Goal: Task Accomplishment & Management: Manage account settings

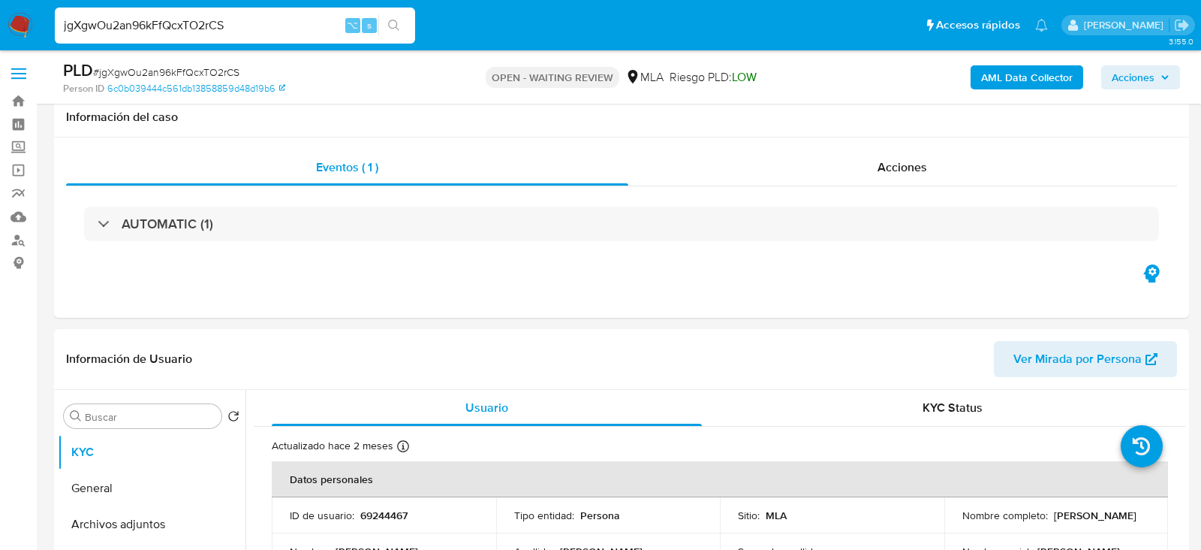
select select "10"
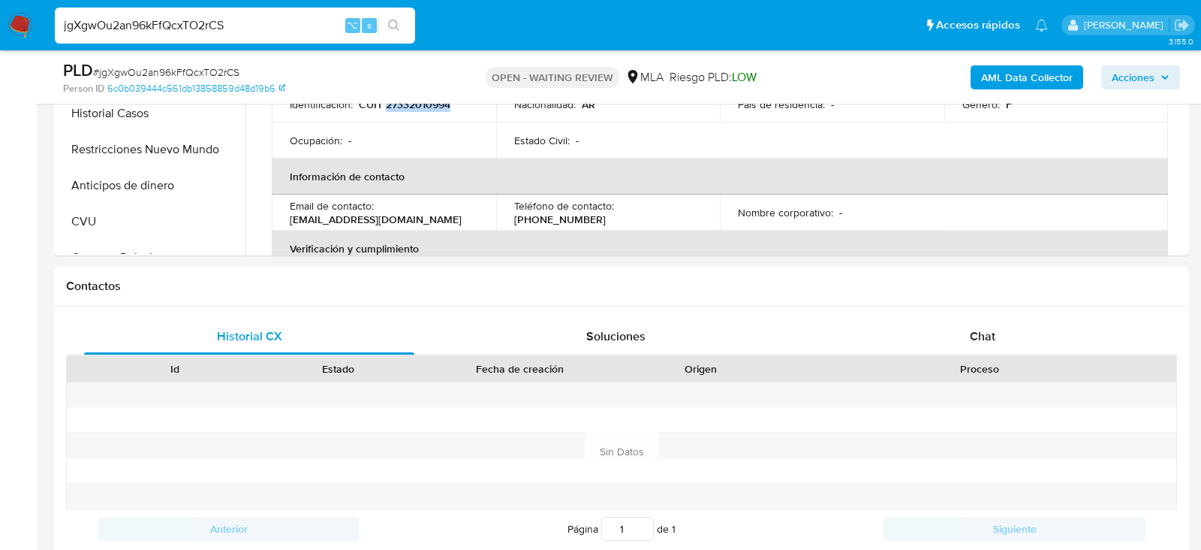
scroll to position [505, 0]
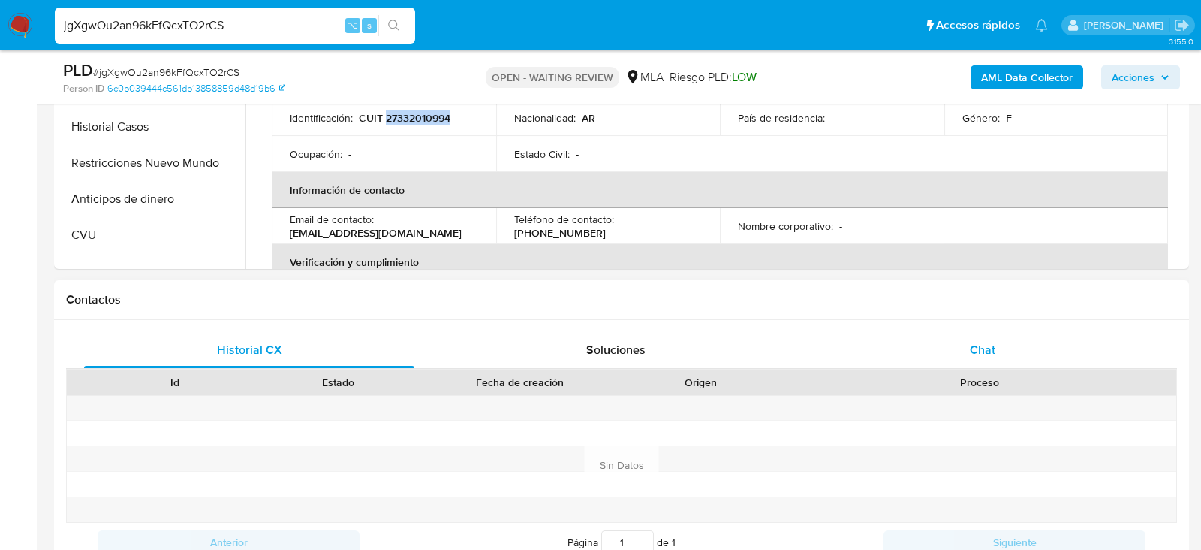
click at [1057, 352] on div "Chat" at bounding box center [983, 350] width 330 height 36
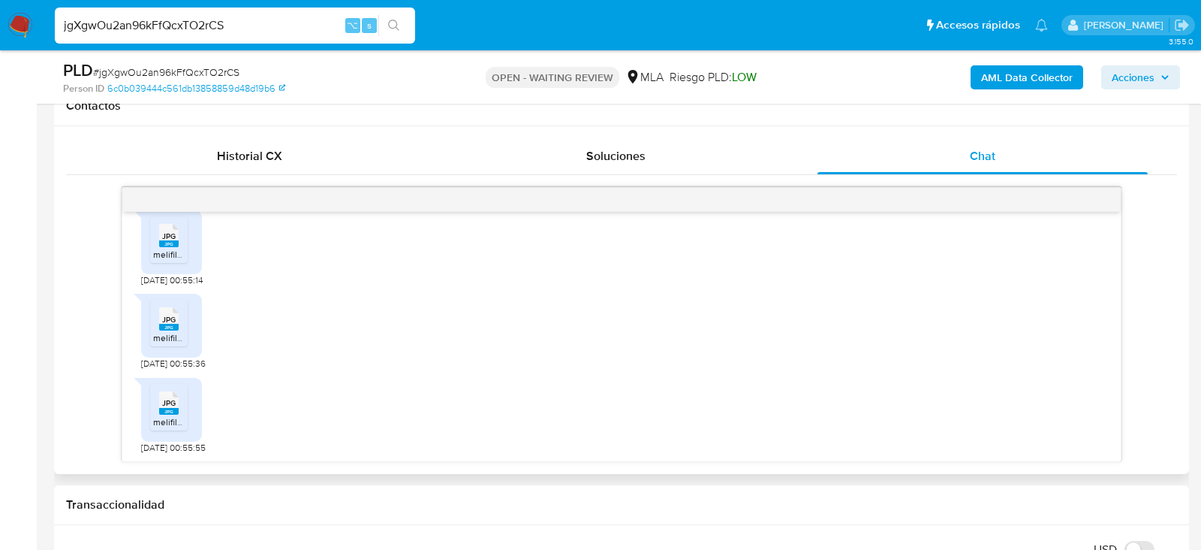
scroll to position [956, 0]
click at [140, 68] on span "# jgXgwOu2an96kFfQcxTO2rCS" at bounding box center [166, 72] width 146 height 15
copy span "jgXgwOu2an96kFfQcxTO2rCS"
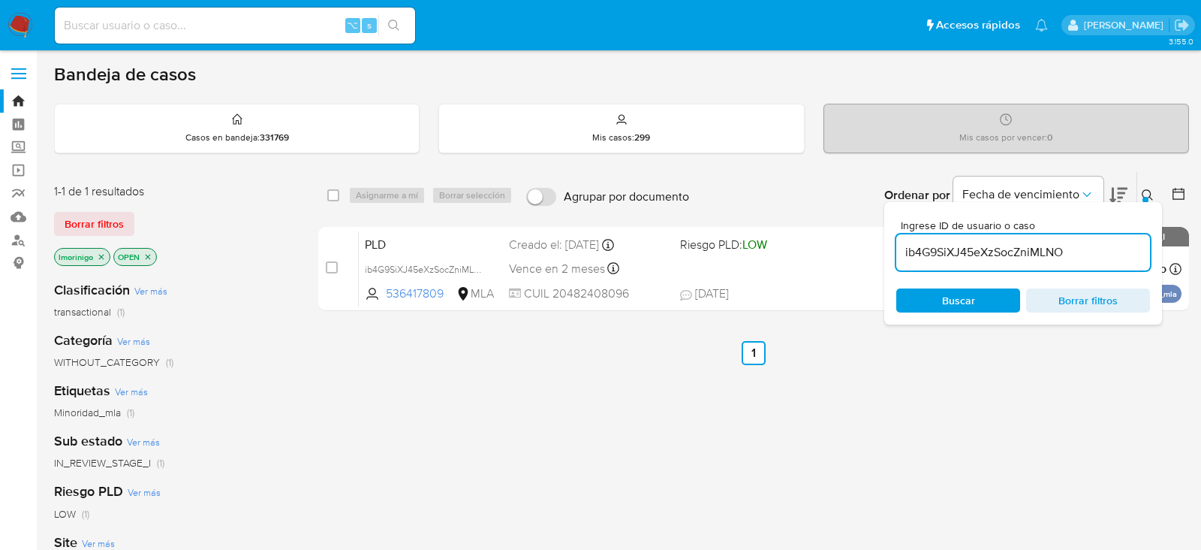
click at [968, 253] on input "ib4G9SiXJ45eXzSocZniMLNO" at bounding box center [1024, 253] width 254 height 20
paste input "jgXgwOu2an96kFfQcxTO2rCS"
type input "jgXgwOu2an96kFfQcxTO2rCS"
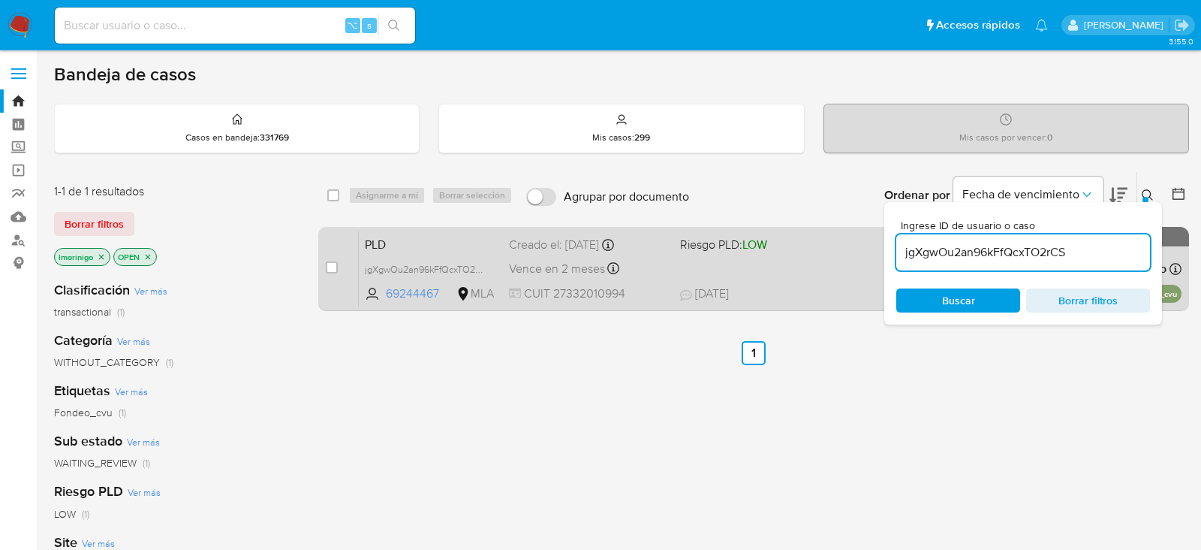
click at [319, 266] on div "case-item-checkbox No es posible asignar el caso PLD jgXgwOu2an96kFfQcxTO2rCS 6…" at bounding box center [753, 269] width 871 height 84
click at [327, 266] on input "checkbox" at bounding box center [332, 267] width 12 height 12
checkbox input "true"
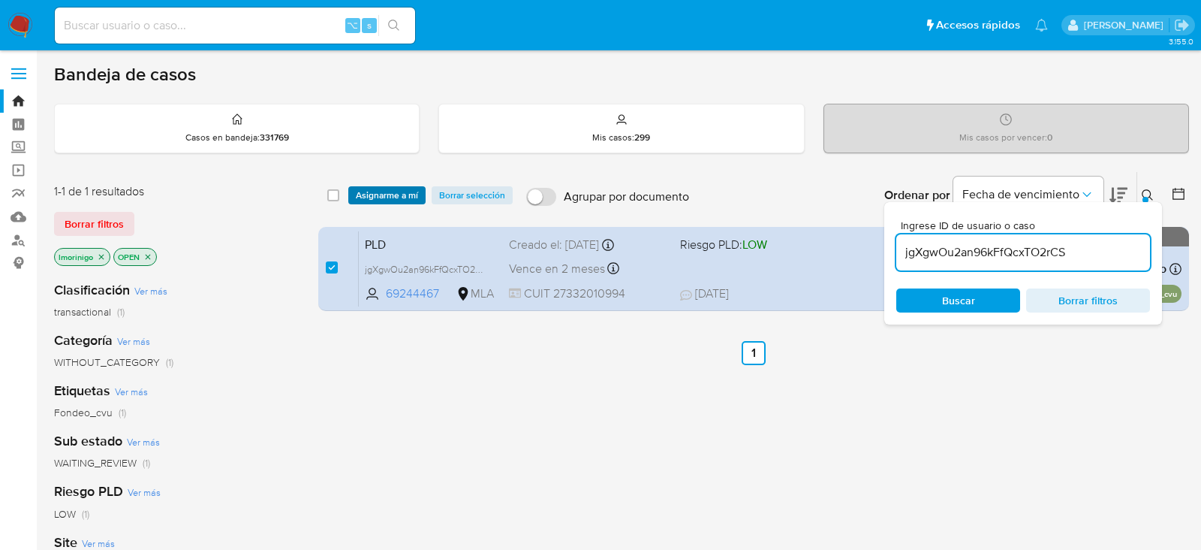
click at [388, 200] on span "Asignarme a mí" at bounding box center [387, 195] width 62 height 15
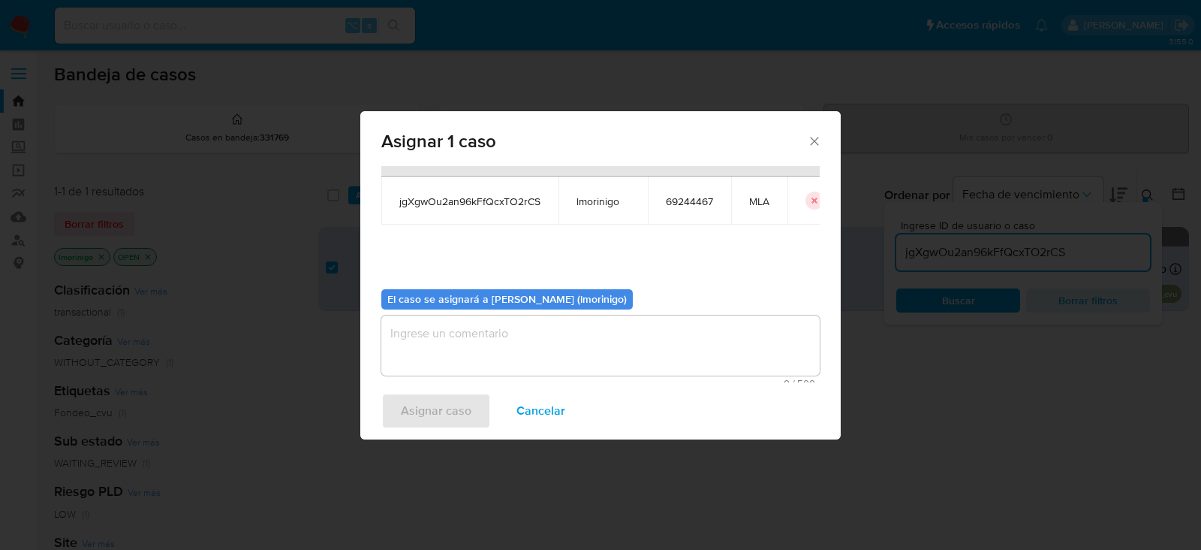
scroll to position [77, 0]
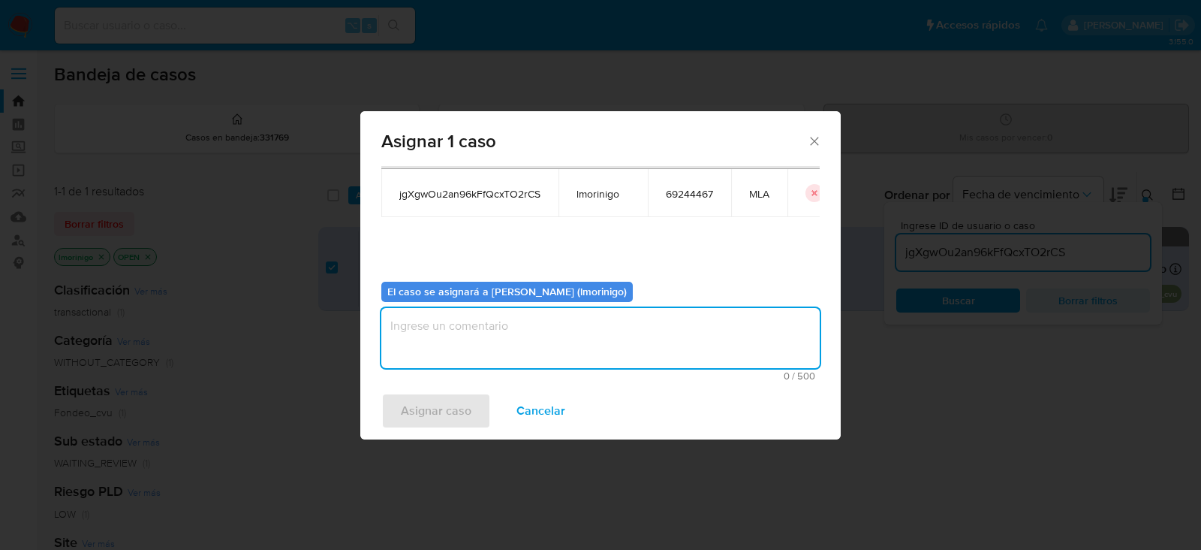
click at [519, 321] on textarea "assign-modal" at bounding box center [600, 338] width 439 height 60
click at [423, 415] on span "Asignar caso" at bounding box center [436, 410] width 71 height 33
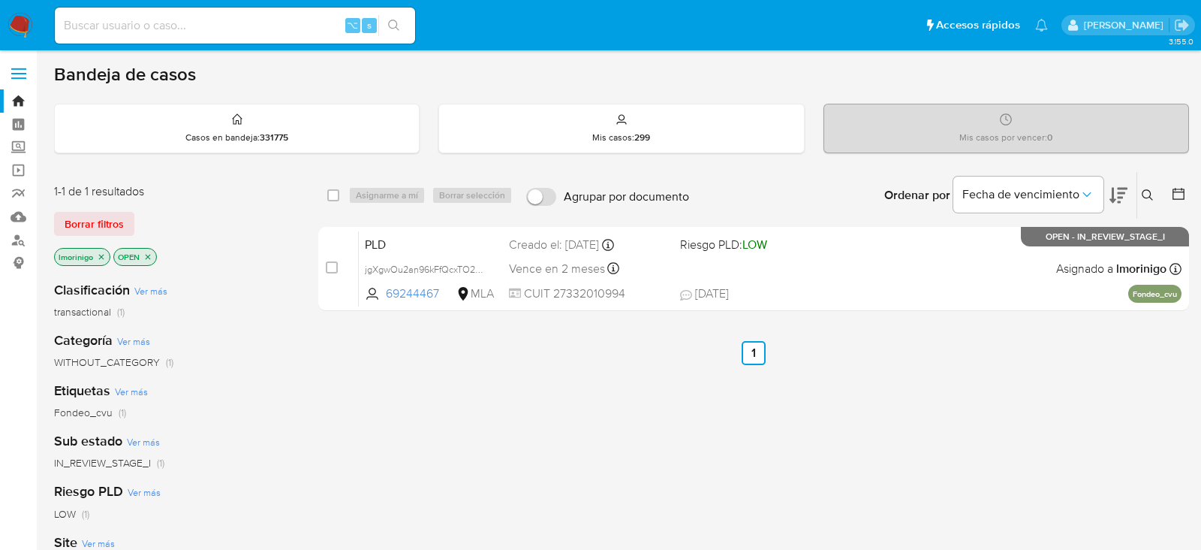
click at [1142, 189] on icon at bounding box center [1148, 195] width 12 height 12
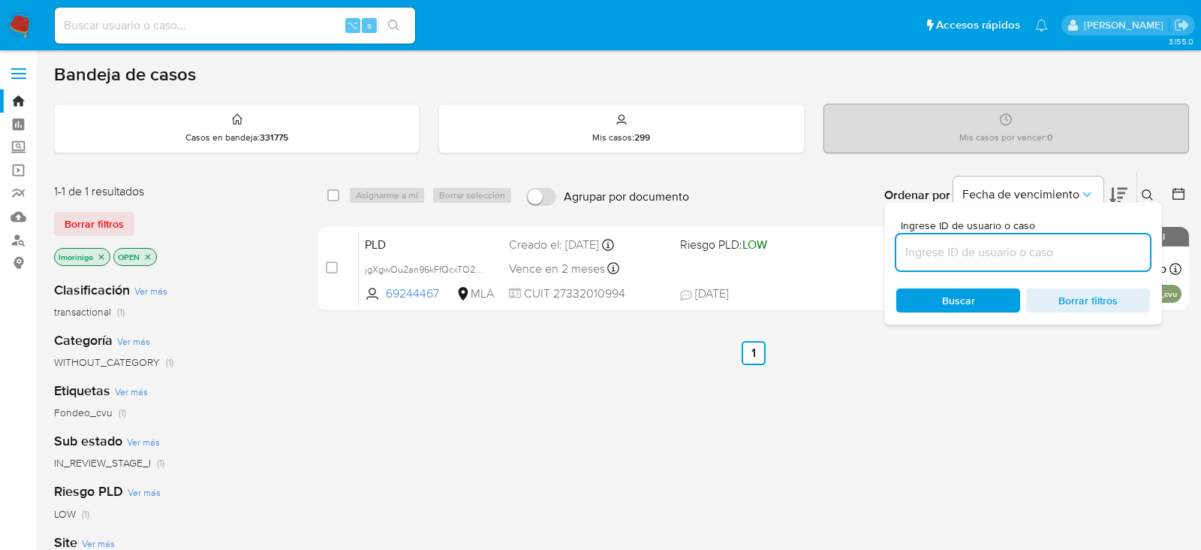
click at [933, 256] on input at bounding box center [1024, 253] width 254 height 20
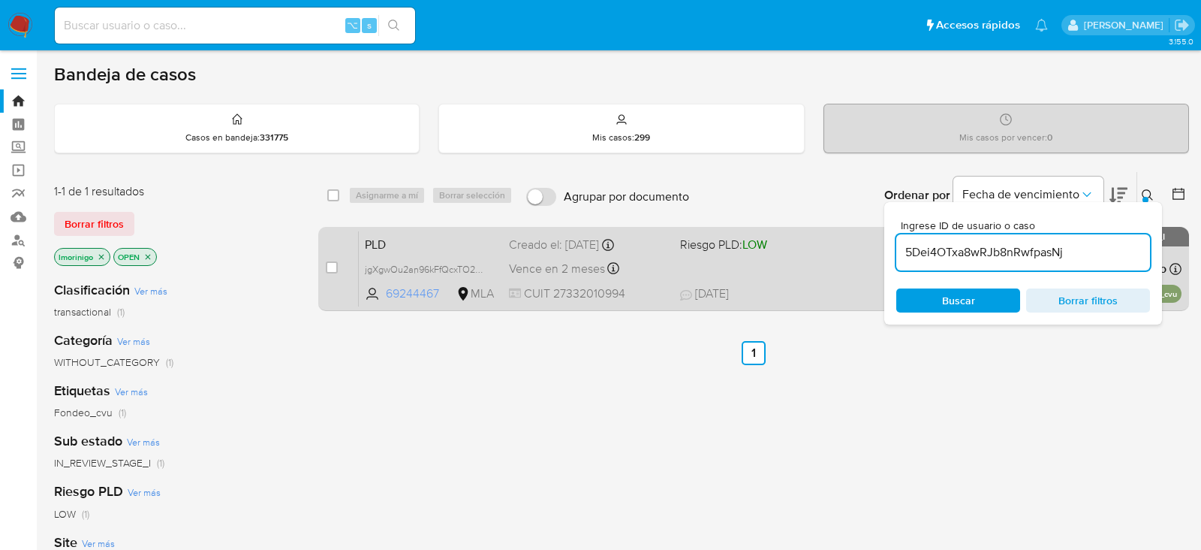
type input "5Dei4OTxa8wRJb8nRwfpasNj"
click at [336, 265] on input "checkbox" at bounding box center [332, 267] width 12 height 12
checkbox input "true"
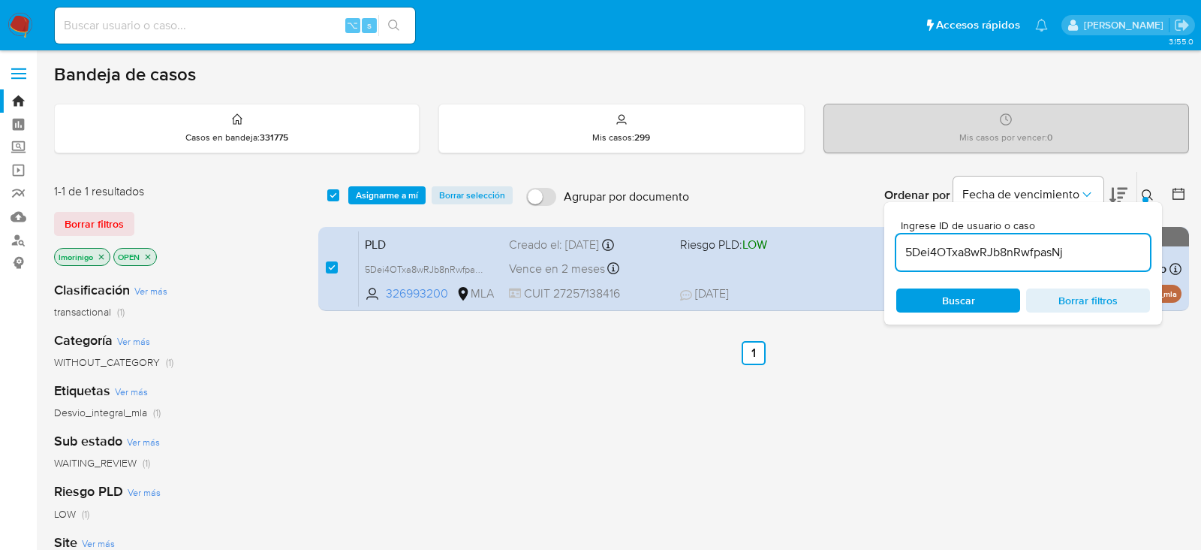
click at [380, 207] on div "select-all-cases-checkbox Asignarme a mí Borrar selección Agrupar por documento…" at bounding box center [753, 195] width 871 height 47
click at [380, 191] on span "Asignarme a mí" at bounding box center [387, 195] width 62 height 15
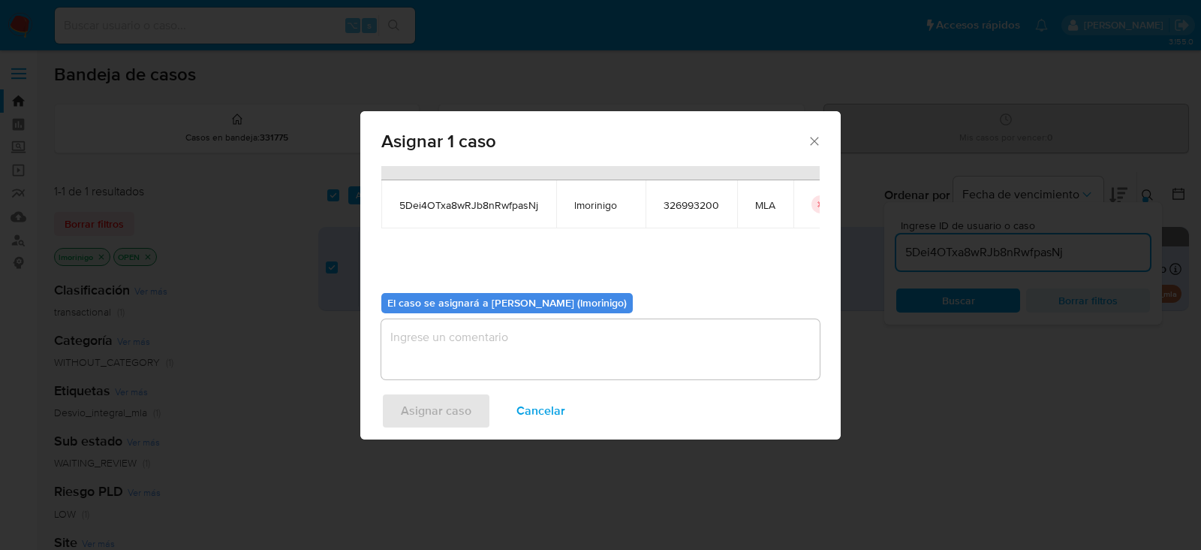
scroll to position [77, 0]
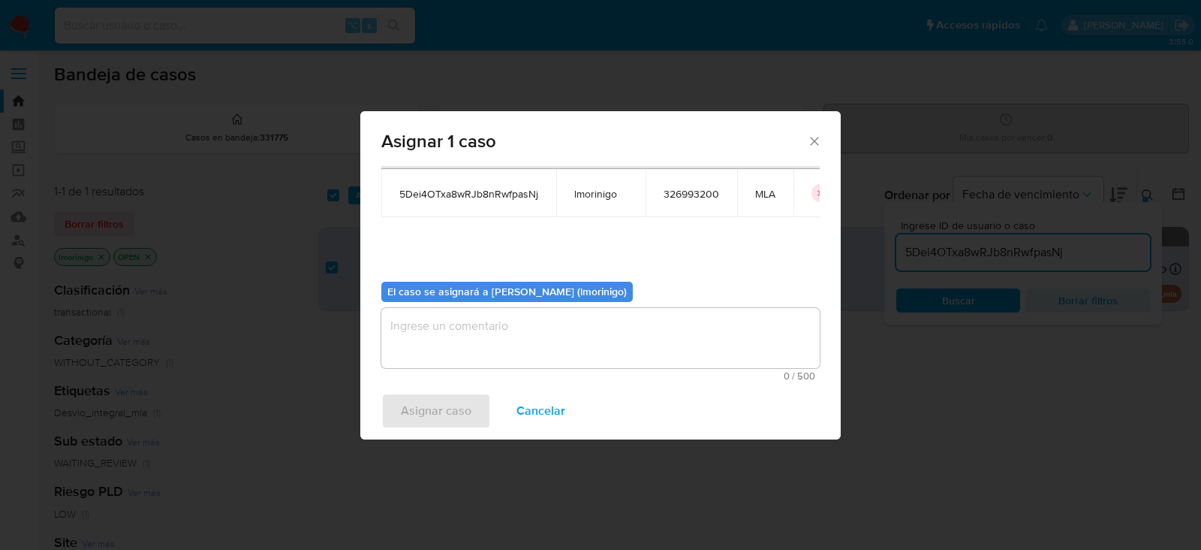
click at [560, 339] on textarea "assign-modal" at bounding box center [600, 338] width 439 height 60
click at [440, 405] on span "Asignar caso" at bounding box center [436, 410] width 71 height 33
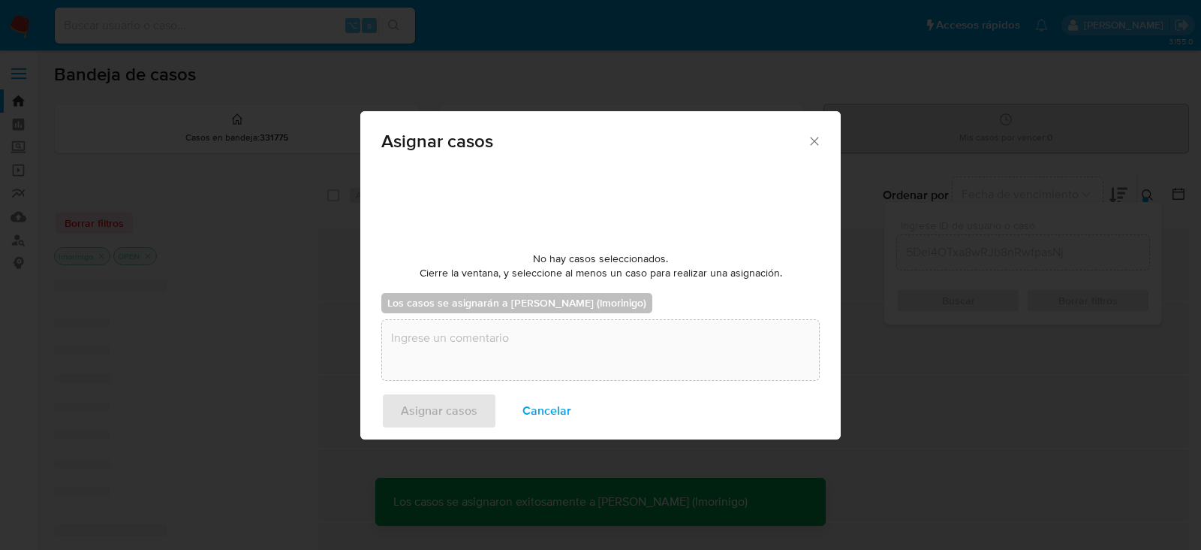
checkbox input "false"
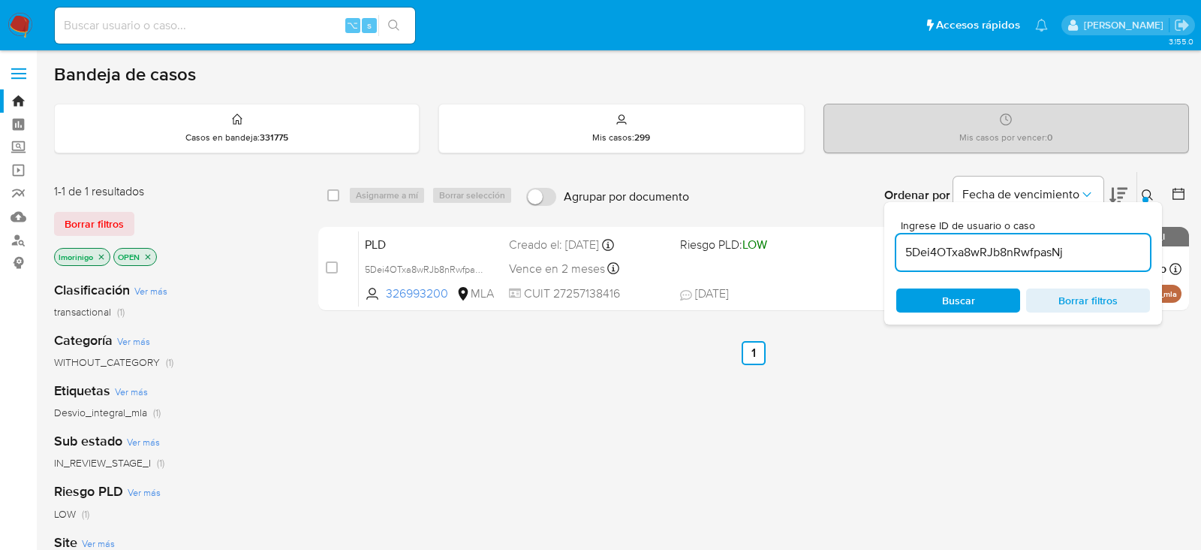
click at [968, 240] on div "5Dei4OTxa8wRJb8nRwfpasNj" at bounding box center [1024, 252] width 254 height 36
click at [972, 266] on div "5Dei4OTxa8wRJb8nRwfpasNj" at bounding box center [1024, 252] width 254 height 36
click at [969, 260] on div "5Dei4OTxa8wRJb8nRwfpasNj" at bounding box center [1024, 252] width 254 height 36
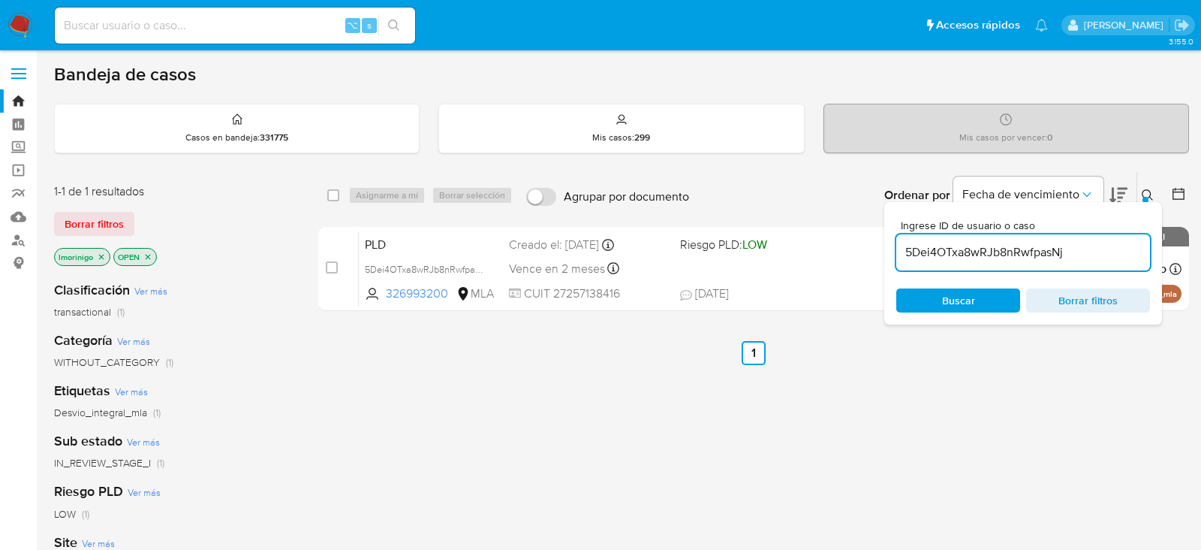
click at [969, 260] on input "5Dei4OTxa8wRJb8nRwfpasNj" at bounding box center [1024, 253] width 254 height 20
paste input "b7Ka7X2lZ1BdsbbNMx8zKBJ6"
type input "b7Ka7X2lZ1BdsbbNMx8zKBJ6"
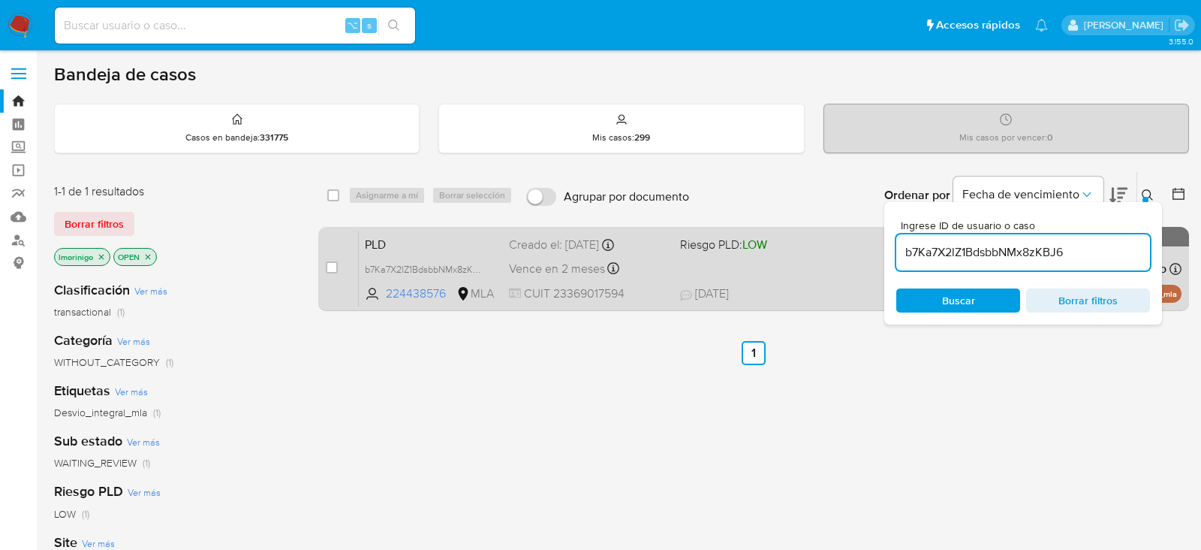
click at [324, 272] on div "case-item-checkbox No es posible asignar el caso PLD b7Ka7X2lZ1BdsbbNMx8zKBJ6 2…" at bounding box center [753, 269] width 871 height 84
click at [328, 264] on input "checkbox" at bounding box center [332, 267] width 12 height 12
checkbox input "true"
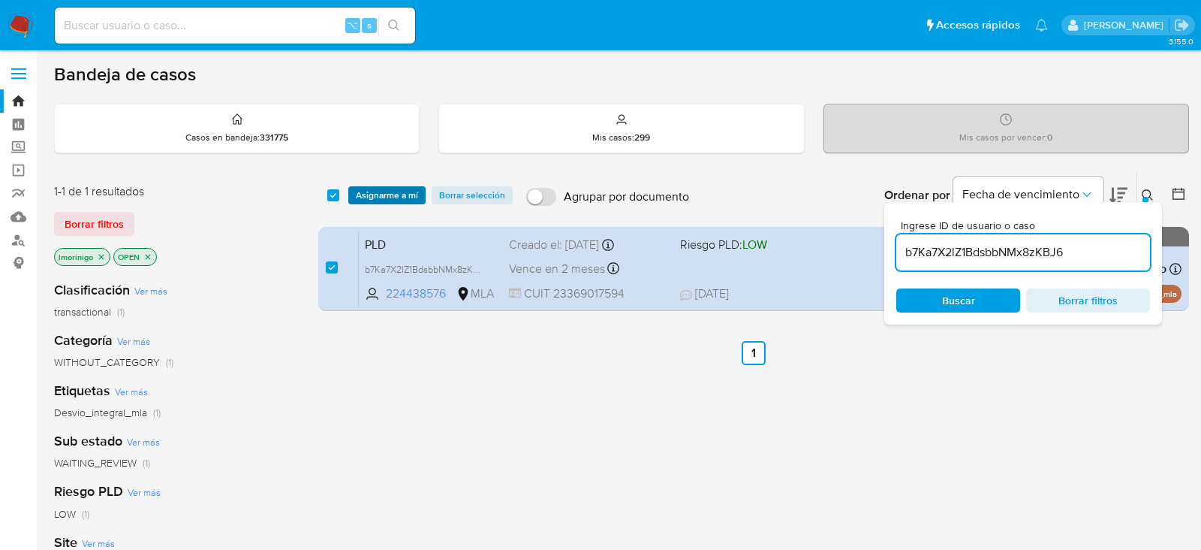
click at [378, 191] on span "Asignarme a mí" at bounding box center [387, 195] width 62 height 15
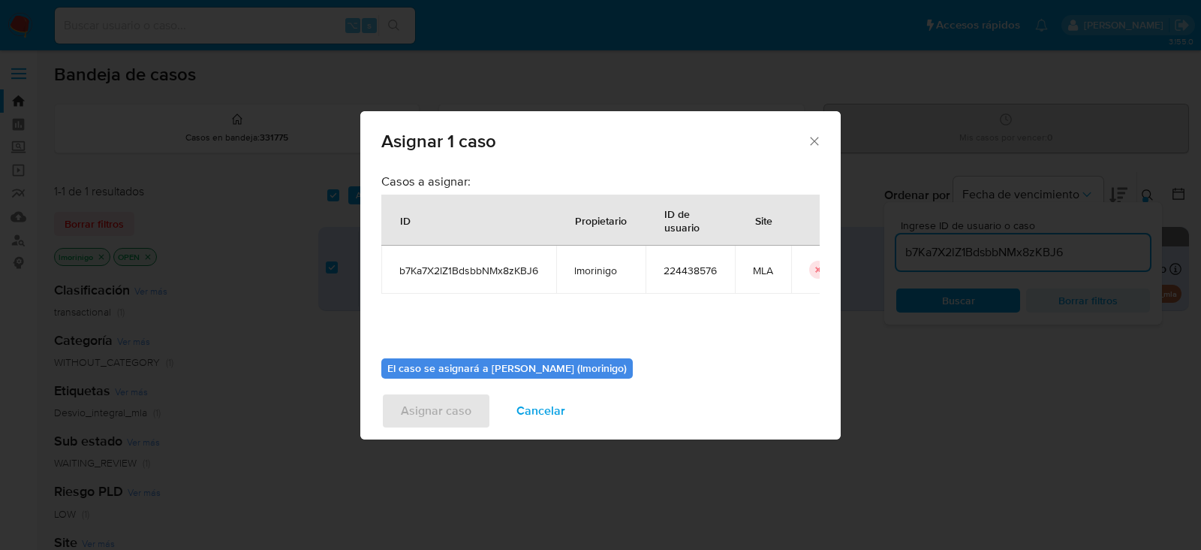
scroll to position [77, 0]
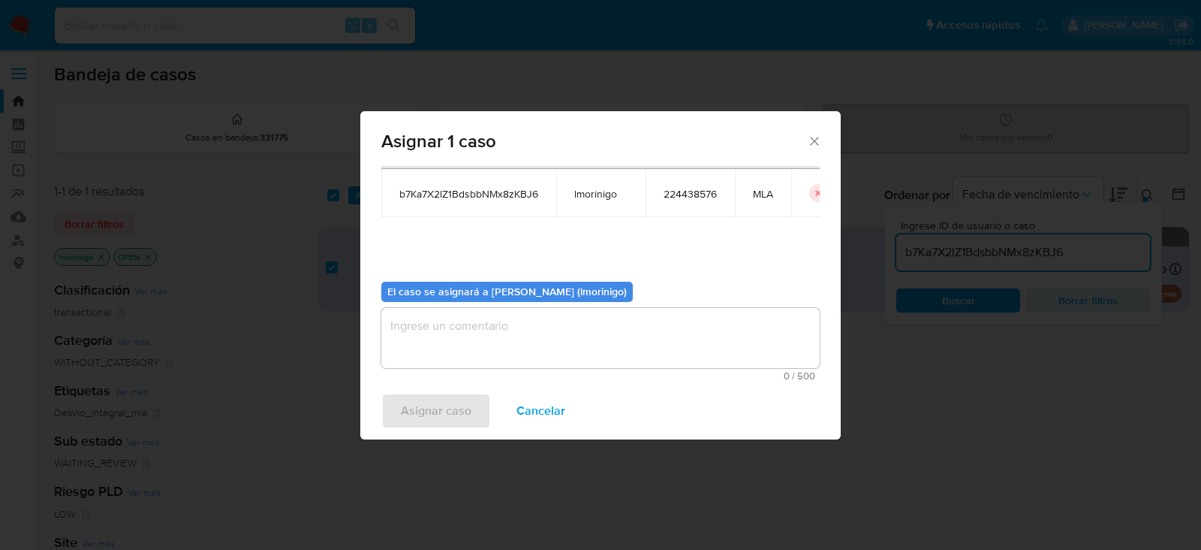
click at [497, 329] on textarea "assign-modal" at bounding box center [600, 338] width 439 height 60
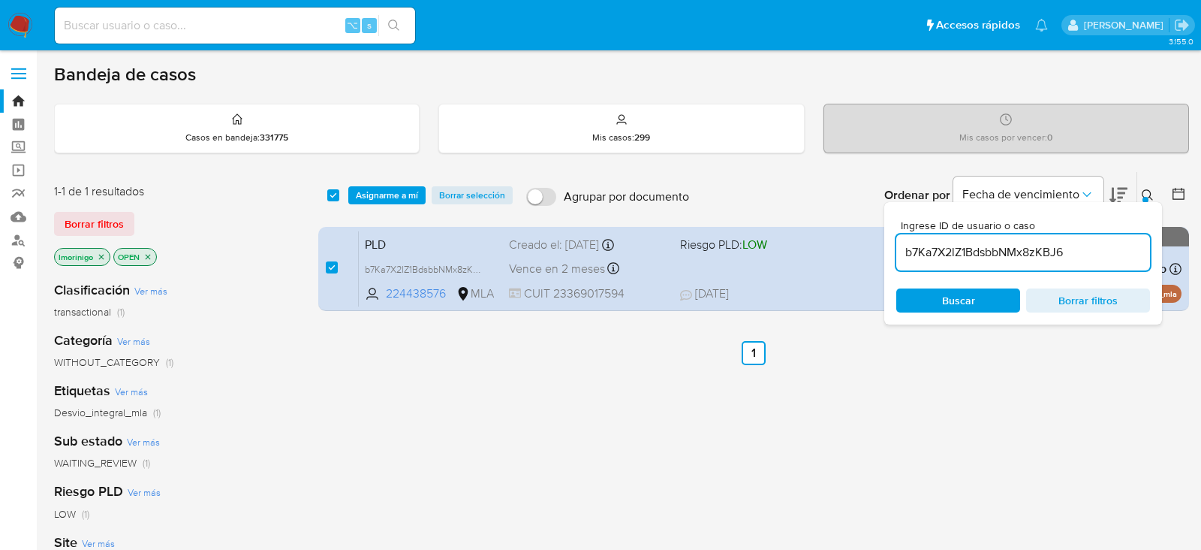
click at [403, 196] on span "Asignarme a mí" at bounding box center [387, 195] width 62 height 15
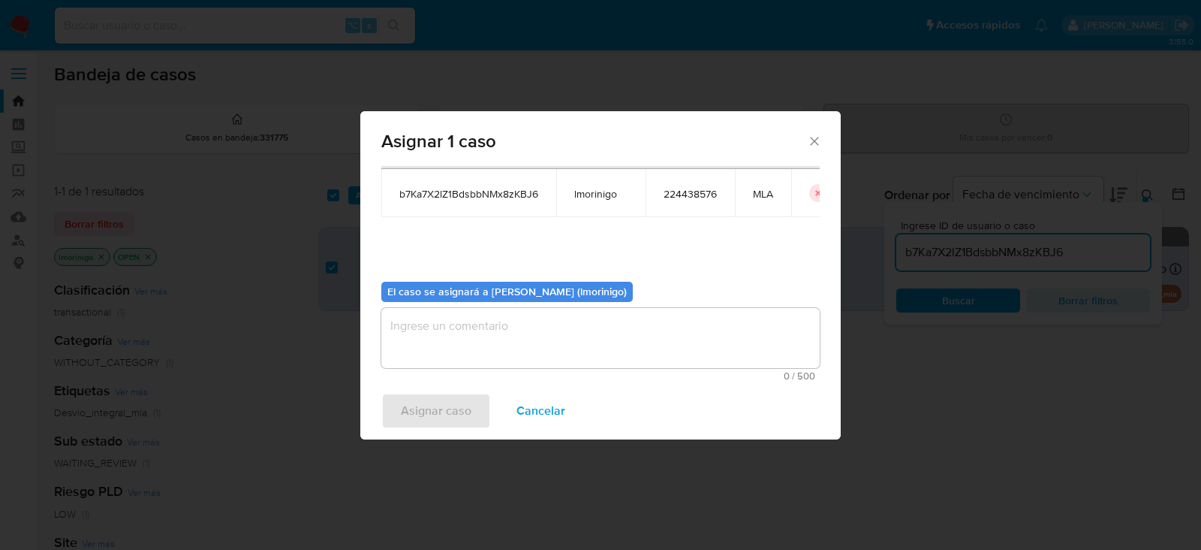
click at [535, 313] on textarea "assign-modal" at bounding box center [600, 338] width 439 height 60
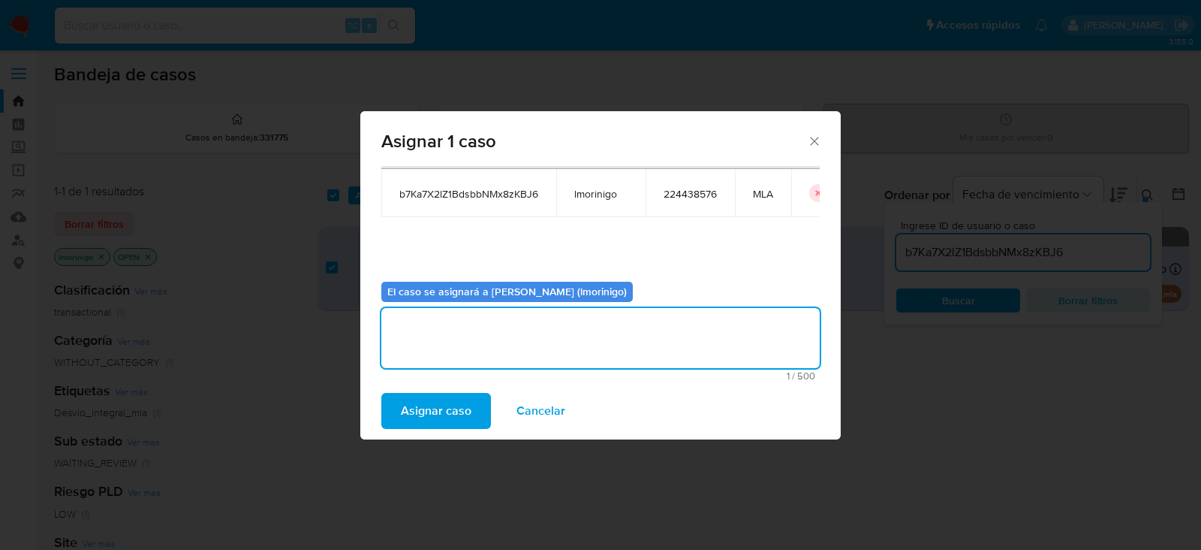
click at [439, 413] on span "Asignar caso" at bounding box center [436, 410] width 71 height 33
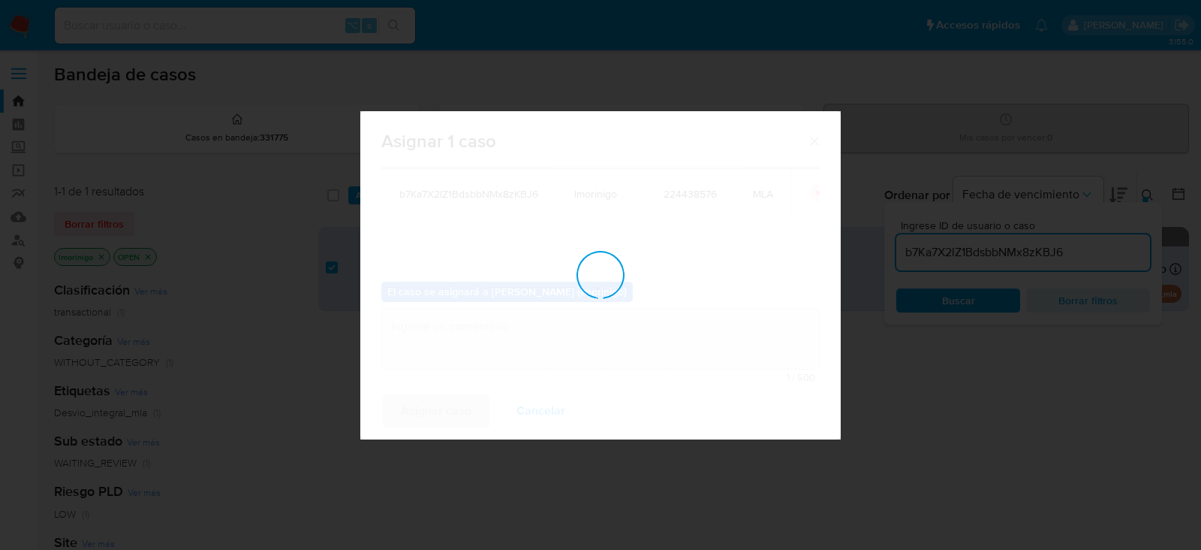
checkbox input "false"
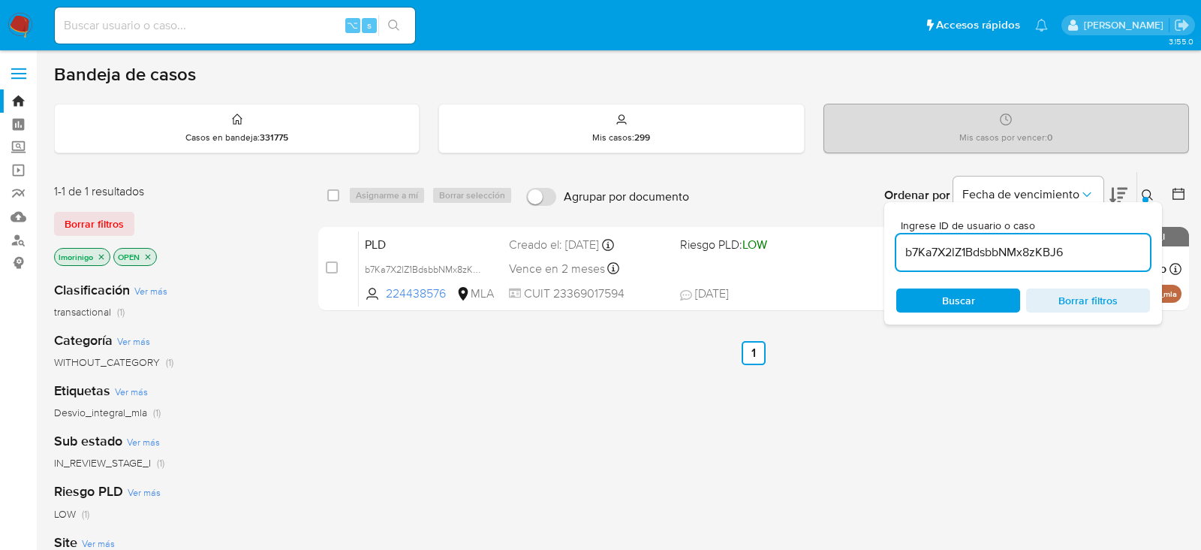
click at [969, 258] on input "b7Ka7X2lZ1BdsbbNMx8zKBJ6" at bounding box center [1024, 253] width 254 height 20
paste input "kv8iLNPk22lgzgaufHK9XrYe"
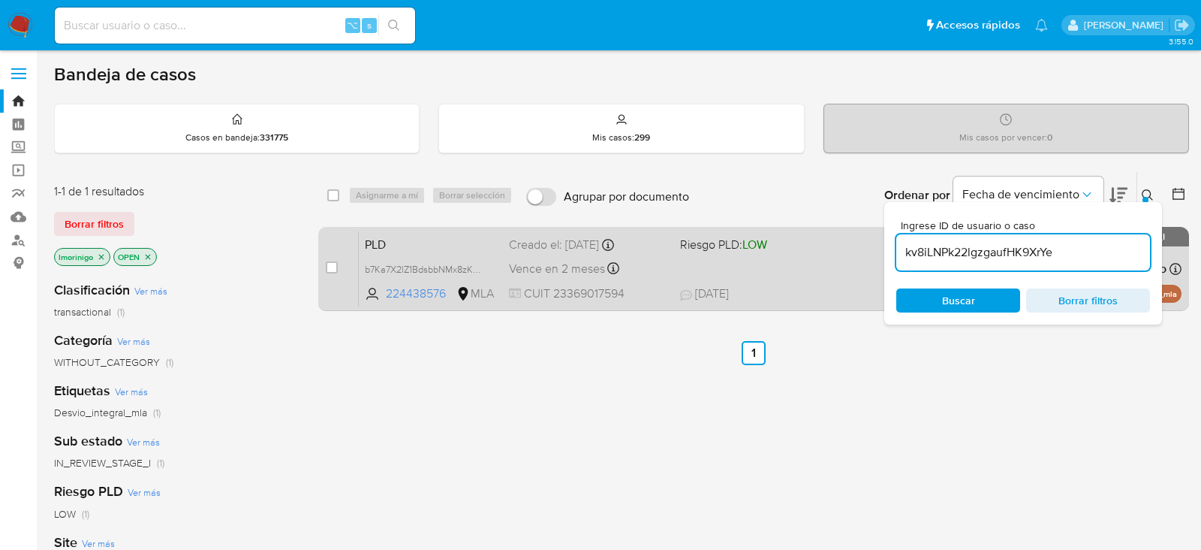
type input "kv8iLNPk22lgzgaufHK9XrYe"
click at [333, 263] on input "checkbox" at bounding box center [332, 267] width 12 height 12
checkbox input "true"
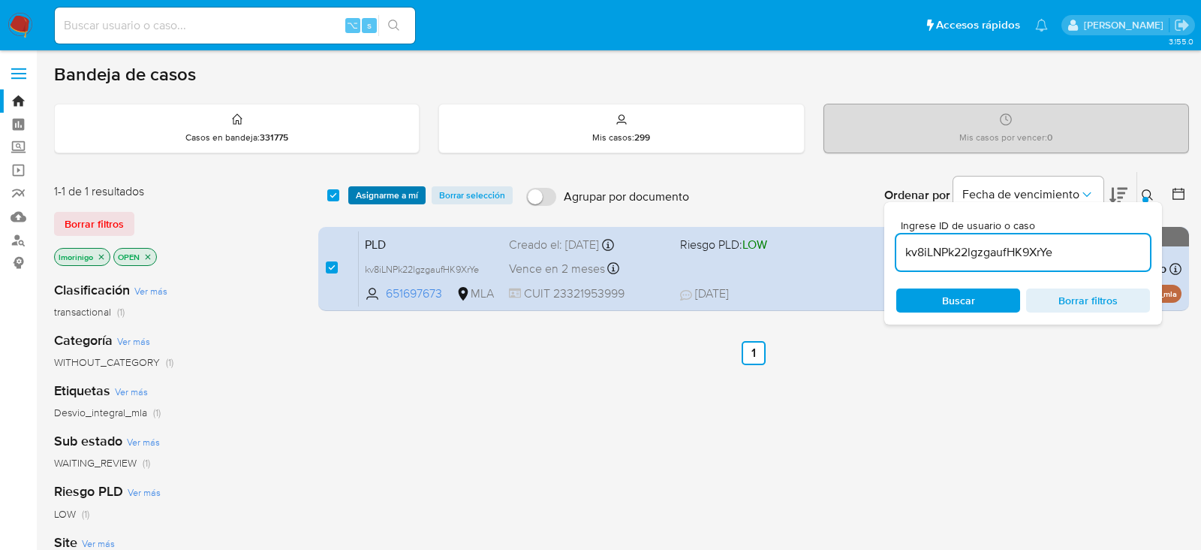
click at [376, 197] on span "Asignarme a mí" at bounding box center [387, 195] width 62 height 15
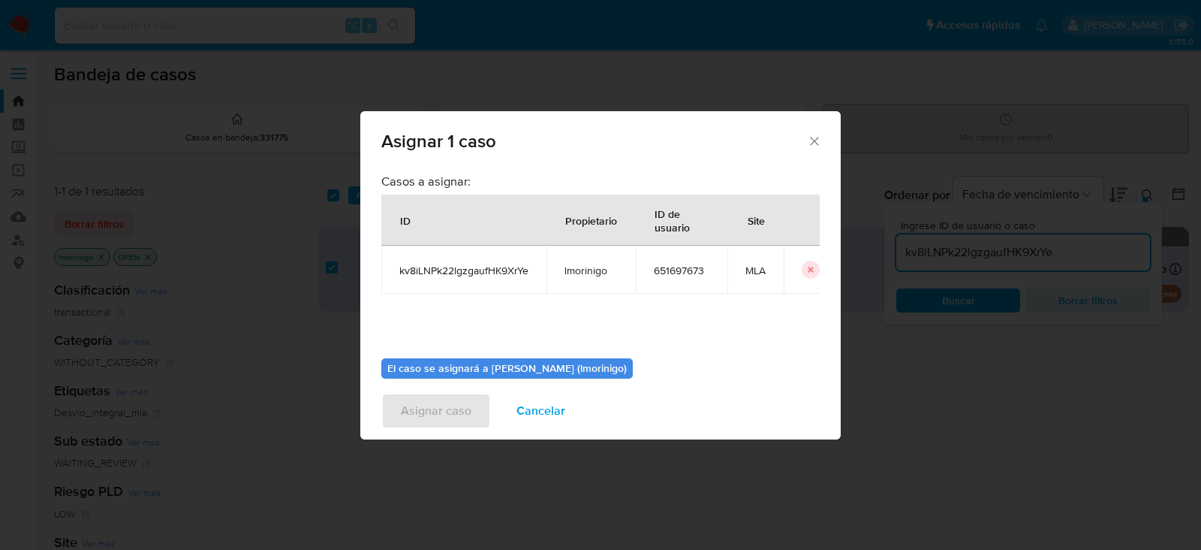
scroll to position [77, 0]
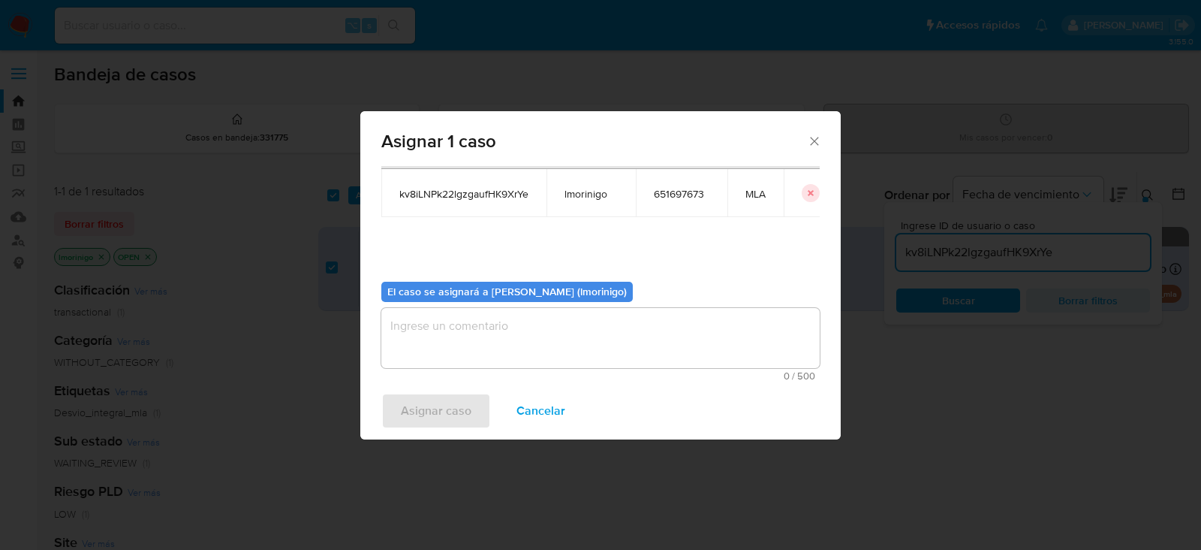
click at [483, 316] on textarea "assign-modal" at bounding box center [600, 338] width 439 height 60
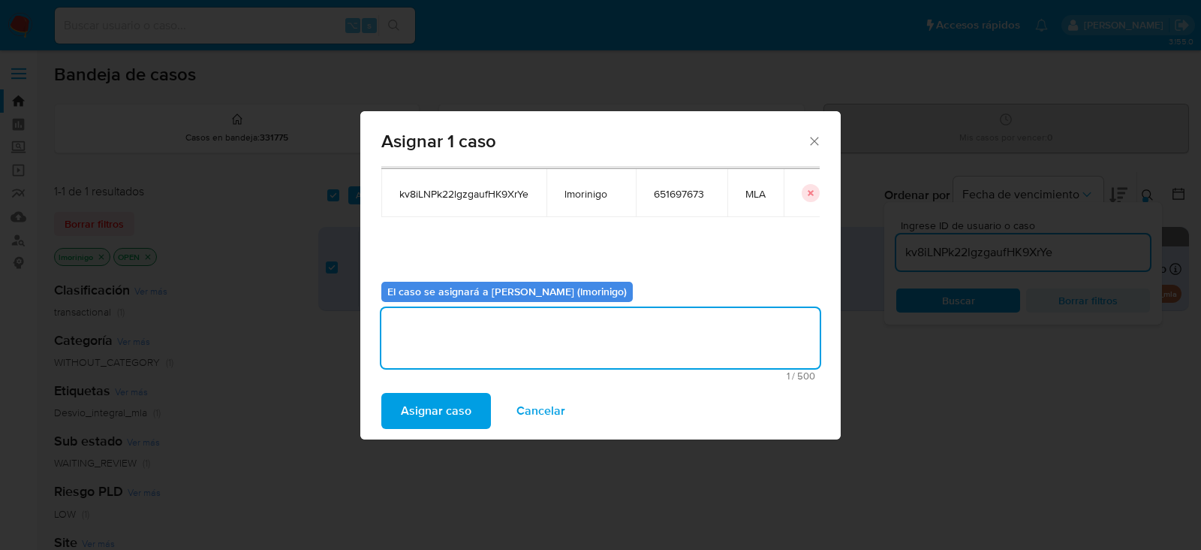
click at [442, 395] on span "Asignar caso" at bounding box center [436, 410] width 71 height 33
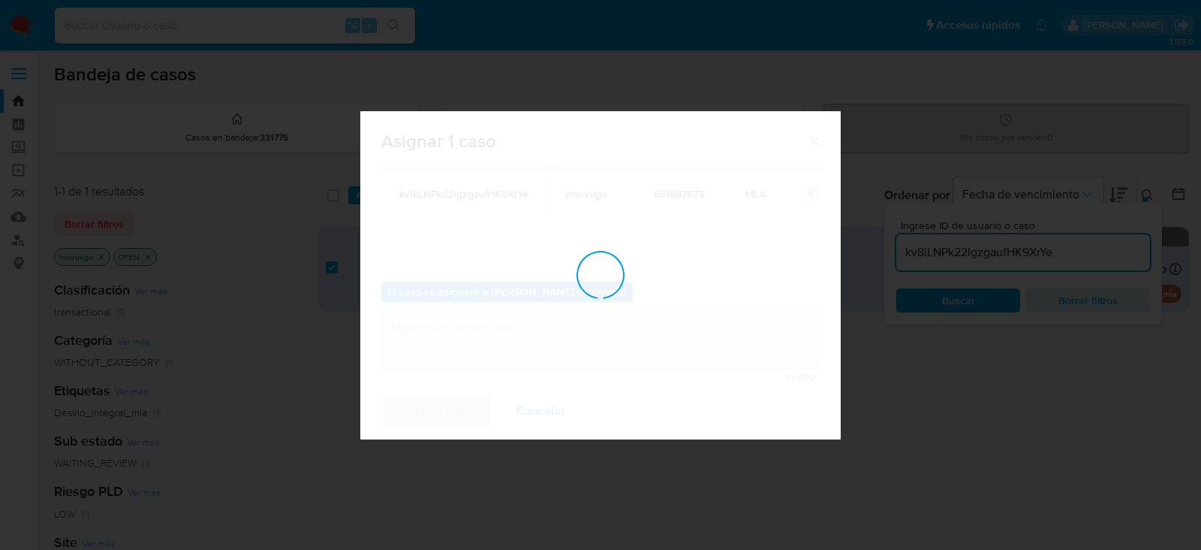
checkbox input "false"
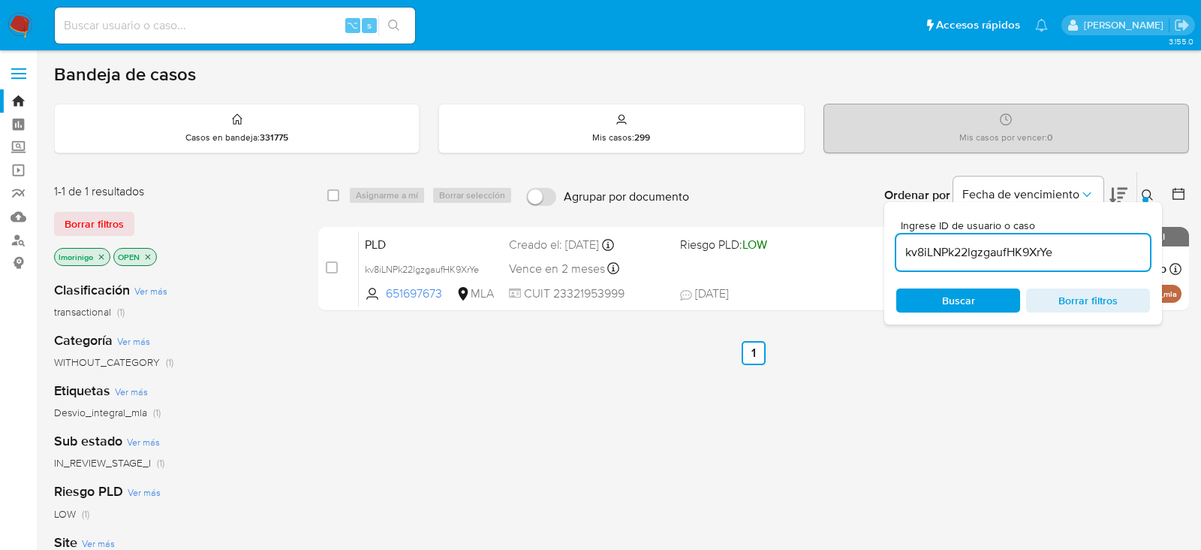
click at [974, 252] on input "kv8iLNPk22lgzgaufHK9XrYe" at bounding box center [1024, 253] width 254 height 20
paste input "tJPczk7k14au46kPMIJY9Iax"
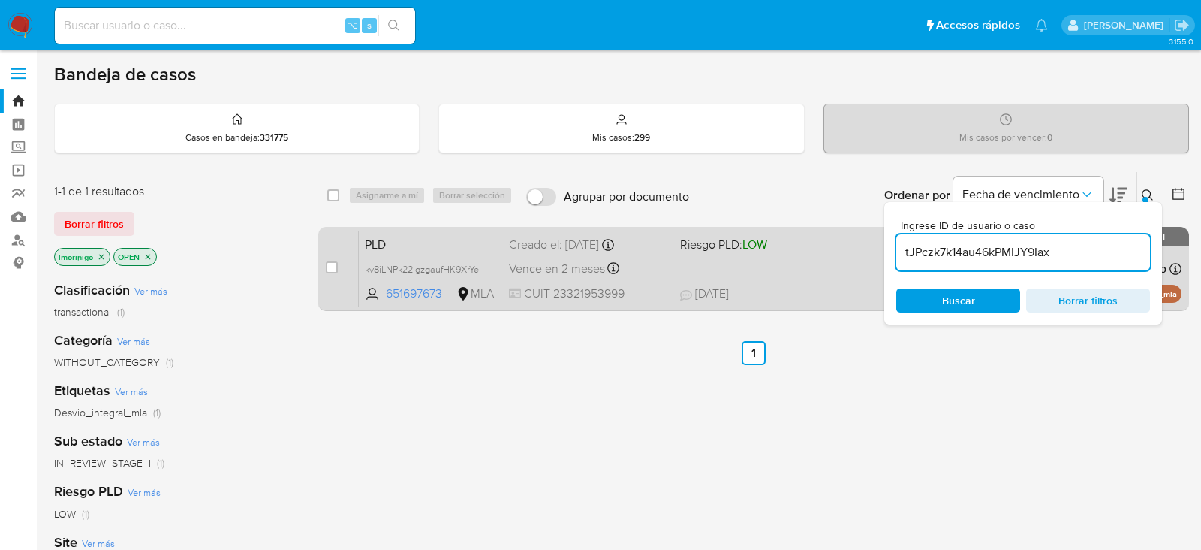
type input "tJPczk7k14au46kPMIJY9Iax"
click at [336, 261] on input "checkbox" at bounding box center [332, 267] width 12 height 12
checkbox input "true"
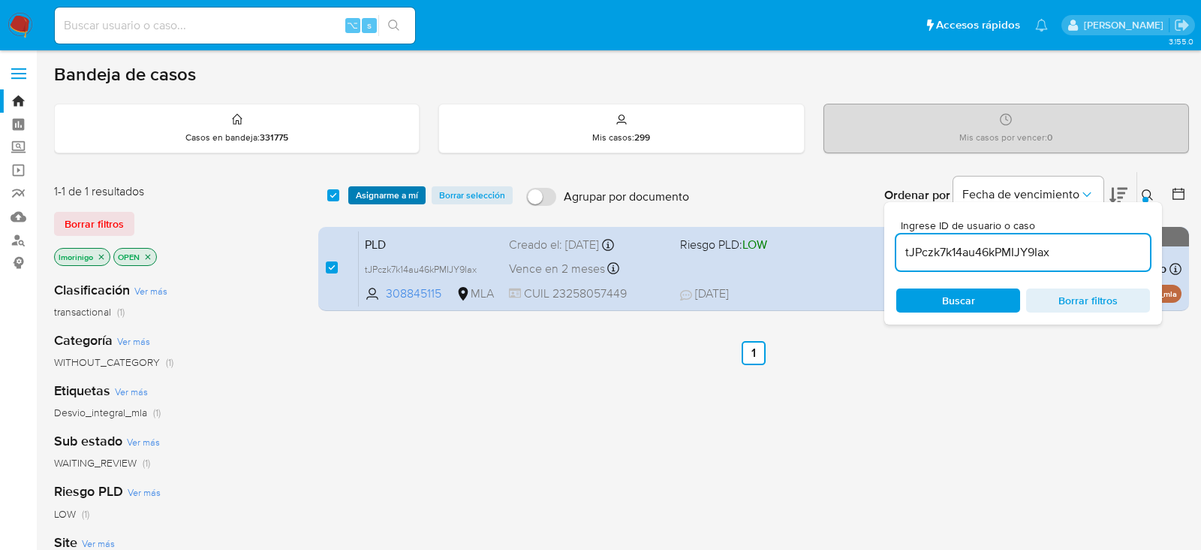
click at [372, 197] on span "Asignarme a mí" at bounding box center [387, 195] width 62 height 15
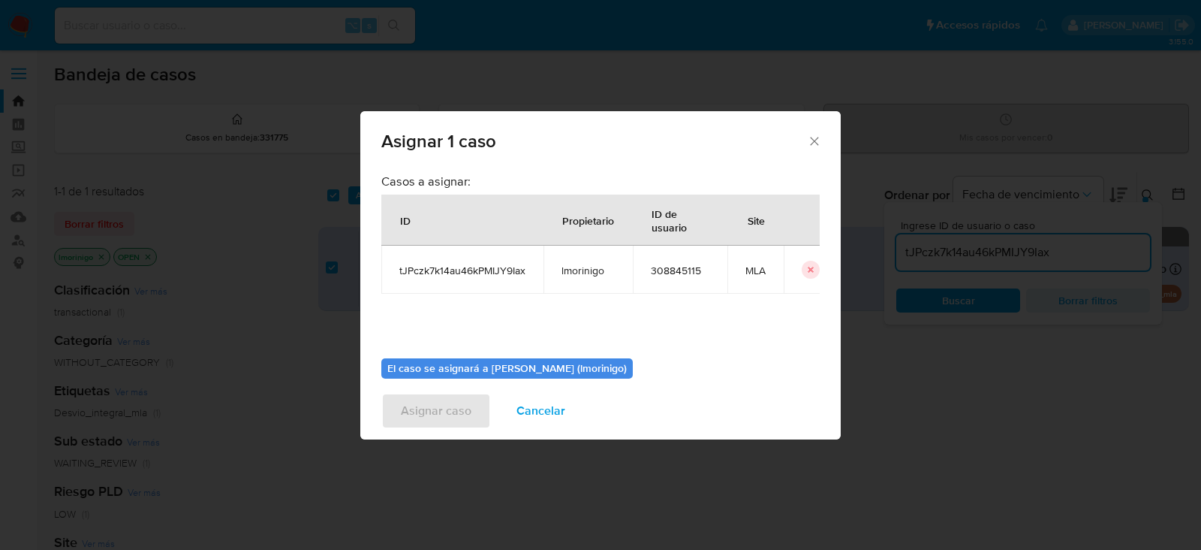
scroll to position [77, 0]
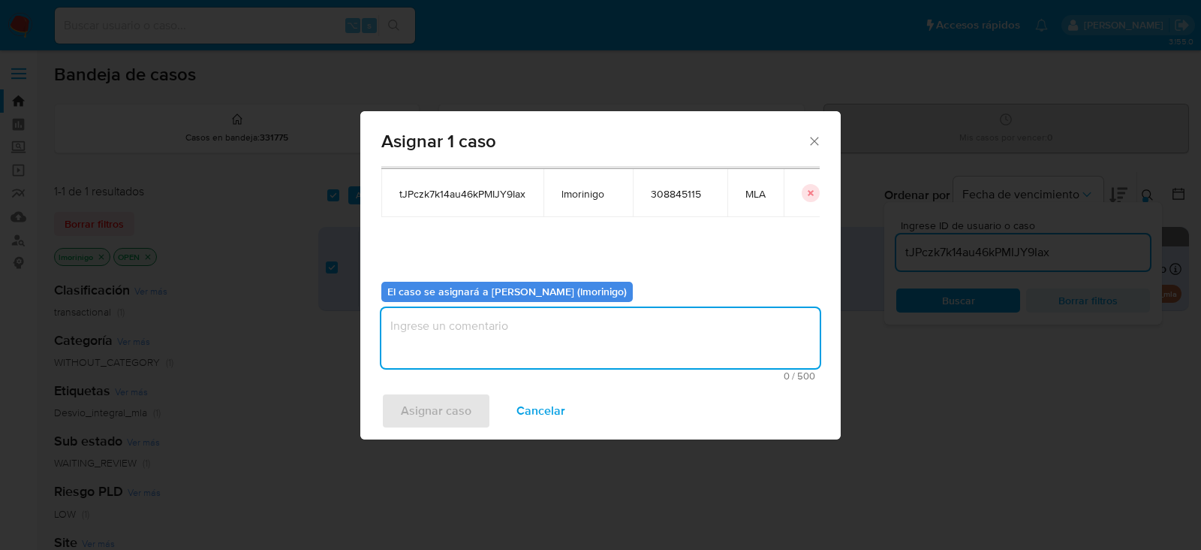
click at [475, 343] on textarea "assign-modal" at bounding box center [600, 338] width 439 height 60
click at [439, 406] on span "Asignar caso" at bounding box center [436, 410] width 71 height 33
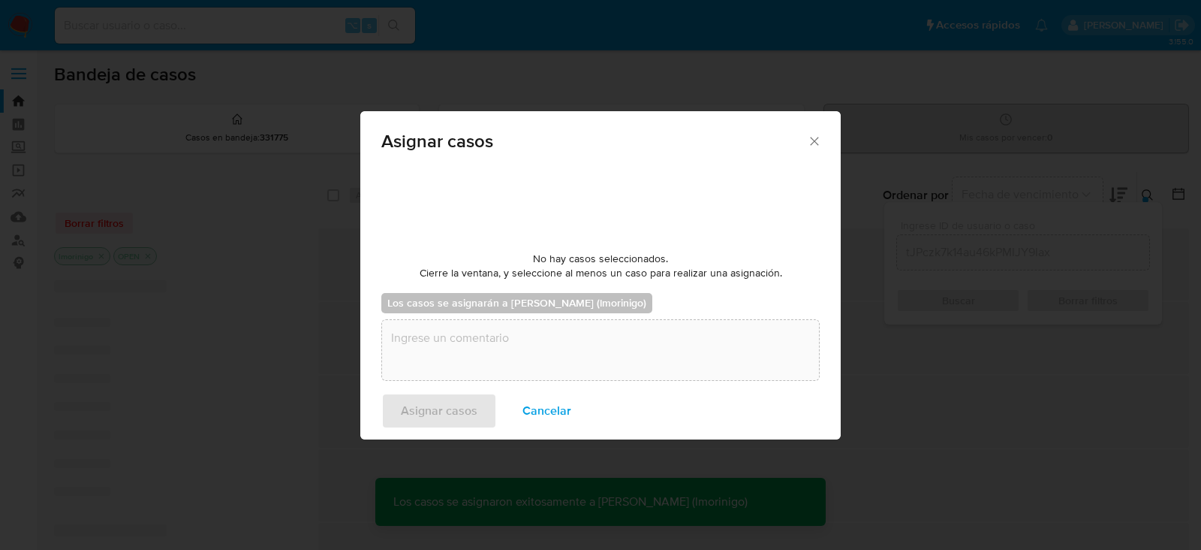
checkbox input "false"
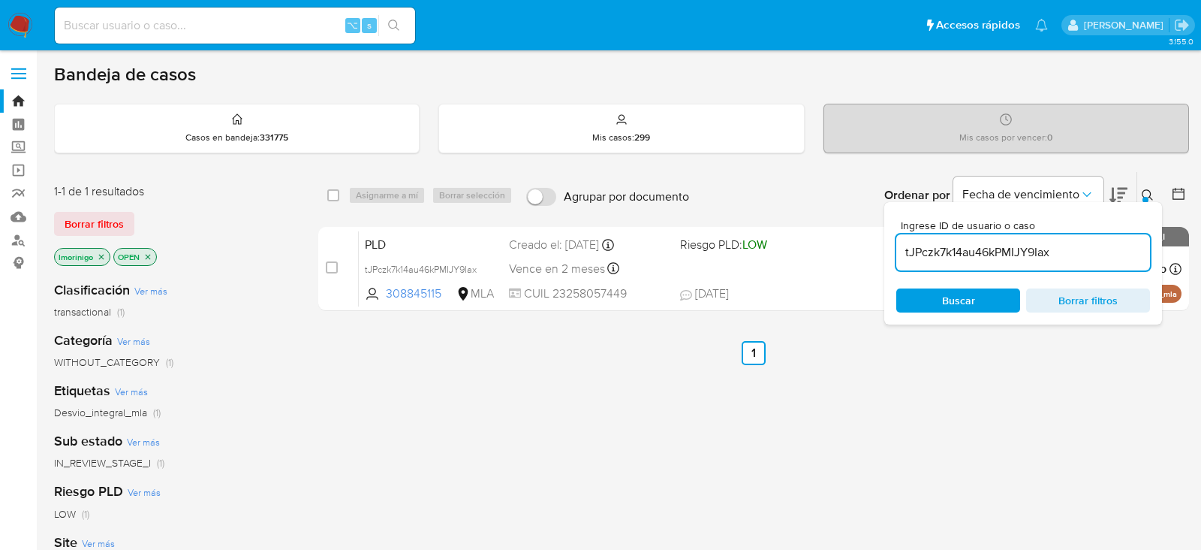
click at [980, 246] on input "tJPczk7k14au46kPMIJY9Iax" at bounding box center [1024, 253] width 254 height 20
paste input "BfcraMSwJdaxZWznqPfB8Uih"
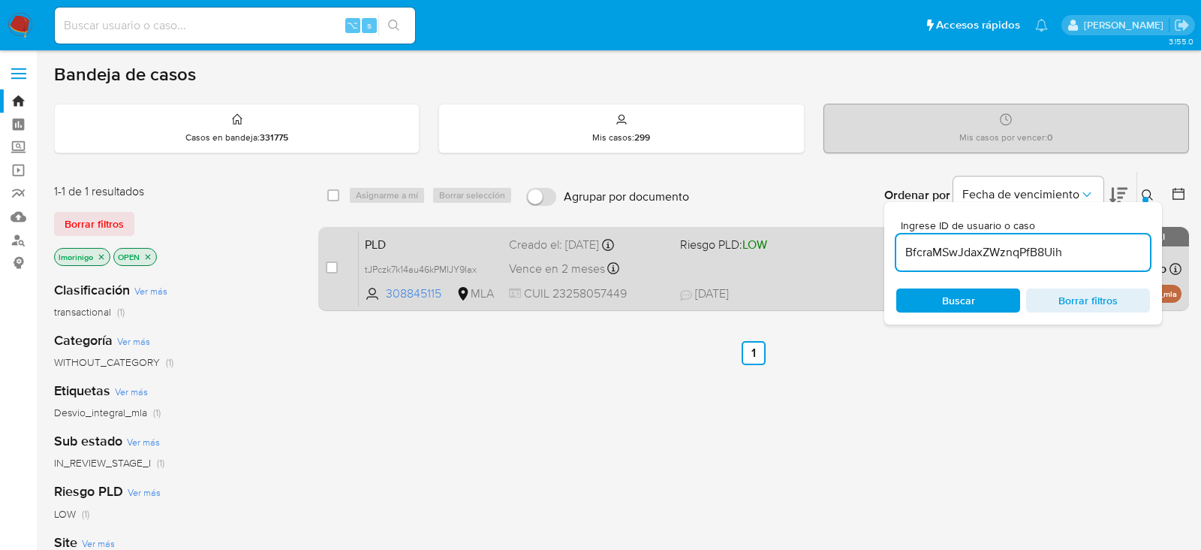
type input "BfcraMSwJdaxZWznqPfB8Uih"
click at [330, 266] on input "checkbox" at bounding box center [332, 267] width 12 height 12
checkbox input "true"
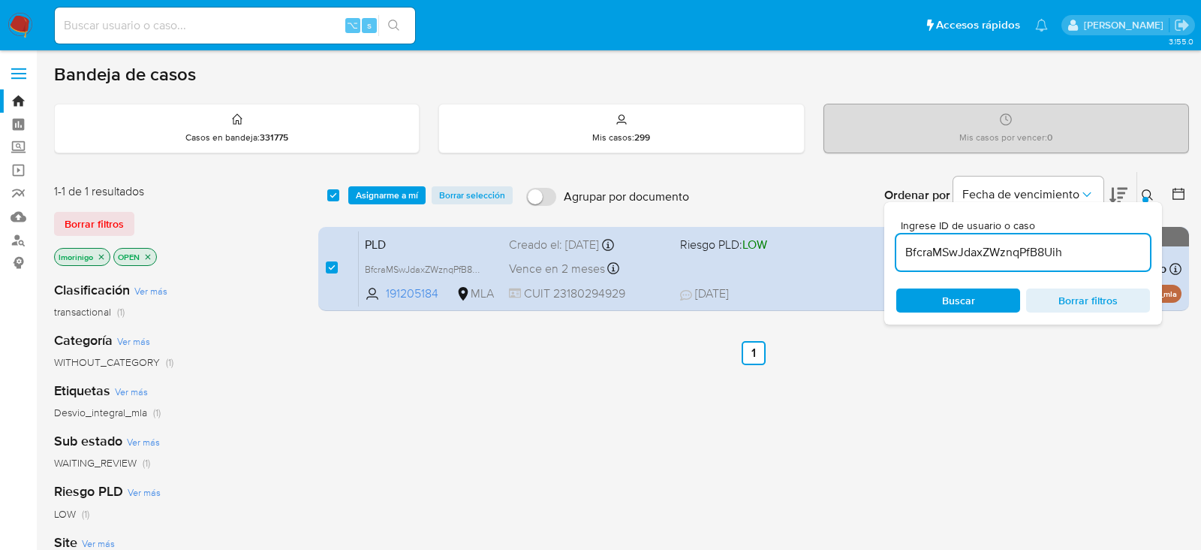
click at [388, 172] on div "select-all-cases-checkbox Asignarme a mí Borrar selección Agrupar por documento…" at bounding box center [753, 195] width 871 height 47
click at [388, 191] on span "Asignarme a mí" at bounding box center [387, 195] width 62 height 15
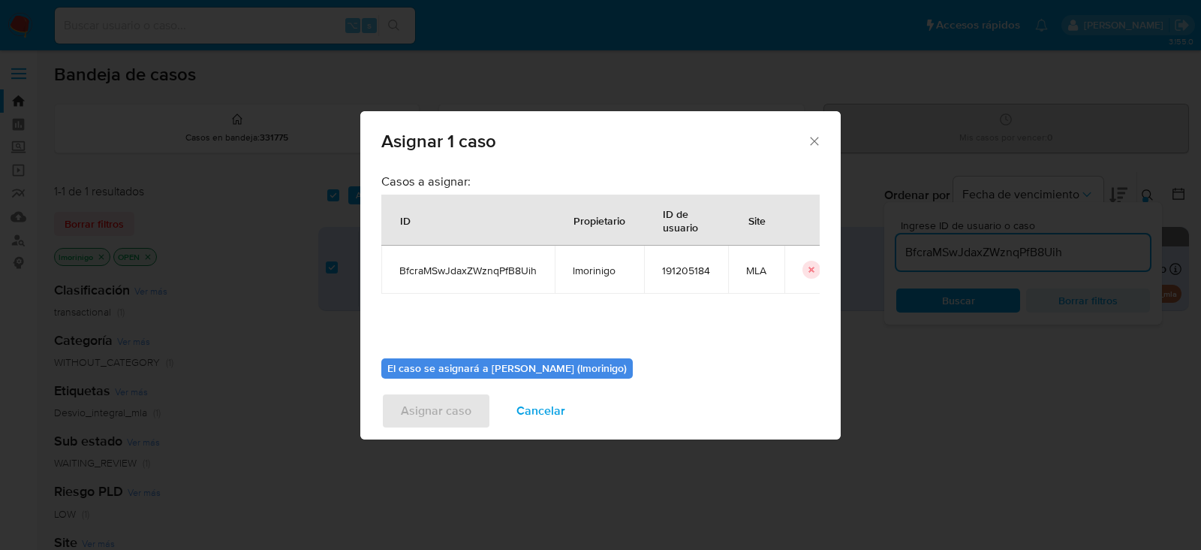
scroll to position [77, 0]
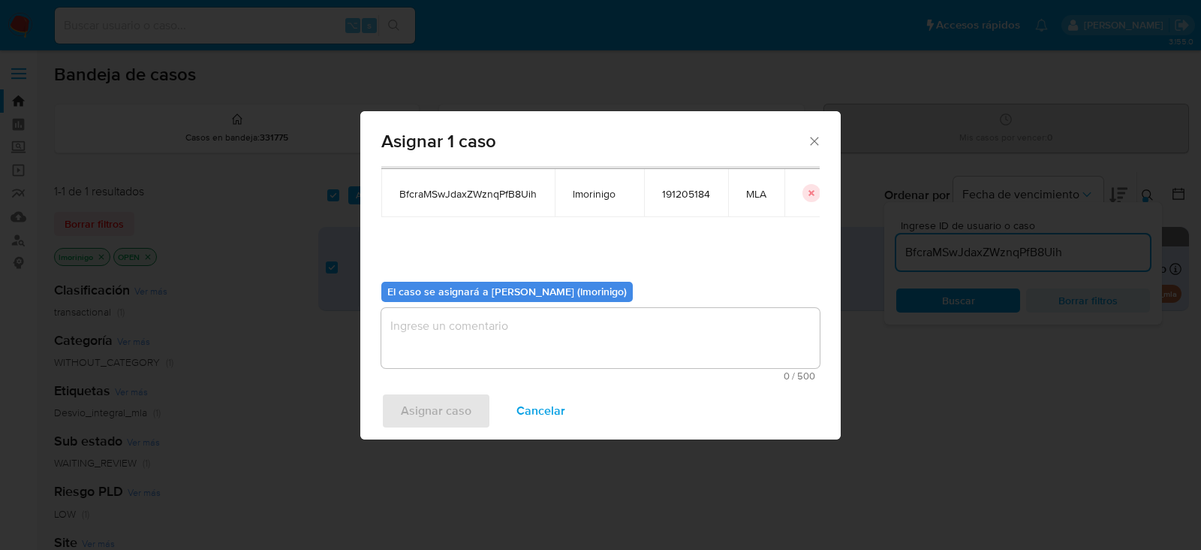
click at [573, 347] on textarea "assign-modal" at bounding box center [600, 338] width 439 height 60
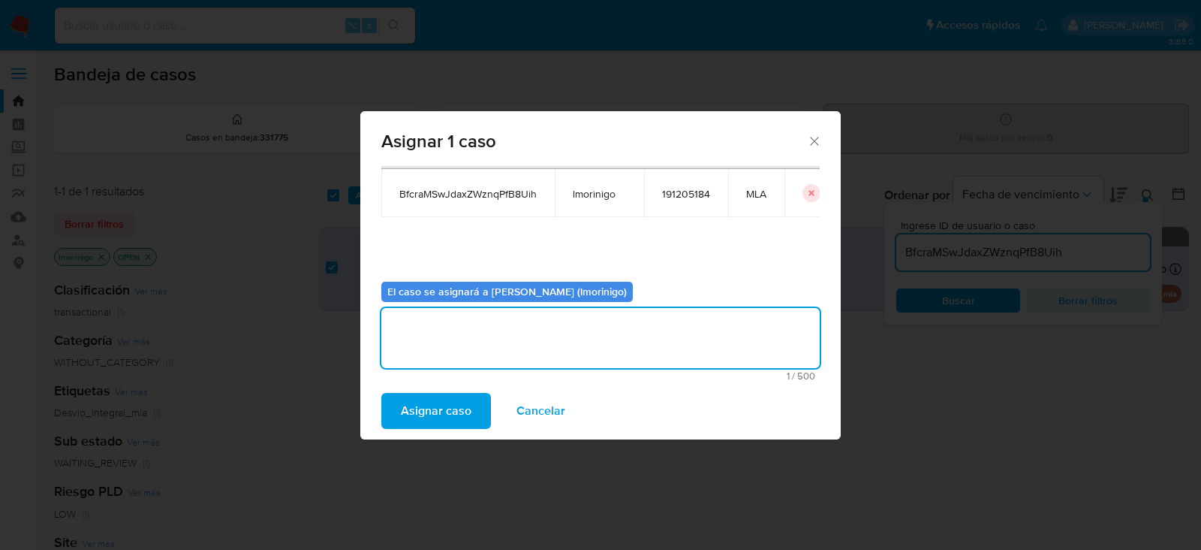
click at [415, 429] on div "Asignar caso Cancelar" at bounding box center [600, 410] width 481 height 57
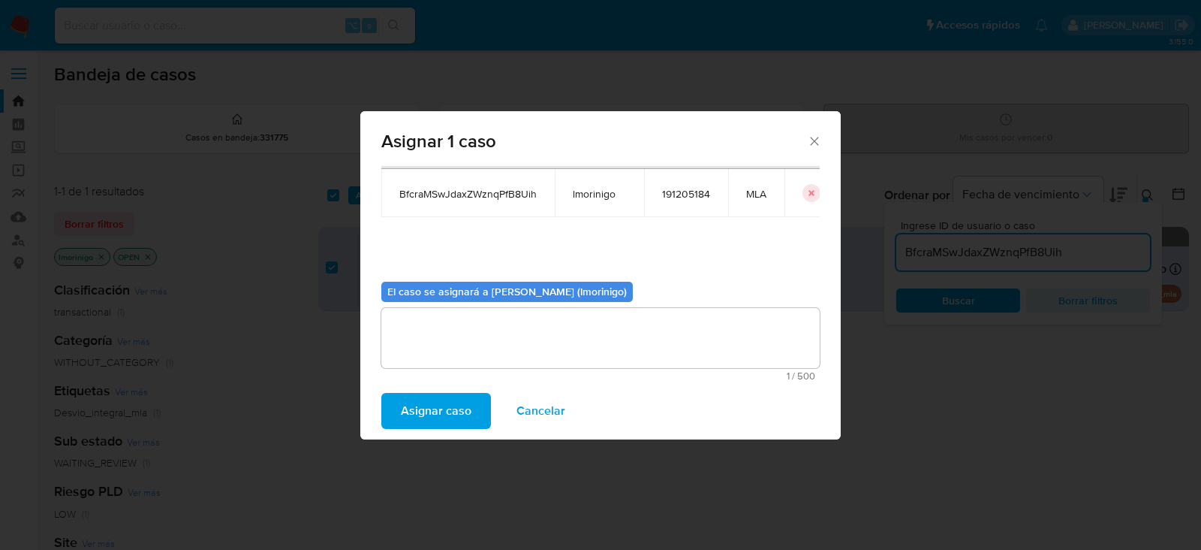
click at [407, 406] on span "Asignar caso" at bounding box center [436, 410] width 71 height 33
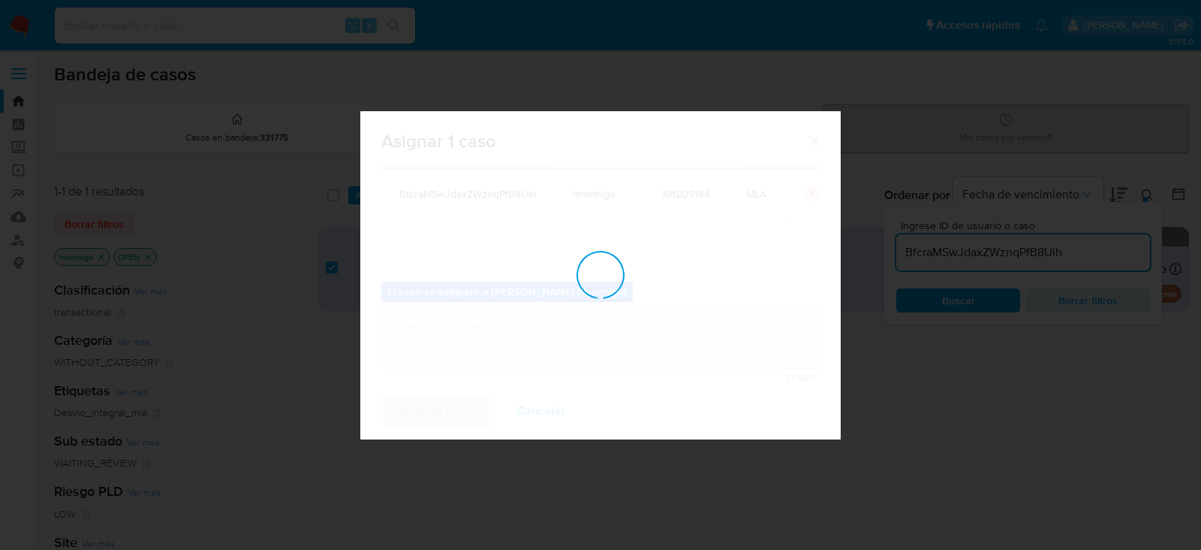
checkbox input "false"
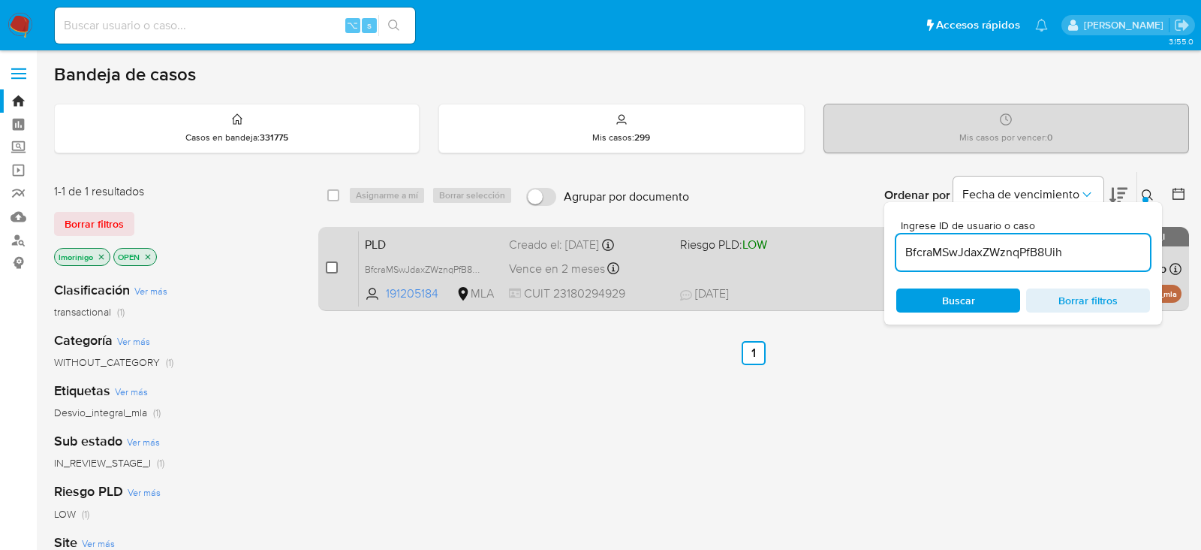
click at [330, 267] on input "checkbox" at bounding box center [332, 267] width 12 height 12
checkbox input "true"
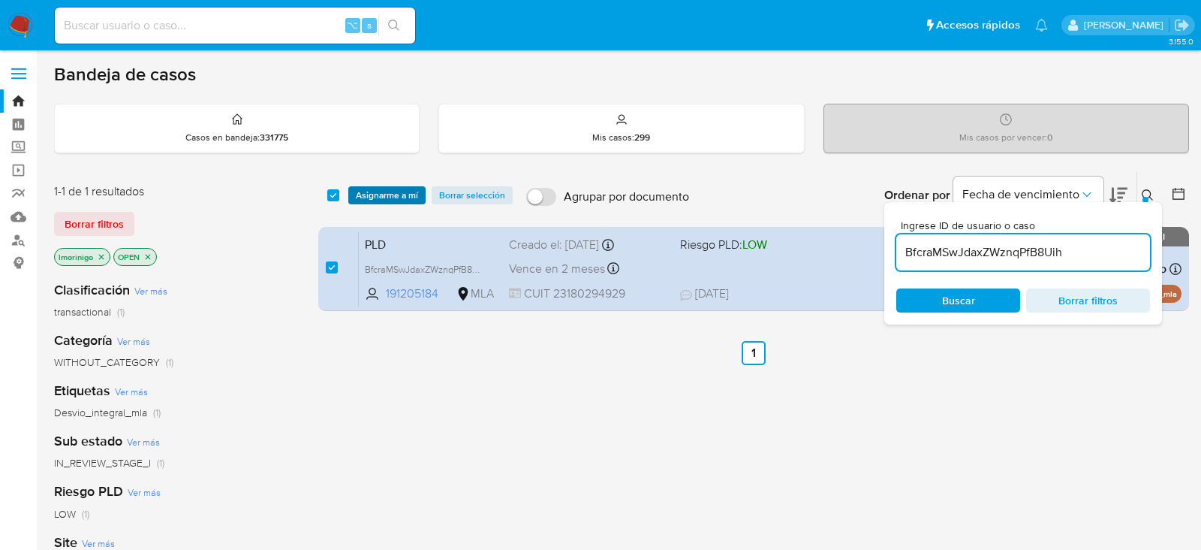
click at [393, 191] on span "Asignarme a mí" at bounding box center [387, 195] width 62 height 15
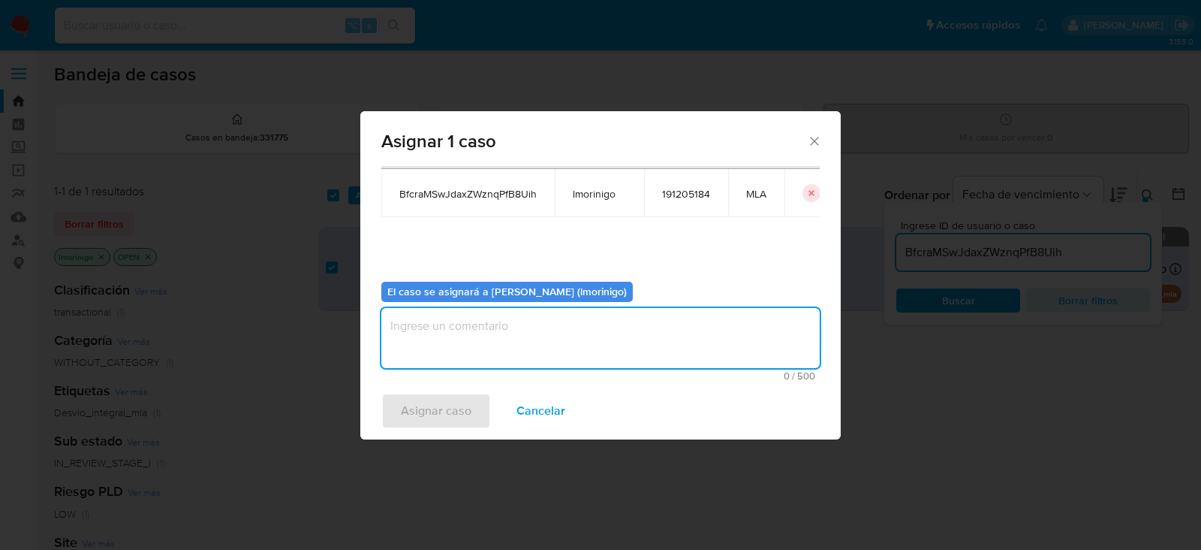
click at [505, 323] on textarea "assign-modal" at bounding box center [600, 338] width 439 height 60
click at [424, 441] on div "Asignar 1 caso Casos a asignar: ID Propietario ID de usuario Site BfcraMSwJdaxZ…" at bounding box center [600, 275] width 1201 height 550
click at [421, 423] on div "select-all-cases-checkbox Asignarme a mí Borrar selección Agrupar por documento…" at bounding box center [753, 511] width 871 height 680
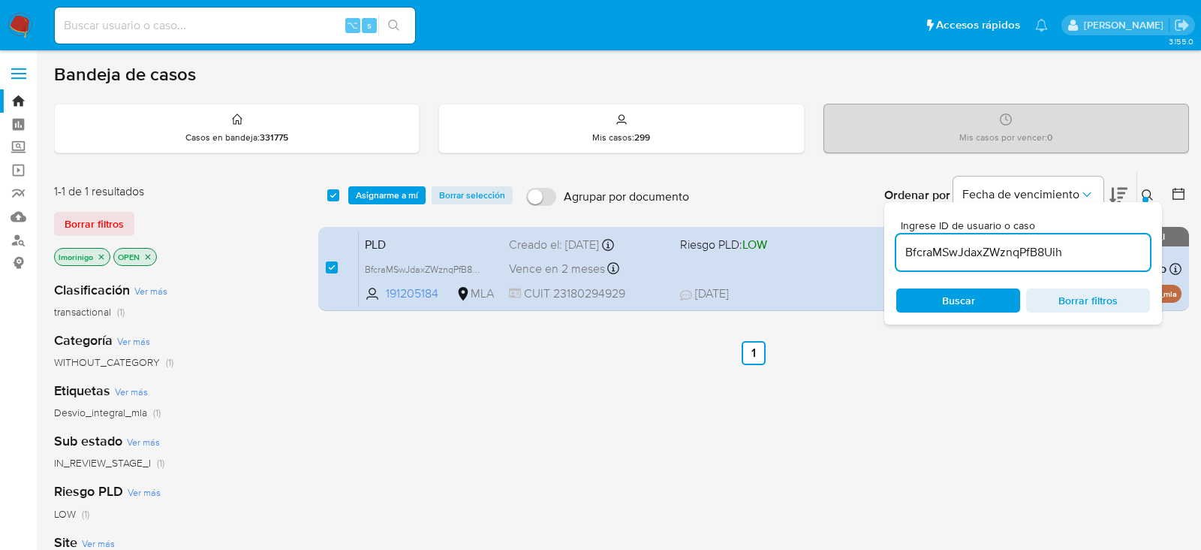
click at [412, 191] on span "Asignarme a mí" at bounding box center [387, 195] width 62 height 15
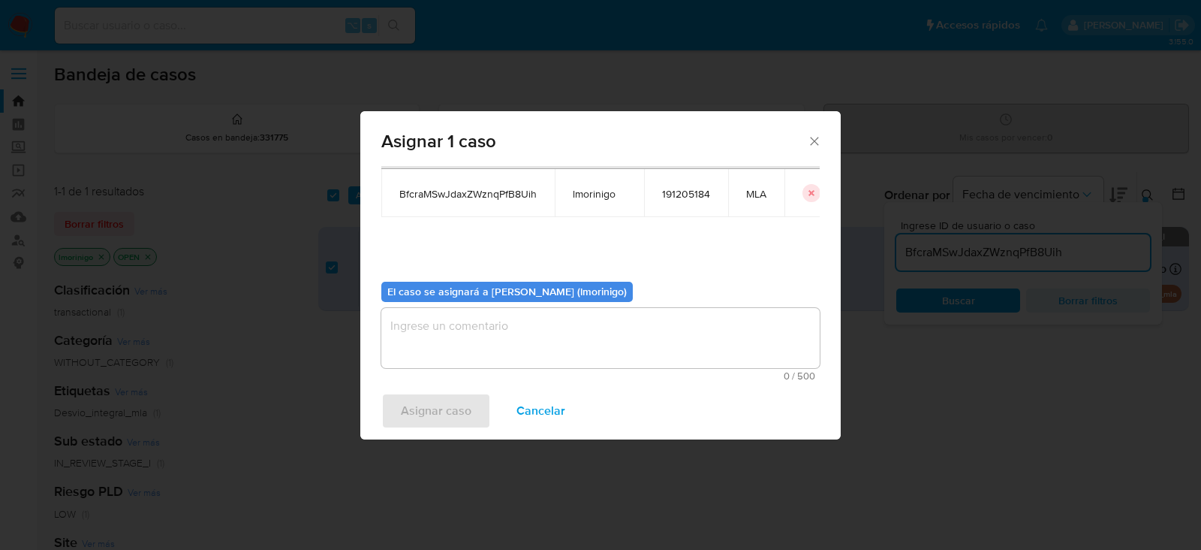
click at [491, 321] on textarea "assign-modal" at bounding box center [600, 338] width 439 height 60
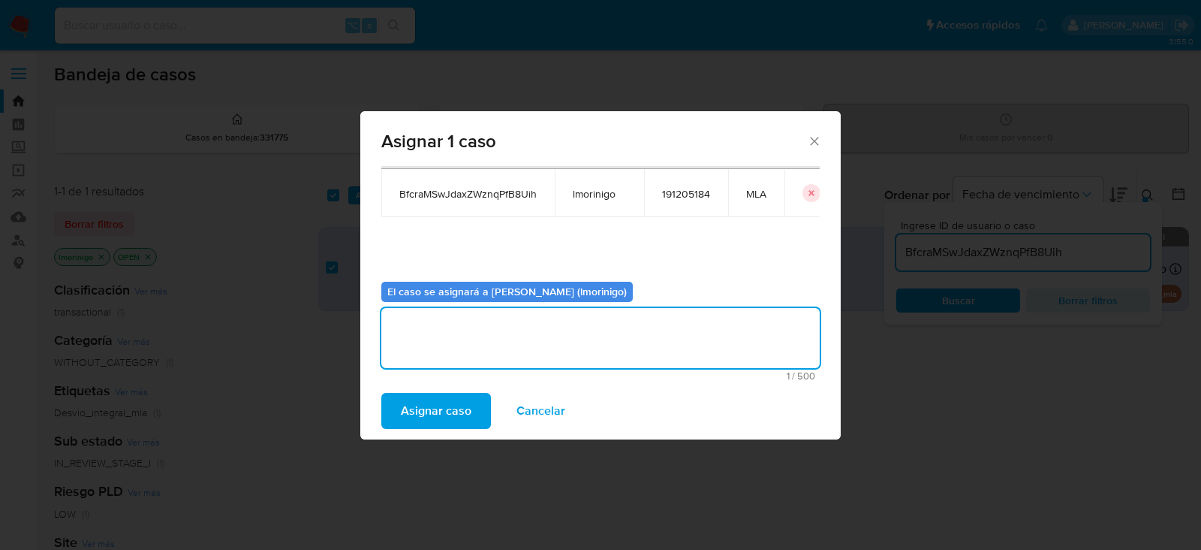
click at [443, 418] on span "Asignar caso" at bounding box center [436, 410] width 71 height 33
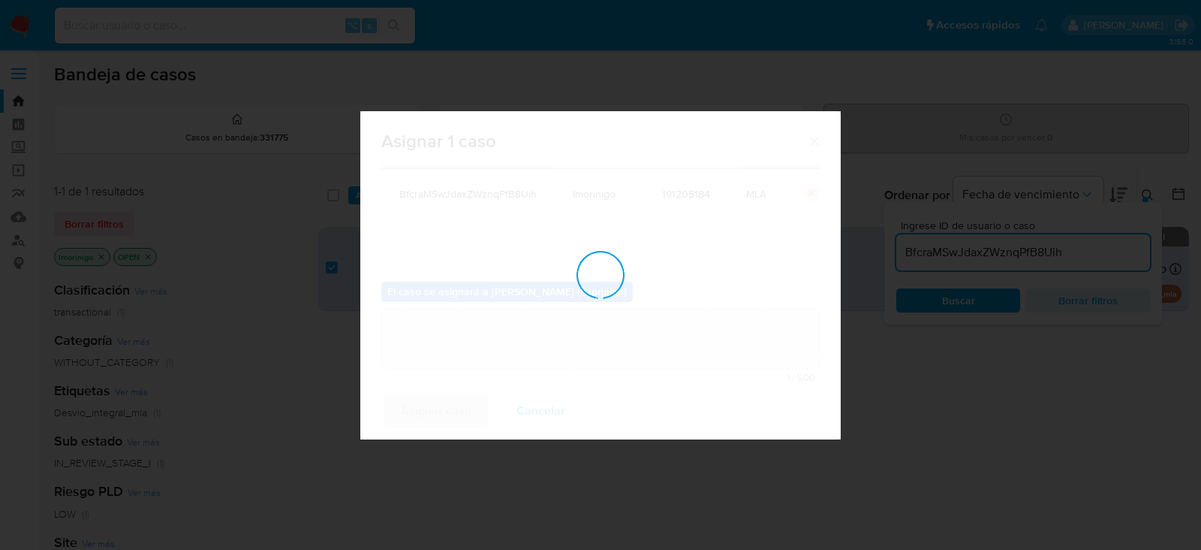
checkbox input "false"
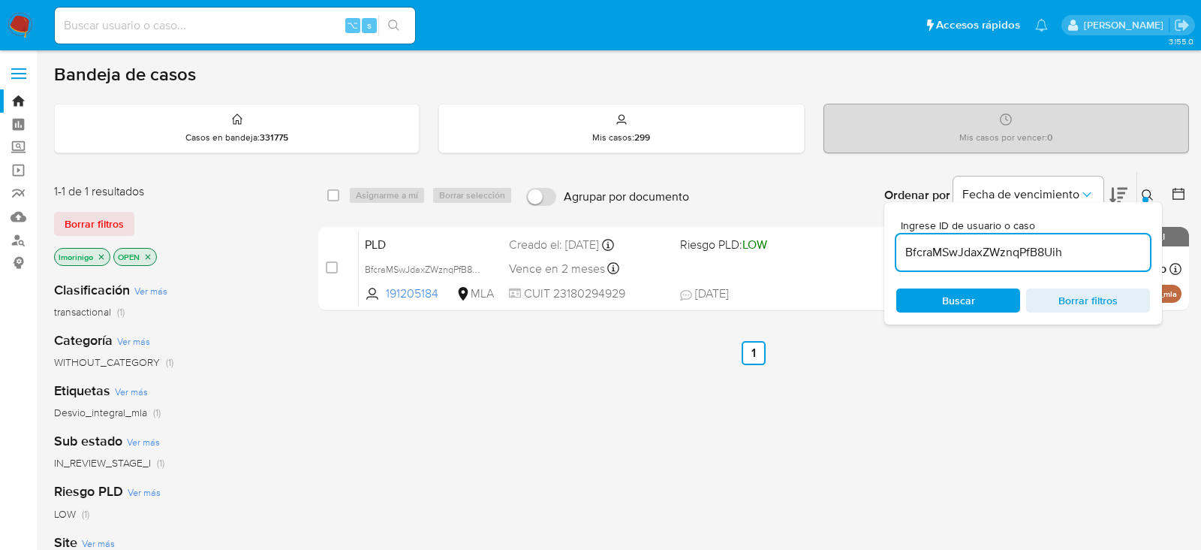
click at [933, 254] on input "BfcraMSwJdaxZWznqPfB8Uih" at bounding box center [1024, 253] width 254 height 20
paste input "oGOyvvL4cRtndaLA7UfHGAEu"
type input "oGOyvvL4cRtndaLA7UfHGAEu"
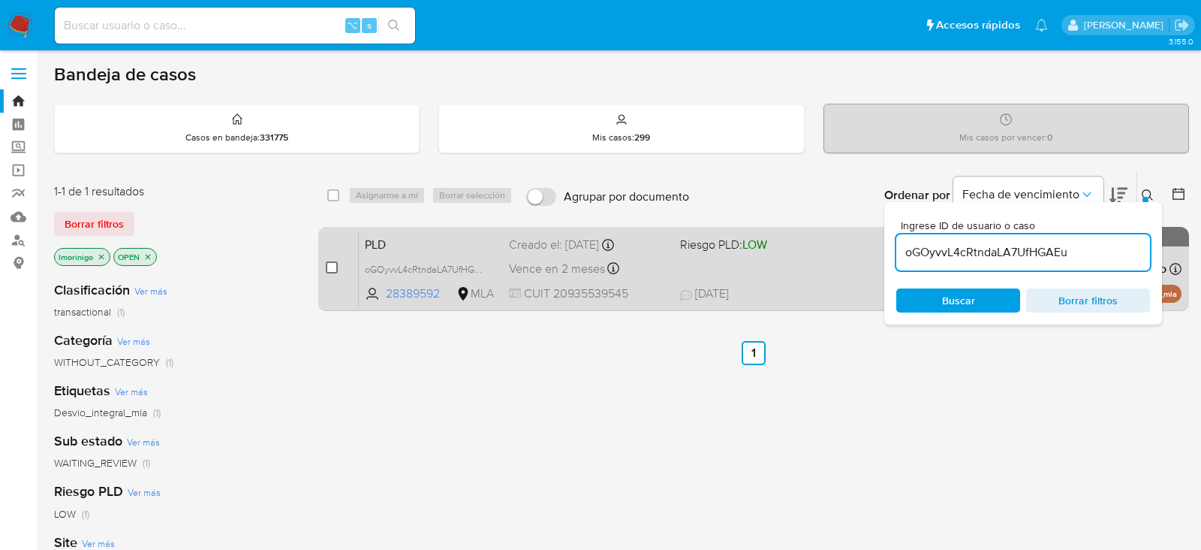
click at [330, 267] on input "checkbox" at bounding box center [332, 267] width 12 height 12
checkbox input "true"
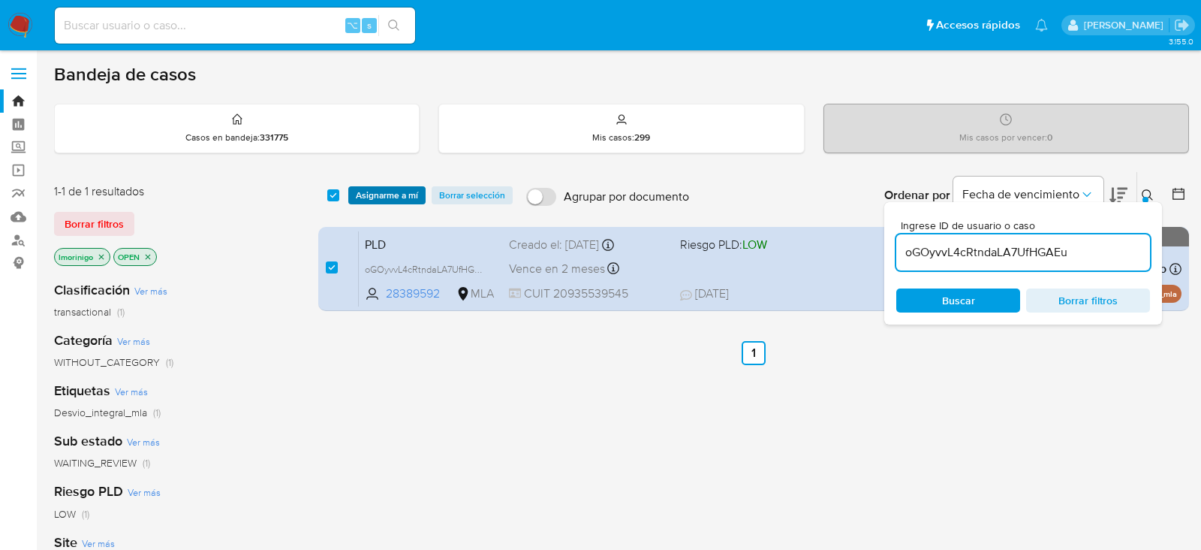
click at [409, 197] on span "Asignarme a mí" at bounding box center [387, 195] width 62 height 15
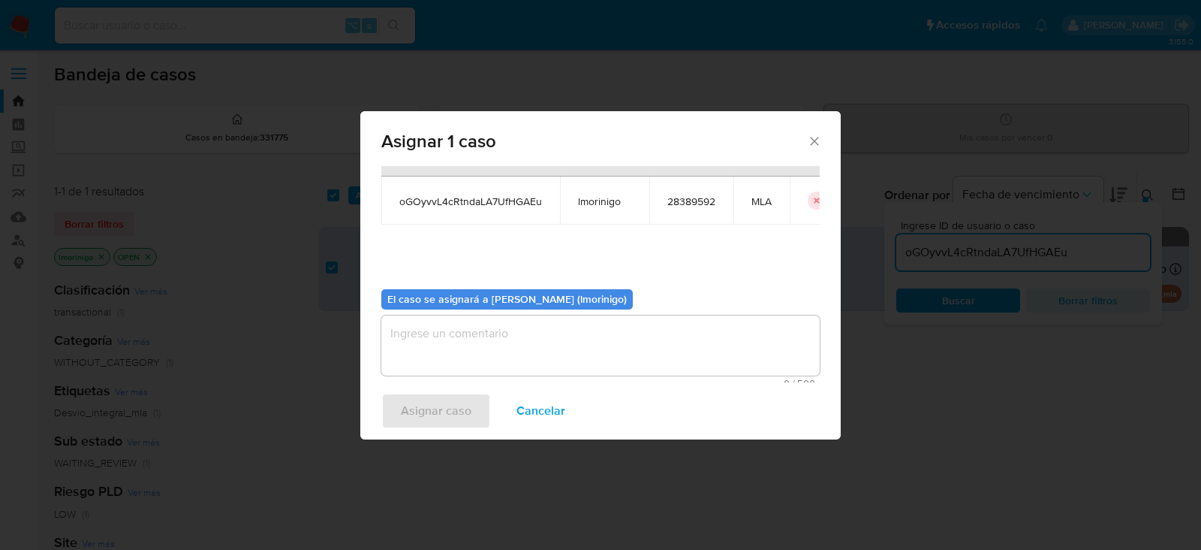
scroll to position [77, 0]
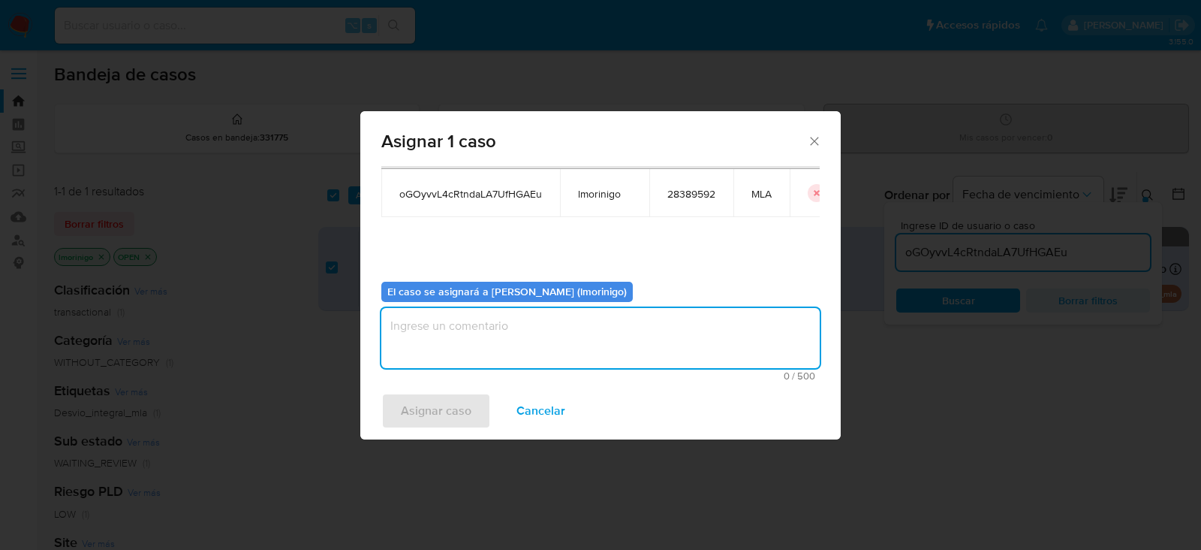
click at [494, 327] on textarea "assign-modal" at bounding box center [600, 338] width 439 height 60
click at [429, 424] on span "Asignar caso" at bounding box center [436, 410] width 71 height 33
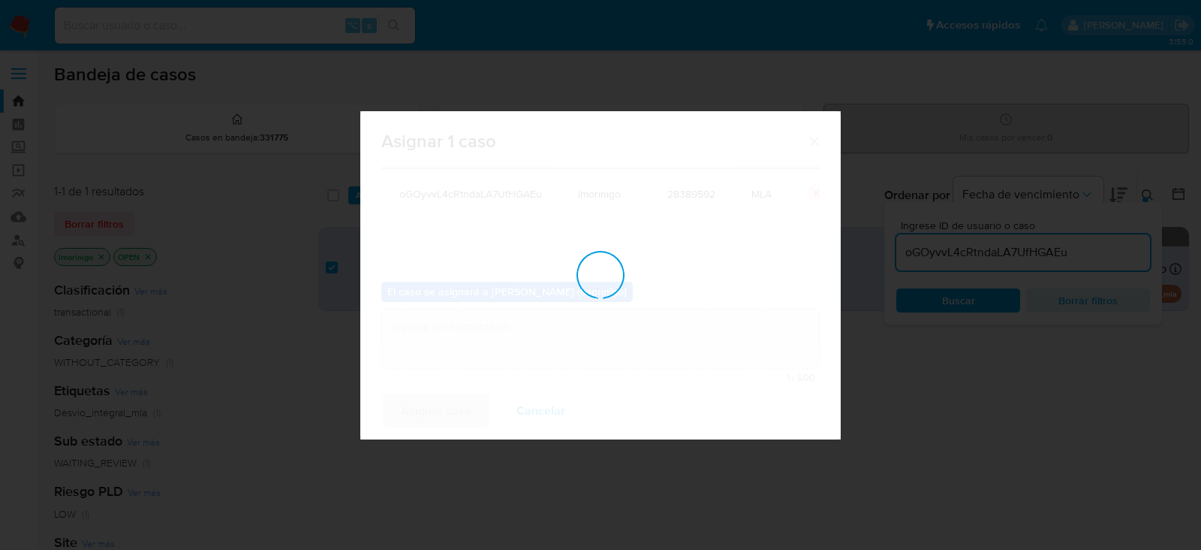
checkbox input "false"
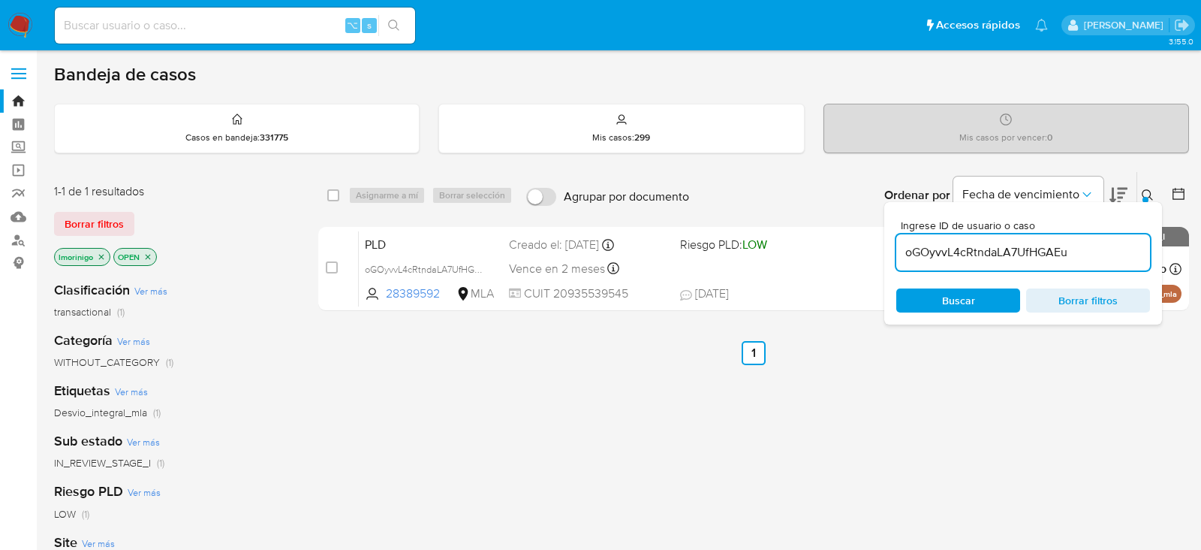
click at [915, 255] on input "oGOyvvL4cRtndaLA7UfHGAEu" at bounding box center [1024, 253] width 254 height 20
paste input "p6Lvg9RCXfs1DJZqZ2TRq3ph"
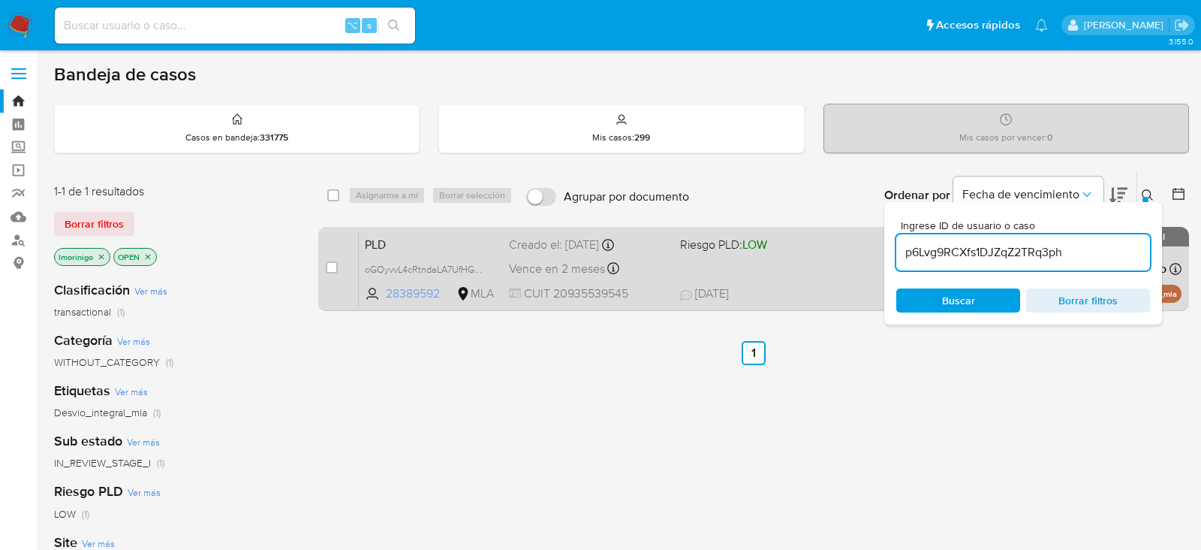
type input "p6Lvg9RCXfs1DJZqZ2TRq3ph"
click at [332, 264] on input "checkbox" at bounding box center [332, 267] width 12 height 12
checkbox input "true"
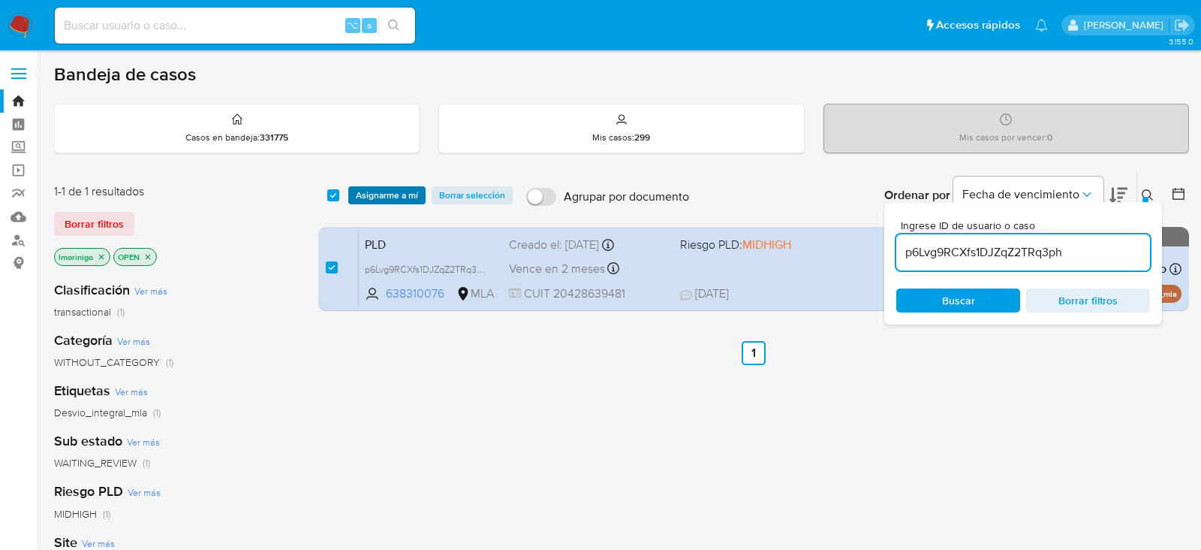
click at [383, 191] on span "Asignarme a mí" at bounding box center [387, 195] width 62 height 15
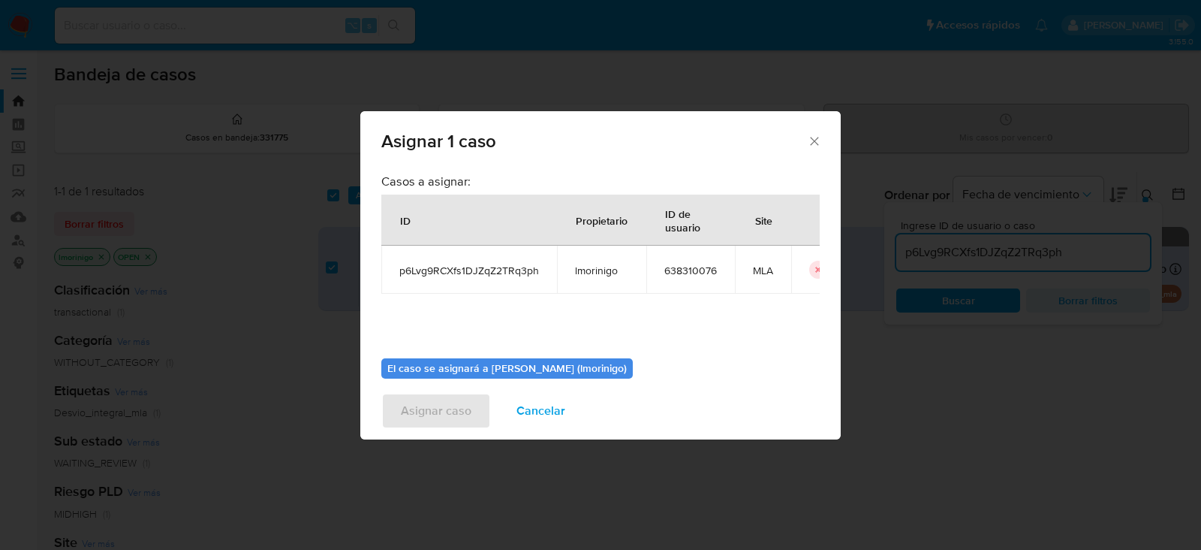
scroll to position [77, 0]
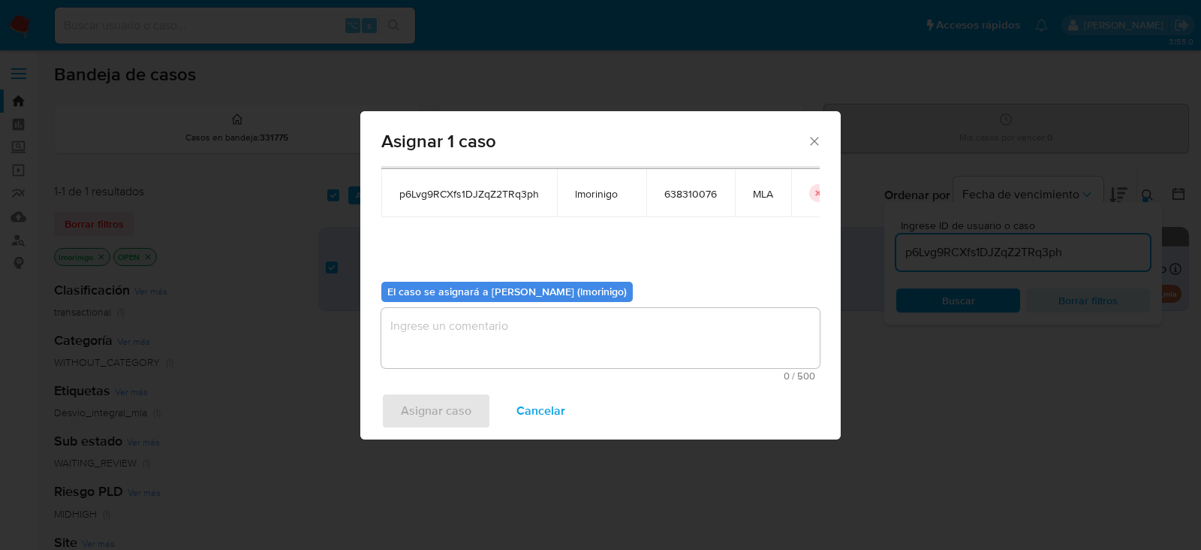
click at [470, 350] on textarea "assign-modal" at bounding box center [600, 338] width 439 height 60
click at [451, 418] on span "Asignar caso" at bounding box center [436, 410] width 71 height 33
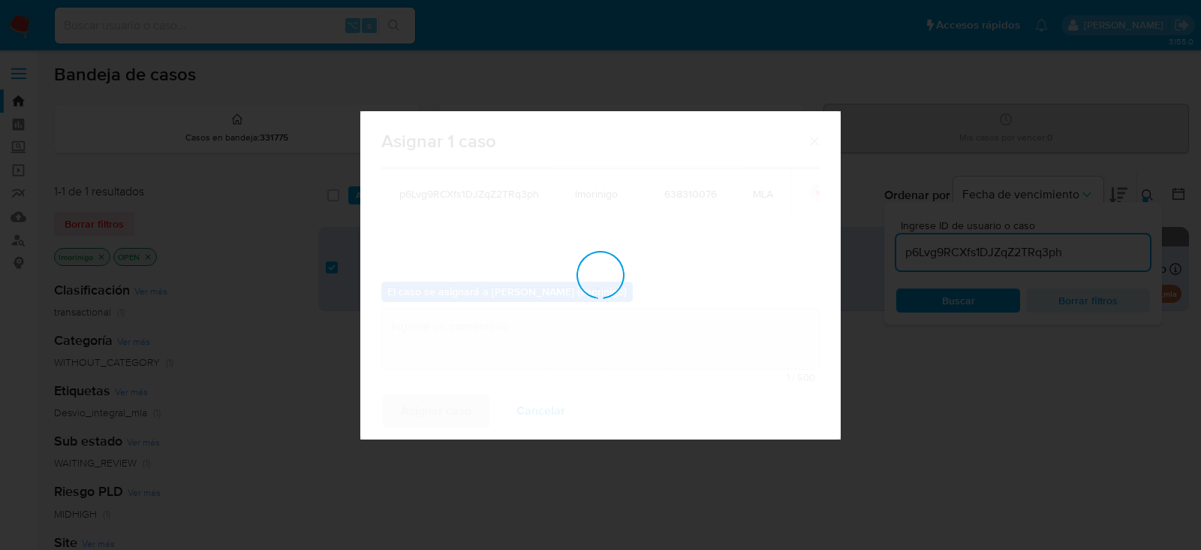
checkbox input "false"
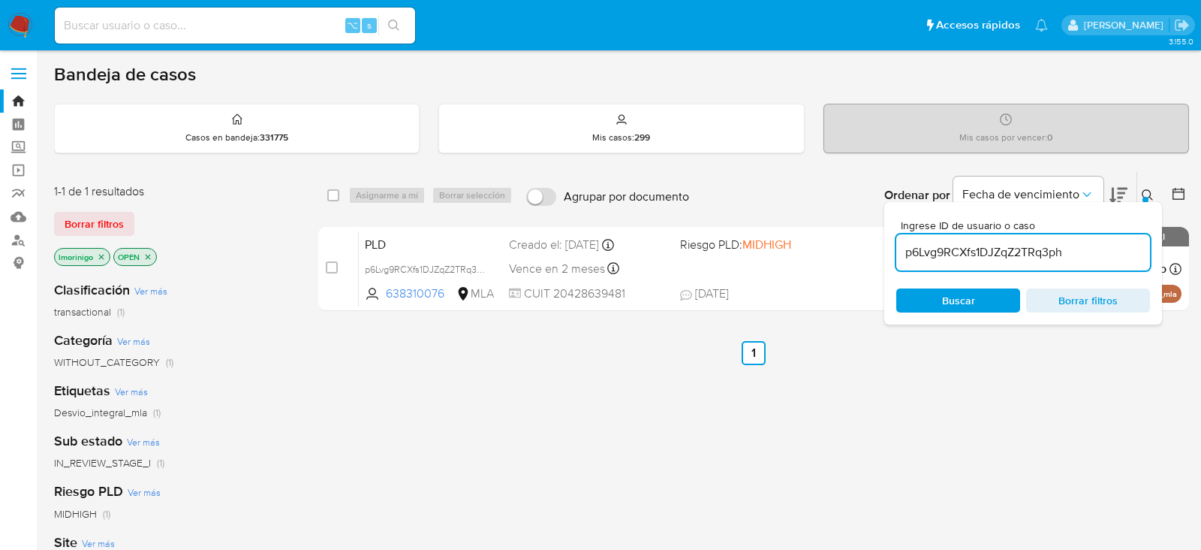
click at [998, 251] on input "p6Lvg9RCXfs1DJZqZ2TRq3ph" at bounding box center [1024, 253] width 254 height 20
paste input "GBx9XwuyPYI8y4BNJ4JYDlnC"
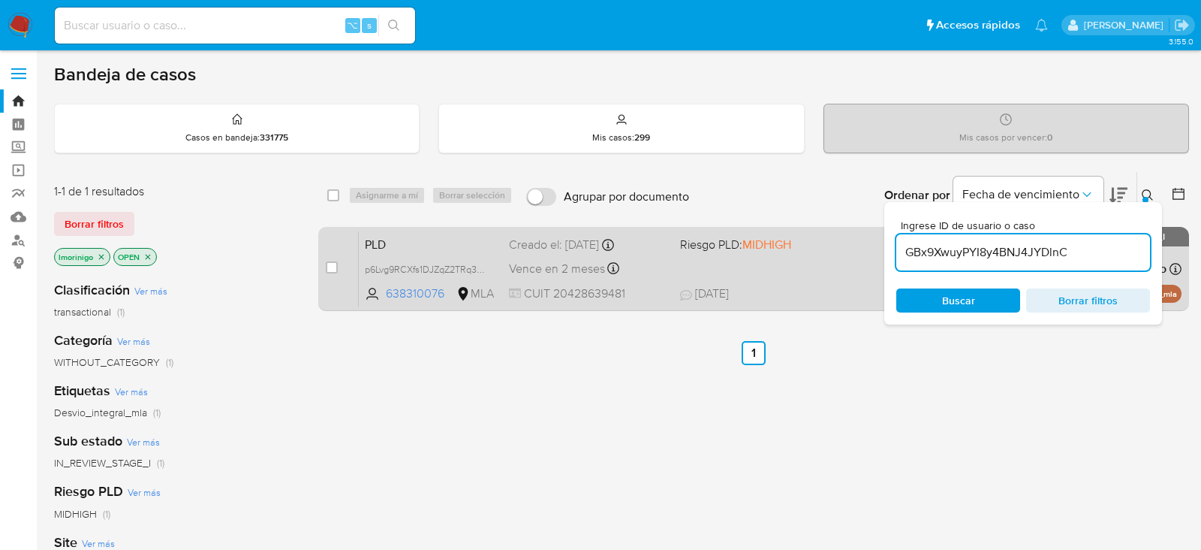
type input "GBx9XwuyPYI8y4BNJ4JYDlnC"
click at [329, 265] on input "checkbox" at bounding box center [332, 267] width 12 height 12
checkbox input "true"
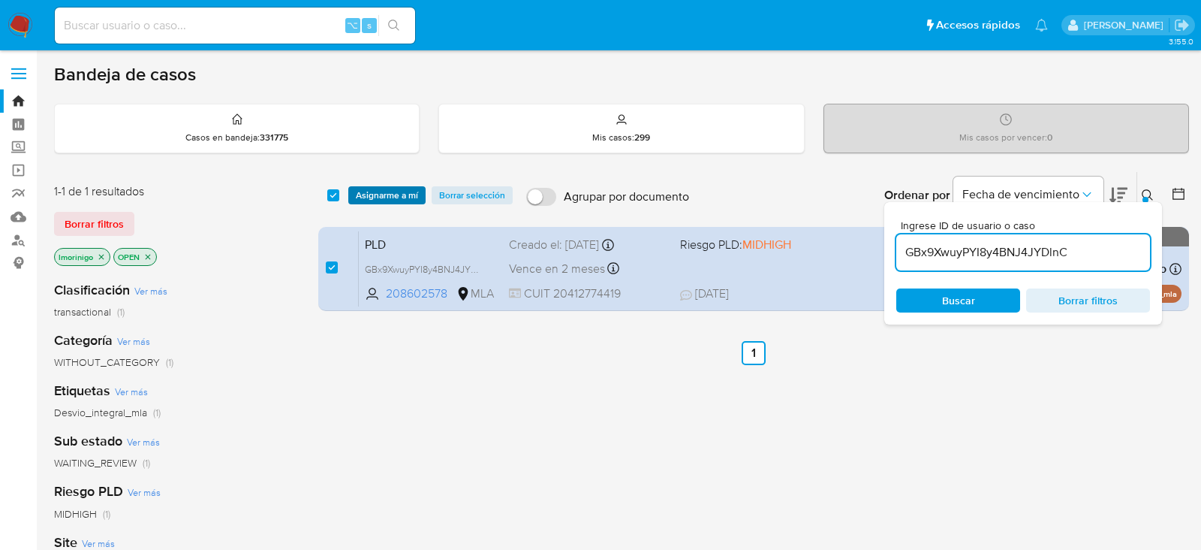
click at [384, 194] on span "Asignarme a mí" at bounding box center [387, 195] width 62 height 15
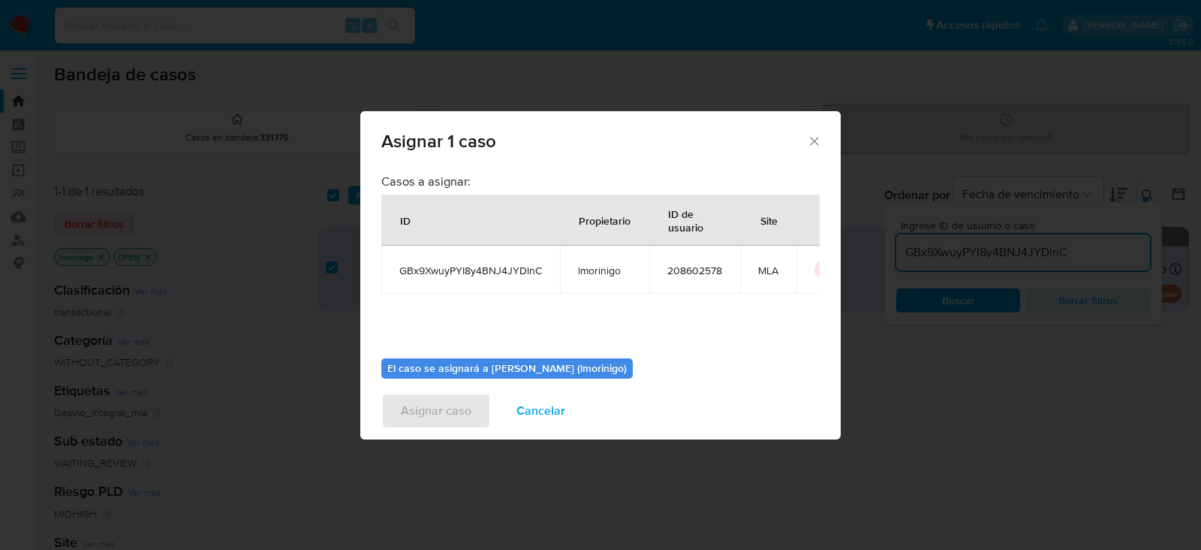
scroll to position [77, 0]
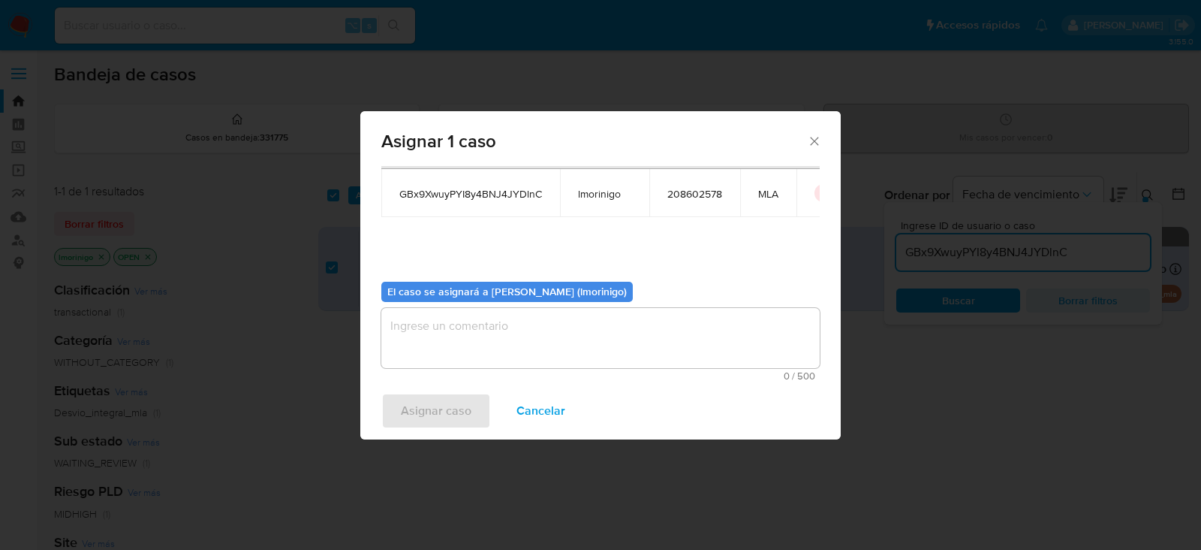
click at [539, 332] on textarea "assign-modal" at bounding box center [600, 338] width 439 height 60
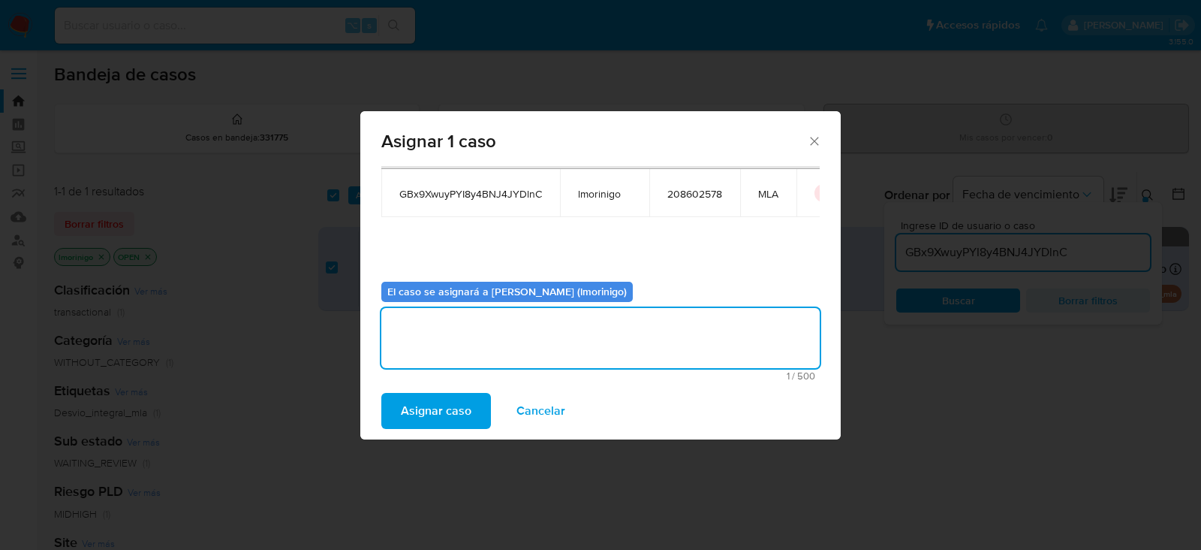
click at [412, 416] on span "Asignar caso" at bounding box center [436, 410] width 71 height 33
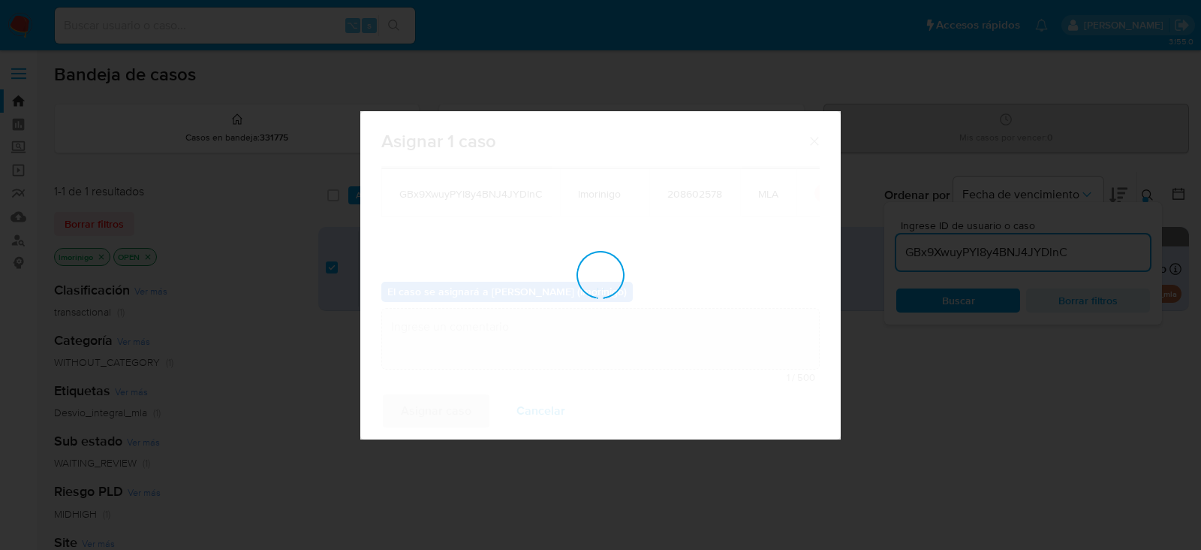
checkbox input "false"
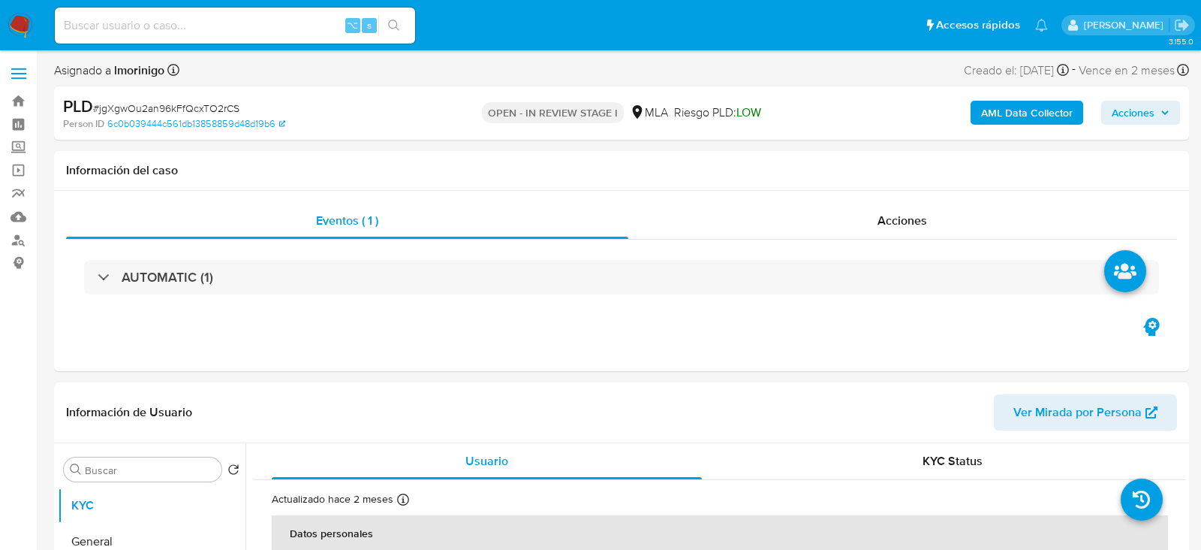
select select "10"
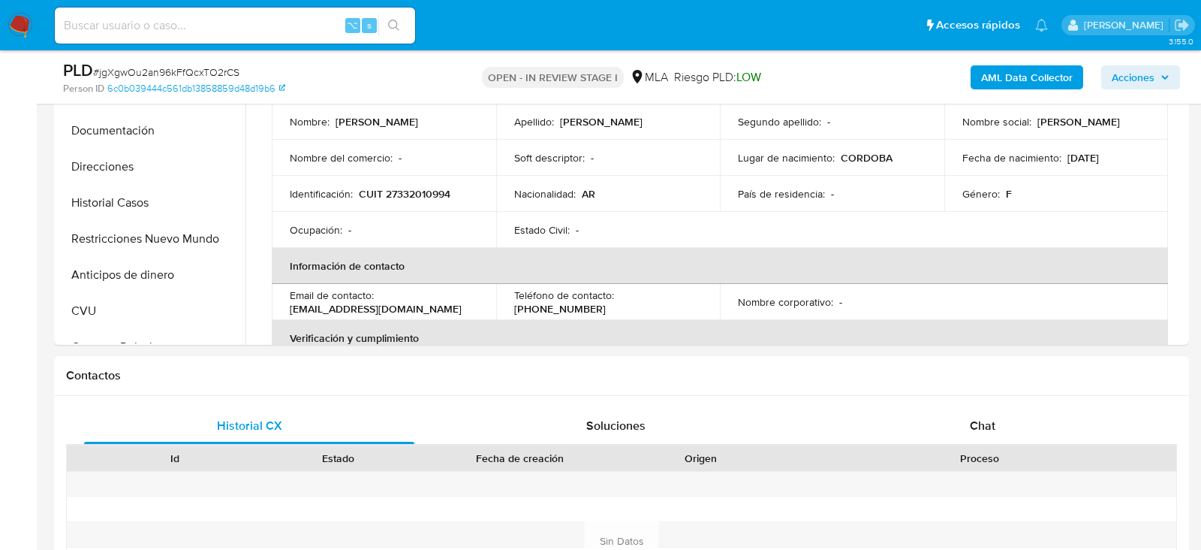
scroll to position [469, 0]
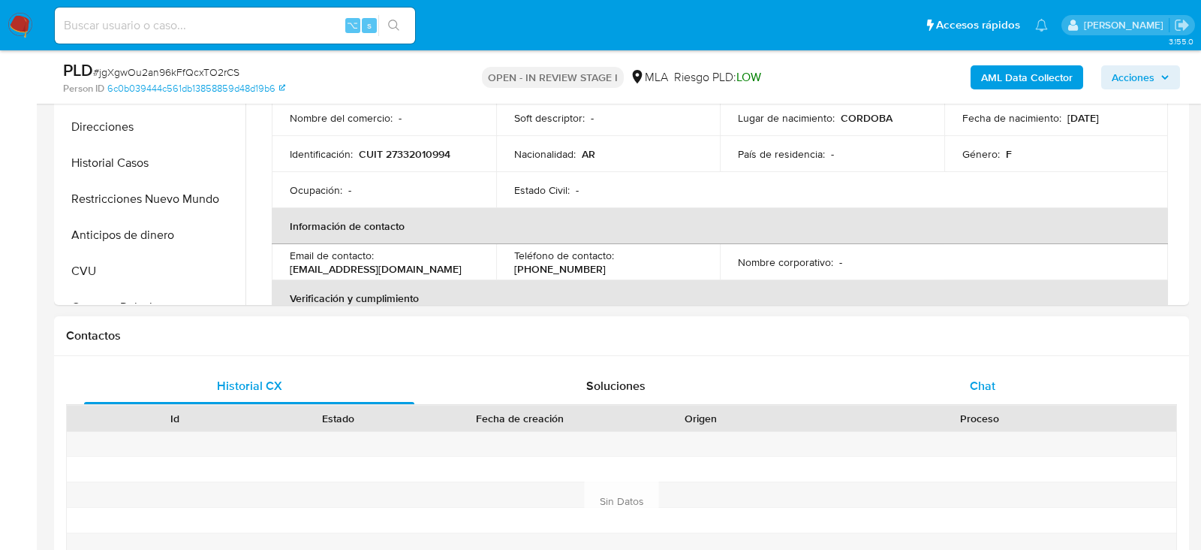
click at [971, 396] on div "Chat" at bounding box center [983, 386] width 330 height 36
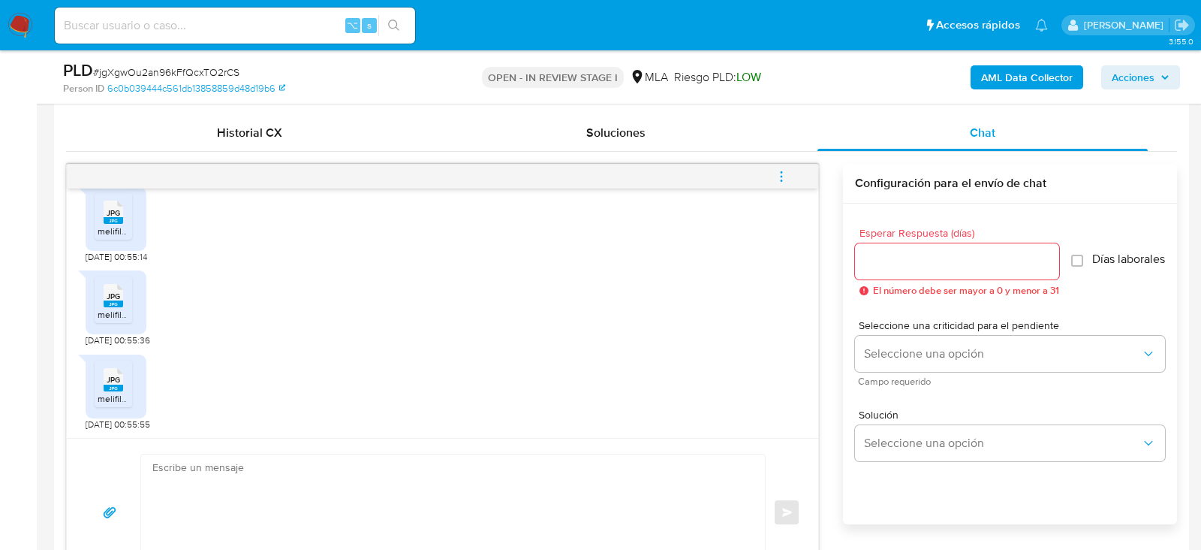
scroll to position [762, 0]
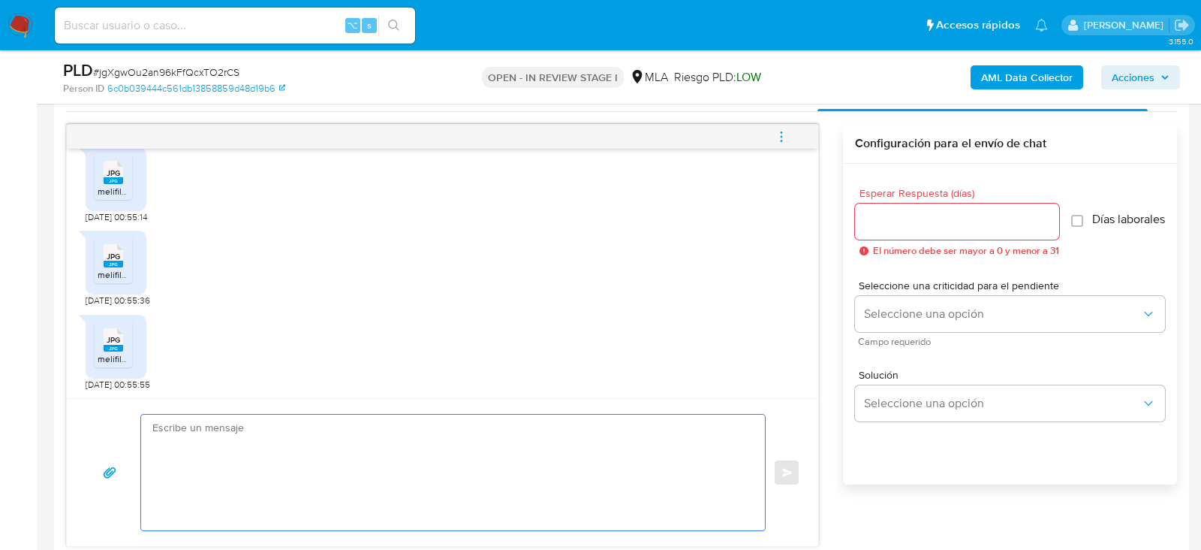
click at [597, 426] on textarea at bounding box center [449, 473] width 594 height 116
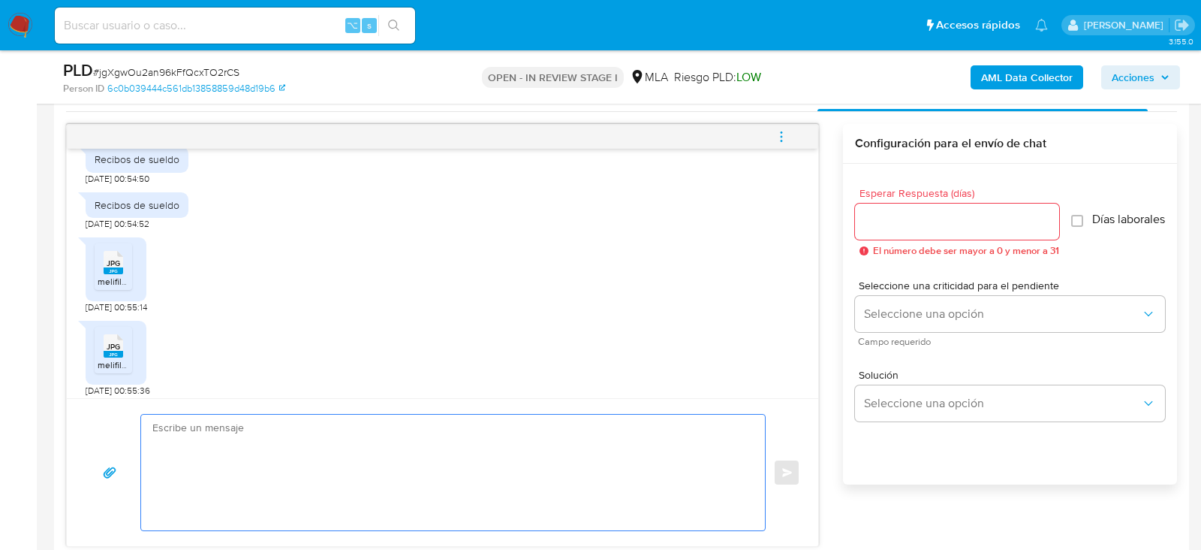
scroll to position [868, 0]
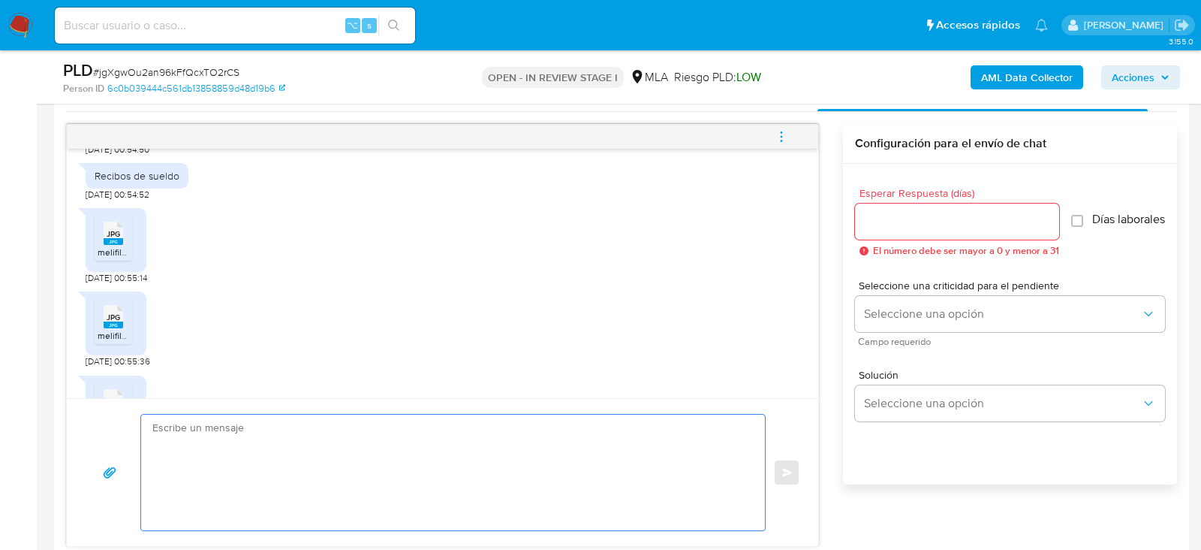
click at [116, 258] on span "melifile118818018094996531.jpg" at bounding box center [162, 252] width 128 height 13
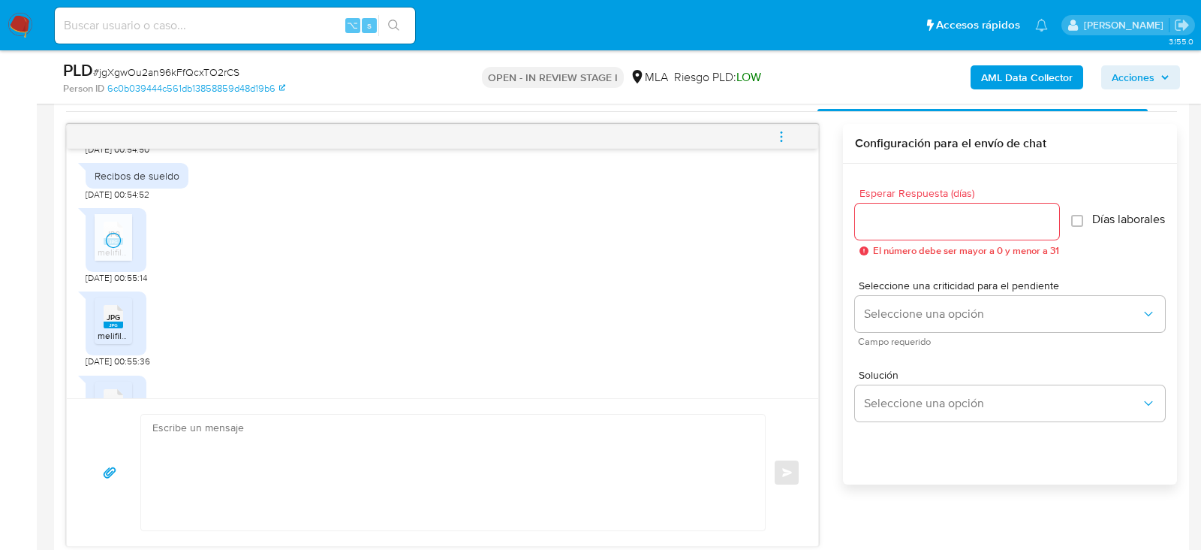
click at [116, 322] on span "JPG" at bounding box center [114, 317] width 14 height 10
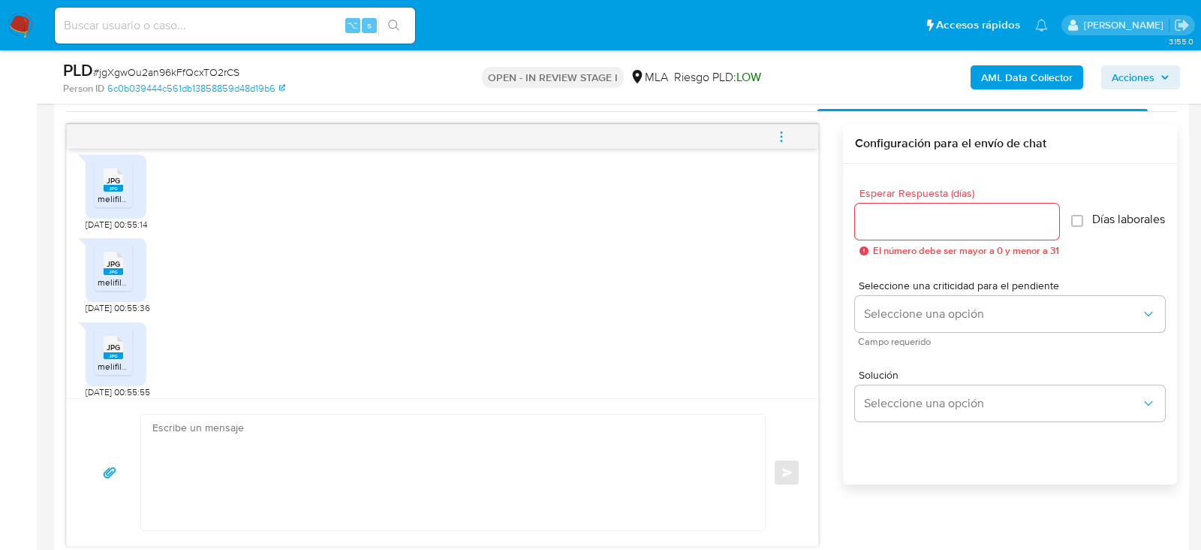
scroll to position [956, 0]
click at [116, 345] on rect at bounding box center [114, 348] width 20 height 7
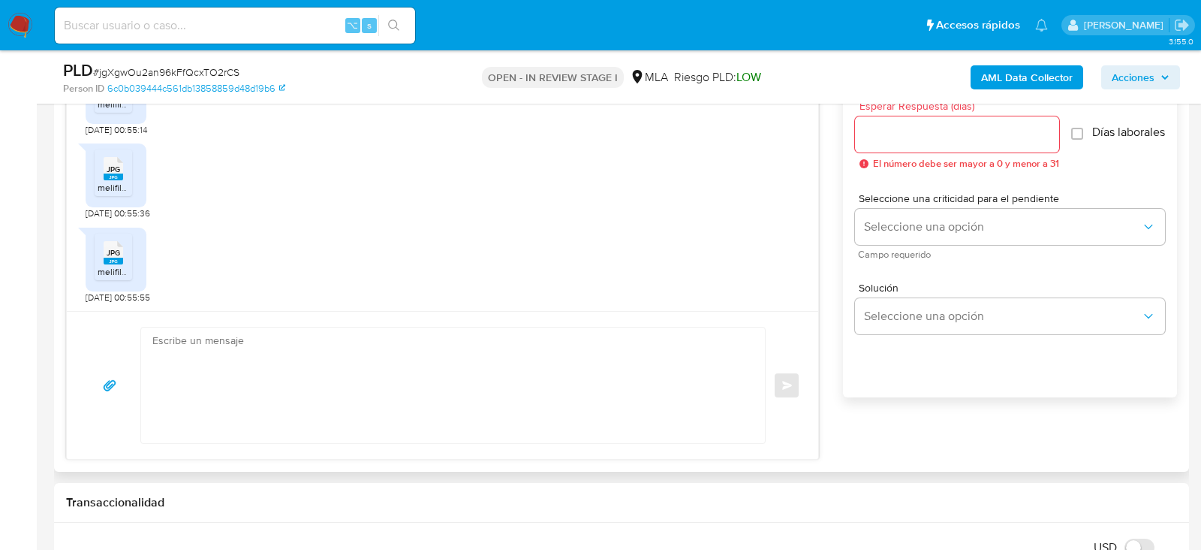
scroll to position [874, 0]
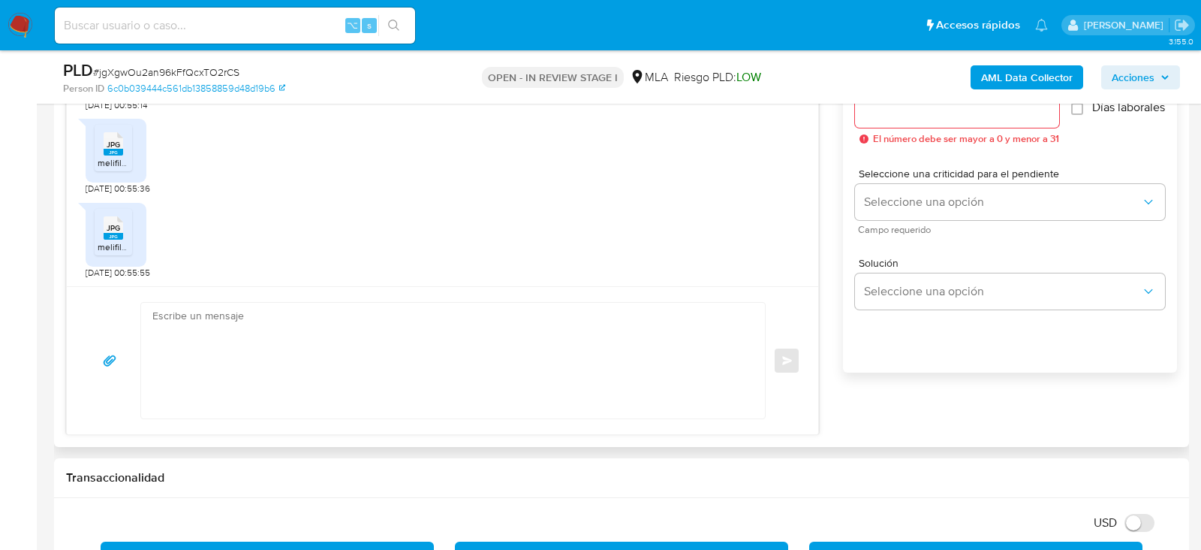
click at [454, 330] on textarea at bounding box center [449, 361] width 594 height 116
paste textarea "Hola. Muchas gracias por la documentación proporcionada. No obstante, es necesa…"
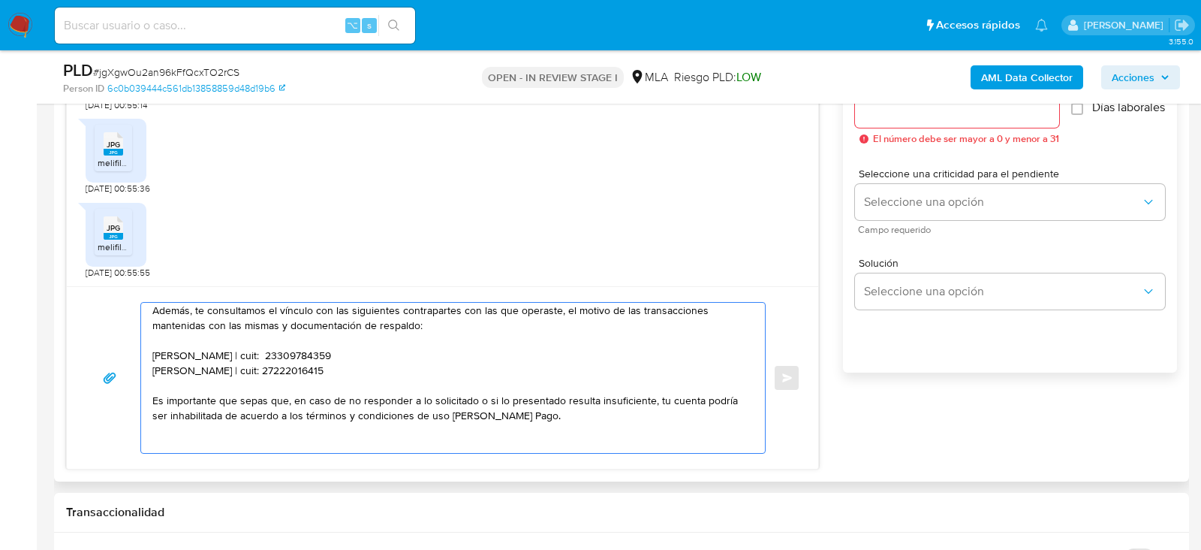
scroll to position [59, 0]
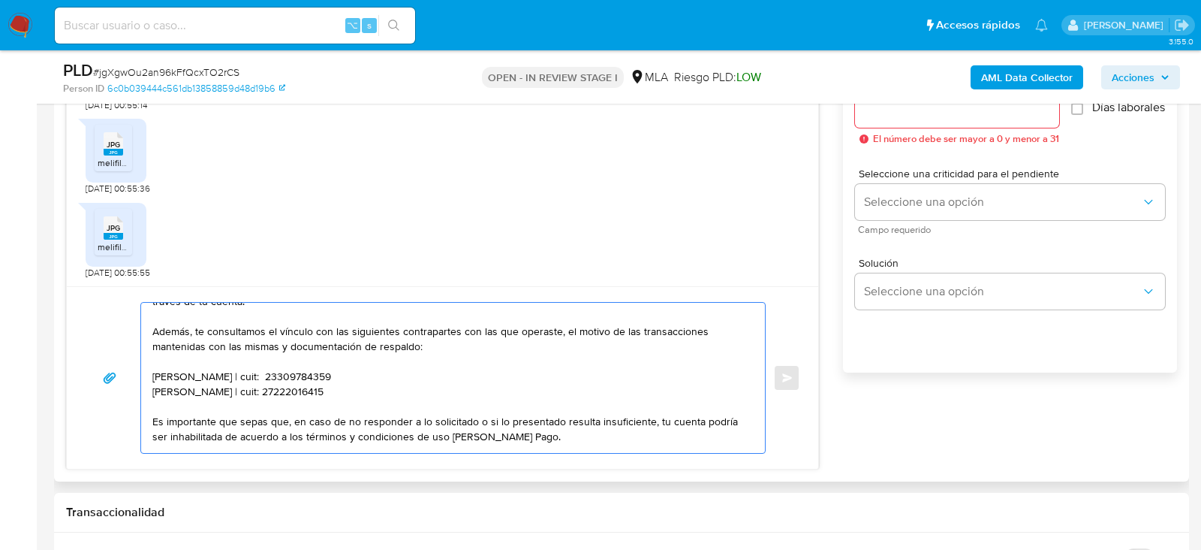
click at [327, 359] on textarea "Hola. Muchas gracias por la documentación proporcionada. No obstante, es necesa…" at bounding box center [449, 378] width 594 height 150
click at [328, 381] on textarea "Hola. Muchas gracias por la documentación proporcionada. No obstante, es necesa…" at bounding box center [449, 378] width 594 height 150
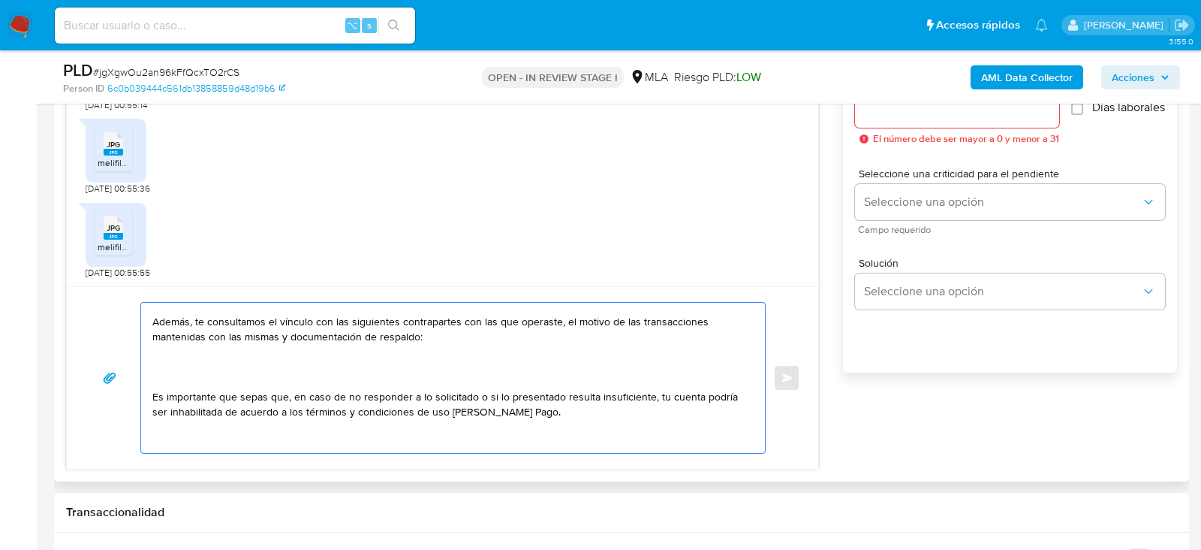
scroll to position [75, 0]
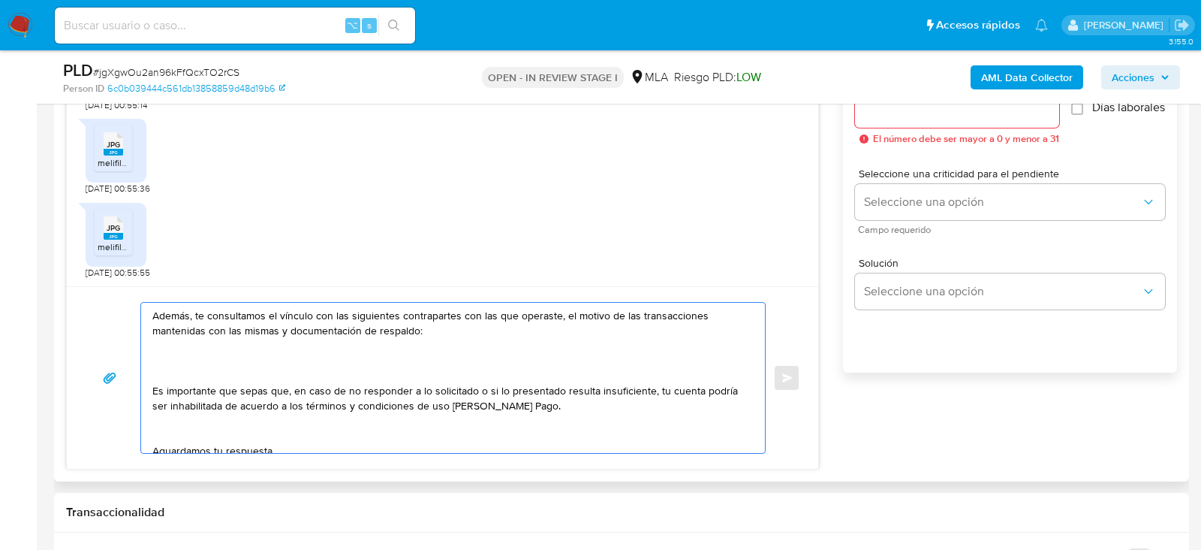
paste textarea "30712100393 name: City Movil SA || alias:"
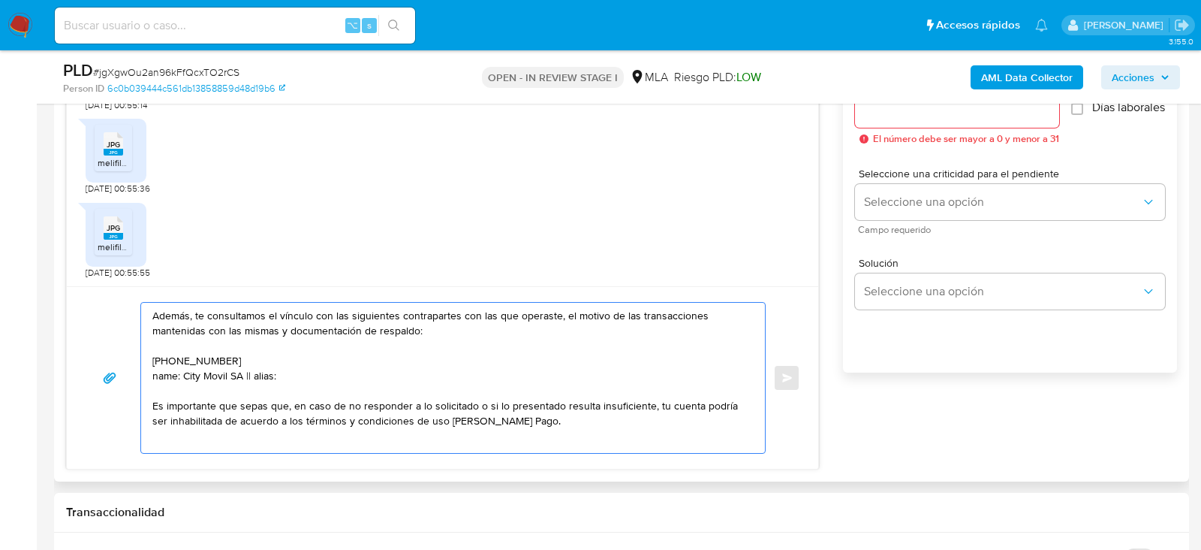
click at [172, 355] on textarea "Hola. Muchas gracias por la documentación proporcionada. No obstante, es necesa…" at bounding box center [449, 378] width 594 height 150
click at [172, 351] on textarea "Hola. Muchas gracias por la documentación proporcionada. No obstante, es necesa…" at bounding box center [449, 378] width 594 height 150
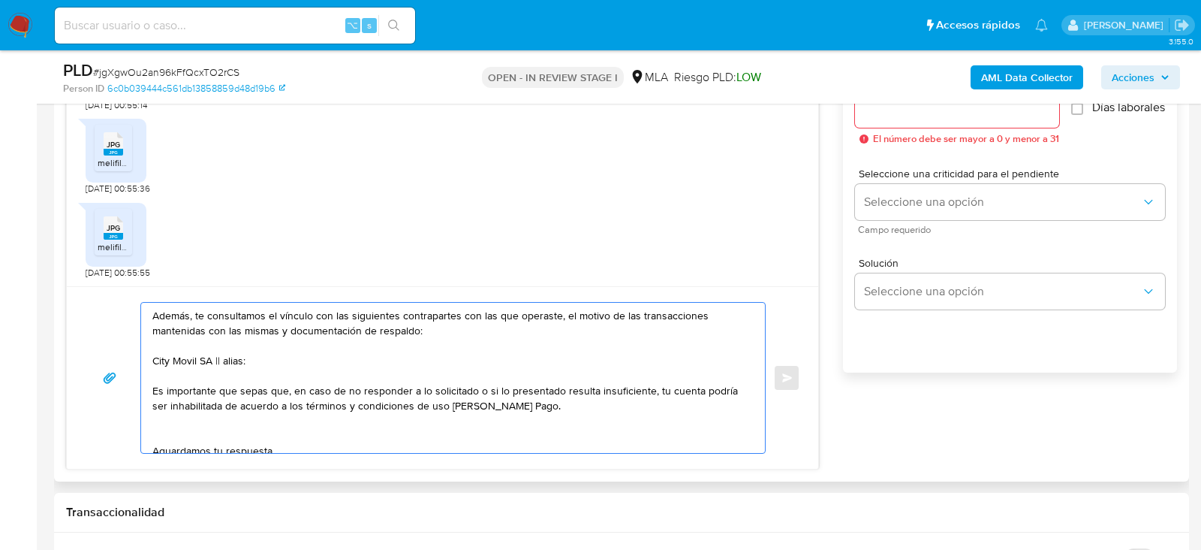
click at [229, 361] on textarea "Hola. Muchas gracias por la documentación proporcionada. No obstante, es necesa…" at bounding box center [449, 378] width 594 height 150
paste textarea "30712100393"
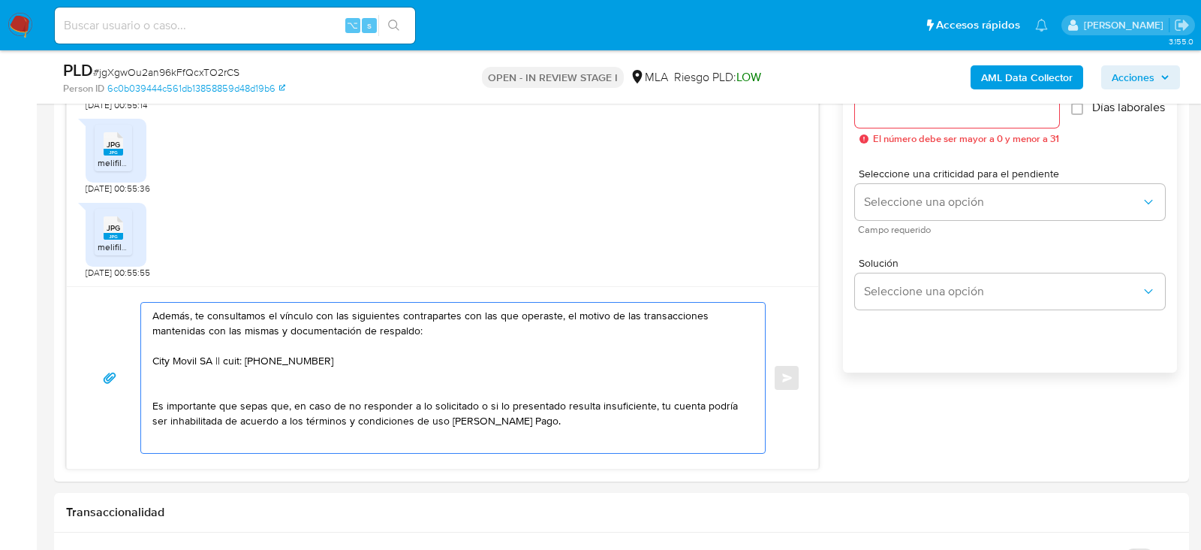
paste textarea "23418228784 name: Claribel Noemi Galarza || alias:"
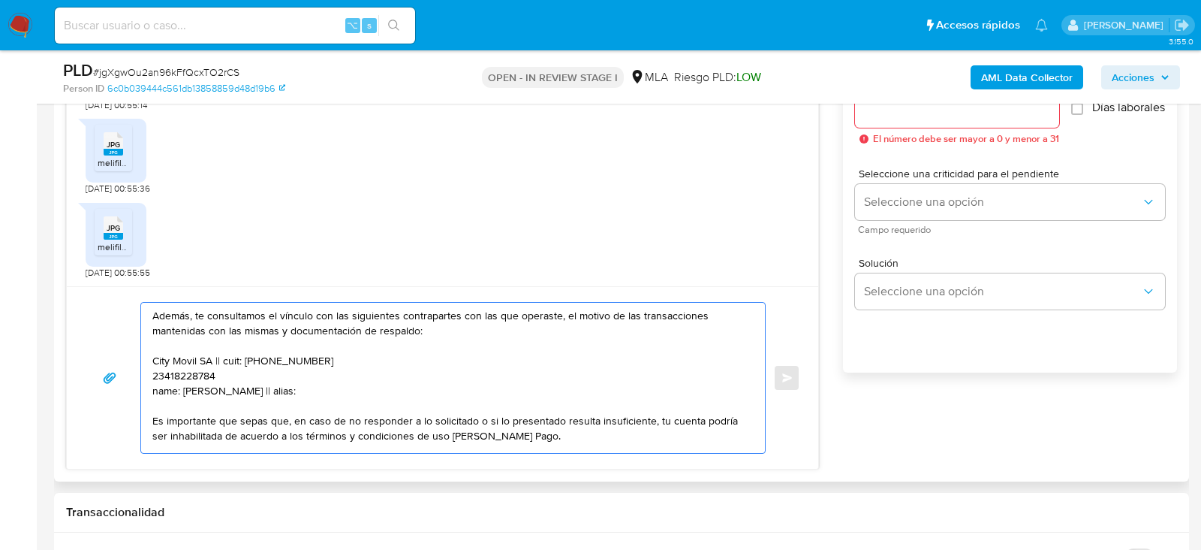
click at [165, 369] on textarea "Hola. Muchas gracias por la documentación proporcionada. No obstante, es necesa…" at bounding box center [449, 378] width 594 height 150
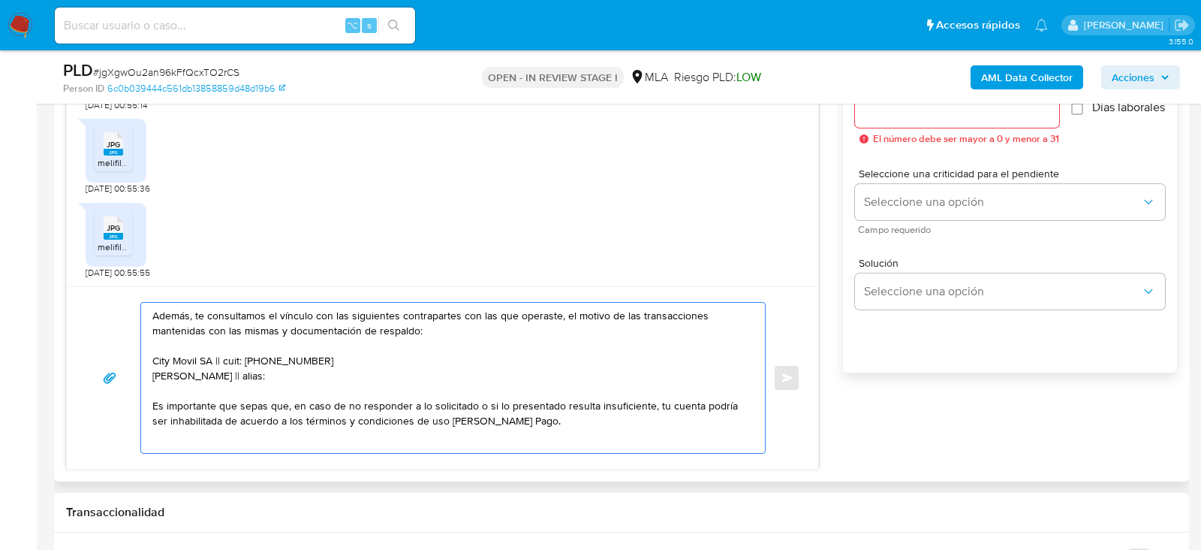
click at [283, 378] on textarea "Hola. Muchas gracias por la documentación proporcionada. No obstante, es necesa…" at bounding box center [449, 378] width 594 height 150
click at [278, 377] on textarea "Hola. Muchas gracias por la documentación proporcionada. No obstante, es necesa…" at bounding box center [449, 378] width 594 height 150
paste textarea "23418228784"
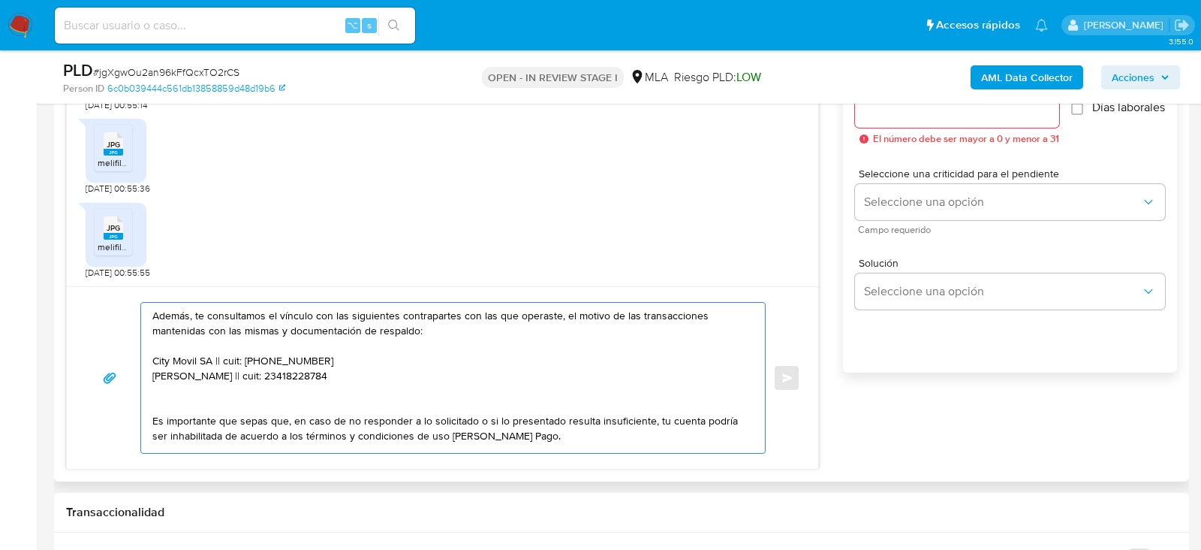
paste textarea "30715685023 name: Manova Latin Investment And Trading || alias:"
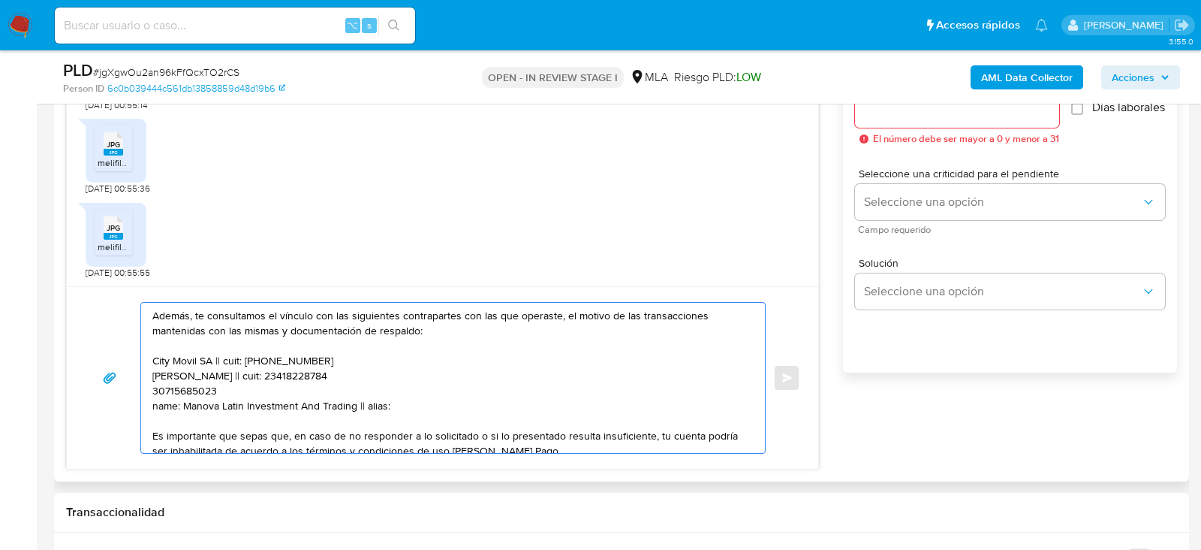
click at [204, 386] on textarea "Hola. Muchas gracias por la documentación proporcionada. No obstante, es necesa…" at bounding box center [449, 378] width 594 height 150
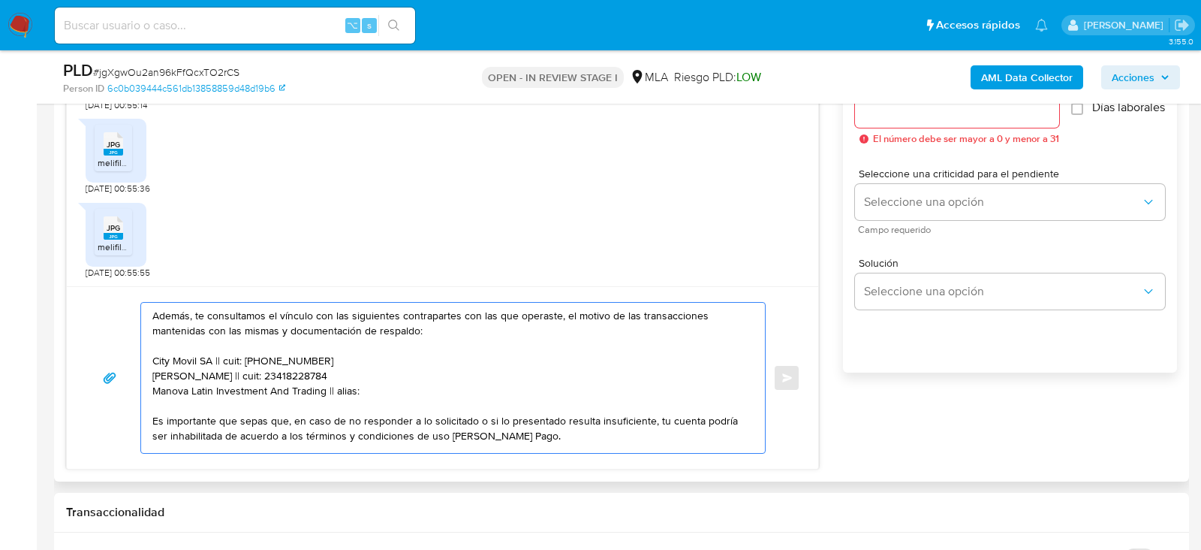
click at [340, 394] on textarea "Hola. Muchas gracias por la documentación proporcionada. No obstante, es necesa…" at bounding box center [449, 378] width 594 height 150
click at [340, 388] on textarea "Hola. Muchas gracias por la documentación proporcionada. No obstante, es necesa…" at bounding box center [449, 378] width 594 height 150
paste textarea "30715685023"
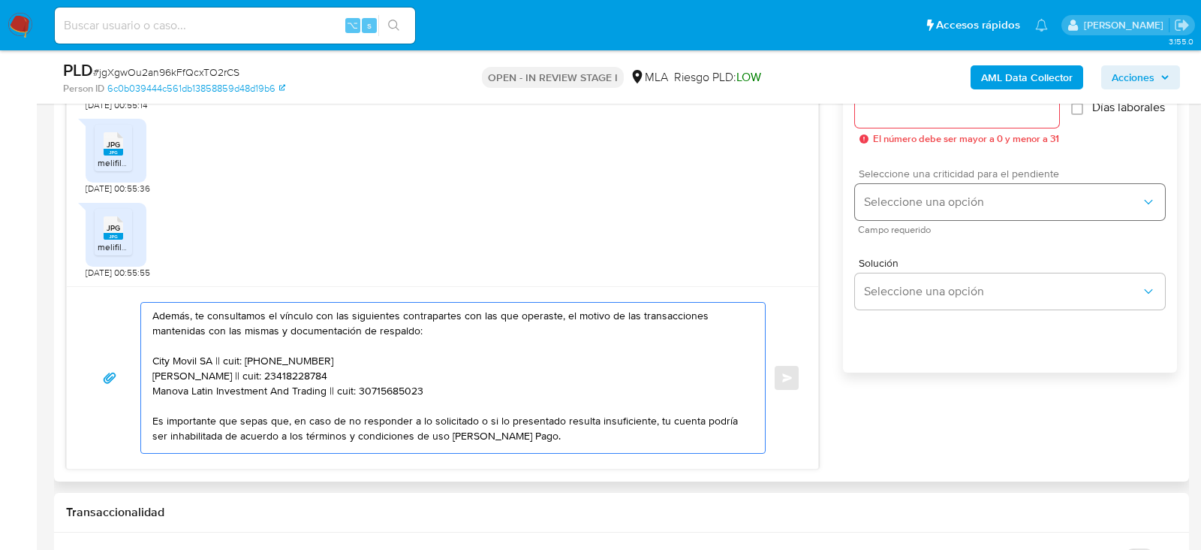
type textarea "Hola. Muchas gracias por la documentación proporcionada. No obstante, es necesa…"
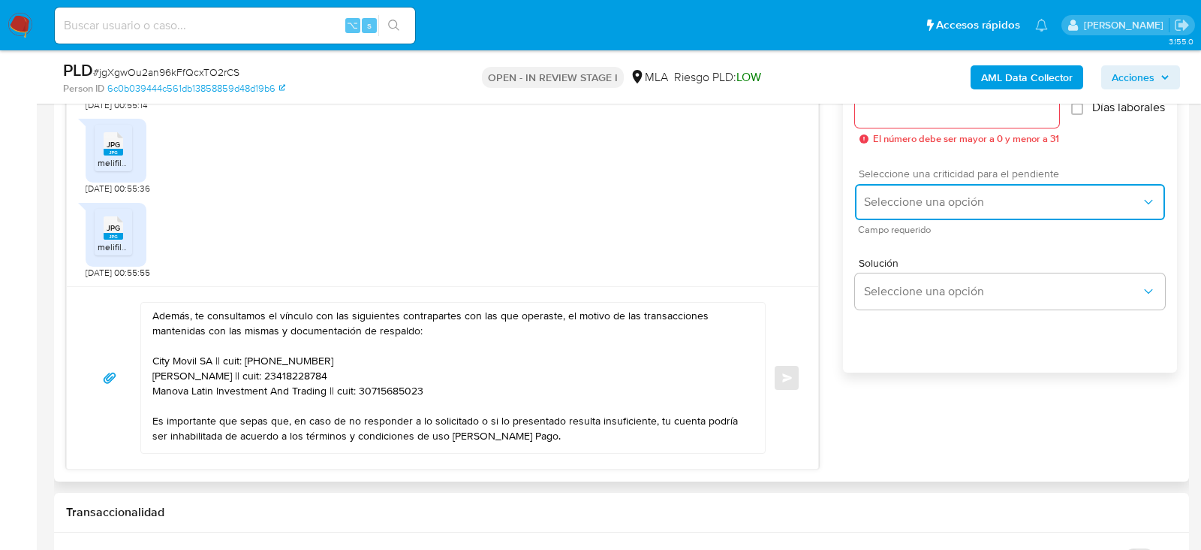
click at [975, 199] on button "Seleccione una opción" at bounding box center [1010, 202] width 310 height 36
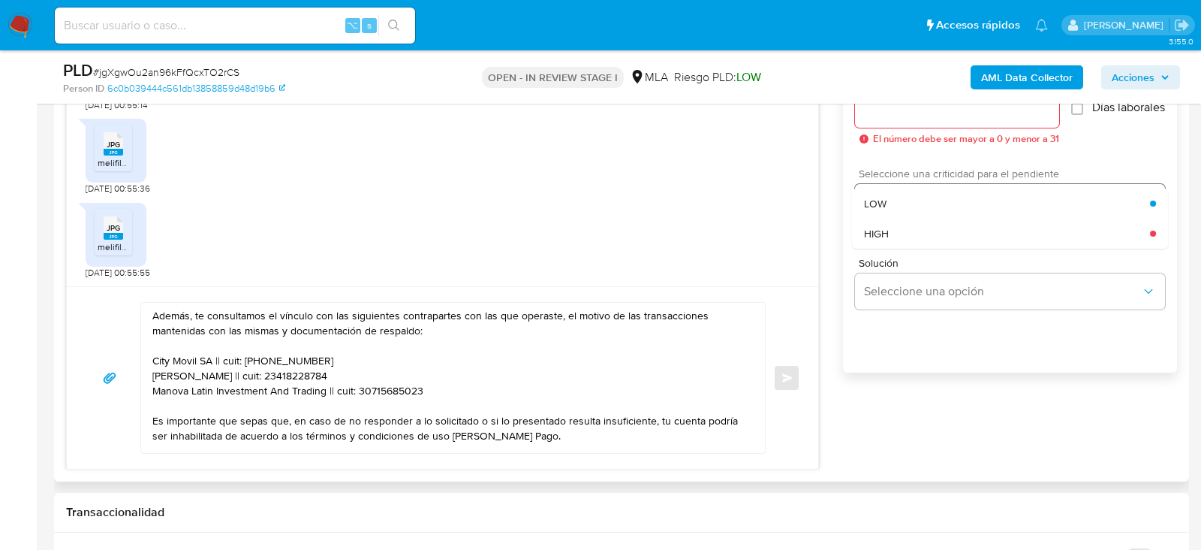
click at [910, 233] on div "HIGH" at bounding box center [1007, 234] width 286 height 30
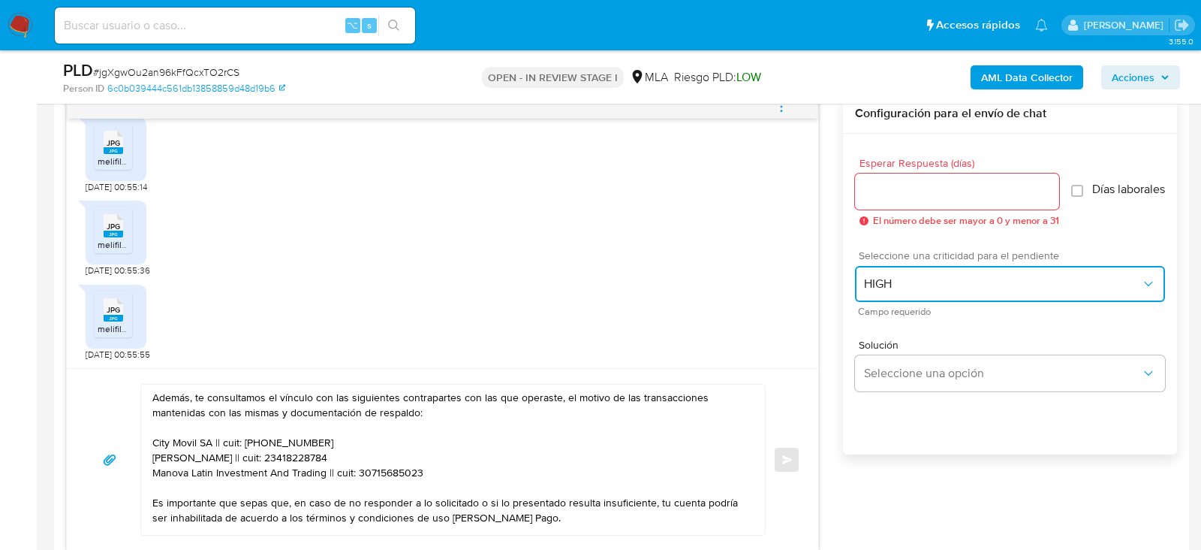
scroll to position [779, 0]
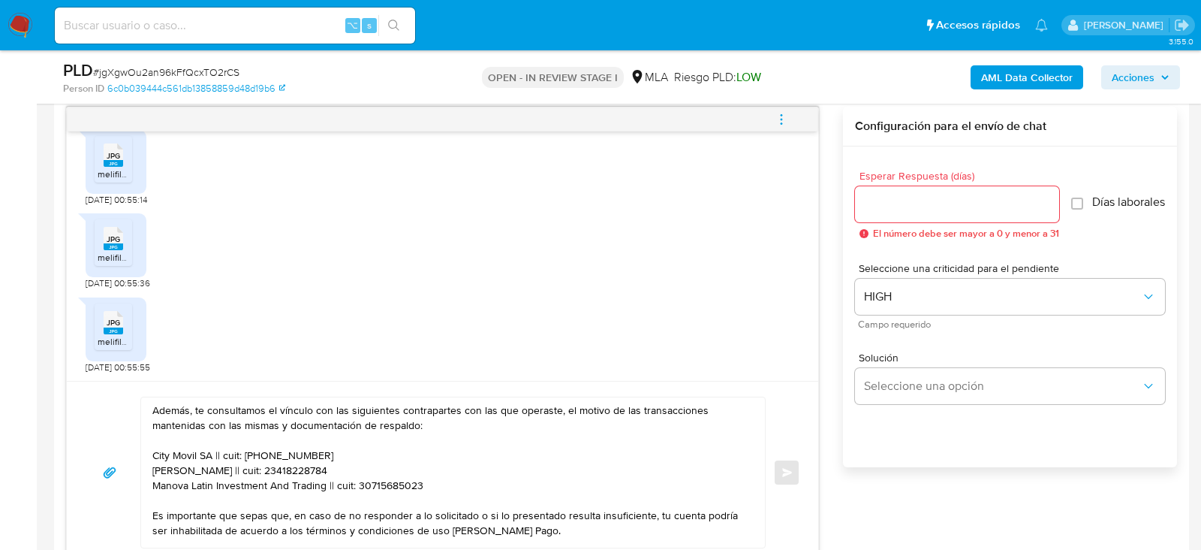
click at [903, 194] on input "Esperar Respuesta (días)" at bounding box center [957, 204] width 204 height 20
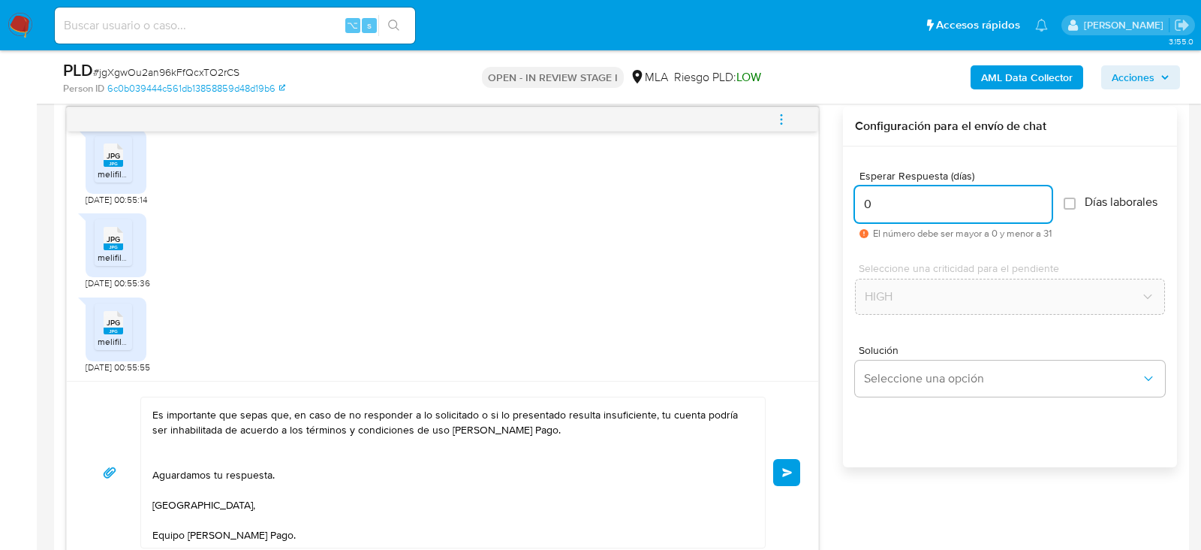
scroll to position [205, 0]
type input "0"
click at [786, 470] on span "Enviar" at bounding box center [787, 472] width 11 height 9
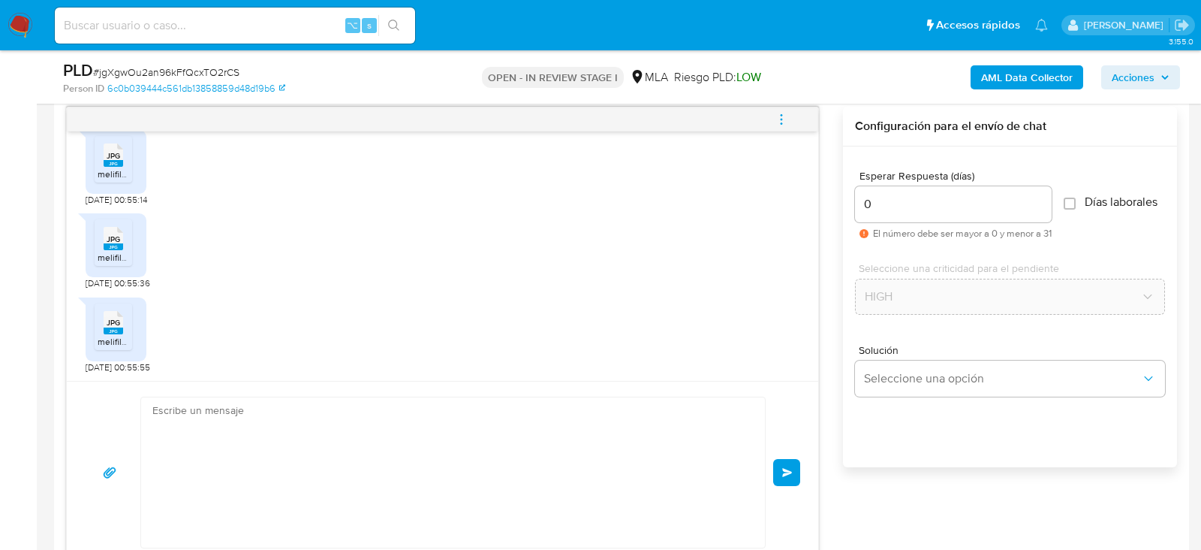
scroll to position [1368, 0]
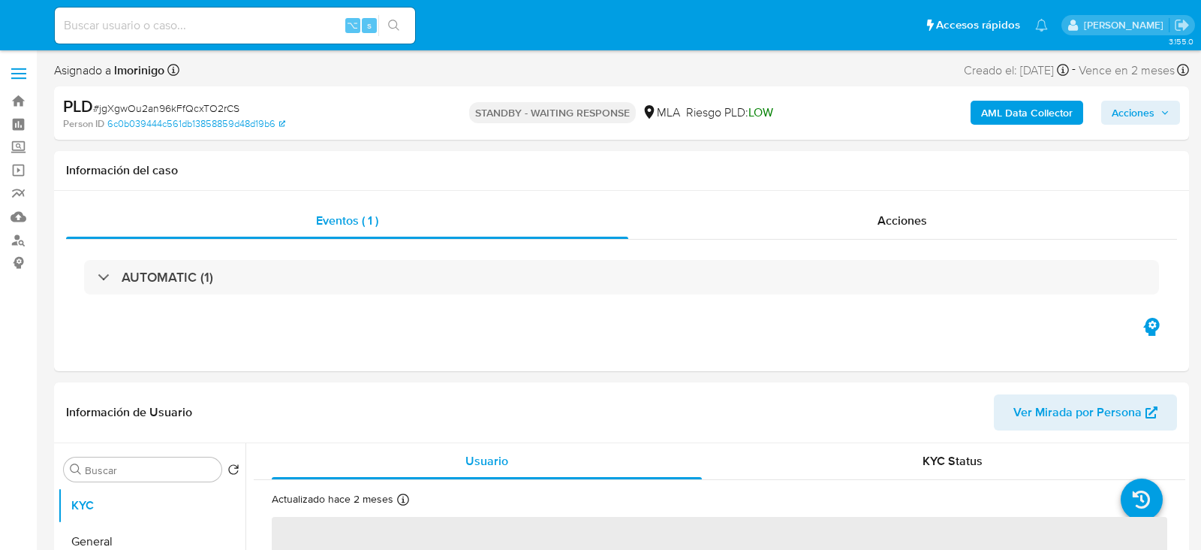
select select "10"
click at [217, 17] on input at bounding box center [235, 26] width 360 height 20
paste input "6fQSqeEW6DUnoHLWSBL6CgC9"
type input "6fQSqeEW6DUnoHLWSBL6CgC9"
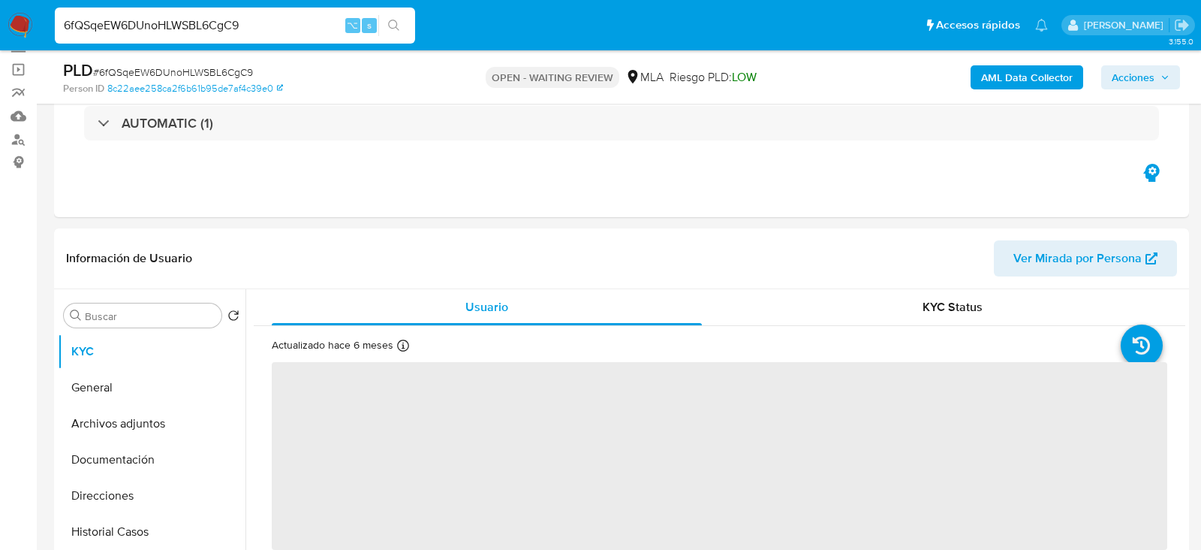
scroll to position [109, 0]
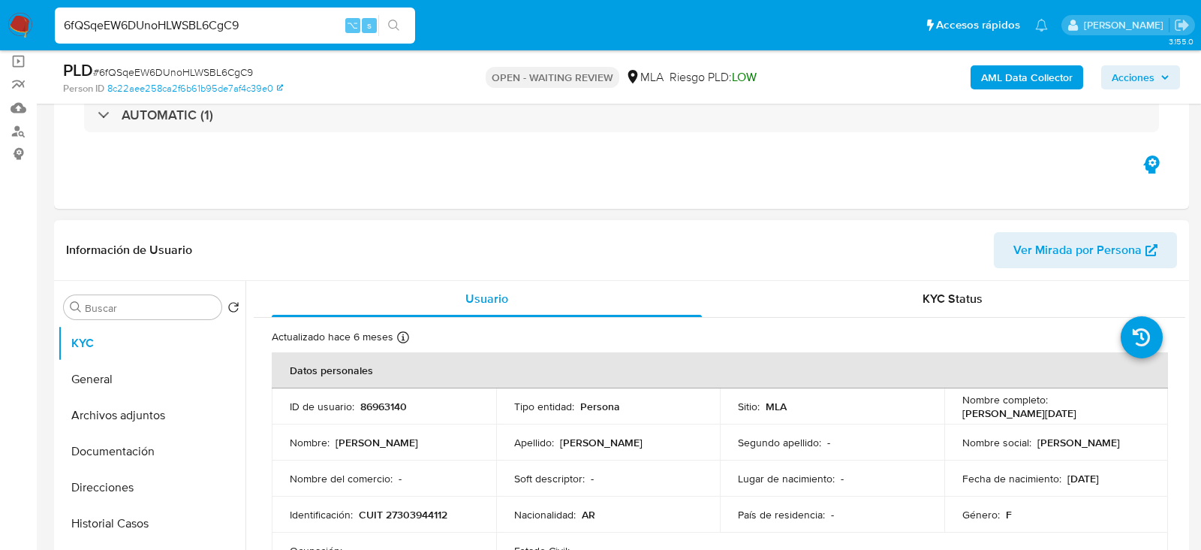
select select "10"
click at [363, 383] on th "Datos personales" at bounding box center [720, 370] width 897 height 36
click at [370, 394] on td "ID de usuario : 86963140" at bounding box center [384, 406] width 225 height 36
click at [378, 405] on p "86963140" at bounding box center [383, 406] width 47 height 14
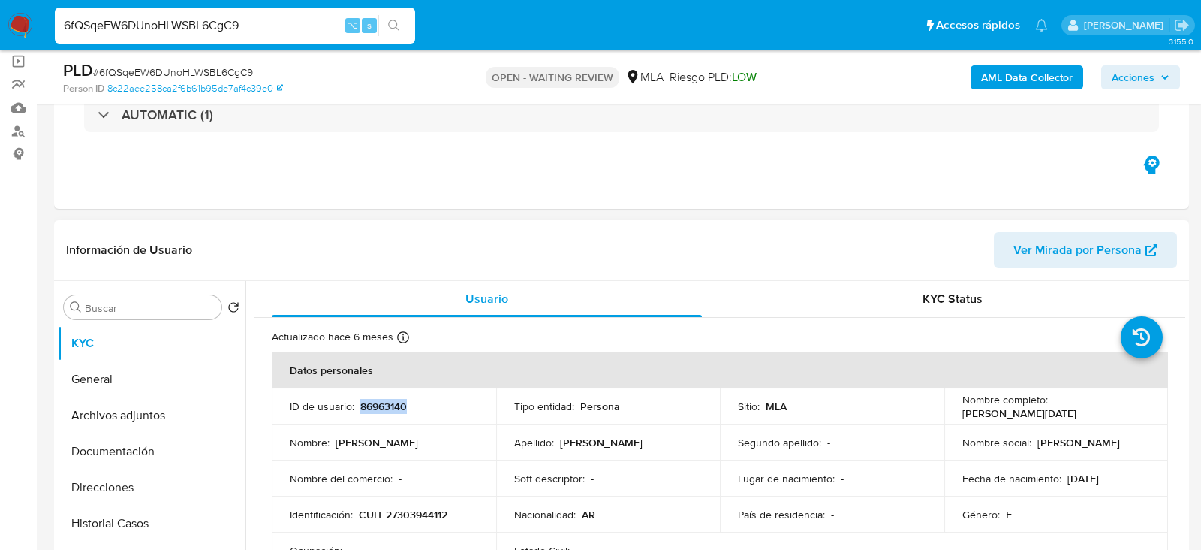
click at [378, 405] on p "86963140" at bounding box center [383, 406] width 47 height 14
copy p "86963140"
click at [115, 497] on button "Direcciones" at bounding box center [146, 487] width 176 height 36
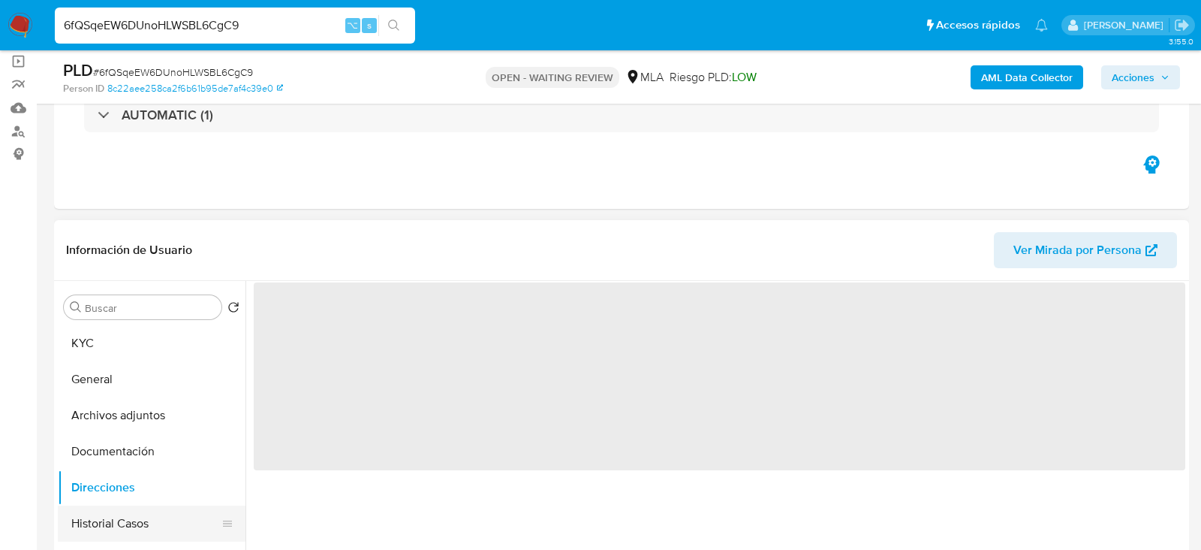
click at [113, 511] on button "Historial Casos" at bounding box center [146, 523] width 176 height 36
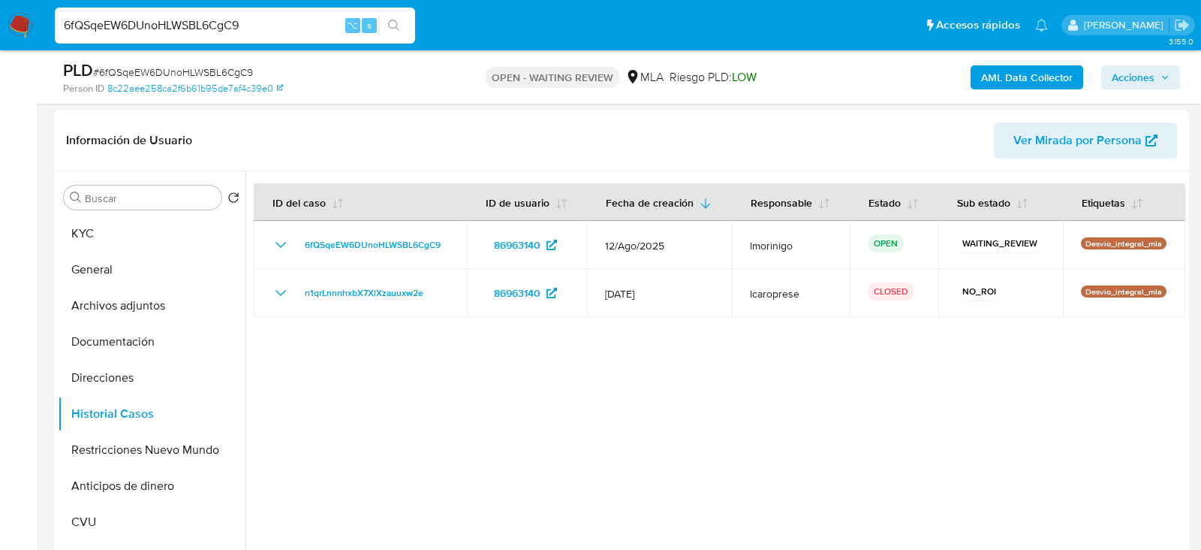
scroll to position [220, 0]
click at [138, 306] on button "Archivos adjuntos" at bounding box center [146, 304] width 176 height 36
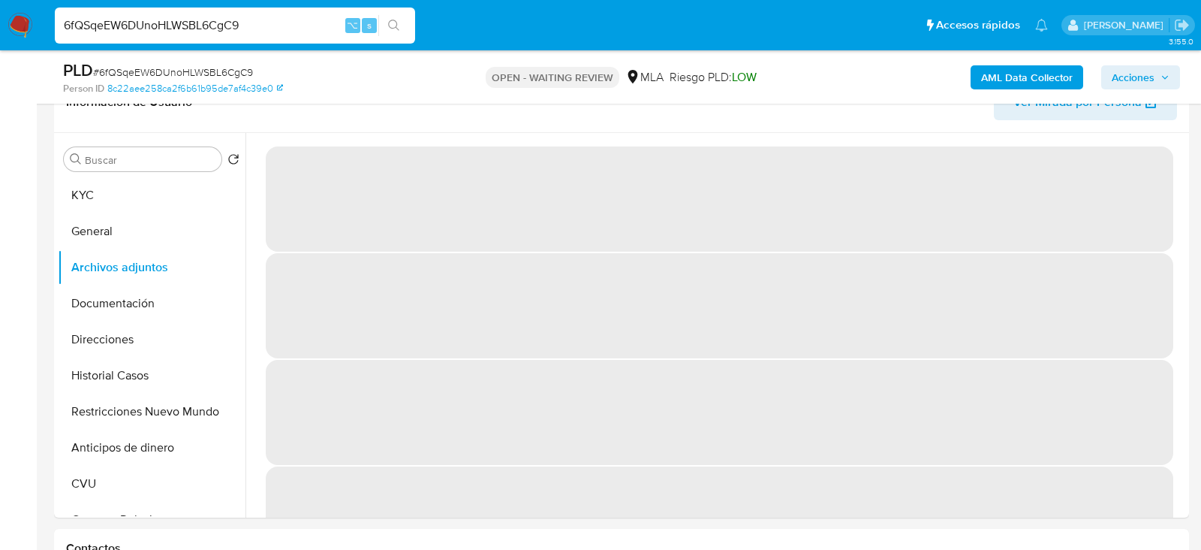
scroll to position [258, 0]
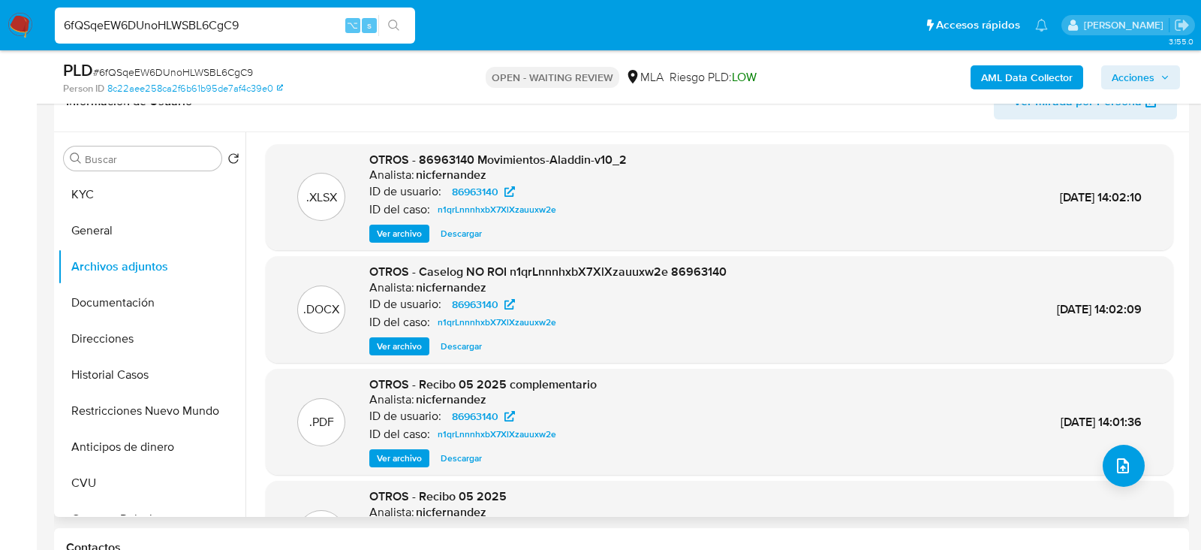
click at [407, 345] on span "Ver archivo" at bounding box center [399, 346] width 45 height 15
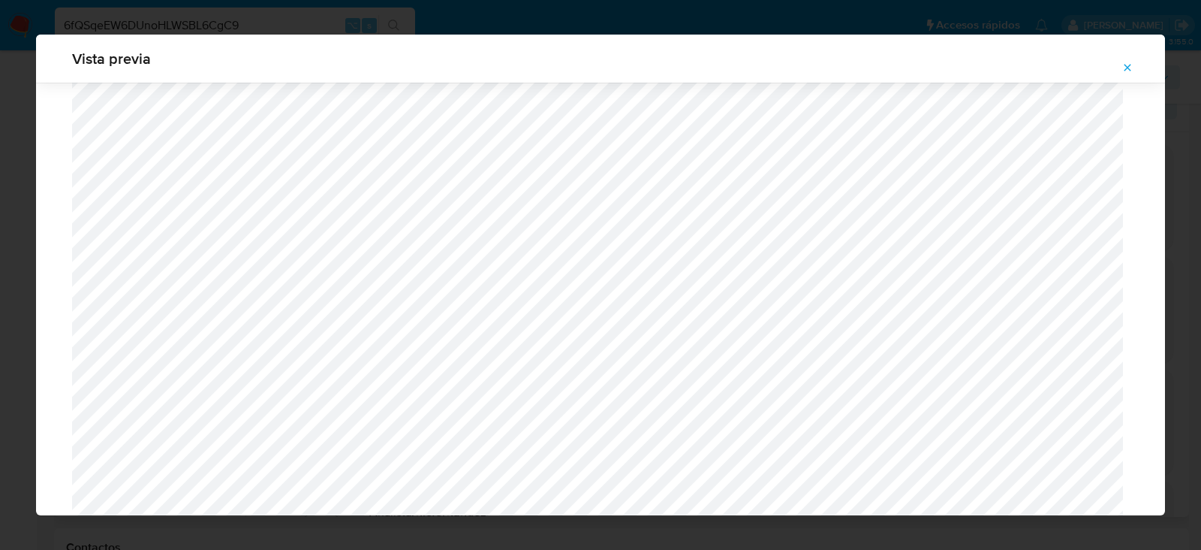
scroll to position [305, 0]
click at [1138, 70] on button "Attachment preview" at bounding box center [1127, 68] width 33 height 24
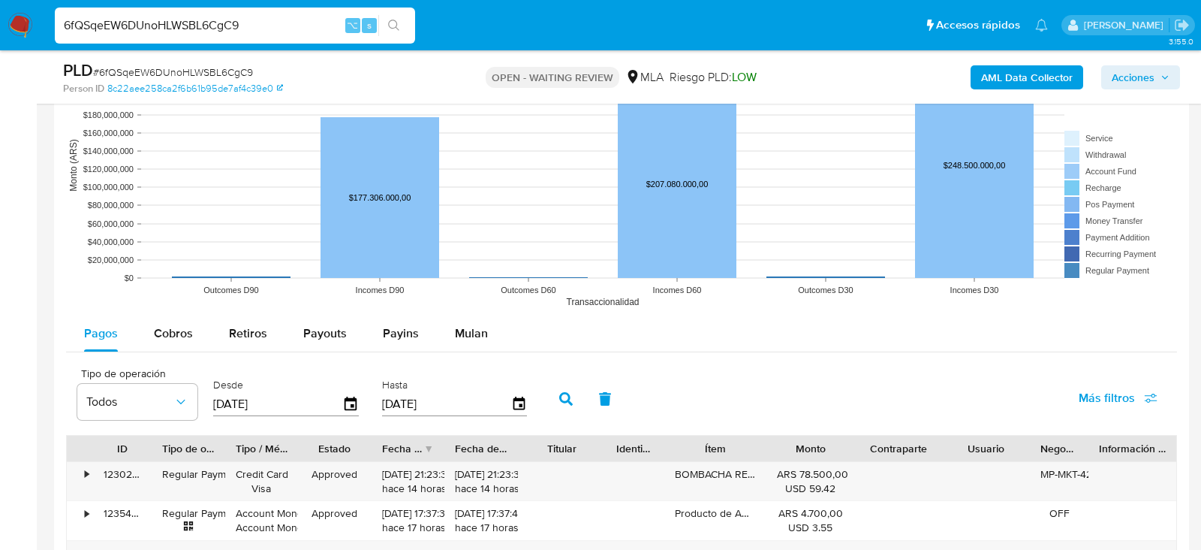
scroll to position [1541, 0]
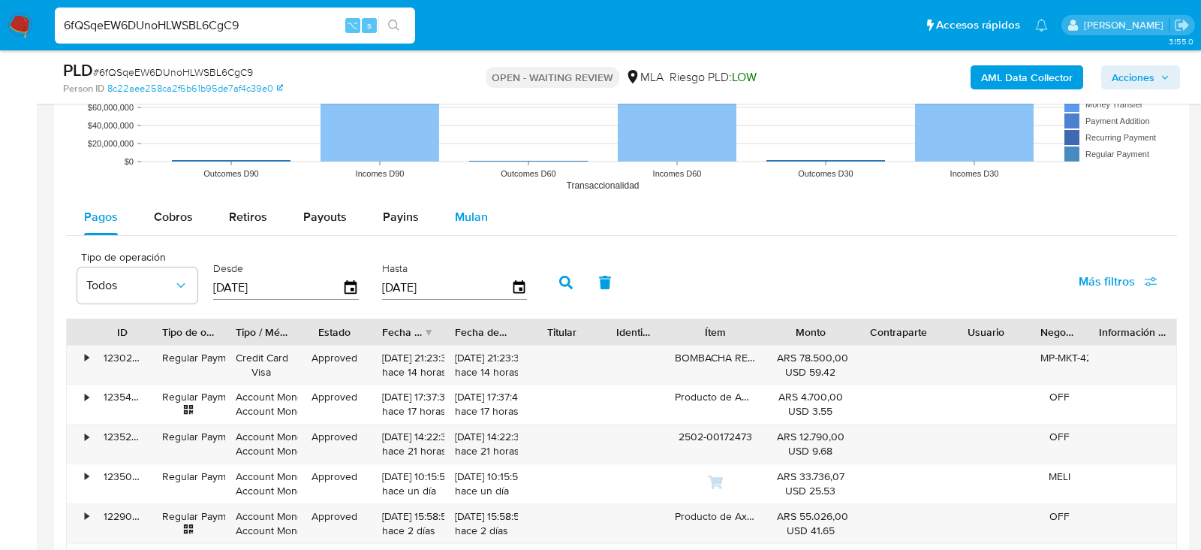
click at [483, 218] on span "Mulan" at bounding box center [471, 216] width 33 height 17
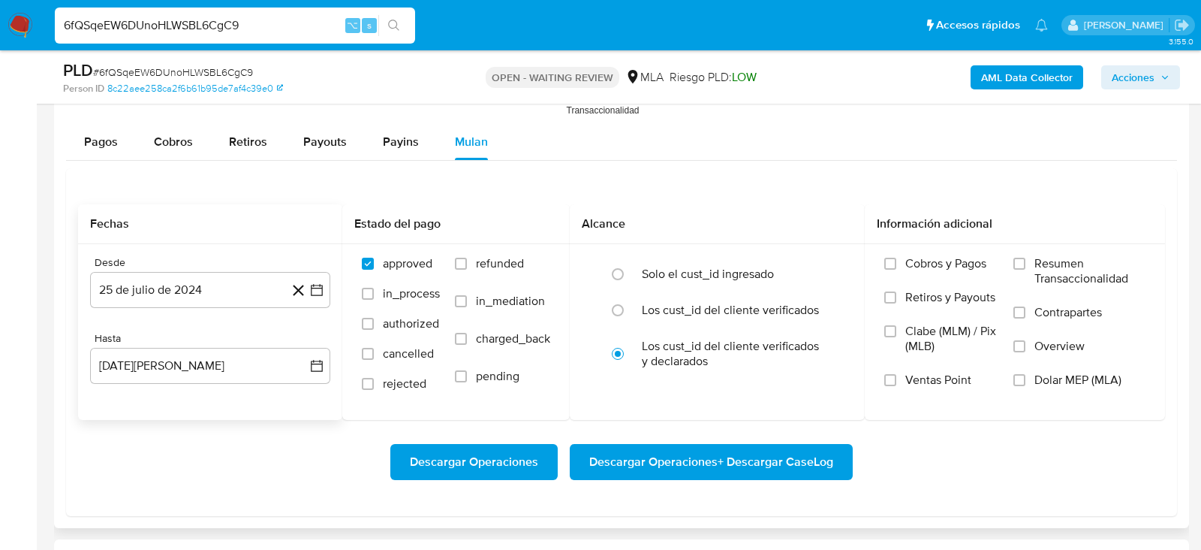
scroll to position [1624, 0]
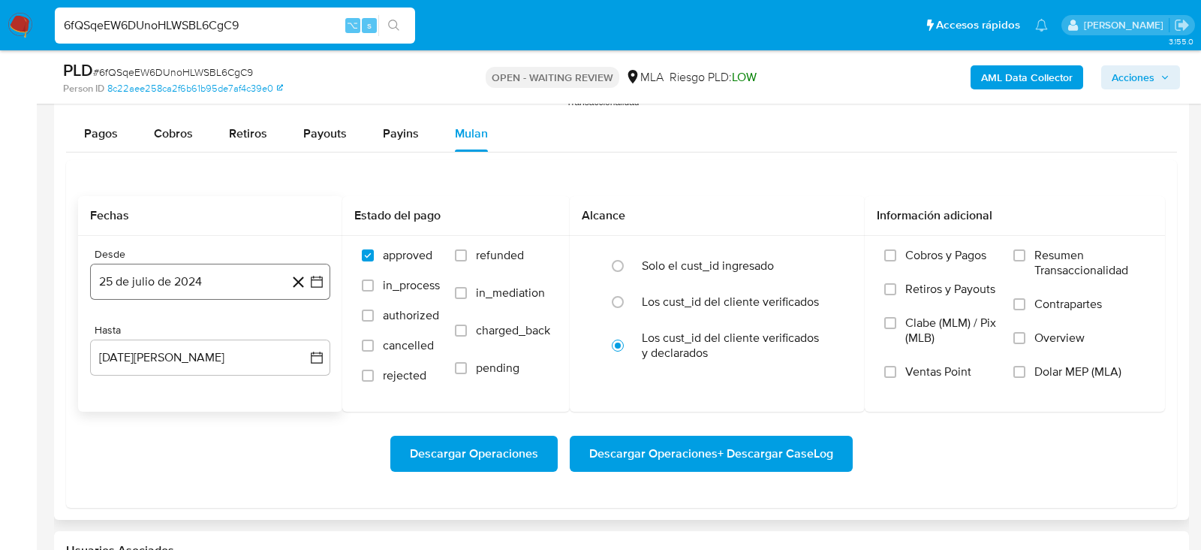
click at [144, 279] on button "25 de julio de 2024" at bounding box center [210, 282] width 240 height 36
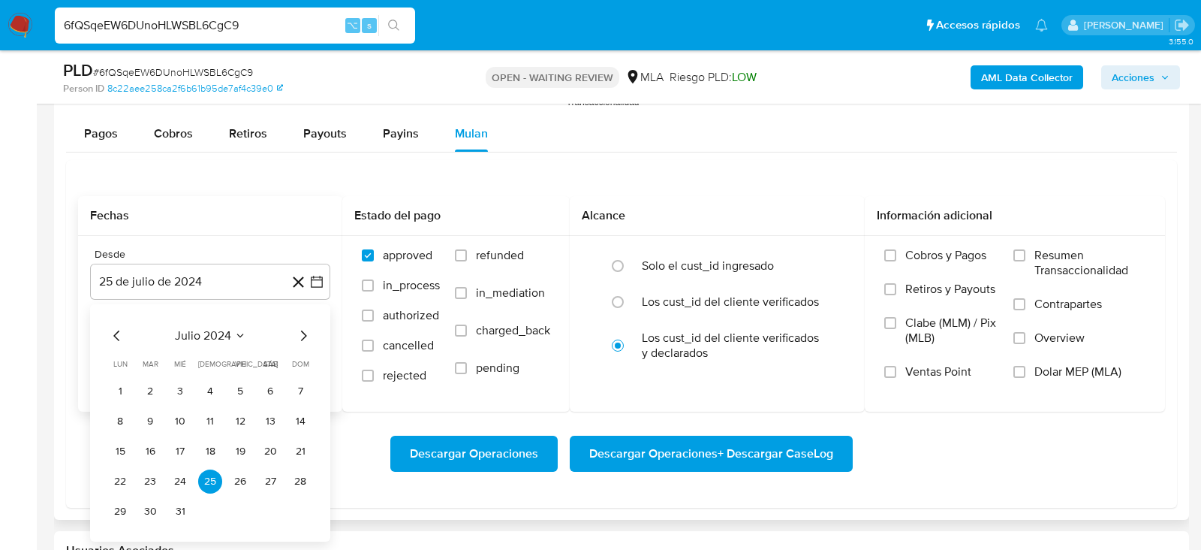
click at [108, 335] on icon "Mes anterior" at bounding box center [117, 336] width 18 height 18
click at [231, 328] on span "junio 2024" at bounding box center [203, 335] width 60 height 15
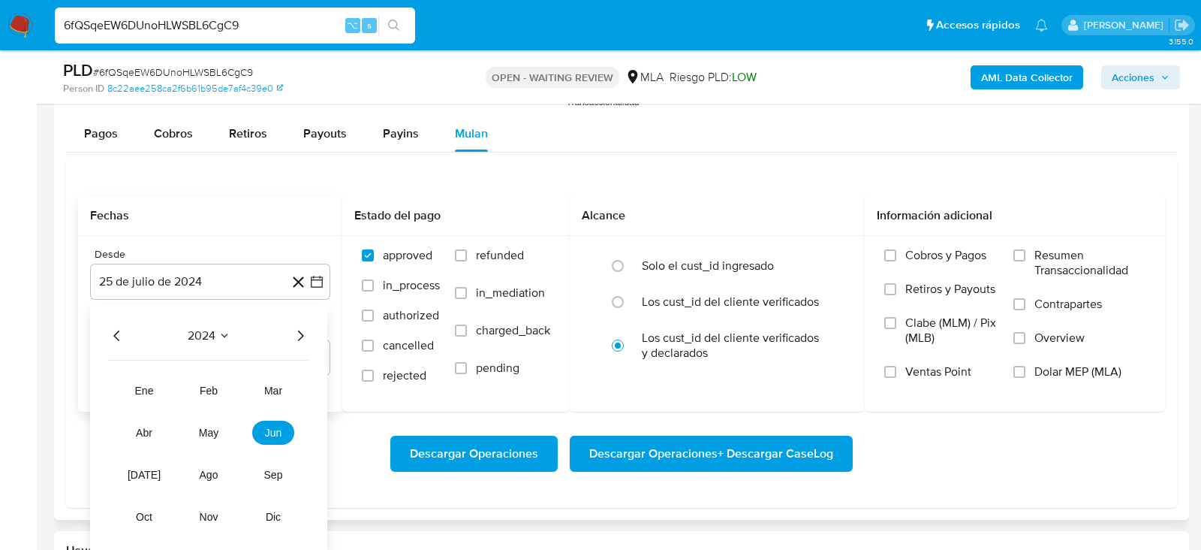
click at [311, 325] on div "2024 2024 ene feb mar abr may jun jul ago sep oct nov dic" at bounding box center [208, 431] width 237 height 255
click at [306, 327] on icon "Año siguiente" at bounding box center [300, 336] width 18 height 18
click at [265, 427] on span "jun" at bounding box center [273, 433] width 17 height 12
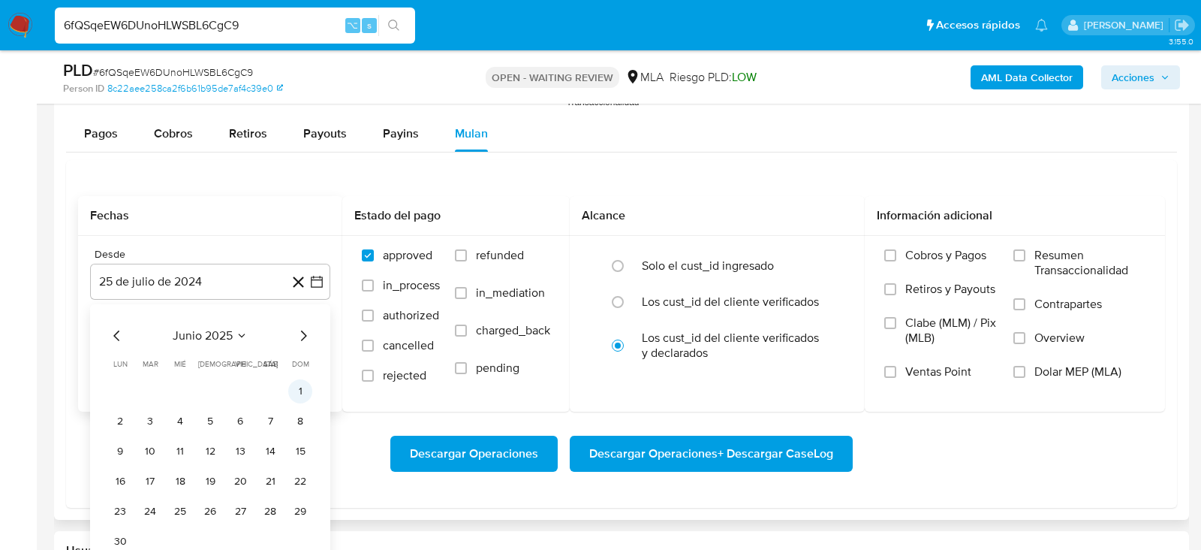
click at [297, 391] on button "1" at bounding box center [300, 391] width 24 height 24
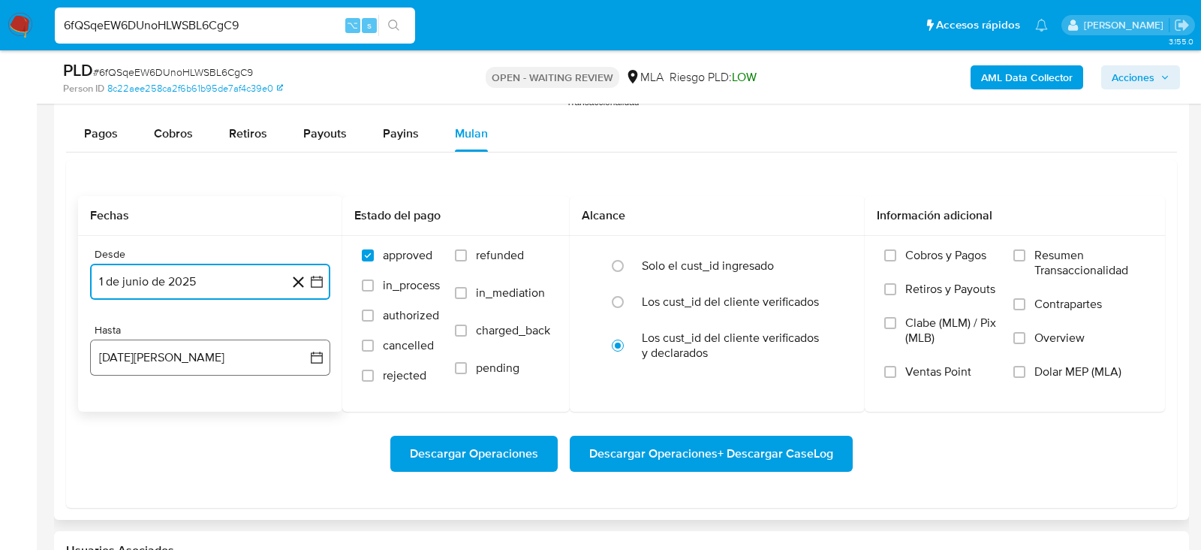
click at [209, 361] on button "25 de agosto de 2025" at bounding box center [210, 357] width 240 height 36
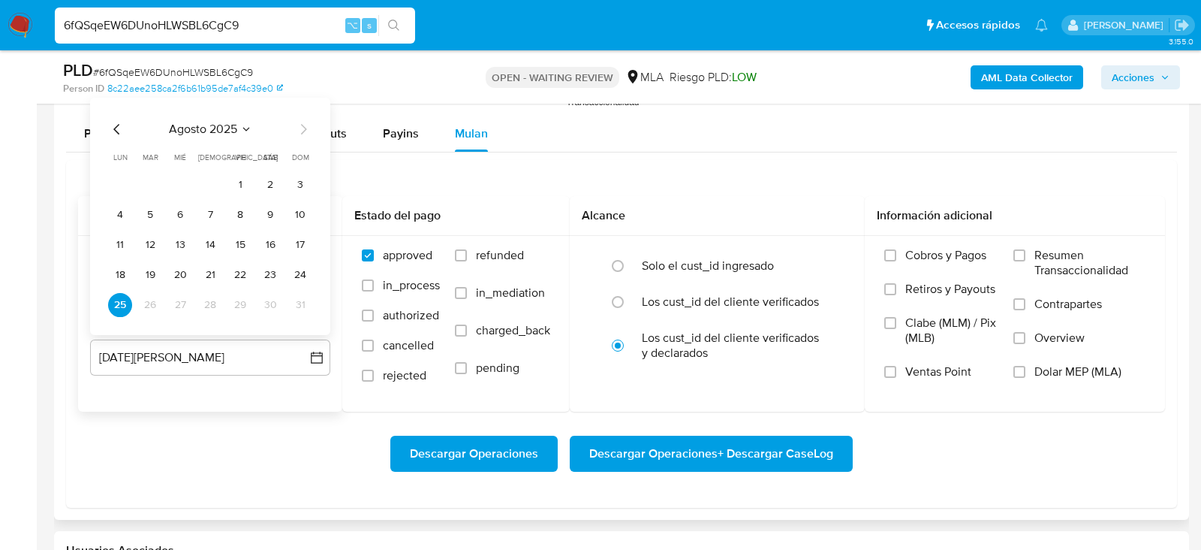
click at [115, 124] on icon "Mes anterior" at bounding box center [116, 129] width 6 height 11
click at [207, 294] on button "31" at bounding box center [210, 305] width 24 height 24
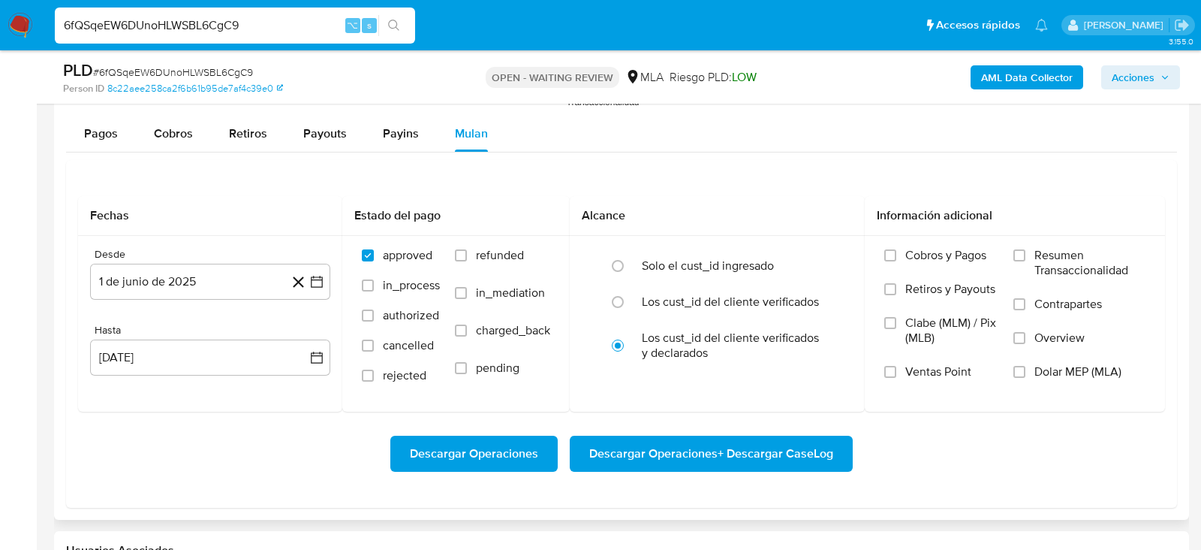
click at [224, 436] on div "Descargar Operaciones Descargar Operaciones + Descargar CaseLog" at bounding box center [621, 454] width 1087 height 36
click at [1157, 358] on div "Cobros y Pagos Retiros y Payouts Clabe (MLM) / Pix (MLB) Ventas Point Resumen T…" at bounding box center [1015, 323] width 300 height 174
click at [1099, 364] on span "Dolar MEP (MLA)" at bounding box center [1078, 371] width 87 height 15
click at [1026, 366] on input "Dolar MEP (MLA)" at bounding box center [1020, 372] width 12 height 12
click at [803, 446] on span "Descargar Operaciones + Descargar CaseLog" at bounding box center [711, 453] width 244 height 33
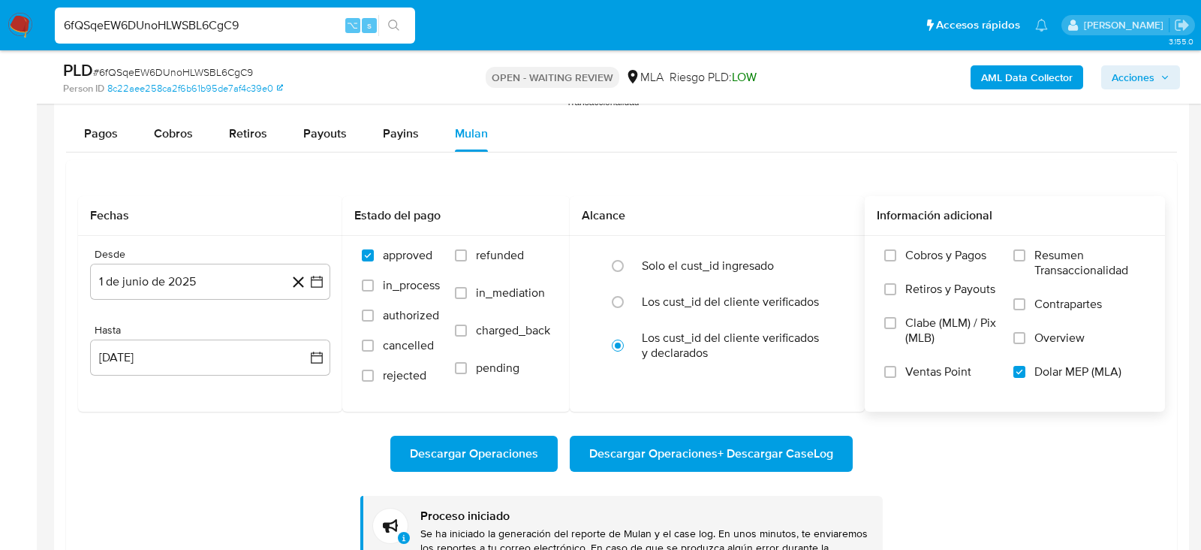
click at [175, 20] on input "6fQSqeEW6DUnoHLWSBL6CgC9" at bounding box center [235, 26] width 360 height 20
paste input "iaecXXgh675F33dxqXfasXfH"
type input "iaecXXgh675F33dxqXfasXfH"
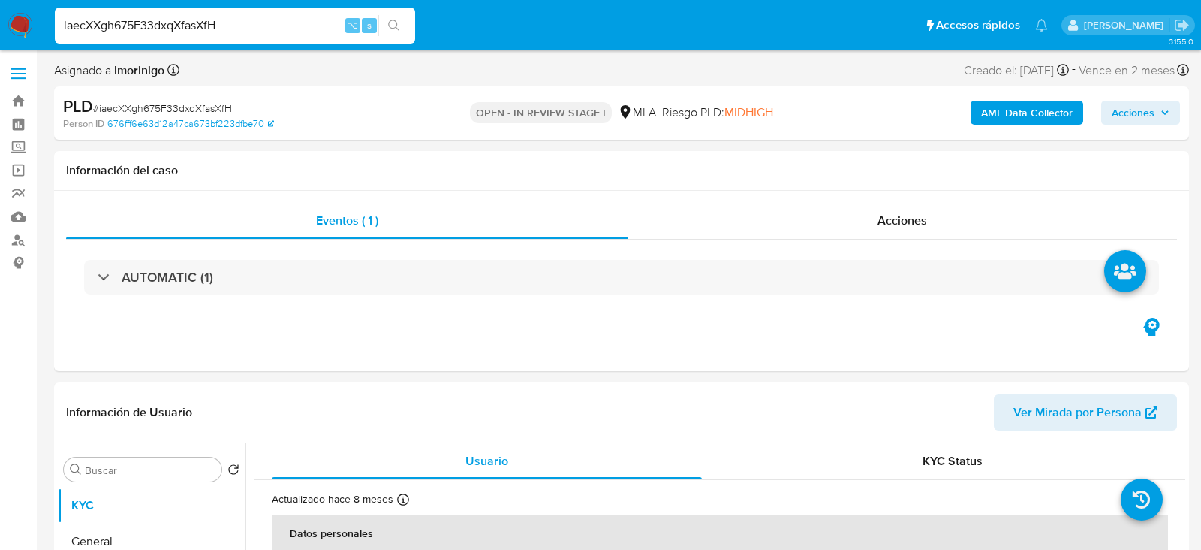
select select "10"
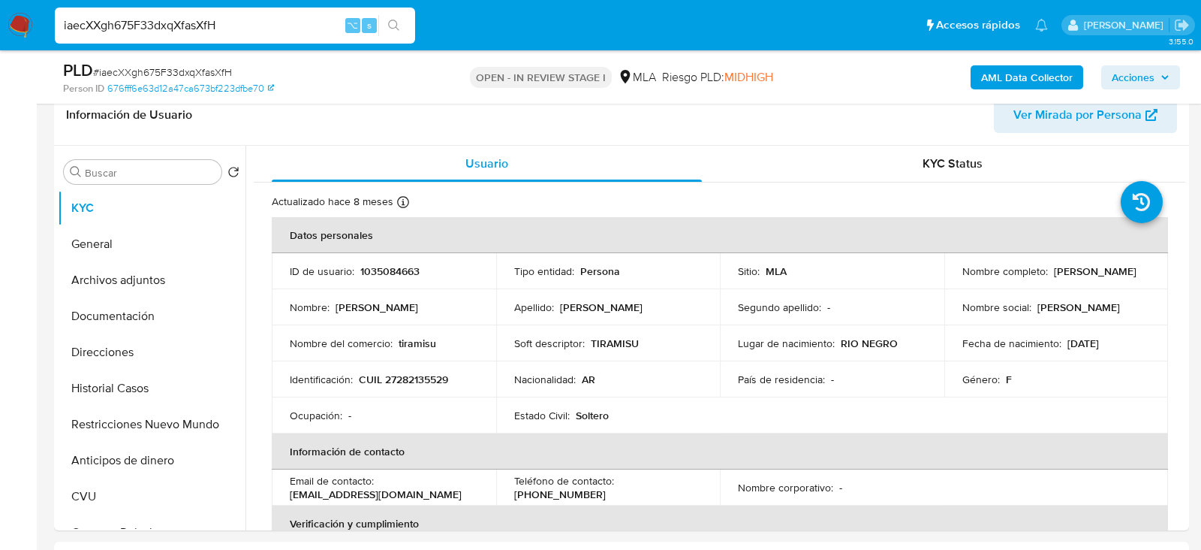
scroll to position [243, 0]
click at [390, 295] on td "Nombre : Patricia Beatriz" at bounding box center [384, 309] width 225 height 36
click at [390, 281] on td "ID de usuario : 1035084663" at bounding box center [384, 273] width 225 height 36
click at [387, 275] on p "1035084663" at bounding box center [389, 273] width 59 height 14
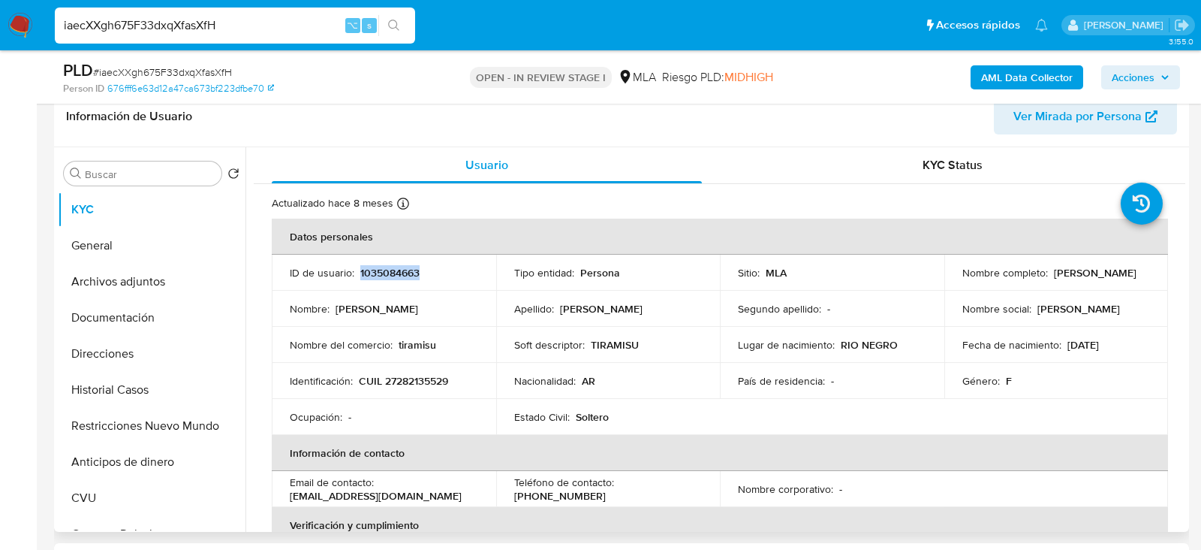
click at [387, 275] on p "1035084663" at bounding box center [389, 273] width 59 height 14
copy p "1035084663"
click at [417, 374] on p "CUIL 27282135529" at bounding box center [403, 381] width 89 height 14
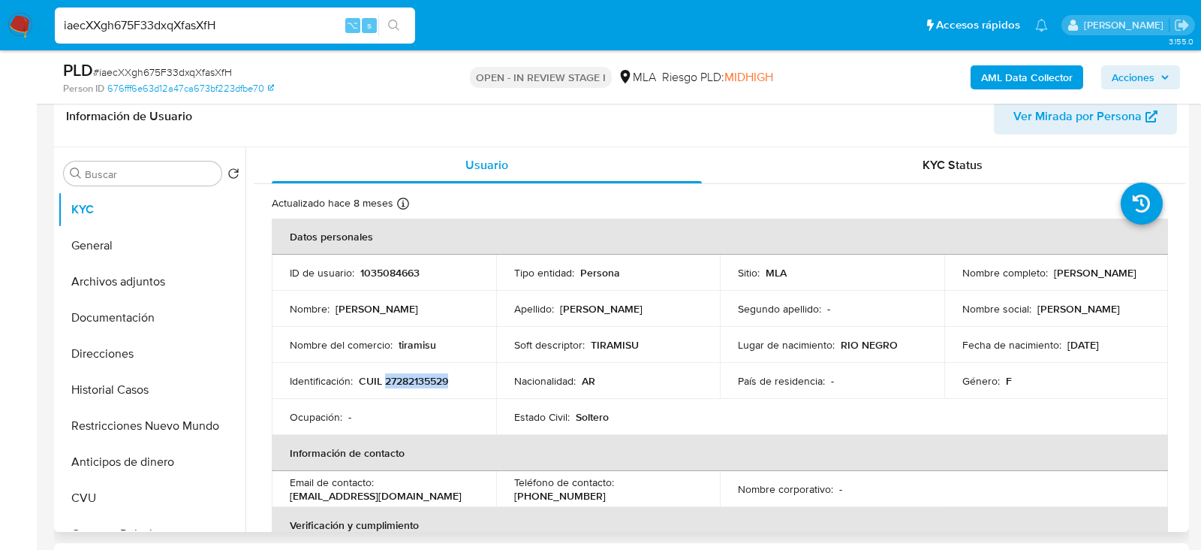
copy p "27282135529"
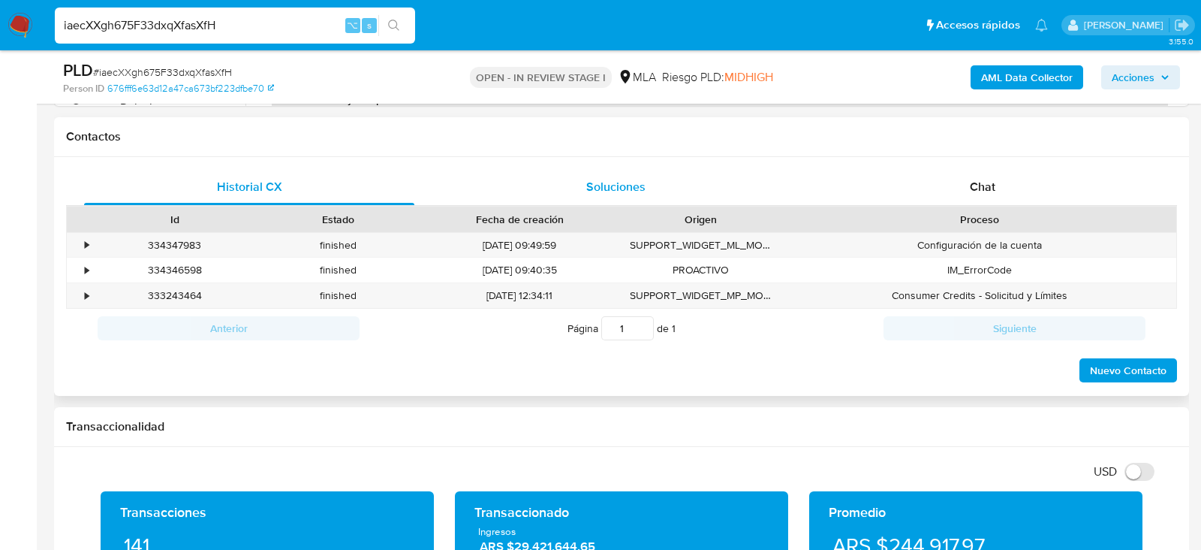
scroll to position [698, 0]
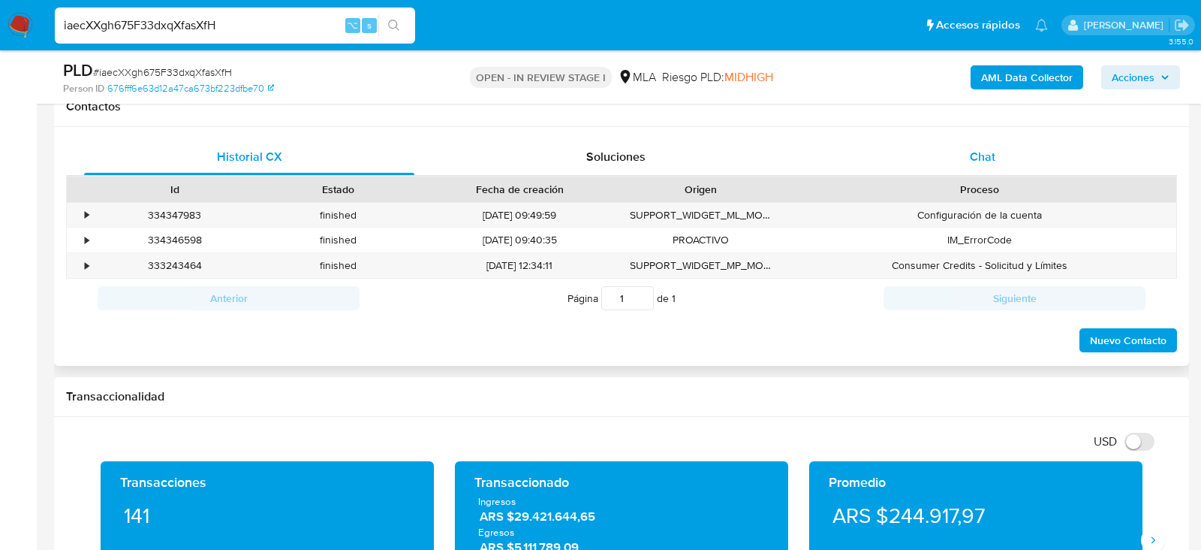
click at [1070, 152] on div "Chat" at bounding box center [983, 157] width 330 height 36
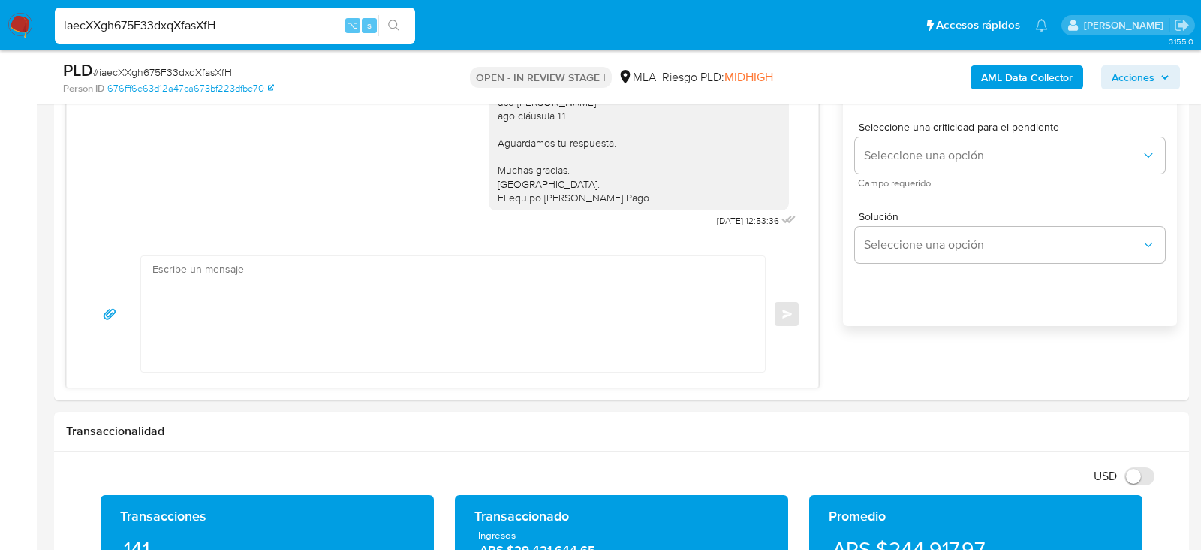
scroll to position [920, 0]
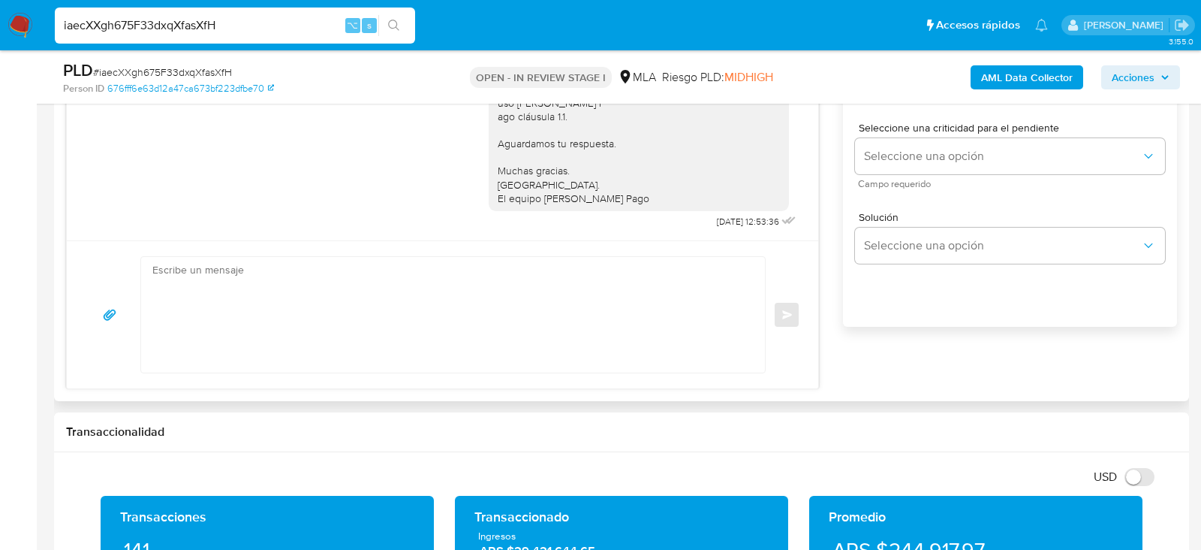
click at [571, 310] on textarea at bounding box center [449, 315] width 594 height 116
paste textarea "Hola, esperamos que te encuentres muy bien. Te consultamos si tuviste oportunid…"
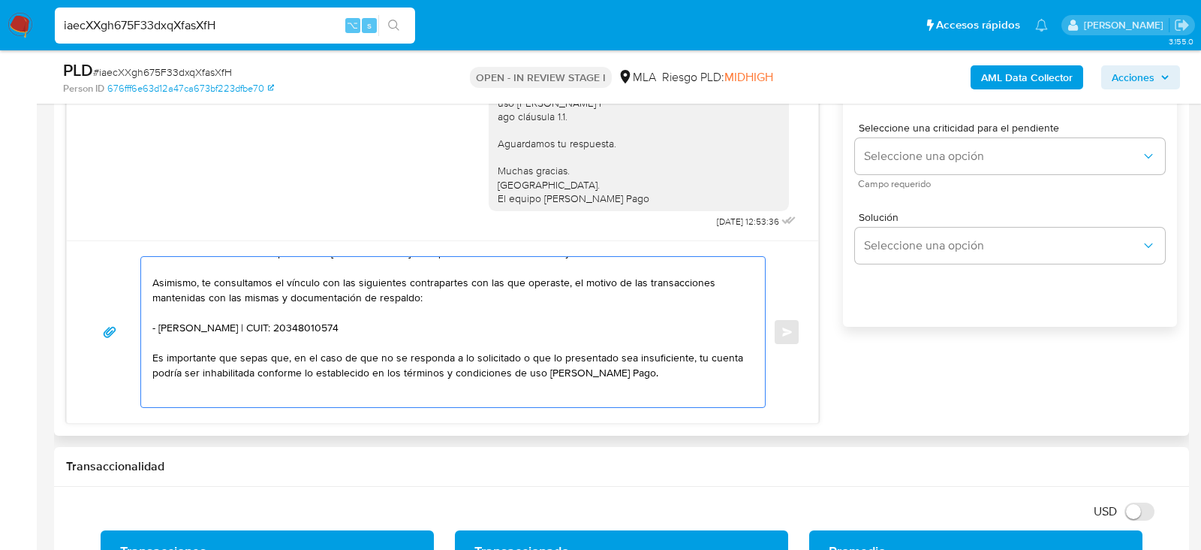
scroll to position [42, 0]
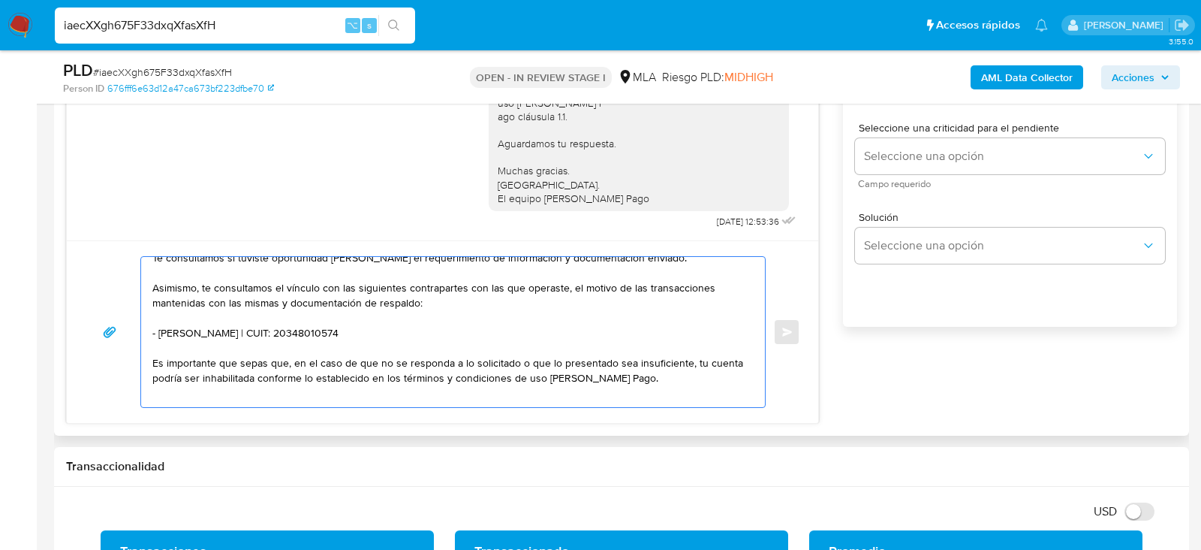
click at [294, 321] on textarea "Hola, esperamos que te encuentres muy bien. Te consultamos si tuviste oportunid…" at bounding box center [449, 332] width 594 height 150
click at [299, 330] on textarea "Hola, esperamos que te encuentres muy bien. Te consultamos si tuviste oportunid…" at bounding box center [449, 332] width 594 height 150
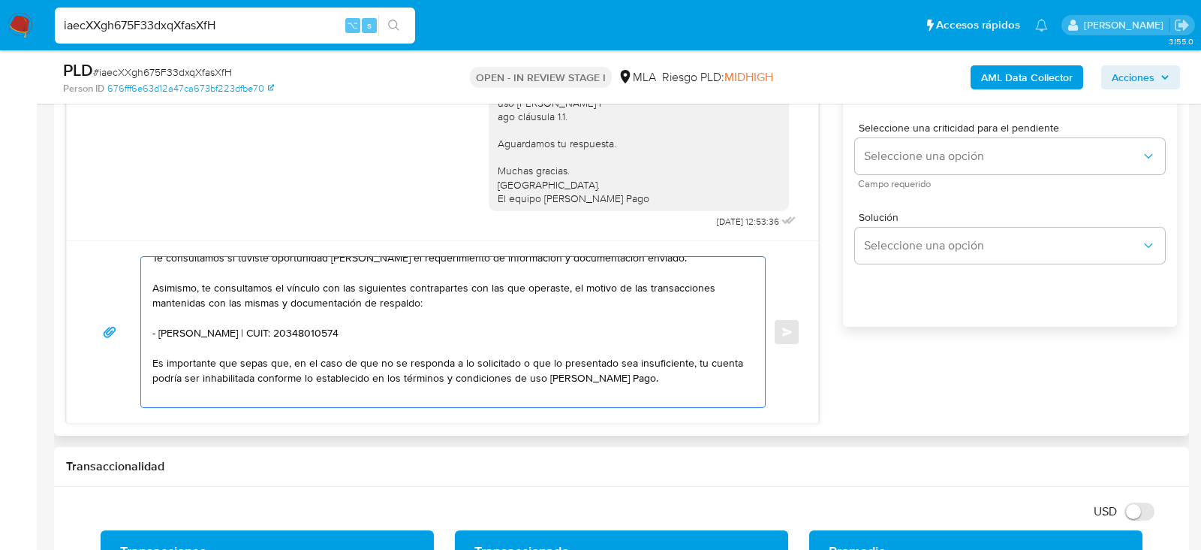
click at [299, 330] on textarea "Hola, esperamos que te encuentres muy bien. Te consultamos si tuviste oportunid…" at bounding box center [449, 332] width 594 height 150
paste textarea "23438918159 Milton Ezequiel Sandoval"
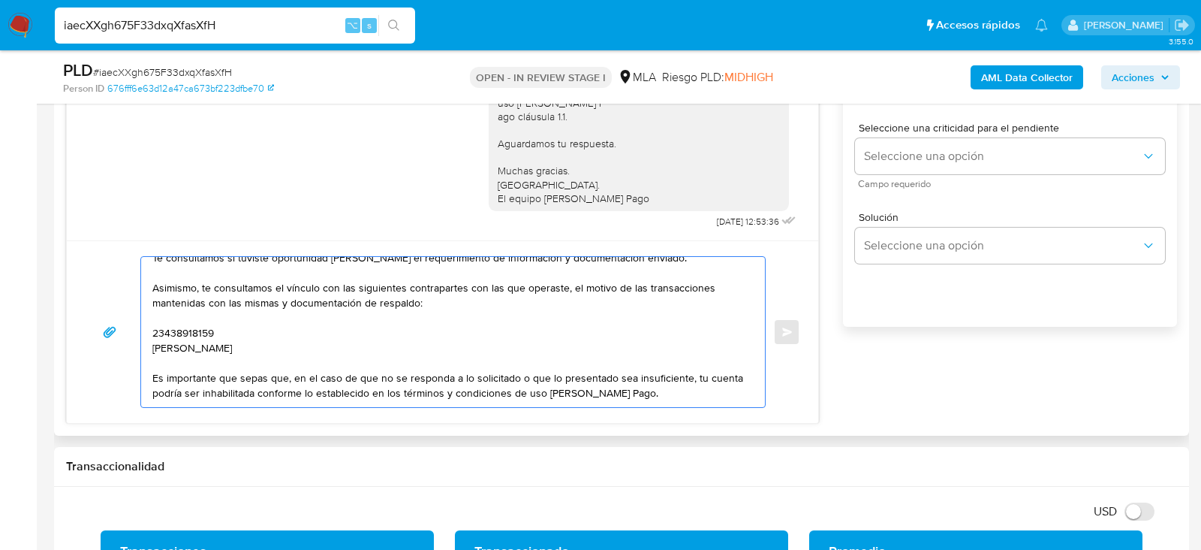
click at [161, 333] on textarea "Hola, esperamos que te encuentres muy bien. Te consultamos si tuviste oportunid…" at bounding box center [449, 332] width 594 height 150
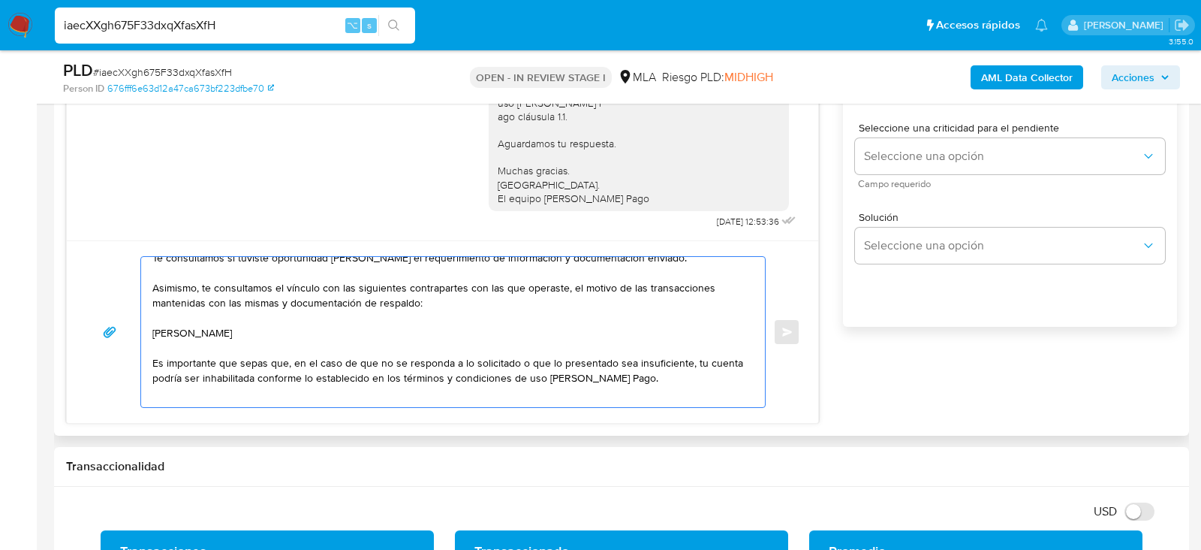
click at [307, 327] on textarea "Hola, esperamos que te encuentres muy bien. Te consultamos si tuviste oportunid…" at bounding box center [449, 332] width 594 height 150
paste textarea "23438918159"
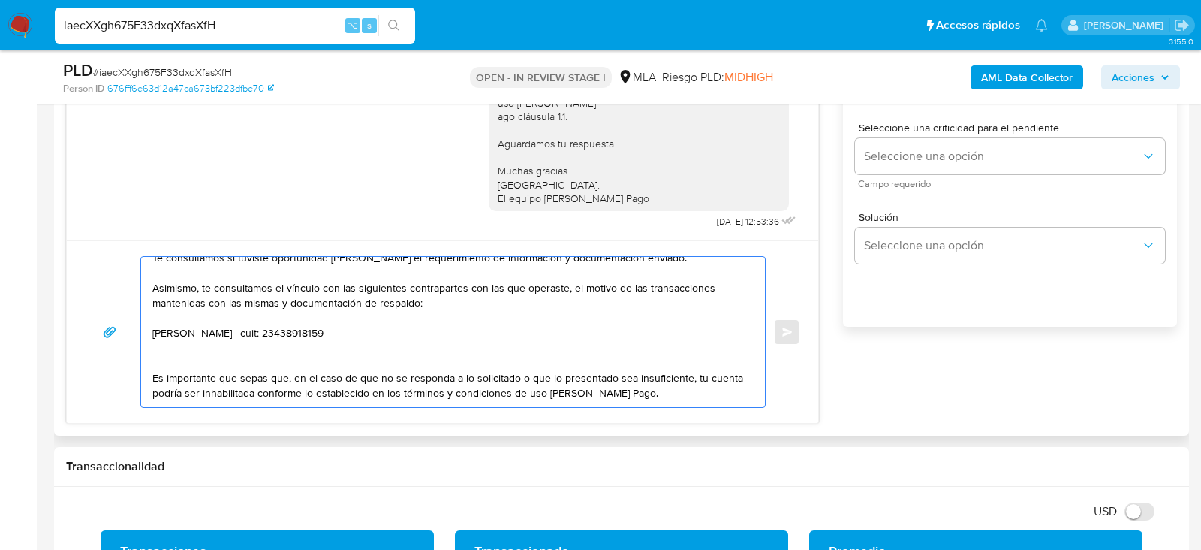
paste textarea "30692319628 name: Sahiora Sa || alias:"
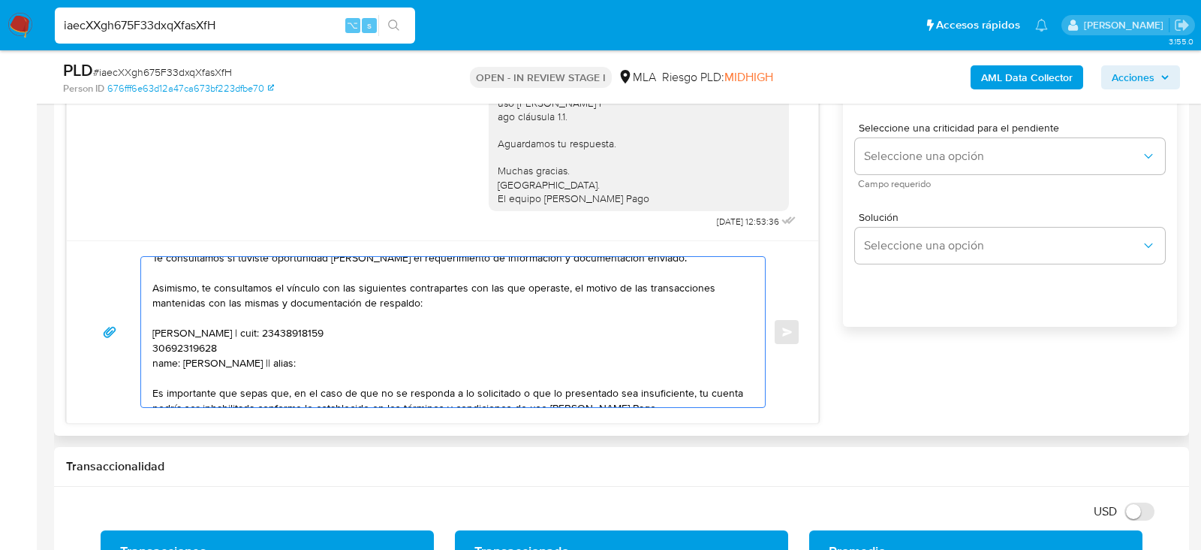
click at [182, 337] on textarea "Hola, esperamos que te encuentres muy bien. Te consultamos si tuviste oportunid…" at bounding box center [449, 332] width 594 height 150
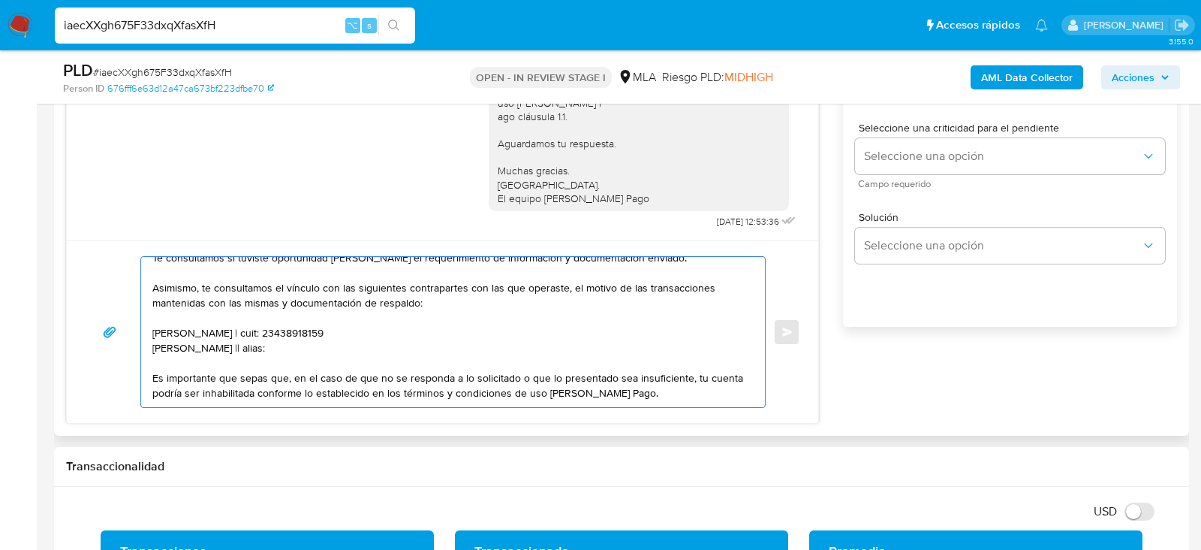
click at [219, 346] on textarea "Hola, esperamos que te encuentres muy bien. Te consultamos si tuviste oportunid…" at bounding box center [449, 332] width 594 height 150
paste textarea "30692319628"
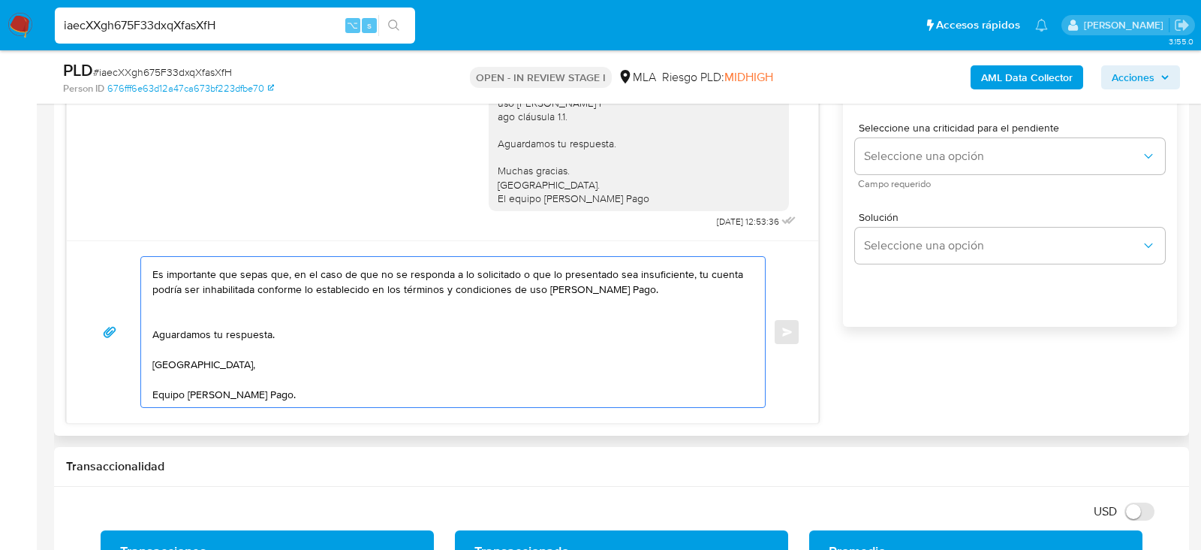
scroll to position [0, 0]
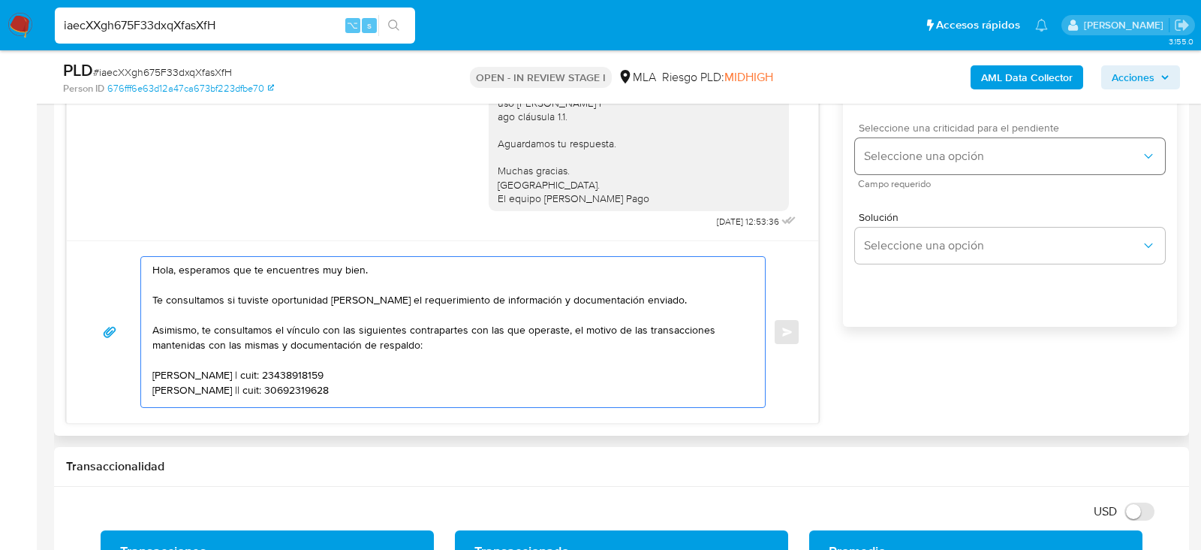
type textarea "Hola, esperamos que te encuentres muy bien. Te consultamos si tuviste oportunid…"
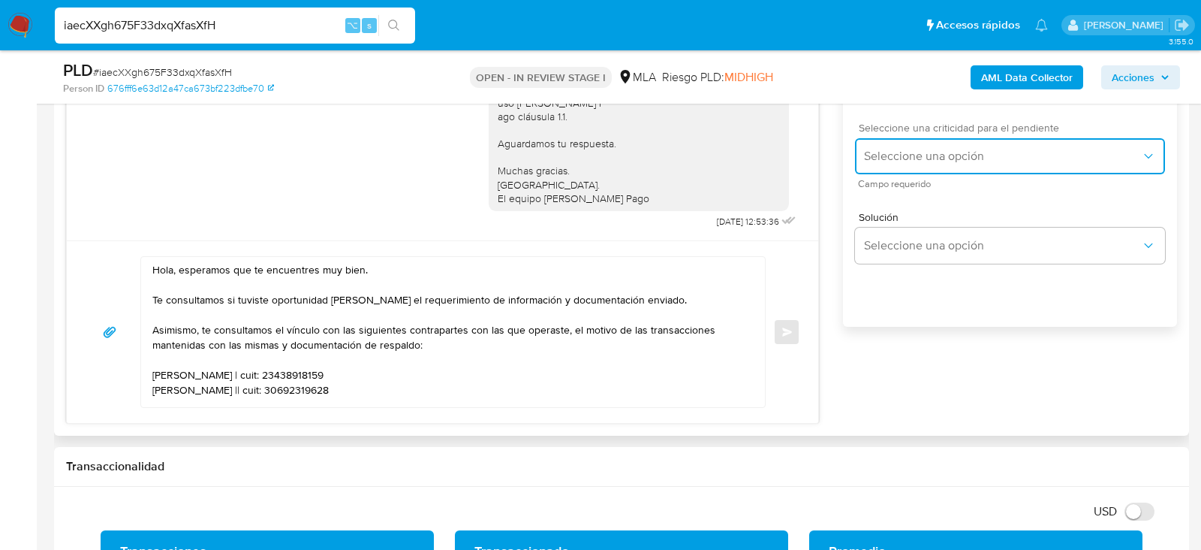
click at [876, 151] on button "Seleccione una opción" at bounding box center [1010, 156] width 310 height 36
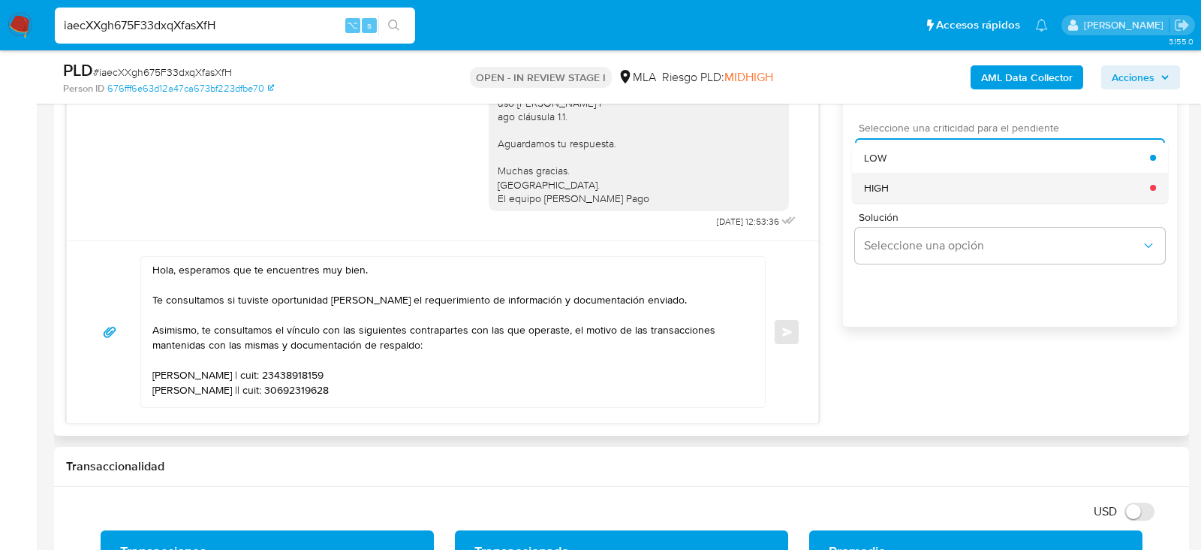
click at [876, 194] on span "HIGH" at bounding box center [876, 188] width 25 height 14
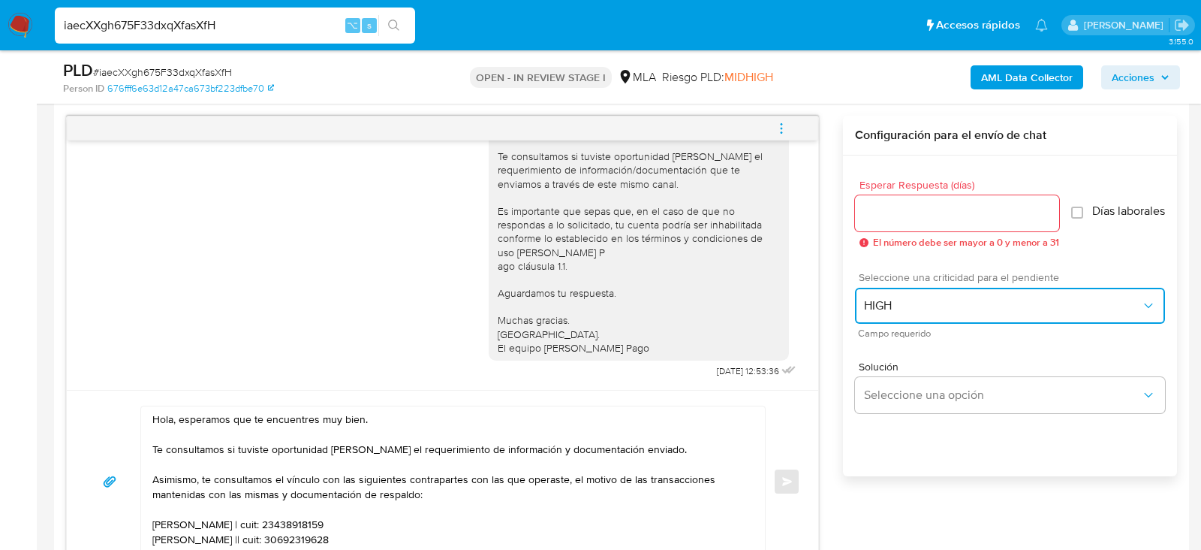
scroll to position [771, 0]
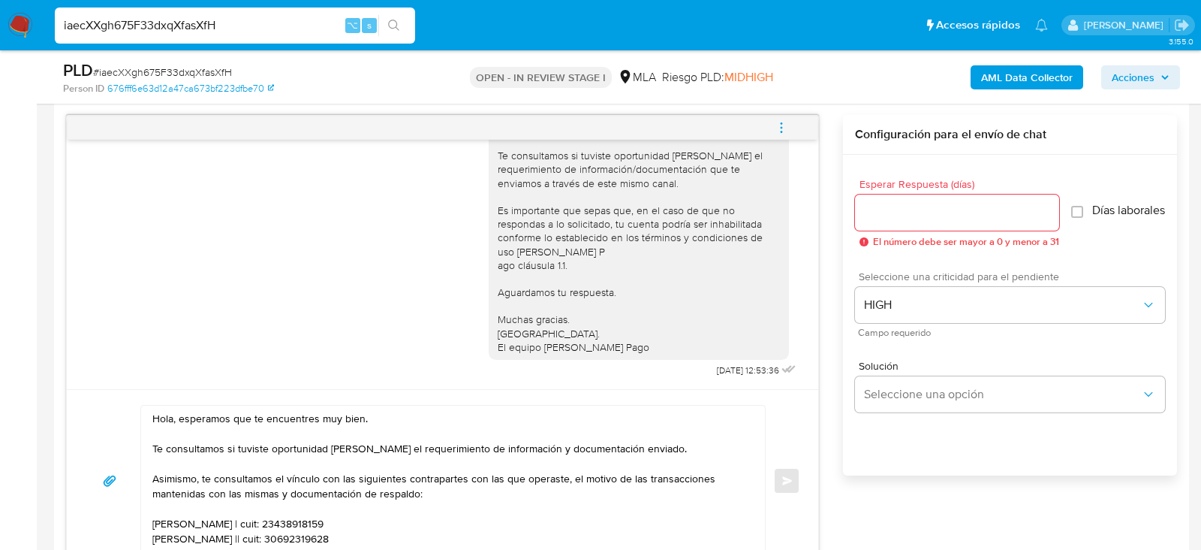
click at [878, 203] on input "Esperar Respuesta (días)" at bounding box center [957, 213] width 204 height 20
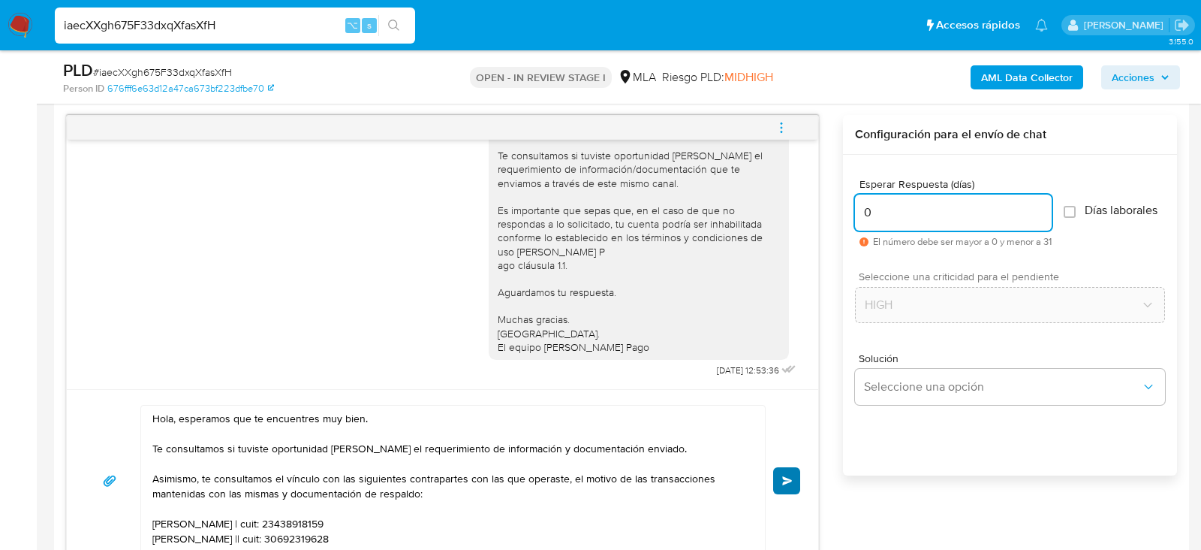
type input "0"
click at [788, 470] on button "Enviar" at bounding box center [786, 480] width 27 height 27
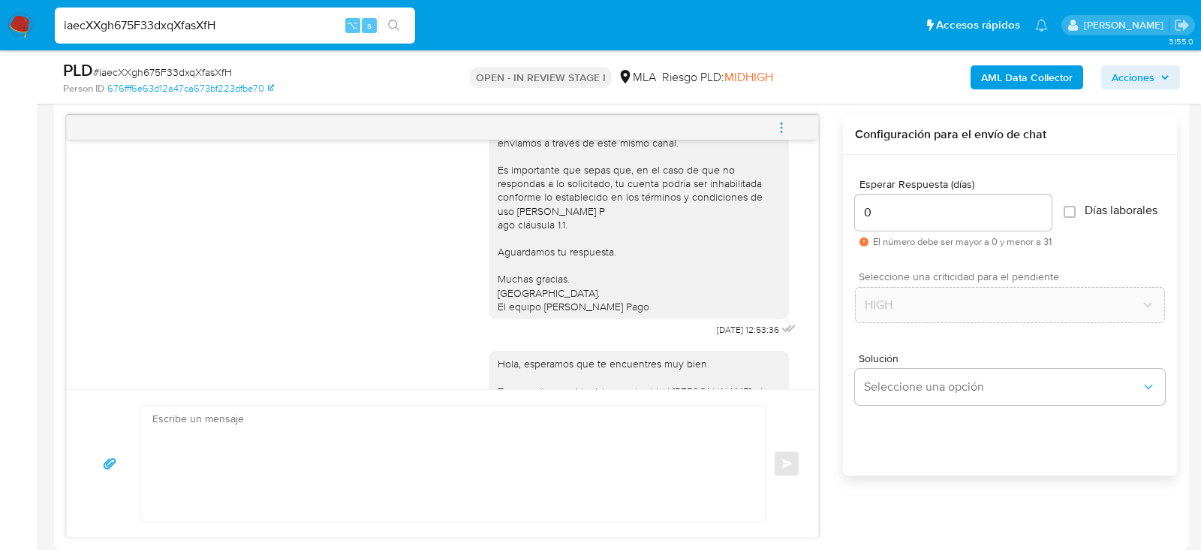
scroll to position [1316, 0]
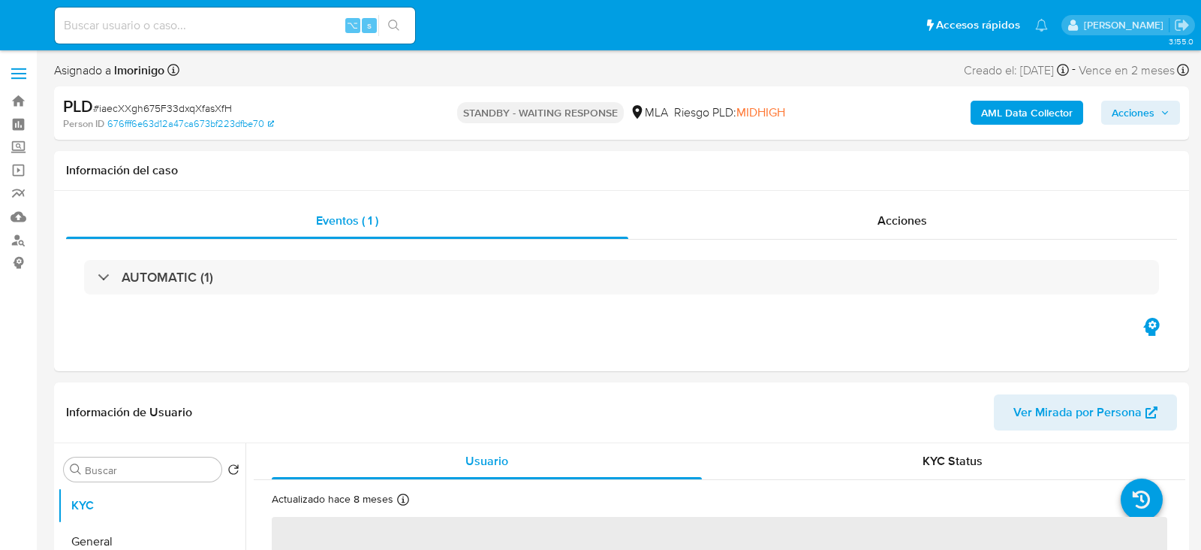
select select "10"
click at [215, 26] on input at bounding box center [235, 26] width 360 height 20
paste input "5Dei4OTxa8wRJb8nRwfpasNj"
type input "5Dei4OTxa8wRJb8nRwfpasNj"
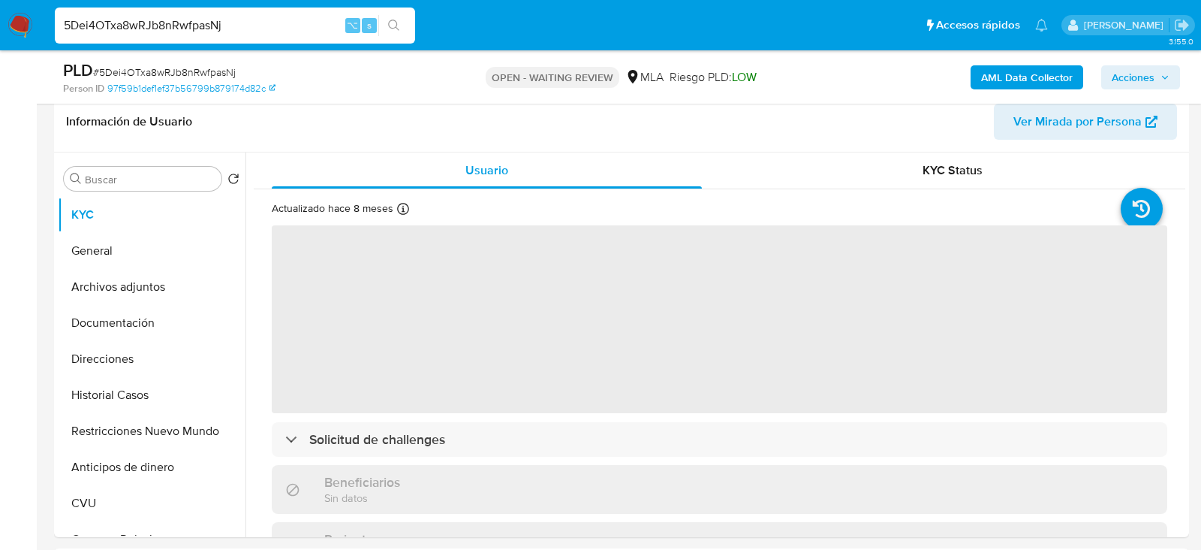
scroll to position [265, 0]
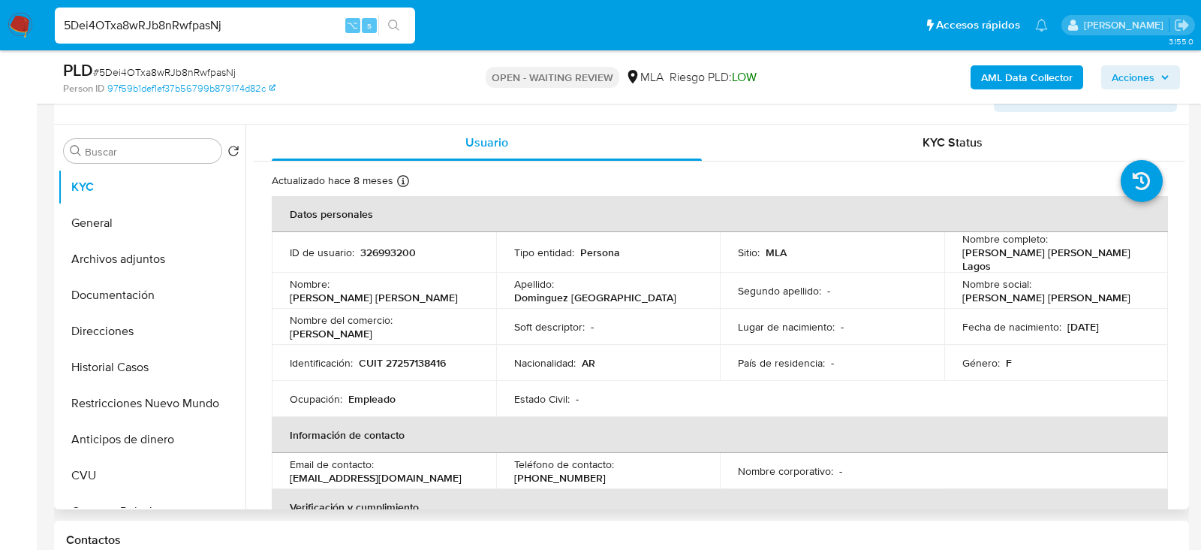
click at [376, 248] on p "326993200" at bounding box center [388, 250] width 56 height 14
select select "10"
click at [376, 248] on p "326993200" at bounding box center [388, 250] width 56 height 14
copy p "326993200"
click at [372, 327] on p "[PERSON_NAME]" at bounding box center [331, 334] width 83 height 14
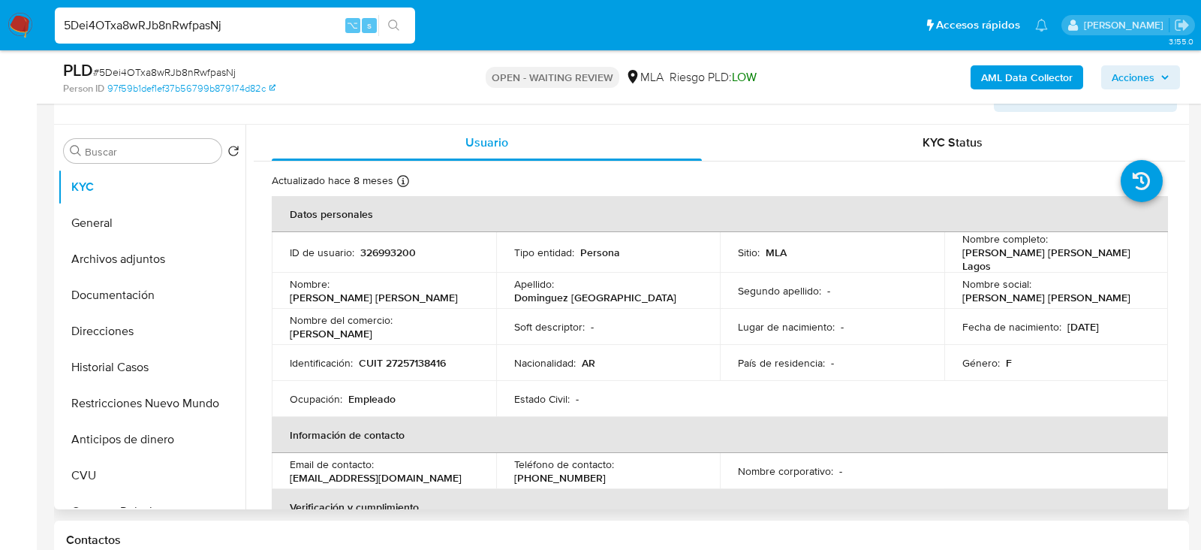
click at [418, 363] on p "CUIT 27257138416" at bounding box center [402, 363] width 87 height 14
copy p "27257138416"
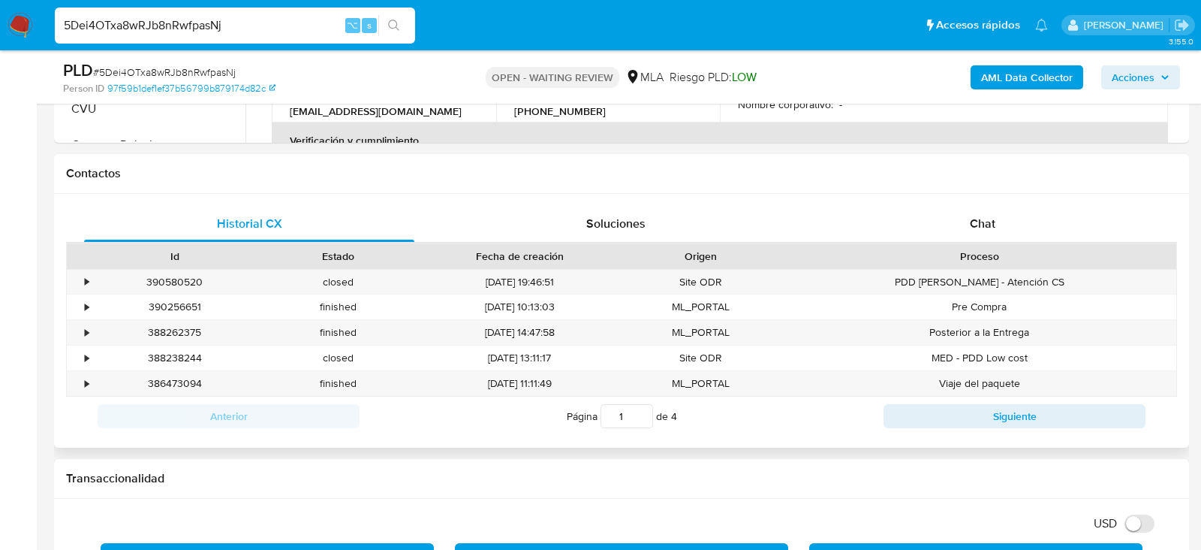
scroll to position [684, 0]
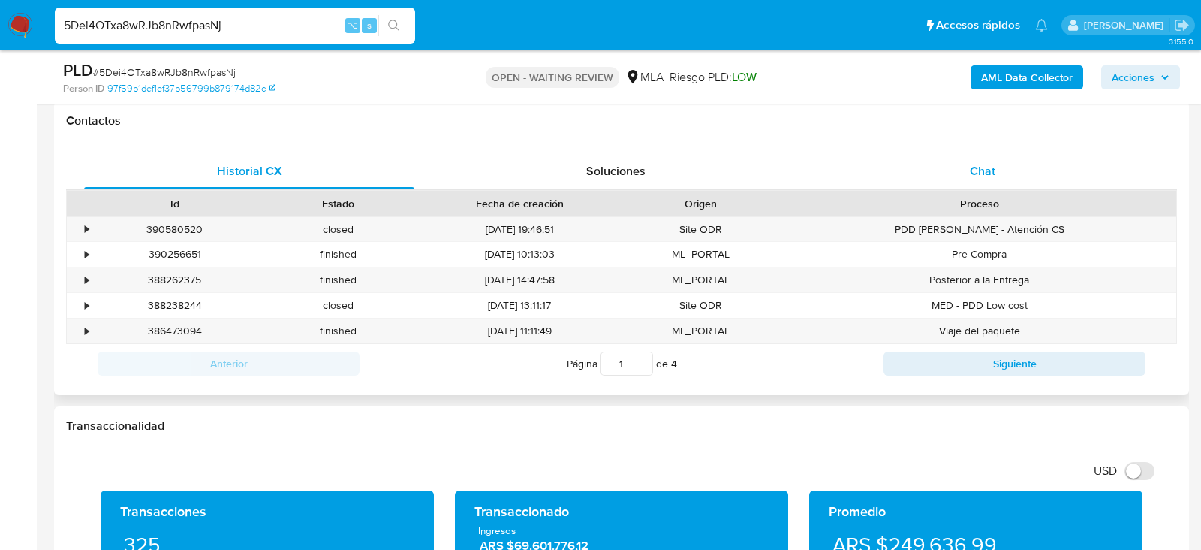
click at [1024, 177] on div "Chat" at bounding box center [983, 171] width 330 height 36
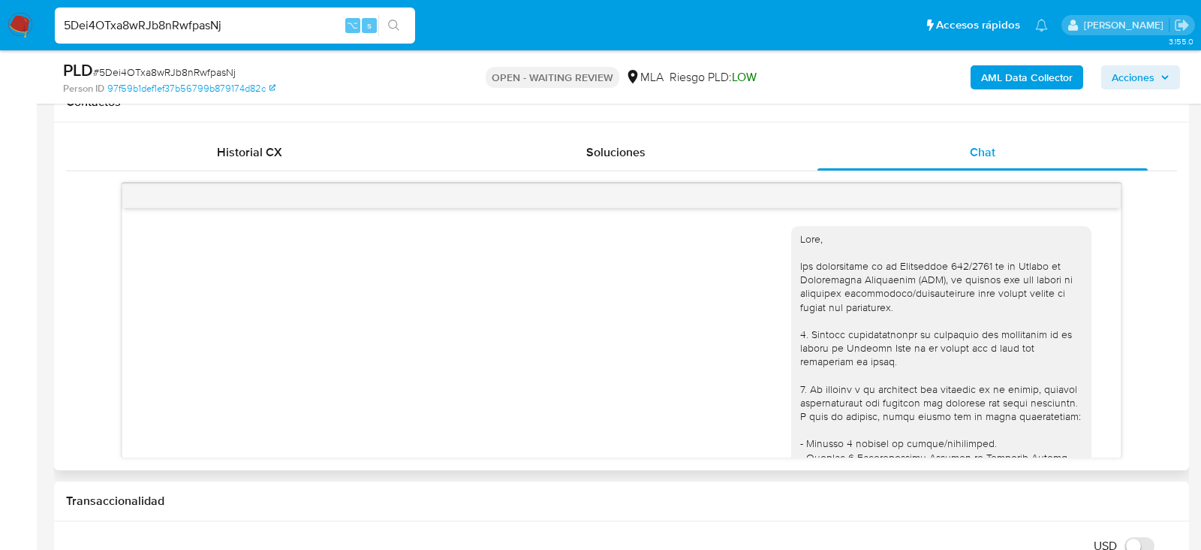
scroll to position [816, 0]
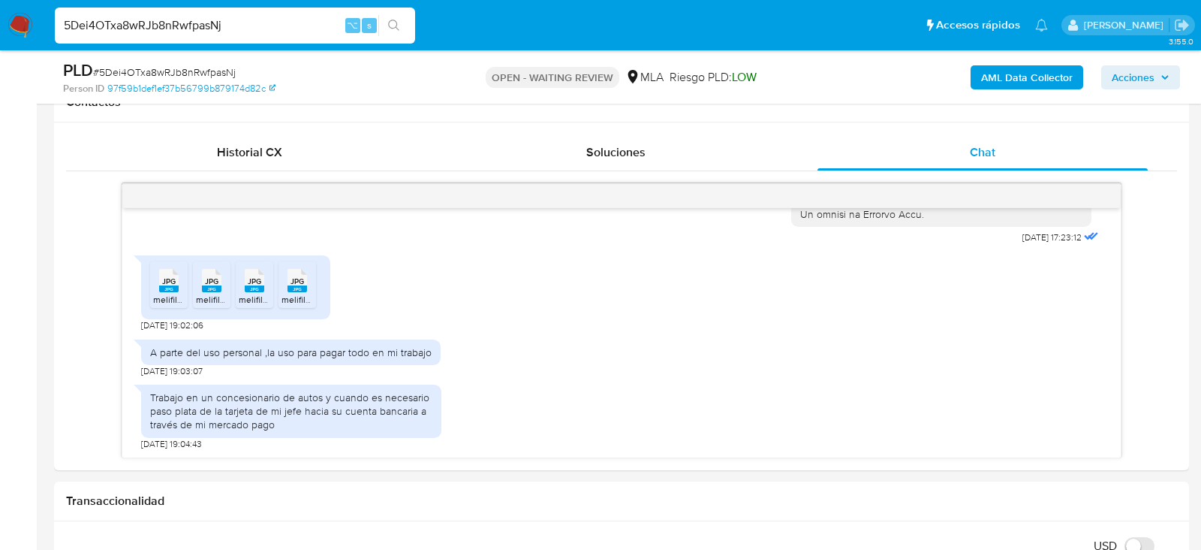
click at [164, 288] on rect at bounding box center [169, 288] width 20 height 7
click at [210, 288] on rect at bounding box center [212, 288] width 20 height 7
click at [276, 288] on ul "JPG JPG melifile724795527767975029.jpg JPG JPG melifile4159948023479510224.jpg …" at bounding box center [235, 287] width 171 height 52
click at [265, 288] on div "JPG JPG" at bounding box center [255, 278] width 32 height 29
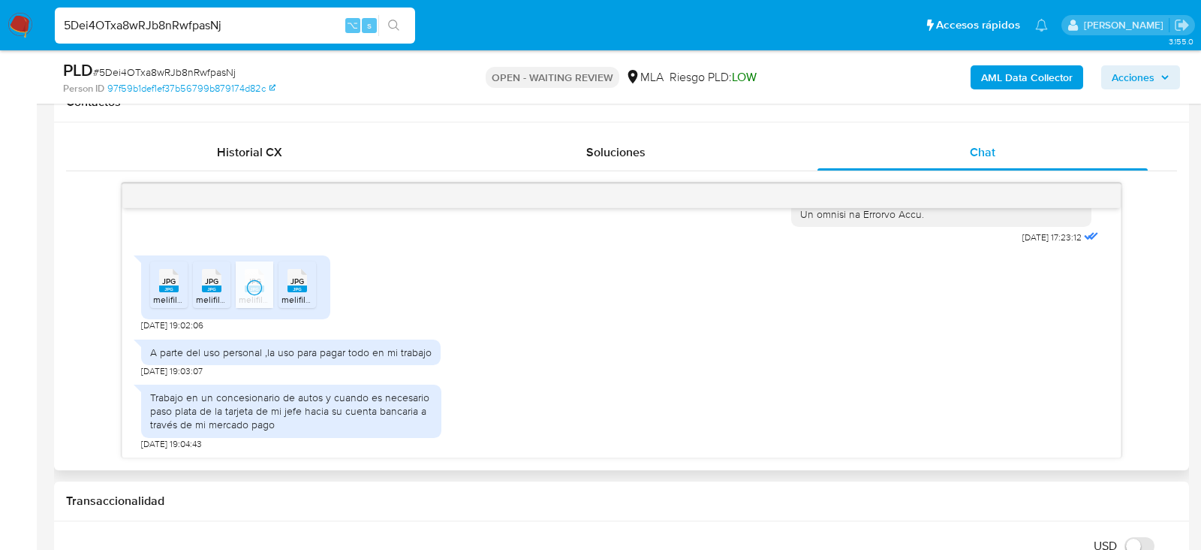
click at [306, 288] on rect at bounding box center [298, 288] width 20 height 7
click at [167, 68] on span "# 5Dei4OTxa8wRJb8nRwfpasNj" at bounding box center [164, 72] width 143 height 15
copy span "5Dei4OTxa8wRJb8nRwfpasNj"
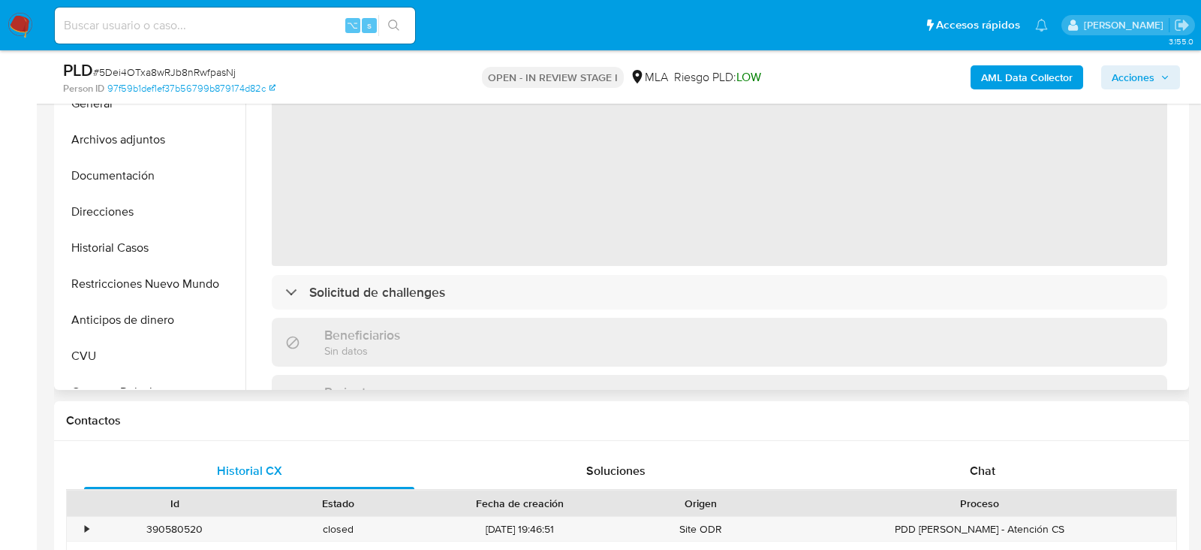
scroll to position [393, 0]
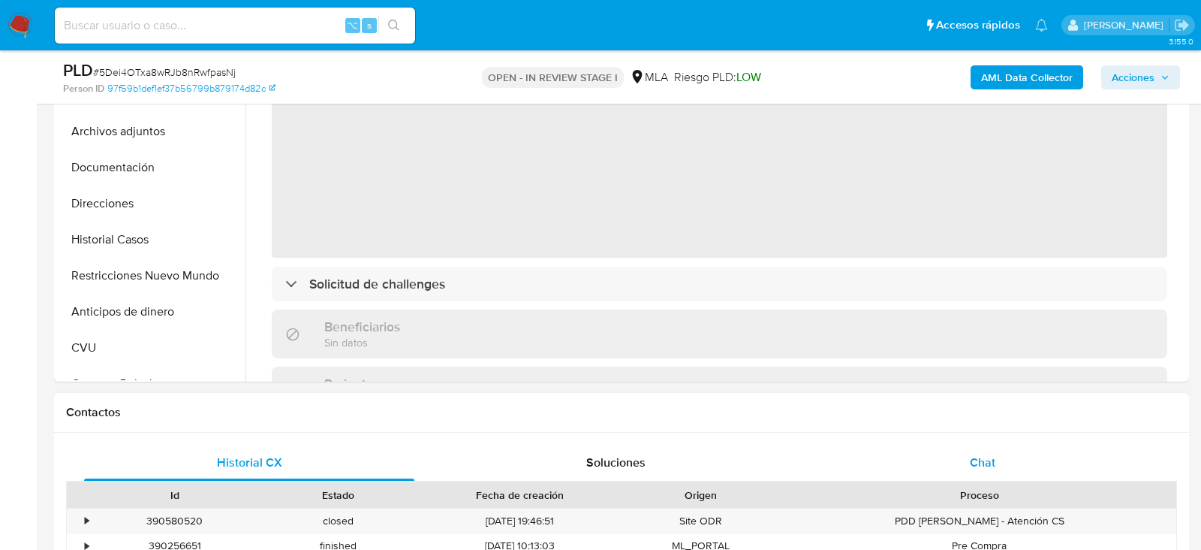
click at [910, 456] on div "Chat" at bounding box center [983, 463] width 330 height 36
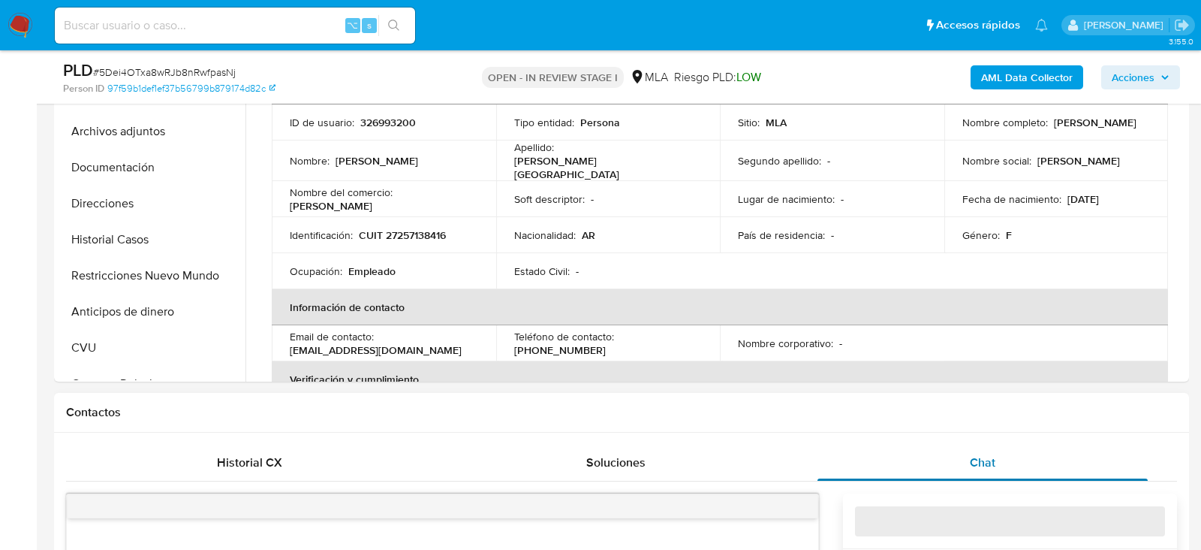
select select "10"
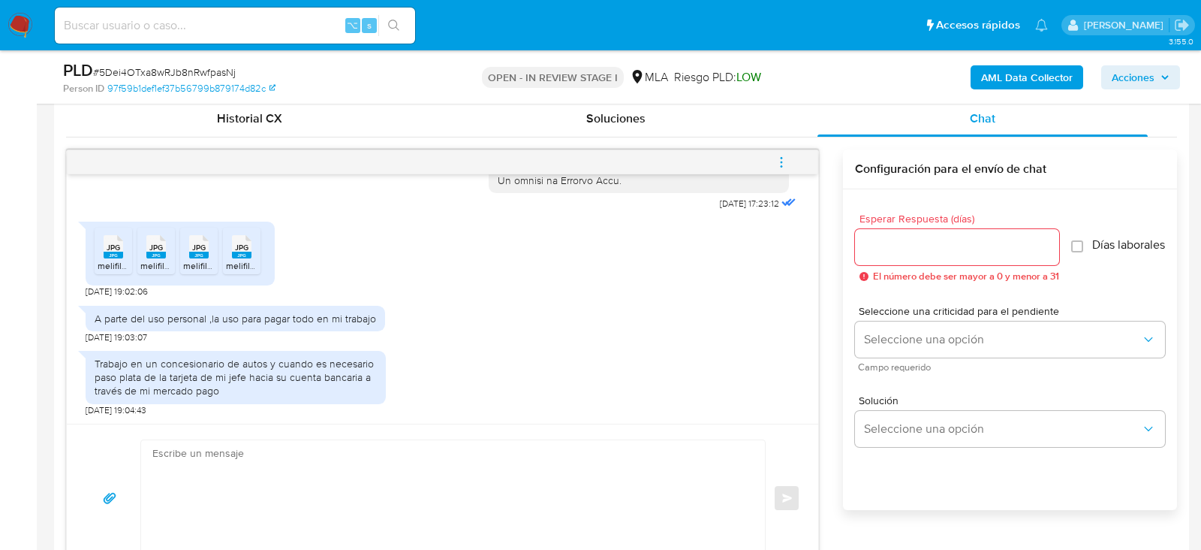
scroll to position [741, 0]
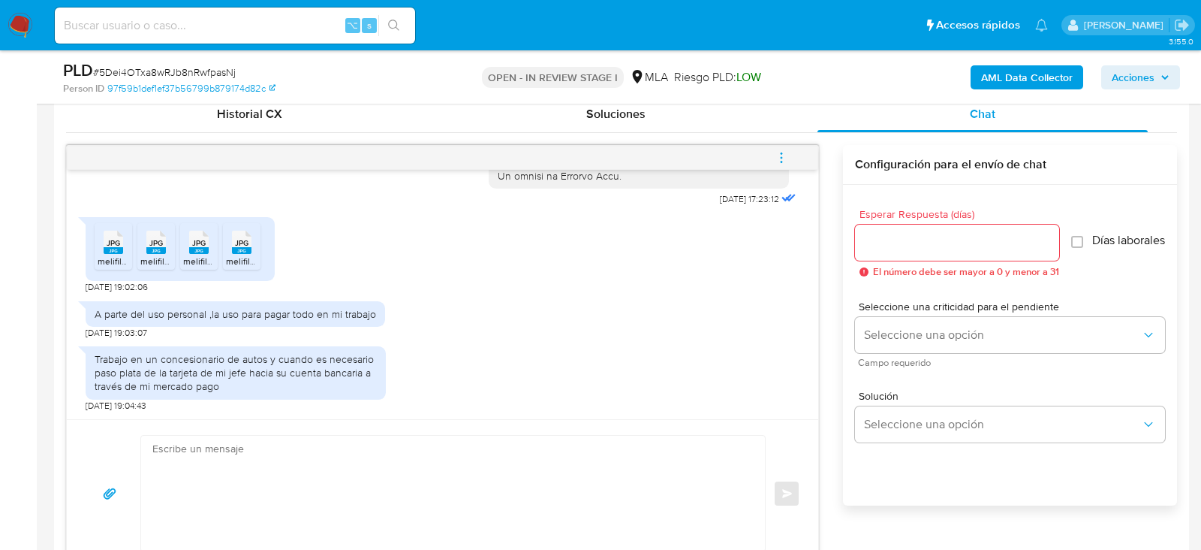
click at [601, 457] on textarea at bounding box center [449, 494] width 594 height 116
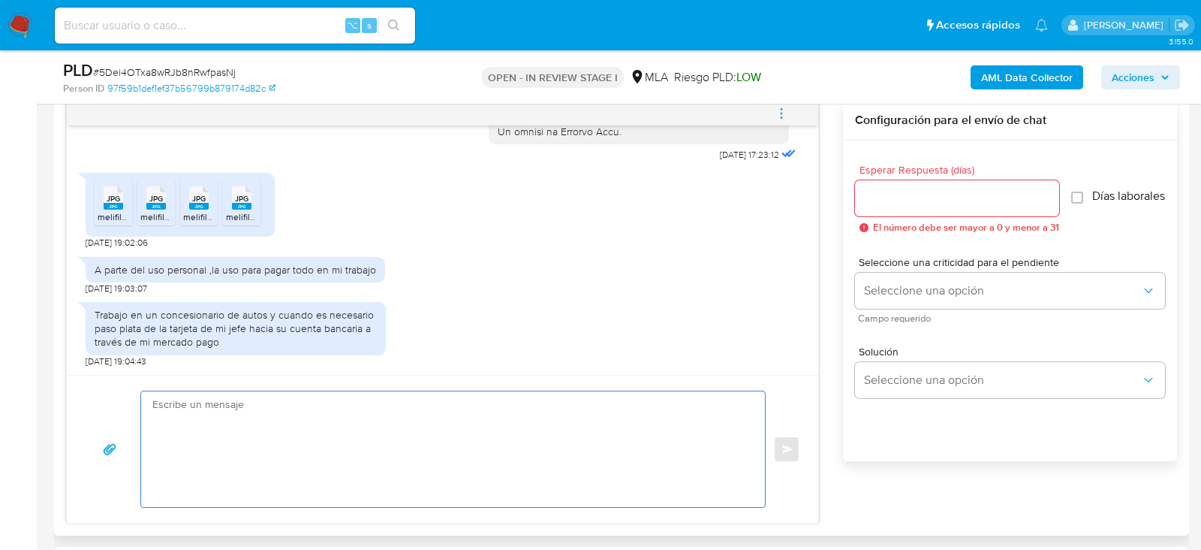
scroll to position [806, 0]
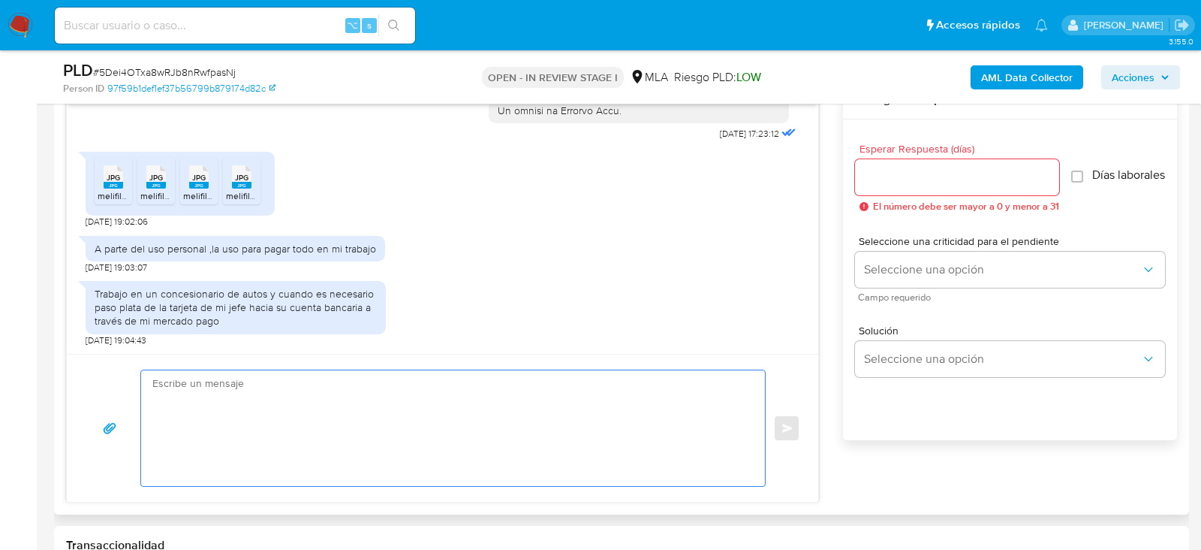
paste textarea "Hola, esperamos que te encuentres muy bien. Te consultamos si tuviste oportunid…"
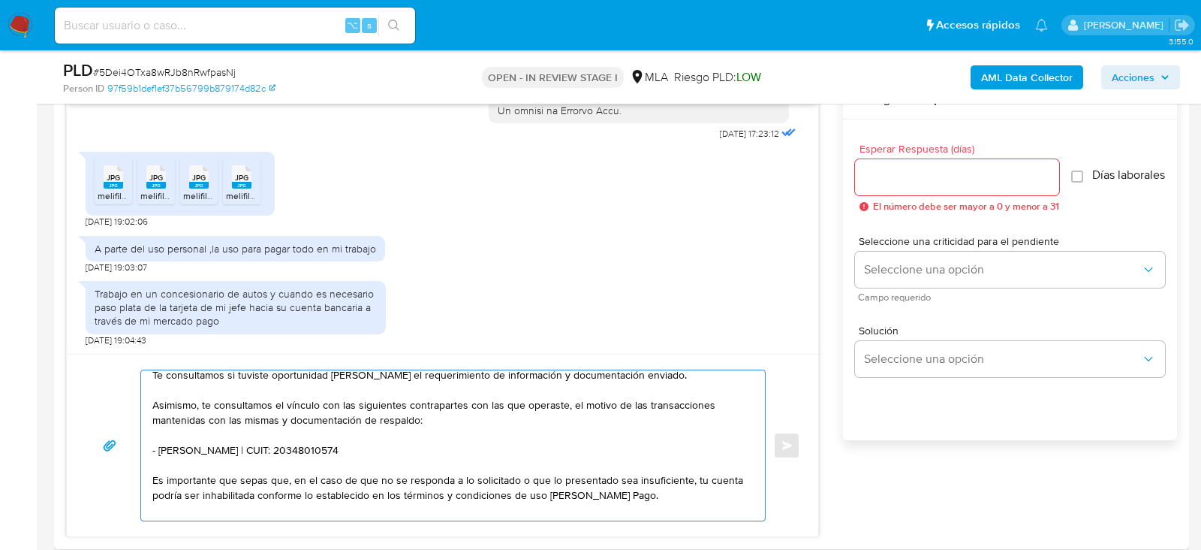
scroll to position [39, 0]
click at [282, 438] on textarea "Hola, esperamos que te encuentres muy bien. Te consultamos si tuviste oportunid…" at bounding box center [449, 445] width 594 height 150
paste textarea "Horacio Francisco Valenti"
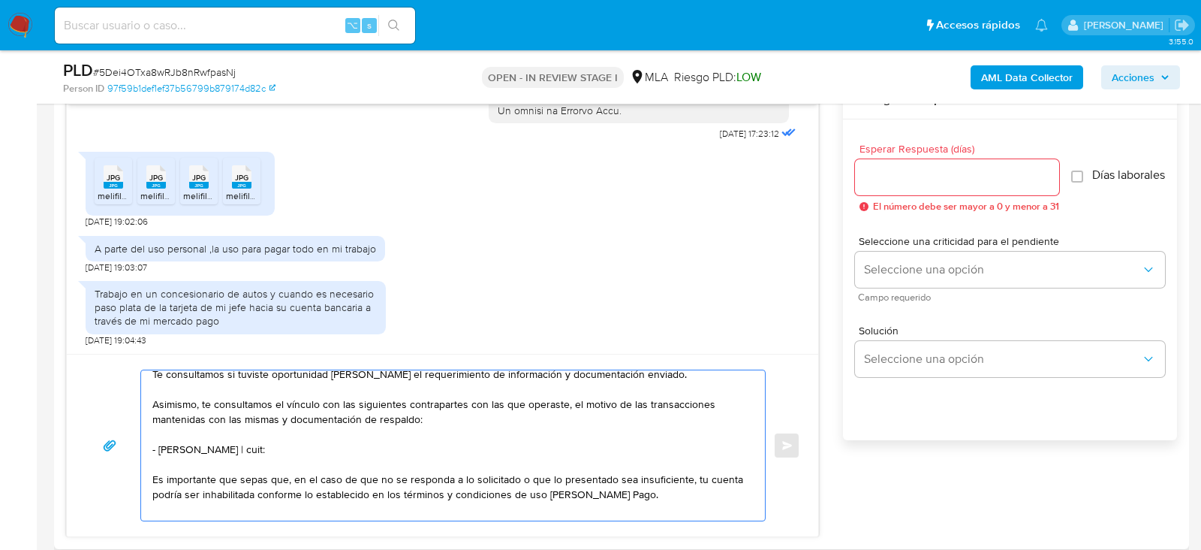
paste textarea "20109218430"
type textarea "Hola, esperamos que te encuentres muy bien. Te consultamos si tuviste oportunid…"
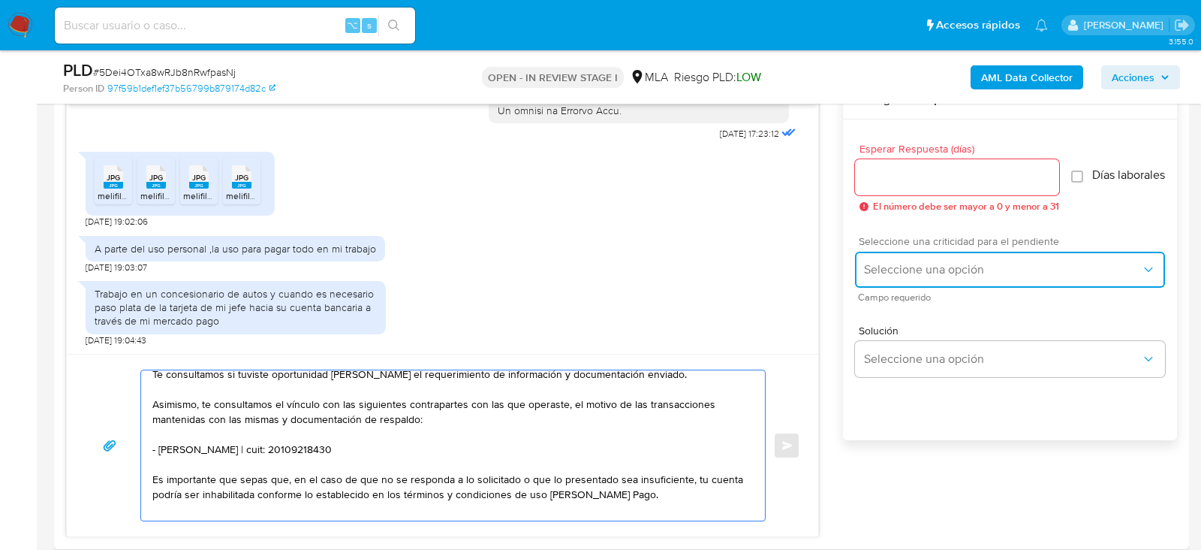
click at [934, 287] on button "Seleccione una opción" at bounding box center [1010, 270] width 310 height 36
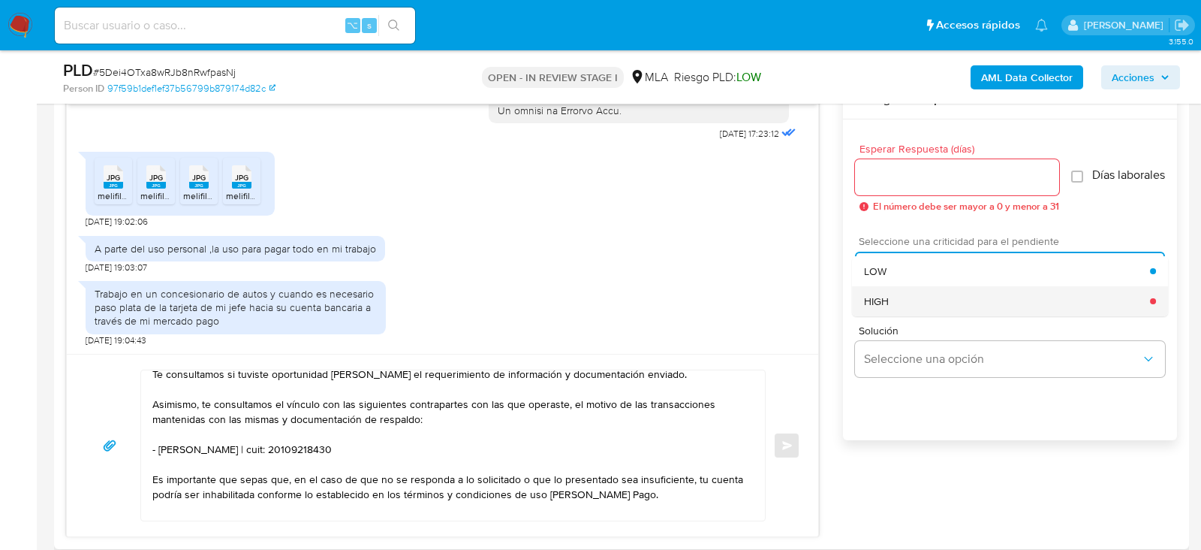
click at [925, 316] on div "HIGH" at bounding box center [1007, 301] width 286 height 30
click at [885, 169] on input "Esperar Respuesta (días)" at bounding box center [957, 177] width 204 height 20
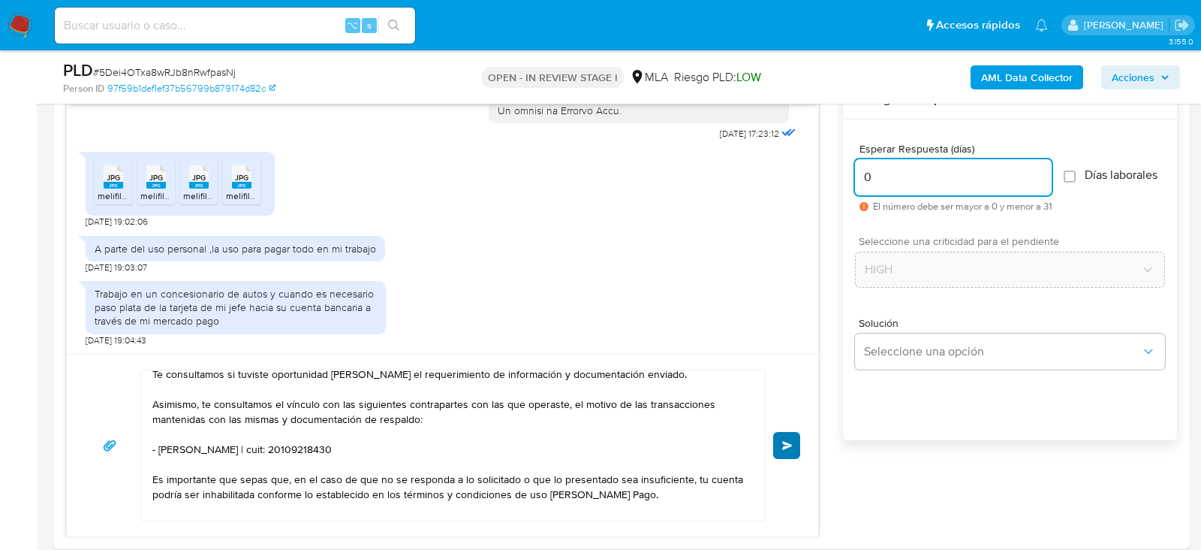
type input "0"
click at [791, 433] on button "Enviar" at bounding box center [786, 445] width 27 height 27
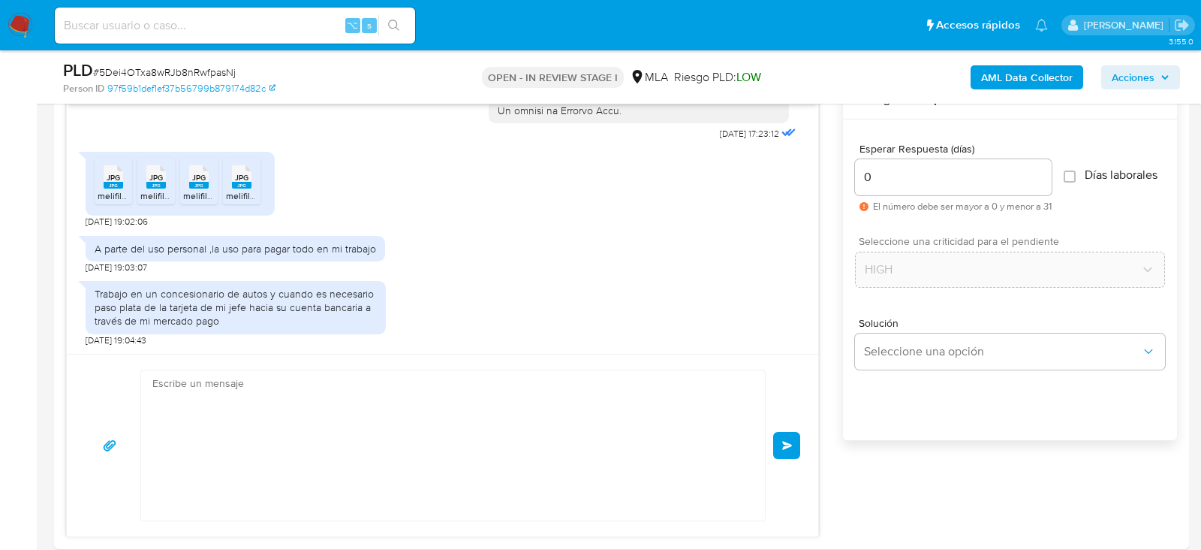
scroll to position [0, 0]
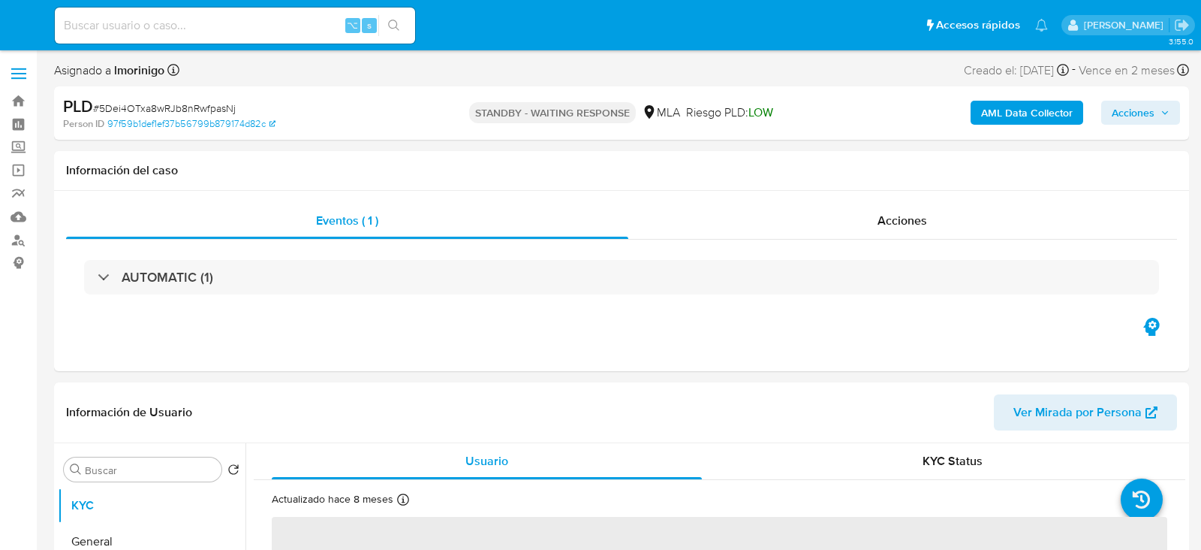
select select "10"
click at [186, 34] on input at bounding box center [235, 26] width 360 height 20
paste input "kXOcNuykJX7tvq7cEz17KIVc"
type input "kXOcNuykJX7tvq7cEz17KIVc"
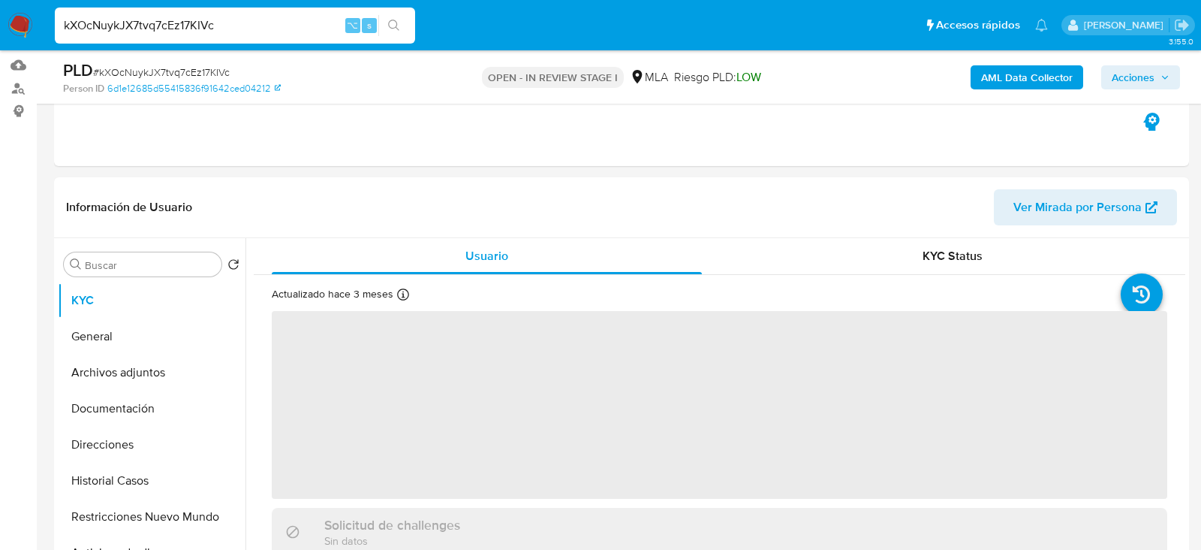
scroll to position [154, 0]
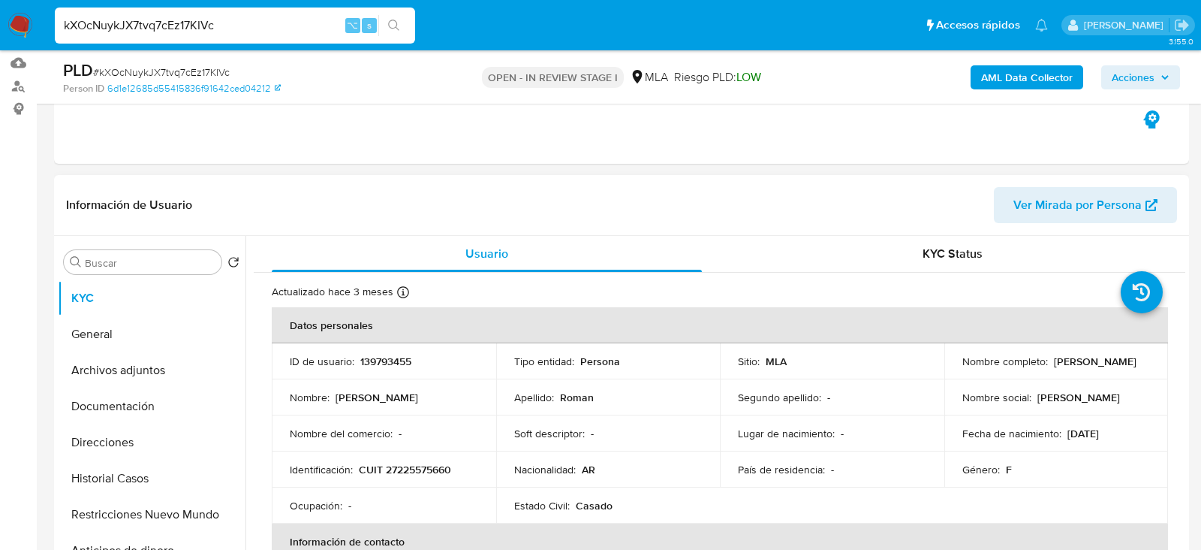
click at [375, 359] on p "139793455" at bounding box center [385, 361] width 51 height 14
select select "10"
click at [375, 359] on p "139793455" at bounding box center [385, 361] width 51 height 14
copy p "139793455"
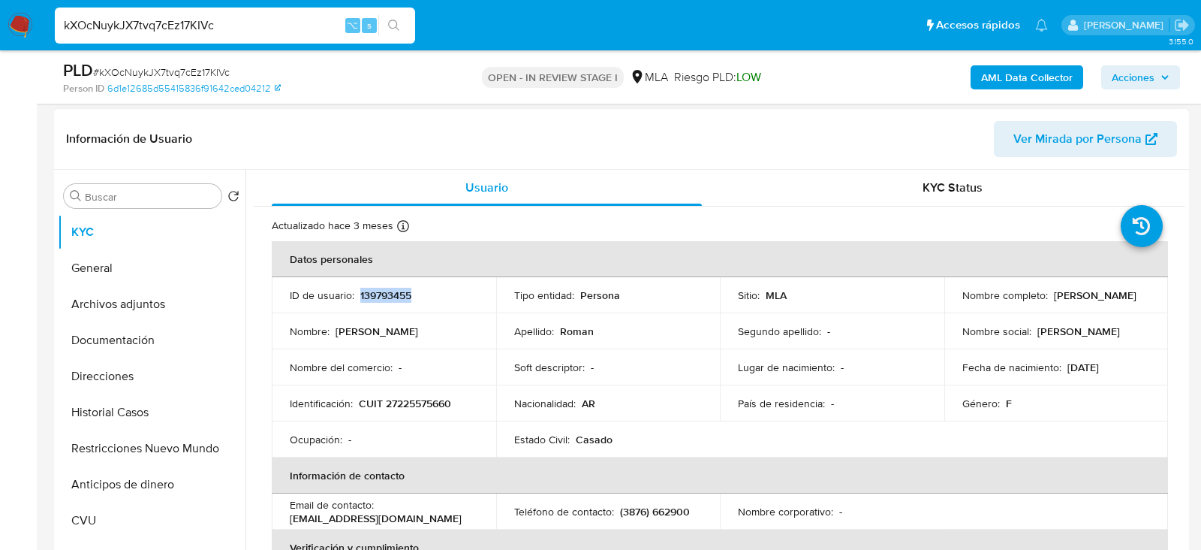
scroll to position [226, 0]
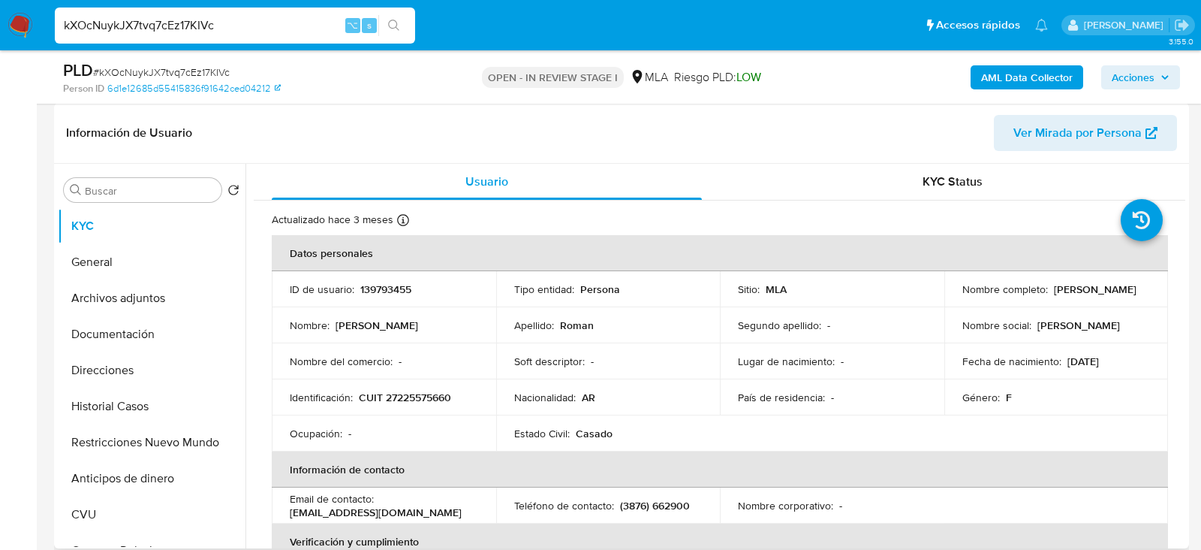
click at [435, 402] on p "CUIT 27225575660" at bounding box center [405, 397] width 92 height 14
copy p "27225575660"
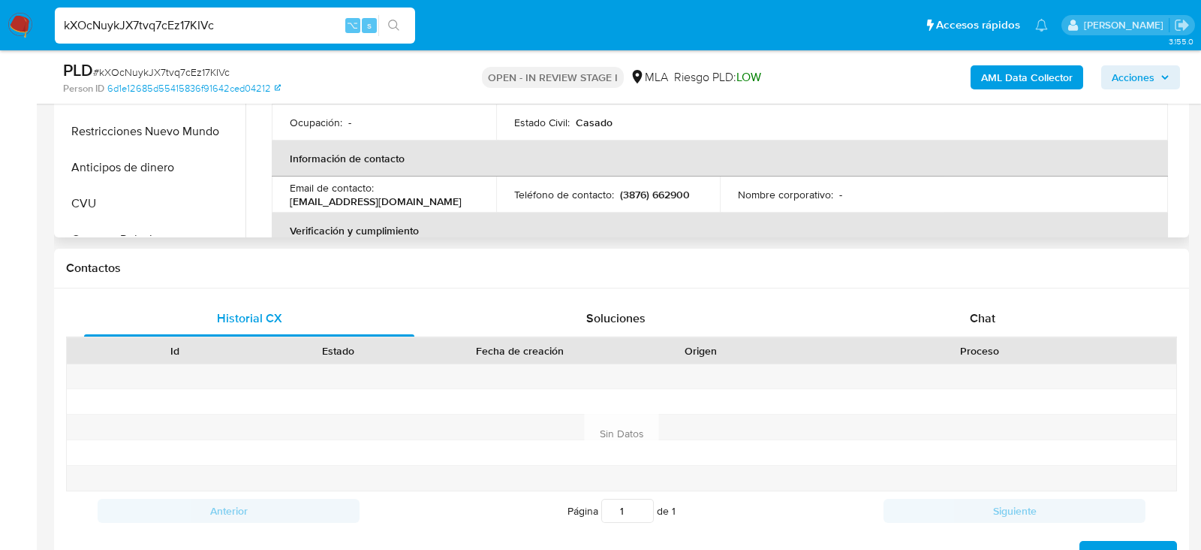
scroll to position [726, 0]
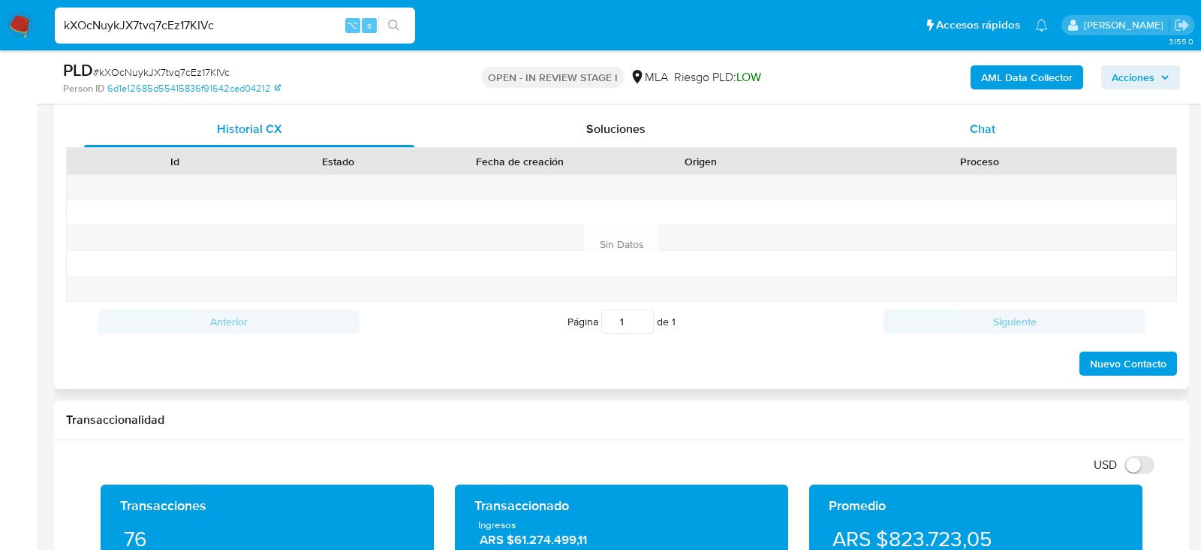
click at [951, 135] on div "Chat" at bounding box center [983, 129] width 330 height 36
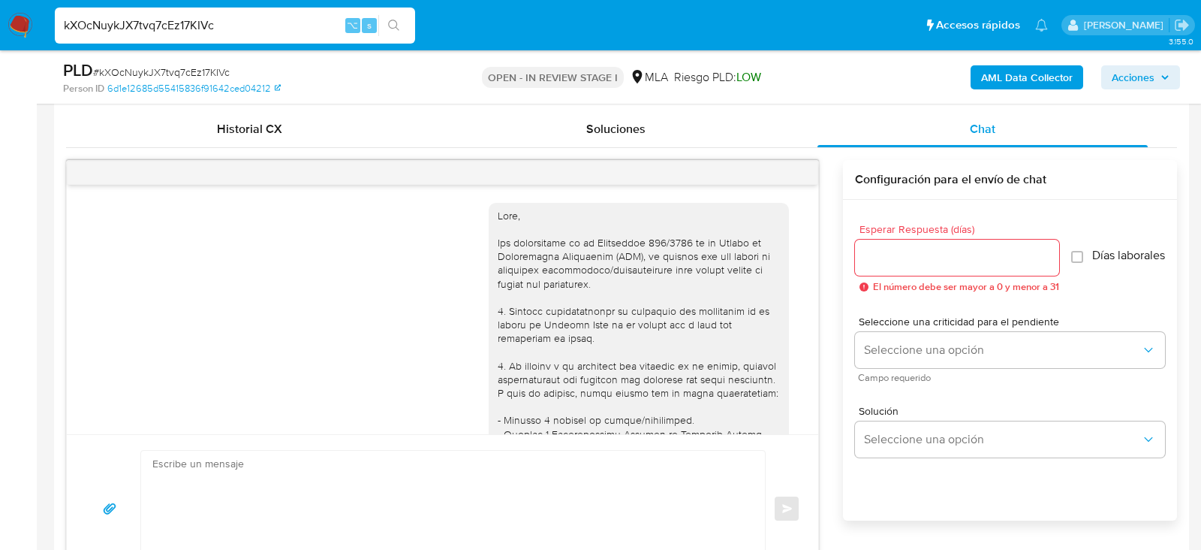
scroll to position [932, 0]
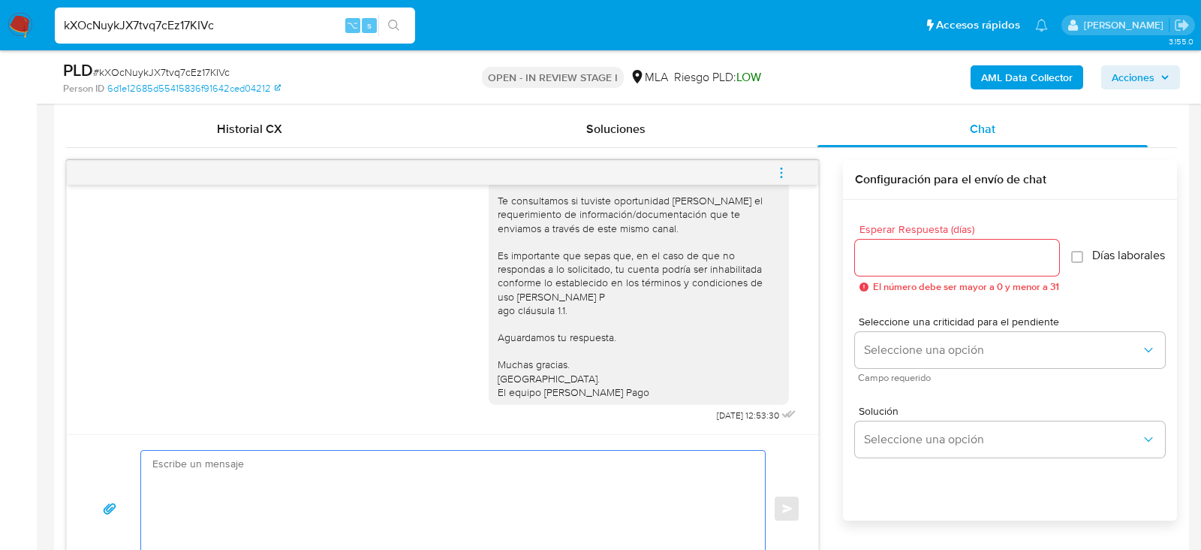
click at [291, 499] on textarea at bounding box center [449, 509] width 594 height 116
paste textarea "Hola, esperamos que te encuentres muy bien. Te consultamos si tuviste oportunid…"
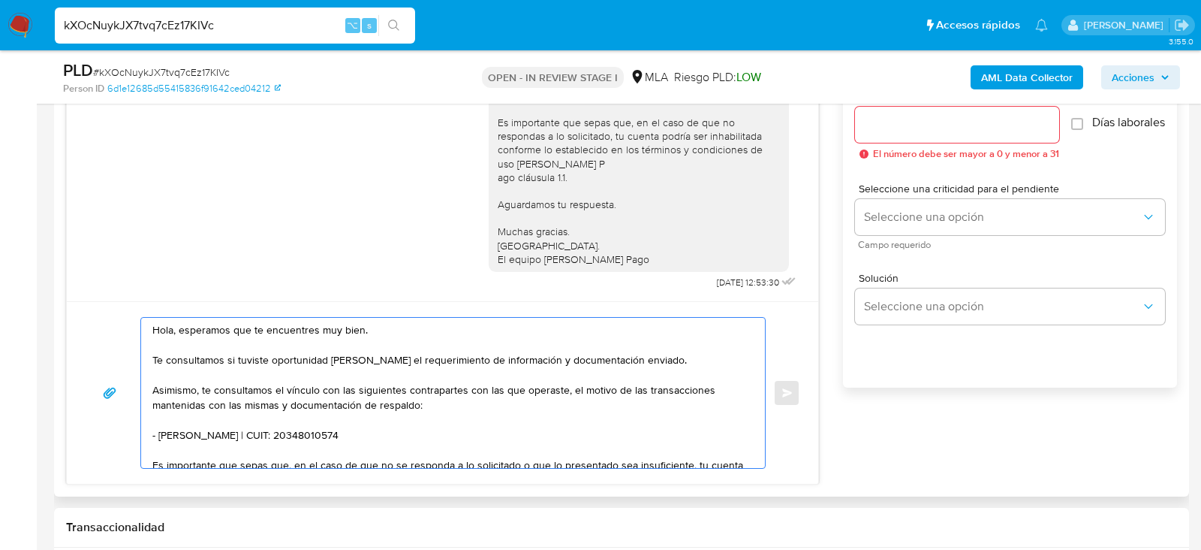
scroll to position [0, 0]
click at [344, 436] on textarea "Hola, esperamos que te encuentres muy bien. Te consultamos si tuviste oportunid…" at bounding box center [449, 393] width 594 height 150
paste textarea "30633358202 name: Rural Santa Fe Saica || alias:"
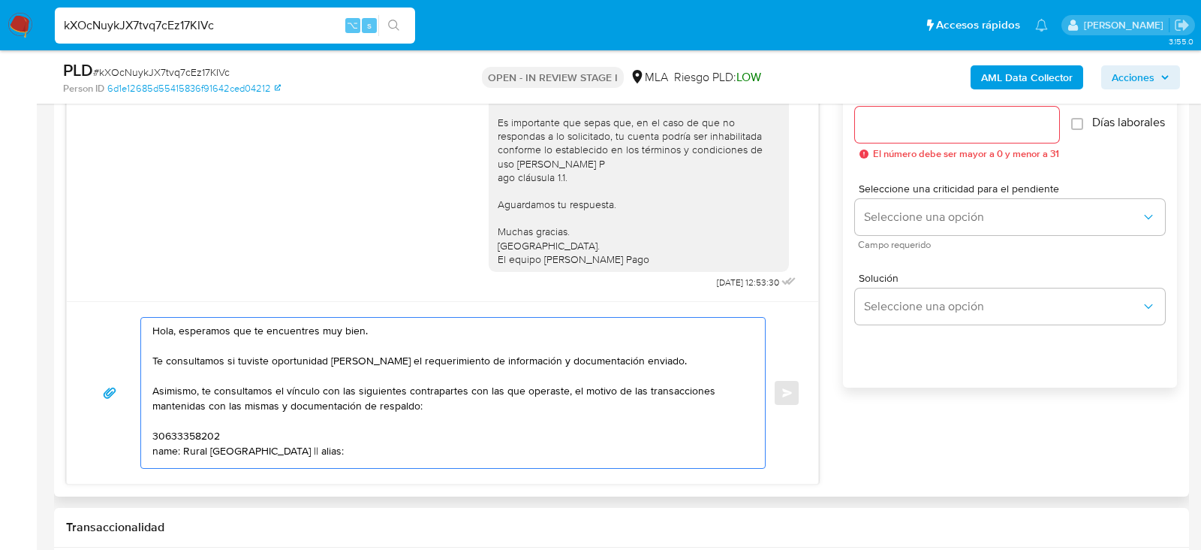
click at [176, 436] on textarea "Hola, esperamos que te encuentres muy bien. Te consultamos si tuviste oportunid…" at bounding box center [449, 393] width 594 height 150
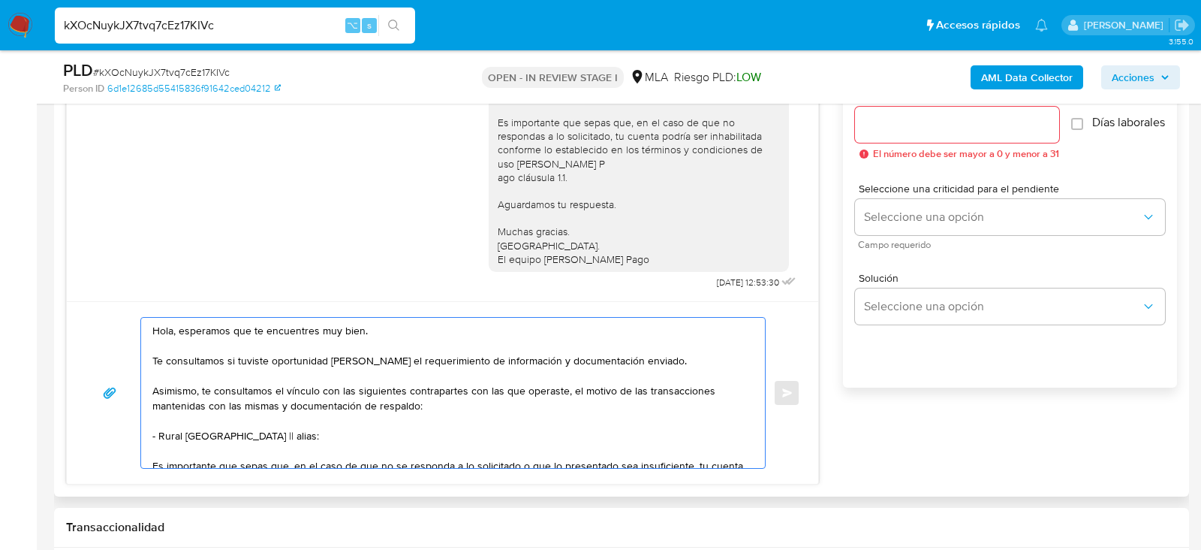
click at [274, 433] on textarea "Hola, esperamos que te encuentres muy bien. Te consultamos si tuviste oportunid…" at bounding box center [449, 393] width 594 height 150
paste textarea "30633358202"
type textarea "Hola, esperamos que te encuentres muy bien. Te consultamos si tuviste oportunid…"
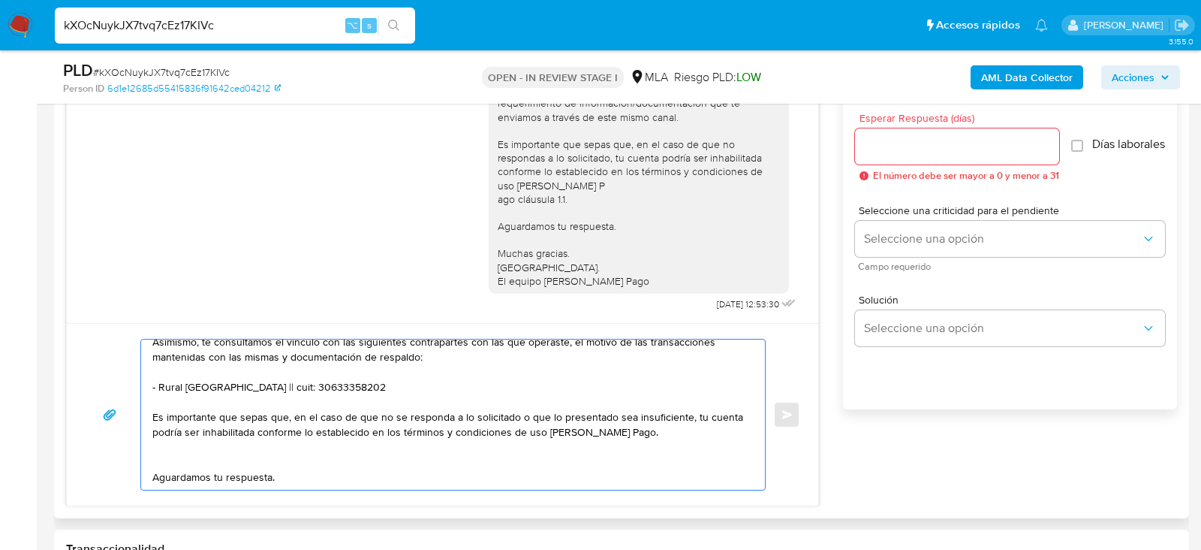
scroll to position [71, 0]
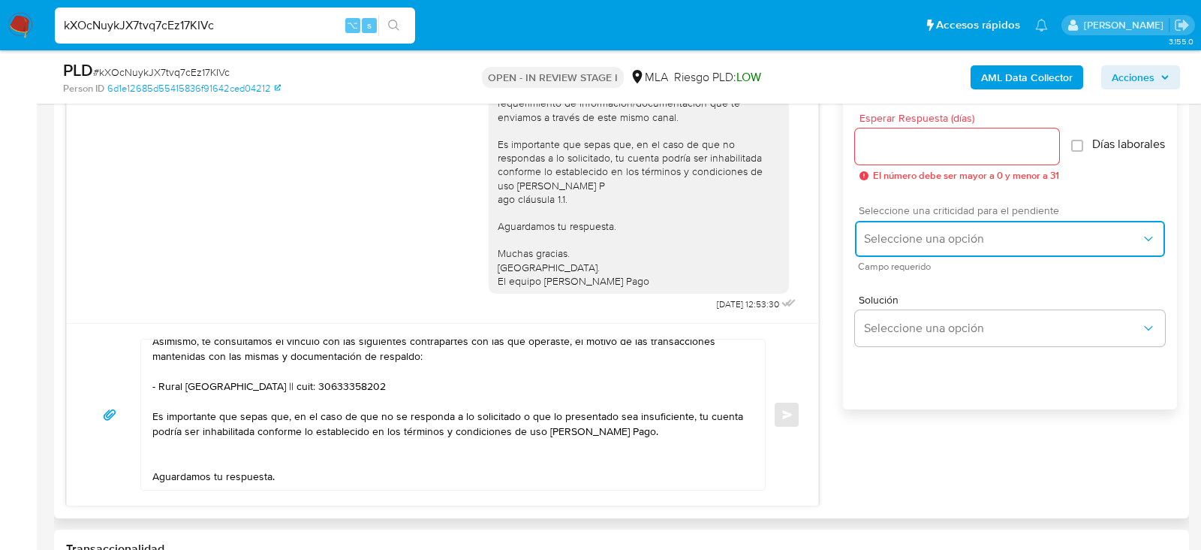
click at [984, 236] on button "Seleccione una opción" at bounding box center [1010, 239] width 310 height 36
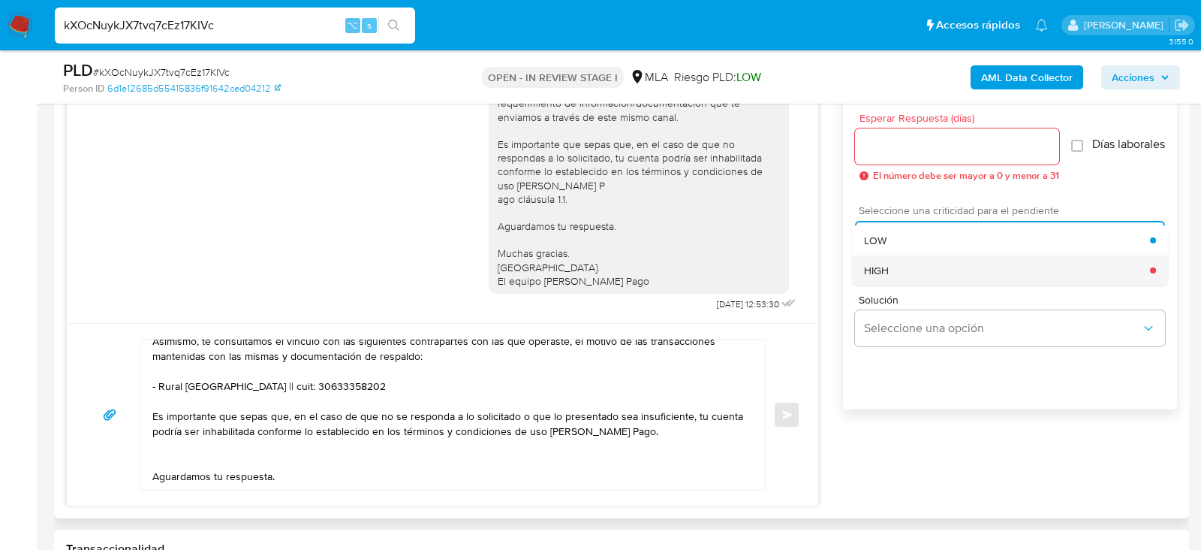
click at [920, 281] on div "HIGH" at bounding box center [1007, 270] width 286 height 30
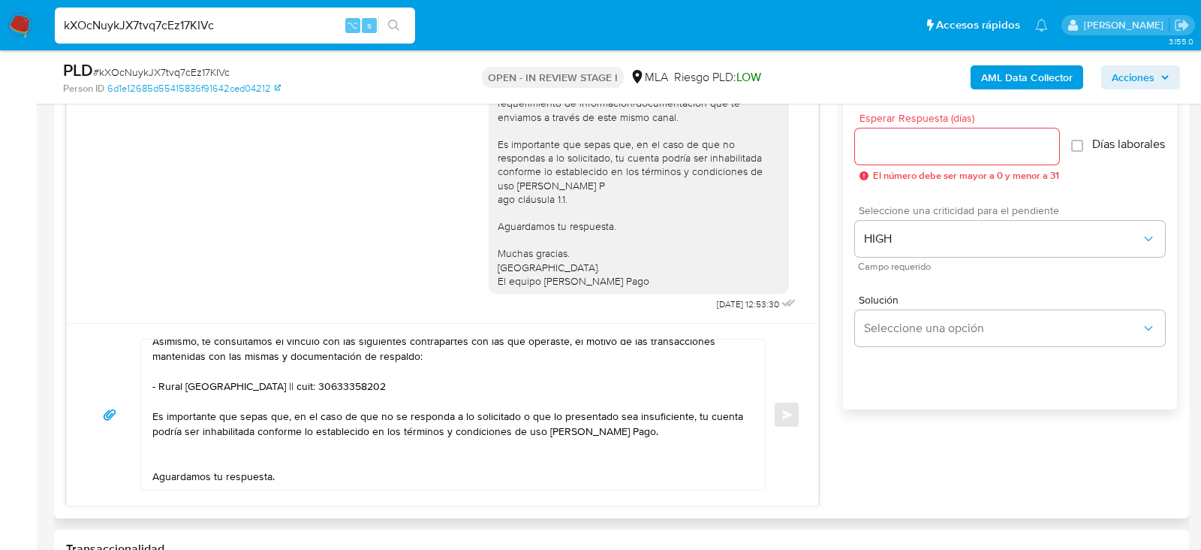
click at [908, 155] on div at bounding box center [957, 146] width 204 height 36
click at [899, 137] on input "Esperar Respuesta (días)" at bounding box center [957, 147] width 204 height 20
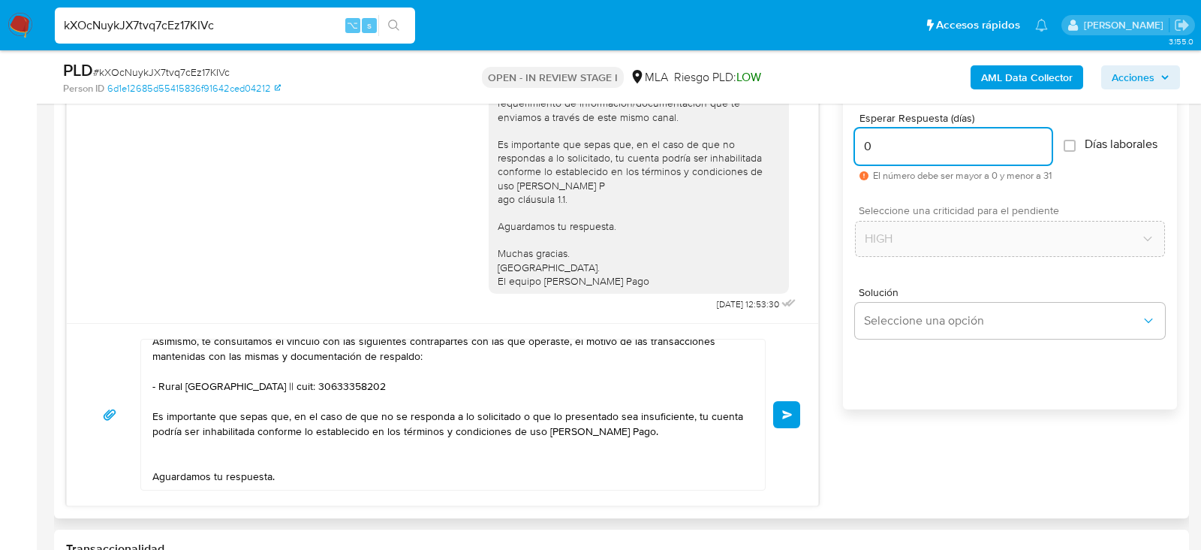
type input "0"
click at [796, 397] on div "Hola, esperamos que te encuentres muy bien. Te consultamos si tuviste oportunid…" at bounding box center [443, 415] width 716 height 152
click at [796, 407] on button "Enviar" at bounding box center [786, 414] width 27 height 27
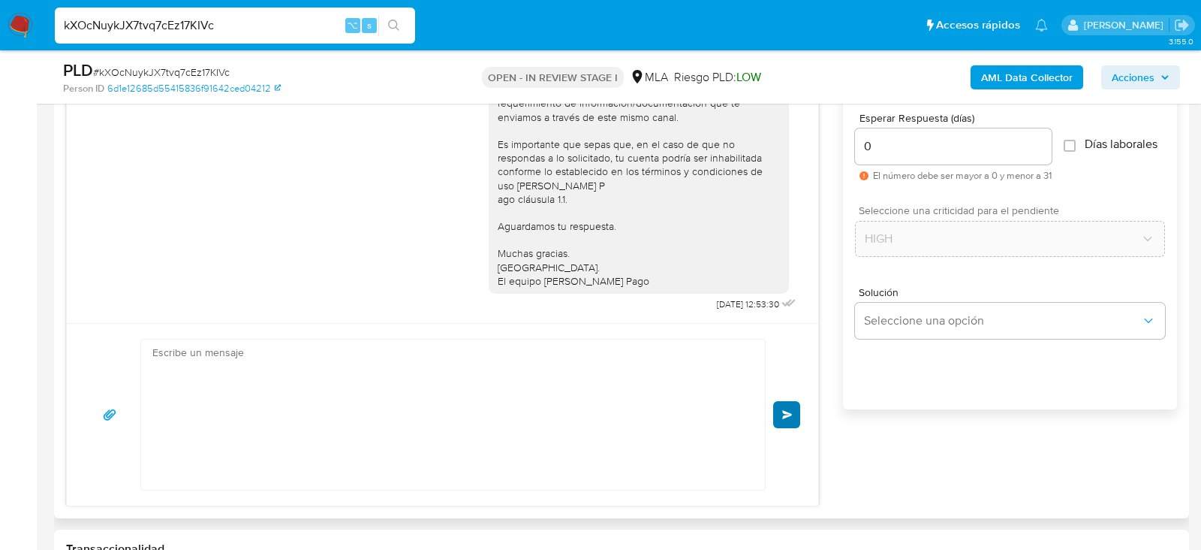
scroll to position [1289, 0]
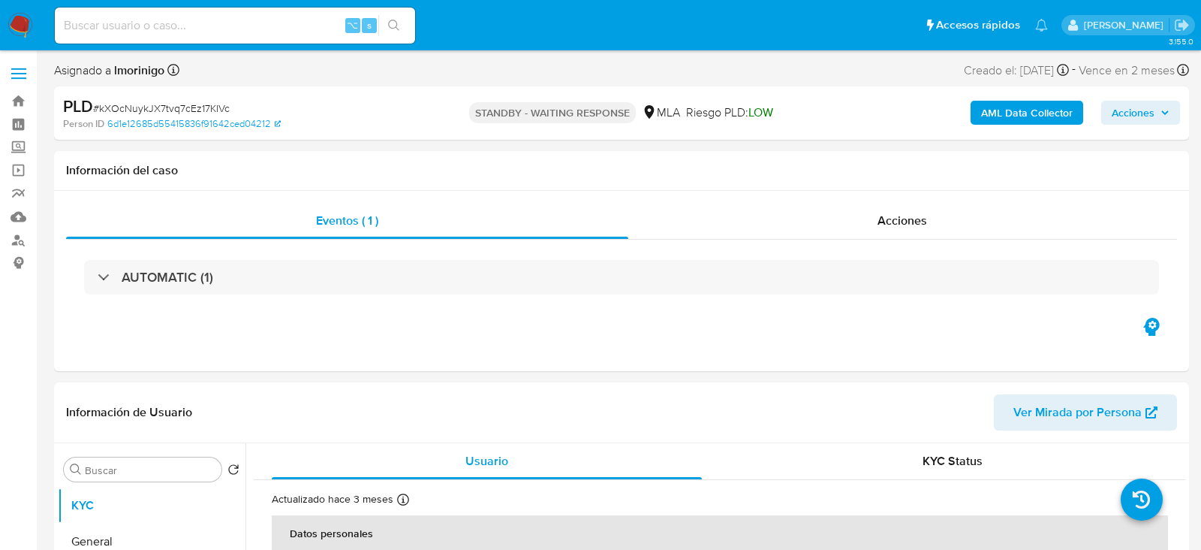
select select "10"
click at [218, 21] on input at bounding box center [235, 26] width 360 height 20
paste input "8CrTvABxxyFlzA8ikGCnWfIu"
type input "8CrTvABxxyFlzA8ikGCnWfIu"
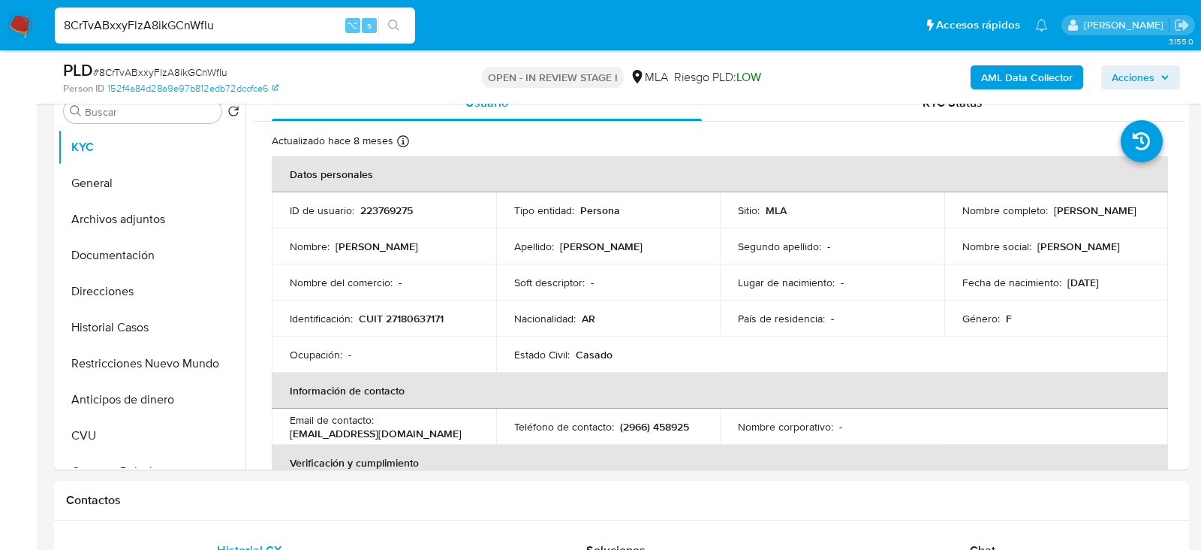
scroll to position [324, 0]
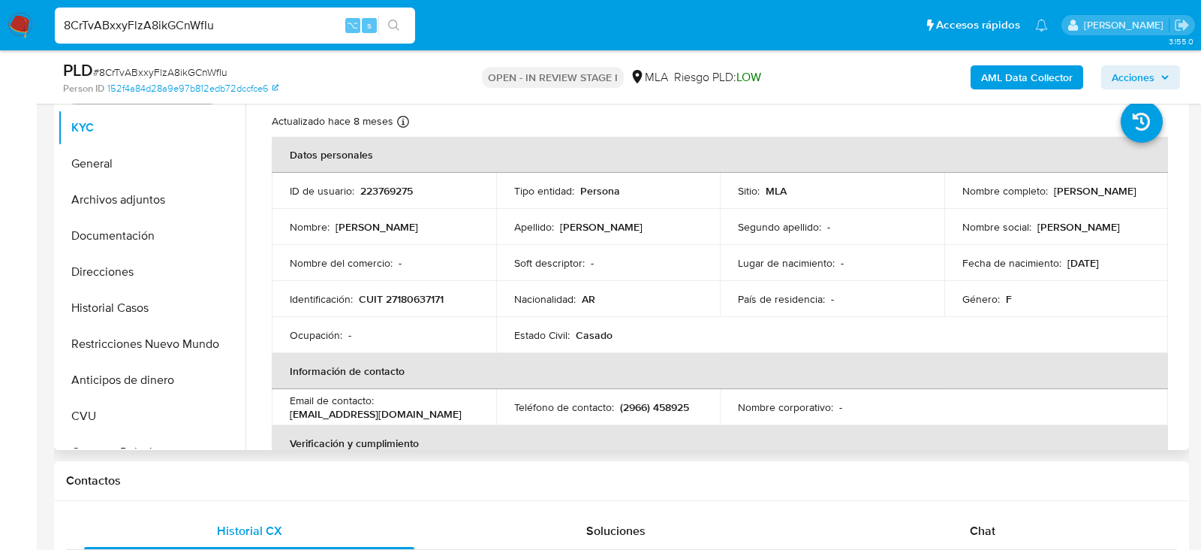
select select "10"
click at [390, 190] on p "223769275" at bounding box center [386, 191] width 53 height 14
copy p "223769275"
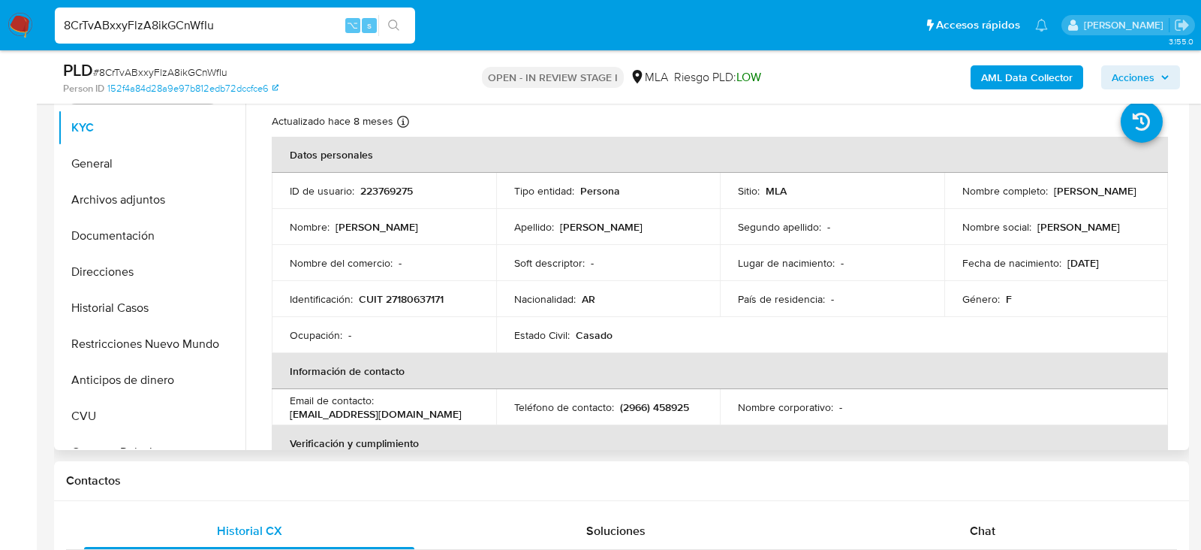
click at [433, 297] on p "CUIT 27180637171" at bounding box center [401, 299] width 85 height 14
copy p "27180637171"
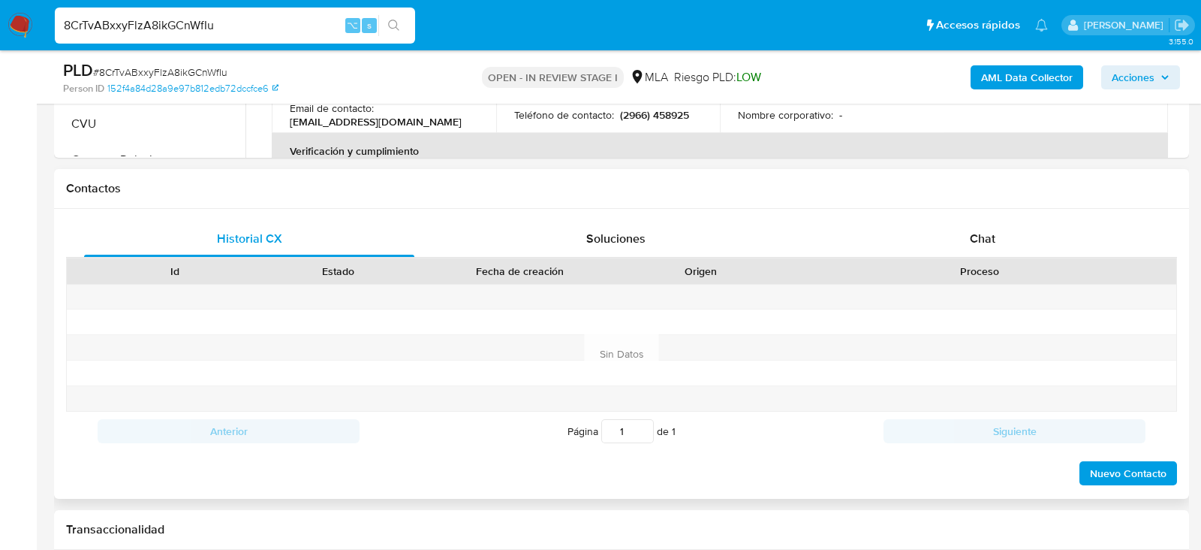
scroll to position [616, 0]
click at [992, 236] on span "Chat" at bounding box center [983, 239] width 26 height 17
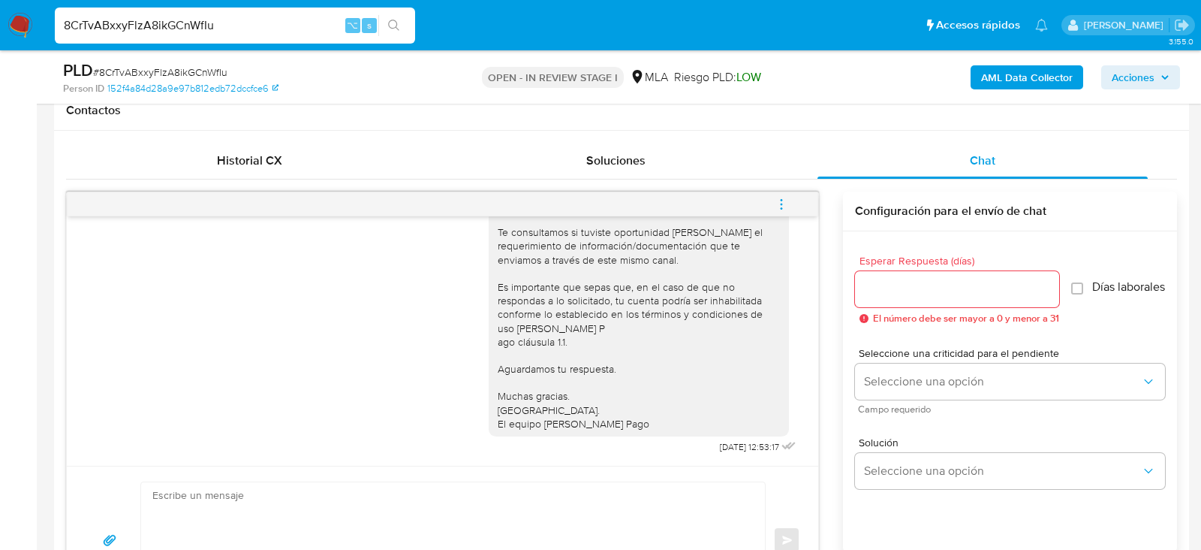
scroll to position [709, 0]
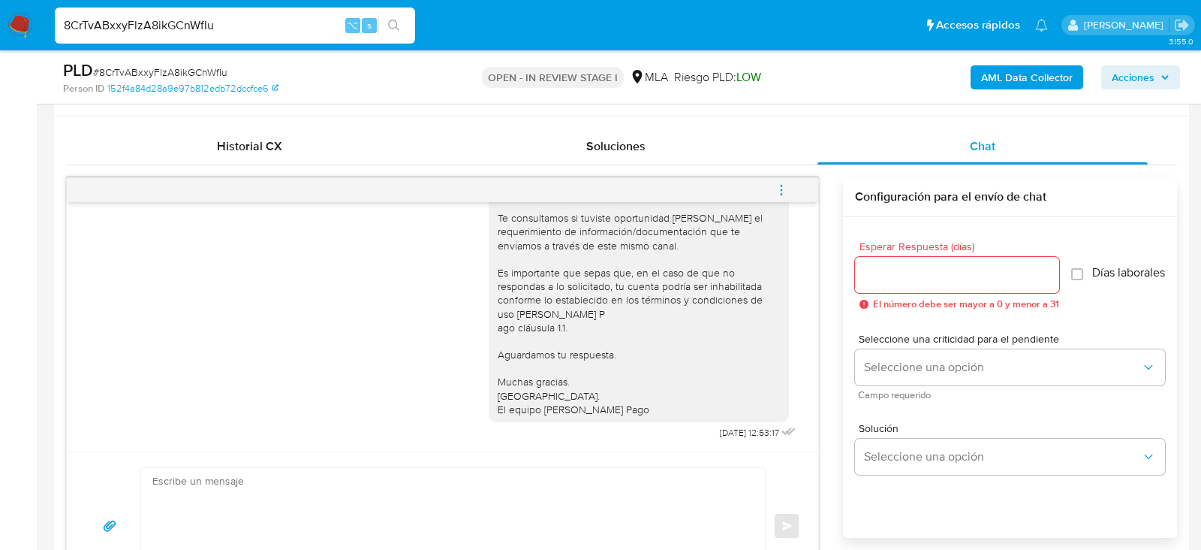
click at [436, 490] on textarea at bounding box center [449, 526] width 594 height 116
paste textarea "Hola, esperamos que te encuentres muy bien. Te consultamos si tuviste oportunid…"
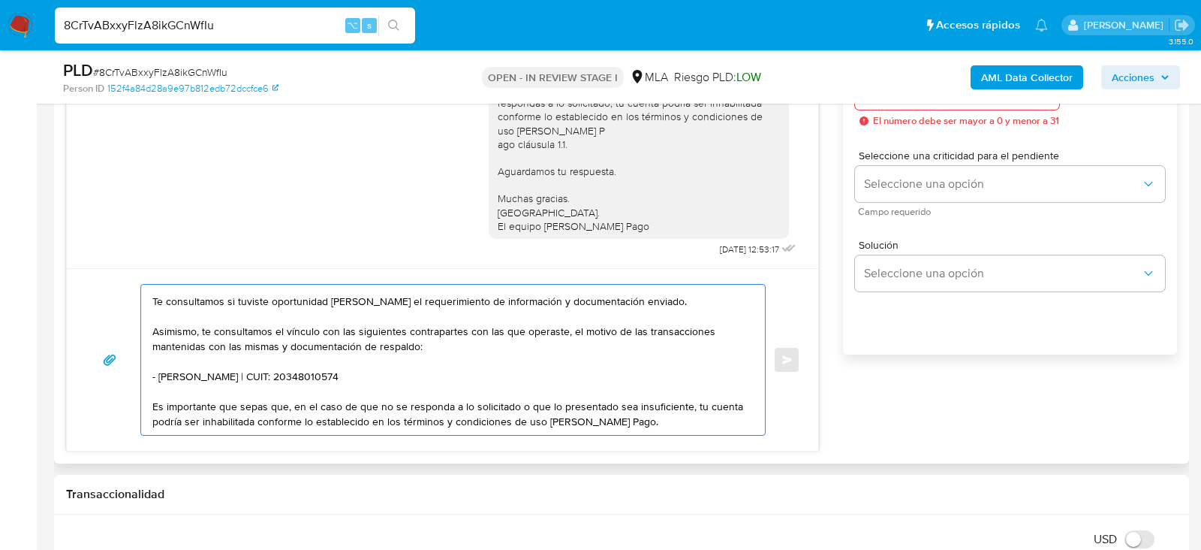
scroll to position [27, 0]
click at [411, 358] on textarea "Hola, esperamos que te encuentres muy bien. Te consultamos si tuviste oportunid…" at bounding box center [449, 360] width 594 height 150
click at [408, 369] on textarea "Hola, esperamos que te encuentres muy bien. Te consultamos si tuviste oportunid…" at bounding box center [449, 360] width 594 height 150
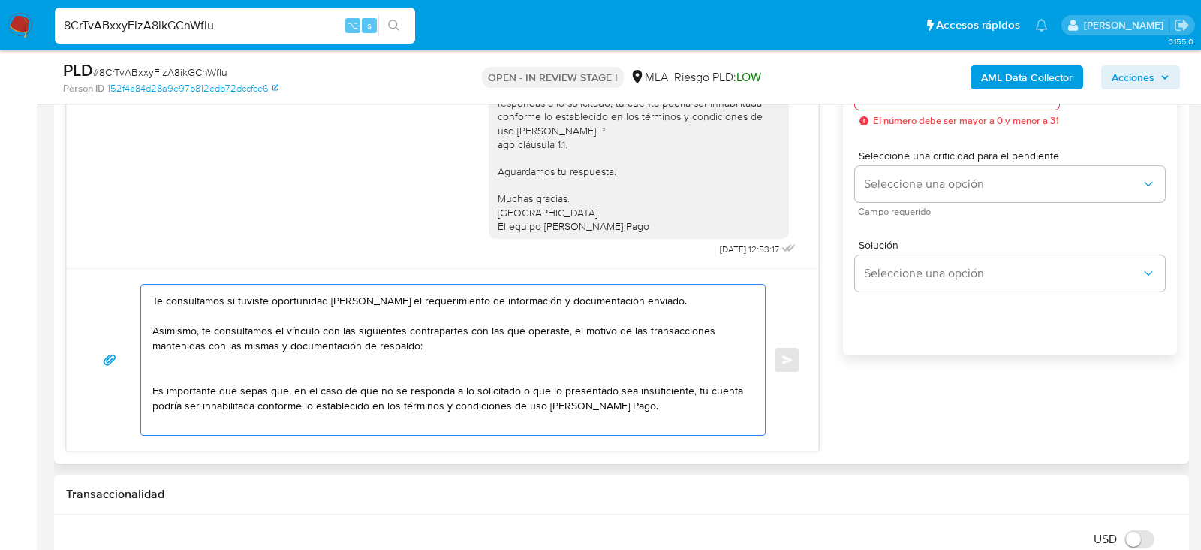
paste textarea "Andrés Draghi"
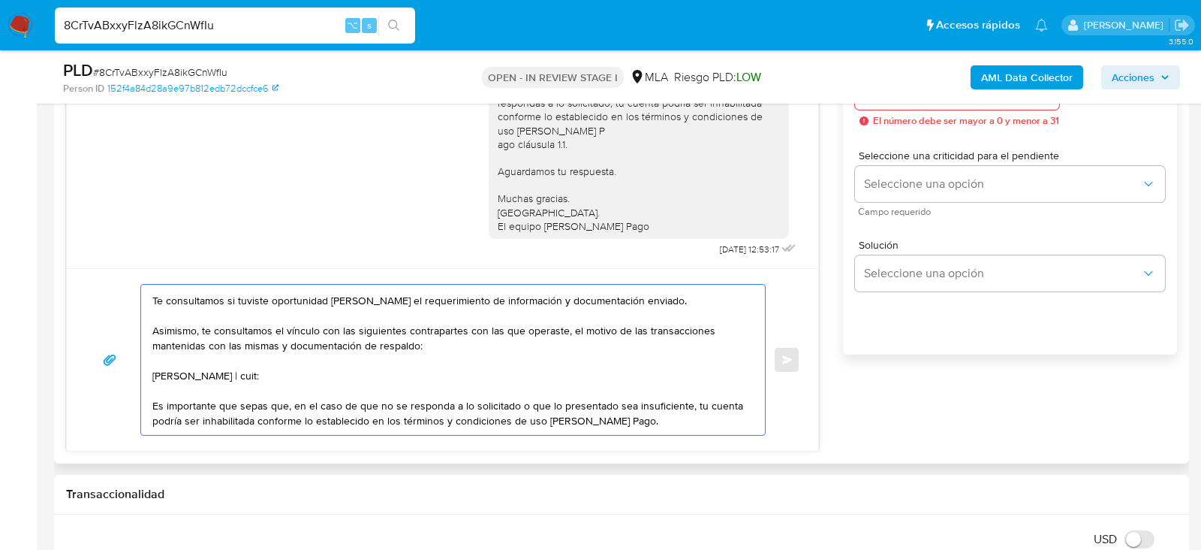
paste textarea "20438064215"
click at [244, 369] on textarea "Hola, esperamos que te encuentres muy bien. Te consultamos si tuviste oportunid…" at bounding box center [449, 360] width 594 height 150
type textarea "Hola, esperamos que te encuentres muy bien. Te consultamos si tuviste oportunid…"
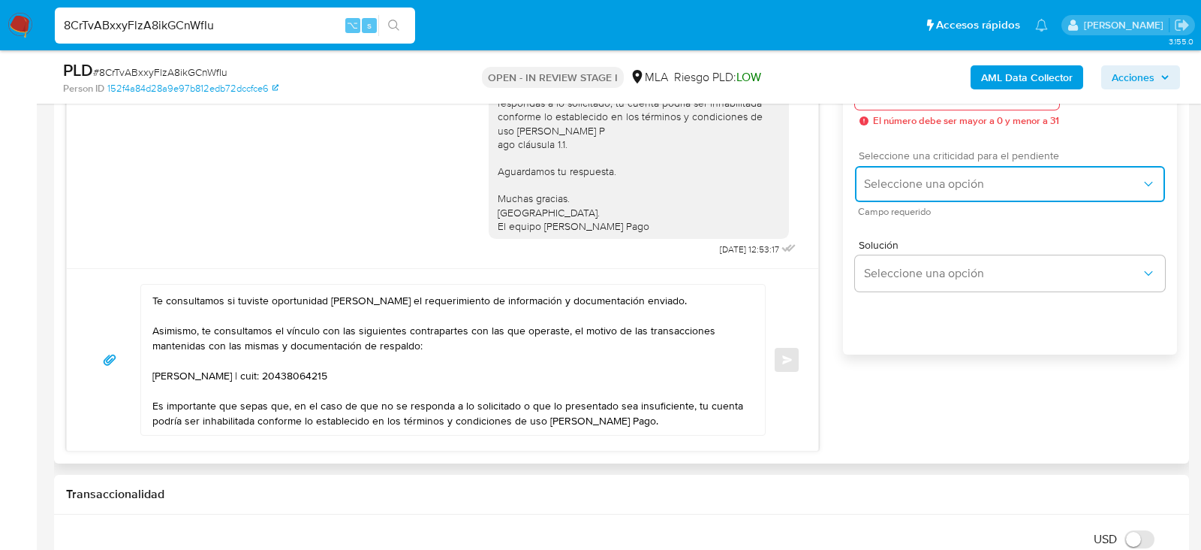
click at [874, 191] on span "Seleccione una opción" at bounding box center [1002, 183] width 277 height 15
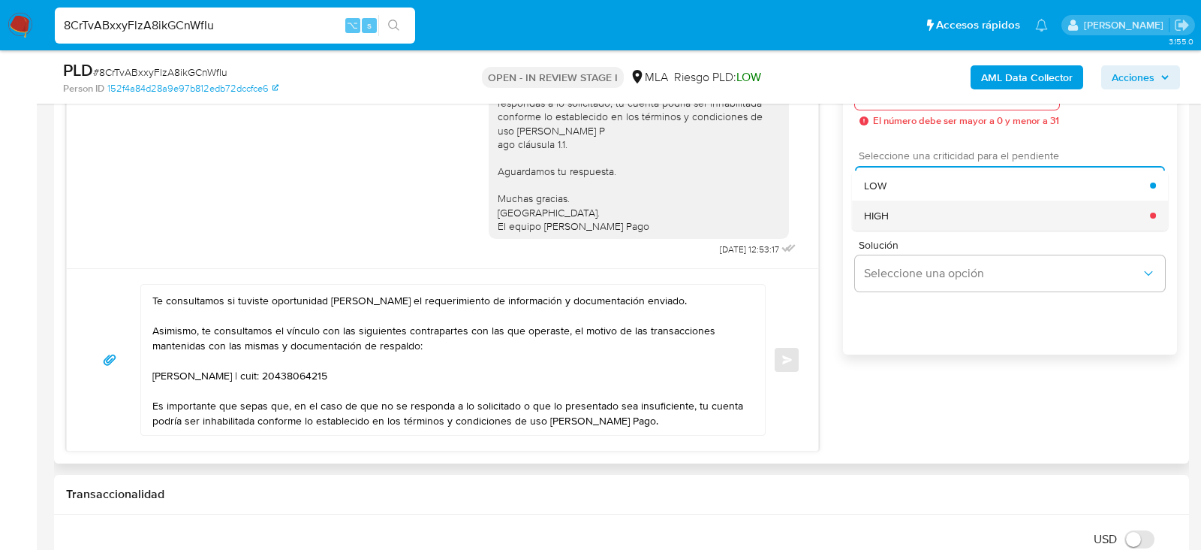
click at [874, 222] on span "HIGH" at bounding box center [876, 216] width 25 height 14
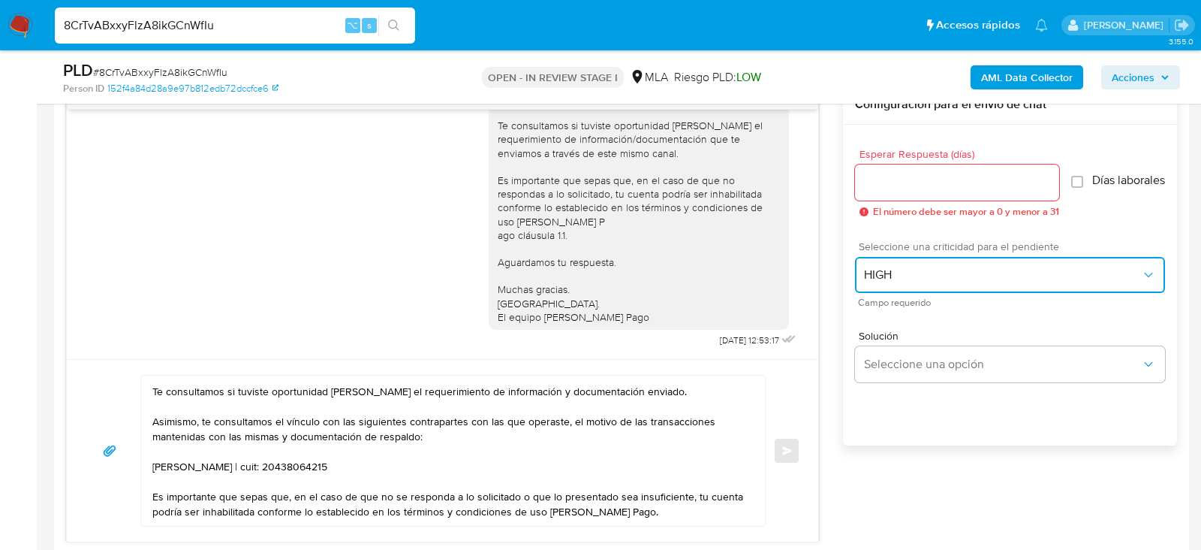
scroll to position [789, 0]
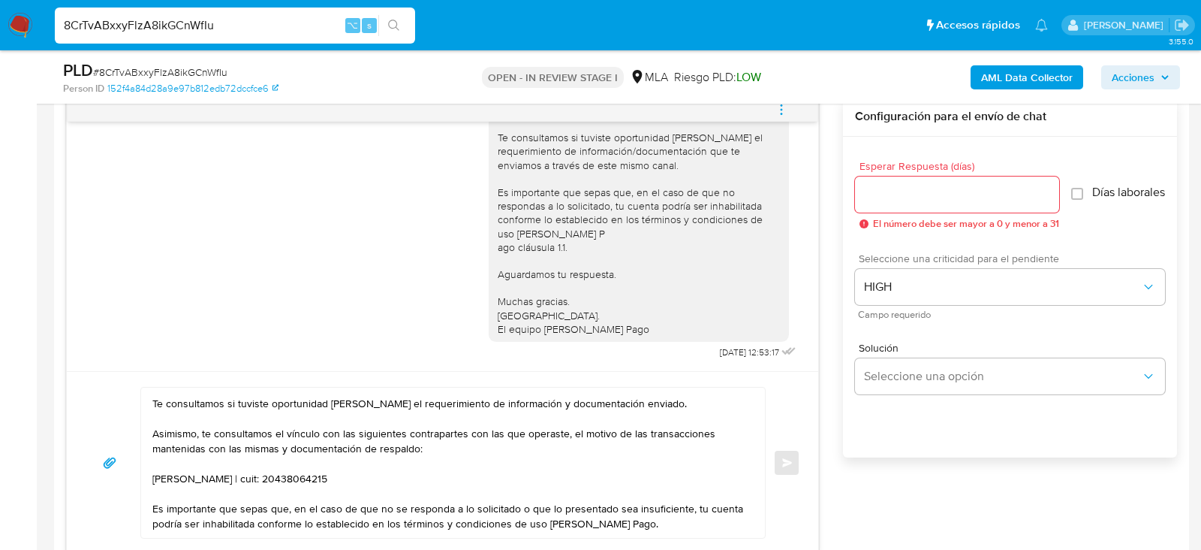
click at [874, 179] on div at bounding box center [957, 194] width 204 height 36
click at [875, 182] on div at bounding box center [957, 194] width 204 height 36
click at [883, 191] on input "Esperar Respuesta (días)" at bounding box center [957, 195] width 204 height 20
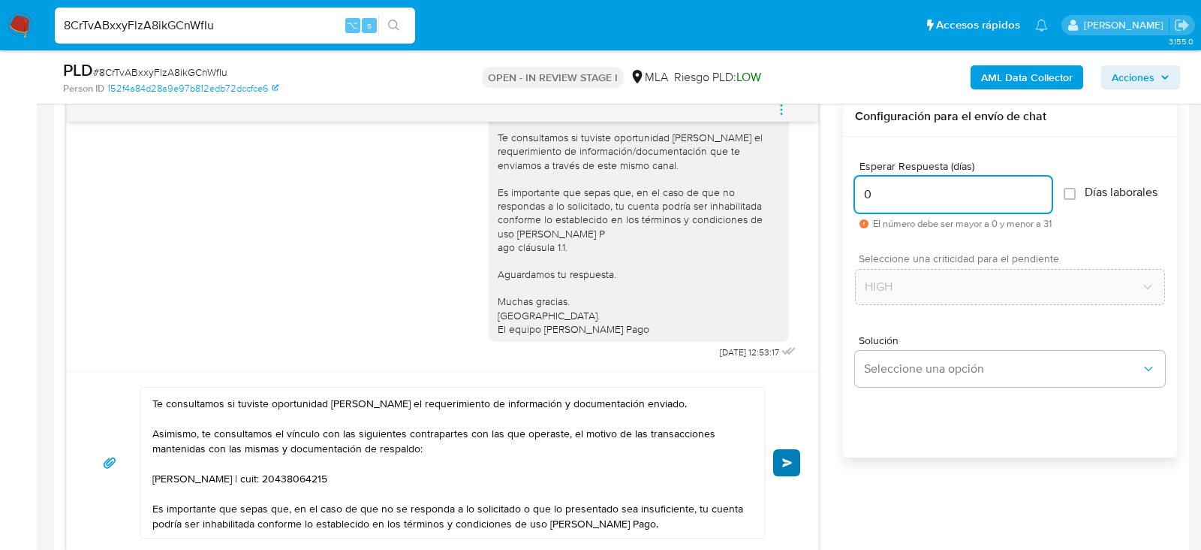
type input "0"
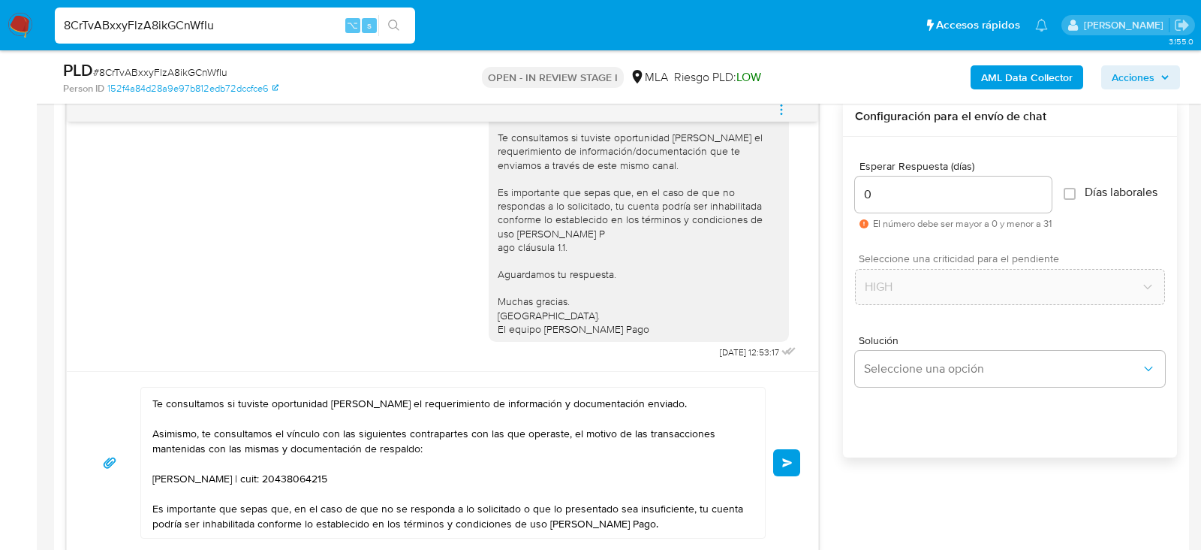
click at [788, 466] on button "Enviar" at bounding box center [786, 462] width 27 height 27
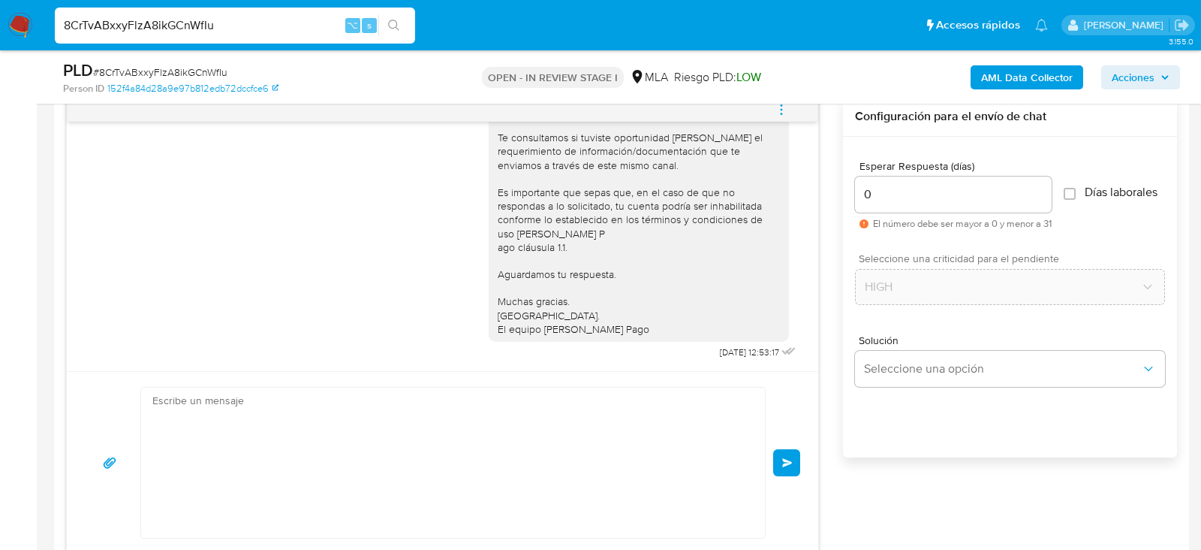
scroll to position [0, 0]
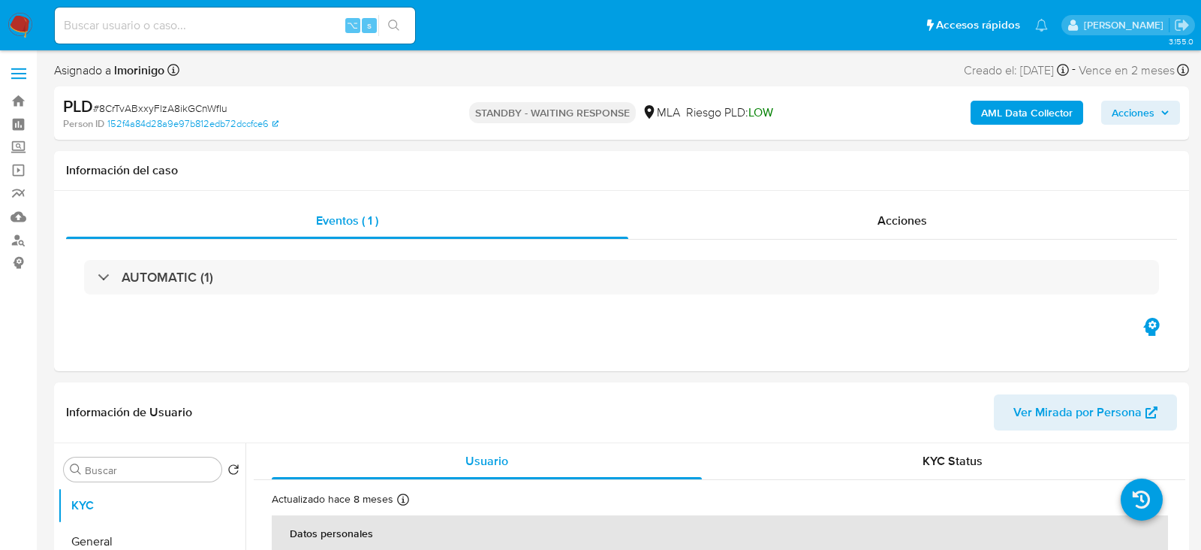
select select "10"
click at [191, 38] on div "⌥ s" at bounding box center [235, 26] width 360 height 36
click at [177, 23] on input at bounding box center [235, 26] width 360 height 20
paste input "LsipbcD7TuFXl8K8k0IZM2Uy"
type input "LsipbcD7TuFXl8K8k0IZM2Uy"
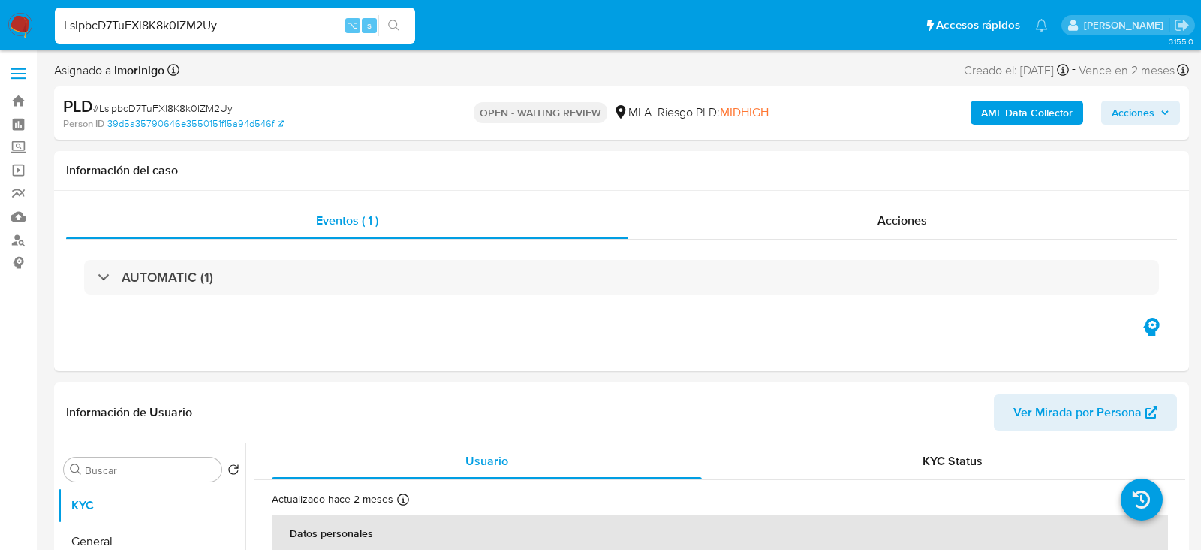
select select "10"
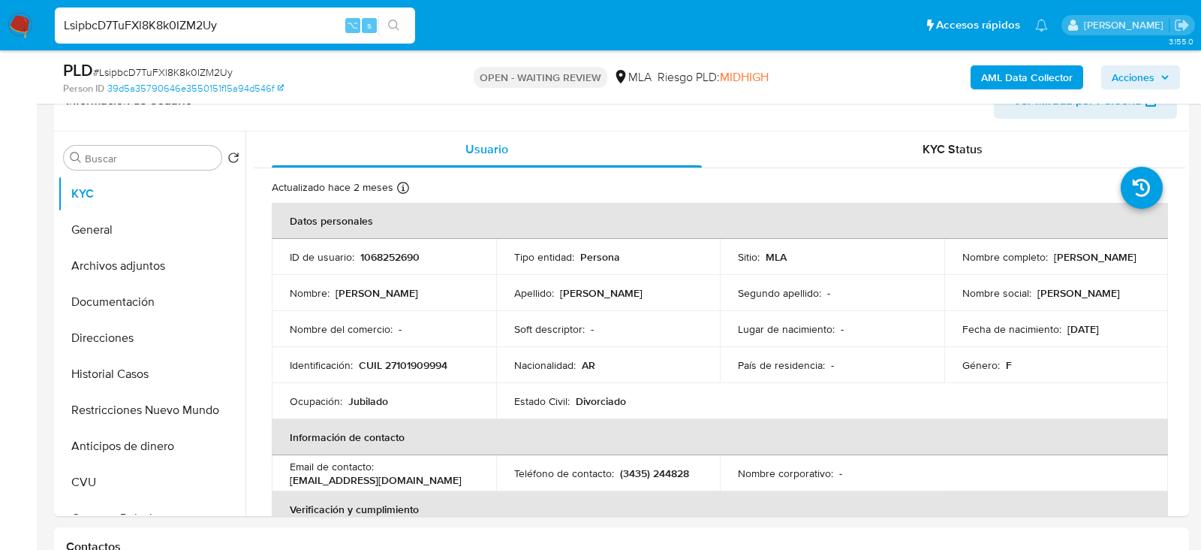
scroll to position [257, 0]
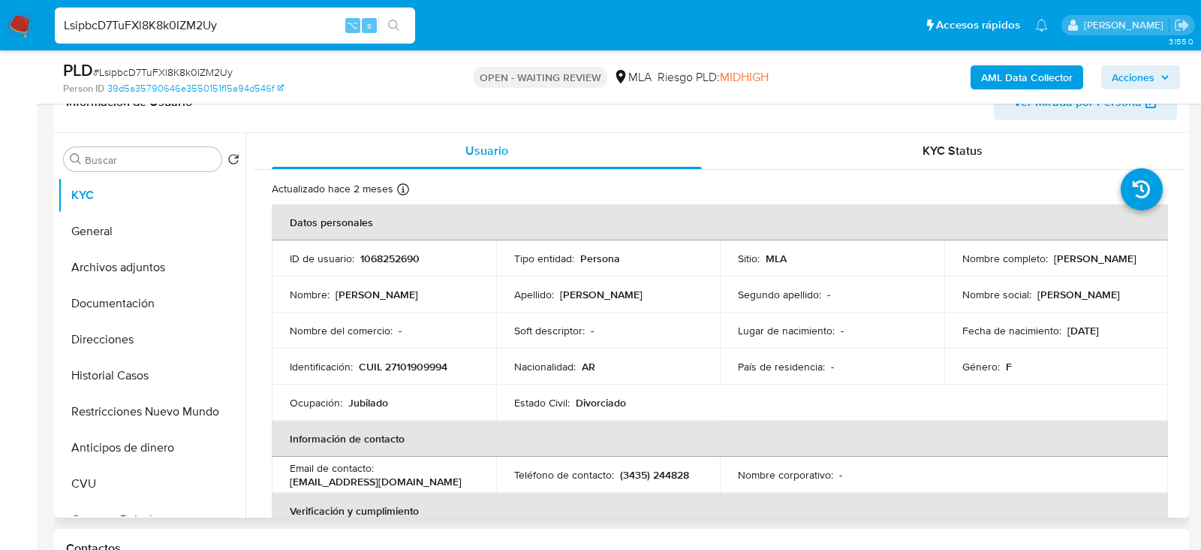
click at [390, 256] on p "1068252690" at bounding box center [389, 259] width 59 height 14
copy p "1068252690"
click at [124, 374] on button "Historial Casos" at bounding box center [146, 375] width 176 height 36
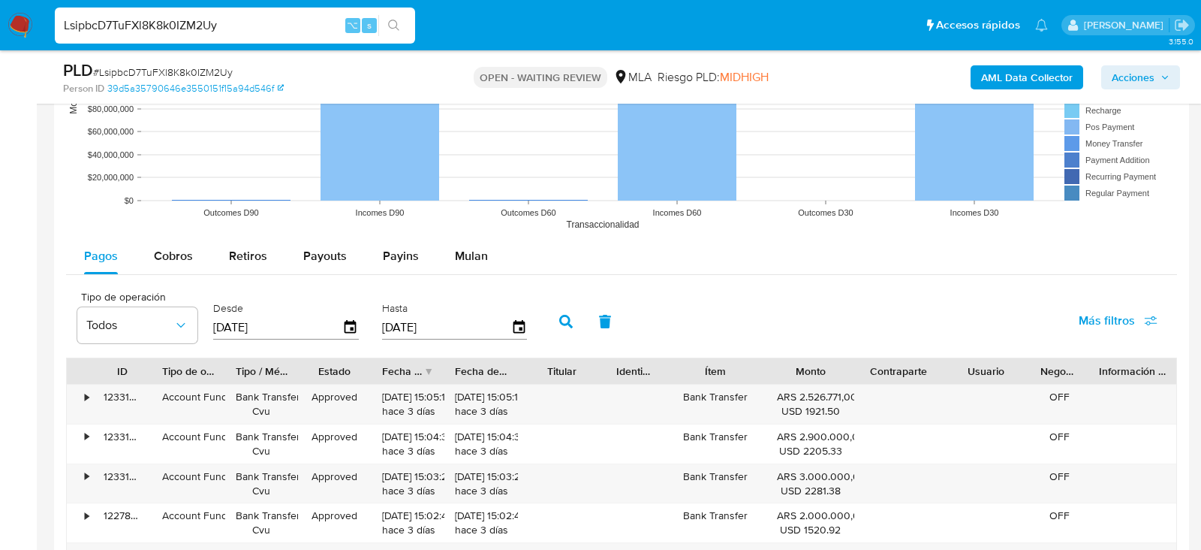
scroll to position [1409, 0]
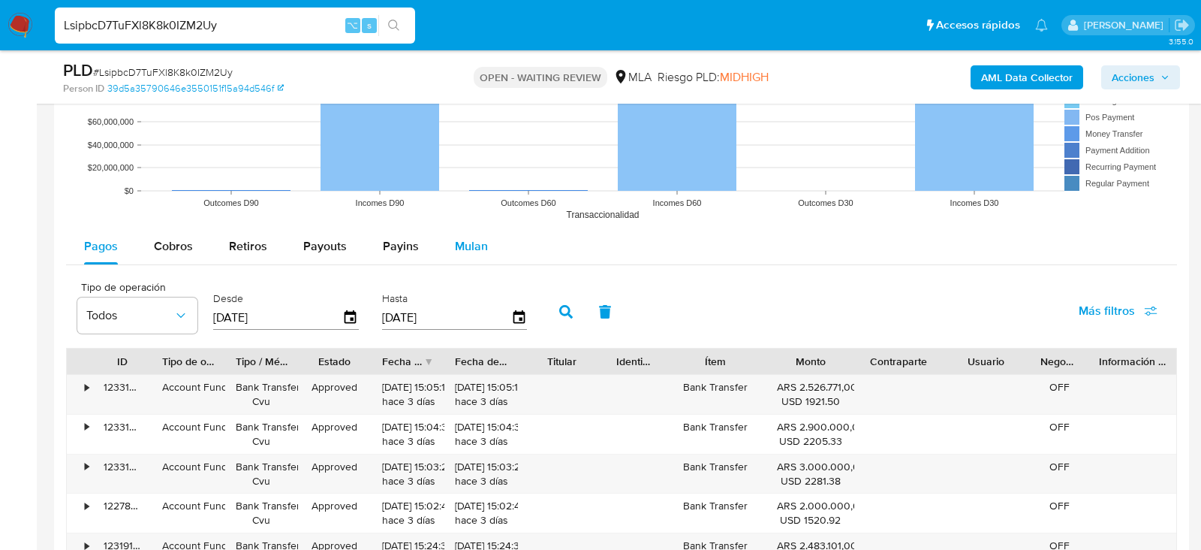
click at [455, 237] on span "Mulan" at bounding box center [471, 245] width 33 height 17
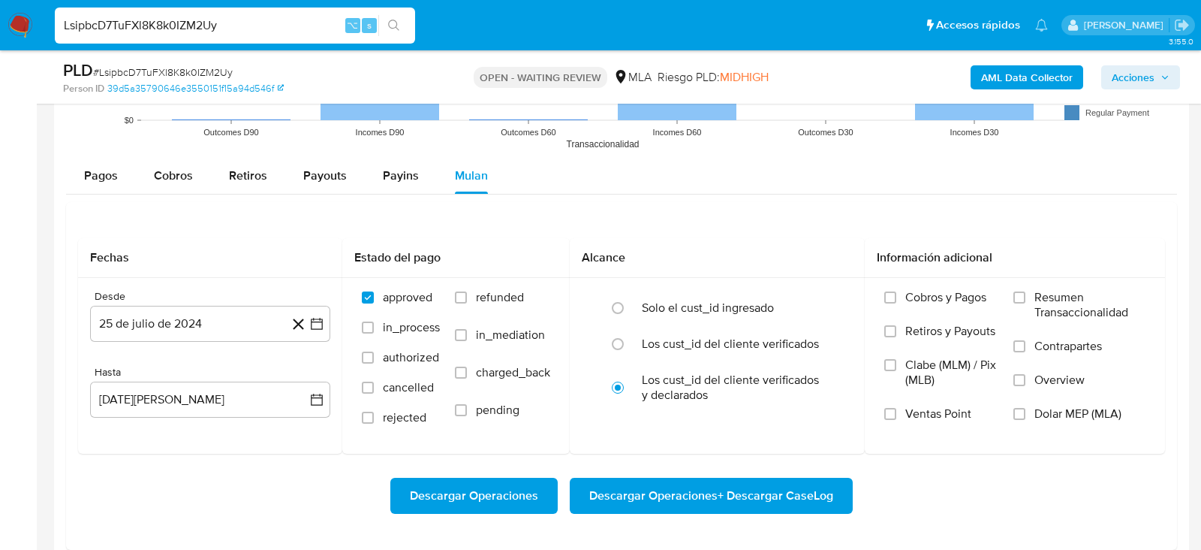
scroll to position [1500, 0]
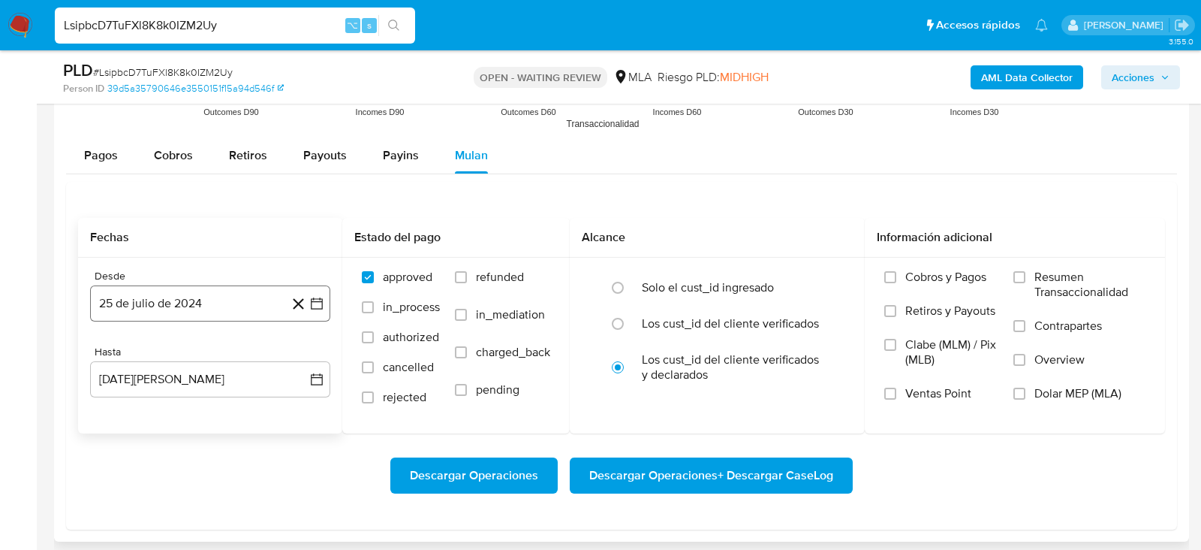
click at [219, 300] on button "25 de julio de 2024" at bounding box center [210, 303] width 240 height 36
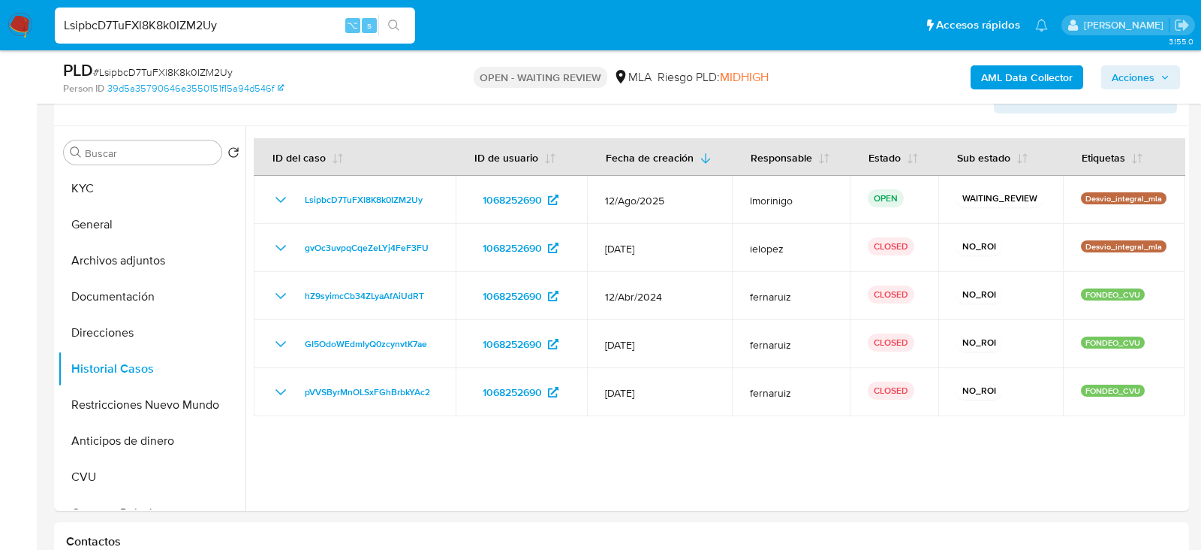
scroll to position [338, 0]
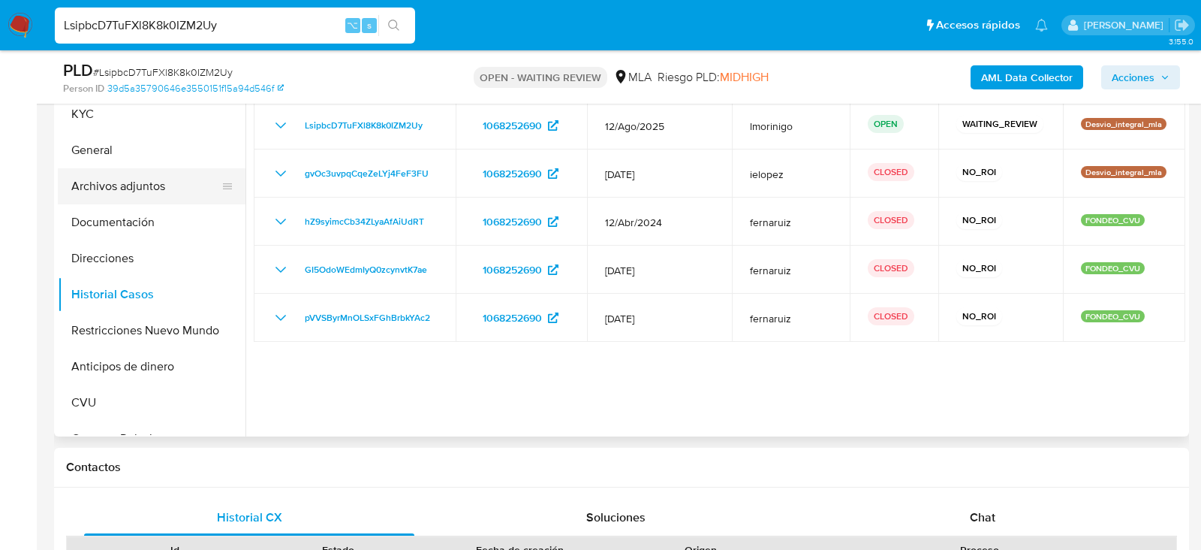
click at [114, 192] on button "Archivos adjuntos" at bounding box center [146, 186] width 176 height 36
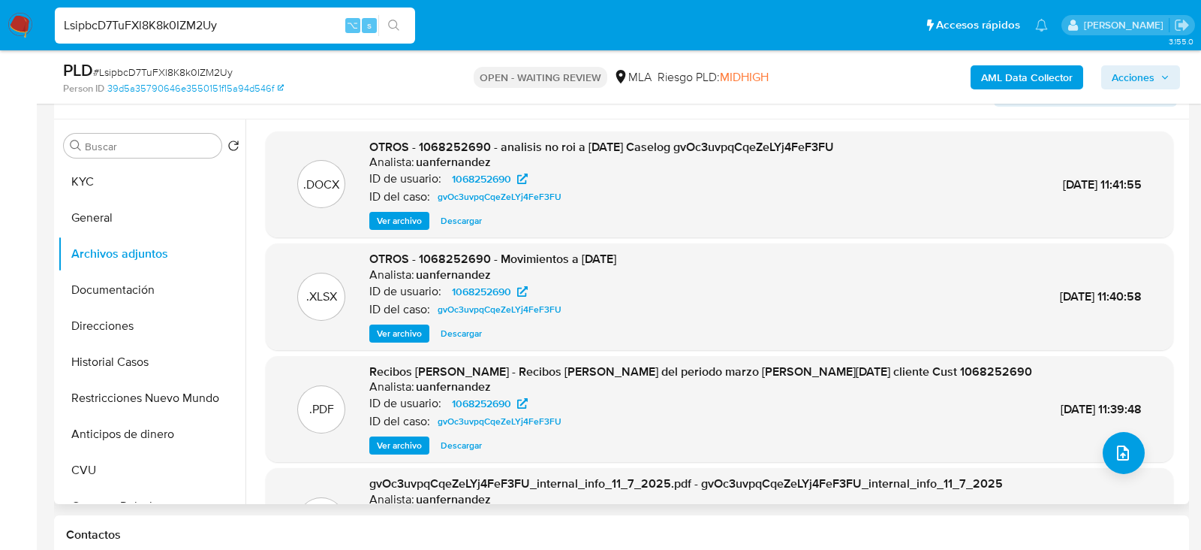
scroll to position [269, 0]
click at [414, 222] on span "Ver archivo" at bounding box center [399, 222] width 45 height 15
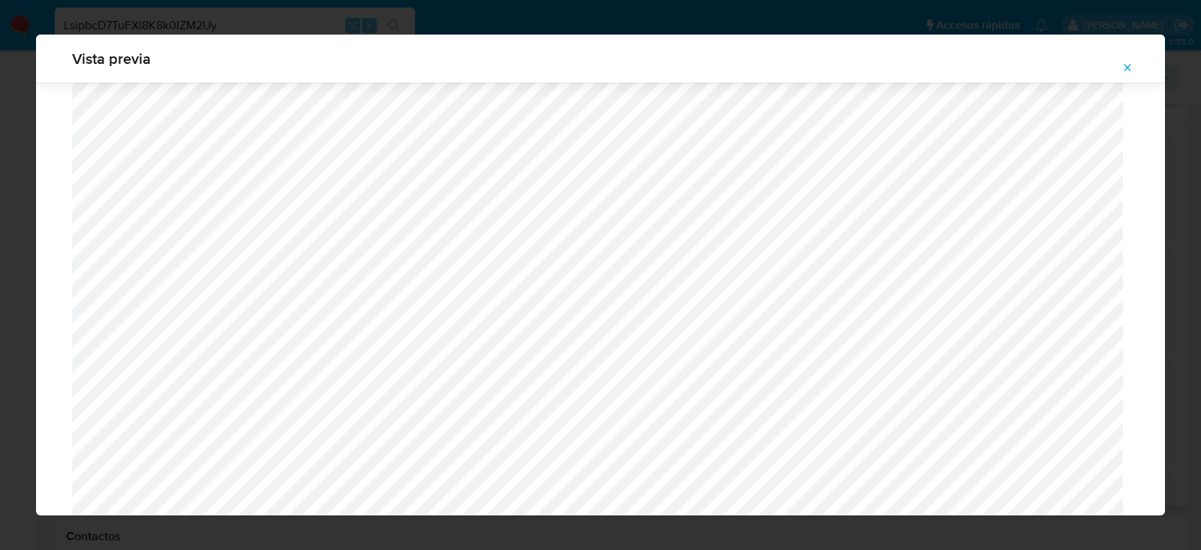
scroll to position [399, 0]
click at [1128, 70] on icon "Attachment preview" at bounding box center [1128, 68] width 12 height 12
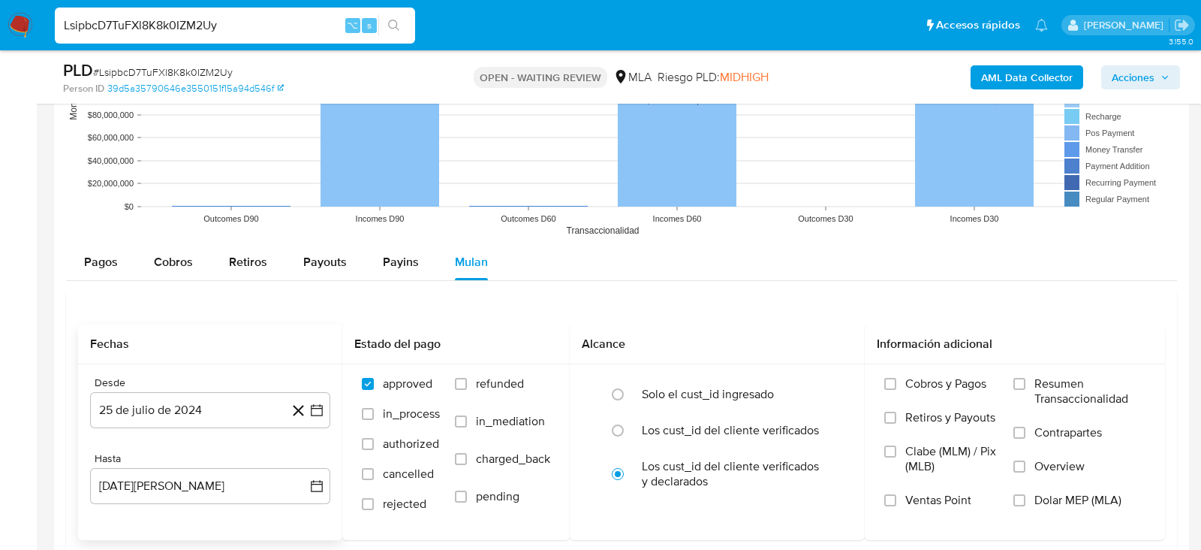
scroll to position [1401, 0]
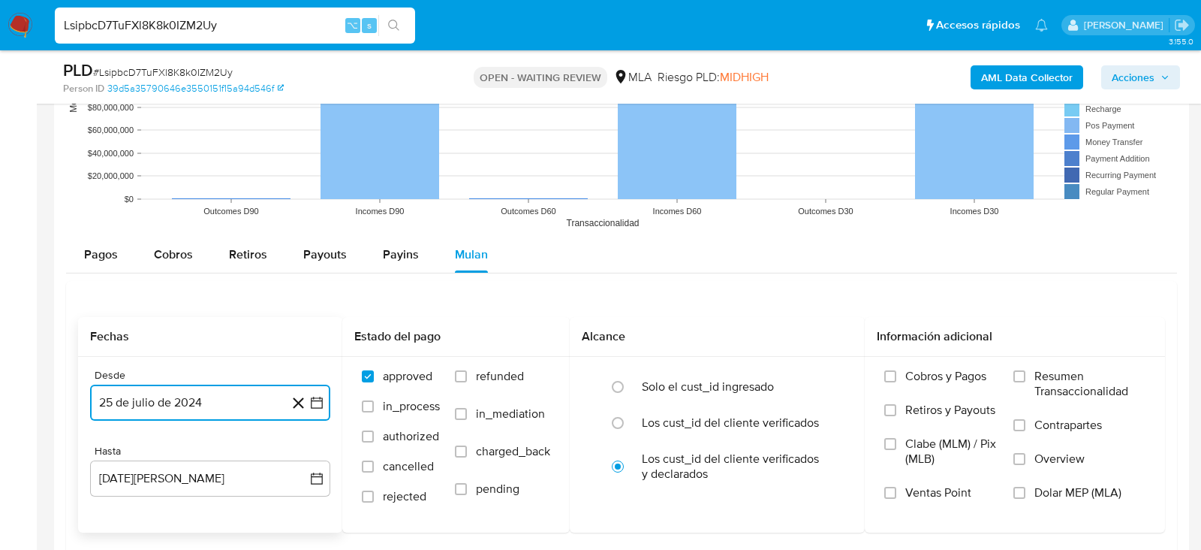
click at [161, 392] on button "25 de julio de 2024" at bounding box center [210, 402] width 240 height 36
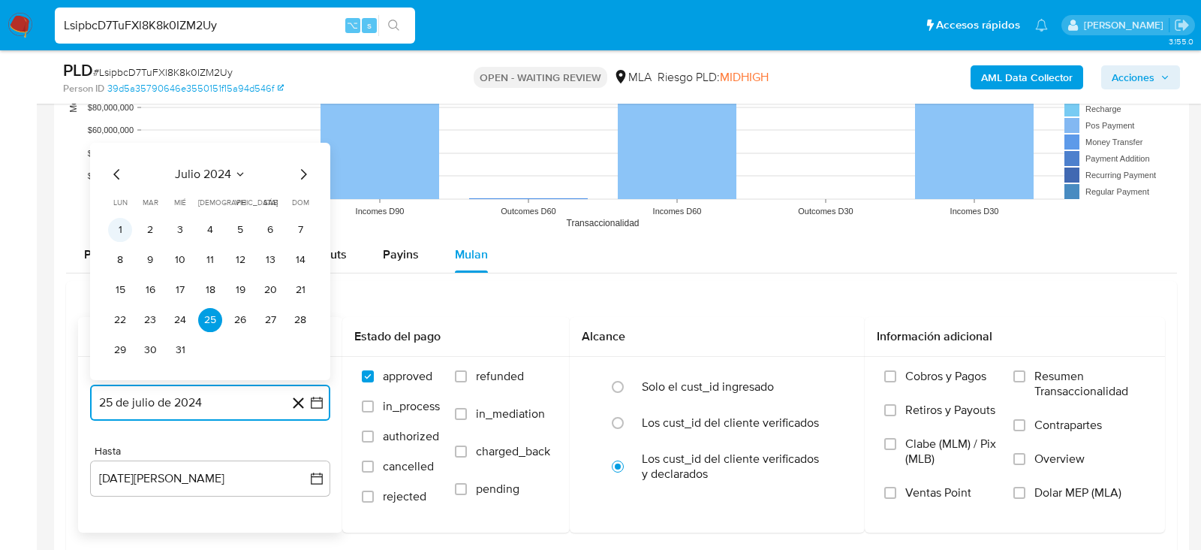
click at [127, 222] on button "1" at bounding box center [120, 230] width 24 height 24
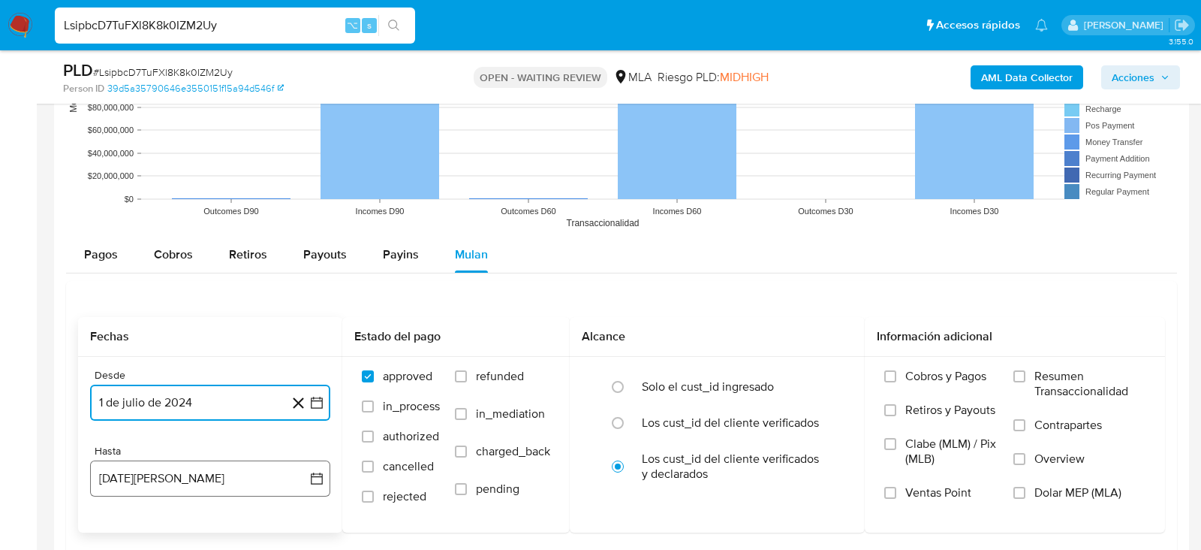
click at [150, 473] on button "[DATE][PERSON_NAME]" at bounding box center [210, 478] width 240 height 36
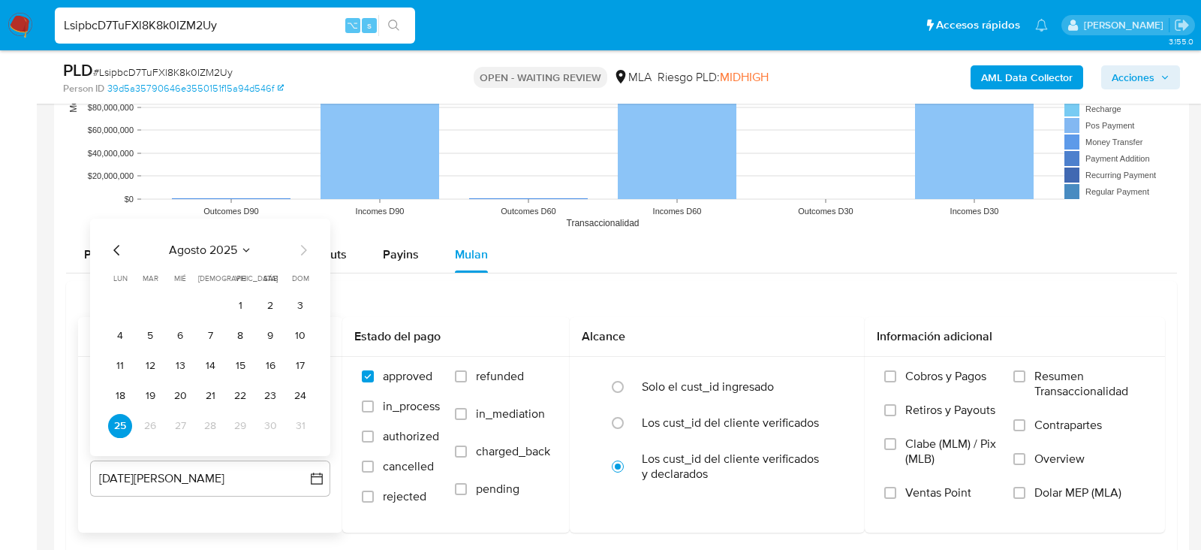
click at [115, 243] on icon "Mes anterior" at bounding box center [117, 250] width 18 height 18
click at [202, 414] on button "31" at bounding box center [210, 426] width 24 height 24
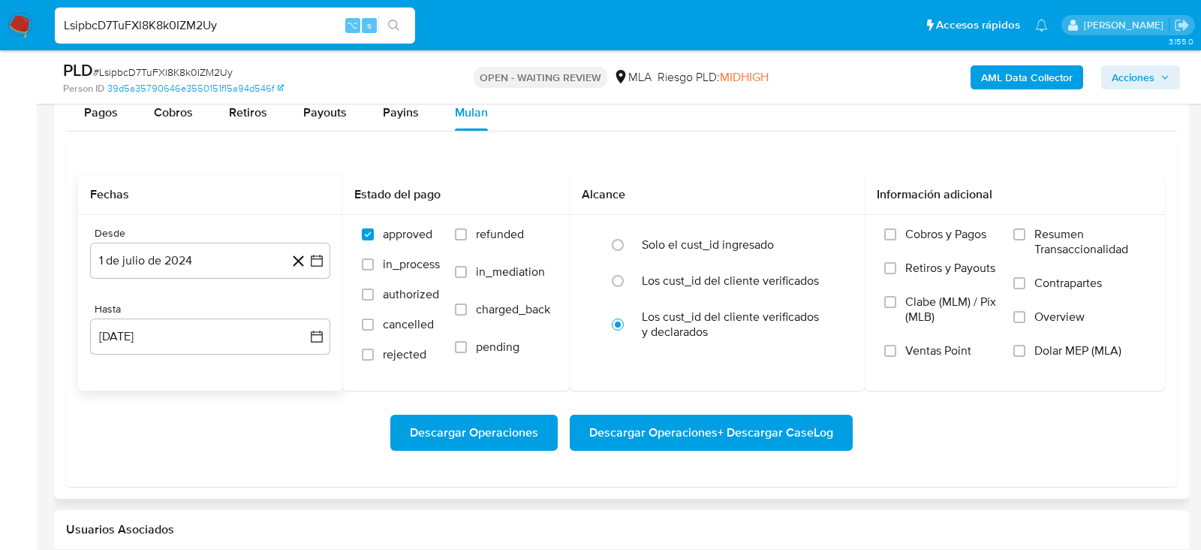
scroll to position [1559, 0]
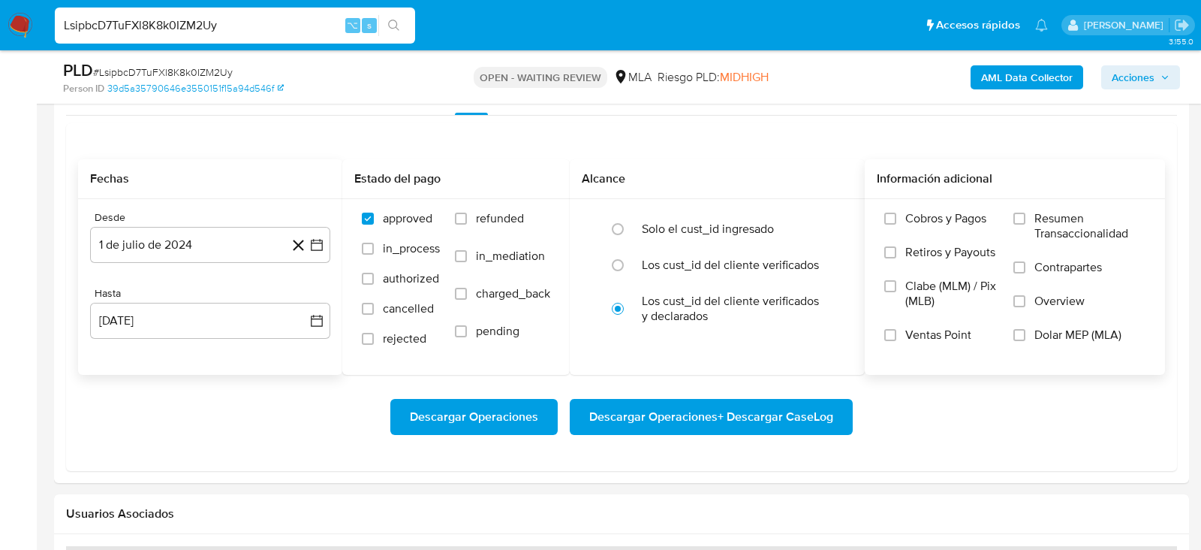
click at [1035, 333] on span "Dolar MEP (MLA)" at bounding box center [1078, 334] width 87 height 15
click at [1026, 333] on input "Dolar MEP (MLA)" at bounding box center [1020, 335] width 12 height 12
click at [828, 413] on span "Descargar Operaciones + Descargar CaseLog" at bounding box center [711, 416] width 244 height 33
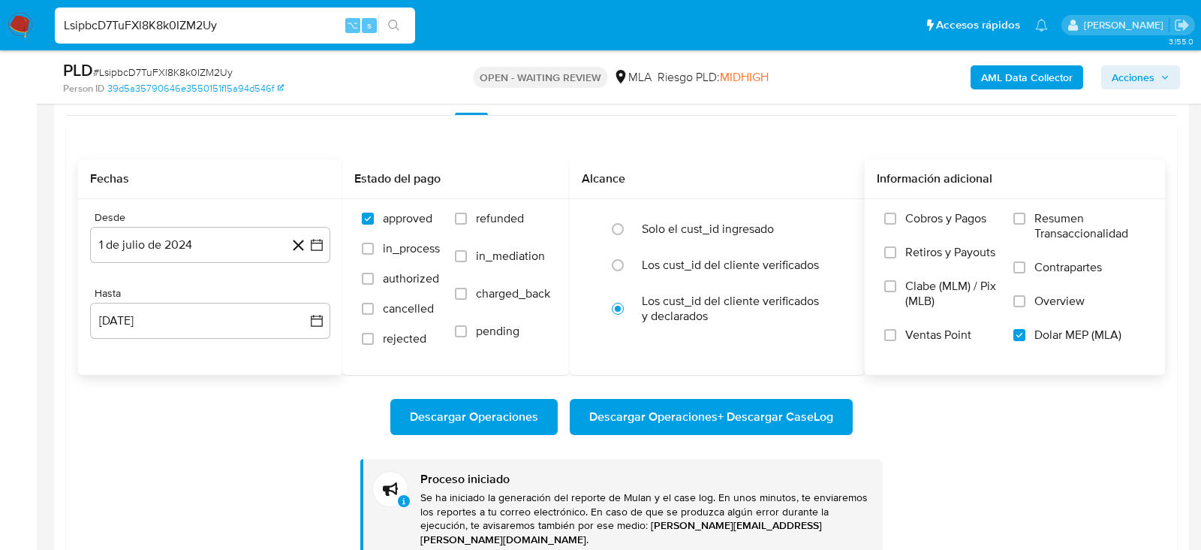
click at [208, 26] on input "LsipbcD7TuFXl8K8k0IZM2Uy" at bounding box center [235, 26] width 360 height 20
paste input "SqJc4qRkdoXsIXVJQzYye6TA"
type input "SqJc4qRkdoXsIXVJQzYye6TA"
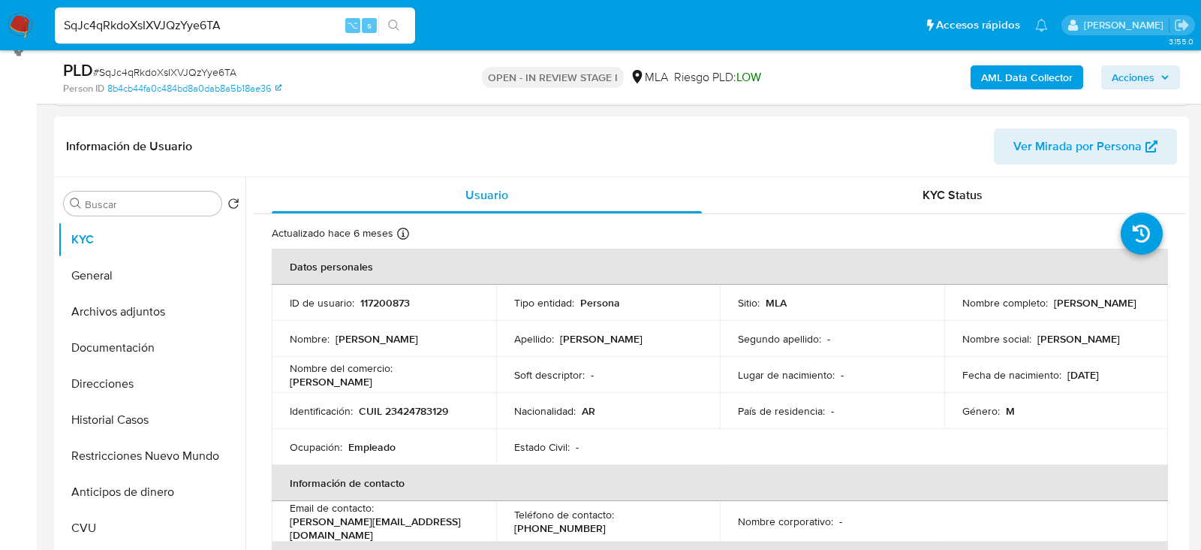
scroll to position [235, 0]
select select "10"
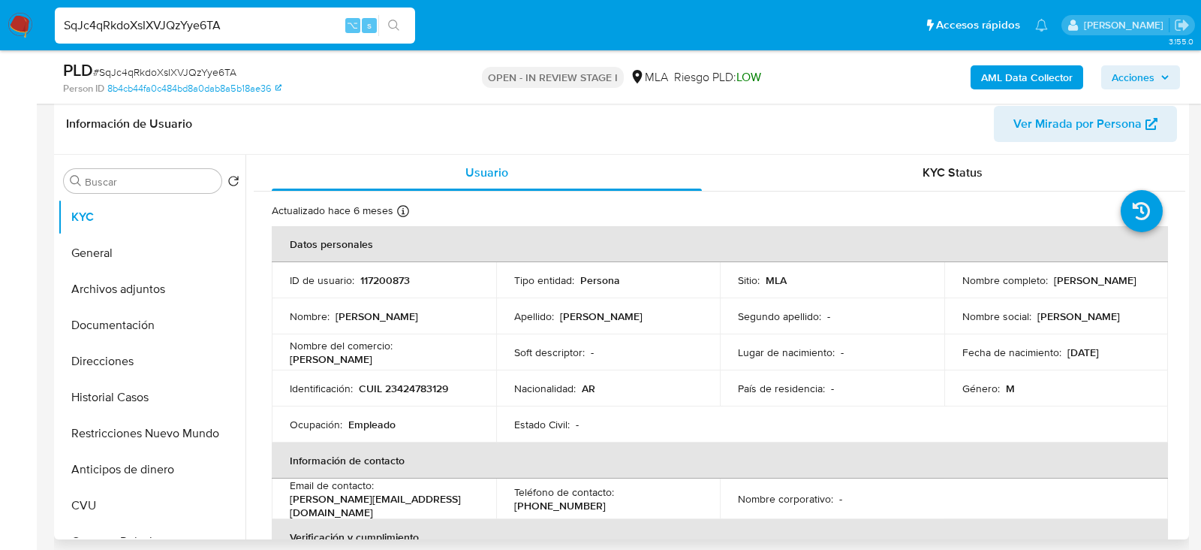
click at [381, 283] on p "117200873" at bounding box center [385, 280] width 50 height 14
copy p "117200873"
click at [387, 366] on td "Nombre del comercio : gabi Román" at bounding box center [384, 352] width 225 height 36
click at [387, 391] on p "CUIL 23424783129" at bounding box center [403, 388] width 89 height 14
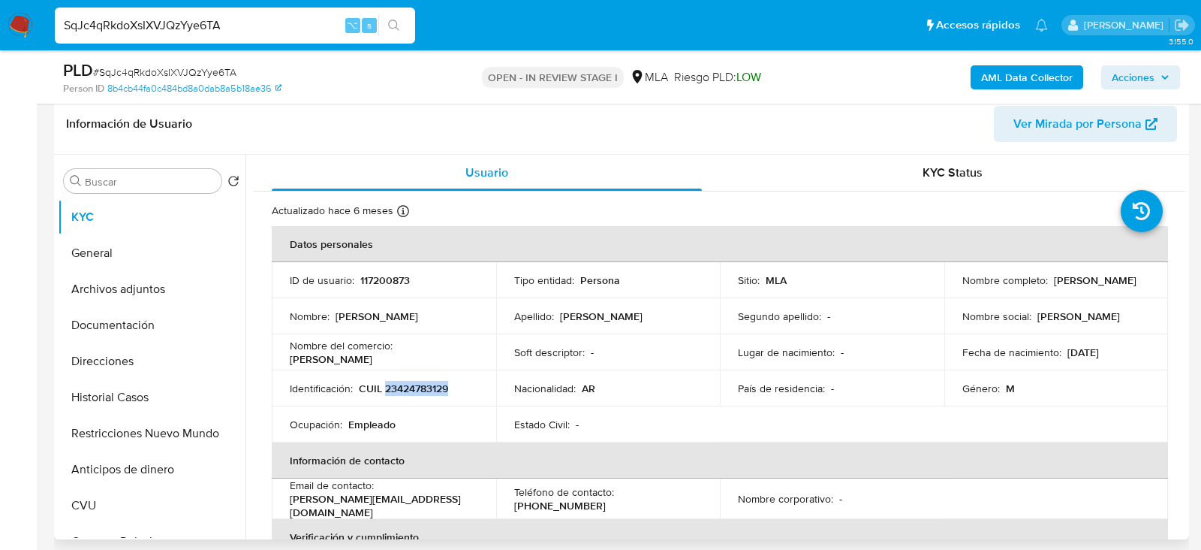
click at [387, 391] on p "CUIL 23424783129" at bounding box center [403, 388] width 89 height 14
copy p "23424783129"
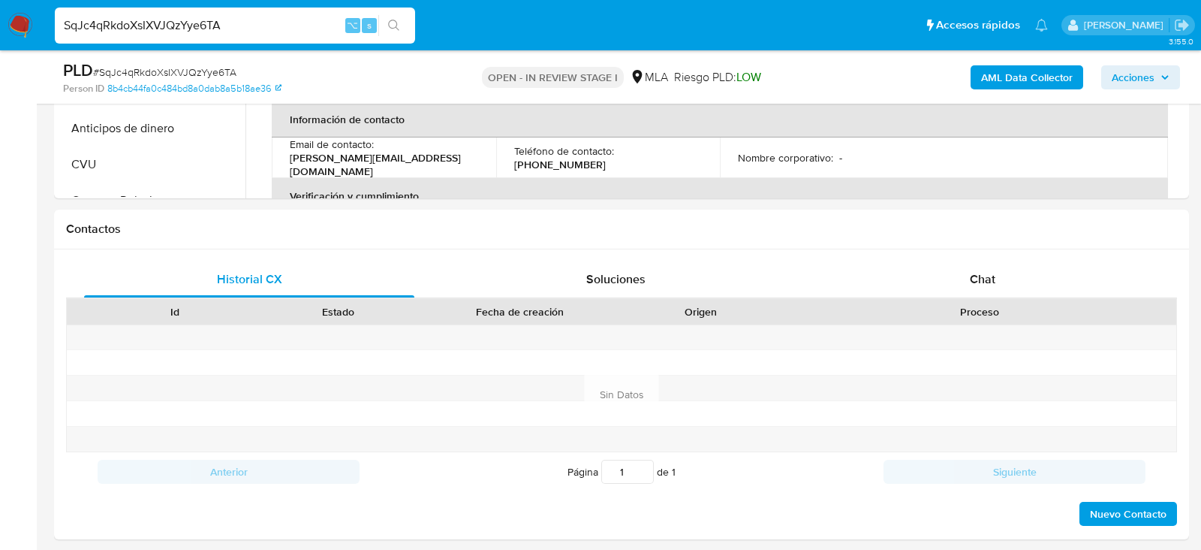
scroll to position [650, 0]
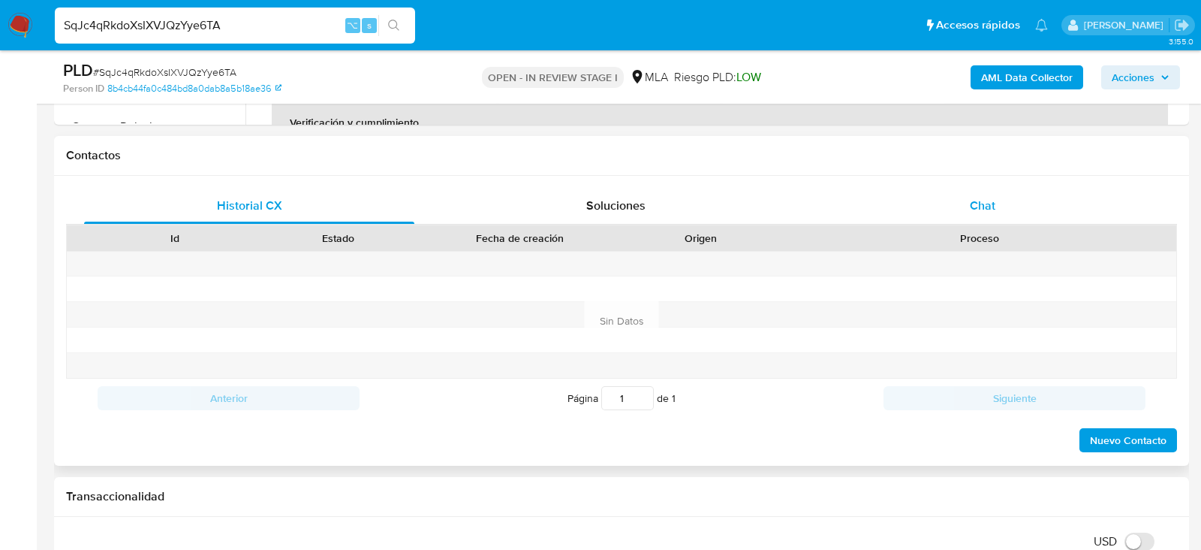
click at [998, 221] on div "Chat" at bounding box center [983, 206] width 330 height 36
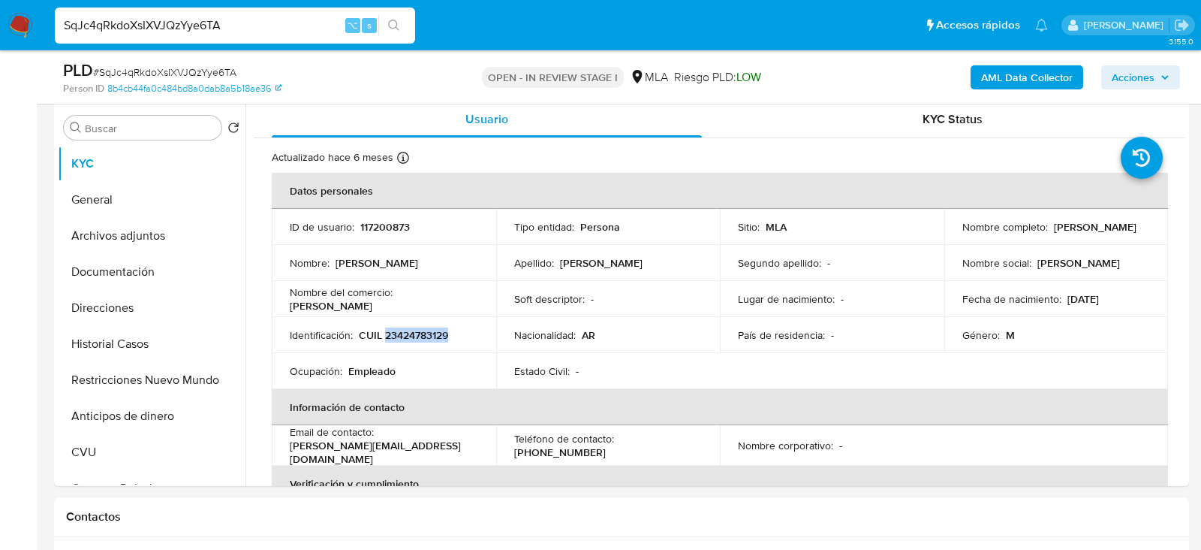
scroll to position [285, 0]
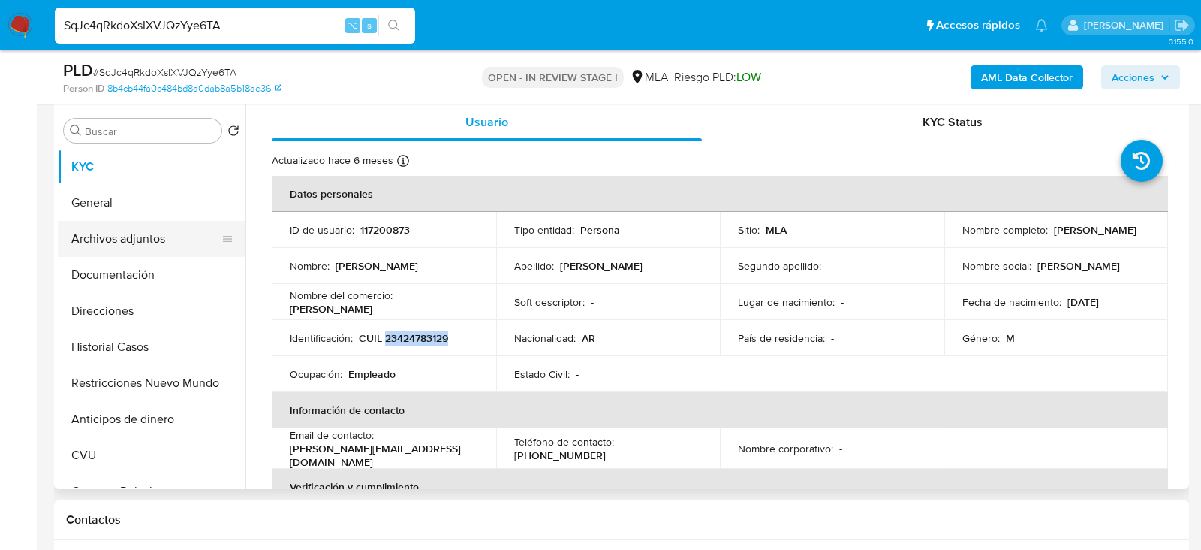
click at [104, 255] on button "Archivos adjuntos" at bounding box center [146, 239] width 176 height 36
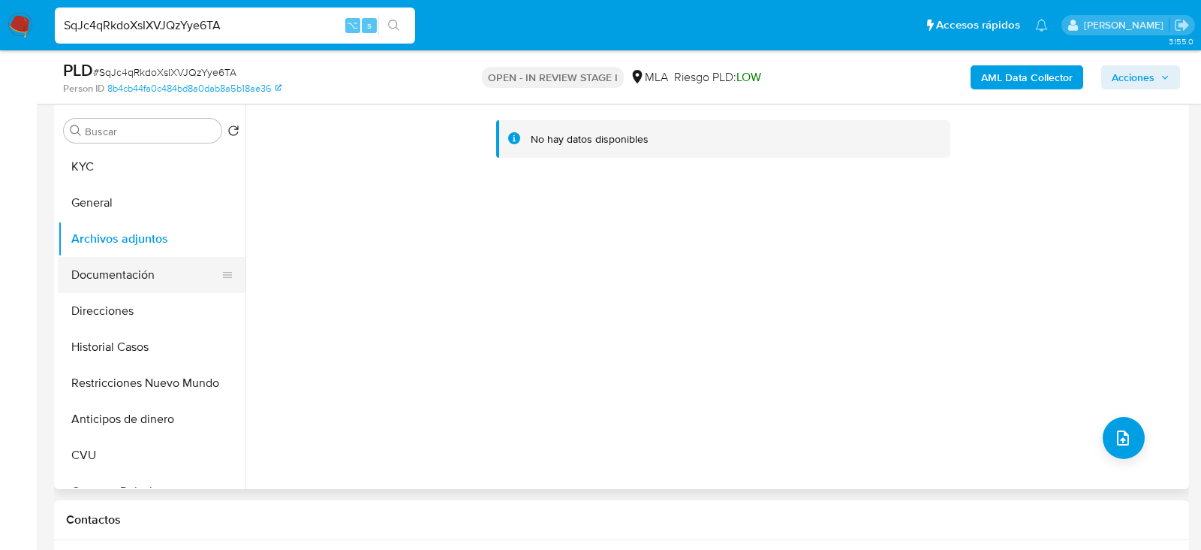
click at [113, 282] on button "Documentación" at bounding box center [146, 275] width 176 height 36
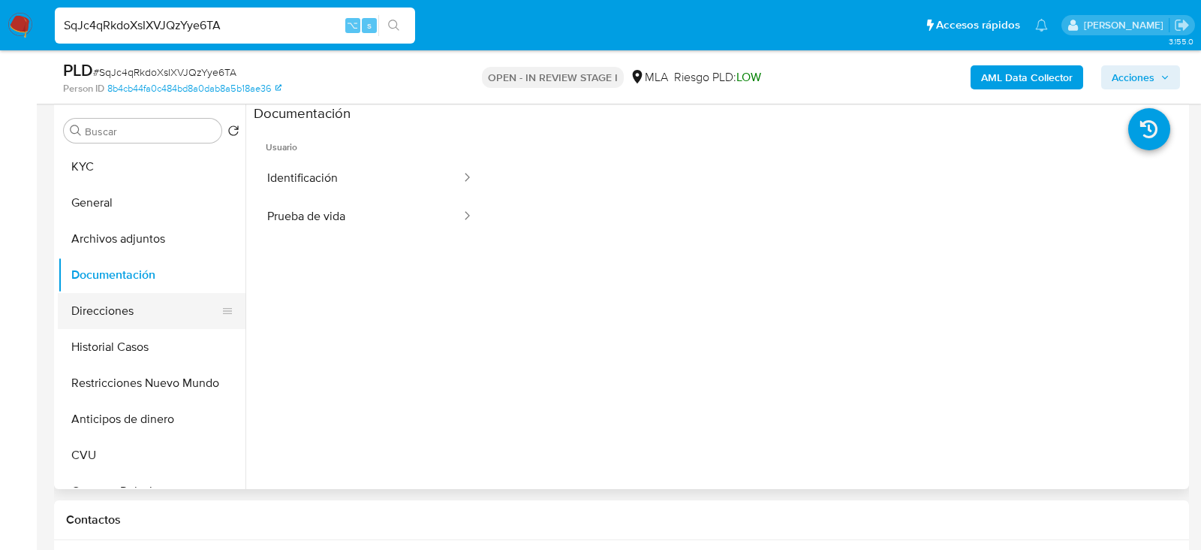
click at [131, 324] on button "Direcciones" at bounding box center [146, 311] width 176 height 36
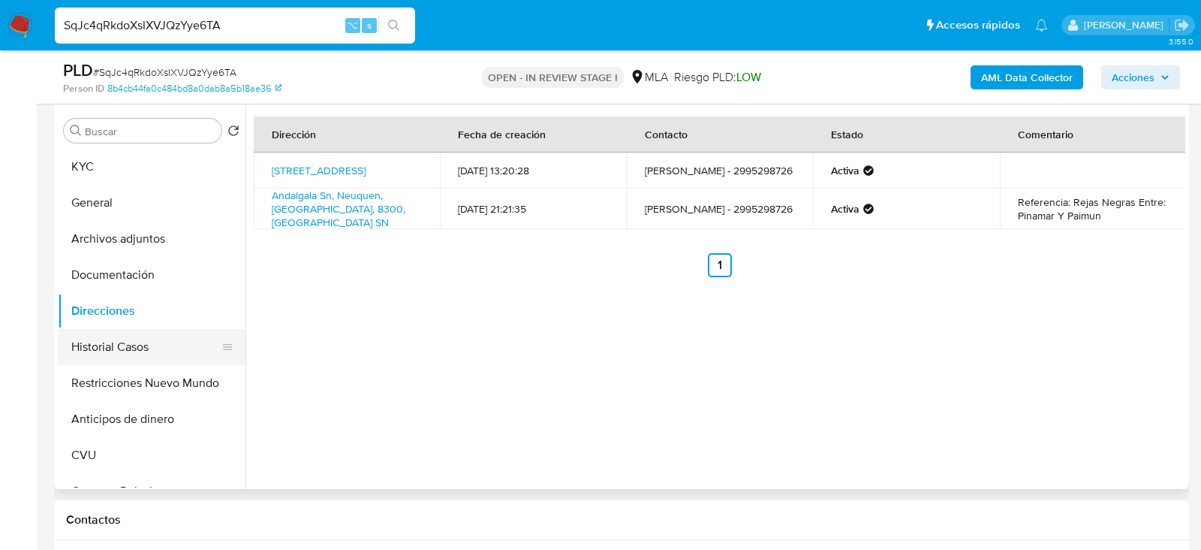
click at [126, 335] on button "Historial Casos" at bounding box center [146, 347] width 176 height 36
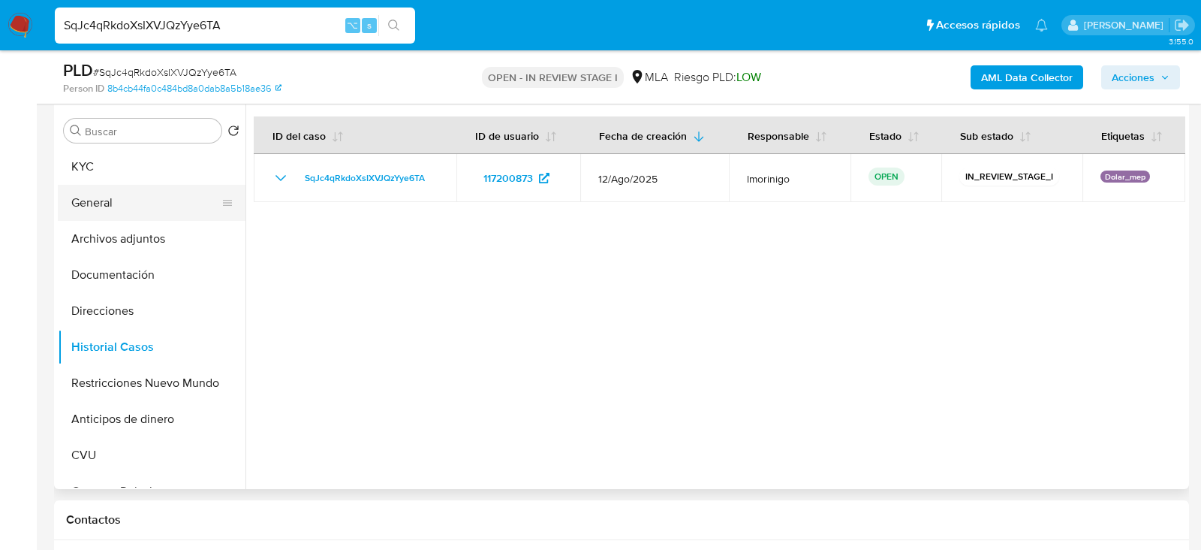
click at [117, 216] on button "General" at bounding box center [146, 203] width 176 height 36
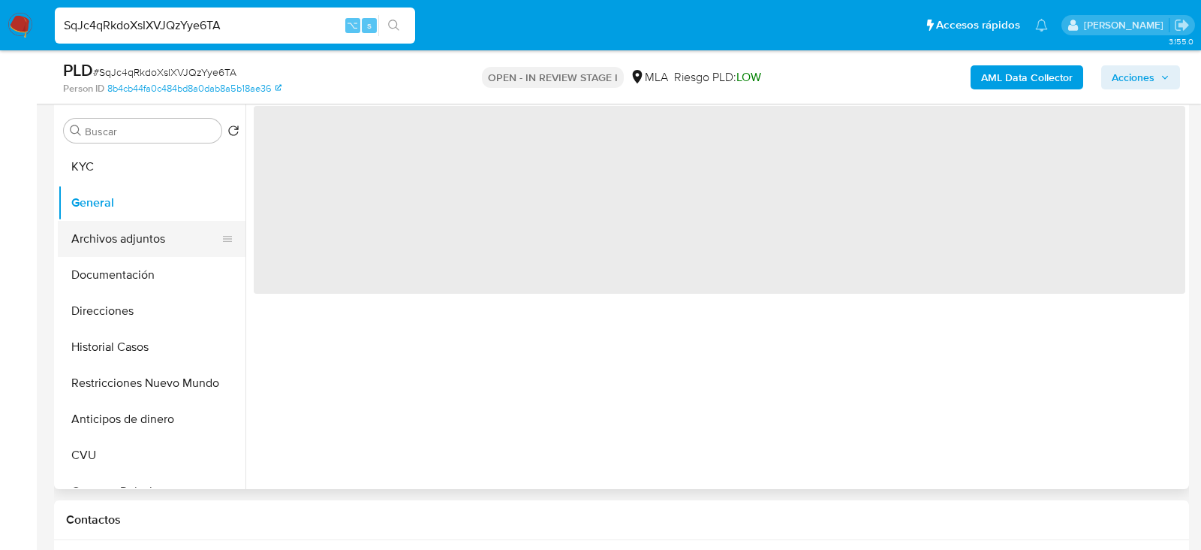
click at [120, 231] on button "Archivos adjuntos" at bounding box center [146, 239] width 176 height 36
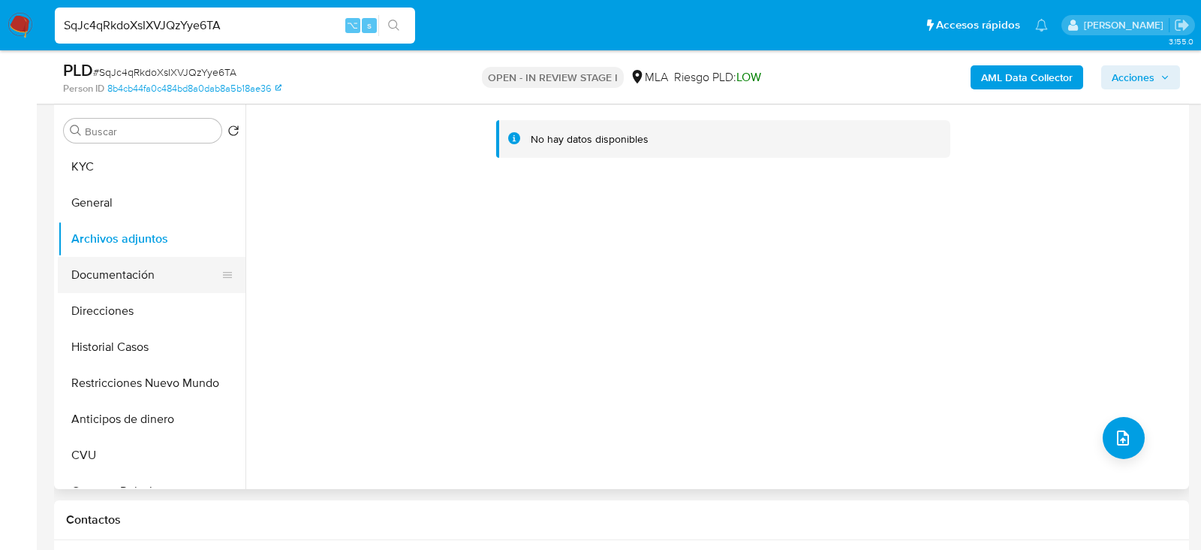
click at [140, 266] on button "Documentación" at bounding box center [146, 275] width 176 height 36
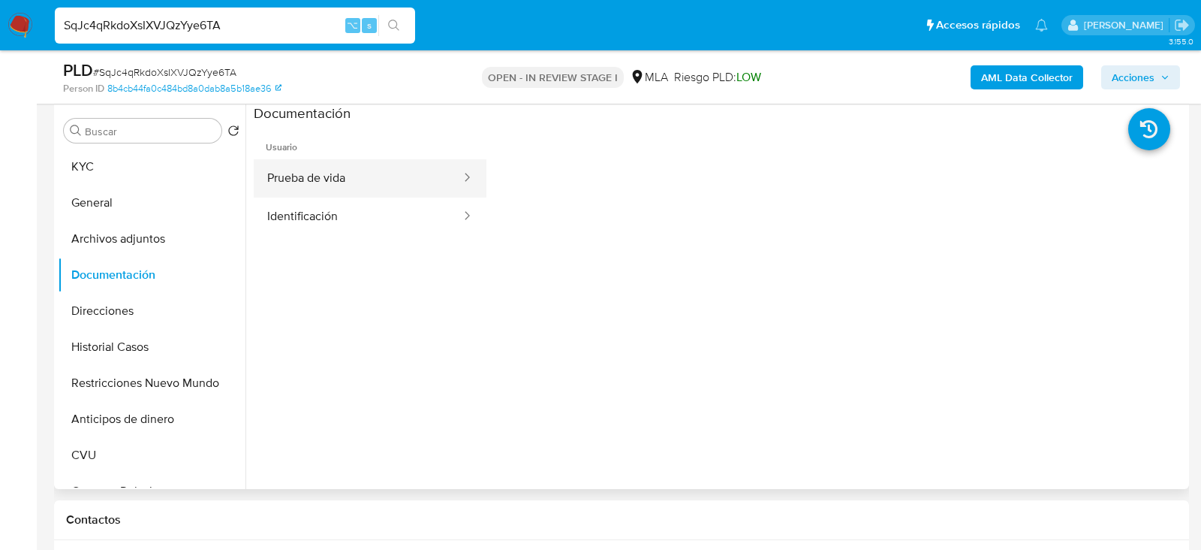
click at [353, 182] on button "Prueba de vida" at bounding box center [358, 178] width 209 height 38
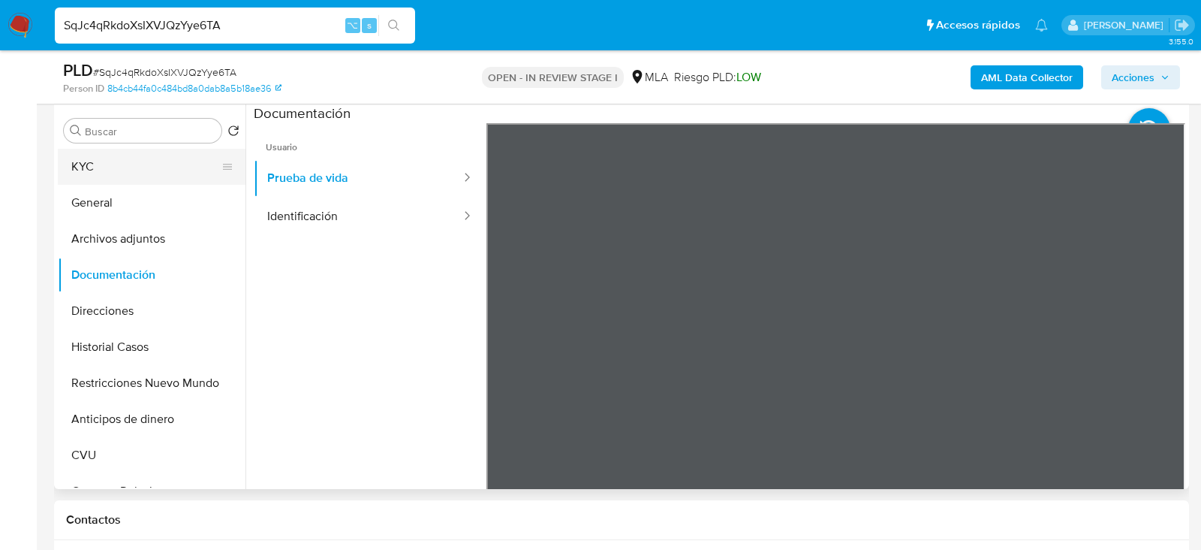
click at [113, 167] on button "KYC" at bounding box center [146, 167] width 176 height 36
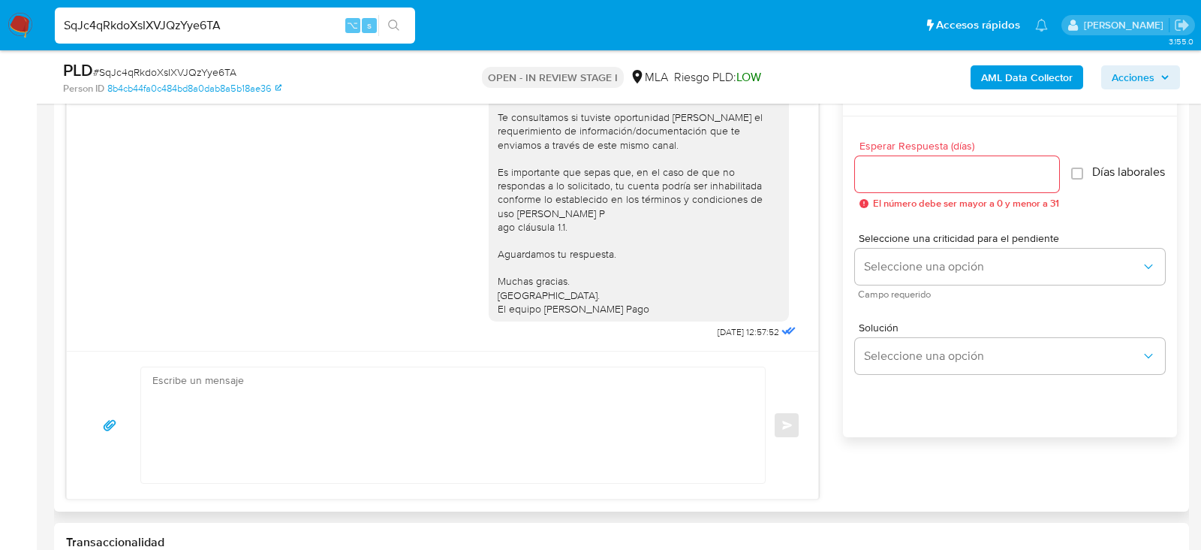
scroll to position [834, 0]
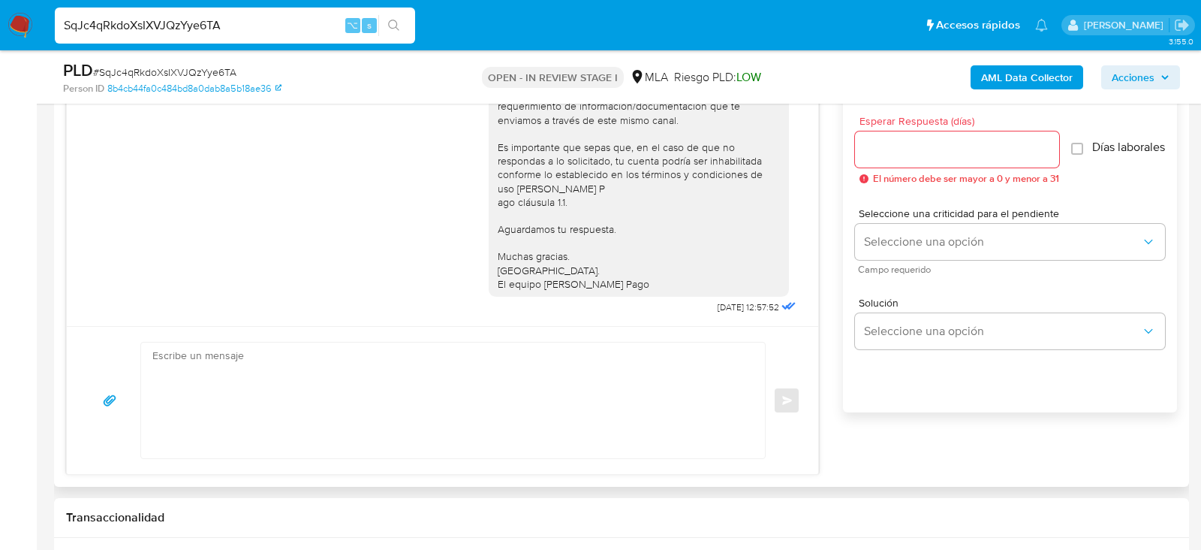
click at [566, 467] on div "Enviar" at bounding box center [443, 400] width 752 height 148
click at [552, 426] on textarea at bounding box center [449, 400] width 594 height 116
paste textarea "Hola, esperamos que te encuentres muy bien. Te consultamos si tuviste oportunid…"
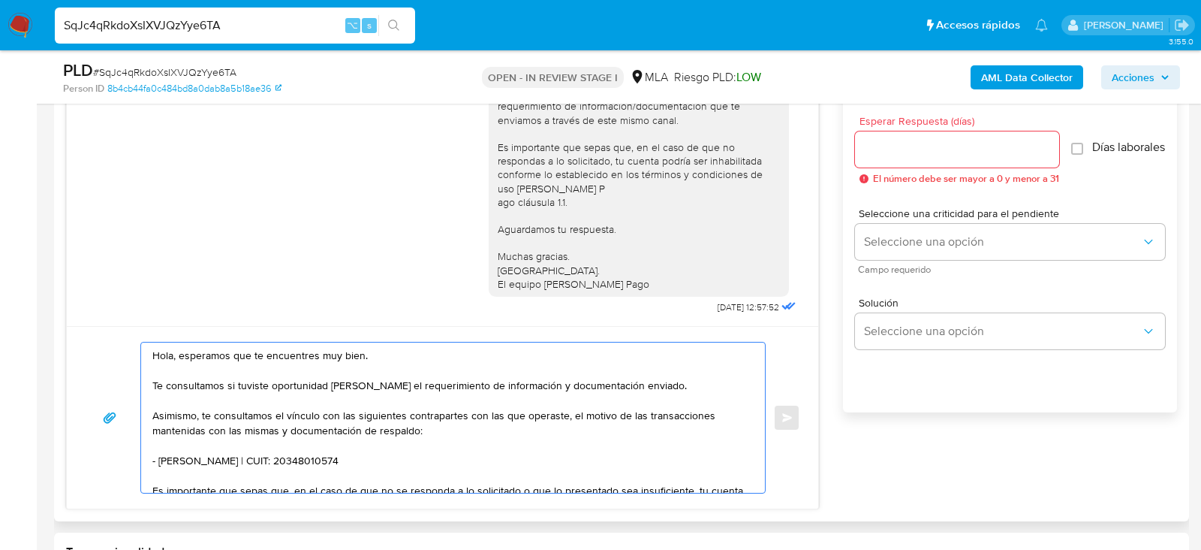
scroll to position [5, 0]
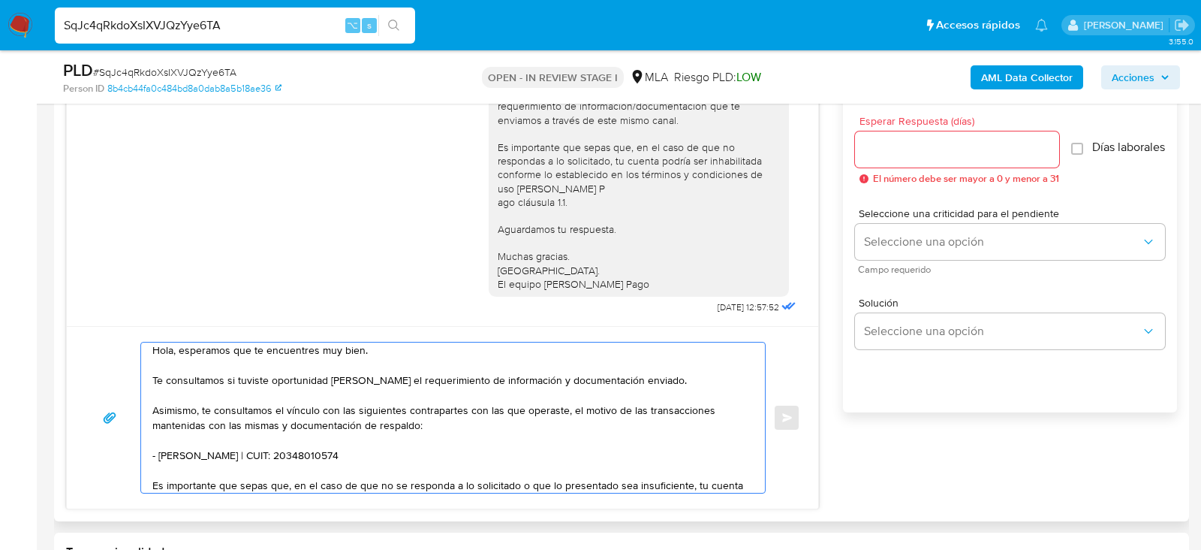
click at [364, 446] on textarea "Hola, esperamos que te encuentres muy bien. Te consultamos si tuviste oportunid…" at bounding box center [449, 417] width 594 height 150
paste textarea "Patricia Veronica Malano"
paste textarea "27241083913"
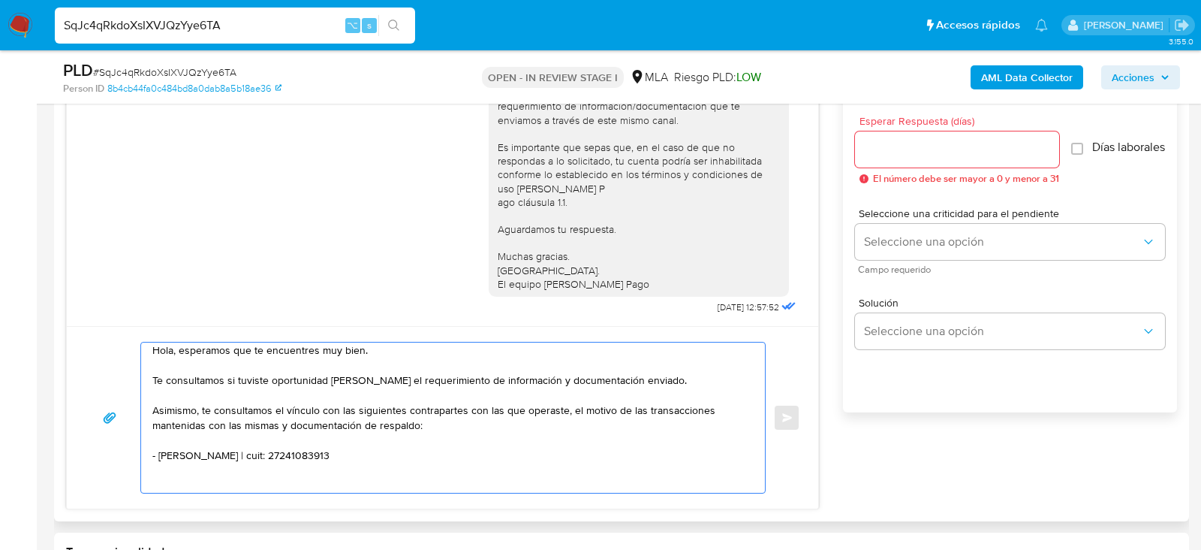
paste textarea "30672717538 name: Casino Magic Neuquen Sa || alias: 20416084476 Brian Nicolás R…"
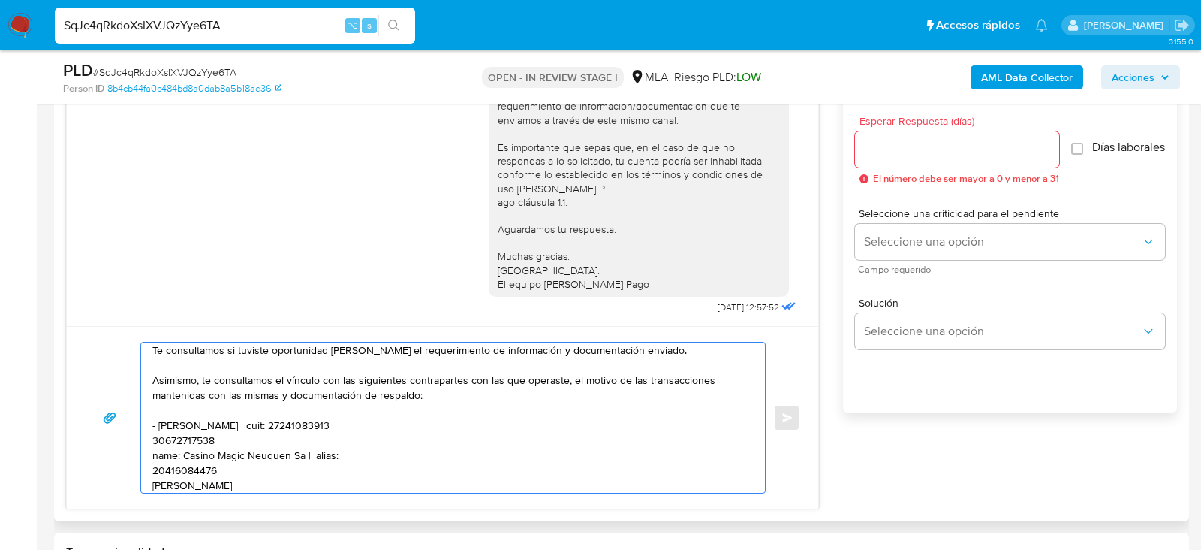
click at [170, 433] on textarea "Hola, esperamos que te encuentres muy bien. Te consultamos si tuviste oportunid…" at bounding box center [449, 417] width 594 height 150
click at [302, 437] on textarea "Hola, esperamos que te encuentres muy bien. Te consultamos si tuviste oportunid…" at bounding box center [449, 417] width 594 height 150
paste textarea "30672717538"
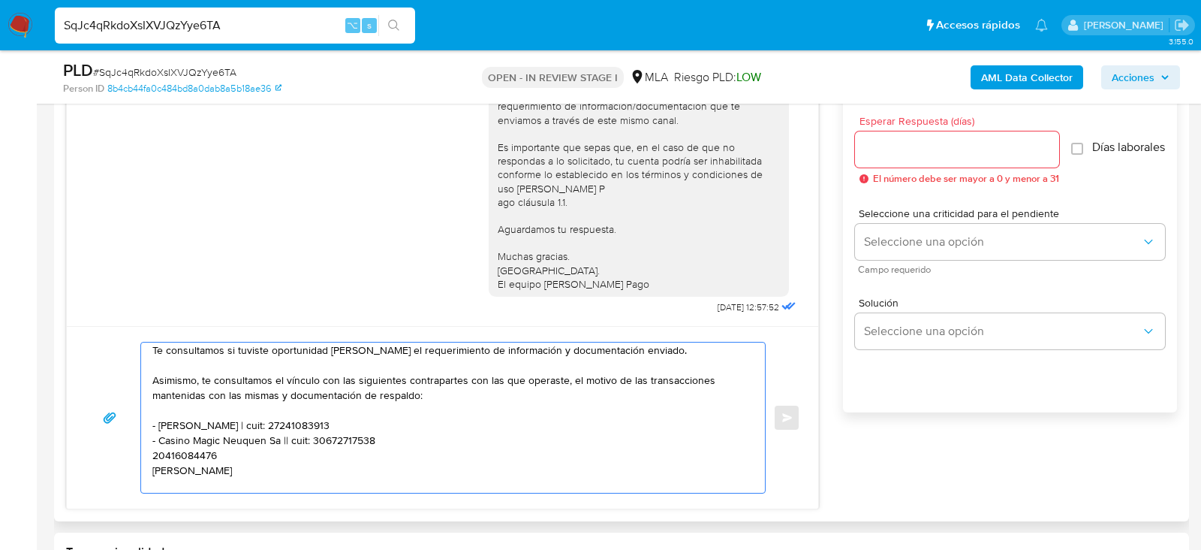
click at [190, 447] on textarea "Hola, esperamos que te encuentres muy bien. Te consultamos si tuviste oportunid…" at bounding box center [449, 417] width 594 height 150
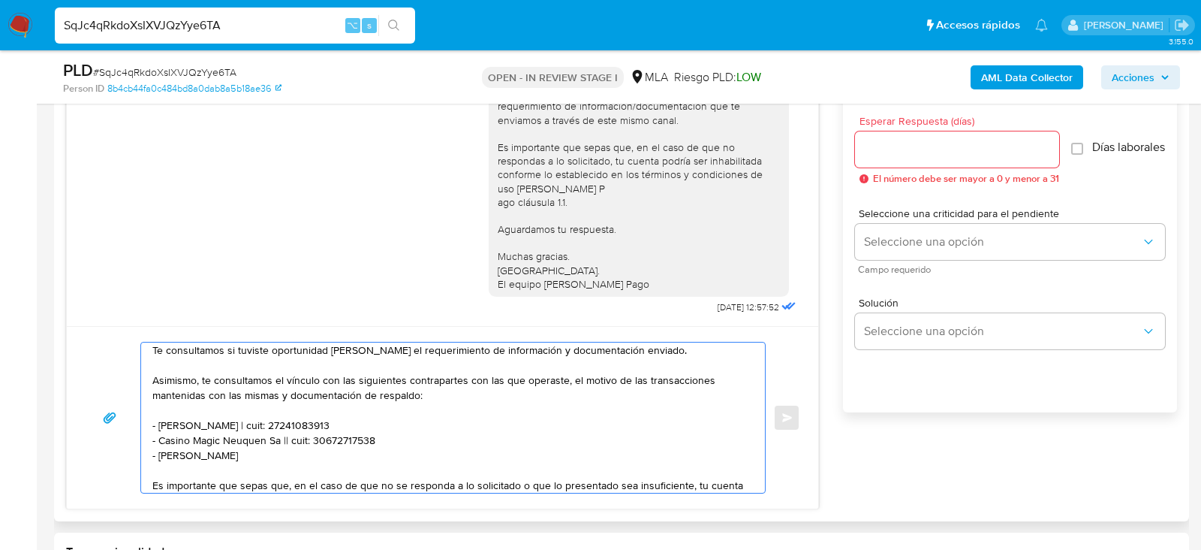
click at [344, 449] on textarea "Hola, esperamos que te encuentres muy bien. Te consultamos si tuviste oportunid…" at bounding box center [449, 417] width 594 height 150
paste textarea "20416084476"
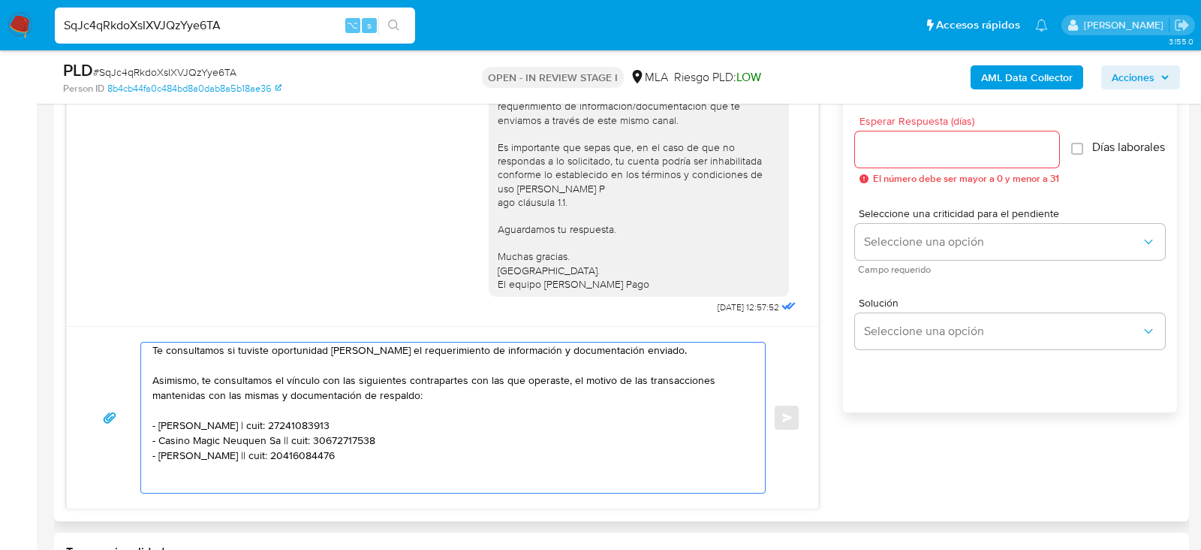
paste textarea "30717450740 name: Concred Sas || alias:"
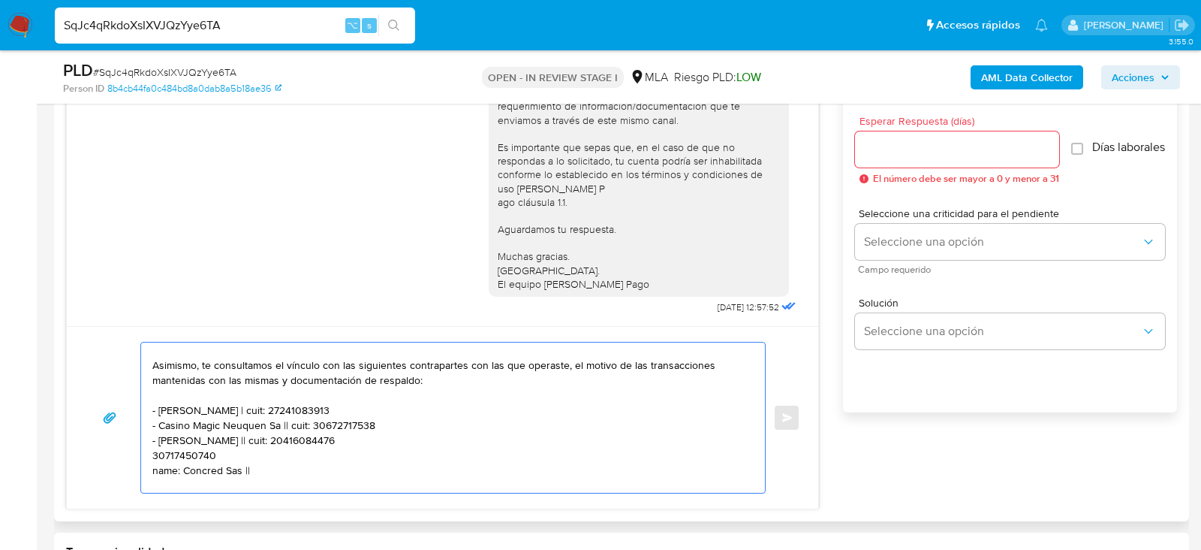
click at [169, 452] on textarea "Hola, esperamos que te encuentres muy bien. Te consultamos si tuviste oportunid…" at bounding box center [449, 417] width 594 height 150
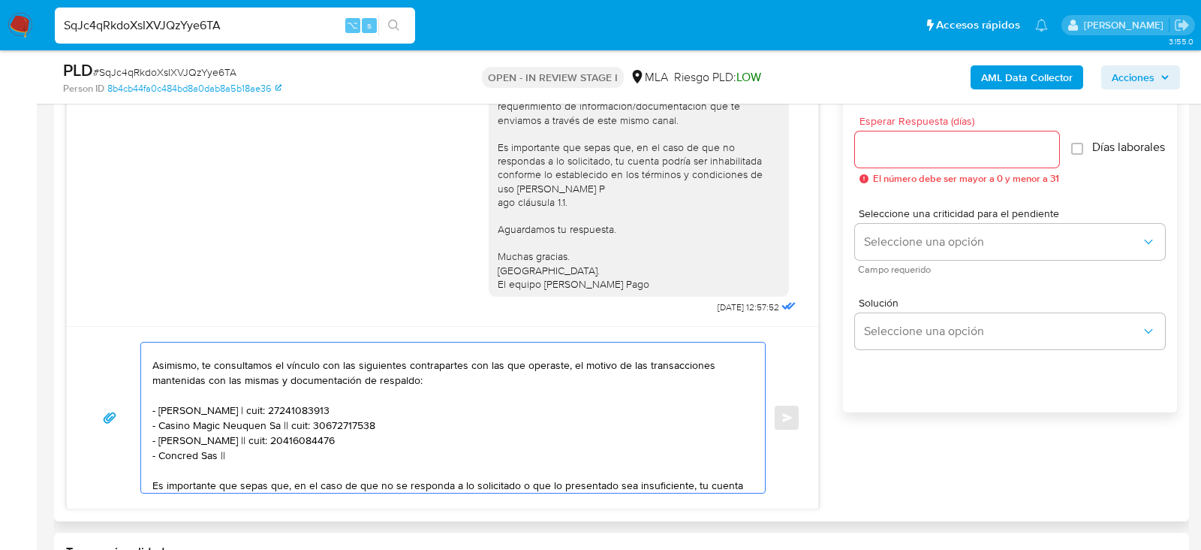
click at [252, 451] on textarea "Hola, esperamos que te encuentres muy bien. Te consultamos si tuviste oportunid…" at bounding box center [449, 417] width 594 height 150
paste textarea "30717450740"
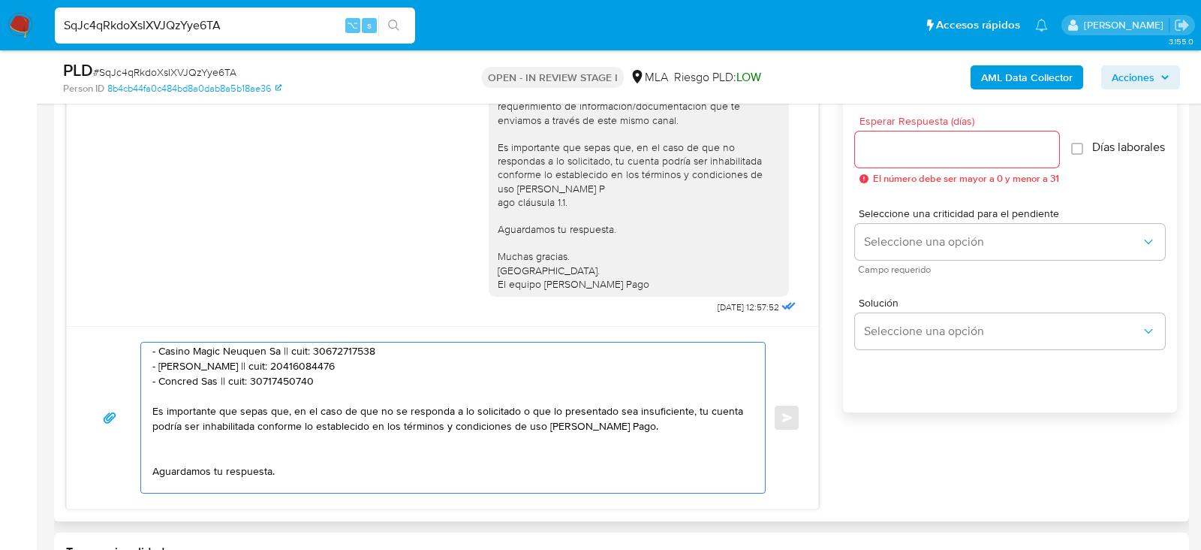
scroll to position [124, 0]
click at [357, 448] on textarea "Hola, esperamos que te encuentres muy bien. Te consultamos si tuviste oportunid…" at bounding box center [449, 417] width 594 height 150
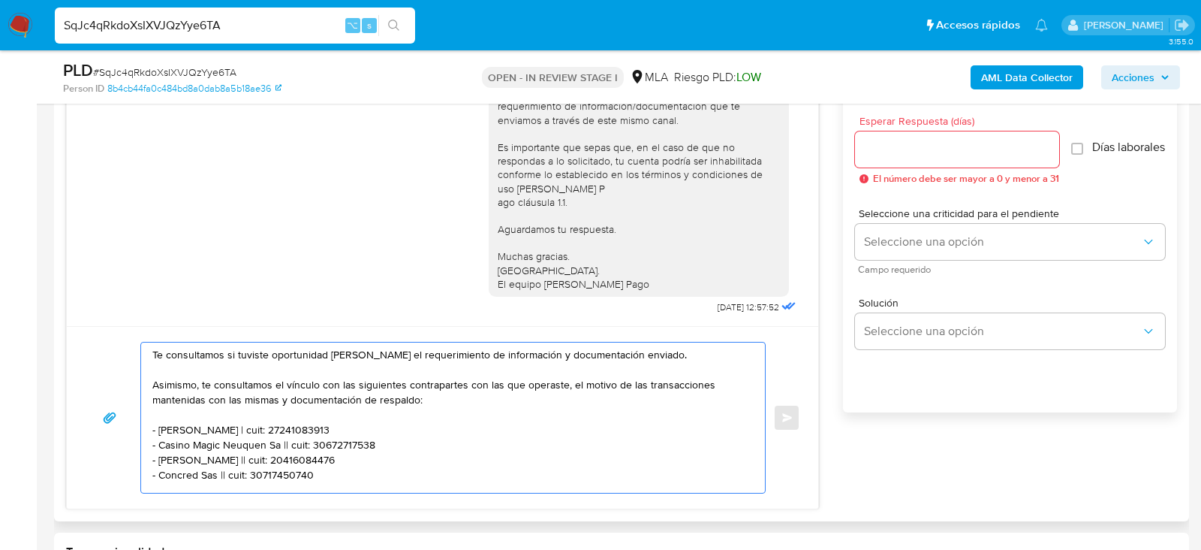
scroll to position [0, 0]
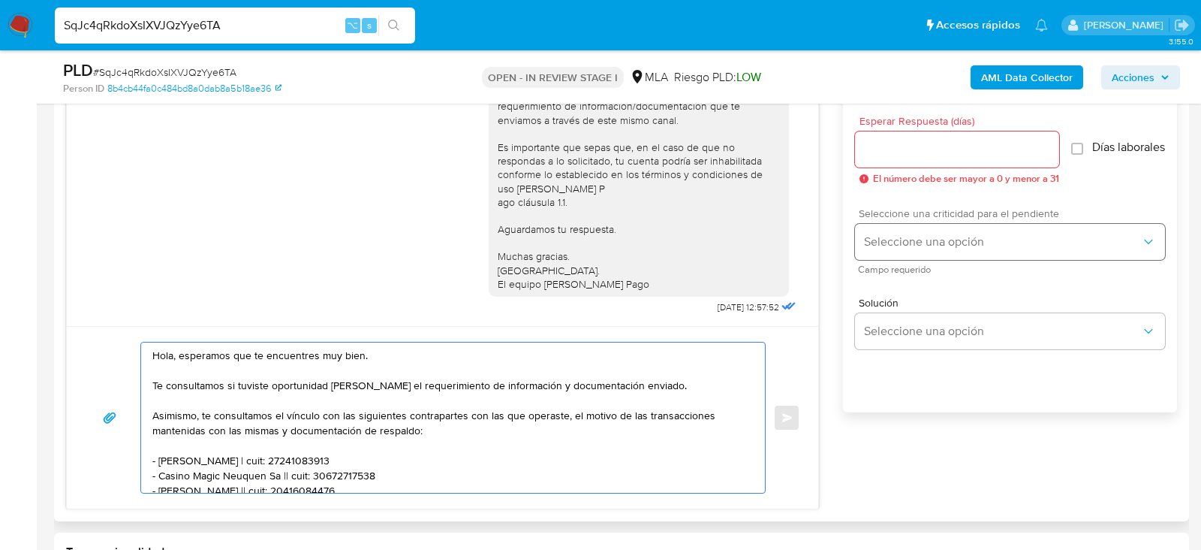
type textarea "Hola, esperamos que te encuentres muy bien. Te consultamos si tuviste oportunid…"
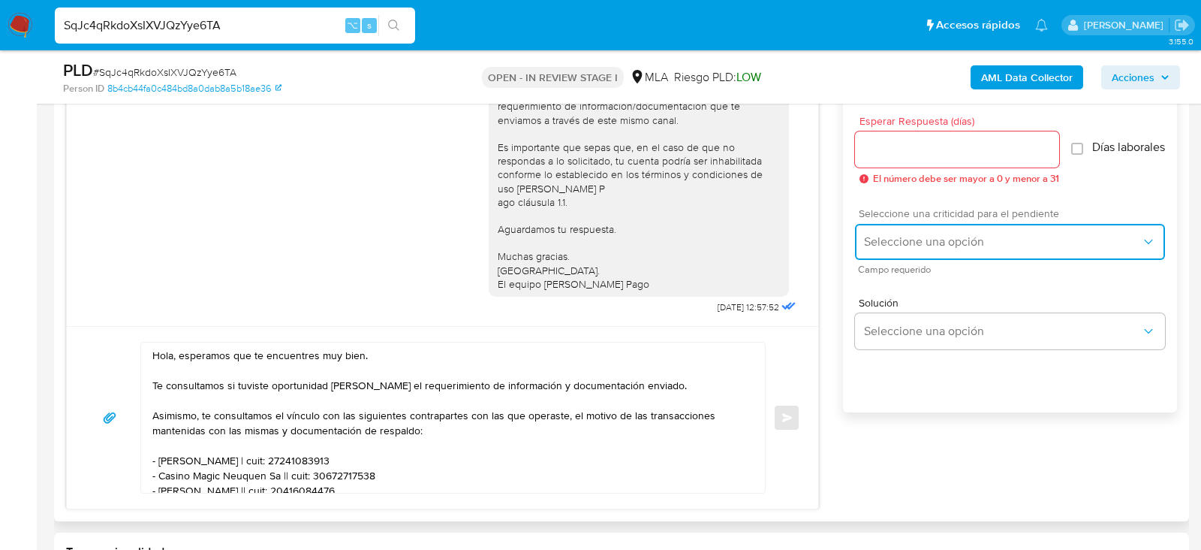
click at [1025, 249] on span "Seleccione una opción" at bounding box center [1002, 241] width 277 height 15
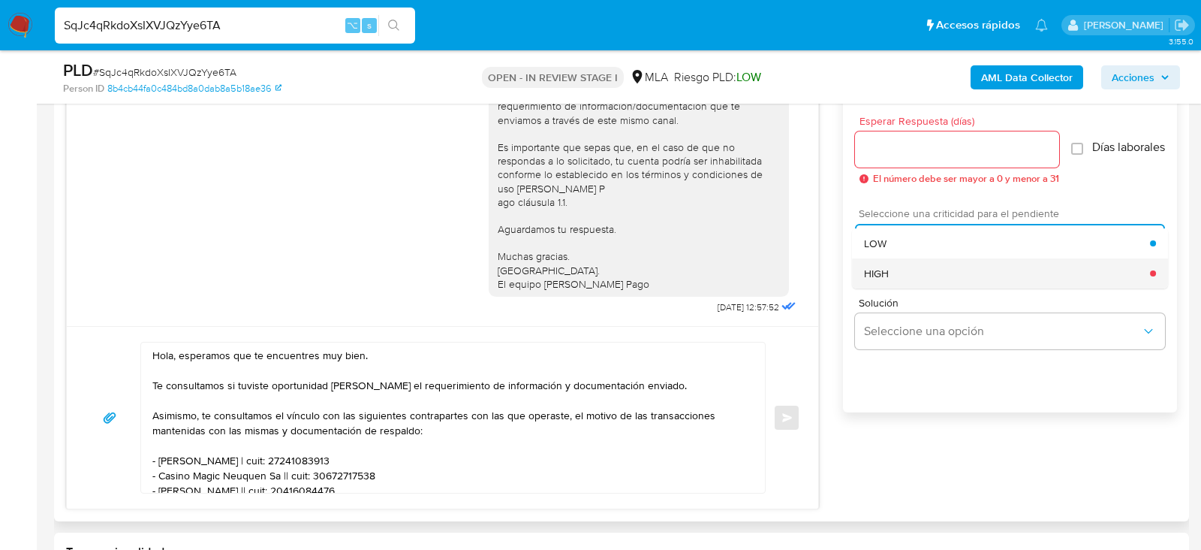
click at [955, 274] on div "HIGH" at bounding box center [1007, 273] width 286 height 30
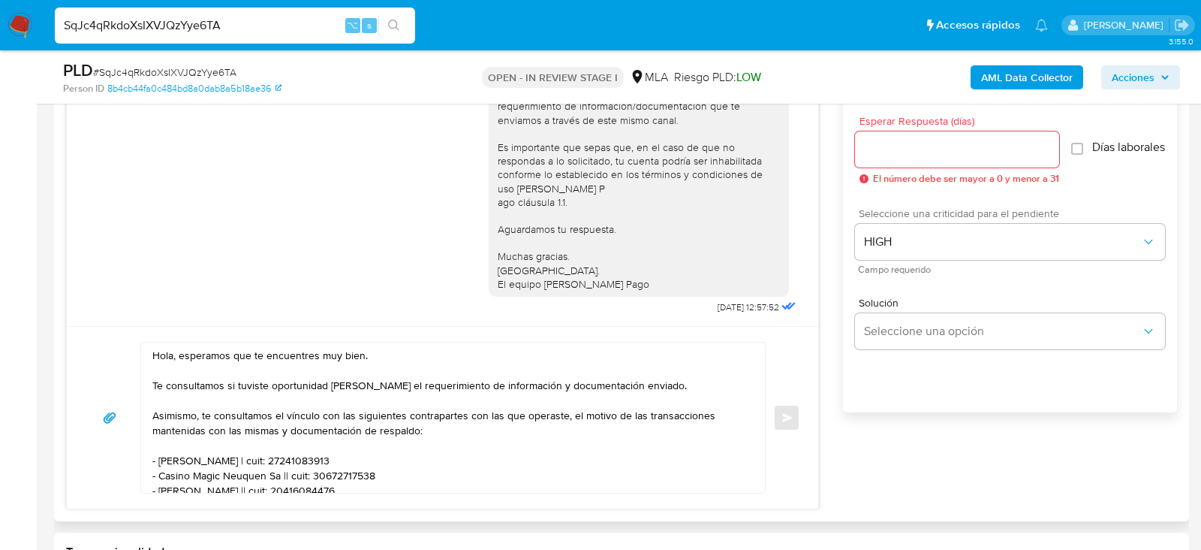
click at [942, 150] on input "Esperar Respuesta (días)" at bounding box center [957, 150] width 204 height 20
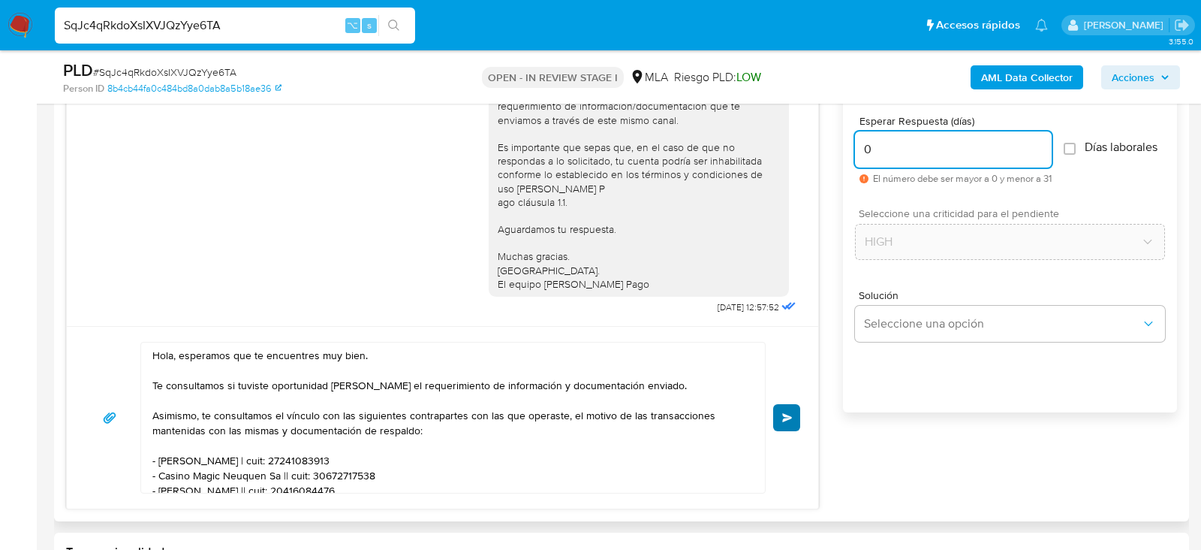
type input "0"
click at [791, 425] on button "Enviar" at bounding box center [786, 417] width 27 height 27
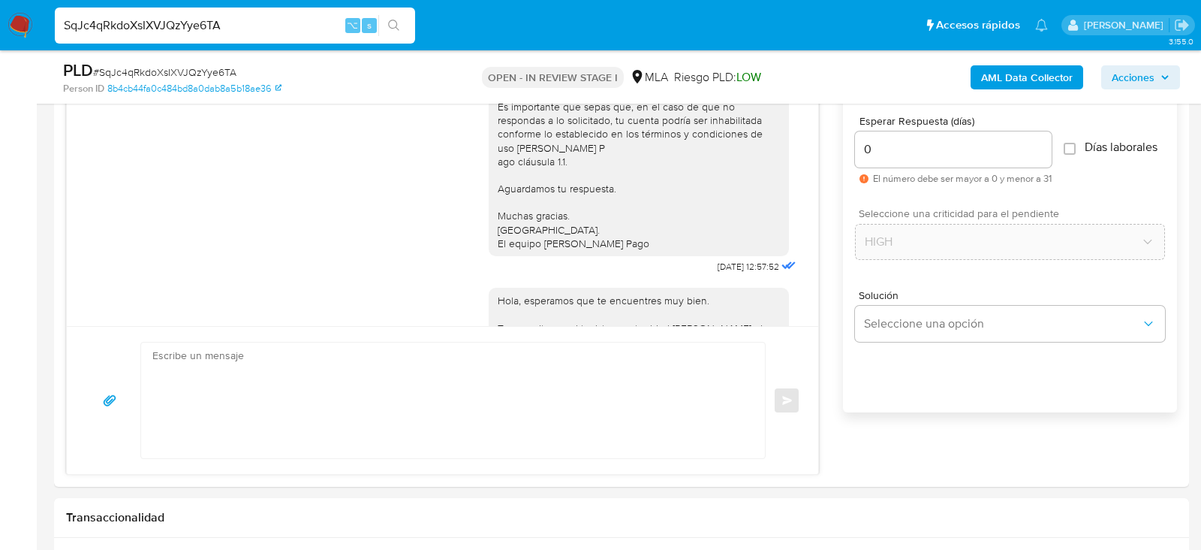
scroll to position [1316, 0]
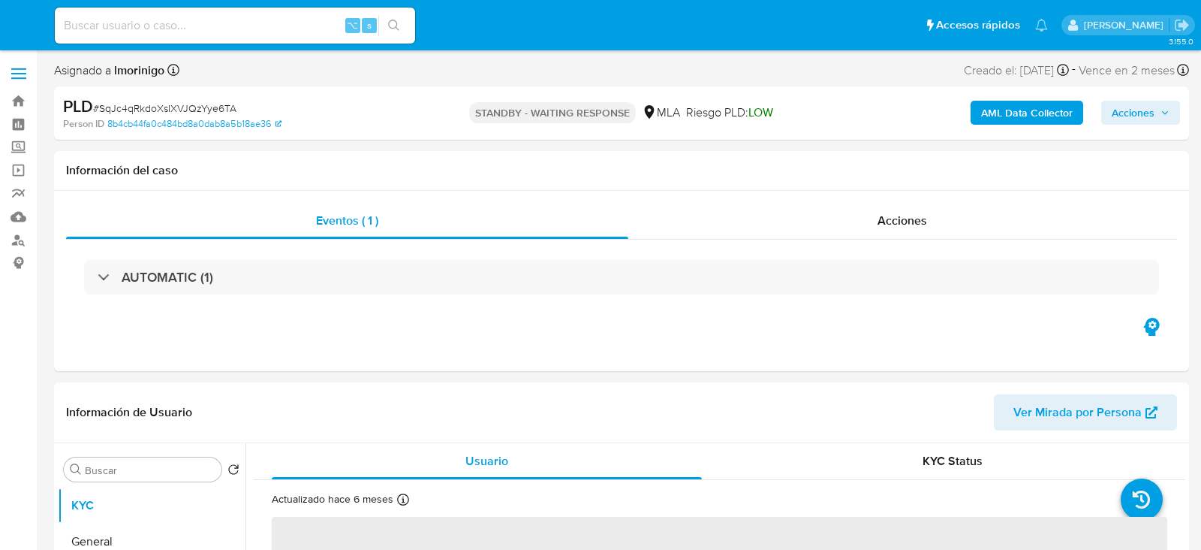
select select "10"
click at [205, 36] on div "⌥ s" at bounding box center [235, 26] width 360 height 36
click at [198, 32] on input at bounding box center [235, 26] width 360 height 20
paste input "b7Ka7X2lZ1BdsbbNMx8zKBJ6"
type input "b7Ka7X2lZ1BdsbbNMx8zKBJ6"
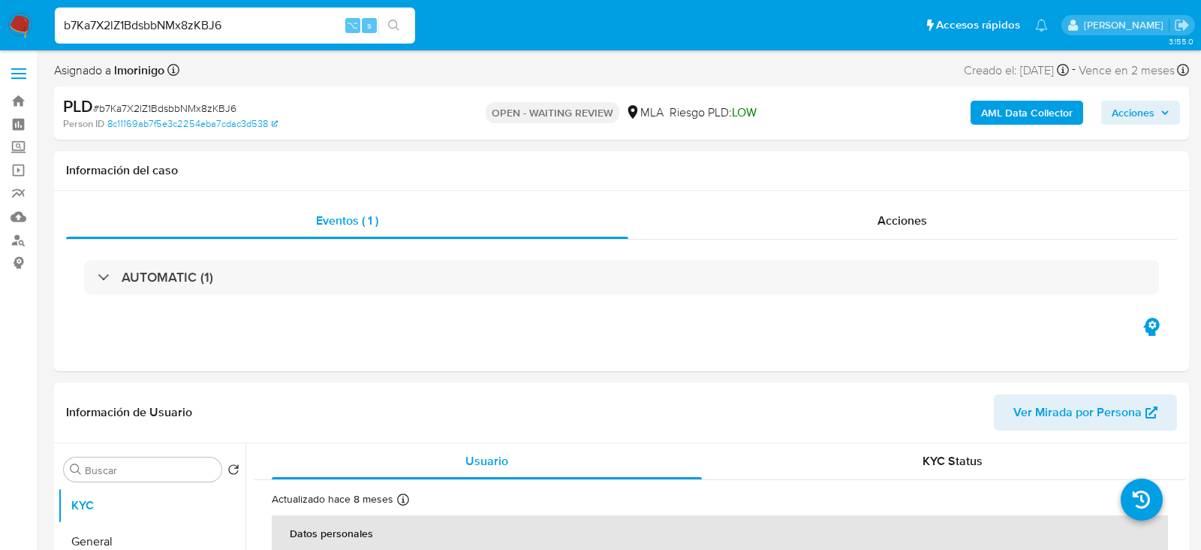
select select "10"
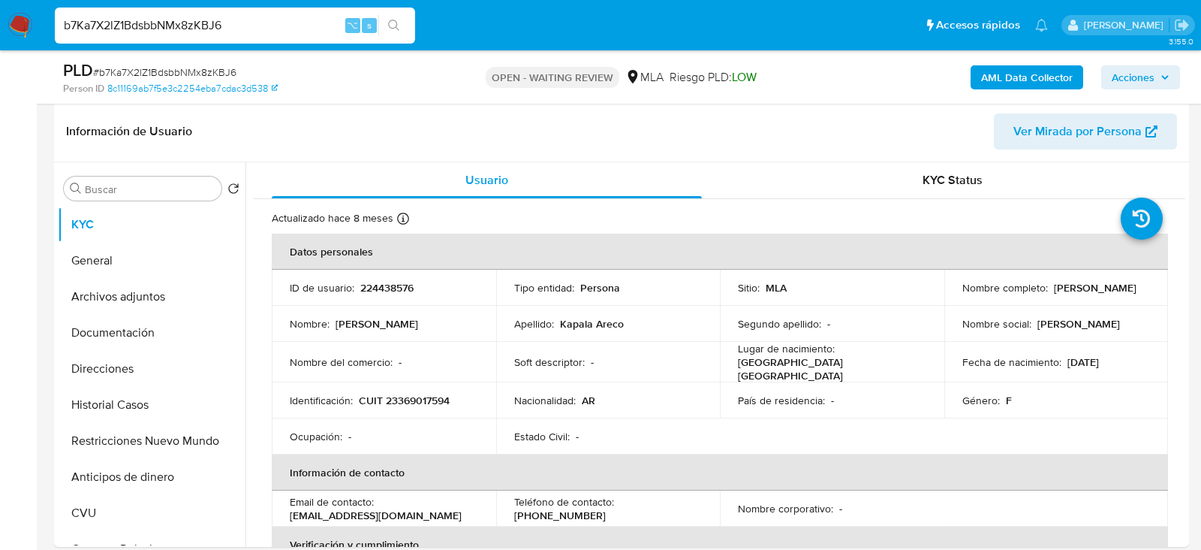
scroll to position [233, 0]
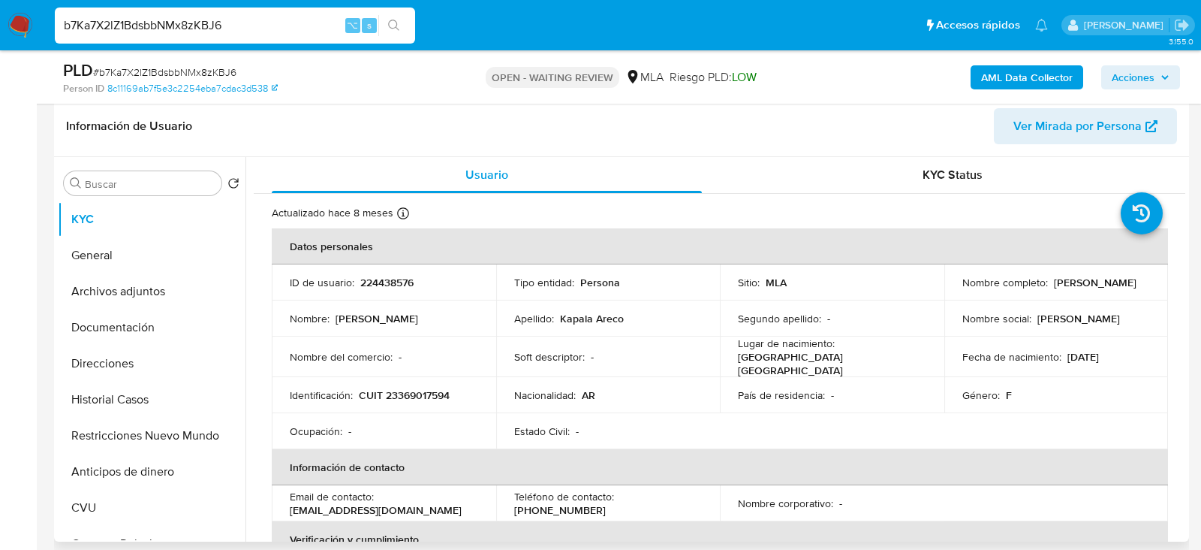
click at [379, 282] on p "224438576" at bounding box center [386, 283] width 53 height 14
copy p "224438576"
click at [396, 380] on td "Identificación : CUIT 23369017594" at bounding box center [384, 395] width 225 height 36
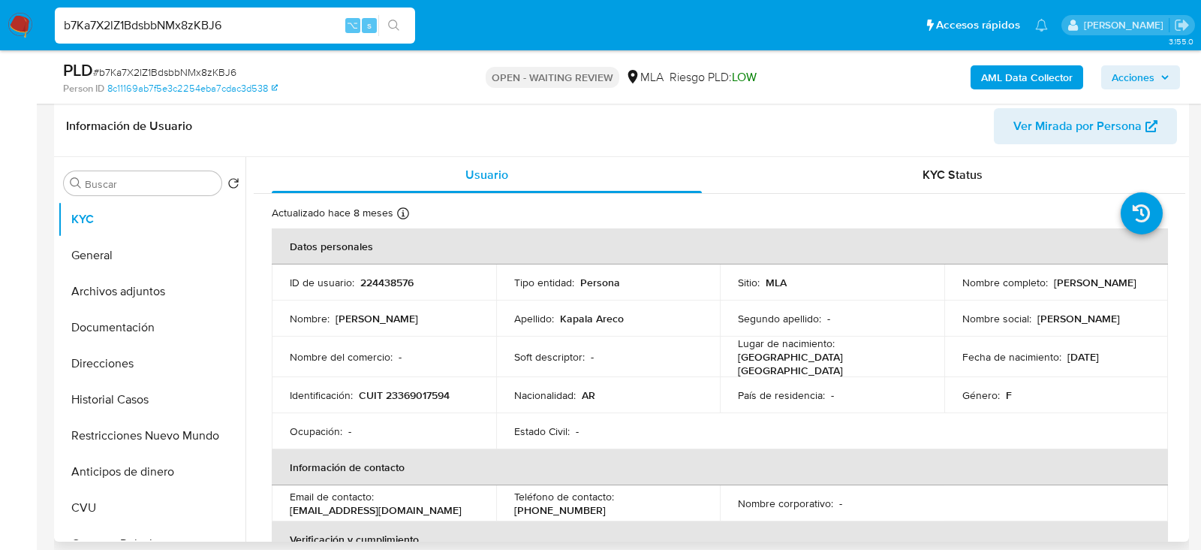
click at [396, 388] on p "CUIT 23369017594" at bounding box center [404, 395] width 91 height 14
copy p "23369017594"
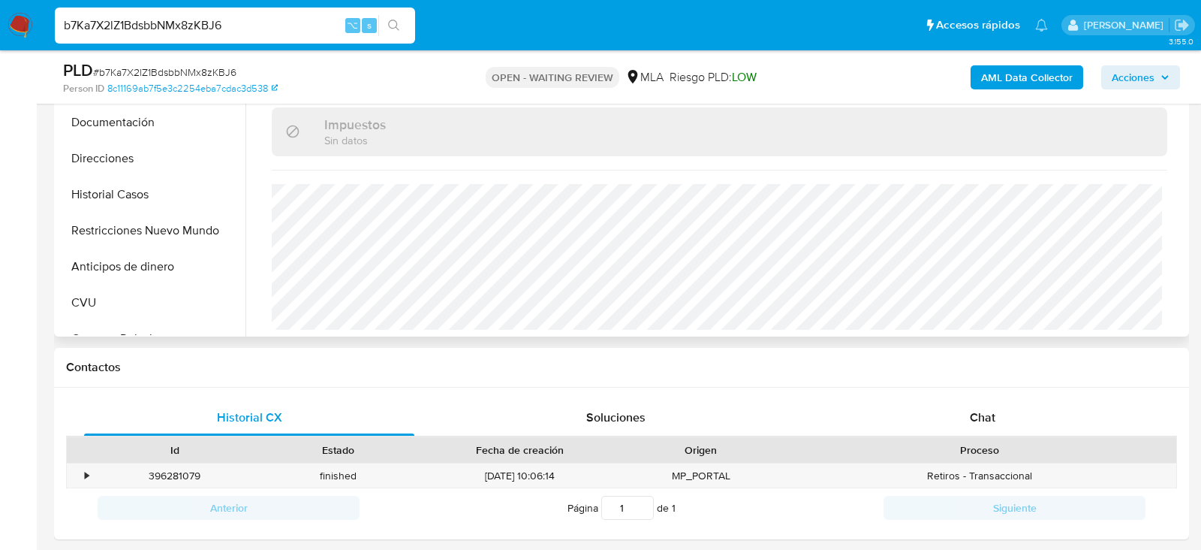
scroll to position [469, 0]
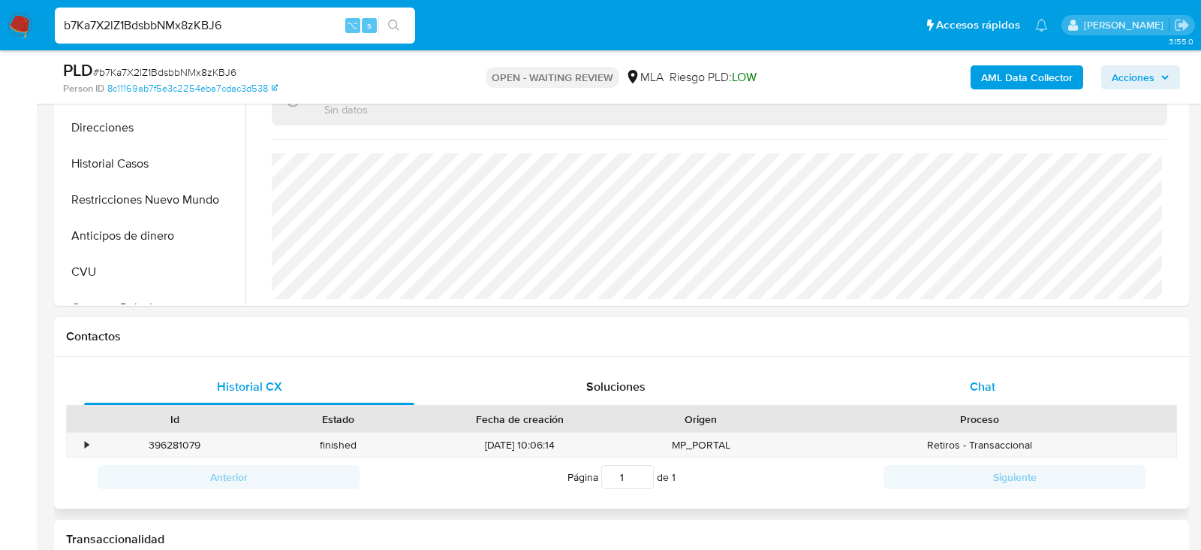
click at [961, 396] on div "Chat" at bounding box center [983, 387] width 330 height 36
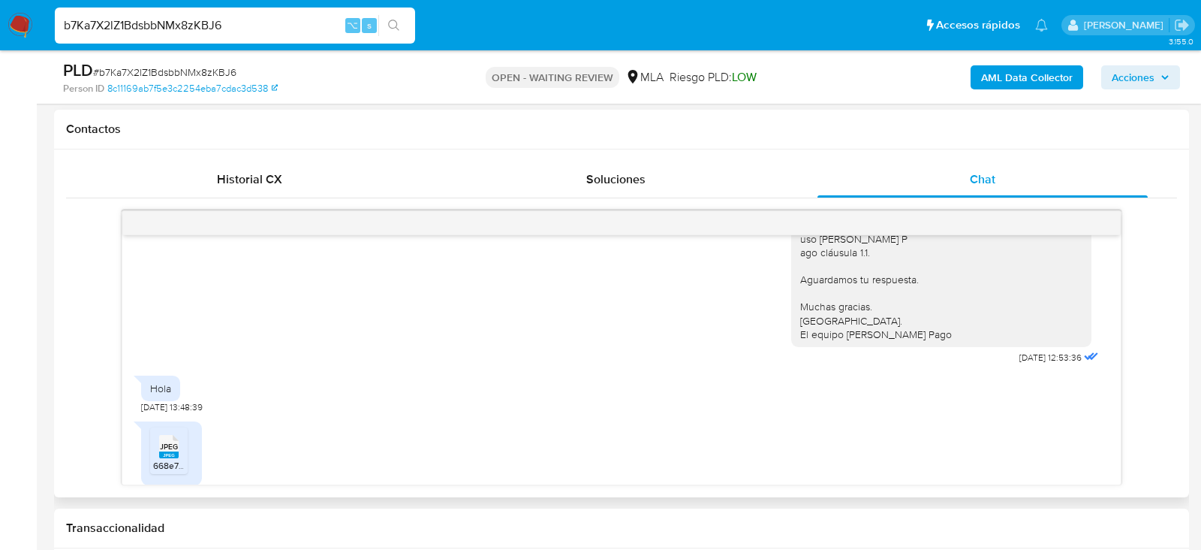
scroll to position [1318, 0]
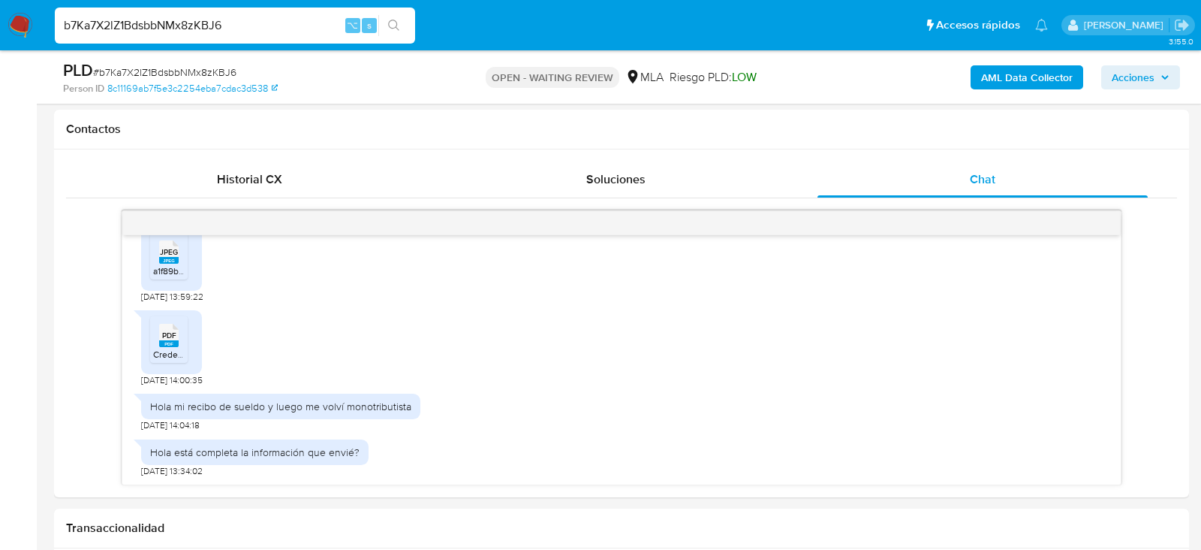
click at [200, 74] on span "# b7Ka7X2lZ1BdsbbNMx8zKBJ6" at bounding box center [164, 72] width 143 height 15
copy span "b7Ka7X2lZ1BdsbbNMx8zKBJ6"
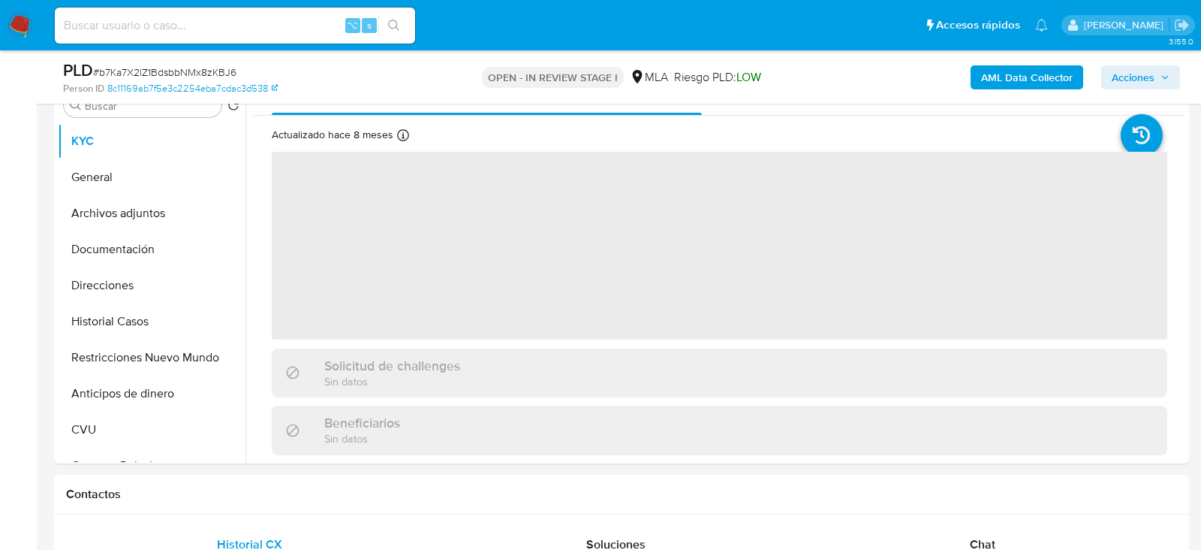
scroll to position [674, 0]
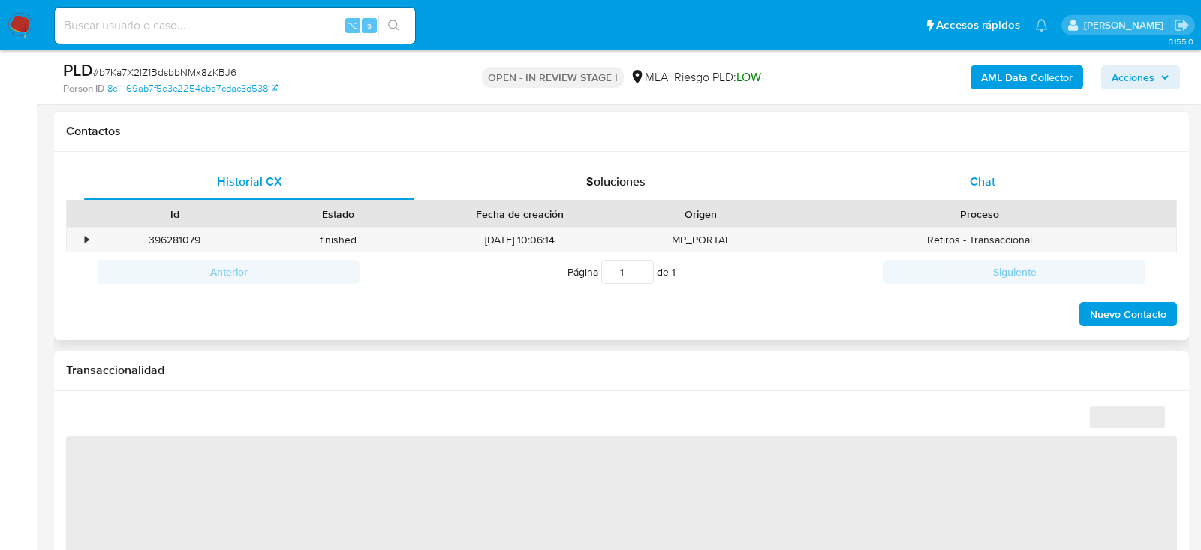
click at [965, 182] on div "Chat" at bounding box center [983, 182] width 330 height 36
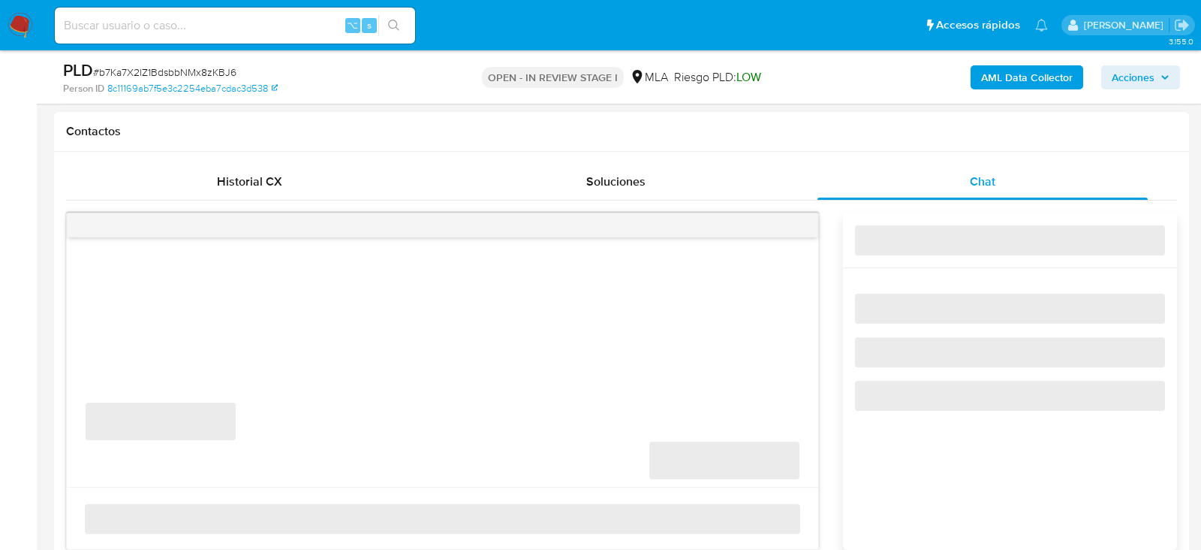
select select "10"
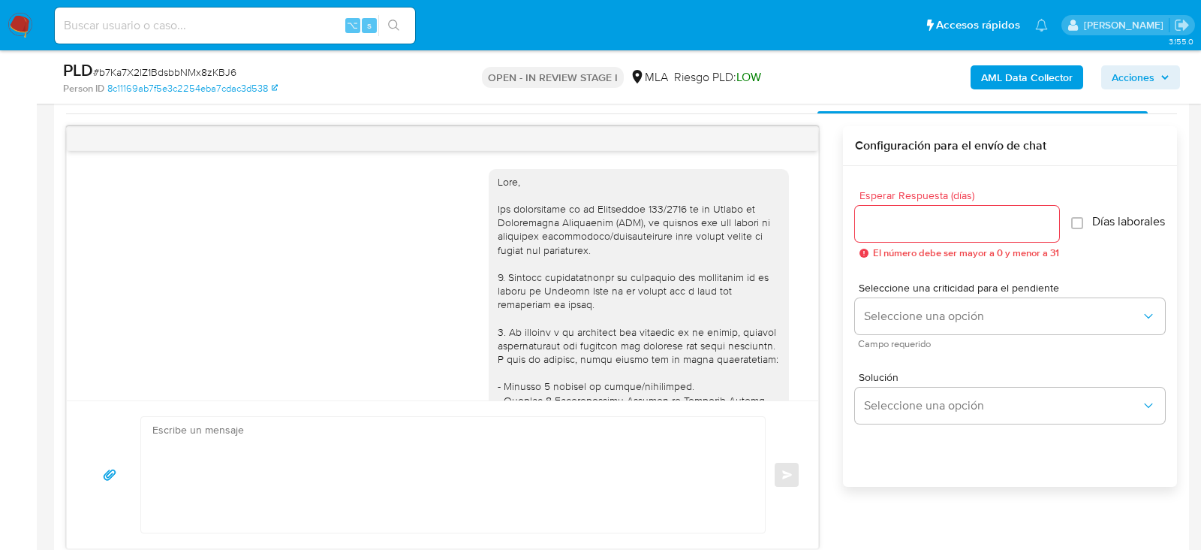
scroll to position [1318, 0]
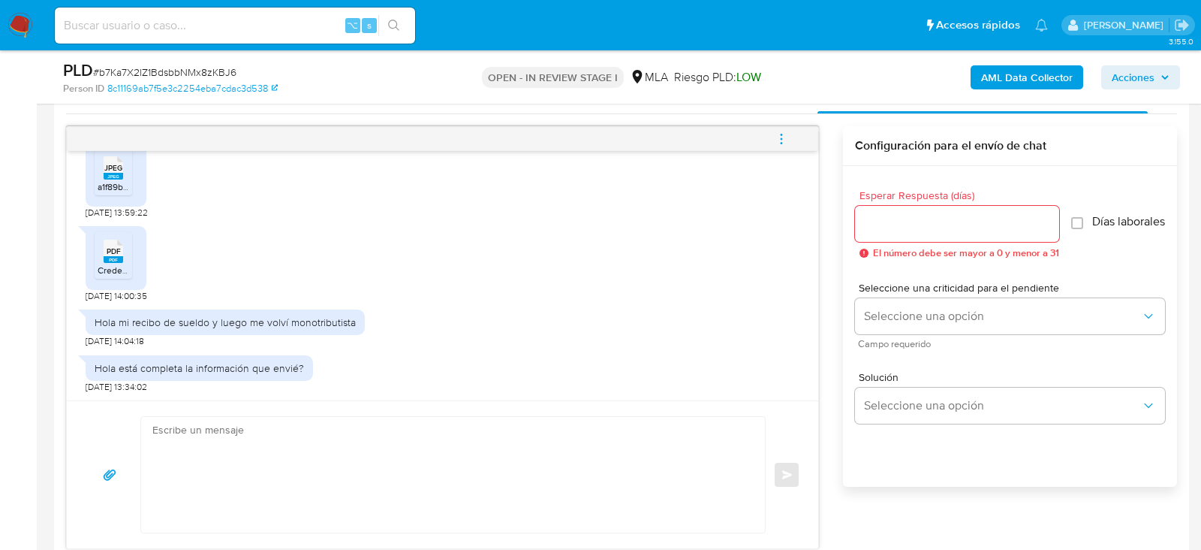
click at [472, 400] on div "Enviar" at bounding box center [443, 474] width 752 height 148
click at [472, 447] on textarea at bounding box center [449, 475] width 594 height 116
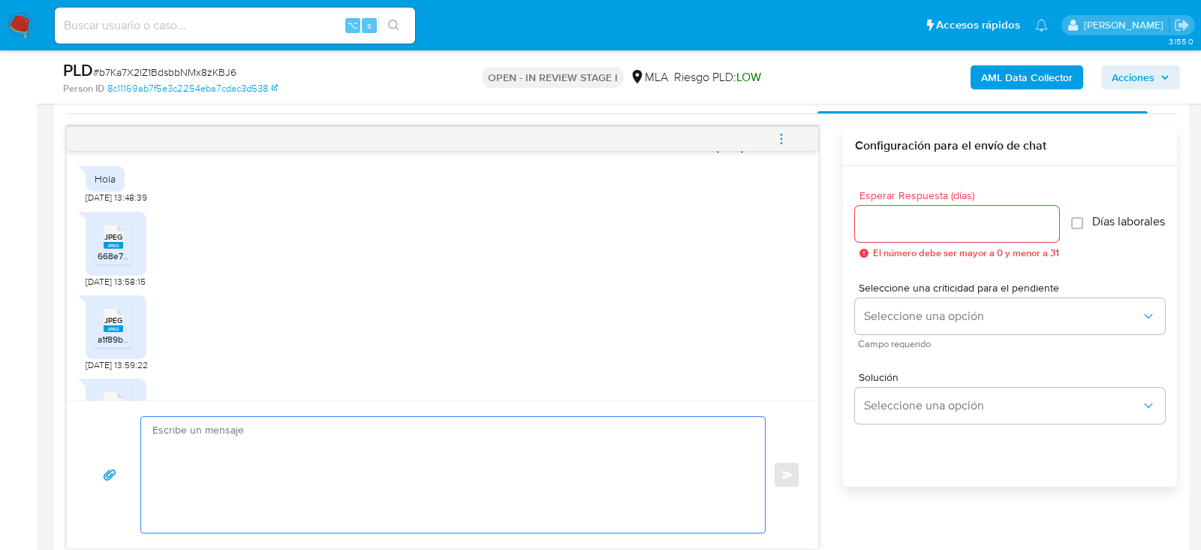
scroll to position [1122, 0]
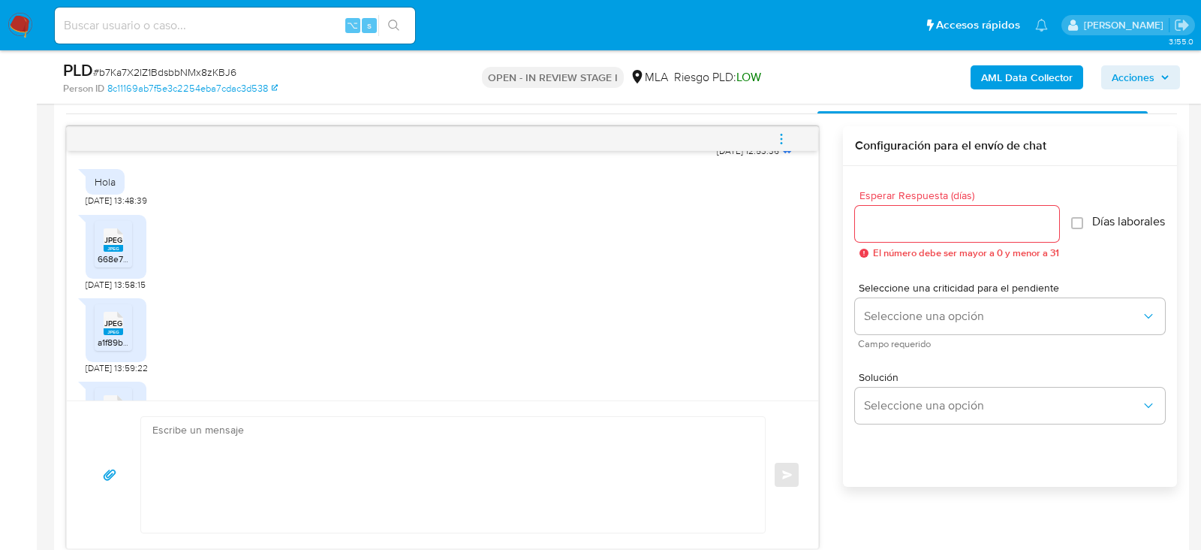
click at [135, 273] on ul "JPEG JPEG 668e759d-4b83-45e9-a937-07d9b8ae46a9.jpeg" at bounding box center [116, 247] width 43 height 52
click at [122, 252] on rect at bounding box center [114, 248] width 20 height 7
click at [118, 317] on rect at bounding box center [128, 307] width 23 height 20
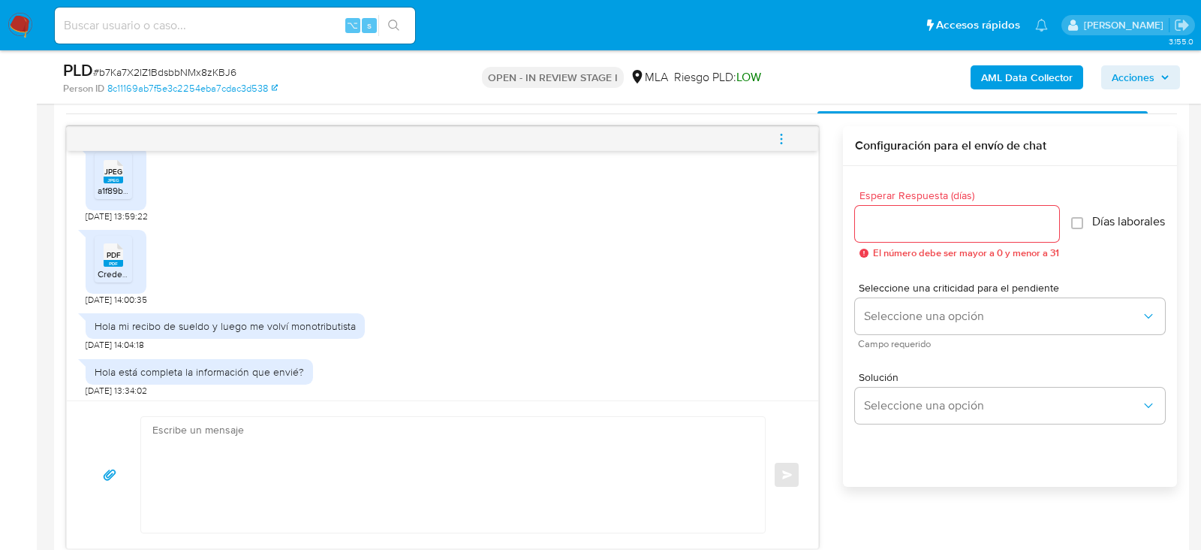
click at [116, 280] on span "Credencial_23369017594 (202507).pdf" at bounding box center [176, 273] width 156 height 13
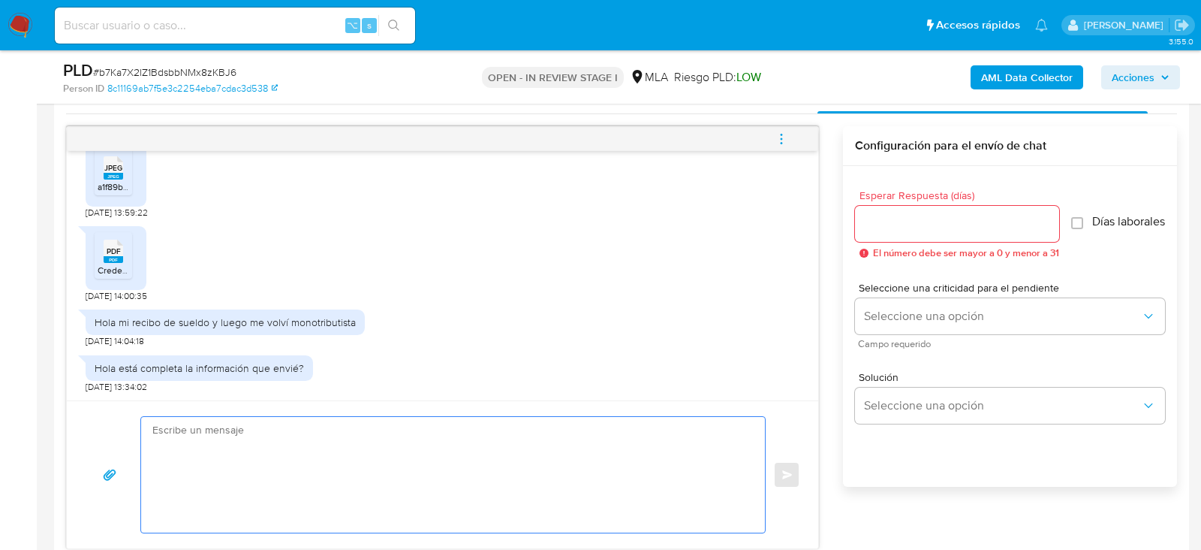
click at [202, 475] on textarea at bounding box center [449, 475] width 594 height 116
paste textarea "Hola. Muchas gracias por la documentación proporcionada. No obstante, es necesa…"
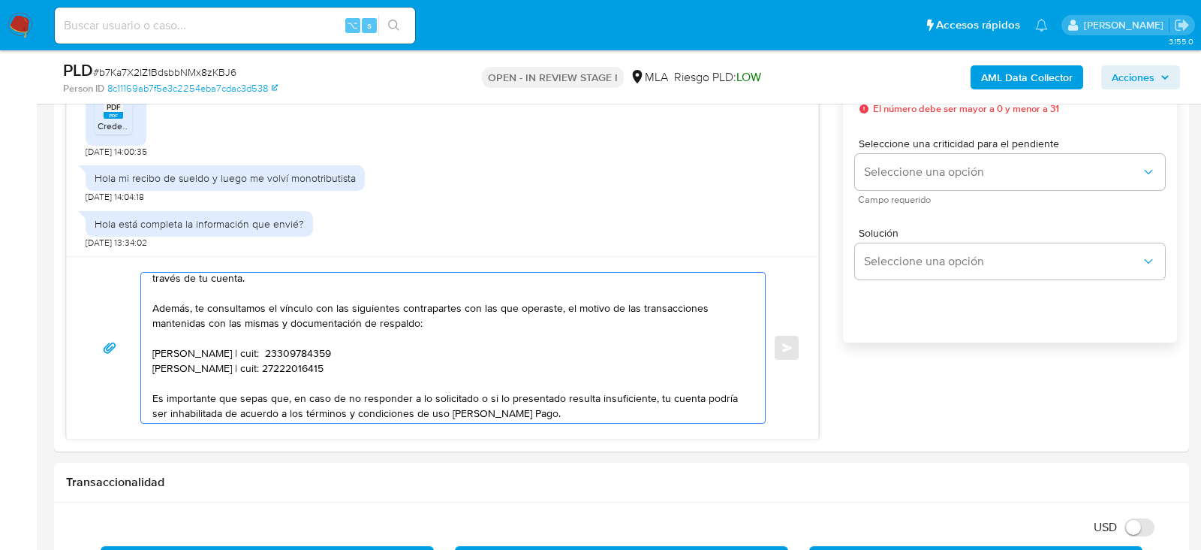
scroll to position [920, 0]
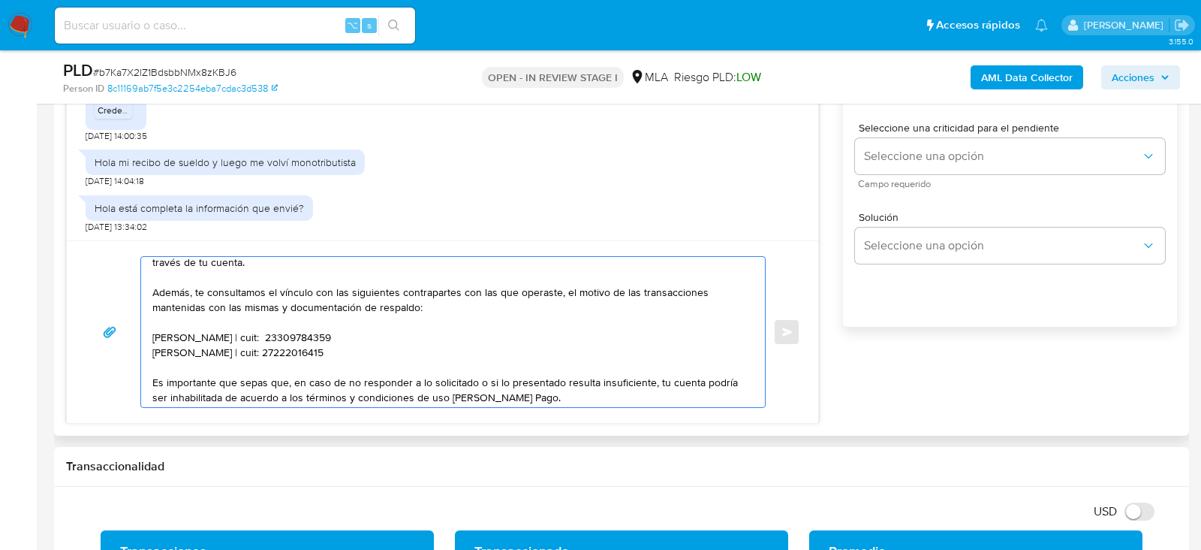
click at [227, 331] on textarea "Hola. Muchas gracias por la documentación proporcionada. No obstante, es necesa…" at bounding box center [449, 332] width 594 height 150
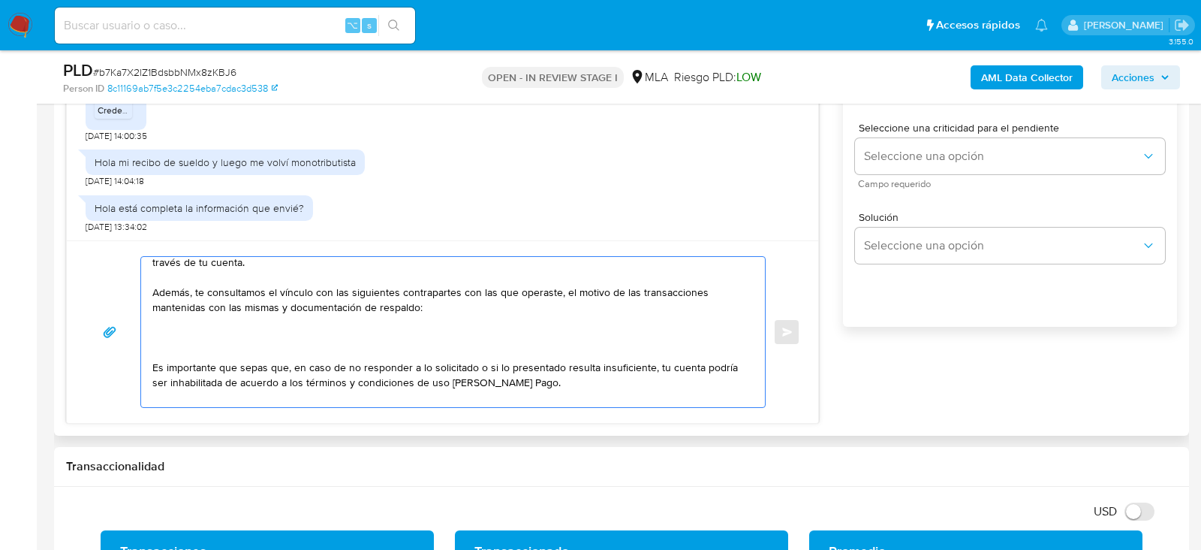
paste textarea "20190703224 Luis Miguel Luciano Figuereo 27414553872 Nina Nazarena Areco"
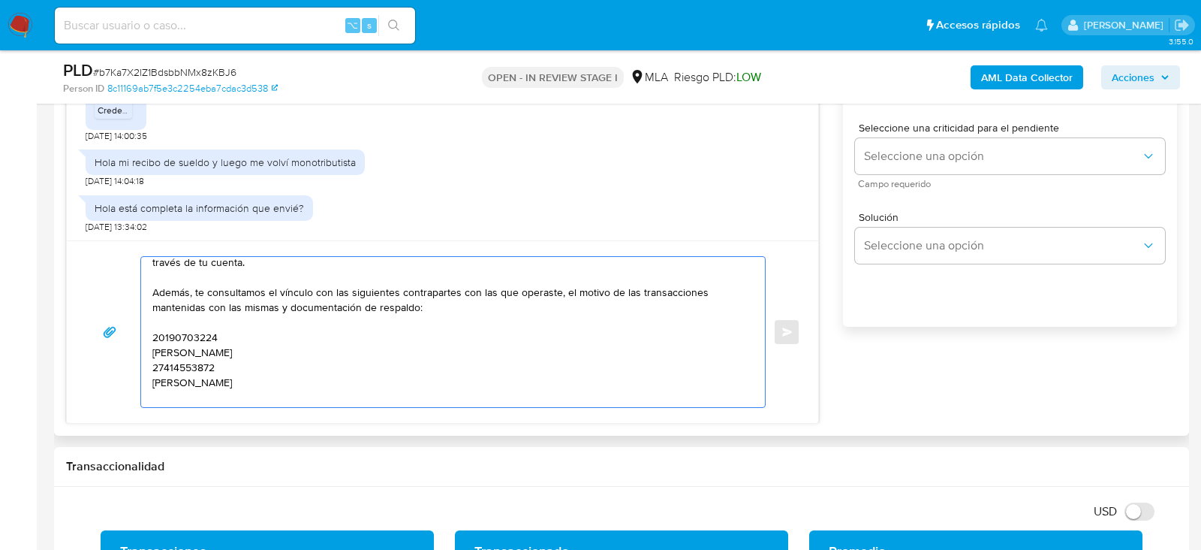
click at [164, 330] on textarea "Hola. Muchas gracias por la documentación proporcionada. No obstante, es necesa…" at bounding box center [449, 332] width 594 height 150
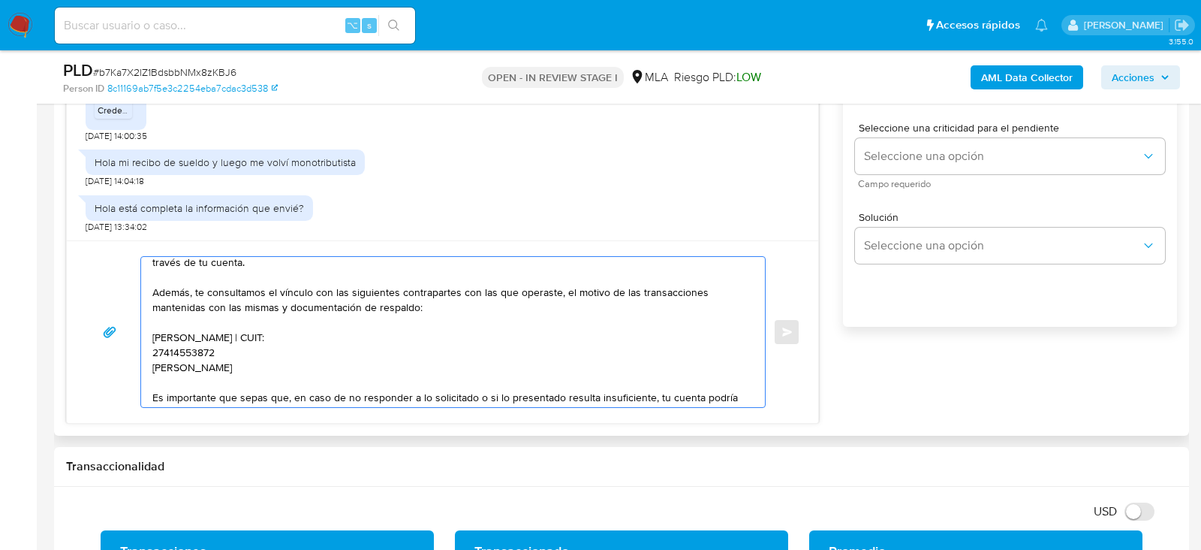
paste textarea "20190703224"
click at [168, 346] on textarea "Hola. Muchas gracias por la documentación proporcionada. No obstante, es necesa…" at bounding box center [449, 332] width 594 height 150
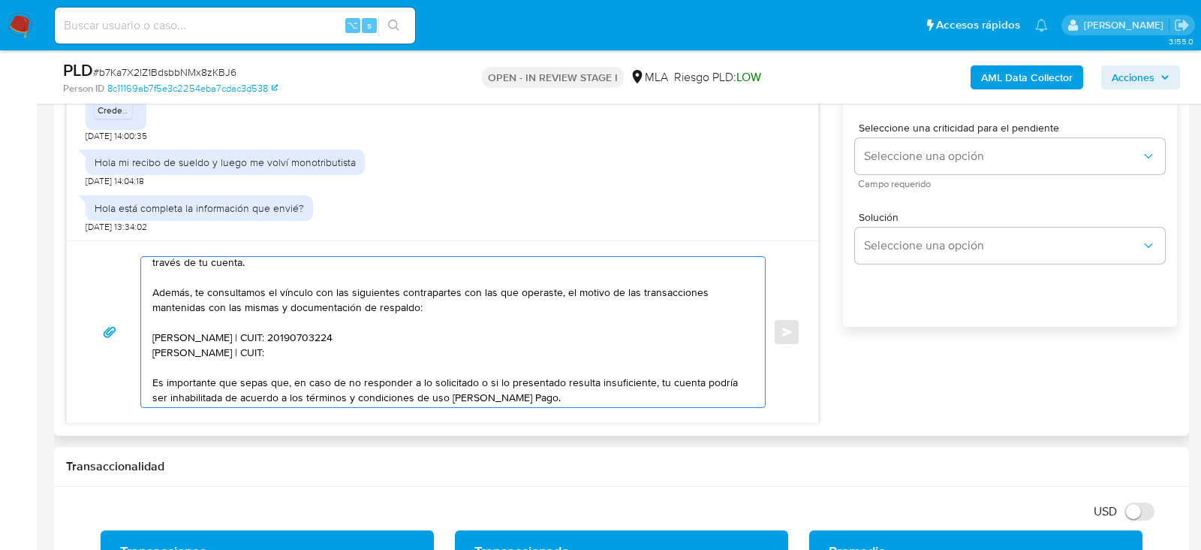
paste textarea "27414553872"
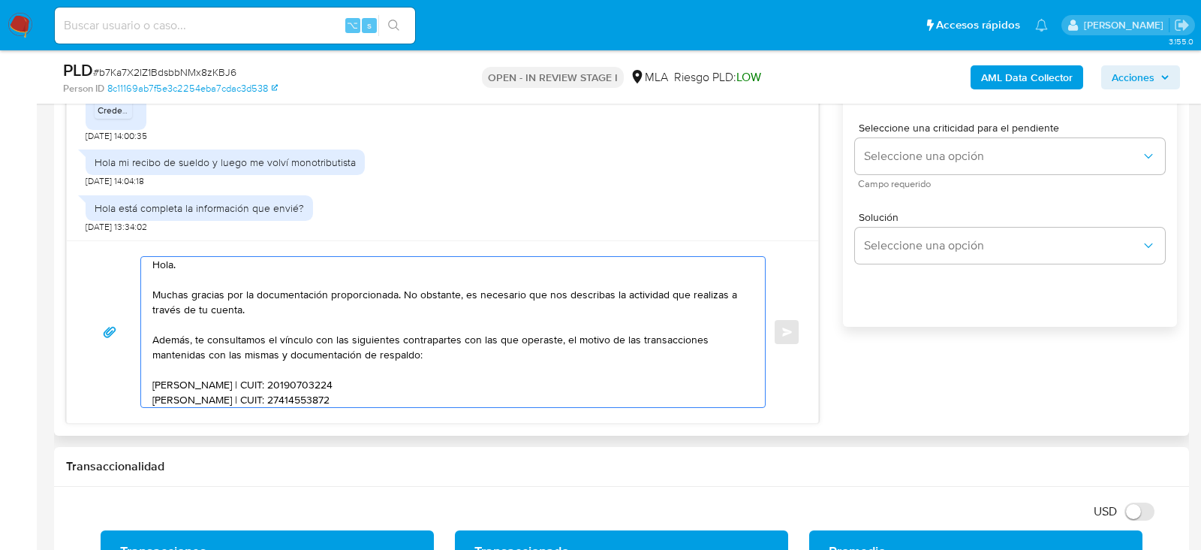
scroll to position [0, 0]
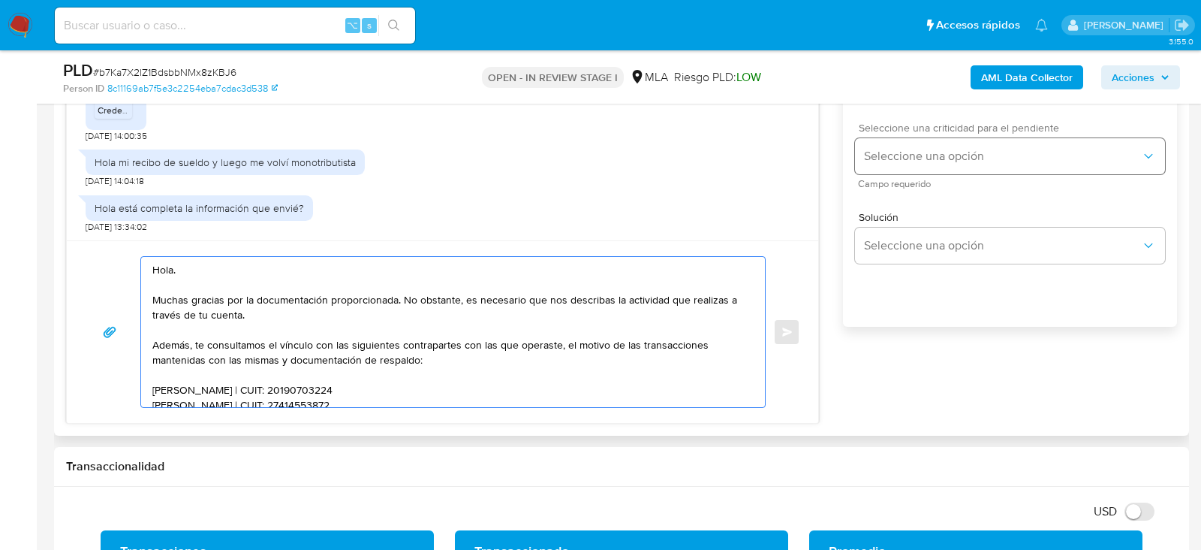
type textarea "Hola. Muchas gracias por la documentación proporcionada. No obstante, es necesa…"
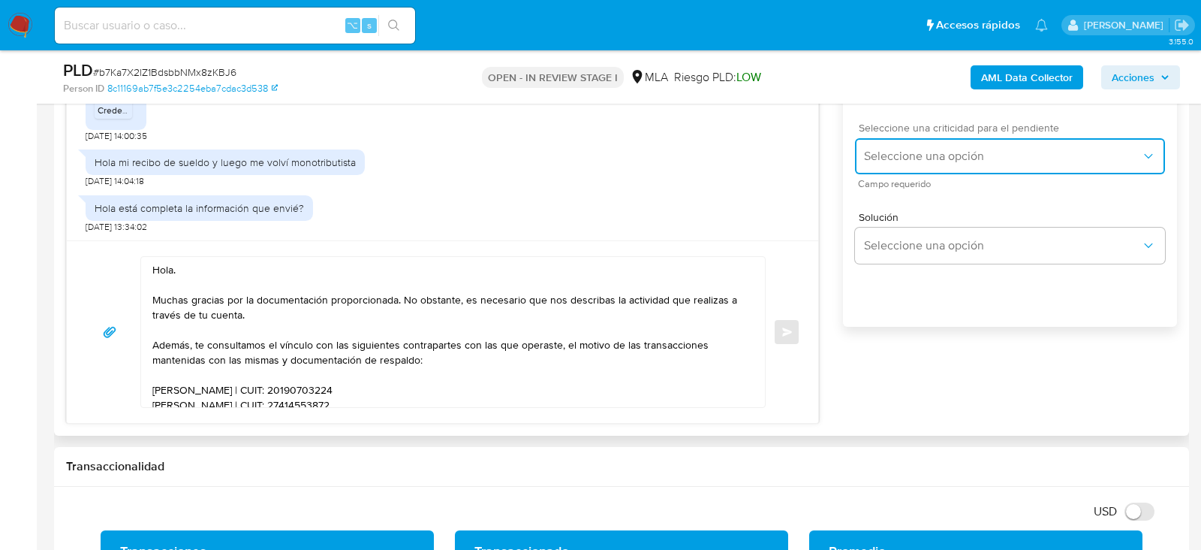
click at [905, 153] on button "Seleccione una opción" at bounding box center [1010, 156] width 310 height 36
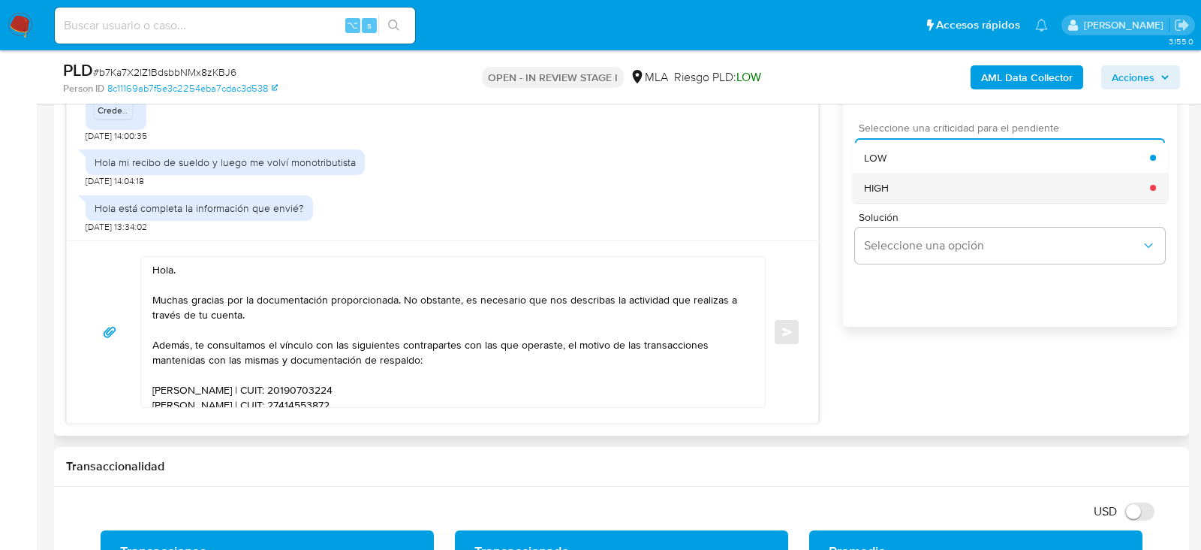
click at [894, 186] on div "HIGH" at bounding box center [1007, 188] width 286 height 30
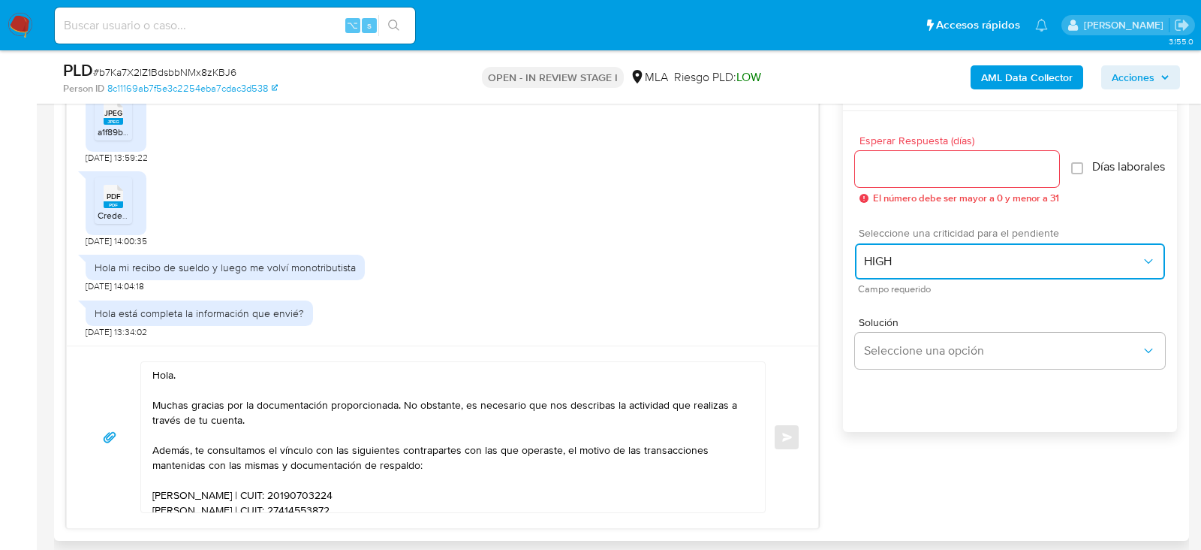
scroll to position [813, 0]
click at [893, 167] on input "Esperar Respuesta (días)" at bounding box center [957, 171] width 204 height 20
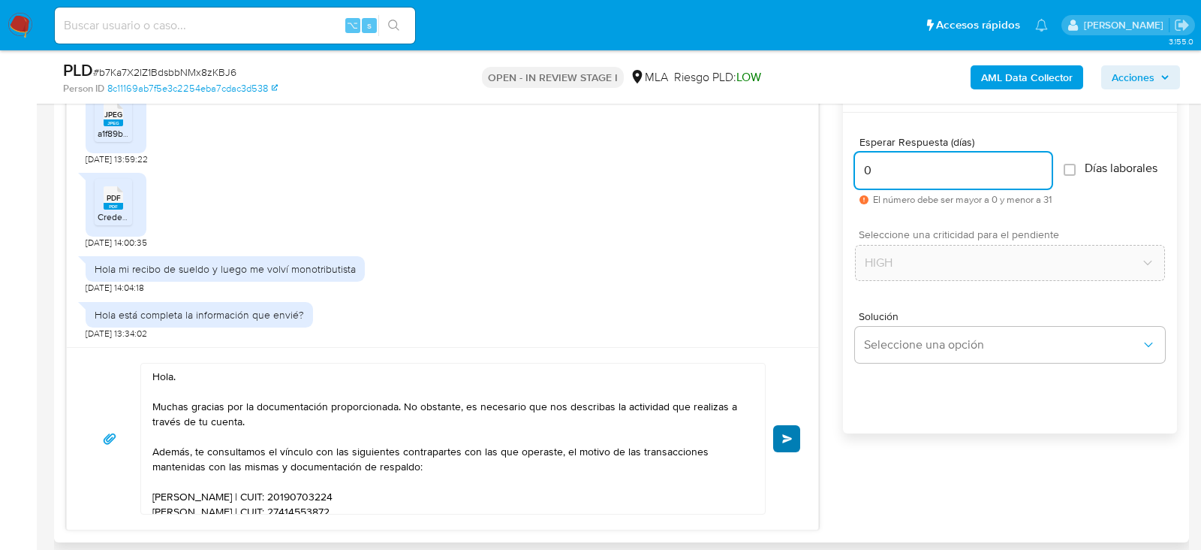
type input "0"
click at [775, 435] on button "Enviar" at bounding box center [786, 438] width 27 height 27
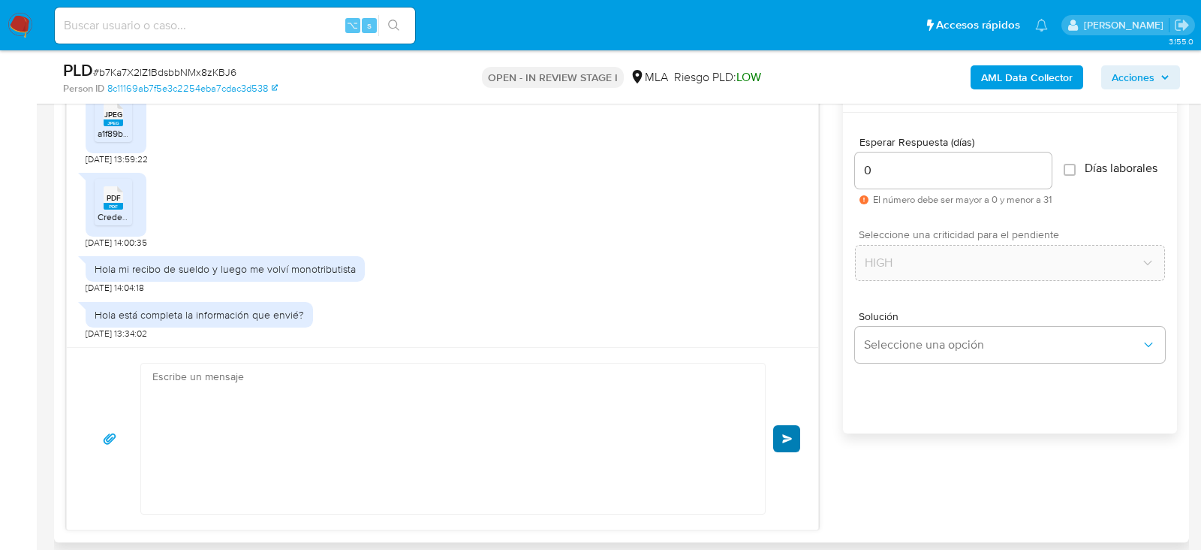
click at [794, 435] on div "Hola. Muchas gracias por la documentación proporcionada. No obstante, es necesa…" at bounding box center [443, 439] width 716 height 152
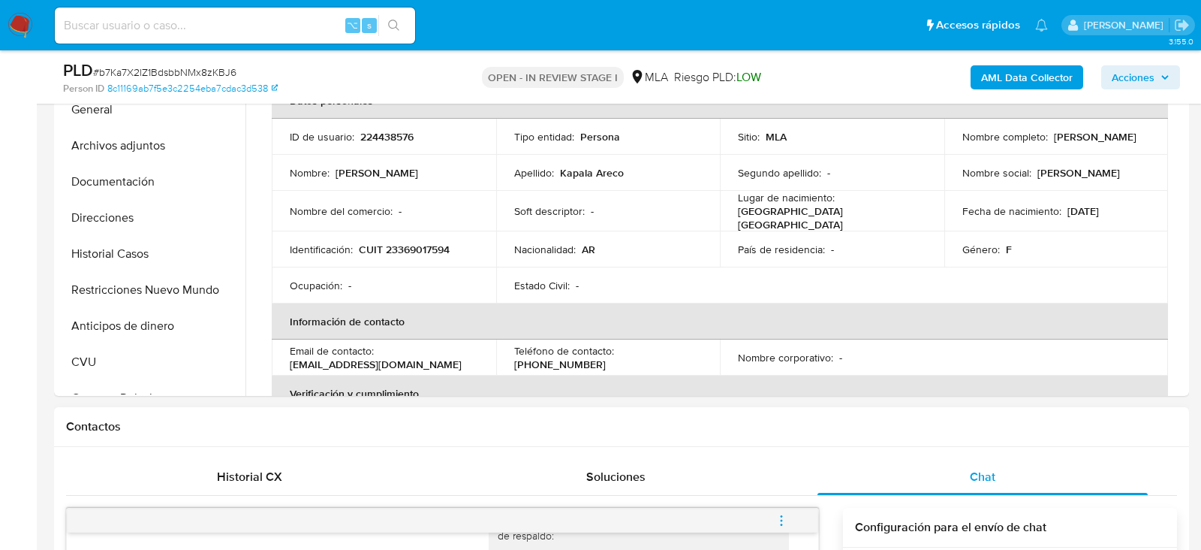
scroll to position [378, 0]
click at [427, 243] on p "CUIT 23369017594" at bounding box center [404, 250] width 91 height 14
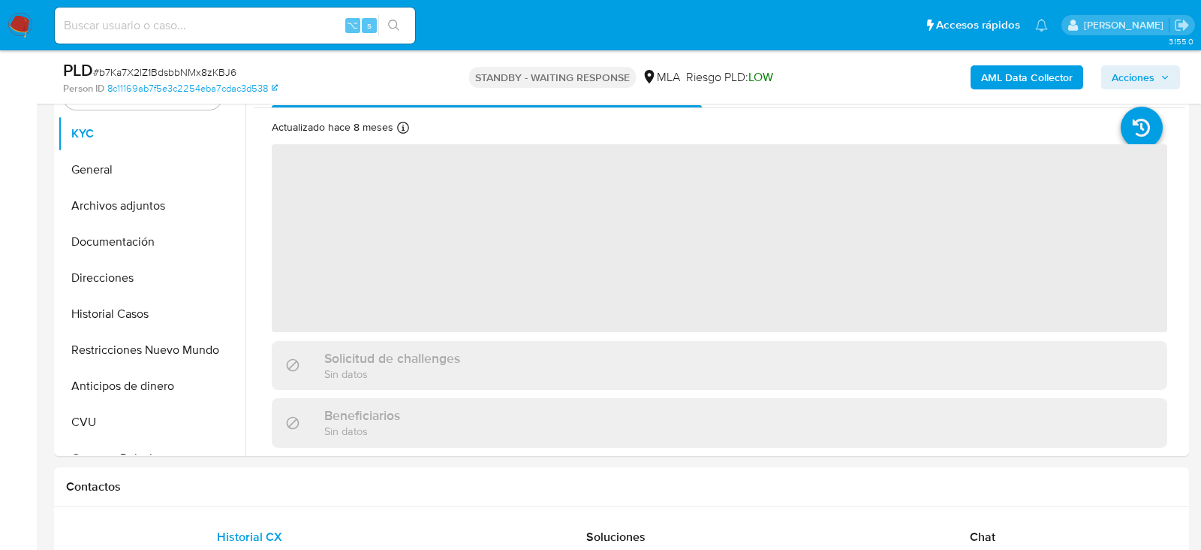
scroll to position [346, 0]
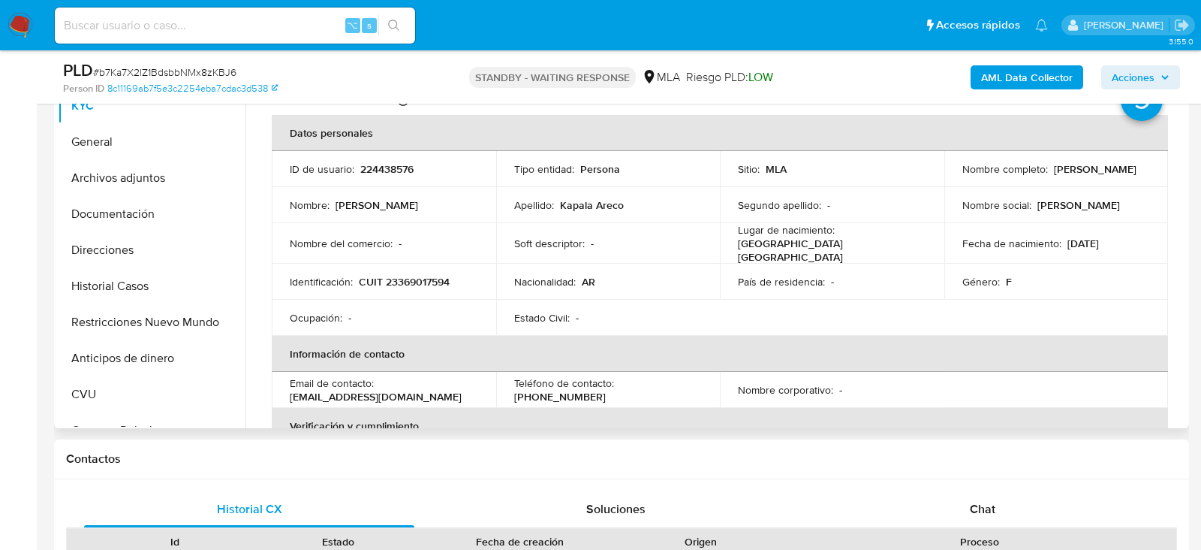
select select "10"
click at [424, 279] on p "CUIT 23369017594" at bounding box center [404, 282] width 91 height 14
copy p "23369017594"
click at [195, 20] on input at bounding box center [235, 26] width 360 height 20
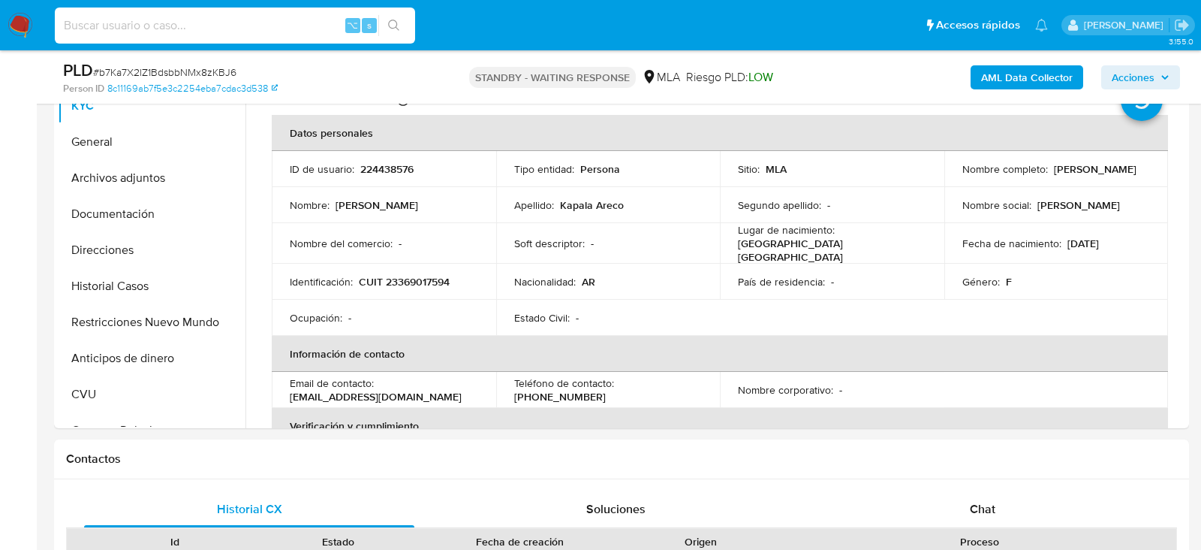
paste input "kv8iLNPk22lgzgaufHK9XrYe"
type input "kv8iLNPk22lgzgaufHK9XrYe"
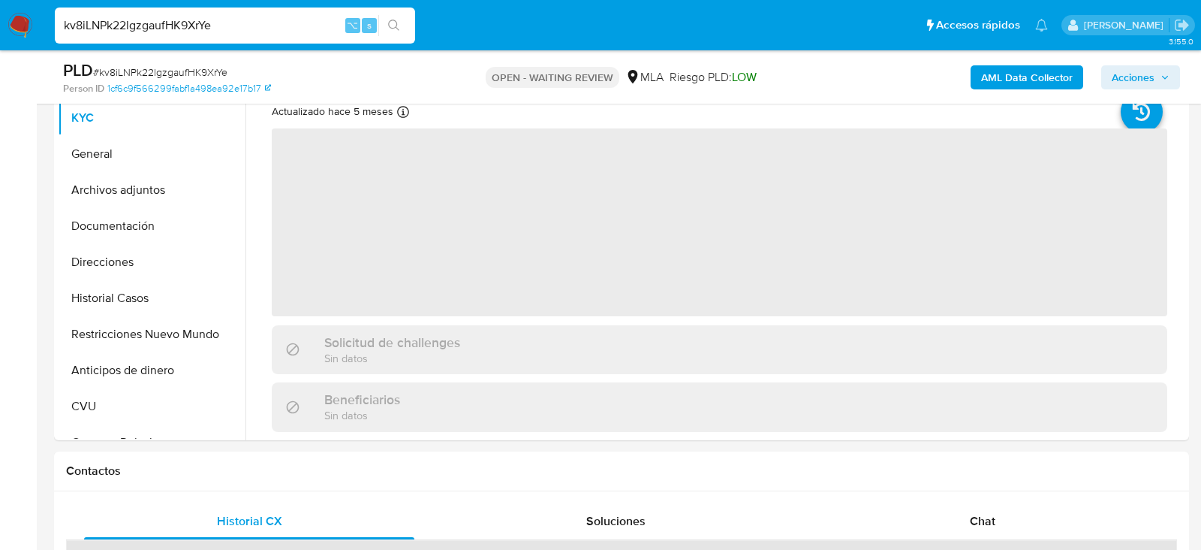
scroll to position [369, 0]
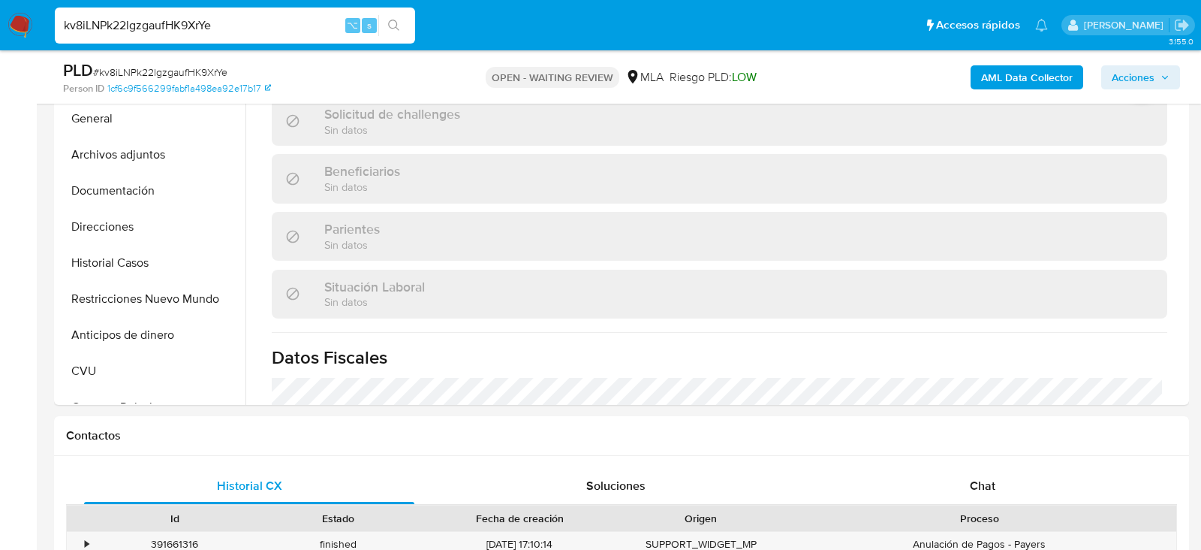
select select "10"
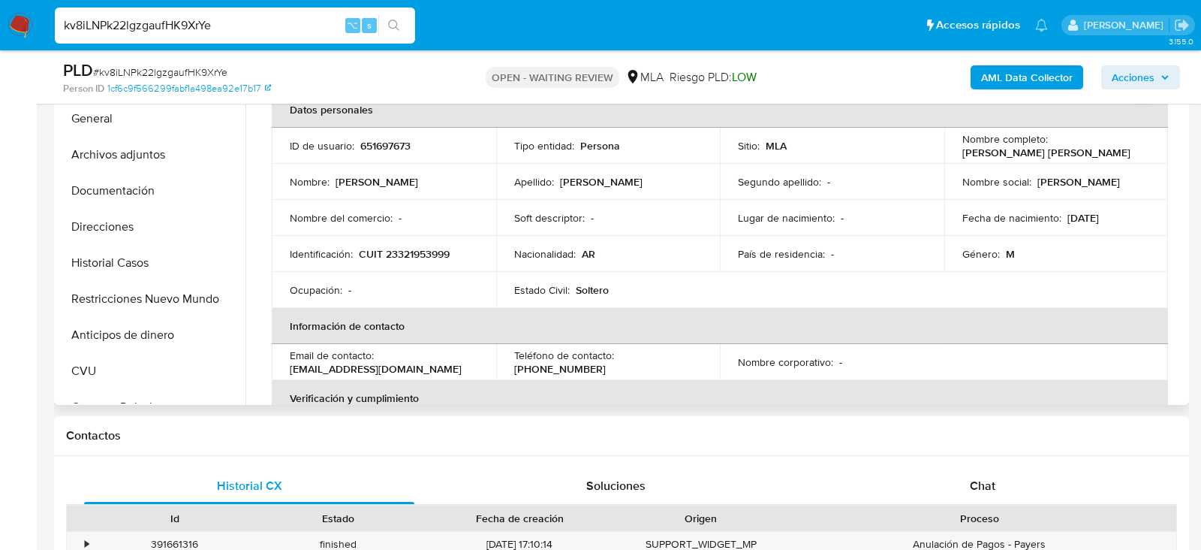
click at [377, 143] on p "651697673" at bounding box center [385, 146] width 50 height 14
copy p "651697673"
click at [119, 270] on button "Historial Casos" at bounding box center [146, 263] width 176 height 36
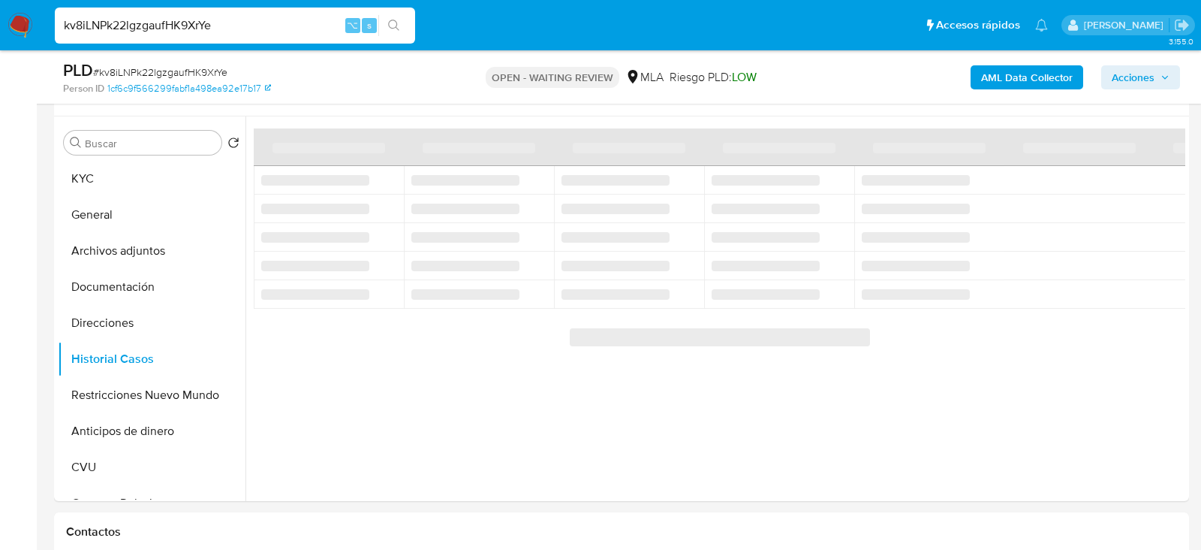
scroll to position [274, 0]
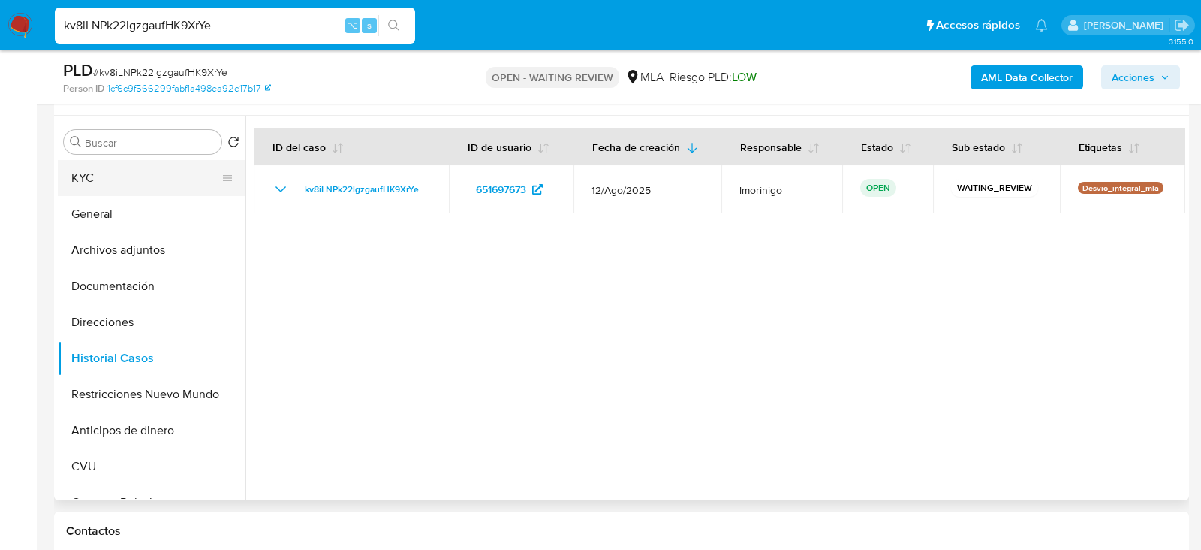
click at [114, 174] on button "KYC" at bounding box center [146, 178] width 176 height 36
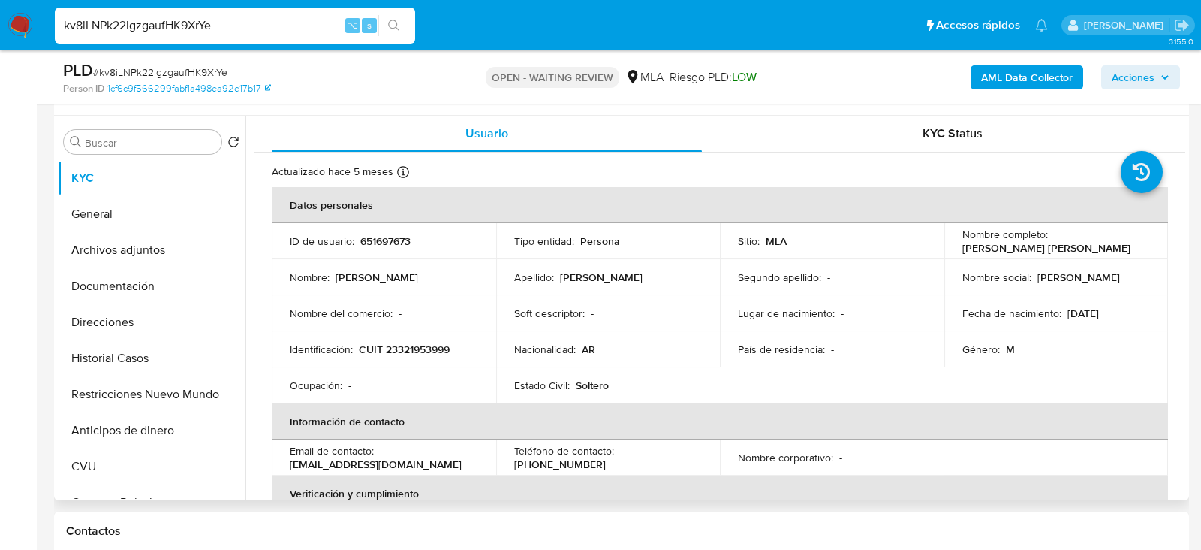
click at [424, 359] on td "Identificación : CUIT 23321953999" at bounding box center [384, 349] width 225 height 36
click at [421, 352] on p "CUIT 23321953999" at bounding box center [404, 349] width 91 height 14
copy p "23321953999"
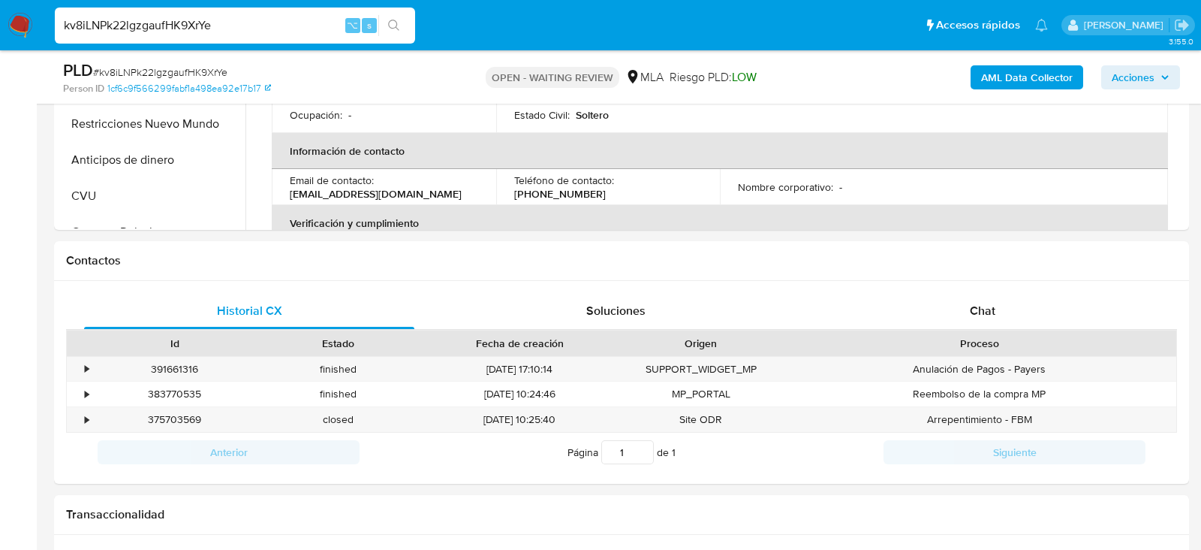
scroll to position [644, 0]
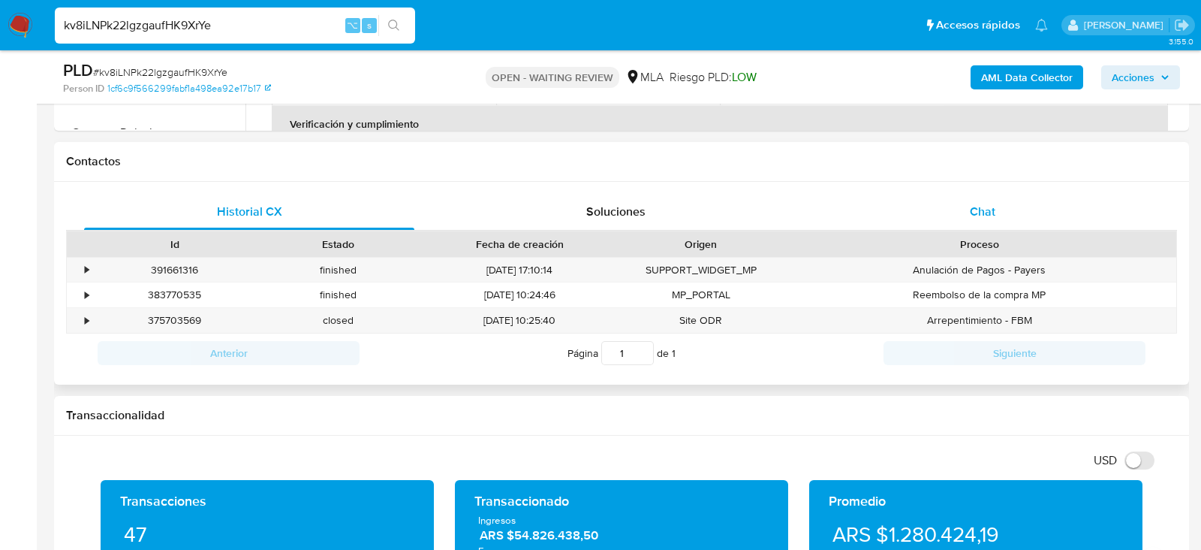
click at [1010, 216] on div "Chat" at bounding box center [983, 212] width 330 height 36
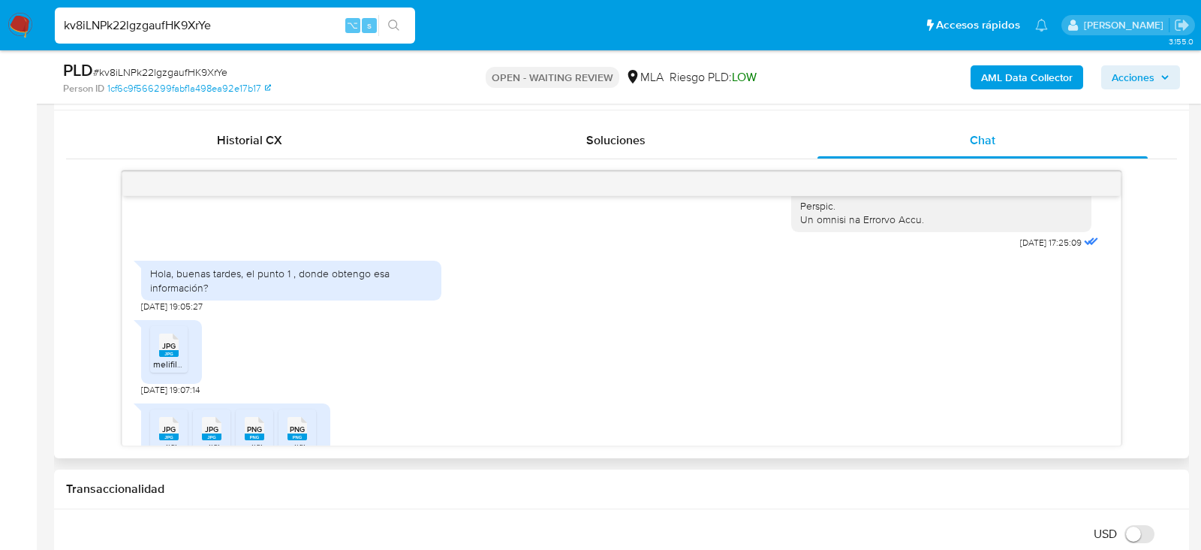
scroll to position [786, 0]
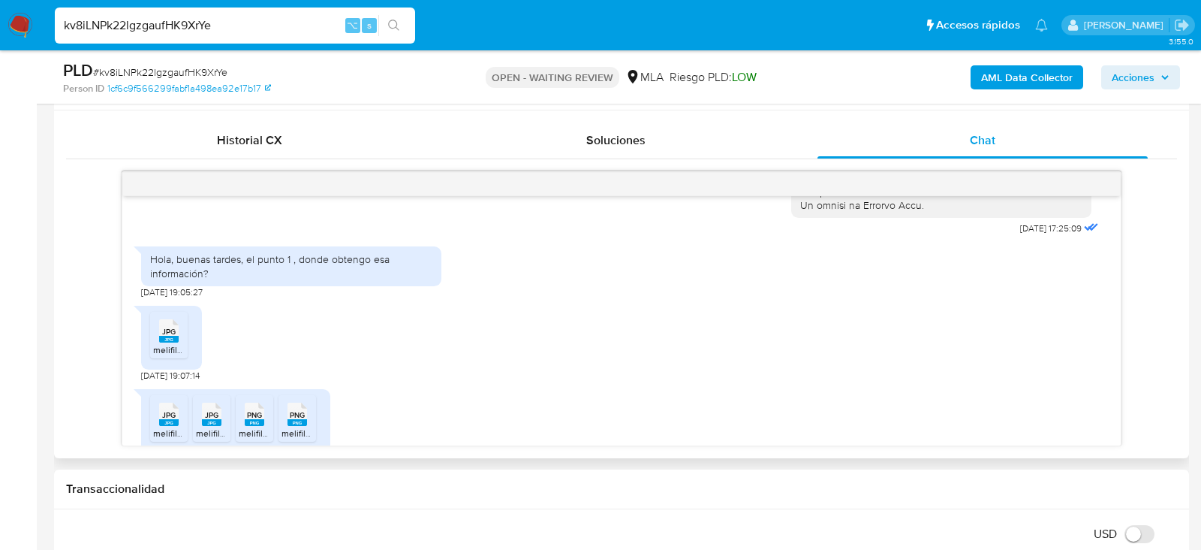
click at [180, 341] on div "JPG JPG" at bounding box center [169, 329] width 32 height 29
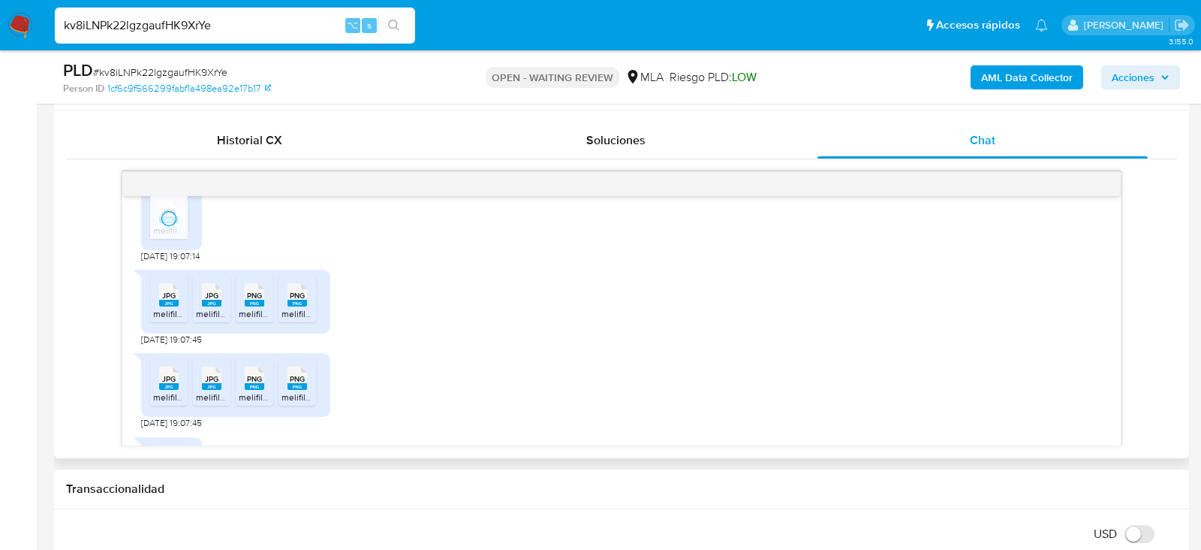
scroll to position [915, 0]
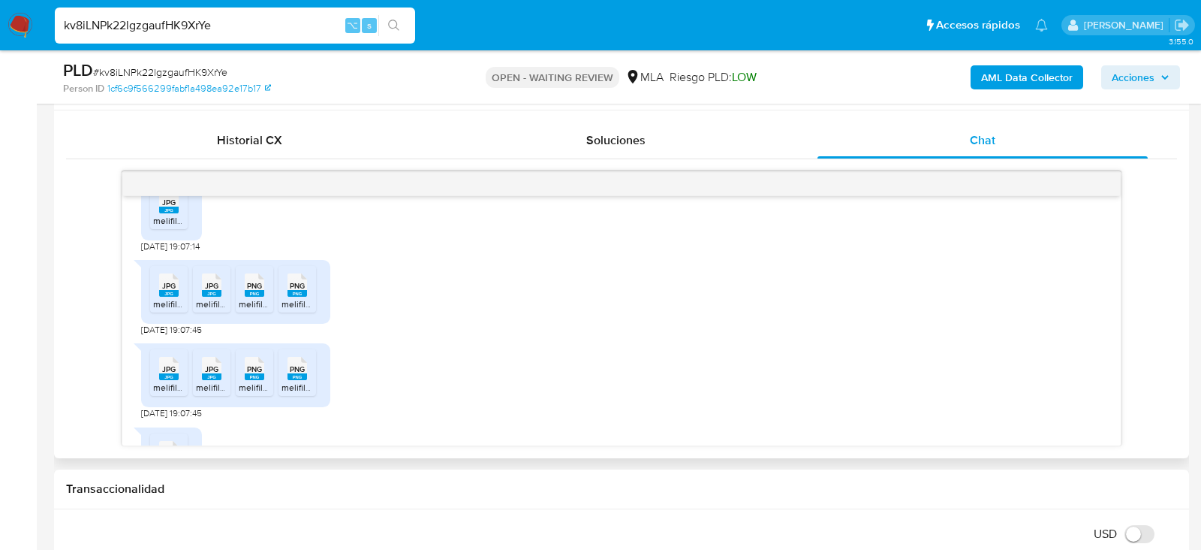
click at [167, 291] on span "JPG" at bounding box center [169, 286] width 14 height 10
click at [236, 312] on li "PNG PNG melifile2237045327493676246.png" at bounding box center [255, 289] width 38 height 47
click at [207, 297] on rect at bounding box center [212, 293] width 20 height 7
click at [306, 297] on rect at bounding box center [298, 293] width 20 height 7
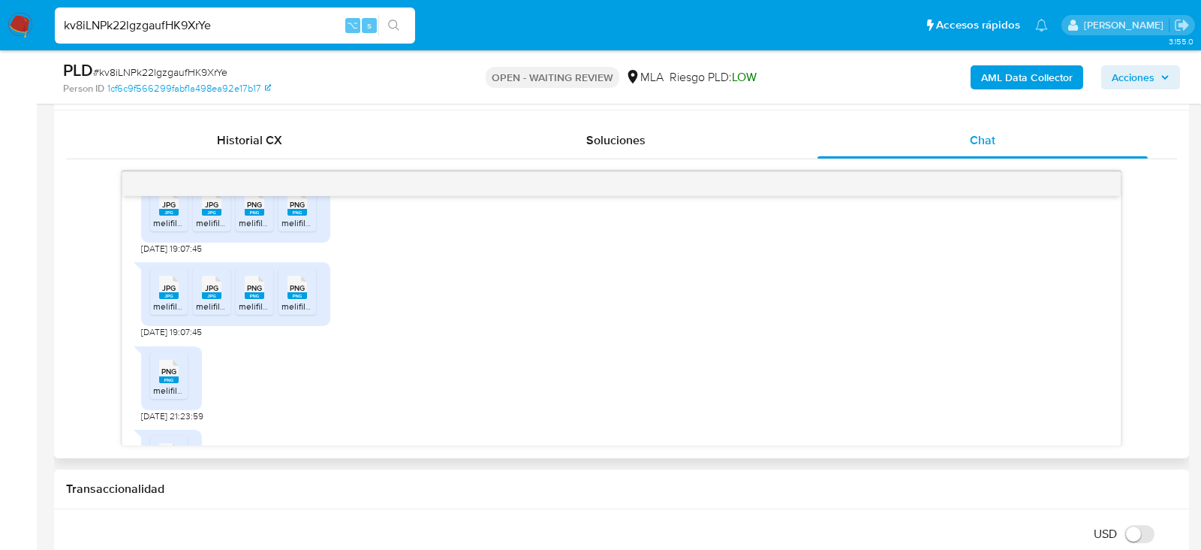
scroll to position [1038, 0]
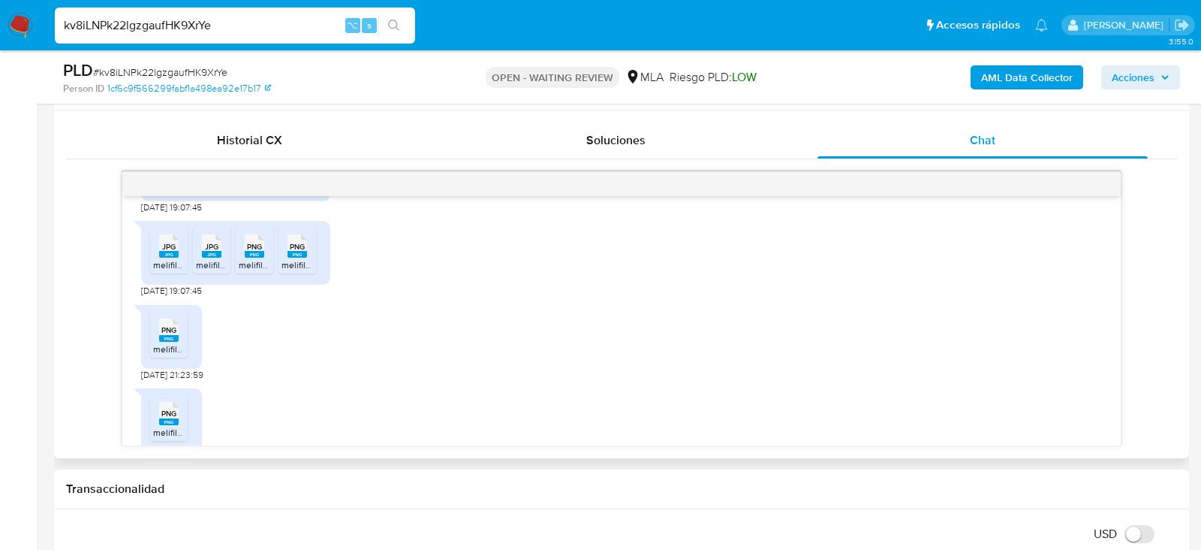
click at [155, 259] on div "JPG JPG" at bounding box center [169, 244] width 32 height 29
click at [211, 258] on rect at bounding box center [212, 254] width 20 height 7
click at [239, 259] on div "PNG PNG" at bounding box center [255, 244] width 32 height 29
click at [303, 271] on span "melifile6956473954811731587.png" at bounding box center [350, 264] width 137 height 13
click at [178, 342] on rect at bounding box center [169, 338] width 20 height 7
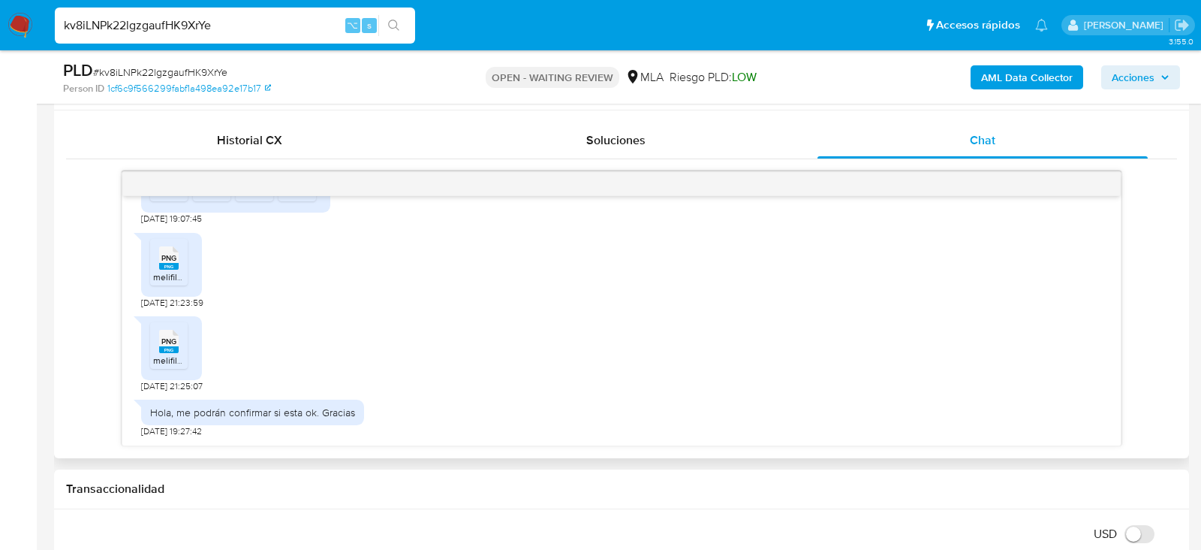
click at [179, 354] on div "PNG PNG" at bounding box center [169, 339] width 32 height 29
click at [200, 73] on span "# kv8iLNPk22lgzgaufHK9XrYe" at bounding box center [160, 72] width 134 height 15
copy span "kv8iLNPk22lgzgaufHK9XrYe"
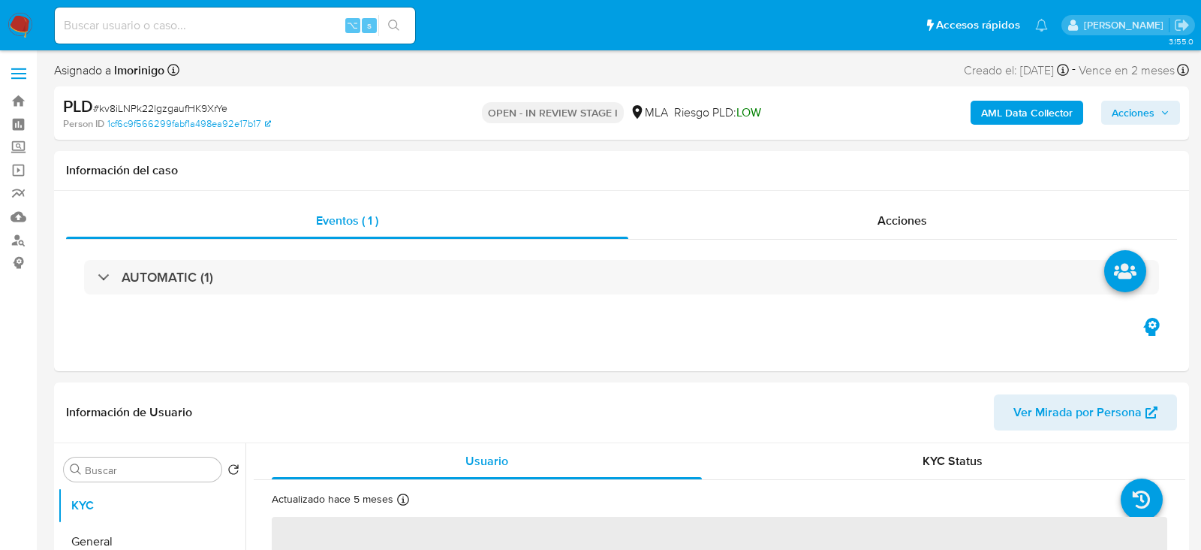
select select "10"
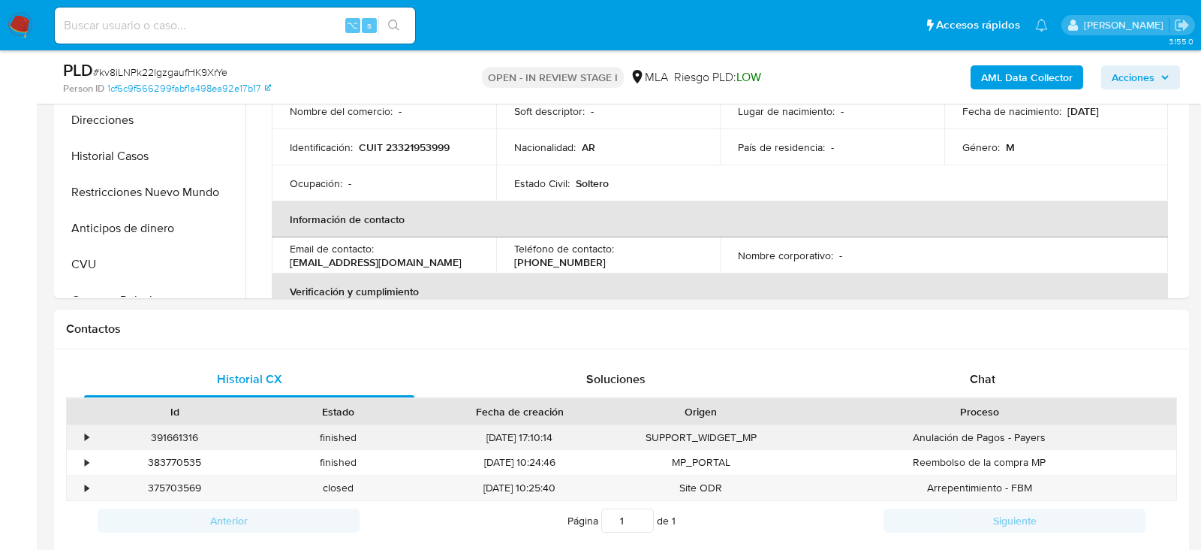
scroll to position [481, 0]
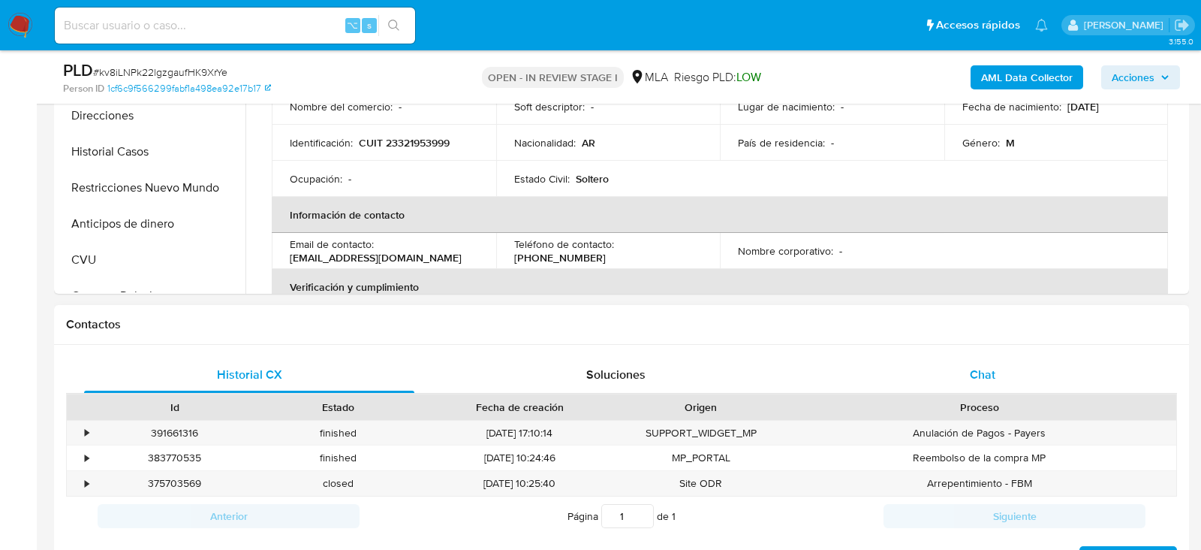
click at [891, 378] on div "Chat" at bounding box center [983, 375] width 330 height 36
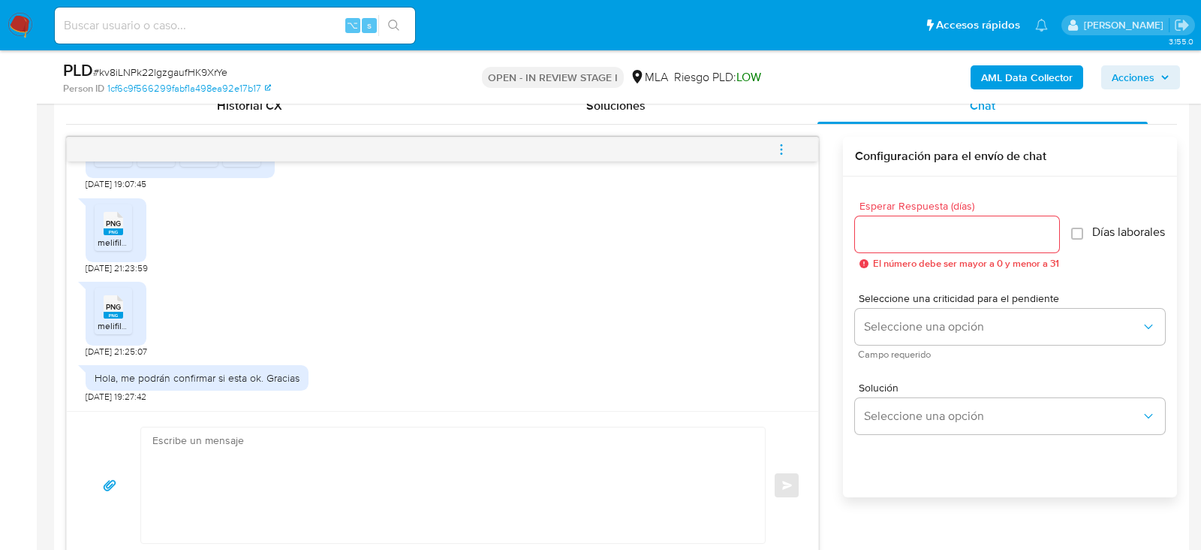
scroll to position [752, 0]
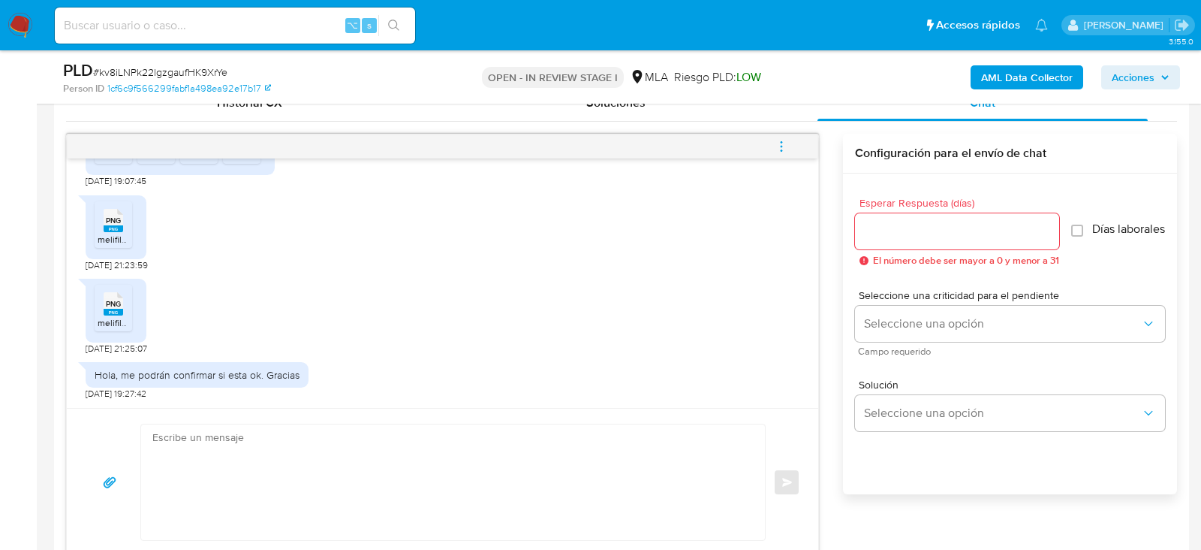
click at [219, 491] on textarea at bounding box center [449, 482] width 594 height 116
click at [256, 480] on textarea at bounding box center [449, 482] width 594 height 116
click at [214, 20] on input at bounding box center [235, 26] width 360 height 20
paste input "tJPczk7k14au46kPMIJY9Iax"
type input "tJPczk7k14au46kPMIJY9Iax"
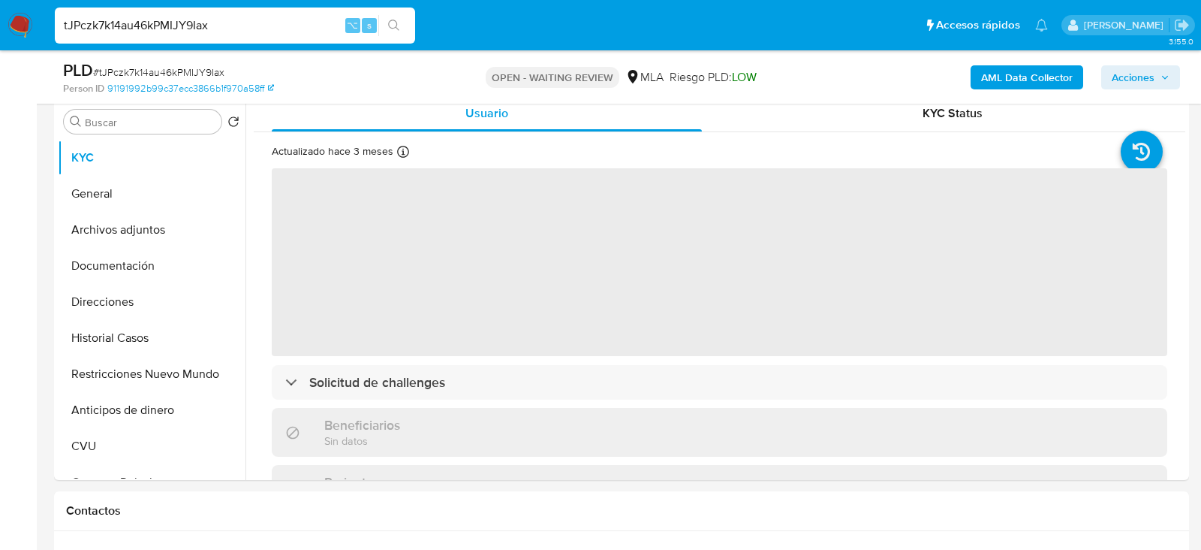
scroll to position [324, 0]
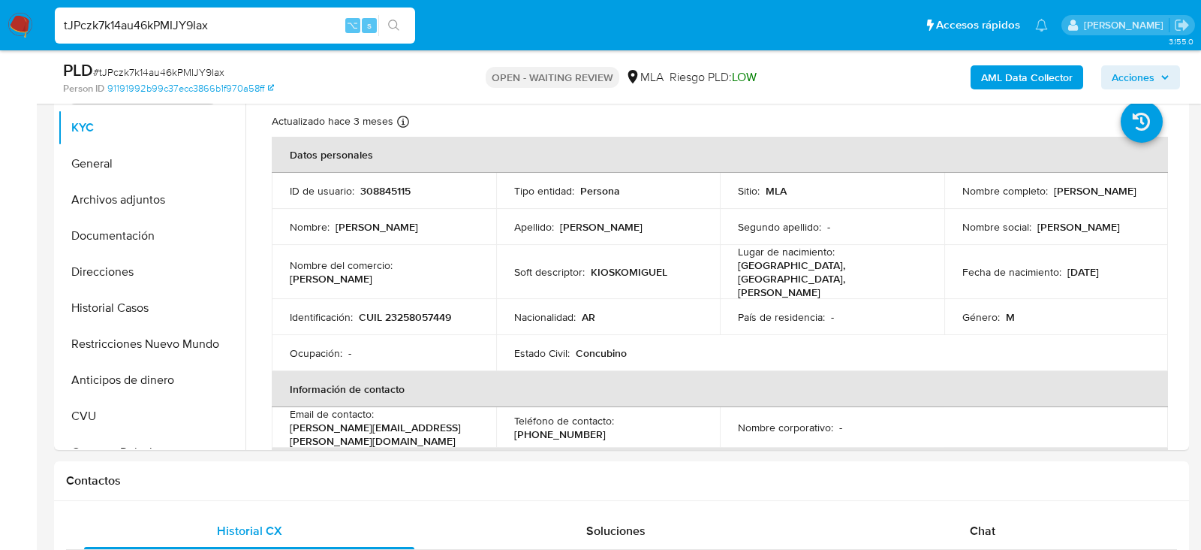
select select "10"
click at [381, 195] on p "308845115" at bounding box center [385, 191] width 50 height 14
copy p "308845115"
click at [111, 295] on button "Historial Casos" at bounding box center [146, 308] width 176 height 36
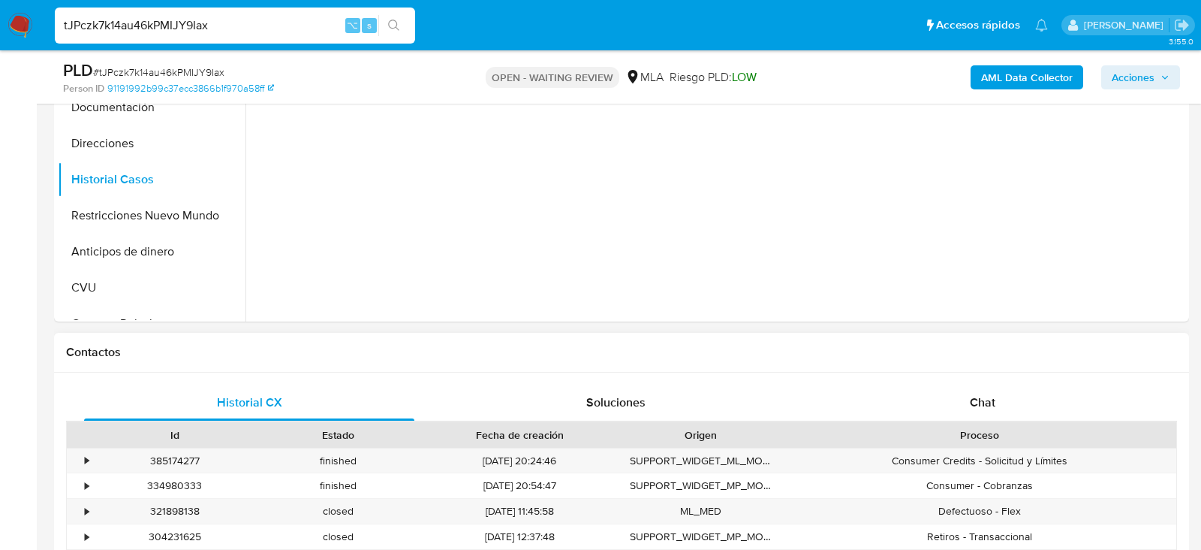
scroll to position [637, 0]
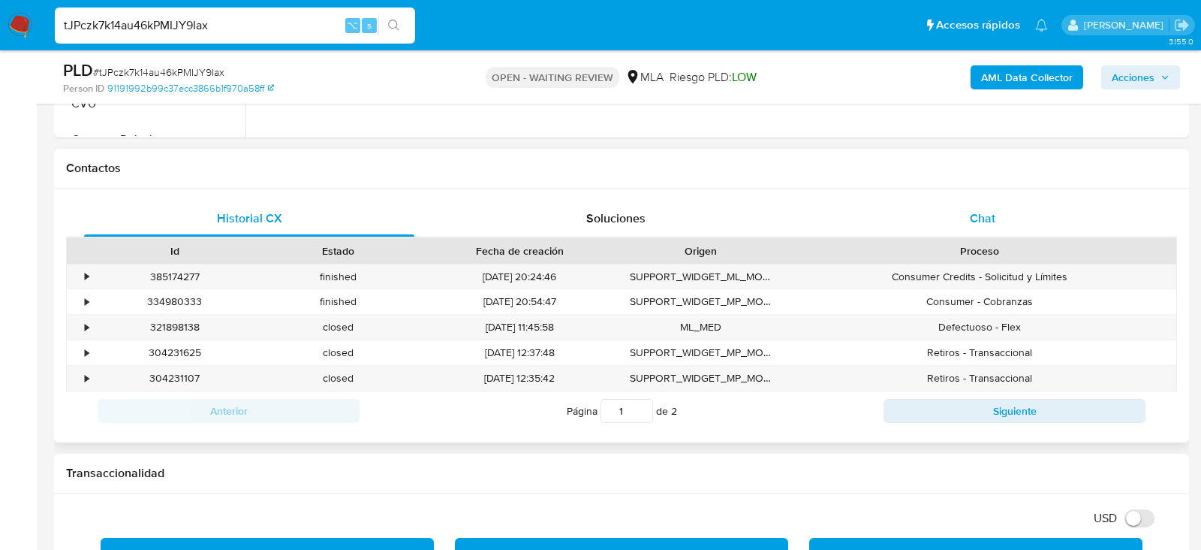
click at [951, 218] on div "Chat" at bounding box center [983, 218] width 330 height 36
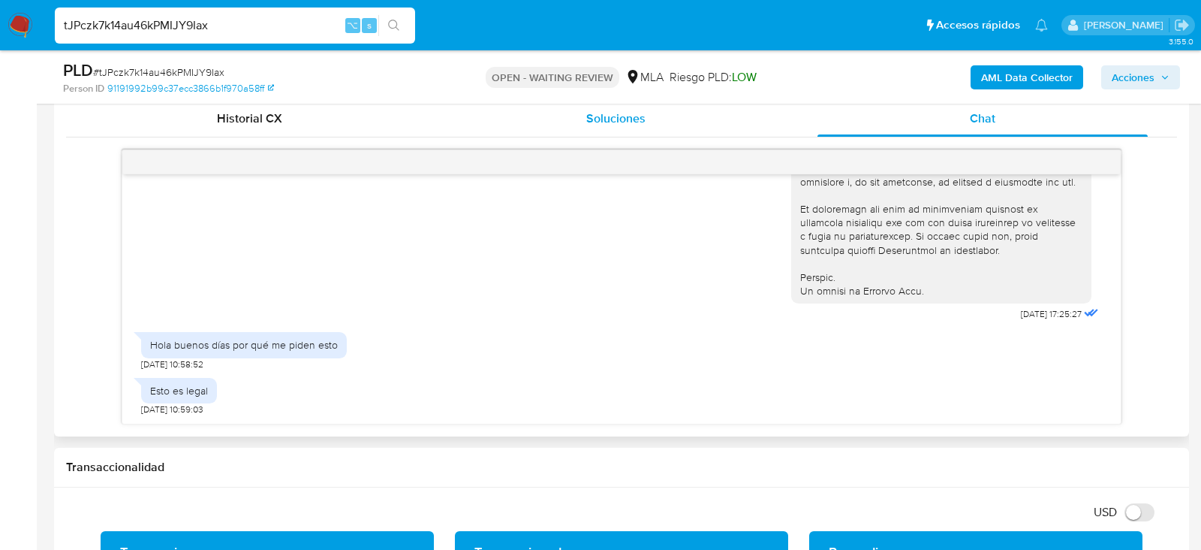
scroll to position [738, 0]
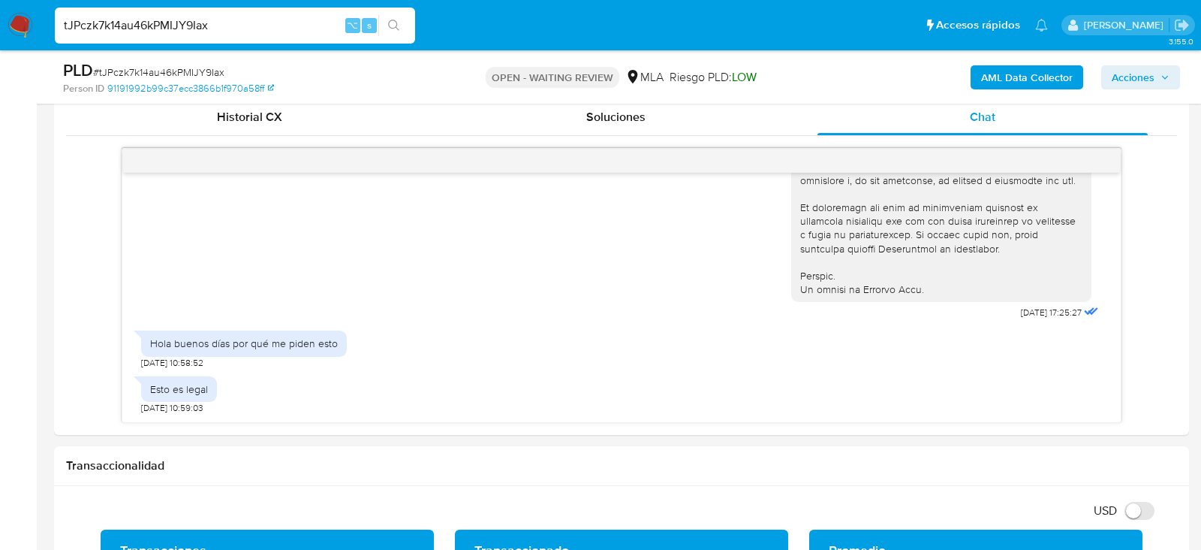
click at [216, 69] on span "# tJPczk7k14au46kPMIJY9Iax" at bounding box center [158, 72] width 131 height 15
copy span "tJPczk7k14au46kPMIJY9Iax"
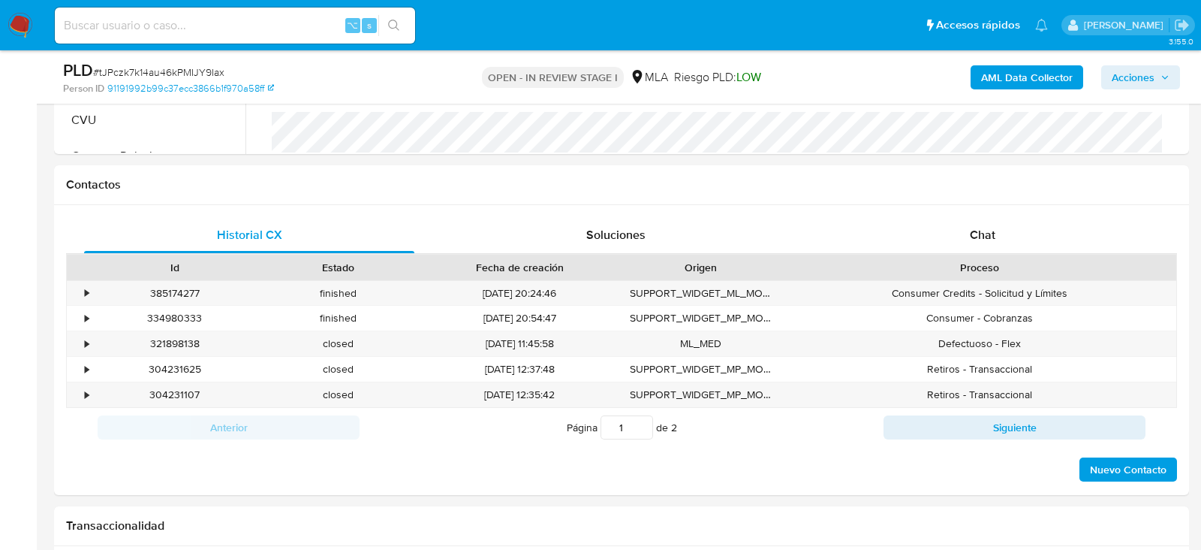
scroll to position [706, 0]
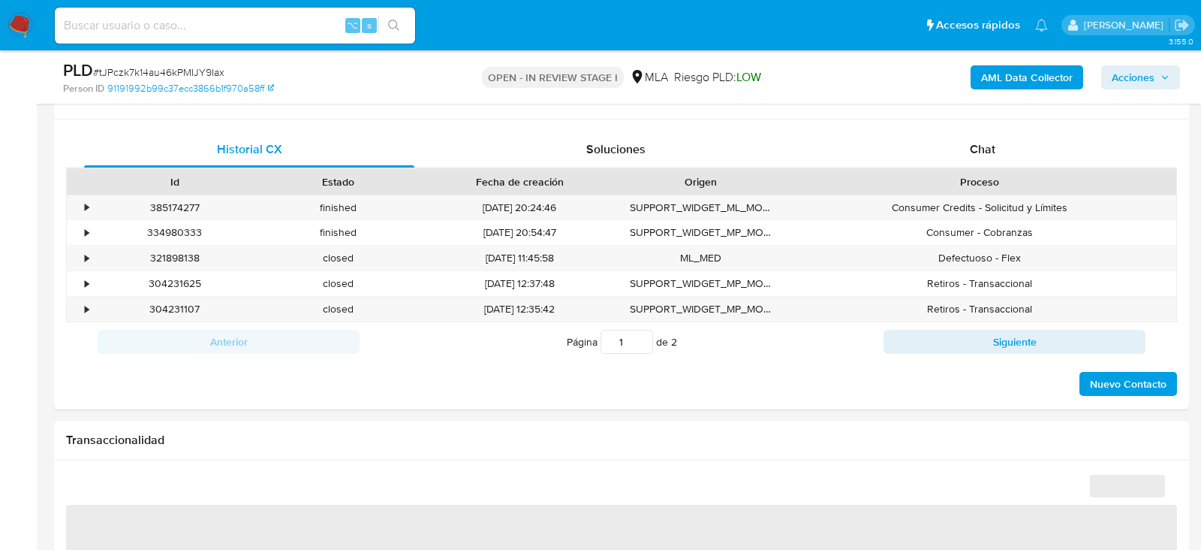
select select "10"
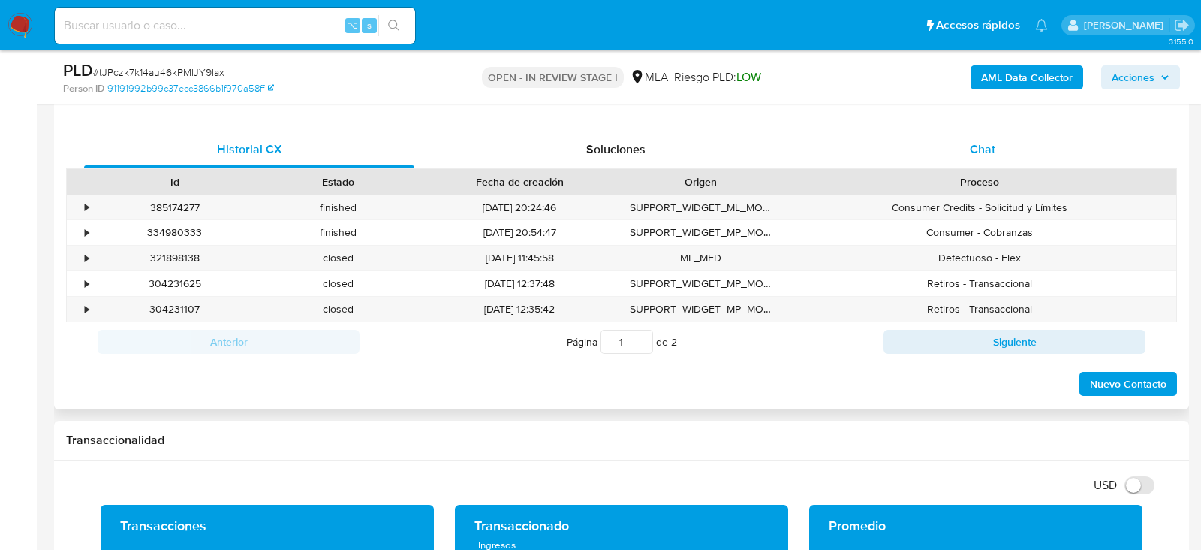
click at [949, 165] on div "Chat" at bounding box center [983, 149] width 330 height 36
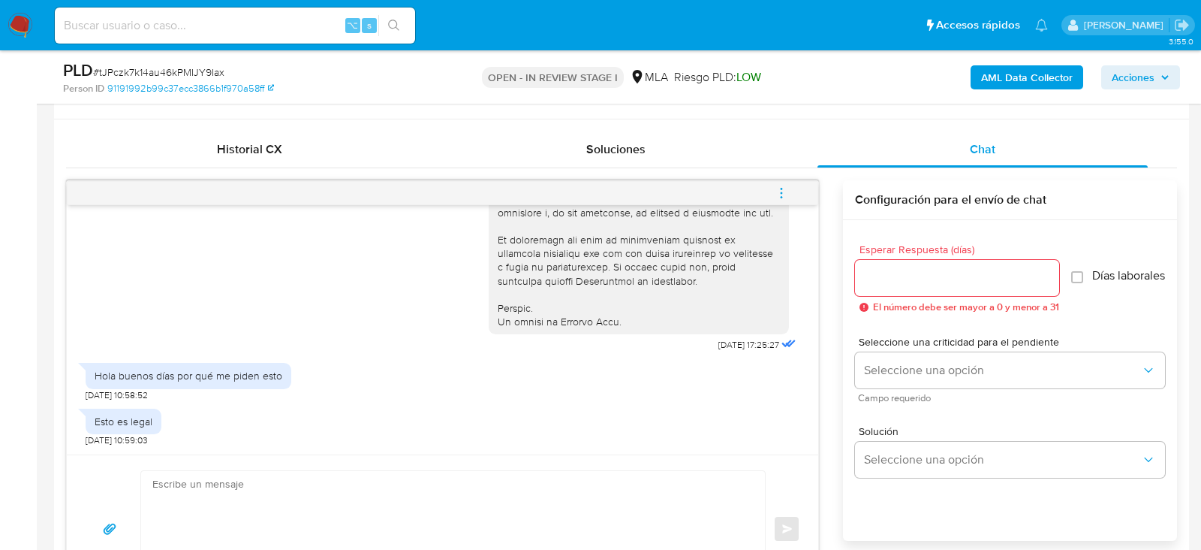
scroll to position [444, 0]
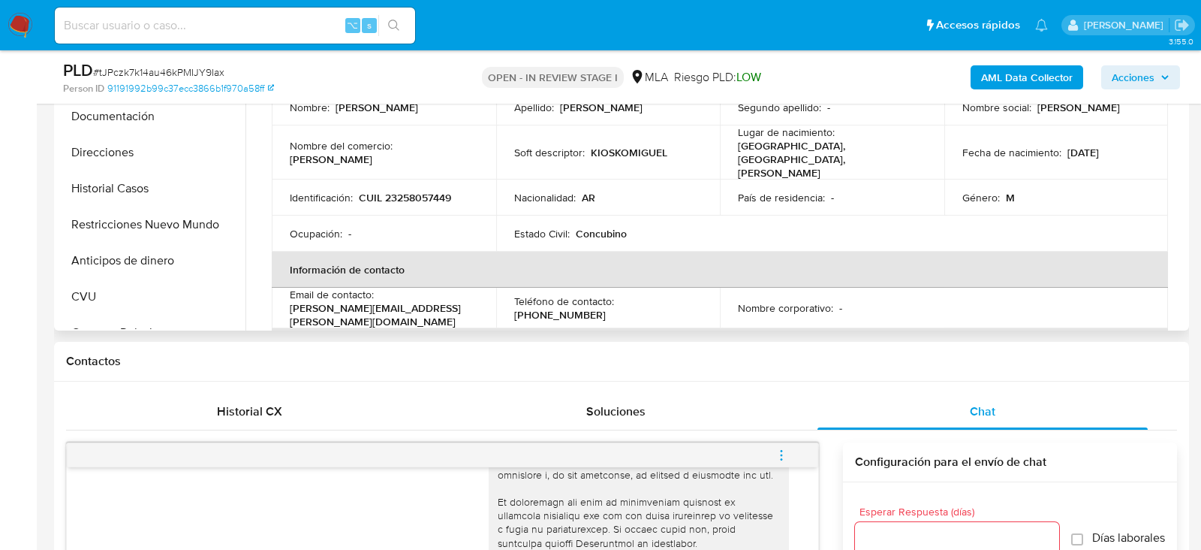
click at [409, 191] on p "CUIL 23258057449" at bounding box center [405, 198] width 92 height 14
copy p "23258057449"
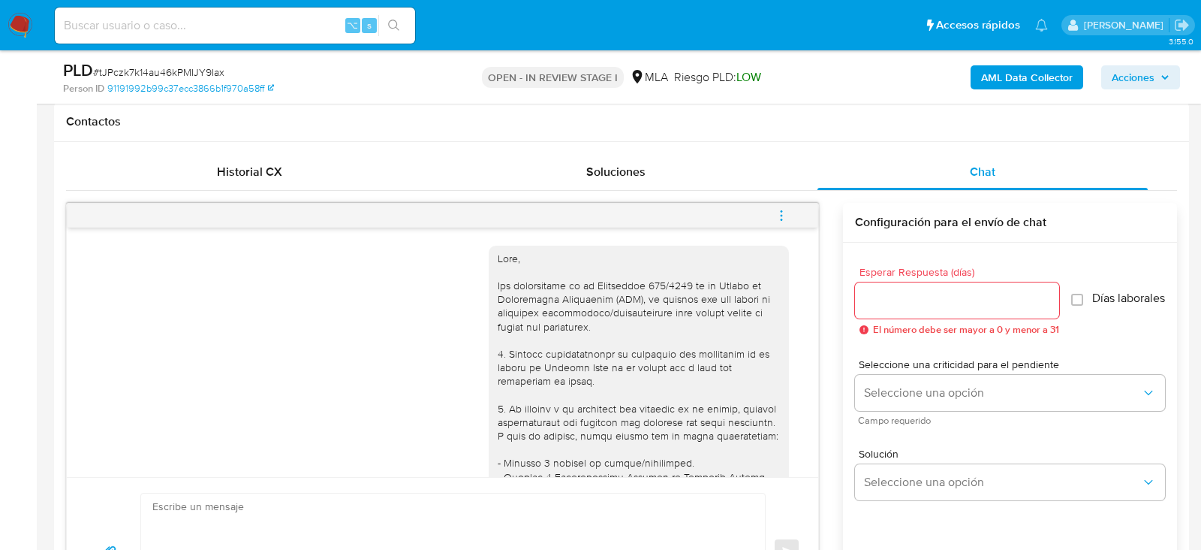
scroll to position [682, 0]
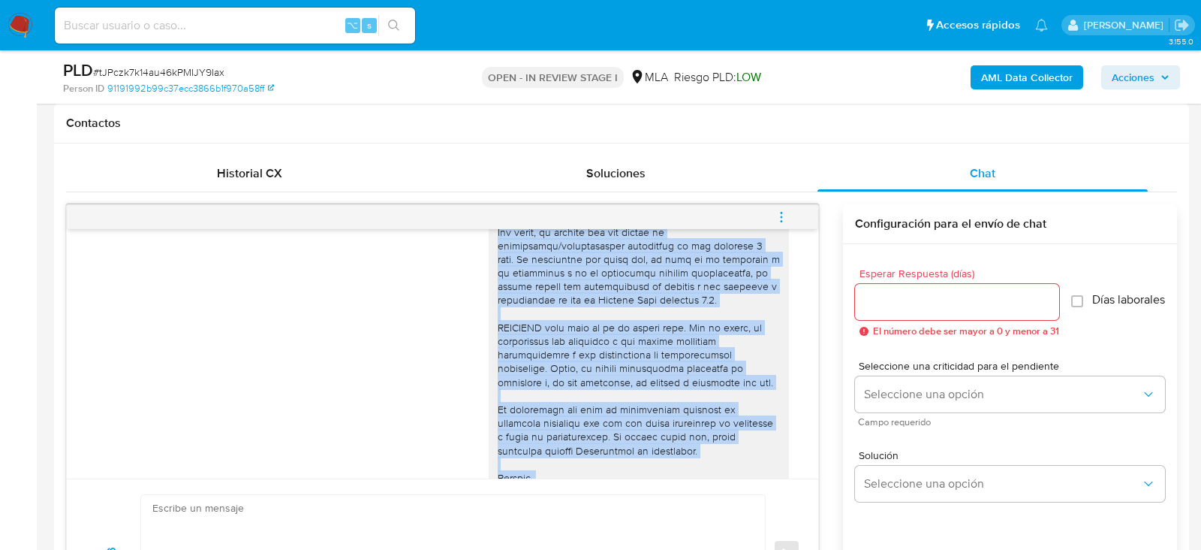
scroll to position [706, 0]
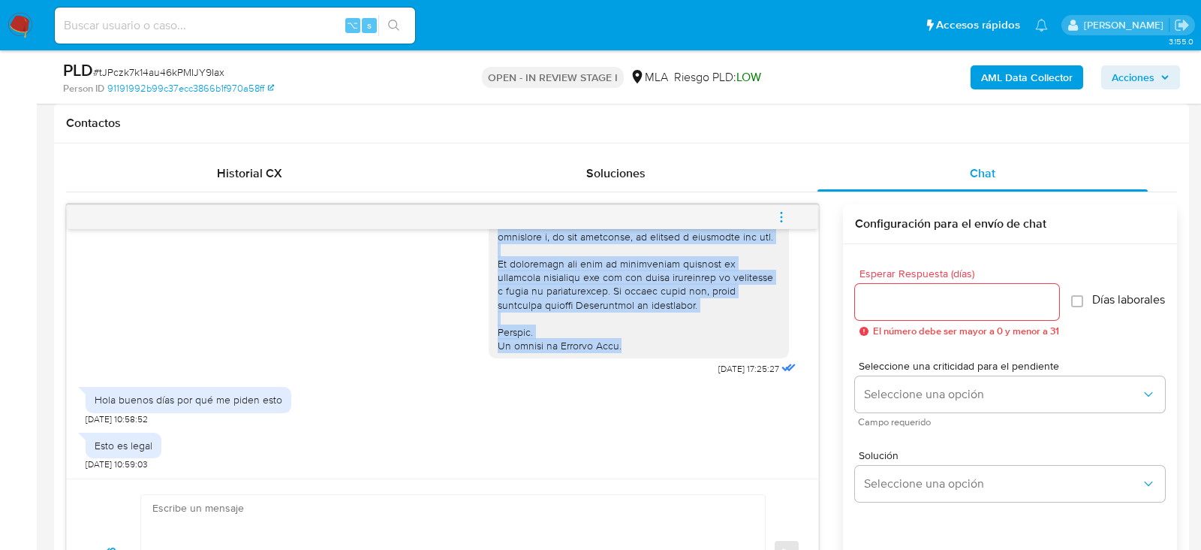
drag, startPoint x: 498, startPoint y: 255, endPoint x: 649, endPoint y: 344, distance: 175.0
copy div "Hola, Por disposición de la Resolución 200/2024 de la Unidad de Información Fin…"
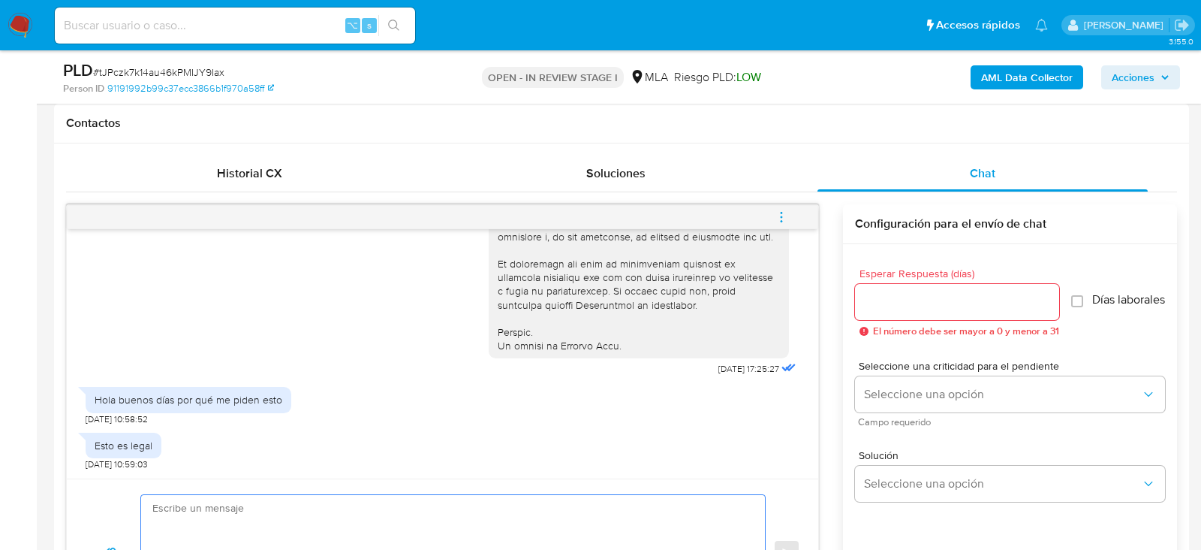
click at [446, 509] on textarea at bounding box center [449, 553] width 594 height 116
paste textarea "Hola, Por disposición de la Resolución 200/2024 de la Unidad de Información Fin…"
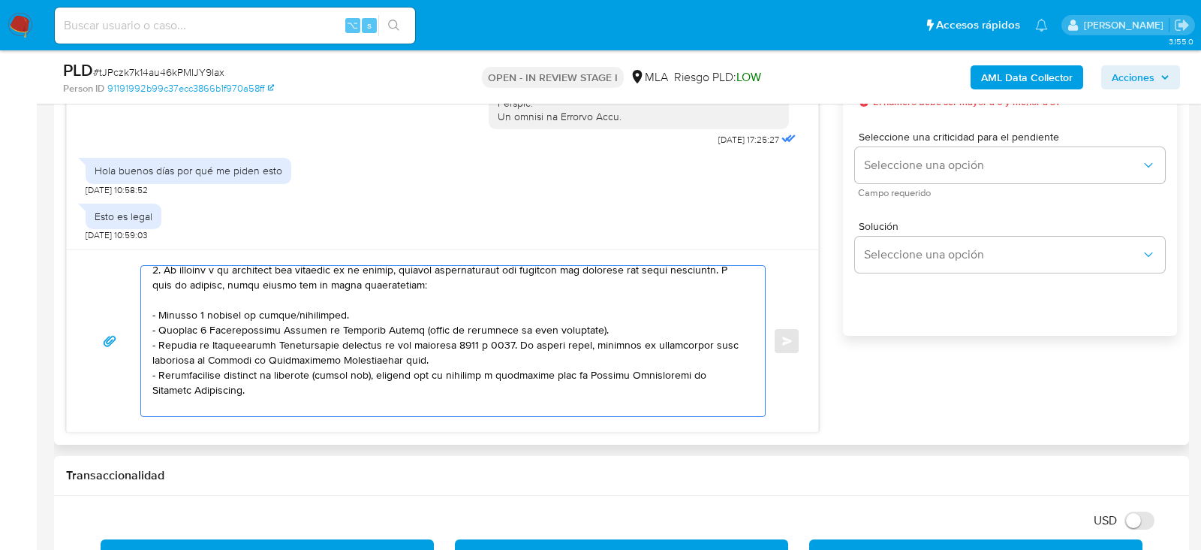
scroll to position [133, 0]
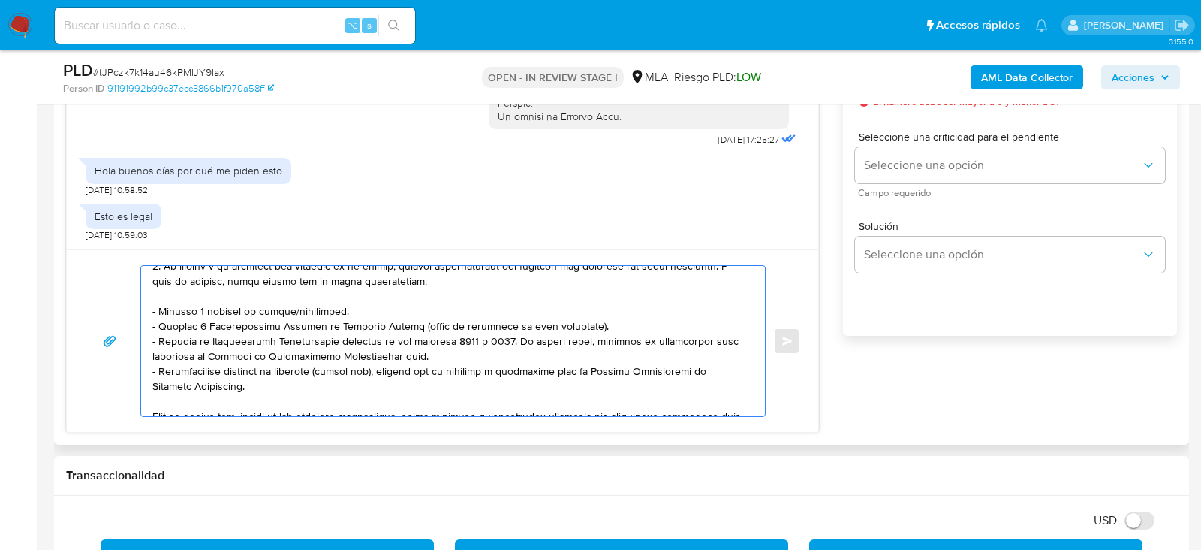
drag, startPoint x: 218, startPoint y: 390, endPoint x: 147, endPoint y: 332, distance: 91.2
click at [147, 332] on div at bounding box center [449, 341] width 617 height 150
drag, startPoint x: 213, startPoint y: 381, endPoint x: 149, endPoint y: 327, distance: 83.6
click at [149, 327] on div at bounding box center [449, 341] width 617 height 150
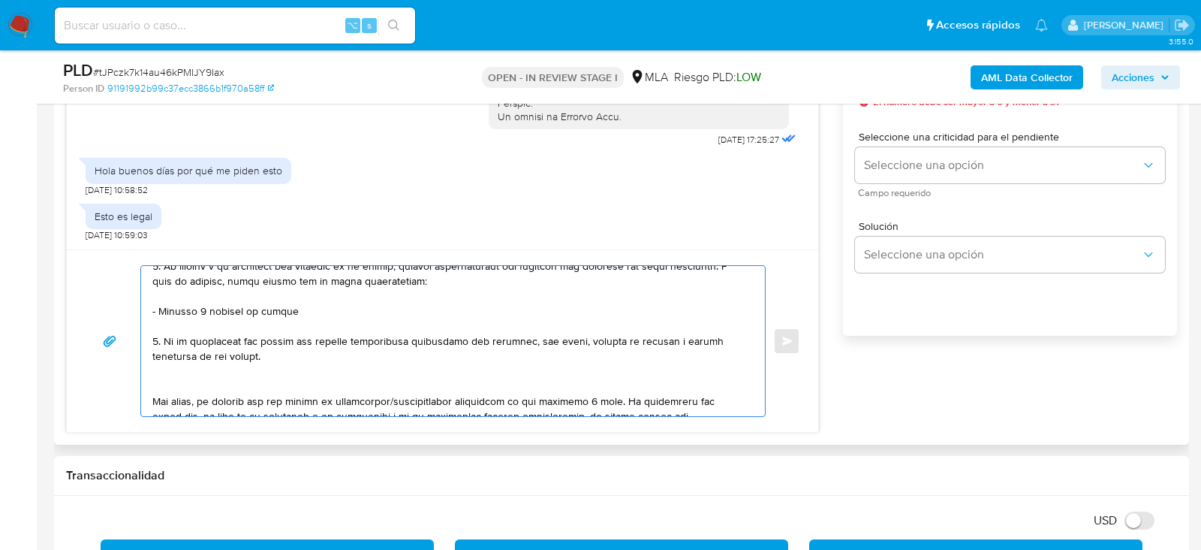
click at [310, 384] on textarea at bounding box center [449, 341] width 594 height 150
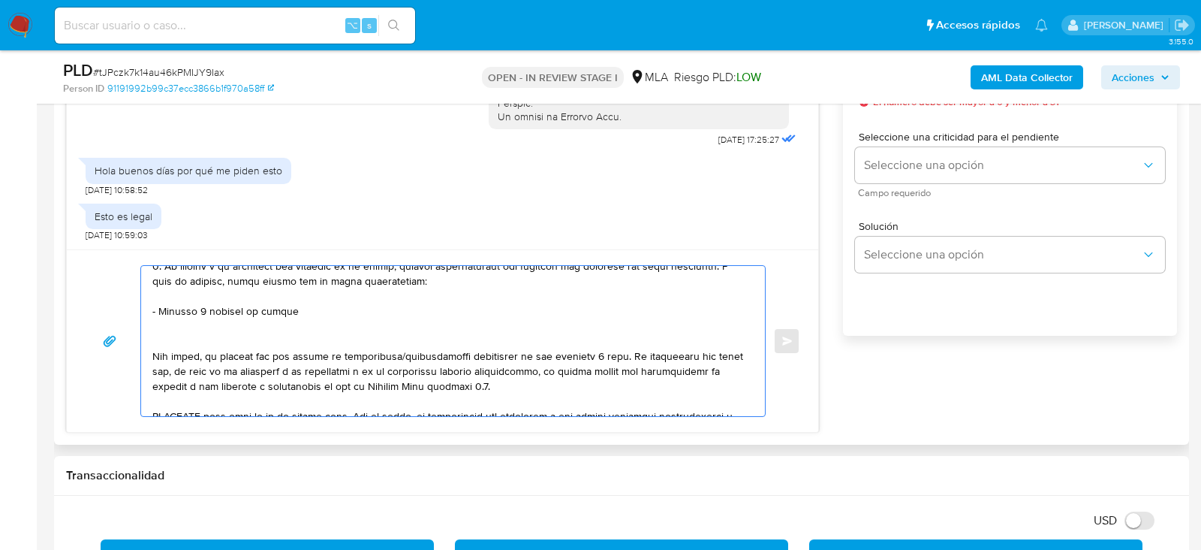
drag, startPoint x: 620, startPoint y: 355, endPoint x: 139, endPoint y: 353, distance: 480.6
click at [139, 353] on div "Enviar" at bounding box center [443, 341] width 716 height 152
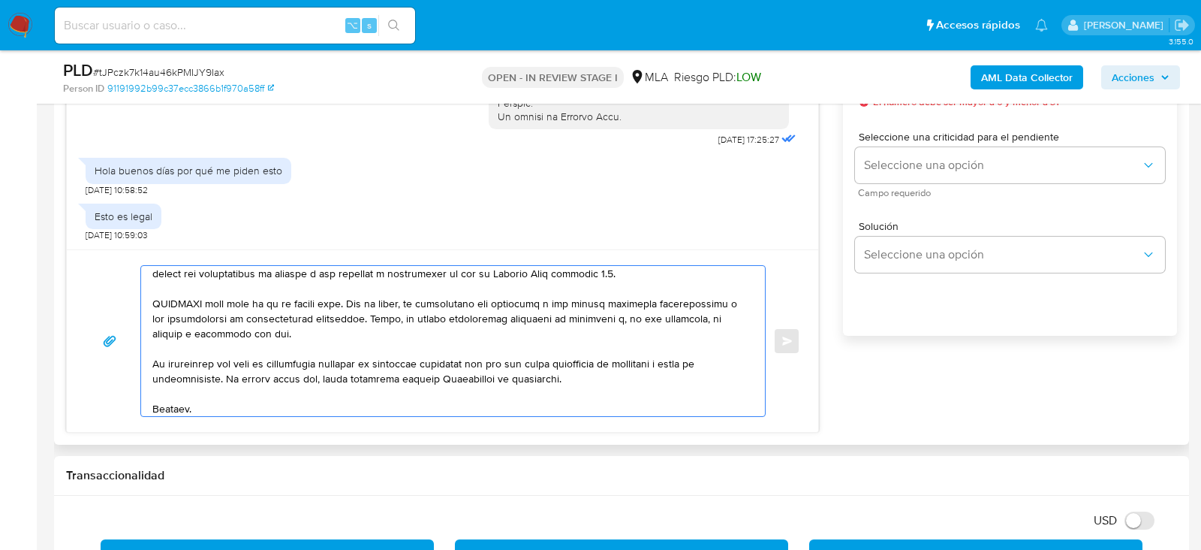
scroll to position [246, 0]
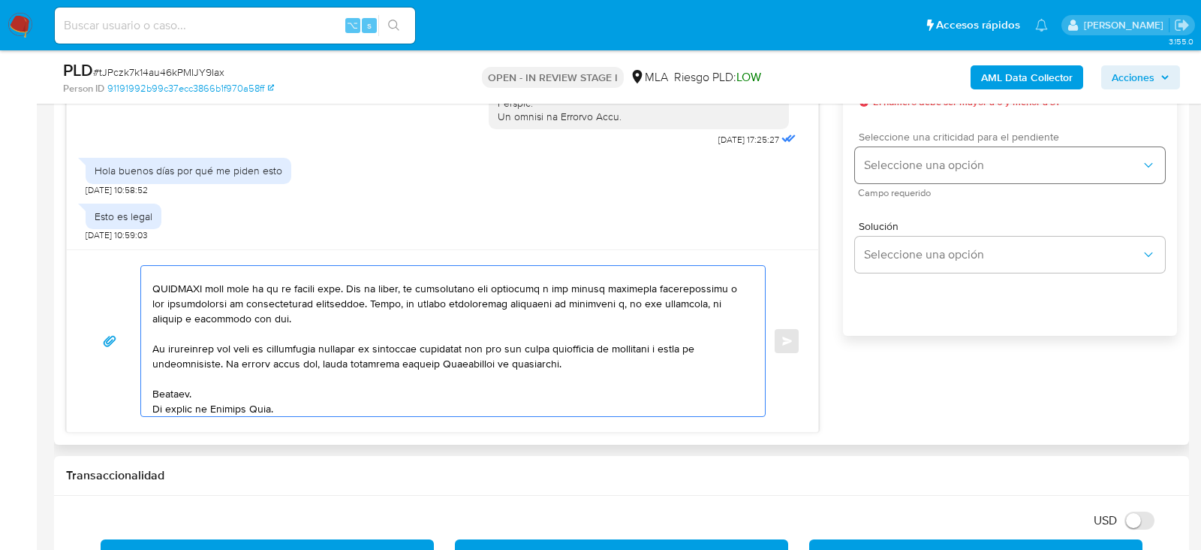
type textarea "Hola, Por disposición de la Resolución 200/2024 de la Unidad de Información Fin…"
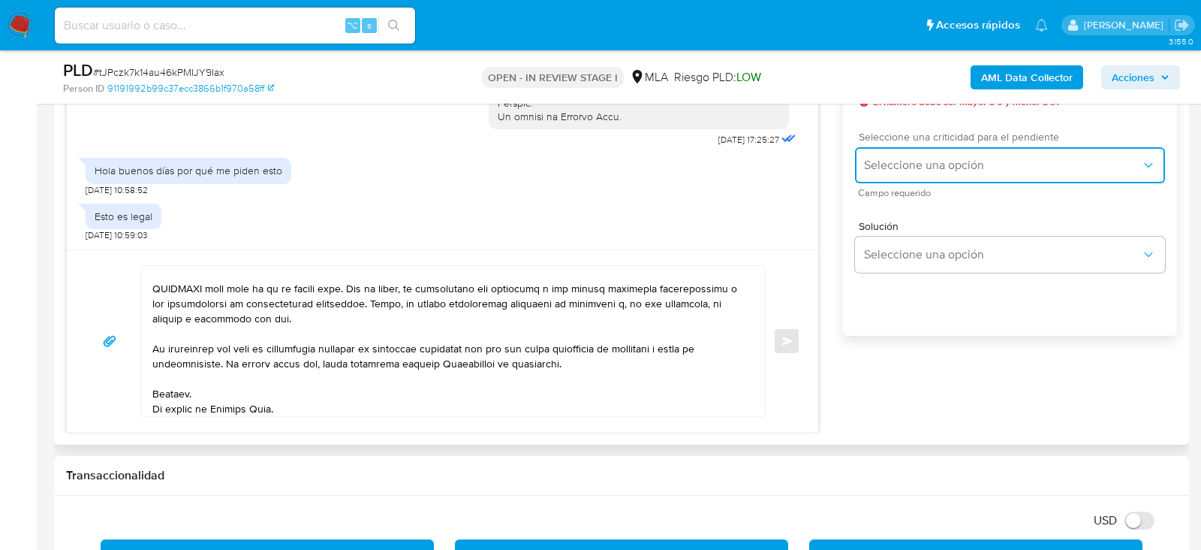
click at [897, 162] on button "Seleccione una opción" at bounding box center [1010, 165] width 310 height 36
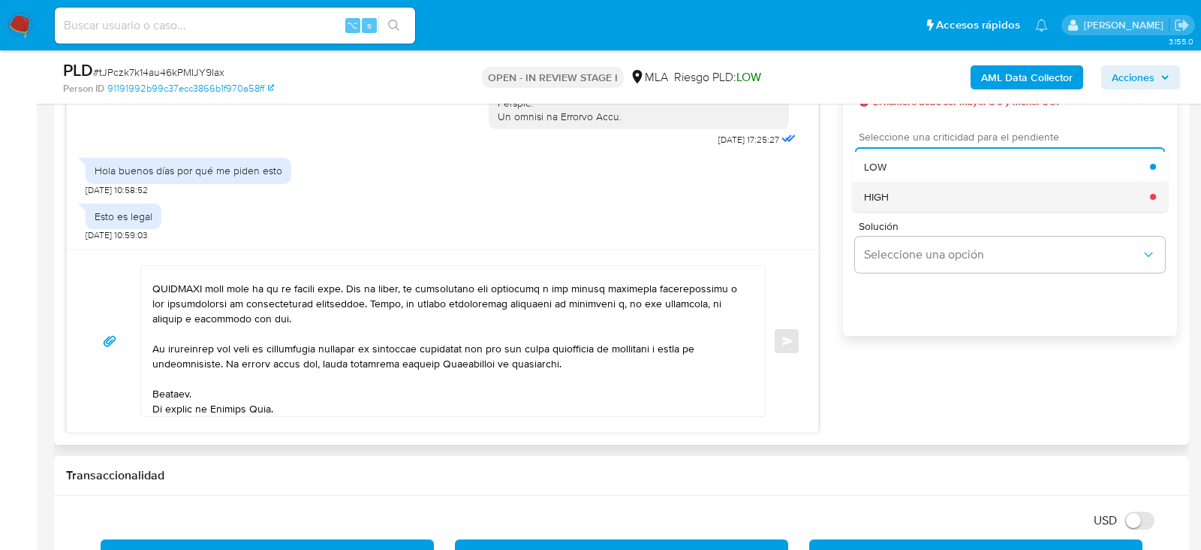
click at [895, 208] on div "HIGH" at bounding box center [1007, 197] width 286 height 30
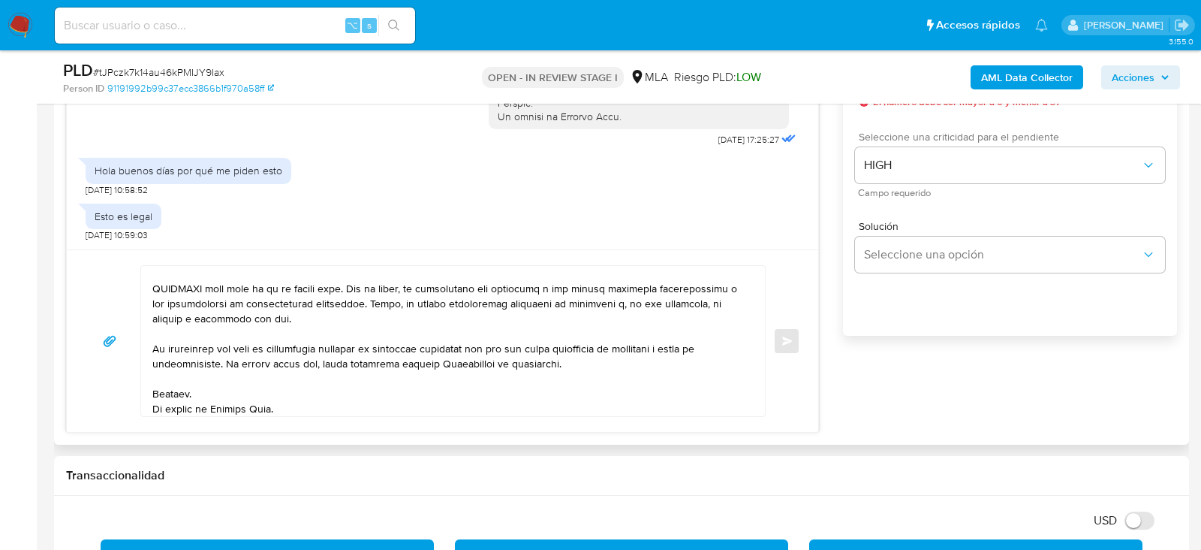
click at [901, 306] on div "Esperar Respuesta (días) El número debe ser mayor a 0 y menor a 31 Días laboral…" at bounding box center [1010, 195] width 334 height 360
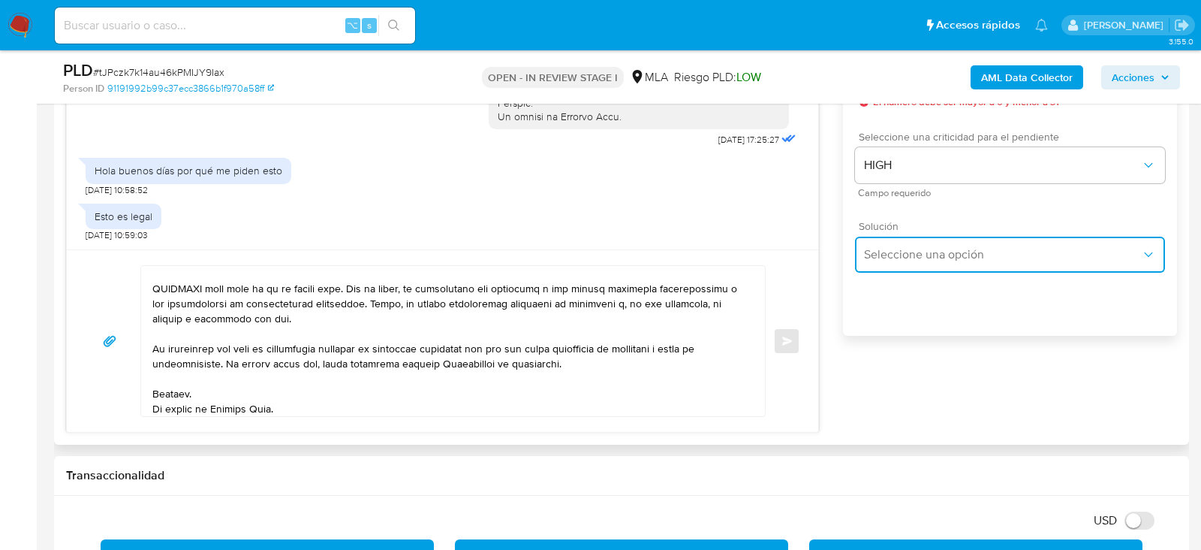
click at [900, 262] on span "Seleccione una opción" at bounding box center [1002, 254] width 277 height 15
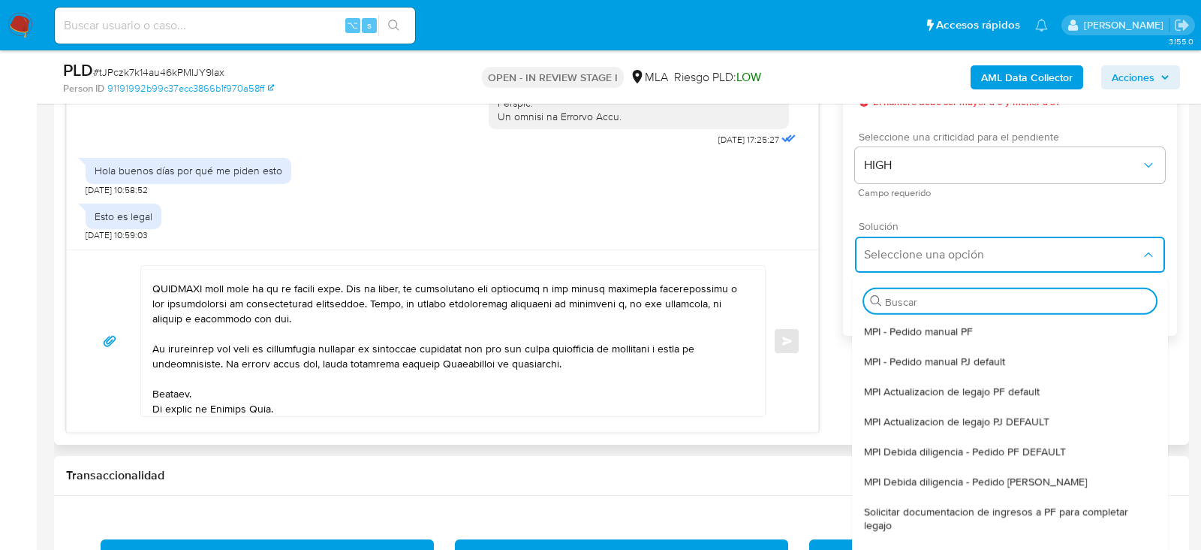
click at [900, 283] on div "Buscar" at bounding box center [1010, 295] width 316 height 39
click at [889, 228] on span "Solución" at bounding box center [1014, 226] width 310 height 11
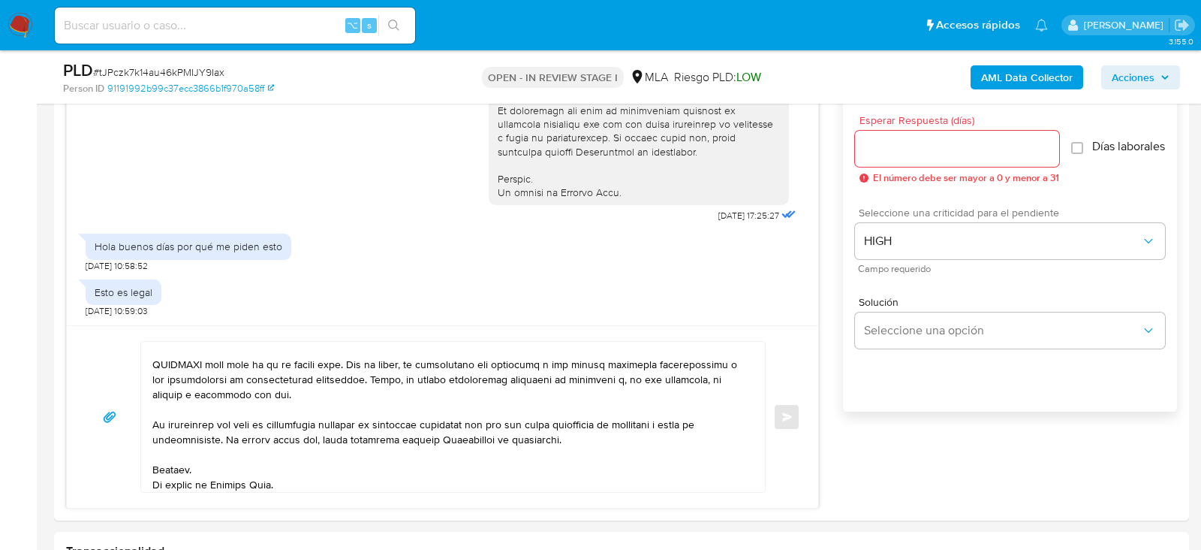
scroll to position [783, 0]
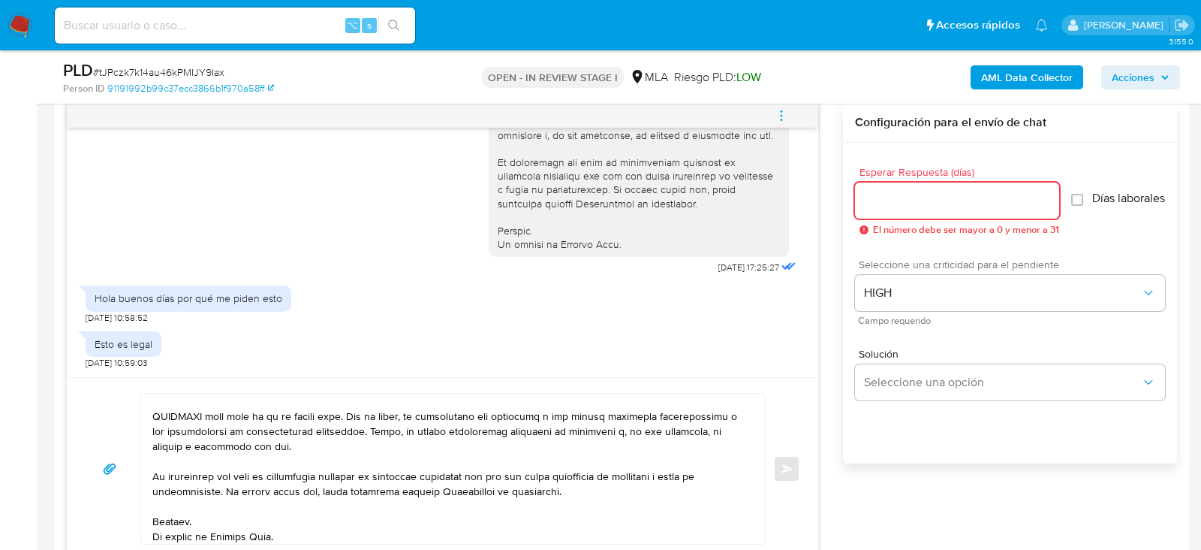
click at [887, 204] on input "Esperar Respuesta (días)" at bounding box center [957, 201] width 204 height 20
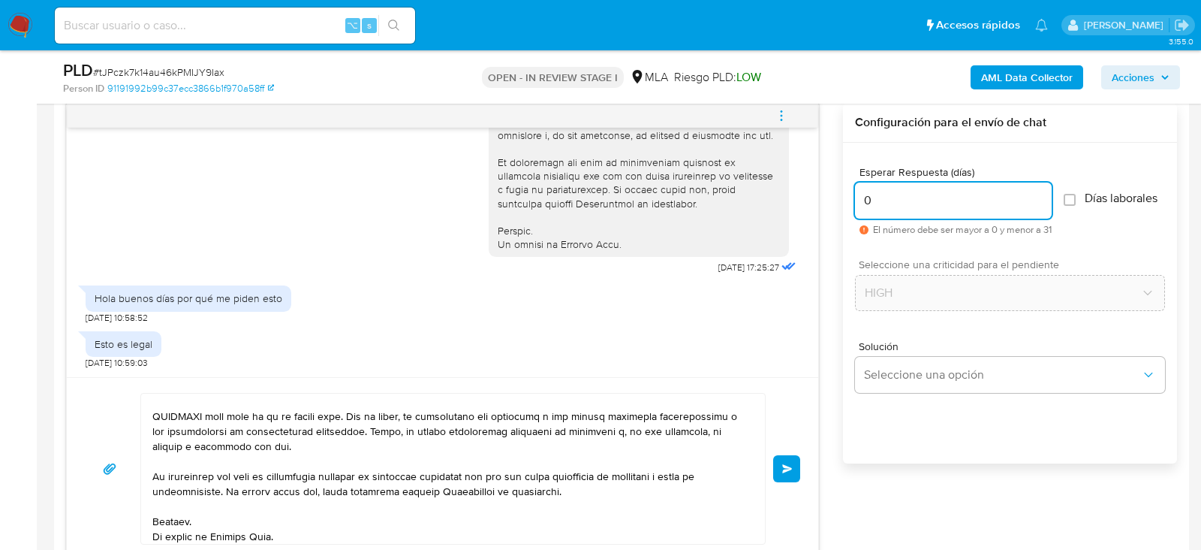
scroll to position [0, 0]
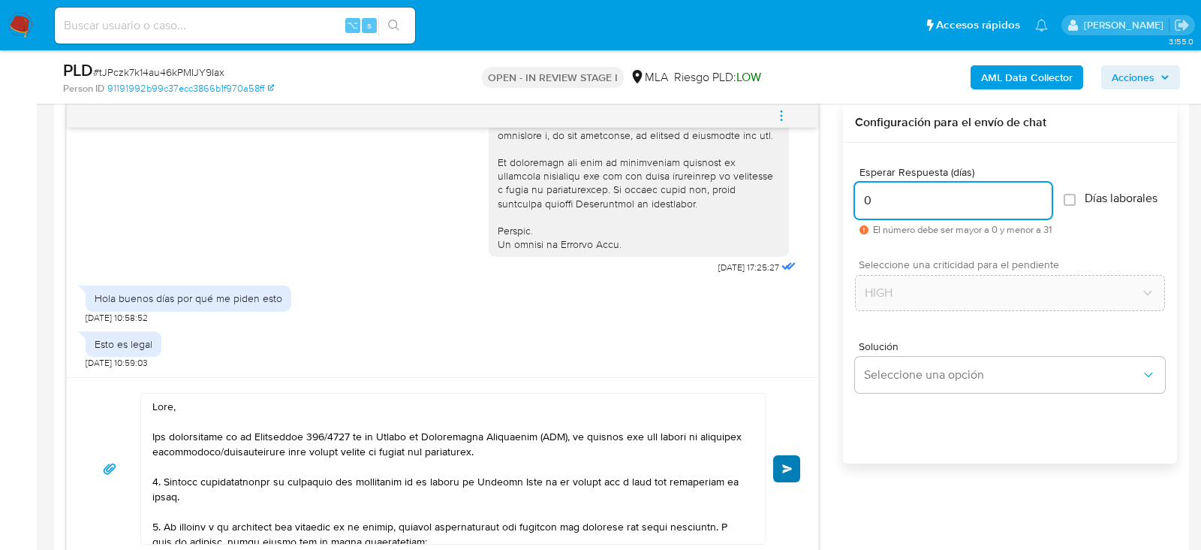
type input "0"
click at [792, 464] on span "Enviar" at bounding box center [787, 468] width 11 height 9
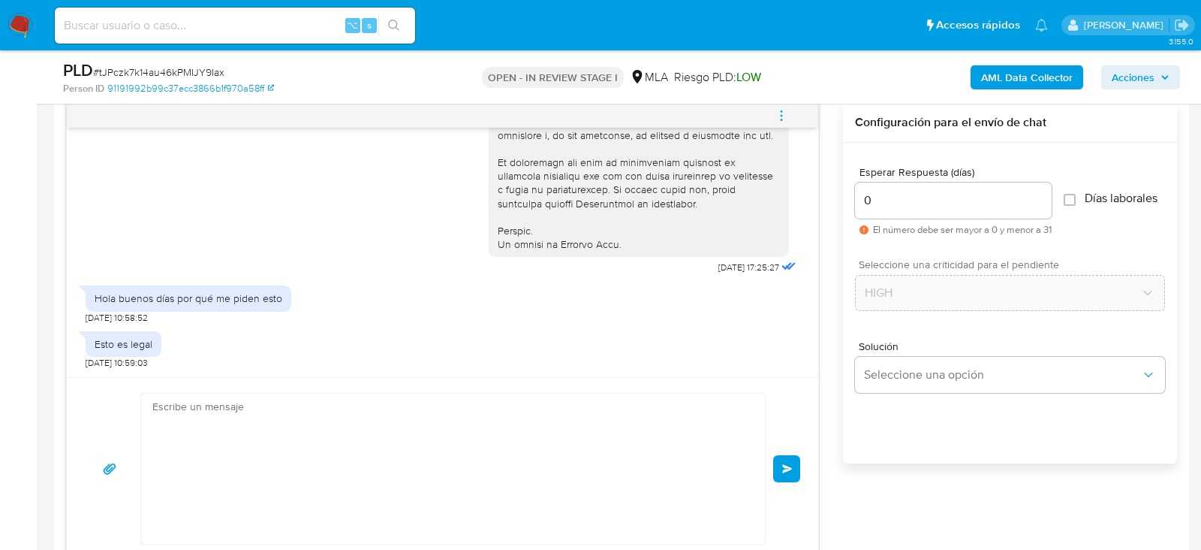
scroll to position [1268, 0]
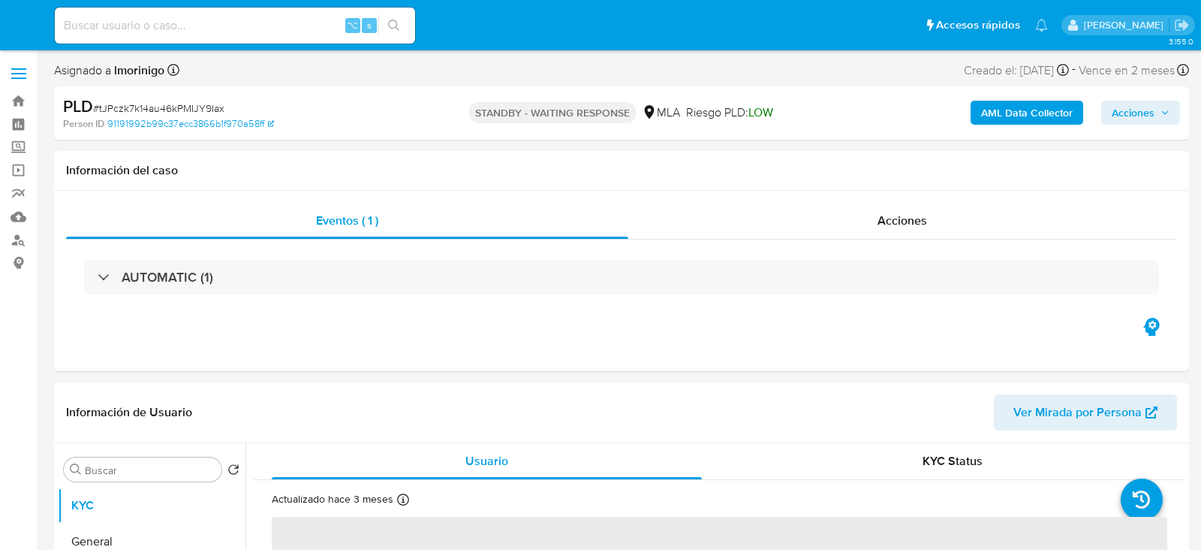
select select "10"
click at [156, 19] on input at bounding box center [235, 26] width 360 height 20
paste input "BfcraMSwJdaxZWznqPfB8Uih"
type input "BfcraMSwJdaxZWznqPfB8Uih"
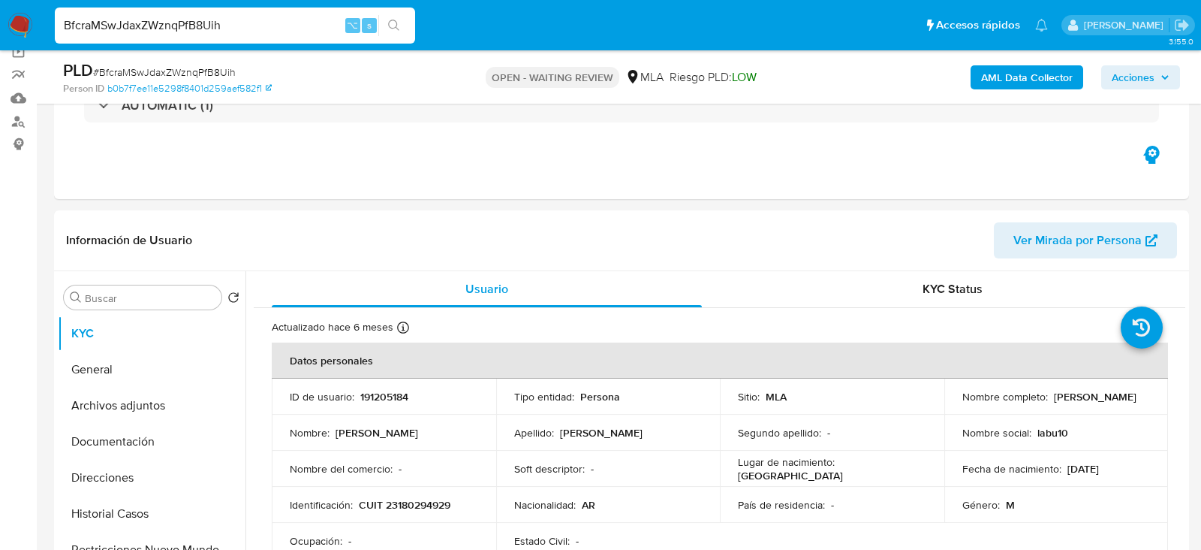
scroll to position [131, 0]
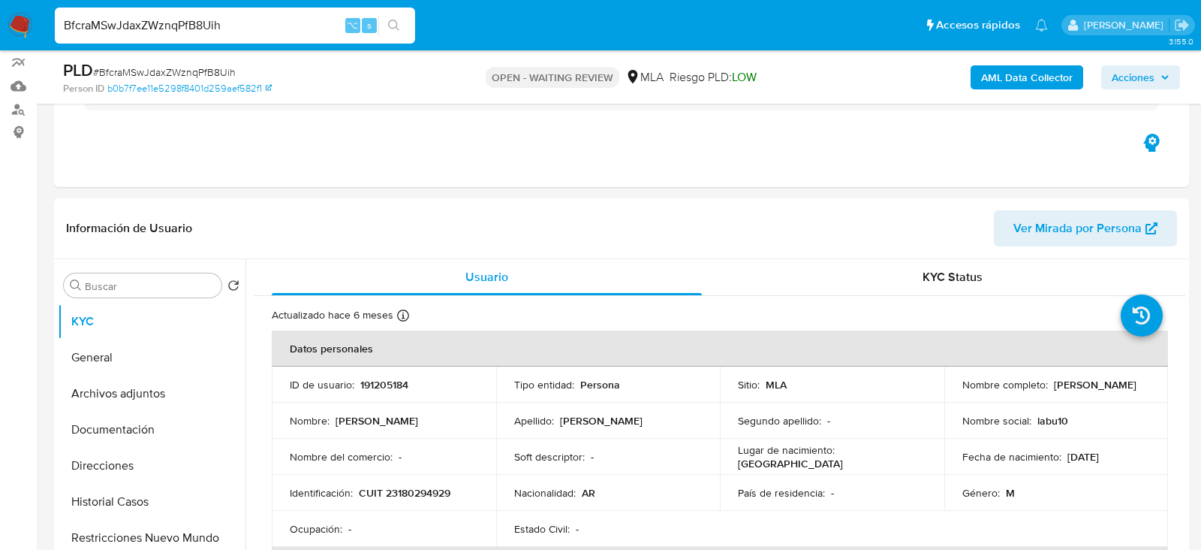
select select "10"
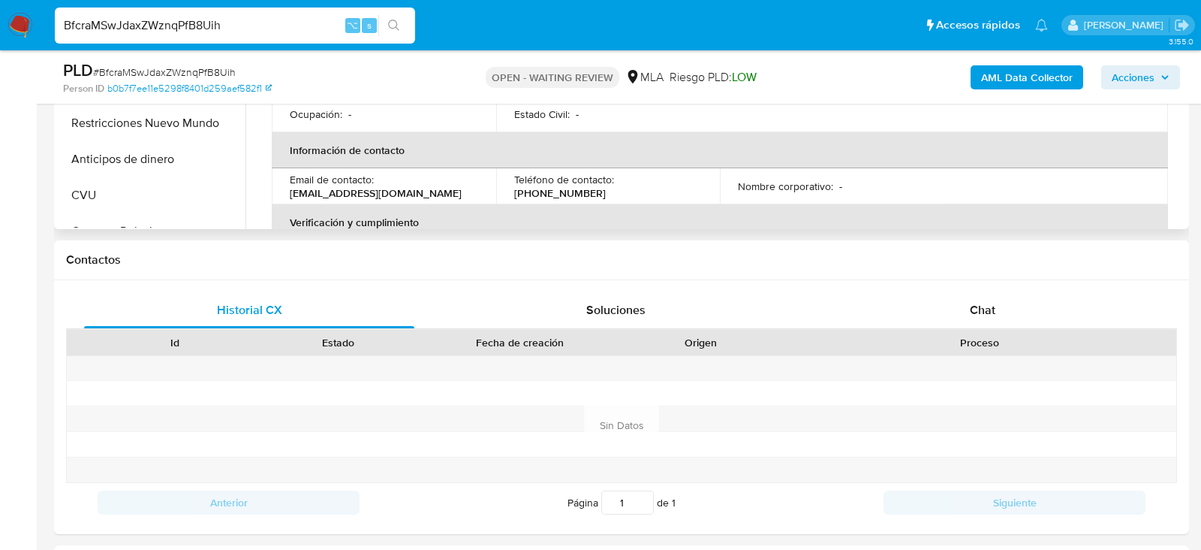
scroll to position [617, 0]
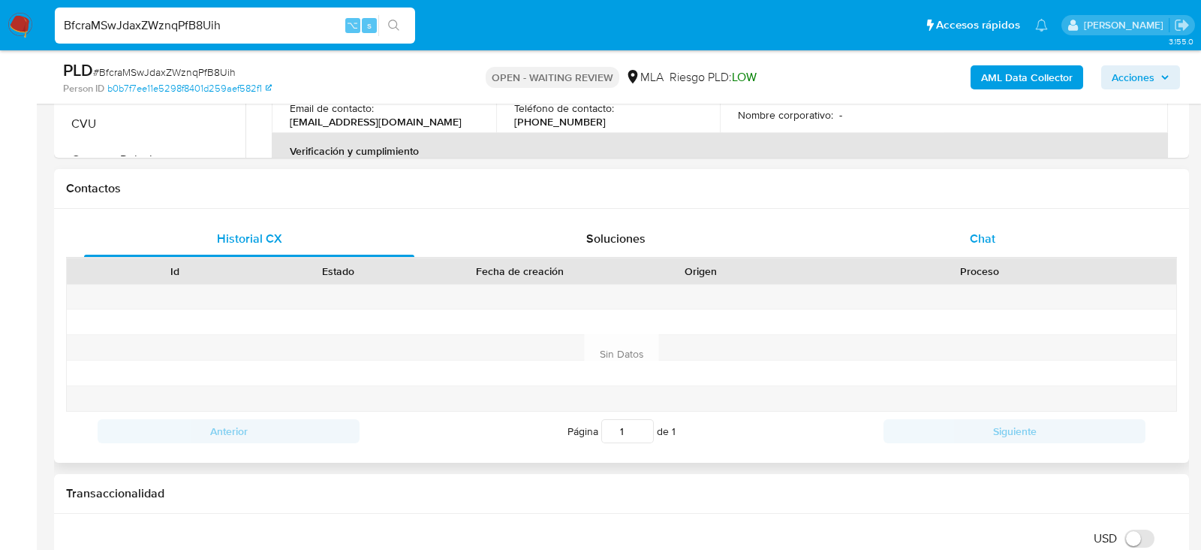
click at [1030, 251] on div "Chat" at bounding box center [983, 239] width 330 height 36
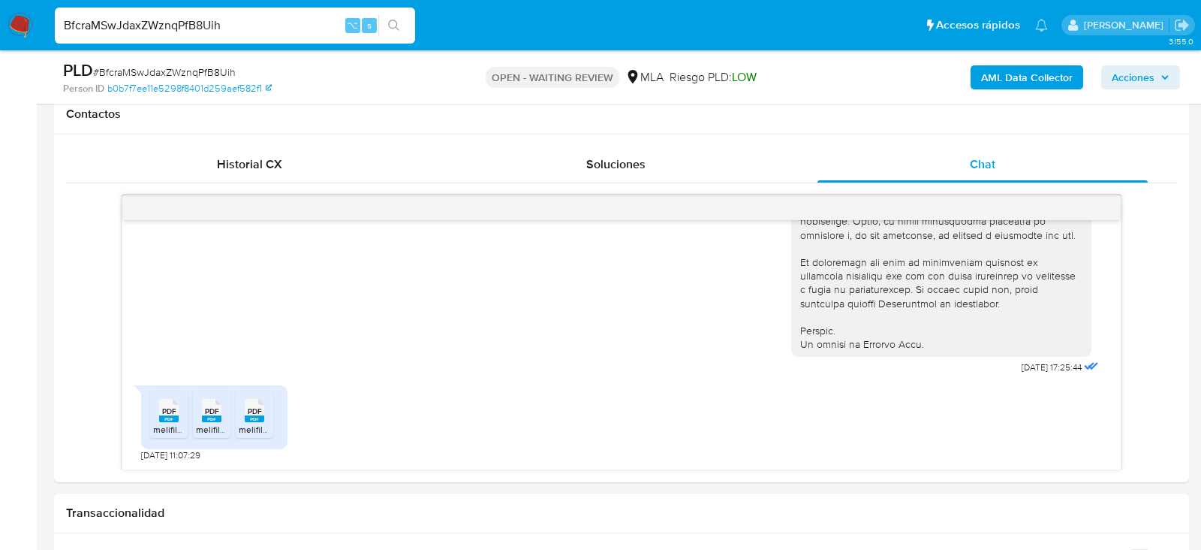
scroll to position [767, 0]
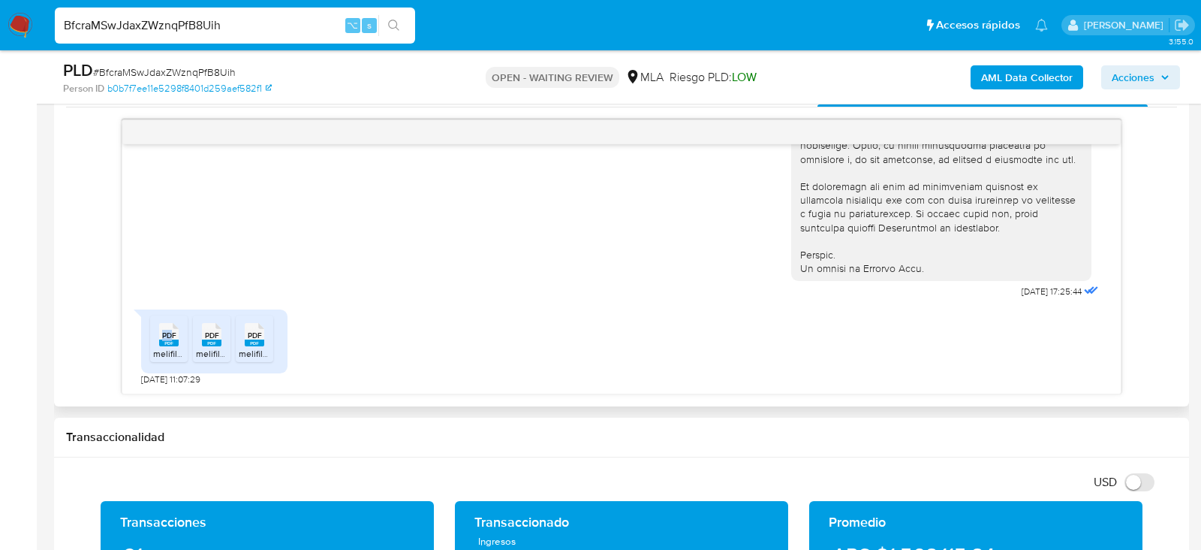
click at [171, 338] on div "PDF PDF" at bounding box center [169, 332] width 32 height 29
click at [197, 340] on div "PDF PDF" at bounding box center [212, 332] width 32 height 29
click at [242, 345] on div "PDF PDF" at bounding box center [255, 332] width 32 height 29
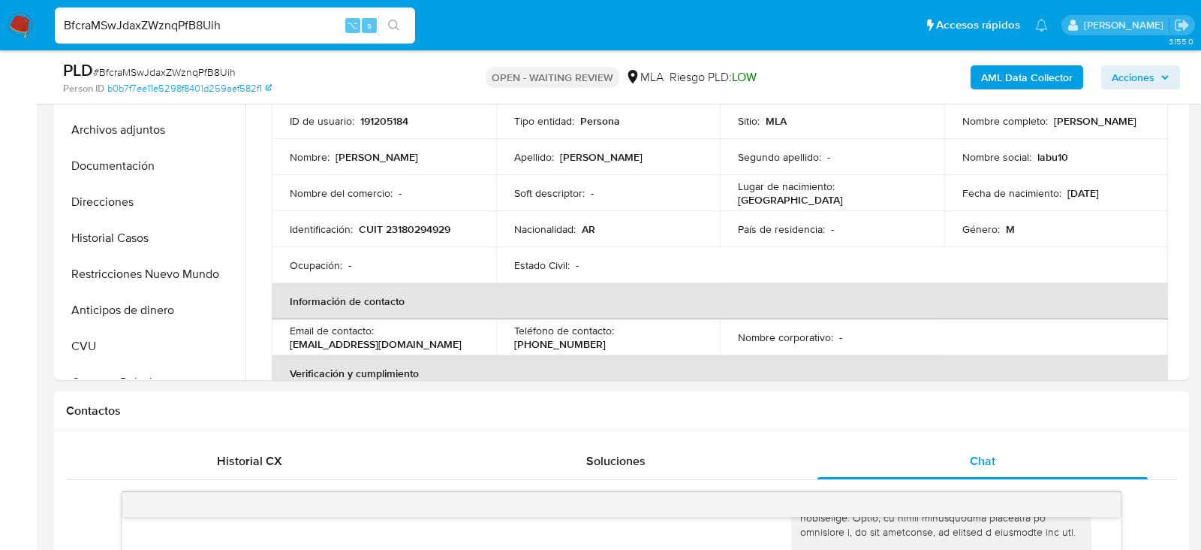
scroll to position [197, 0]
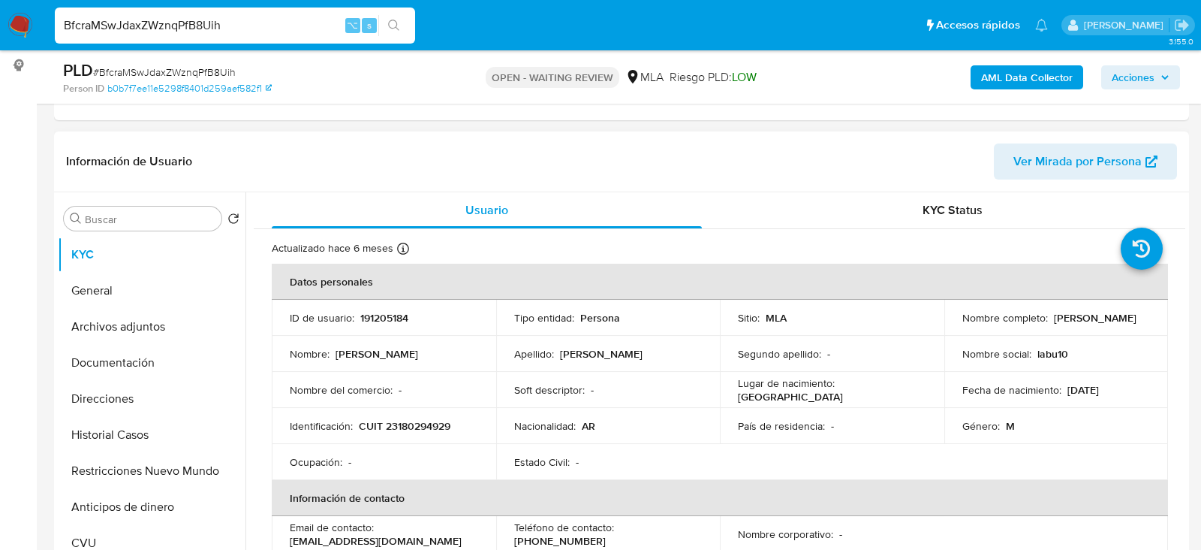
click at [386, 311] on p "191205184" at bounding box center [384, 318] width 48 height 14
copy p "191205184"
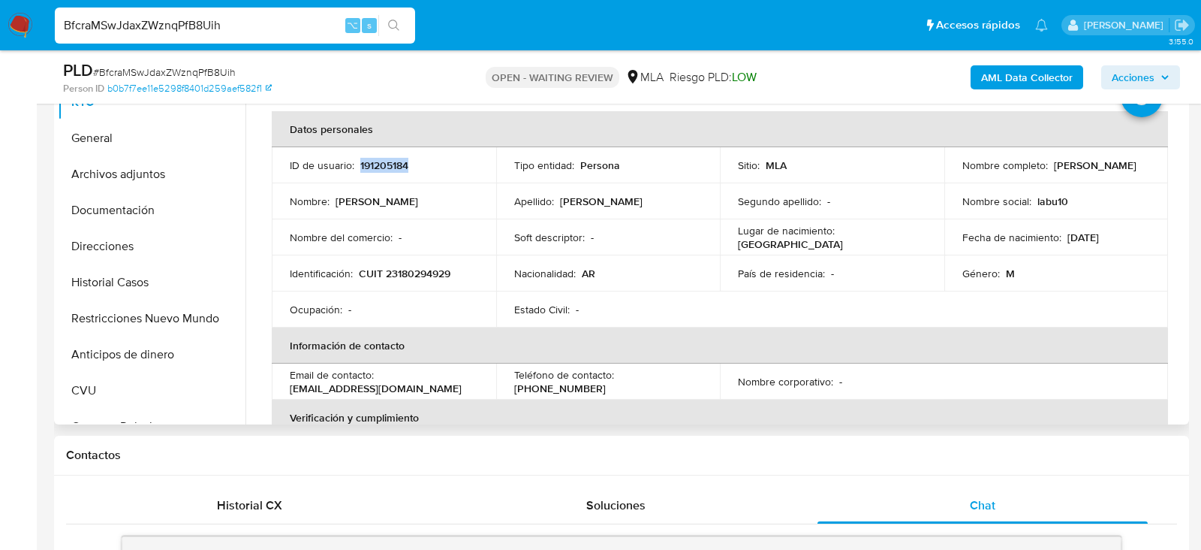
scroll to position [357, 0]
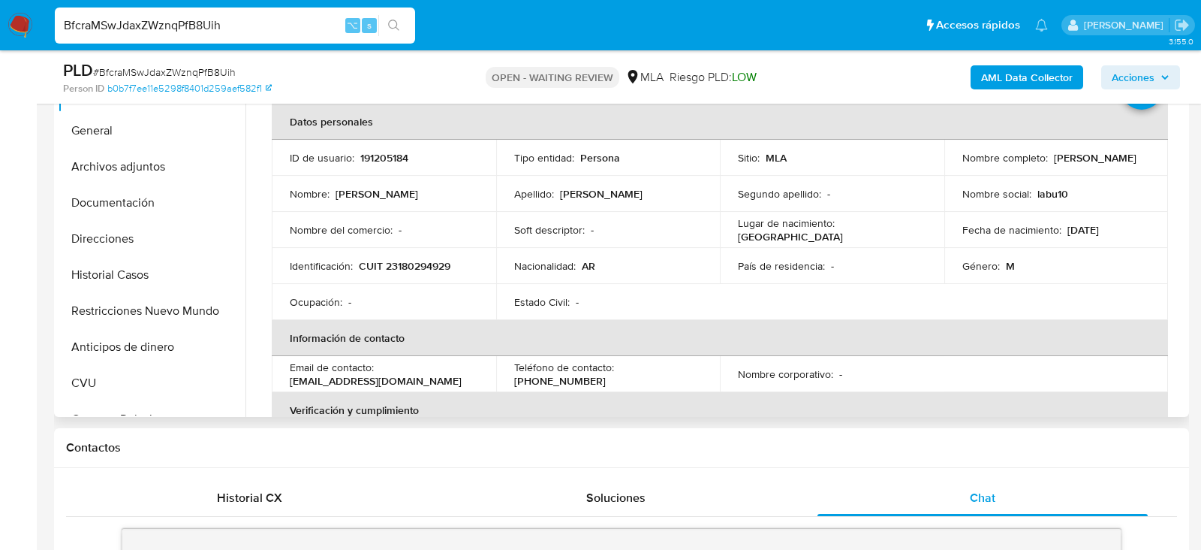
click at [416, 262] on p "CUIT 23180294929" at bounding box center [405, 266] width 92 height 14
copy p "23180294929"
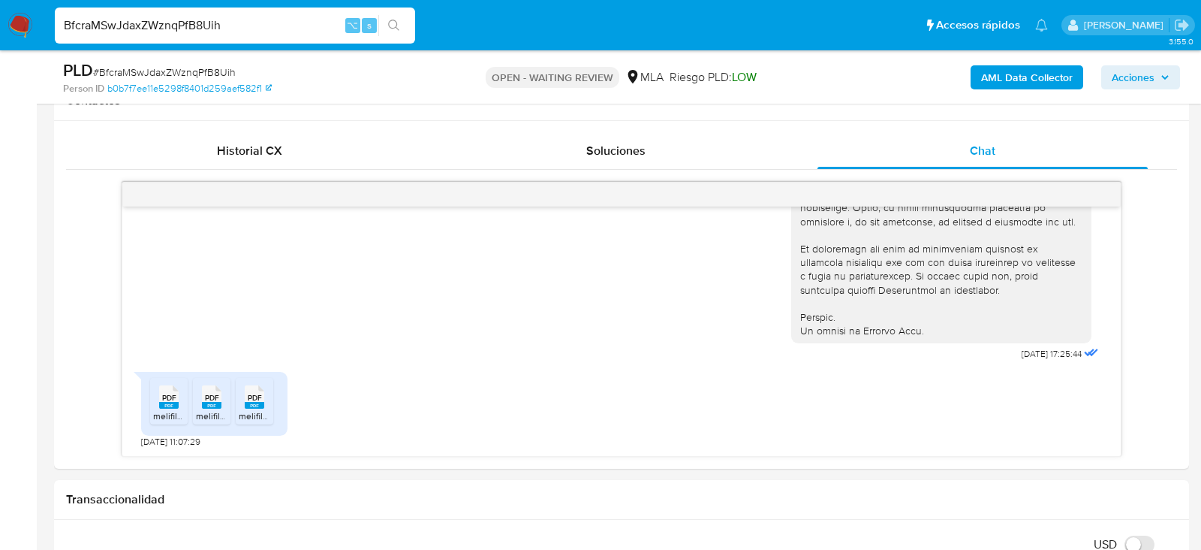
scroll to position [710, 0]
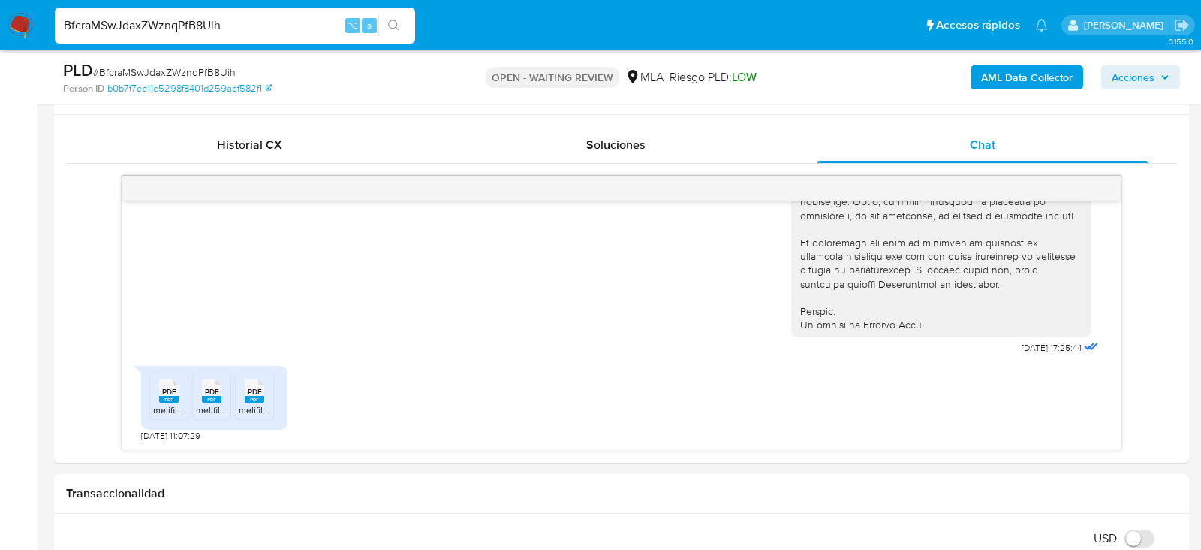
click at [161, 77] on span "# BfcraMSwJdaxZWznqPfB8Uih" at bounding box center [164, 72] width 143 height 15
copy span "BfcraMSwJdaxZWznqPfB8Uih"
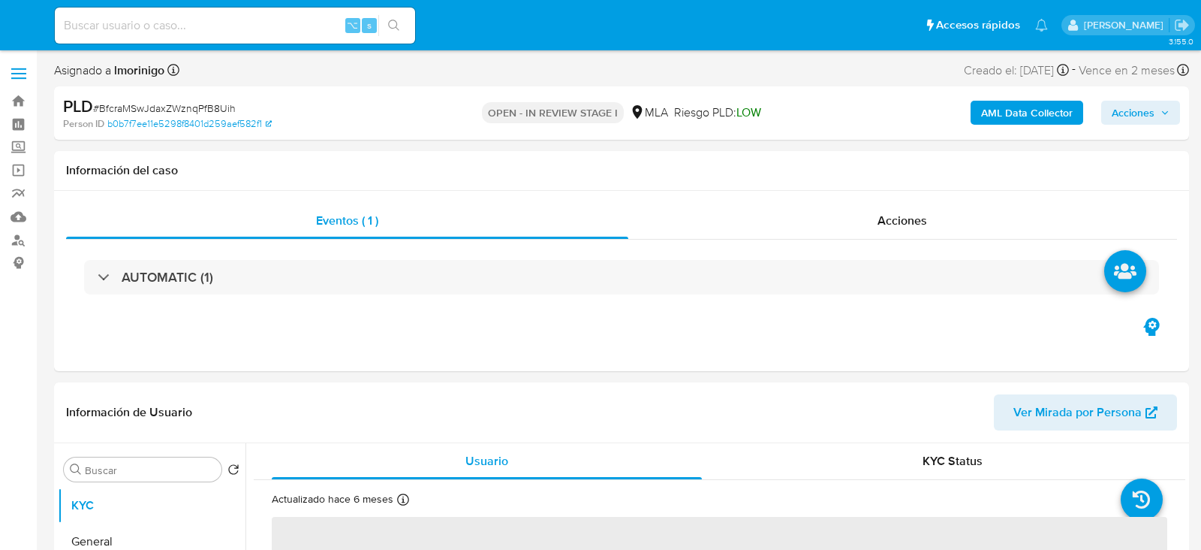
select select "10"
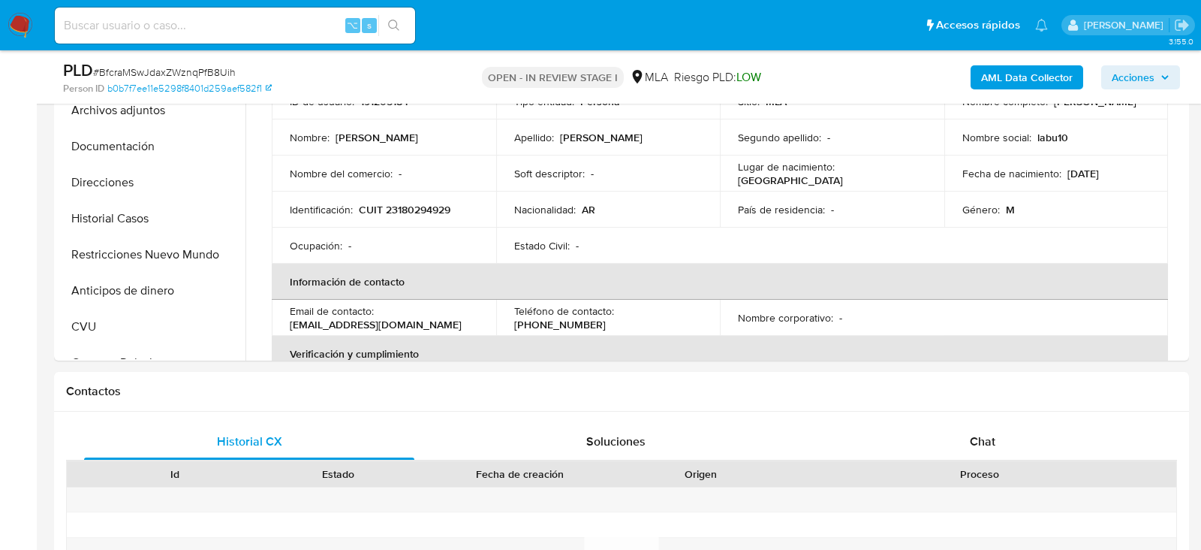
scroll to position [498, 0]
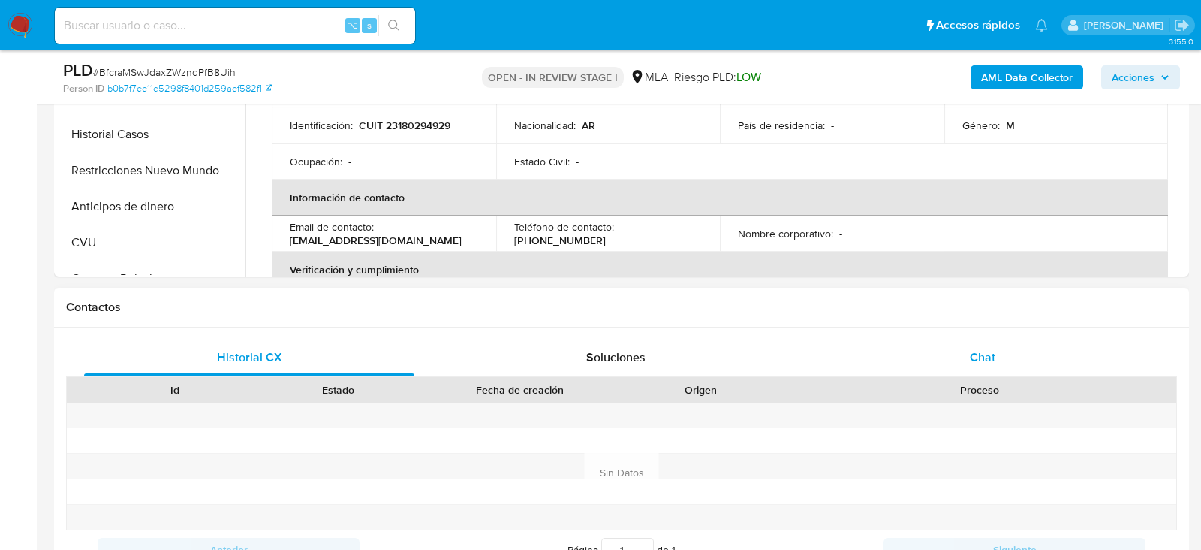
click at [930, 354] on div "Chat" at bounding box center [983, 357] width 330 height 36
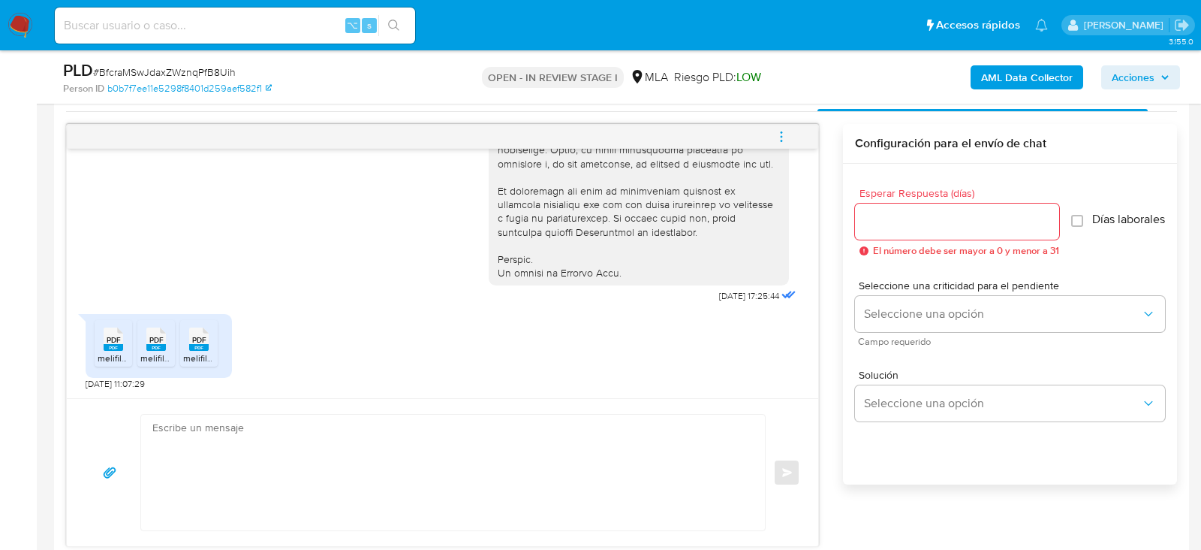
scroll to position [797, 0]
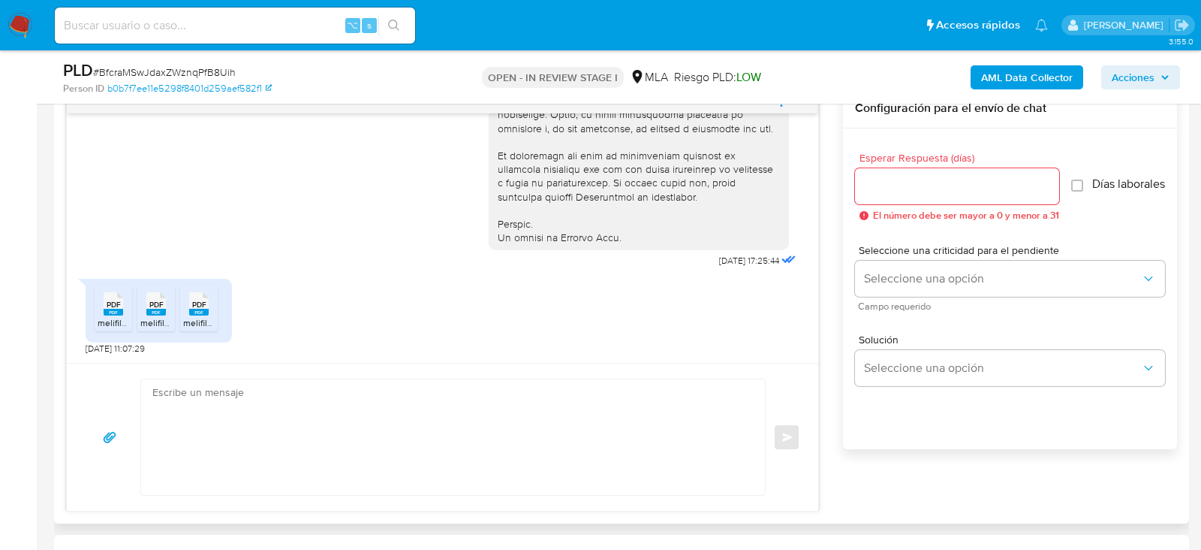
click at [667, 427] on textarea at bounding box center [449, 437] width 594 height 116
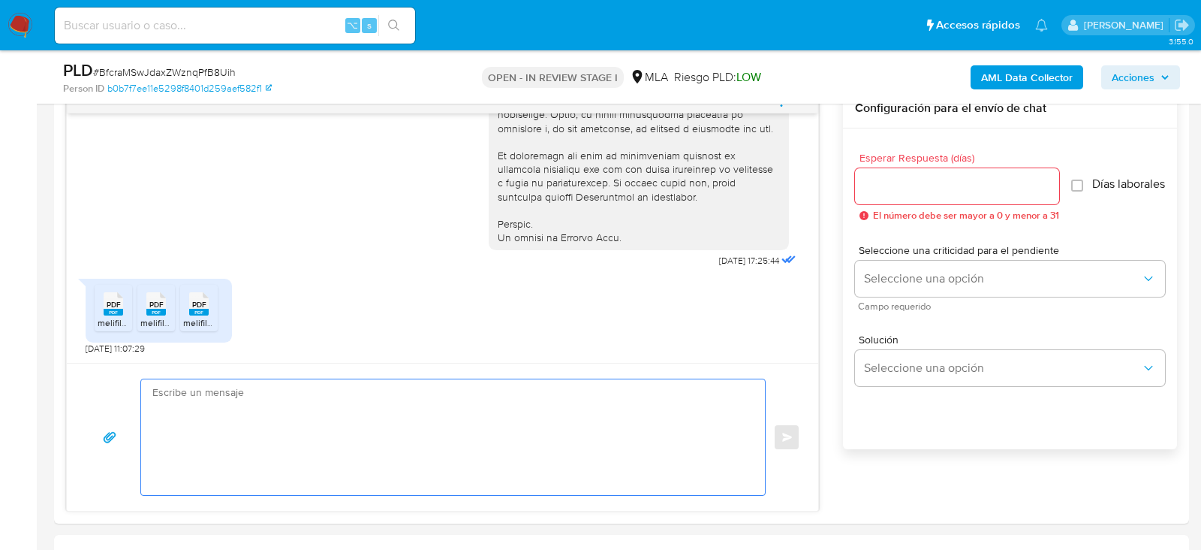
paste textarea "Hola, ¡Muchas gracias por tu respuesta! Confirmamos la recepción de la document…"
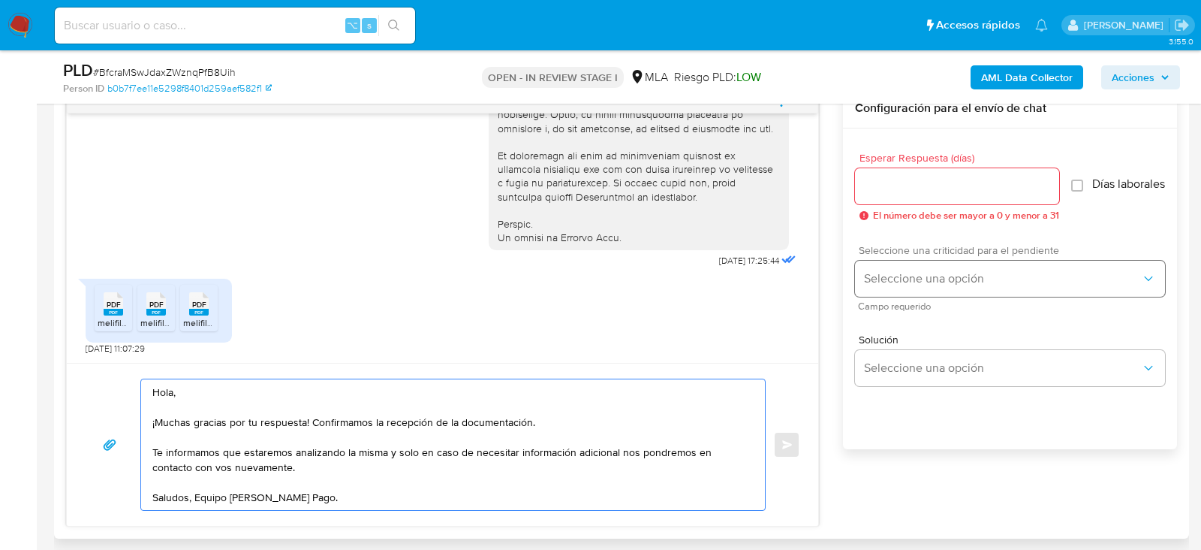
type textarea "Hola, ¡Muchas gracias por tu respuesta! Confirmamos la recepción de la document…"
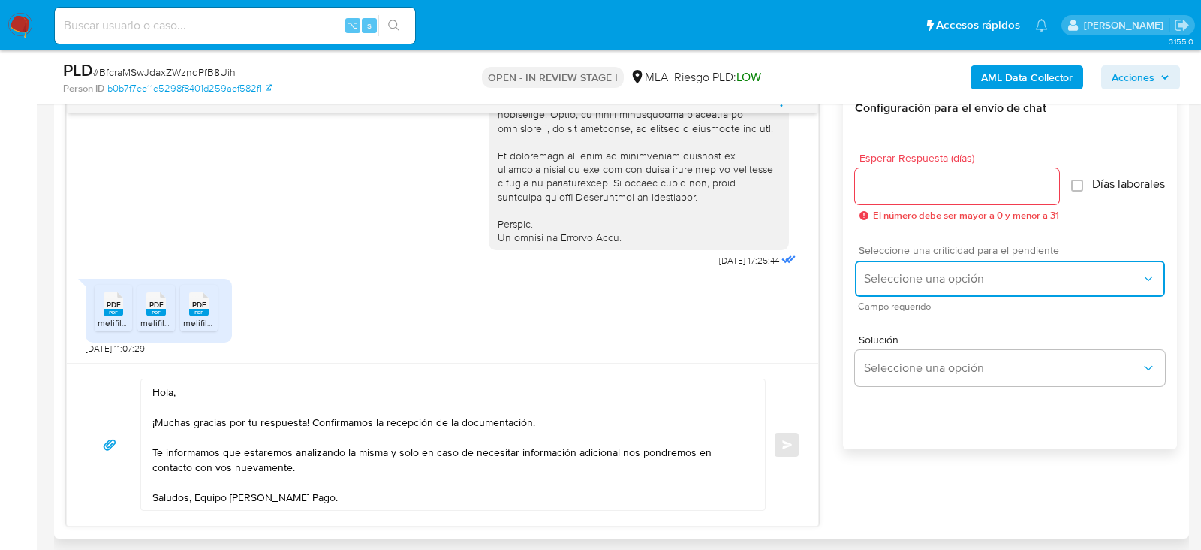
click at [909, 273] on button "Seleccione una opción" at bounding box center [1010, 279] width 310 height 36
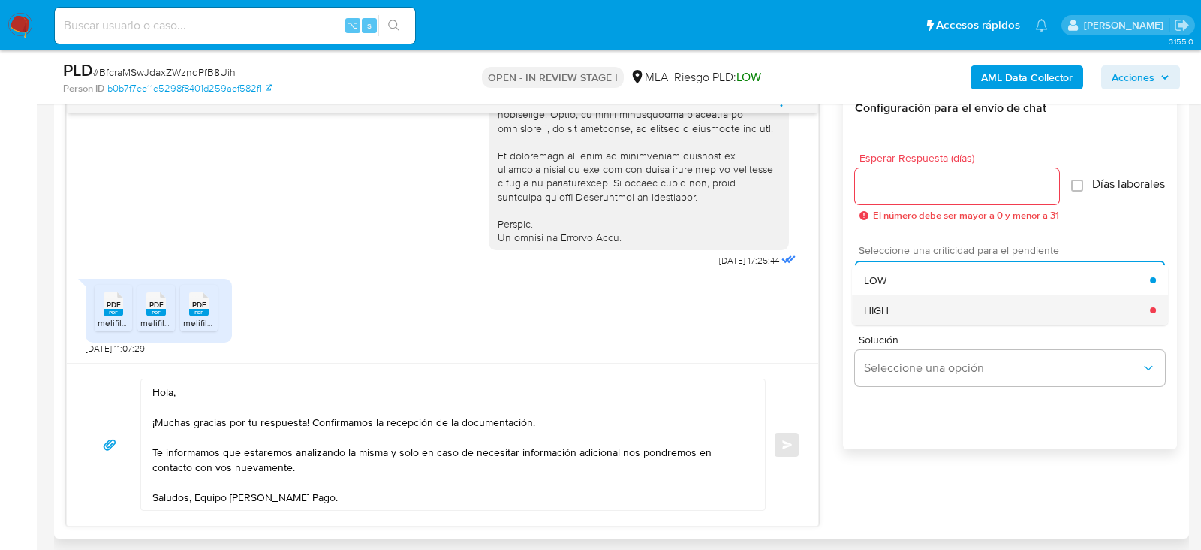
click at [906, 314] on div "HIGH" at bounding box center [1007, 310] width 286 height 30
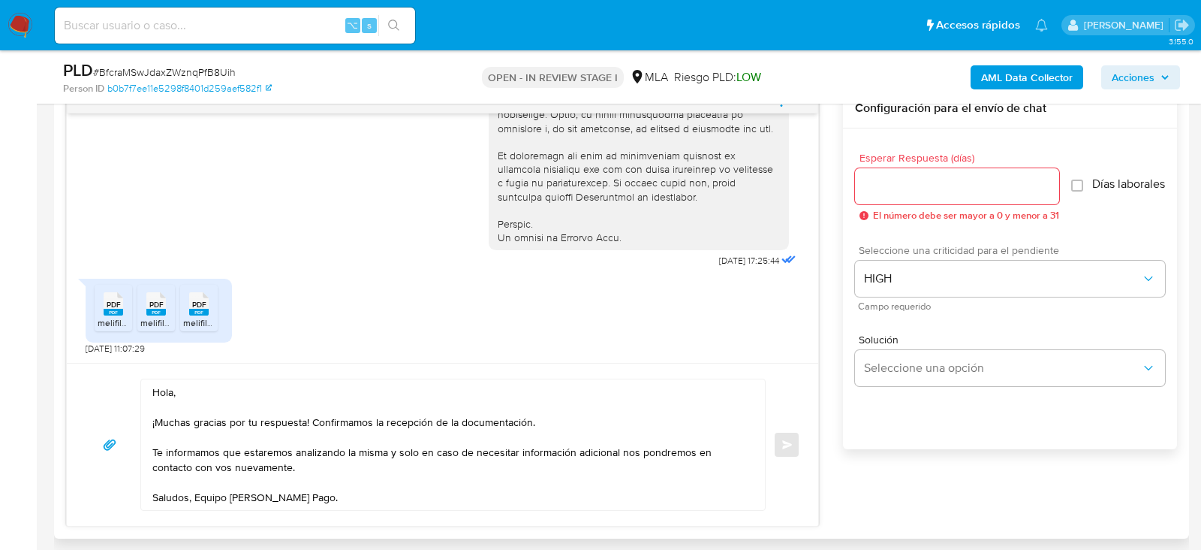
click at [891, 176] on input "Esperar Respuesta (días)" at bounding box center [957, 186] width 204 height 20
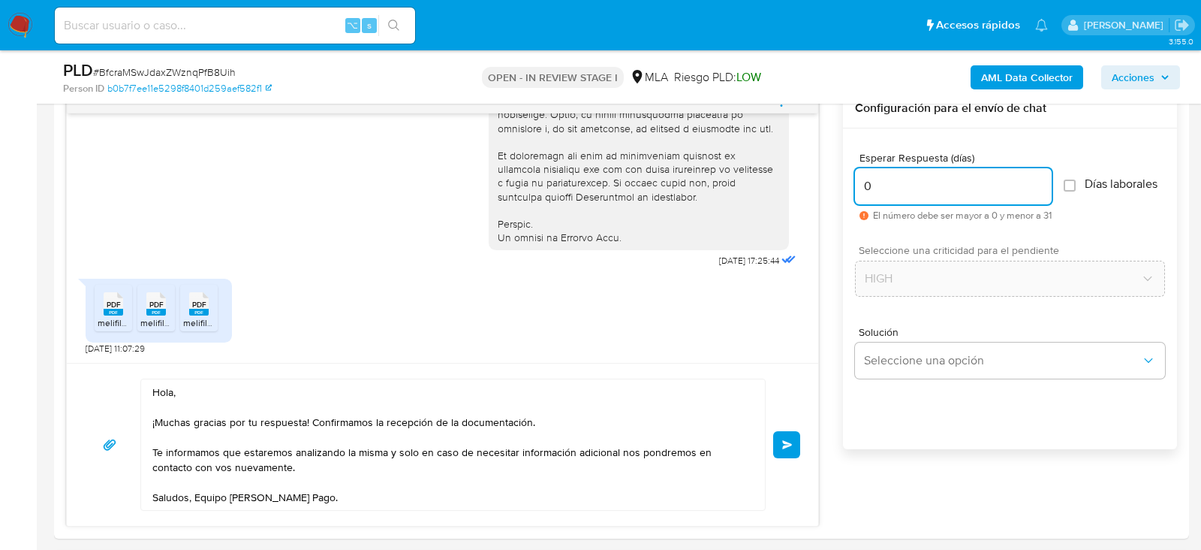
type input "0"
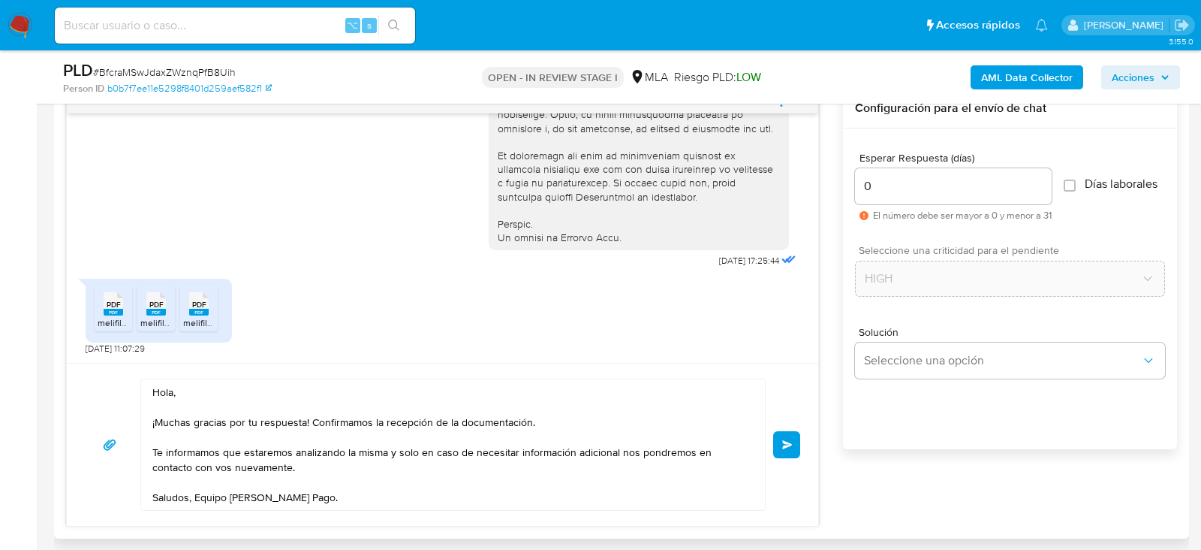
click at [819, 451] on div "18/08/2025 17:25:44 PDF PDF melifile5824622697259304215.pdf PDF PDF melifile567…" at bounding box center [621, 308] width 1111 height 438
click at [797, 447] on button "Enviar" at bounding box center [786, 444] width 27 height 27
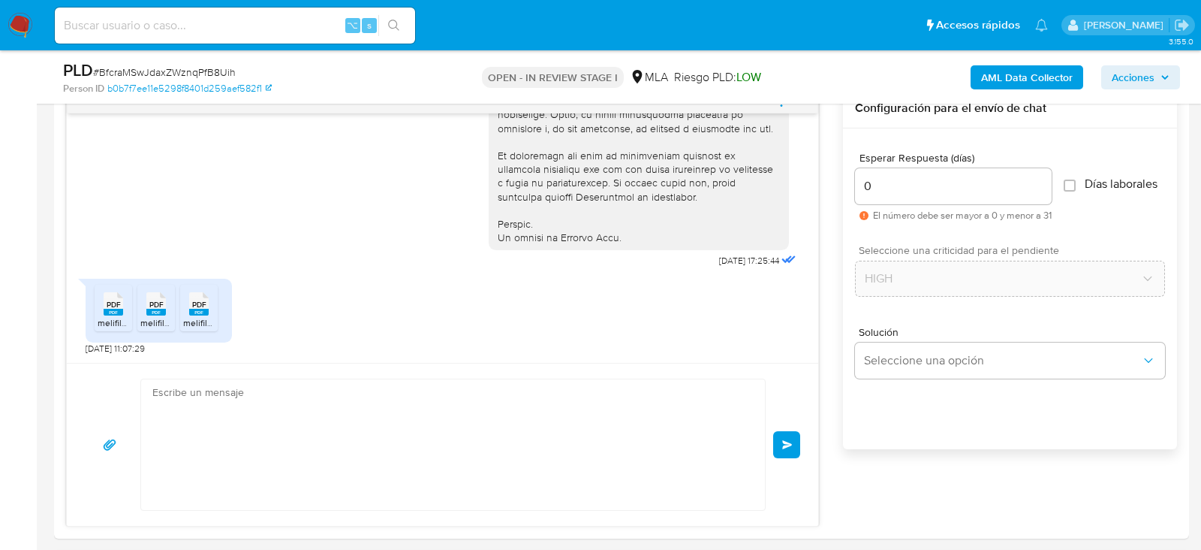
scroll to position [879, 0]
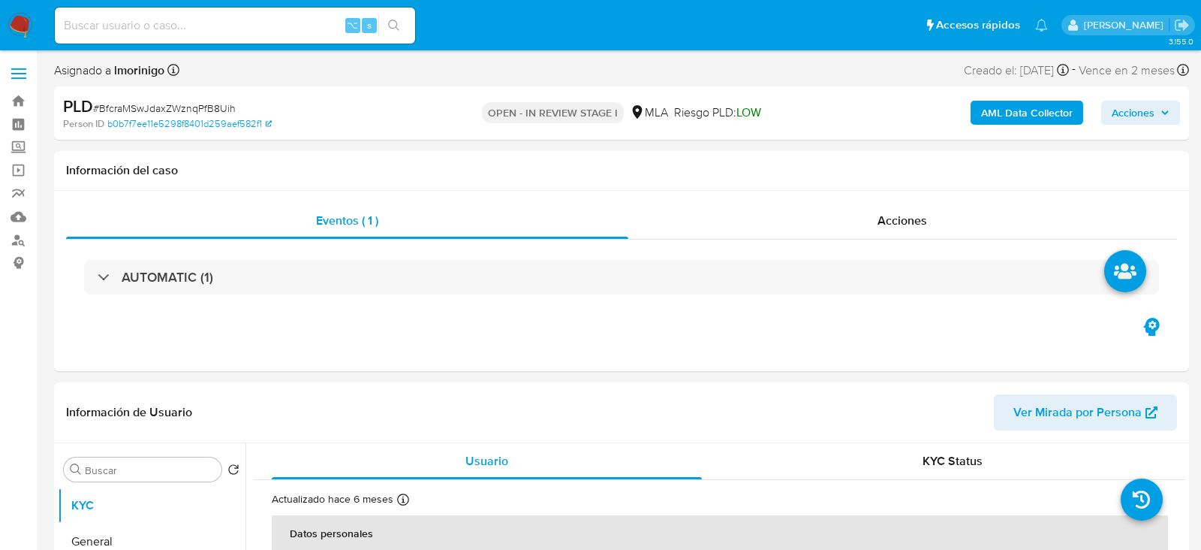
select select "10"
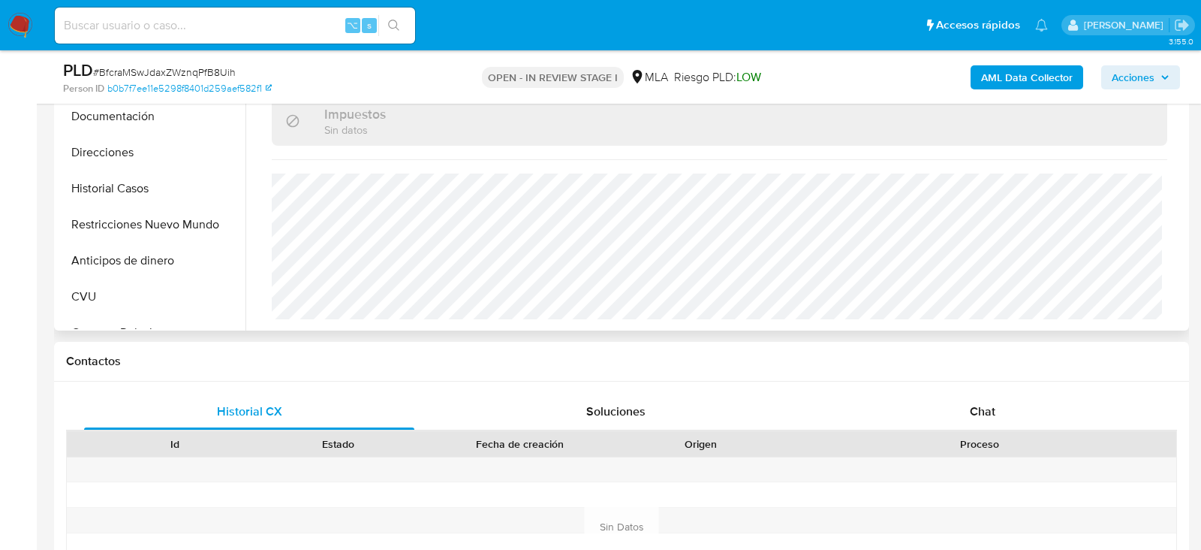
scroll to position [459, 0]
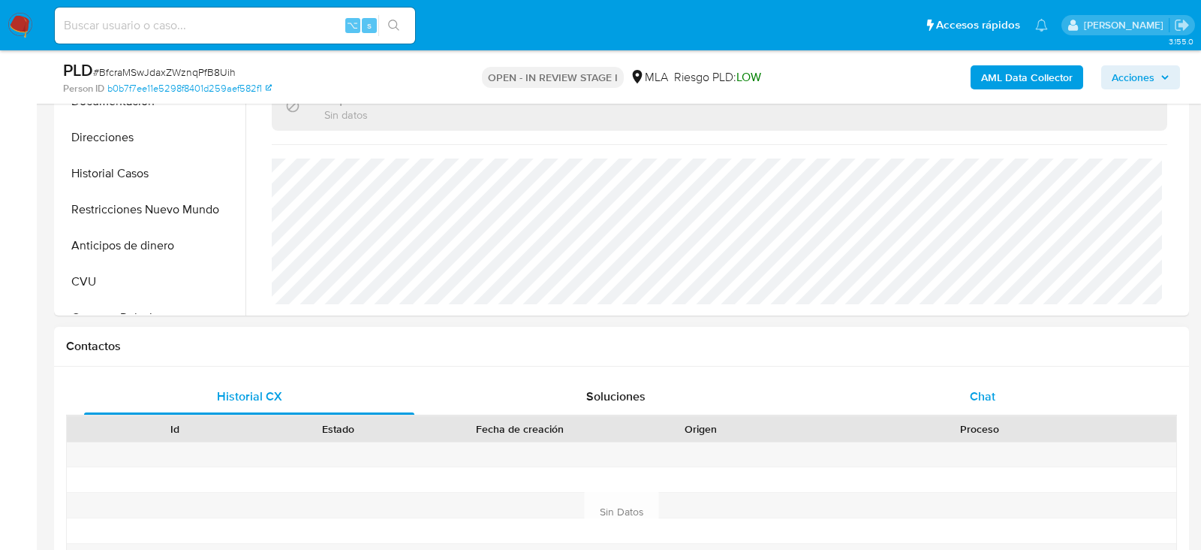
click at [951, 411] on div "Chat" at bounding box center [983, 396] width 330 height 36
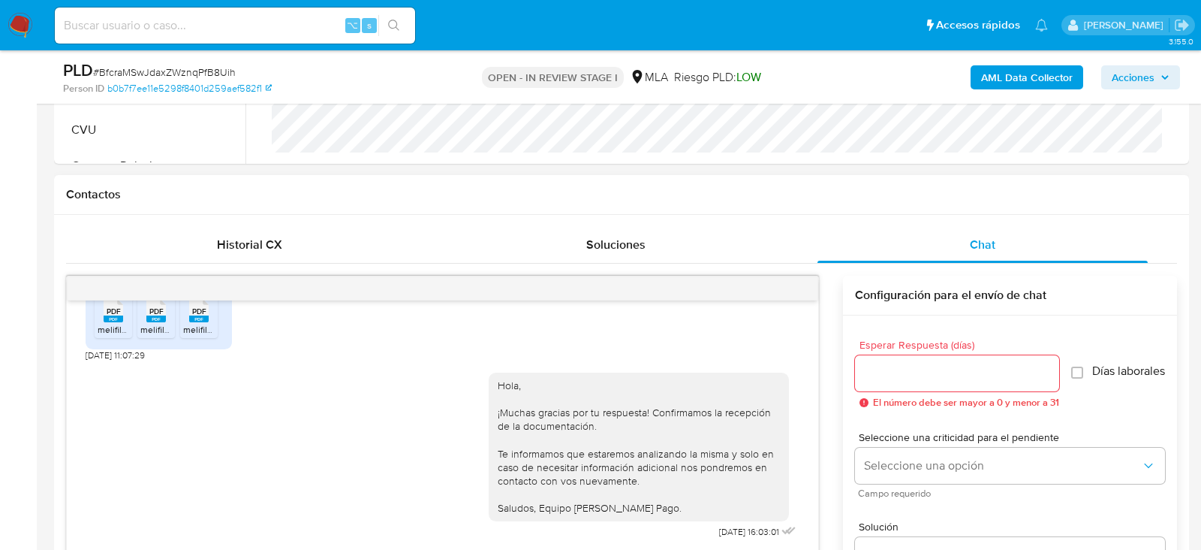
scroll to position [689, 0]
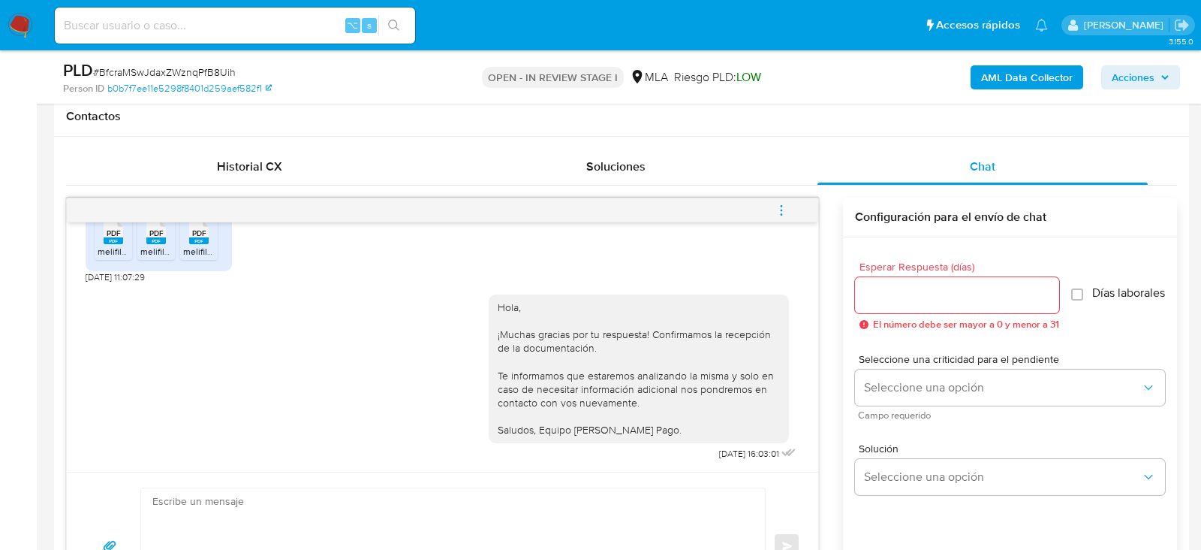
click at [788, 207] on icon "menu-action" at bounding box center [782, 211] width 14 height 14
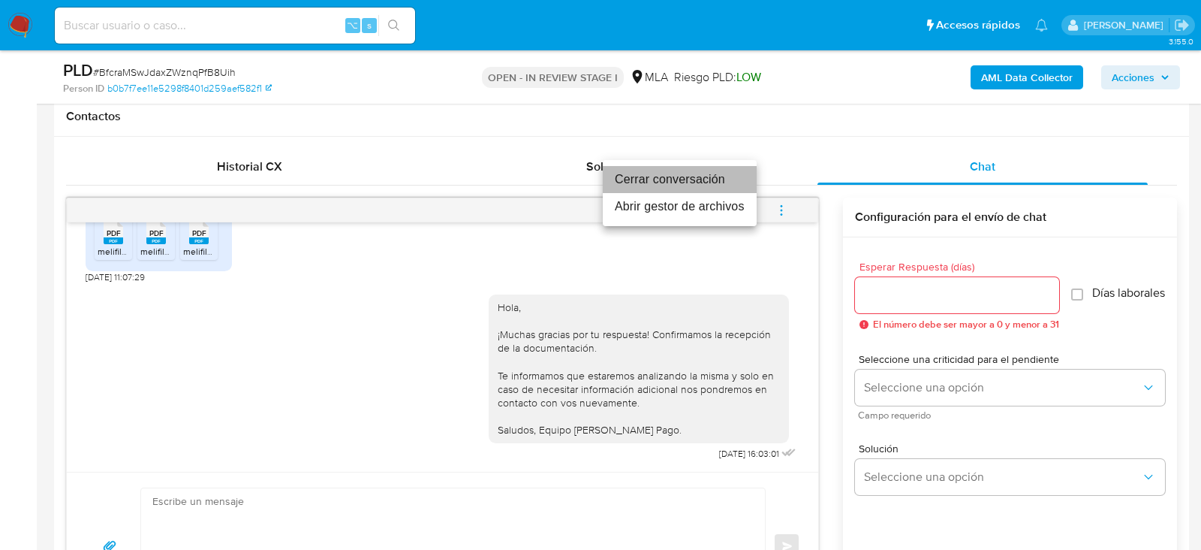
click at [699, 169] on li "Cerrar conversación" at bounding box center [680, 179] width 154 height 27
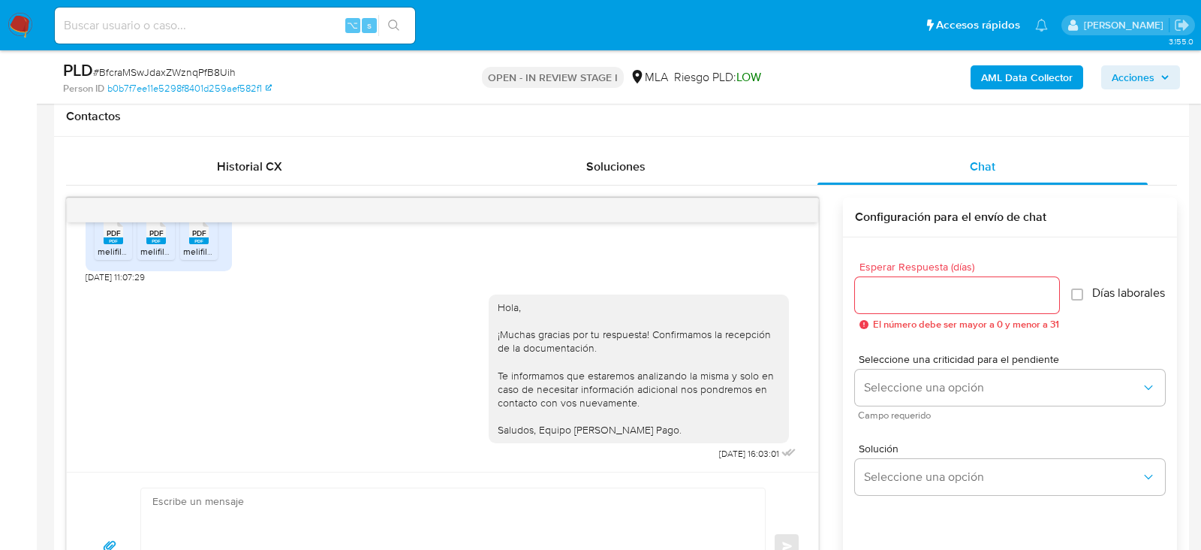
click at [204, 33] on input at bounding box center [235, 26] width 360 height 20
paste input "J7n0xT8K4iwNed695JSnHu34"
type input "J7n0xT8K4iwNed695JSnHu34"
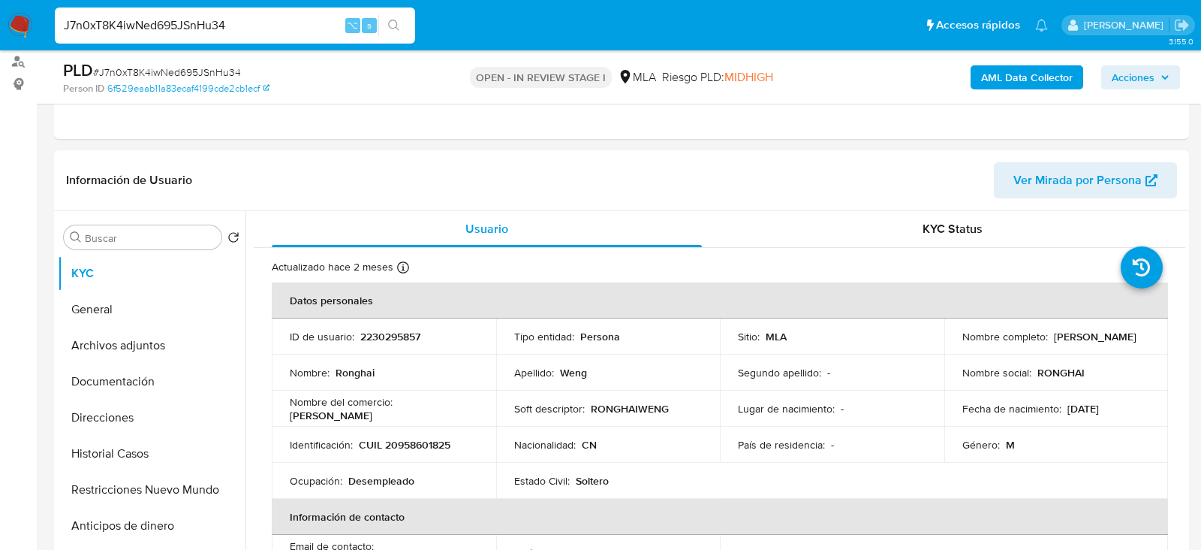
scroll to position [249, 0]
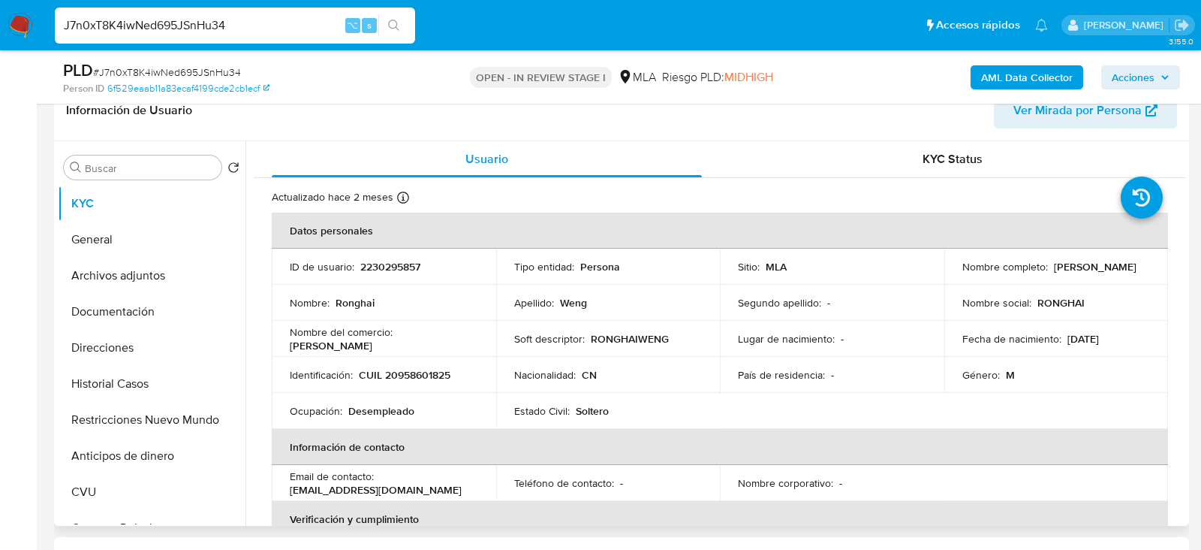
select select "10"
click at [378, 273] on p "2230295857" at bounding box center [390, 267] width 60 height 14
copy p "2230295857"
click at [90, 366] on button "Historial Casos" at bounding box center [146, 384] width 176 height 36
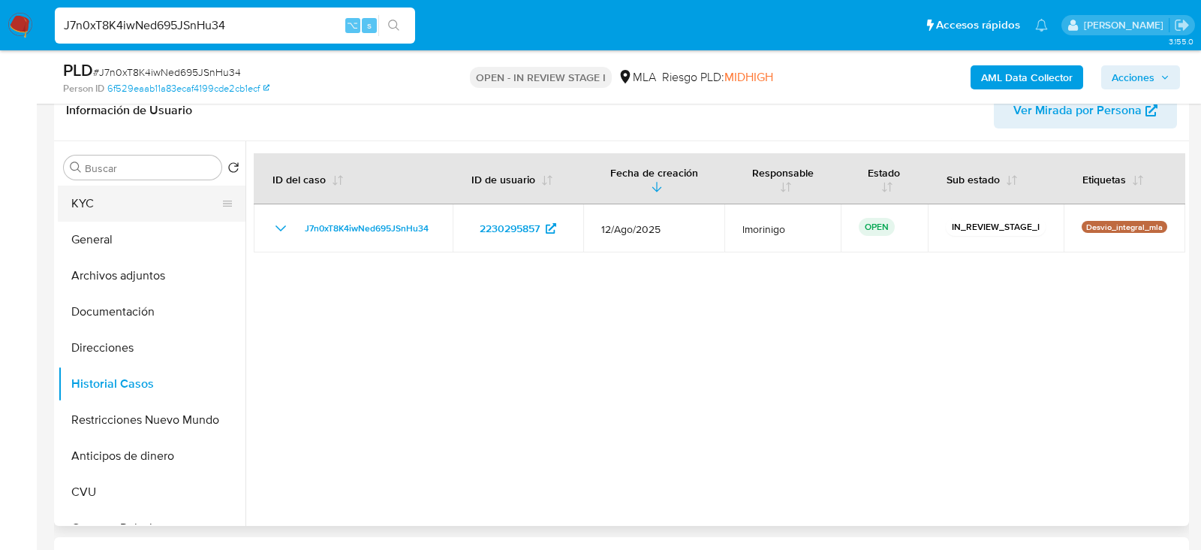
click at [125, 205] on button "KYC" at bounding box center [146, 203] width 176 height 36
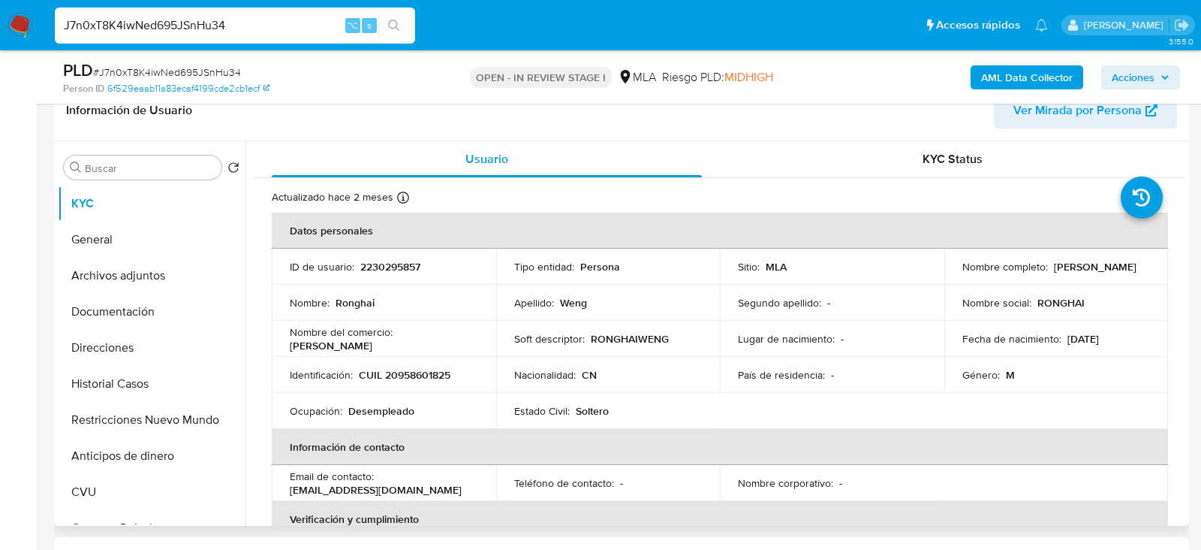
click at [420, 376] on p "CUIL 20958601825" at bounding box center [405, 375] width 92 height 14
copy p "20958601825"
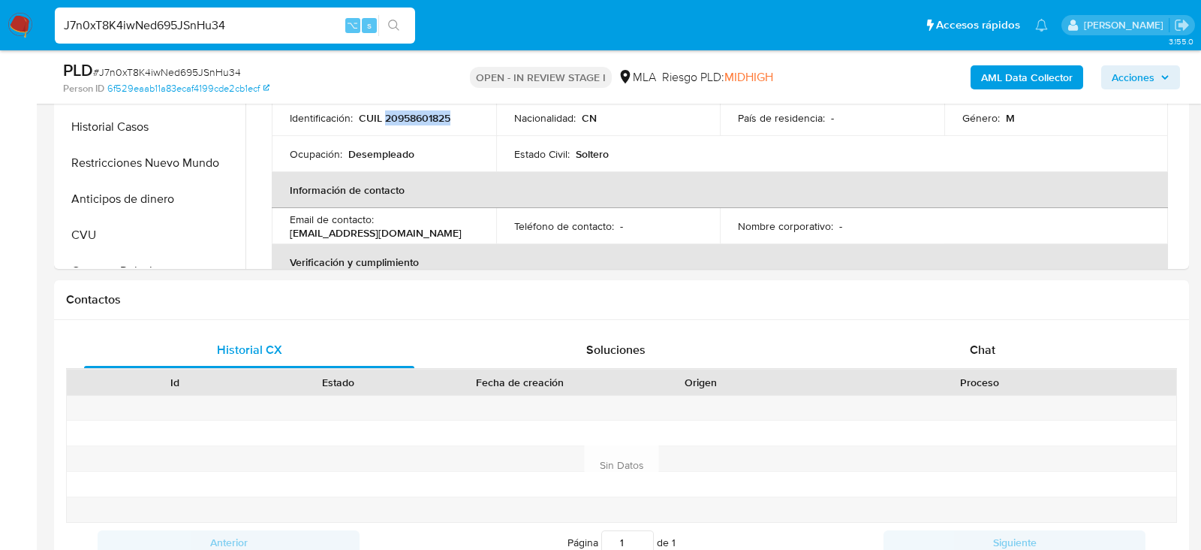
scroll to position [523, 0]
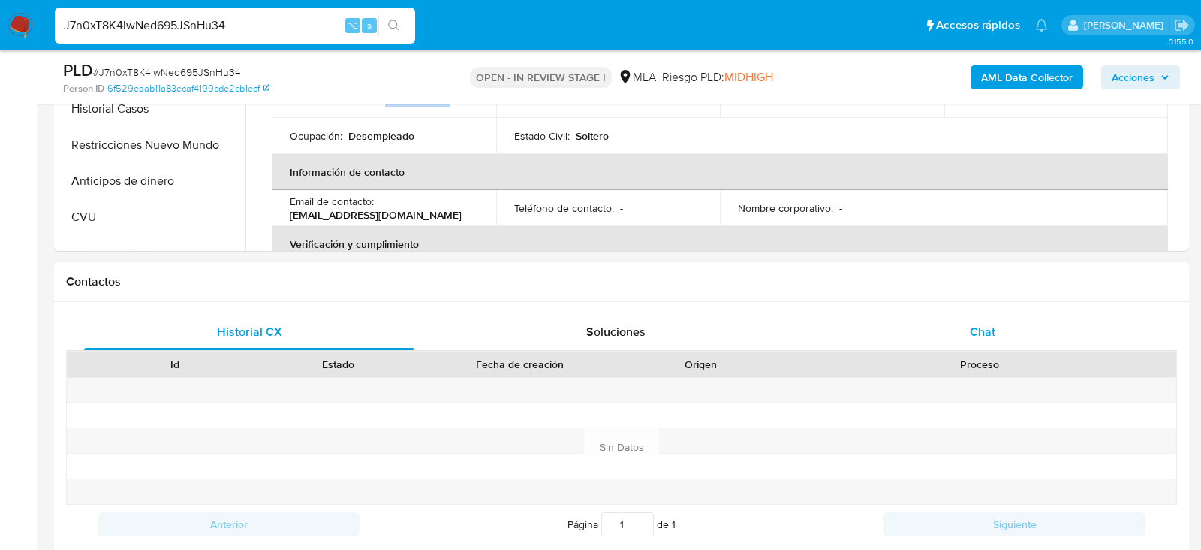
click at [1030, 323] on div "Chat" at bounding box center [983, 332] width 330 height 36
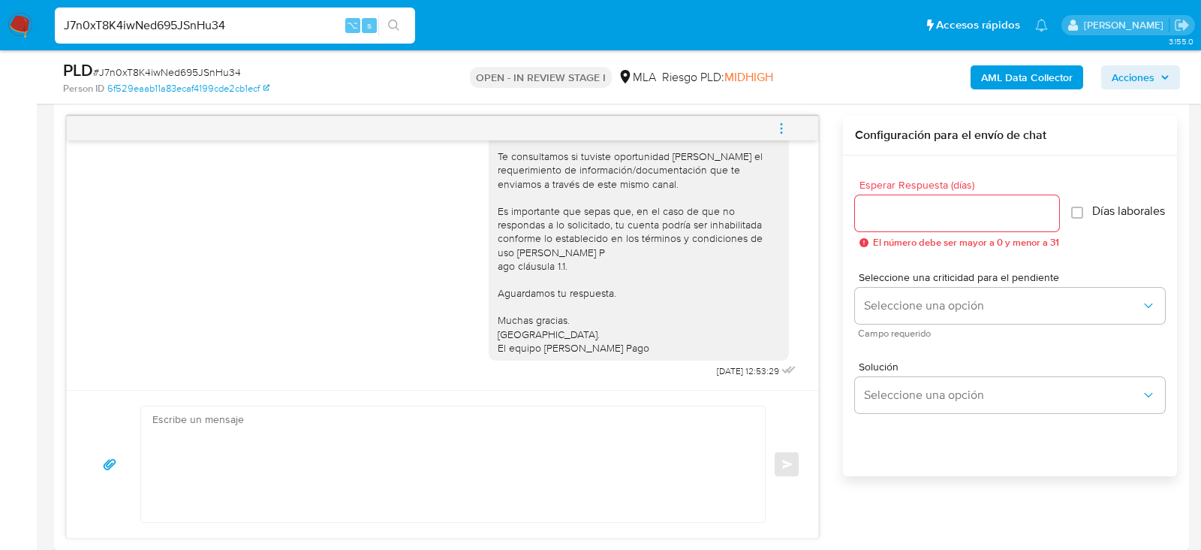
scroll to position [798, 0]
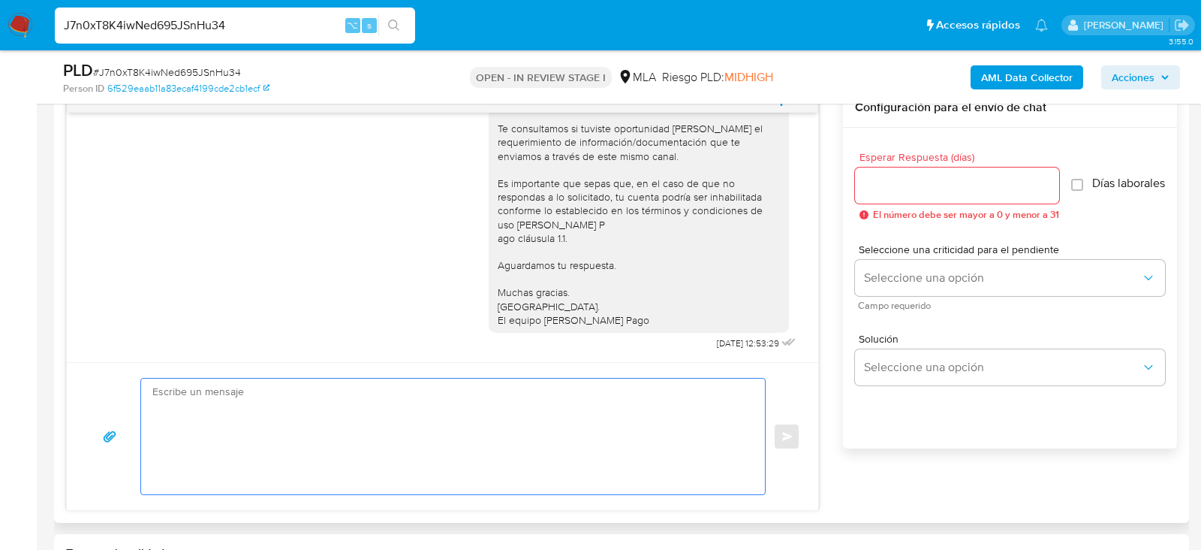
click at [176, 425] on textarea at bounding box center [449, 436] width 594 height 116
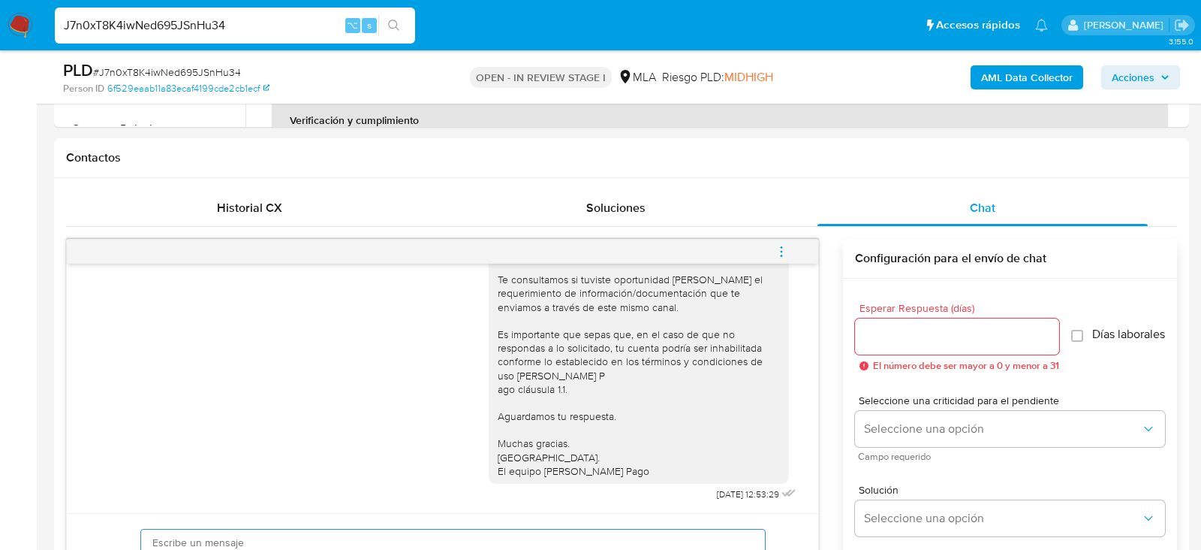
scroll to position [650, 0]
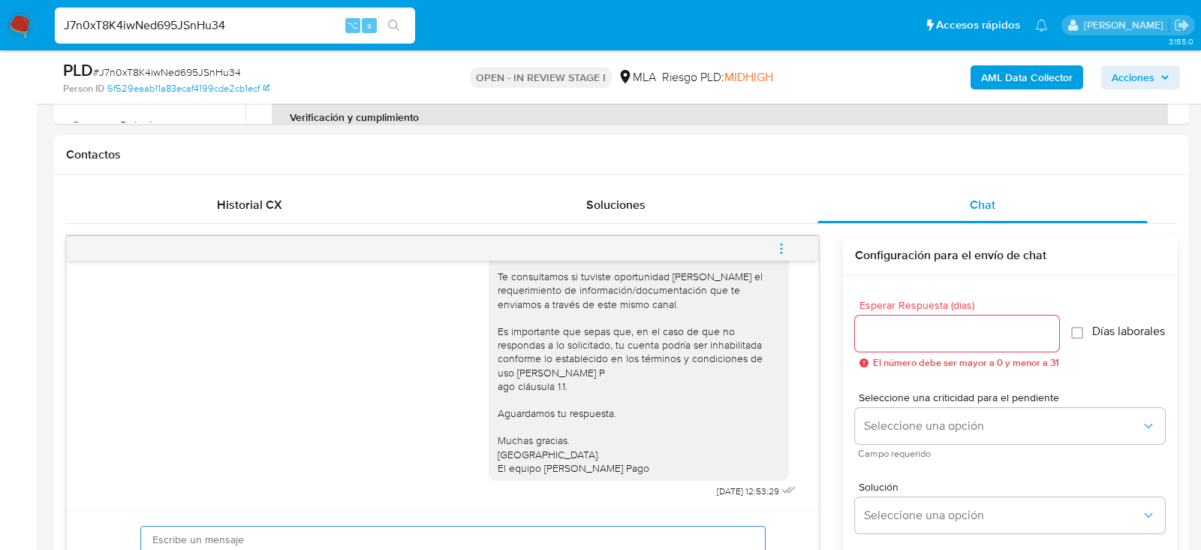
click at [216, 17] on input "J7n0xT8K4iwNed695JSnHu34" at bounding box center [235, 26] width 360 height 20
paste input "oGOyvvL4cRtndaLA7UfHGAEu"
type input "oGOyvvL4cRtndaLA7UfHGAEu"
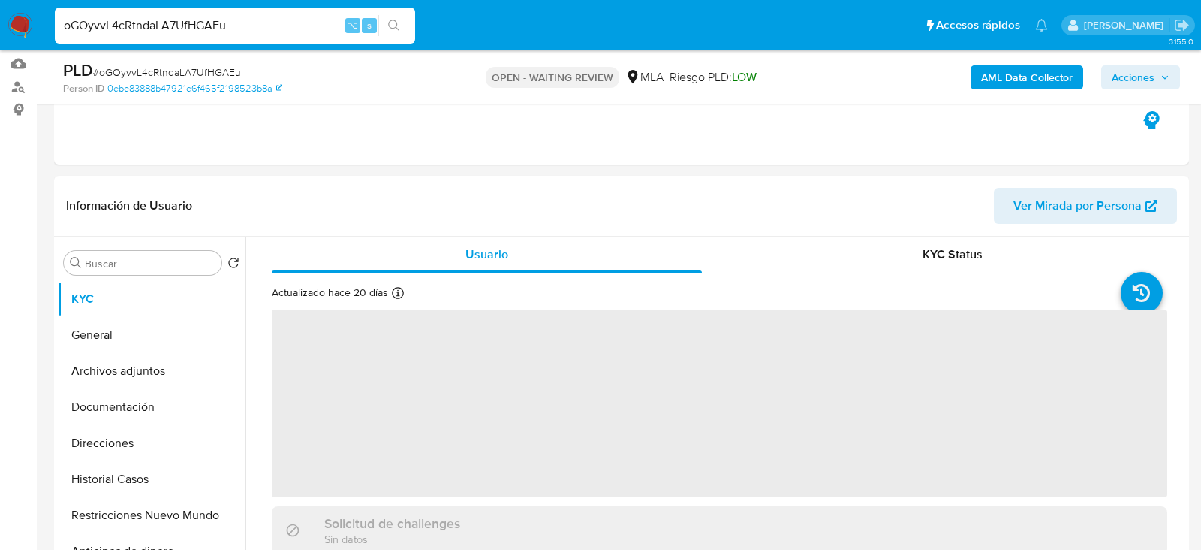
scroll to position [216, 0]
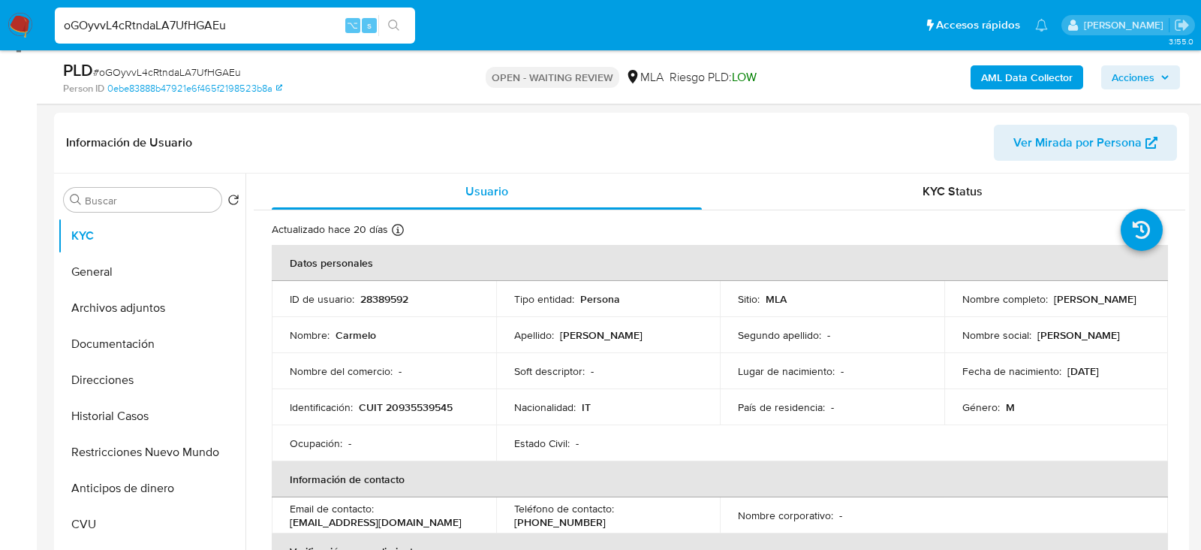
select select "10"
click at [390, 298] on p "28389592" at bounding box center [384, 299] width 48 height 14
copy p "28389592"
click at [287, 174] on div "Usuario" at bounding box center [487, 191] width 430 height 36
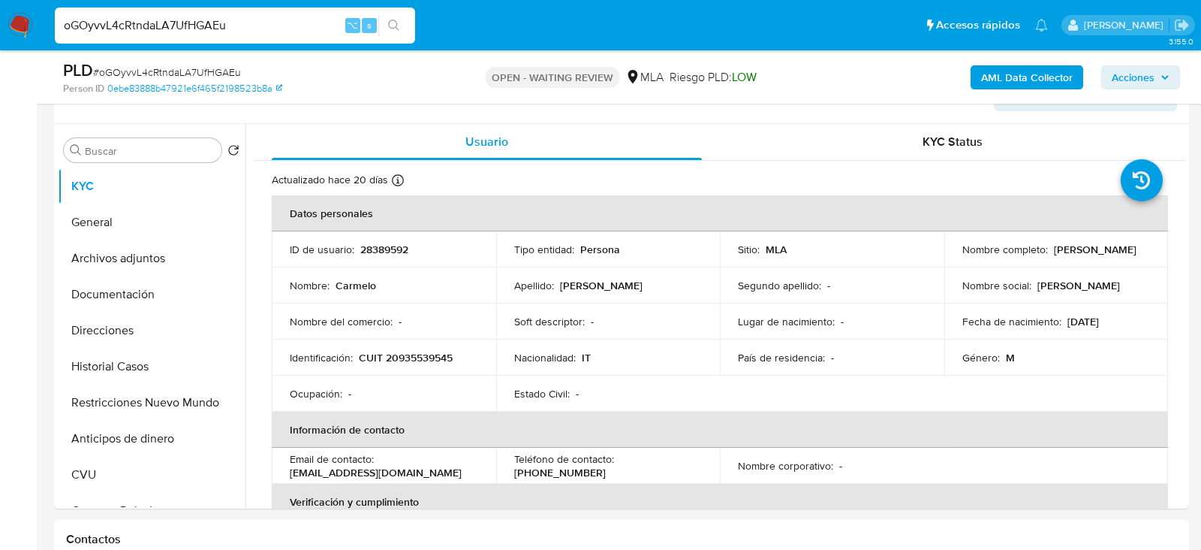
scroll to position [267, 0]
click at [415, 355] on p "CUIT 20935539545" at bounding box center [406, 356] width 94 height 14
copy p "20935539545"
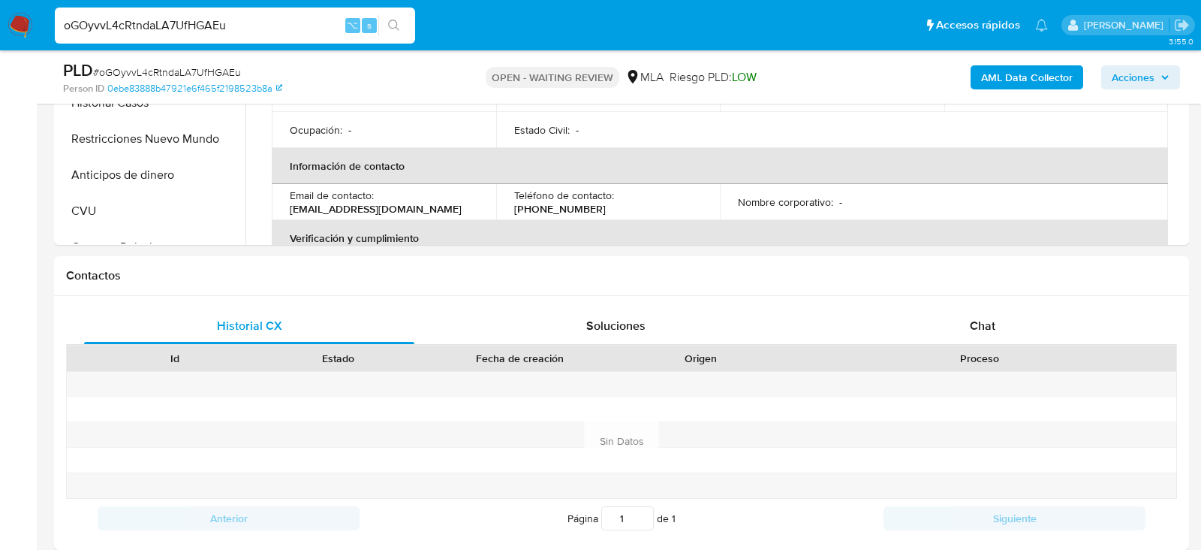
scroll to position [546, 0]
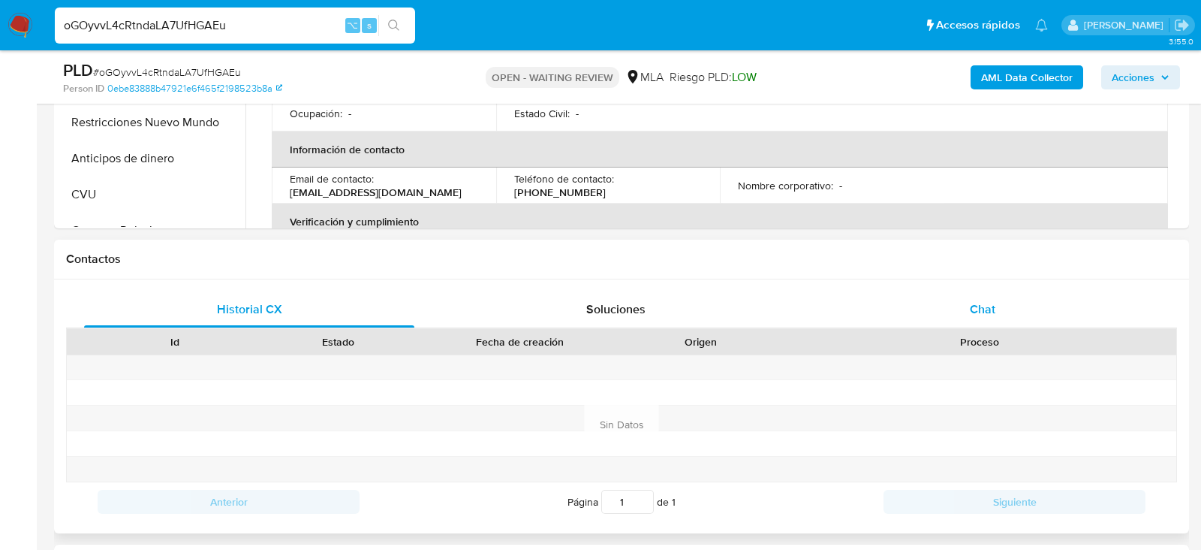
click at [1039, 320] on div "Chat" at bounding box center [983, 309] width 330 height 36
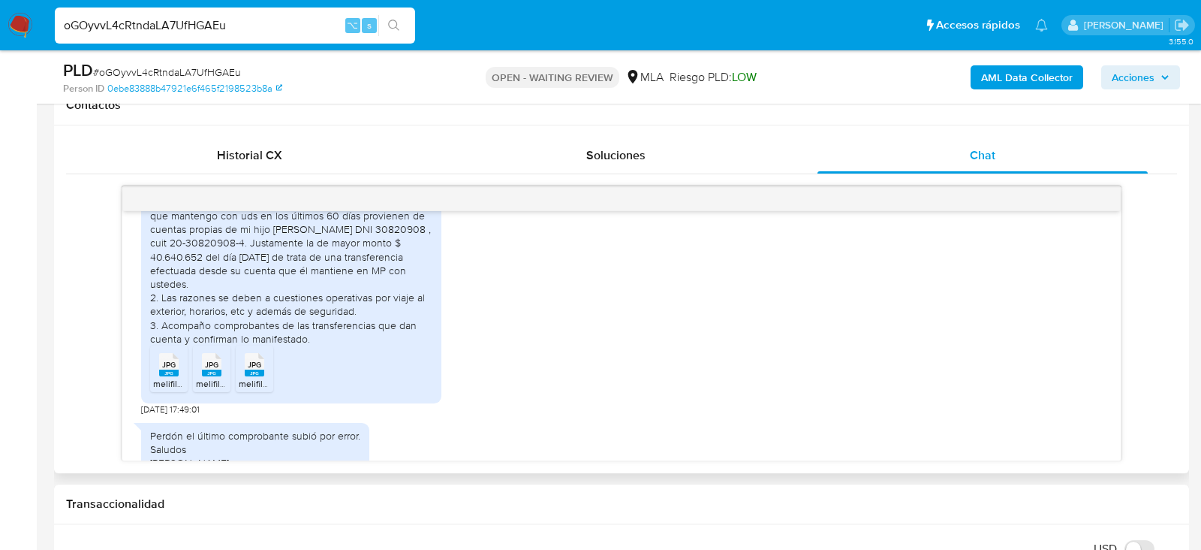
scroll to position [887, 0]
click at [183, 377] on div "JPG JPG" at bounding box center [169, 362] width 32 height 29
click at [195, 391] on li "JPG JPG melifile1499589782308458066.jpg" at bounding box center [212, 368] width 38 height 47
click at [243, 377] on div "JPG JPG" at bounding box center [255, 362] width 32 height 29
click at [156, 74] on span "# oGOyvvL4cRtndaLA7UfHGAEu" at bounding box center [167, 72] width 148 height 15
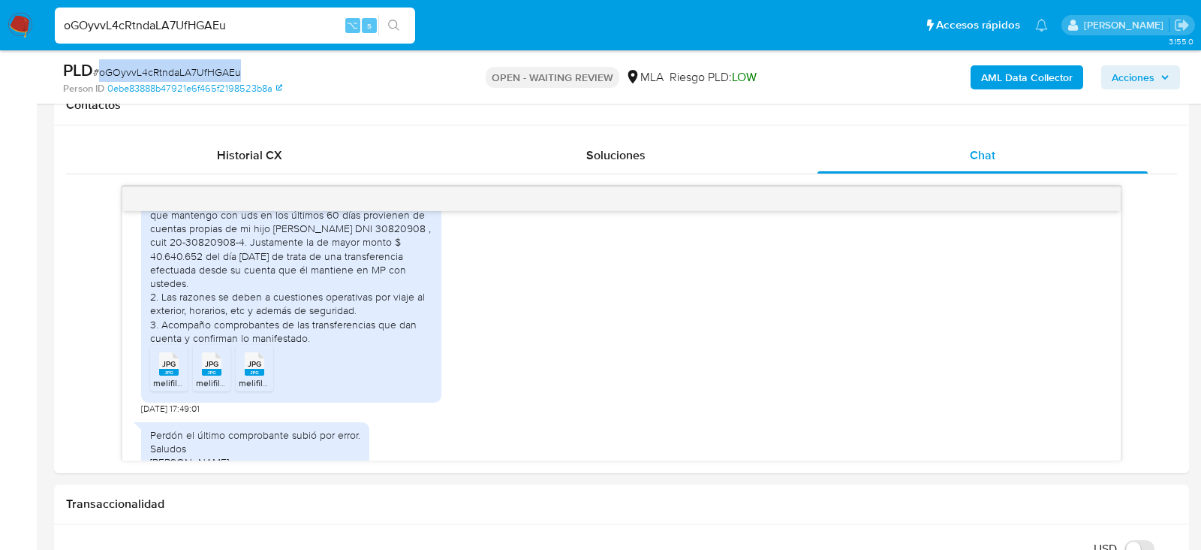
click at [156, 74] on span "# oGOyvvL4cRtndaLA7UfHGAEu" at bounding box center [167, 72] width 148 height 15
copy span "oGOyvvL4cRtndaLA7UfHGAEu"
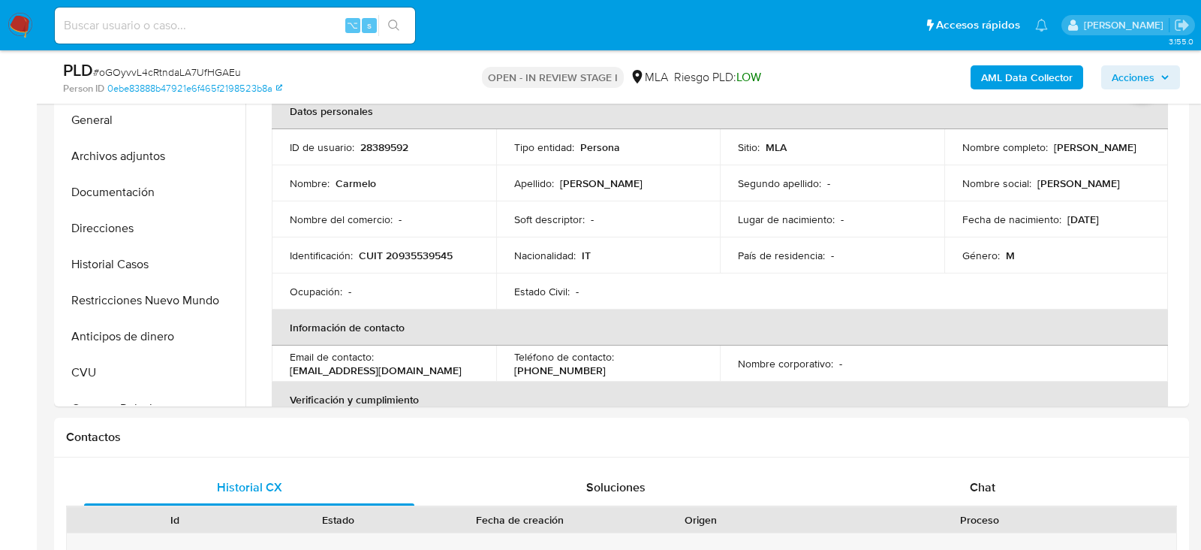
select select "10"
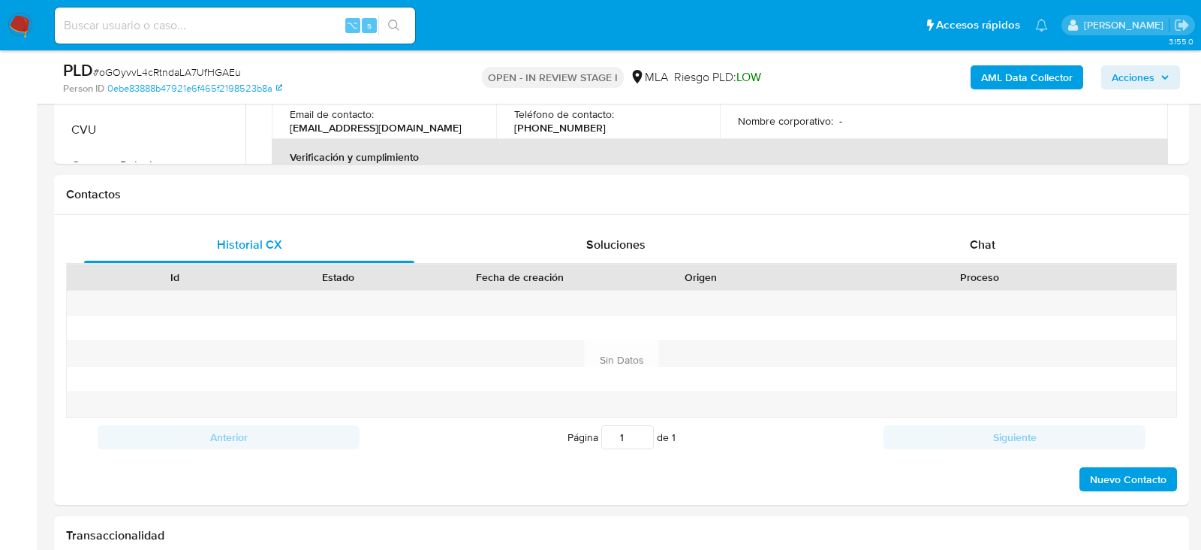
scroll to position [662, 0]
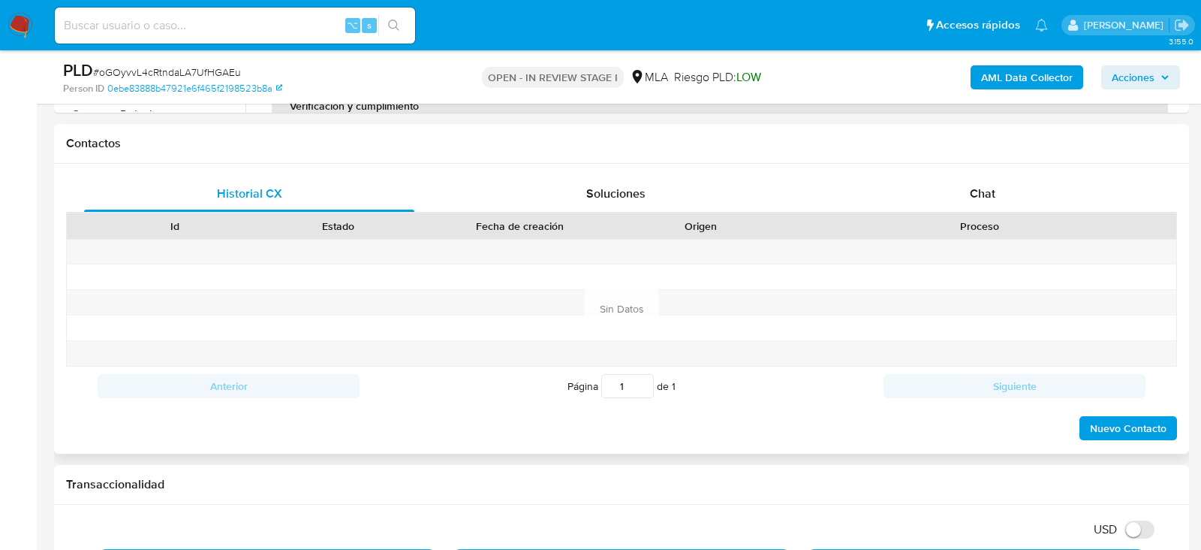
click at [972, 213] on div "Proceso" at bounding box center [979, 226] width 393 height 26
click at [975, 204] on div "Chat" at bounding box center [983, 194] width 330 height 36
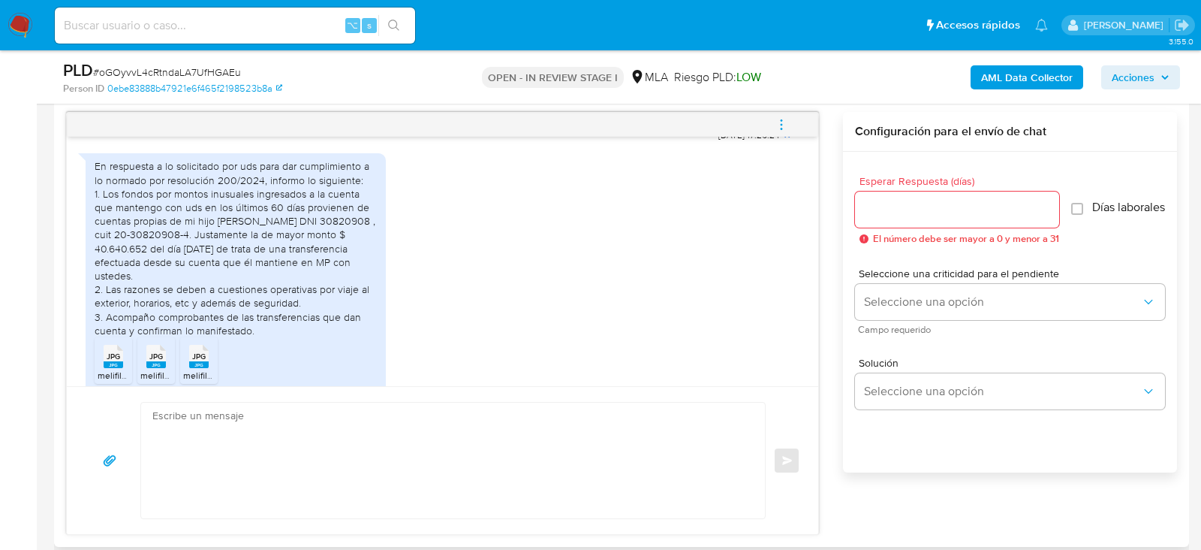
scroll to position [962, 0]
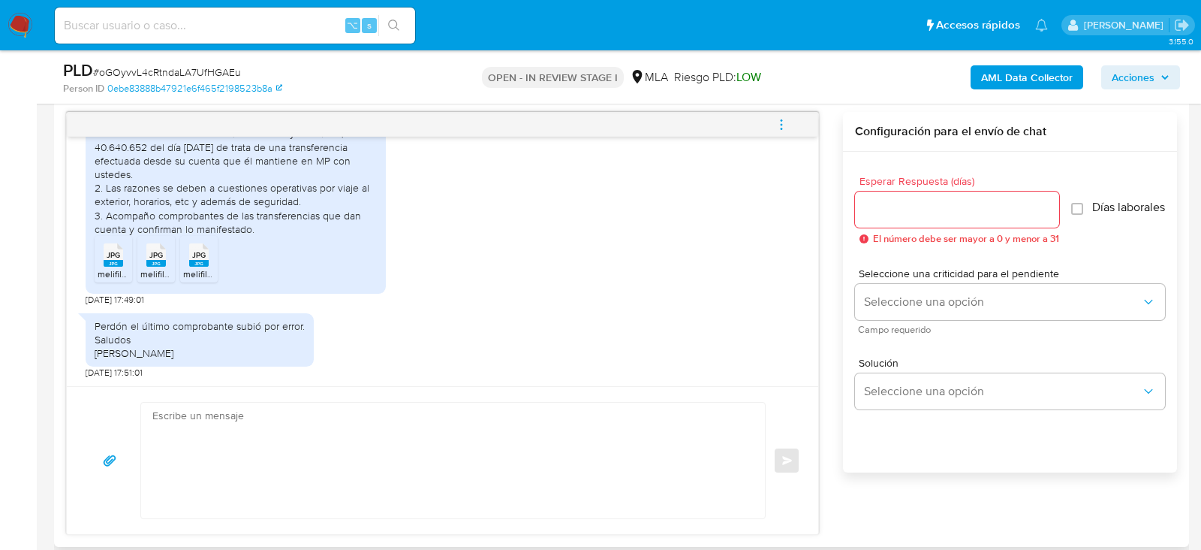
click at [544, 456] on textarea at bounding box center [449, 460] width 594 height 116
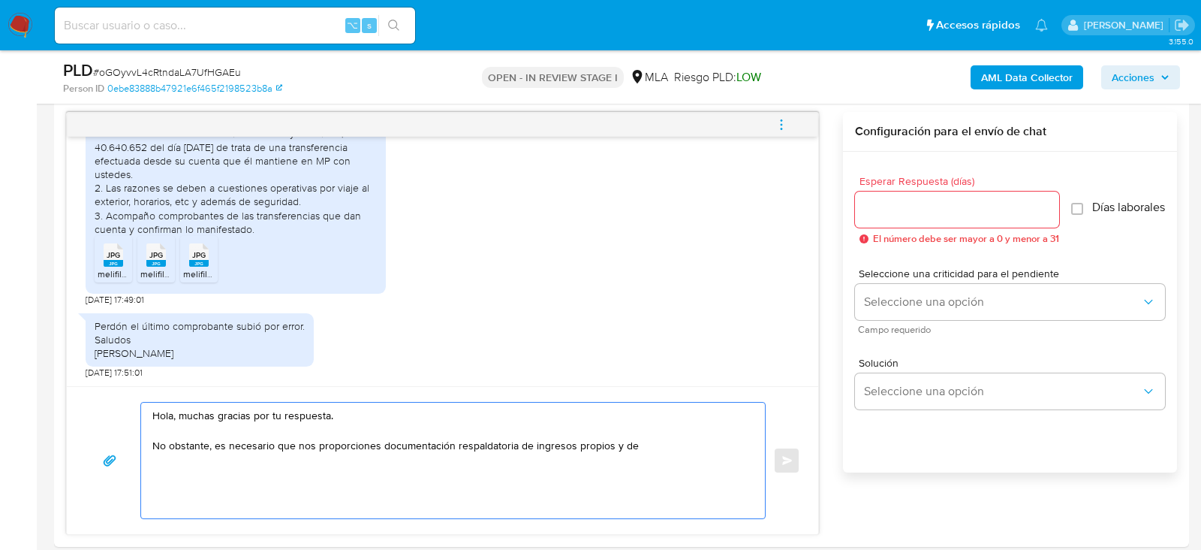
paste textarea "[PERSON_NAME]"
paste textarea "20308209084"
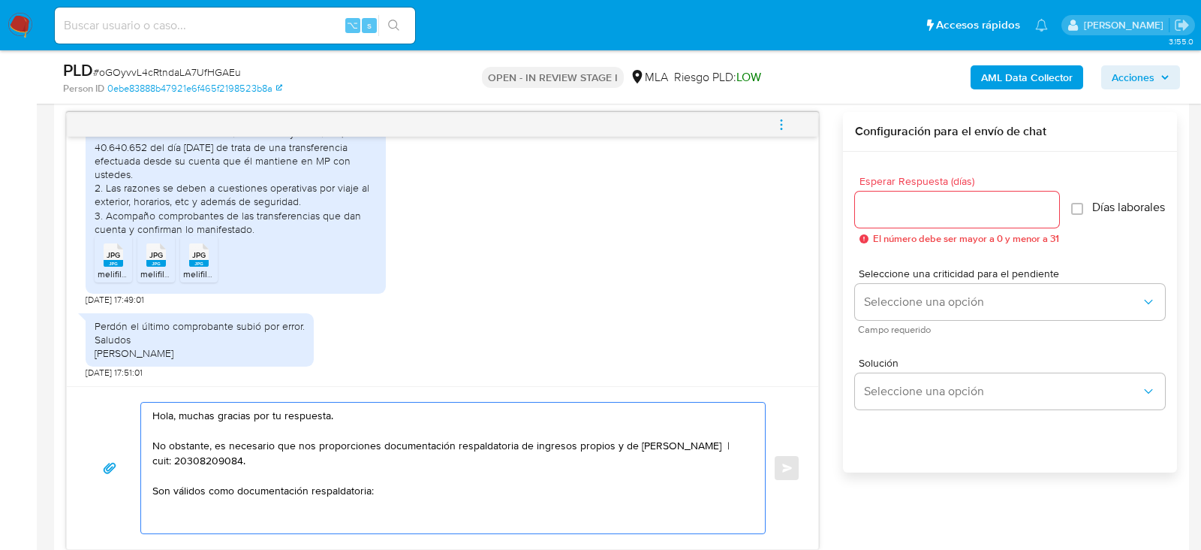
paste textarea "Últimos 3 recibos [PERSON_NAME]/jubilación. - Últimas 6 Declaraciones Juradas d…"
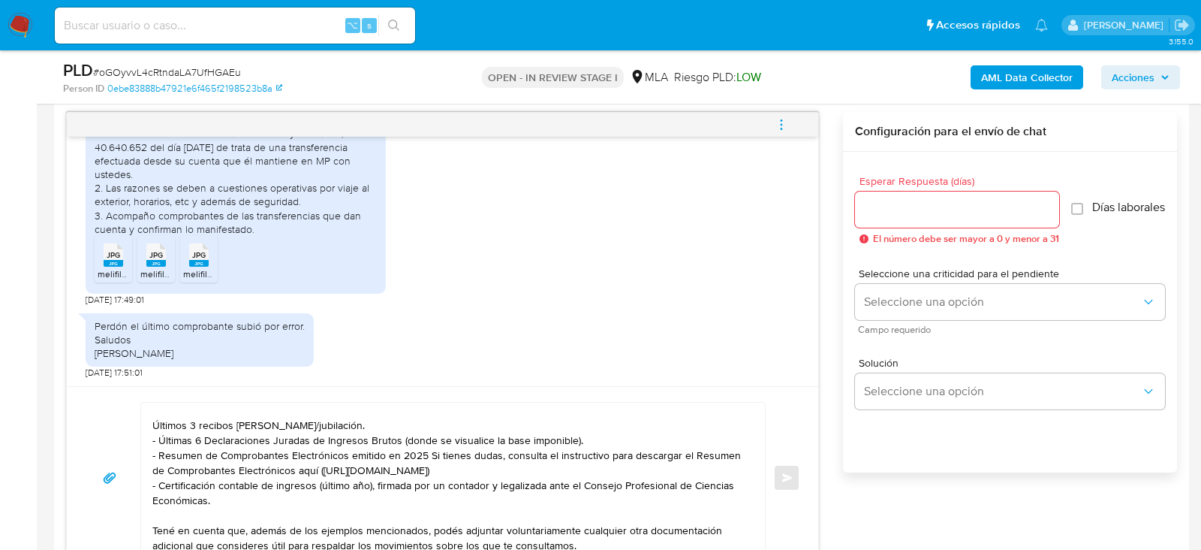
click at [146, 423] on div "Hola, muchas gracias por tu respuesta. No obstante, es necesario que nos propor…" at bounding box center [449, 477] width 617 height 150
click at [154, 423] on textarea "Hola, muchas gracias por tu respuesta. No obstante, es necesario que nos propor…" at bounding box center [449, 477] width 594 height 150
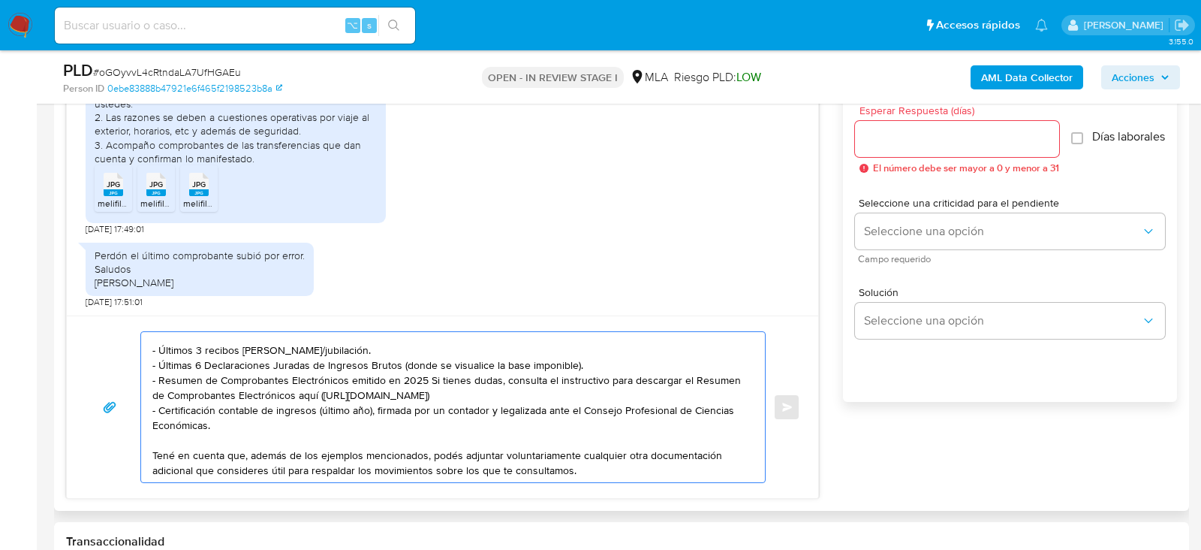
scroll to position [846, 0]
click at [611, 461] on textarea "Hola, muchas gracias por tu respuesta. No obstante, es necesario que nos propor…" at bounding box center [449, 406] width 594 height 150
paste textarea "Es importante que sepas que, en caso de no responder a lo solicitado o si lo pr…"
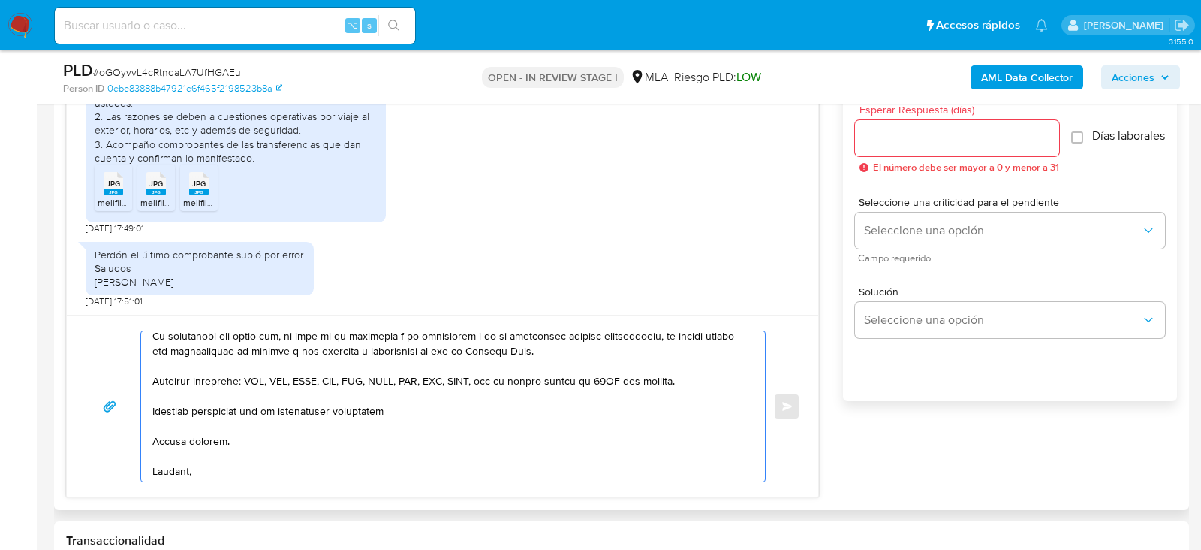
scroll to position [279, 0]
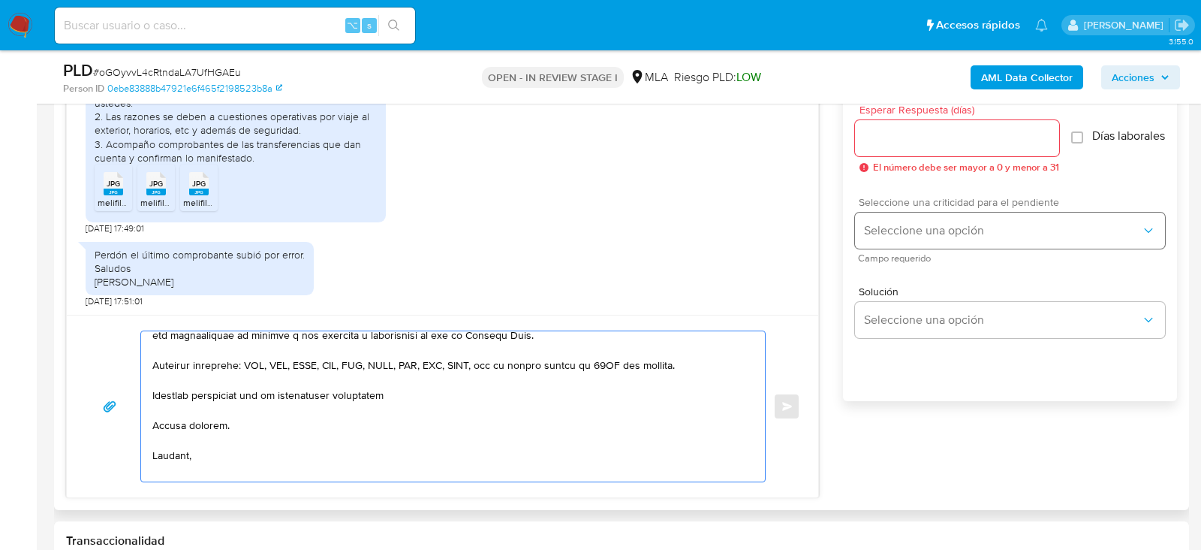
type textarea "Lore, ipsumd sitamet con ad elitseddo. Ei temporin, ut laboreetd mag ali enimad…"
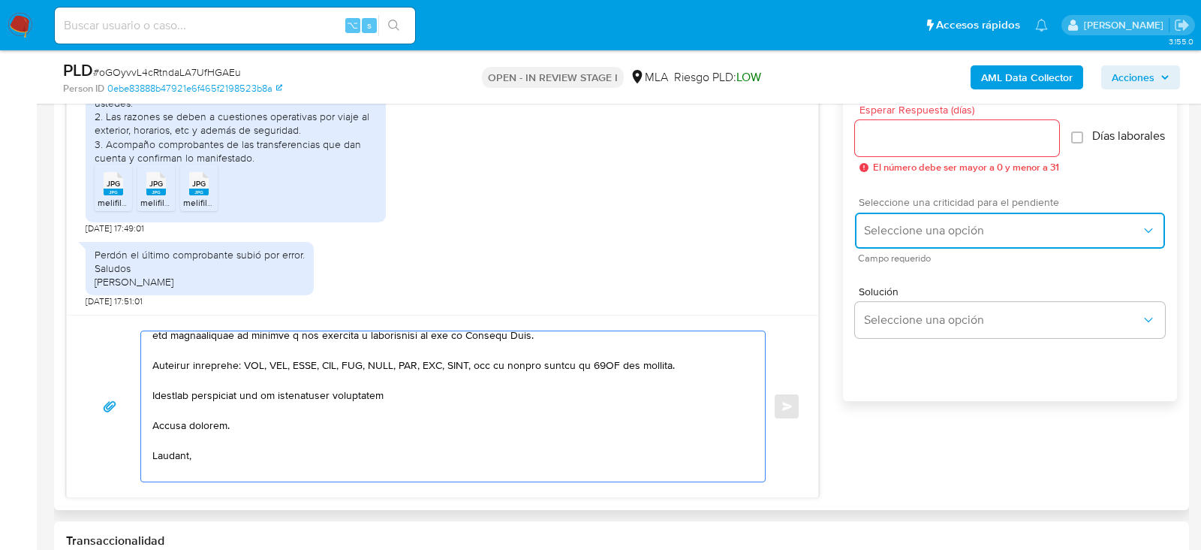
click at [876, 246] on button "Seleccione una opción" at bounding box center [1010, 231] width 310 height 36
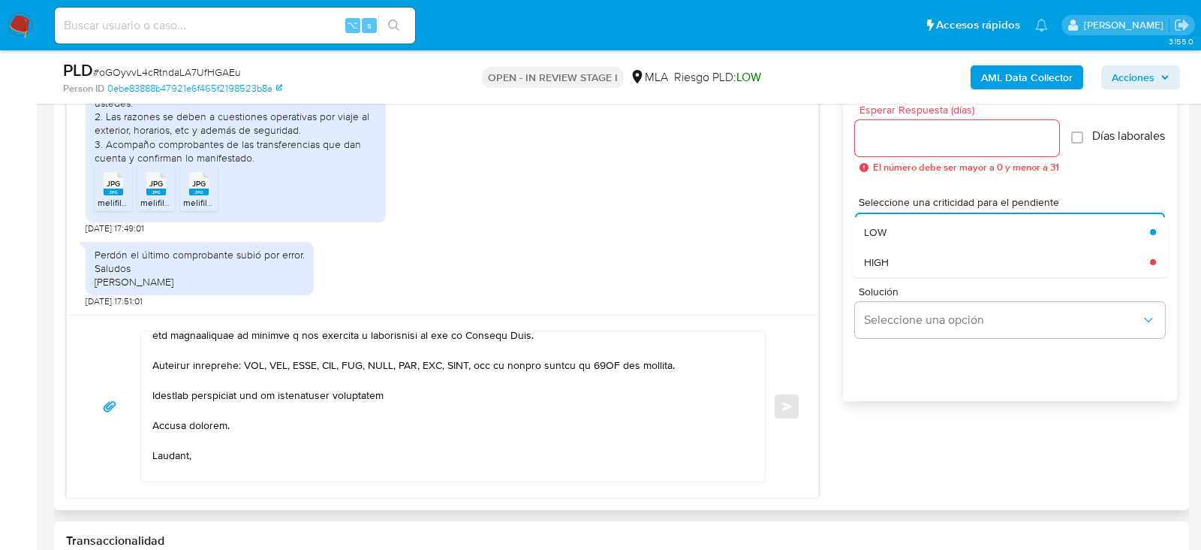
click at [876, 288] on div "Solución Seleccione una opción" at bounding box center [1010, 315] width 310 height 82
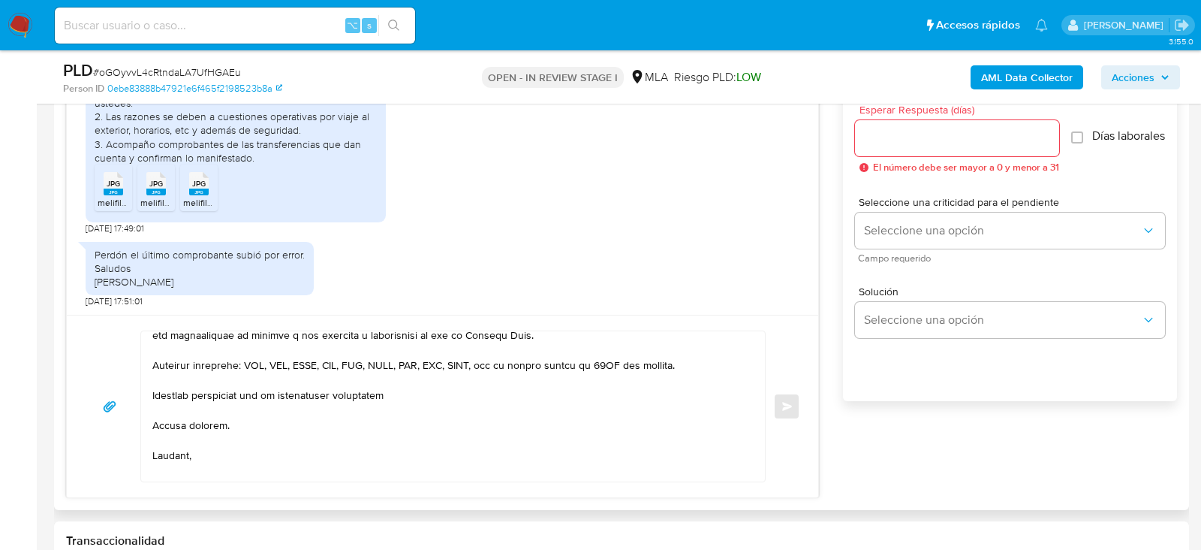
click at [861, 200] on div "Seleccione una criticidad para el pendiente Seleccione una opción Campo requeri…" at bounding box center [1010, 229] width 310 height 89
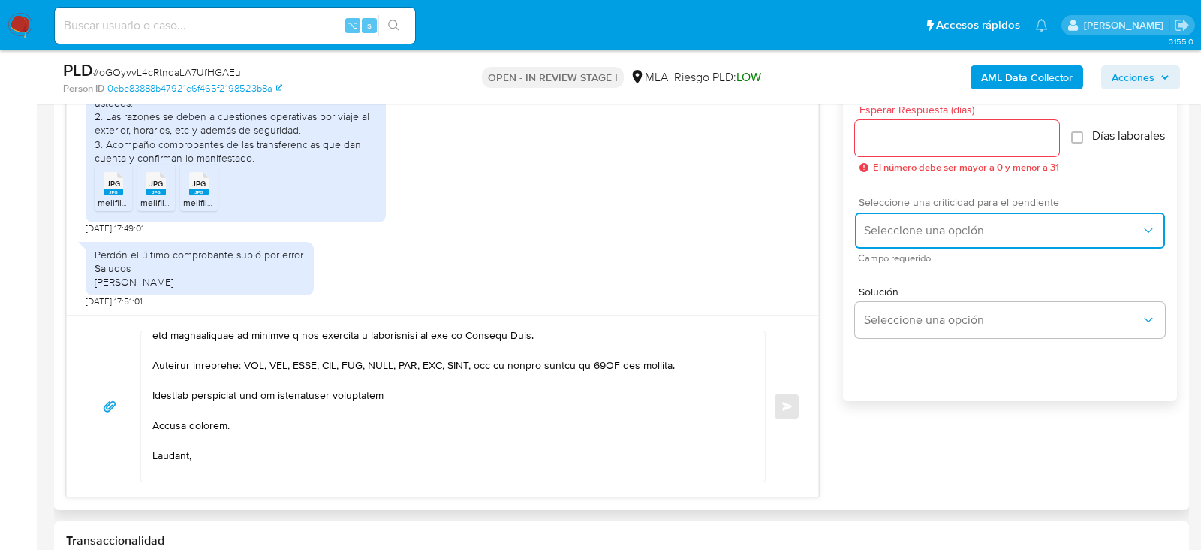
click at [861, 234] on button "Seleccione una opción" at bounding box center [1010, 231] width 310 height 36
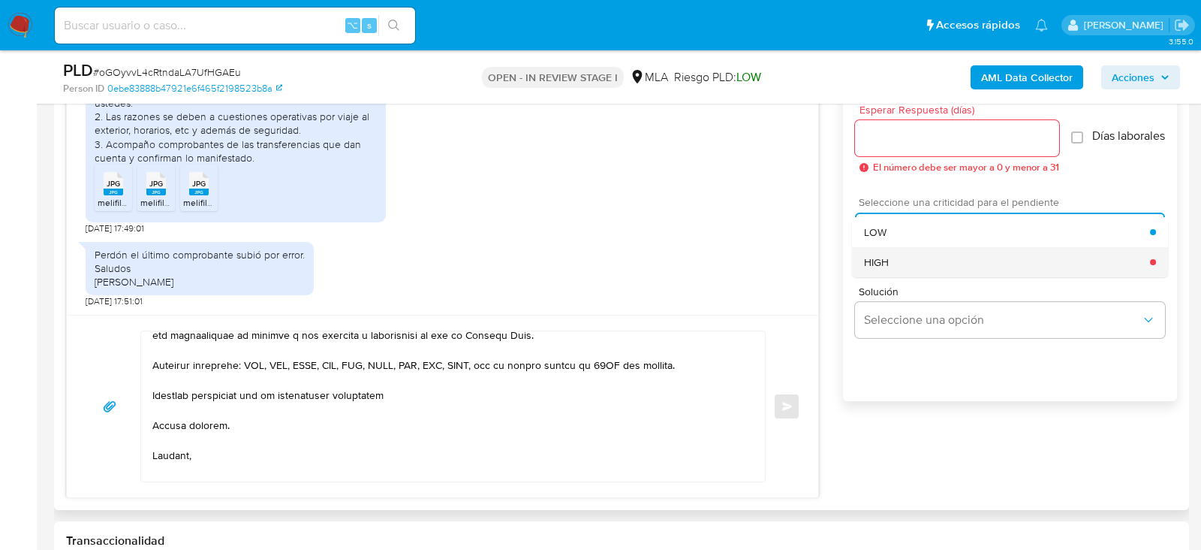
drag, startPoint x: 861, startPoint y: 250, endPoint x: 862, endPoint y: 262, distance: 12.0
click at [862, 262] on ul "LOW HIGH" at bounding box center [1010, 247] width 316 height 60
click at [874, 265] on span "HIGH" at bounding box center [876, 262] width 25 height 14
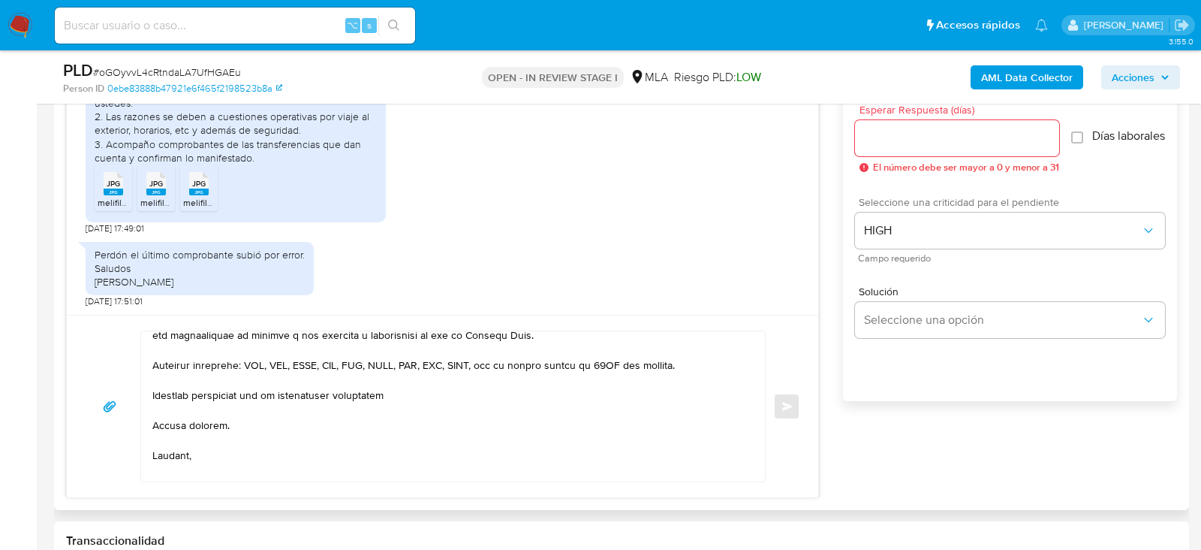
click at [909, 128] on input "Esperar Respuesta (días)" at bounding box center [957, 138] width 204 height 20
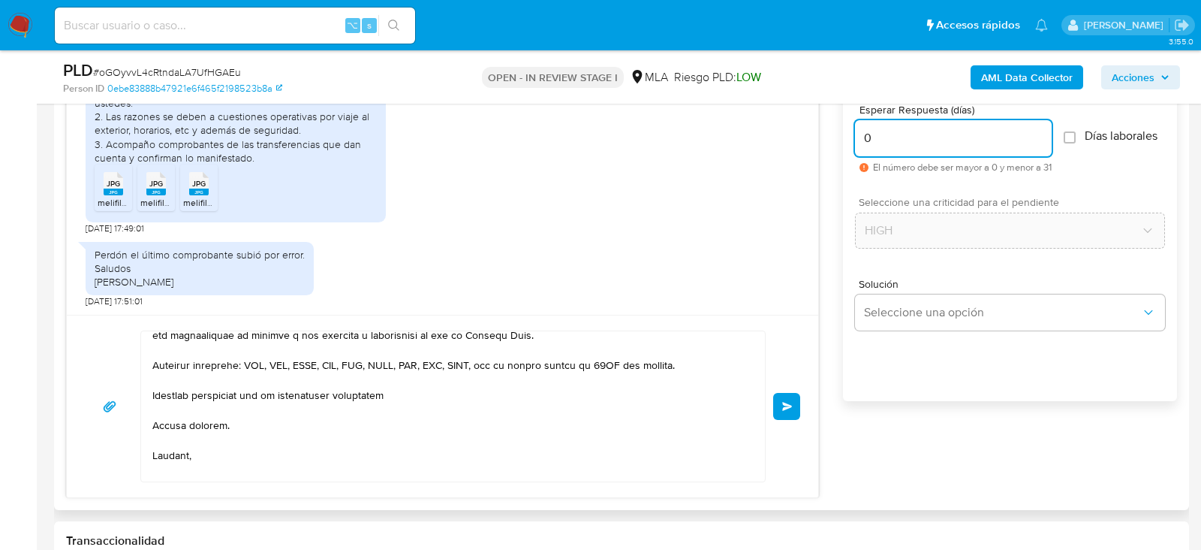
scroll to position [0, 0]
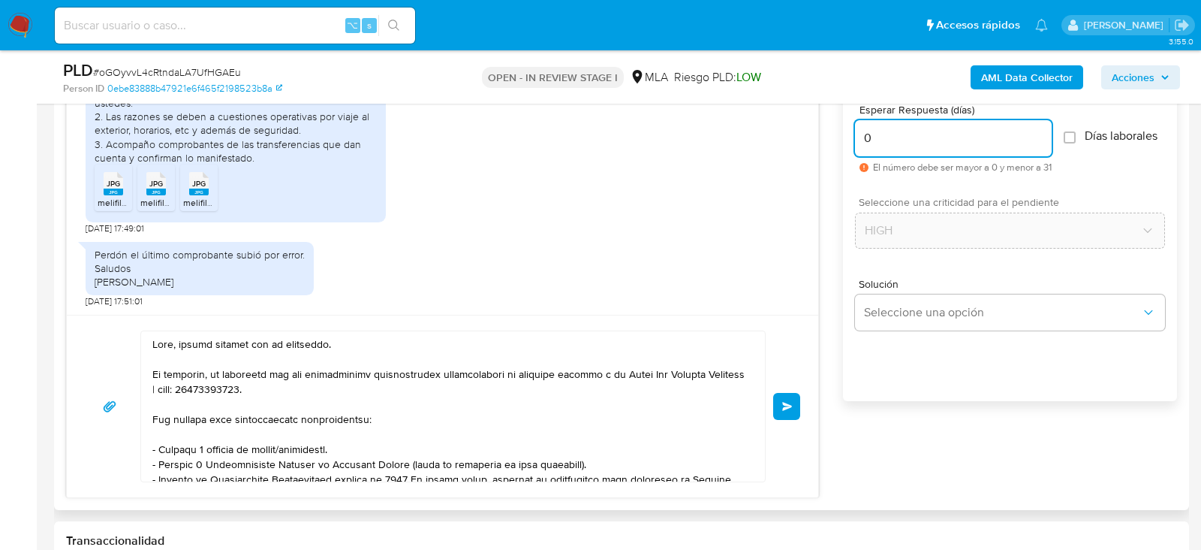
type input "0"
click at [345, 336] on textarea at bounding box center [449, 406] width 594 height 150
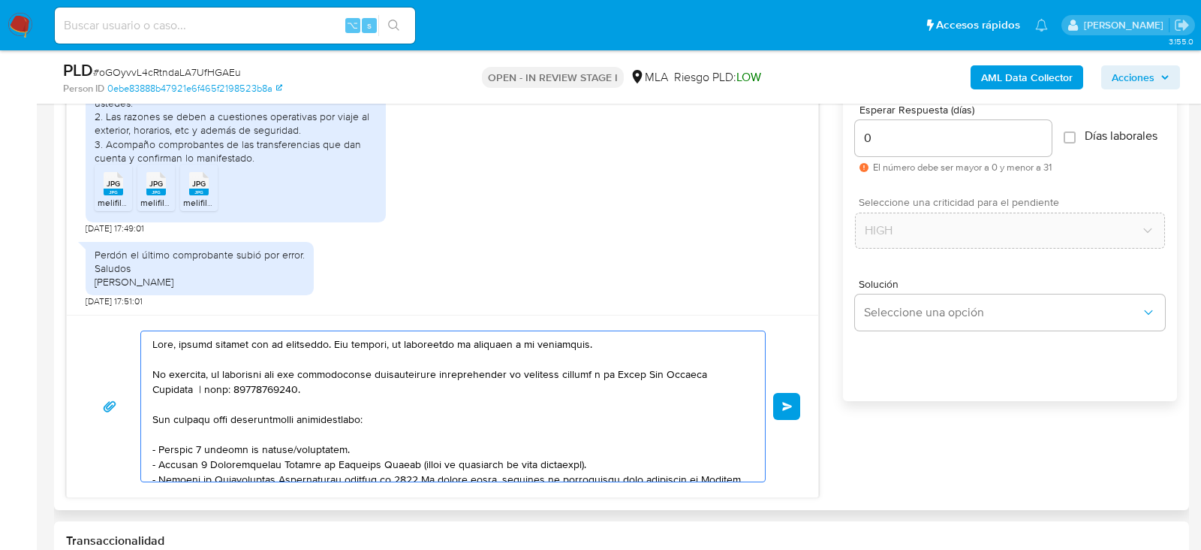
drag, startPoint x: 155, startPoint y: 372, endPoint x: 205, endPoint y: 374, distance: 50.4
click at [207, 374] on textarea at bounding box center [449, 406] width 594 height 150
type textarea "Hola, muchas gracias por tu respuesta. Sin embargo, no presentado no responde a…"
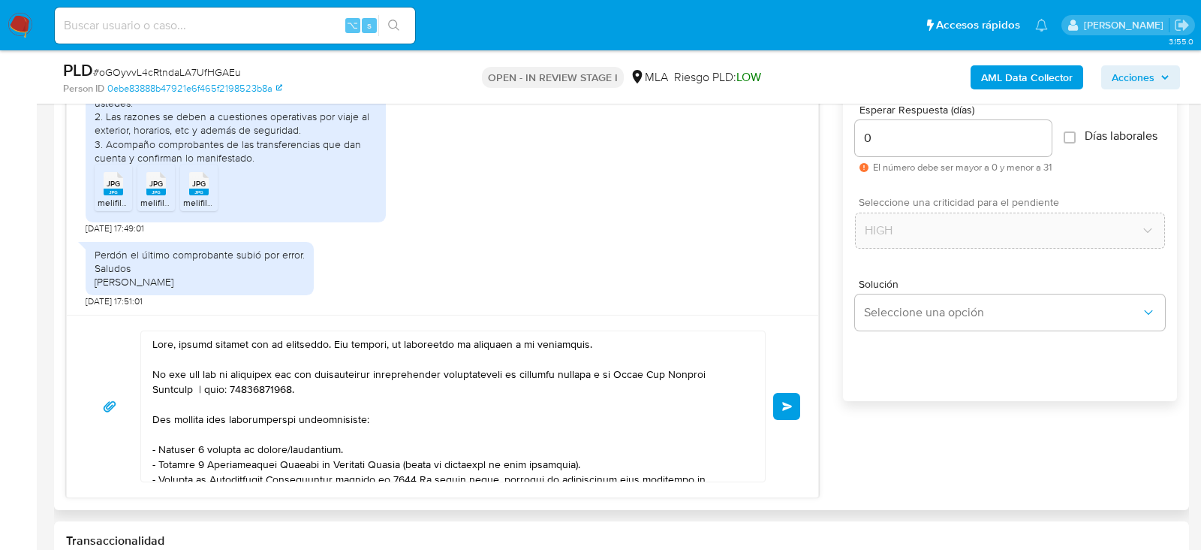
click at [785, 402] on span "Enviar" at bounding box center [787, 406] width 11 height 9
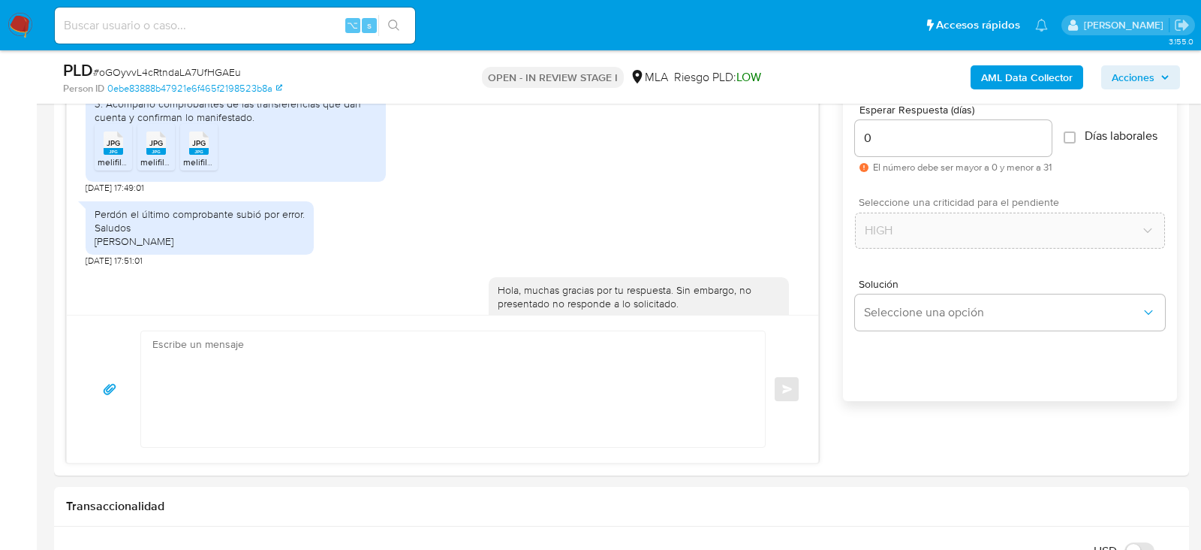
scroll to position [1552, 0]
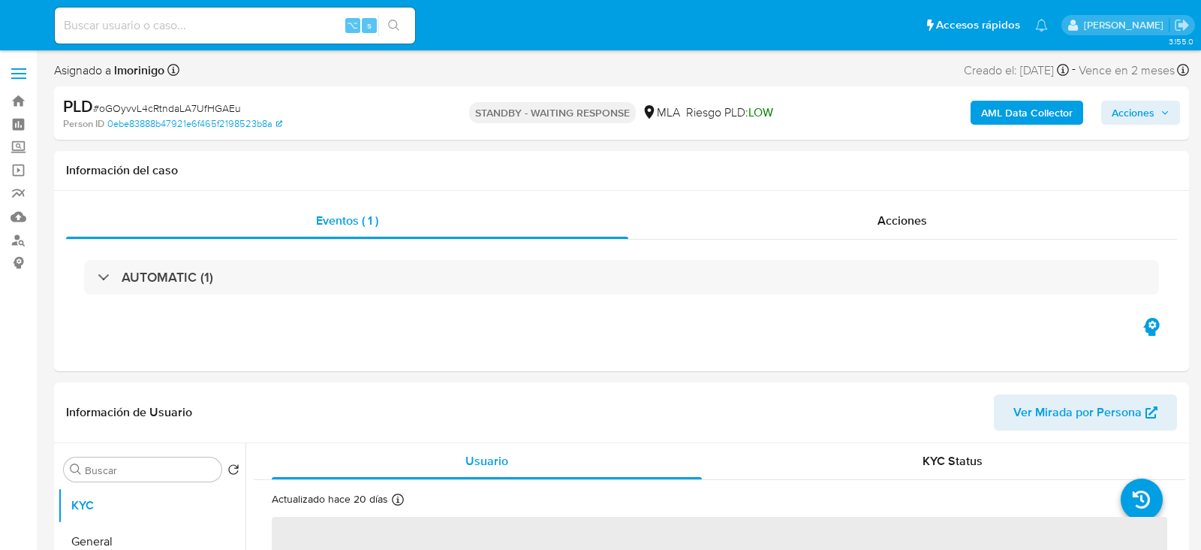
select select "10"
click at [155, 36] on div "⌥ s" at bounding box center [235, 26] width 360 height 36
click at [140, 29] on input at bounding box center [235, 26] width 360 height 20
paste input "3B9lXa6Ty3gNRptjnW1xABGi"
type input "3B9lXa6Ty3gNRptjnW1xABGi"
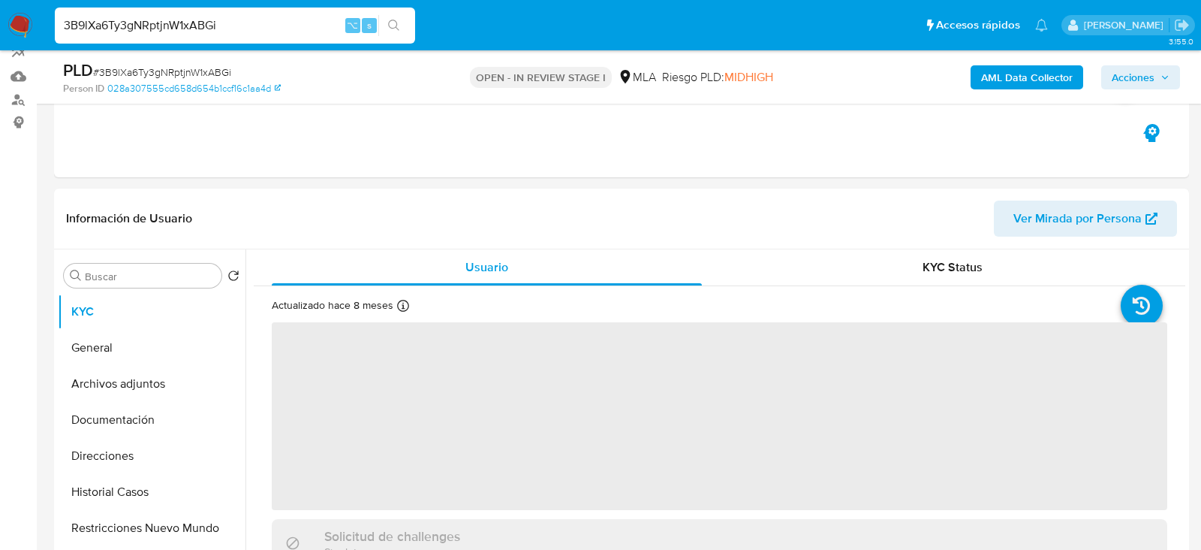
scroll to position [204, 0]
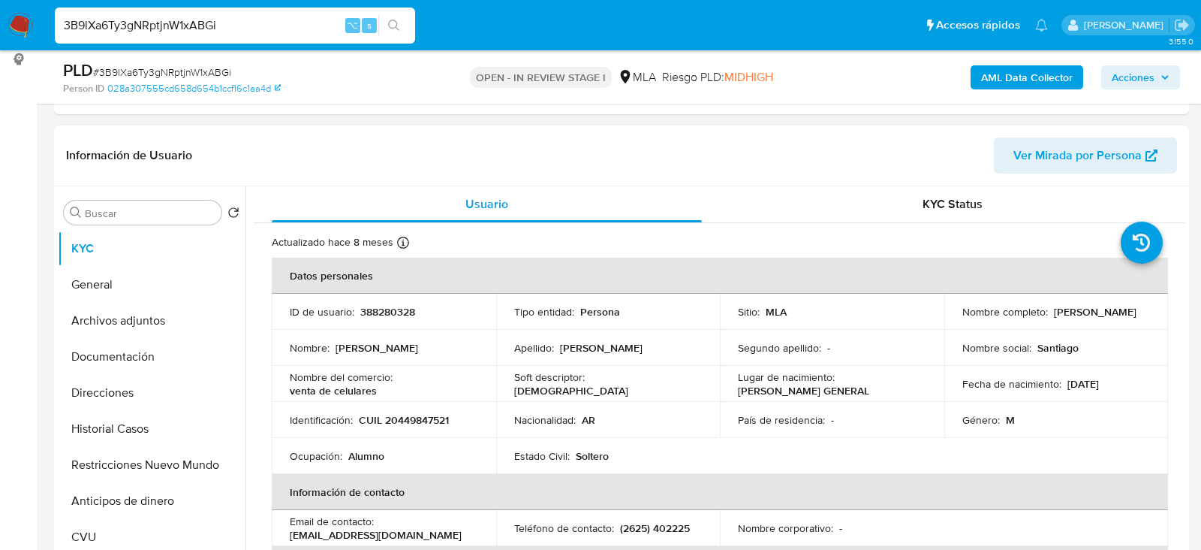
click at [394, 312] on p "388280328" at bounding box center [387, 312] width 55 height 14
select select "10"
click at [394, 312] on p "388280328" at bounding box center [387, 312] width 55 height 14
copy p "388280328"
click at [438, 142] on header "Información de Usuario Ver Mirada por Persona" at bounding box center [621, 155] width 1111 height 36
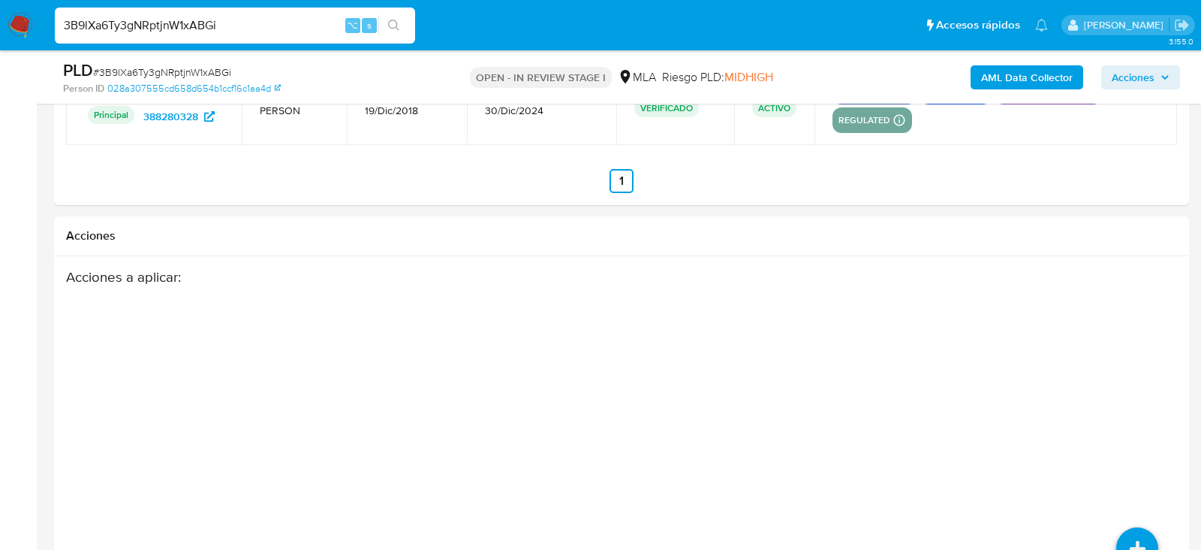
scroll to position [2459, 0]
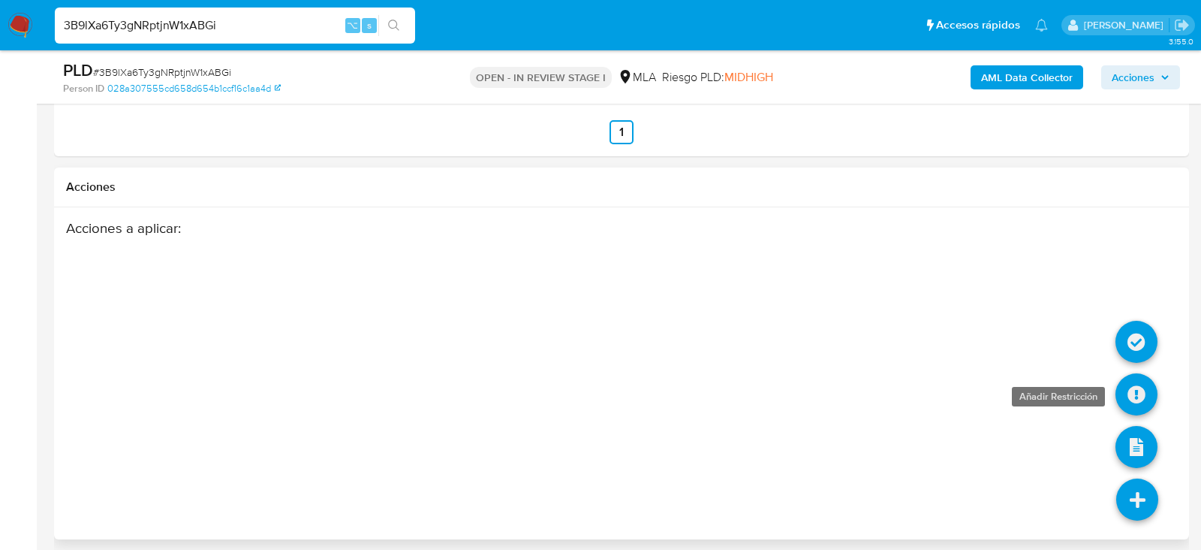
click at [1126, 389] on icon at bounding box center [1137, 394] width 42 height 42
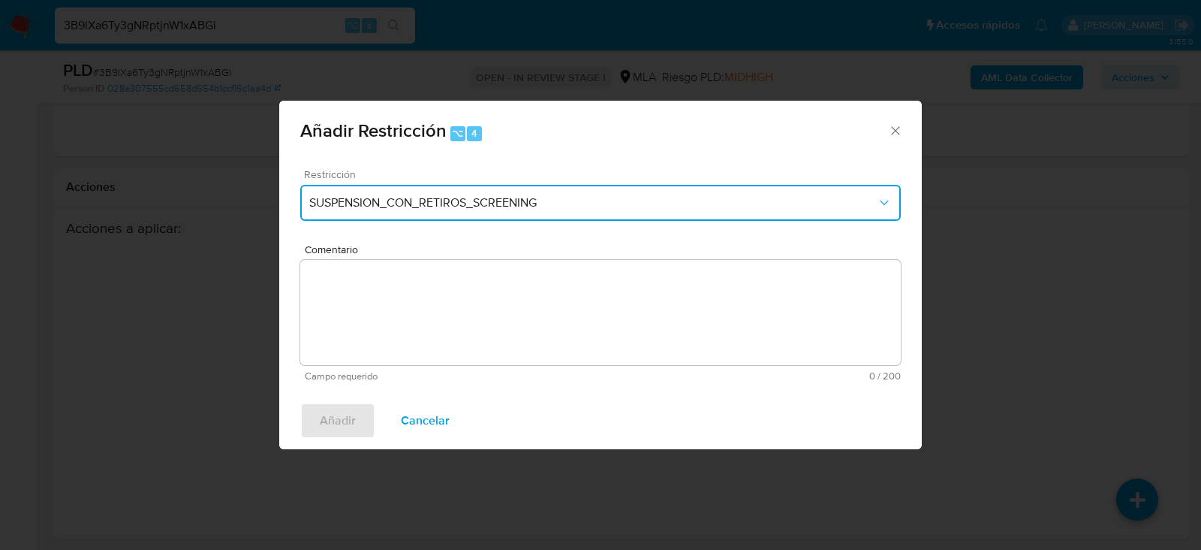
click at [475, 216] on button "SUSPENSION_CON_RETIROS_SCREENING" at bounding box center [600, 203] width 601 height 36
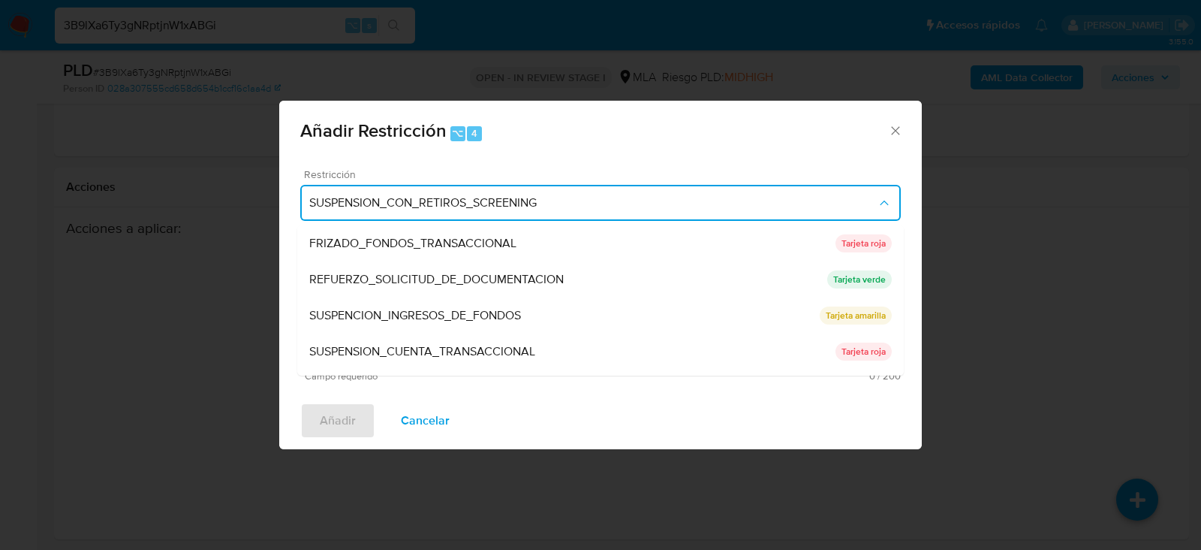
scroll to position [318, 0]
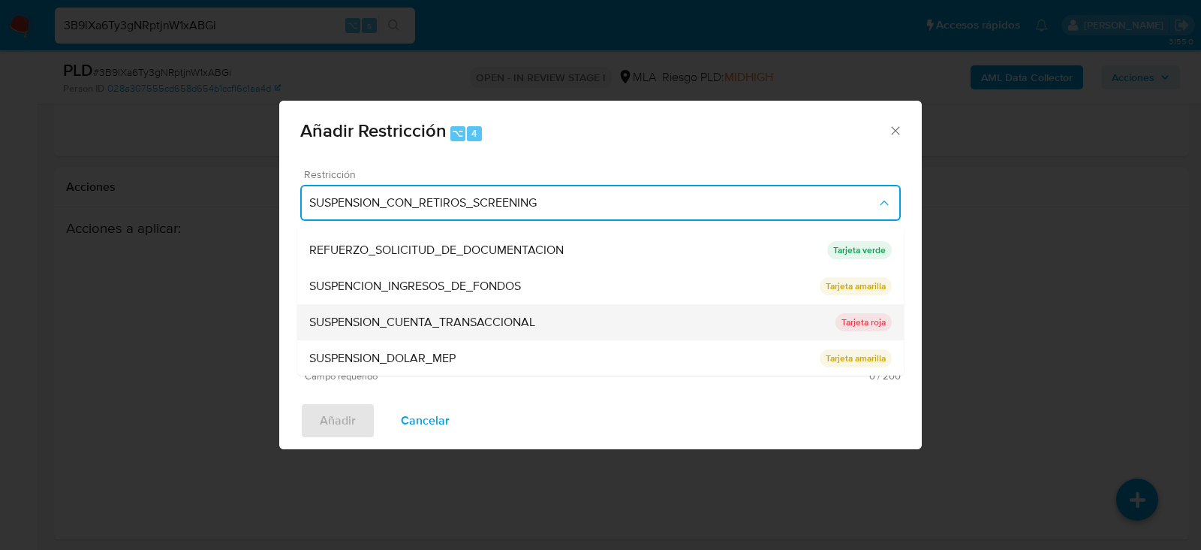
click at [443, 319] on span "SUSPENSION_CUENTA_TRANSACCIONAL" at bounding box center [422, 322] width 226 height 15
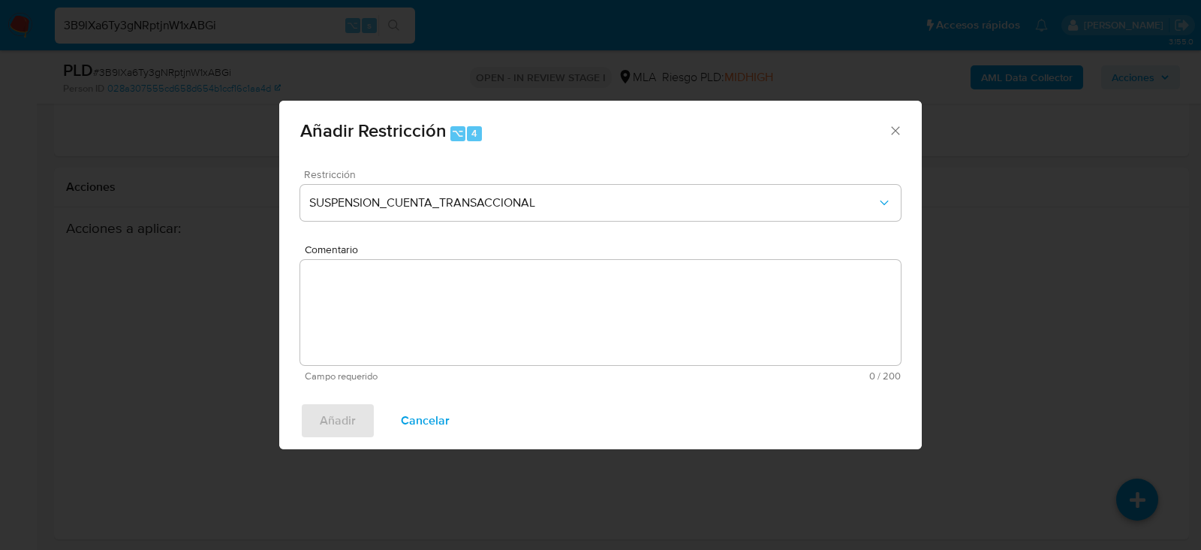
click at [443, 319] on textarea "Comentario" at bounding box center [600, 312] width 601 height 105
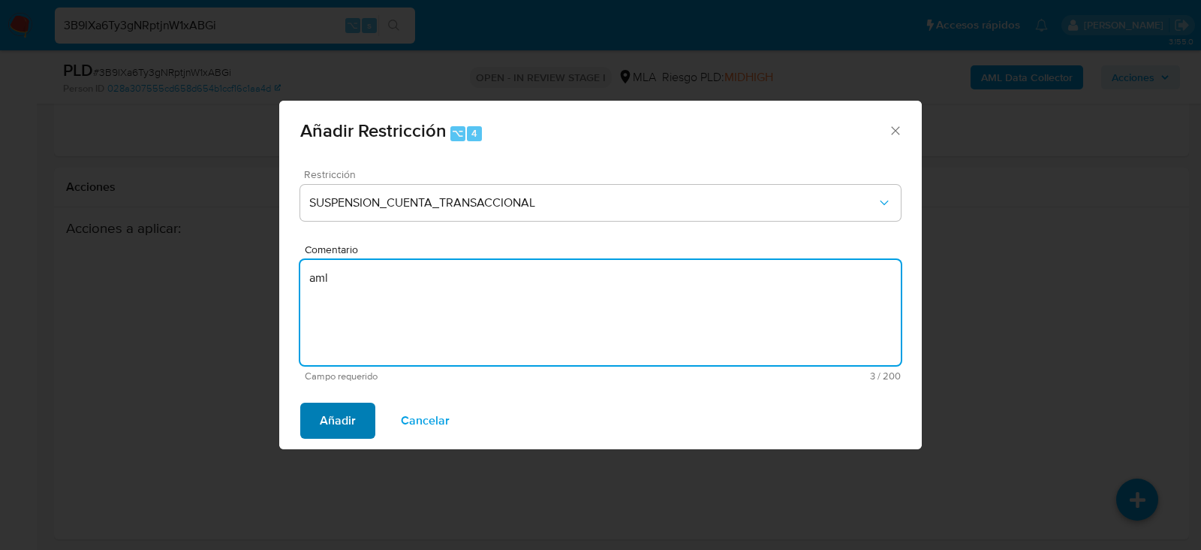
type textarea "aml"
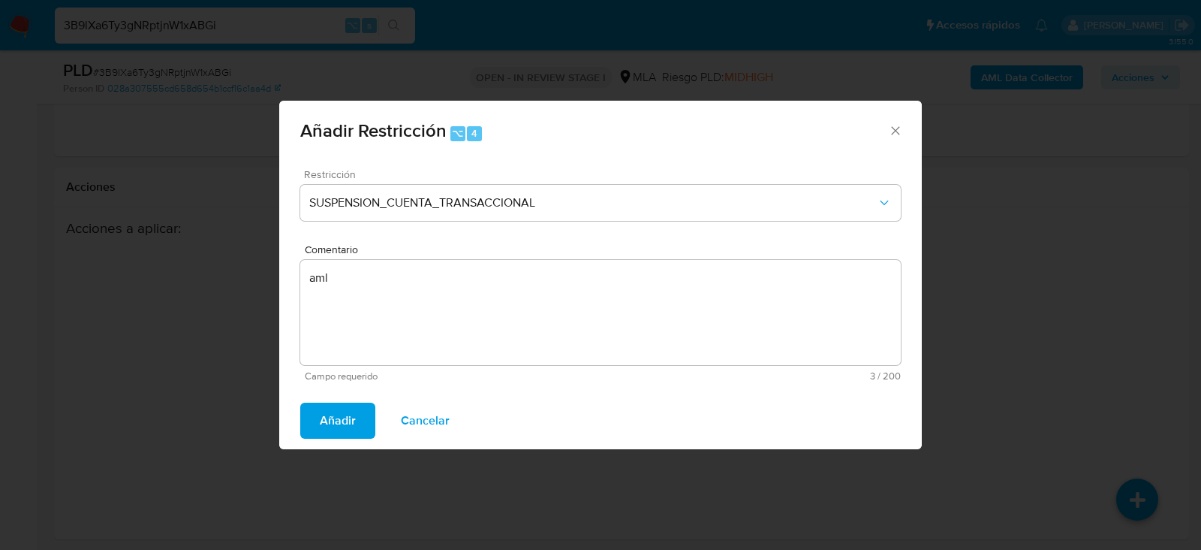
click at [352, 417] on span "Añadir" at bounding box center [338, 420] width 36 height 33
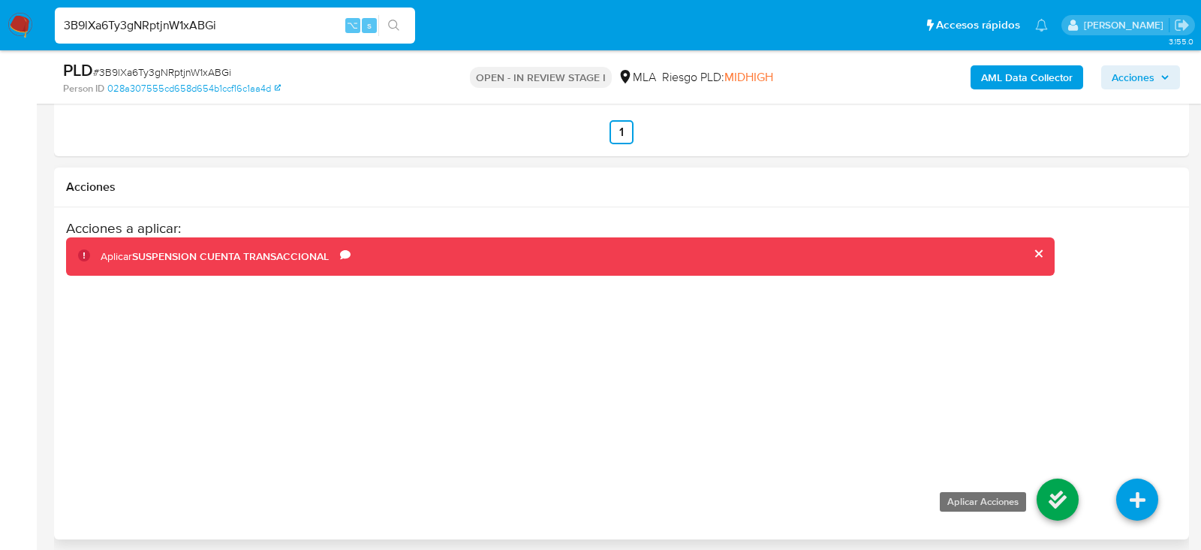
click at [1061, 487] on icon at bounding box center [1058, 499] width 42 height 42
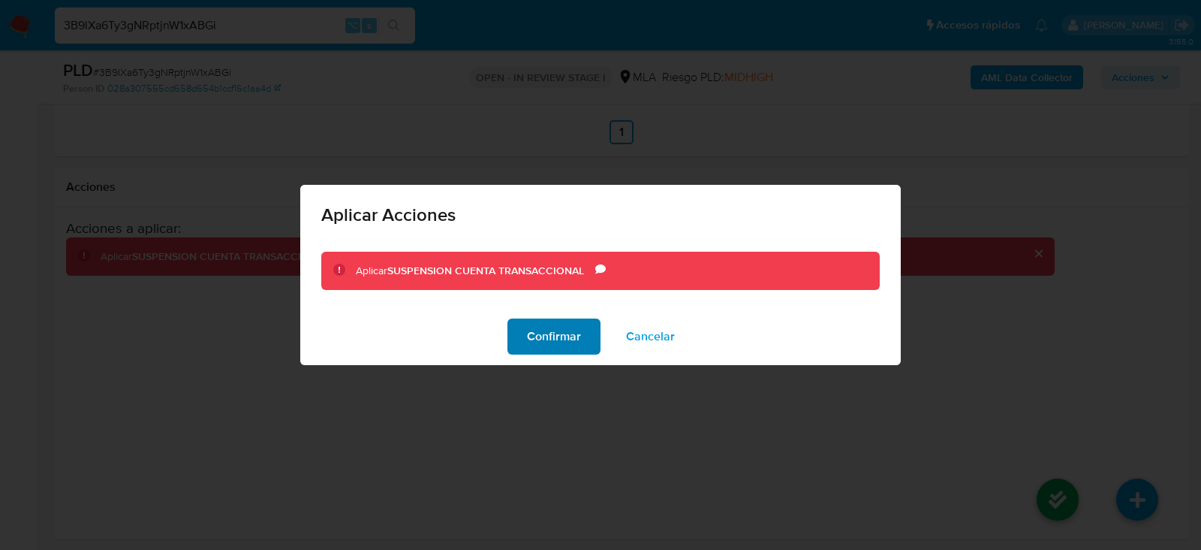
click at [564, 338] on span "Confirmar" at bounding box center [554, 336] width 54 height 33
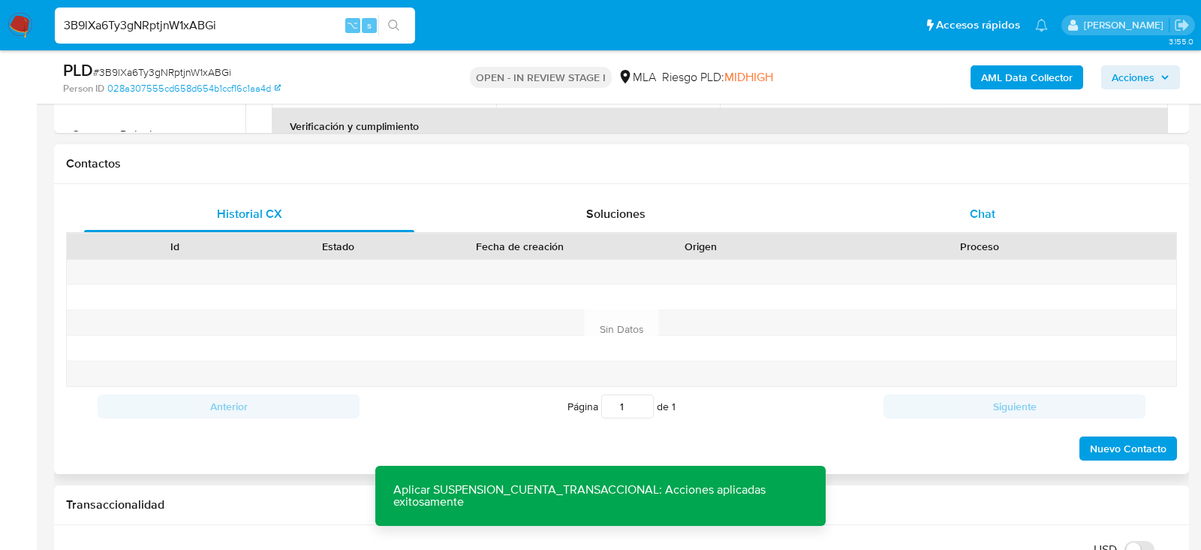
scroll to position [613, 0]
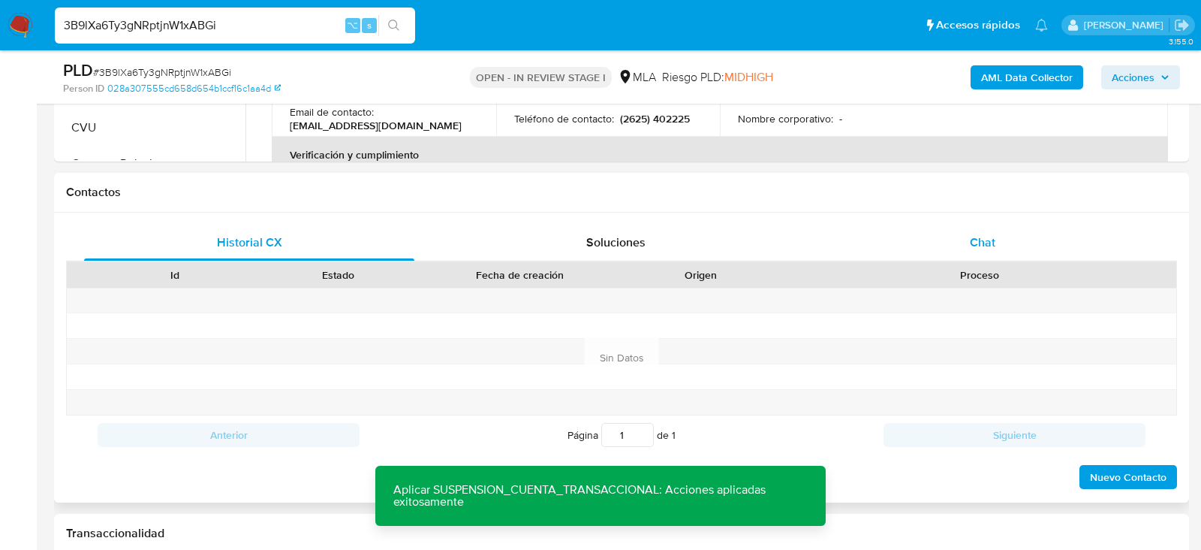
click at [1019, 225] on div "Chat" at bounding box center [983, 243] width 330 height 36
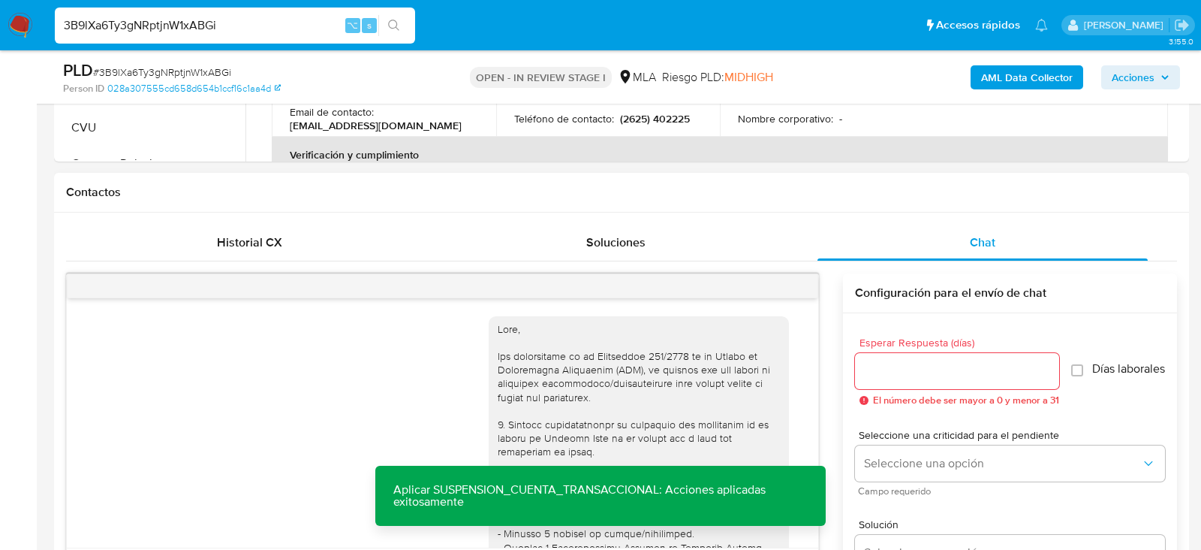
scroll to position [932, 0]
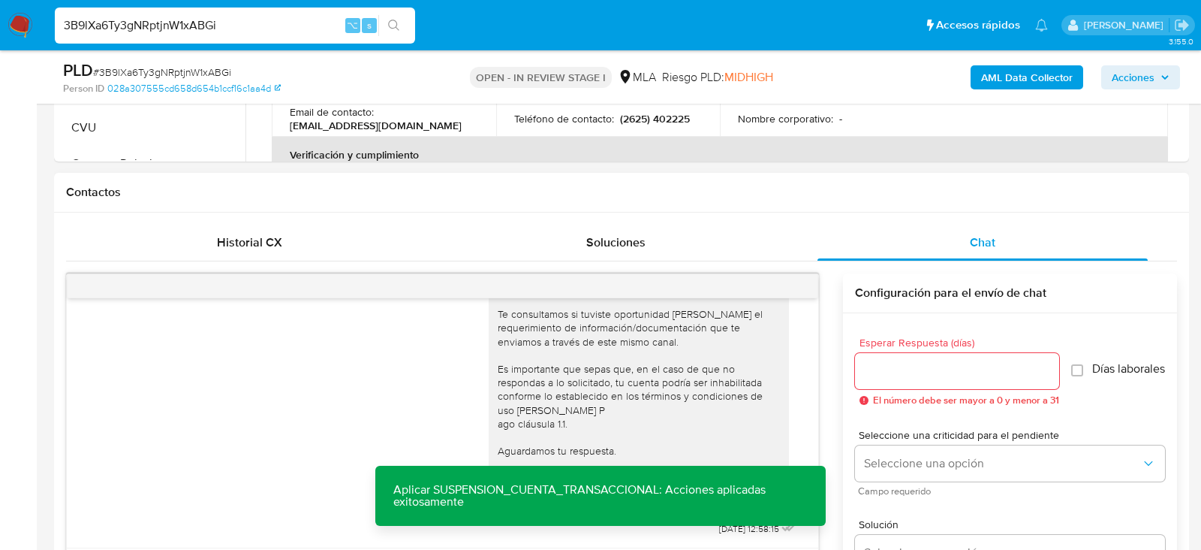
click at [784, 287] on div at bounding box center [443, 286] width 752 height 24
click at [783, 287] on icon "menu-action" at bounding box center [782, 286] width 14 height 14
click at [677, 247] on li "Cerrar conversación" at bounding box center [680, 255] width 154 height 27
click at [194, 36] on div "3B9lXa6Ty3gNRptjnW1xABGi ⌥ s" at bounding box center [235, 26] width 360 height 36
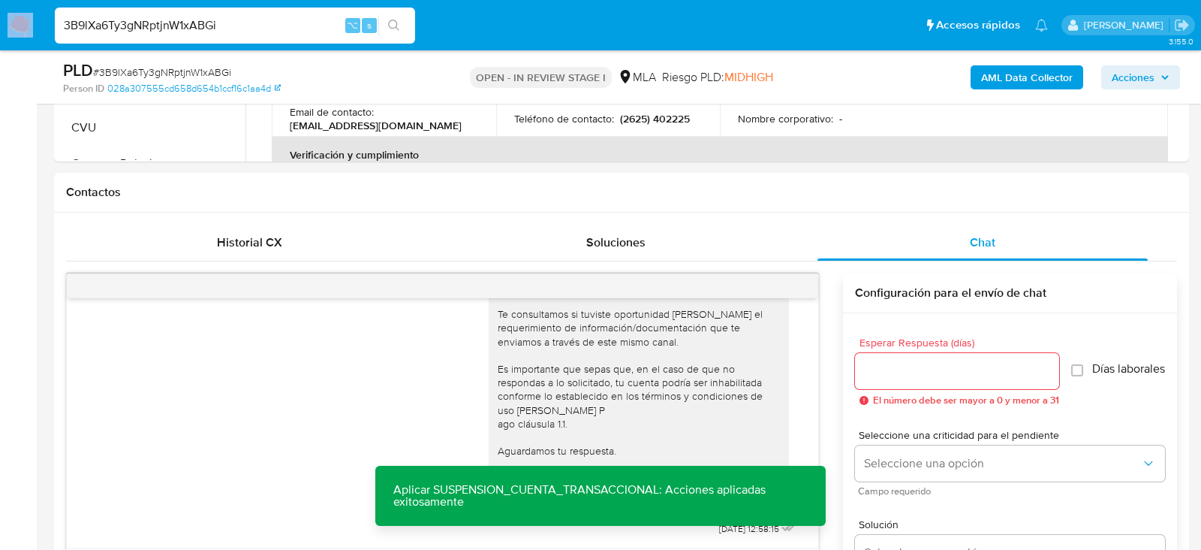
click at [194, 35] on div "3B9lXa6Ty3gNRptjnW1xABGi ⌥ s" at bounding box center [235, 26] width 360 height 36
click at [194, 29] on input "3B9lXa6Ty3gNRptjnW1xABGi" at bounding box center [235, 26] width 360 height 20
paste input "NqVltdw0EFofFP5HXfXqyRqF"
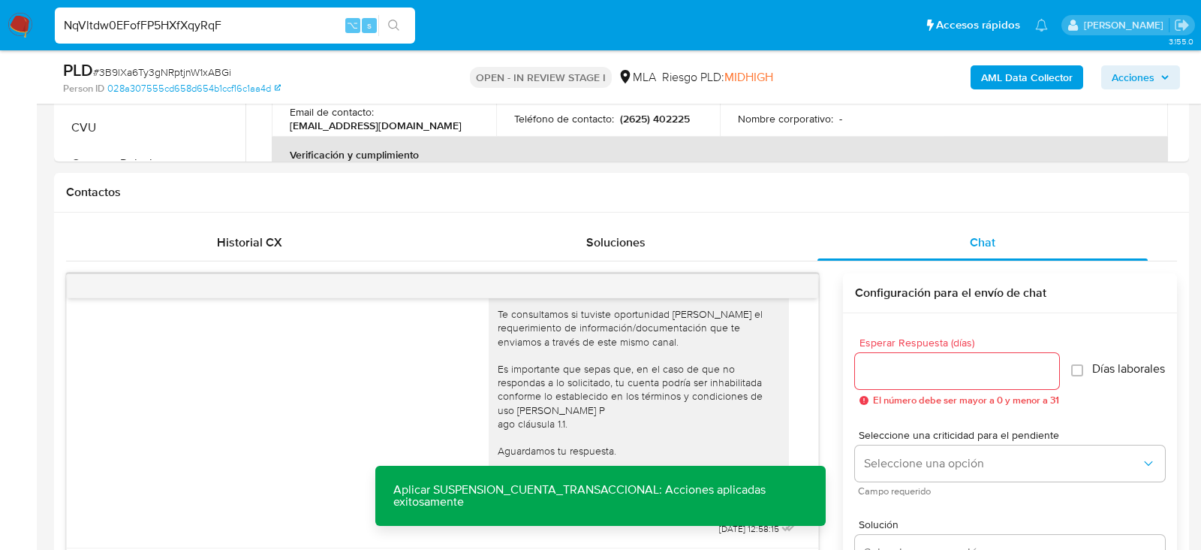
type input "NqVltdw0EFofFP5HXfXqyRqF"
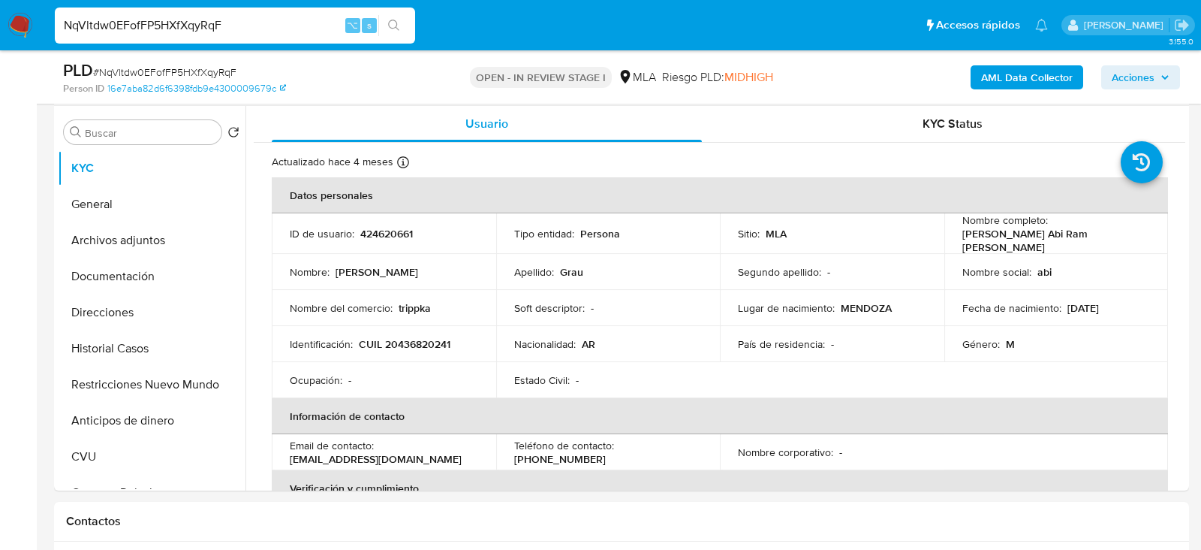
scroll to position [302, 0]
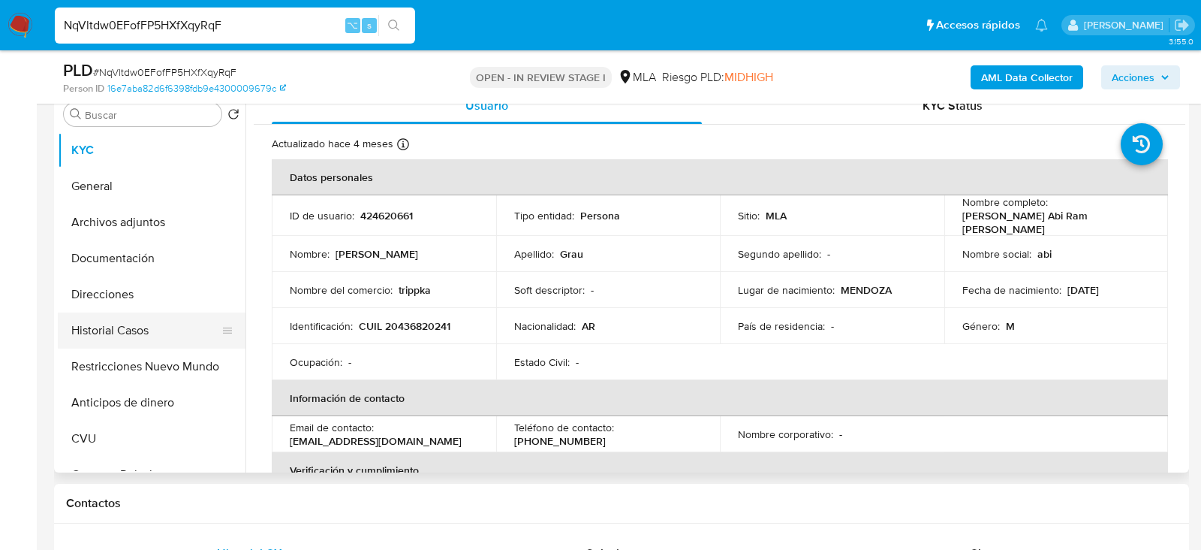
select select "10"
click at [116, 325] on button "Historial Casos" at bounding box center [146, 330] width 176 height 36
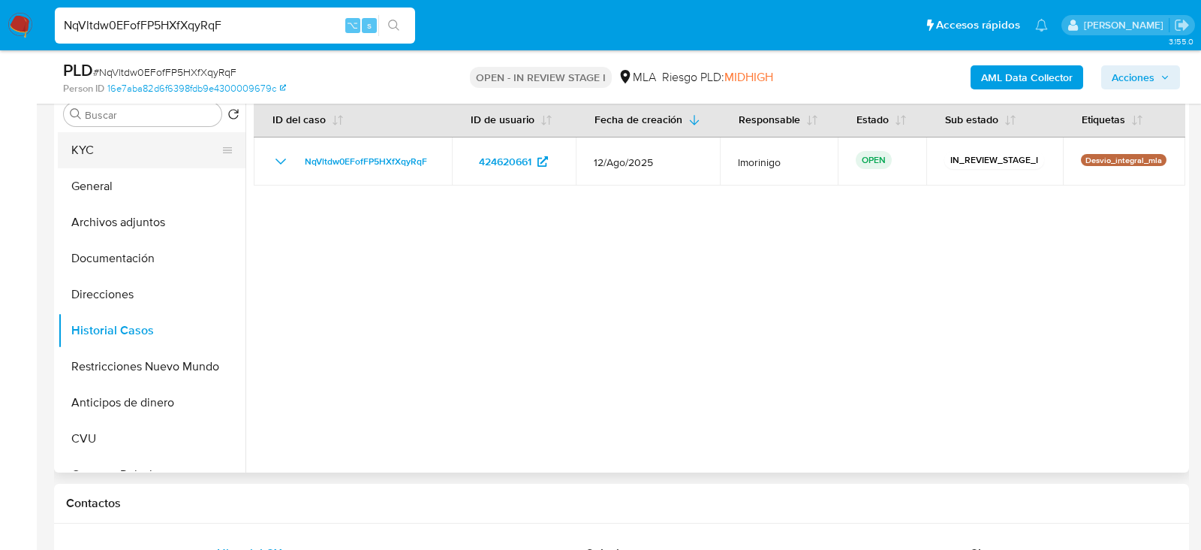
click at [149, 152] on button "KYC" at bounding box center [146, 150] width 176 height 36
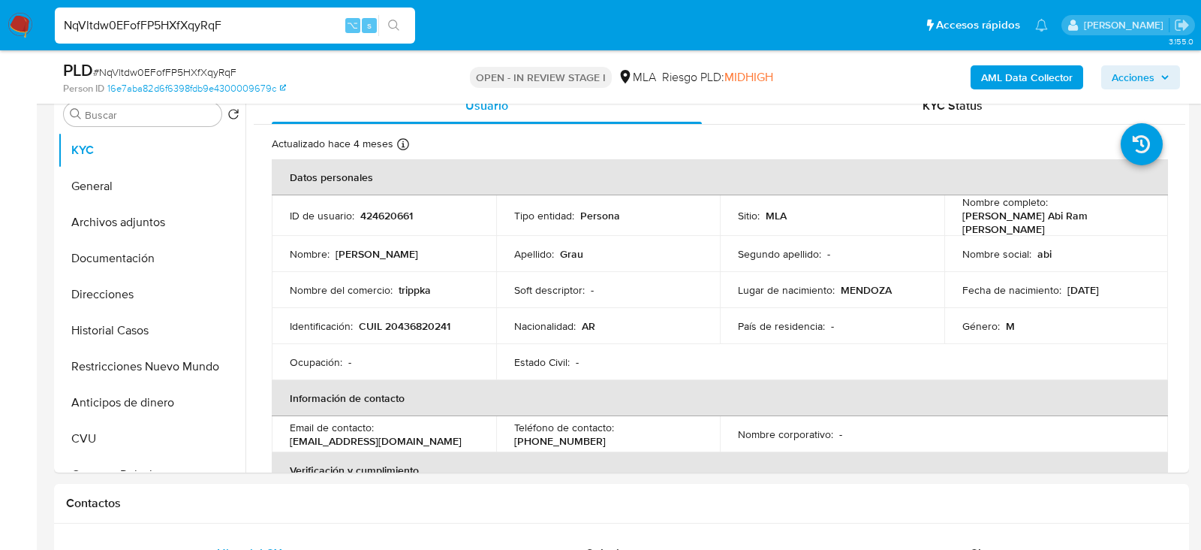
click at [375, 195] on td "ID de usuario : 424620661" at bounding box center [384, 215] width 225 height 41
click at [375, 209] on p "424620661" at bounding box center [386, 216] width 53 height 14
copy p "424620661"
click at [399, 319] on p "CUIL 20436820241" at bounding box center [405, 326] width 92 height 14
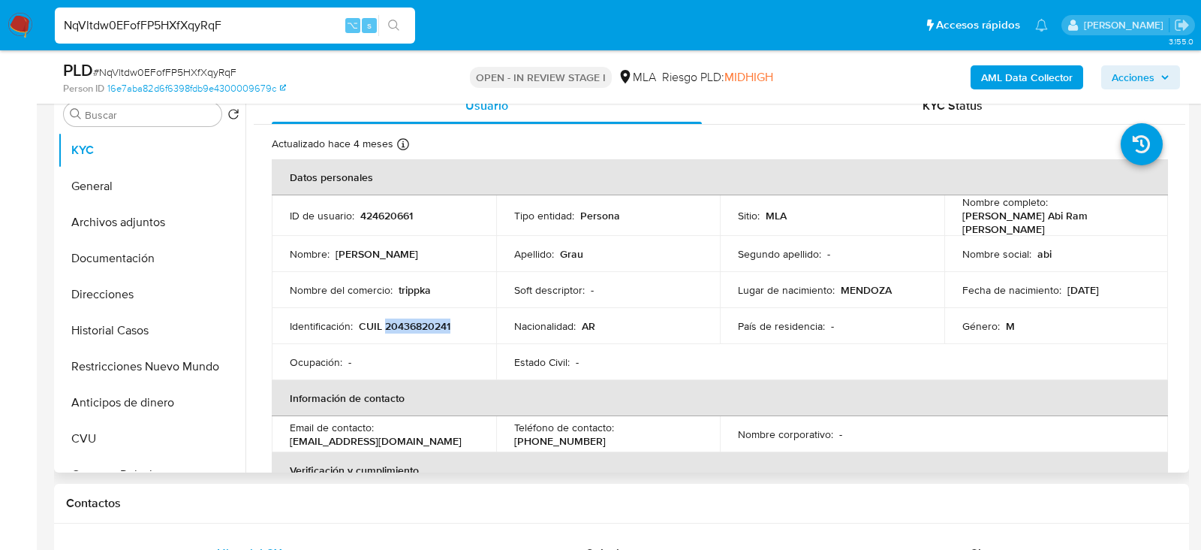
click at [399, 319] on p "CUIL 20436820241" at bounding box center [405, 326] width 92 height 14
copy p "20436820241"
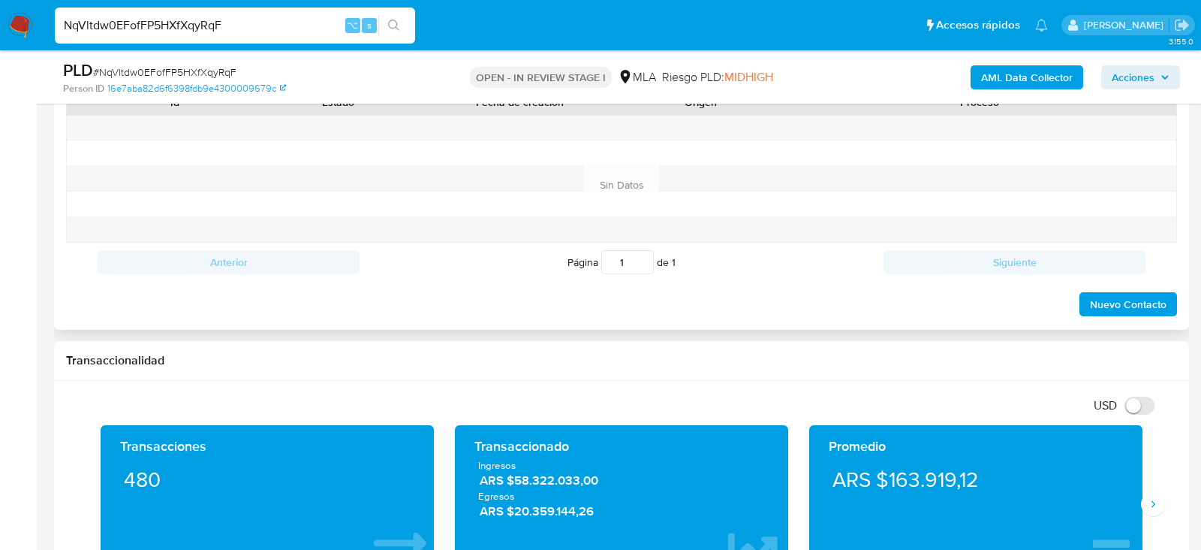
scroll to position [701, 0]
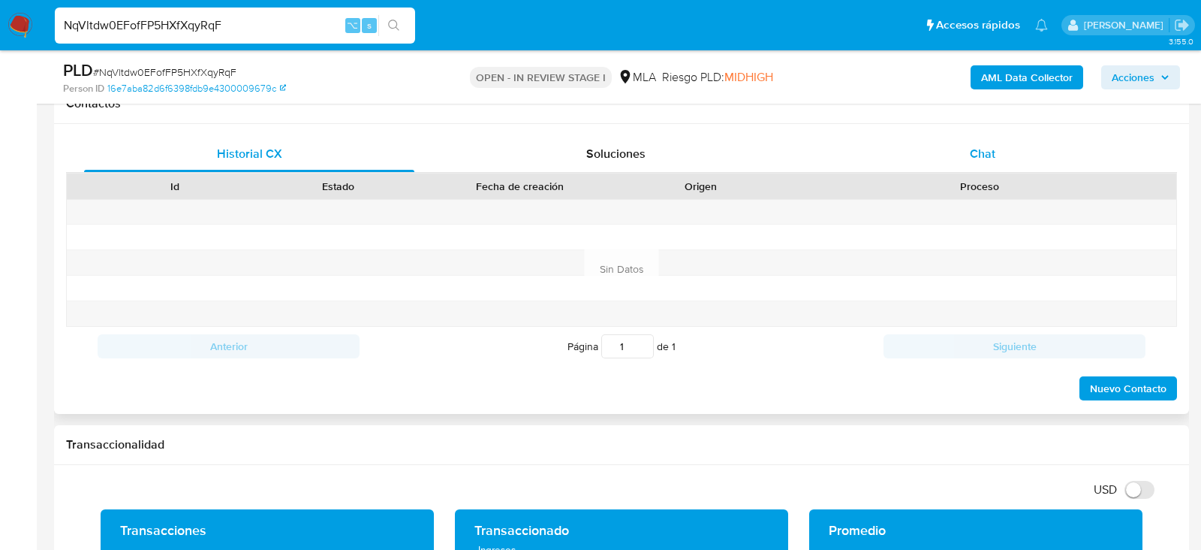
click at [999, 167] on div "Chat" at bounding box center [983, 154] width 330 height 36
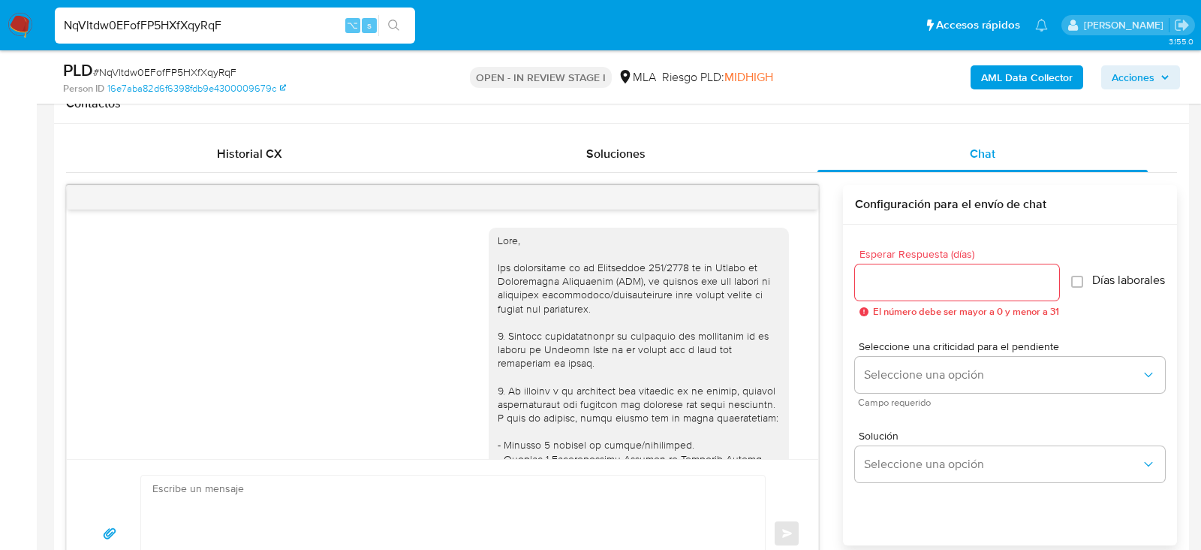
scroll to position [932, 0]
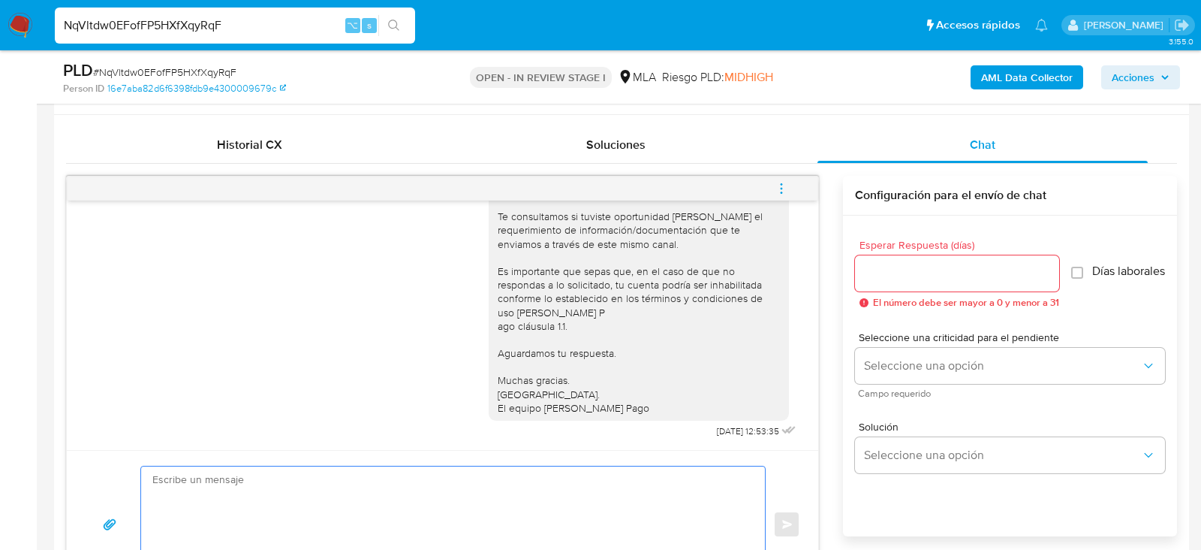
click at [532, 477] on textarea at bounding box center [449, 524] width 594 height 116
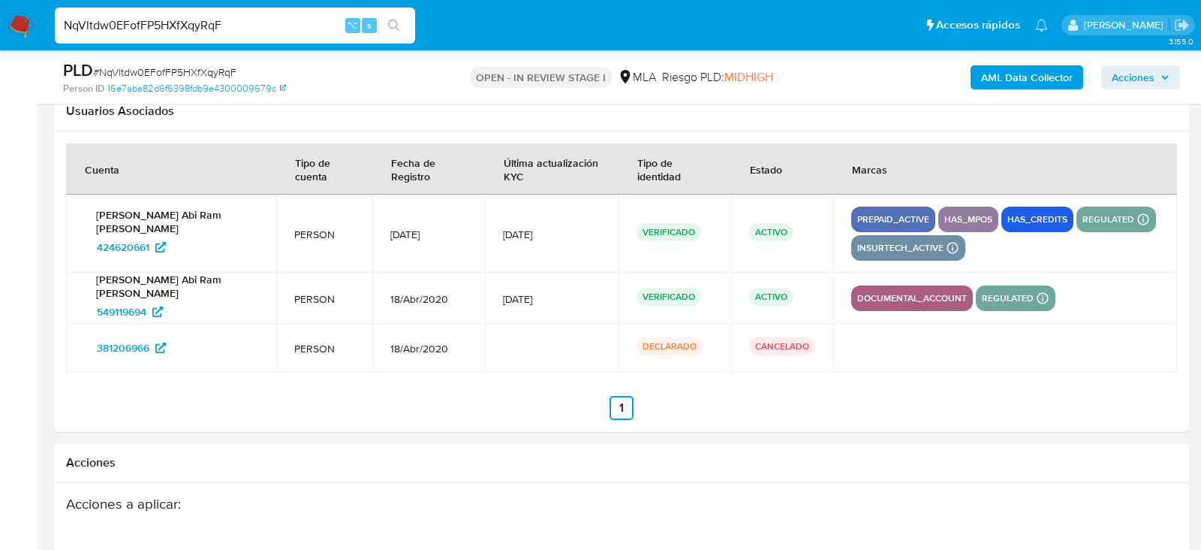
scroll to position [2772, 0]
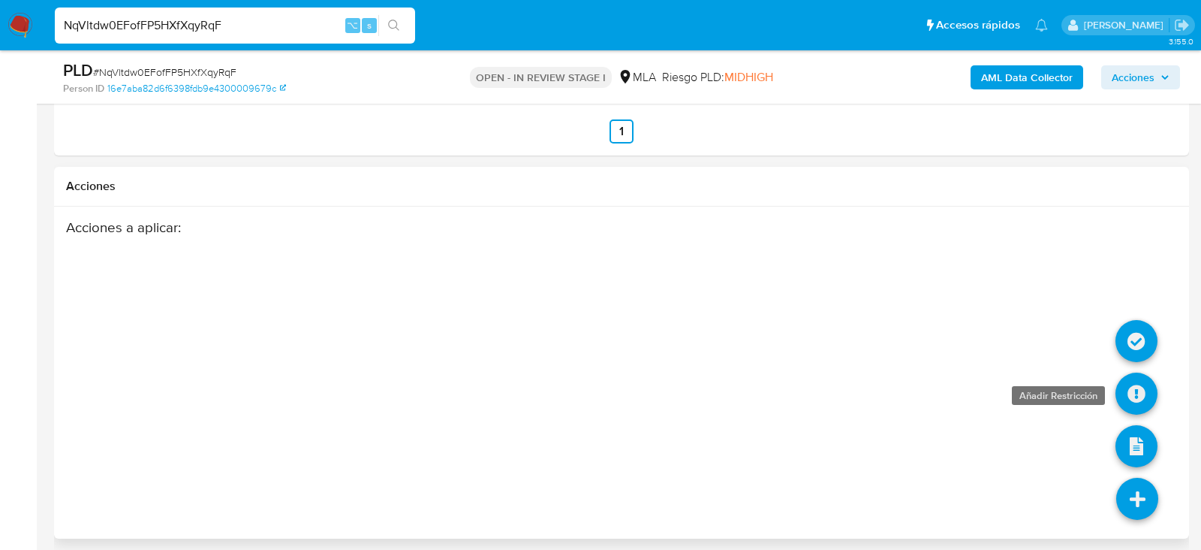
click at [1131, 385] on icon at bounding box center [1137, 393] width 42 height 42
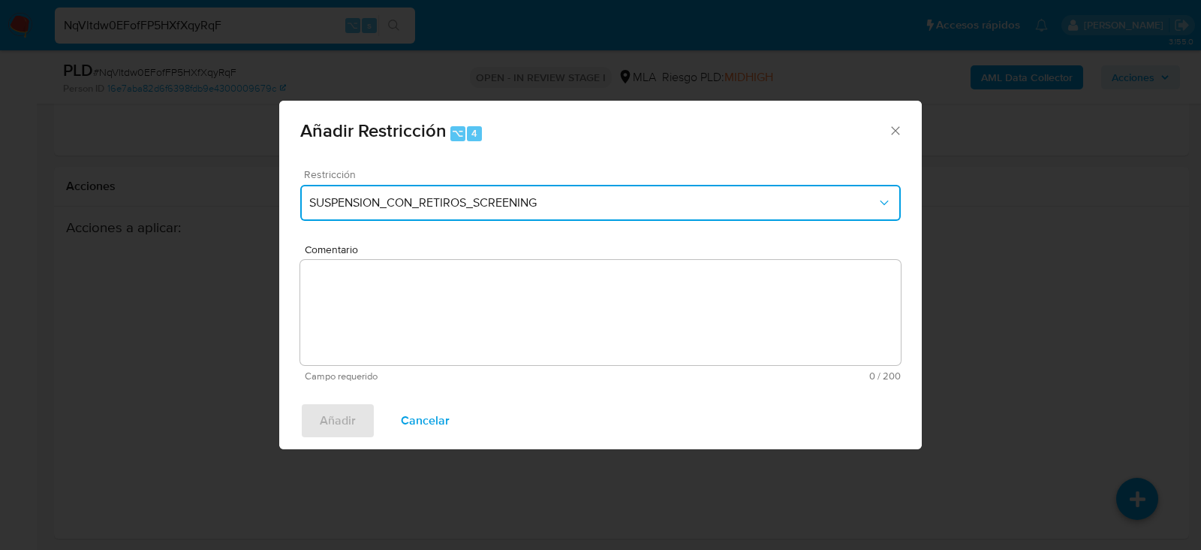
click at [457, 211] on button "SUSPENSION_CON_RETIROS_SCREENING" at bounding box center [600, 203] width 601 height 36
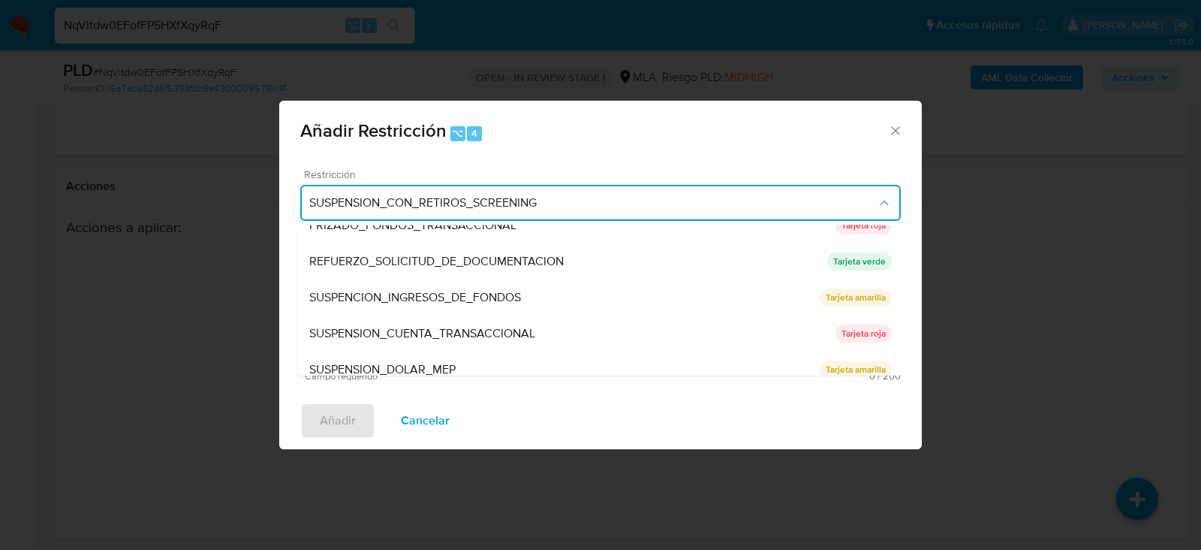
scroll to position [318, 0]
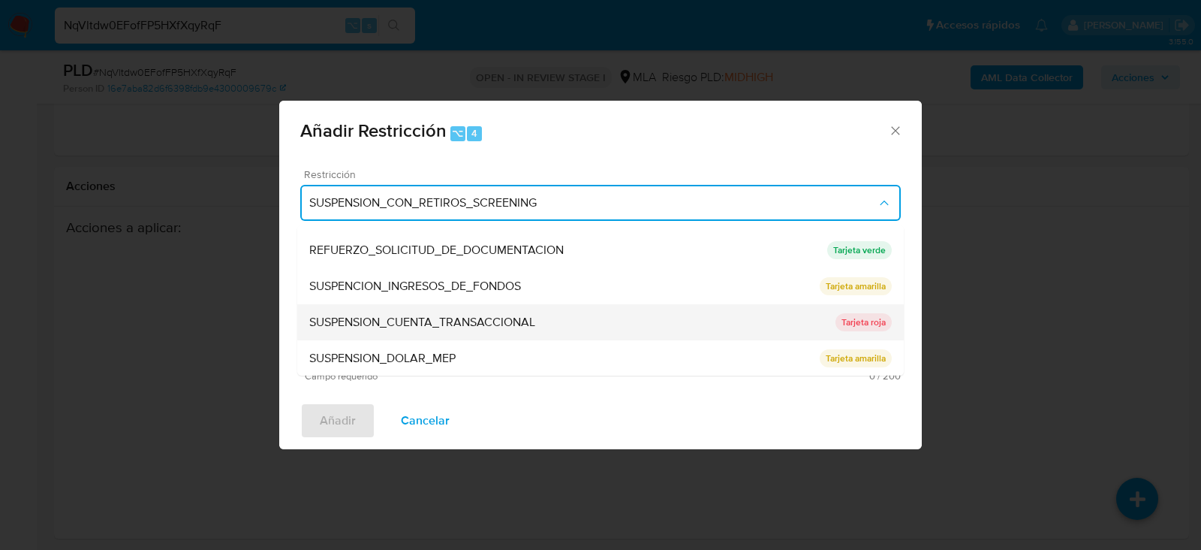
click at [435, 320] on span "SUSPENSION_CUENTA_TRANSACCIONAL" at bounding box center [422, 322] width 226 height 15
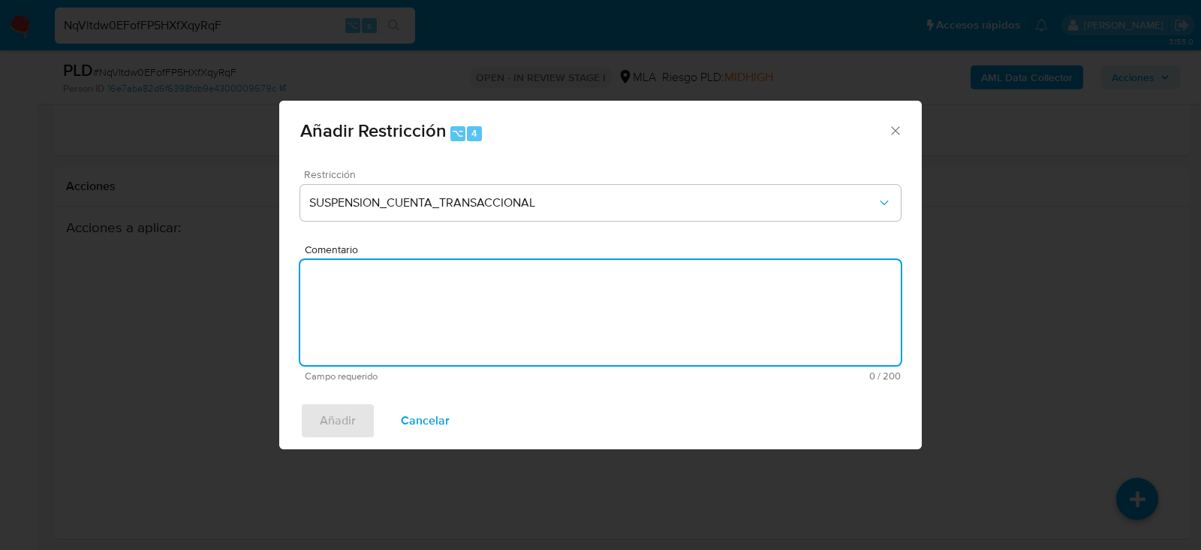
click at [435, 320] on textarea "Comentario" at bounding box center [600, 312] width 601 height 105
type textarea "aml"
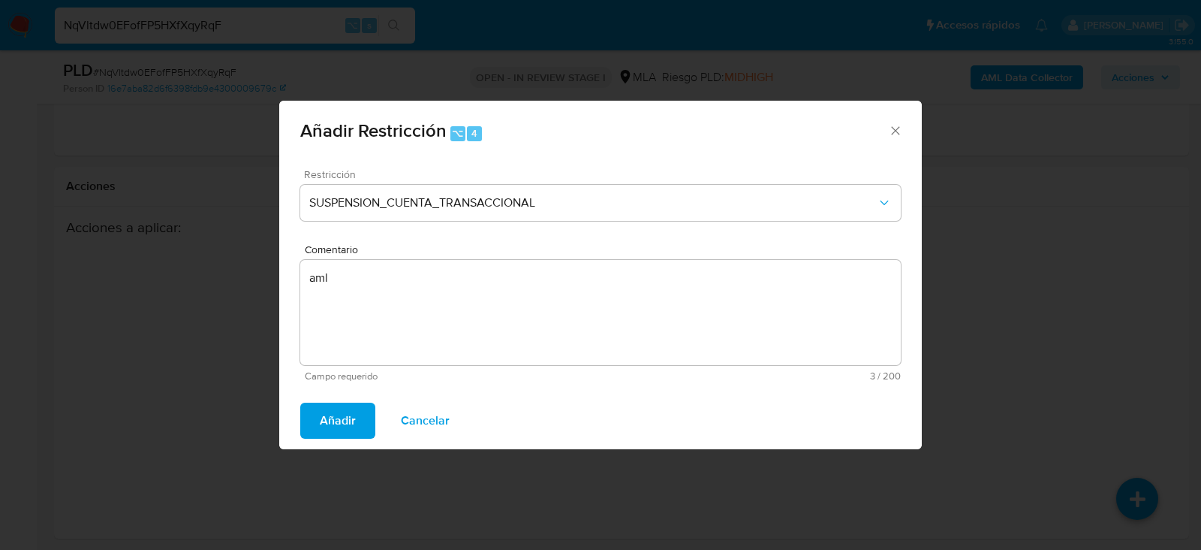
click at [357, 406] on button "Añadir" at bounding box center [337, 420] width 75 height 36
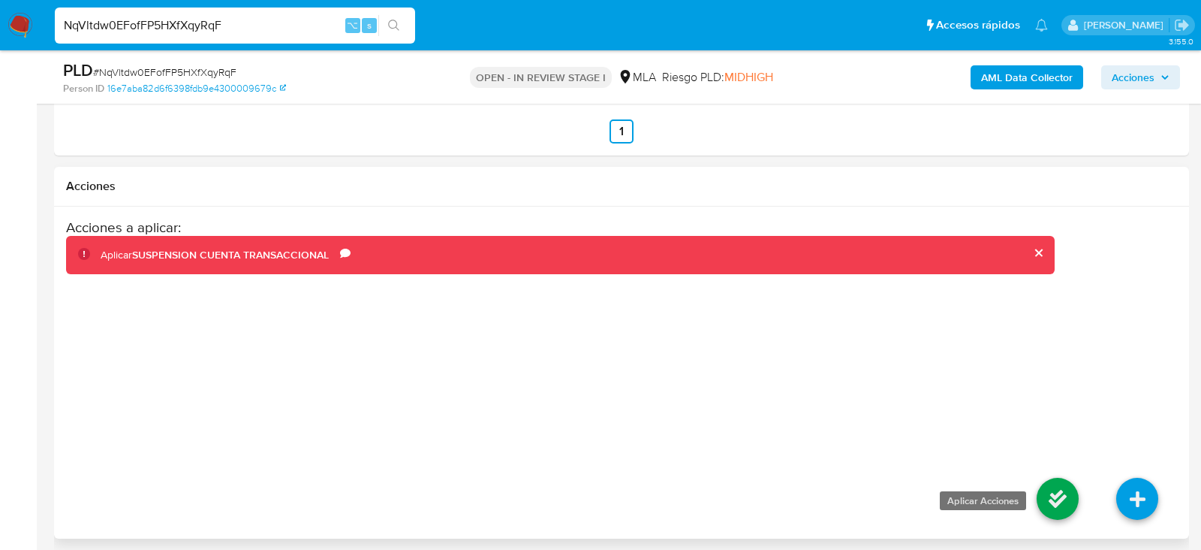
click at [1049, 491] on icon at bounding box center [1058, 499] width 42 height 42
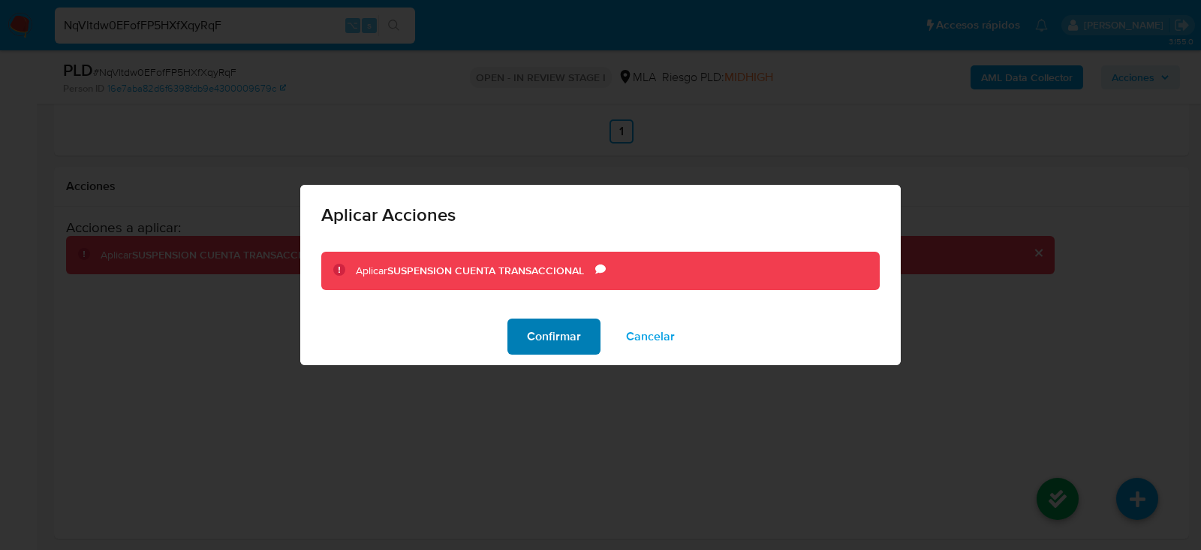
click at [568, 342] on span "Confirmar" at bounding box center [554, 336] width 54 height 33
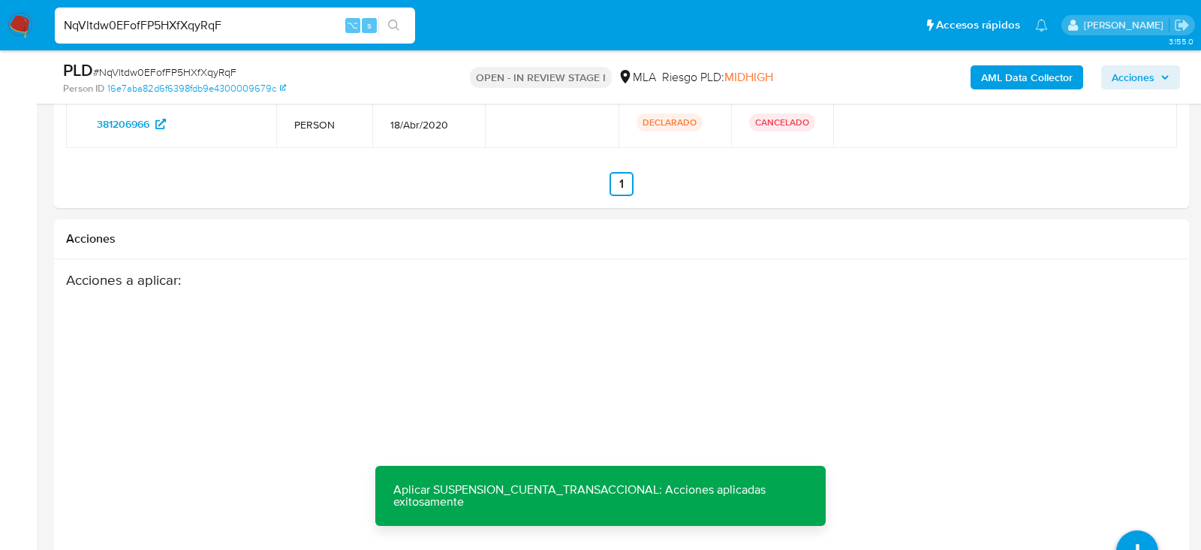
scroll to position [2772, 0]
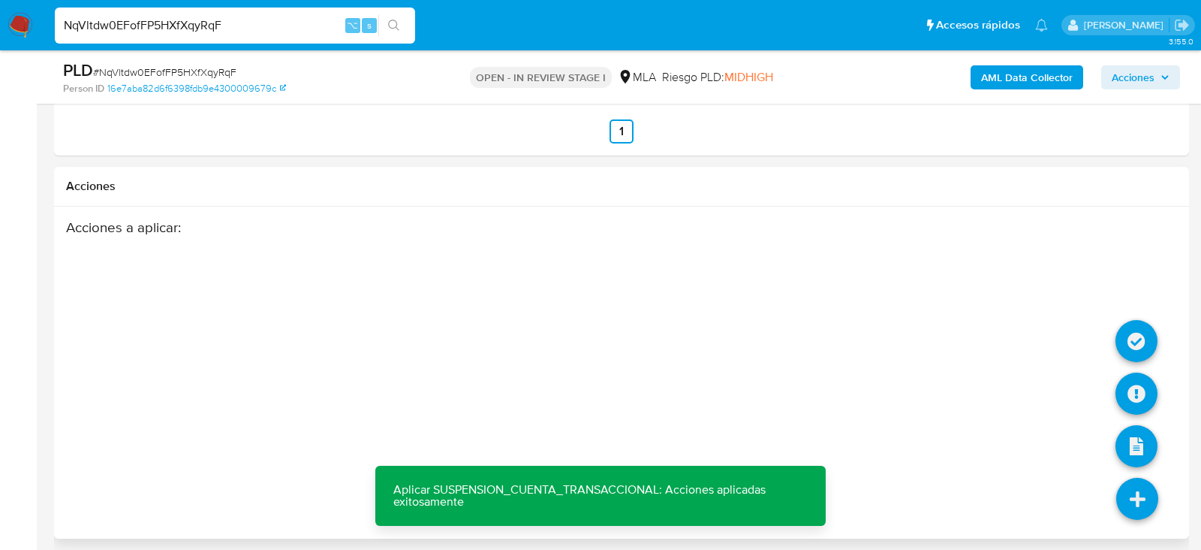
click at [1131, 499] on icon at bounding box center [1138, 499] width 42 height 42
click at [1152, 390] on icon at bounding box center [1137, 393] width 42 height 42
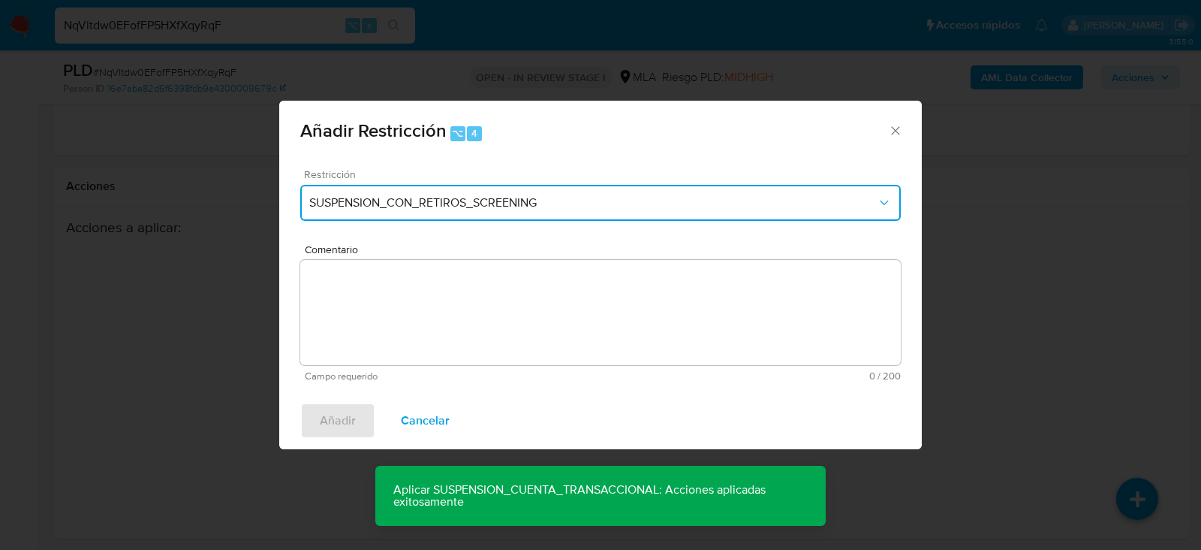
click at [462, 211] on button "SUSPENSION_CON_RETIROS_SCREENING" at bounding box center [600, 203] width 601 height 36
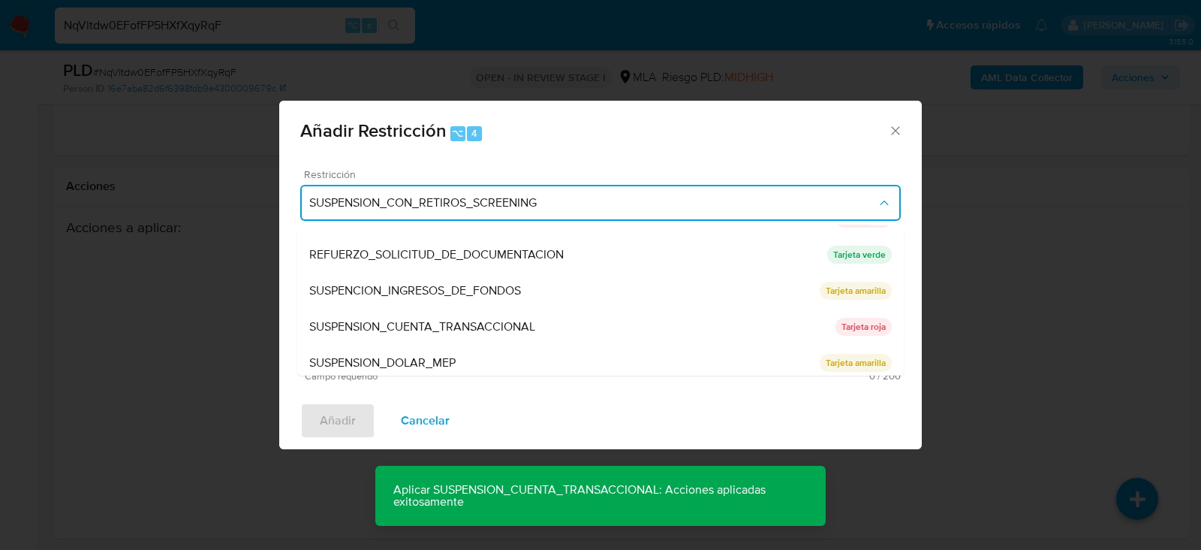
scroll to position [318, 0]
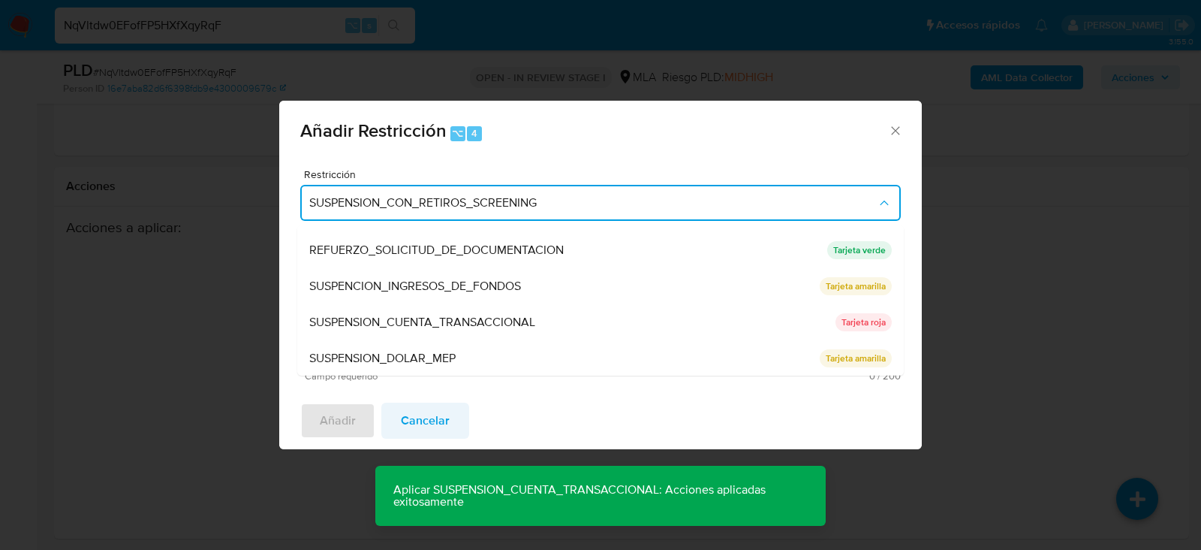
click at [426, 430] on span "Cancelar" at bounding box center [425, 420] width 49 height 33
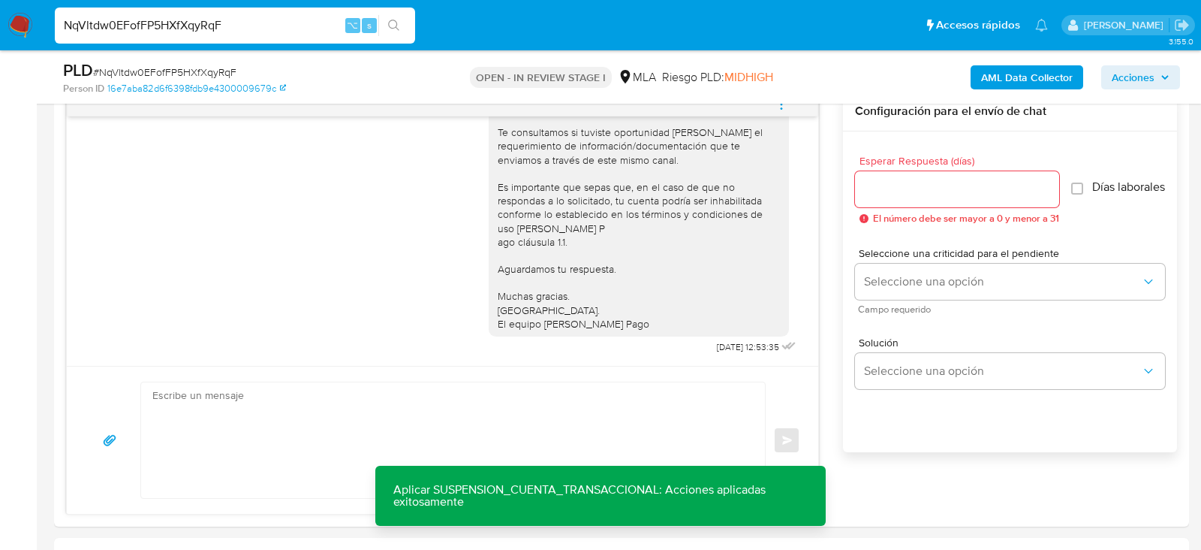
scroll to position [718, 0]
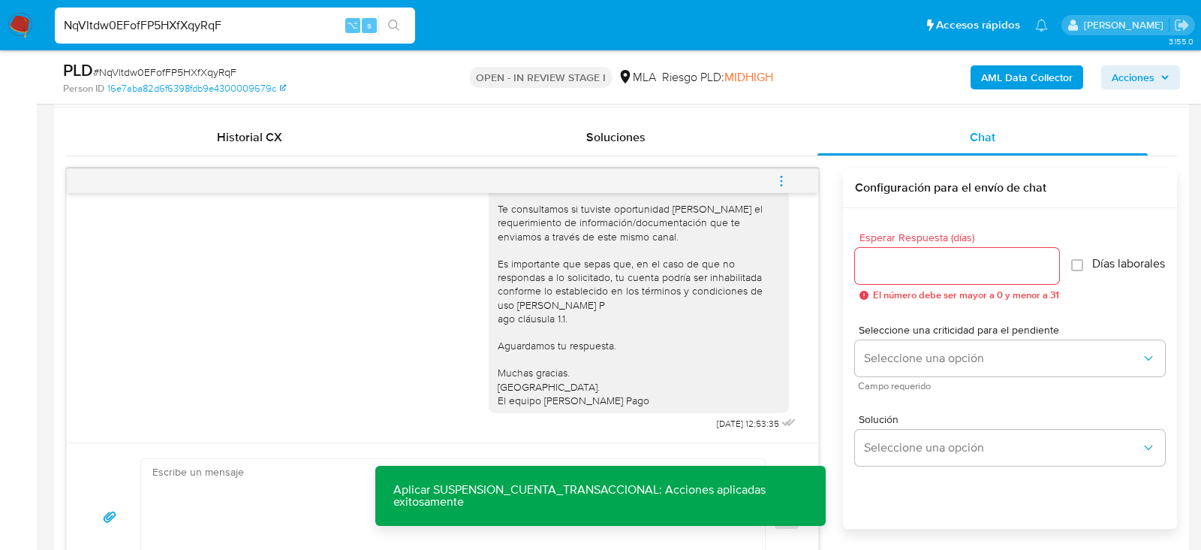
click at [775, 178] on icon "menu-action" at bounding box center [782, 181] width 14 height 14
click at [577, 188] on li "Cerrar conversación" at bounding box center [572, 182] width 110 height 18
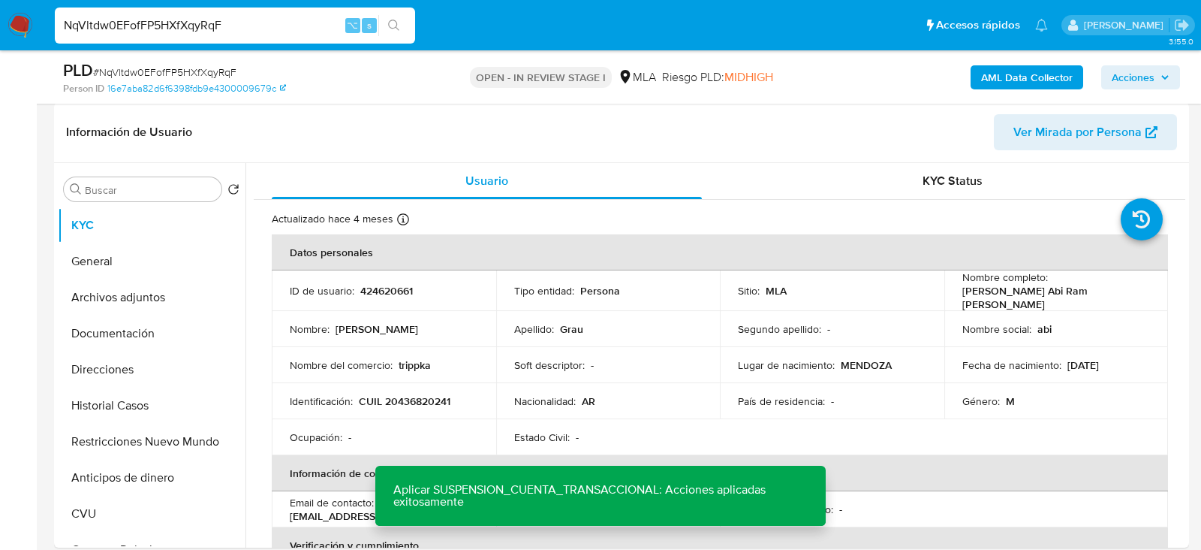
scroll to position [210, 0]
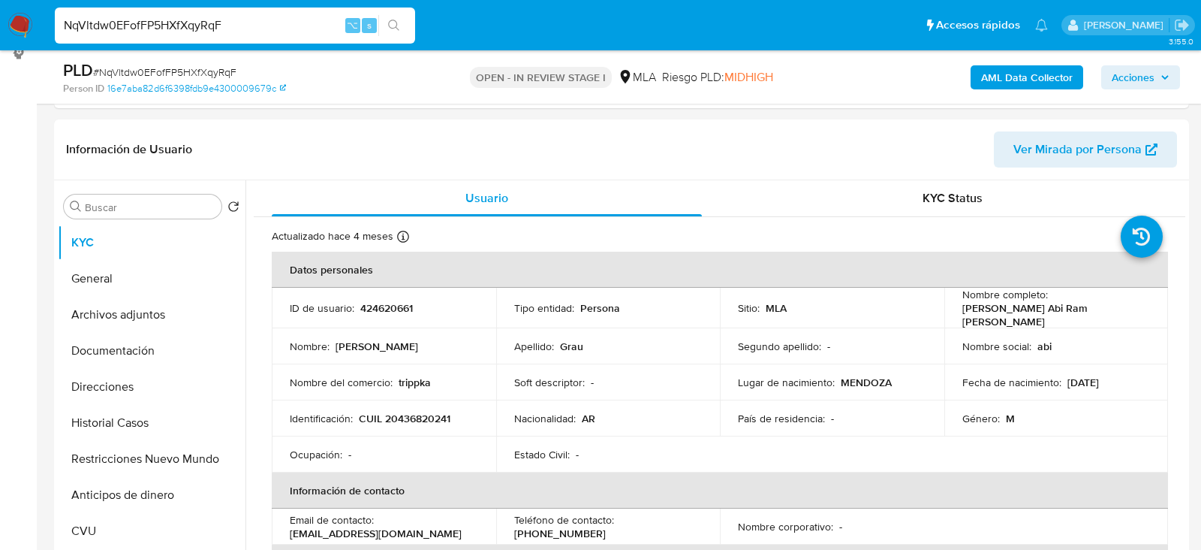
click at [168, 26] on input "NqVltdw0EFofFP5HXfXqyRqF" at bounding box center [235, 26] width 360 height 20
paste input "p6Lvg9RCXfs1DJZqZ2TRq3ph"
type input "p6Lvg9RCXfs1DJZqZ2TRq3ph"
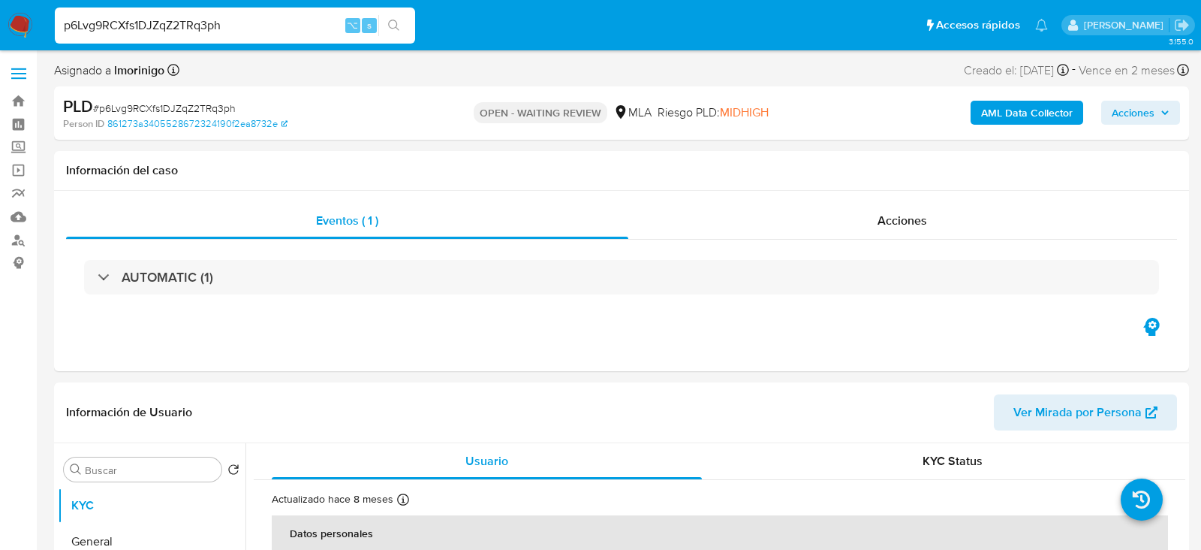
select select "10"
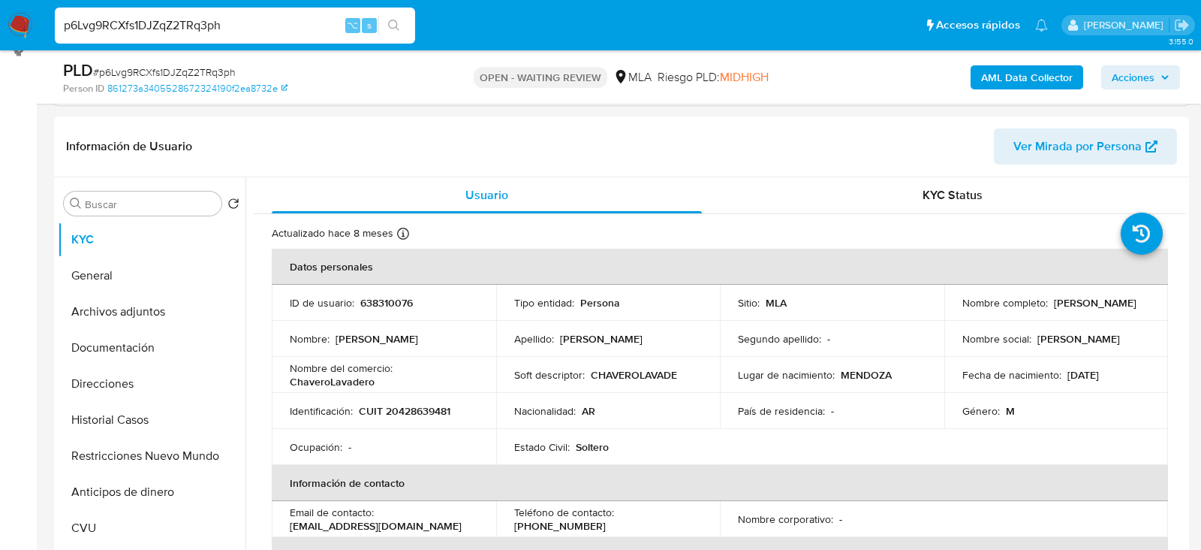
scroll to position [243, 0]
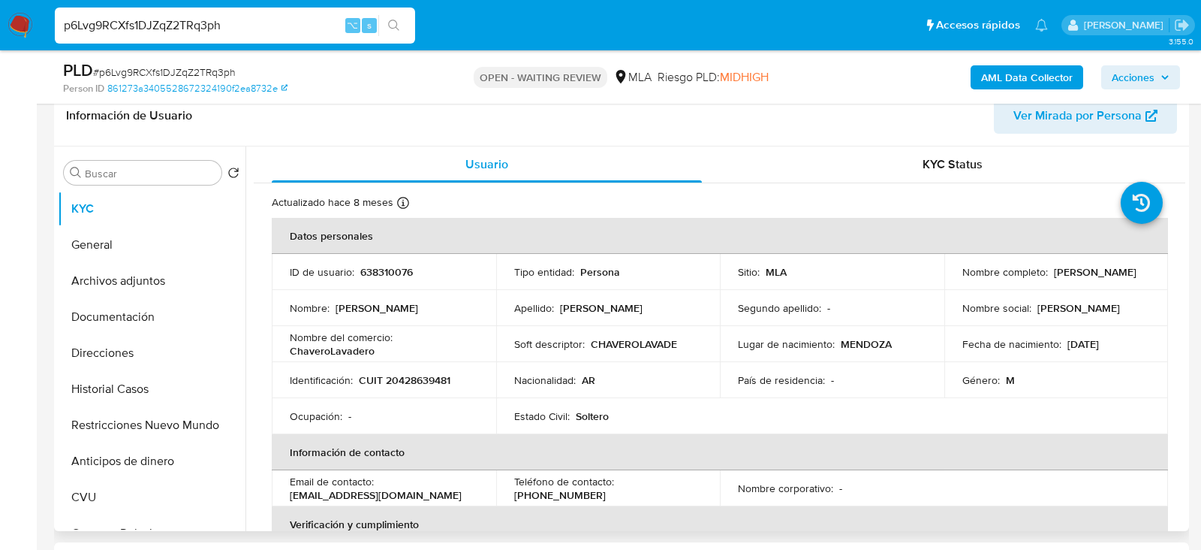
click at [378, 269] on p "638310076" at bounding box center [386, 272] width 53 height 14
copy p "638310076"
click at [308, 134] on div "Información de Usuario Ver Mirada por Persona" at bounding box center [621, 116] width 1135 height 61
click at [399, 373] on p "CUIT 20428639481" at bounding box center [405, 380] width 92 height 14
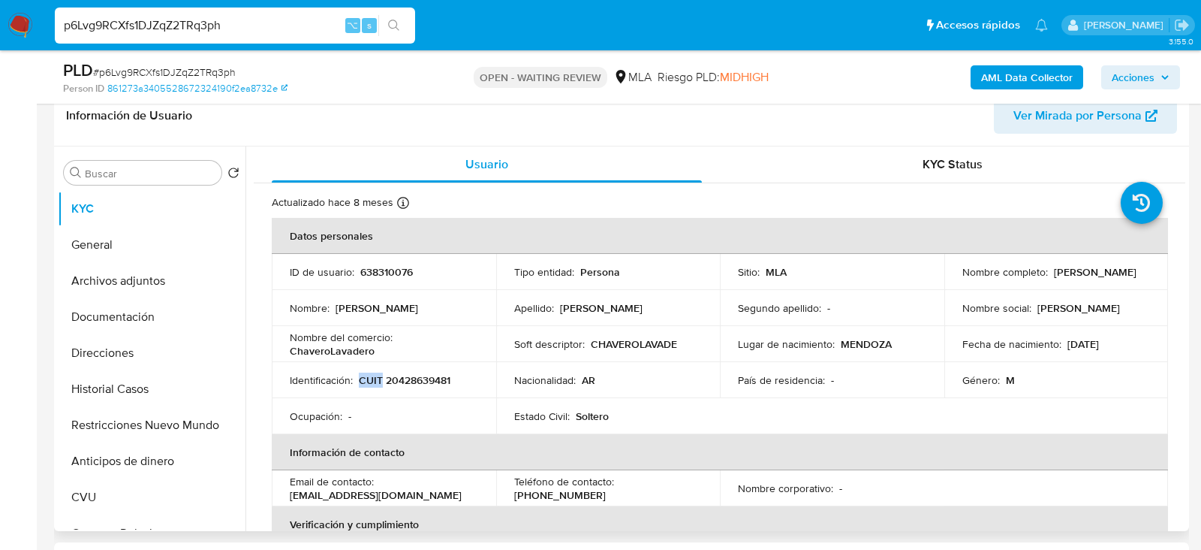
click at [399, 373] on p "CUIT 20428639481" at bounding box center [405, 380] width 92 height 14
copy p "CUIT"
click at [401, 377] on p "CUIT 20428639481" at bounding box center [405, 380] width 92 height 14
copy p "20428639481"
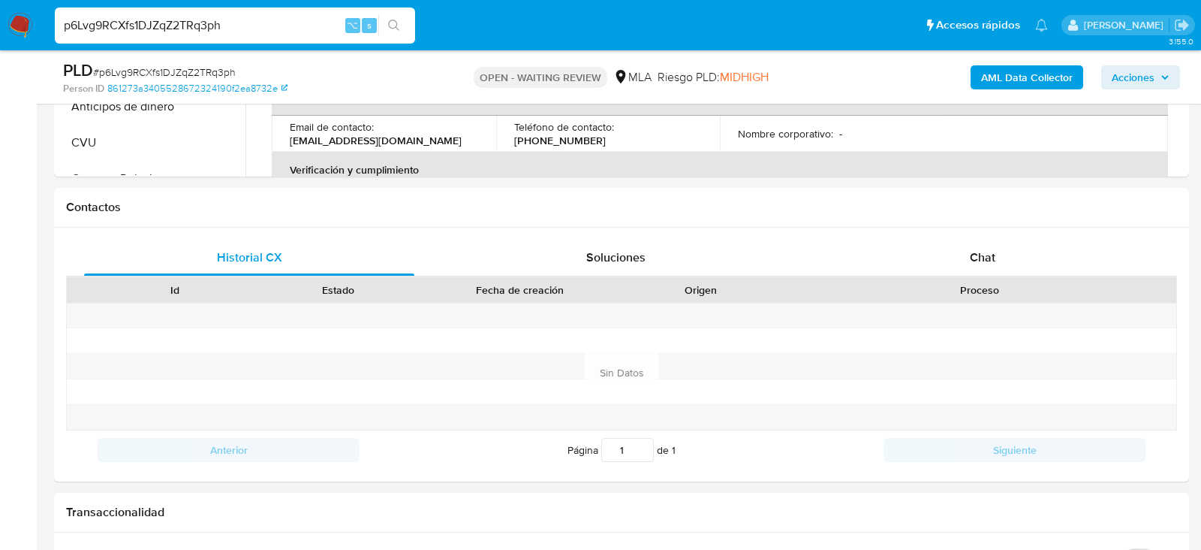
scroll to position [614, 0]
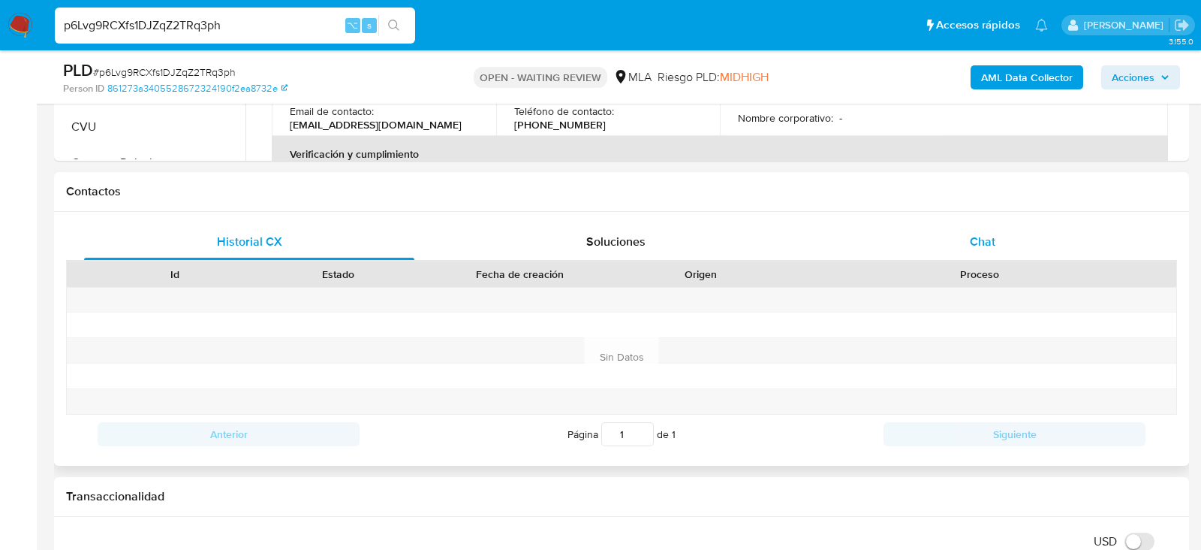
click at [977, 226] on div "Chat" at bounding box center [983, 242] width 330 height 36
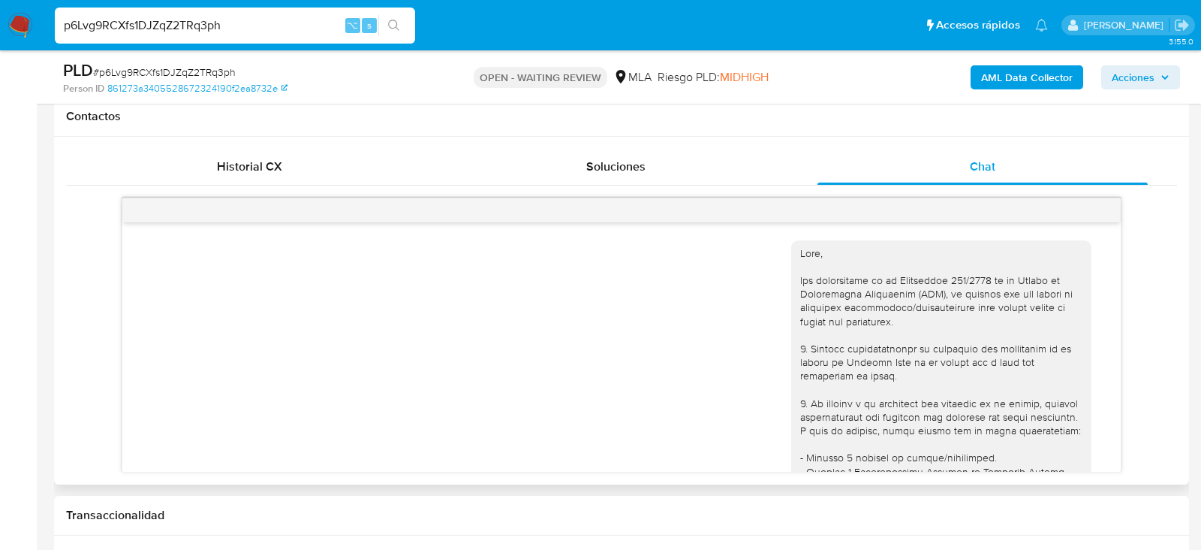
scroll to position [674, 0]
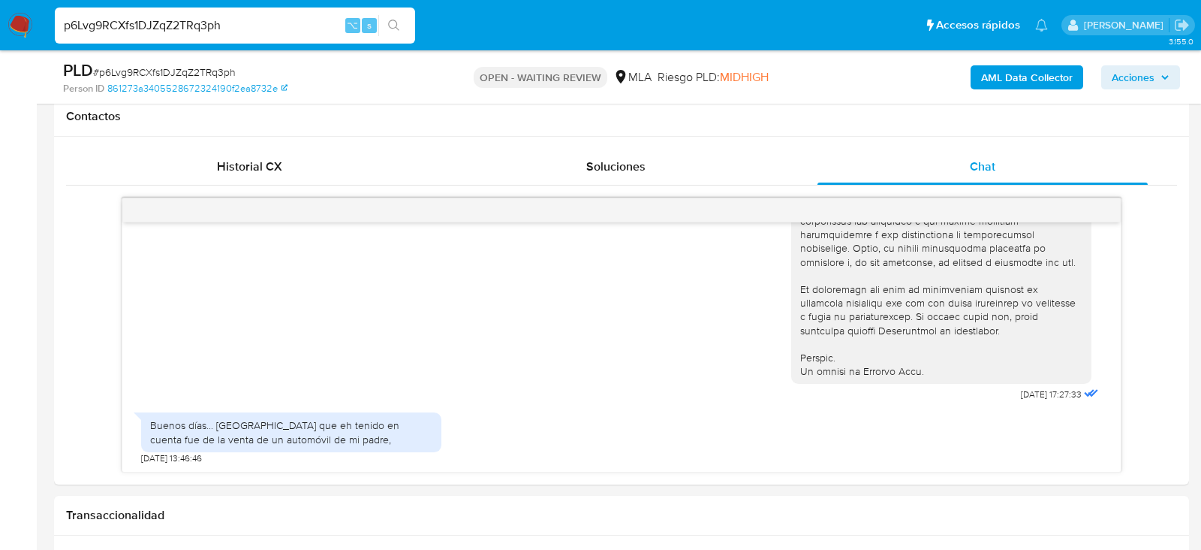
click at [204, 74] on span "# p6Lvg9RCXfs1DJZqZ2TRq3ph" at bounding box center [164, 72] width 143 height 15
copy span "p6Lvg9RCXfs1DJZqZ2TRq3ph"
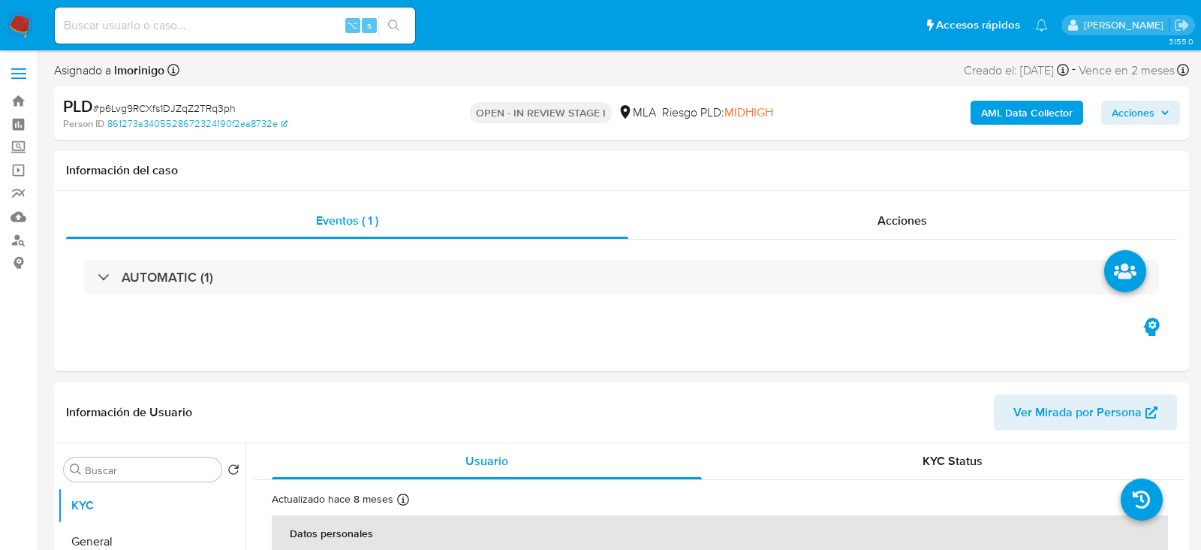
select select "10"
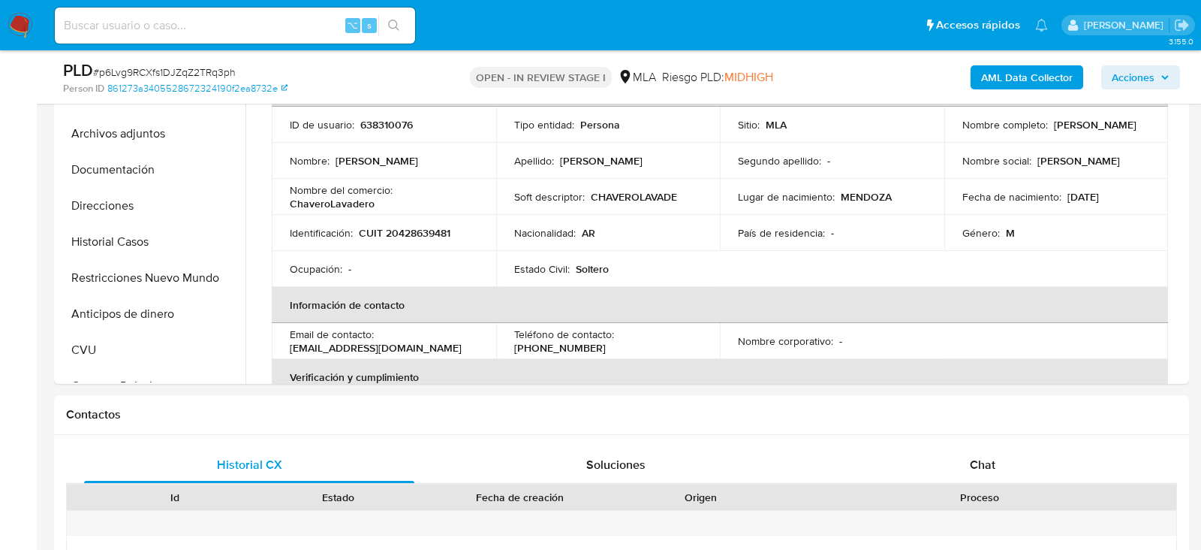
scroll to position [462, 0]
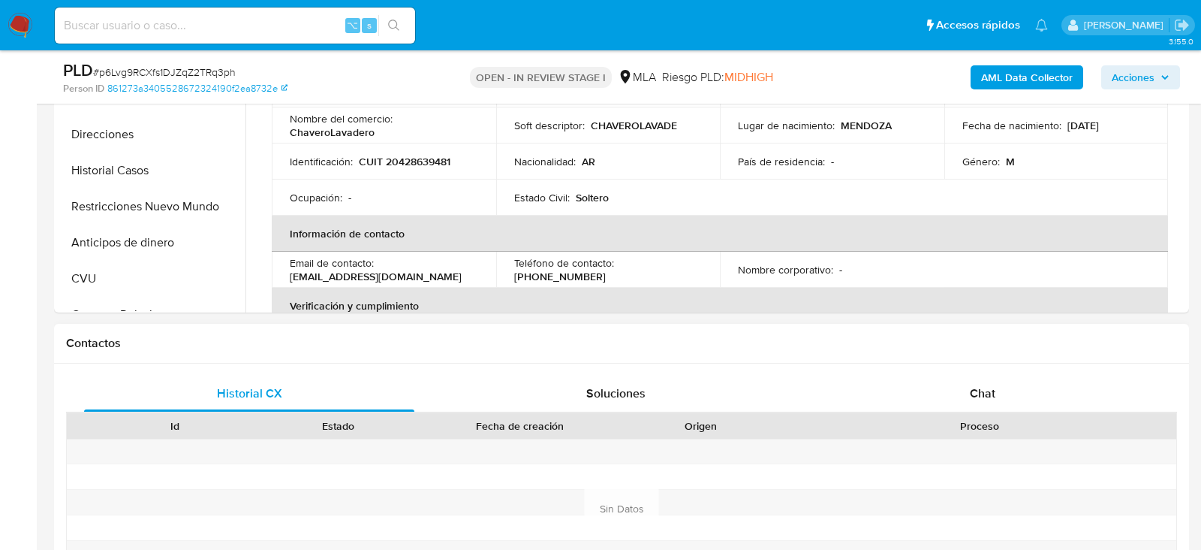
click at [1007, 413] on div "Proceso" at bounding box center [979, 426] width 393 height 26
click at [995, 385] on div "Chat" at bounding box center [983, 393] width 330 height 36
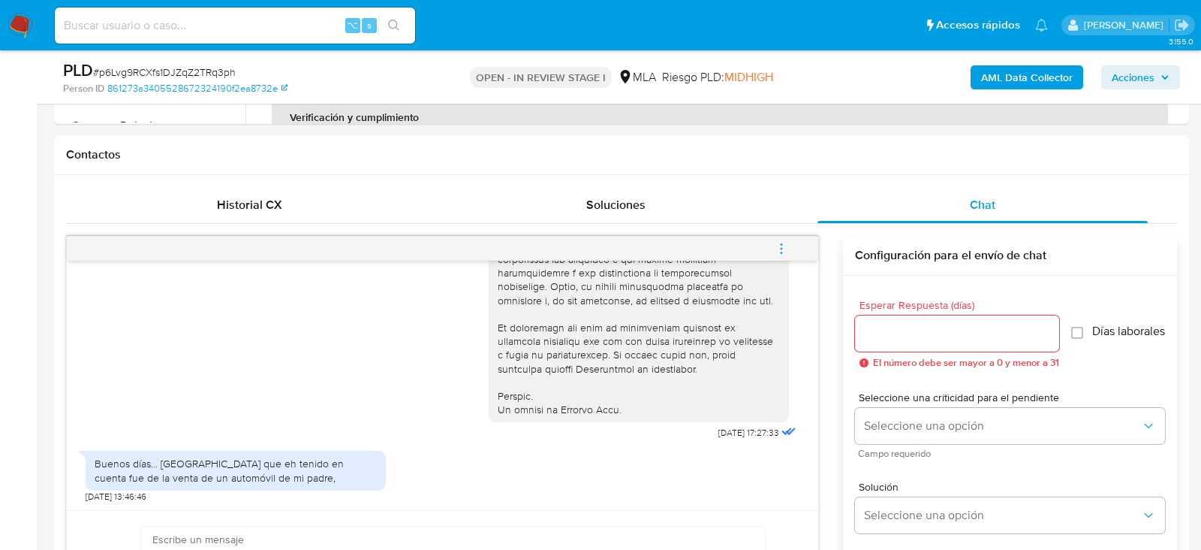
scroll to position [769, 0]
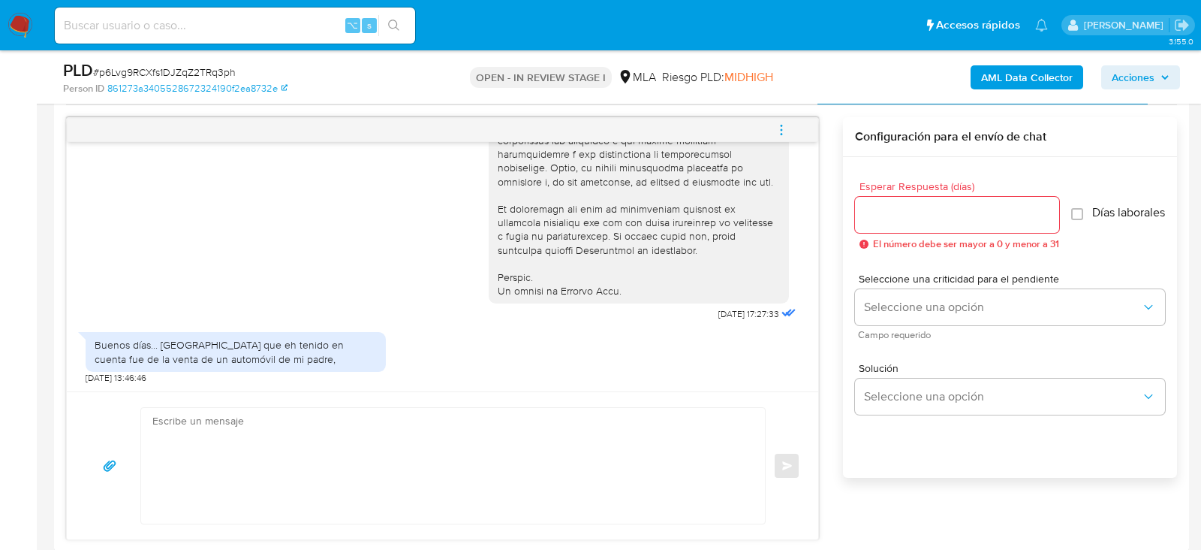
click at [227, 490] on textarea at bounding box center [449, 466] width 594 height 116
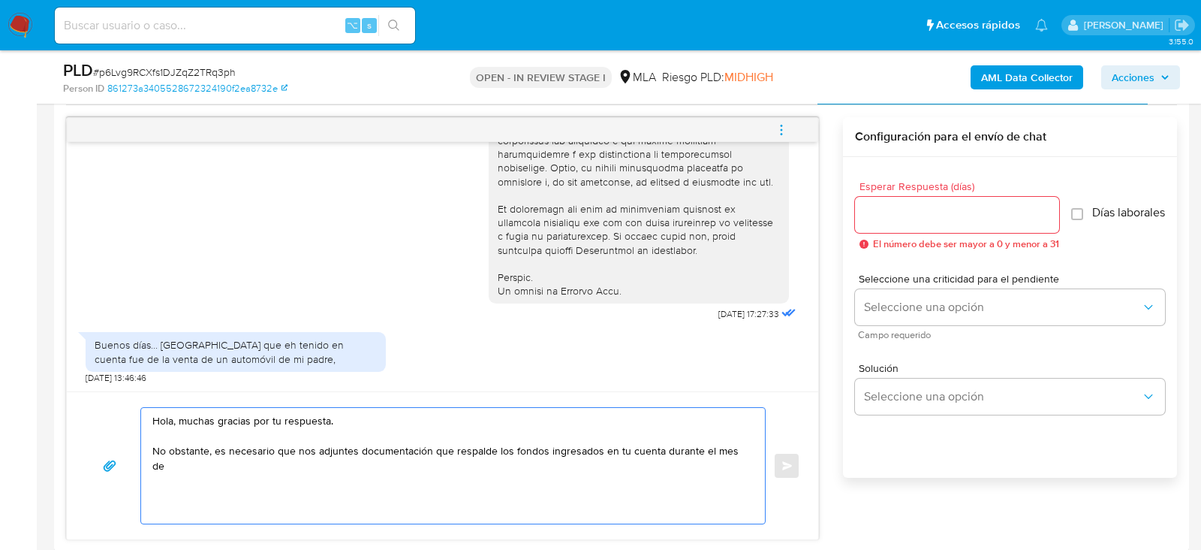
paste textarea "[PERSON_NAME]"
paste textarea "Es importante que sepas que, en caso de no responder a lo solicitado o si lo pr…"
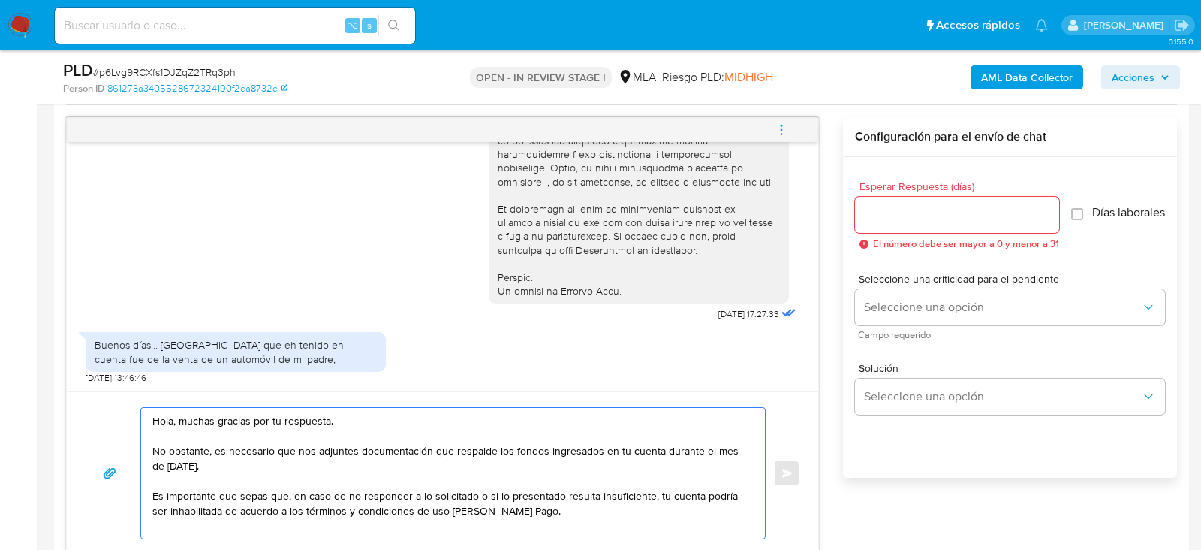
click at [571, 522] on textarea "Hola, muchas gracias por tu respuesta. No obstante, es necesario que nos adjunt…" at bounding box center [449, 473] width 594 height 131
type textarea "Hola, muchas gracias por tu respuesta. No obstante, es necesario que nos adjunt…"
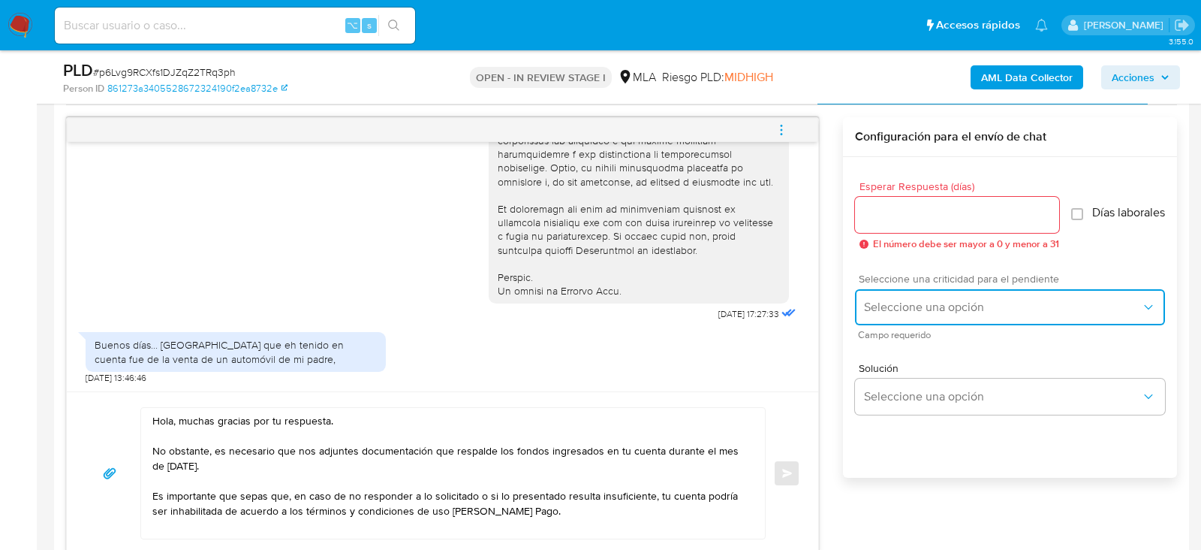
click at [909, 303] on button "Seleccione una opción" at bounding box center [1010, 307] width 310 height 36
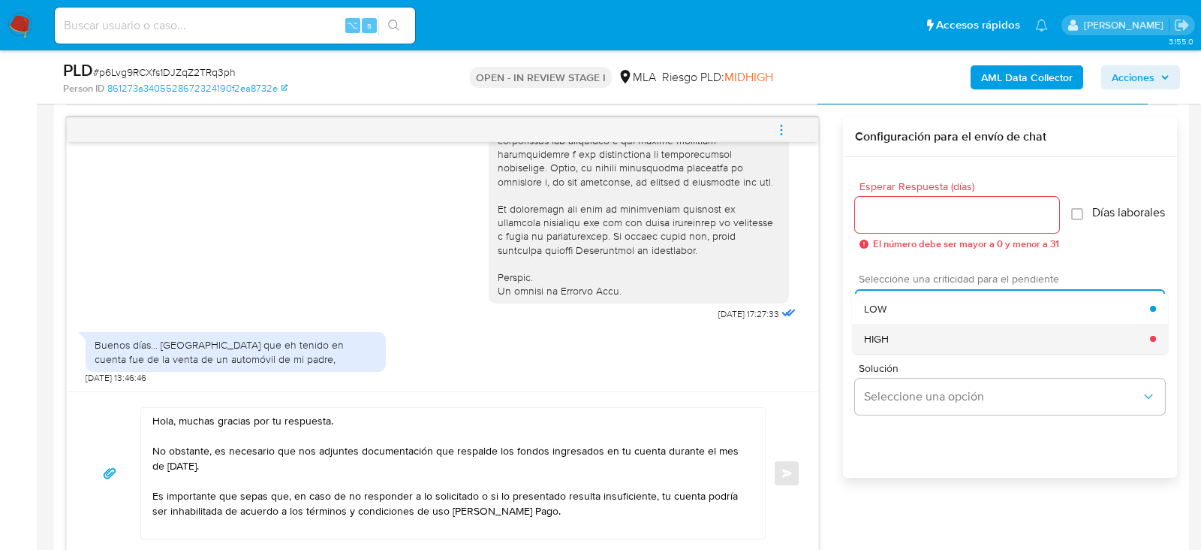
click at [905, 347] on div "HIGH" at bounding box center [1007, 339] width 286 height 30
click at [905, 197] on div at bounding box center [957, 215] width 204 height 36
click at [905, 200] on div at bounding box center [957, 215] width 204 height 36
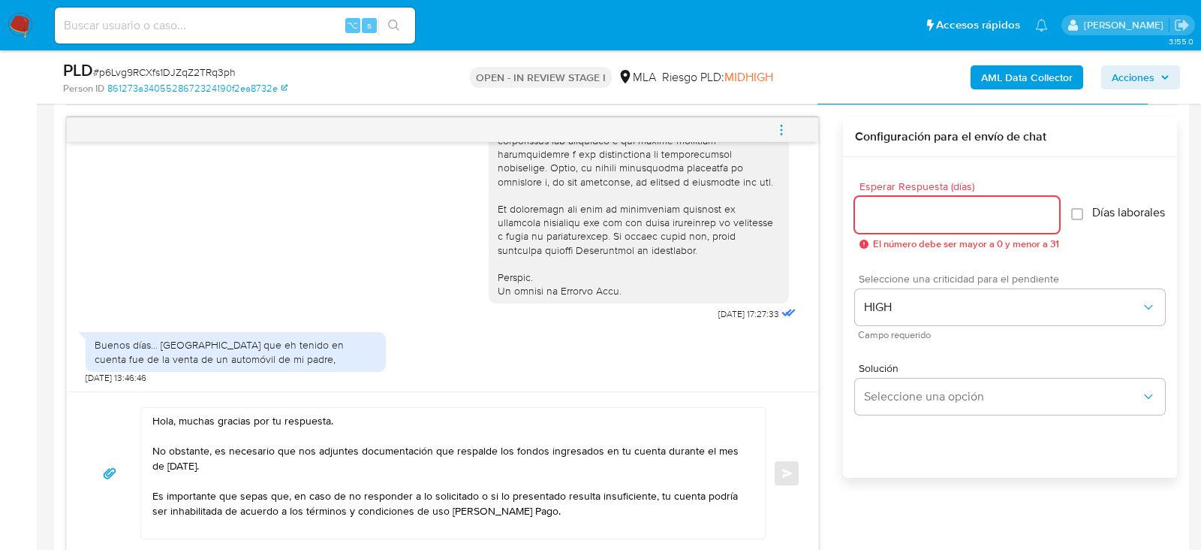
click at [905, 209] on input "Esperar Respuesta (días)" at bounding box center [957, 215] width 204 height 20
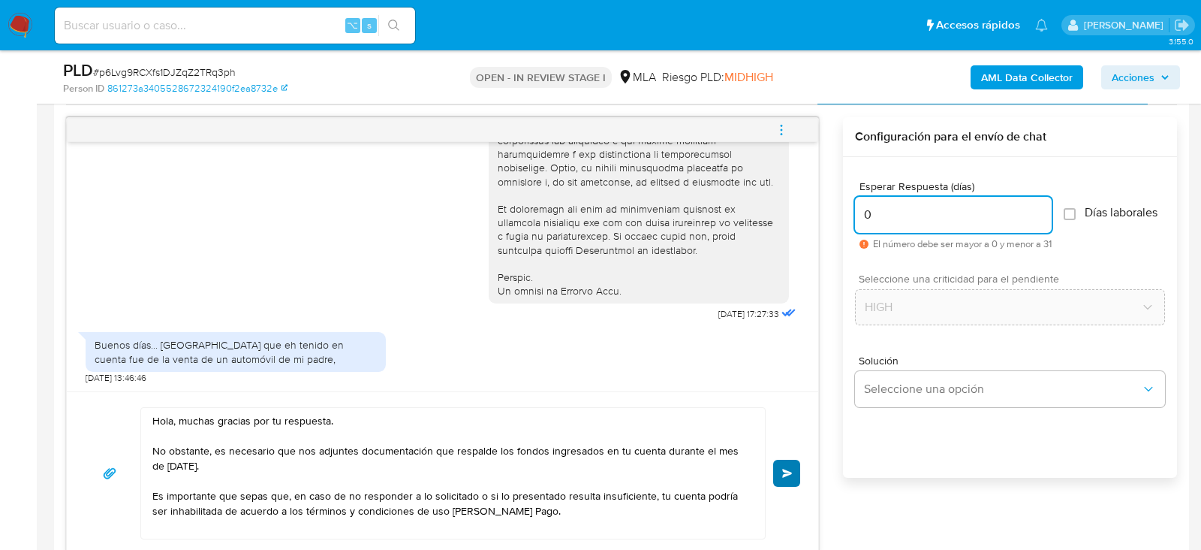
type input "0"
click at [791, 469] on span "Enviar" at bounding box center [787, 473] width 11 height 9
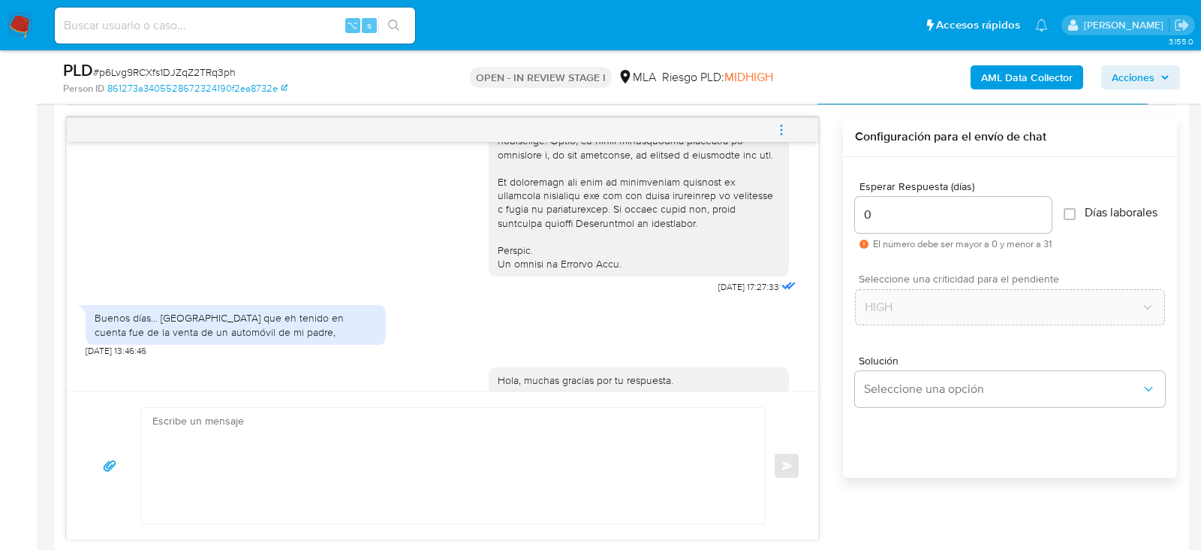
scroll to position [854, 0]
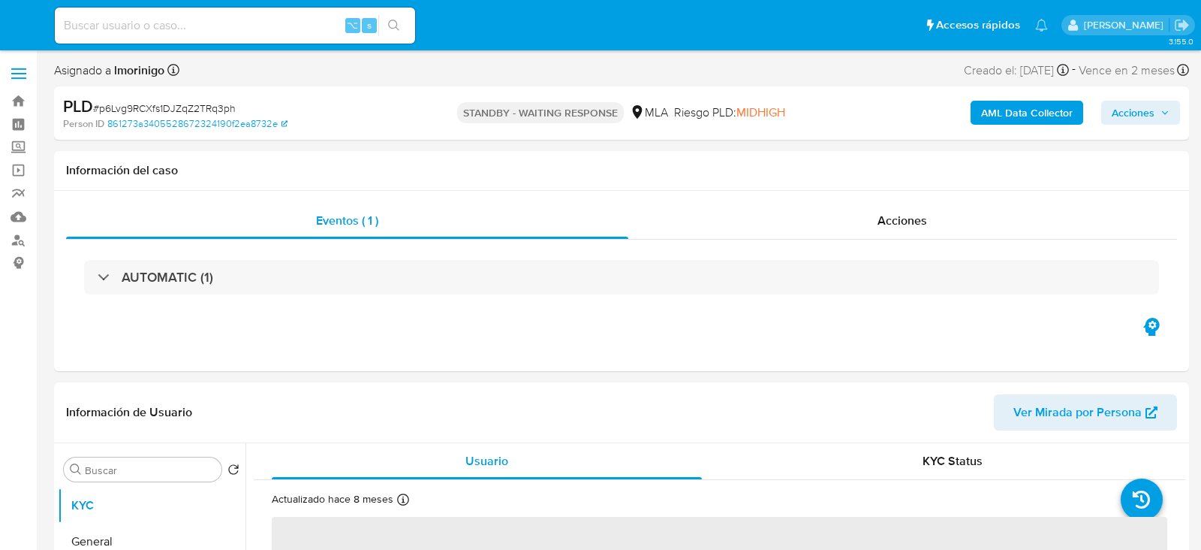
select select "10"
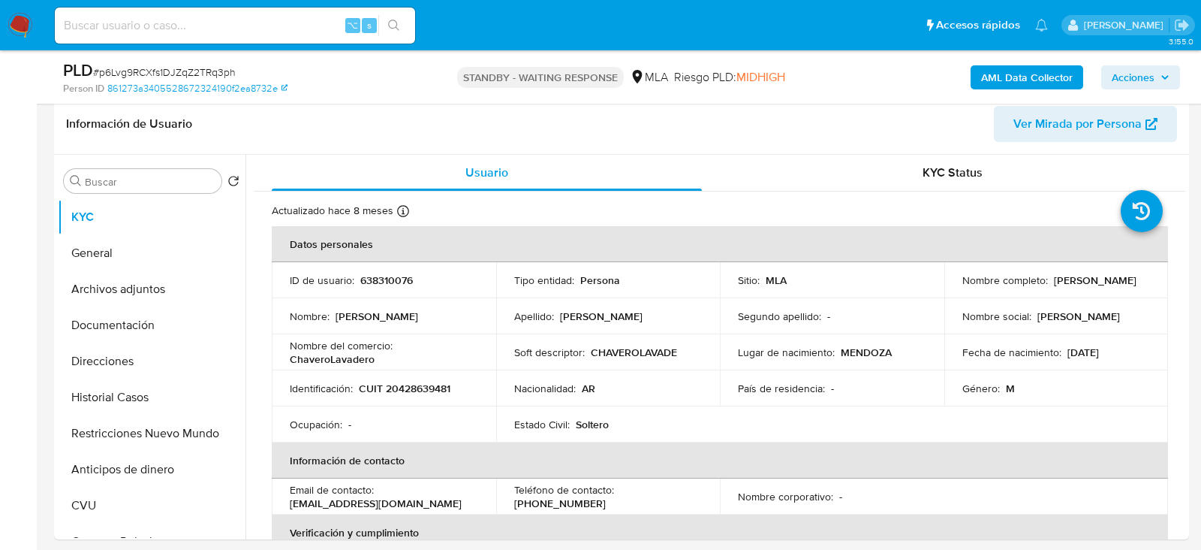
scroll to position [267, 0]
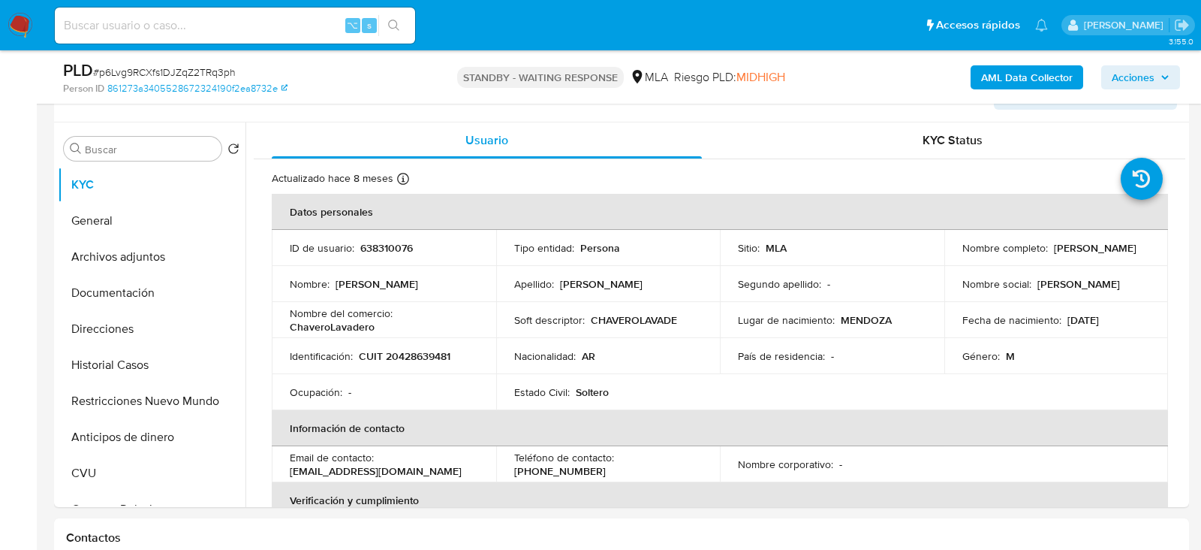
click at [177, 44] on div "⌥ s" at bounding box center [235, 26] width 360 height 42
click at [177, 34] on input at bounding box center [235, 26] width 360 height 20
paste input "8ZpZt2KFumoYcOdsUWwrxESZ"
type input "8ZpZt2KFumoYcOdsUWwrxESZ"
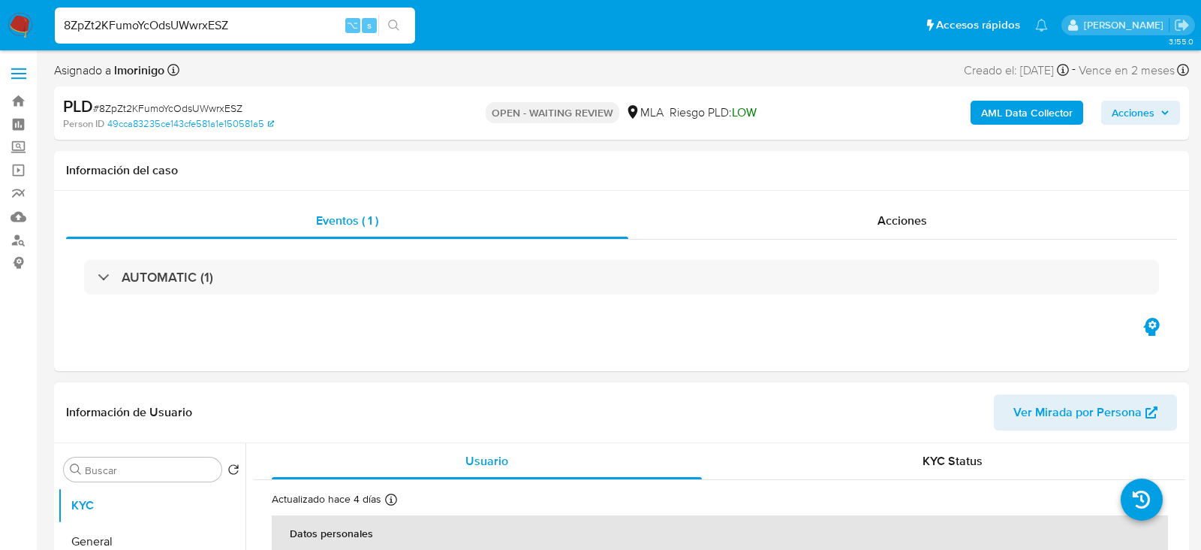
select select "10"
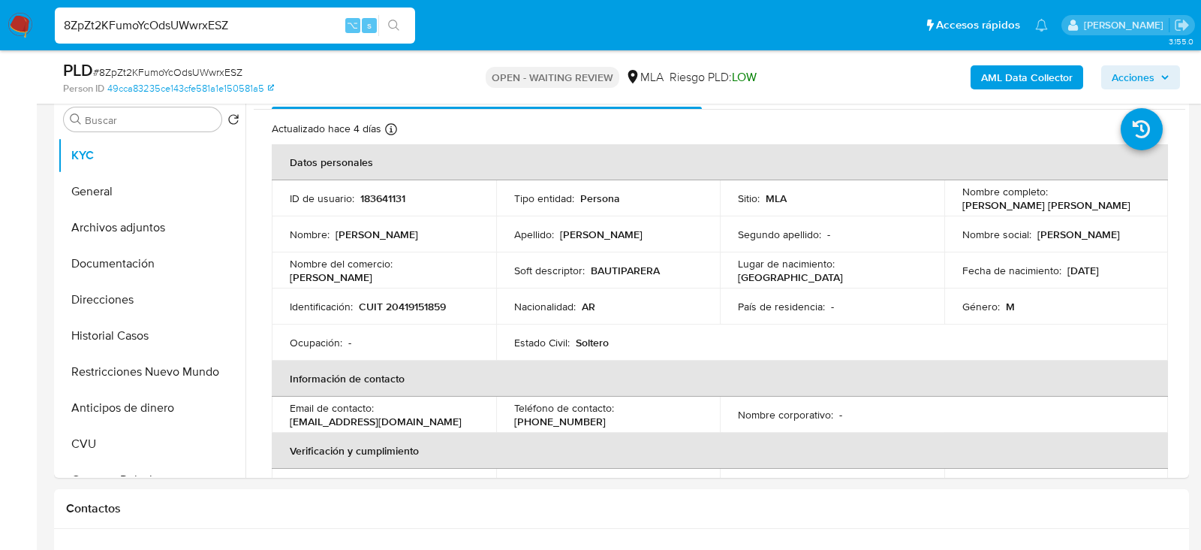
scroll to position [297, 0]
click at [397, 194] on p "183641131" at bounding box center [382, 198] width 45 height 14
copy p "183641131"
click at [401, 299] on p "CUIT 20419151859" at bounding box center [402, 306] width 87 height 14
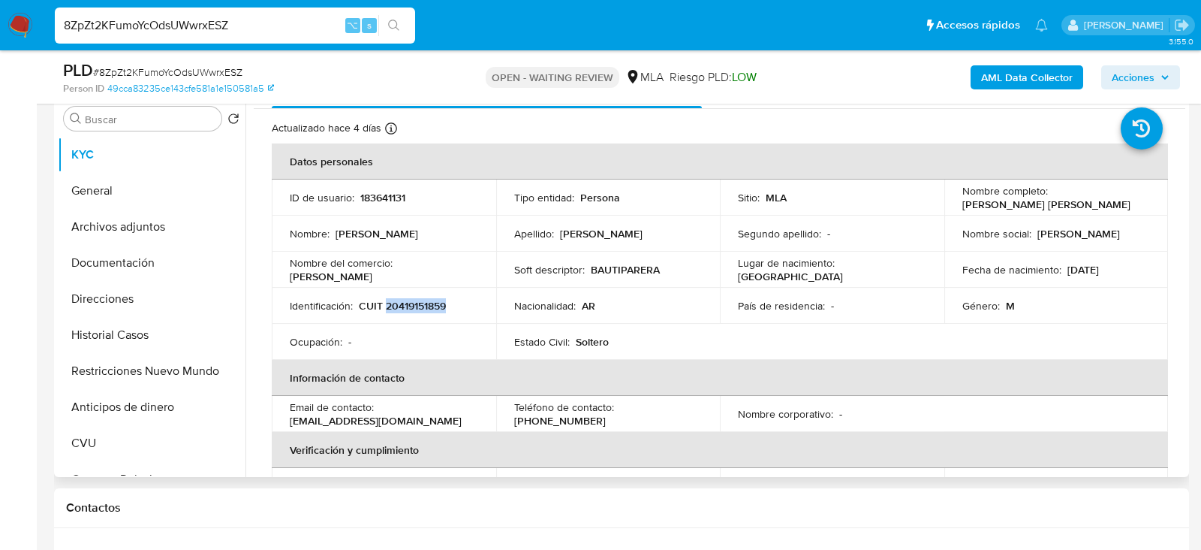
click at [401, 299] on p "CUIT 20419151859" at bounding box center [402, 306] width 87 height 14
copy p "20419151859"
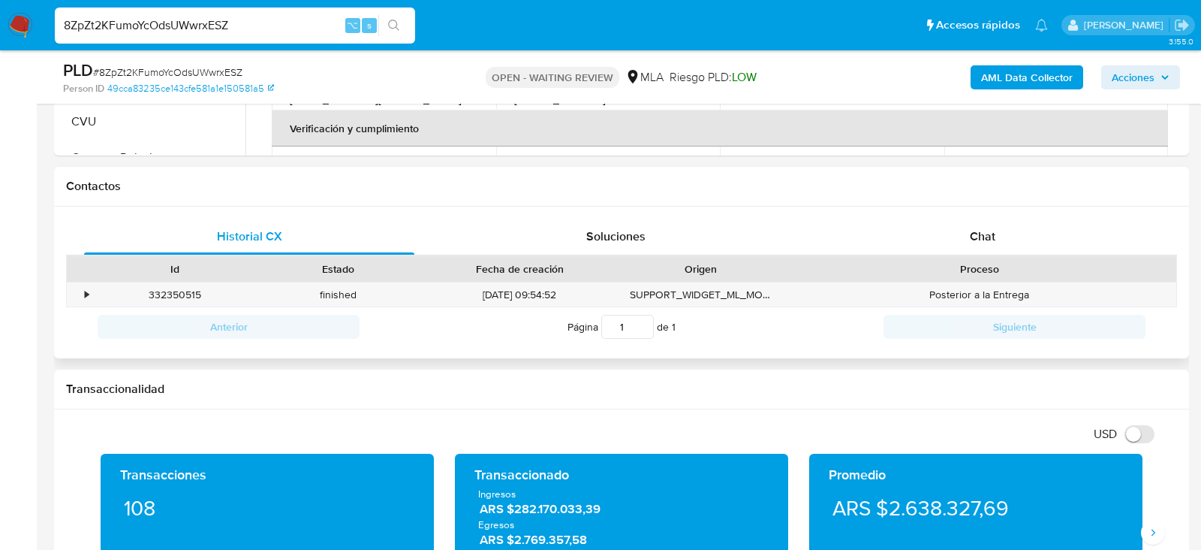
scroll to position [662, 0]
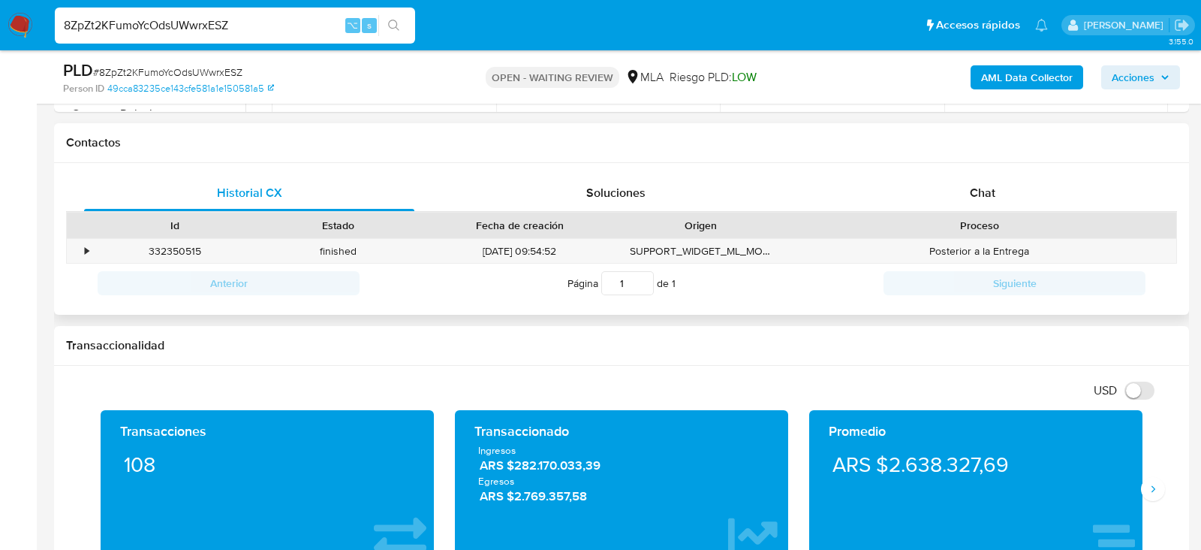
click at [977, 210] on div "Historial CX Soluciones Chat" at bounding box center [621, 193] width 1111 height 37
click at [977, 194] on span "Chat" at bounding box center [983, 192] width 26 height 17
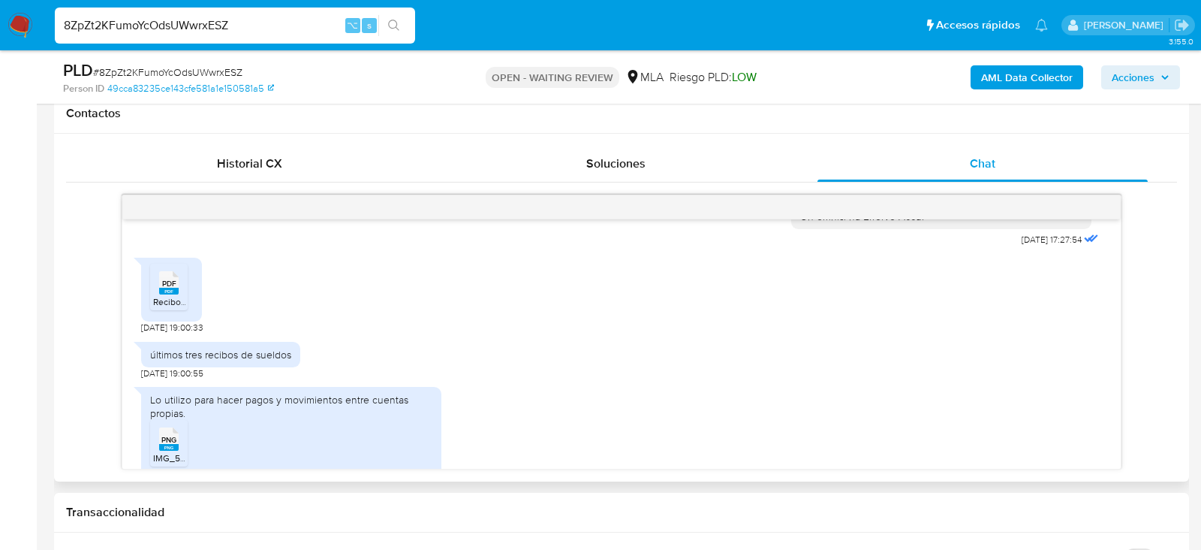
scroll to position [855, 0]
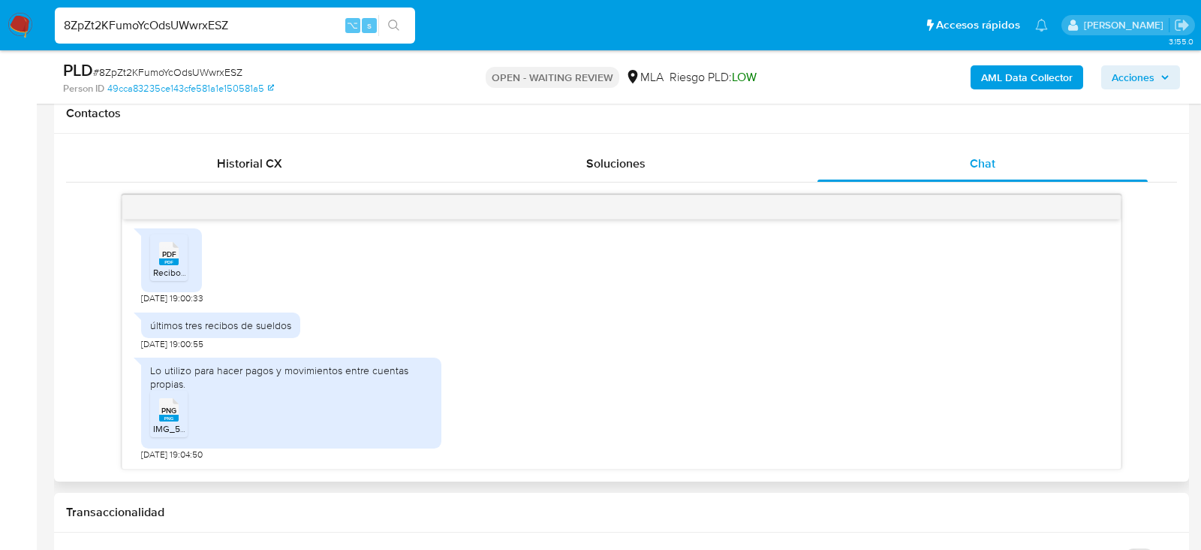
click at [171, 260] on rect at bounding box center [169, 261] width 20 height 7
click at [175, 406] on span "PNG" at bounding box center [168, 411] width 15 height 10
click at [221, 25] on input "8ZpZt2KFumoYcOdsUWwrxESZ" at bounding box center [235, 26] width 360 height 20
paste input "GBx9XwuyPYI8y4BNJ4JYDlnC"
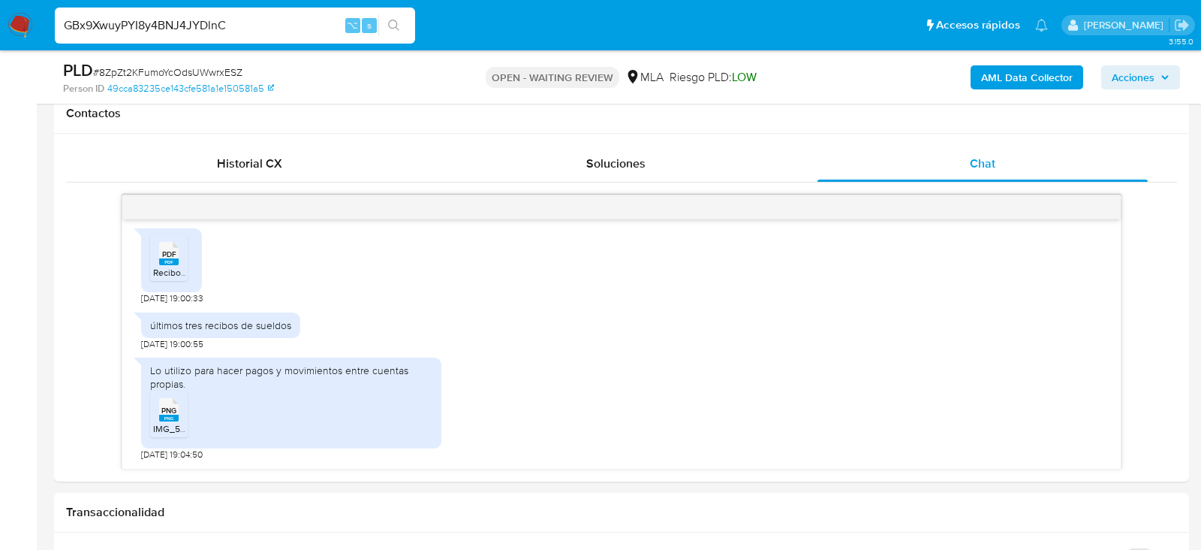
type input "GBx9XwuyPYI8y4BNJ4JYDlnC"
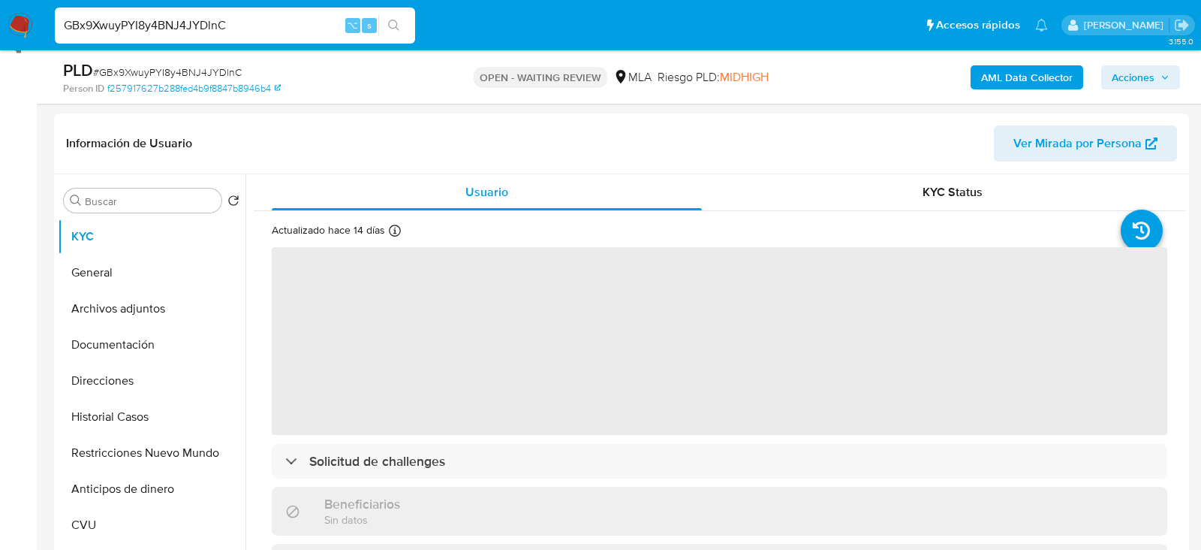
scroll to position [219, 0]
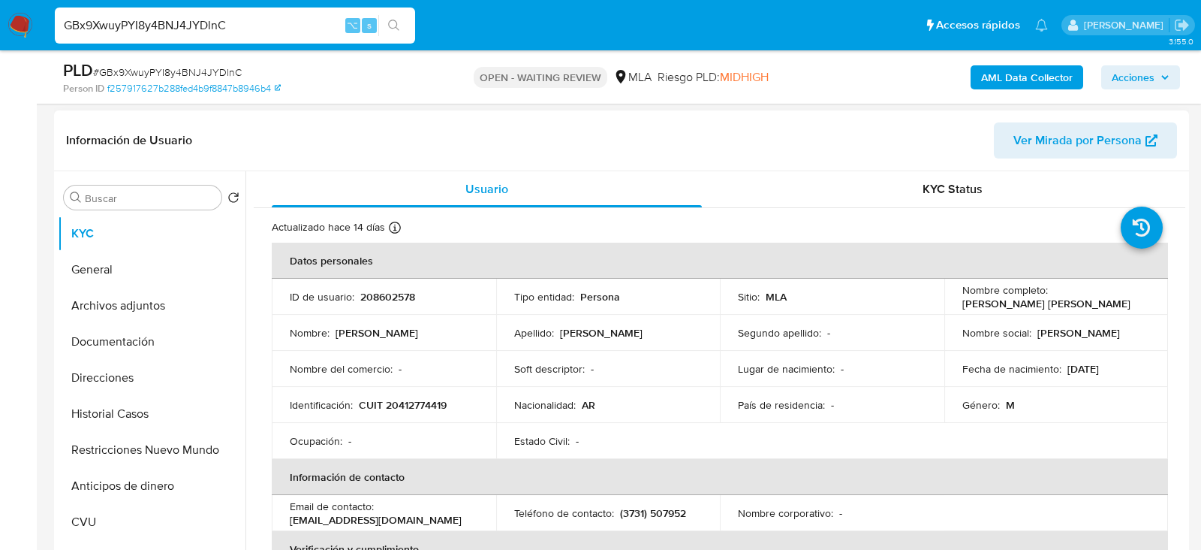
select select "10"
click at [399, 296] on p "208602578" at bounding box center [387, 297] width 55 height 14
copy p "208602578"
click at [118, 426] on button "Historial Casos" at bounding box center [146, 414] width 176 height 36
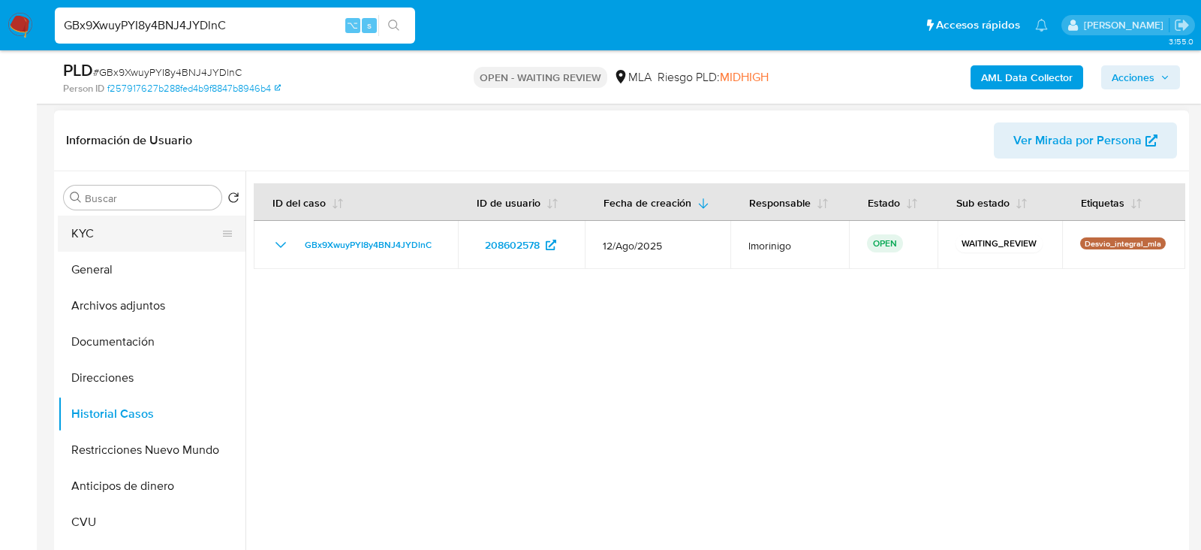
click at [140, 234] on button "KYC" at bounding box center [146, 234] width 176 height 36
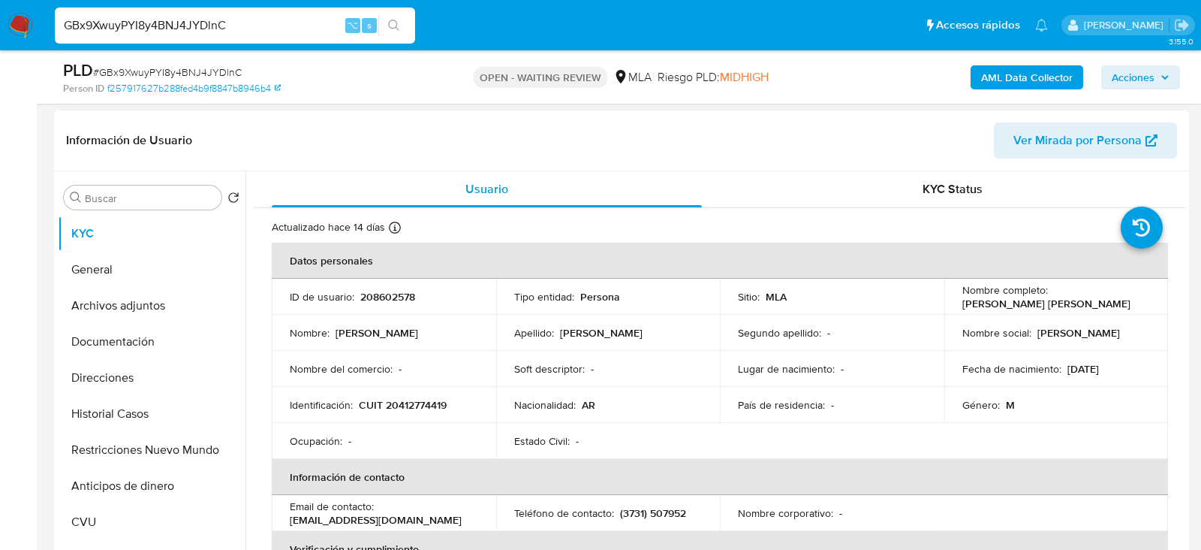
click at [431, 405] on p "CUIT 20412774419" at bounding box center [403, 405] width 88 height 14
copy p "20412774419"
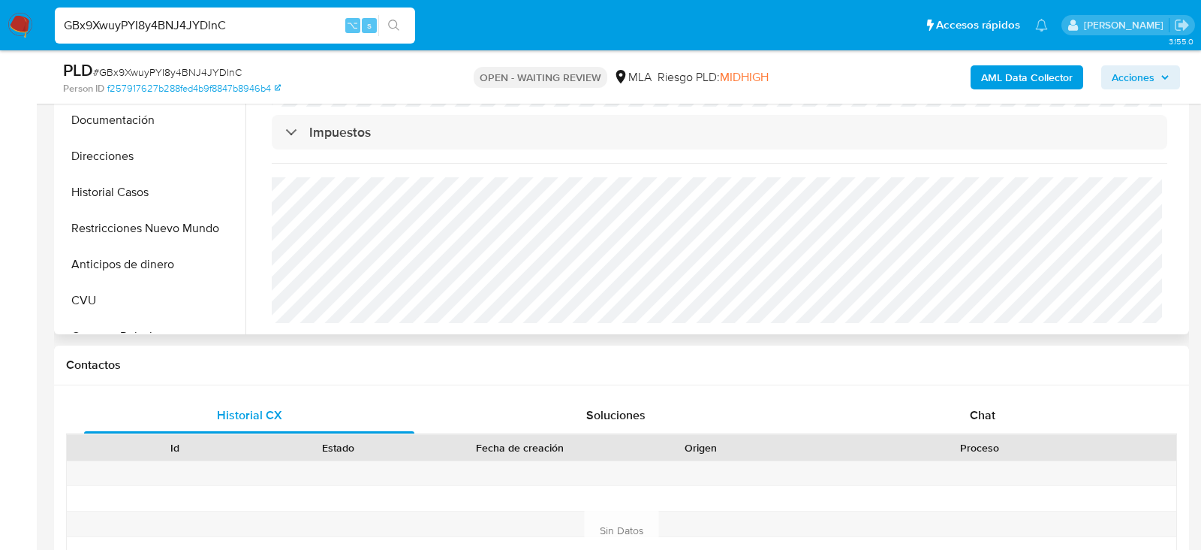
scroll to position [577, 0]
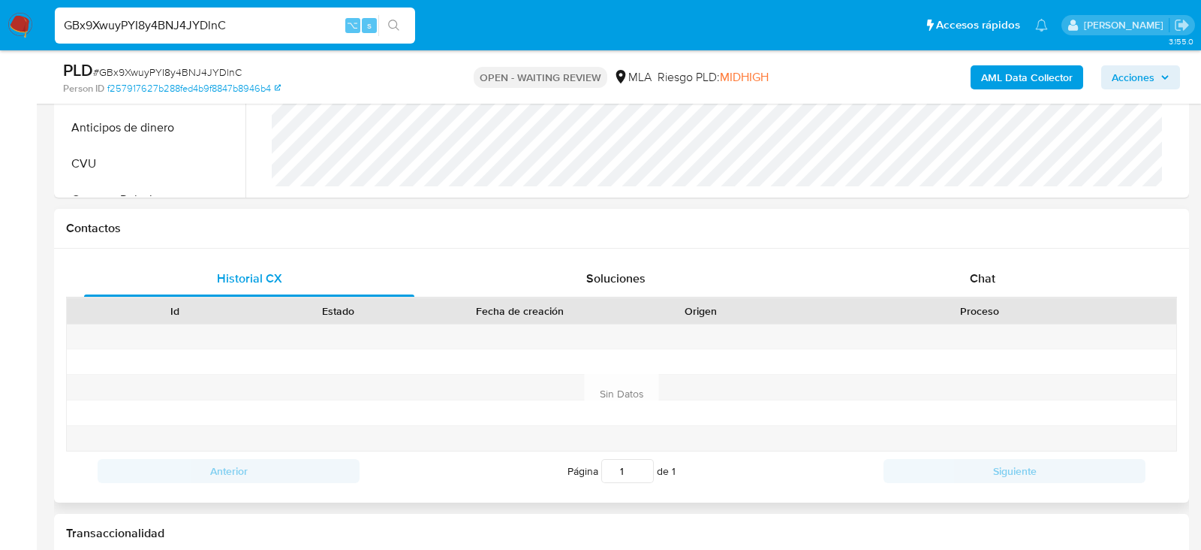
click at [1008, 300] on div "Proceso" at bounding box center [979, 311] width 393 height 26
click at [1004, 286] on div "Chat" at bounding box center [983, 279] width 330 height 36
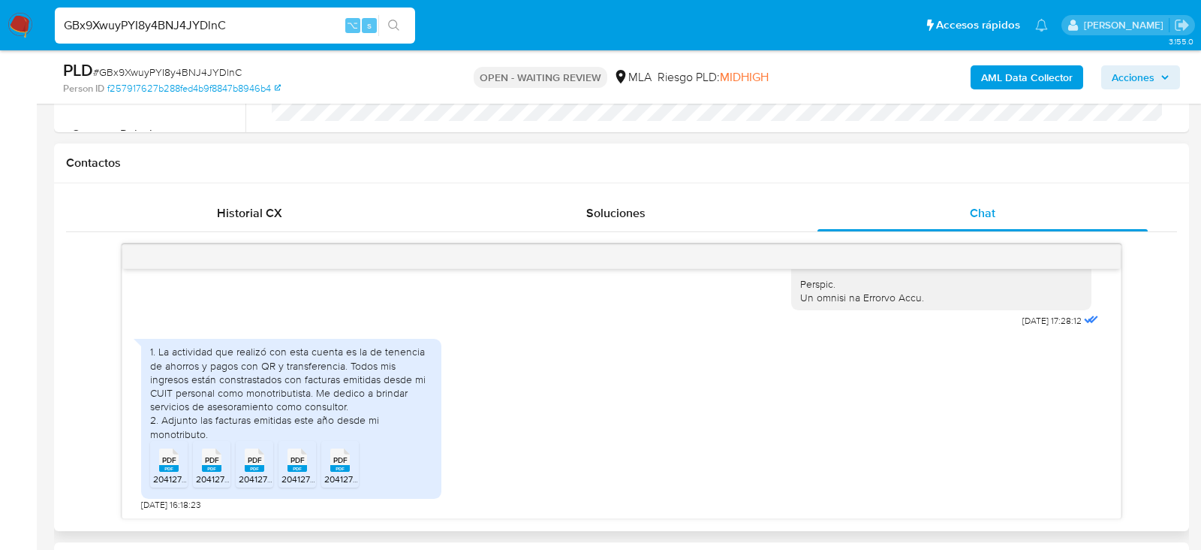
scroll to position [644, 0]
click at [159, 462] on icon "PDF" at bounding box center [169, 458] width 20 height 26
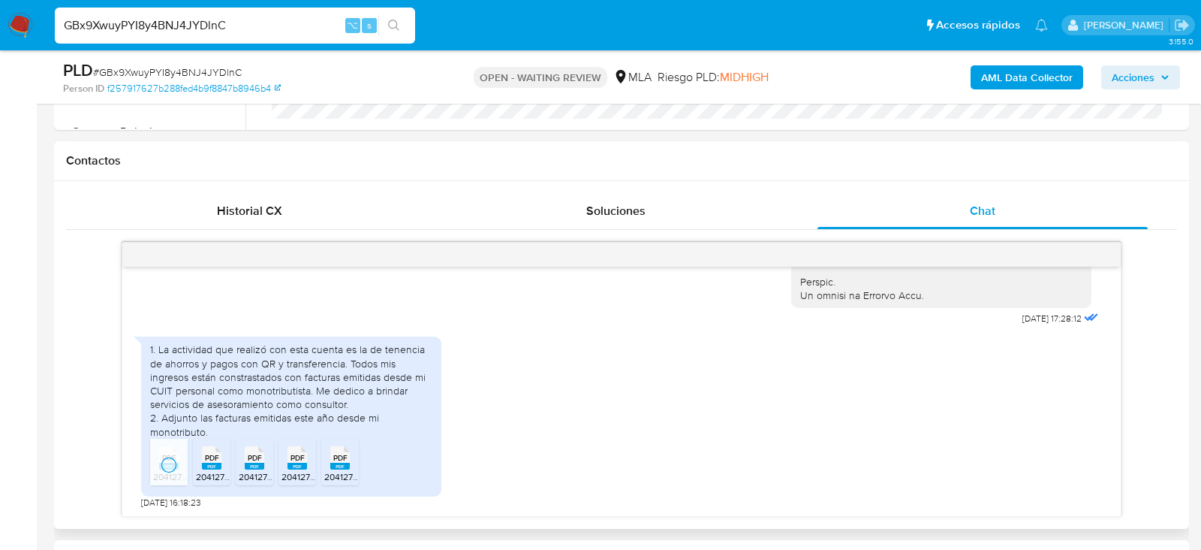
click at [213, 463] on rect at bounding box center [212, 466] width 20 height 7
click at [245, 464] on rect at bounding box center [255, 466] width 20 height 7
click at [289, 465] on rect at bounding box center [298, 466] width 20 height 7
click at [351, 465] on div "PDF PDF" at bounding box center [340, 456] width 32 height 29
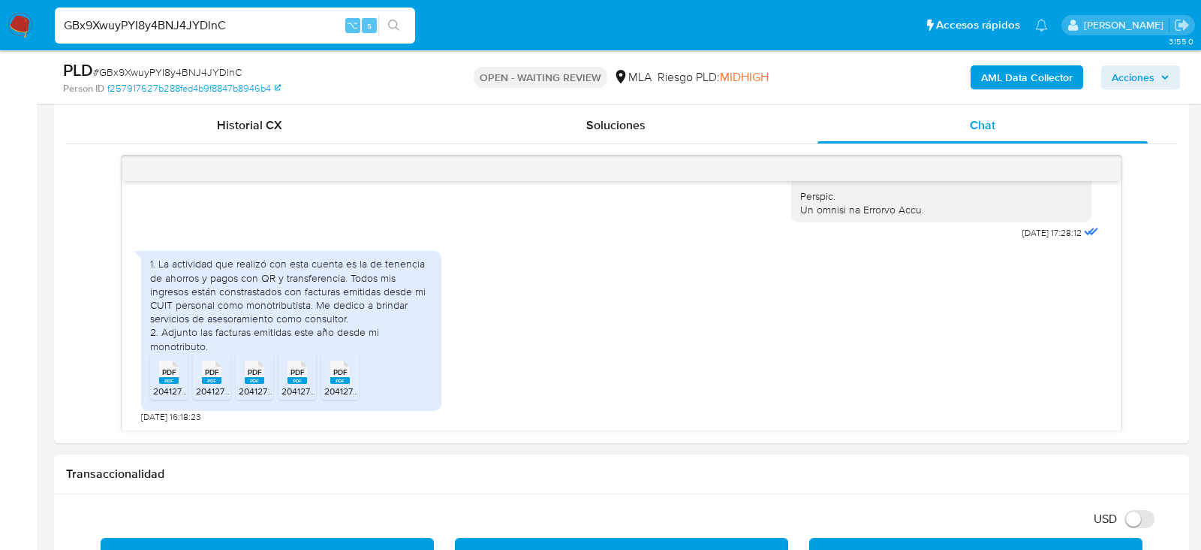
scroll to position [751, 0]
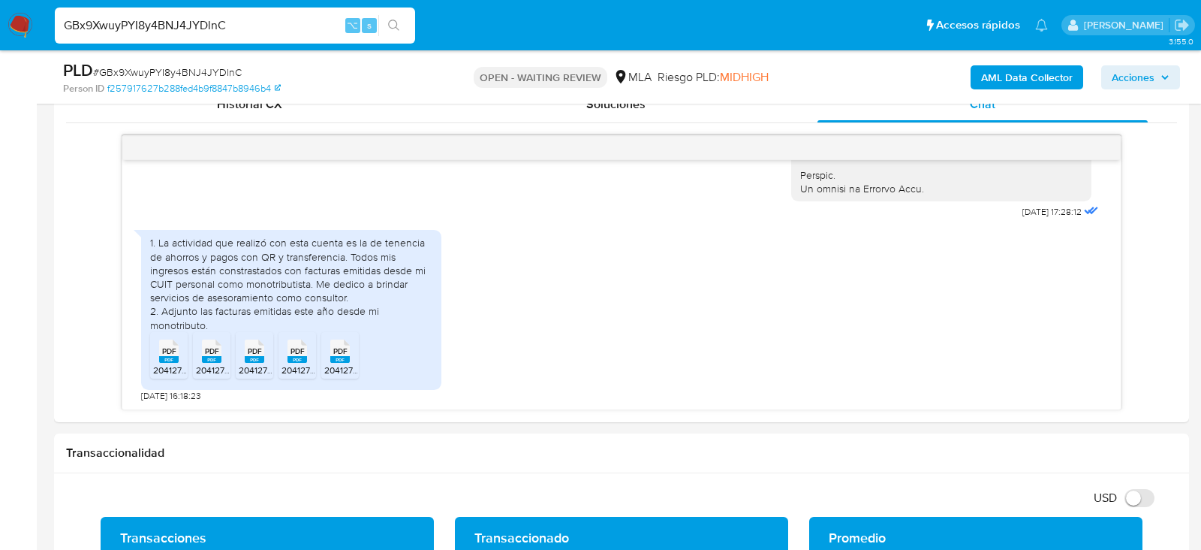
click at [125, 68] on span "# GBx9XwuyPYI8y4BNJ4JYDlnC" at bounding box center [167, 72] width 149 height 15
copy span "GBx9XwuyPYI8y4BNJ4JYDlnC"
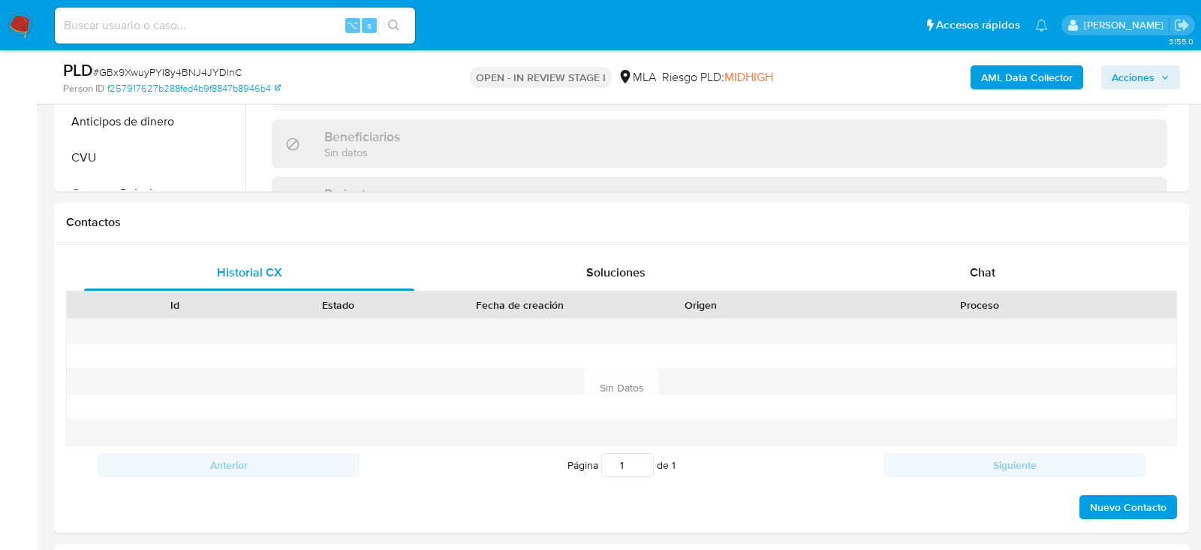
scroll to position [665, 0]
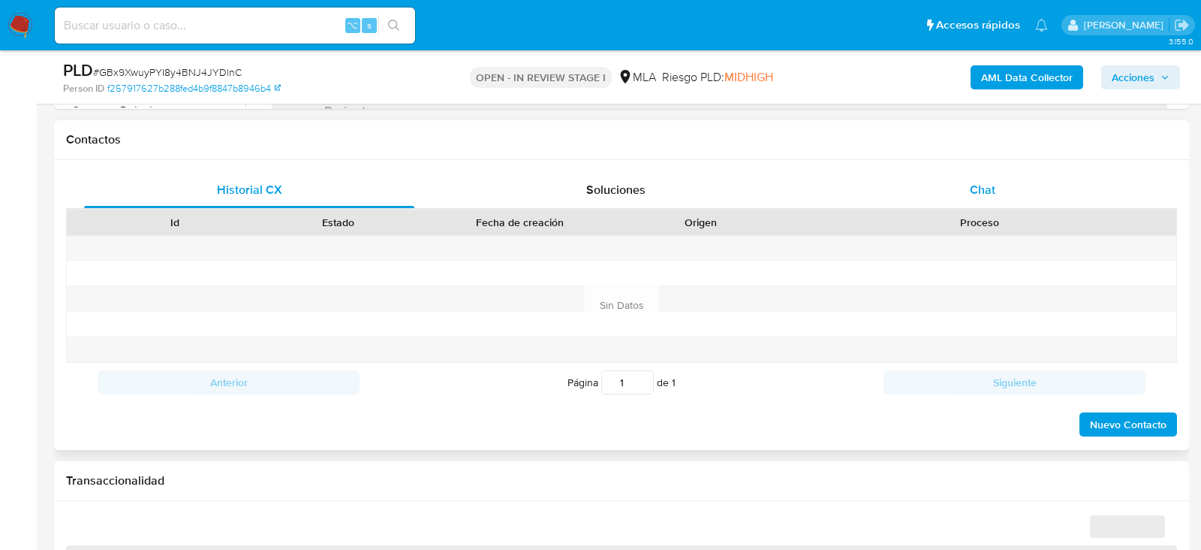
click at [971, 176] on div "Chat" at bounding box center [983, 190] width 330 height 36
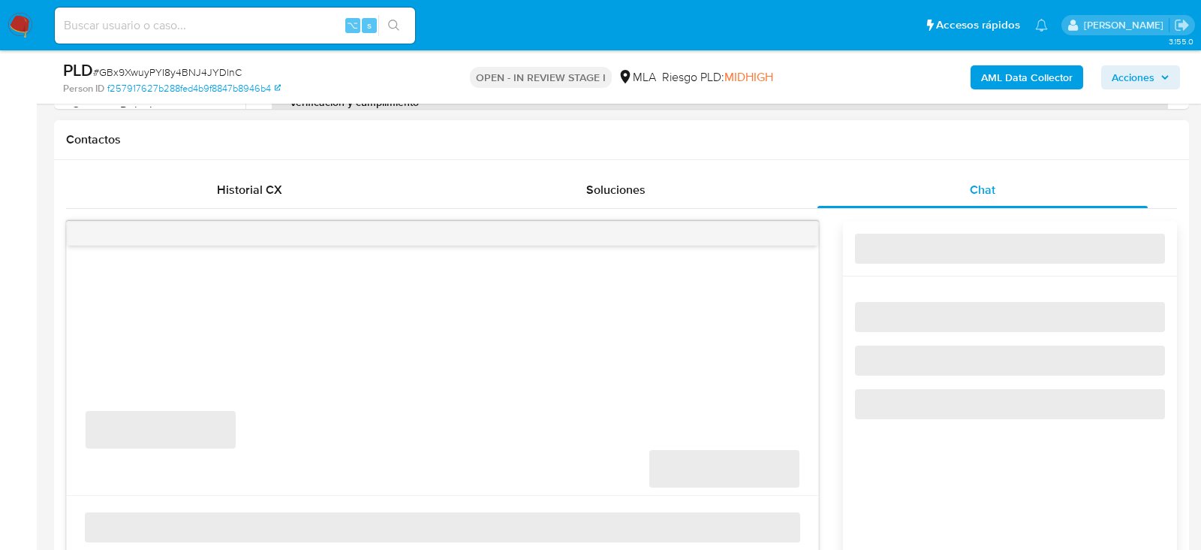
select select "10"
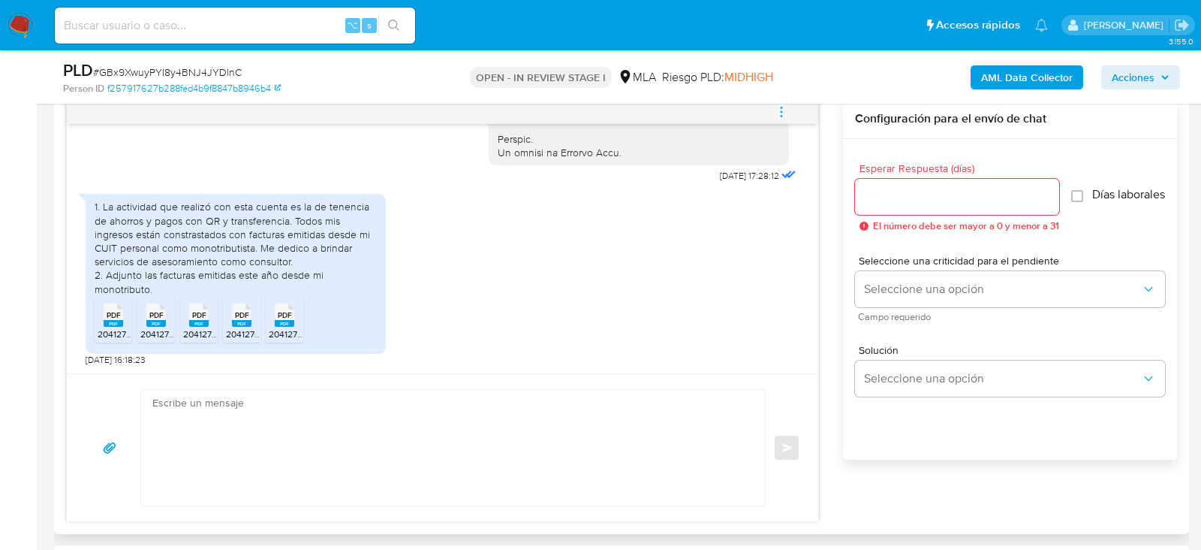
scroll to position [825, 0]
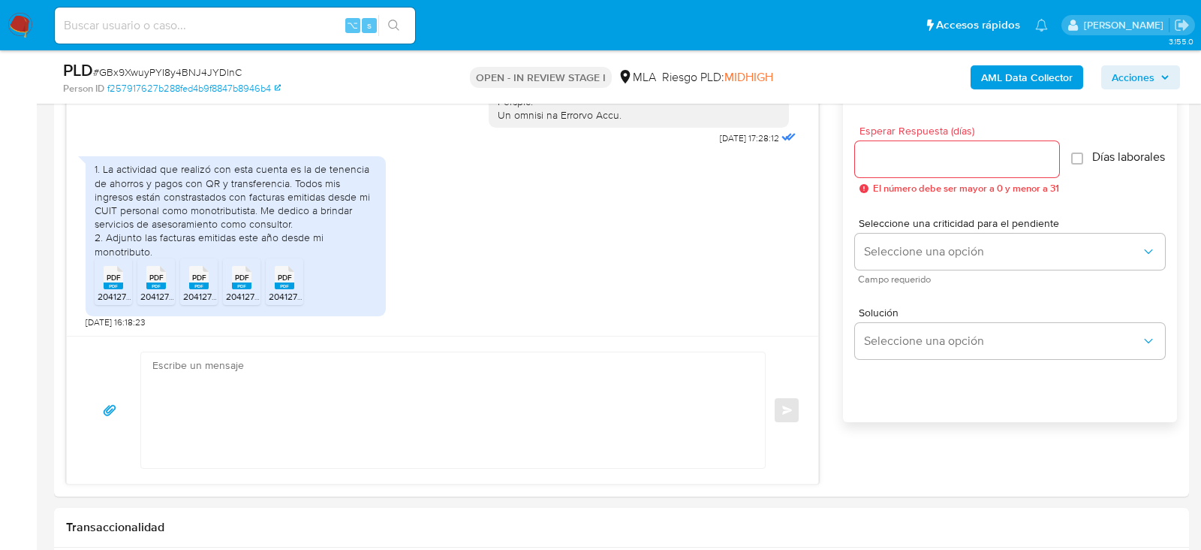
click at [487, 455] on textarea at bounding box center [449, 410] width 594 height 116
click at [472, 420] on textarea at bounding box center [449, 410] width 594 height 116
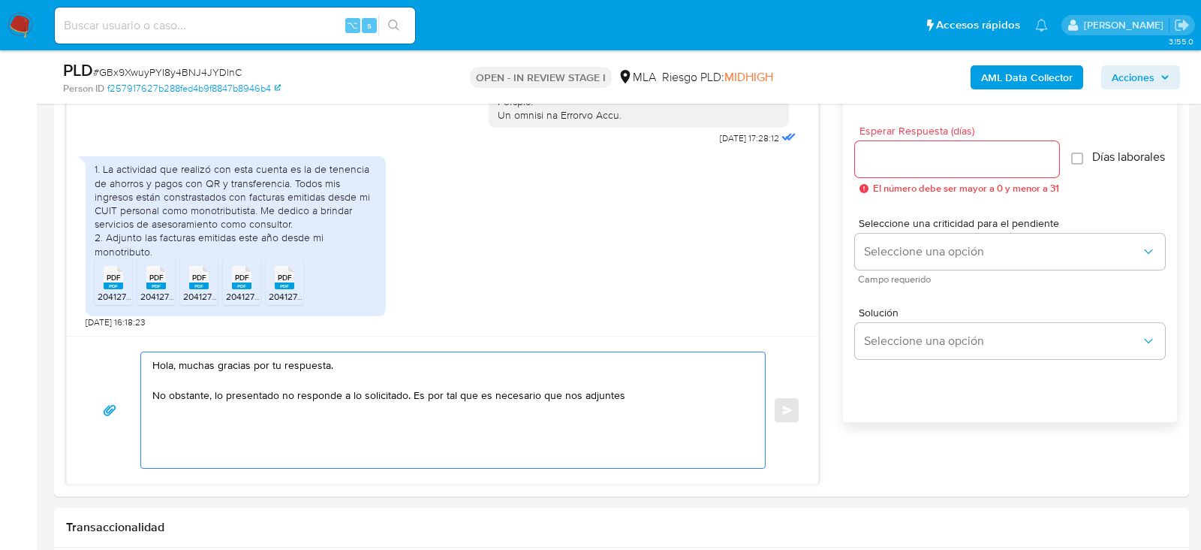
paste textarea "Resumen de Comprobantes Electrónicos emitido en 2025 Si tienes dudas, consulta …"
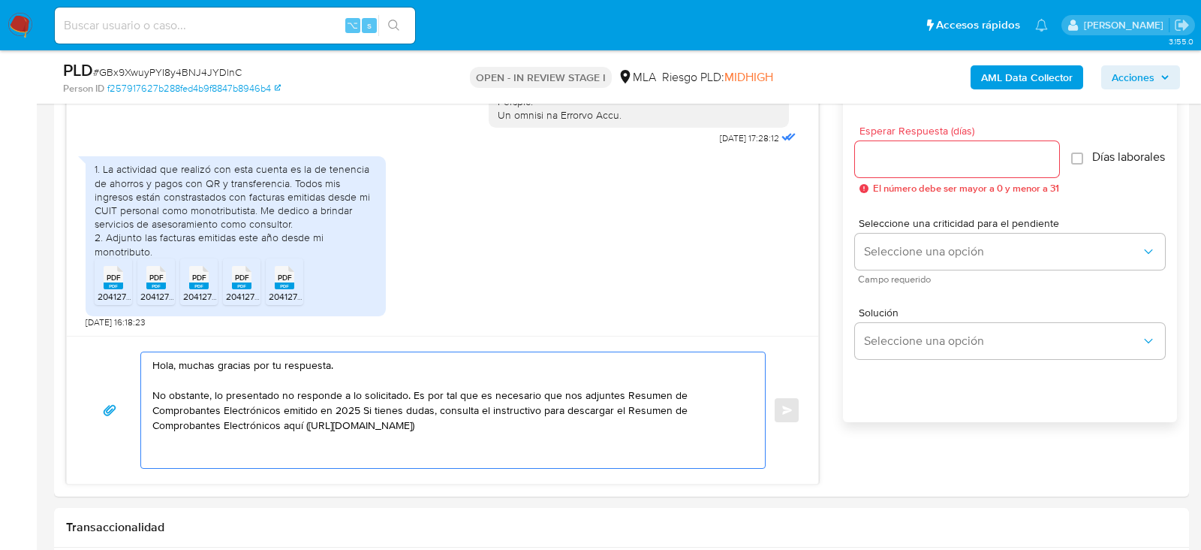
click at [620, 386] on textarea "Hola, muchas gracias por tu respuesta. No obstante, lo presentado no responde a…" at bounding box center [449, 410] width 594 height 116
click at [363, 409] on textarea "Hola, muchas gracias por tu respuesta. No obstante, lo presentado no responde a…" at bounding box center [449, 410] width 594 height 116
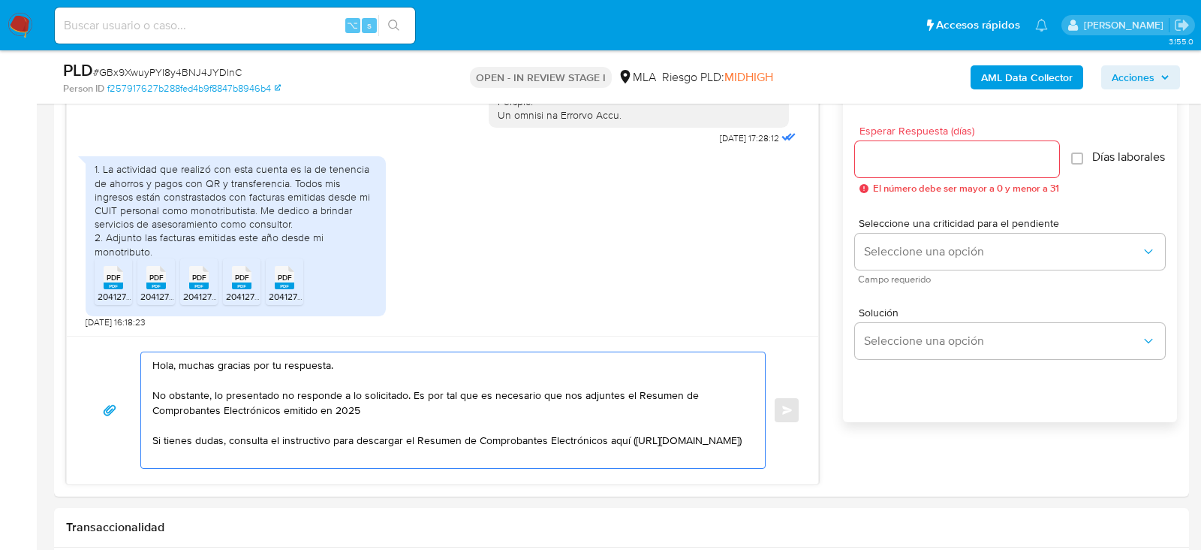
click at [402, 448] on textarea "Hola, muchas gracias por tu respuesta. No obstante, lo presentado no responde a…" at bounding box center [449, 410] width 594 height 116
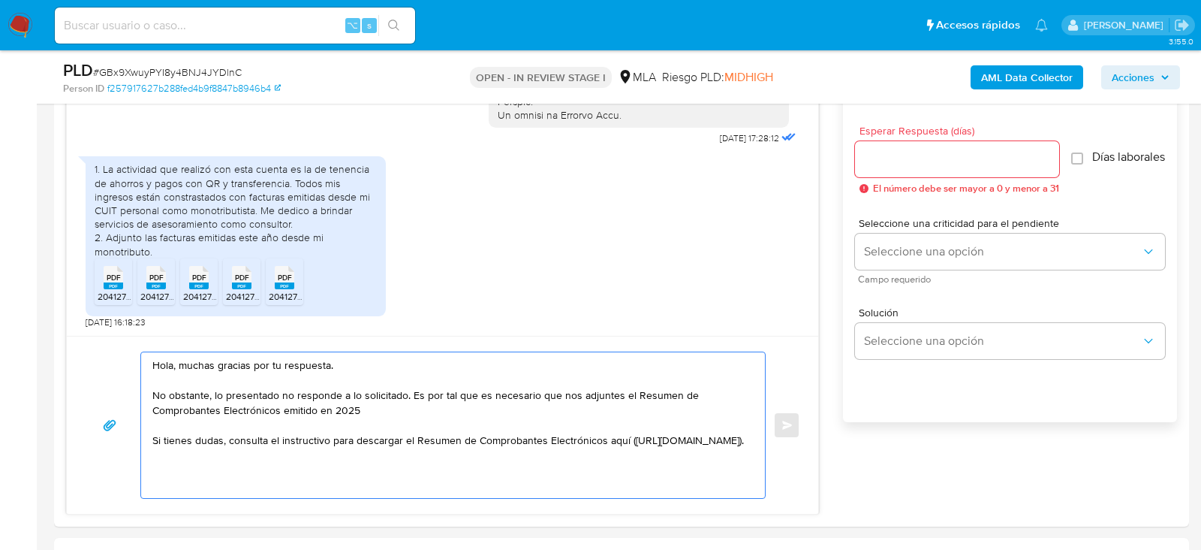
paste textarea "Es importante que sepas que, en caso de no responder a lo solicitado o si lo pr…"
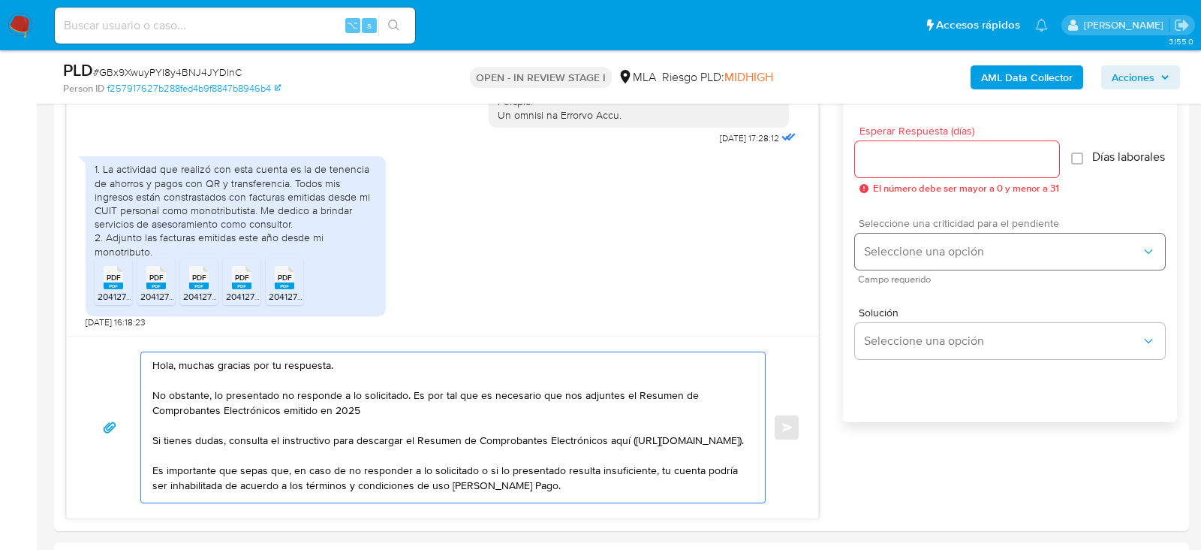
type textarea "Hola, muchas gracias por tu respuesta. No obstante, lo presentado no responde a…"
click at [937, 258] on span "Seleccione una opción" at bounding box center [1002, 251] width 277 height 15
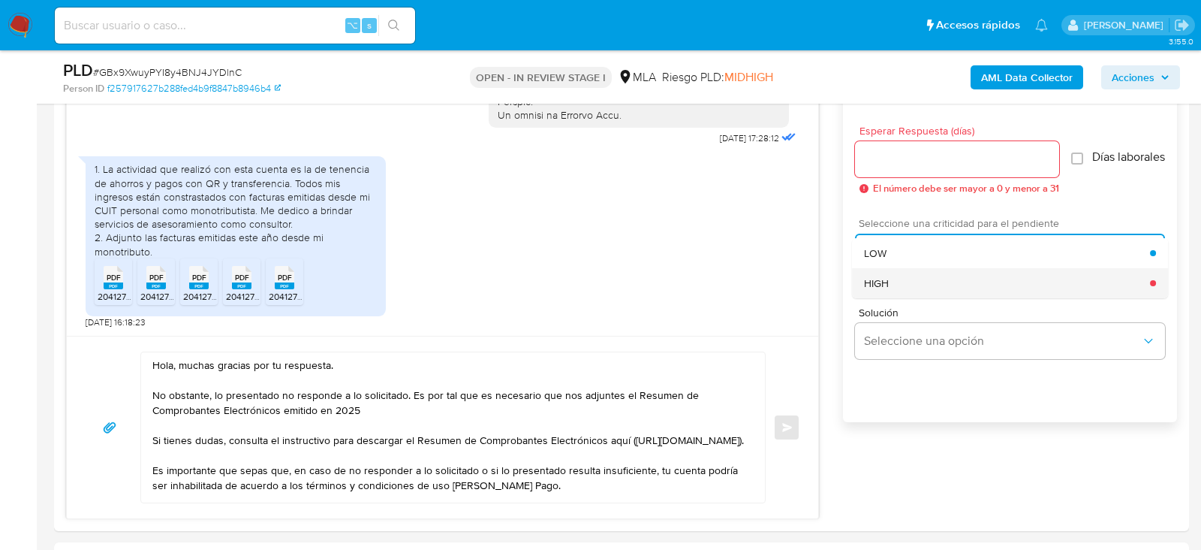
click at [918, 294] on div "HIGH" at bounding box center [1007, 283] width 286 height 30
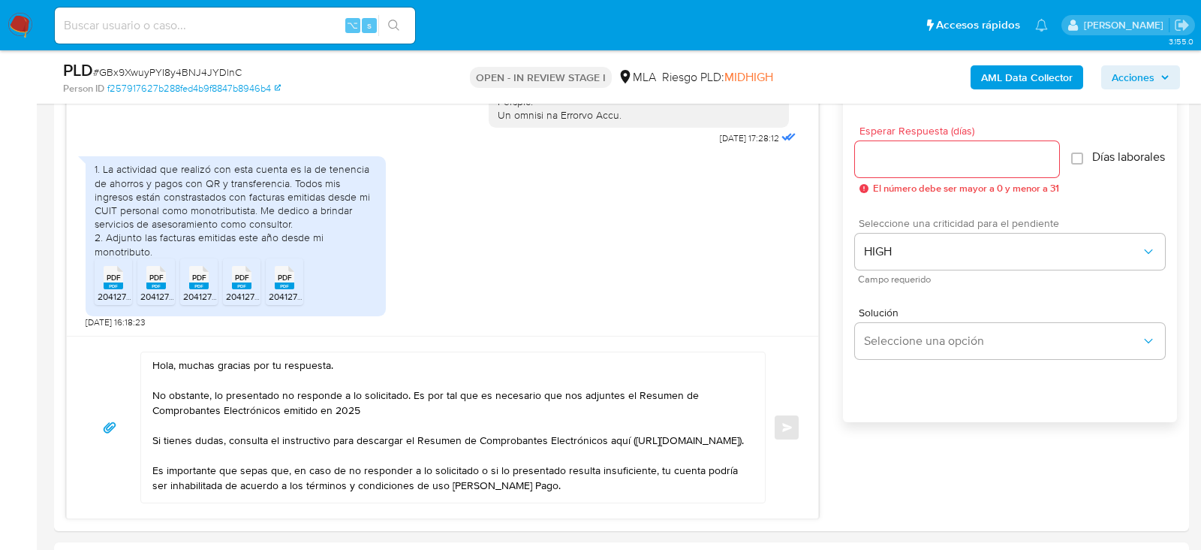
click at [879, 154] on input "Esperar Respuesta (días)" at bounding box center [957, 159] width 204 height 20
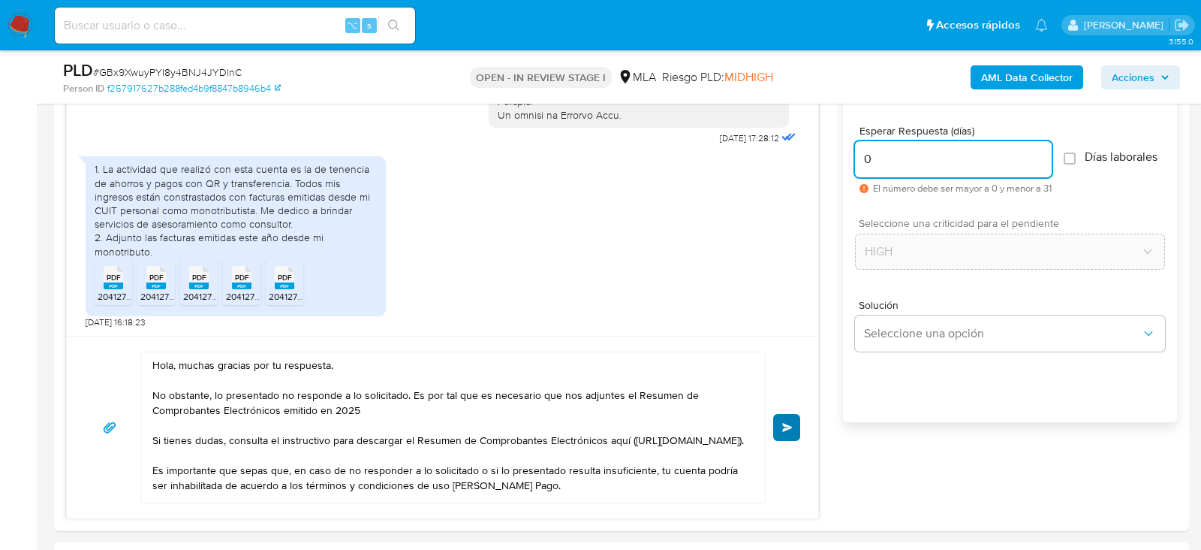
type input "0"
click at [785, 425] on span "Enviar" at bounding box center [787, 427] width 11 height 9
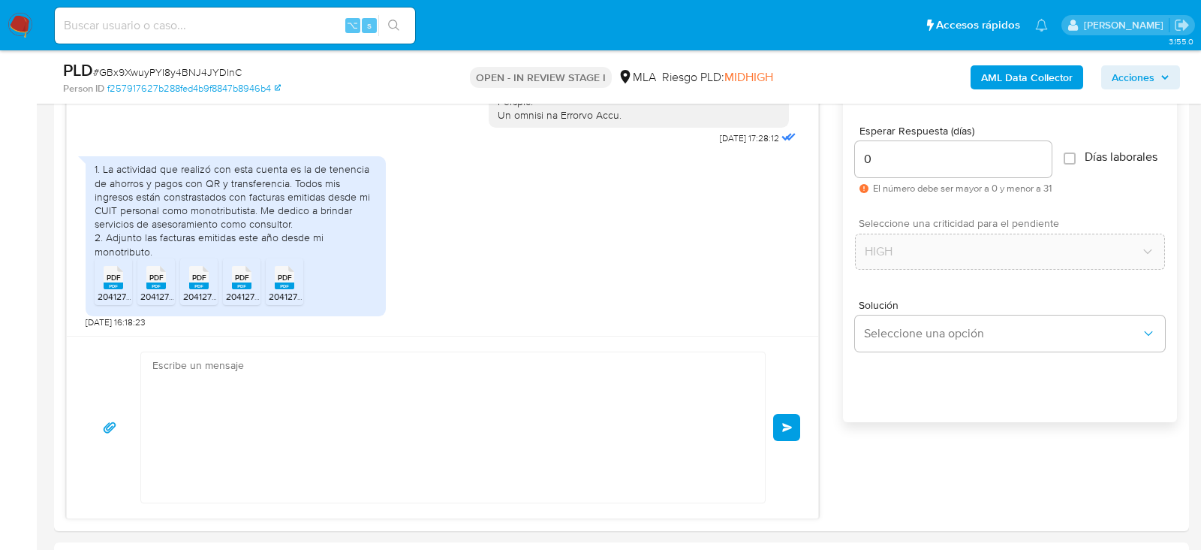
scroll to position [1179, 0]
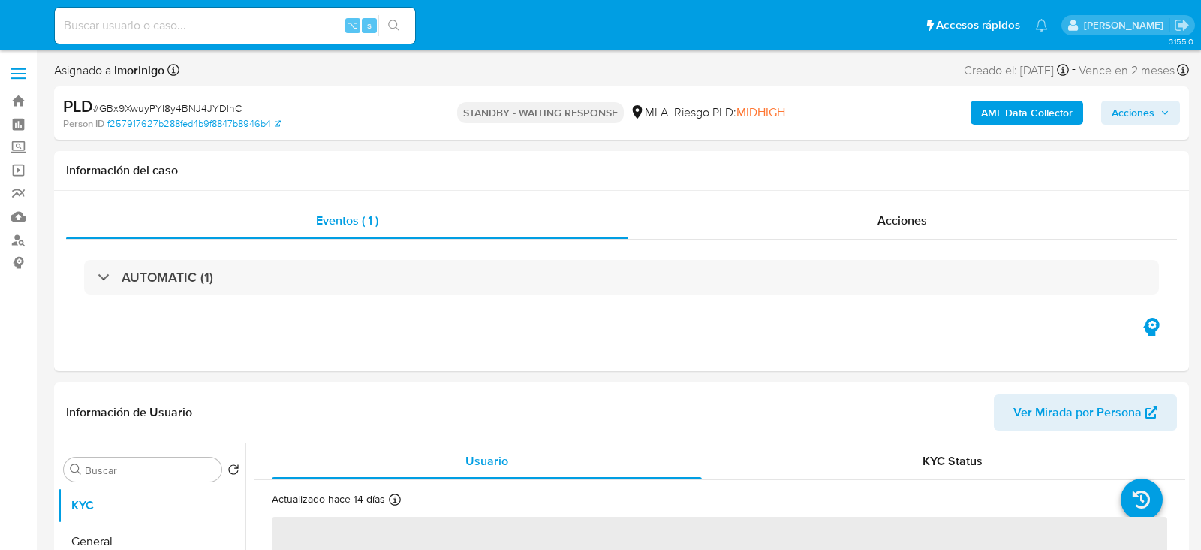
select select "10"
click at [188, 35] on div "⌥ s" at bounding box center [235, 26] width 360 height 36
click at [182, 28] on input at bounding box center [235, 26] width 360 height 20
paste input "TcpfA9Mt1n3ZjCiAYv5YSYmW"
type input "TcpfA9Mt1n3ZjCiAYv5YSYmW"
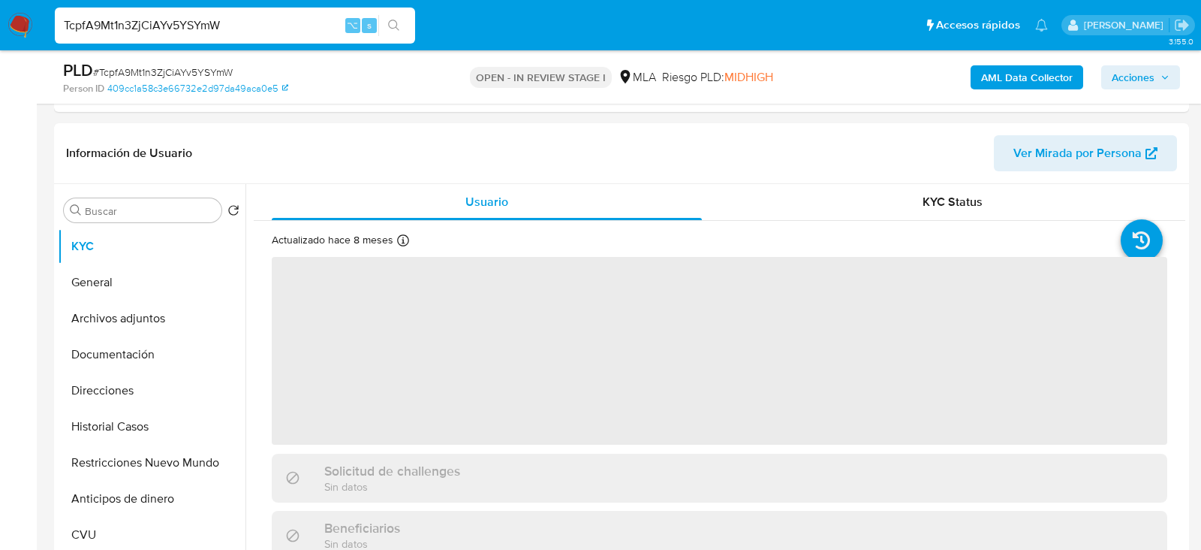
scroll to position [280, 0]
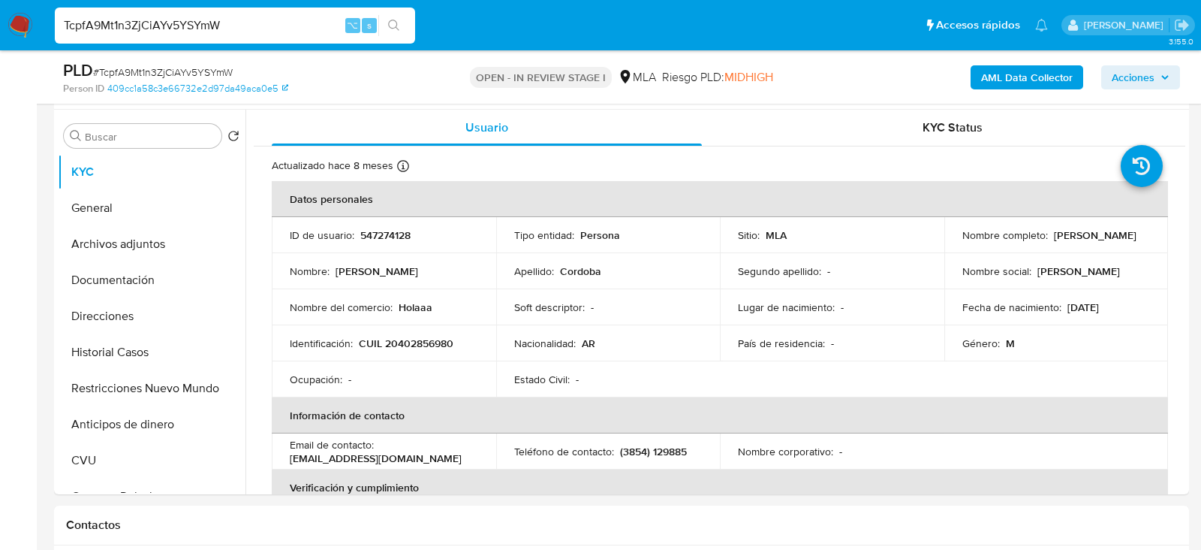
select select "10"
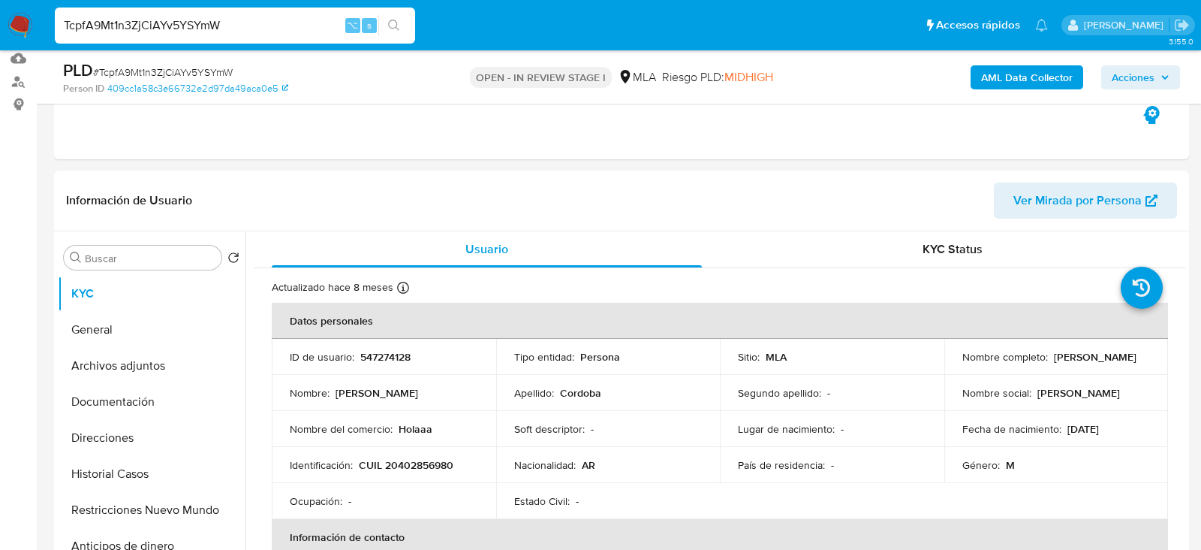
scroll to position [246, 0]
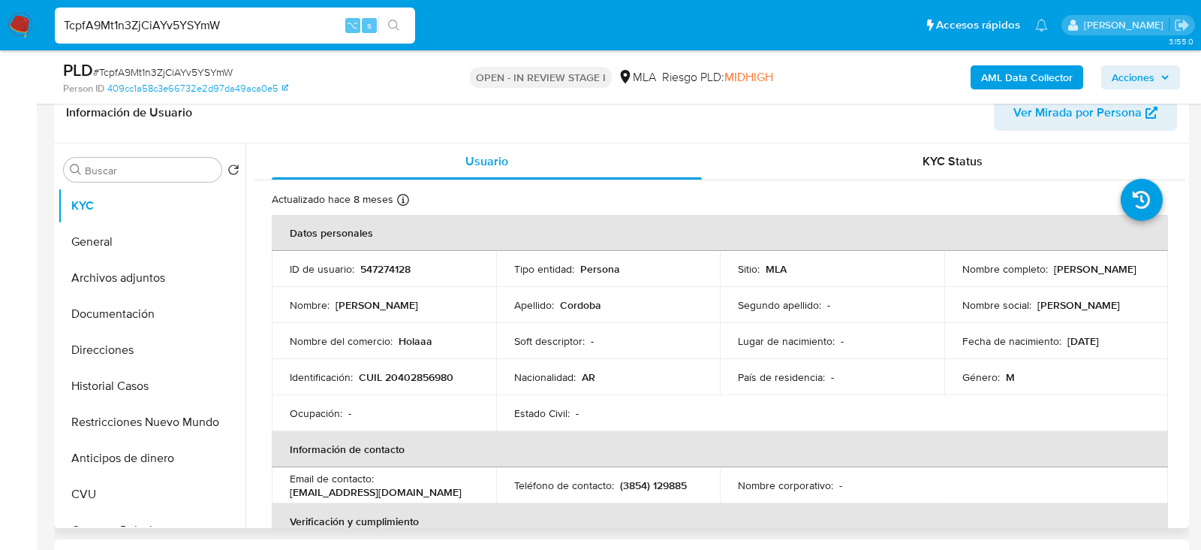
click at [390, 270] on p "547274128" at bounding box center [385, 269] width 50 height 14
copy p "547274128"
click at [399, 381] on p "CUIL 20402856980" at bounding box center [406, 377] width 95 height 14
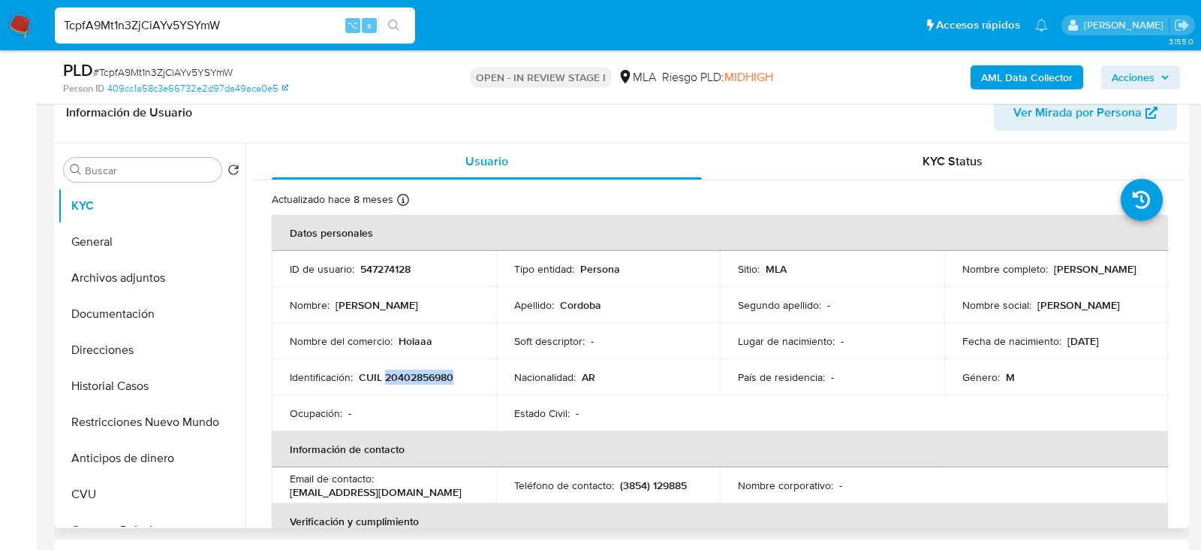
click at [399, 381] on p "CUIL 20402856980" at bounding box center [406, 377] width 95 height 14
copy p "20402856980"
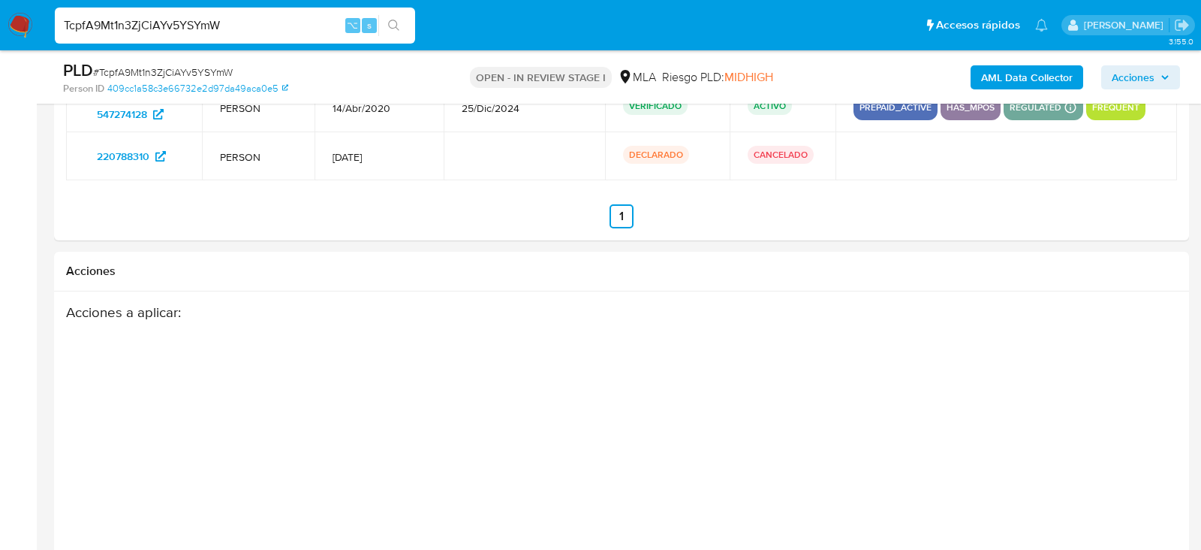
scroll to position [2398, 0]
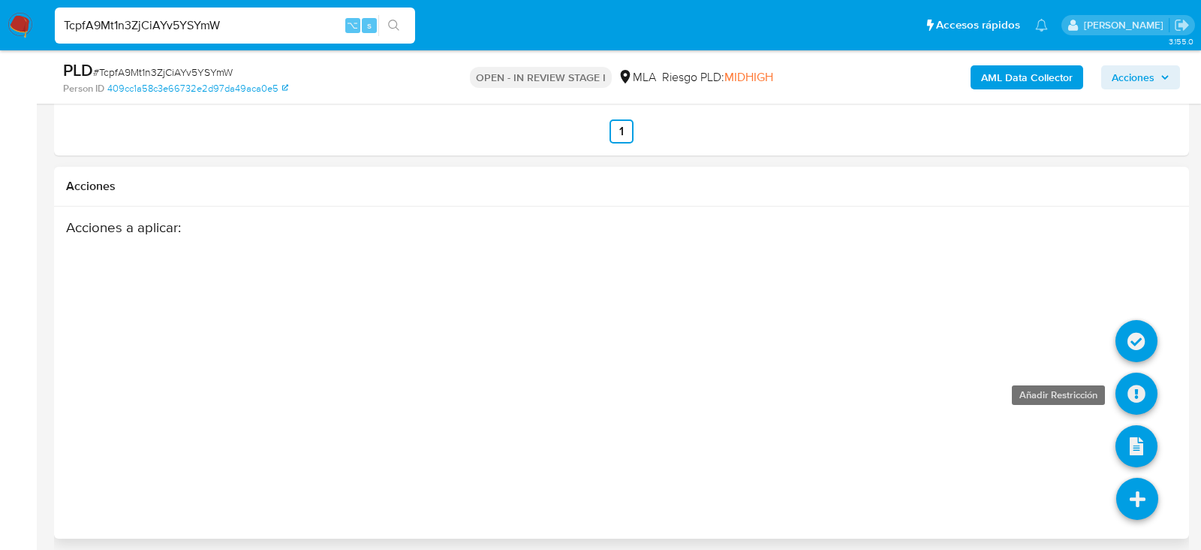
click at [1129, 392] on icon at bounding box center [1137, 393] width 42 height 42
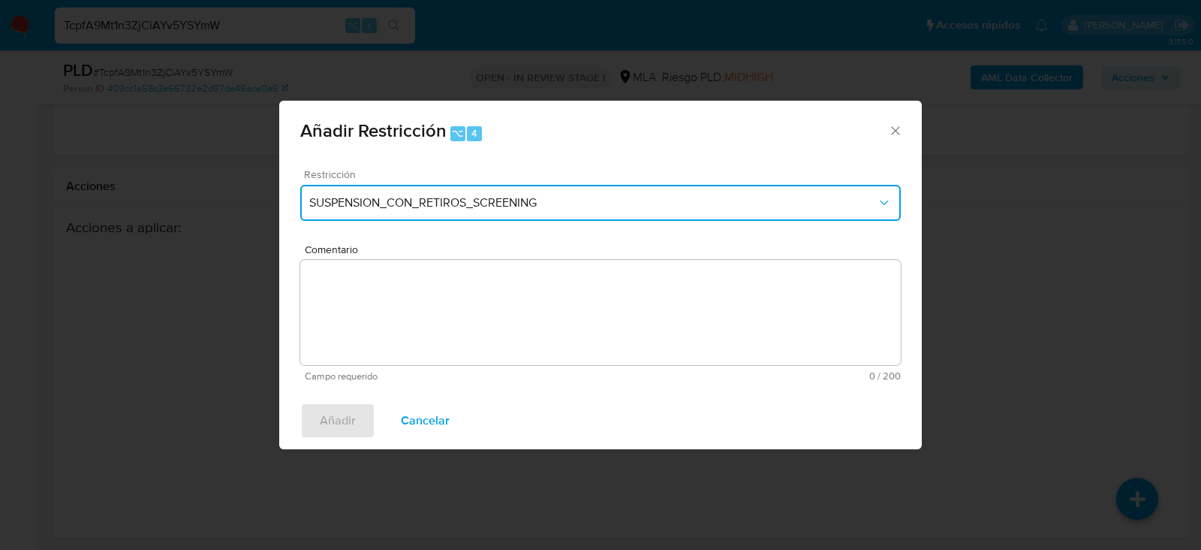
click at [439, 210] on button "SUSPENSION_CON_RETIROS_SCREENING" at bounding box center [600, 203] width 601 height 36
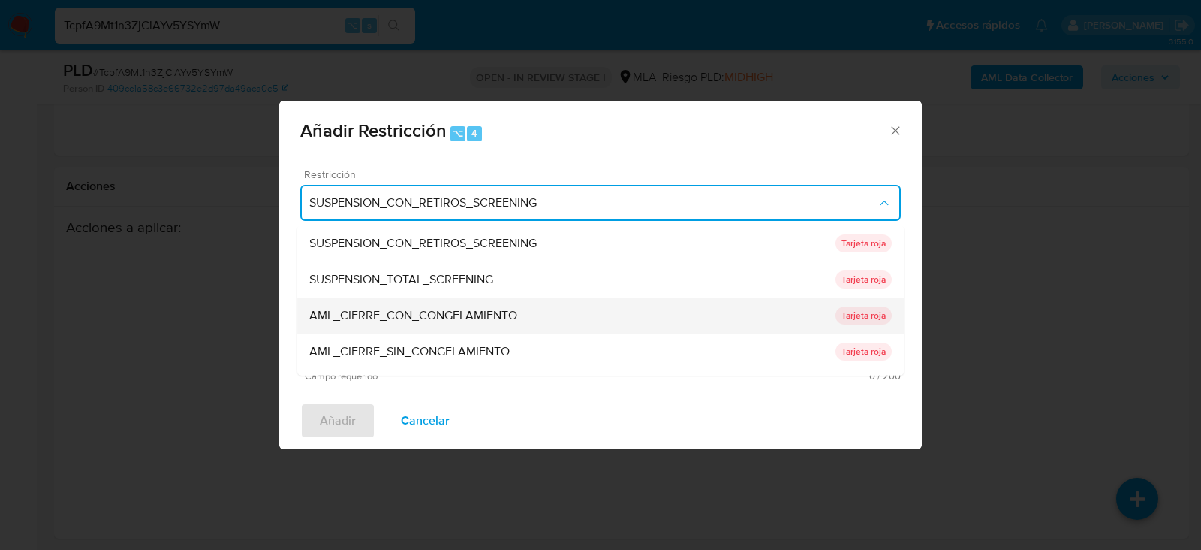
scroll to position [318, 0]
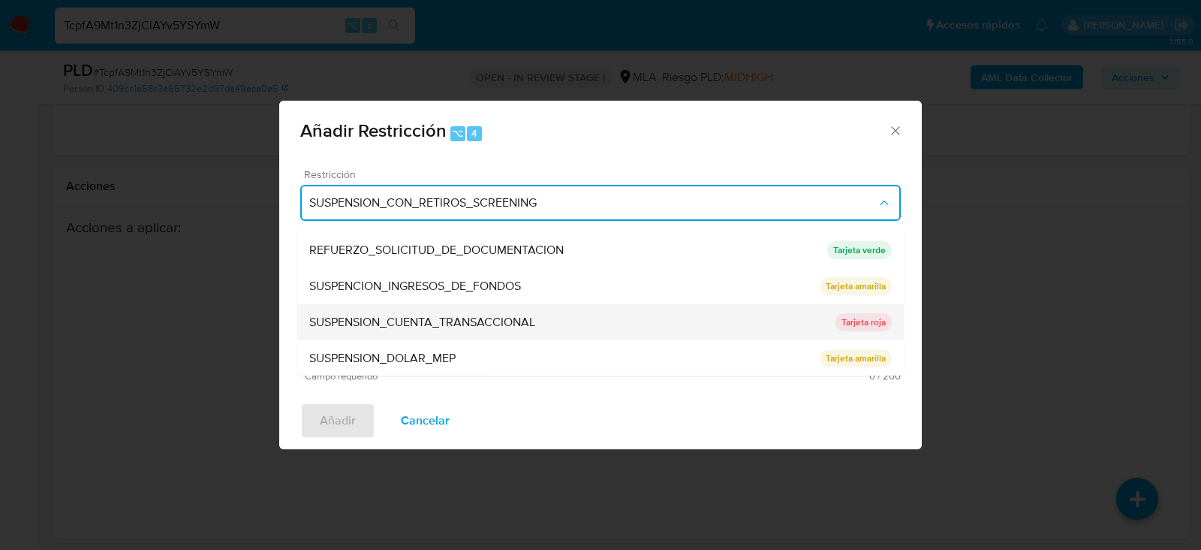
click at [442, 331] on div "SUSPENSION_CUENTA_TRANSACCIONAL" at bounding box center [572, 322] width 526 height 36
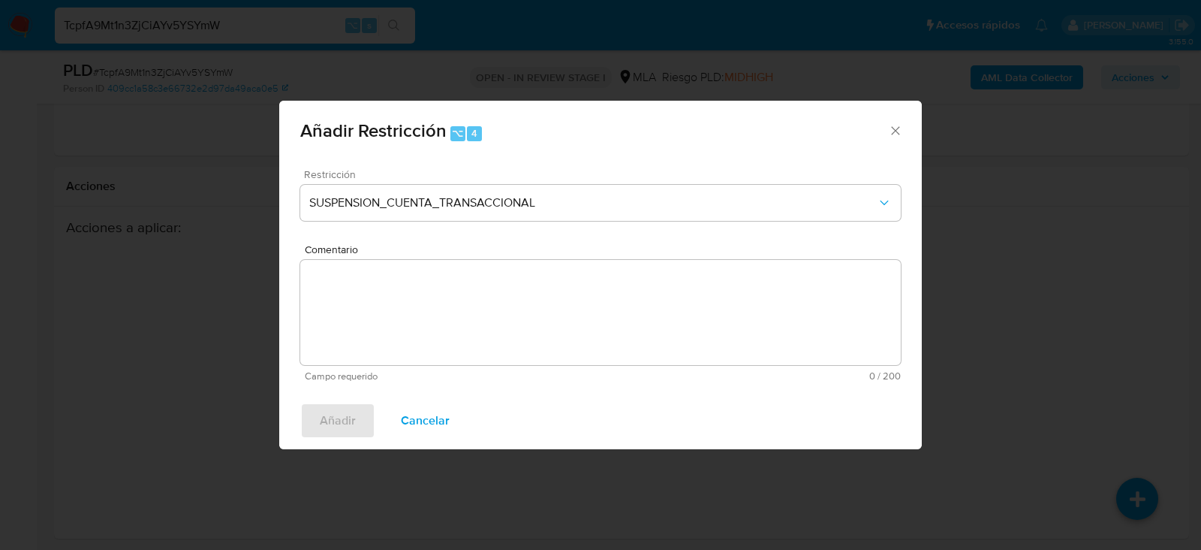
click at [442, 331] on textarea "Comentario" at bounding box center [600, 312] width 601 height 105
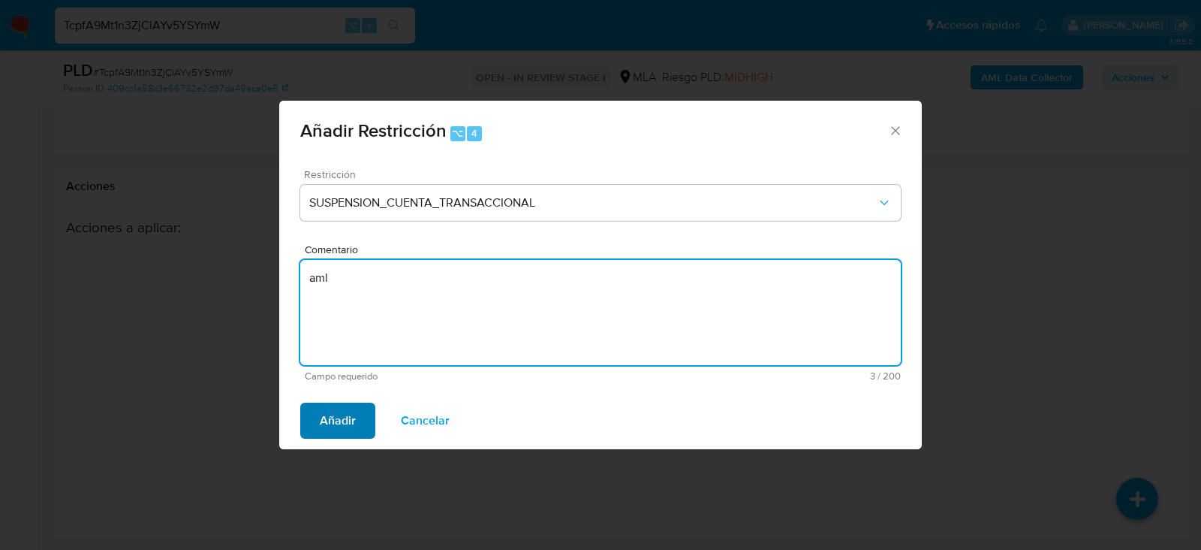
type textarea "aml"
click at [346, 410] on span "Añadir" at bounding box center [338, 420] width 36 height 33
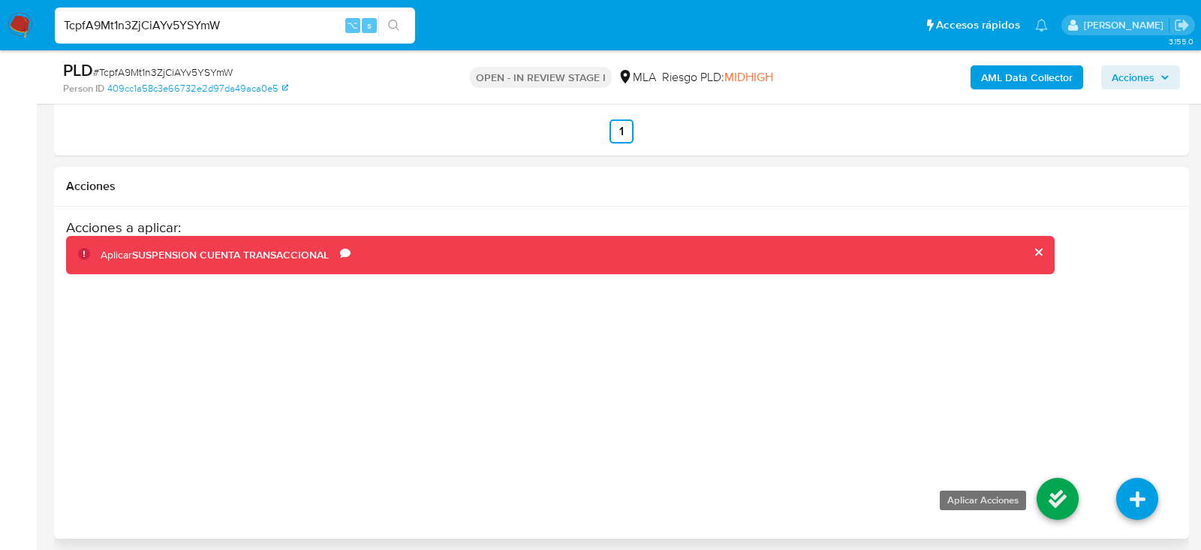
click at [1046, 496] on icon at bounding box center [1058, 499] width 42 height 42
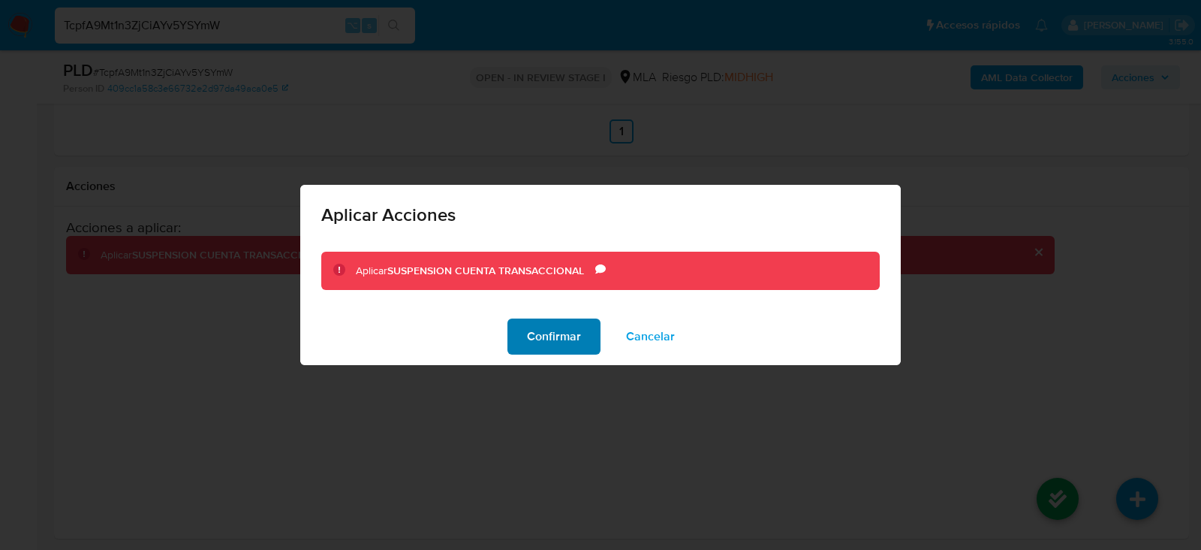
click at [580, 335] on span "Confirmar" at bounding box center [554, 336] width 54 height 33
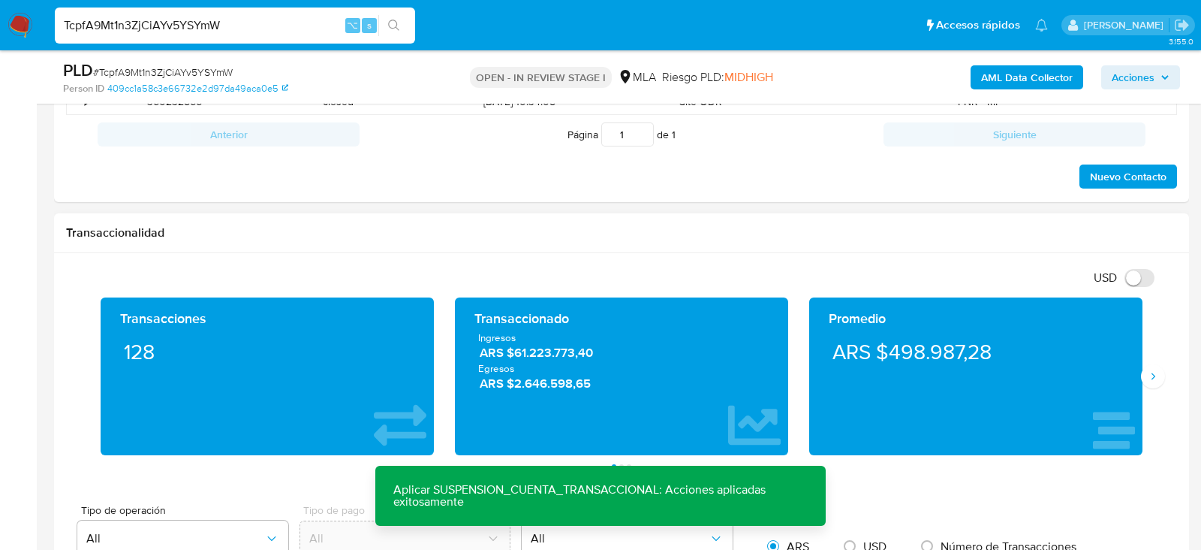
scroll to position [692, 0]
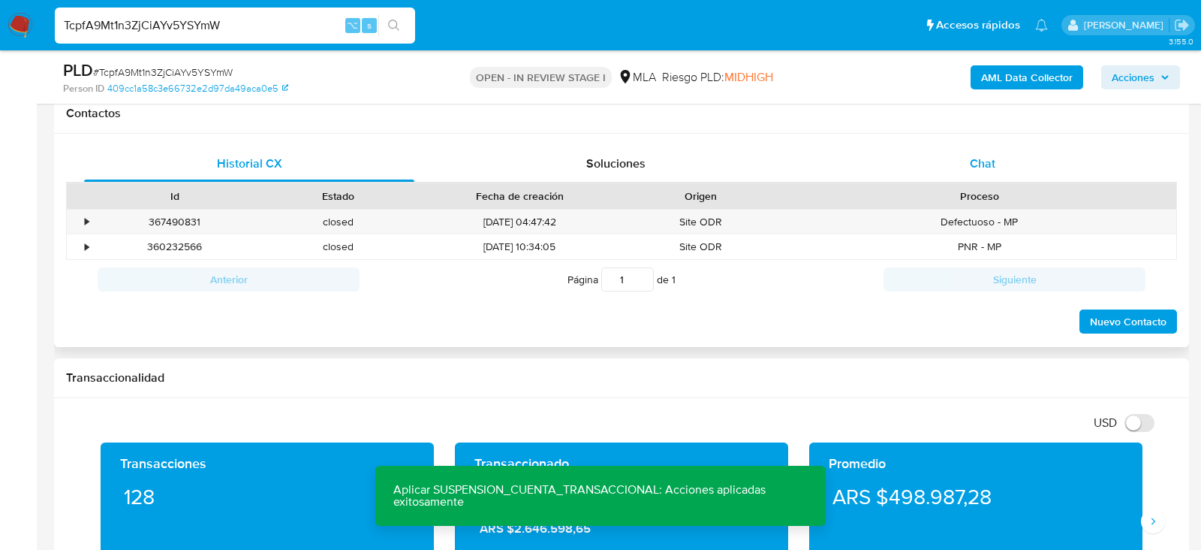
click at [967, 176] on div "Chat" at bounding box center [983, 164] width 330 height 36
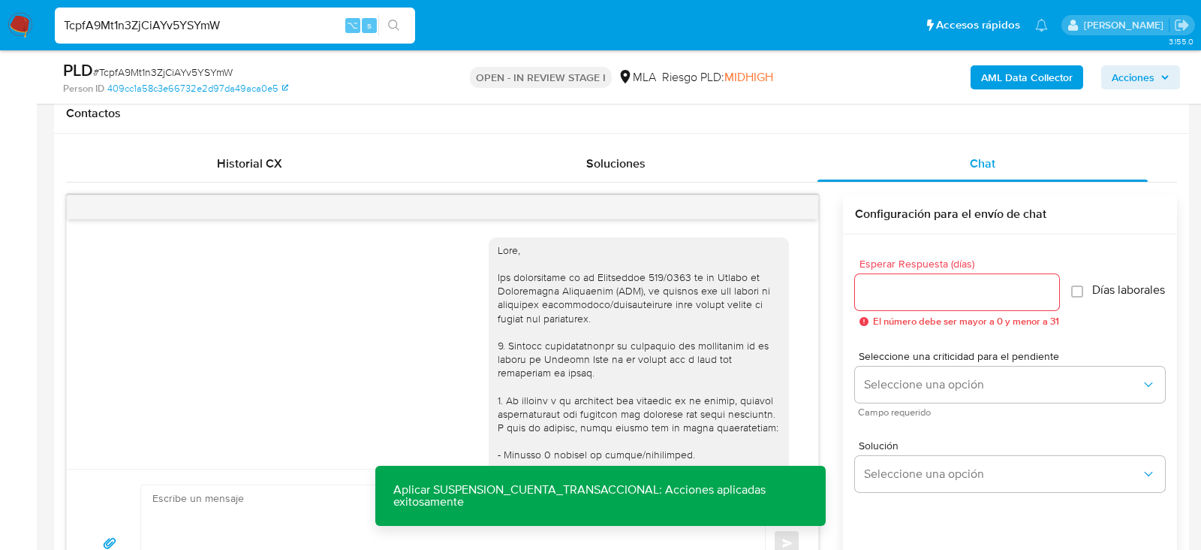
scroll to position [932, 0]
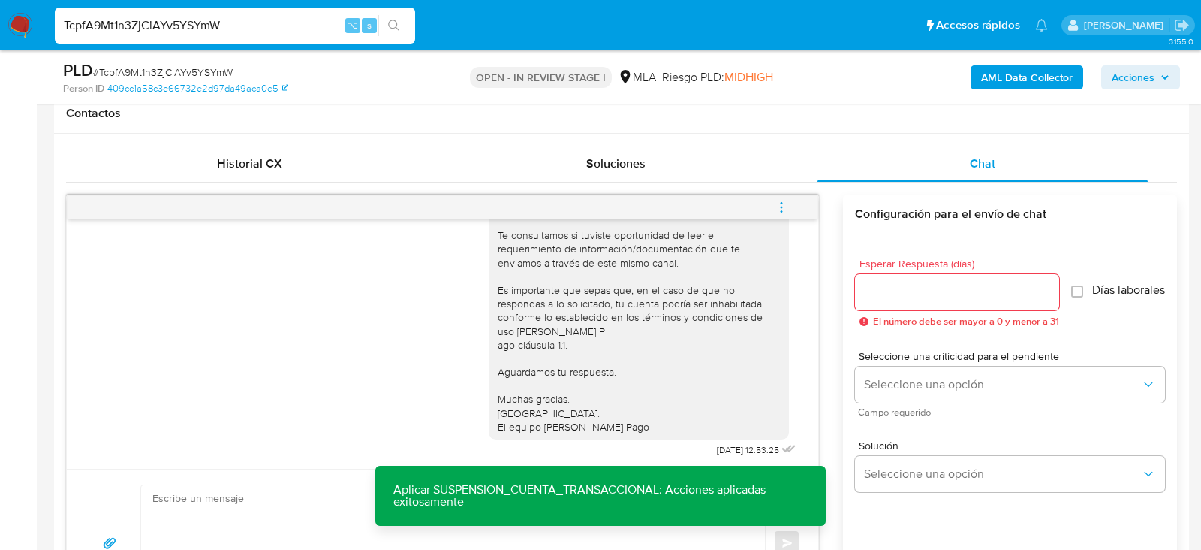
click at [792, 213] on button "menu-action" at bounding box center [782, 207] width 50 height 36
click at [704, 173] on li "Cerrar conversación" at bounding box center [680, 176] width 154 height 27
click at [244, 31] on input "TcpfA9Mt1n3ZjCiAYv5YSYmW" at bounding box center [235, 26] width 360 height 20
paste input "Sdj5jHK5NY3YckP3jxNgbXfX"
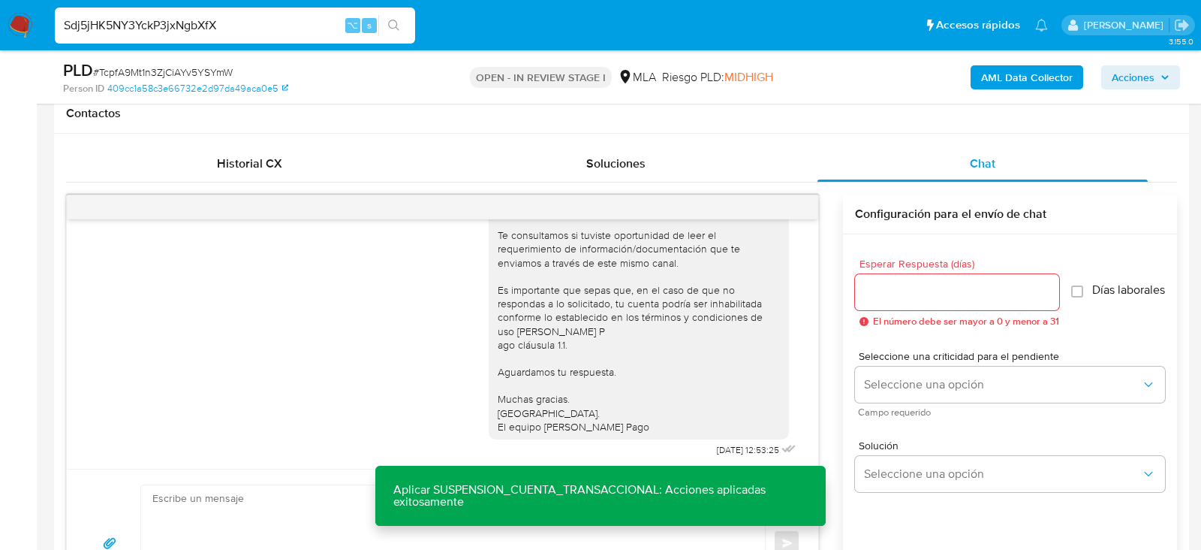
type input "Sdj5jHK5NY3YckP3jxNgbXfX"
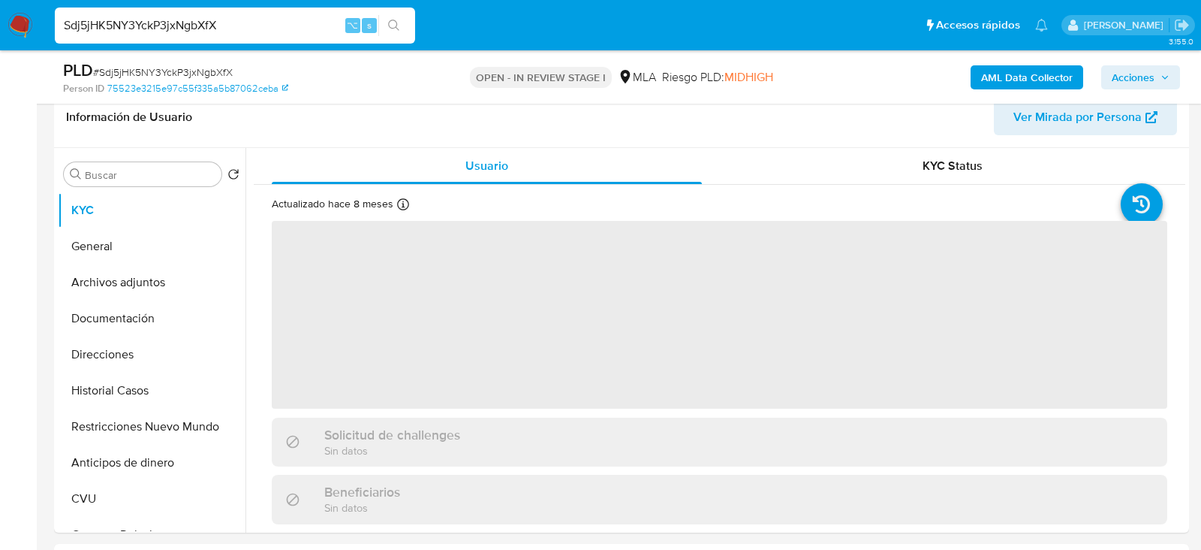
scroll to position [250, 0]
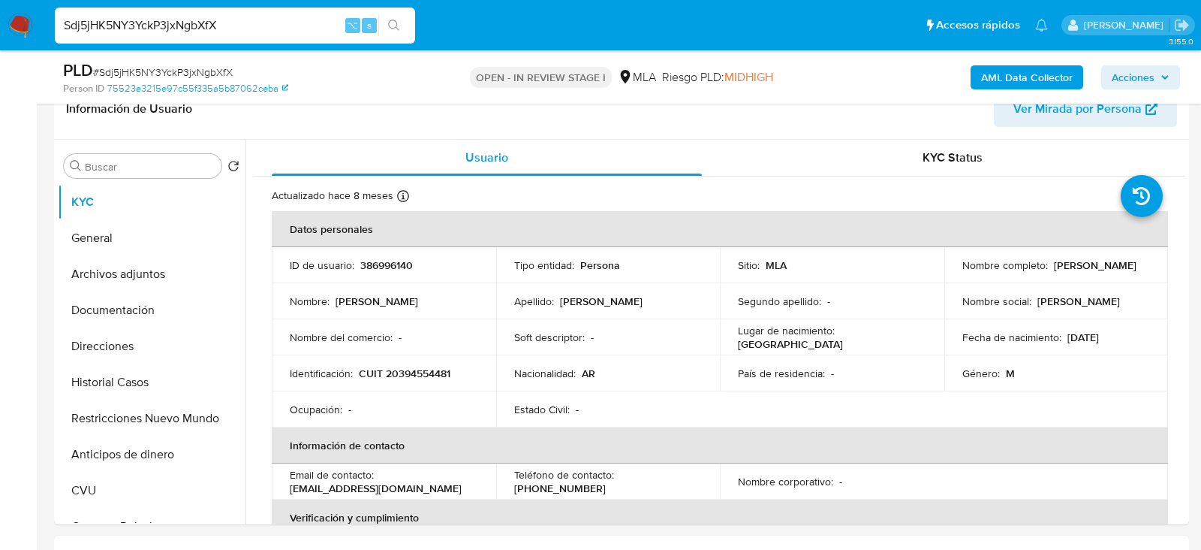
select select "10"
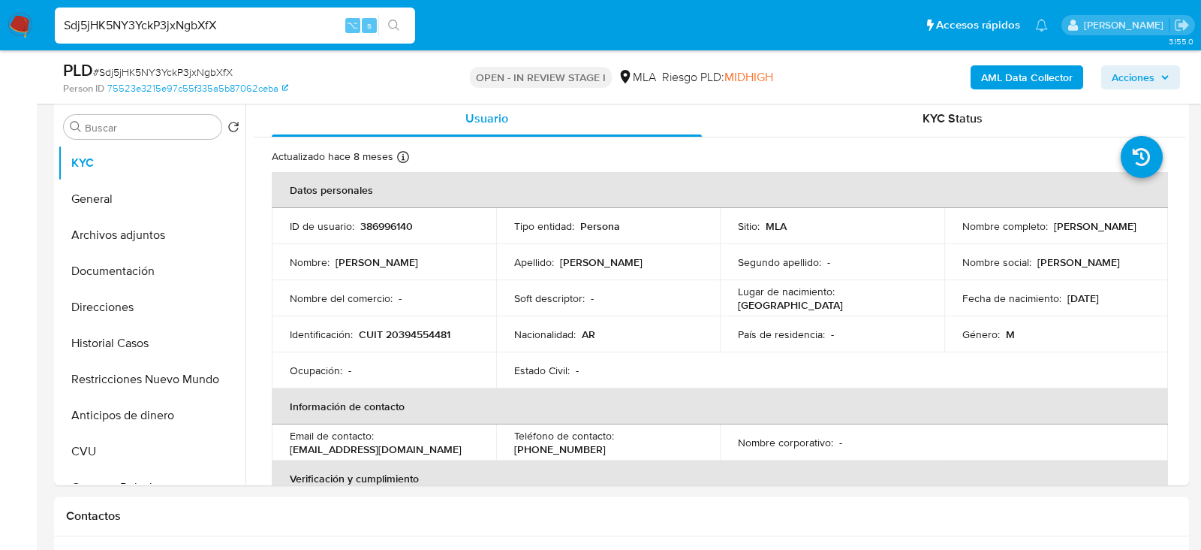
scroll to position [291, 0]
click at [372, 228] on p "386996140" at bounding box center [386, 224] width 53 height 14
copy p "386996140"
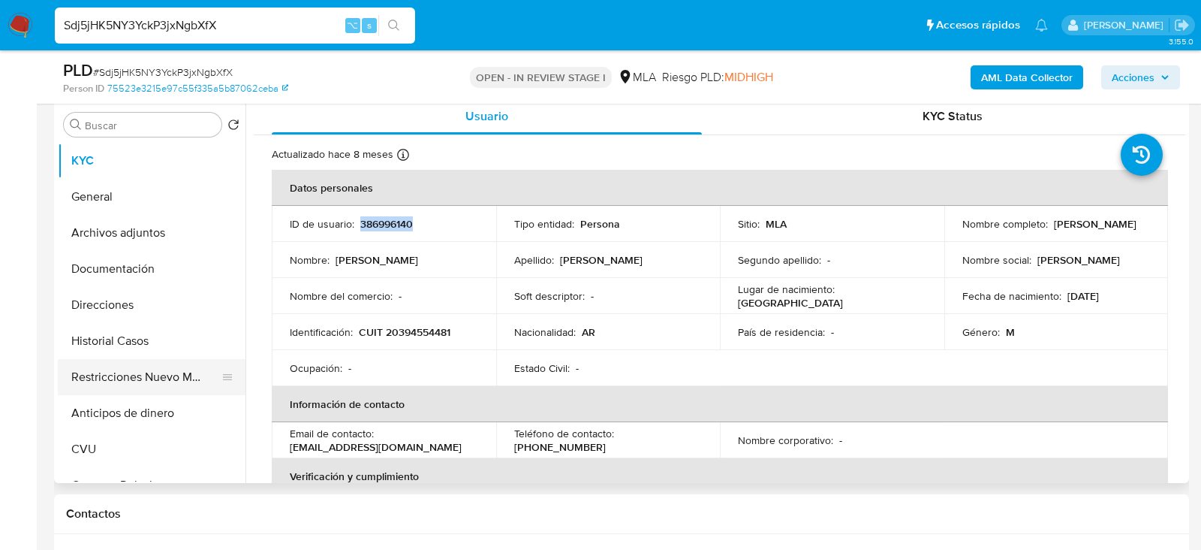
click at [130, 359] on button "Restricciones Nuevo Mundo" at bounding box center [146, 377] width 176 height 36
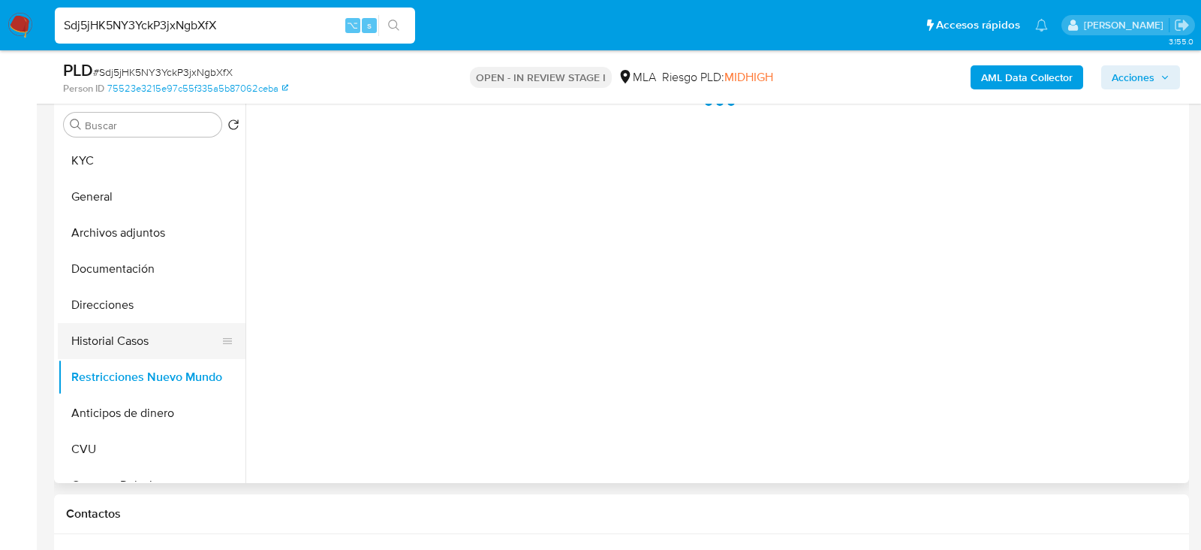
click at [128, 351] on button "Historial Casos" at bounding box center [146, 341] width 176 height 36
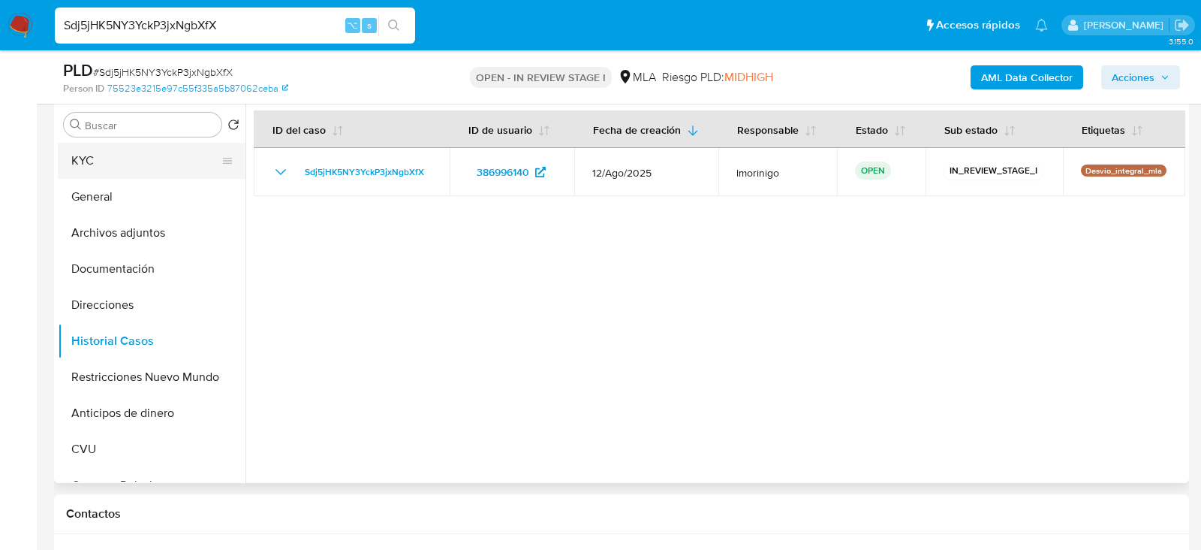
click at [128, 154] on button "KYC" at bounding box center [146, 161] width 176 height 36
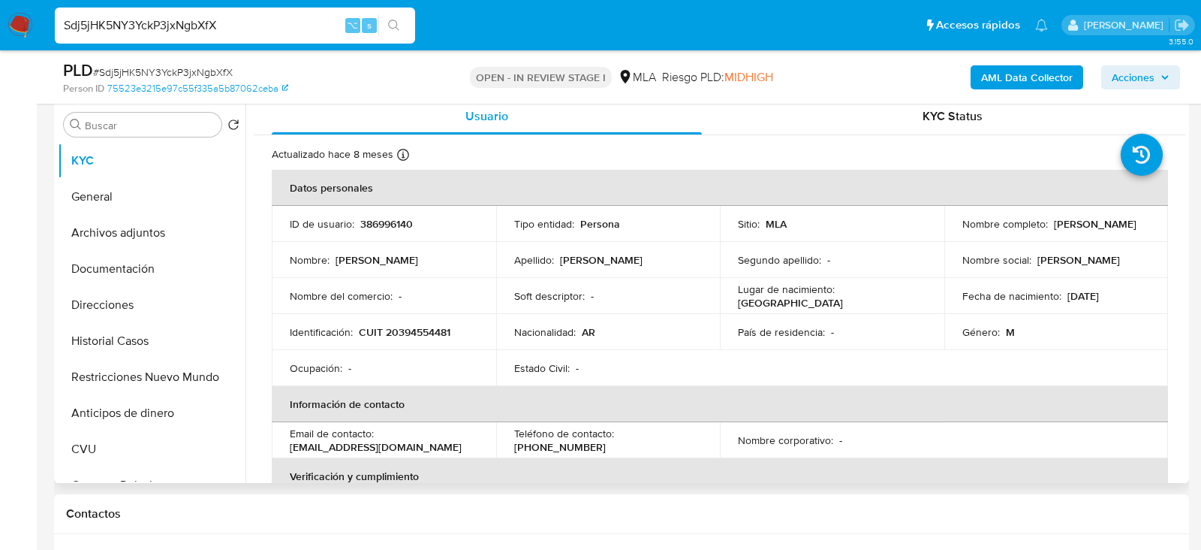
click at [411, 330] on p "CUIT 20394554481" at bounding box center [405, 332] width 92 height 14
copy p "20394554481"
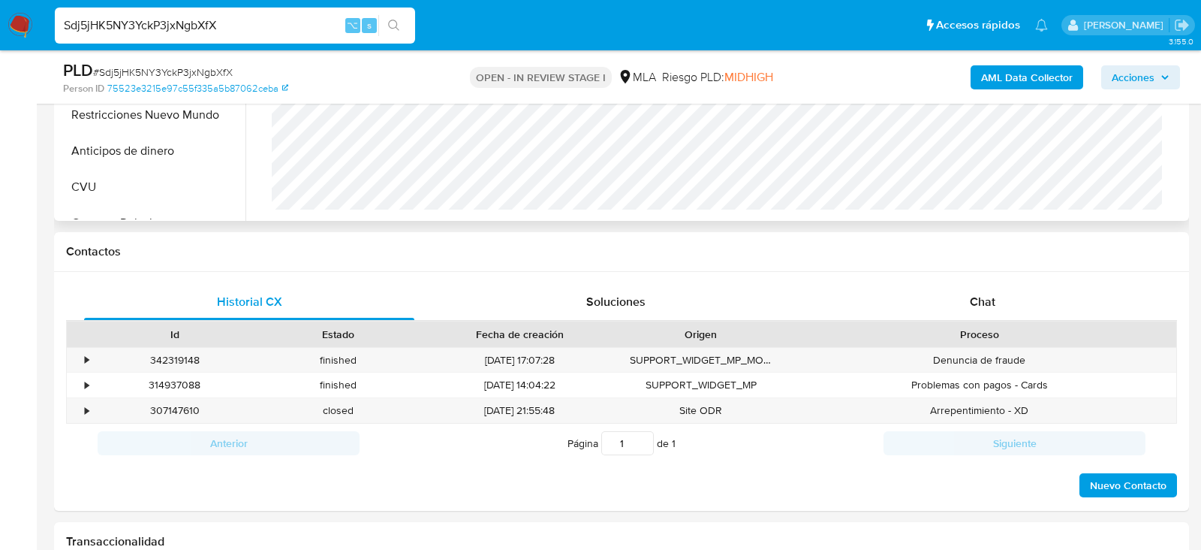
scroll to position [584, 0]
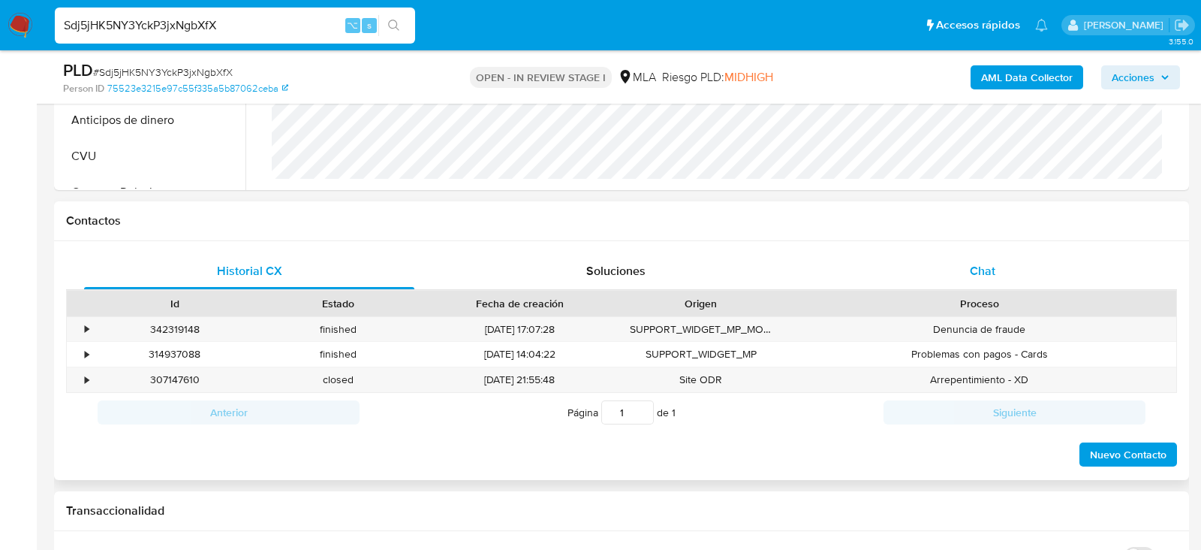
click at [910, 278] on div "Chat" at bounding box center [983, 271] width 330 height 36
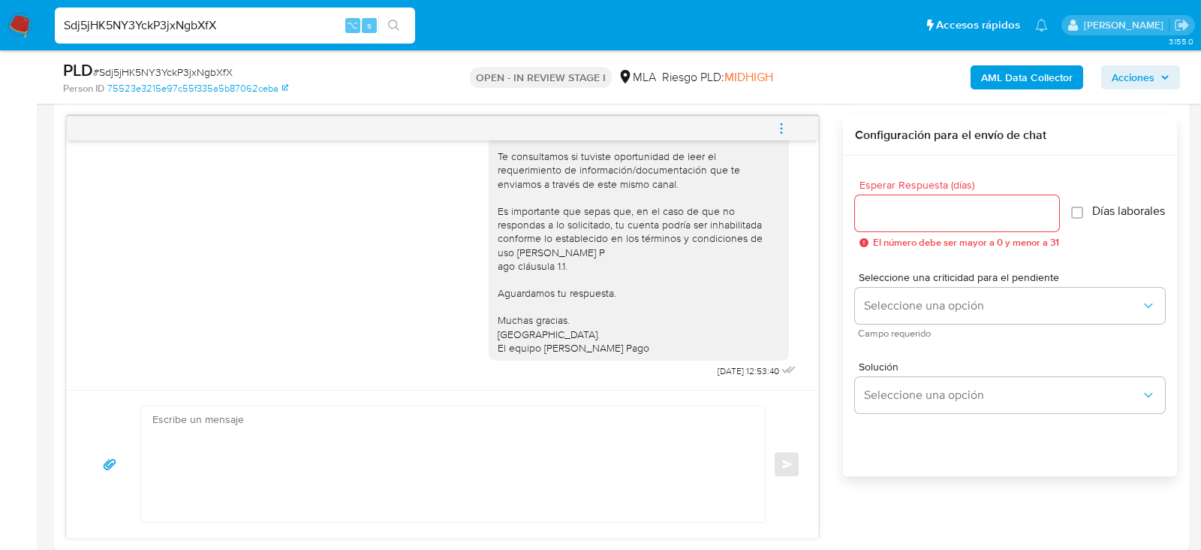
scroll to position [771, 0]
click at [318, 448] on textarea at bounding box center [449, 464] width 594 height 116
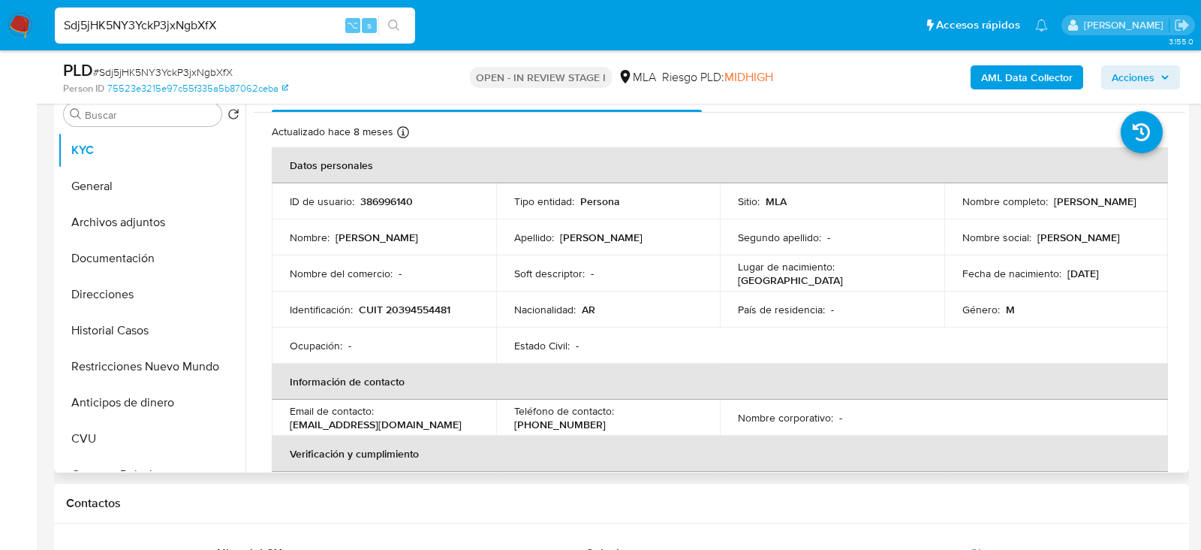
scroll to position [0, 0]
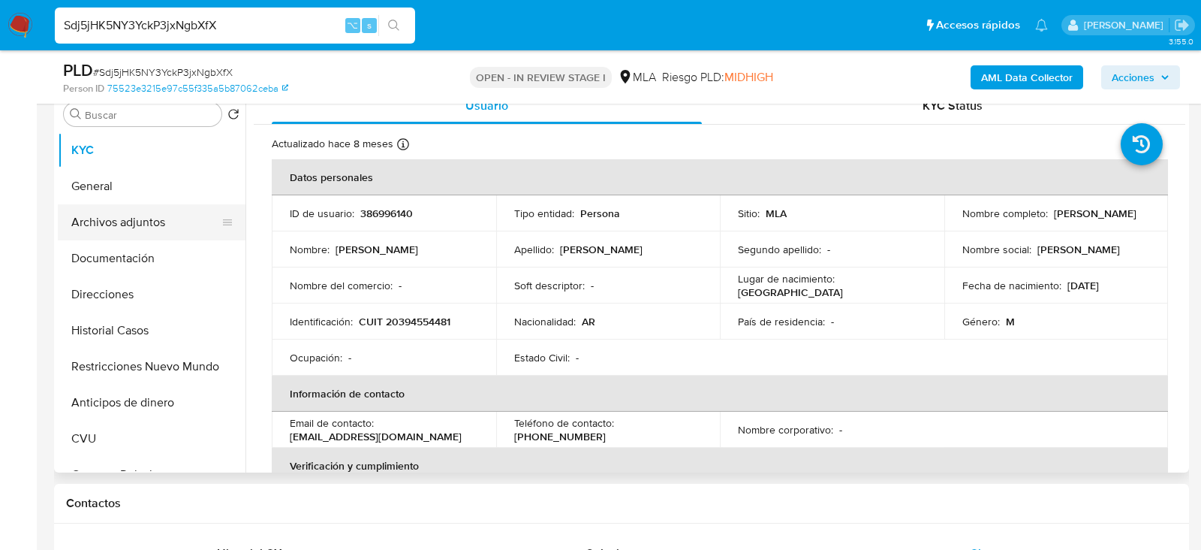
click at [116, 238] on button "Archivos adjuntos" at bounding box center [146, 222] width 176 height 36
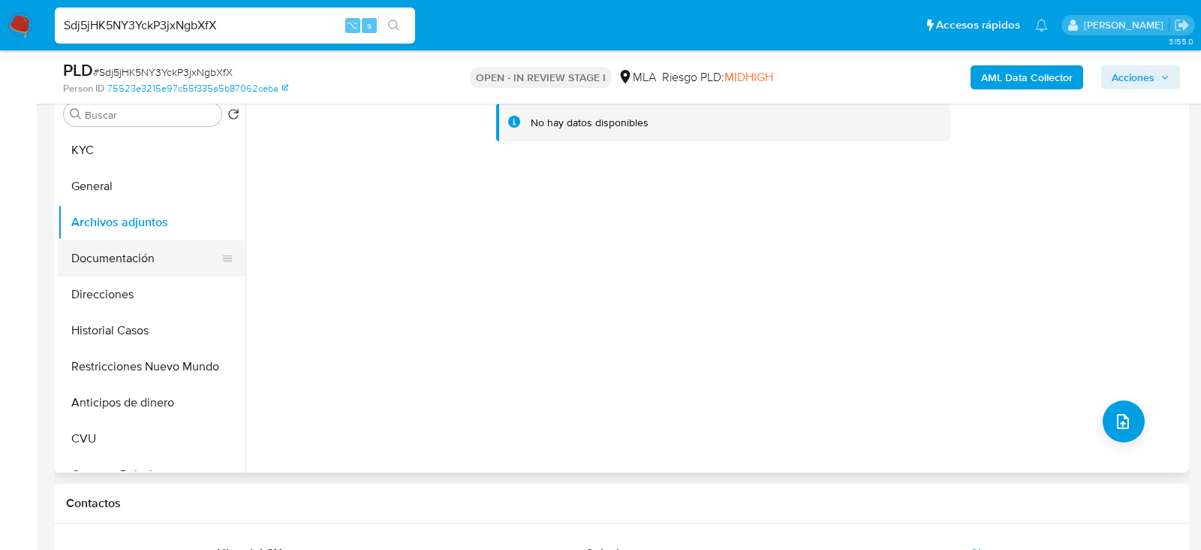
click at [116, 261] on button "Documentación" at bounding box center [146, 258] width 176 height 36
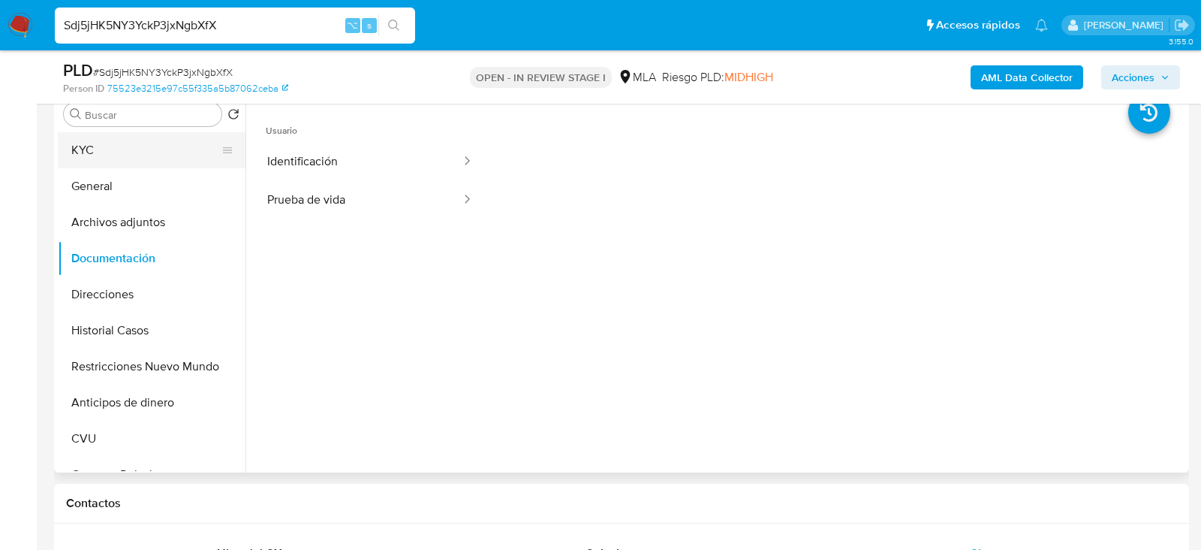
click at [99, 141] on button "KYC" at bounding box center [146, 150] width 176 height 36
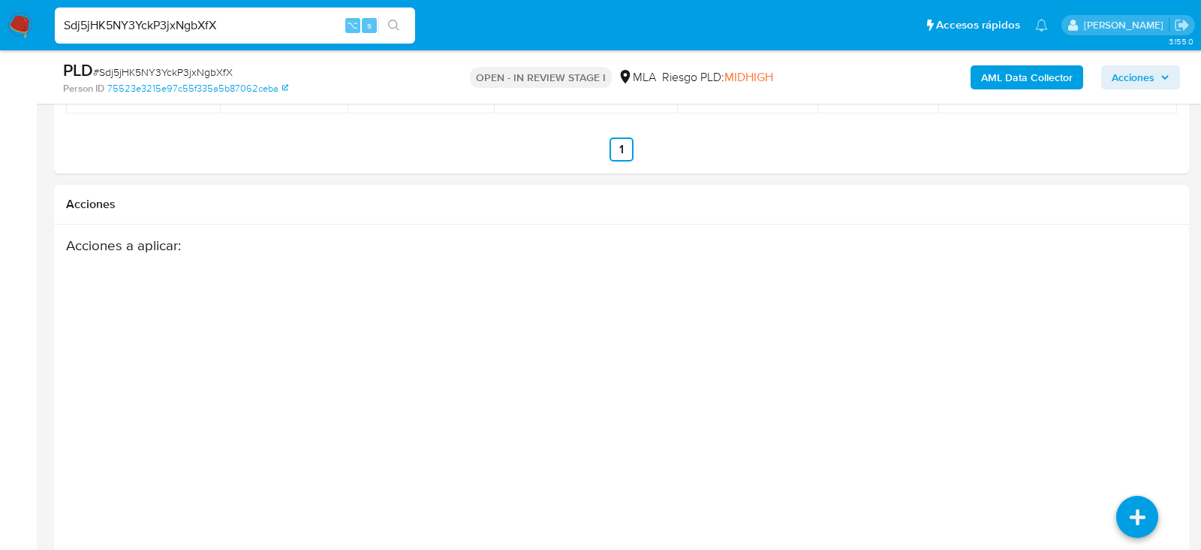
scroll to position [2777, 0]
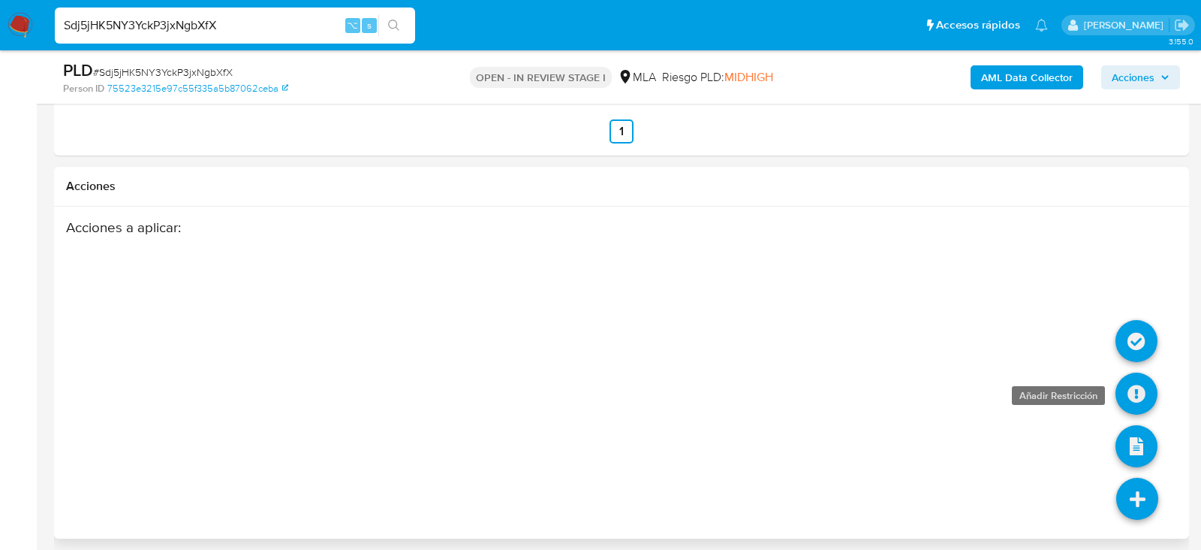
click at [1148, 400] on icon at bounding box center [1137, 393] width 42 height 42
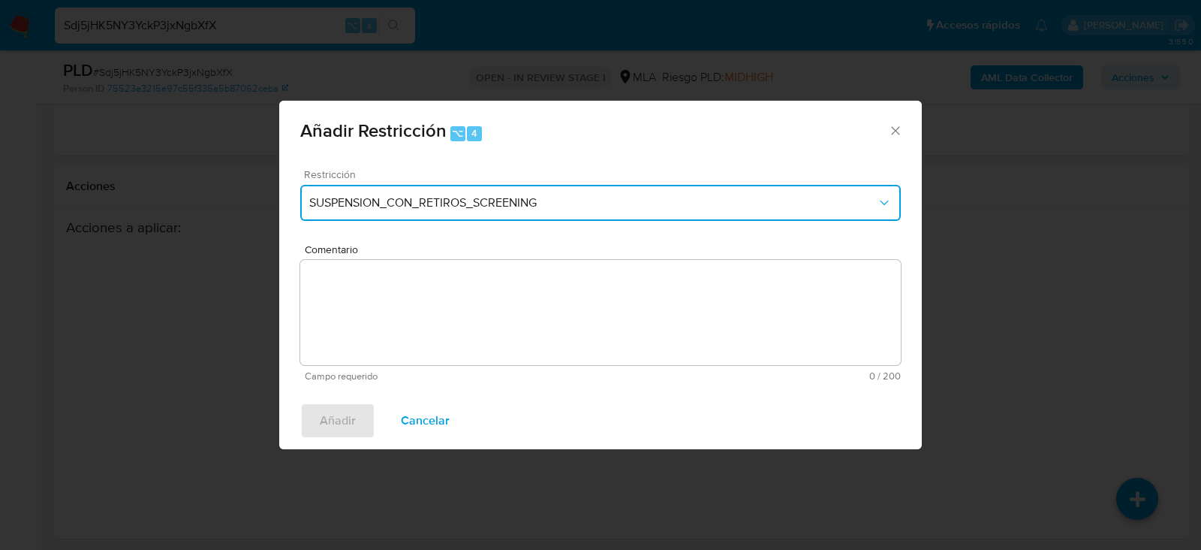
click at [504, 218] on button "SUSPENSION_CON_RETIROS_SCREENING" at bounding box center [600, 203] width 601 height 36
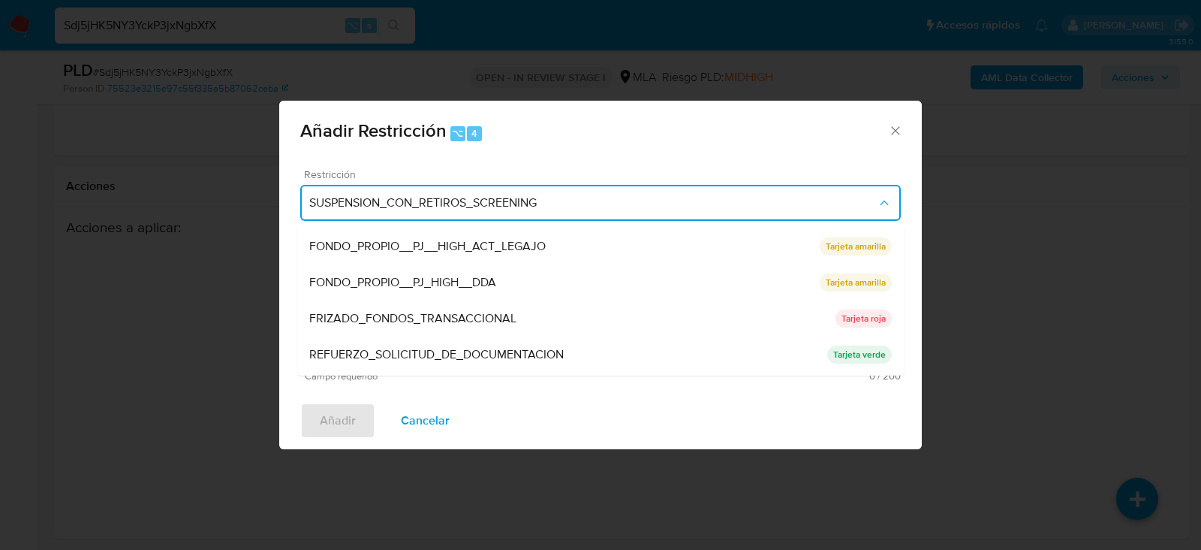
scroll to position [298, 0]
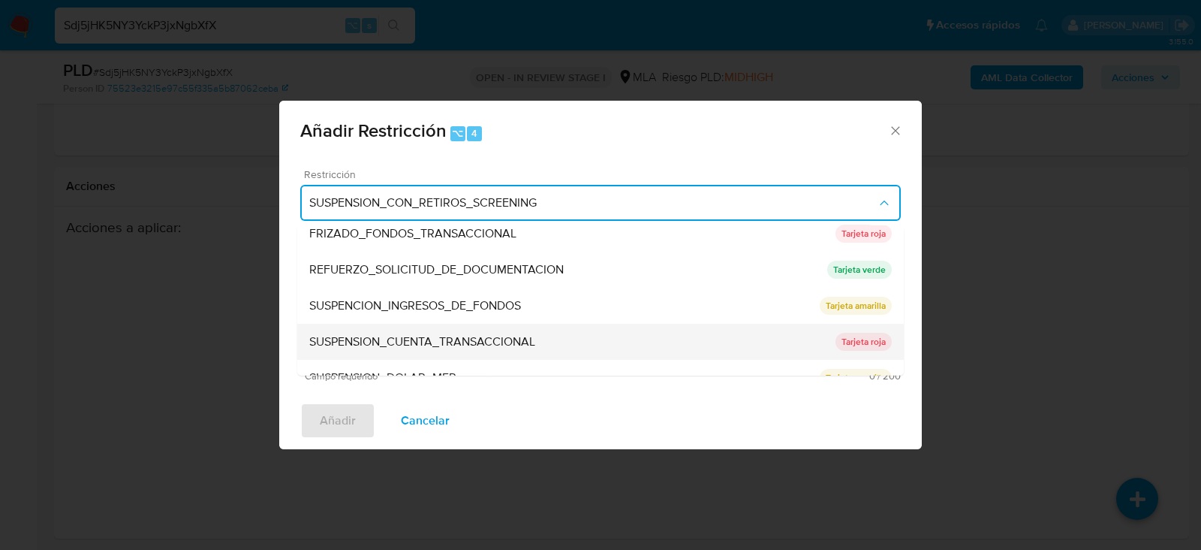
click at [520, 342] on span "SUSPENSION_CUENTA_TRANSACCIONAL" at bounding box center [422, 341] width 226 height 15
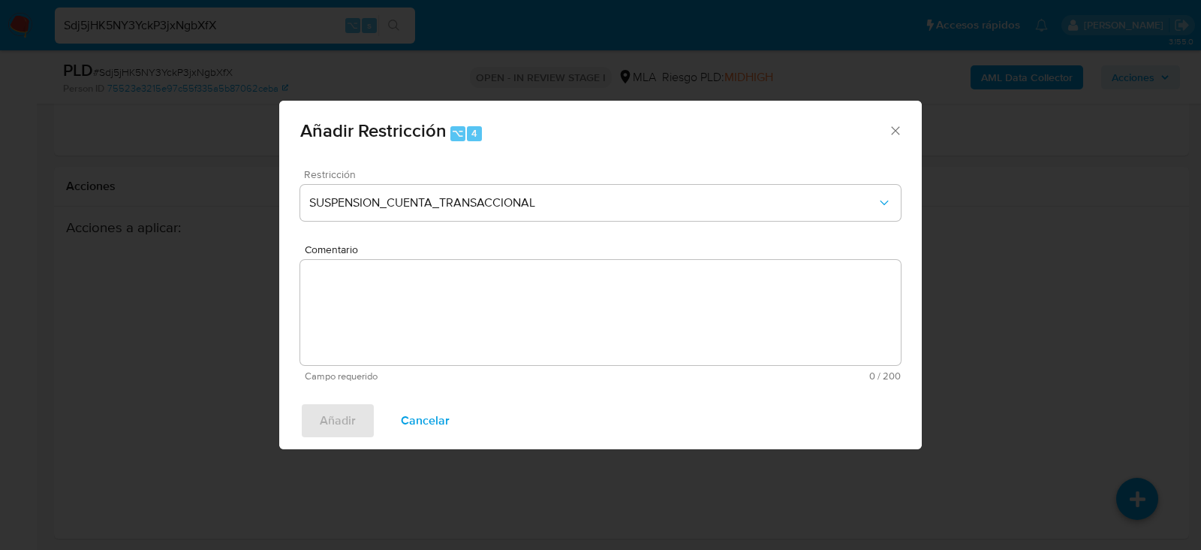
click at [520, 342] on textarea "Comentario" at bounding box center [600, 312] width 601 height 105
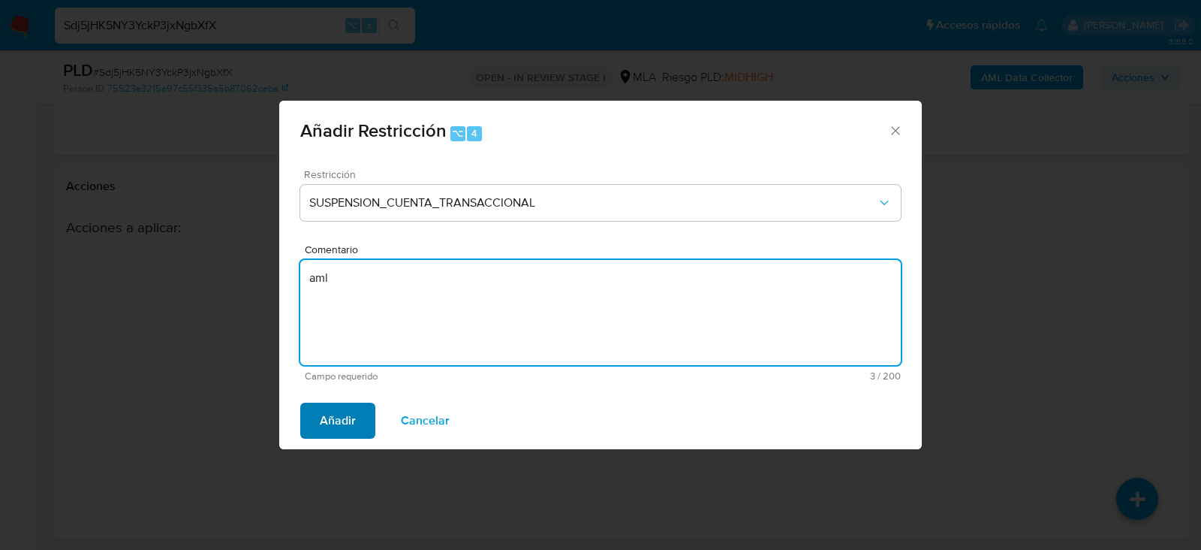
type textarea "aml"
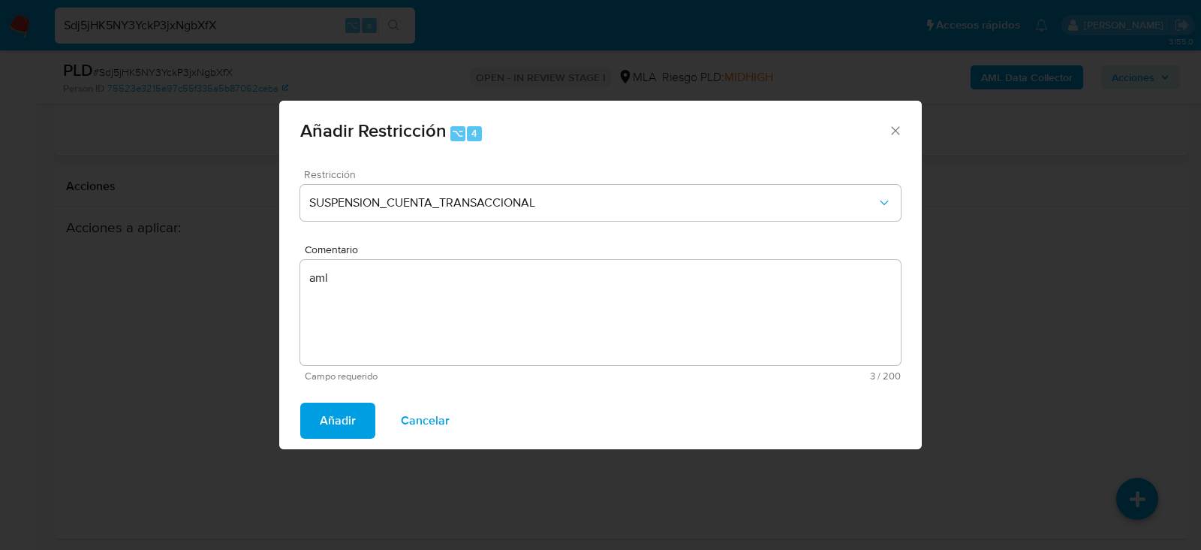
click at [354, 417] on button "Añadir" at bounding box center [337, 420] width 75 height 36
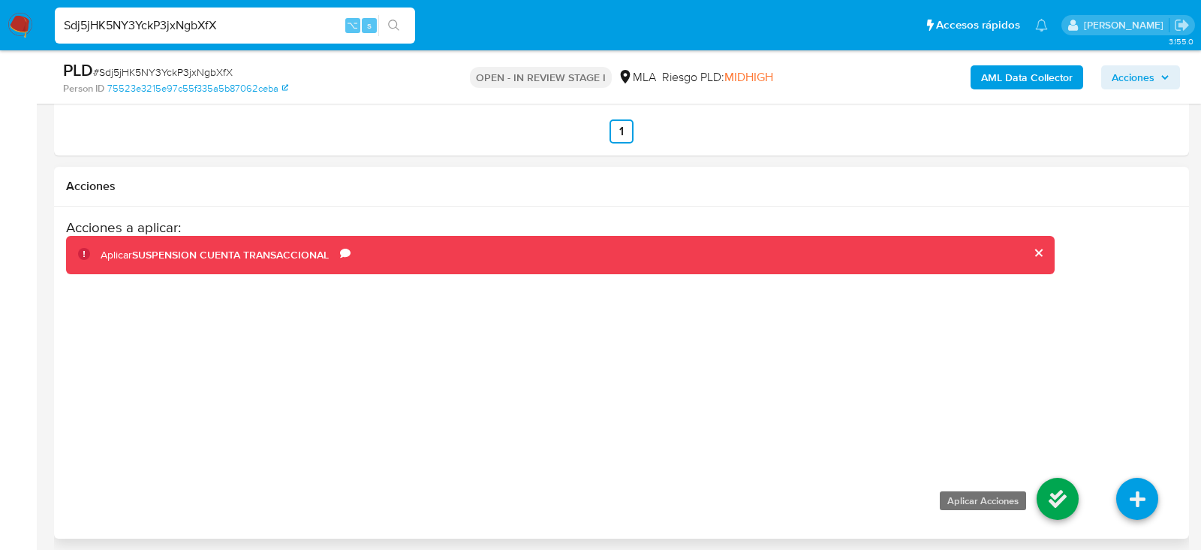
click at [1072, 492] on icon at bounding box center [1058, 499] width 42 height 42
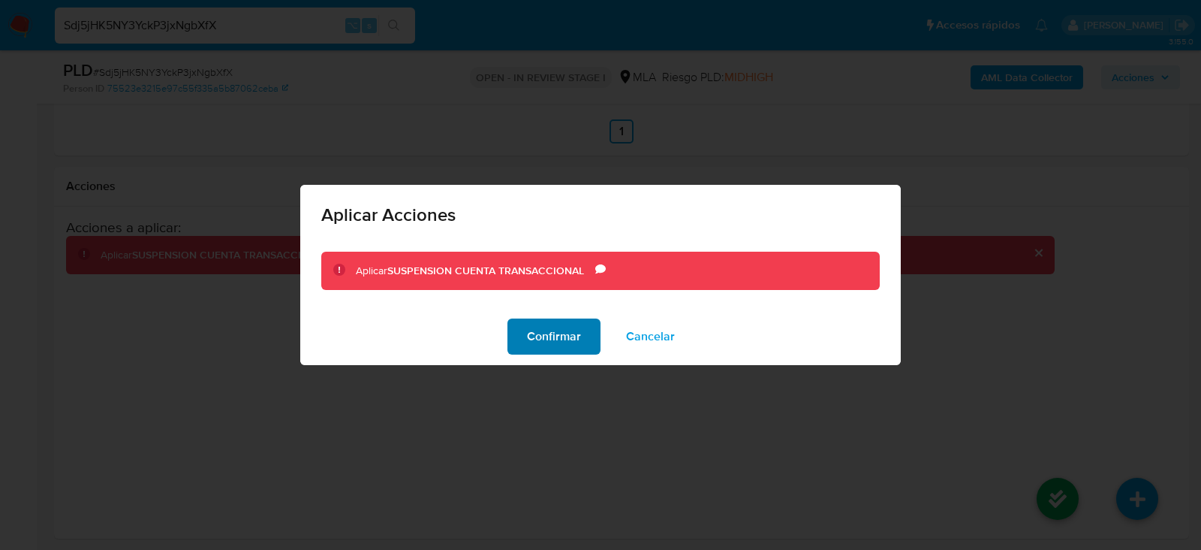
click at [566, 336] on span "Confirmar" at bounding box center [554, 336] width 54 height 33
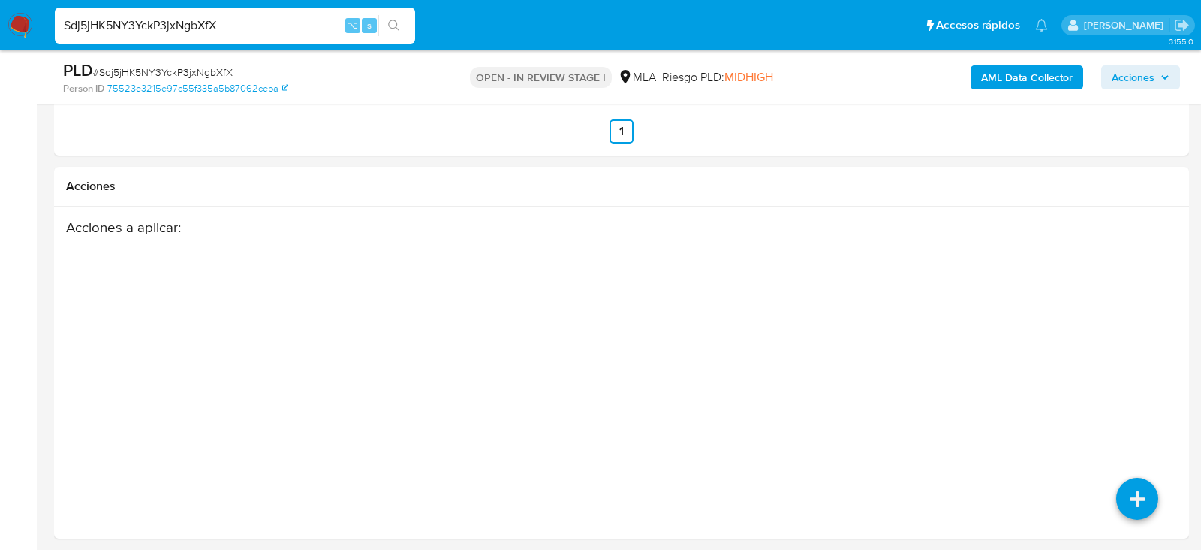
click at [190, 14] on div "Sdj5jHK5NY3YckP3jxNgbXfX ⌥ s" at bounding box center [235, 26] width 360 height 36
click at [190, 20] on input "Sdj5jHK5NY3YckP3jxNgbXfX" at bounding box center [235, 26] width 360 height 20
paste input "82ABskuik0eeB5C1pCy1IUs1"
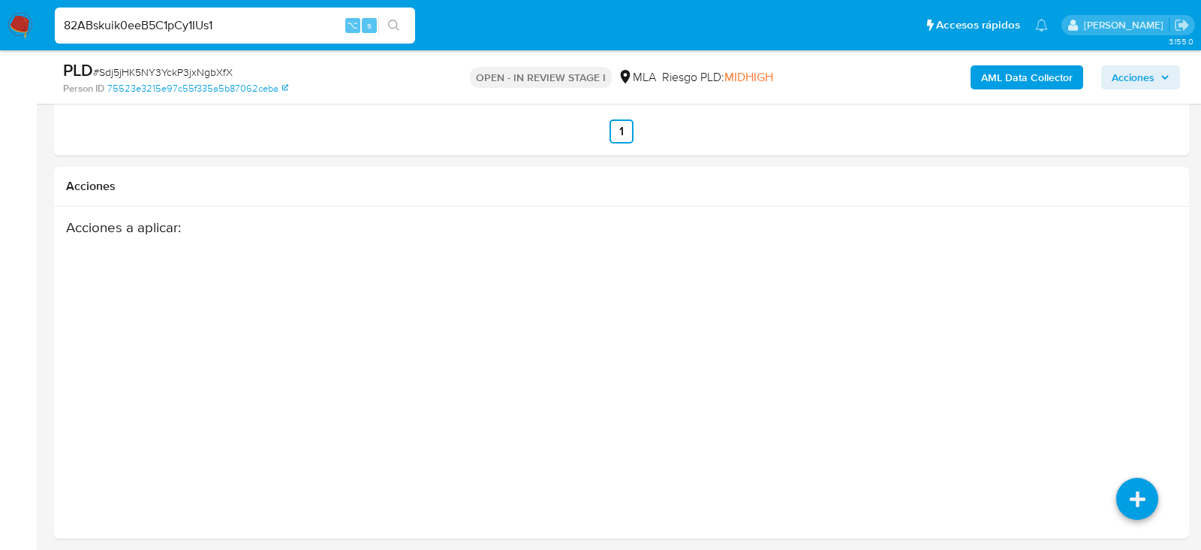
type input "82ABskuik0eeB5C1pCy1IUs1"
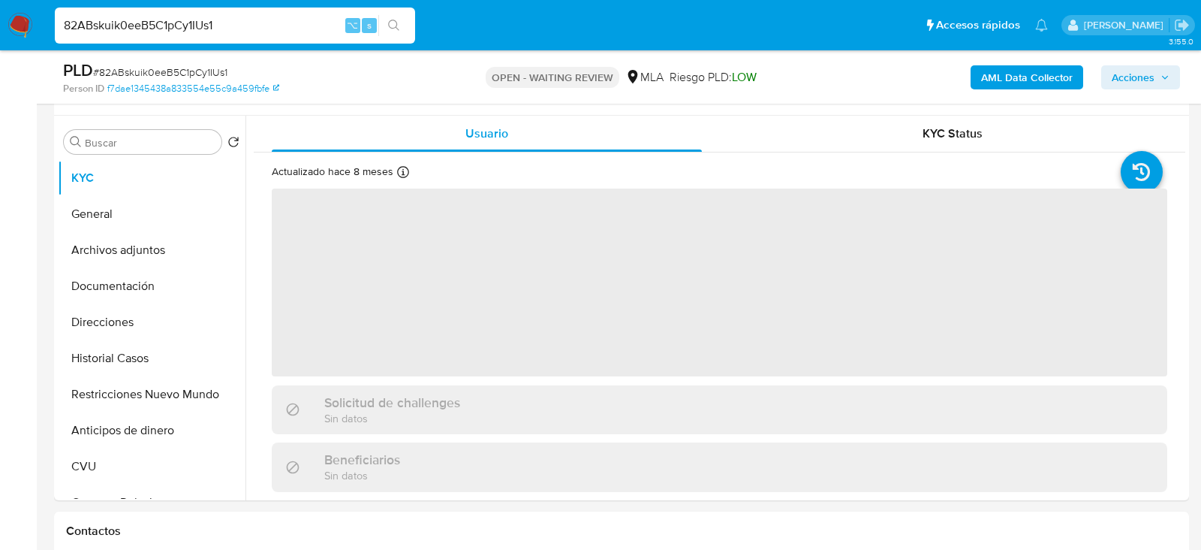
scroll to position [313, 0]
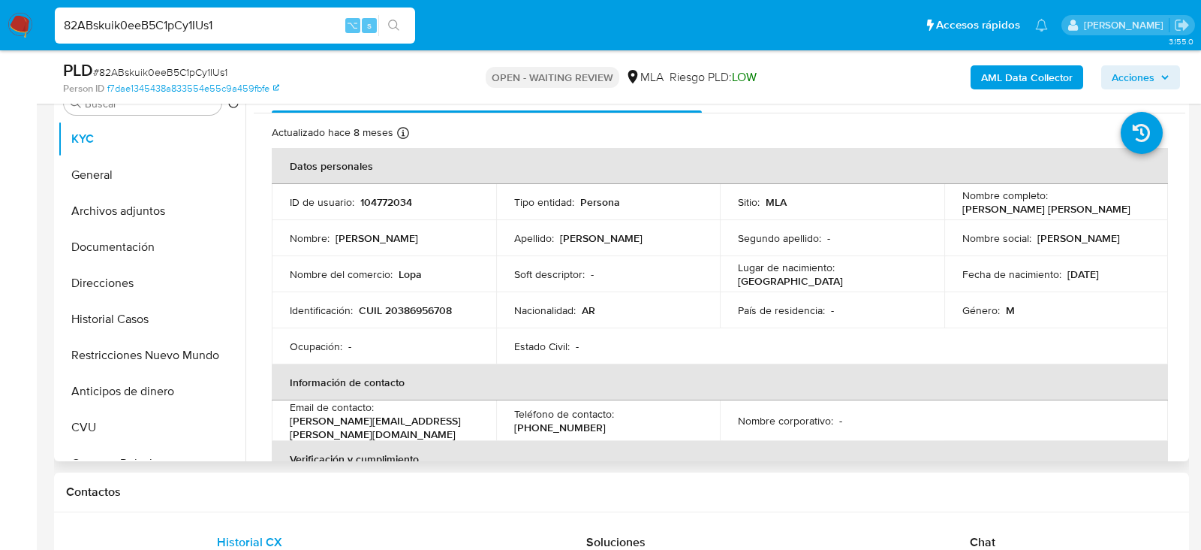
select select "10"
click at [398, 191] on td "ID de usuario : 104772034" at bounding box center [384, 202] width 225 height 36
click at [398, 198] on p "104772034" at bounding box center [386, 202] width 52 height 14
copy p "104772034"
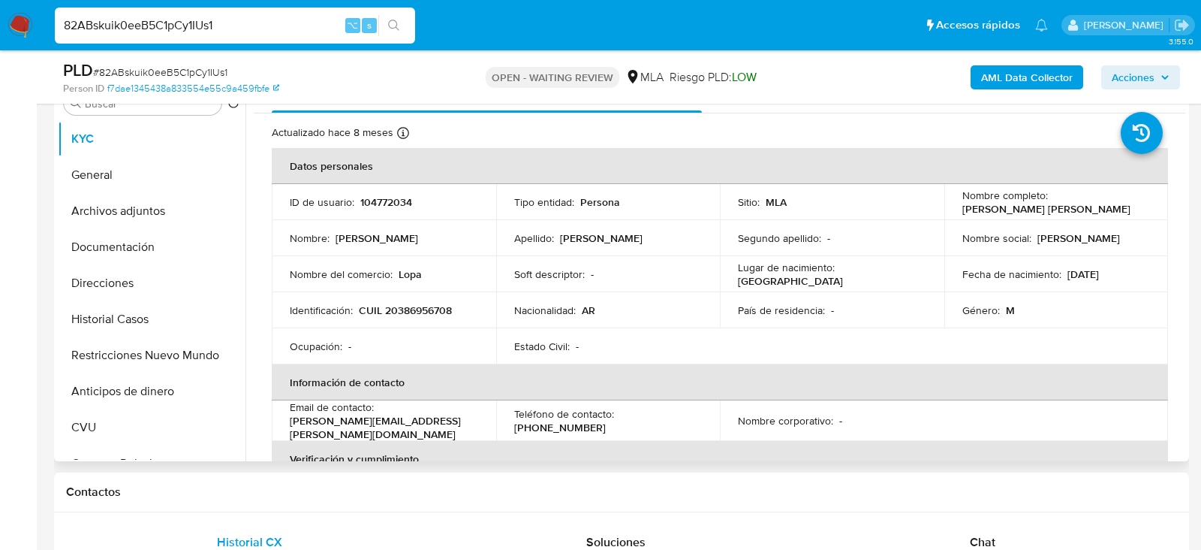
click at [401, 303] on p "CUIL 20386956708" at bounding box center [405, 310] width 93 height 14
copy p "20386956708"
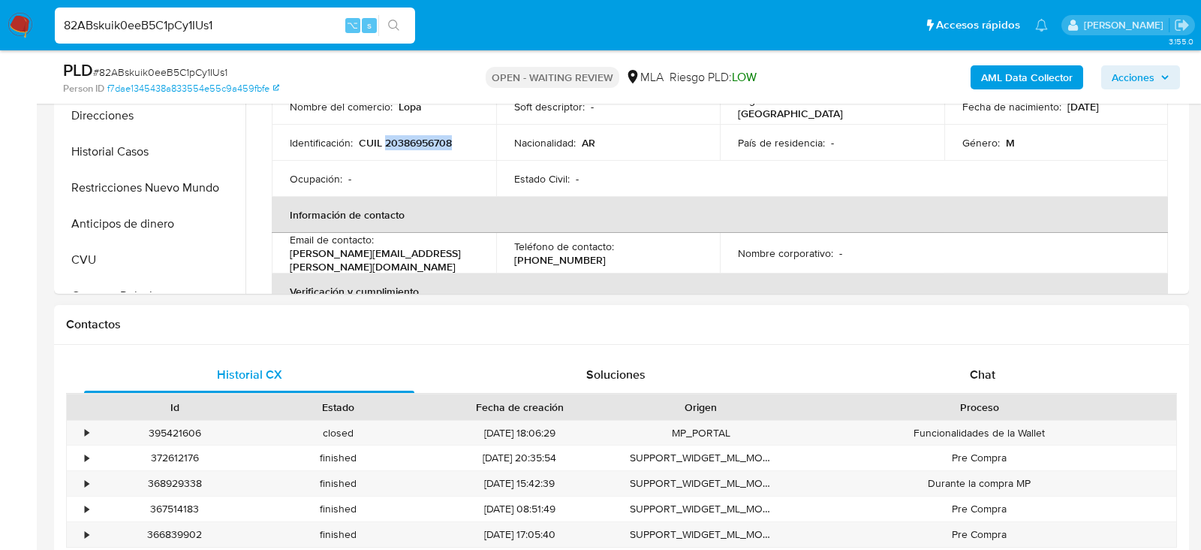
scroll to position [554, 0]
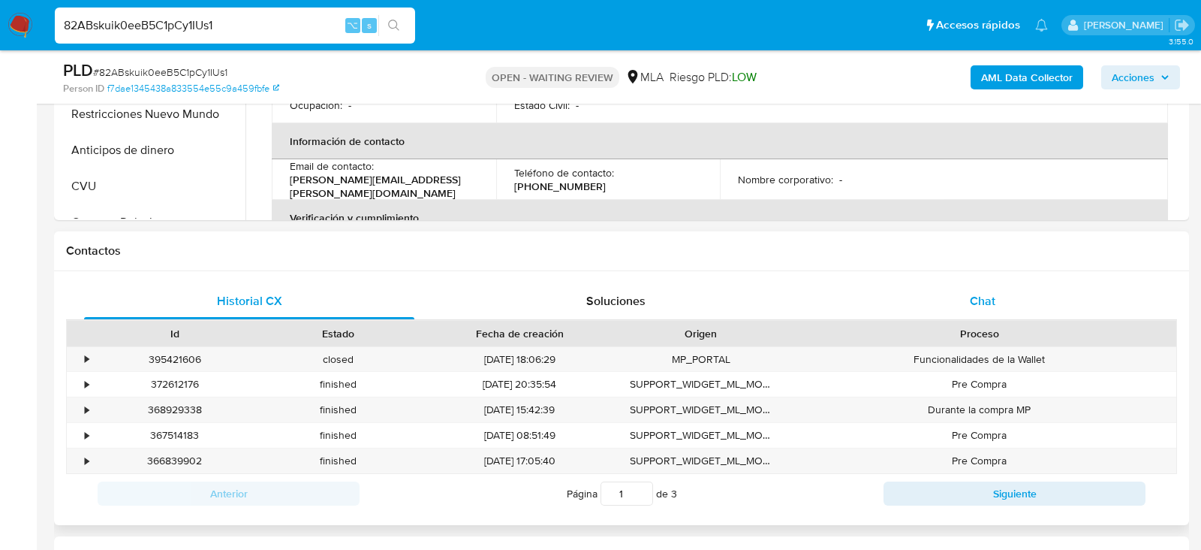
click at [1019, 314] on div "Chat" at bounding box center [983, 301] width 330 height 36
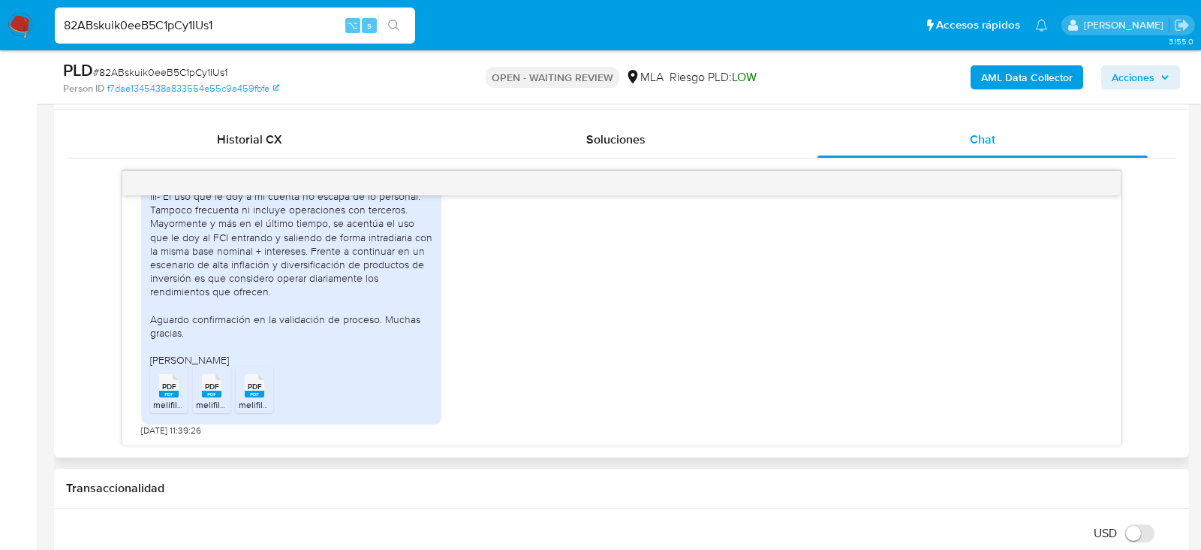
scroll to position [1234, 0]
click at [153, 384] on div "PDF PDF" at bounding box center [169, 383] width 32 height 29
click at [204, 390] on rect at bounding box center [212, 393] width 20 height 7
click at [246, 390] on rect at bounding box center [255, 393] width 20 height 7
click at [209, 24] on input "82ABskuik0eeB5C1pCy1IUs1" at bounding box center [235, 26] width 360 height 20
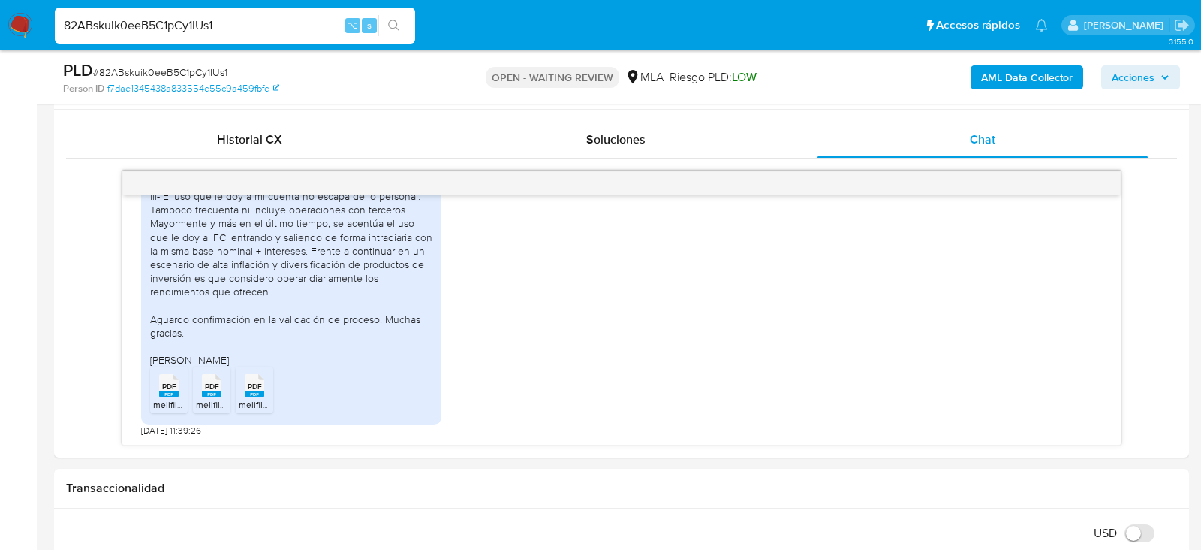
click at [209, 24] on input "82ABskuik0eeB5C1pCy1IUs1" at bounding box center [235, 26] width 360 height 20
paste input "YVqhOdtHtc2hHIJY8pVW73TB"
type input "YVqhOdtHtc2hHIJY8pVW73TB"
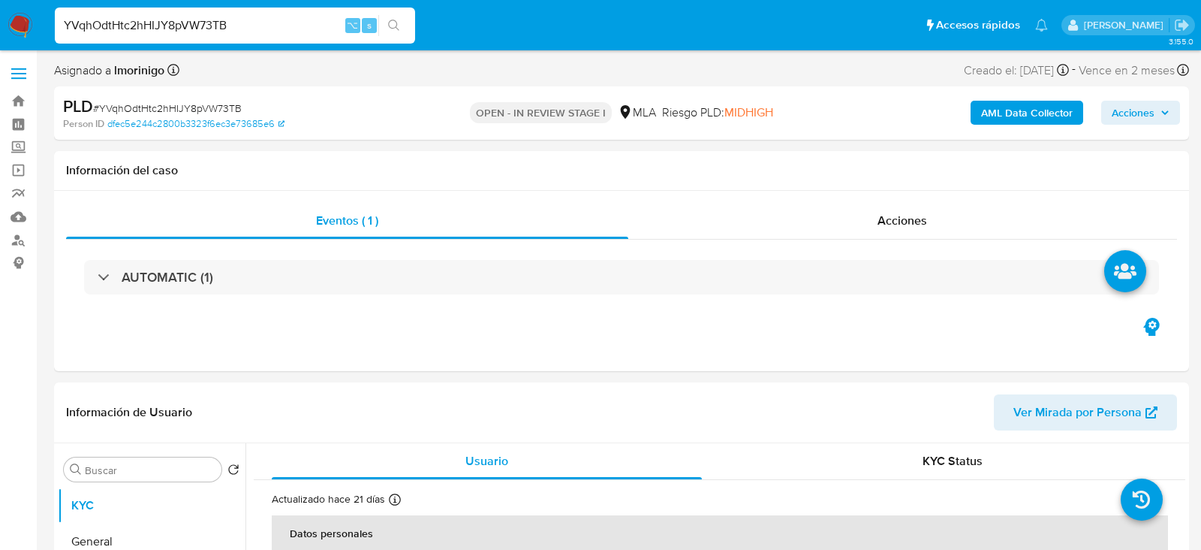
select select "10"
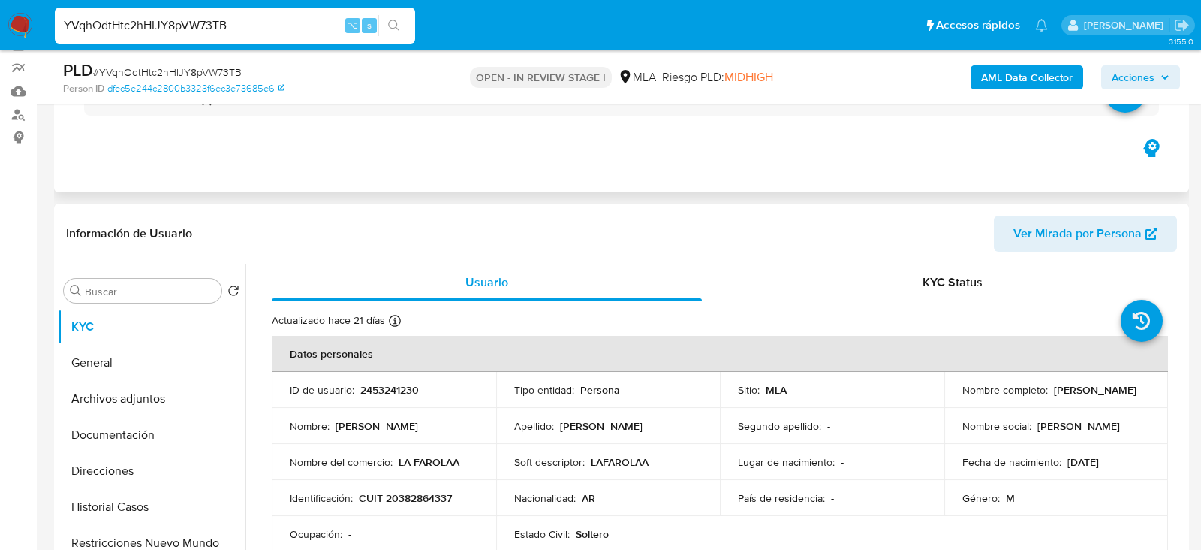
scroll to position [197, 0]
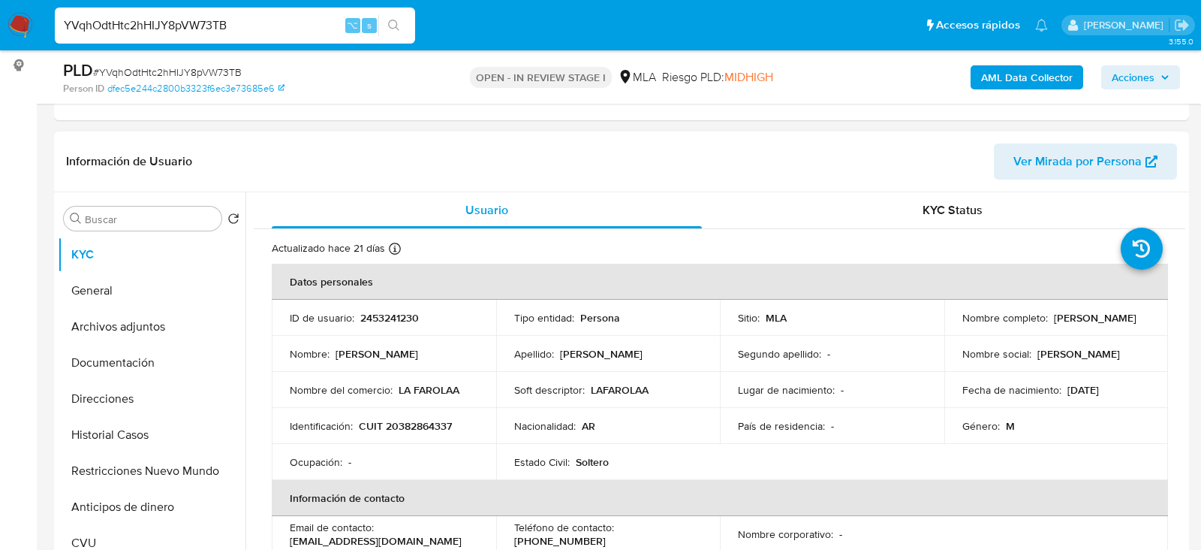
click at [400, 318] on p "2453241230" at bounding box center [389, 318] width 59 height 14
copy p "2453241230"
click at [129, 437] on button "Historial Casos" at bounding box center [146, 435] width 176 height 36
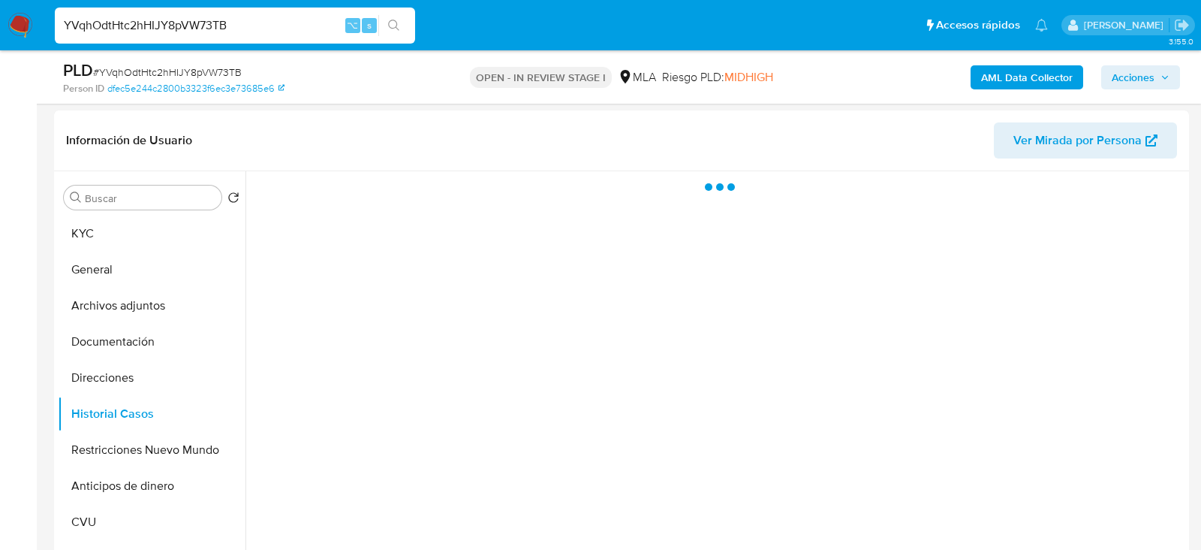
scroll to position [222, 0]
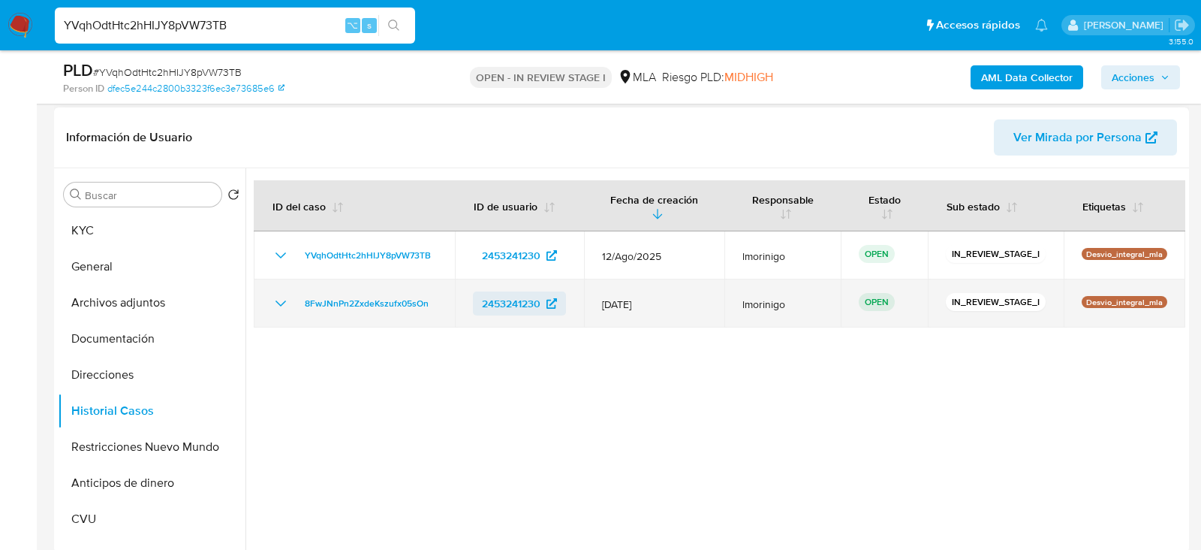
drag, startPoint x: 469, startPoint y: 309, endPoint x: 538, endPoint y: 312, distance: 69.2
click at [538, 312] on td "2453241230" at bounding box center [519, 303] width 129 height 48
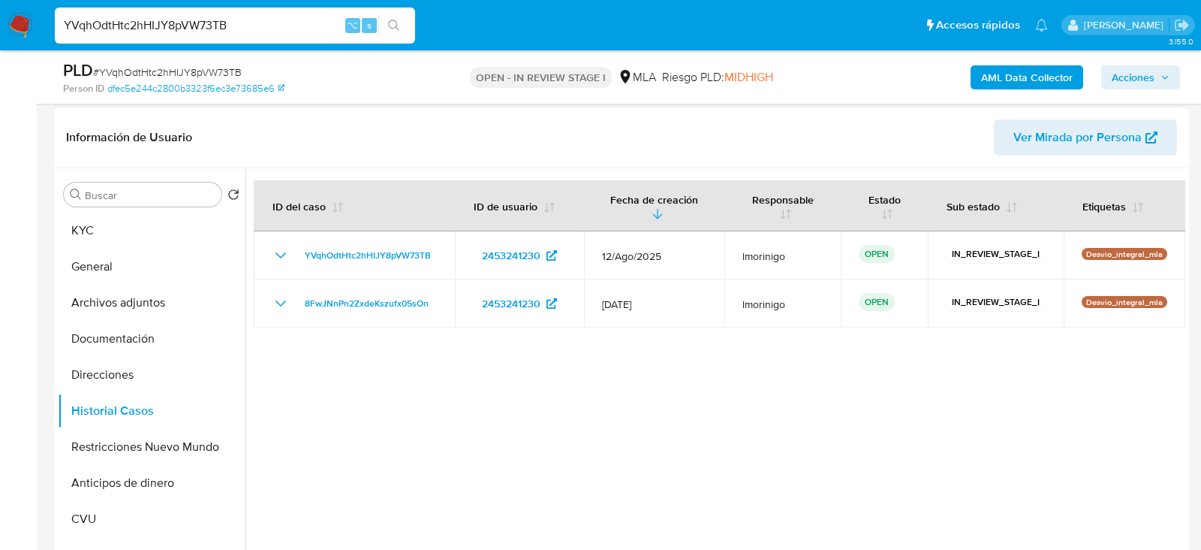
click at [424, 389] on div at bounding box center [716, 360] width 940 height 384
click at [138, 272] on button "General" at bounding box center [146, 267] width 176 height 36
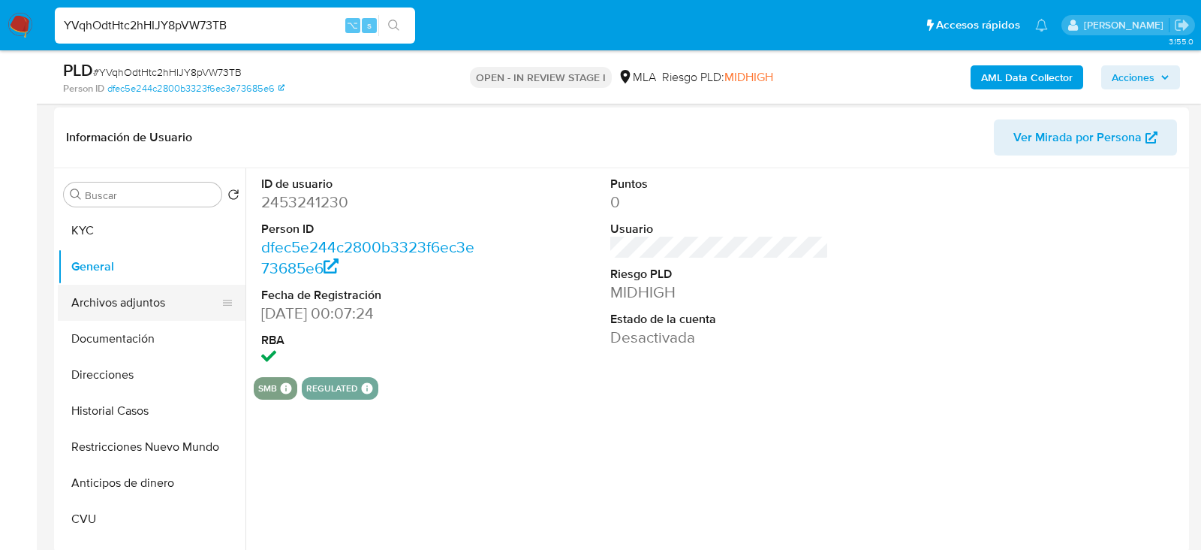
click at [140, 295] on button "Archivos adjuntos" at bounding box center [146, 303] width 176 height 36
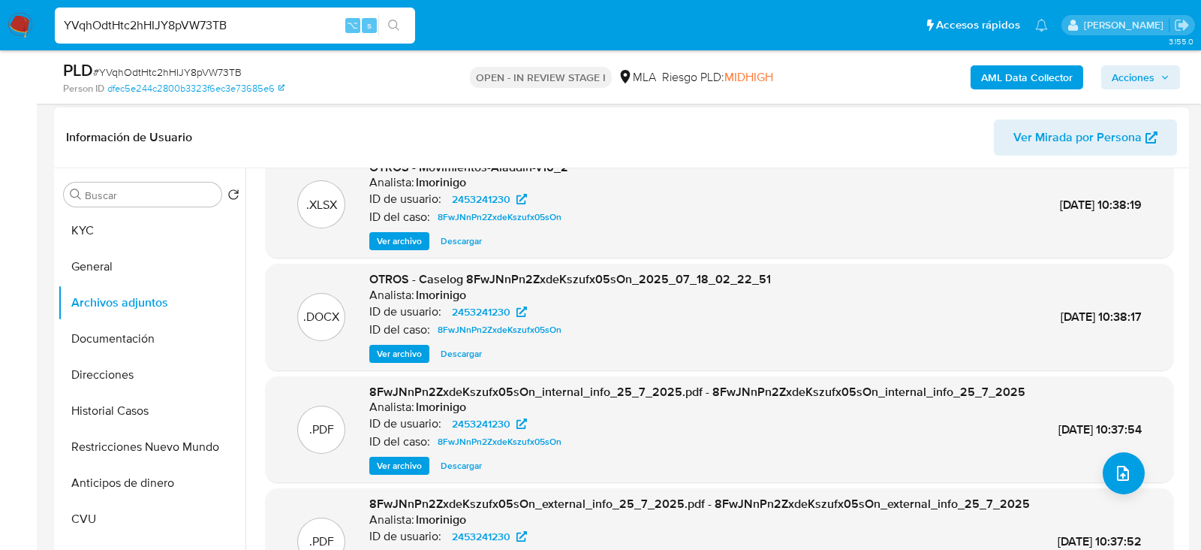
scroll to position [116, 0]
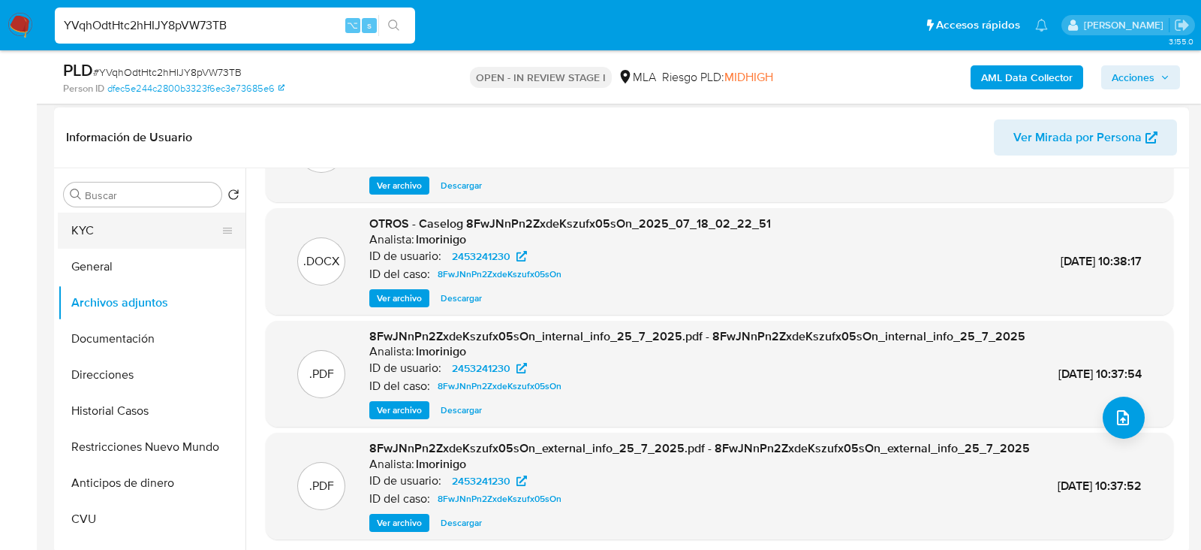
click at [153, 234] on button "KYC" at bounding box center [146, 231] width 176 height 36
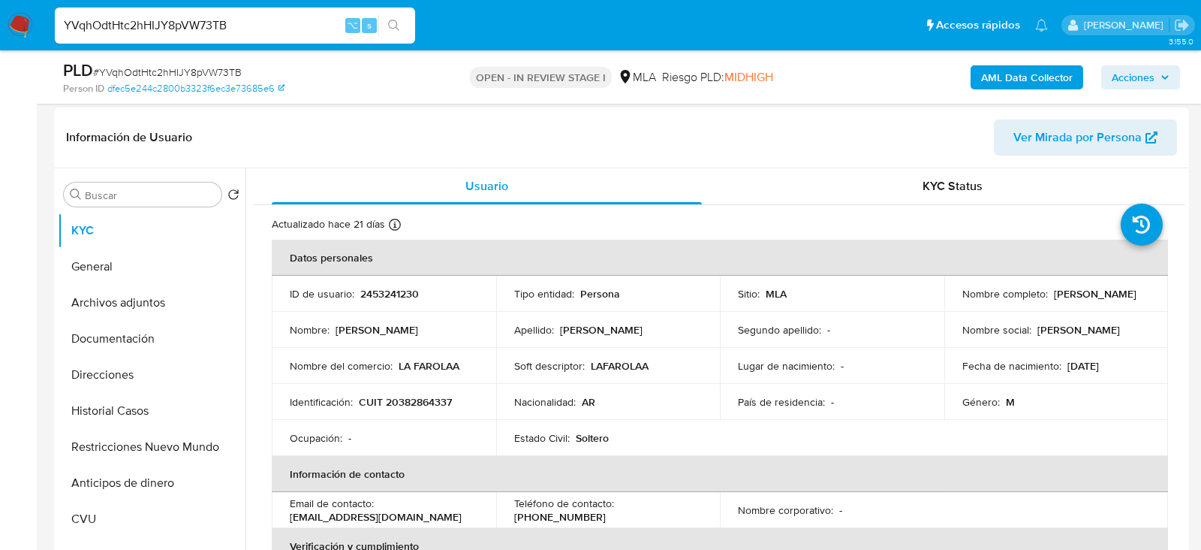
click at [1065, 295] on p "Walter Daniel Baez" at bounding box center [1095, 294] width 83 height 14
copy p "Walter"
click at [184, 6] on div "YVqhOdtHtc2hHIJY8pVW73TB ⌥ s" at bounding box center [235, 26] width 360 height 42
click at [184, 20] on input "YVqhOdtHtc2hHIJY8pVW73TB" at bounding box center [235, 26] width 360 height 20
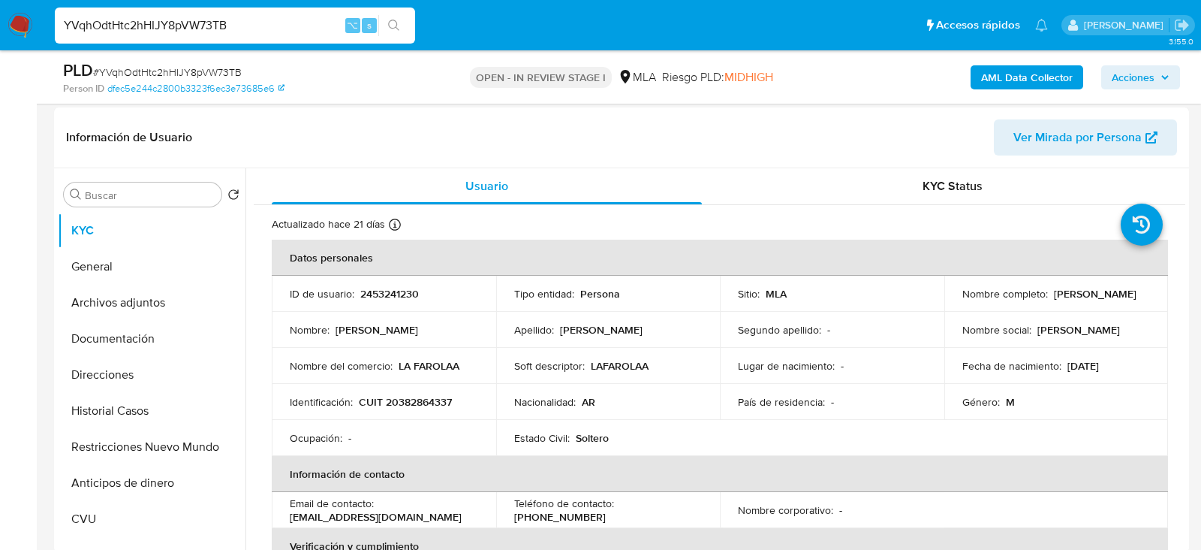
click at [184, 20] on input "YVqhOdtHtc2hHIJY8pVW73TB" at bounding box center [235, 26] width 360 height 20
paste input "wHo3WHf84qbDTCfEK30ZscoG"
type input "wHo3WHf84qbDTCfEK30ZscoG"
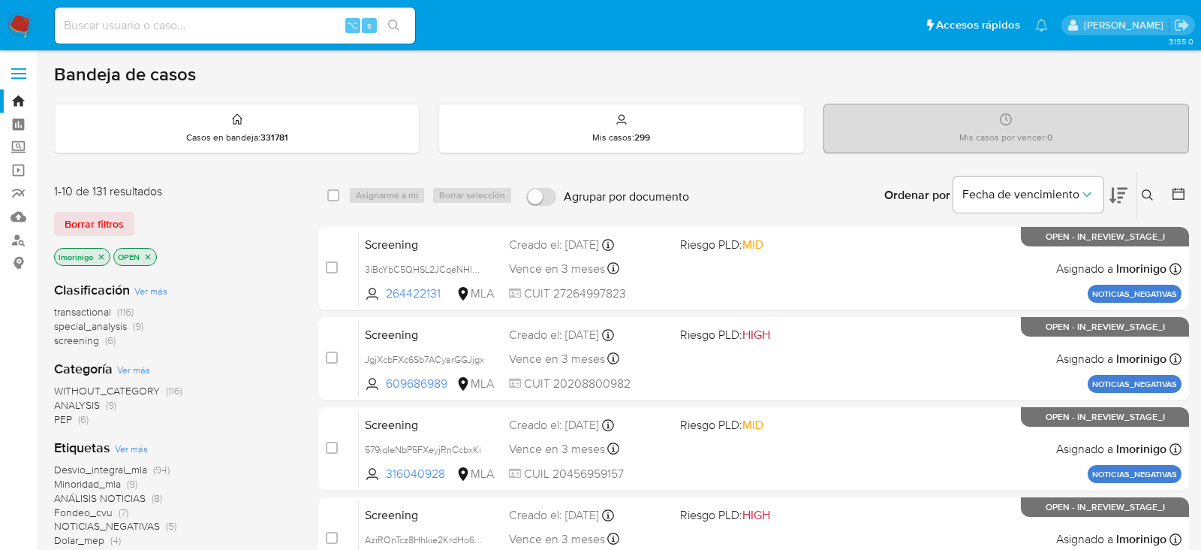
click at [184, 26] on input at bounding box center [235, 26] width 360 height 20
paste input "469619339"
type input "469619339"
click at [218, 28] on input at bounding box center [235, 26] width 360 height 20
paste input "469619339"
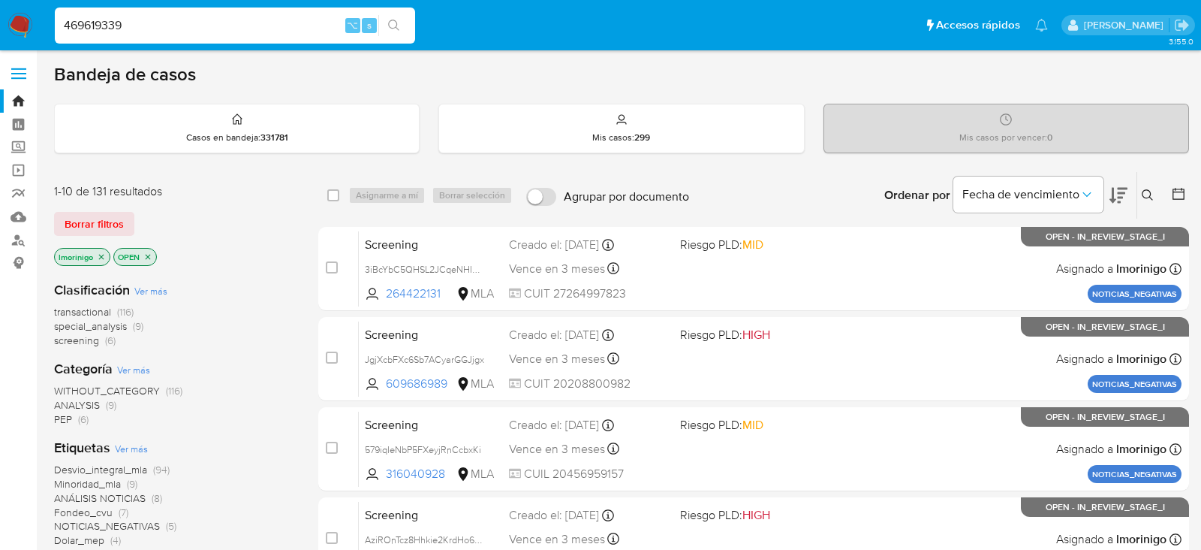
click at [182, 31] on input "469619339" at bounding box center [235, 26] width 360 height 20
paste input "sJgFnMox33WVaOR0QvDVQiGF"
type input "sJgFnMox33WVaOR0QvDVQiGF"
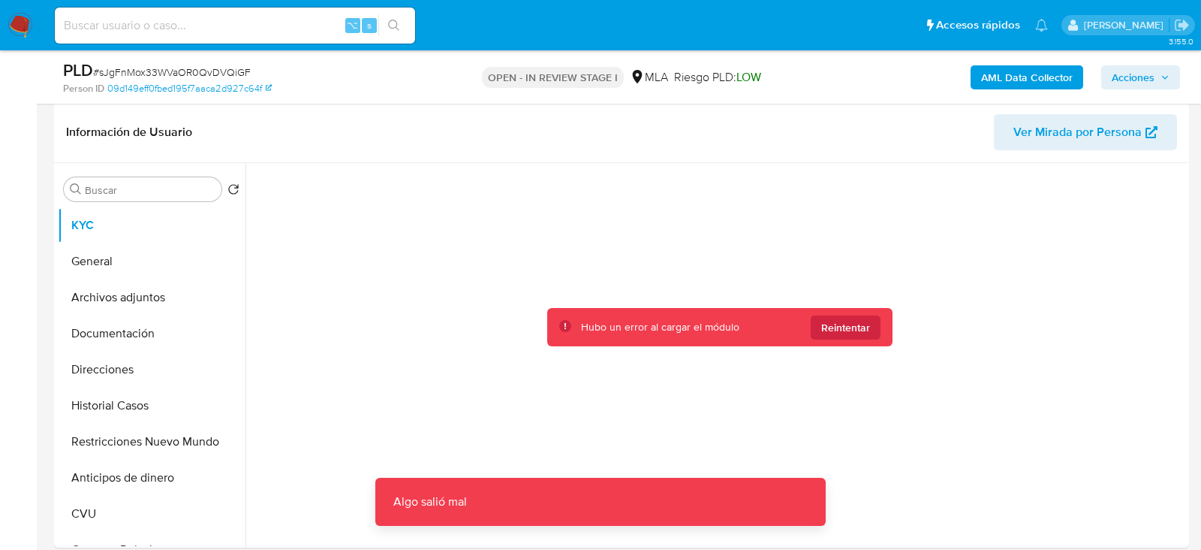
select select "10"
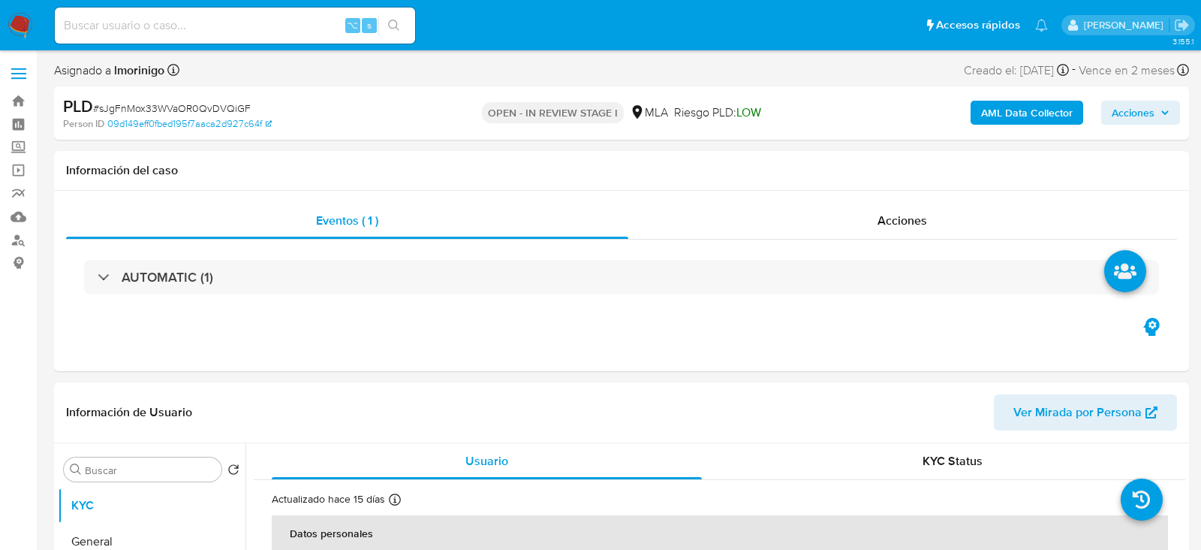
select select "10"
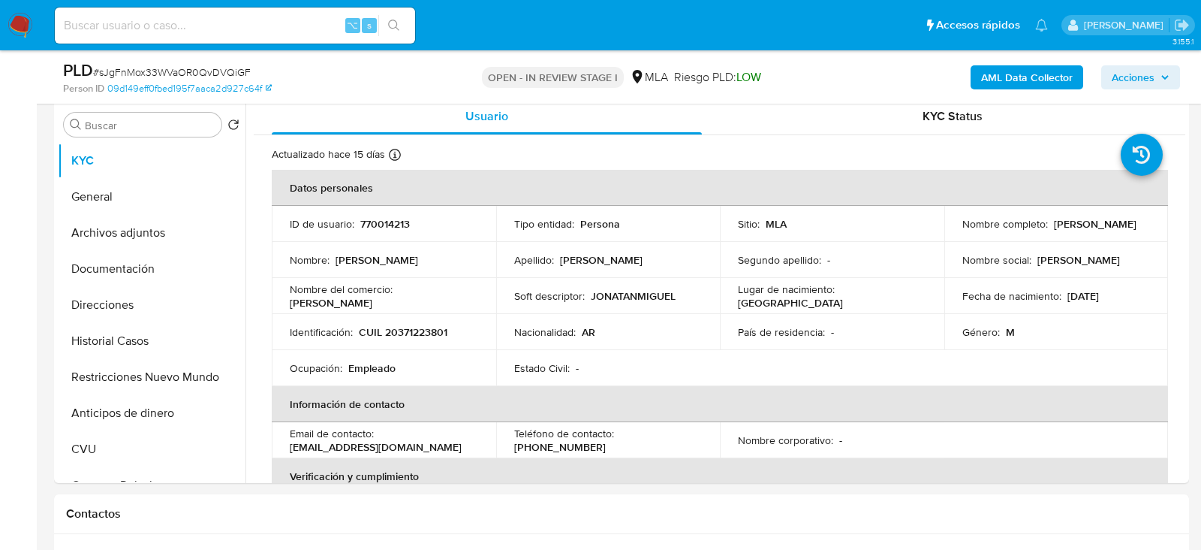
scroll to position [294, 0]
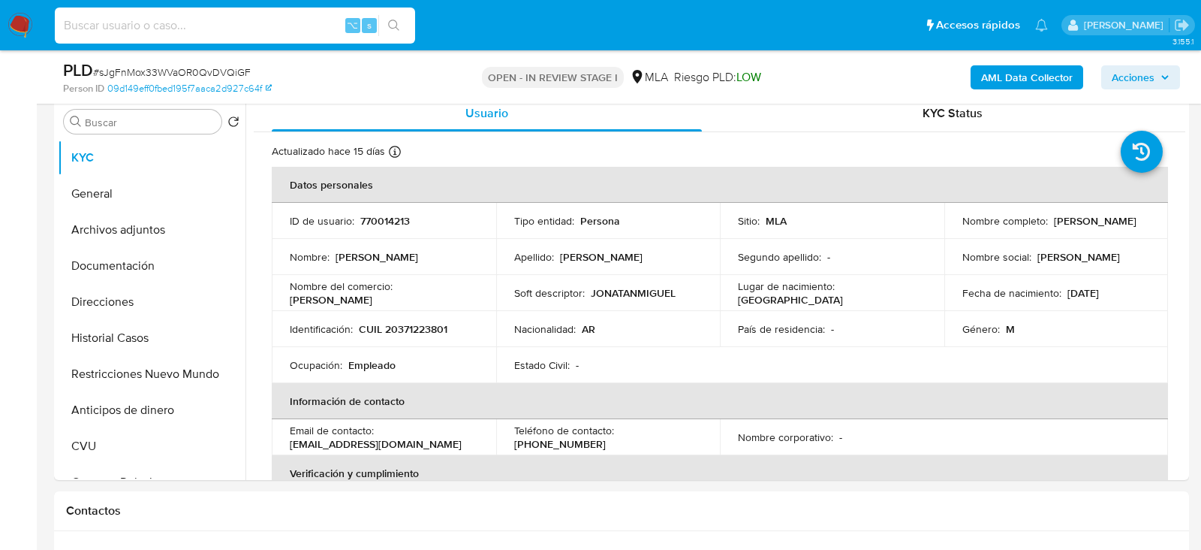
click at [266, 21] on input at bounding box center [235, 26] width 360 height 20
paste input "wHo3WHf84qbDTCfEK30ZscoG"
type input "wHo3WHf84qbDTCfEK30ZscoG"
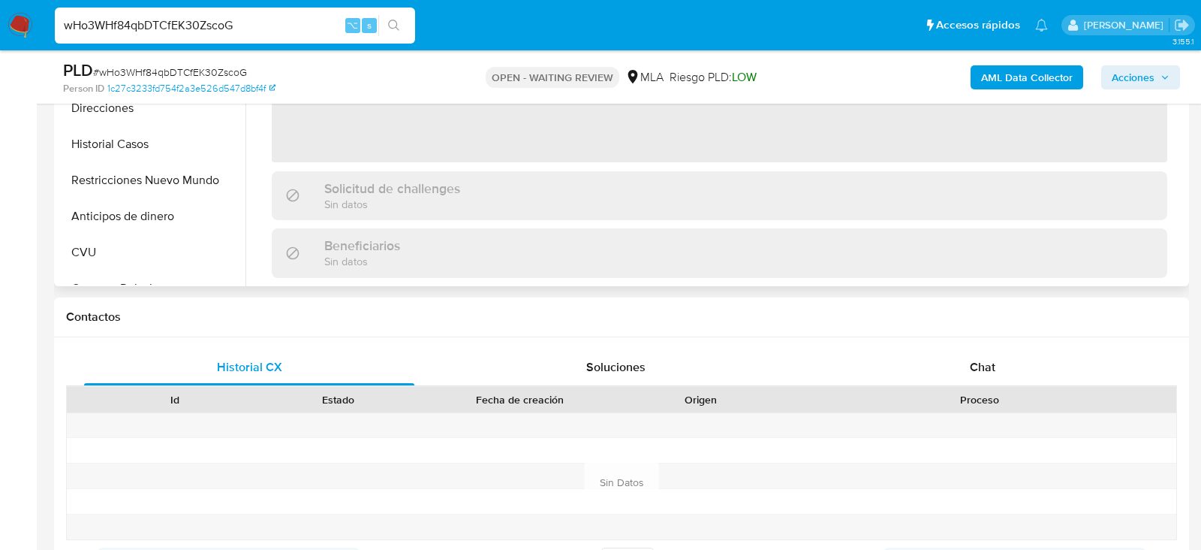
scroll to position [499, 0]
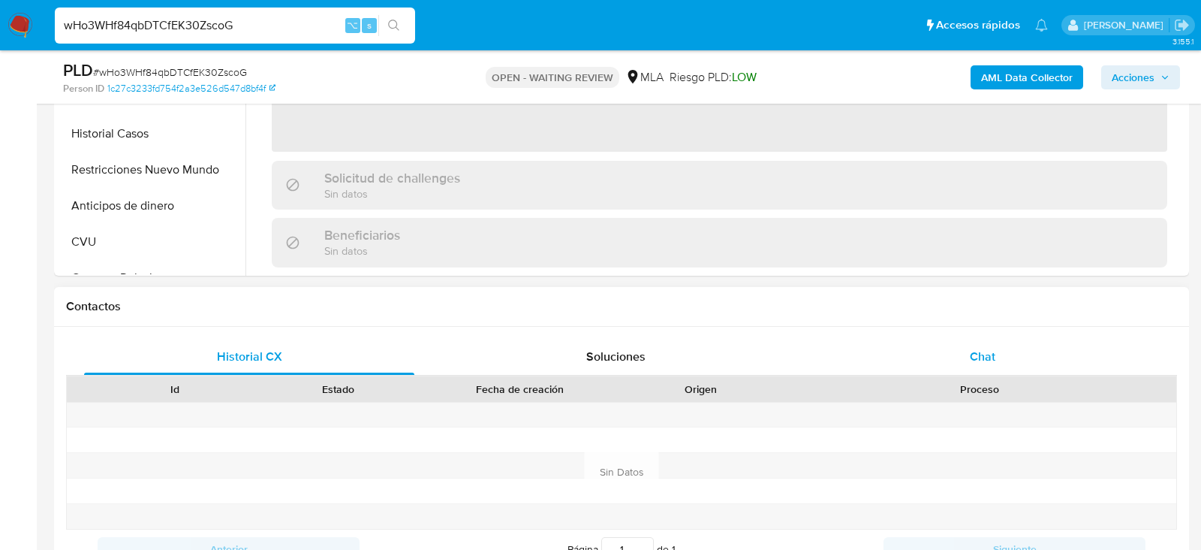
click at [960, 372] on div "Chat" at bounding box center [983, 357] width 330 height 36
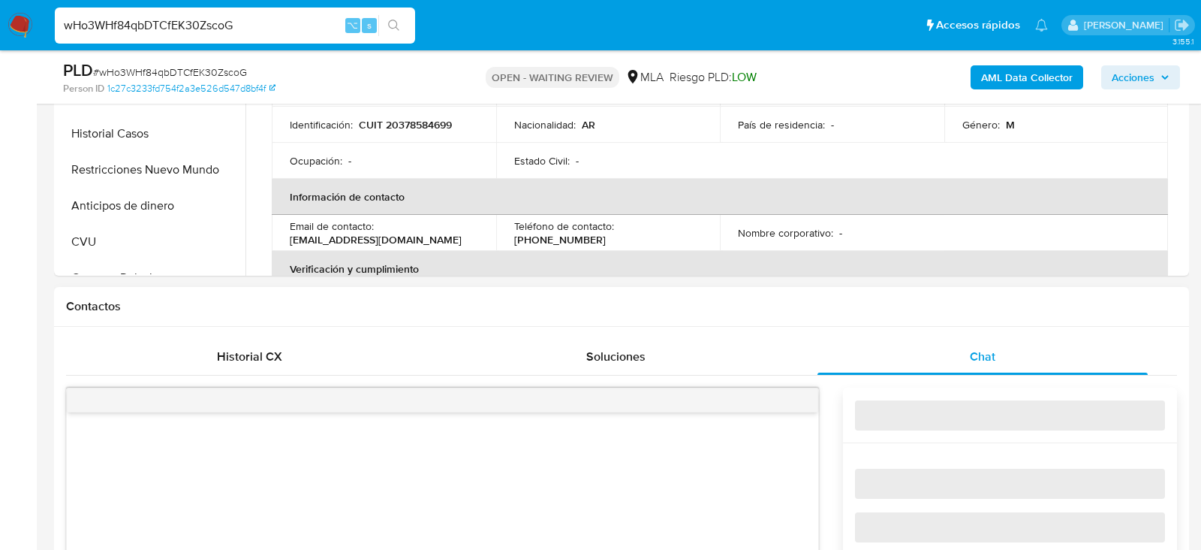
select select "10"
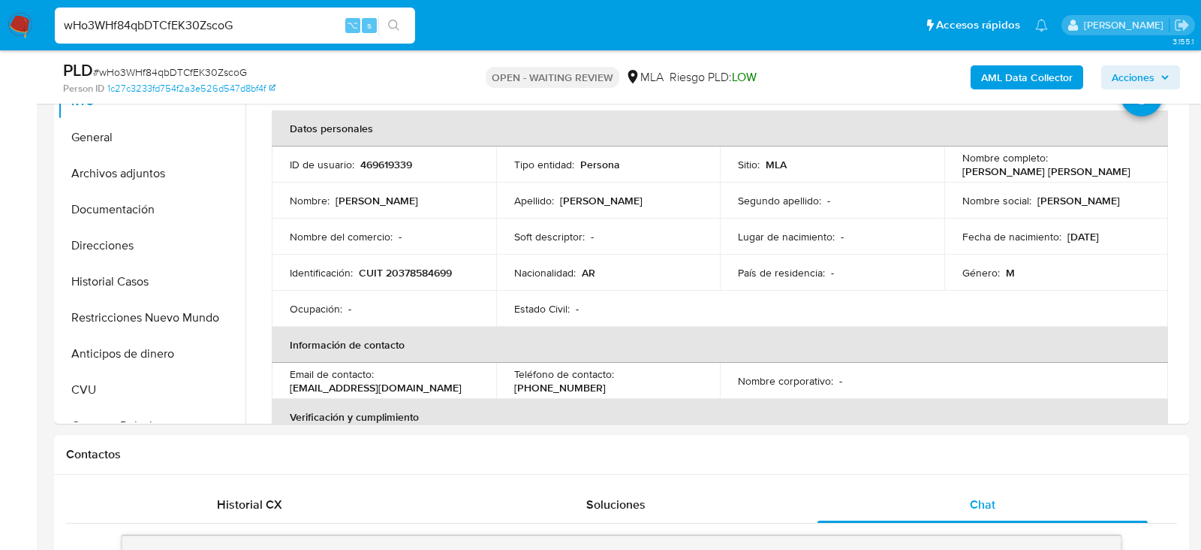
scroll to position [347, 0]
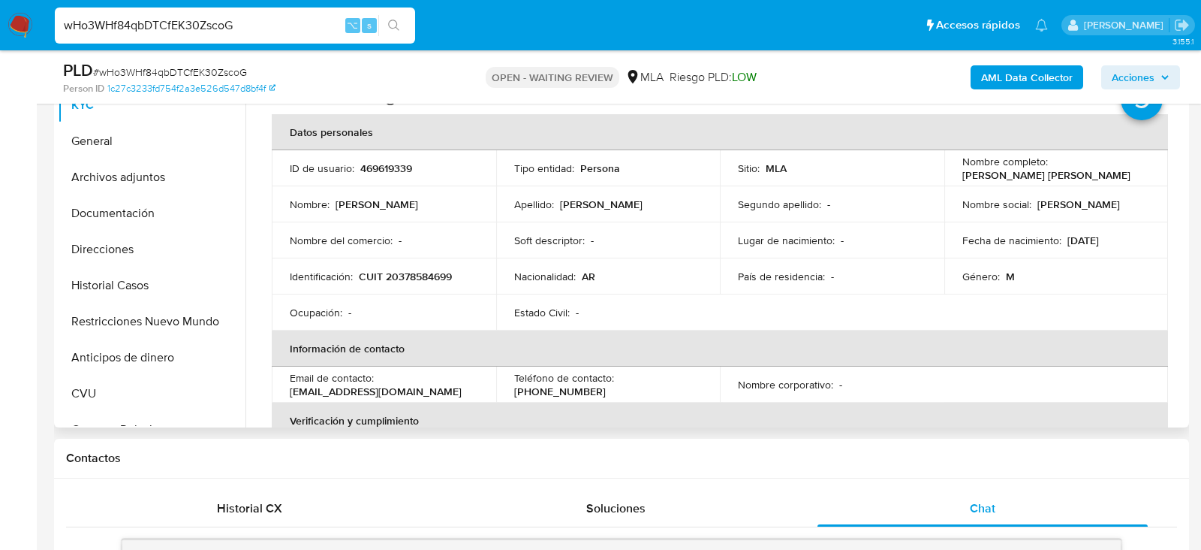
click at [371, 182] on td "ID de usuario : 469619339" at bounding box center [384, 168] width 225 height 36
click at [371, 165] on p "469619339" at bounding box center [386, 168] width 52 height 14
copy p "469619339"
click at [408, 278] on p "CUIT 20378584699" at bounding box center [405, 277] width 93 height 14
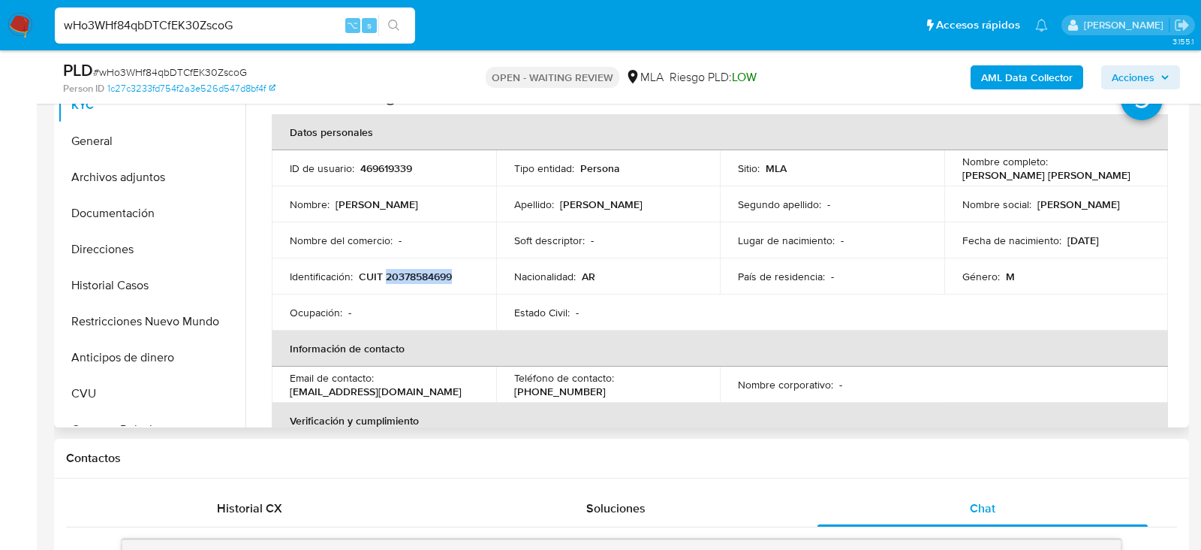
click at [408, 278] on p "CUIT 20378584699" at bounding box center [405, 277] width 93 height 14
copy p "20378584699"
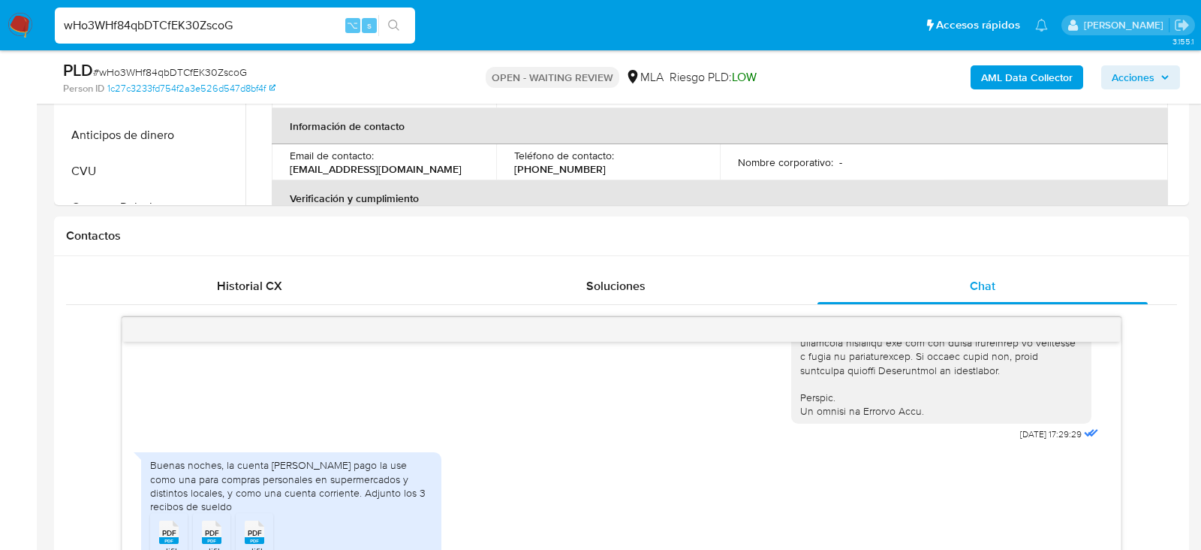
scroll to position [656, 0]
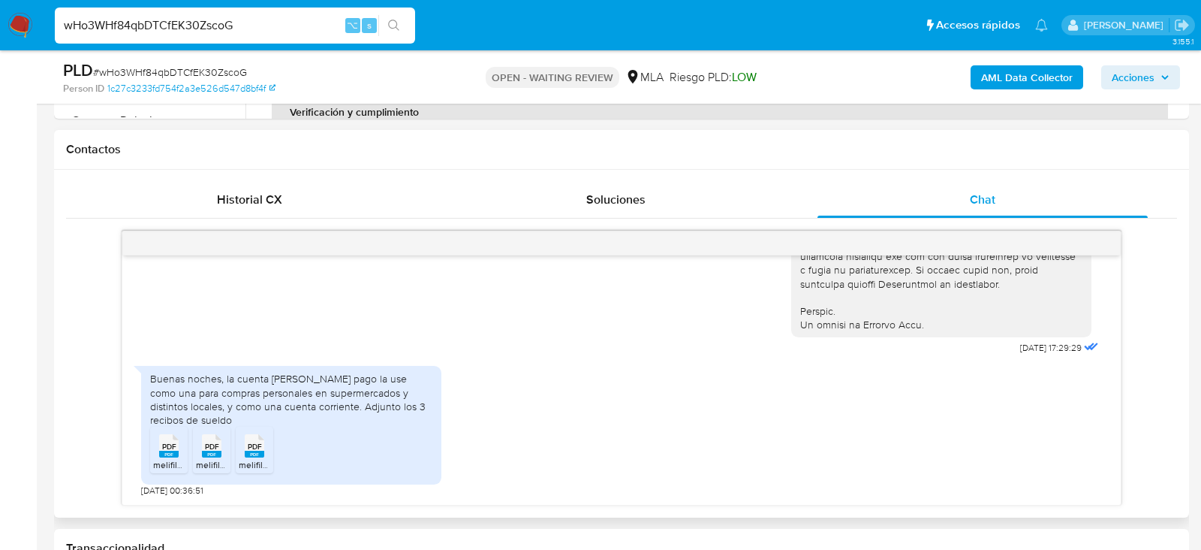
click at [171, 451] on rect at bounding box center [169, 454] width 20 height 7
click at [212, 456] on icon "PDF" at bounding box center [212, 446] width 20 height 26
click at [264, 456] on icon "PDF" at bounding box center [255, 446] width 20 height 26
click at [223, 25] on input "wHo3WHf84qbDTCfEK30ZscoG" at bounding box center [235, 26] width 360 height 20
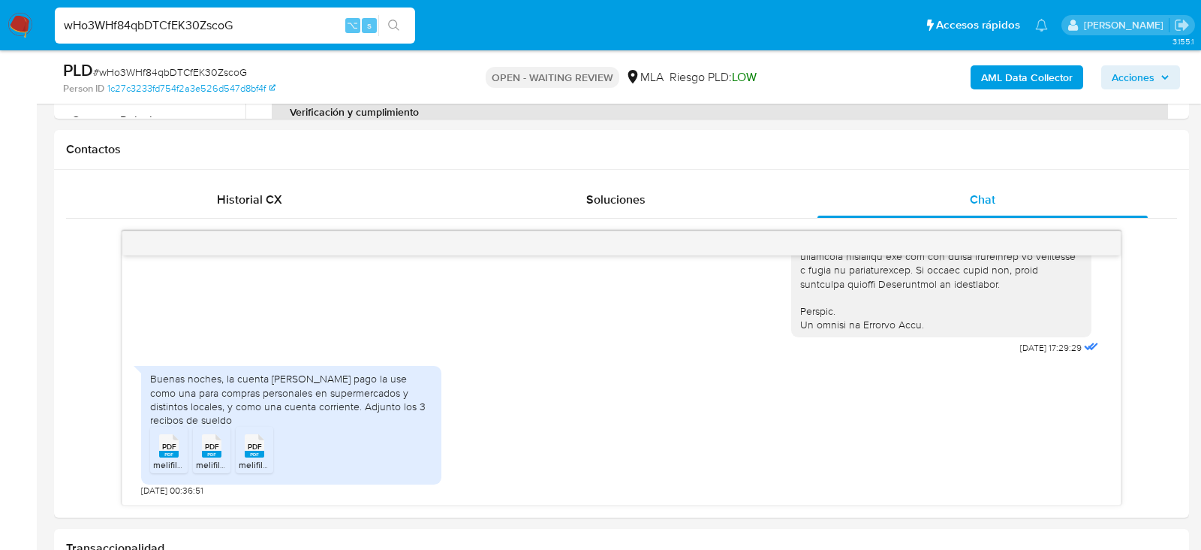
click at [223, 25] on input "wHo3WHf84qbDTCfEK30ZscoG" at bounding box center [235, 26] width 360 height 20
paste input "sJgFnMox33WVaOR0QvDVQiGF"
type input "sJgFnMox33WVaOR0QvDVQiGF"
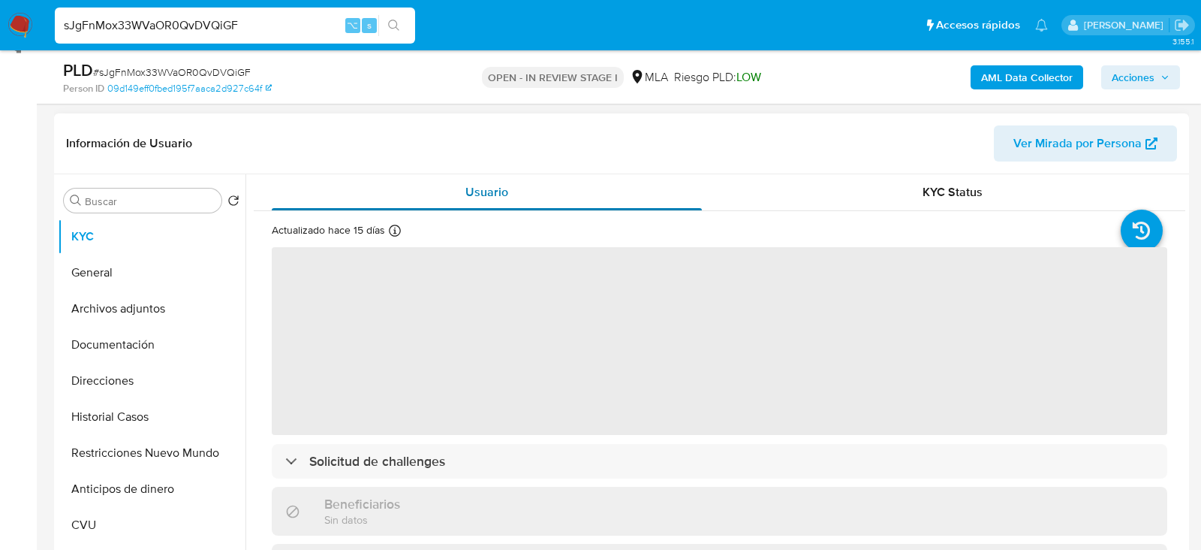
scroll to position [238, 0]
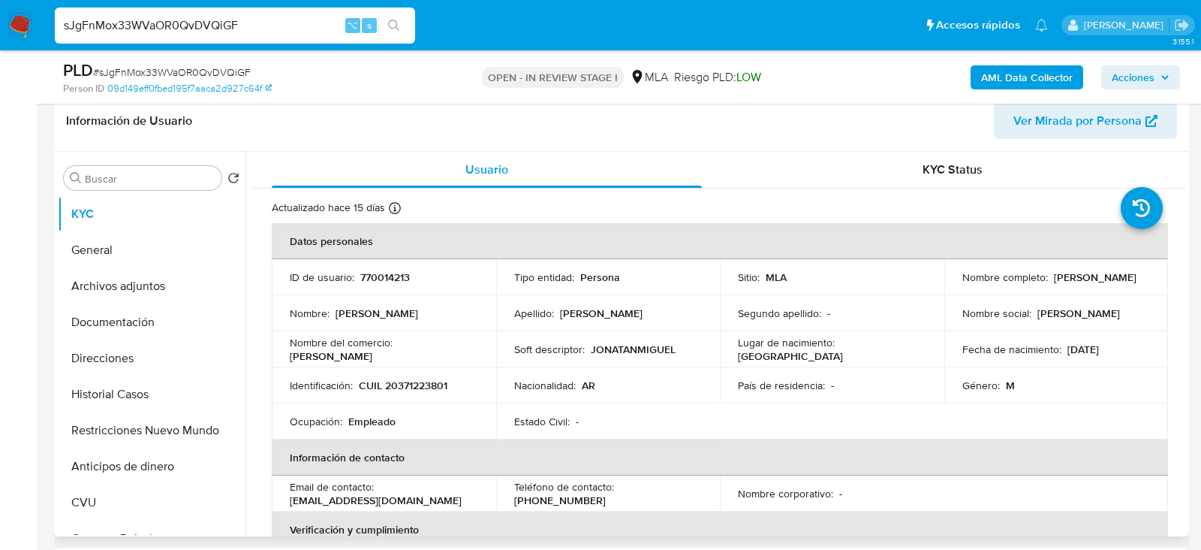
select select "10"
click at [378, 267] on td "ID de usuario : 770014213" at bounding box center [384, 277] width 225 height 36
click at [378, 273] on p "770014213" at bounding box center [385, 277] width 50 height 14
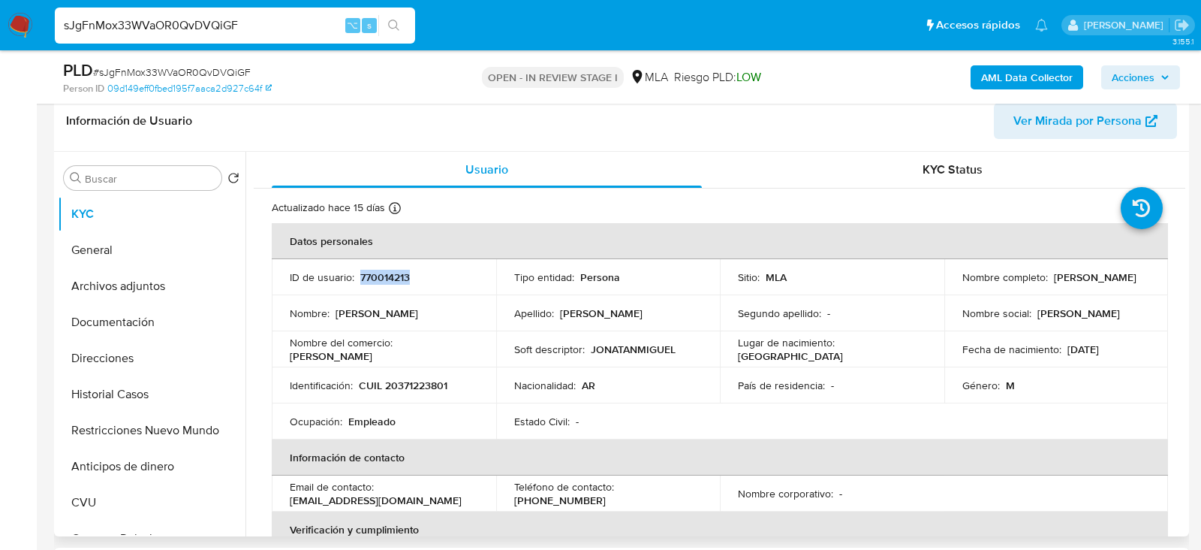
copy p "770014213"
click at [430, 396] on td "Identificación : CUIL 20371223801" at bounding box center [384, 385] width 225 height 36
click at [430, 388] on p "CUIL 20371223801" at bounding box center [403, 385] width 89 height 14
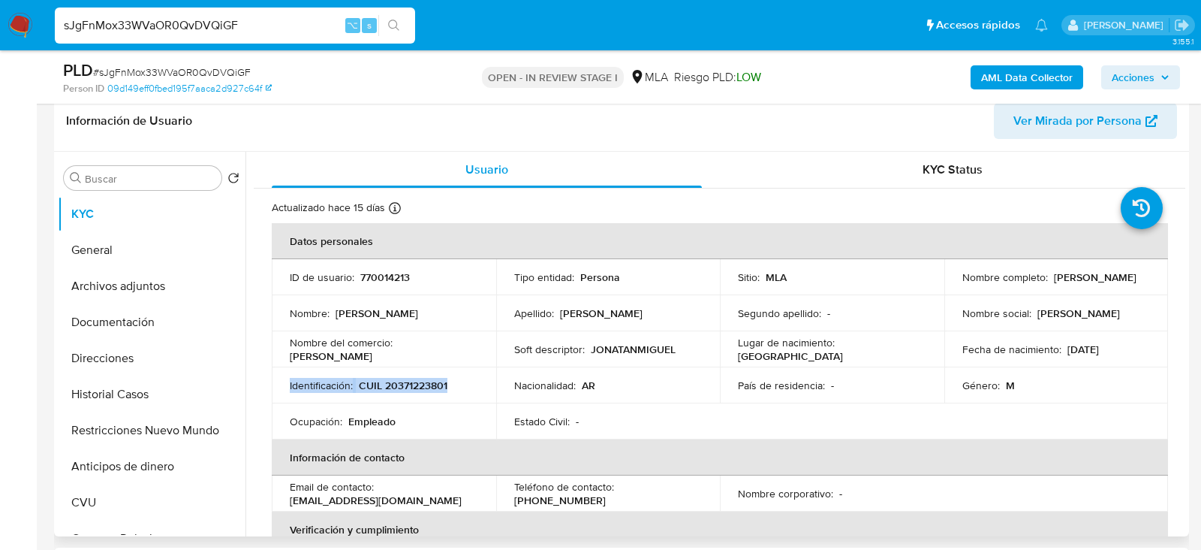
click at [405, 380] on p "CUIL 20371223801" at bounding box center [403, 385] width 89 height 14
click at [99, 276] on button "Archivos adjuntos" at bounding box center [146, 286] width 176 height 36
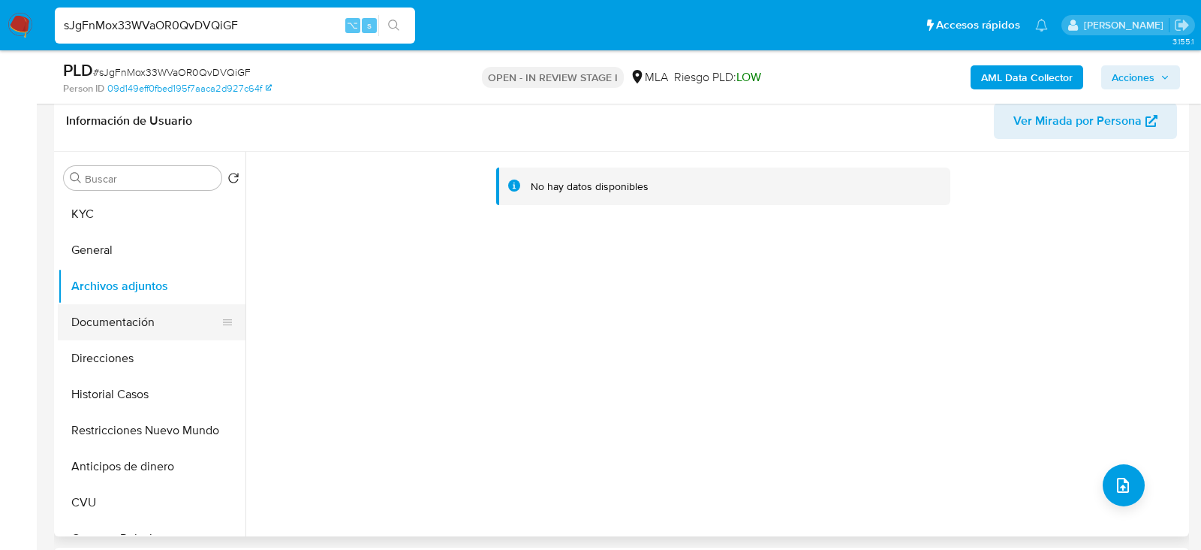
click at [122, 315] on button "Documentación" at bounding box center [146, 322] width 176 height 36
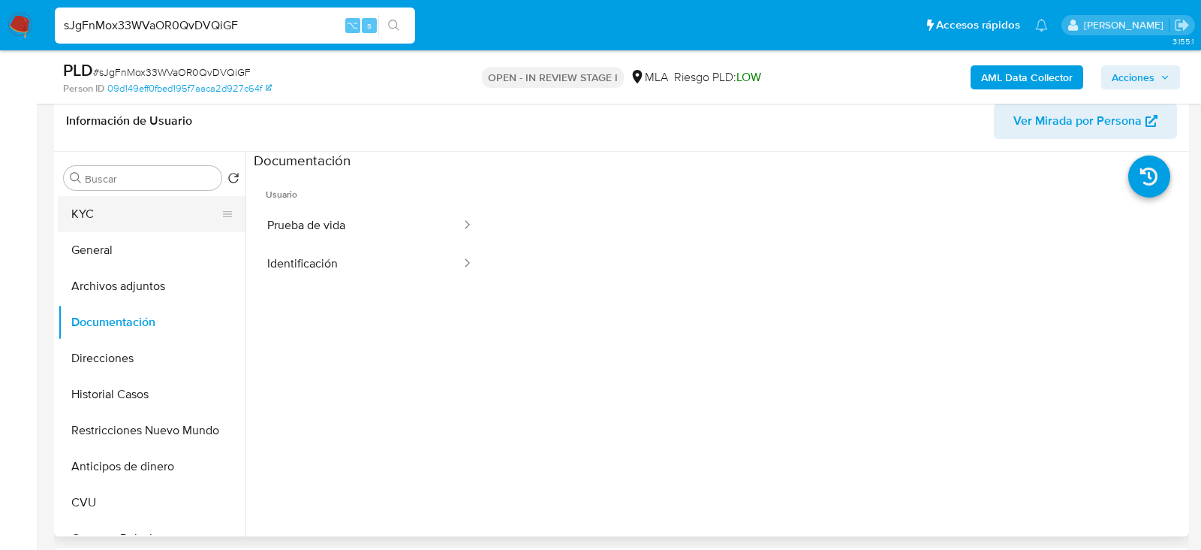
click at [122, 217] on button "KYC" at bounding box center [146, 214] width 176 height 36
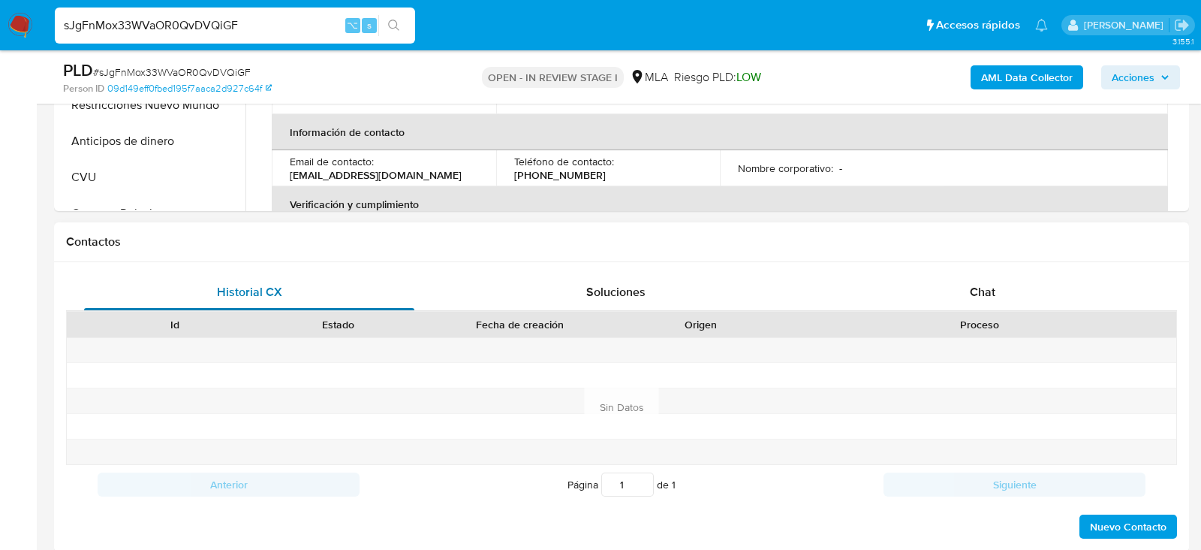
scroll to position [602, 0]
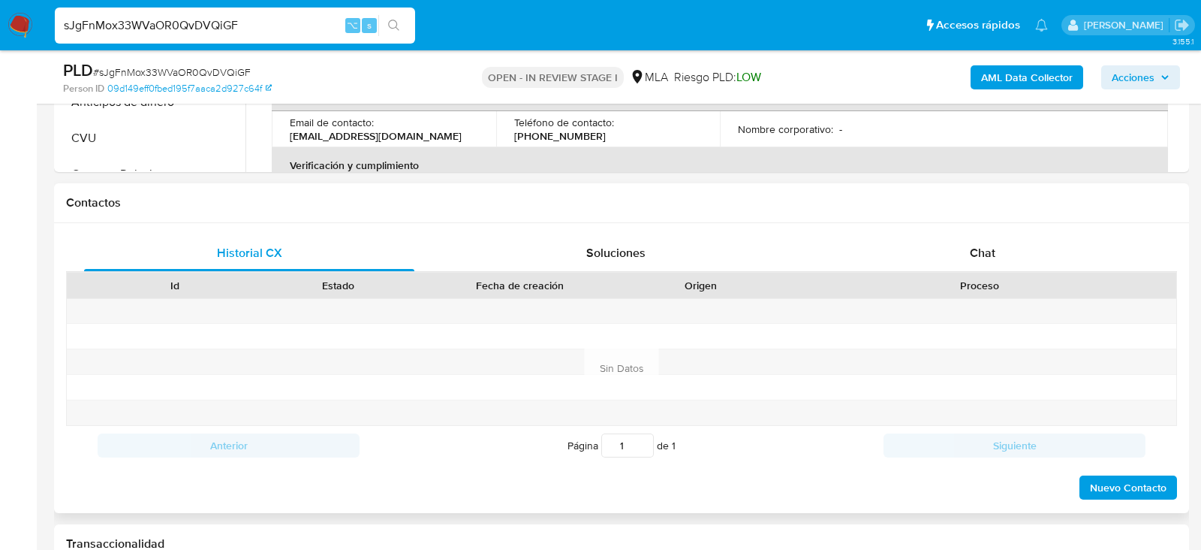
click at [924, 273] on div "Proceso" at bounding box center [979, 286] width 393 height 26
click at [932, 265] on div "Chat" at bounding box center [983, 253] width 330 height 36
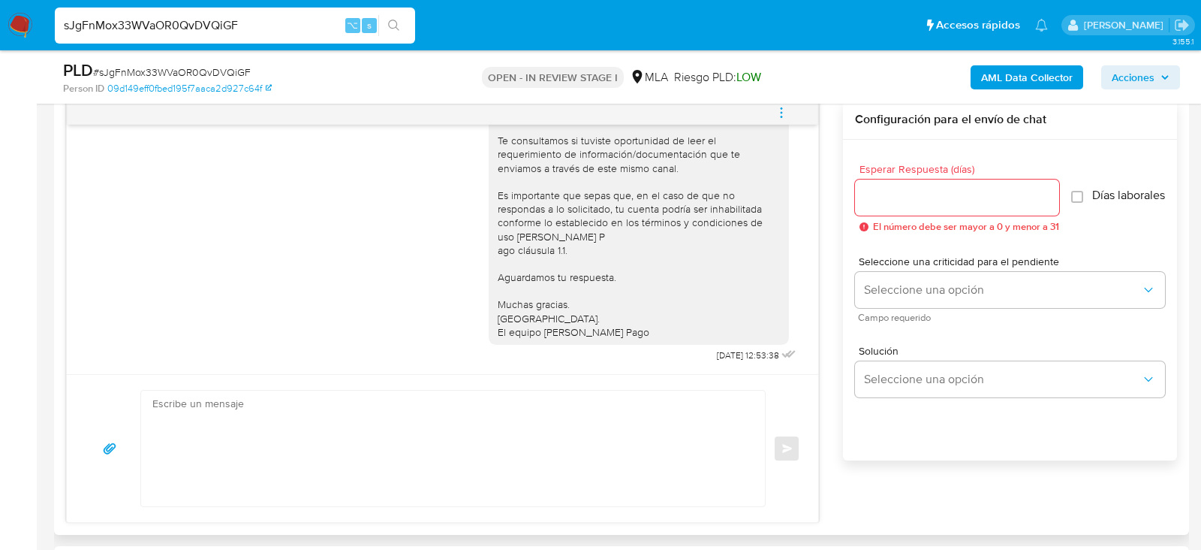
scroll to position [932, 0]
click at [425, 452] on textarea at bounding box center [449, 448] width 594 height 116
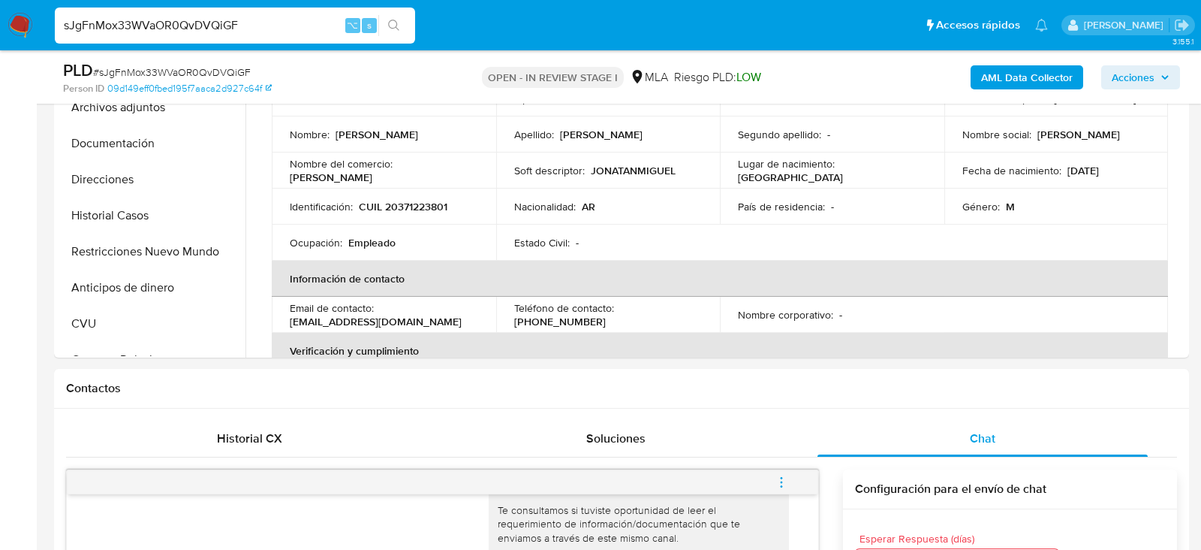
scroll to position [339, 0]
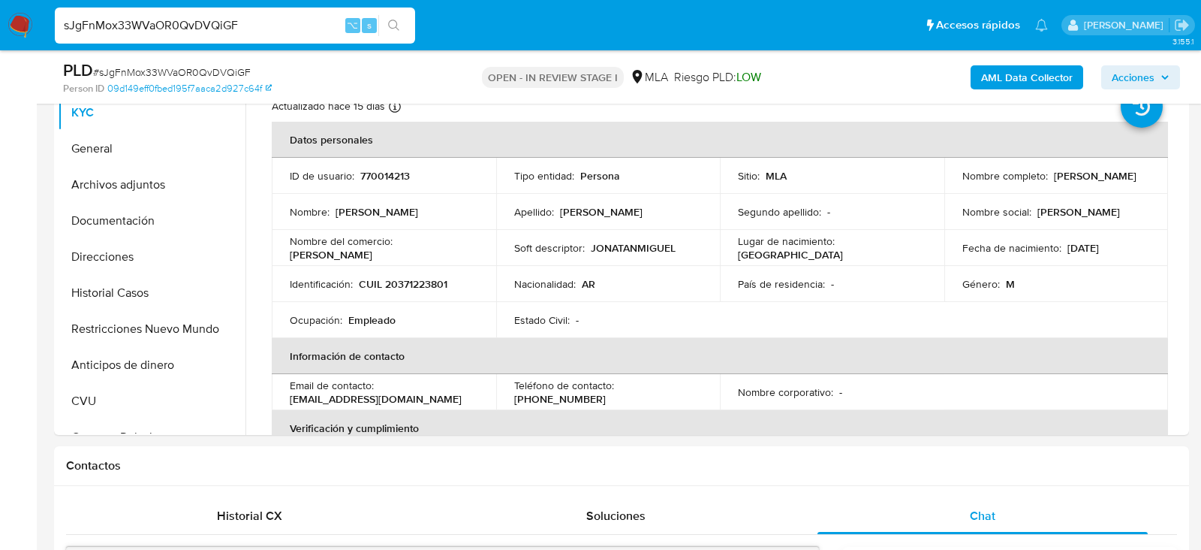
click at [187, 19] on input "sJgFnMox33WVaOR0QvDVQiGF" at bounding box center [235, 26] width 360 height 20
paste input "8ToSY9Vkr7AtQ9it0txMymKv"
type input "8ToSY9Vkr7AtQ9it0txMymKv"
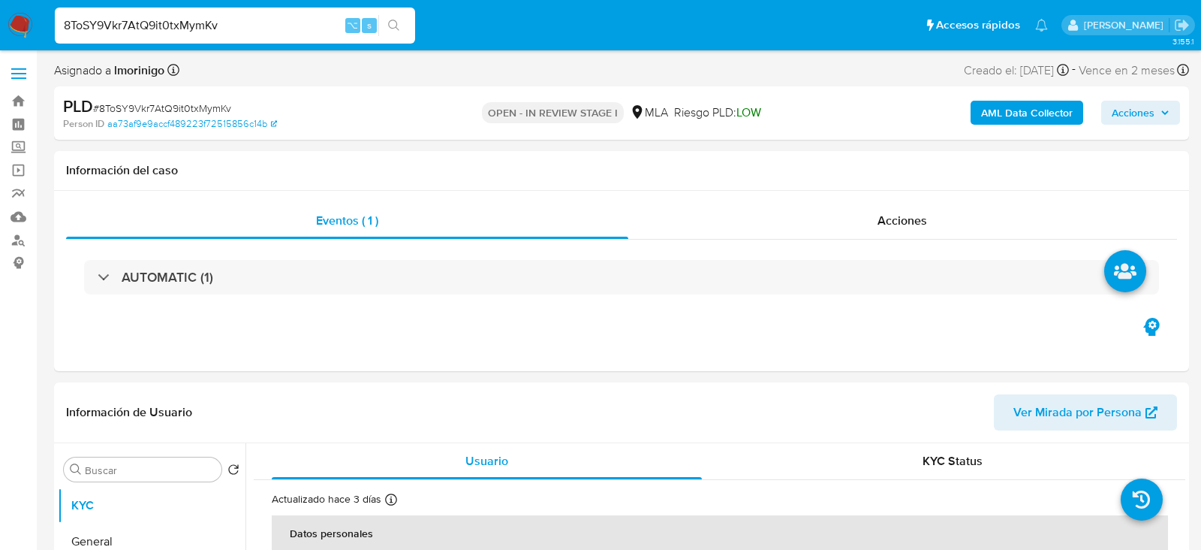
select select "10"
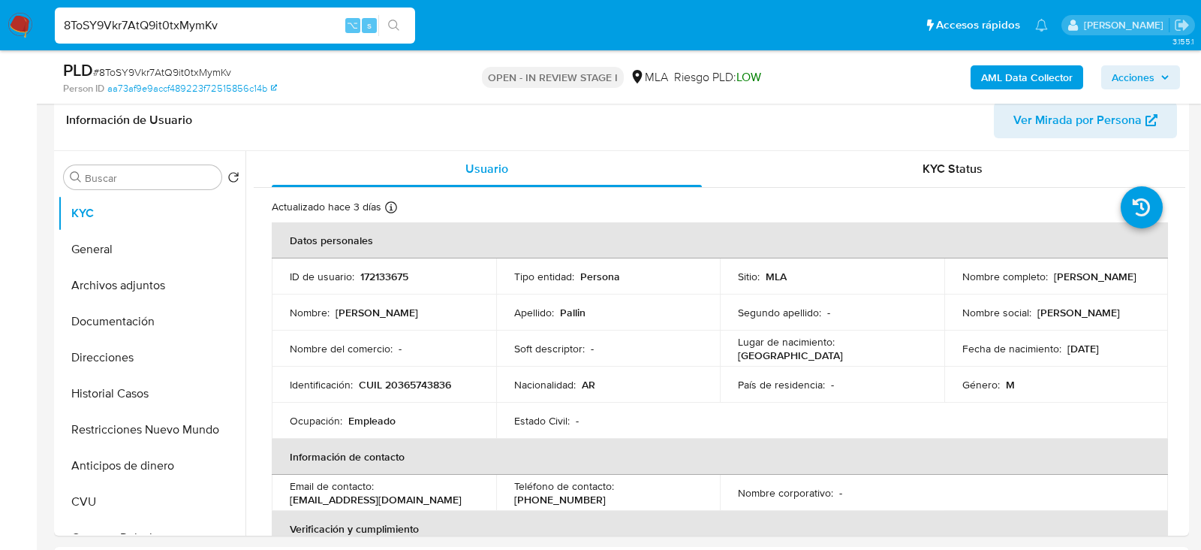
scroll to position [261, 0]
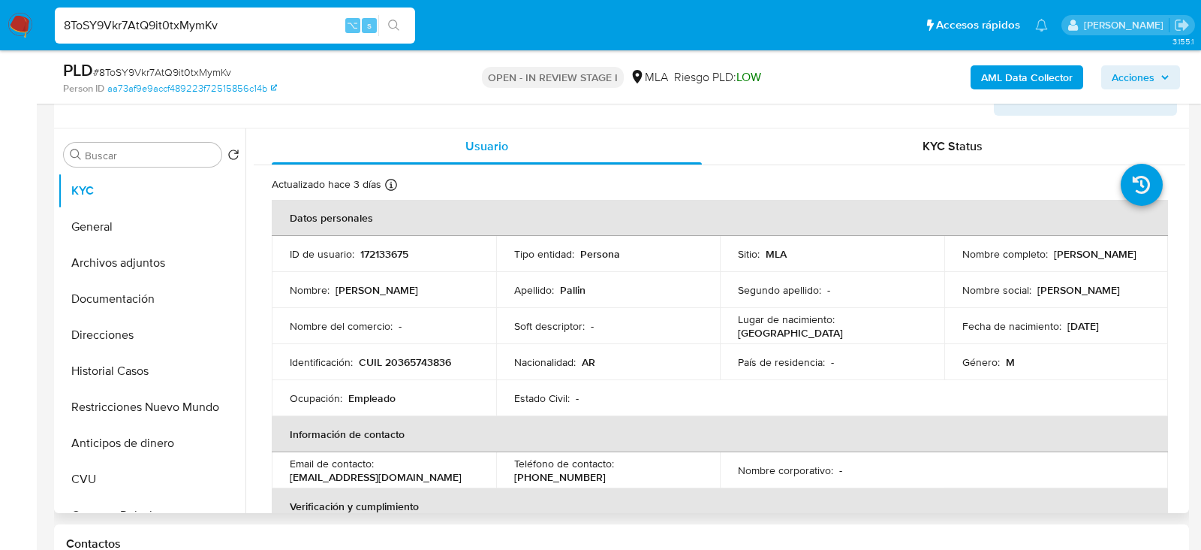
click at [380, 249] on p "172133675" at bounding box center [384, 254] width 48 height 14
copy p "172133675"
click at [146, 367] on button "Historial Casos" at bounding box center [146, 371] width 176 height 36
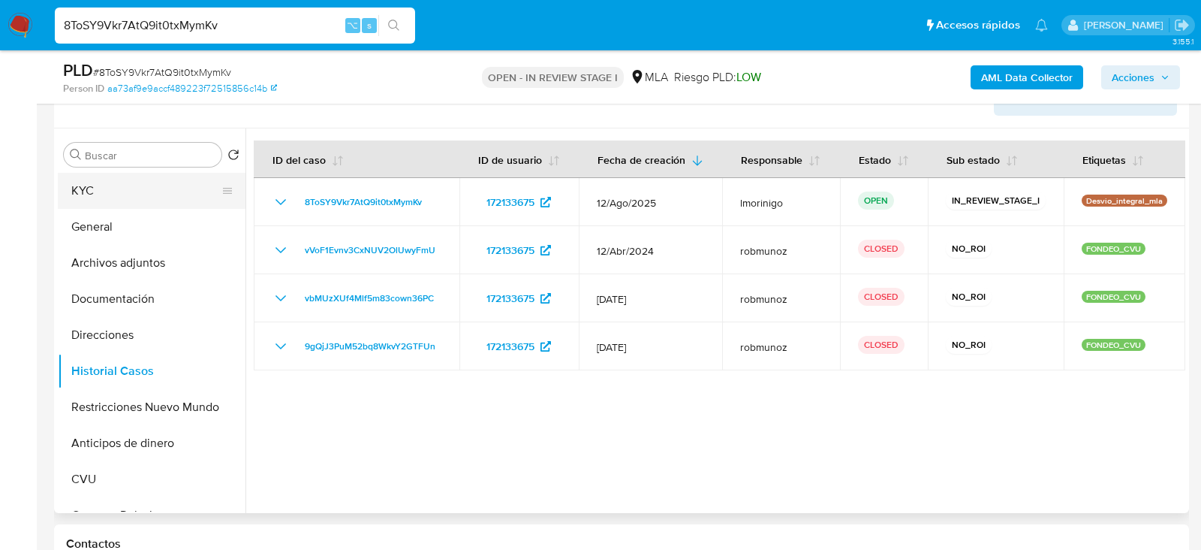
click at [131, 194] on button "KYC" at bounding box center [146, 191] width 176 height 36
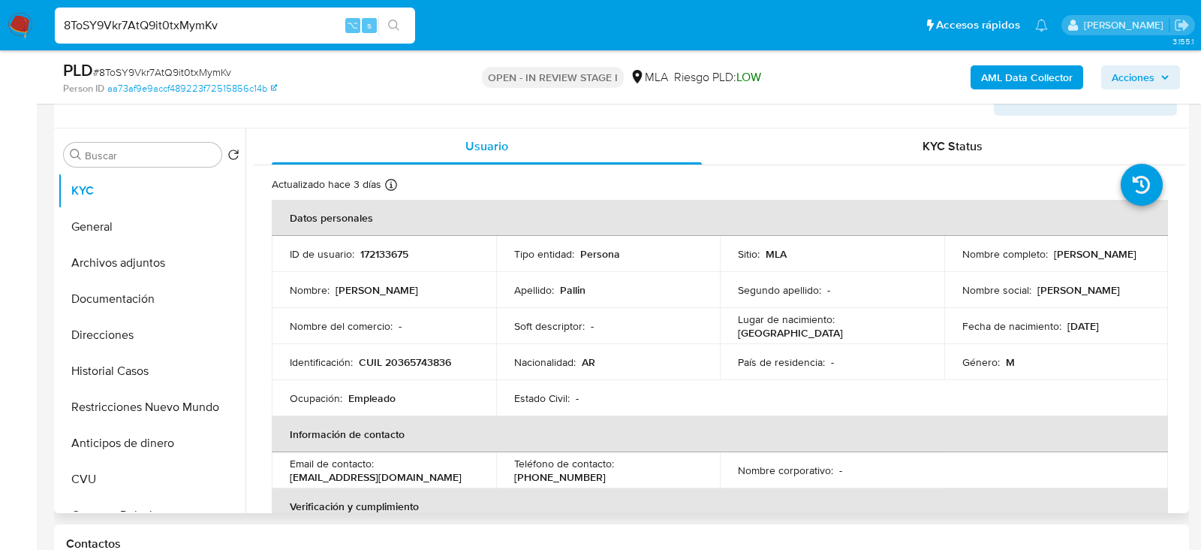
click at [434, 355] on p "CUIL 20365743836" at bounding box center [405, 362] width 92 height 14
copy p "20365743836"
click at [237, 17] on input "8ToSY9Vkr7AtQ9it0txMymKv" at bounding box center [235, 26] width 360 height 20
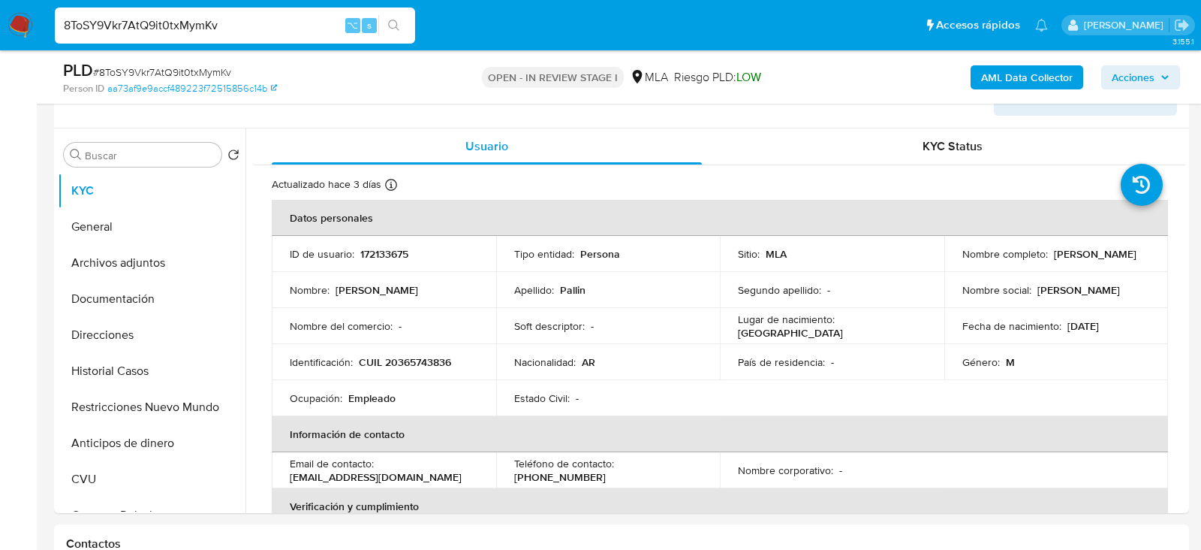
click at [237, 17] on input "8ToSY9Vkr7AtQ9it0txMymKv" at bounding box center [235, 26] width 360 height 20
paste input "k0bqMrlljhnMC6TA3q4qb81R"
type input "k0bqMrlljhnMC6TA3q4qb81R"
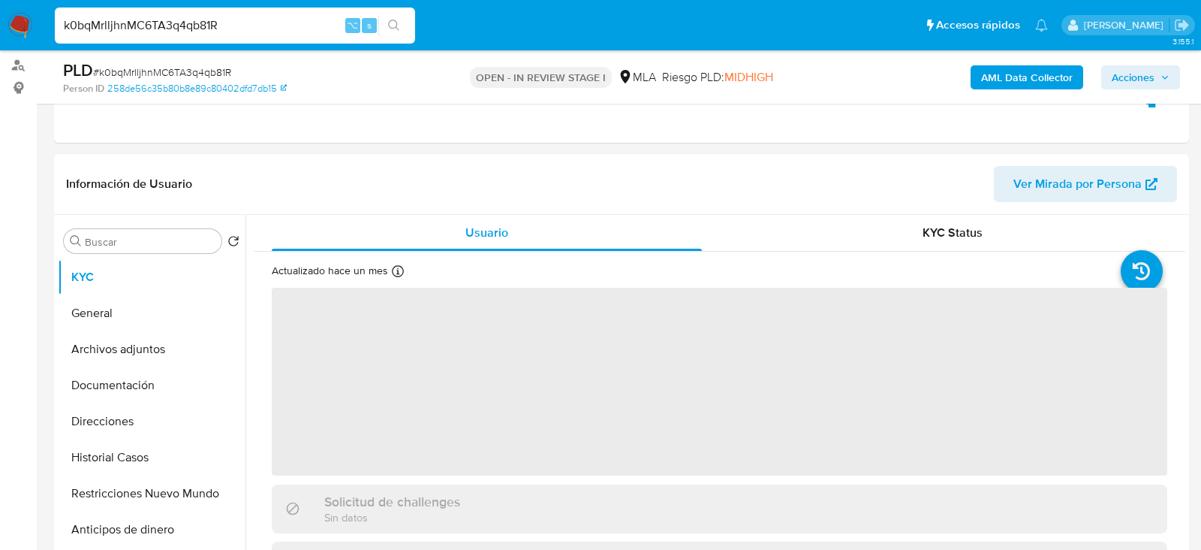
scroll to position [229, 0]
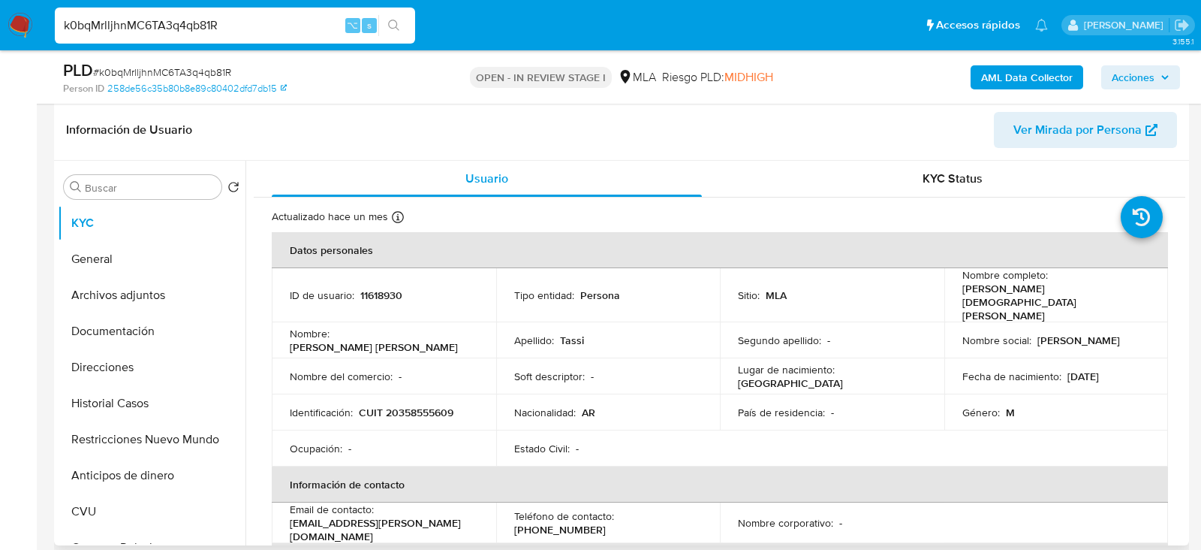
click at [412, 288] on div "ID de usuario : 11618930" at bounding box center [384, 295] width 188 height 14
click at [384, 288] on p "11618930" at bounding box center [381, 295] width 42 height 14
copy p "11618930"
select select "10"
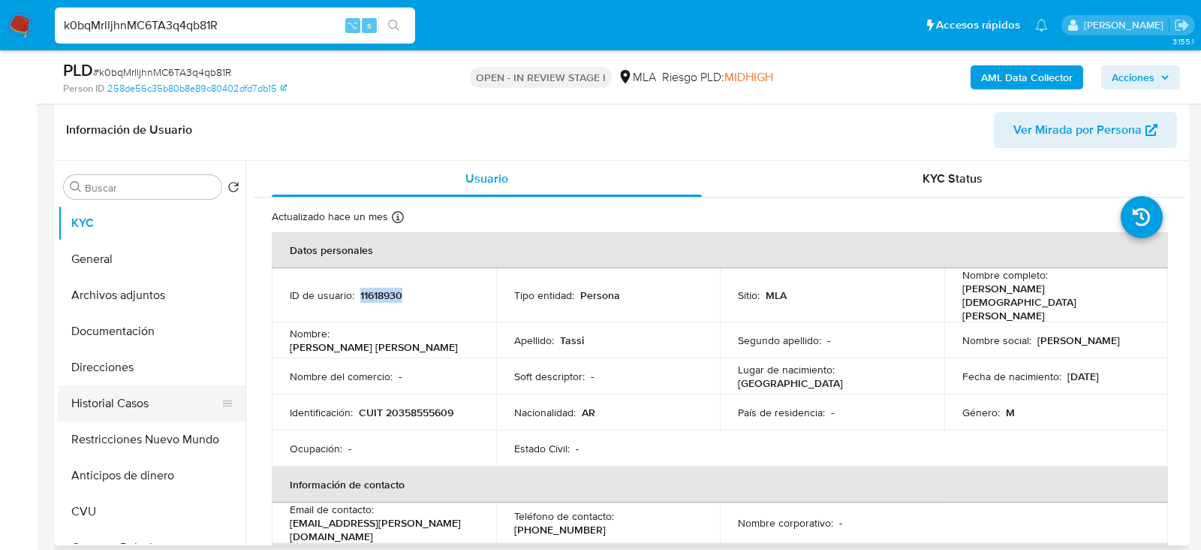
click at [155, 407] on button "Historial Casos" at bounding box center [146, 403] width 176 height 36
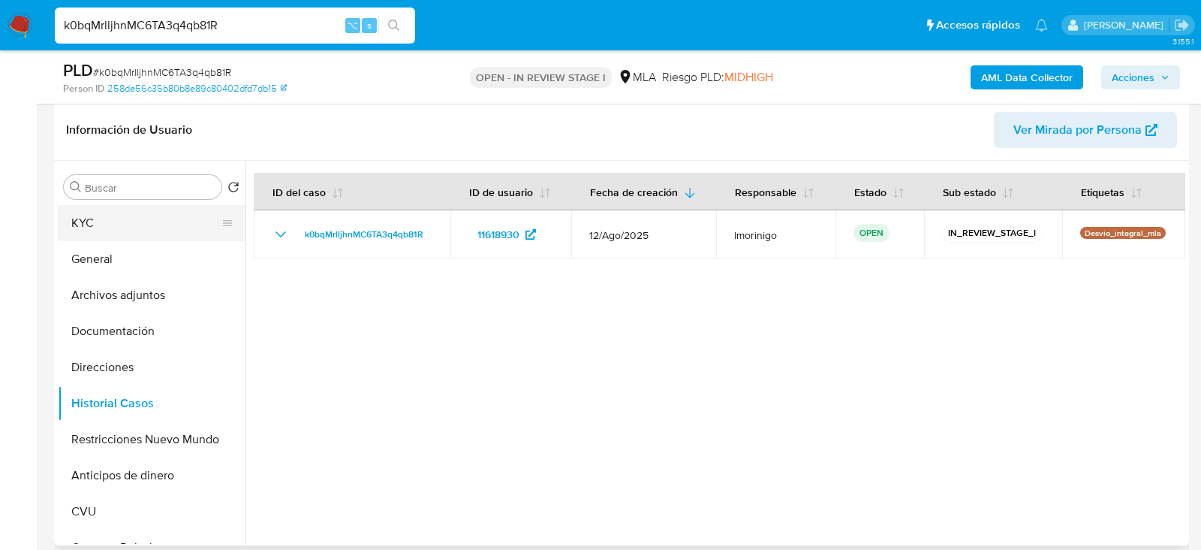
click at [105, 225] on button "KYC" at bounding box center [146, 223] width 176 height 36
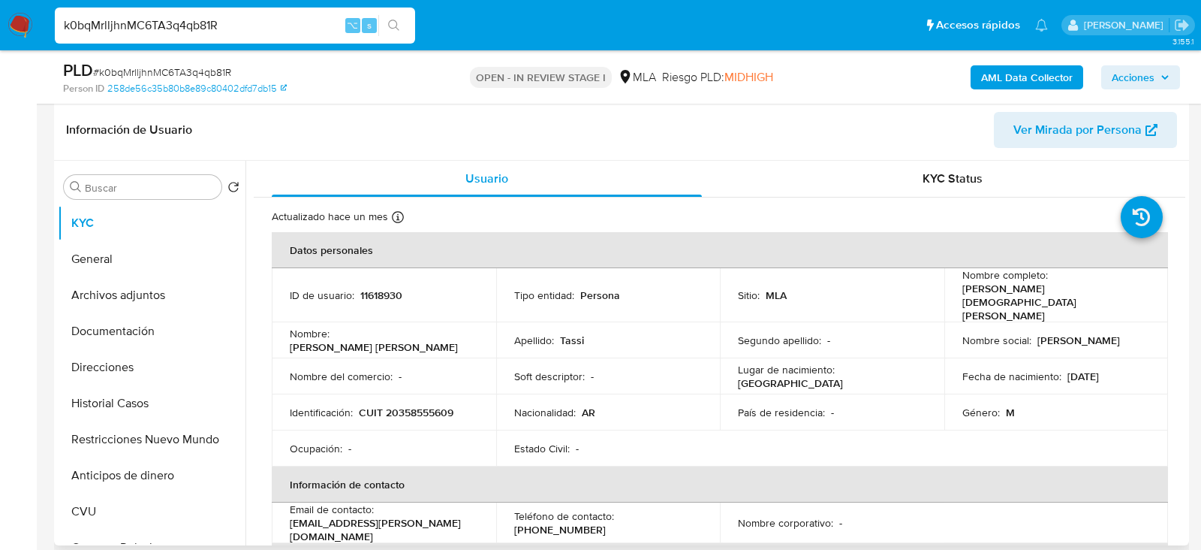
click at [415, 406] on p "CUIT 20358555609" at bounding box center [406, 413] width 95 height 14
copy p "20358555609"
click at [114, 300] on button "Archivos adjuntos" at bounding box center [146, 295] width 176 height 36
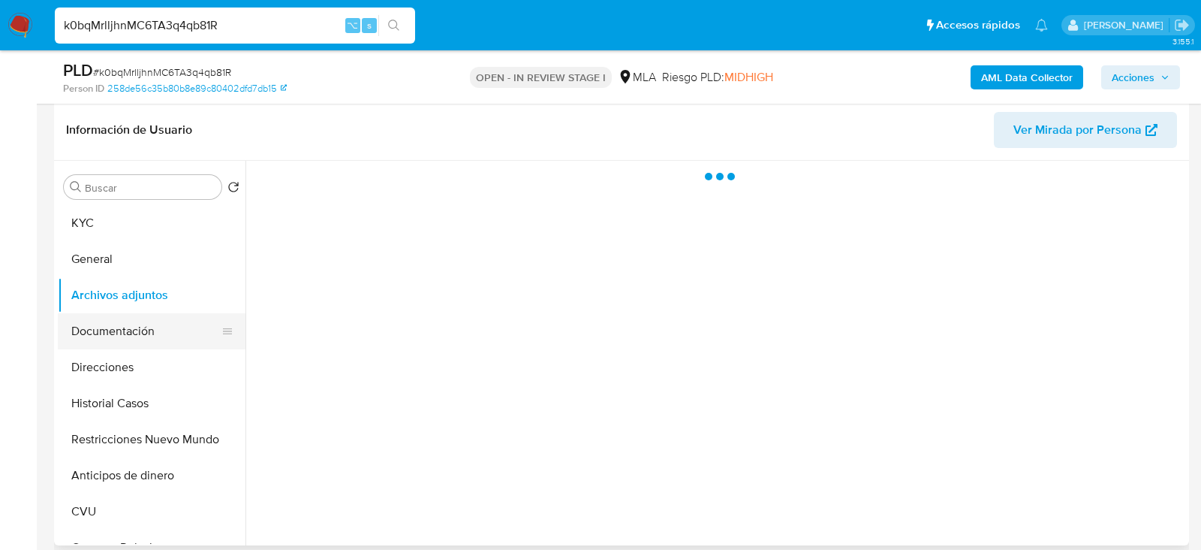
click at [100, 328] on button "Documentación" at bounding box center [146, 331] width 176 height 36
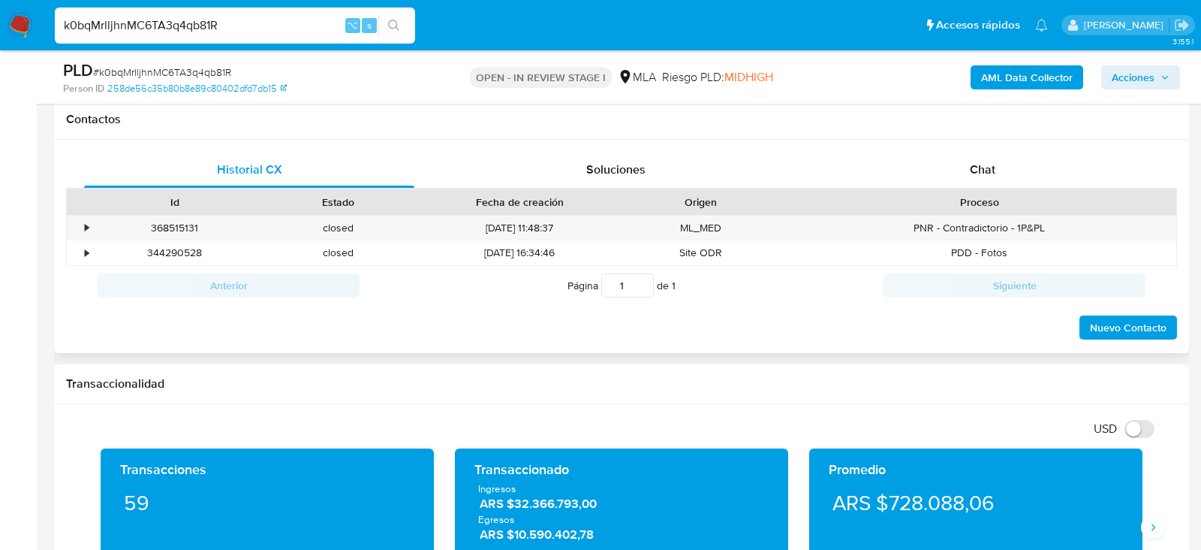
scroll to position [685, 0]
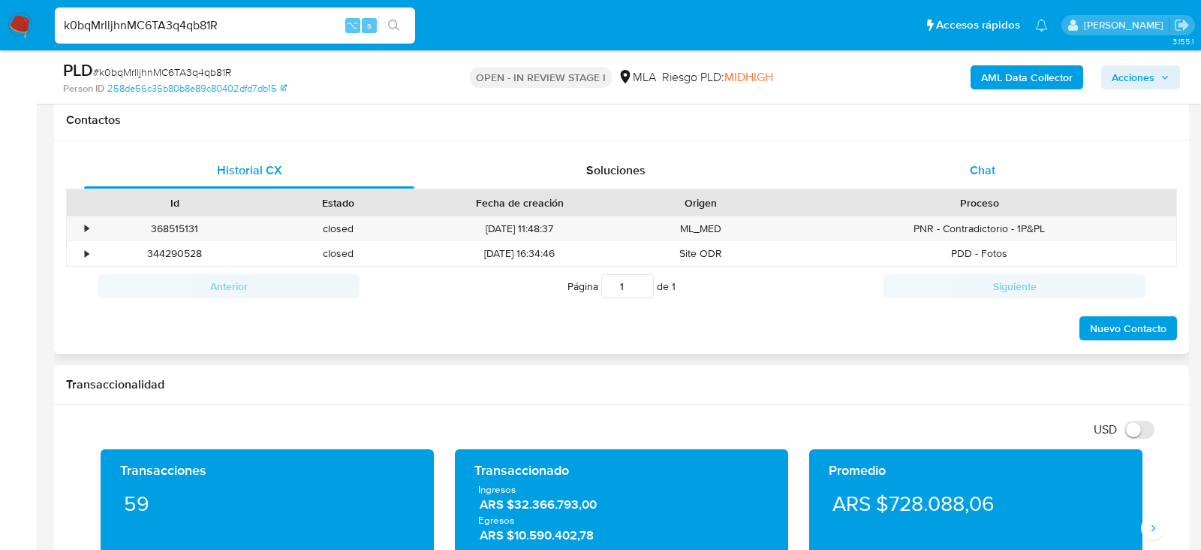
click at [927, 164] on div "Chat" at bounding box center [983, 170] width 330 height 36
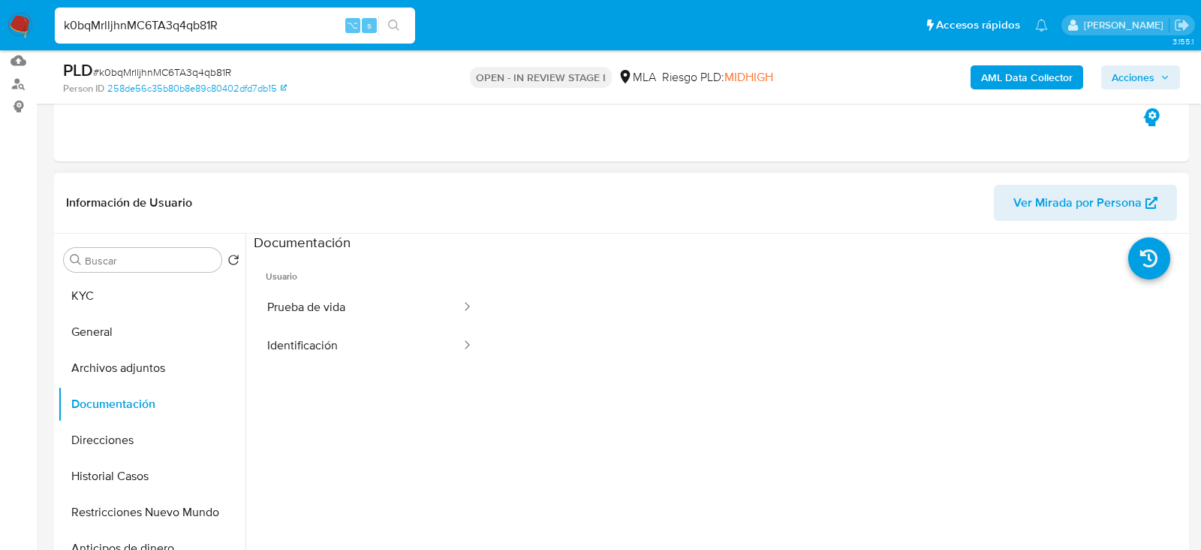
scroll to position [125, 0]
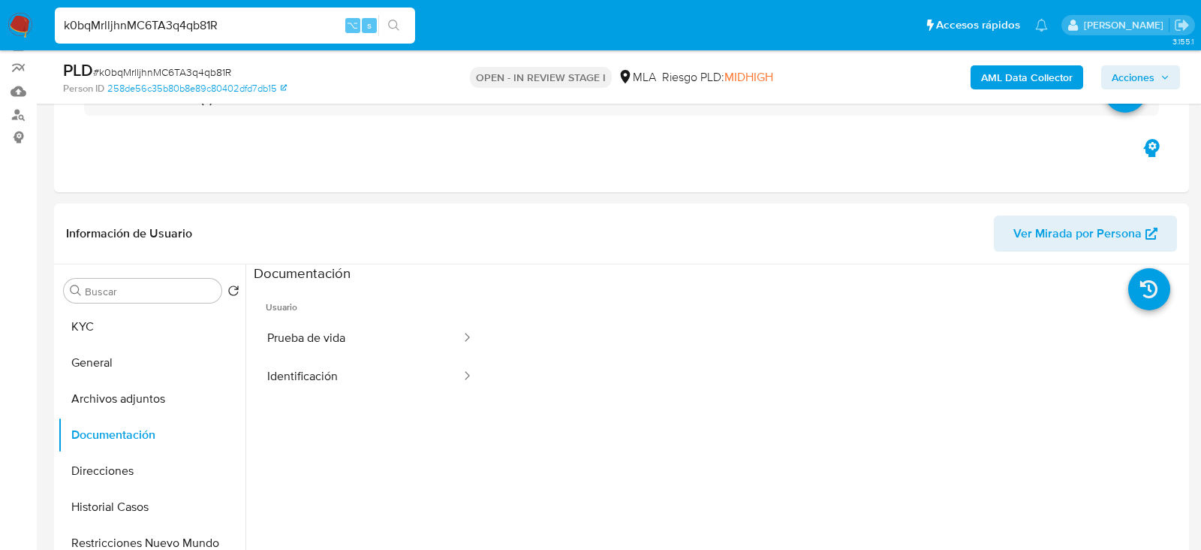
click at [185, 20] on input "k0bqMrlljhnMC6TA3q4qb81R" at bounding box center [235, 26] width 360 height 20
paste input "ZapjsO63DT58YKWhqBFZaJHP"
type input "ZapjsO63DT58YKWhqBFZaJHP"
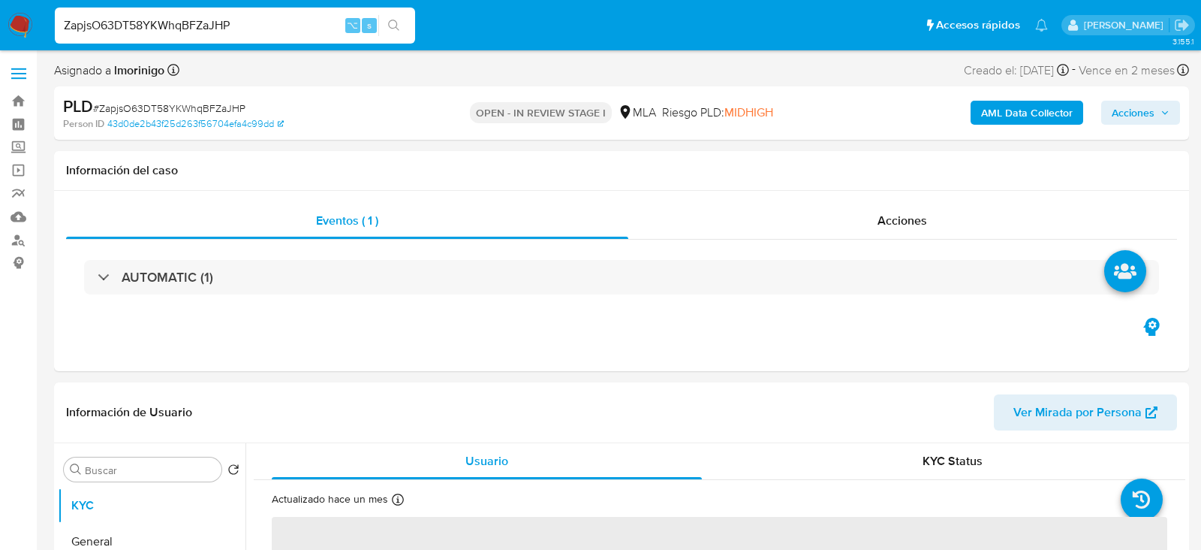
select select "10"
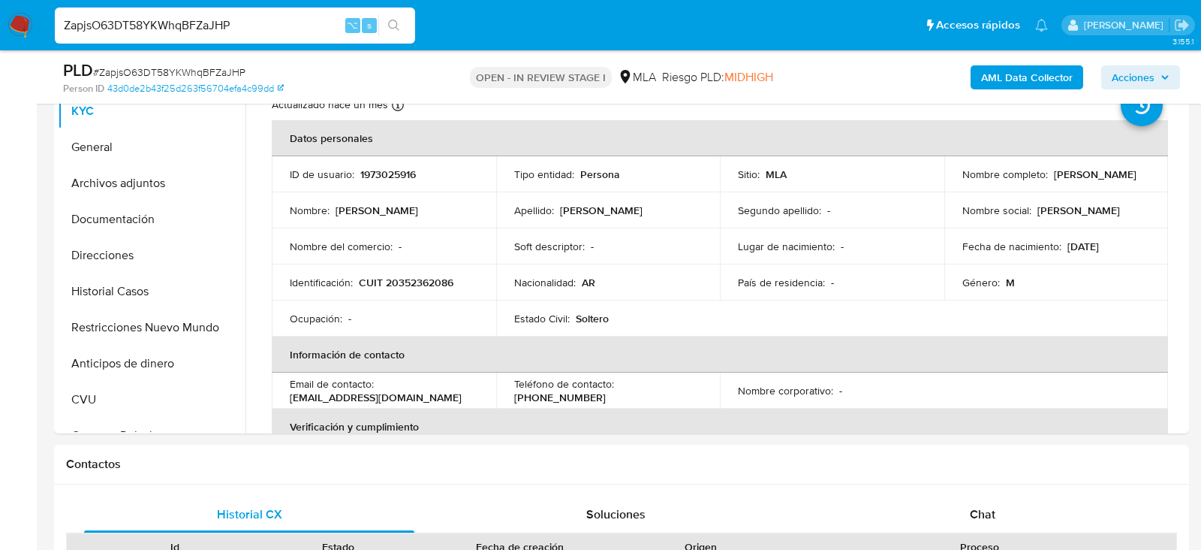
scroll to position [348, 0]
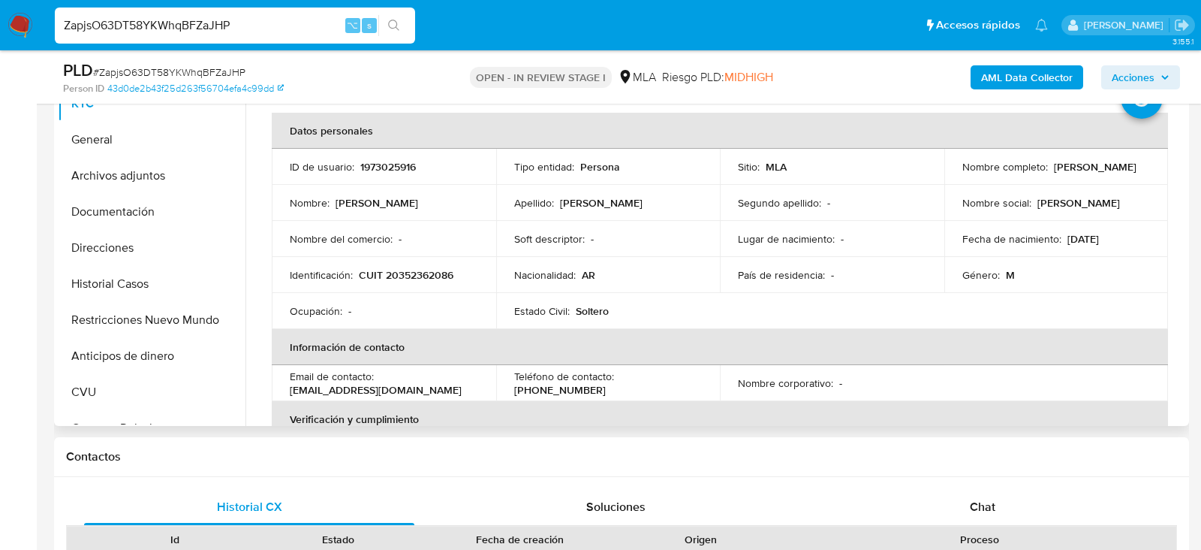
click at [374, 168] on p "1973025916" at bounding box center [388, 167] width 56 height 14
copy p "1973025916"
click at [140, 275] on button "Historial Casos" at bounding box center [146, 284] width 176 height 36
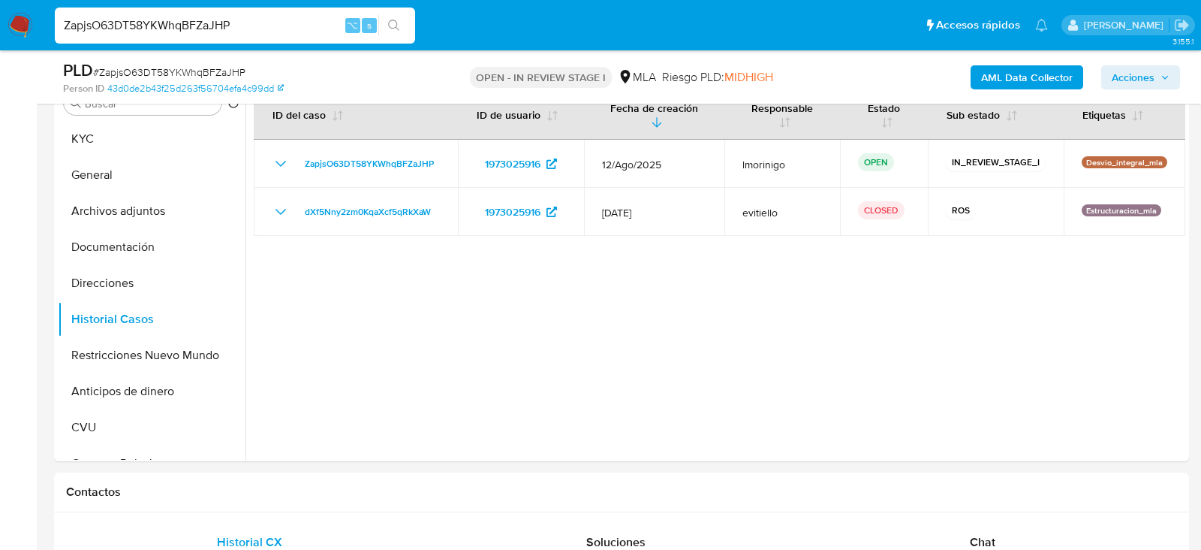
scroll to position [311, 0]
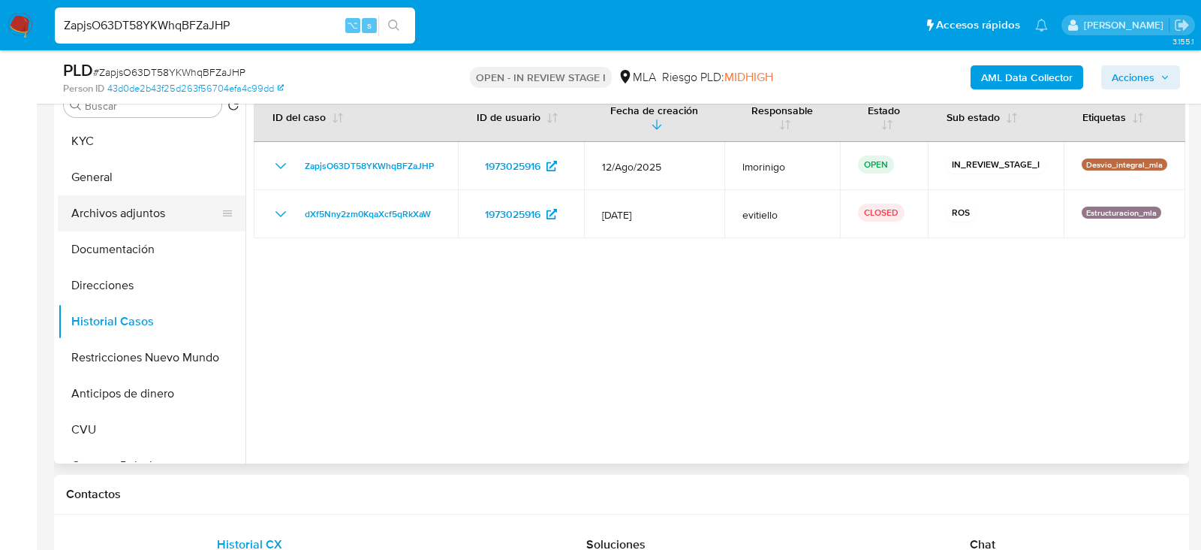
click at [95, 205] on button "Archivos adjuntos" at bounding box center [146, 213] width 176 height 36
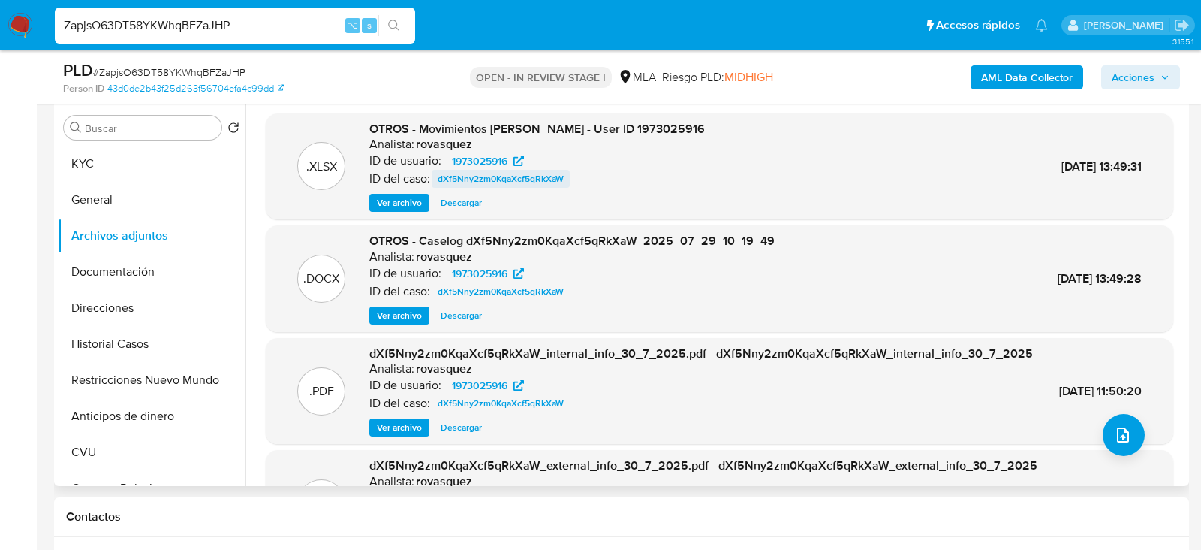
scroll to position [284, 0]
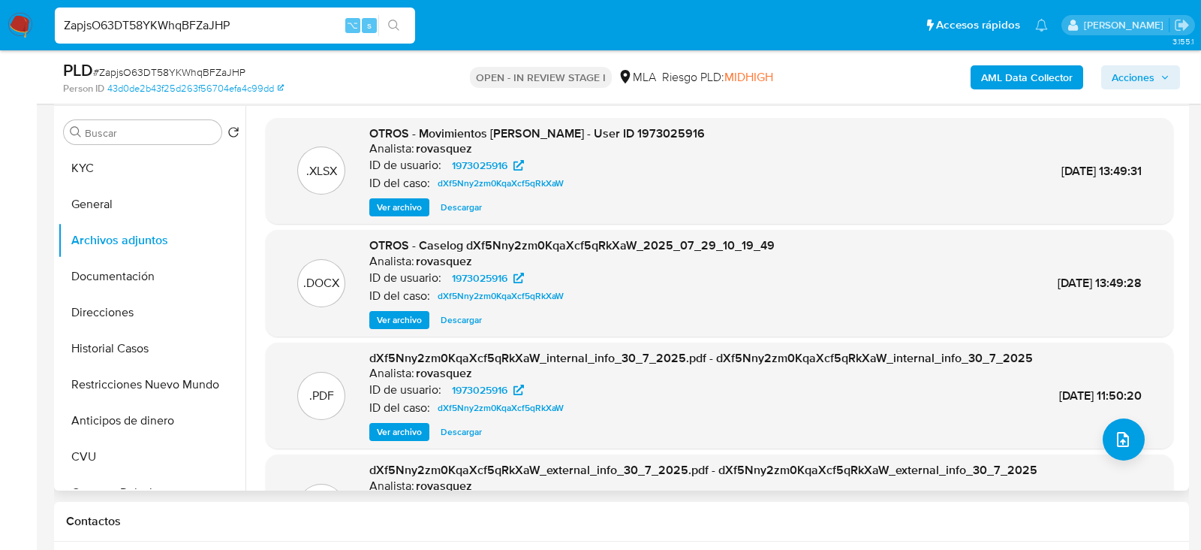
click at [411, 318] on span "Ver archivo" at bounding box center [399, 319] width 45 height 15
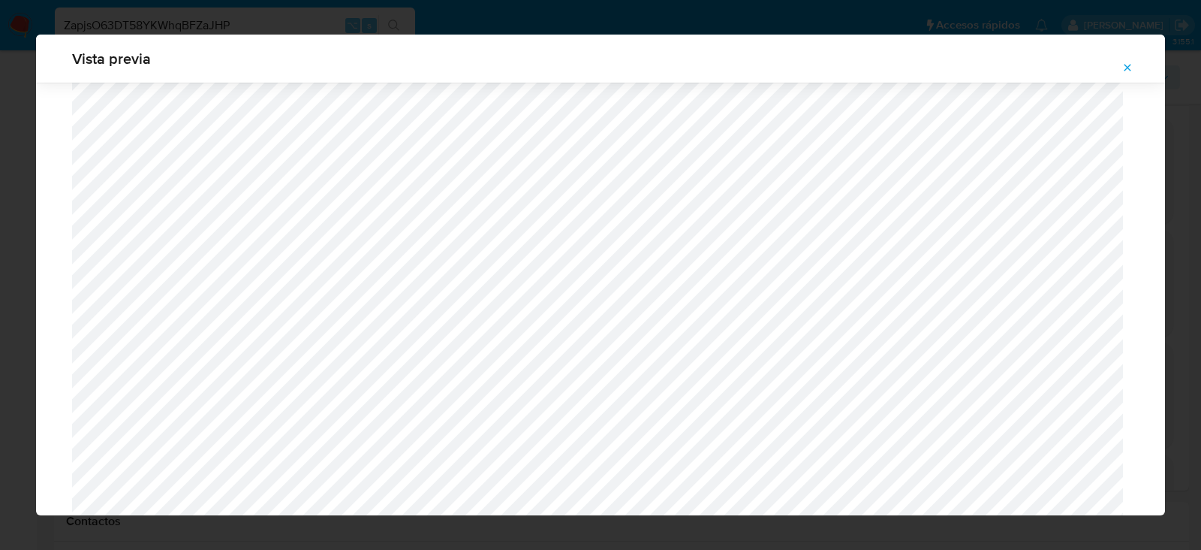
scroll to position [732, 0]
click at [1128, 67] on icon "Attachment preview" at bounding box center [1128, 67] width 7 height 7
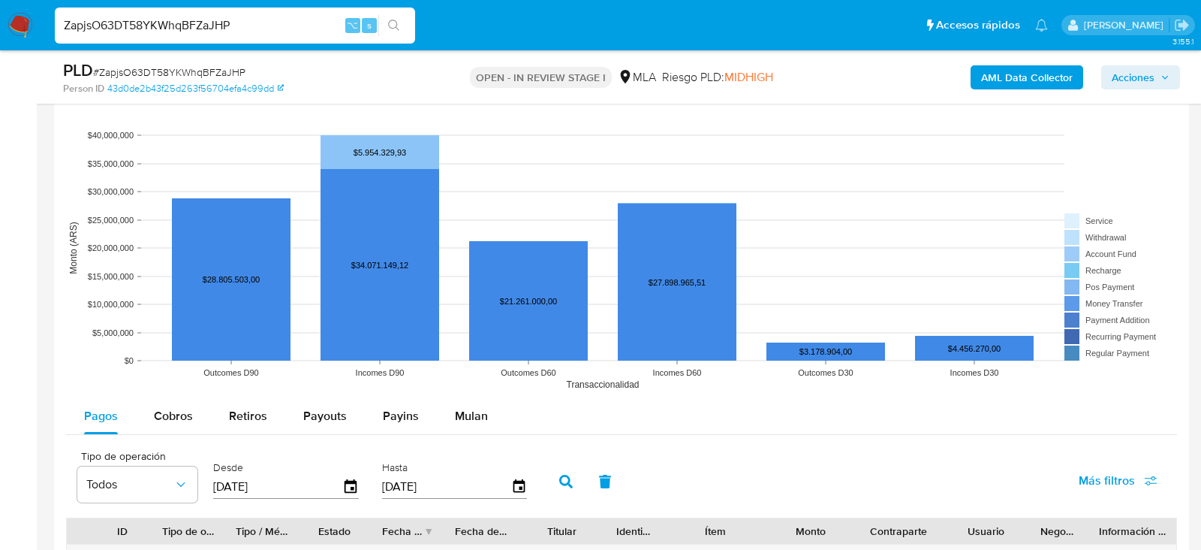
scroll to position [1620, 0]
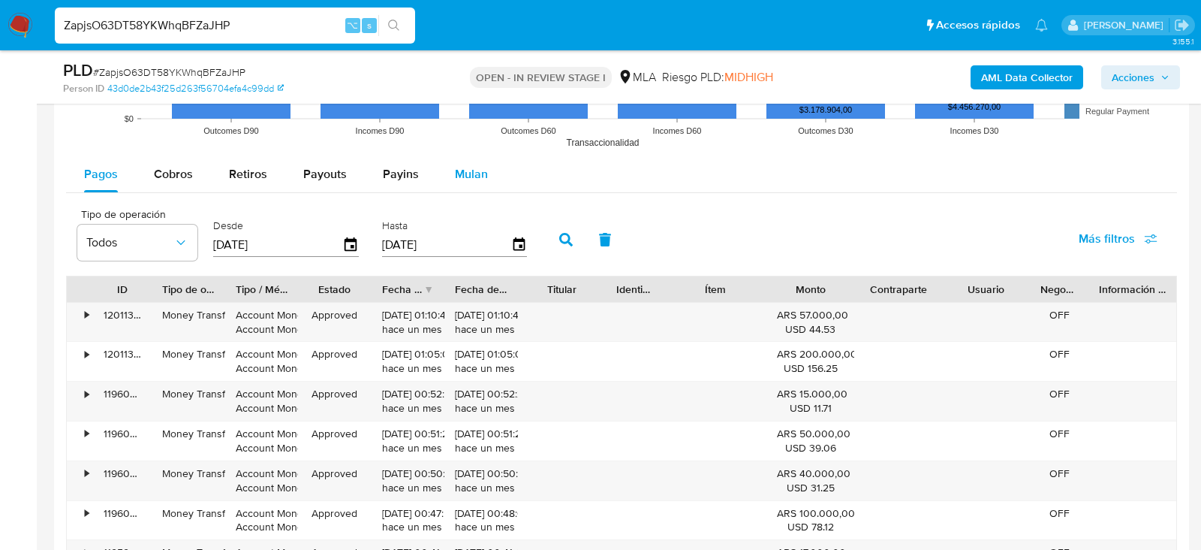
click at [485, 171] on button "Mulan" at bounding box center [471, 174] width 69 height 36
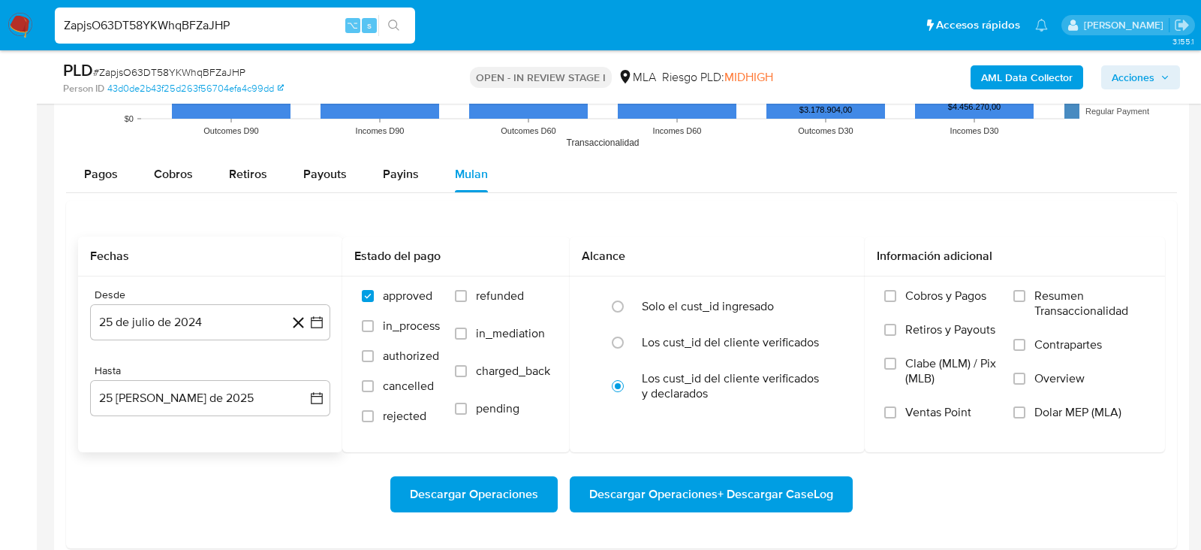
scroll to position [1678, 0]
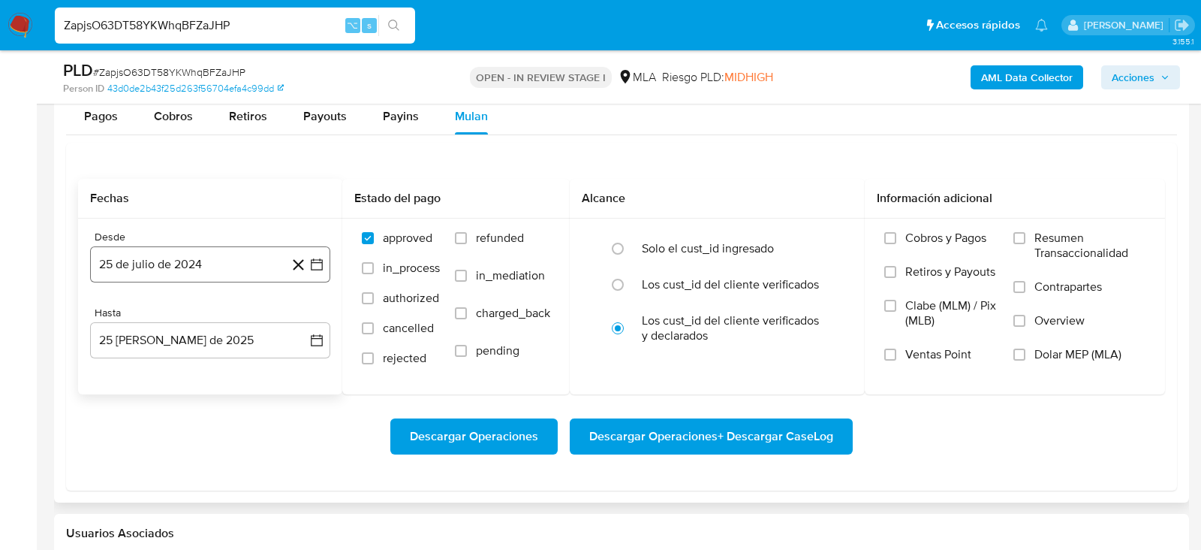
click at [236, 267] on button "25 de julio de 2024" at bounding box center [210, 264] width 240 height 36
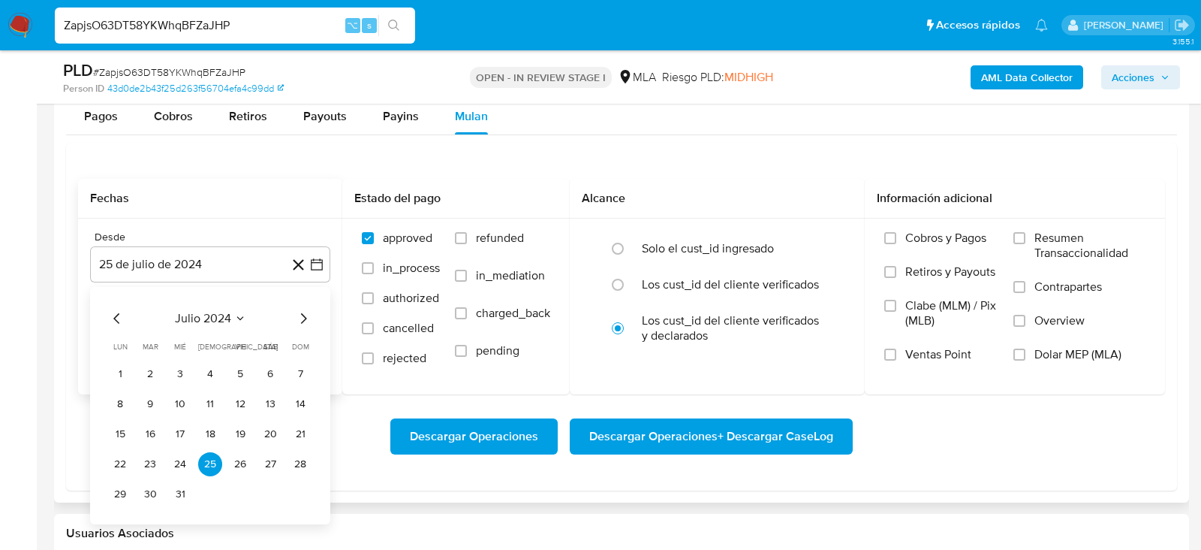
click at [227, 297] on div "julio 2024 julio 2024 lun lunes mar martes mié miércoles jue jueves vie viernes…" at bounding box center [210, 405] width 240 height 237
click at [227, 311] on span "julio 2024" at bounding box center [203, 318] width 56 height 15
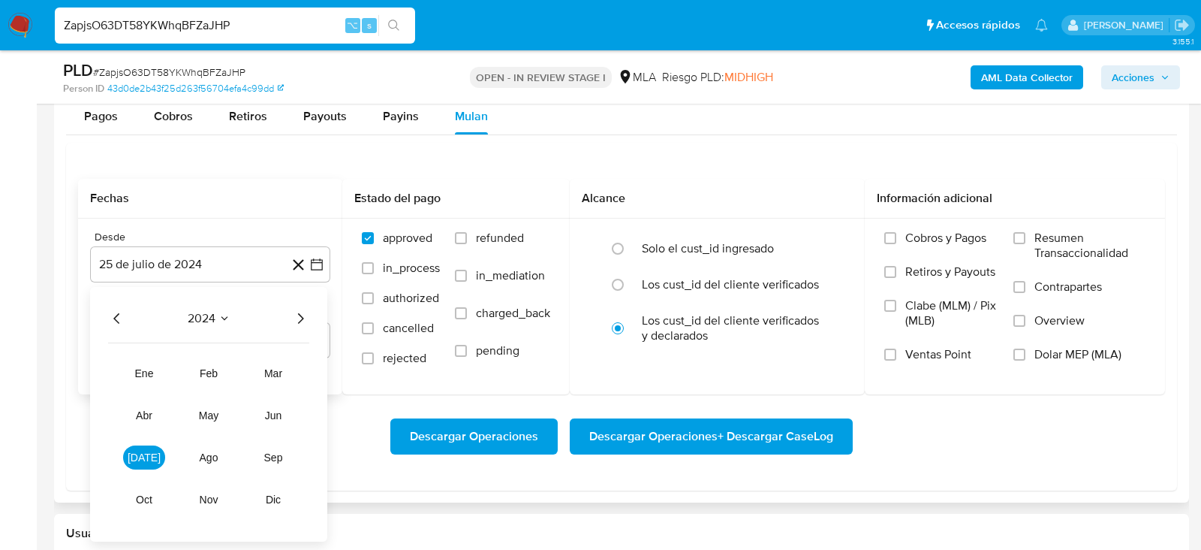
click at [300, 315] on icon "Año siguiente" at bounding box center [301, 317] width 6 height 11
click at [266, 415] on span "jun" at bounding box center [273, 415] width 17 height 12
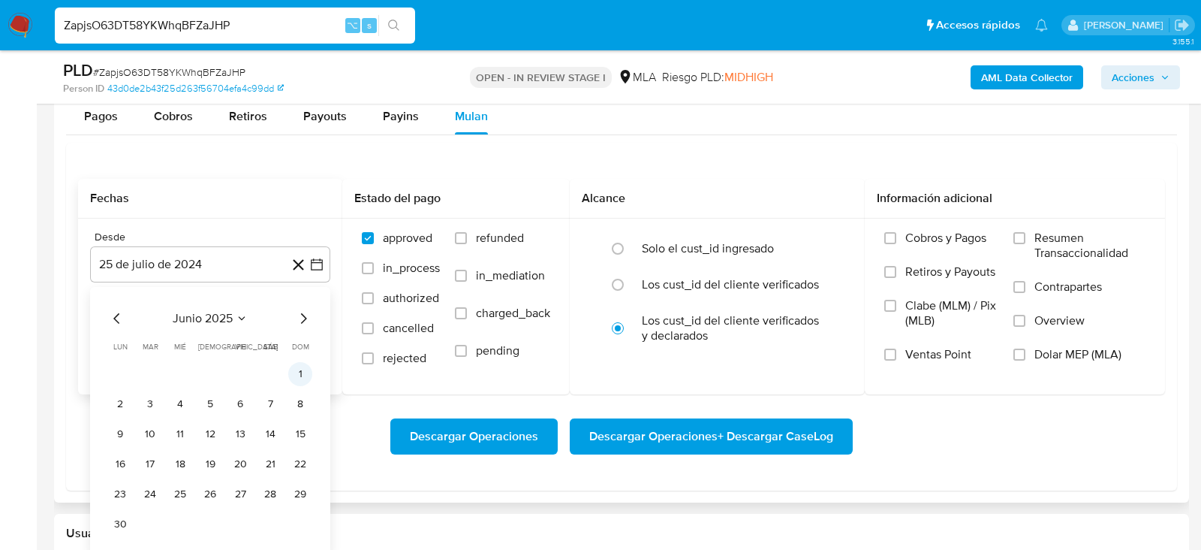
click at [309, 366] on button "1" at bounding box center [300, 374] width 24 height 24
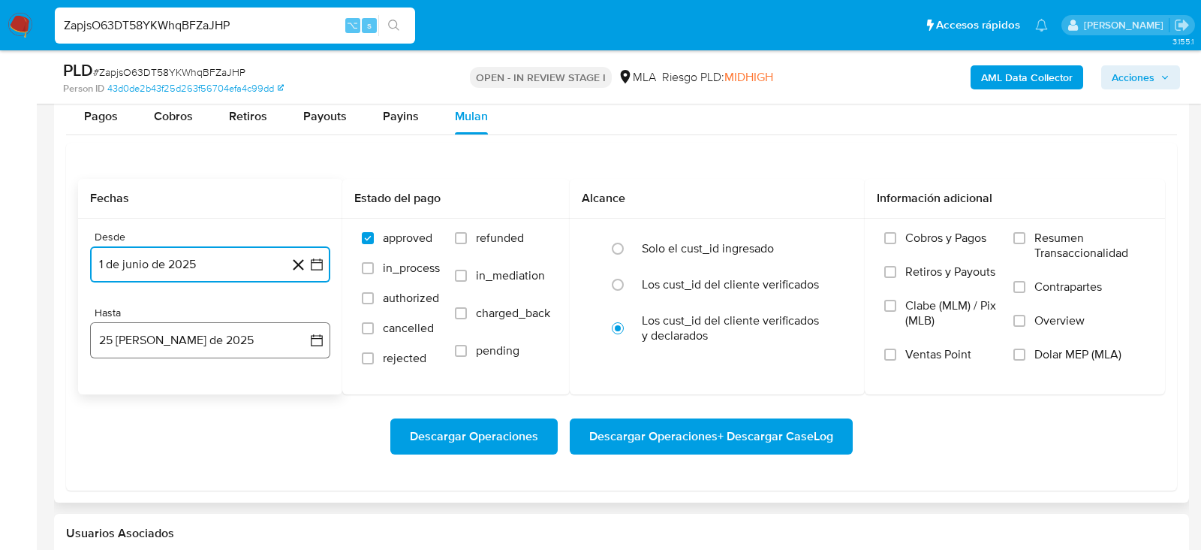
click at [187, 330] on button "25 de agosto de 2025" at bounding box center [210, 340] width 240 height 36
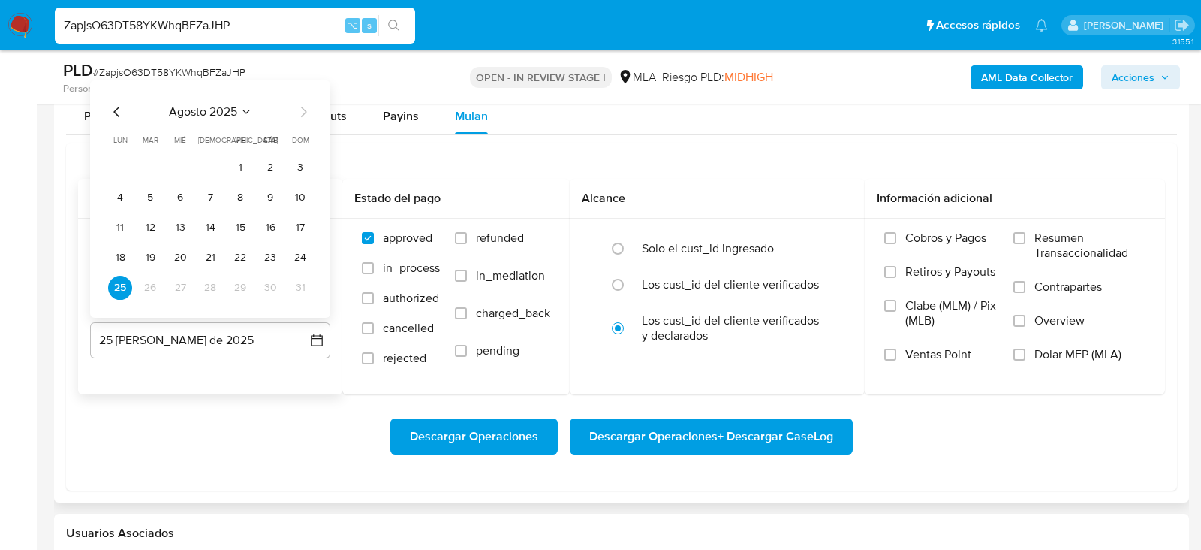
click at [119, 108] on icon "Mes anterior" at bounding box center [117, 112] width 18 height 18
click at [197, 277] on tr "28 29 30 31" at bounding box center [210, 288] width 204 height 24
click at [207, 279] on button "31" at bounding box center [210, 288] width 24 height 24
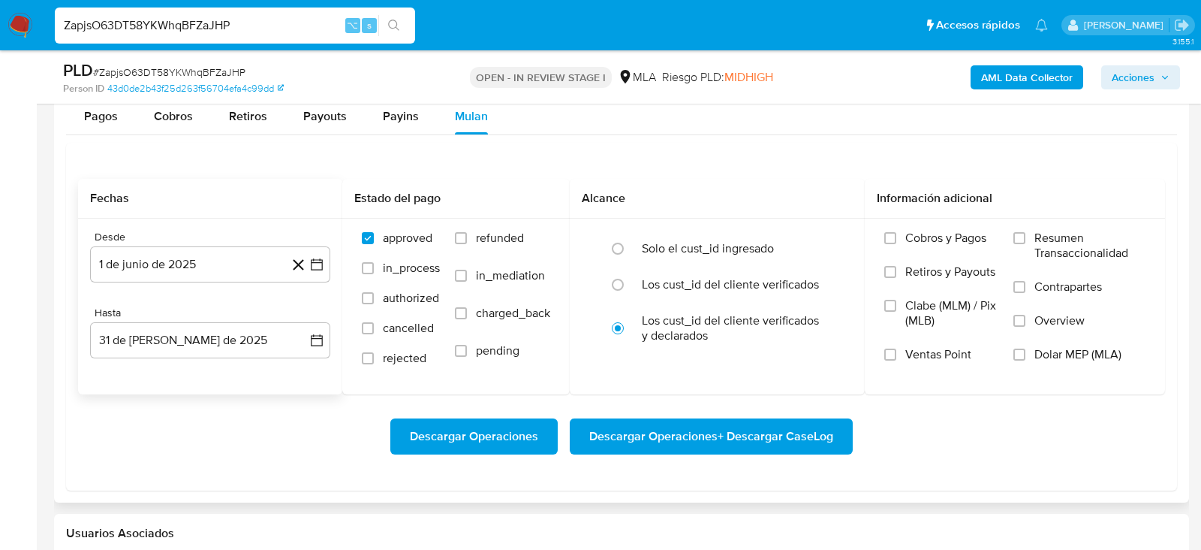
click at [226, 399] on div "Descargar Operaciones Descargar Operaciones + Descargar CaseLog" at bounding box center [621, 436] width 1087 height 84
click at [1090, 348] on span "Dolar MEP (MLA)" at bounding box center [1078, 354] width 87 height 15
click at [1026, 348] on input "Dolar MEP (MLA)" at bounding box center [1020, 354] width 12 height 12
click at [770, 423] on span "Descargar Operaciones + Descargar CaseLog" at bounding box center [711, 436] width 244 height 33
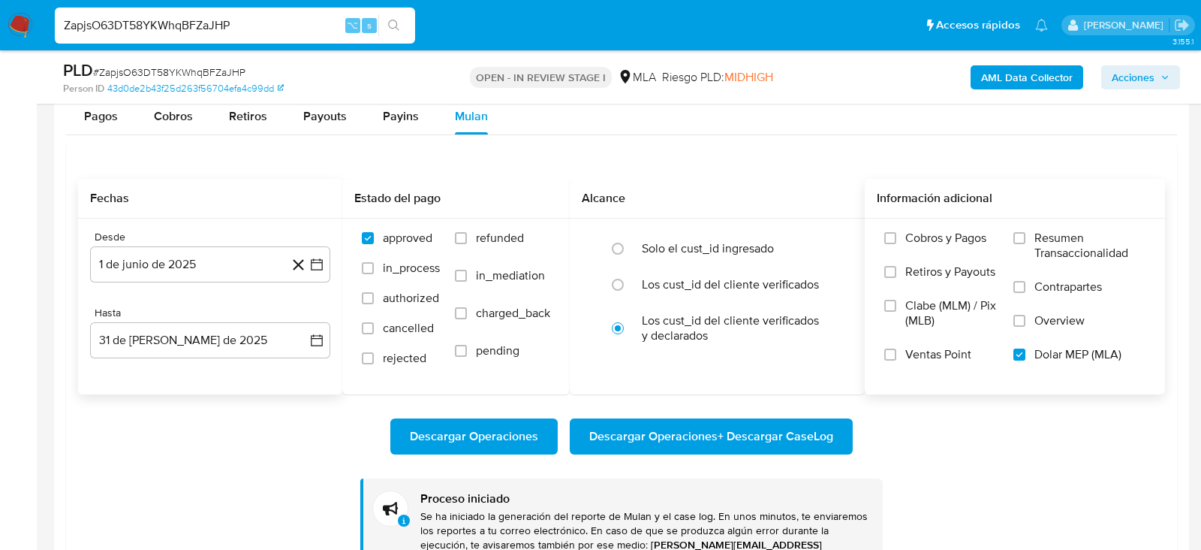
click at [180, 13] on div "ZapjsO63DT58YKWhqBFZaJHP ⌥ s" at bounding box center [235, 26] width 360 height 36
click at [180, 25] on input "ZapjsO63DT58YKWhqBFZaJHP" at bounding box center [235, 26] width 360 height 20
paste input "JtnuTPVB5evD3YW2VJq6byUj"
type input "JtnuTPVB5evD3YW2VJq6byUj"
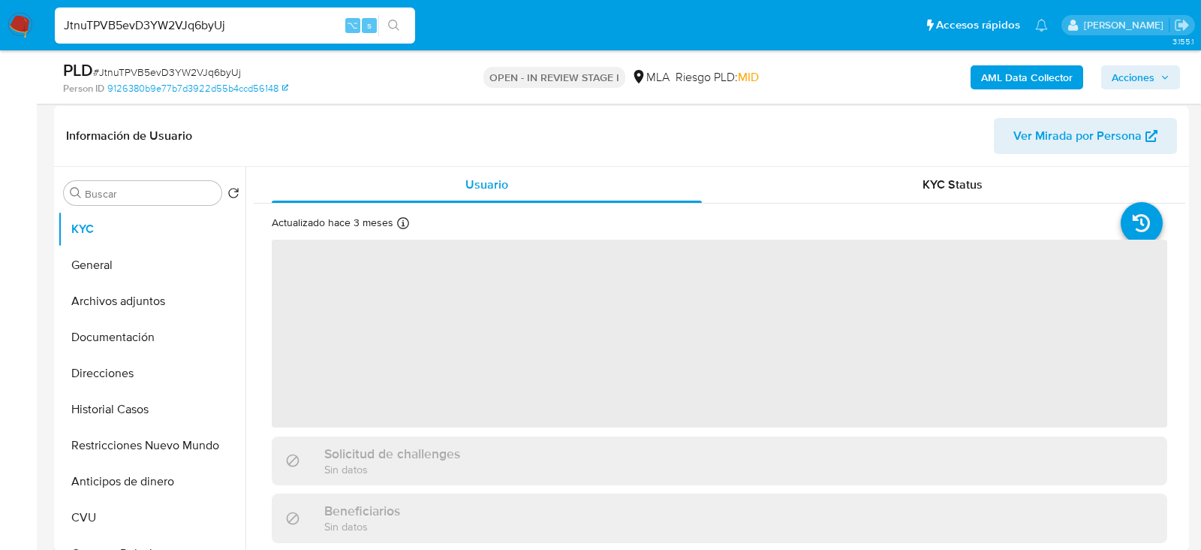
scroll to position [222, 0]
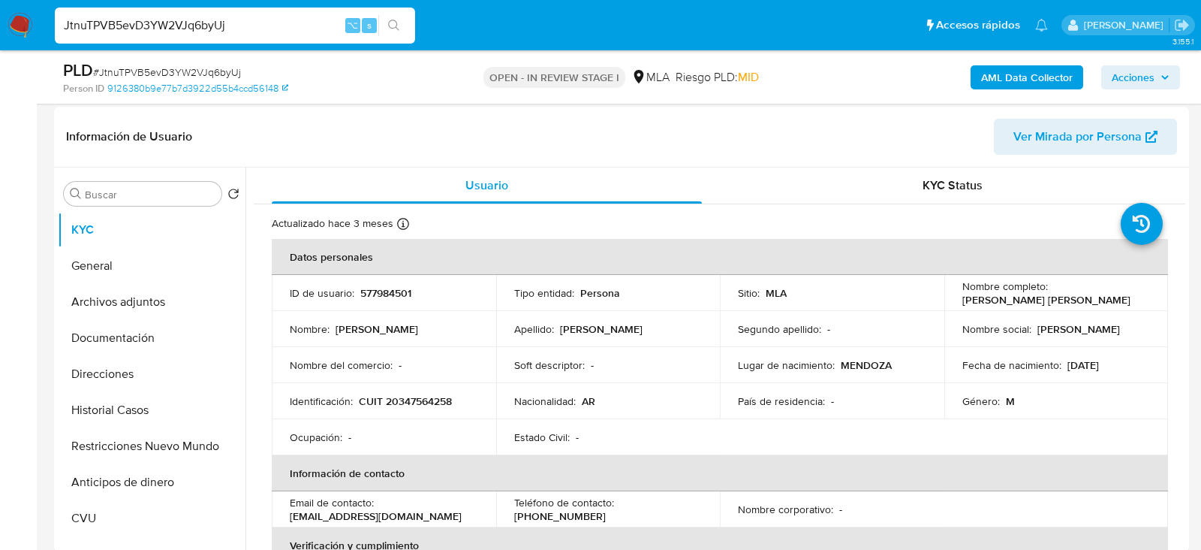
select select "10"
click at [394, 295] on p "577984501" at bounding box center [385, 293] width 51 height 14
copy p "577984501"
click at [132, 314] on button "Archivos adjuntos" at bounding box center [146, 302] width 176 height 36
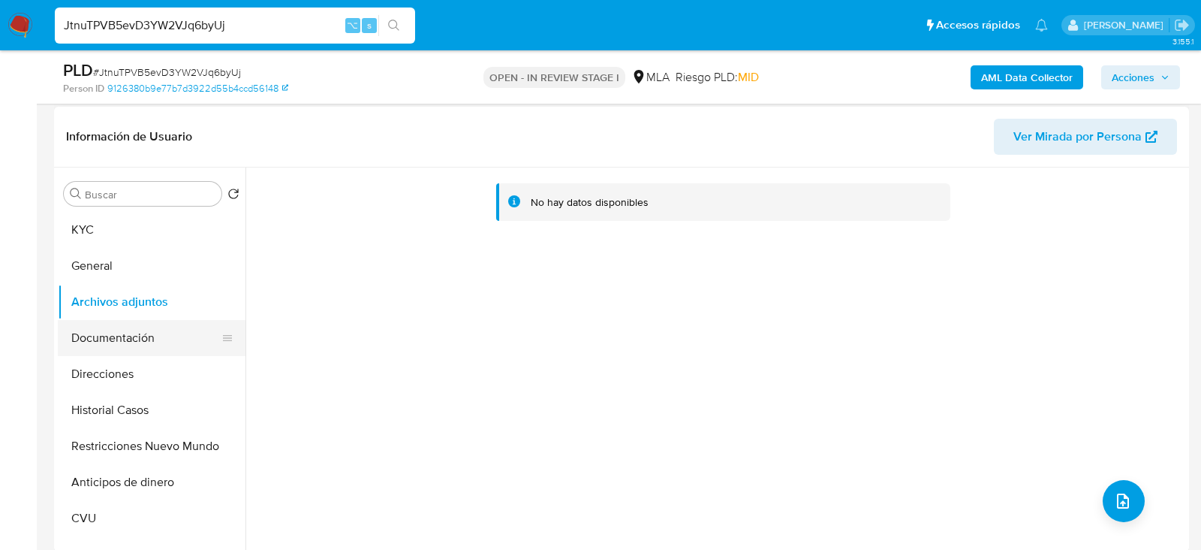
click at [166, 323] on button "Documentación" at bounding box center [146, 338] width 176 height 36
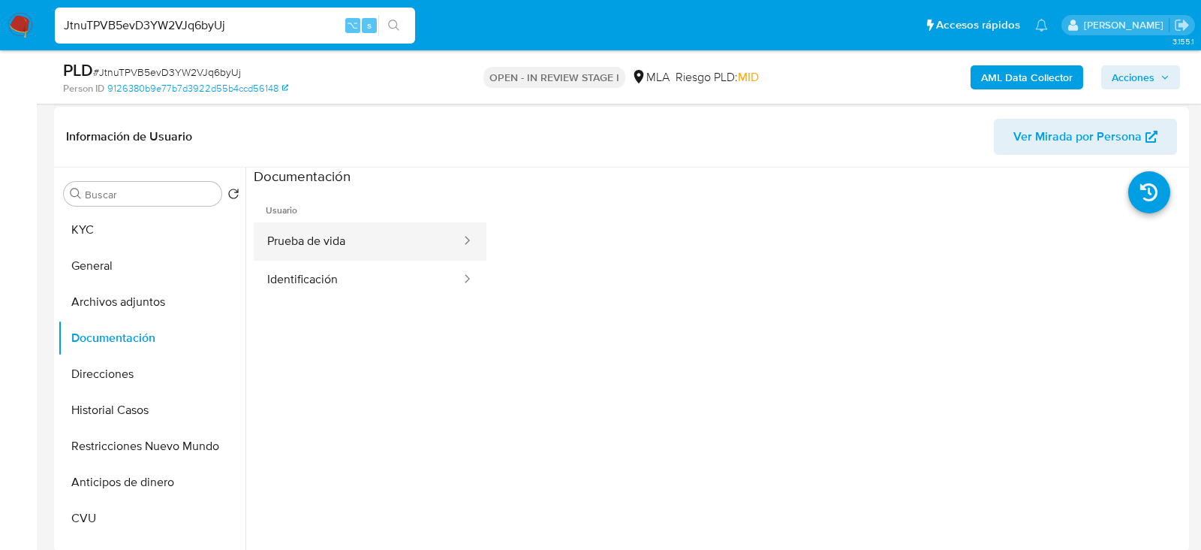
click at [360, 222] on button "Prueba de vida" at bounding box center [358, 241] width 209 height 38
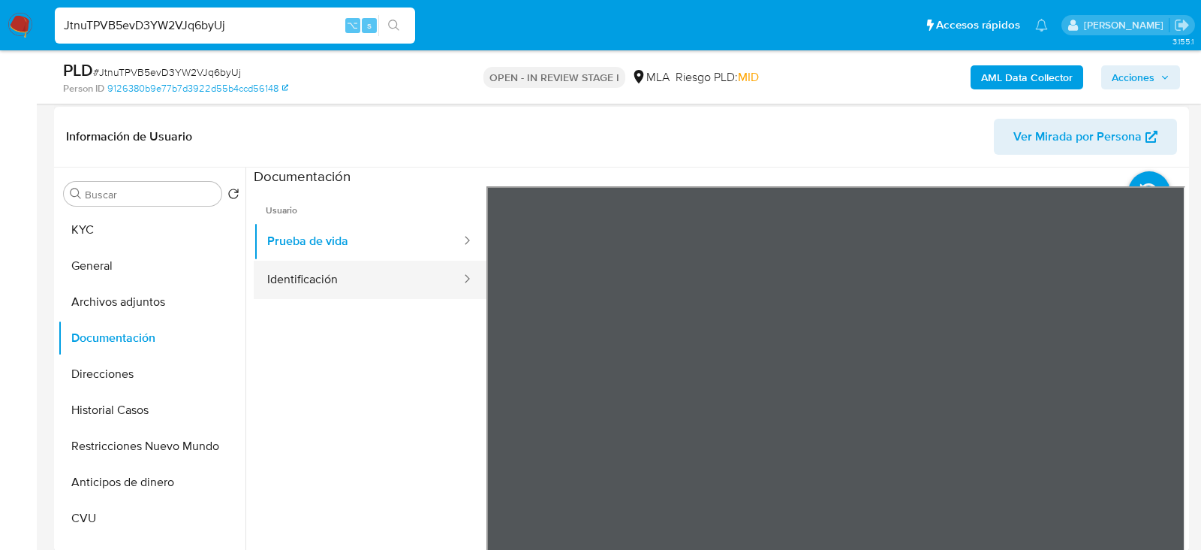
click at [394, 285] on button "Identificación" at bounding box center [358, 280] width 209 height 38
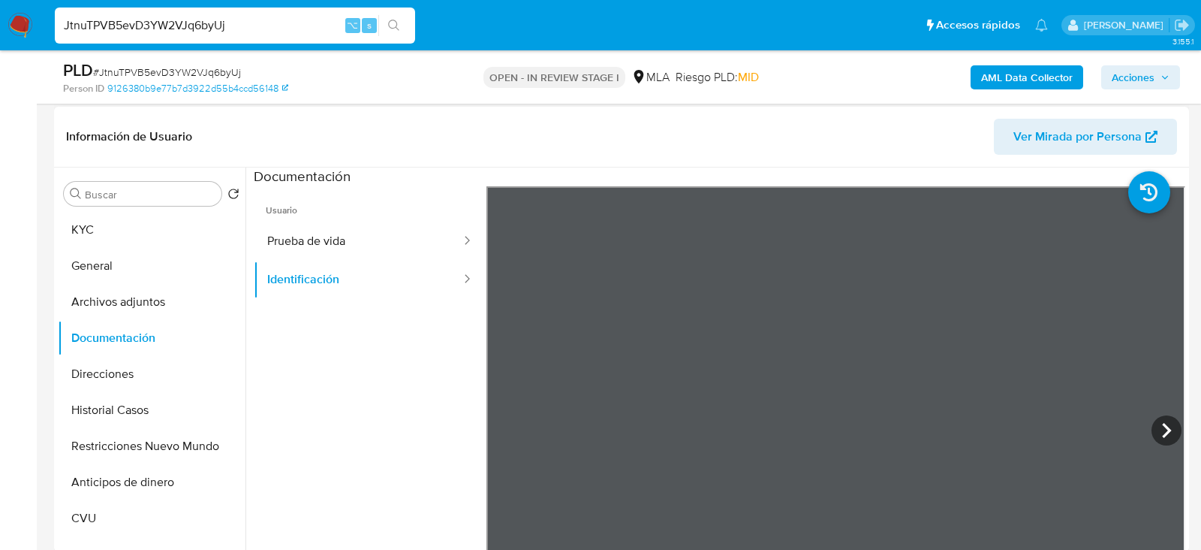
scroll to position [57, 0]
click at [160, 231] on button "KYC" at bounding box center [146, 230] width 176 height 36
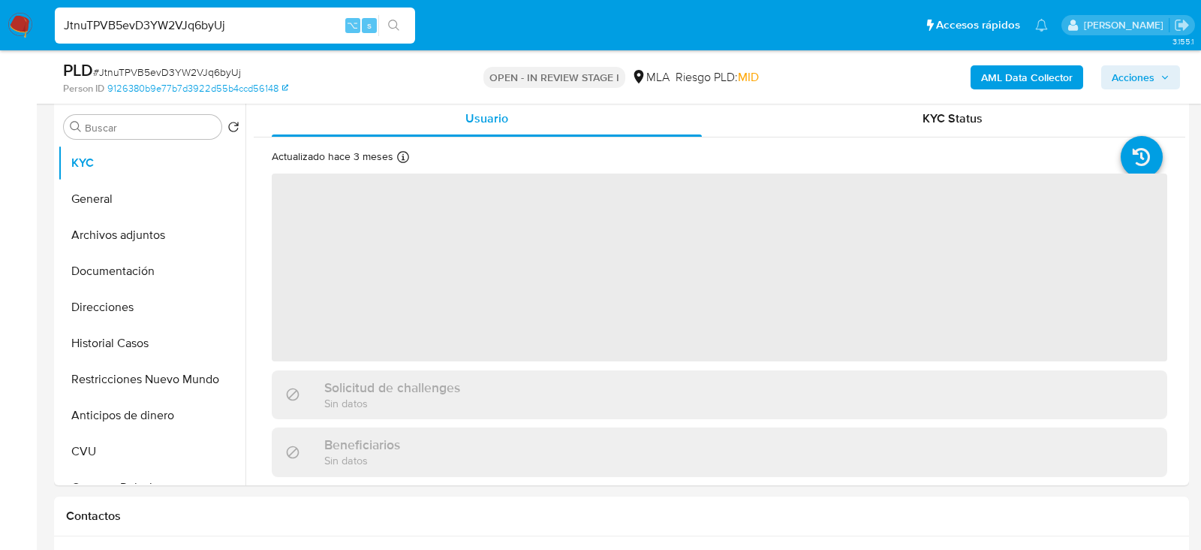
scroll to position [291, 0]
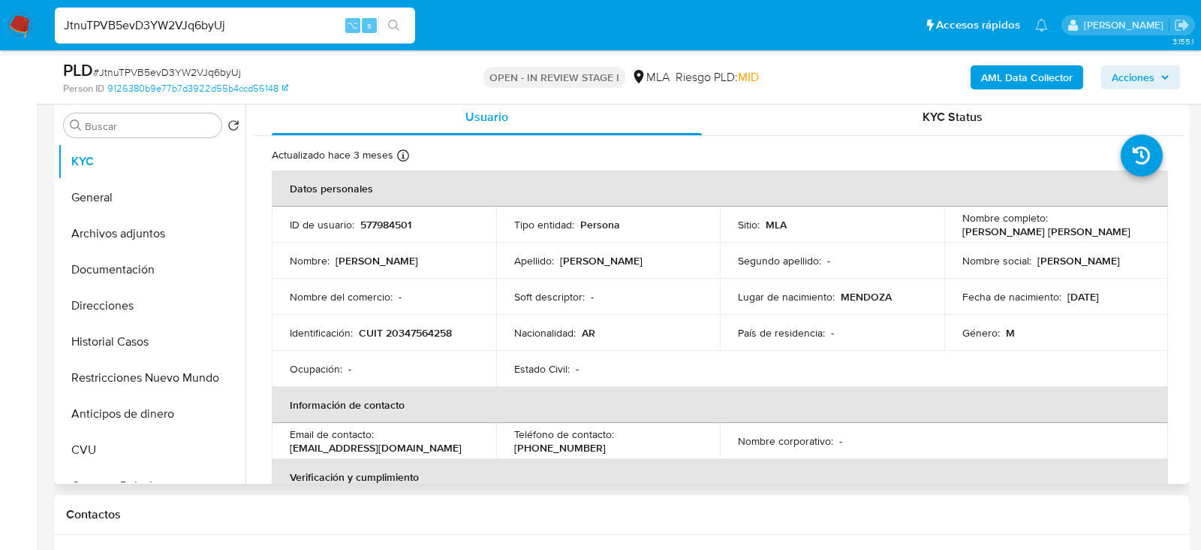
click at [395, 346] on td "Identificación : CUIT 20347564258" at bounding box center [384, 333] width 225 height 36
click at [395, 333] on p "CUIT 20347564258" at bounding box center [405, 333] width 93 height 14
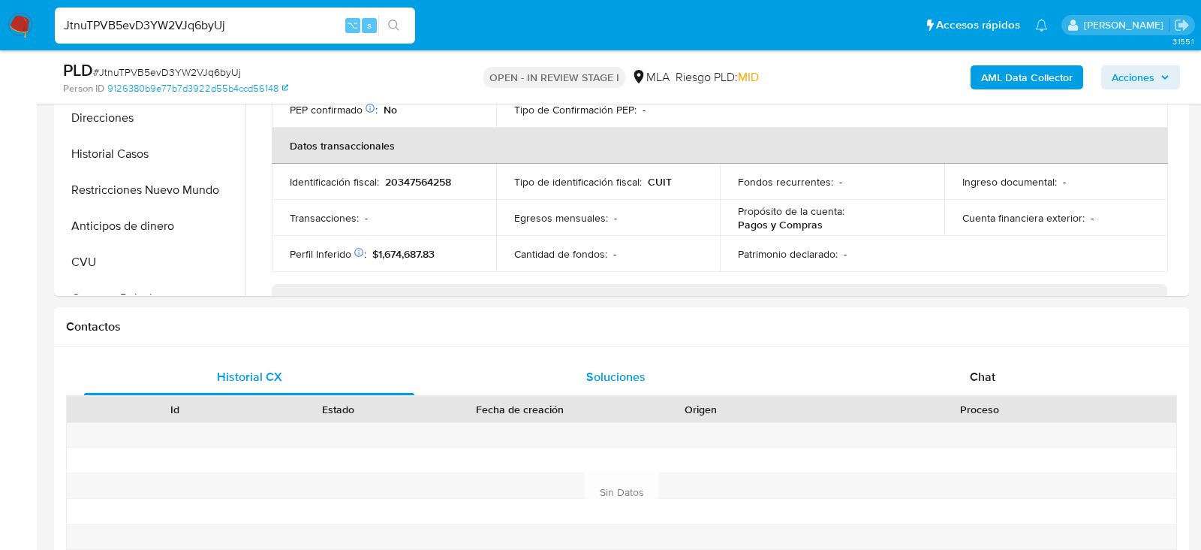
scroll to position [557, 0]
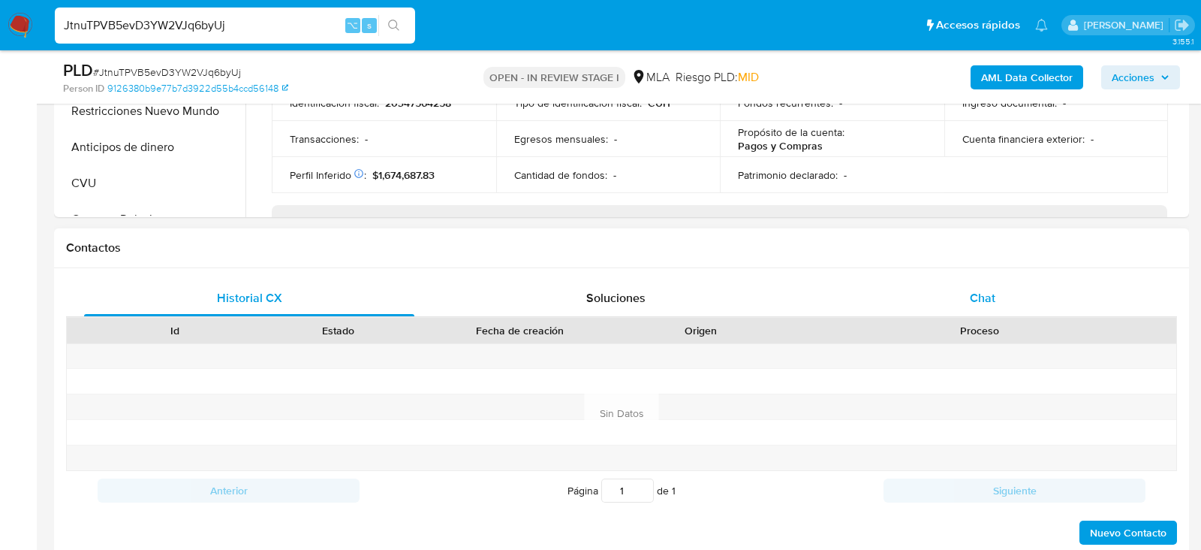
click at [938, 295] on div "Chat" at bounding box center [983, 298] width 330 height 36
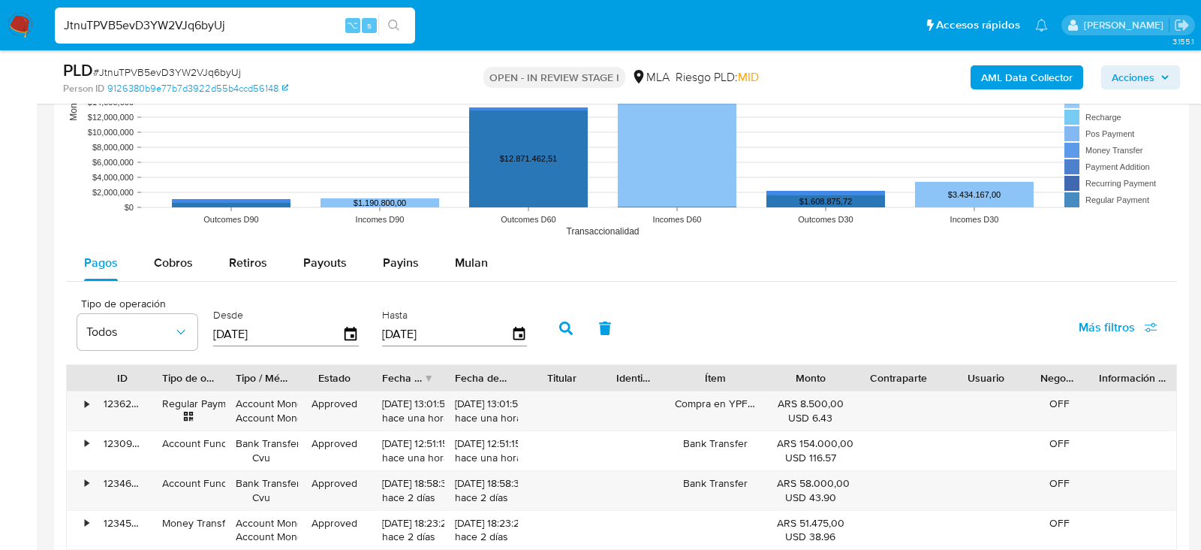
scroll to position [1738, 0]
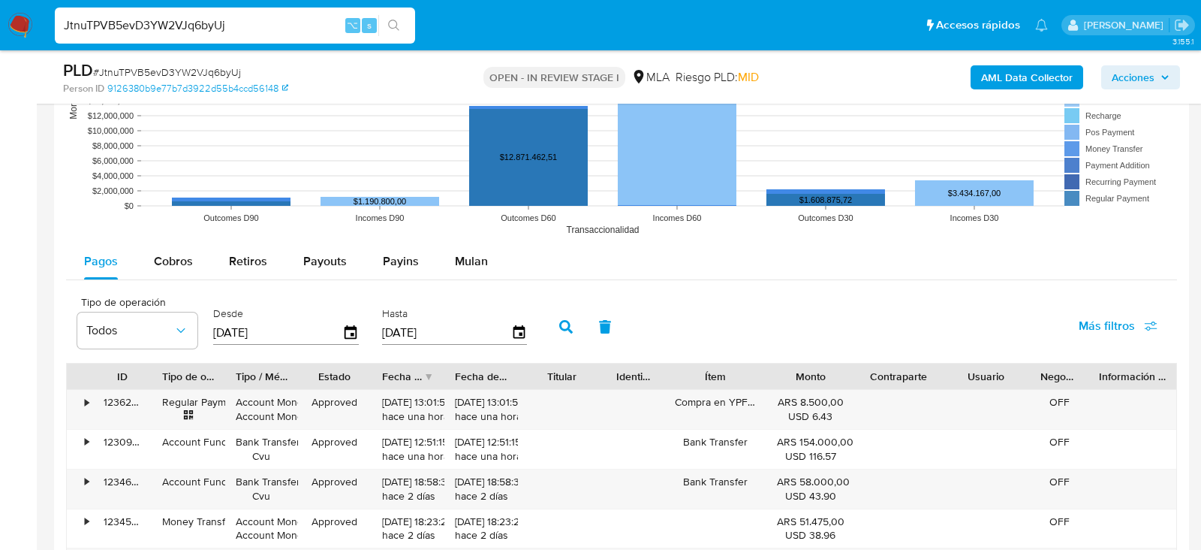
click at [169, 17] on input "JtnuTPVB5evD3YW2VJq6byUj" at bounding box center [235, 26] width 360 height 20
paste input "31SujwpOcC7RRLW5pdwXdmAq"
type input "31SujwpOcC7RRLW5pdwXdmAq"
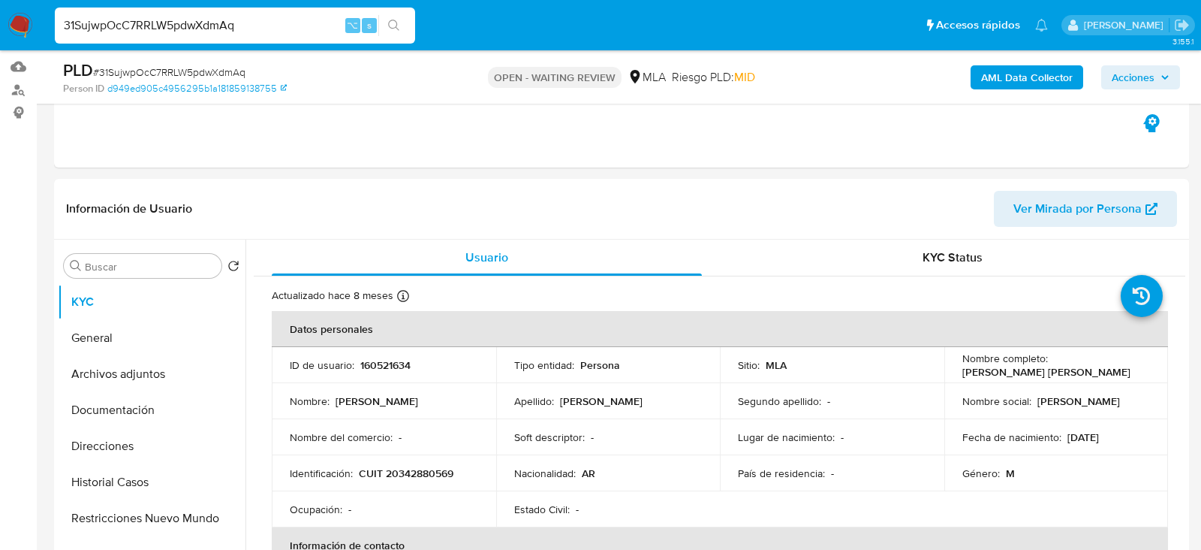
scroll to position [246, 0]
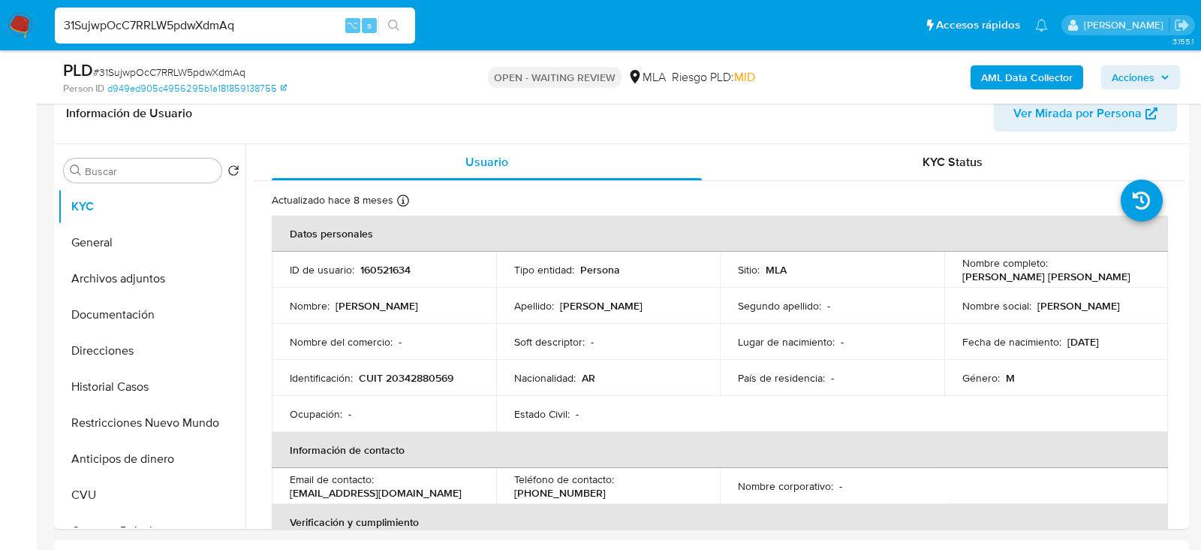
select select "10"
click at [382, 265] on p "160521634" at bounding box center [385, 270] width 50 height 14
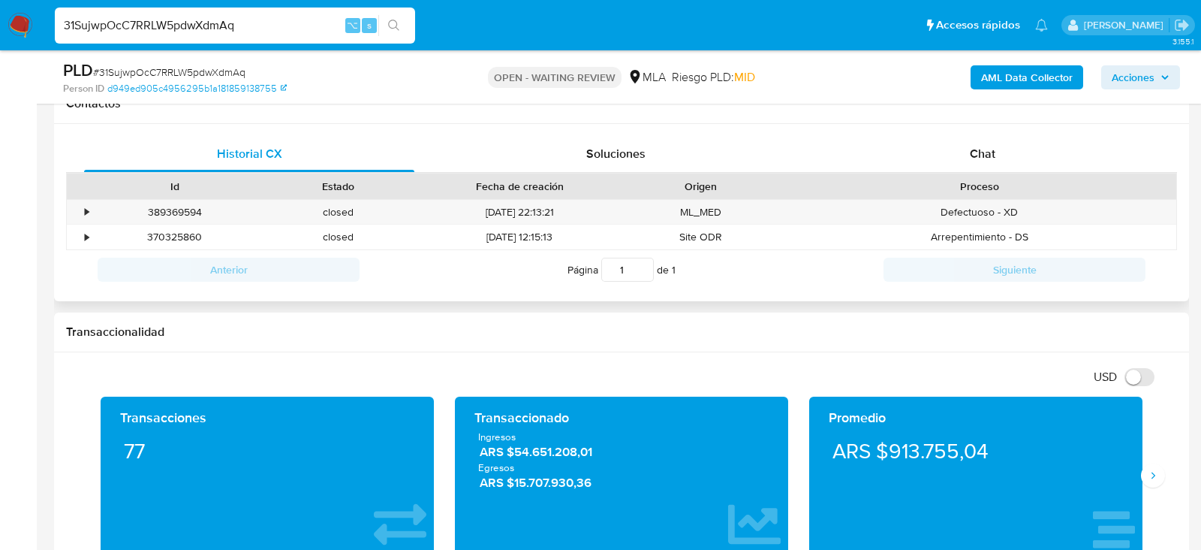
scroll to position [695, 0]
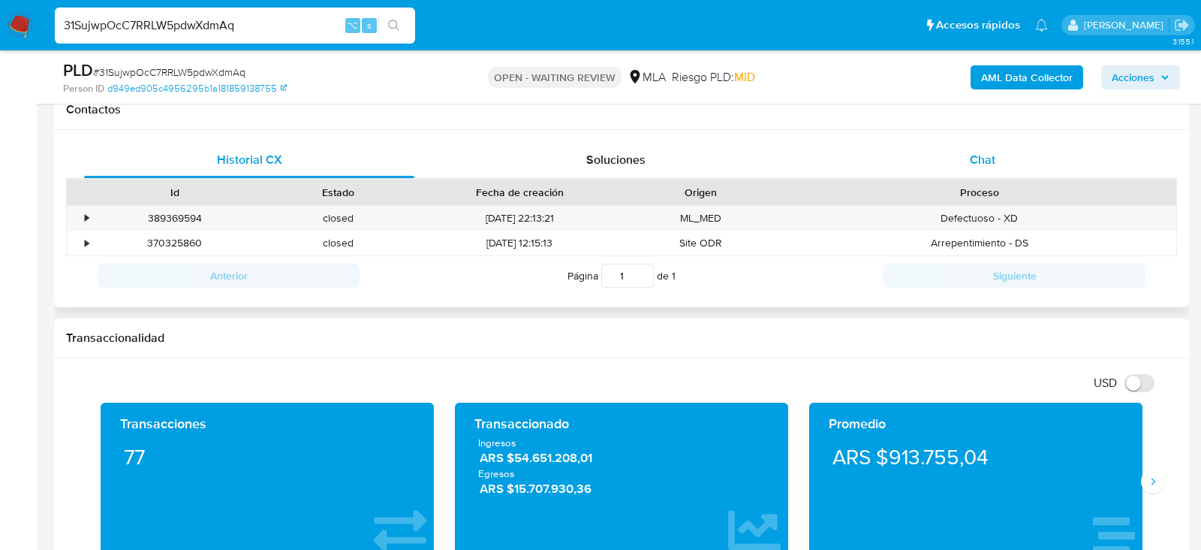
click at [943, 173] on div "Chat" at bounding box center [983, 160] width 330 height 36
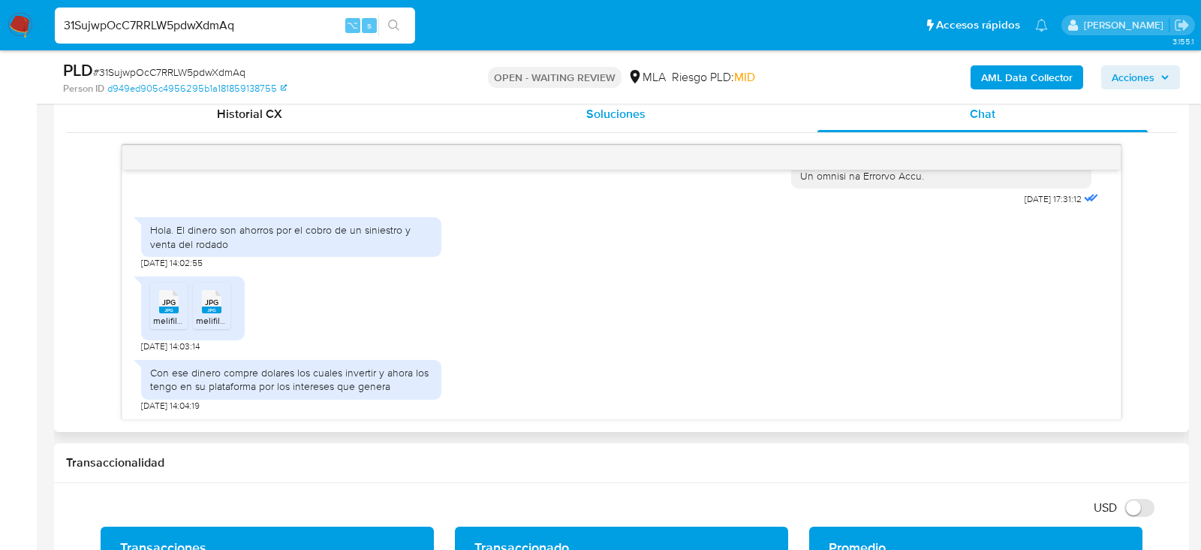
scroll to position [755, 0]
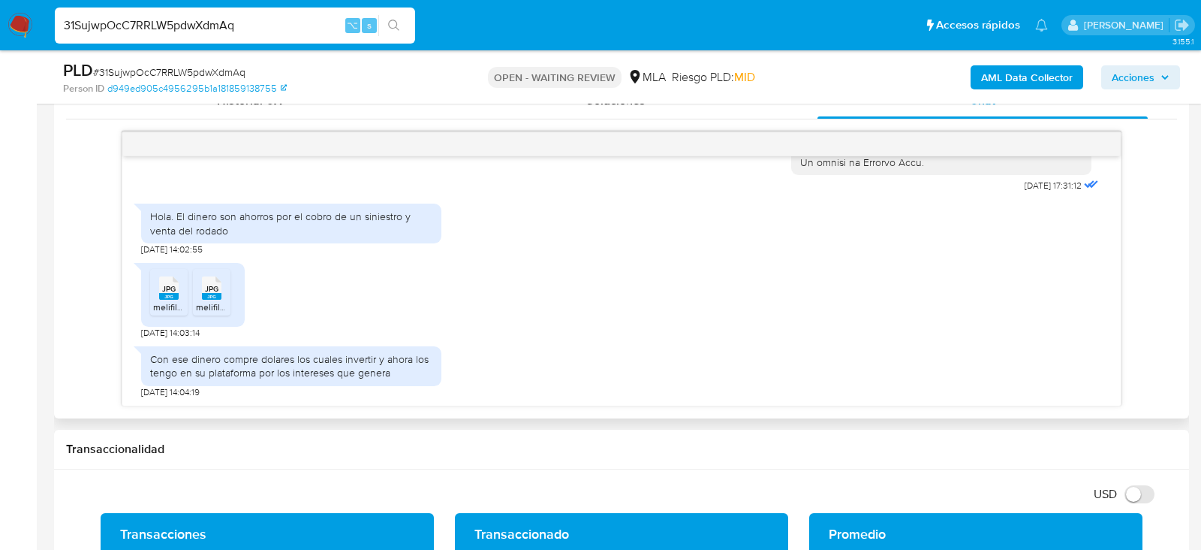
click at [175, 288] on icon at bounding box center [169, 287] width 20 height 23
click at [220, 293] on rect at bounding box center [212, 296] width 20 height 7
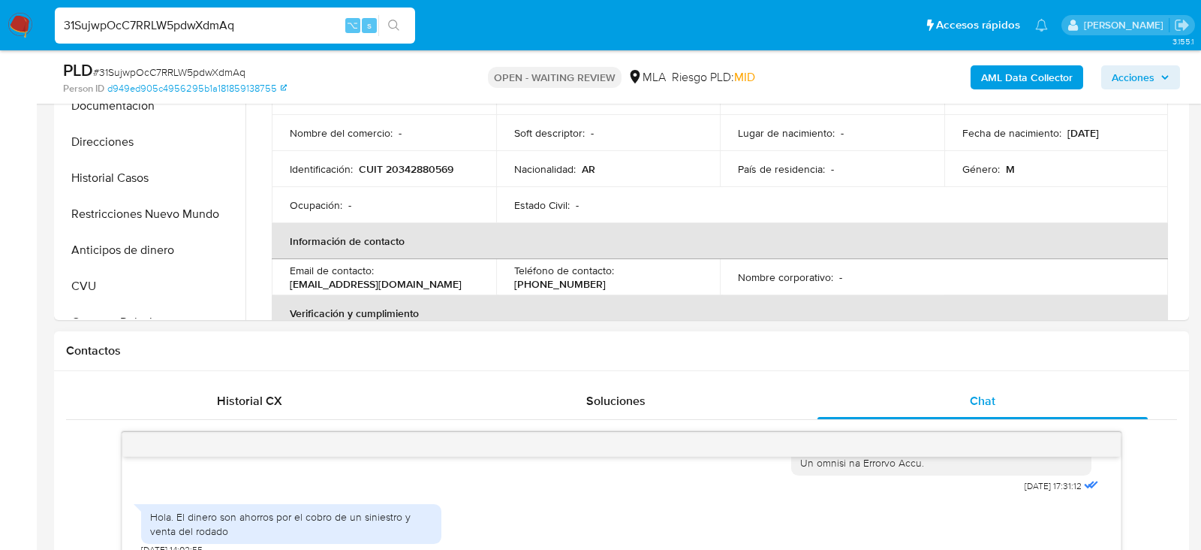
scroll to position [433, 0]
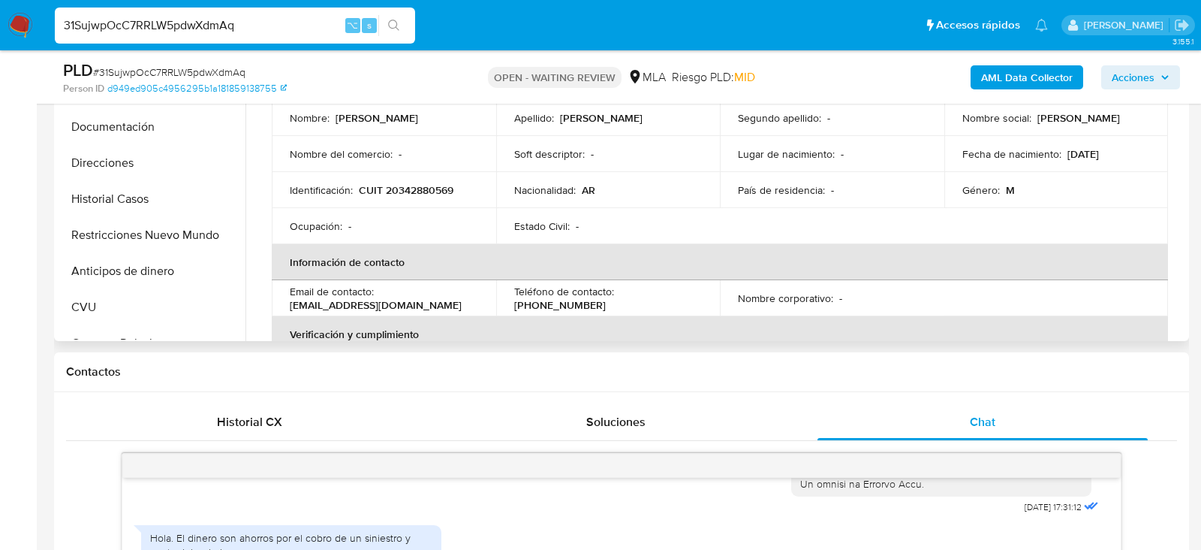
click at [390, 185] on p "CUIT 20342880569" at bounding box center [406, 190] width 95 height 14
click at [175, 76] on span "# 31SujwpOcC7RRLW5pdwXdmAq" at bounding box center [169, 72] width 152 height 15
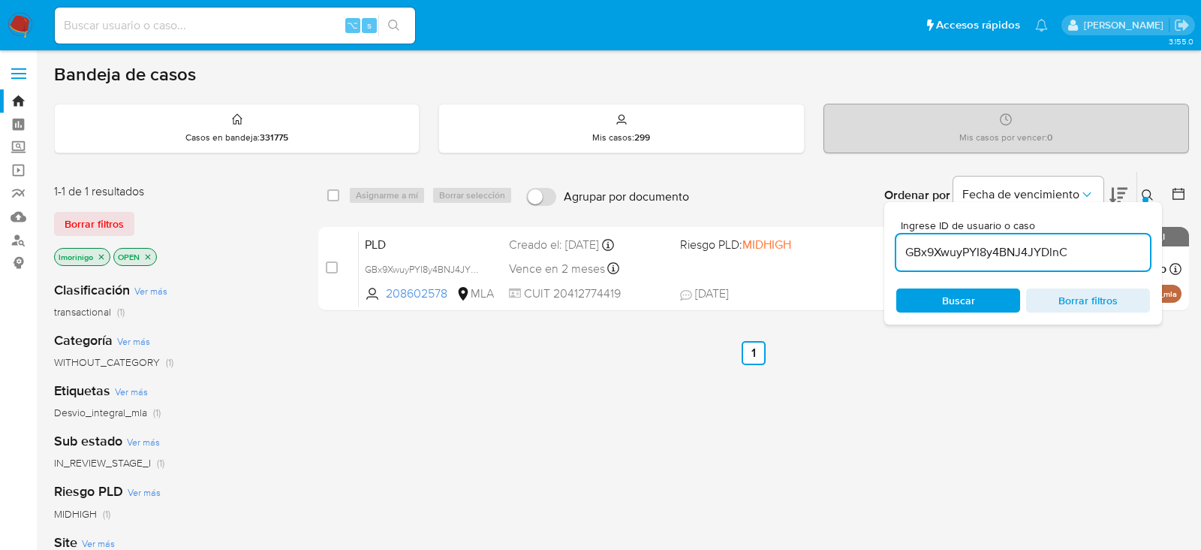
click at [946, 262] on div "GBx9XwuyPYI8y4BNJ4JYDlnC" at bounding box center [1024, 252] width 254 height 36
click at [946, 258] on input "GBx9XwuyPYI8y4BNJ4JYDlnC" at bounding box center [1024, 253] width 254 height 20
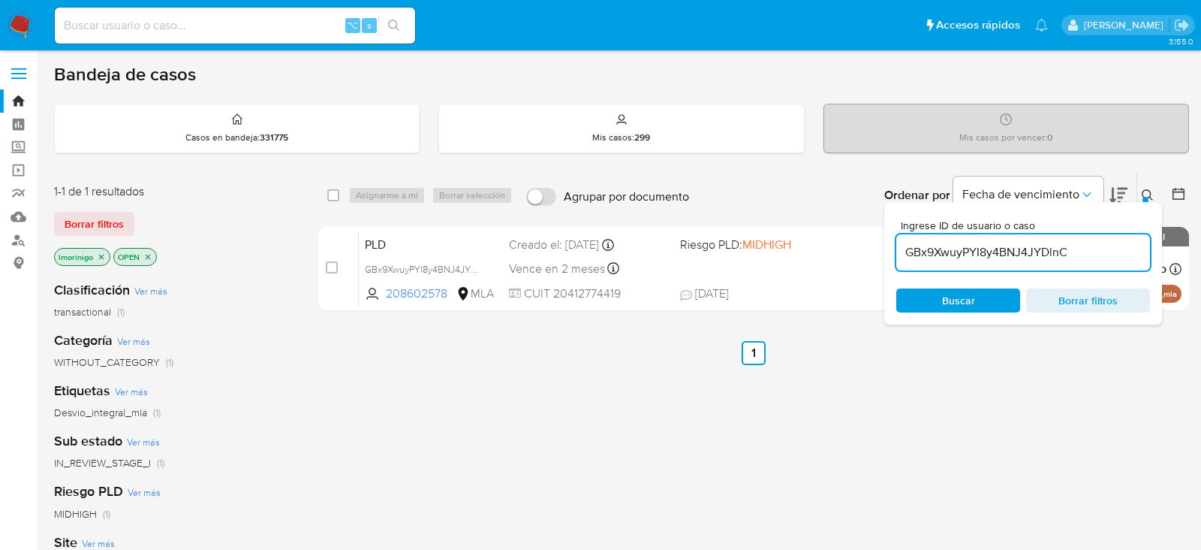
click at [946, 258] on input "GBx9XwuyPYI8y4BNJ4JYDlnC" at bounding box center [1024, 253] width 254 height 20
paste input "31SujwpOcC7RRLW5pdwXdmAq"
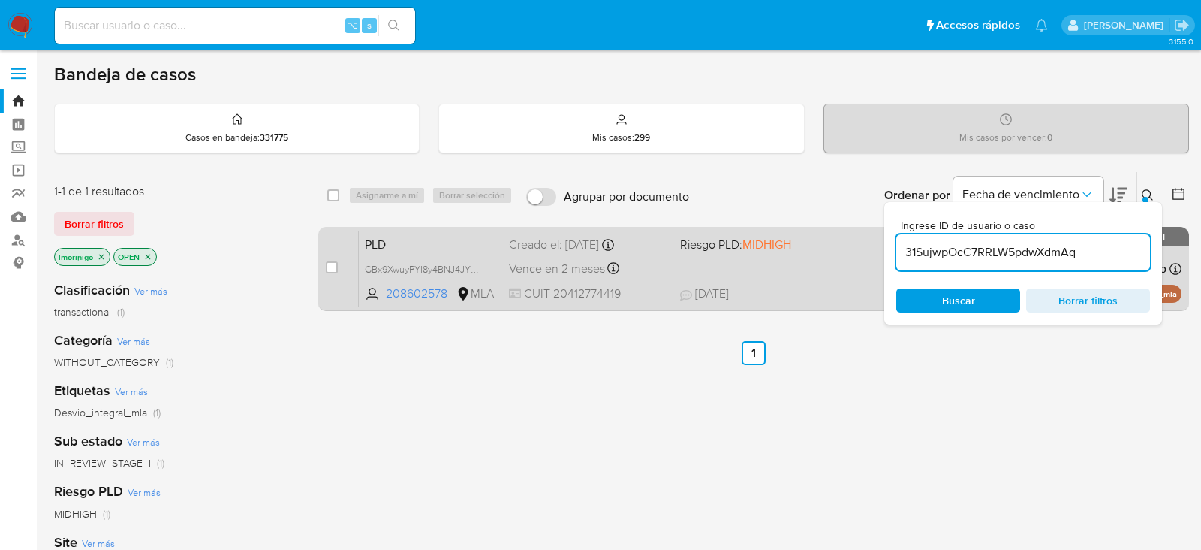
type input "31SujwpOcC7RRLW5pdwXdmAq"
click at [330, 263] on input "checkbox" at bounding box center [332, 267] width 12 height 12
checkbox input "true"
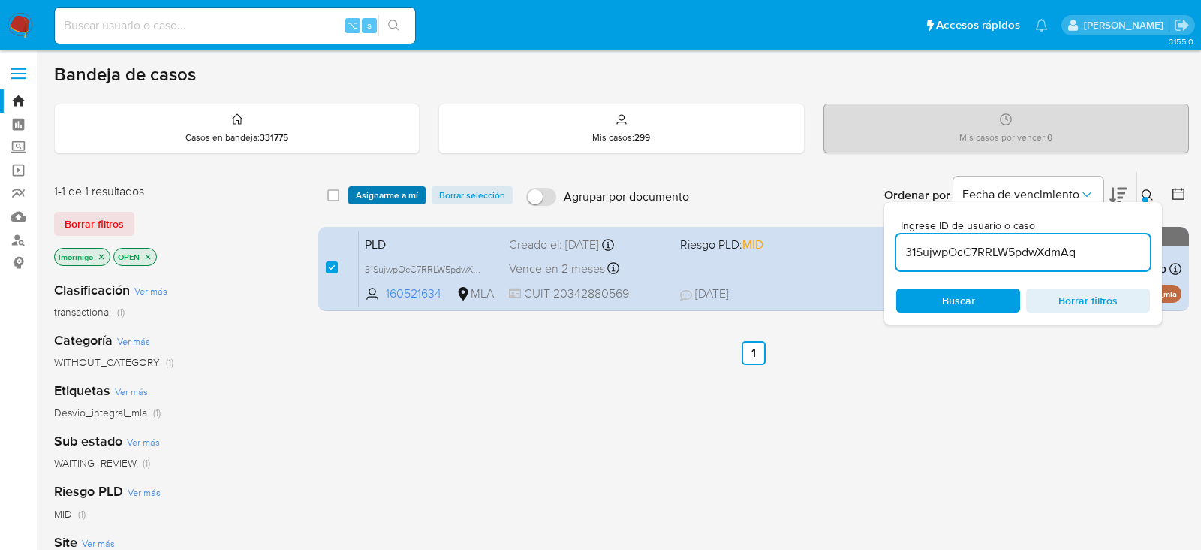
click at [364, 199] on span "Asignarme a mí" at bounding box center [387, 195] width 62 height 15
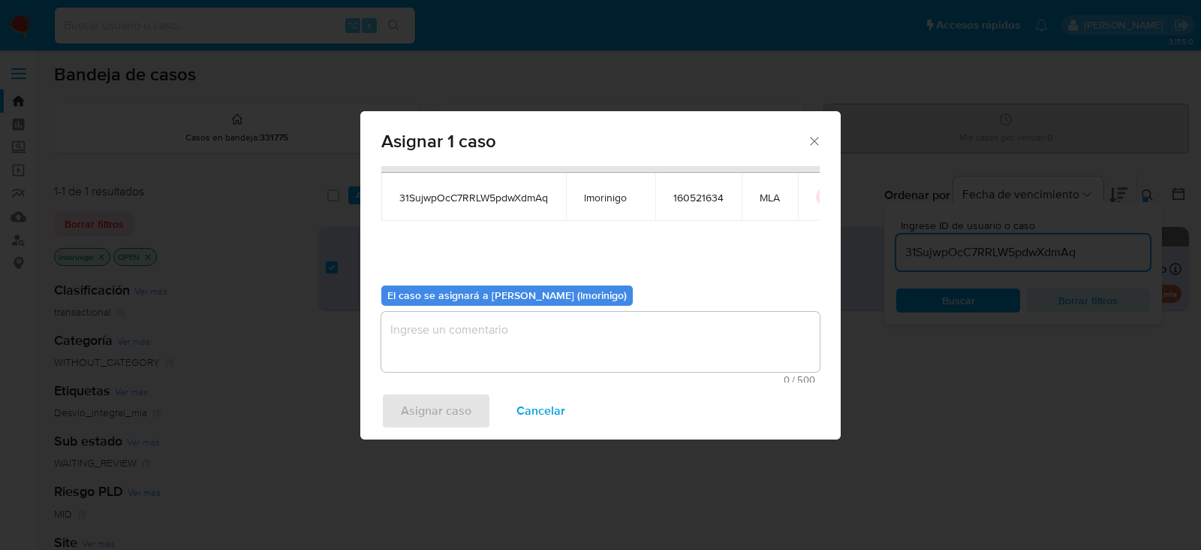
scroll to position [77, 0]
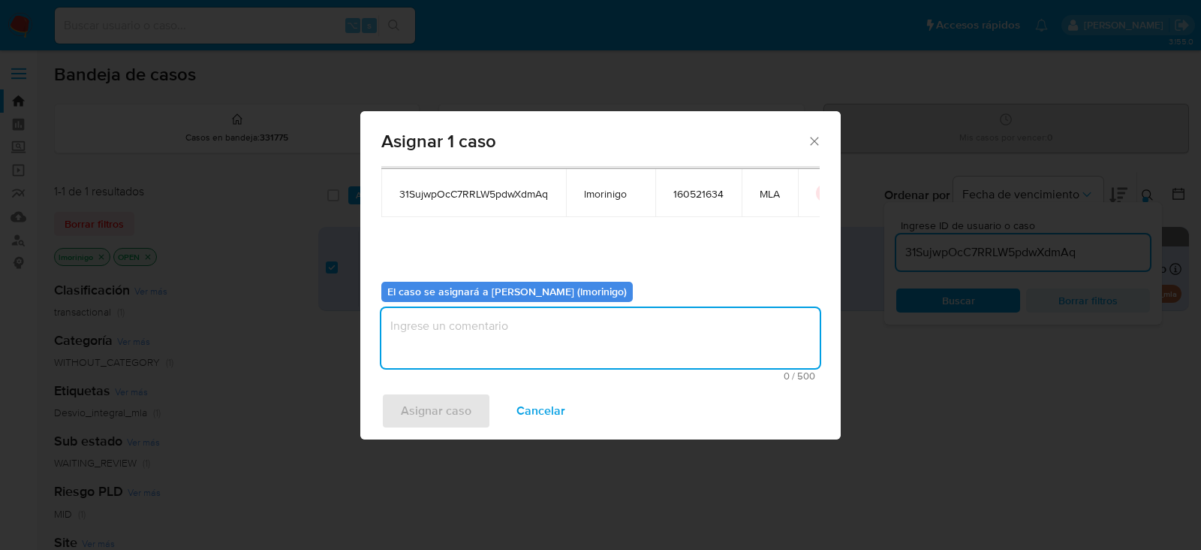
click at [427, 313] on textarea "assign-modal" at bounding box center [600, 338] width 439 height 60
click at [442, 402] on span "Asignar caso" at bounding box center [436, 410] width 71 height 33
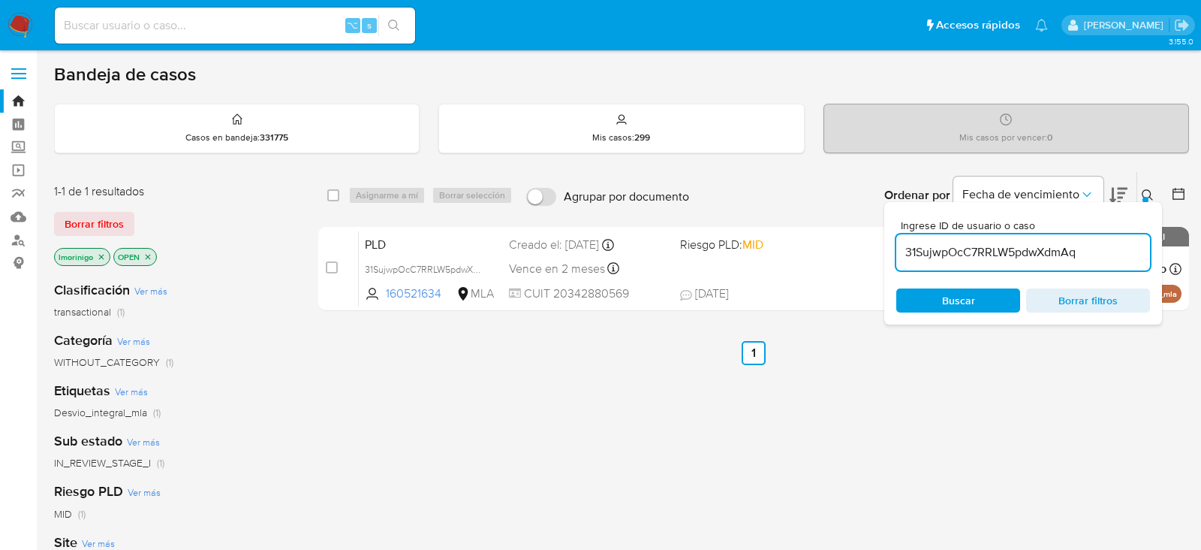
click at [984, 244] on input "31SujwpOcC7RRLW5pdwXdmAq" at bounding box center [1024, 253] width 254 height 20
paste input "l13MJGy41NnanC87DBFVbDvc"
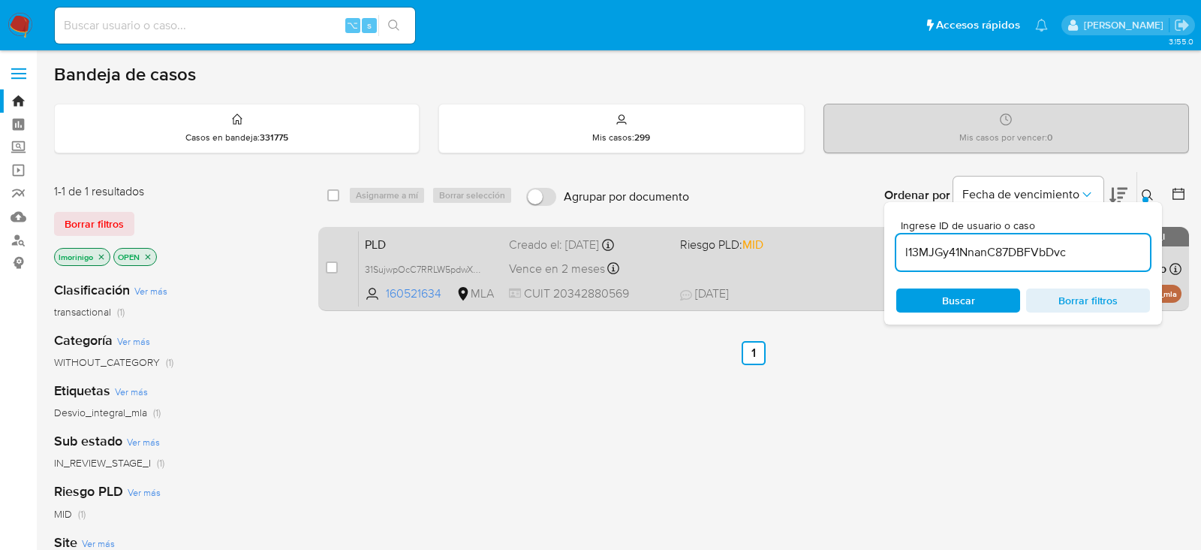
type input "l13MJGy41NnanC87DBFVbDvc"
click at [333, 268] on input "checkbox" at bounding box center [332, 267] width 12 height 12
checkbox input "true"
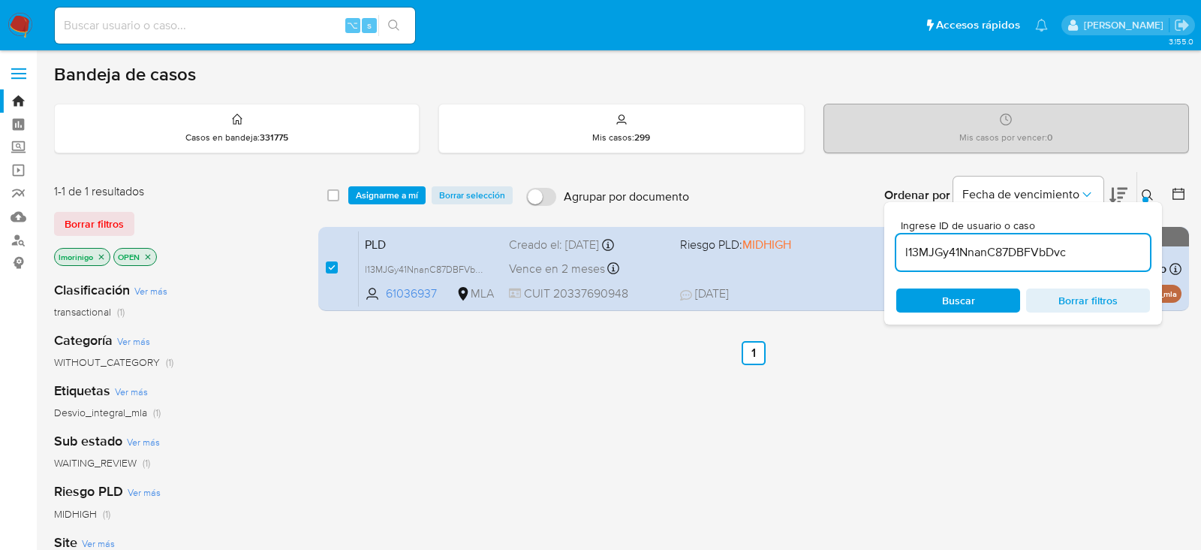
click at [375, 209] on div "select-all-cases-checkbox Asignarme a mí Borrar selección Agrupar por documento…" at bounding box center [753, 195] width 871 height 47
click at [376, 191] on span "Asignarme a mí" at bounding box center [387, 195] width 62 height 15
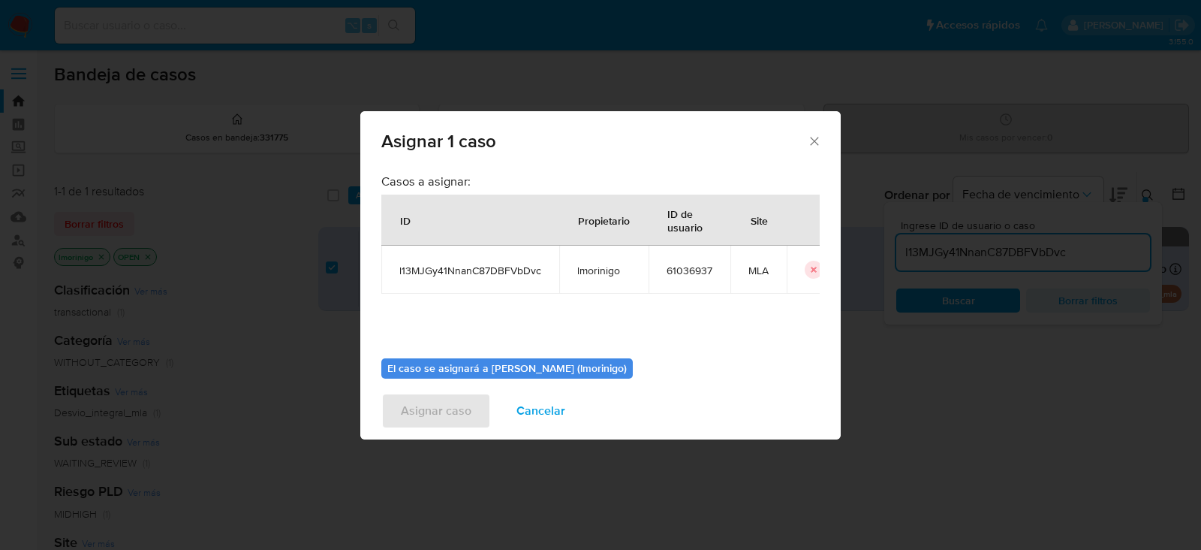
scroll to position [77, 0]
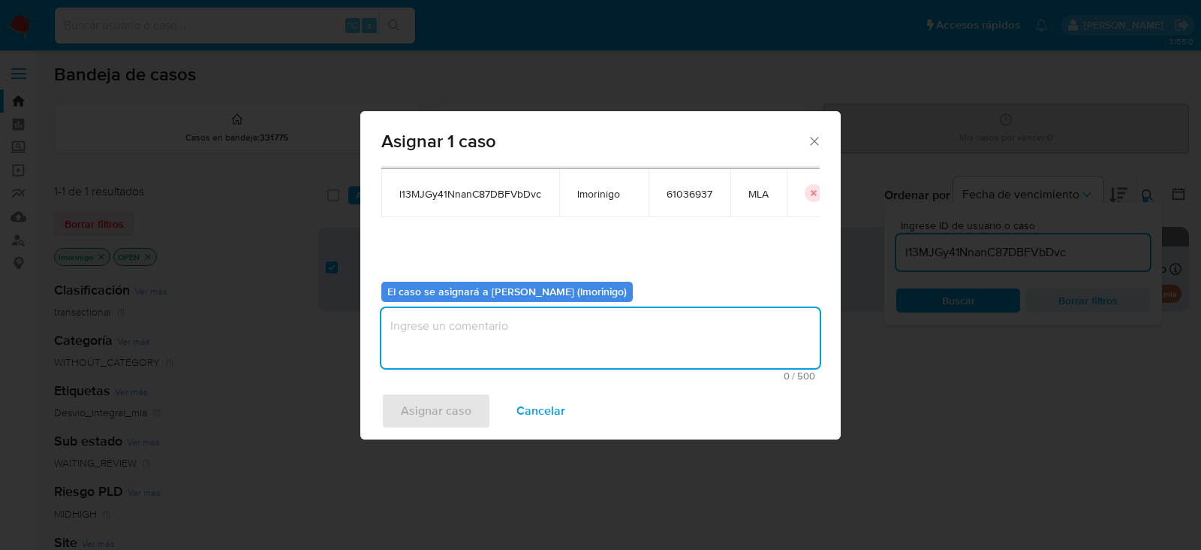
click at [519, 318] on textarea "assign-modal" at bounding box center [600, 338] width 439 height 60
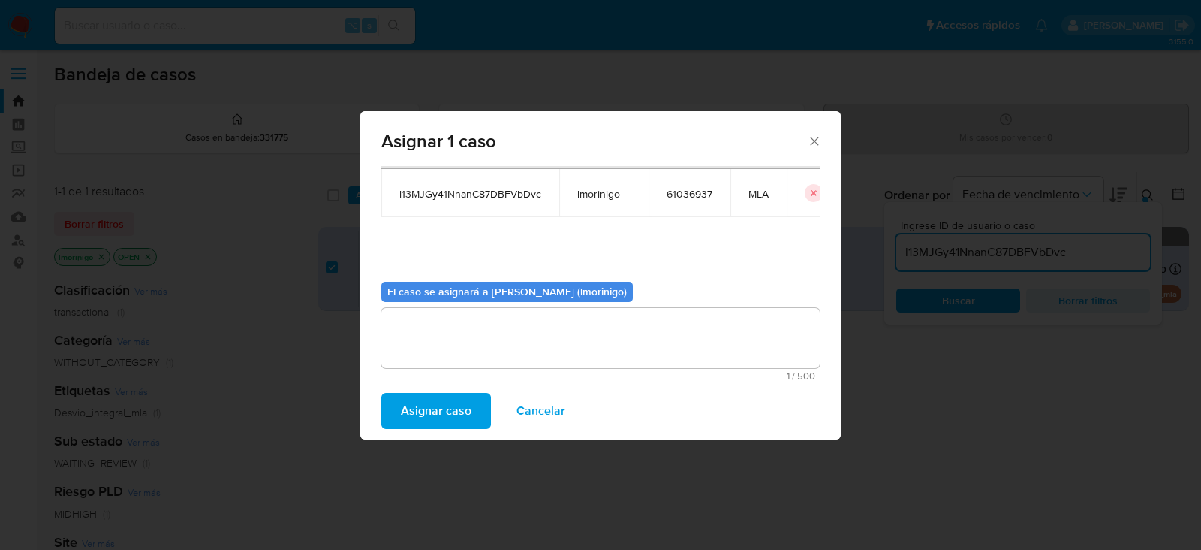
click at [460, 390] on div "Asignar caso Cancelar" at bounding box center [600, 410] width 481 height 57
click at [459, 401] on span "Asignar caso" at bounding box center [436, 410] width 71 height 33
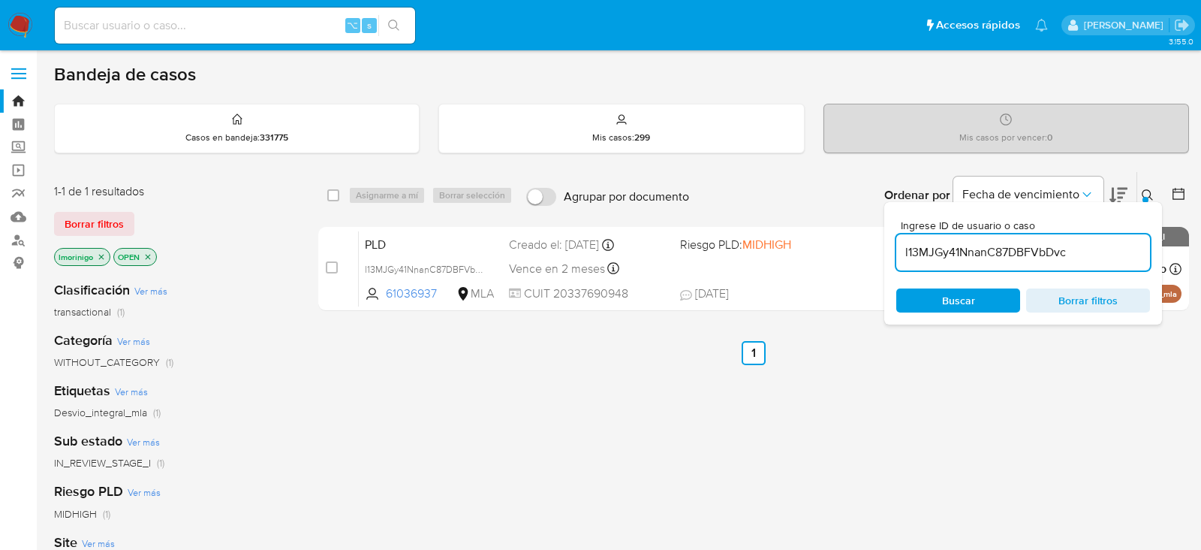
click at [922, 253] on input "l13MJGy41NnanC87DBFVbDvc" at bounding box center [1024, 253] width 254 height 20
paste input "Zo4O4DtMHhEsaSegolq9akhK"
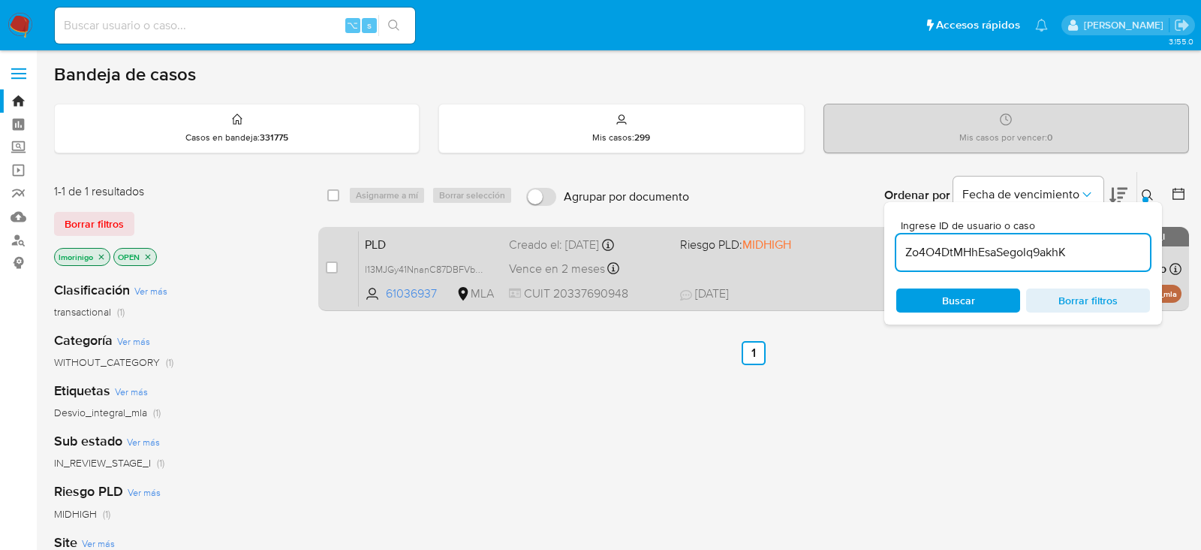
type input "Zo4O4DtMHhEsaSegolq9akhK"
click at [330, 264] on input "checkbox" at bounding box center [332, 267] width 12 height 12
checkbox input "true"
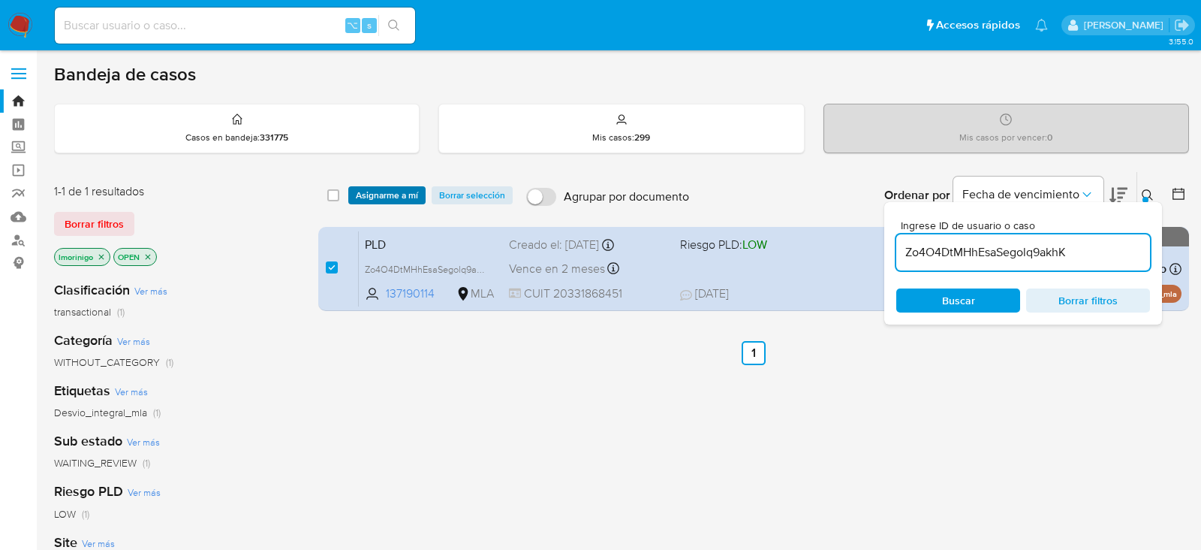
click at [375, 201] on span "Asignarme a mí" at bounding box center [387, 195] width 62 height 15
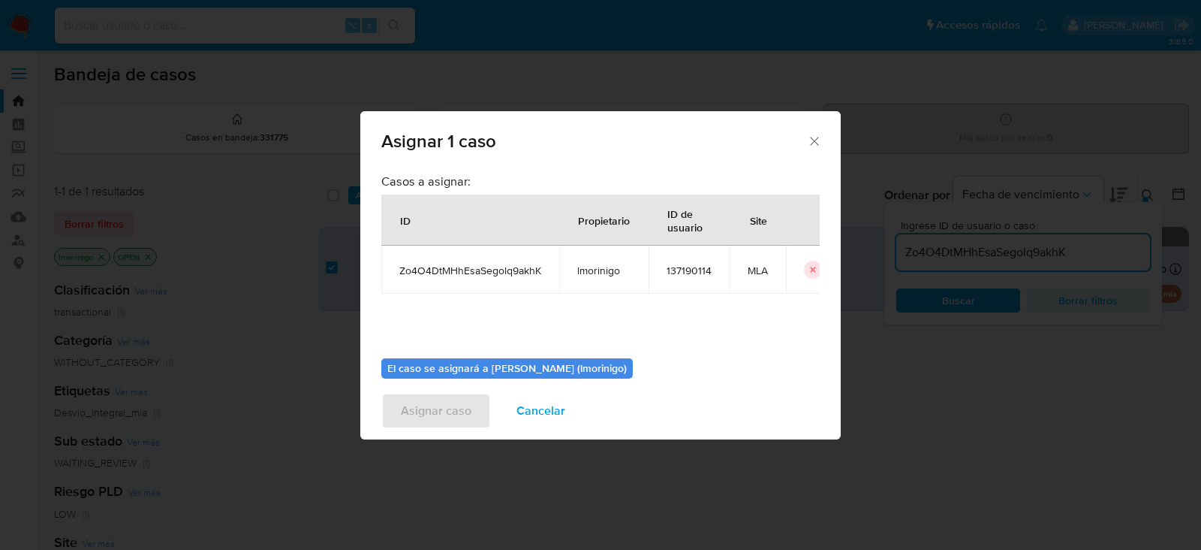
scroll to position [77, 0]
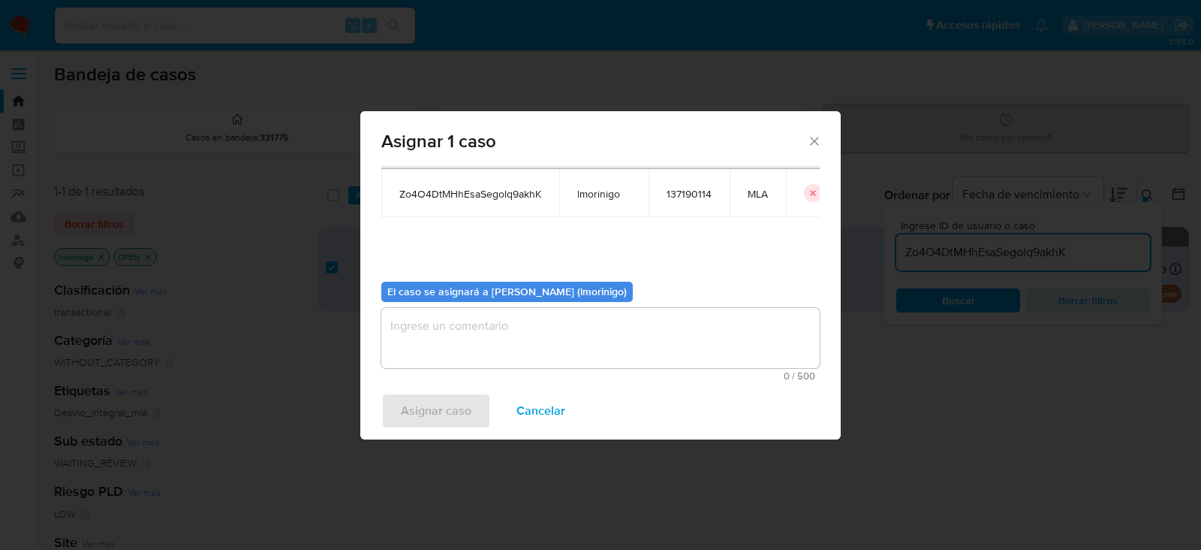
click at [429, 323] on textarea "assign-modal" at bounding box center [600, 338] width 439 height 60
click at [437, 390] on div "Asignar caso Cancelar" at bounding box center [600, 410] width 481 height 57
click at [447, 404] on span "Asignar caso" at bounding box center [436, 410] width 71 height 33
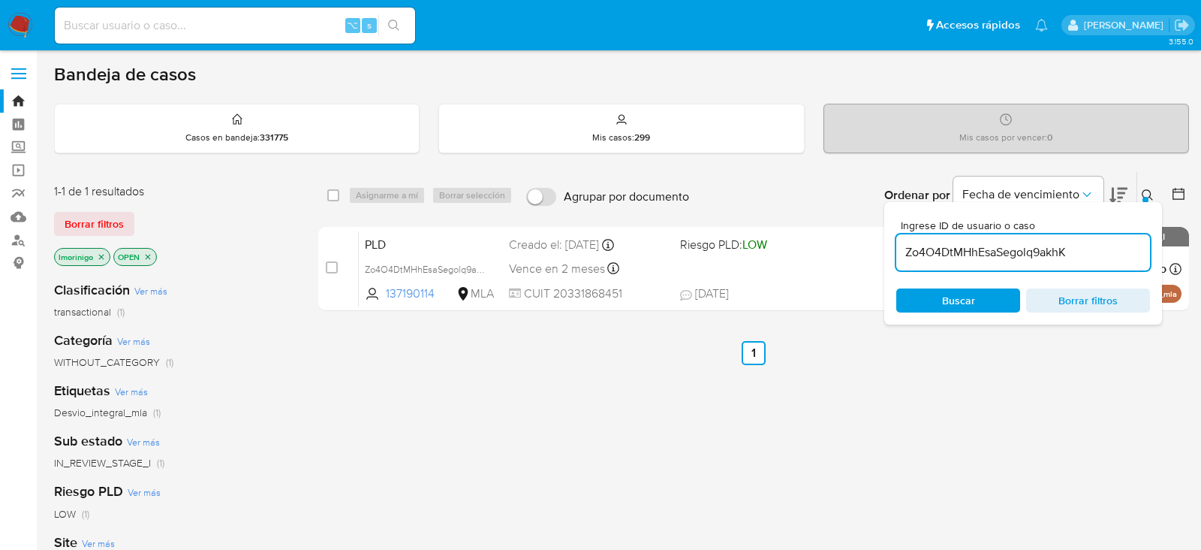
click at [953, 256] on input "Zo4O4DtMHhEsaSegolq9akhK" at bounding box center [1024, 253] width 254 height 20
paste input "nMKZc3Zu95DJiXLg9VpQ39aX"
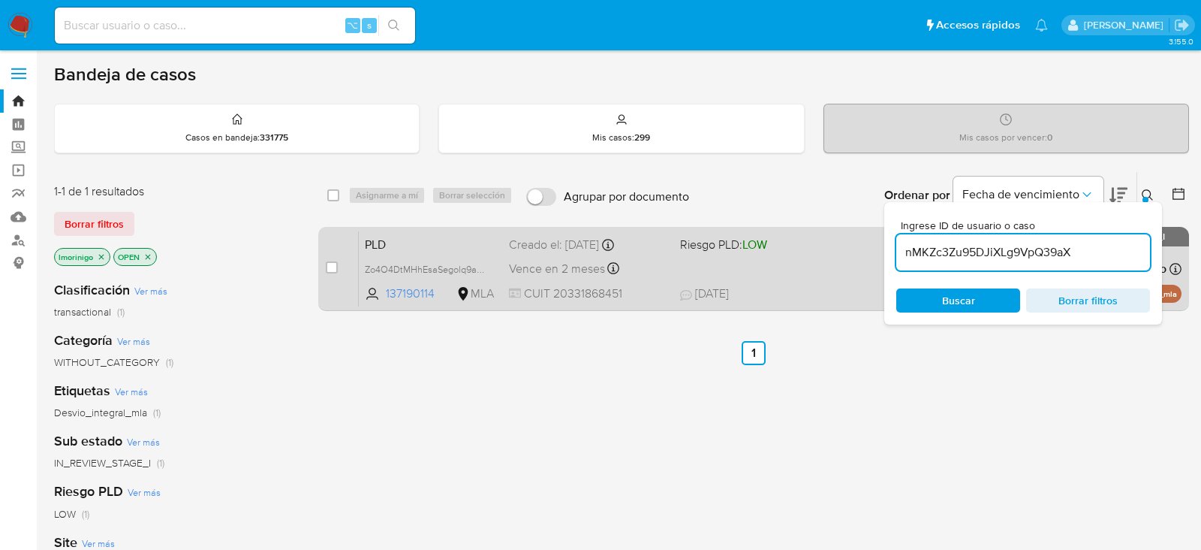
type input "nMKZc3Zu95DJiXLg9VpQ39aX"
click at [328, 272] on div "case-item-checkbox" at bounding box center [332, 267] width 12 height 15
click at [330, 267] on input "checkbox" at bounding box center [332, 267] width 12 height 12
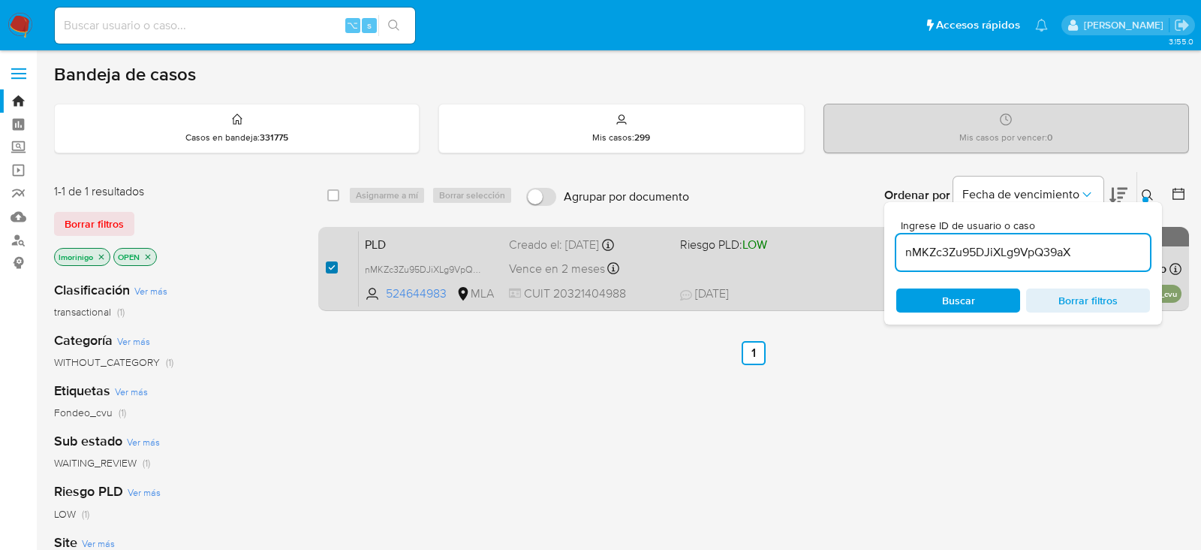
checkbox input "true"
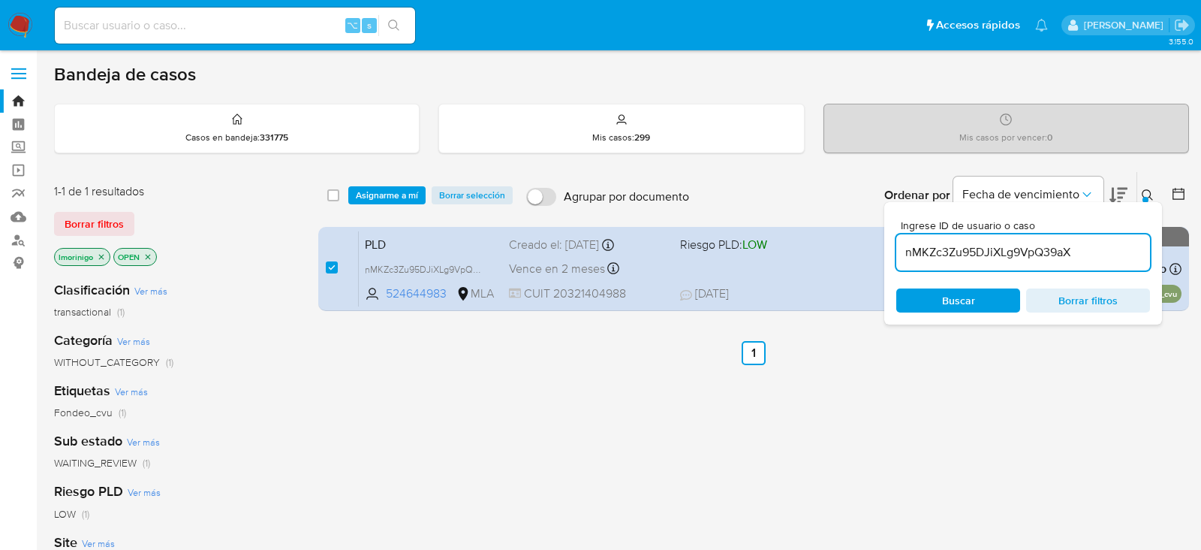
click at [415, 175] on div "select-all-cases-checkbox Asignarme a mí Borrar selección Agrupar por documento…" at bounding box center [753, 195] width 871 height 47
click at [415, 188] on span "Asignarme a mí" at bounding box center [387, 195] width 62 height 15
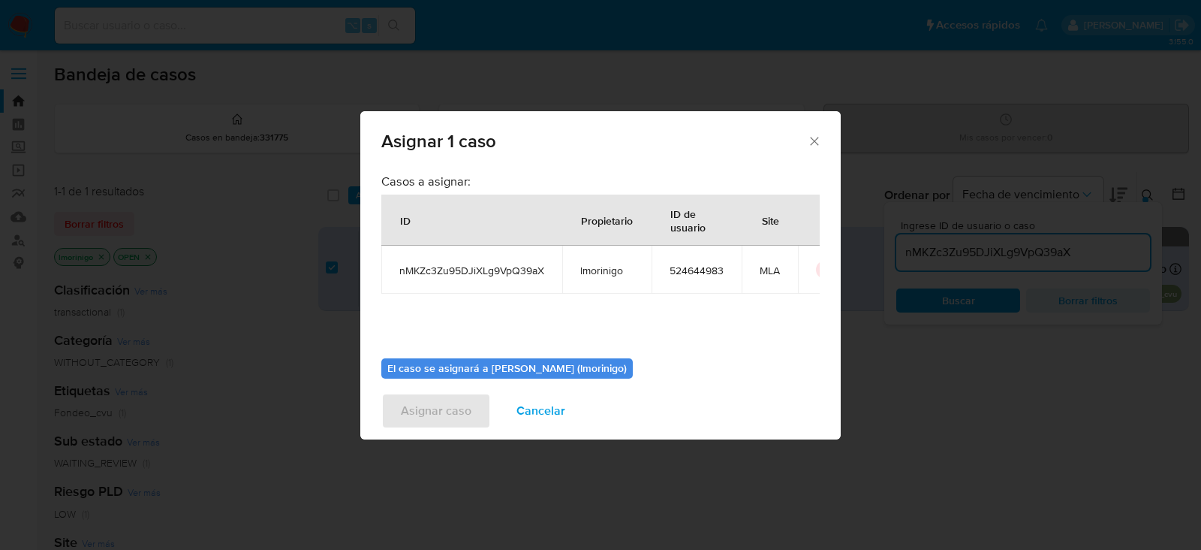
scroll to position [77, 0]
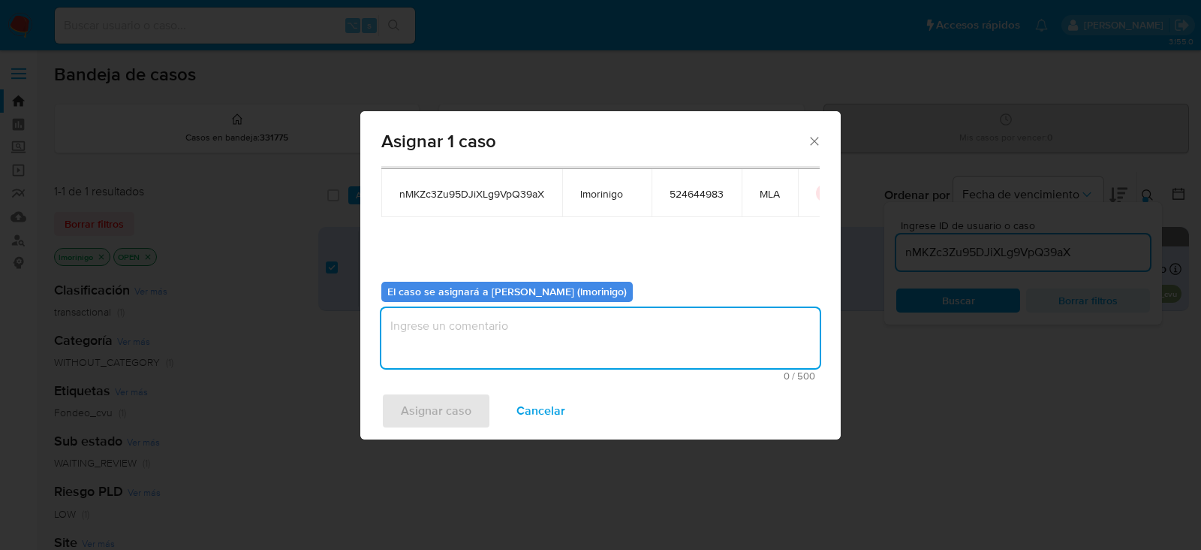
click at [474, 331] on textarea "assign-modal" at bounding box center [600, 338] width 439 height 60
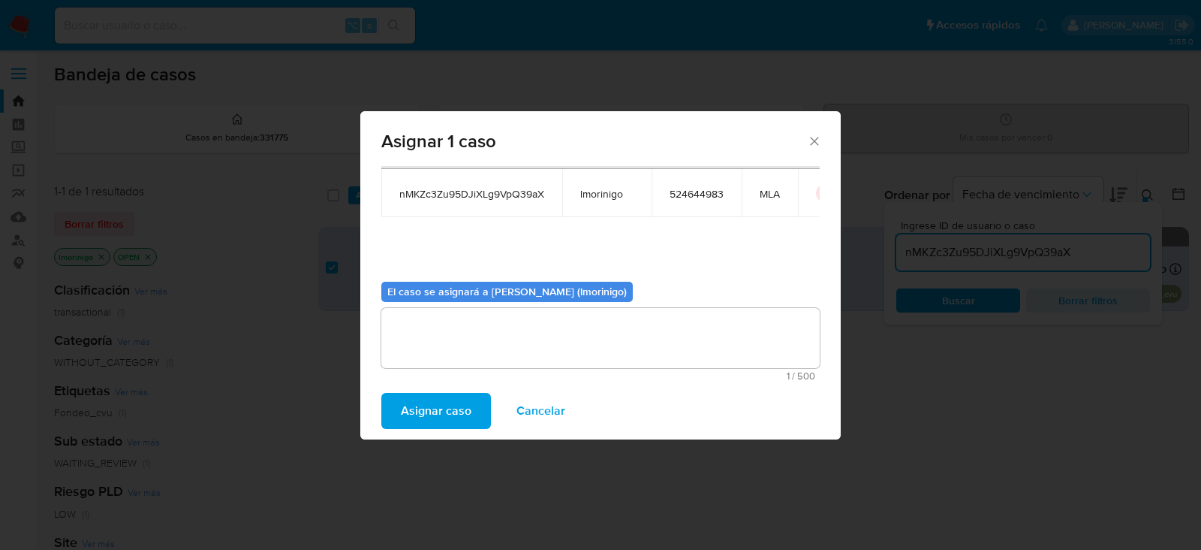
click at [455, 430] on div "Asignar caso Cancelar" at bounding box center [600, 410] width 481 height 57
click at [445, 399] on span "Asignar caso" at bounding box center [436, 410] width 71 height 33
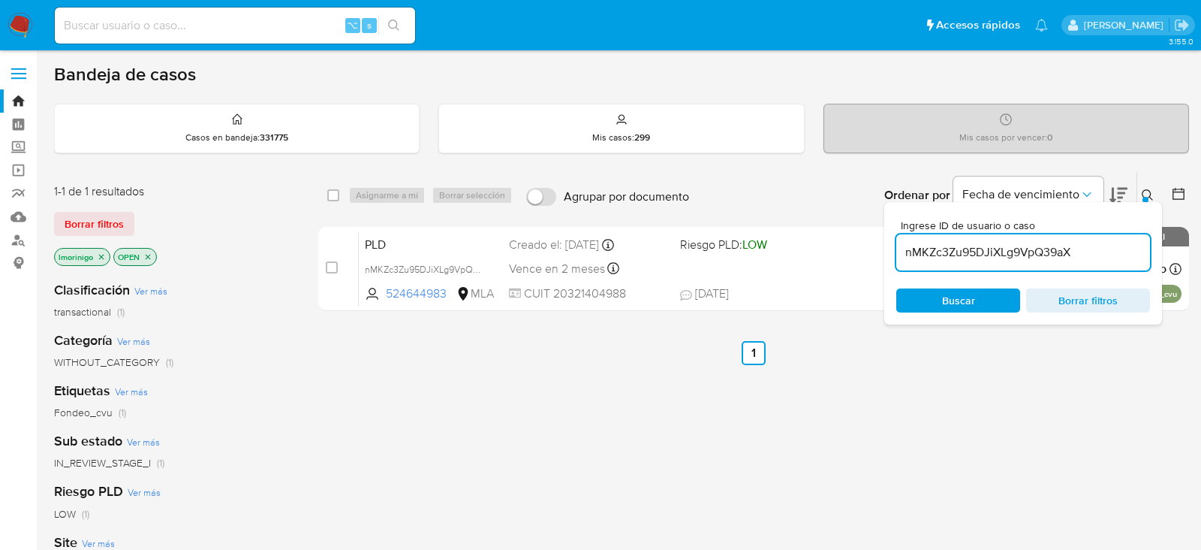
click at [908, 243] on input "nMKZc3Zu95DJiXLg9VpQ39aX" at bounding box center [1024, 253] width 254 height 20
paste input "PYNrpGMCDFlmjL7kbvQ05j9V"
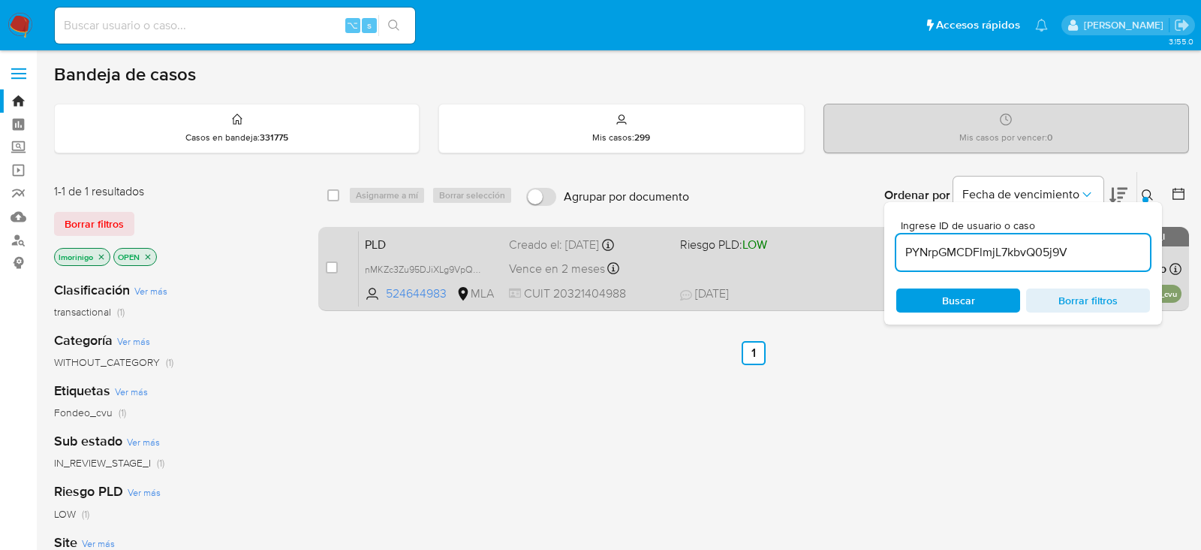
type input "PYNrpGMCDFlmjL7kbvQ05j9V"
click at [330, 270] on input "checkbox" at bounding box center [332, 267] width 12 height 12
checkbox input "true"
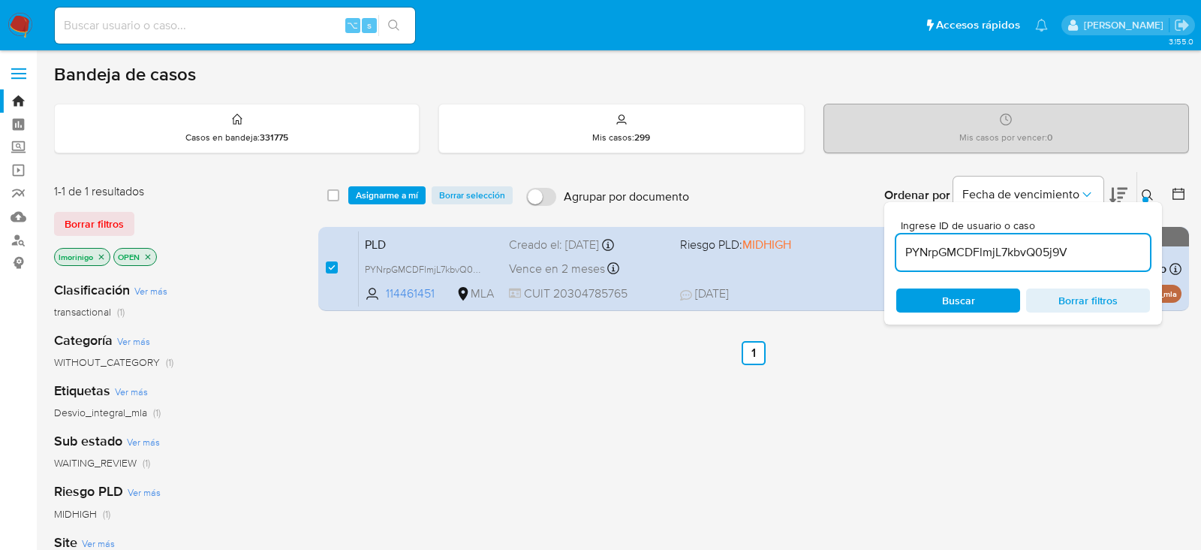
click at [380, 203] on div "select-all-cases-checkbox Asignarme a mí Borrar selección Agrupar por documento…" at bounding box center [753, 195] width 871 height 47
click at [380, 198] on span "Asignarme a mí" at bounding box center [387, 195] width 62 height 15
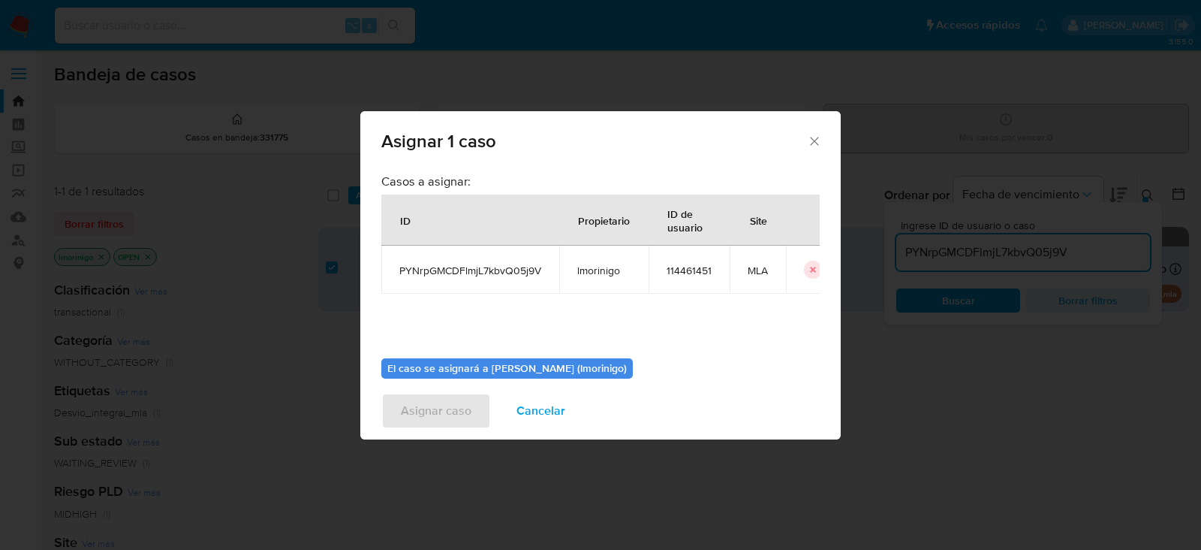
scroll to position [77, 0]
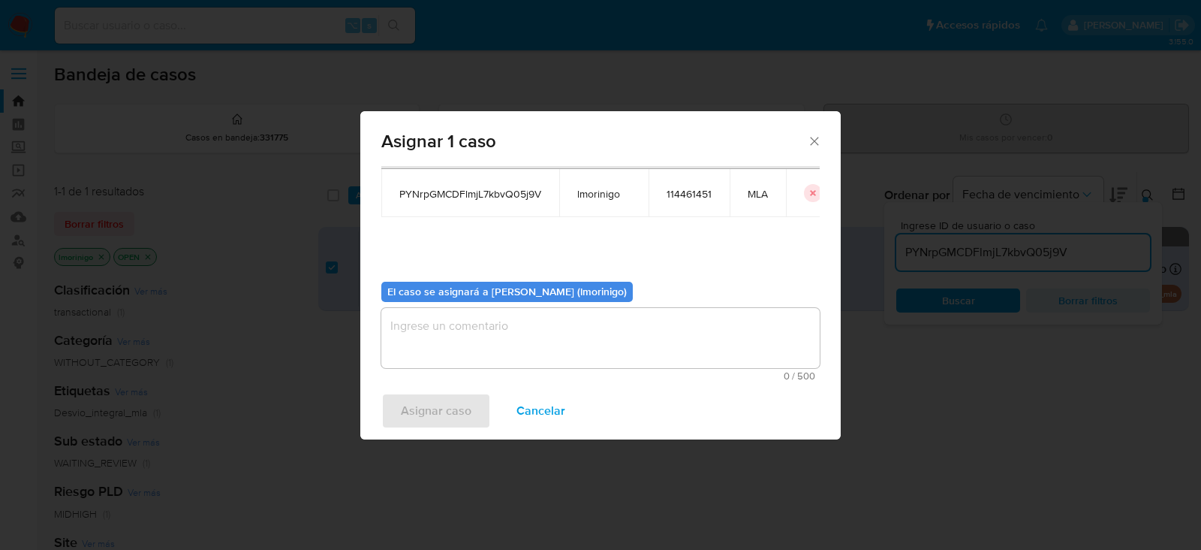
click at [442, 329] on textarea "assign-modal" at bounding box center [600, 338] width 439 height 60
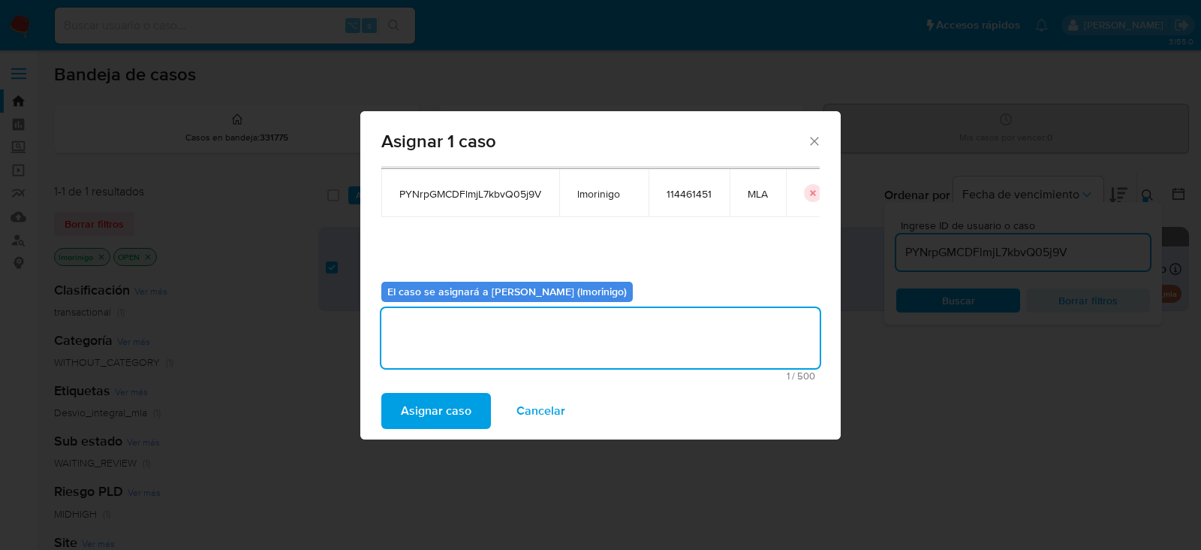
click at [421, 394] on span "Asignar caso" at bounding box center [436, 410] width 71 height 33
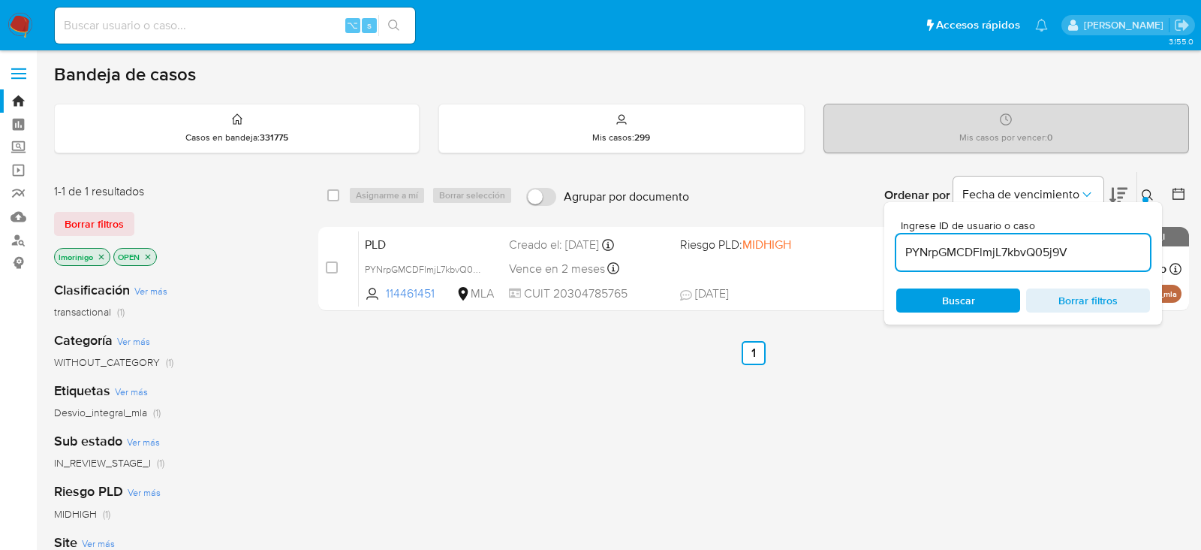
click at [962, 250] on input "PYNrpGMCDFlmjL7kbvQ05j9V" at bounding box center [1024, 253] width 254 height 20
paste input "a7Kyl6jICJ0u2N3EP2WgMMlW"
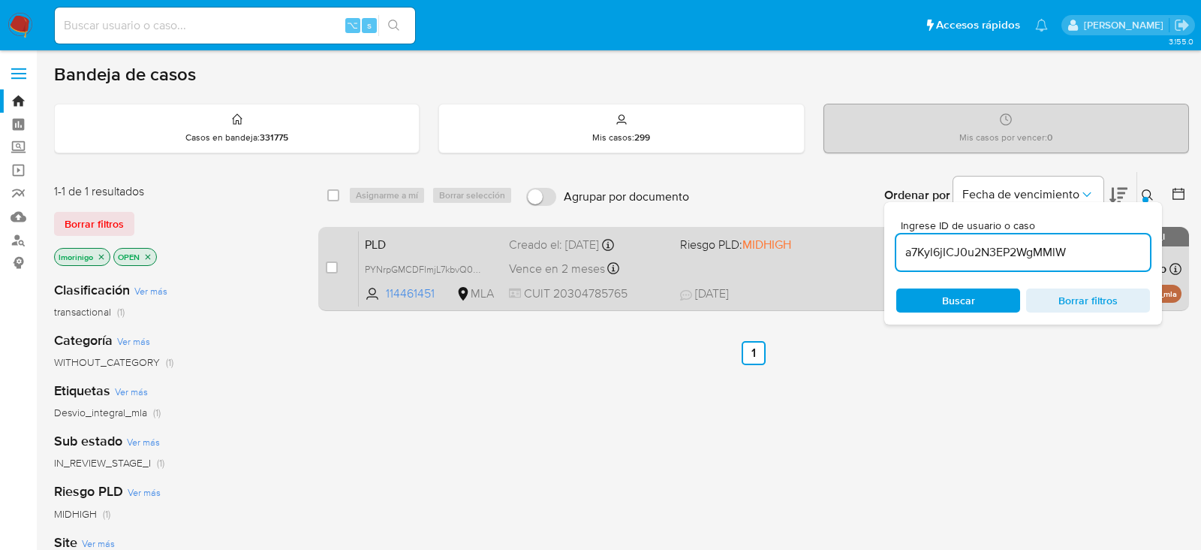
type input "a7Kyl6jICJ0u2N3EP2WgMMlW"
click at [331, 265] on input "checkbox" at bounding box center [332, 267] width 12 height 12
checkbox input "true"
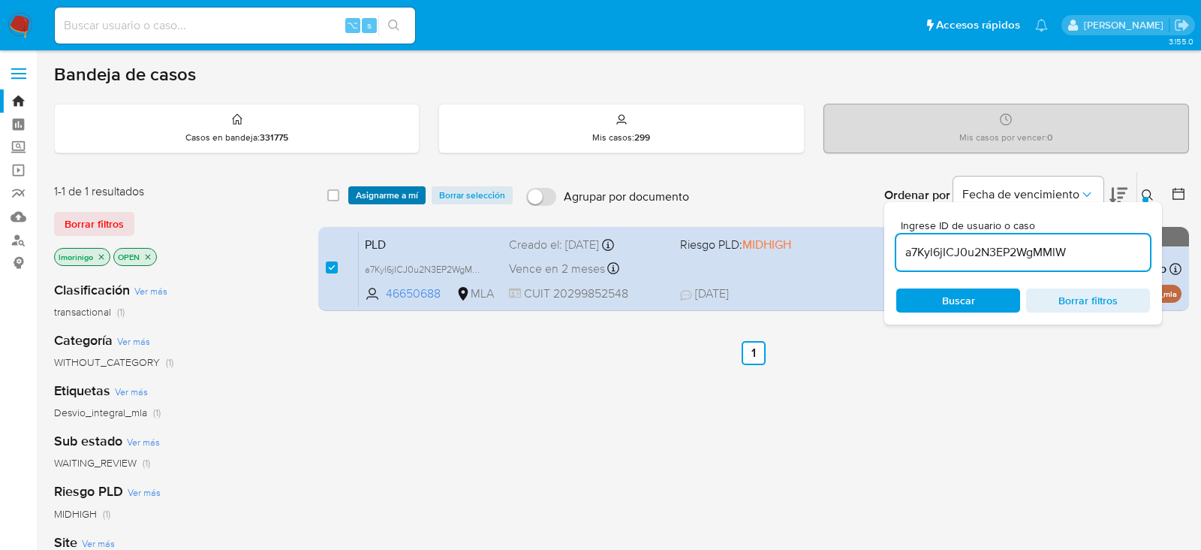
click at [390, 198] on span "Asignarme a mí" at bounding box center [387, 195] width 62 height 15
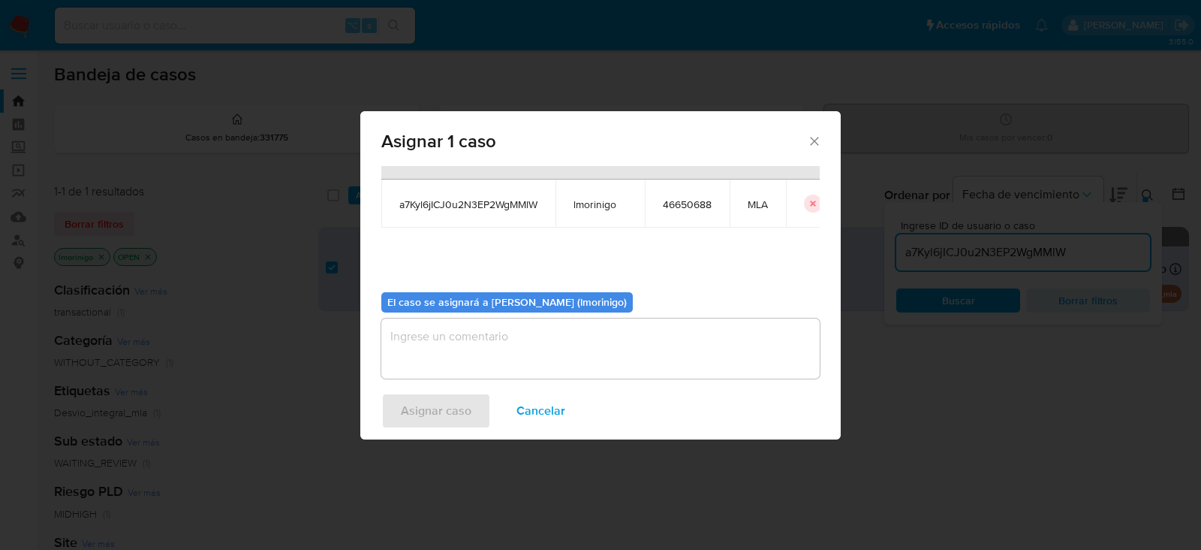
scroll to position [77, 0]
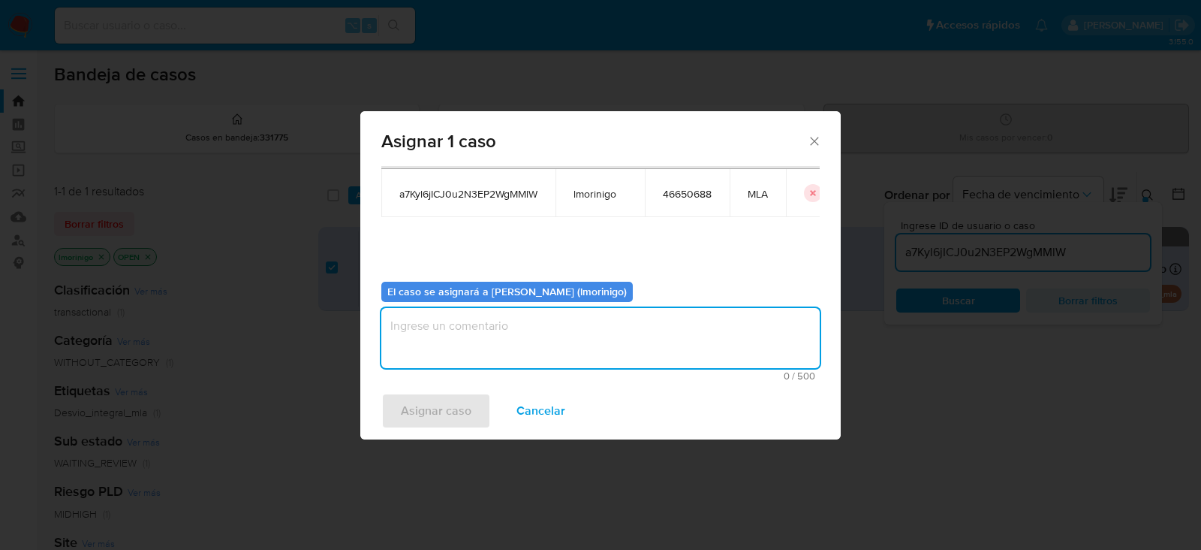
click at [523, 326] on textarea "assign-modal" at bounding box center [600, 338] width 439 height 60
click at [457, 394] on span "Asignar caso" at bounding box center [436, 410] width 71 height 33
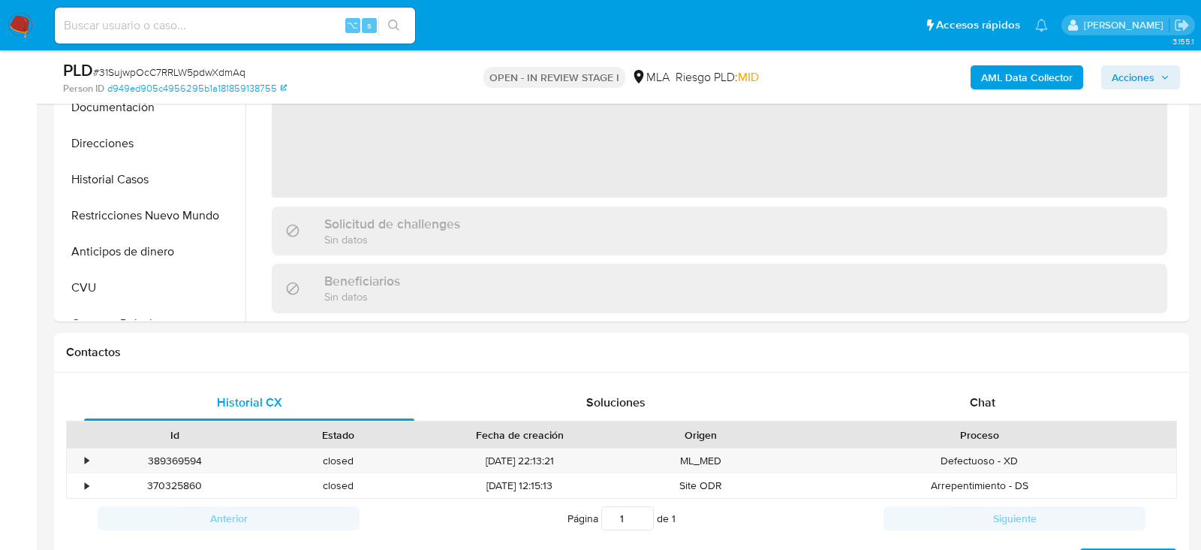
scroll to position [488, 0]
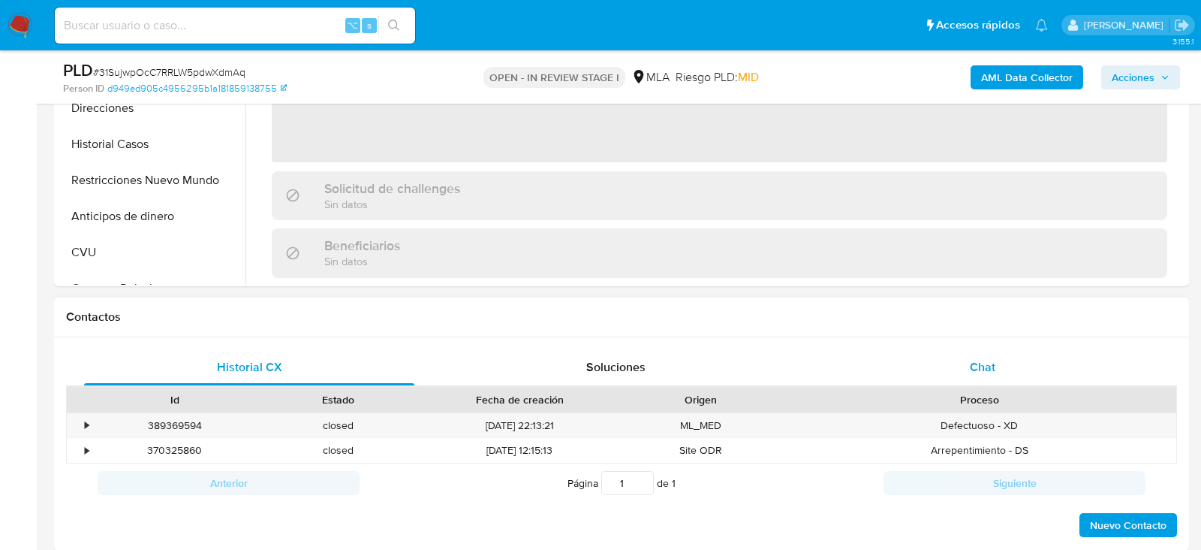
select select "10"
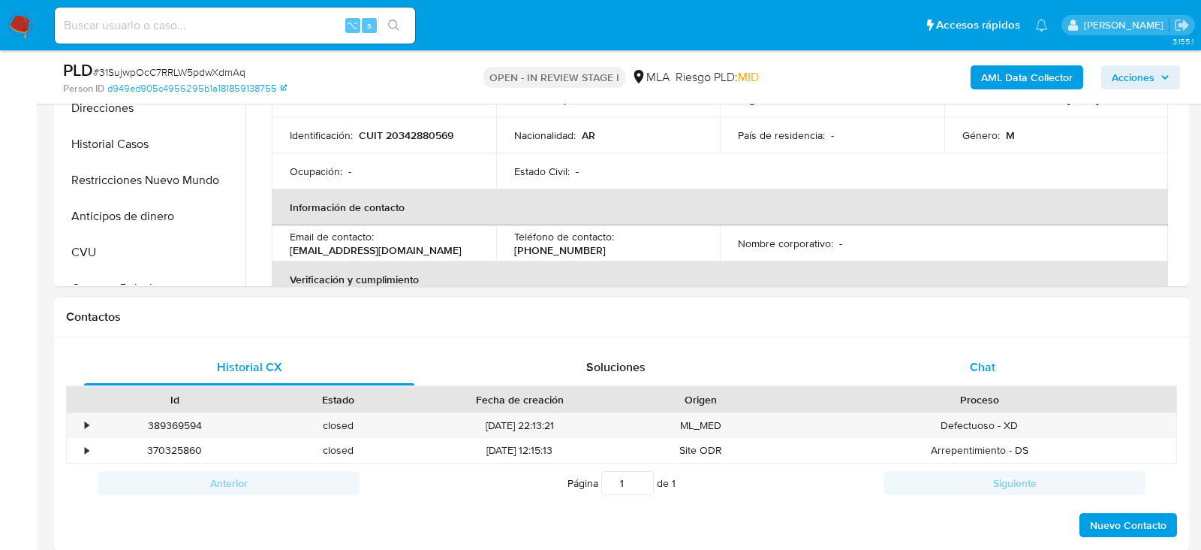
click at [926, 360] on div "Chat" at bounding box center [983, 367] width 330 height 36
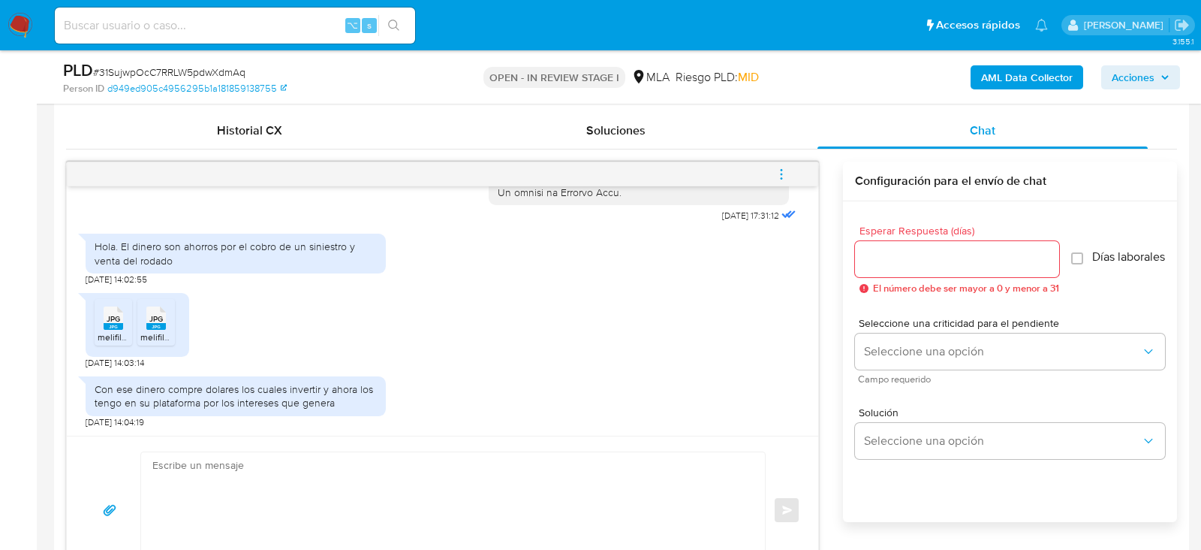
scroll to position [734, 0]
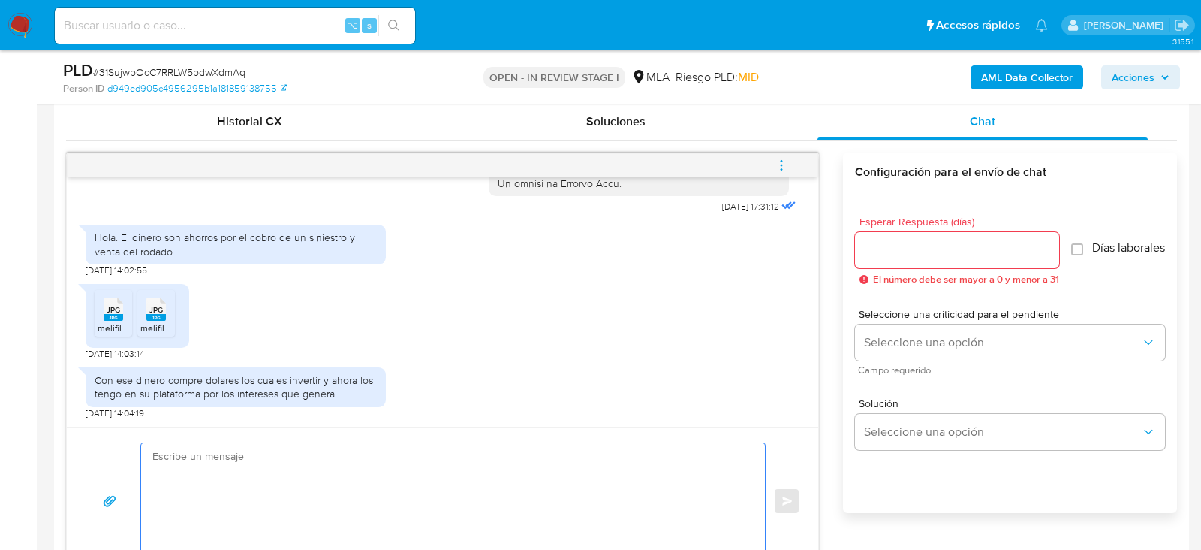
click at [327, 461] on textarea at bounding box center [449, 501] width 594 height 116
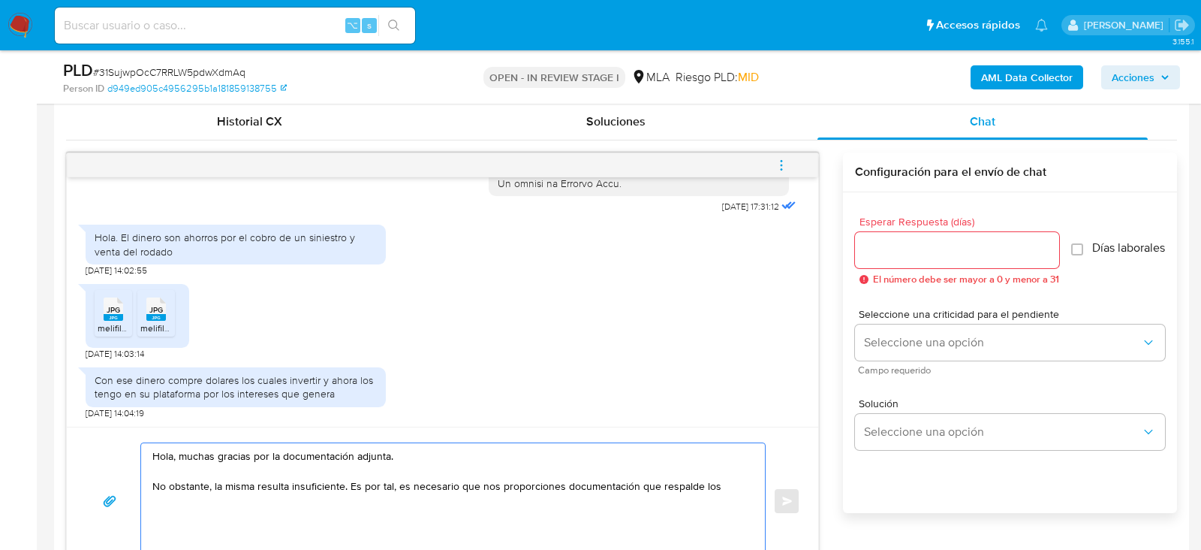
click at [395, 482] on textarea "Hola, muchas gracias por la documentación adjunta. No obstante, la misma result…" at bounding box center [449, 501] width 594 height 116
click at [750, 484] on div "Hola, muchas gracias por la documentación adjunta. No obstante, la misma result…" at bounding box center [449, 501] width 617 height 116
click at [731, 487] on textarea "Hola, muchas gracias por la documentación adjunta. No obstante, la misma result…" at bounding box center [449, 501] width 594 height 116
paste textarea "[PERSON_NAME]"
paste textarea "Proporciona el vínculo con las siguientes contrapartes con las que operaste, el…"
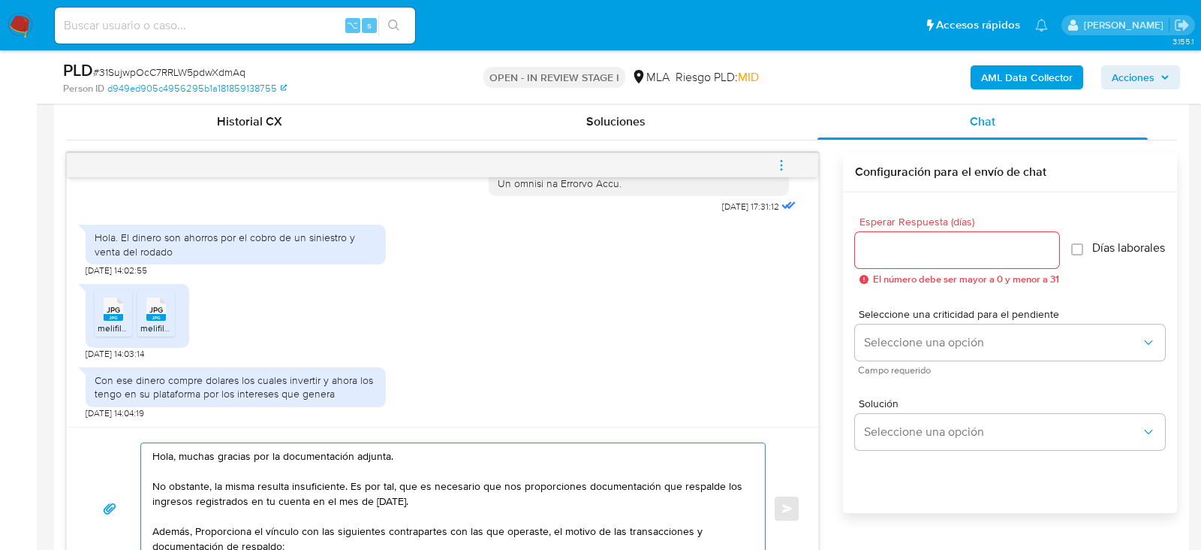
scroll to position [749, 0]
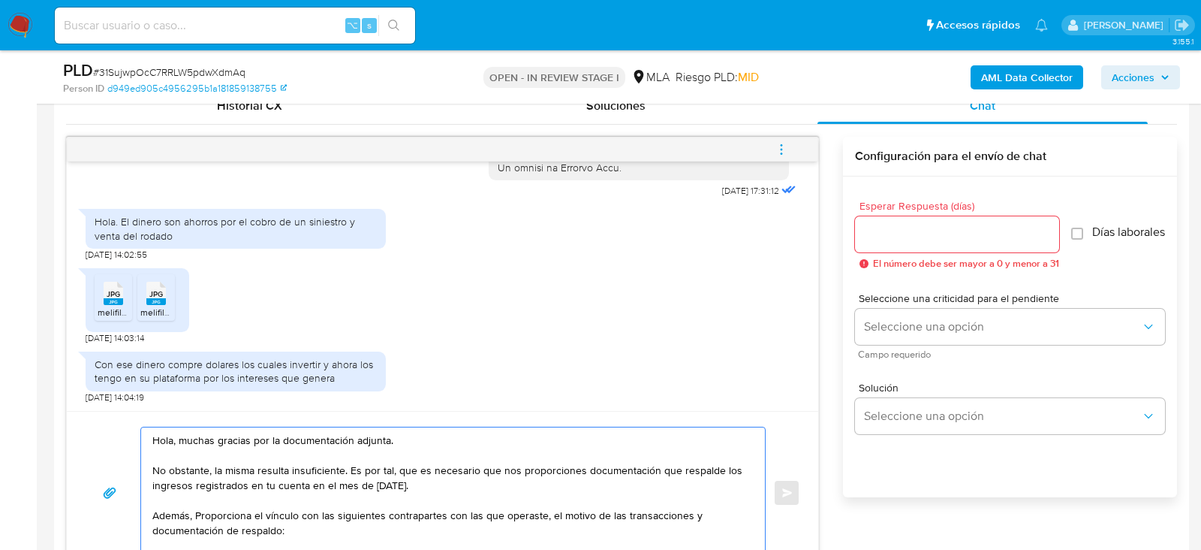
click at [197, 513] on textarea "Hola, muchas gracias por la documentación adjunta. No obstante, la misma result…" at bounding box center [449, 492] width 594 height 131
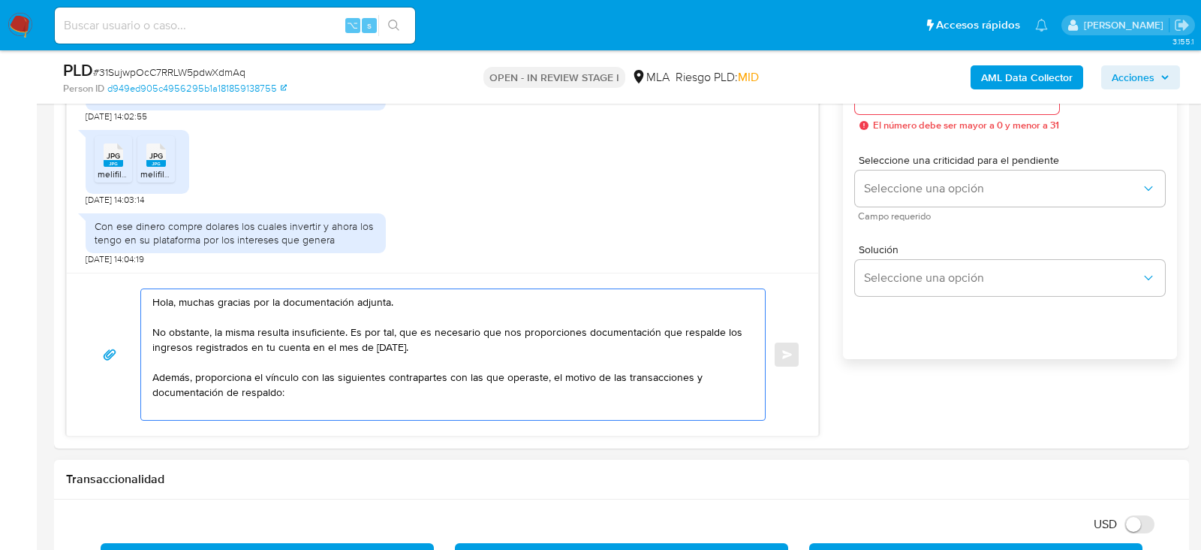
scroll to position [898, 0]
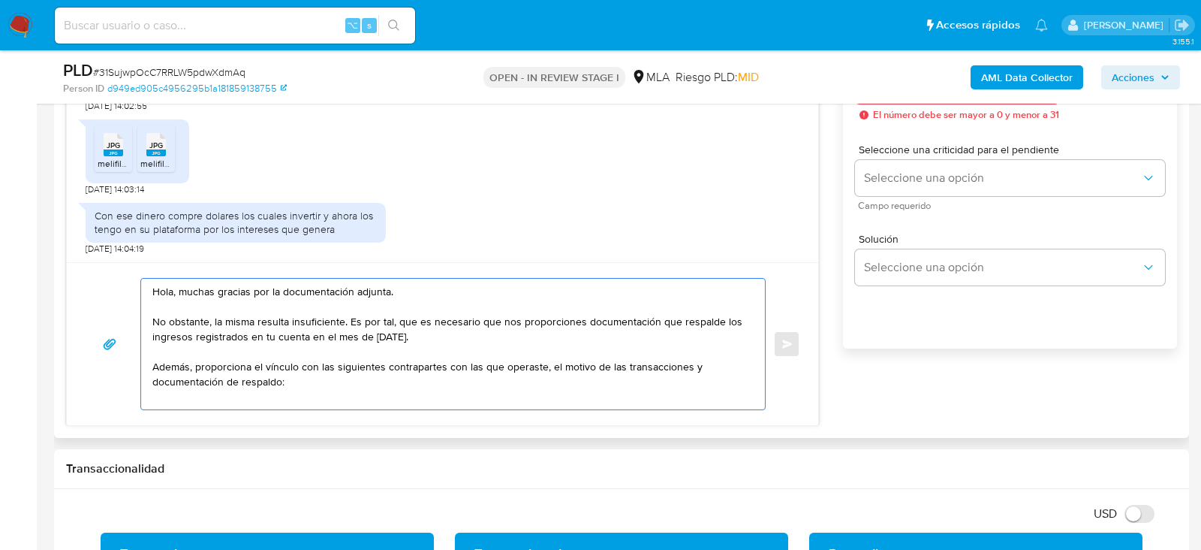
click at [357, 385] on textarea "Hola, muchas gracias por la documentación adjunta. No obstante, la misma result…" at bounding box center [449, 344] width 594 height 131
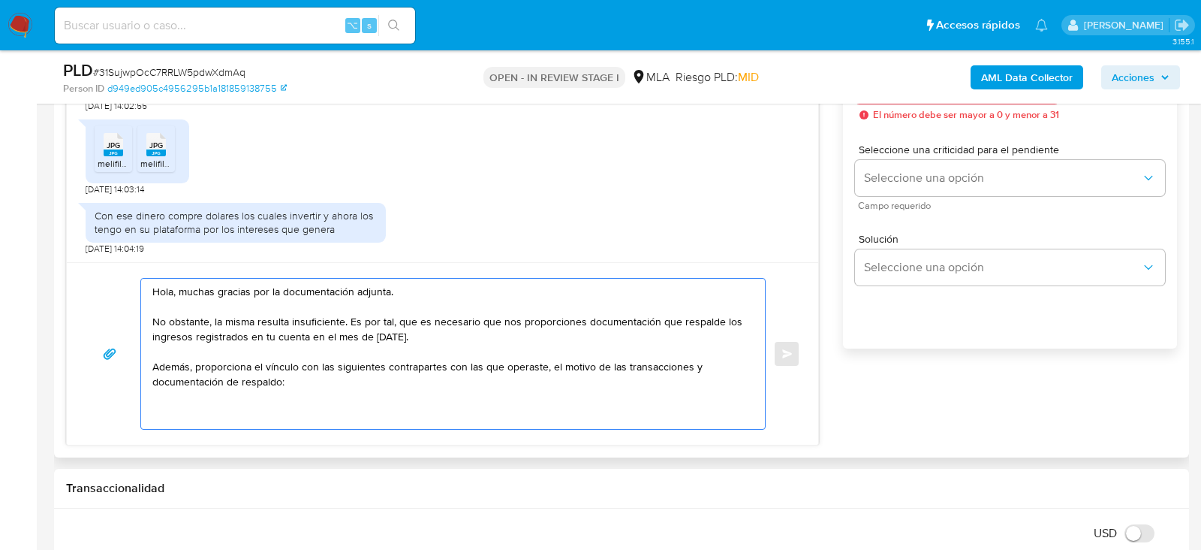
paste textarea "27319437628 [PERSON_NAME] 20363935088 [PERSON_NAME]"
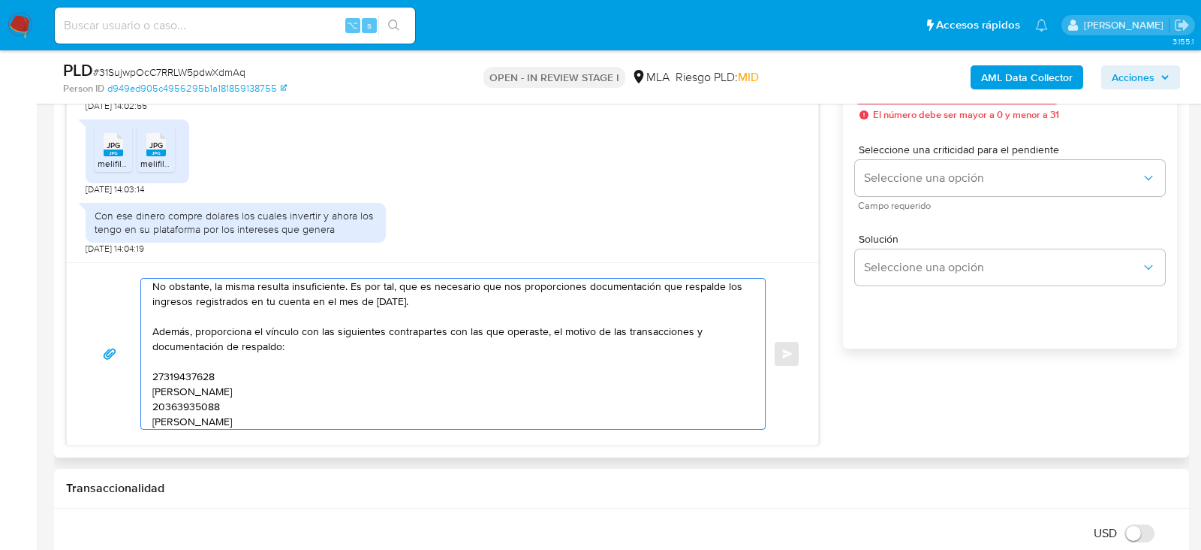
click at [170, 369] on textarea "Hola, muchas gracias por la documentación adjunta. No obstante, la misma result…" at bounding box center [449, 354] width 594 height 150
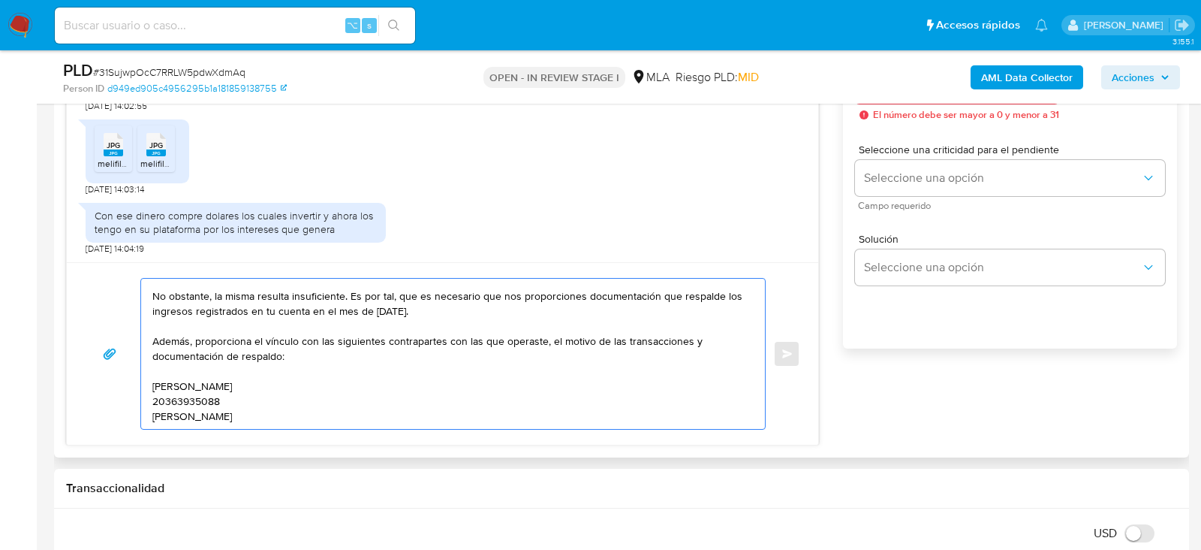
click at [321, 375] on textarea "Hola, muchas gracias por la documentación adjunta. No obstante, la misma result…" at bounding box center [449, 354] width 594 height 150
paste textarea "27319437628"
click at [193, 393] on textarea "Hola, muchas gracias por la documentación adjunta. No obstante, la misma result…" at bounding box center [449, 354] width 594 height 150
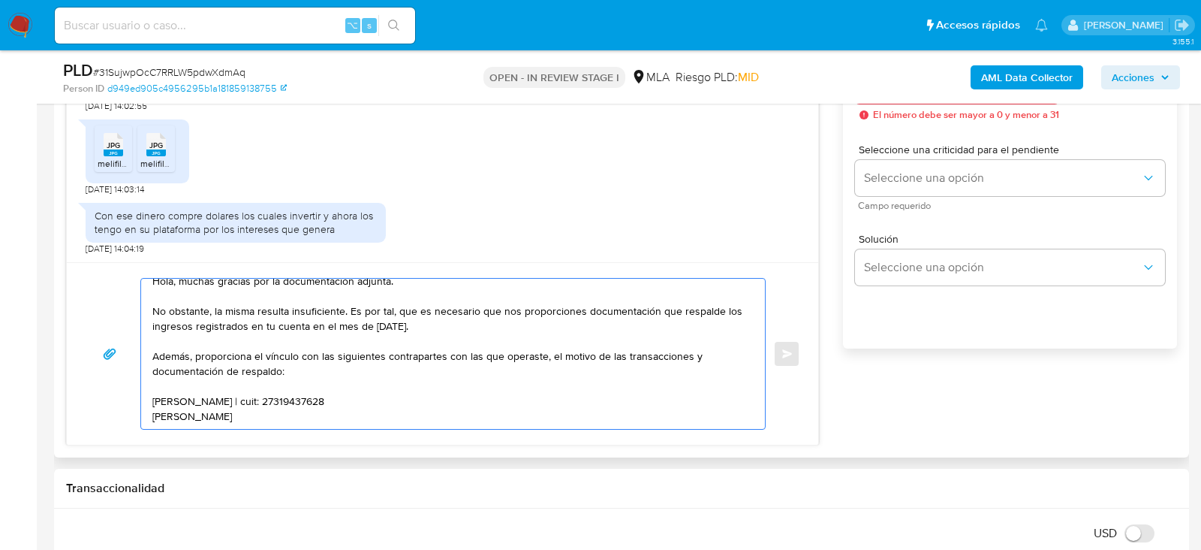
scroll to position [25, 0]
click at [300, 393] on textarea "Hola, muchas gracias por la documentación adjunta. No obstante, la misma result…" at bounding box center [449, 354] width 594 height 150
paste textarea "20363935088"
paste textarea "Es importante que sepas que, en caso de no responder a lo solicitado o si lo pr…"
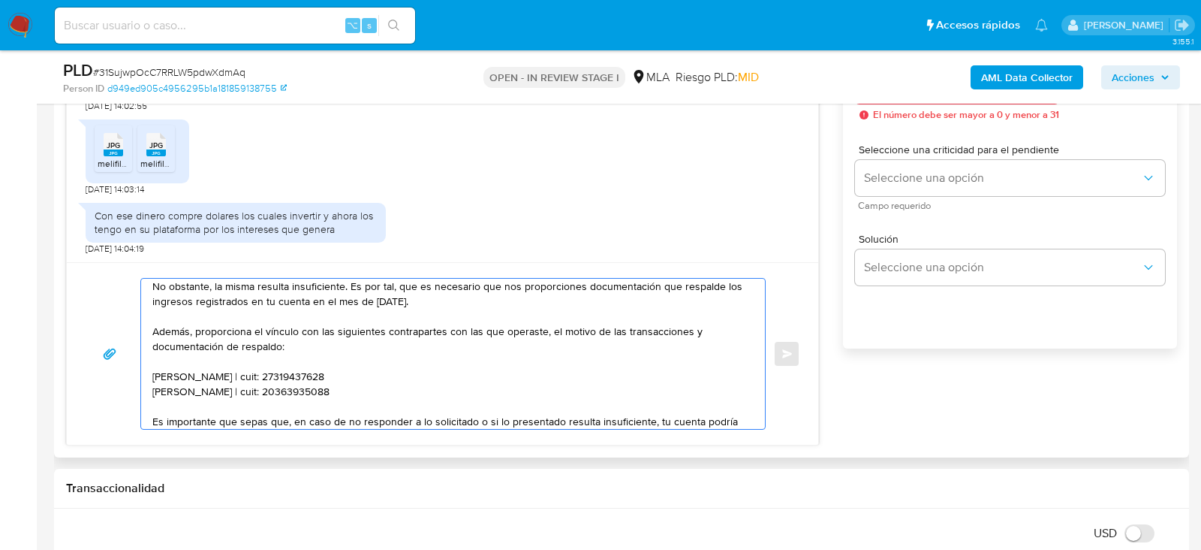
scroll to position [200, 0]
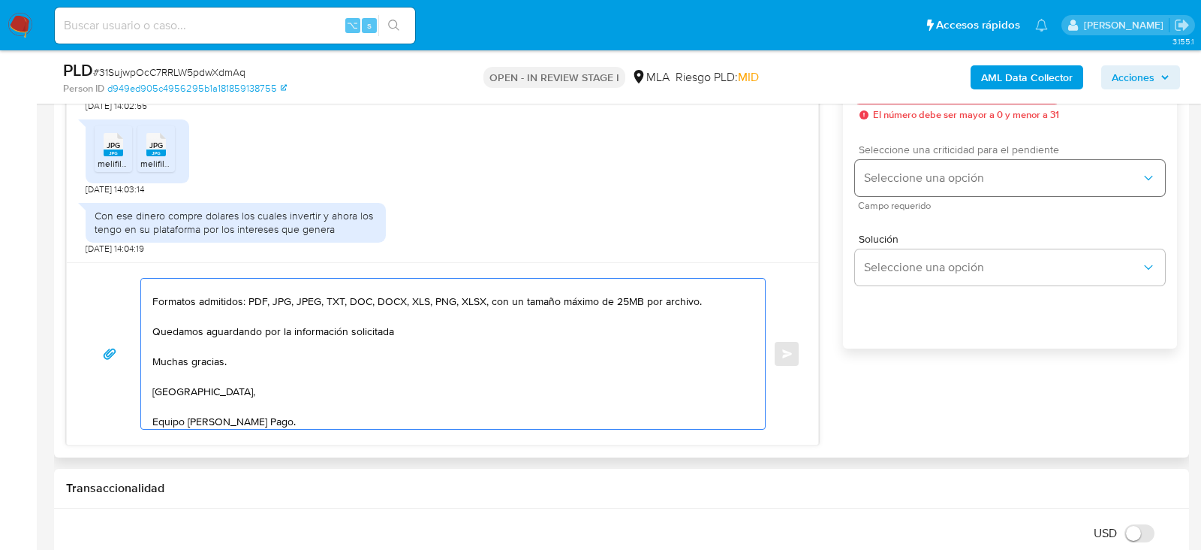
type textarea "Hola, muchas gracias por la documentación adjunta. No obstante, la misma result…"
click at [904, 196] on button "Seleccione una opción" at bounding box center [1010, 178] width 310 height 36
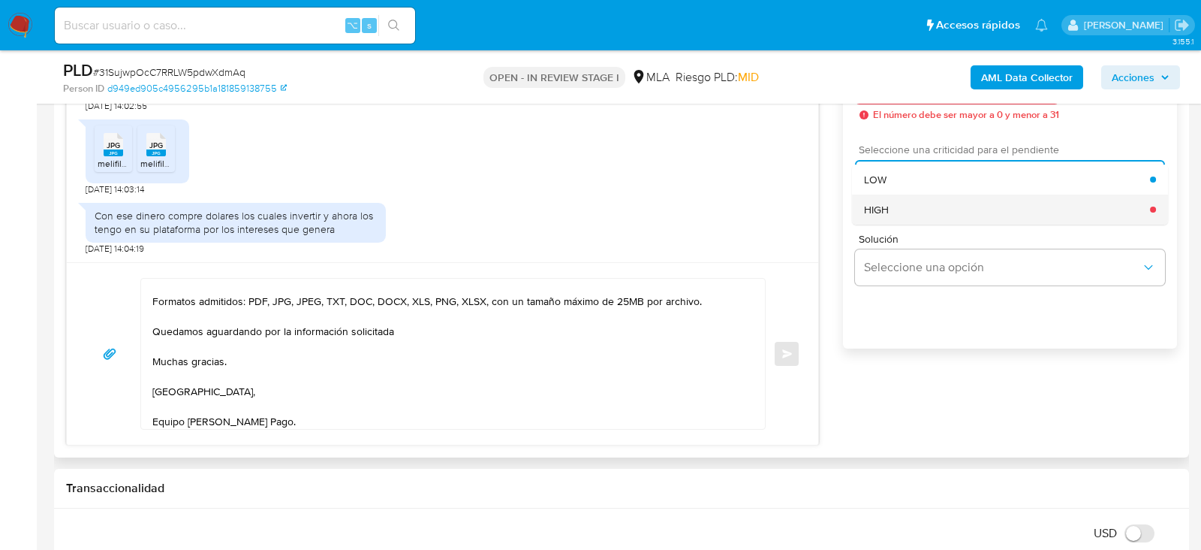
click at [904, 216] on div "HIGH" at bounding box center [1007, 209] width 286 height 30
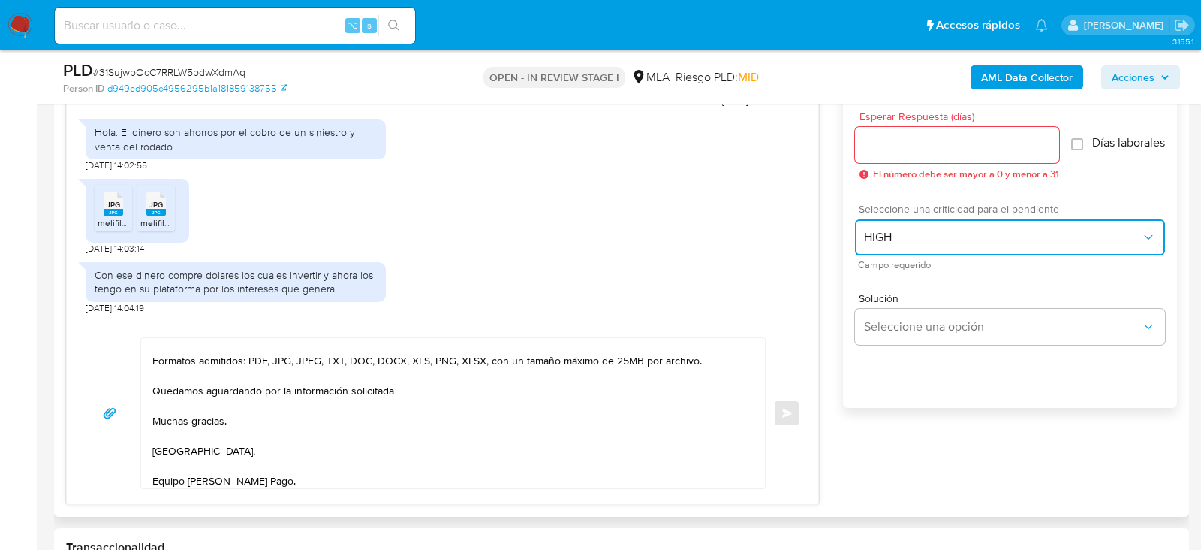
scroll to position [815, 0]
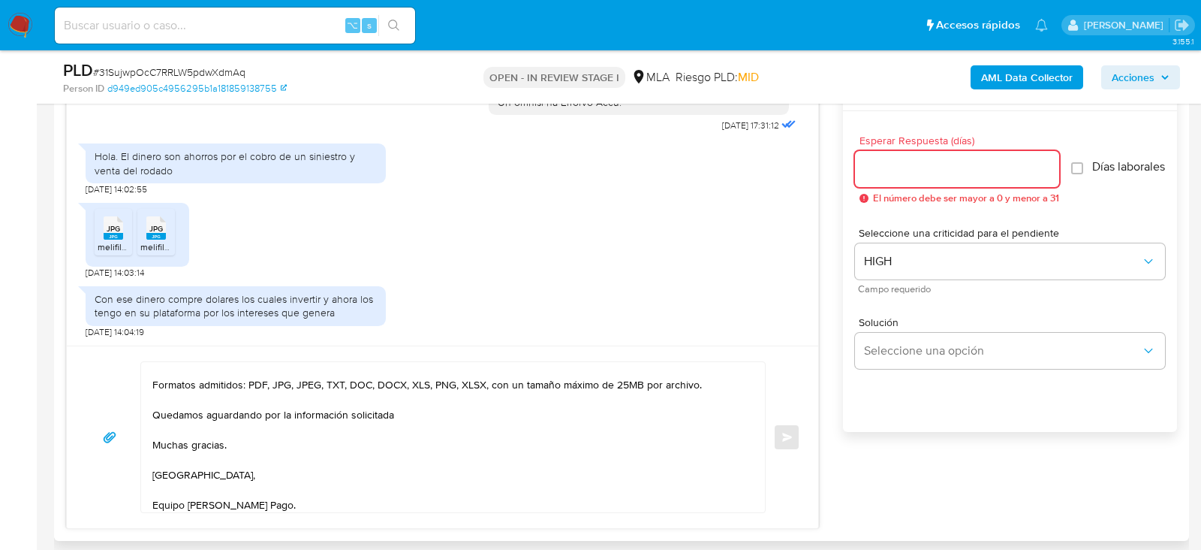
click at [903, 164] on input "Esperar Respuesta (días)" at bounding box center [957, 169] width 204 height 20
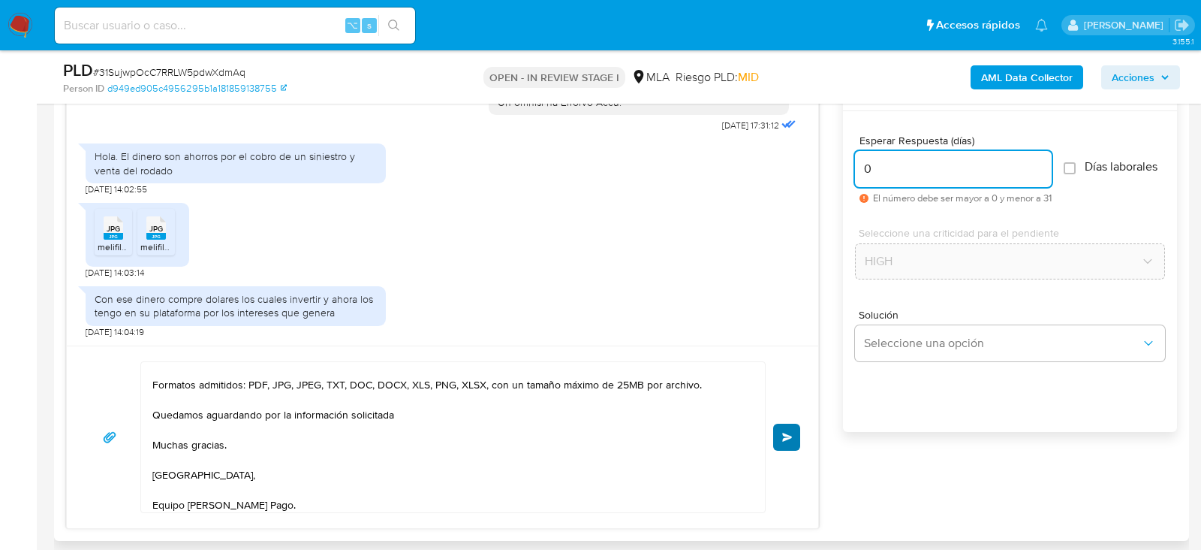
type input "0"
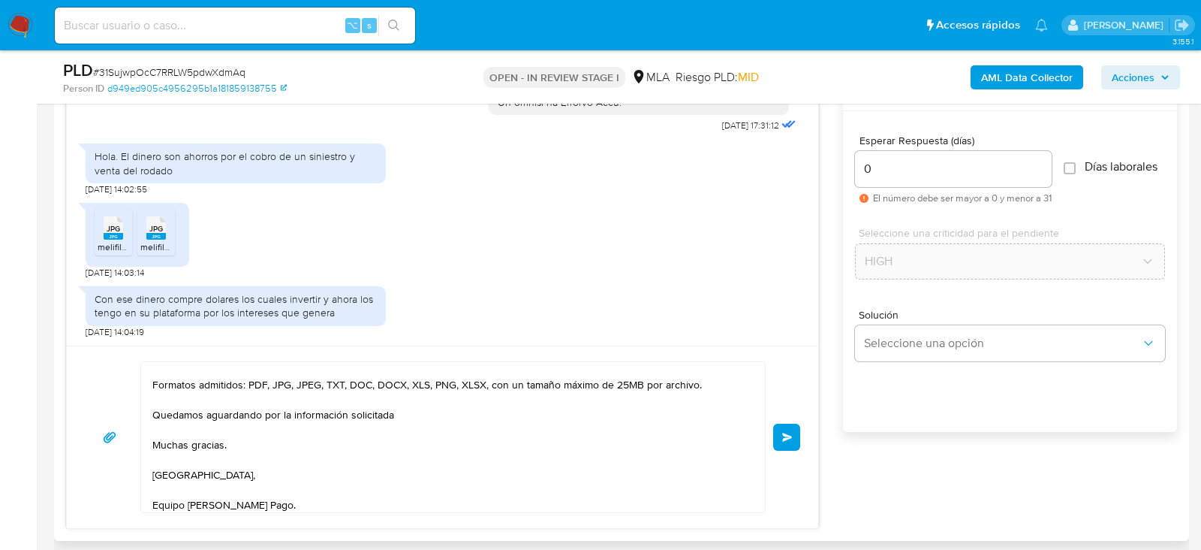
click at [785, 438] on span "Enviar" at bounding box center [787, 437] width 11 height 9
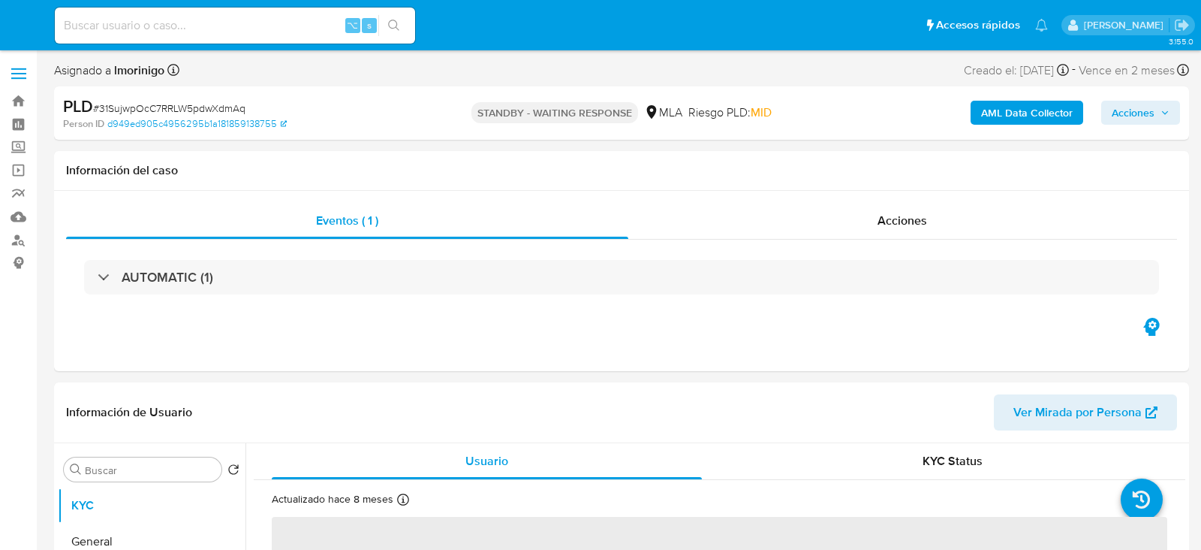
select select "10"
click at [176, 26] on input at bounding box center [235, 26] width 360 height 20
paste input "l13MJGy41NnanC87DBFVbDvc"
type input "l13MJGy41NnanC87DBFVbDvc"
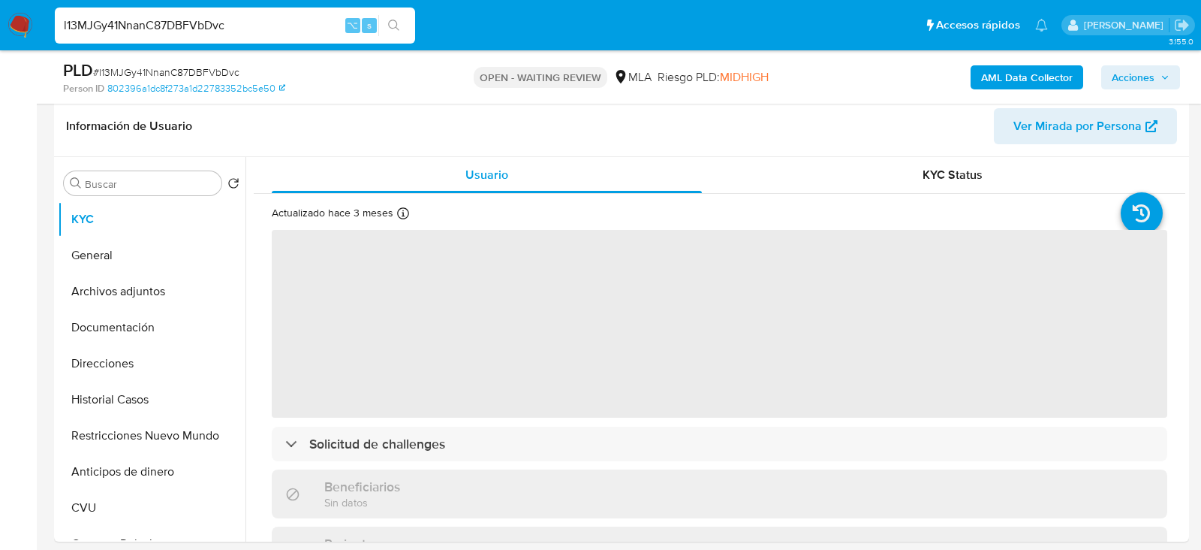
scroll to position [231, 0]
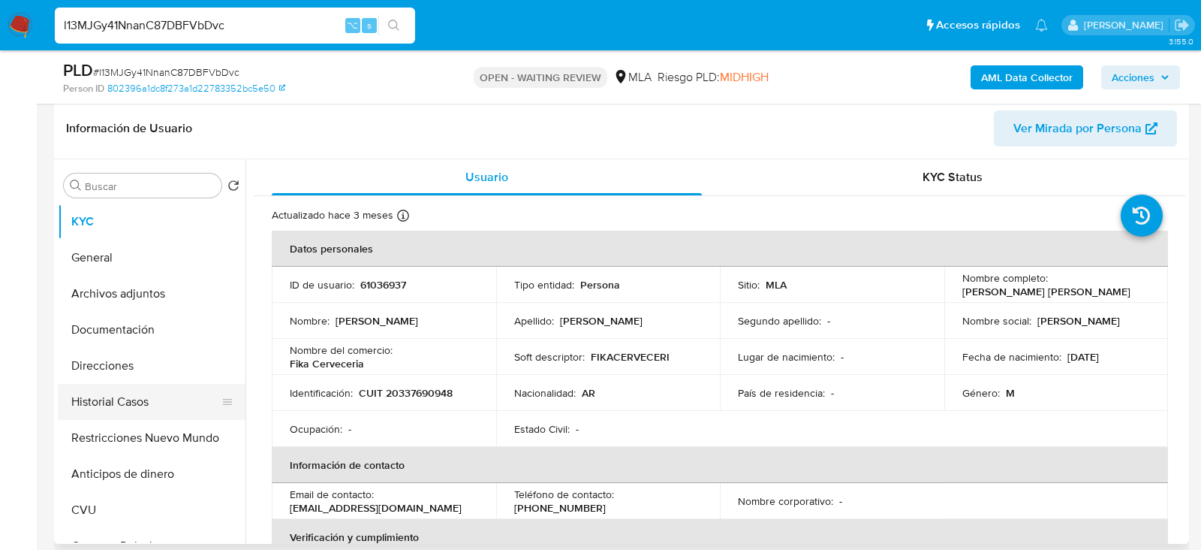
click at [119, 387] on button "Historial Casos" at bounding box center [146, 402] width 176 height 36
select select "10"
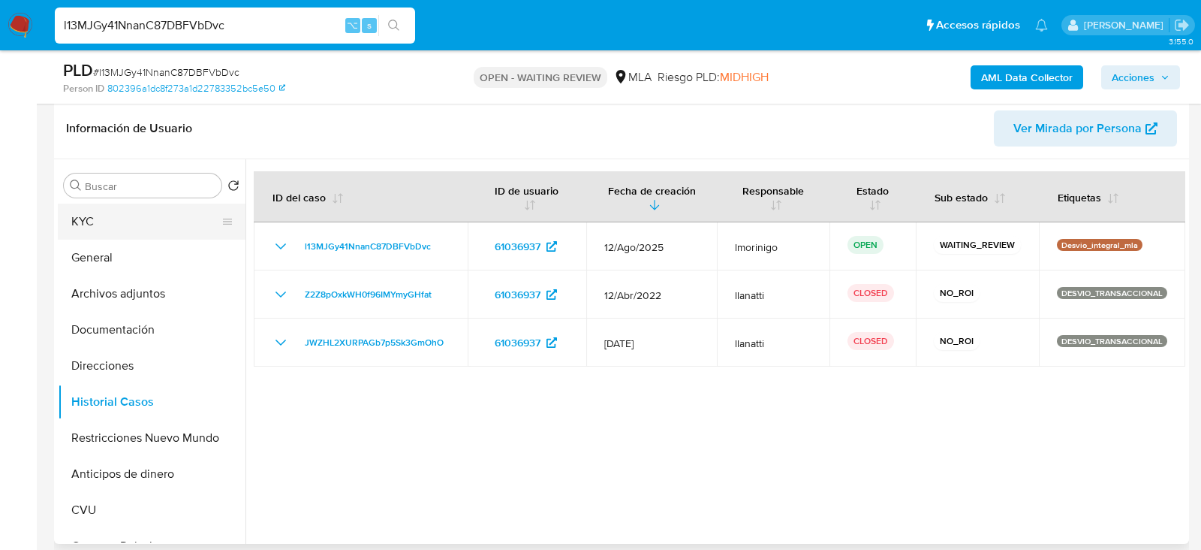
click at [128, 227] on button "KYC" at bounding box center [146, 222] width 176 height 36
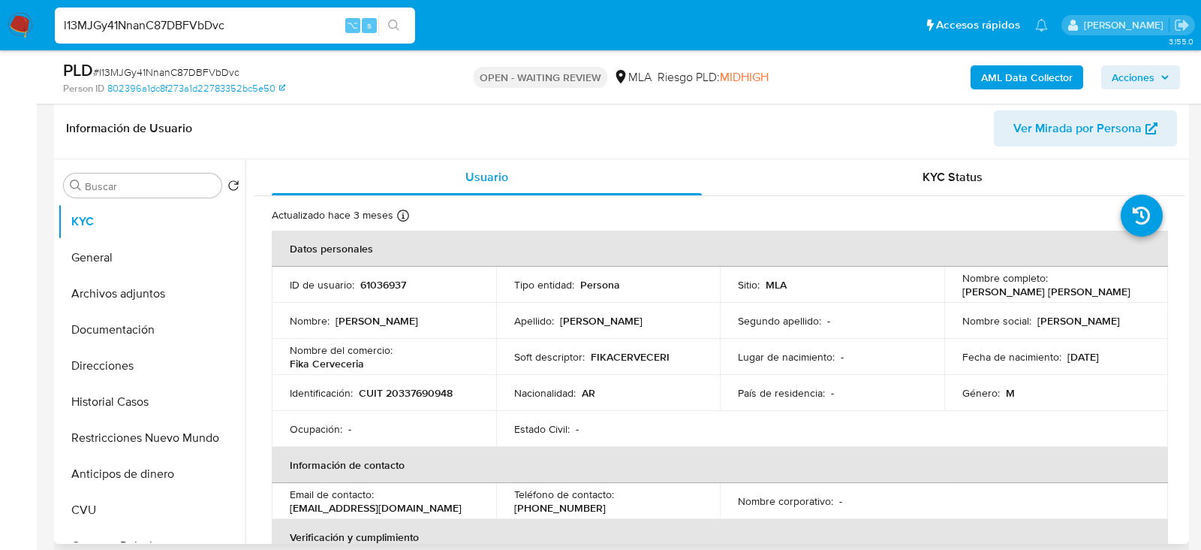
click at [366, 289] on p "61036937" at bounding box center [383, 285] width 46 height 14
copy p "61036937"
click at [410, 399] on p "CUIT 20337690948" at bounding box center [406, 393] width 94 height 14
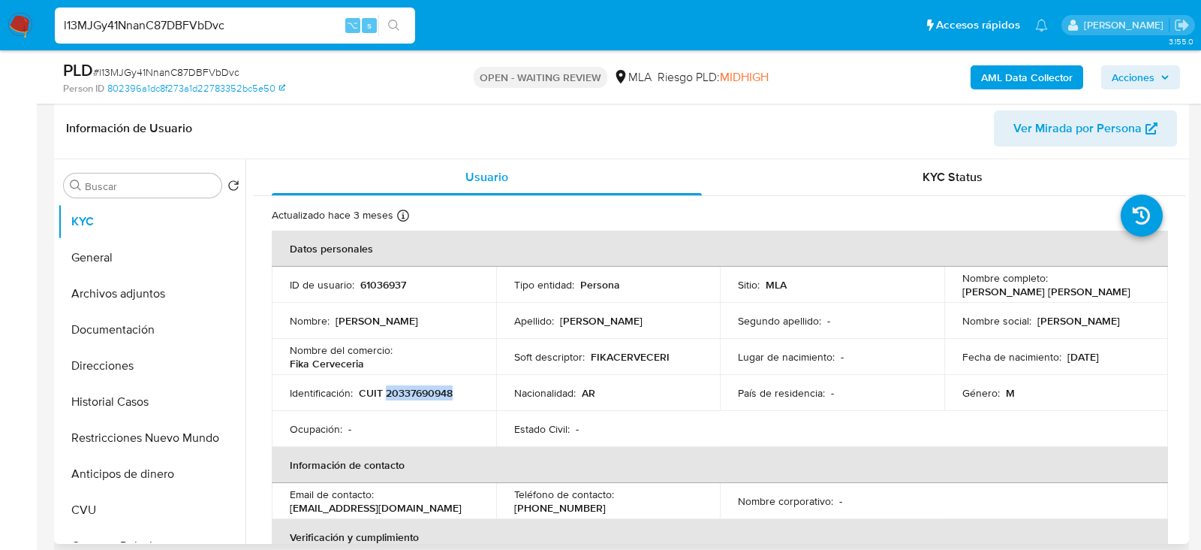
copy p "20337690948"
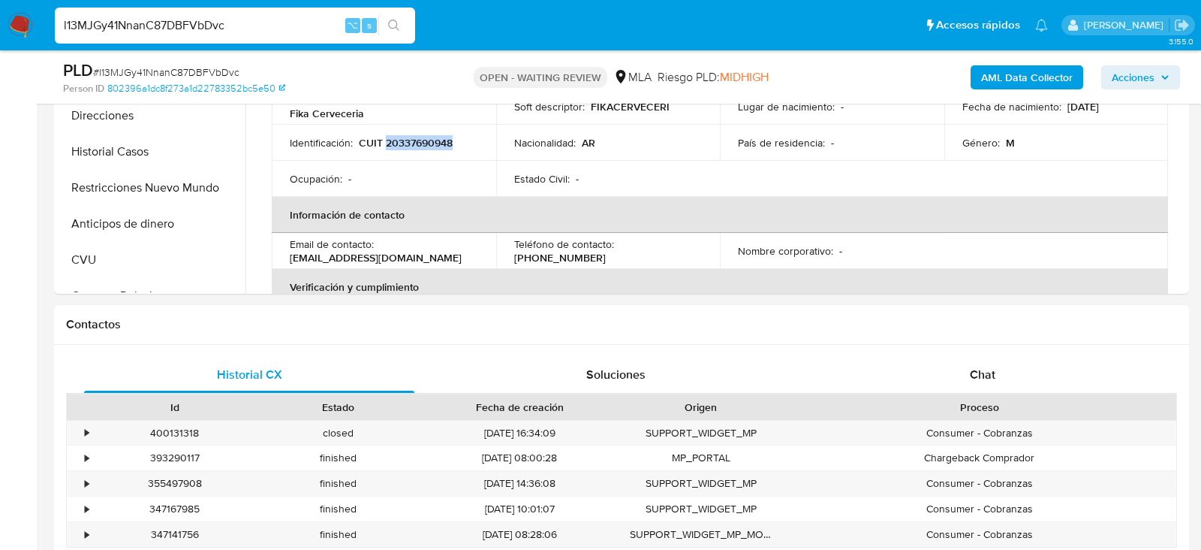
scroll to position [566, 0]
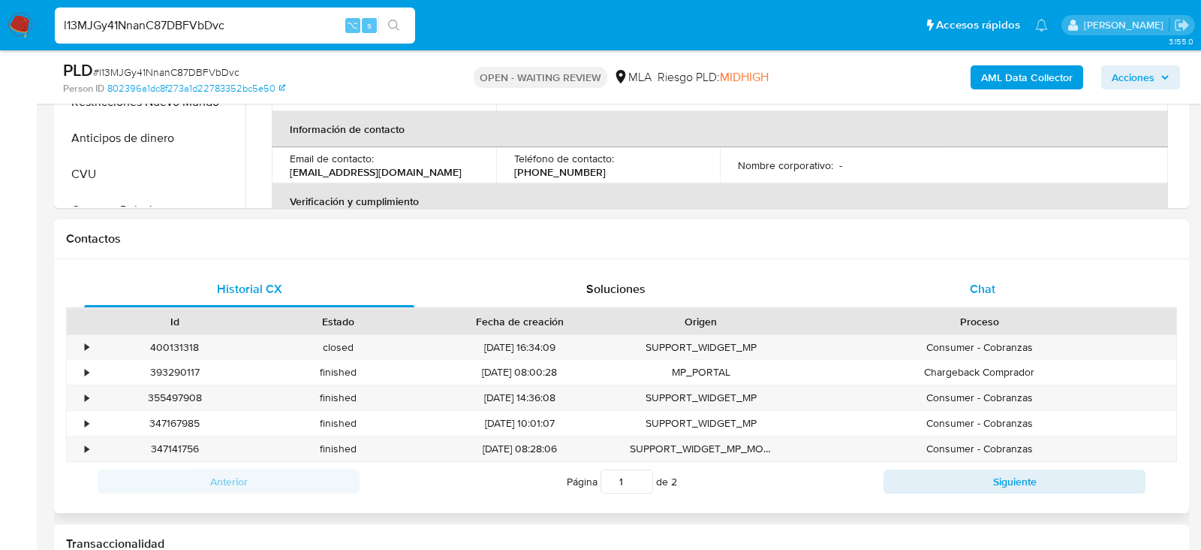
click at [946, 290] on div "Chat" at bounding box center [983, 289] width 330 height 36
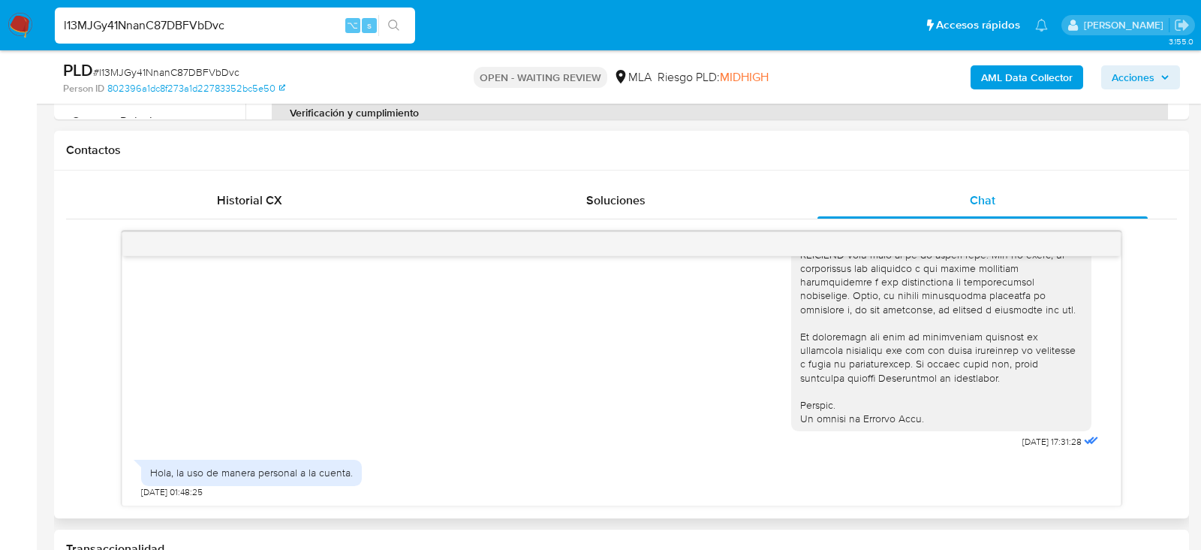
scroll to position [663, 0]
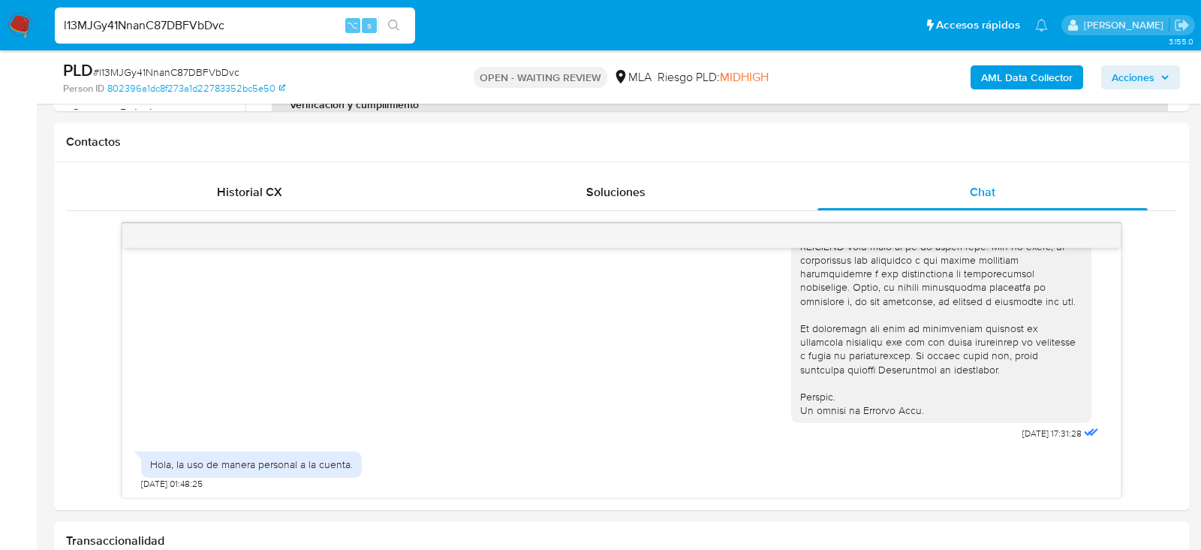
click at [187, 70] on span "# l13MJGy41NnanC87DBFVbDvc" at bounding box center [166, 72] width 146 height 15
copy span "l13MJGy41NnanC87DBFVbDvc"
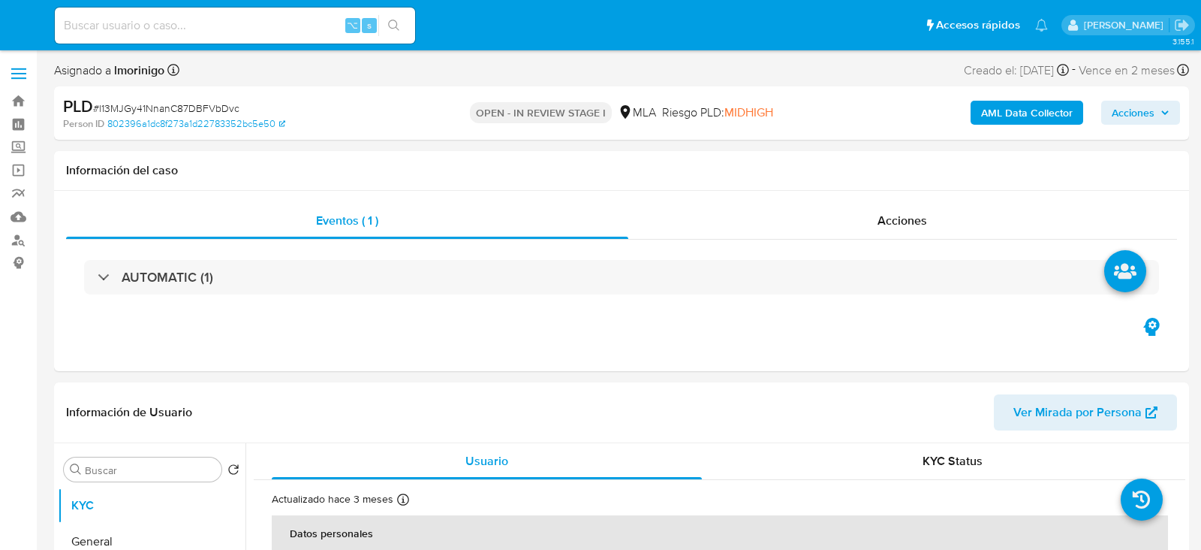
select select "10"
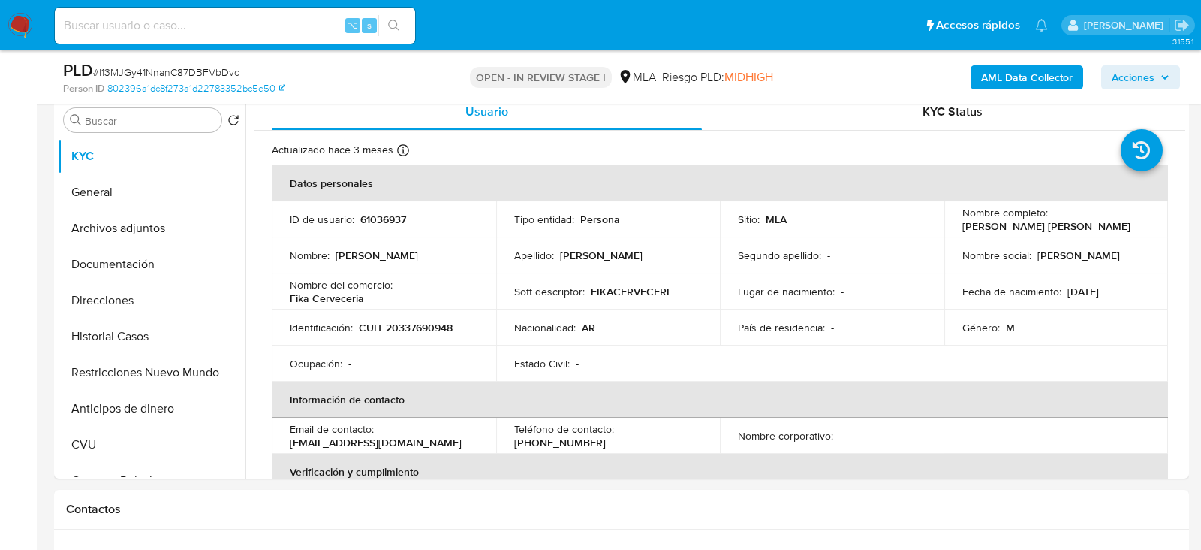
scroll to position [394, 0]
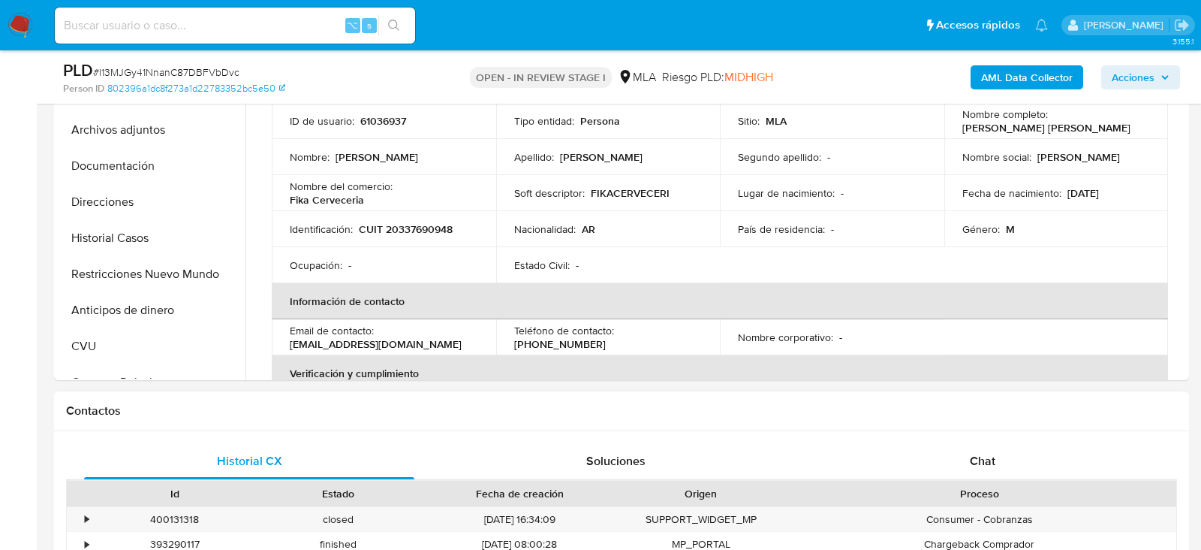
click at [893, 482] on div "Proceso" at bounding box center [979, 494] width 393 height 26
click at [905, 470] on div "Chat" at bounding box center [983, 461] width 330 height 36
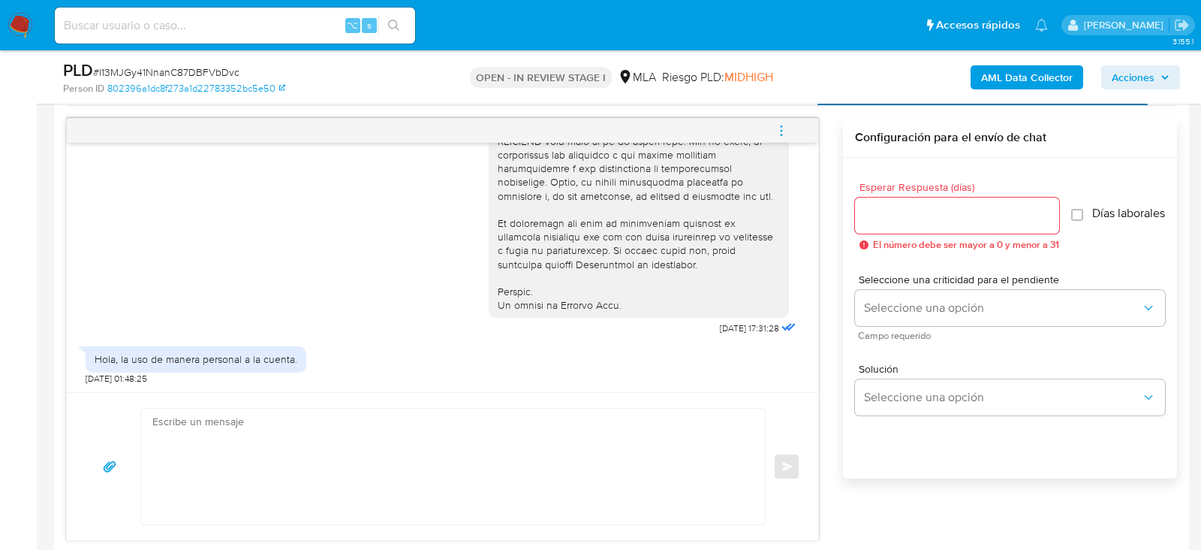
scroll to position [776, 0]
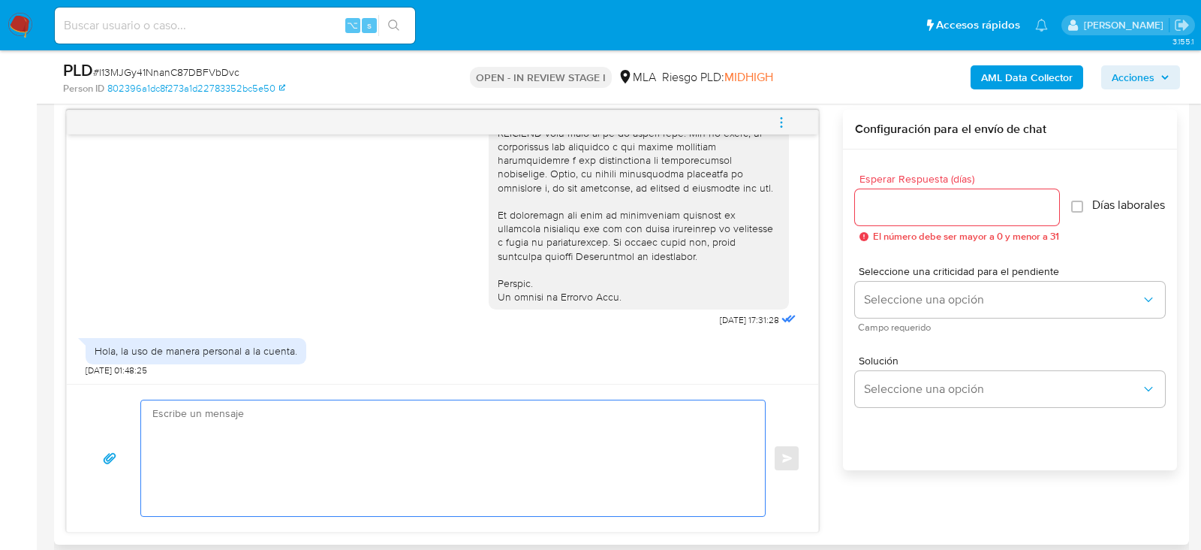
click at [550, 432] on textarea at bounding box center [449, 458] width 594 height 116
paste textarea "Lore , Ip dolorsi am con adipiscinge seddoeiusmo te in utlabo et Dolorem Aliq, …"
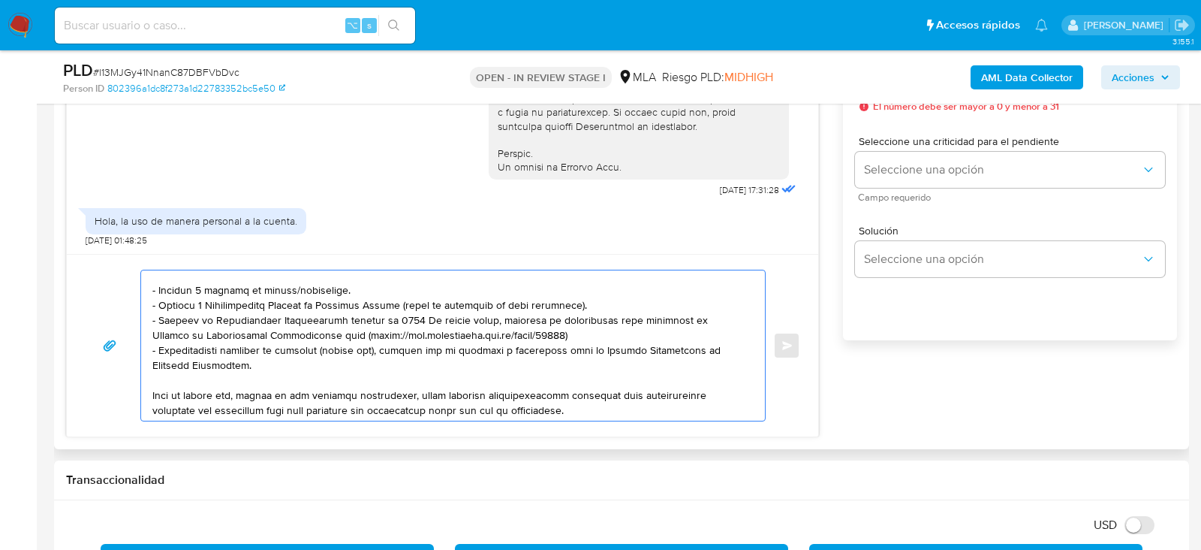
scroll to position [179, 0]
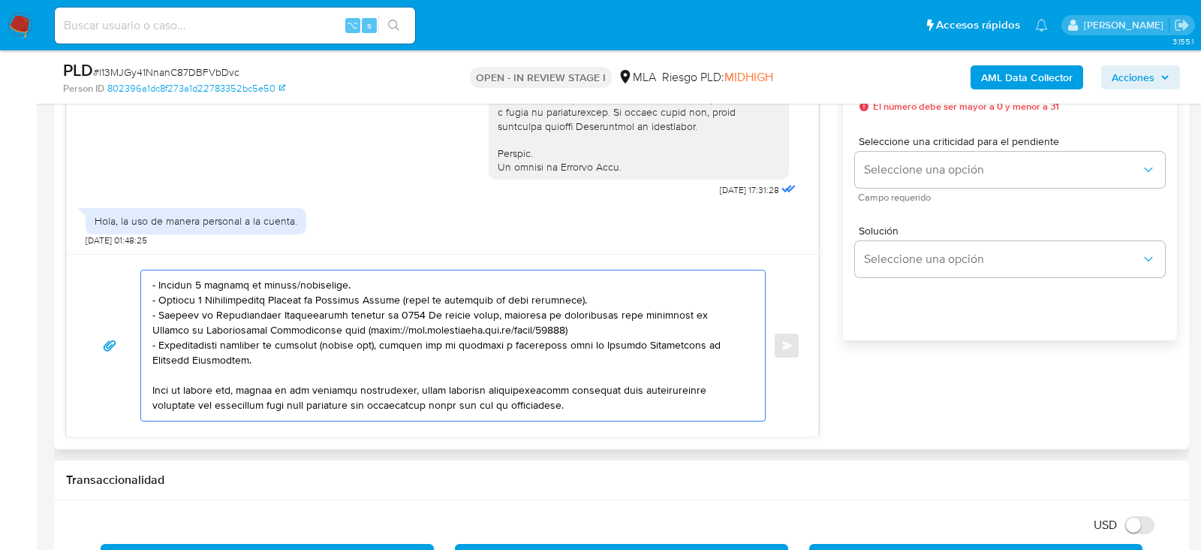
drag, startPoint x: 296, startPoint y: 280, endPoint x: 339, endPoint y: 345, distance: 77.9
click at [340, 347] on textarea at bounding box center [449, 345] width 594 height 150
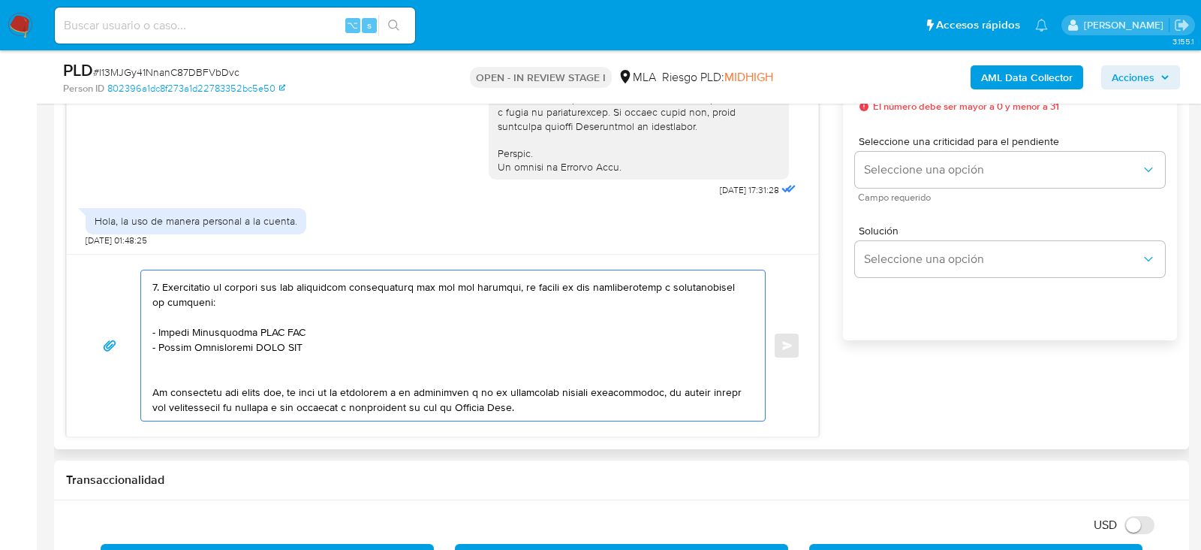
scroll to position [258, 0]
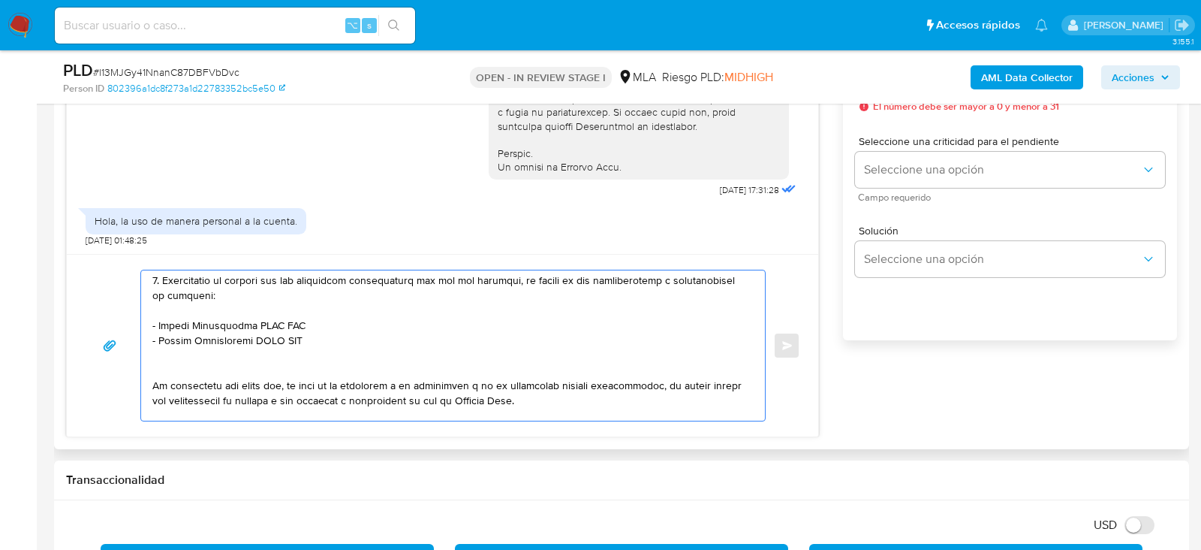
drag, startPoint x: 312, startPoint y: 335, endPoint x: 146, endPoint y: 315, distance: 166.4
click at [146, 315] on div at bounding box center [449, 345] width 617 height 150
paste textarea "[PERSON_NAME]"
paste textarea "20394414396 name: [PERSON_NAME] || alias: 20411934684 [PERSON_NAME] [PERSON_NAM…"
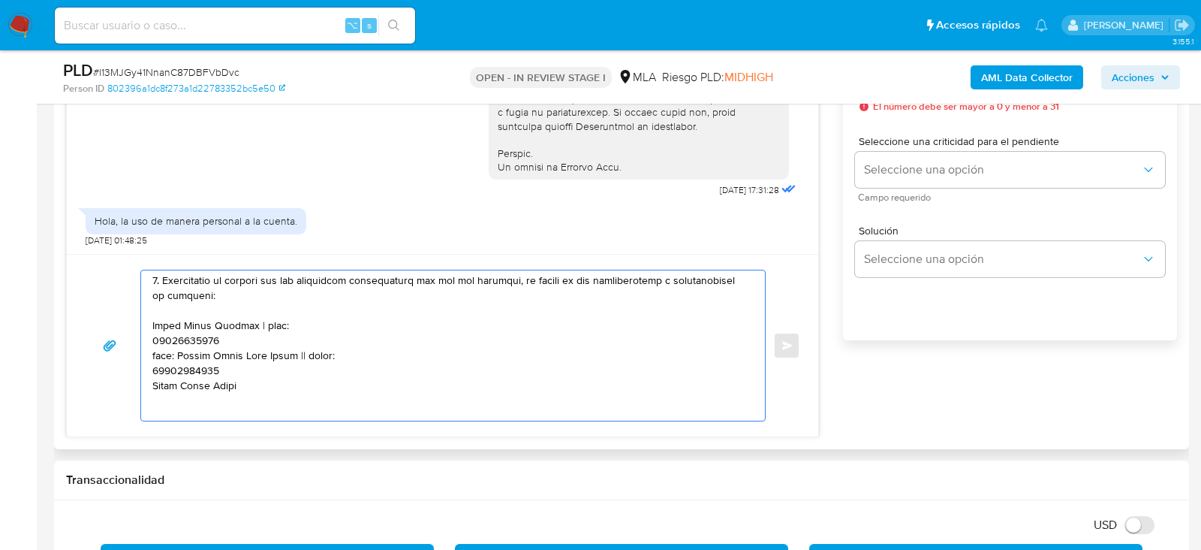
click at [173, 342] on textarea at bounding box center [449, 345] width 594 height 150
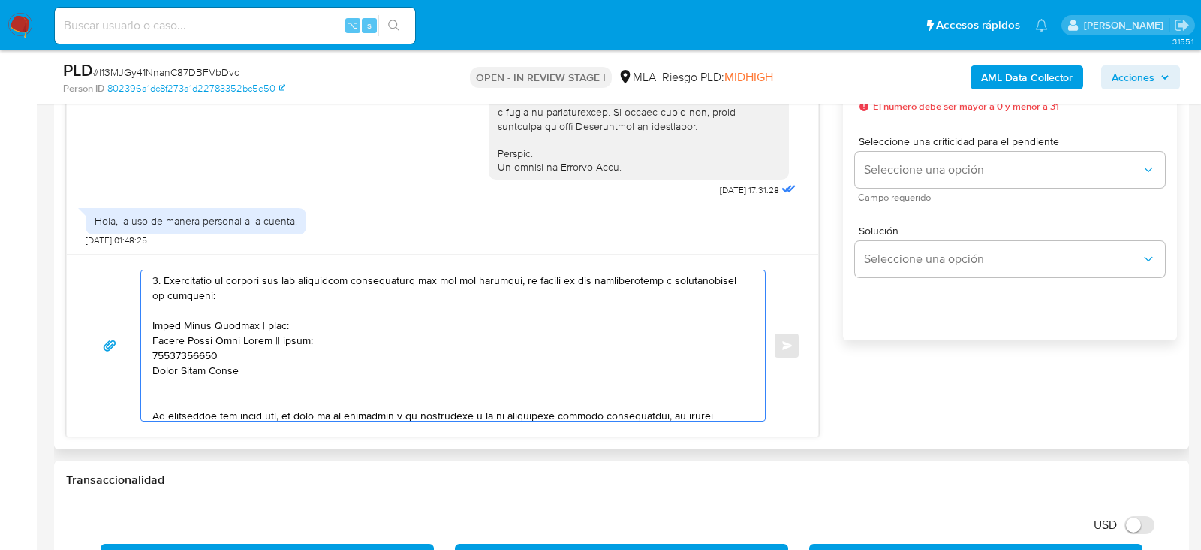
click at [287, 336] on textarea at bounding box center [449, 345] width 594 height 150
paste textarea "20394414396"
click at [206, 345] on textarea at bounding box center [449, 345] width 594 height 150
click at [205, 345] on textarea at bounding box center [449, 345] width 594 height 150
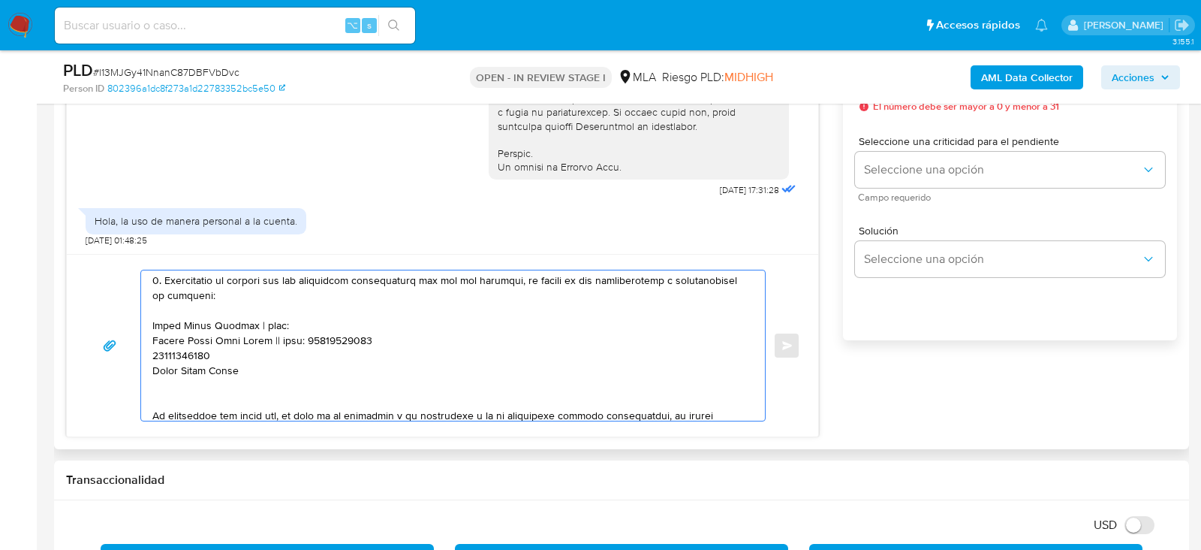
click at [205, 345] on textarea at bounding box center [449, 345] width 594 height 150
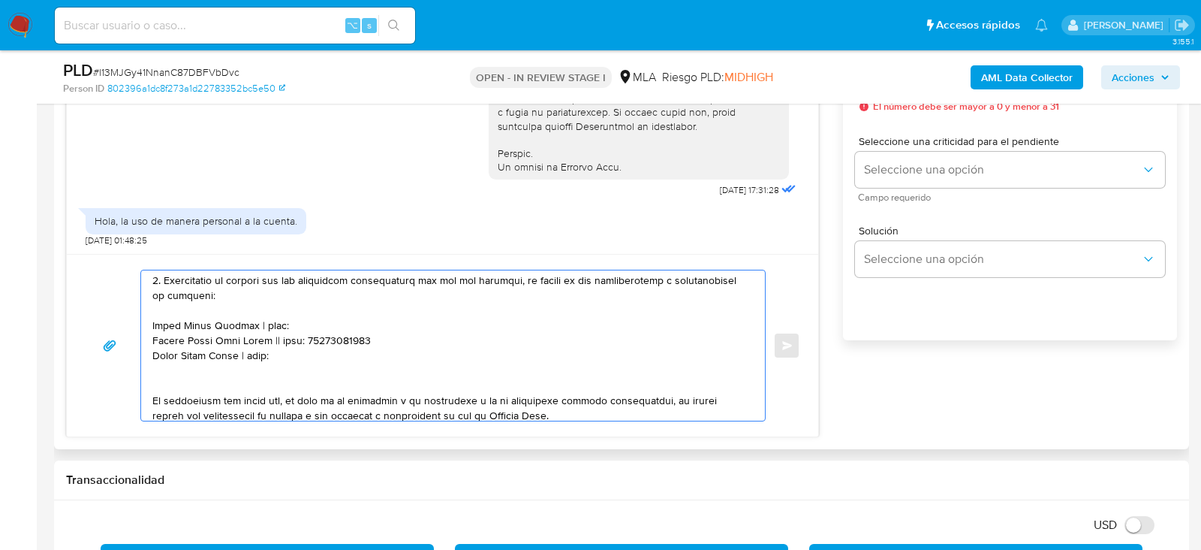
paste textarea "20411934684"
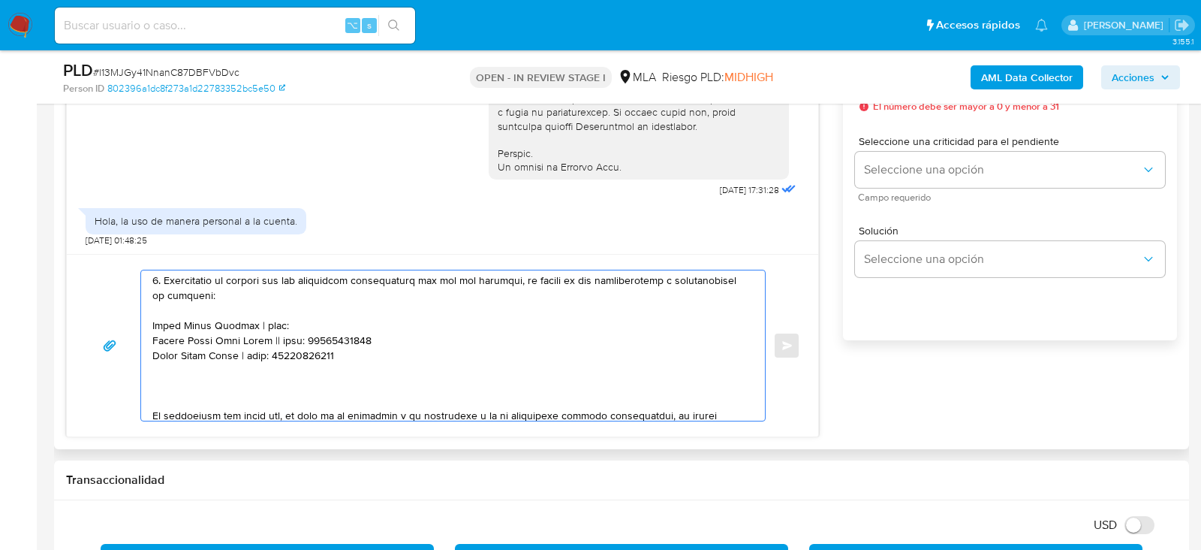
click at [335, 322] on textarea at bounding box center [449, 345] width 594 height 150
paste textarea "27389249780"
click at [321, 387] on textarea at bounding box center [449, 345] width 594 height 150
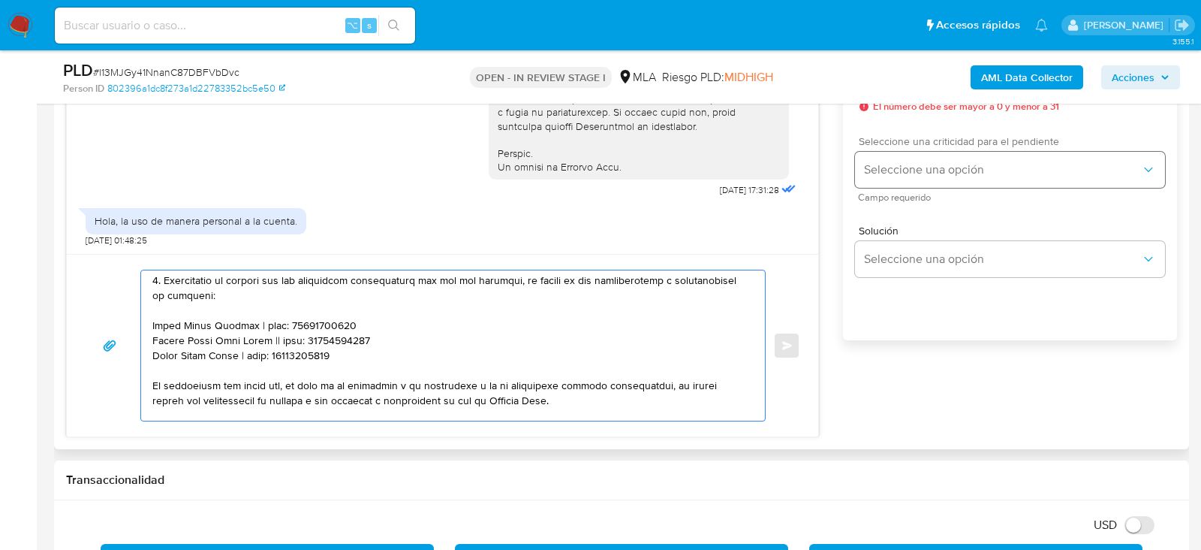
type textarea "Hola , En función de las operaciones registradas en tu cuenta de Mercado Pago, …"
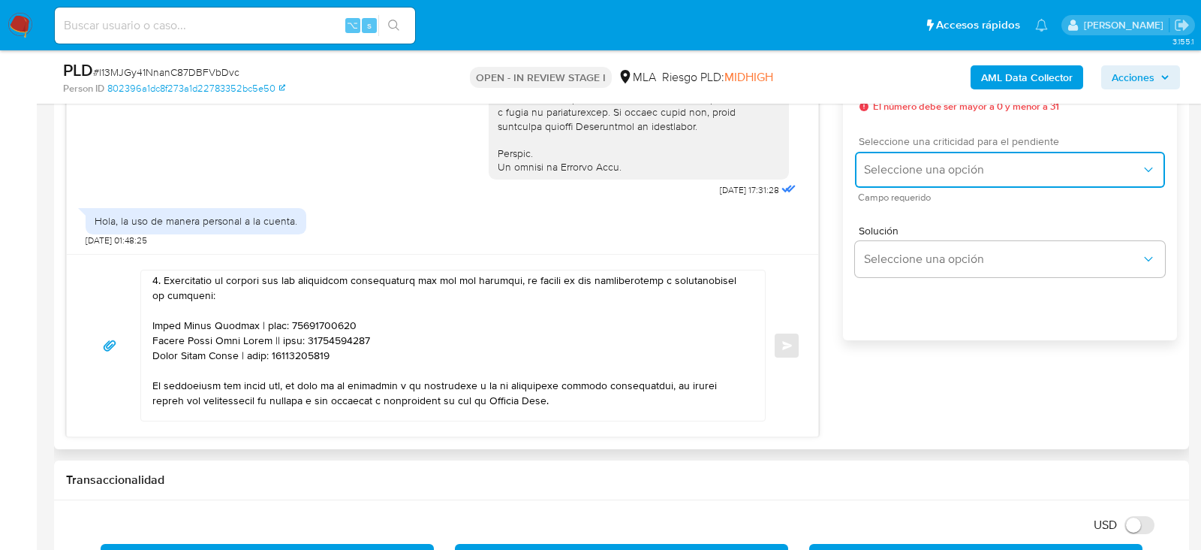
click at [903, 174] on span "Seleccione una opción" at bounding box center [1002, 169] width 277 height 15
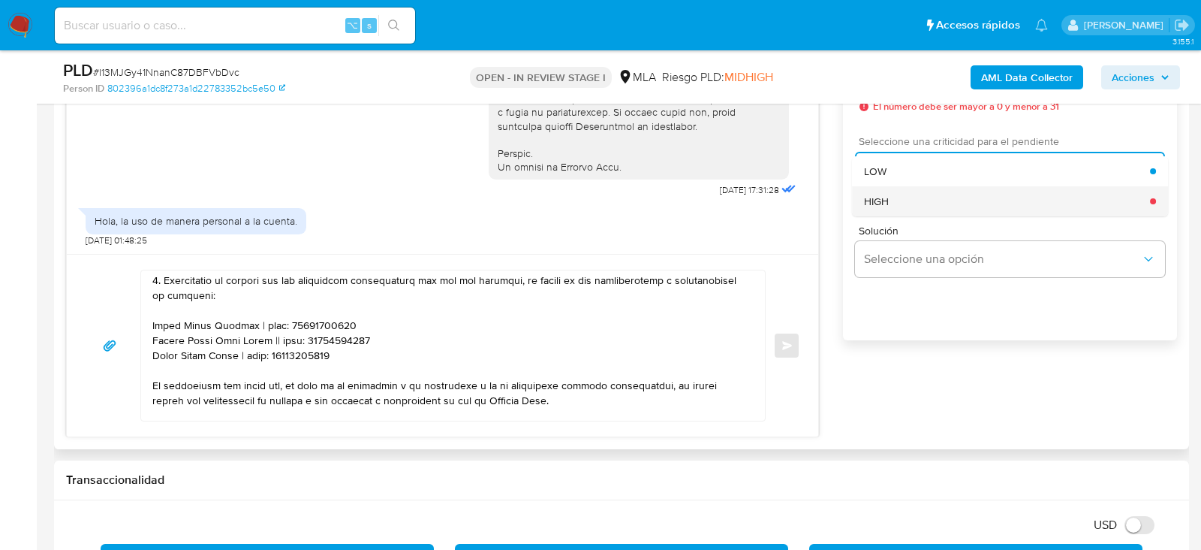
click at [888, 216] on div "HIGH" at bounding box center [1007, 201] width 286 height 30
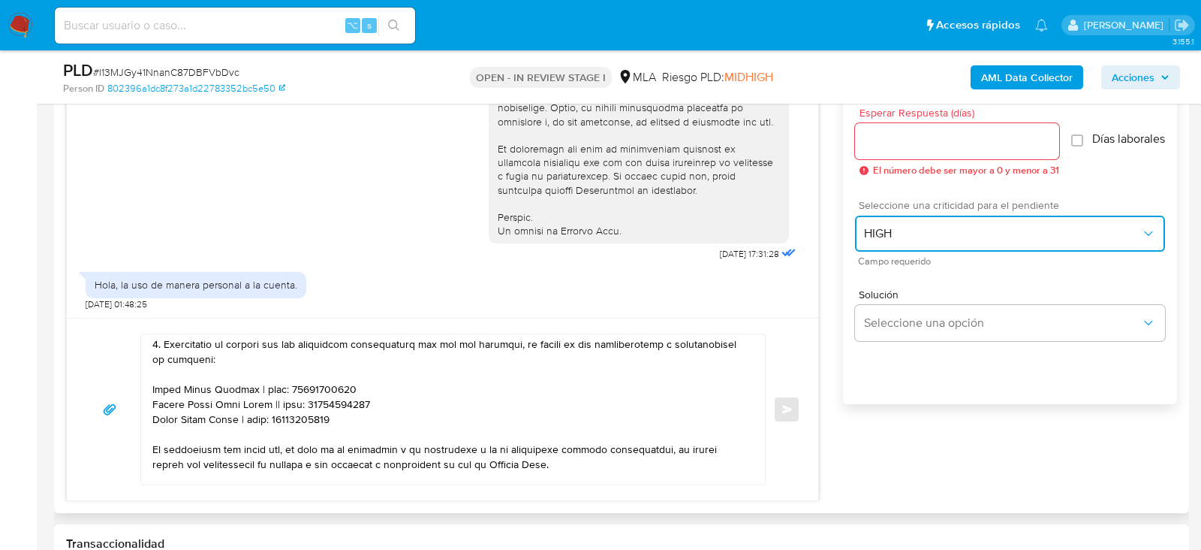
scroll to position [781, 0]
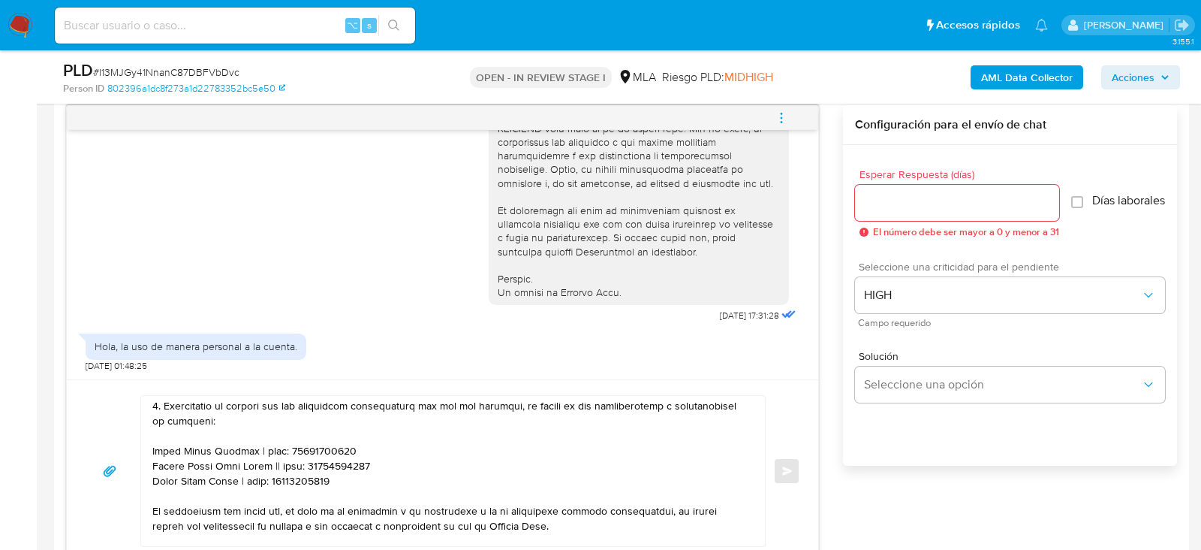
click at [891, 185] on div at bounding box center [957, 203] width 204 height 36
click at [883, 197] on input "Esperar Respuesta (días)" at bounding box center [957, 203] width 204 height 20
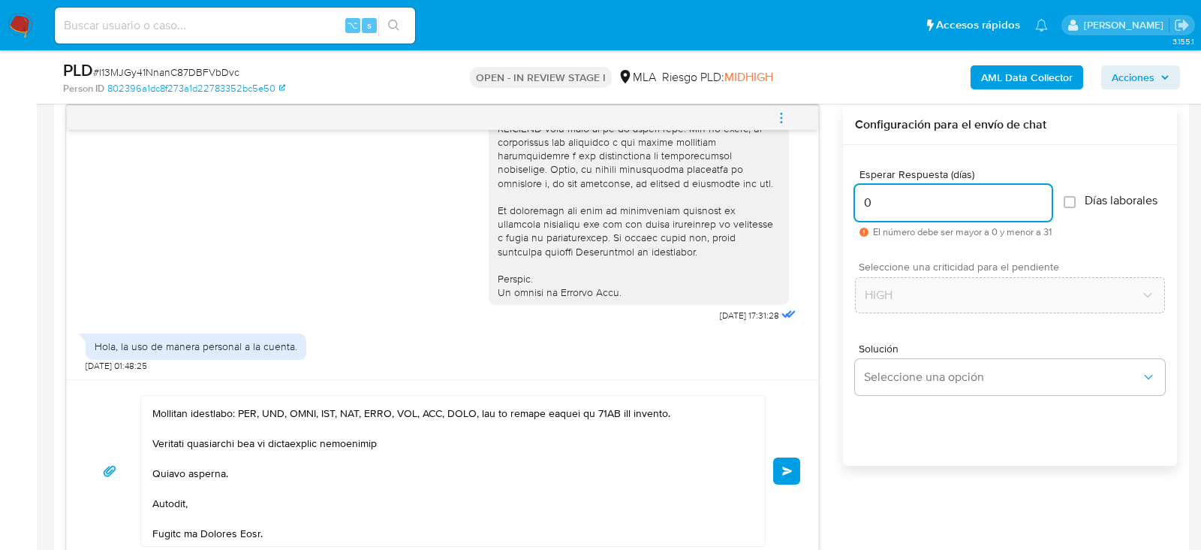
scroll to position [415, 0]
type input "0"
click at [780, 469] on button "Enviar" at bounding box center [786, 470] width 27 height 27
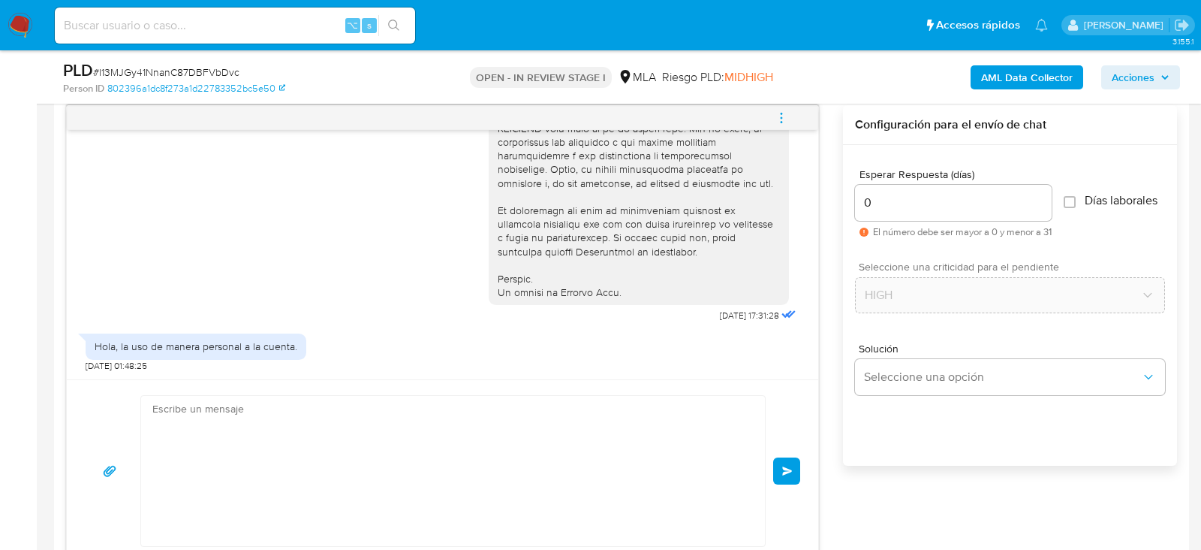
scroll to position [1319, 0]
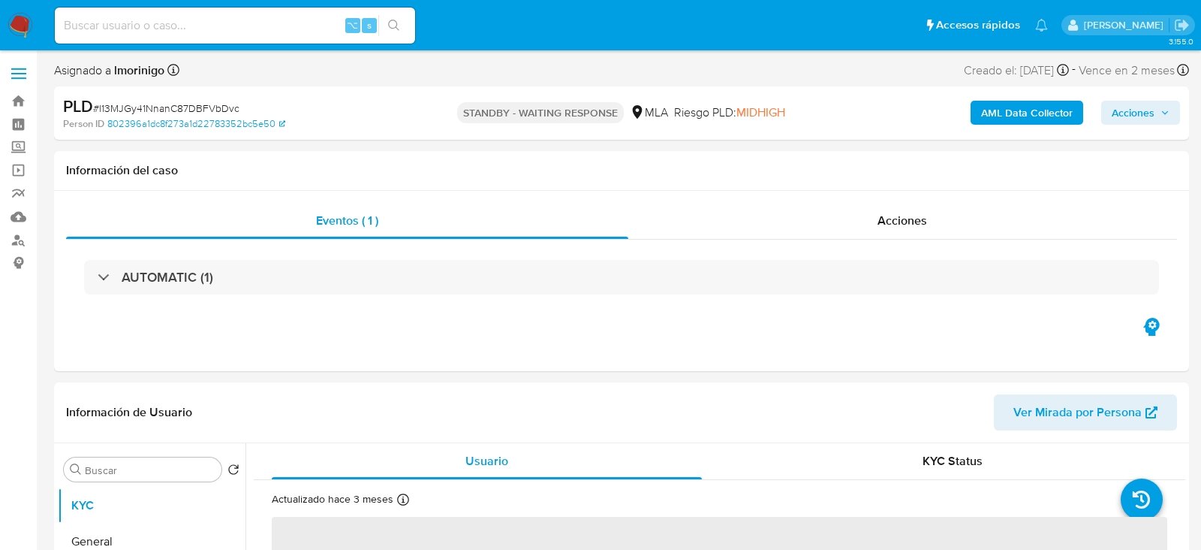
select select "10"
click at [167, 26] on input at bounding box center [235, 26] width 360 height 20
paste input "Zo4O4DtMHhEsaSegolq9akhK"
type input "Zo4O4DtMHhEsaSegolq9akhK"
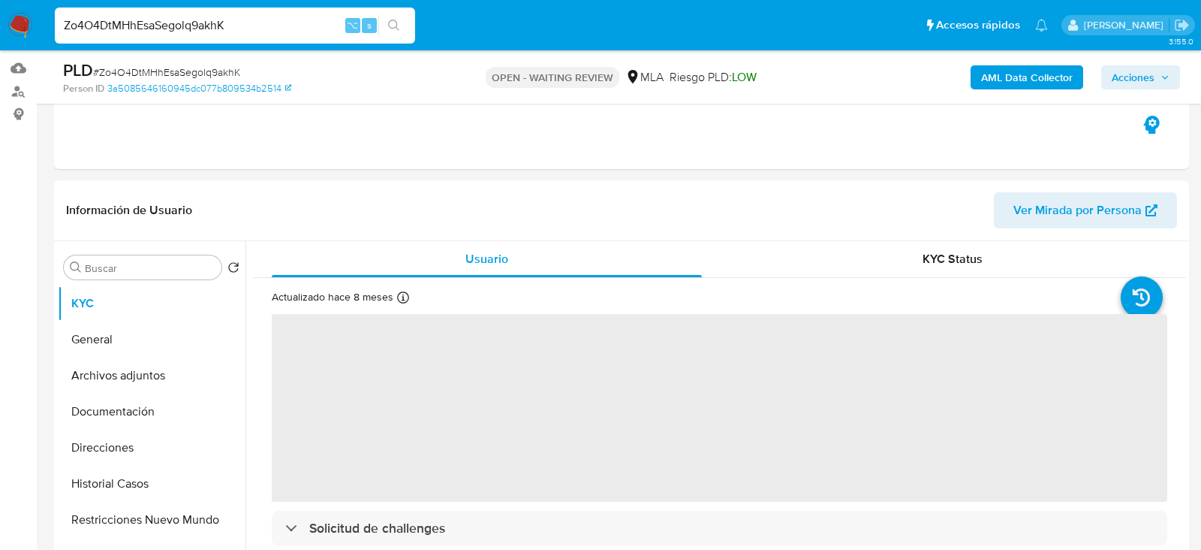
scroll to position [173, 0]
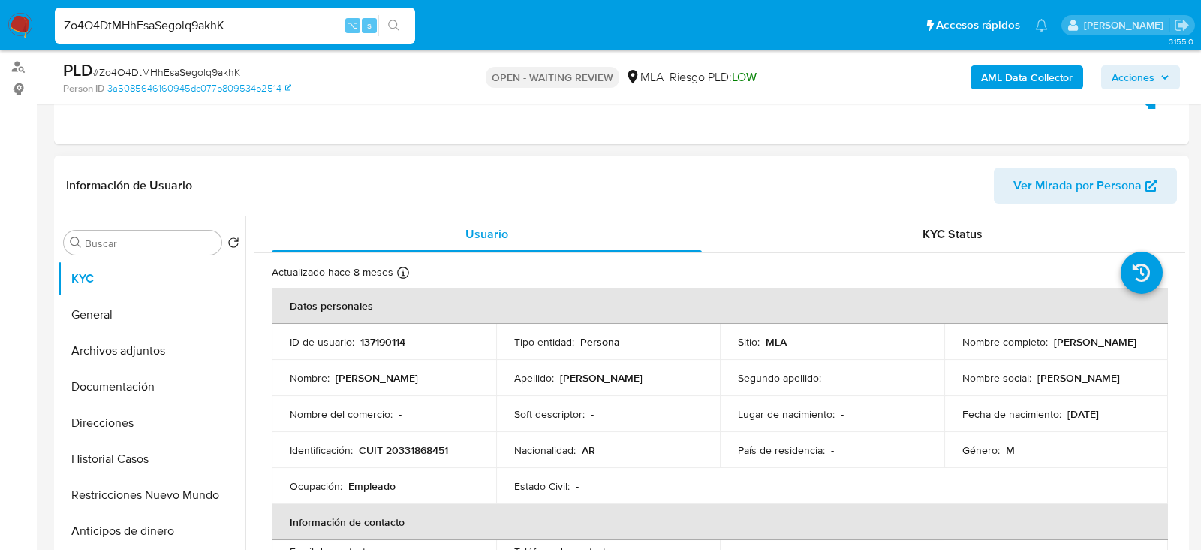
select select "10"
click at [372, 351] on td "ID de usuario : 137190114" at bounding box center [384, 342] width 225 height 36
click at [372, 347] on p "137190114" at bounding box center [382, 342] width 45 height 14
copy p "137190114"
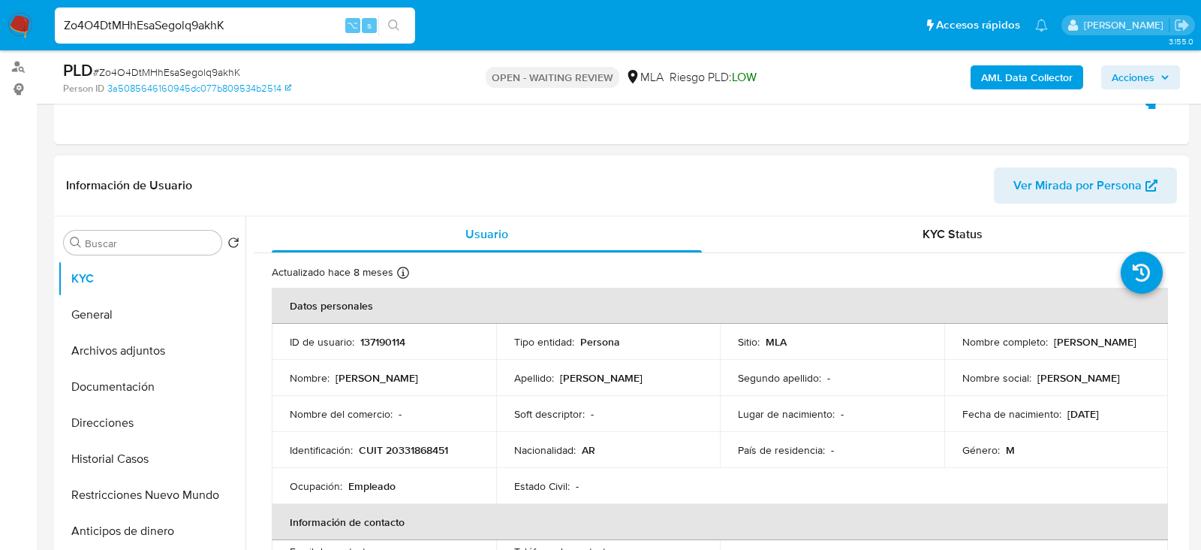
click at [477, 180] on header "Información de Usuario Ver Mirada por Persona" at bounding box center [621, 185] width 1111 height 36
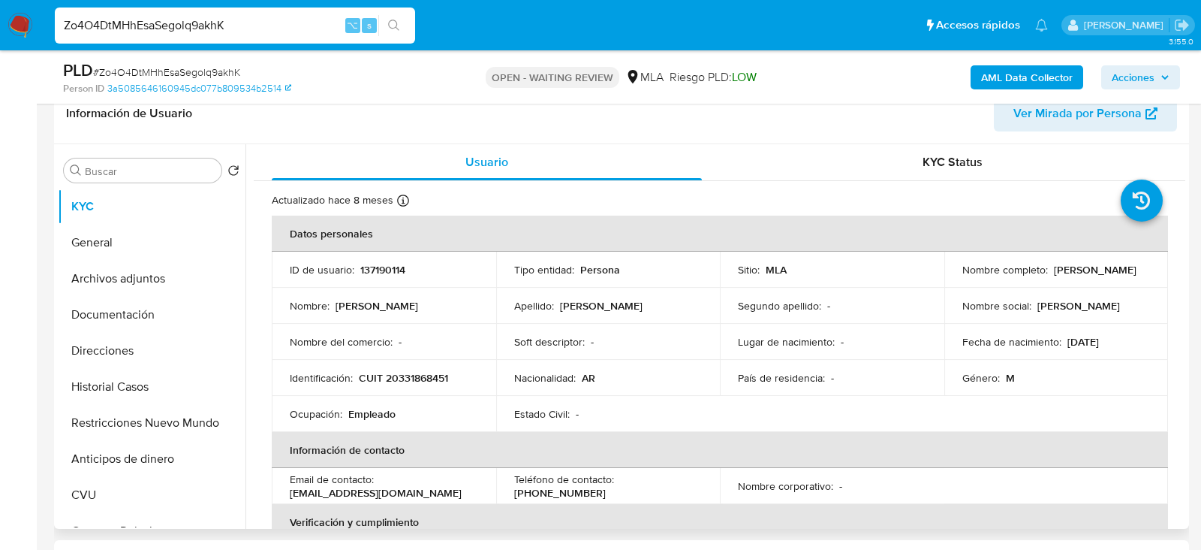
click at [426, 372] on p "CUIT 20331868451" at bounding box center [403, 378] width 89 height 14
copy p "20331868451"
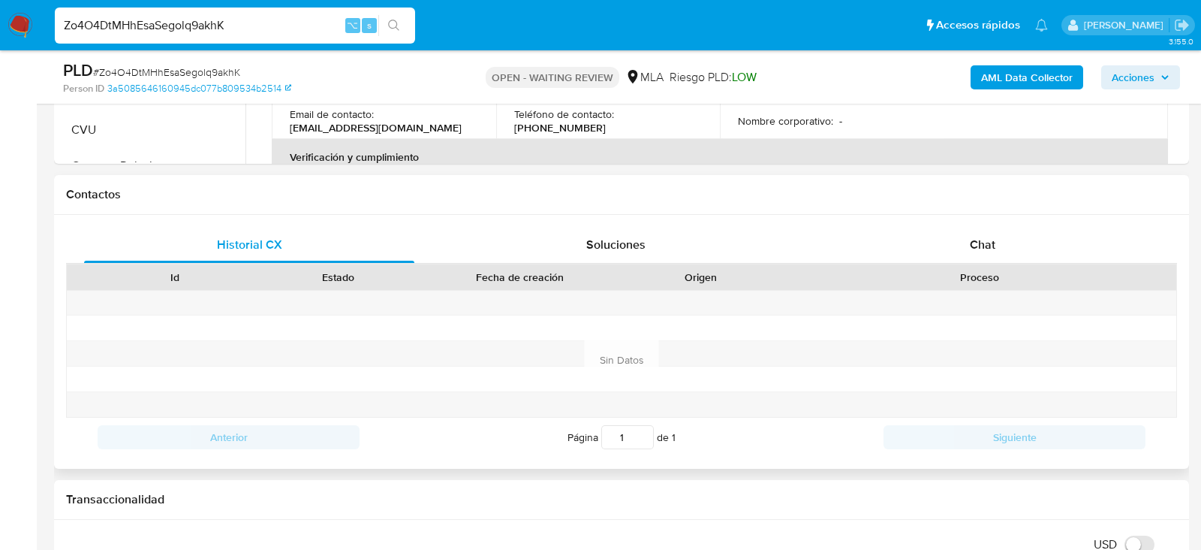
scroll to position [646, 0]
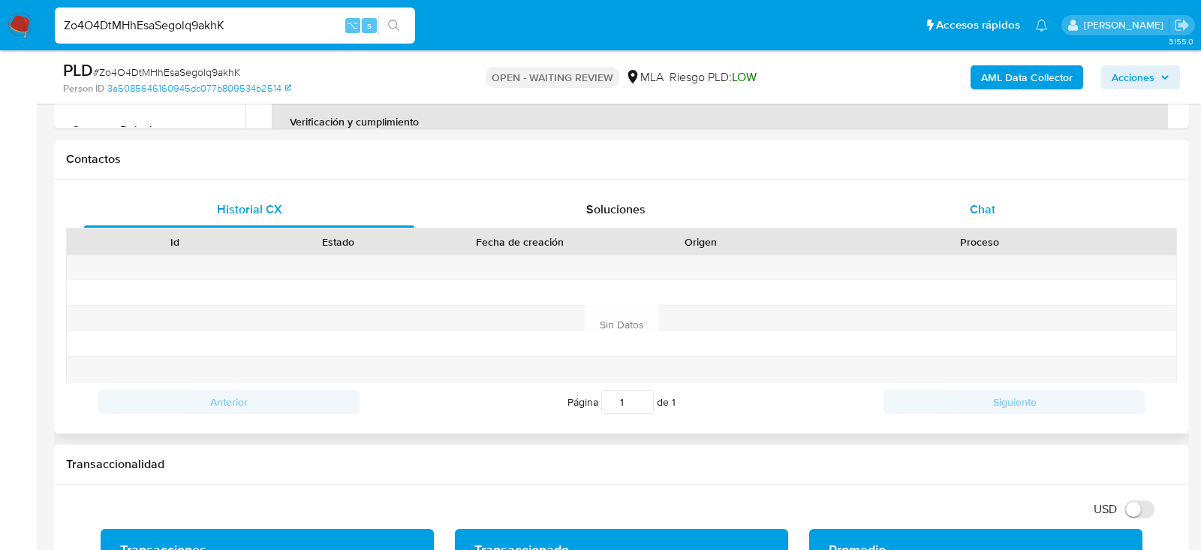
click at [1028, 224] on div "Chat" at bounding box center [983, 209] width 330 height 36
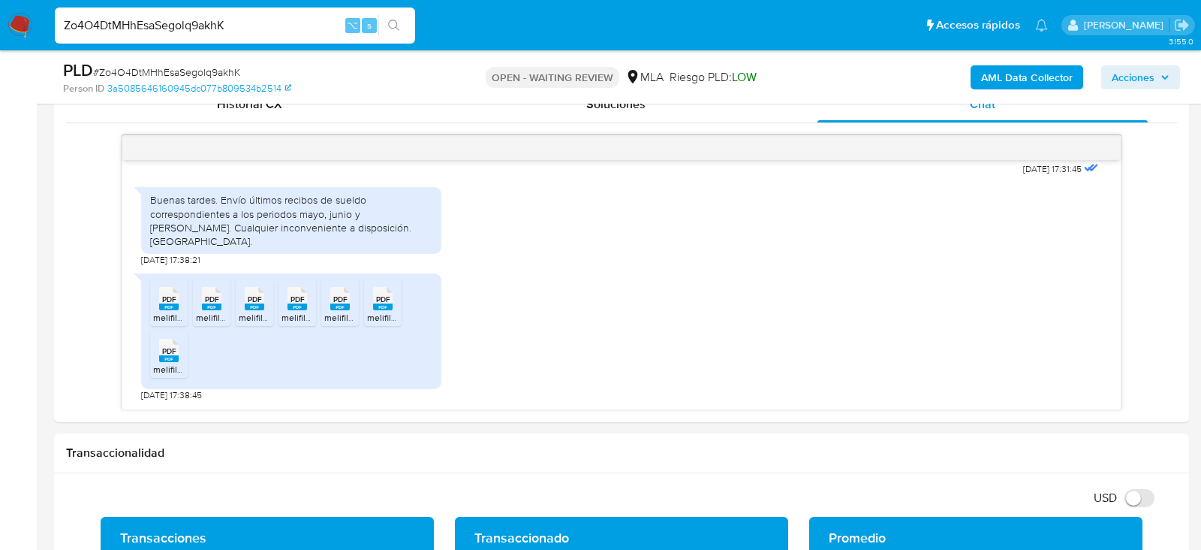
scroll to position [752, 0]
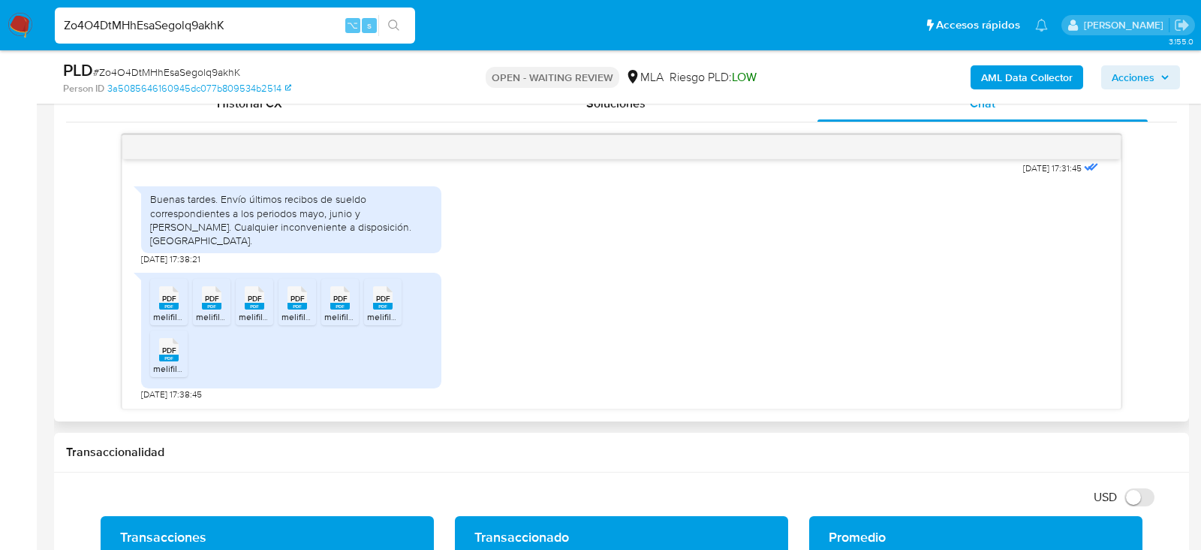
click at [176, 300] on icon at bounding box center [169, 297] width 20 height 23
click at [208, 306] on rect at bounding box center [212, 306] width 20 height 7
click at [255, 306] on rect at bounding box center [255, 306] width 20 height 7
click at [291, 309] on icon "PDF" at bounding box center [298, 298] width 20 height 26
click at [352, 311] on span "melifile6710589579605973941.pdf" at bounding box center [392, 316] width 137 height 13
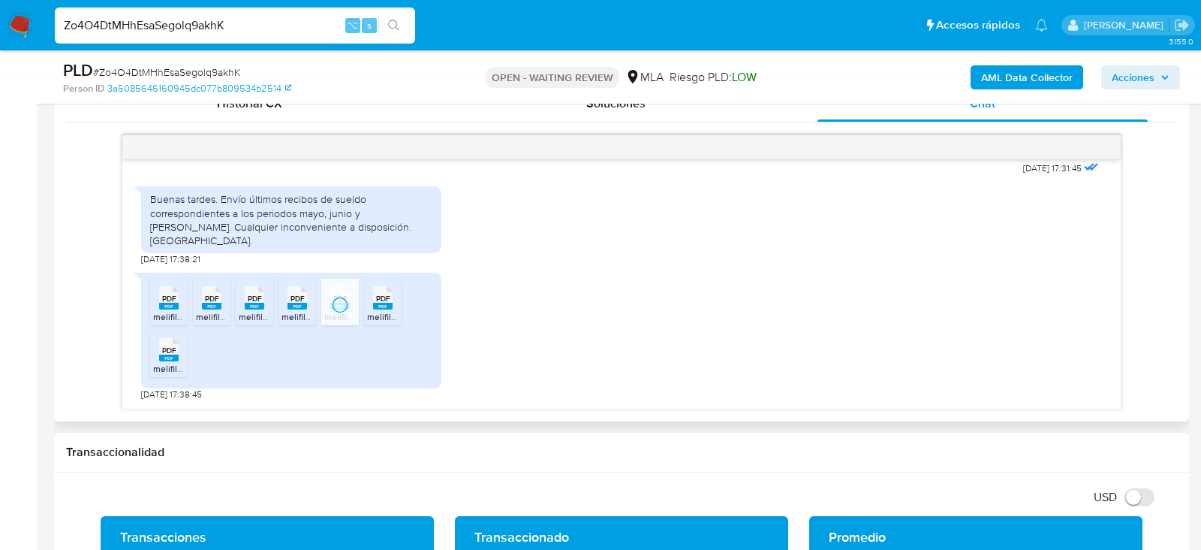
click at [385, 311] on span "melifile8802118395849321770.pdf" at bounding box center [435, 316] width 136 height 13
click at [169, 366] on span "melifile569771119516194875.pdf" at bounding box center [215, 368] width 125 height 13
click at [181, 71] on span "# Zo4O4DtMHhEsaSegolq9akhK" at bounding box center [166, 72] width 147 height 15
copy span "Zo4O4DtMHhEsaSegolq9akhK"
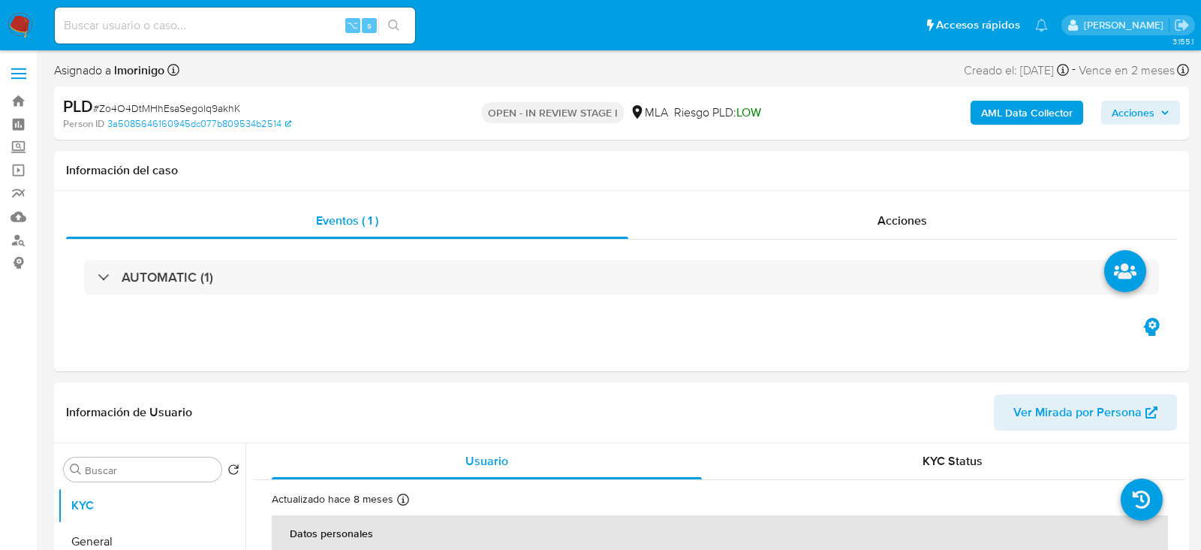
select select "10"
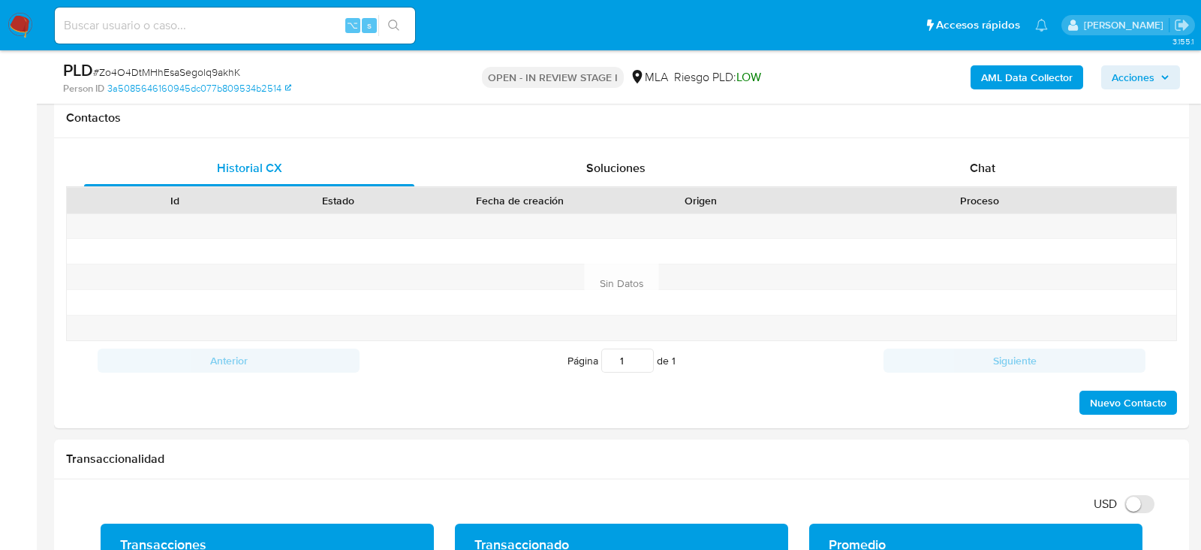
scroll to position [747, 0]
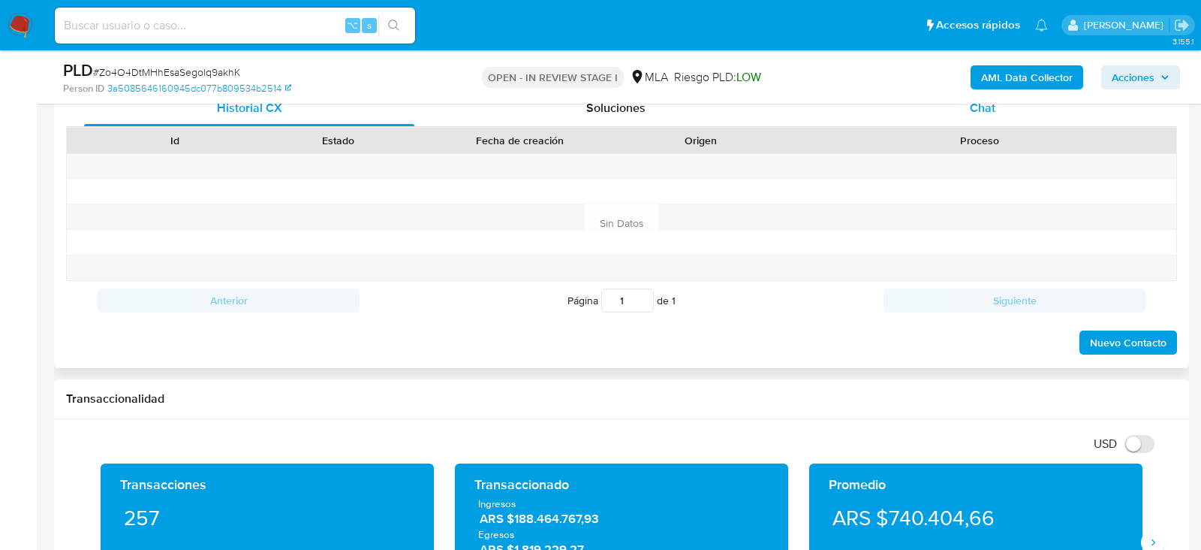
click at [1024, 114] on div "Chat" at bounding box center [983, 108] width 330 height 36
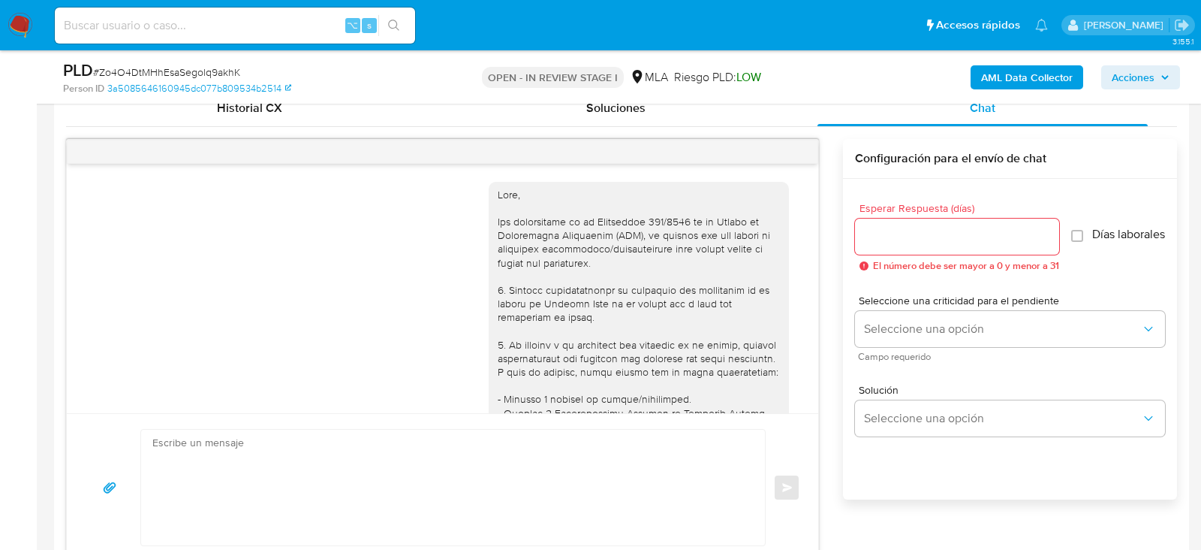
scroll to position [823, 0]
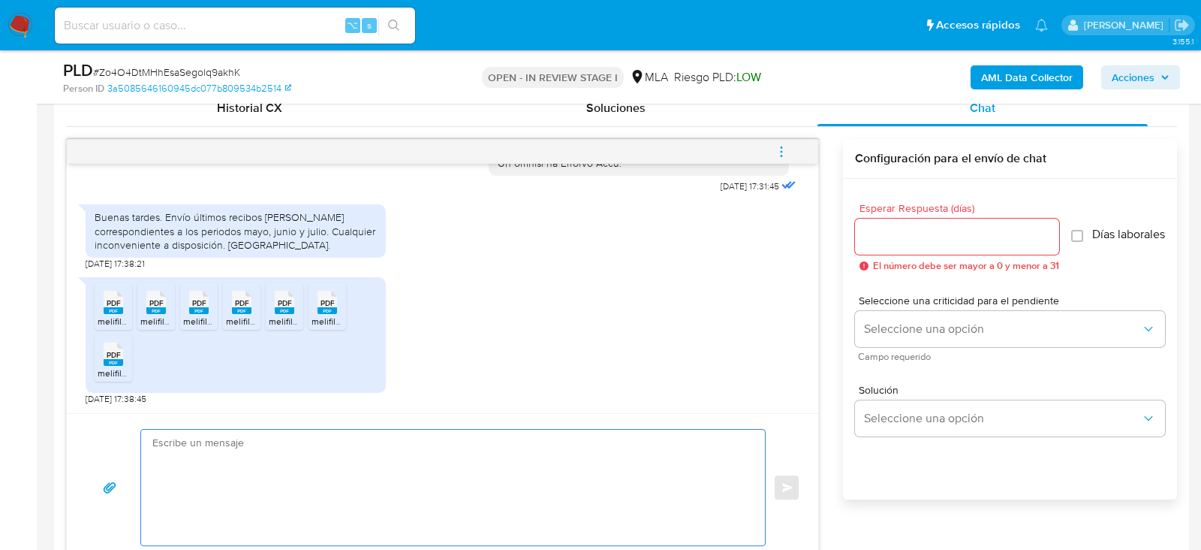
click at [257, 443] on textarea at bounding box center [449, 488] width 594 height 116
type textarea "H"
paste textarea "Hola. Muchas gracias por la documentación proporcionada. No obstante, es necesa…"
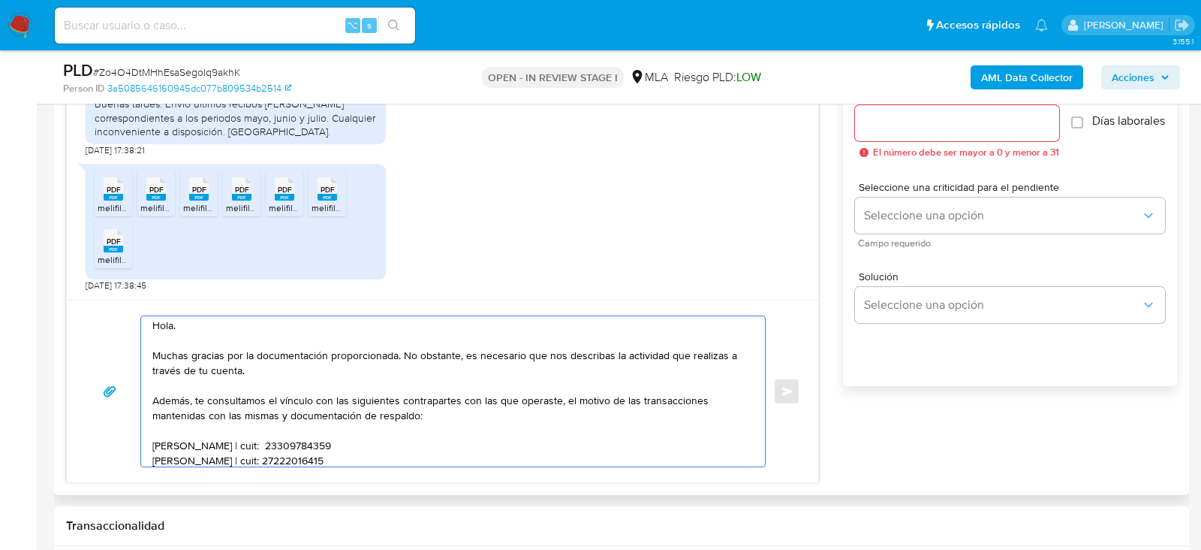
scroll to position [0, 0]
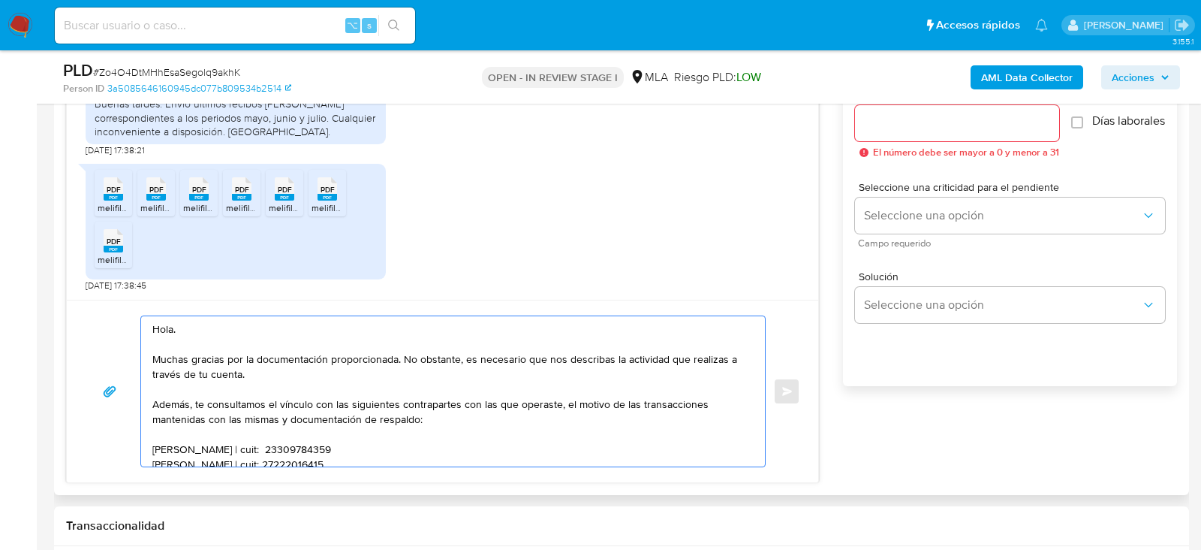
drag, startPoint x: 462, startPoint y: 355, endPoint x: 193, endPoint y: 393, distance: 271.5
click at [193, 393] on textarea "Hola. Muchas gracias por la documentación proporcionada. No obstante, es necesa…" at bounding box center [449, 391] width 594 height 150
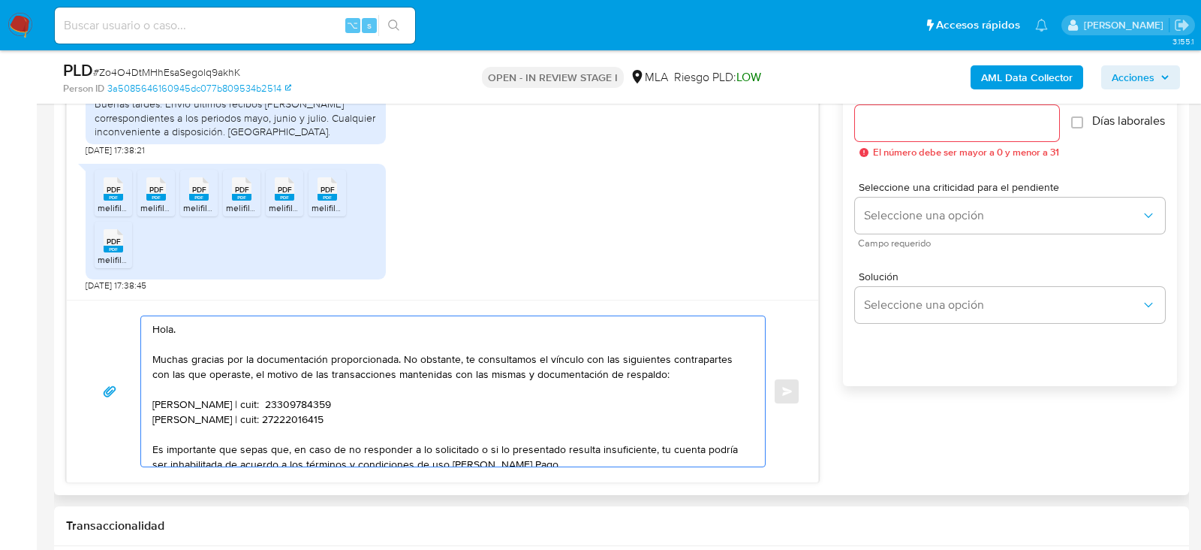
click at [281, 396] on textarea "Hola. Muchas gracias por la documentación proporcionada. No obstante, te consul…" at bounding box center [449, 391] width 594 height 150
paste textarea "Romina Prandi"
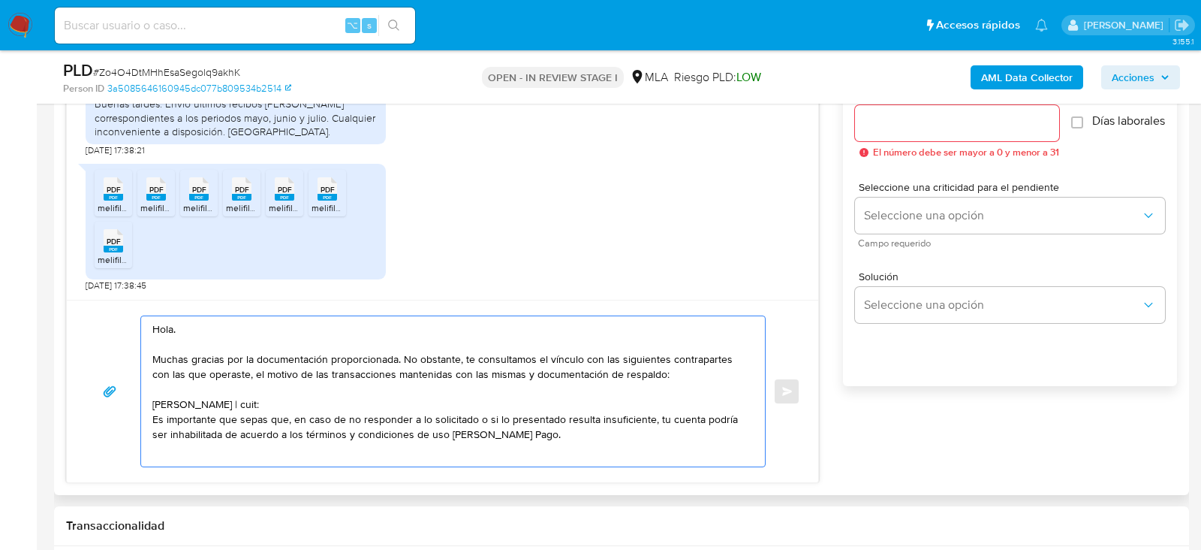
paste textarea "27333986758"
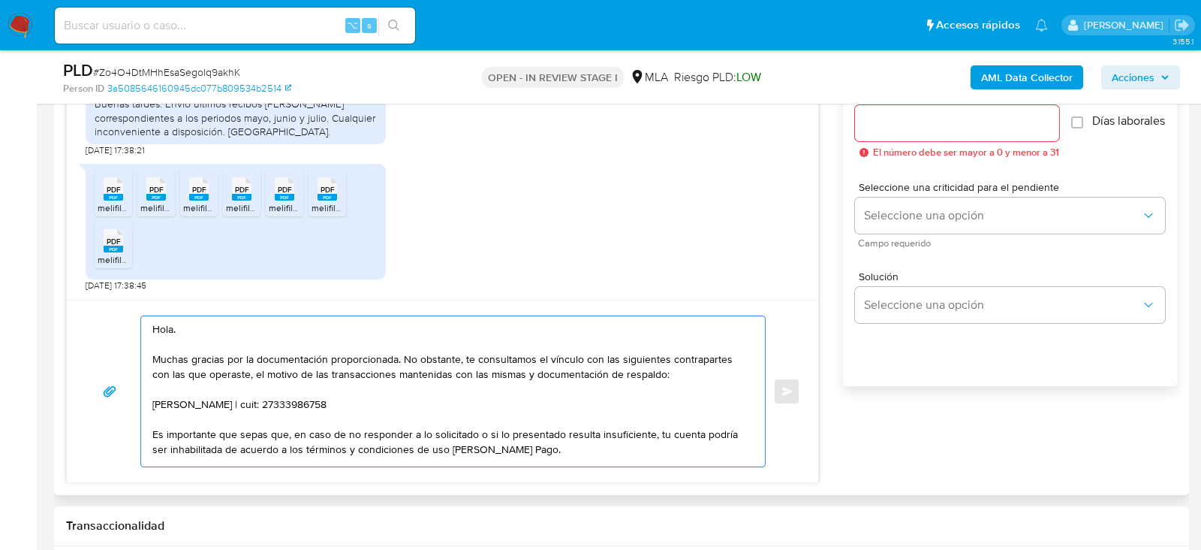
paste textarea "Cristian Martin Duarte"
paste textarea "23323788529"
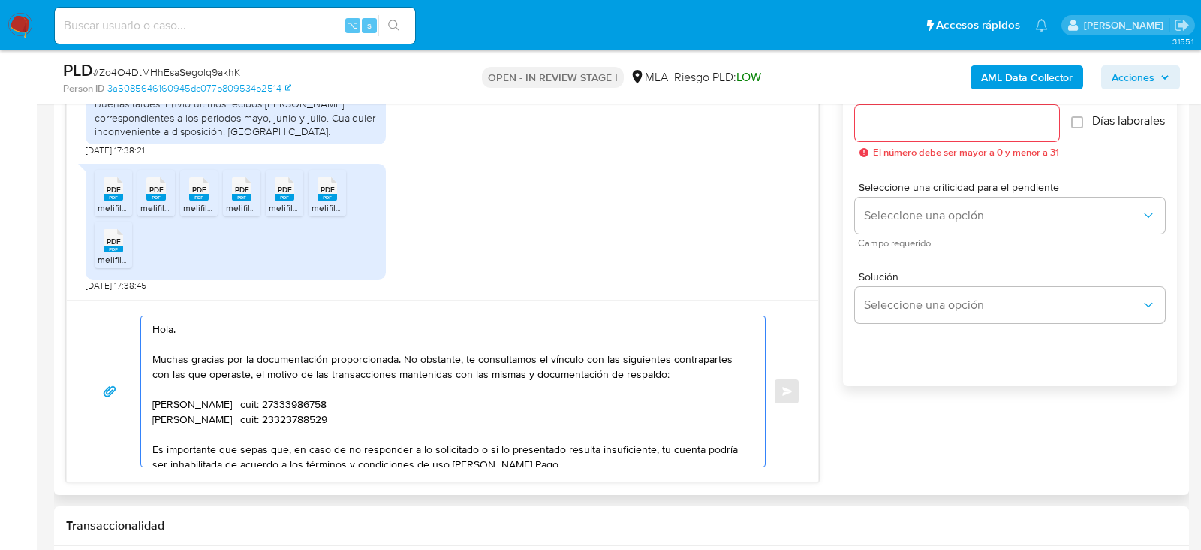
type textarea "Hola. Muchas gracias por la documentación proporcionada. No obstante, te consul…"
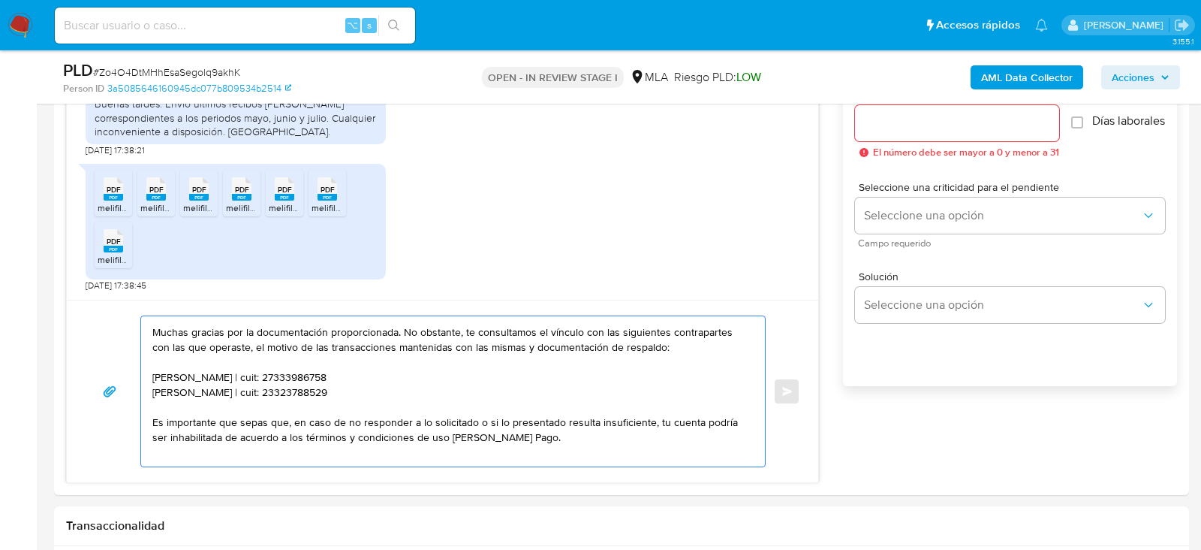
scroll to position [96, 0]
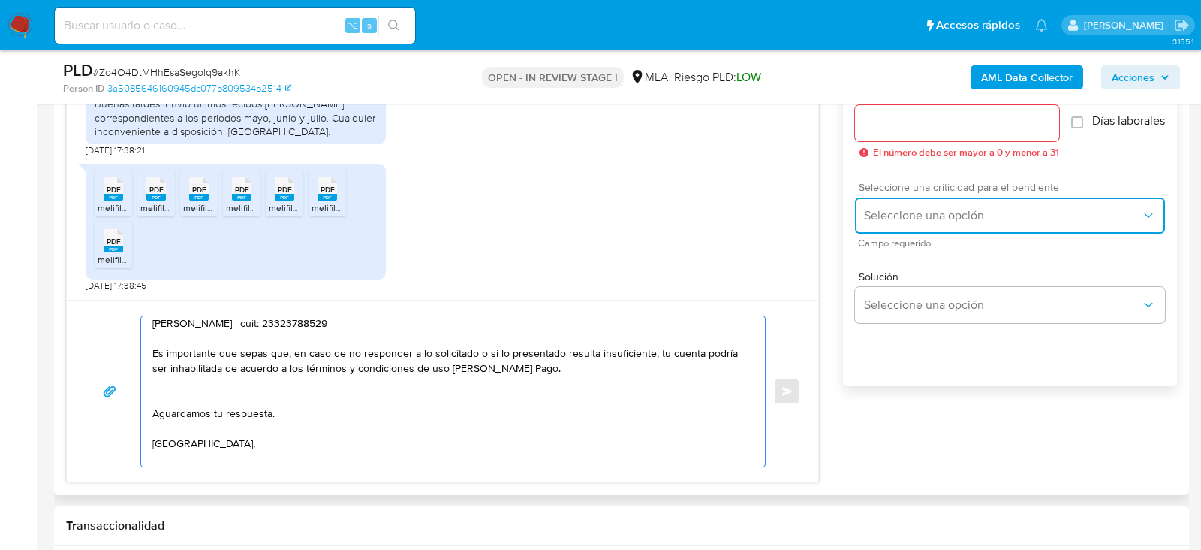
click at [924, 214] on button "Seleccione una opción" at bounding box center [1010, 215] width 310 height 36
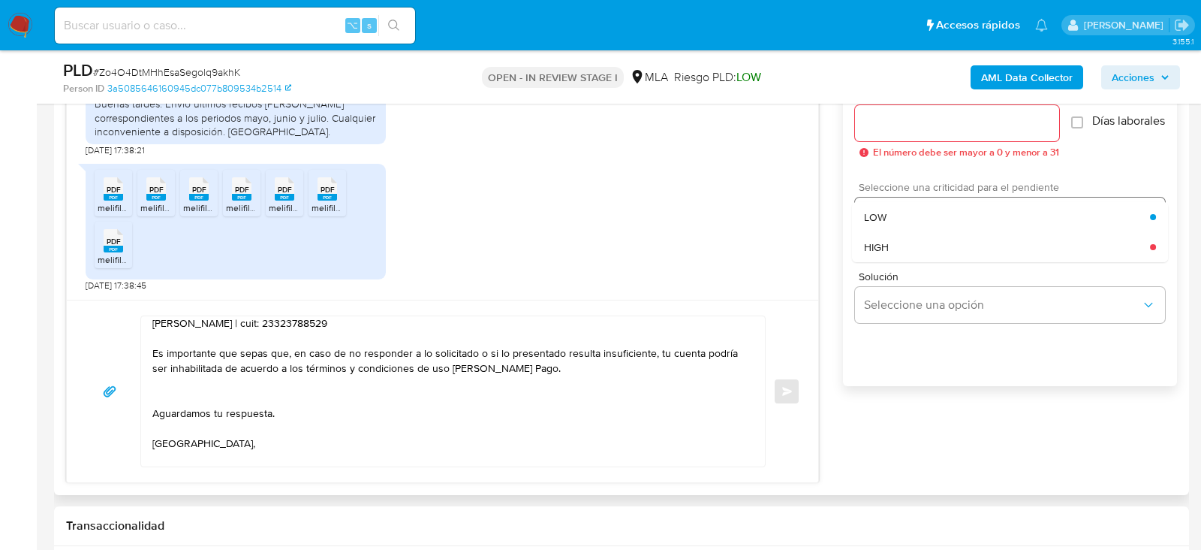
click at [924, 240] on div "HIGH" at bounding box center [1007, 247] width 286 height 30
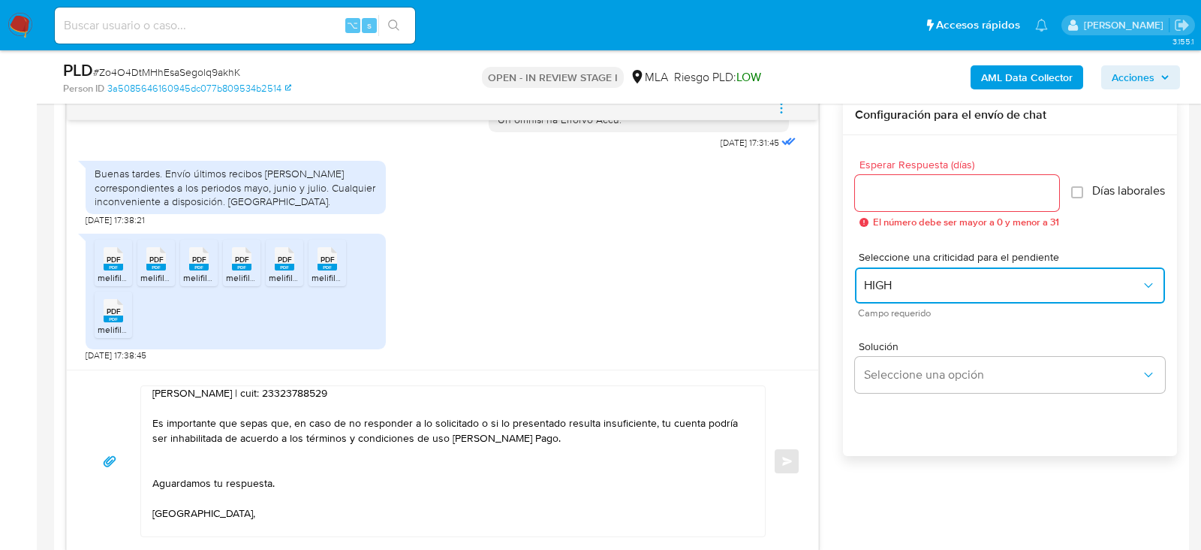
scroll to position [781, 0]
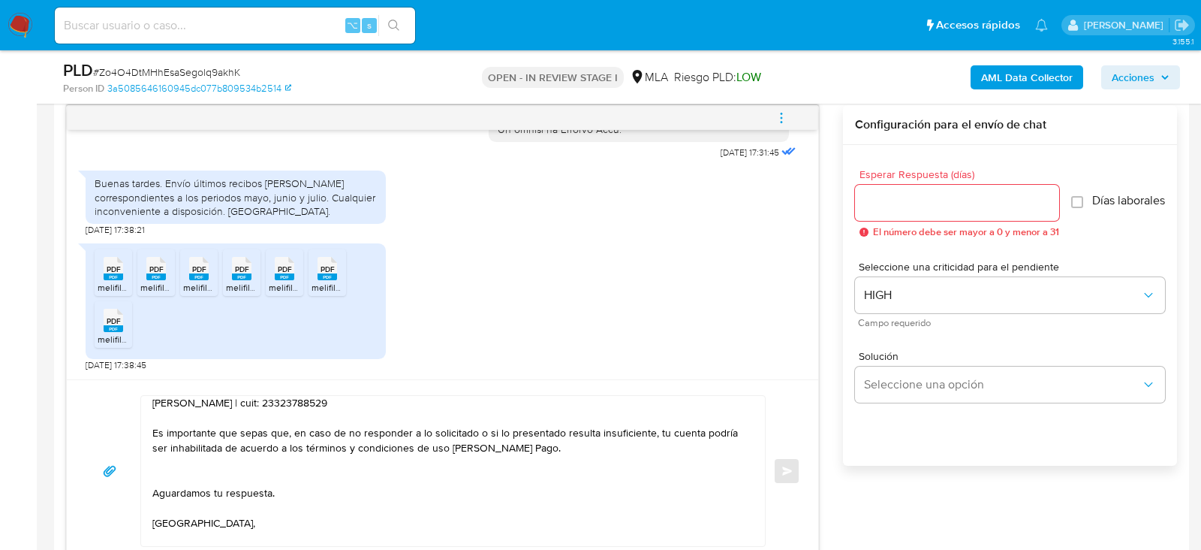
click at [916, 209] on input "Esperar Respuesta (días)" at bounding box center [957, 203] width 204 height 20
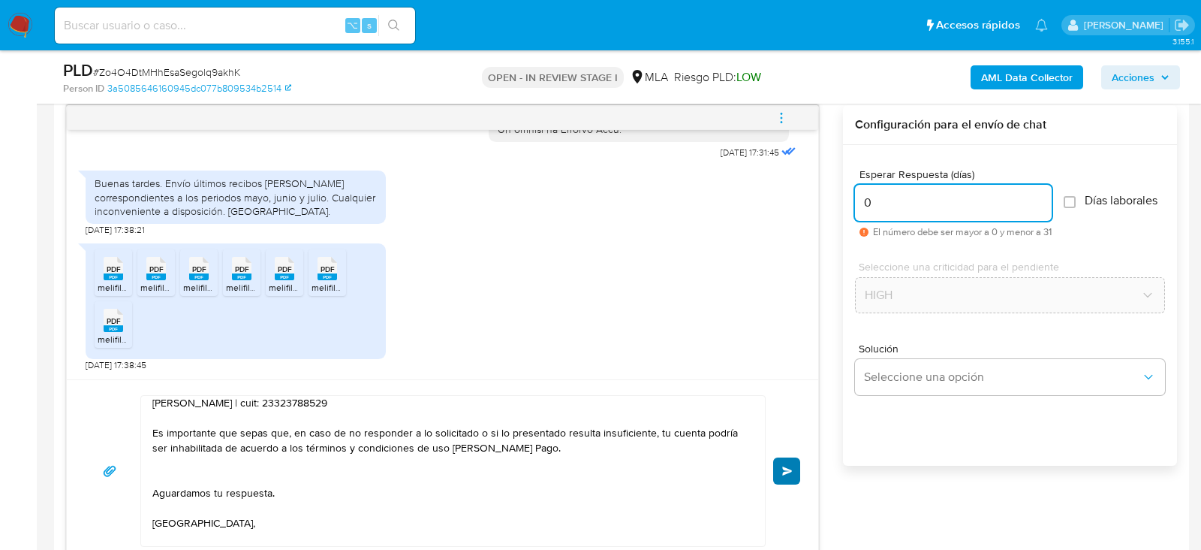
type input "0"
click at [782, 469] on span "Enviar" at bounding box center [787, 470] width 11 height 9
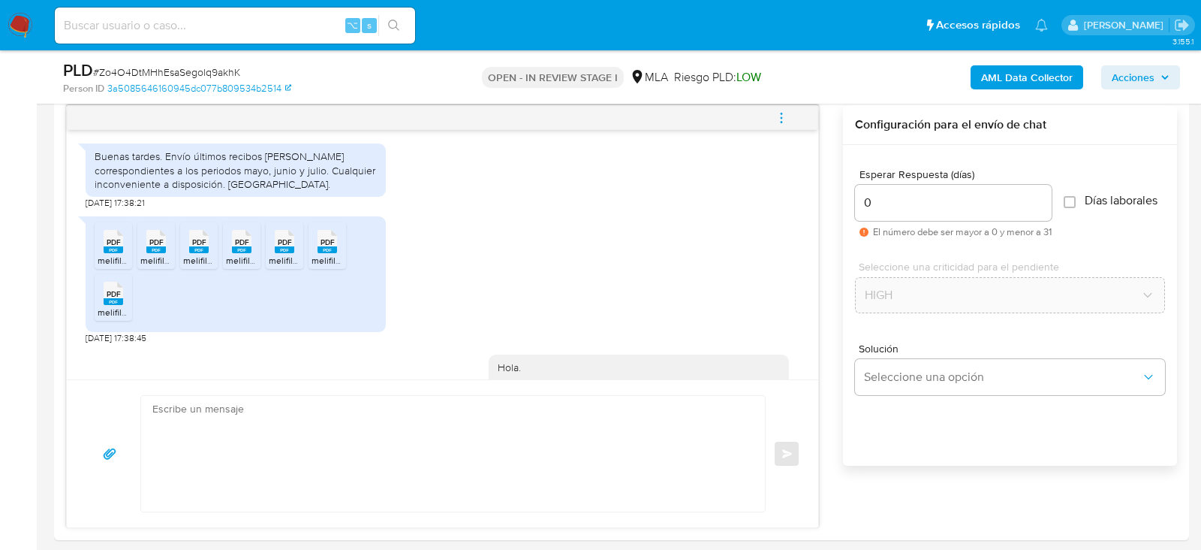
scroll to position [1167, 0]
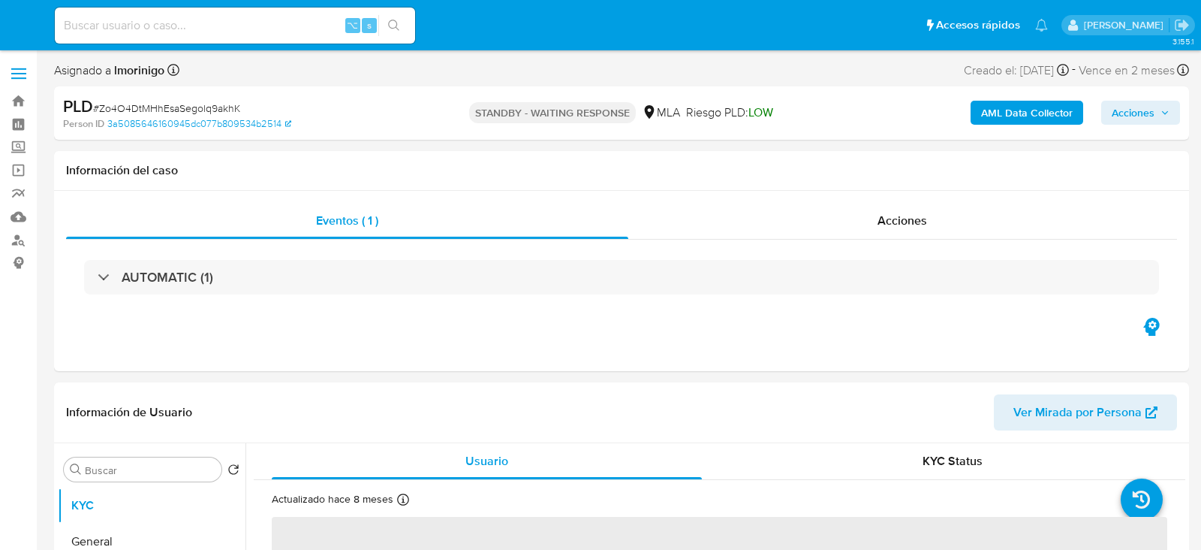
select select "10"
click at [200, 24] on input at bounding box center [235, 26] width 360 height 20
paste input "lalQbUWZ43HOScgXG6tgzJF1"
type input "lalQbUWZ43HOScgXG6tgzJF1"
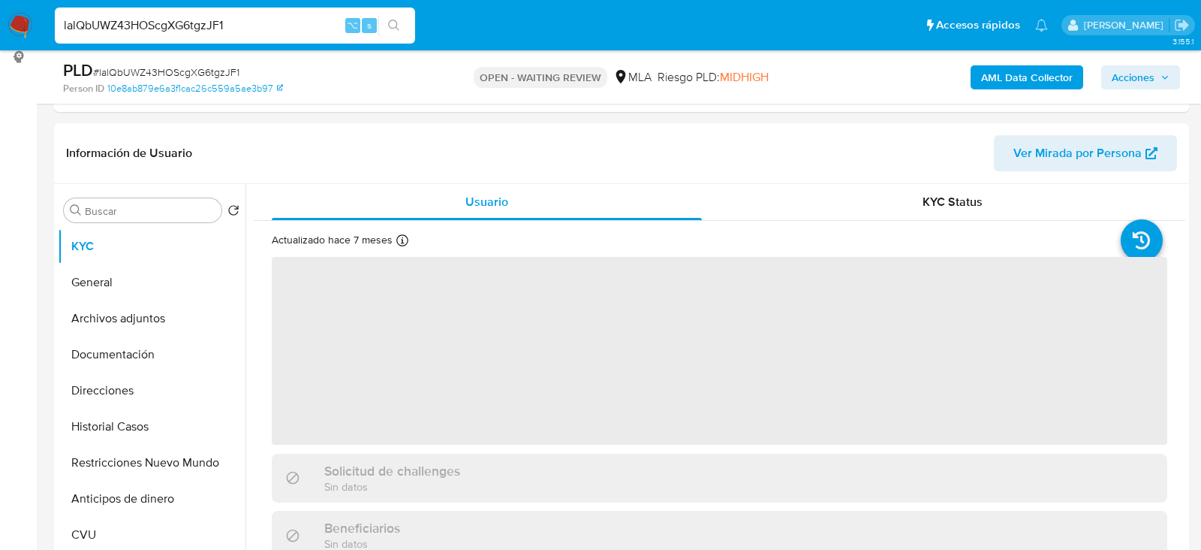
scroll to position [215, 0]
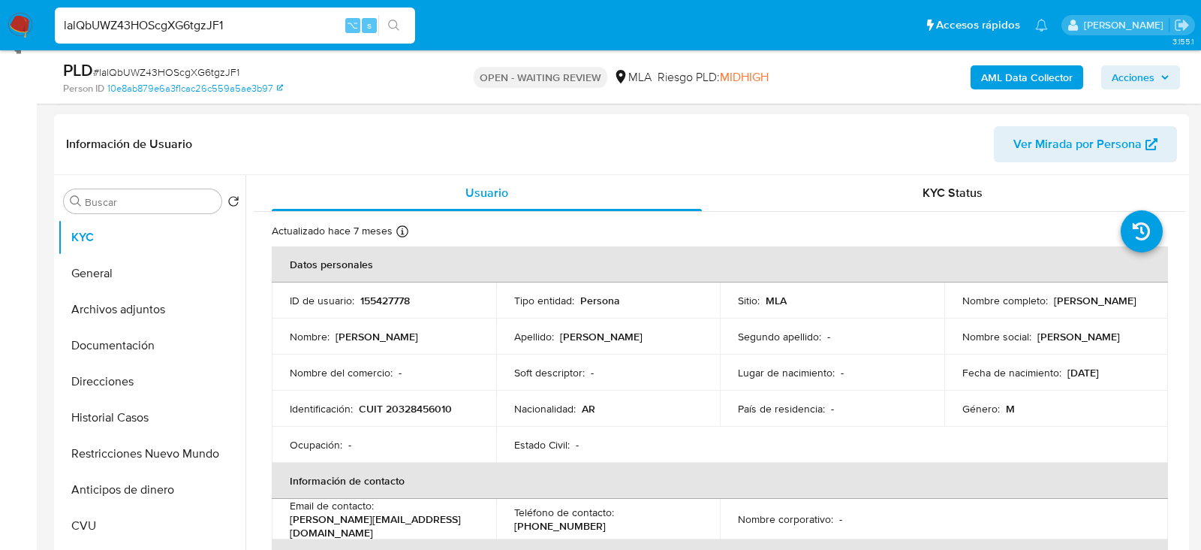
select select "10"
click at [381, 297] on p "155427778" at bounding box center [385, 301] width 50 height 14
copy p "155427778"
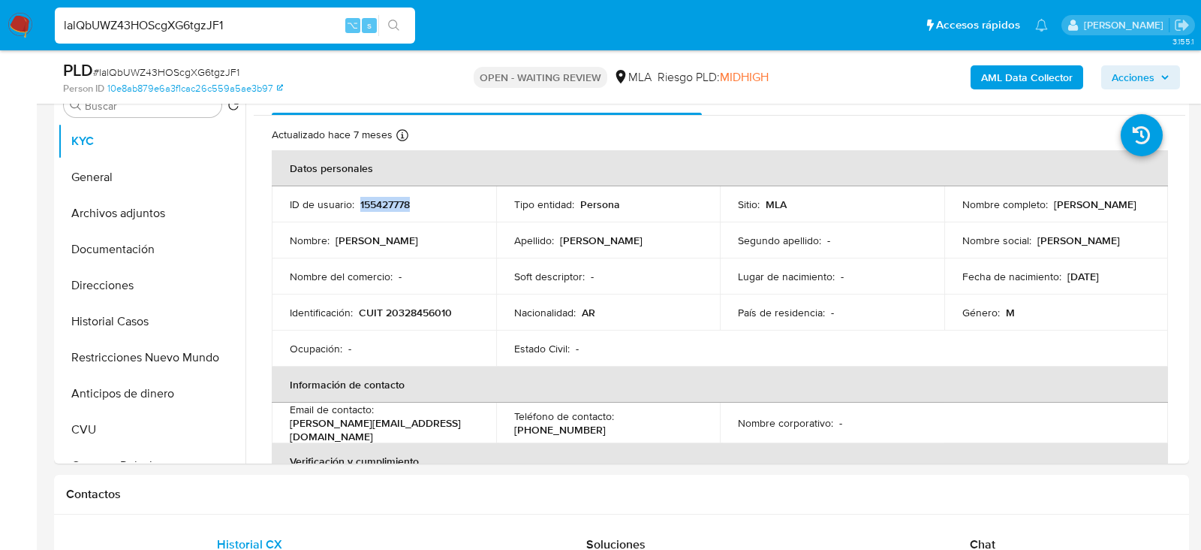
scroll to position [323, 0]
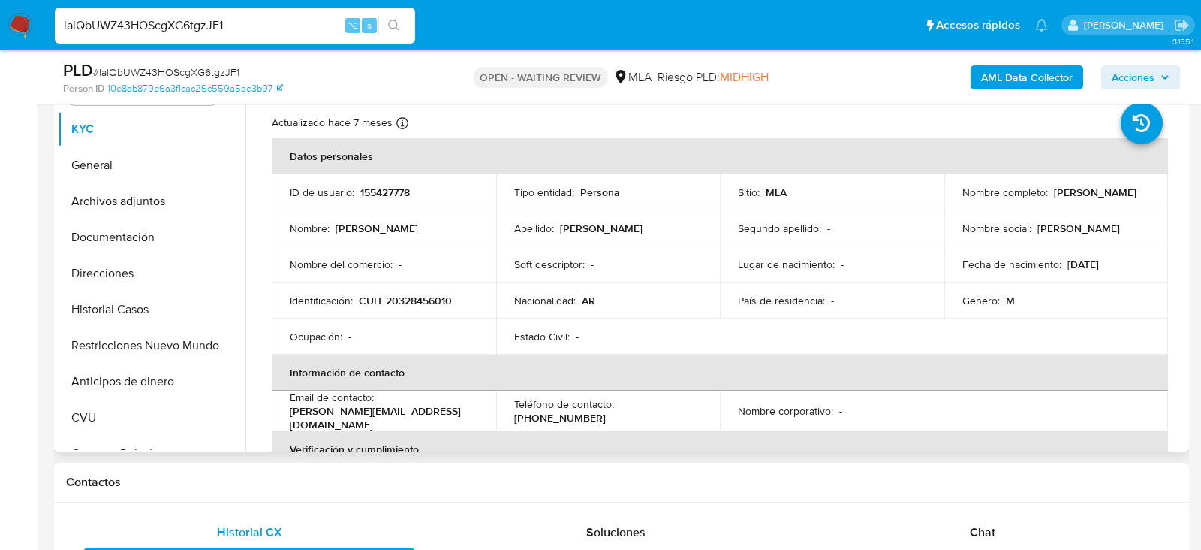
click at [396, 299] on p "CUIT 20328456010" at bounding box center [405, 301] width 93 height 14
copy p "20328456010"
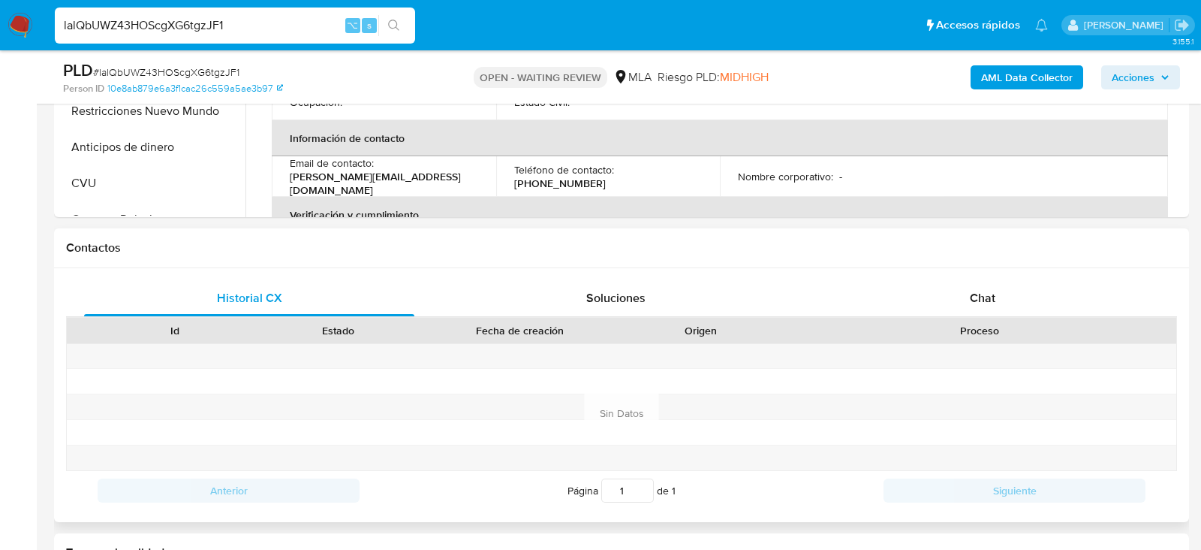
scroll to position [629, 0]
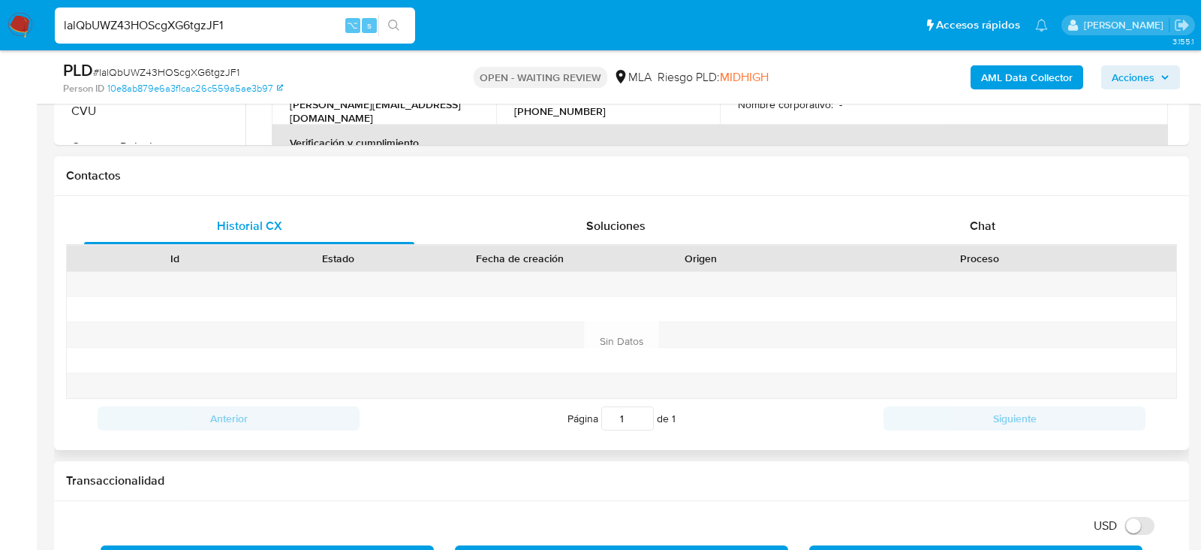
click at [1044, 258] on div "Proceso" at bounding box center [980, 258] width 372 height 15
click at [1031, 237] on div "Chat" at bounding box center [983, 226] width 330 height 36
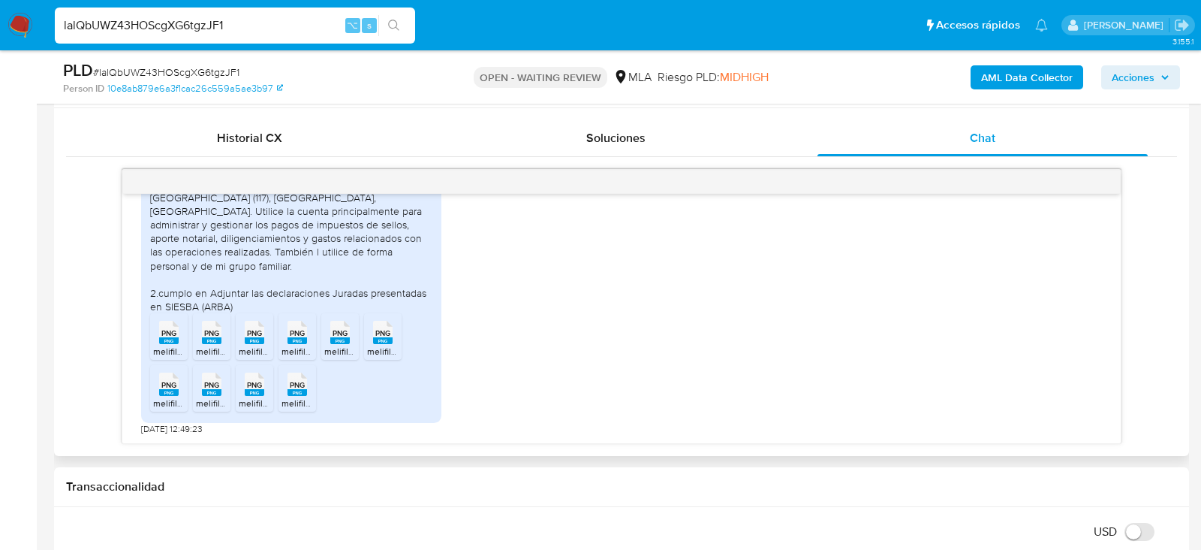
scroll to position [900, 0]
click at [158, 334] on div "PNG PNG" at bounding box center [169, 330] width 32 height 29
click at [220, 345] on span "melifile8968349055837813415.png" at bounding box center [267, 351] width 142 height 13
click at [254, 348] on span "melifile6194900974799445038.png" at bounding box center [310, 351] width 143 height 13
click at [298, 348] on span "melifile2775648706707781859.png" at bounding box center [352, 351] width 140 height 13
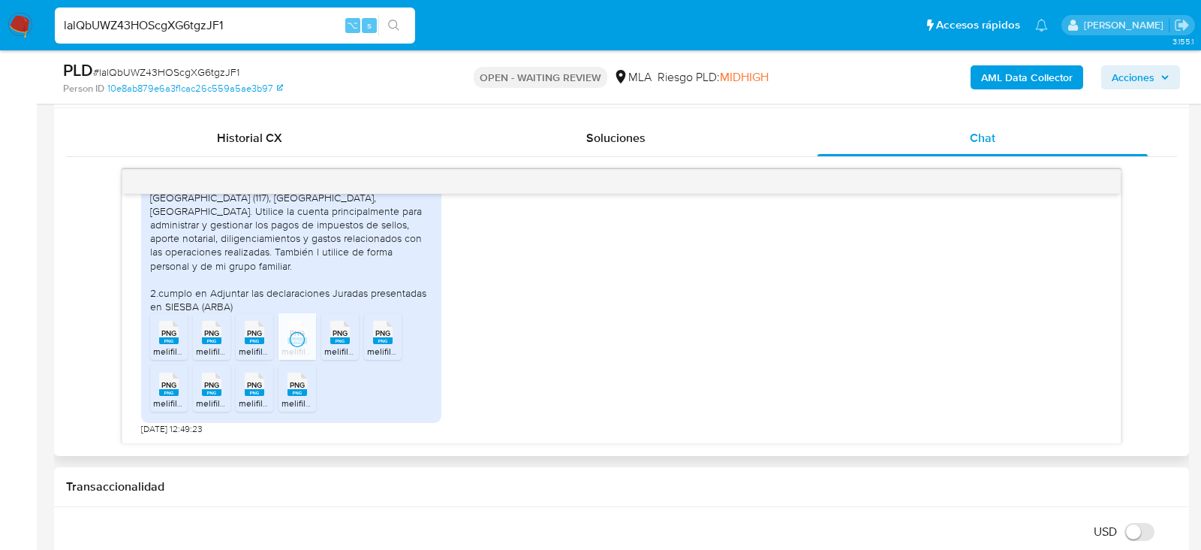
click at [339, 348] on span "melifile4836851374024992284.png" at bounding box center [396, 351] width 144 height 13
click at [385, 348] on span "melifile1496230694345873785.png" at bounding box center [438, 351] width 143 height 13
click at [175, 393] on rect at bounding box center [169, 392] width 20 height 7
click at [219, 393] on rect at bounding box center [212, 392] width 20 height 7
click at [258, 393] on rect at bounding box center [255, 392] width 20 height 7
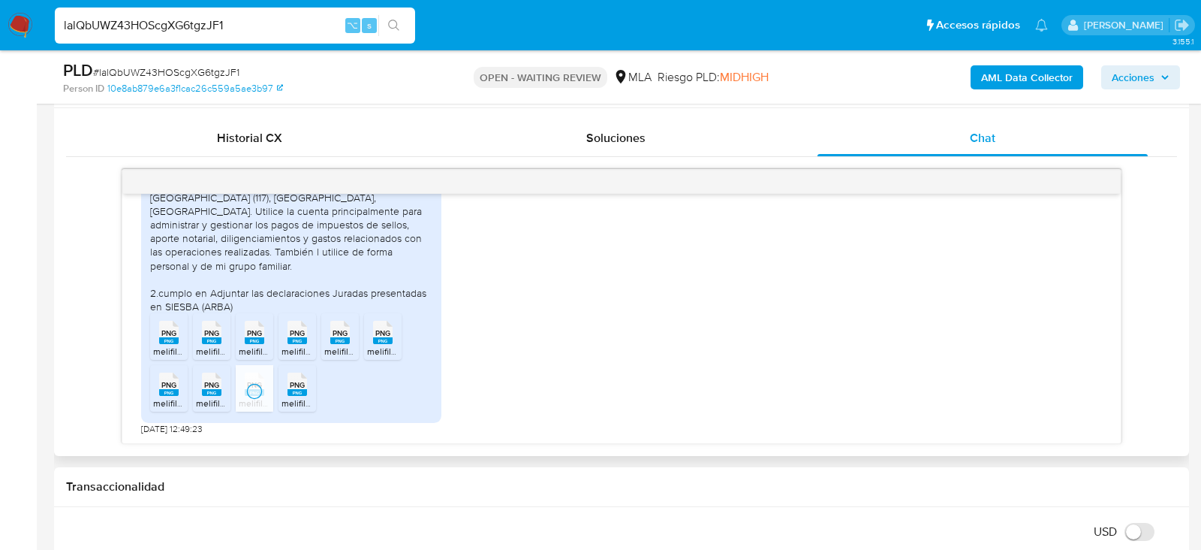
click at [301, 393] on rect at bounding box center [298, 392] width 20 height 7
click at [187, 28] on input "lalQbUWZ43HOScgXG6tgzJF1" at bounding box center [235, 26] width 360 height 20
paste input "nMKZc3Zu95DJiXLg9VpQ39aX"
type input "nMKZc3Zu95DJiXLg9VpQ39aX"
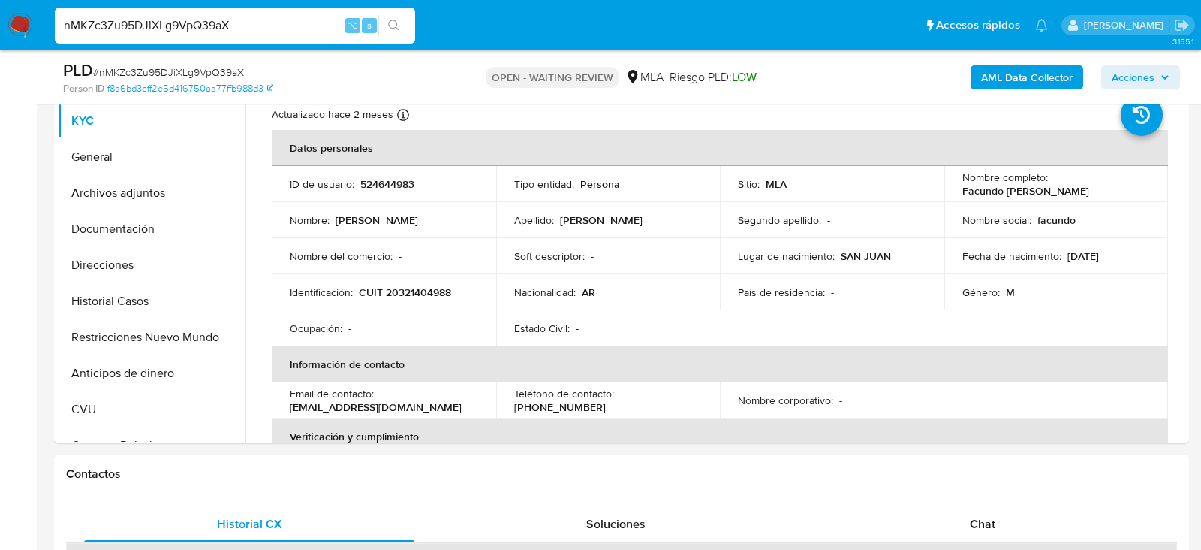
scroll to position [330, 0]
select select "10"
click at [381, 193] on td "ID de usuario : 524644983" at bounding box center [384, 185] width 225 height 36
click at [378, 182] on p "524644983" at bounding box center [387, 185] width 54 height 14
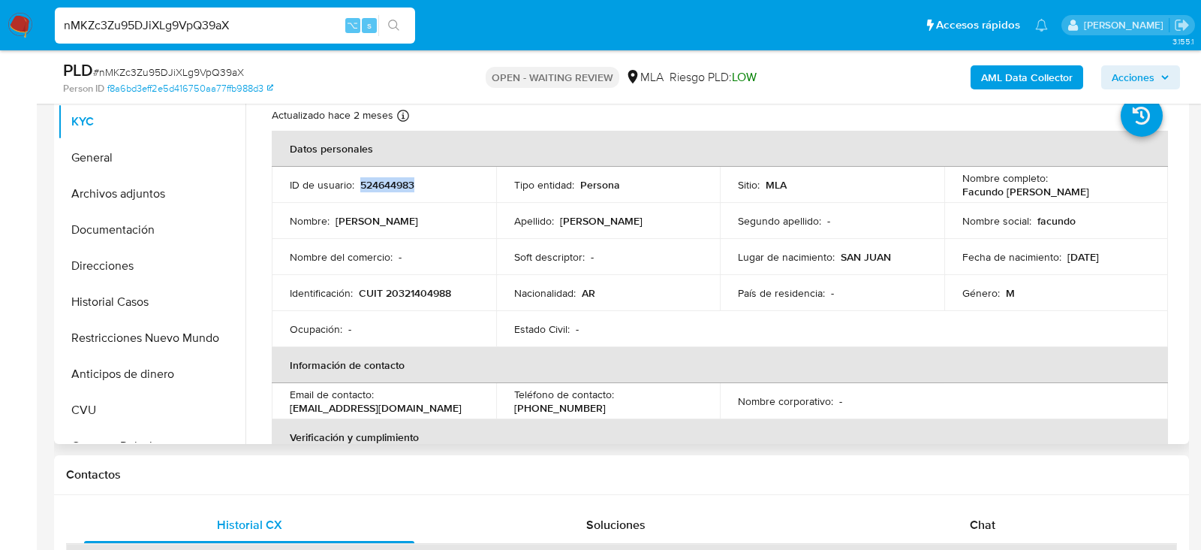
copy p "524644983"
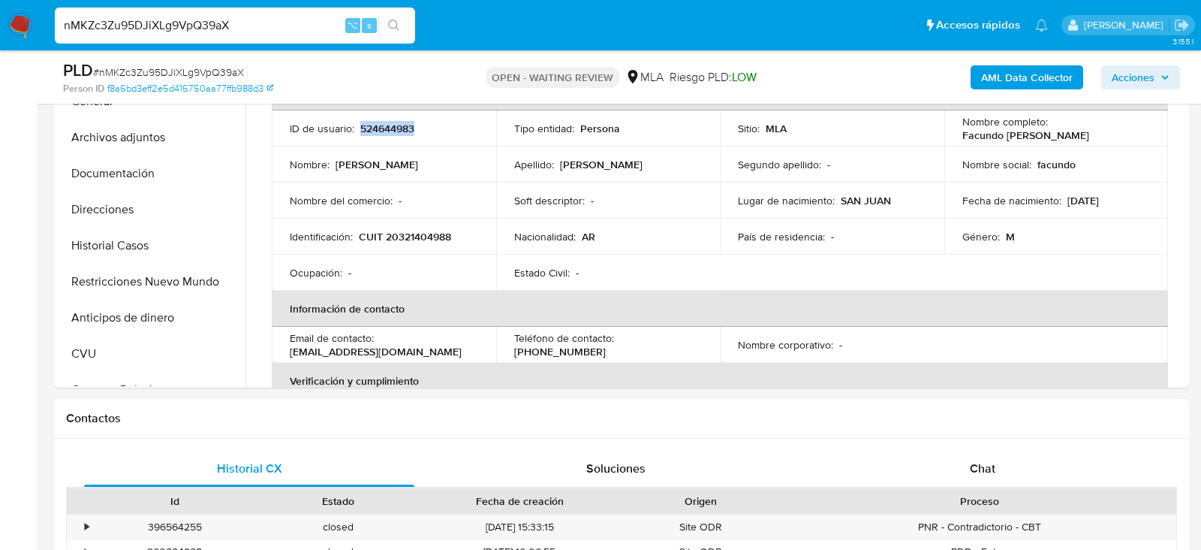
scroll to position [553, 0]
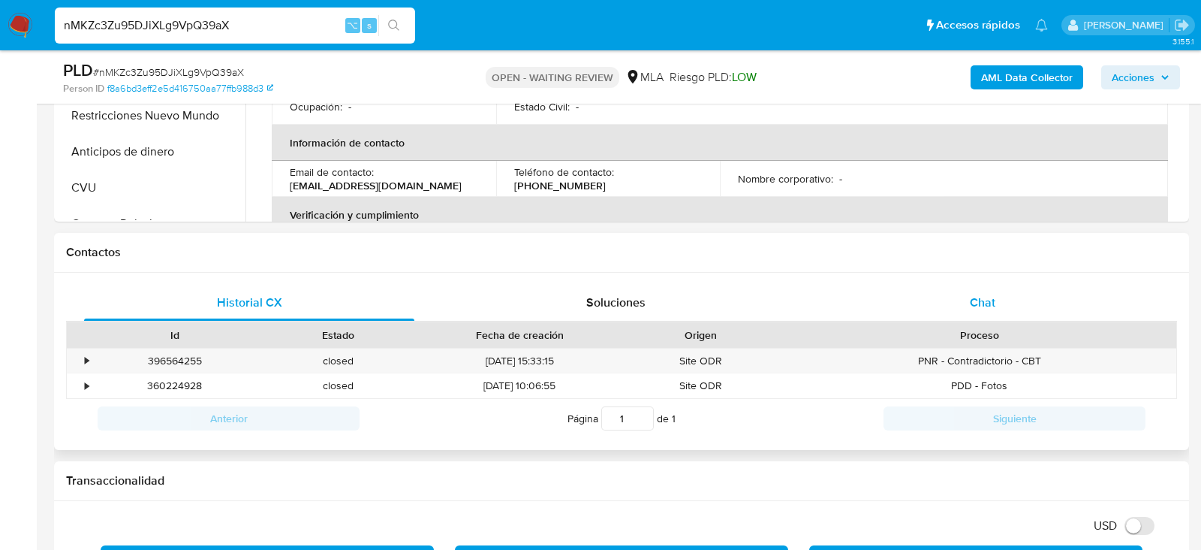
click at [1011, 297] on div "Chat" at bounding box center [983, 303] width 330 height 36
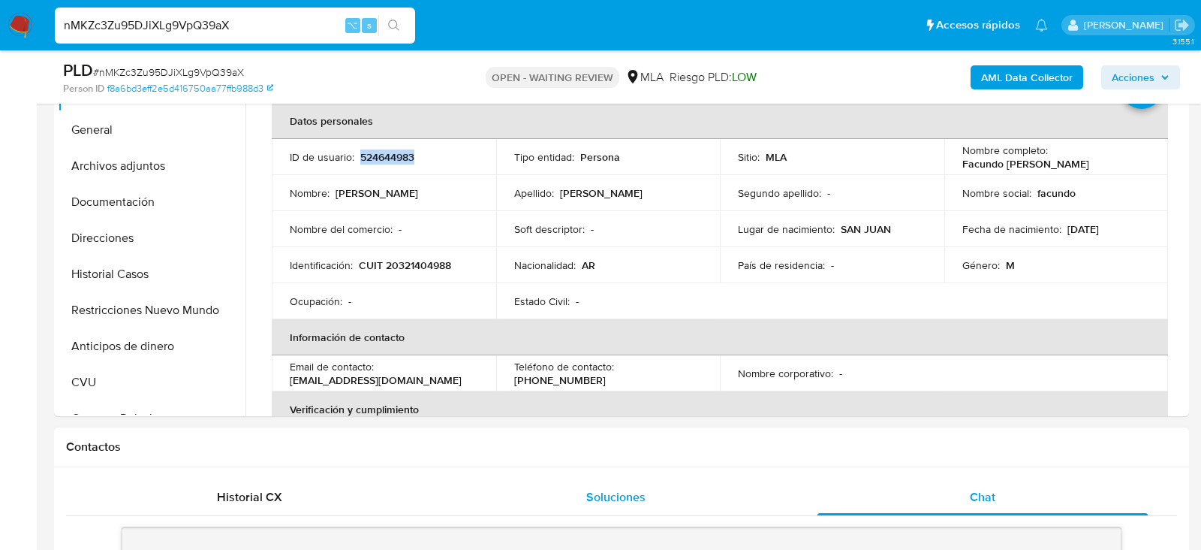
scroll to position [306, 0]
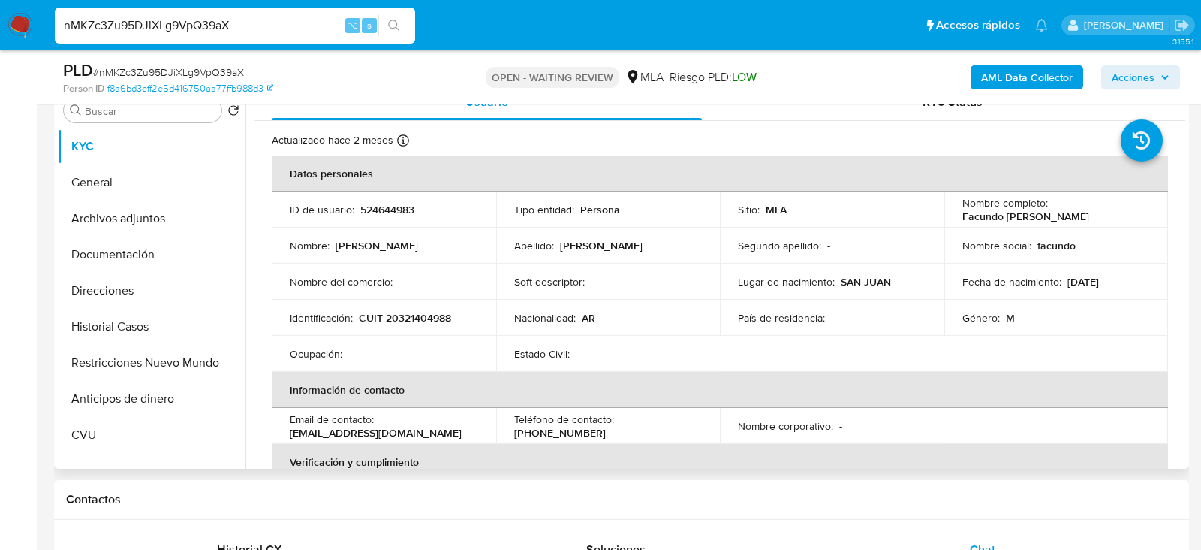
click at [428, 305] on td "Identificación : CUIT 20321404988" at bounding box center [384, 318] width 225 height 36
click at [428, 317] on p "CUIT 20321404988" at bounding box center [405, 318] width 92 height 14
copy p "20321404988"
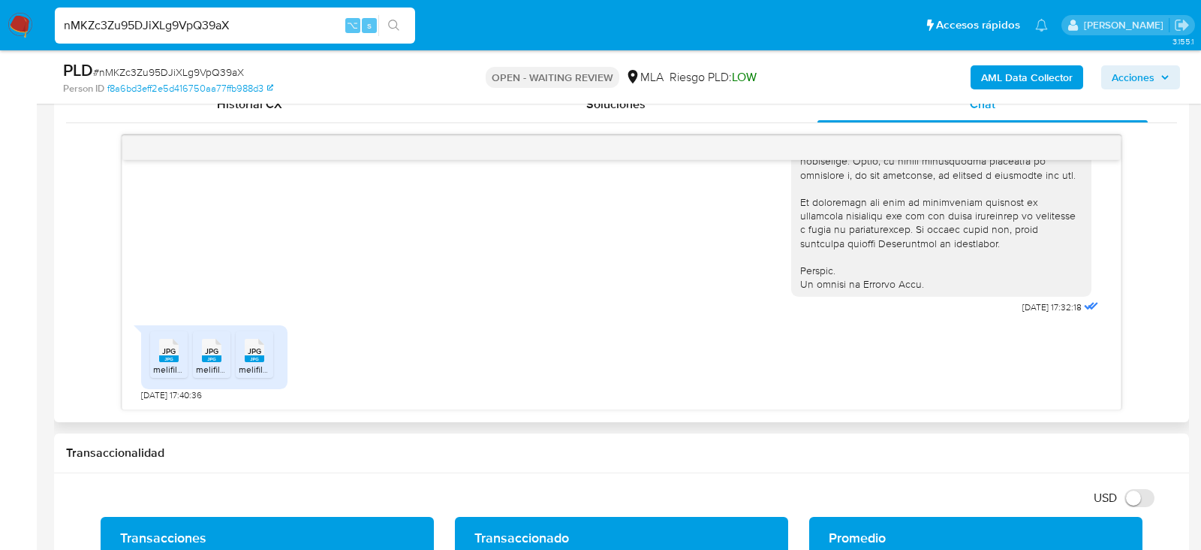
scroll to position [756, 0]
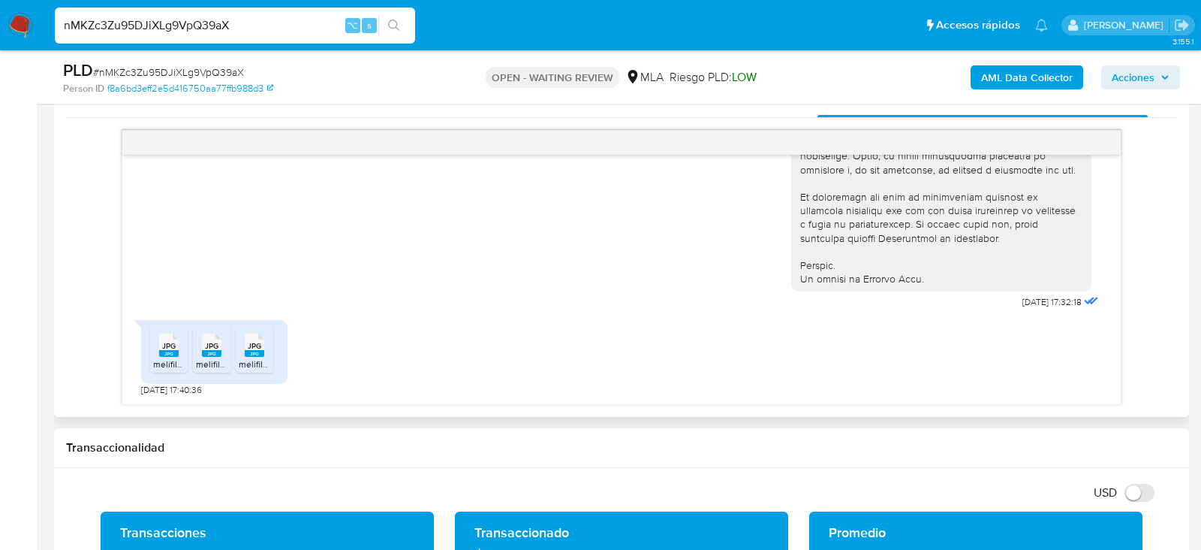
click at [170, 350] on rect at bounding box center [169, 353] width 20 height 7
click at [218, 350] on rect at bounding box center [212, 353] width 20 height 7
click at [246, 351] on rect at bounding box center [255, 353] width 20 height 7
click at [229, 71] on span "# nMKZc3Zu95DJiXLg9VpQ39aX" at bounding box center [168, 72] width 151 height 15
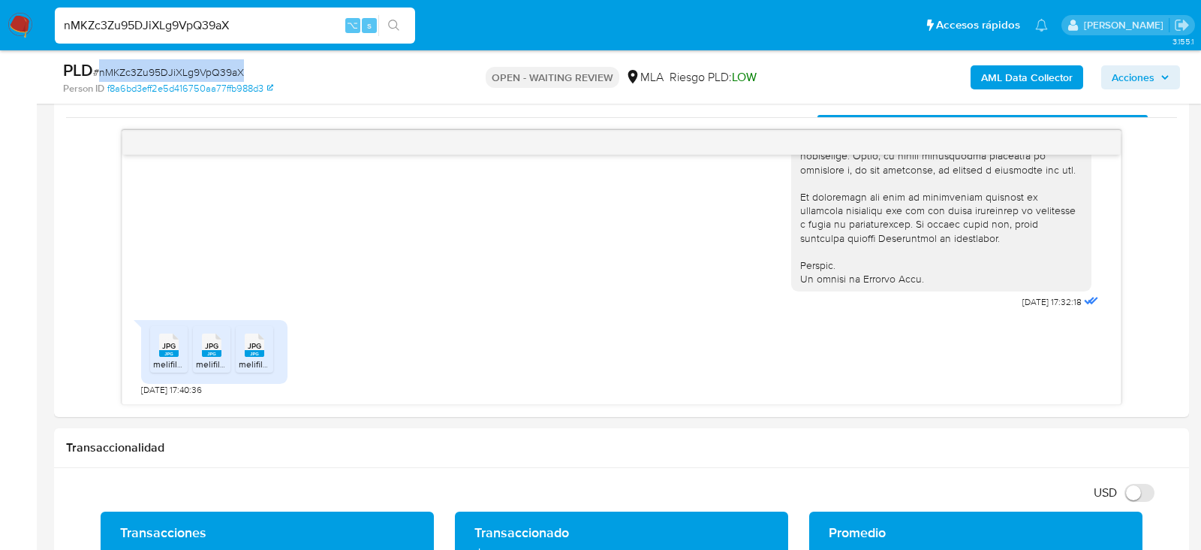
copy span "nMKZc3Zu95DJiXLg9VpQ39aX"
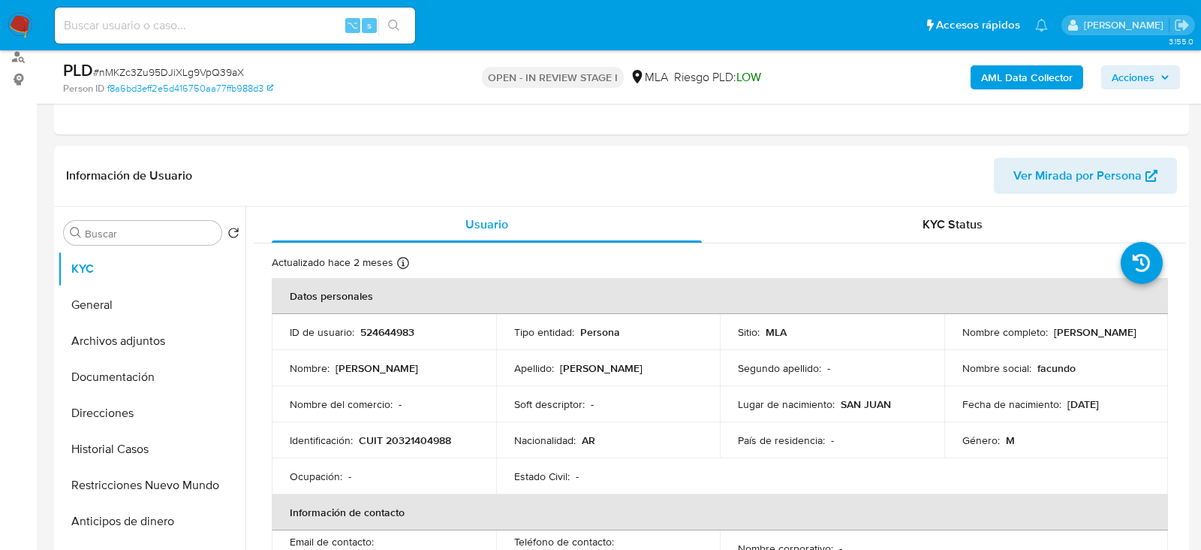
scroll to position [335, 0]
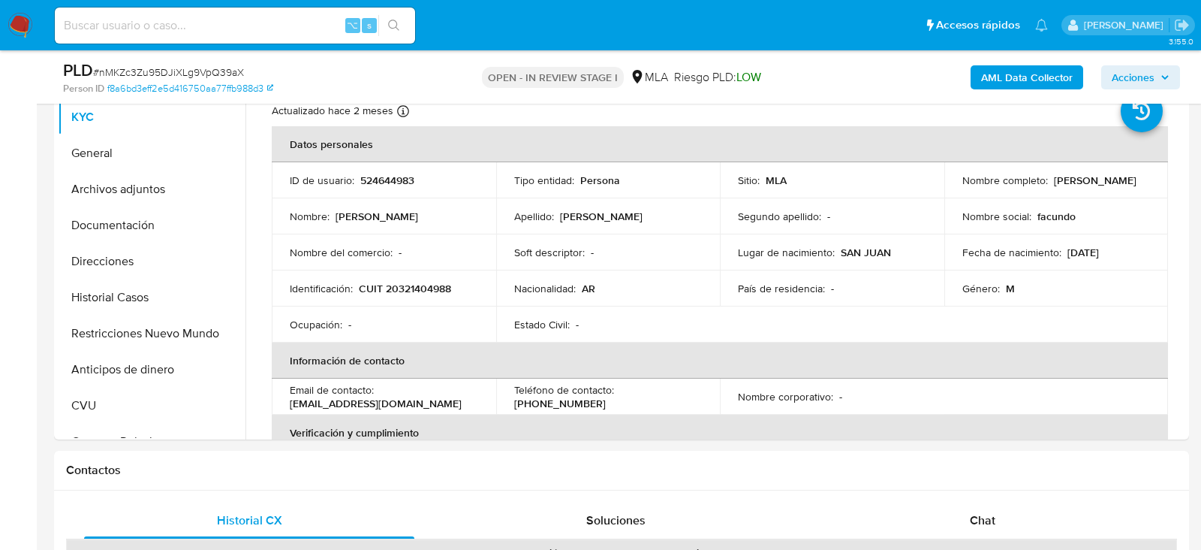
select select "10"
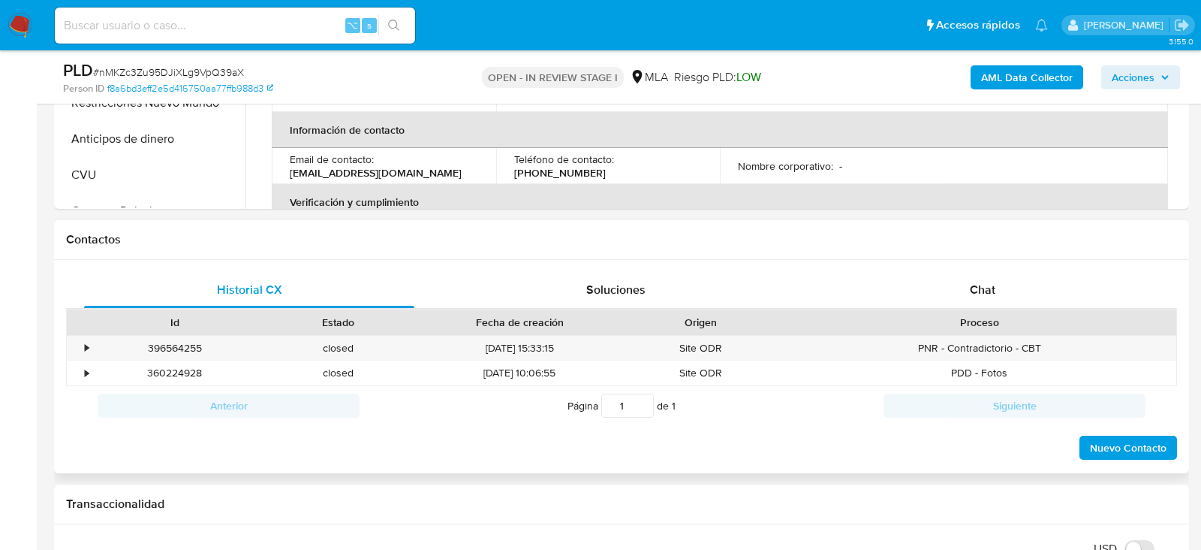
scroll to position [676, 0]
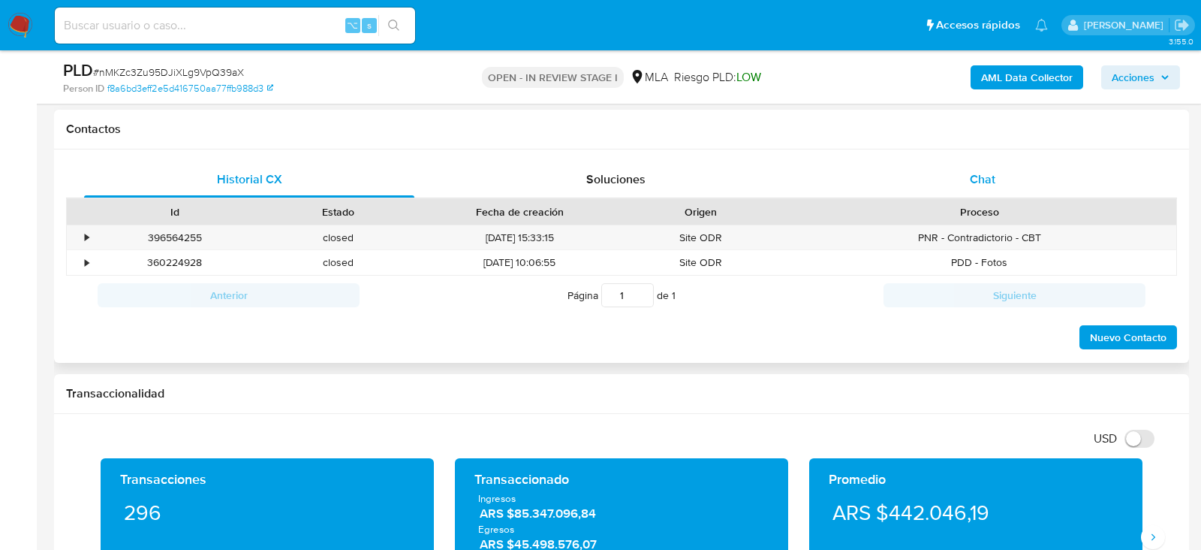
click at [984, 184] on span "Chat" at bounding box center [983, 178] width 26 height 17
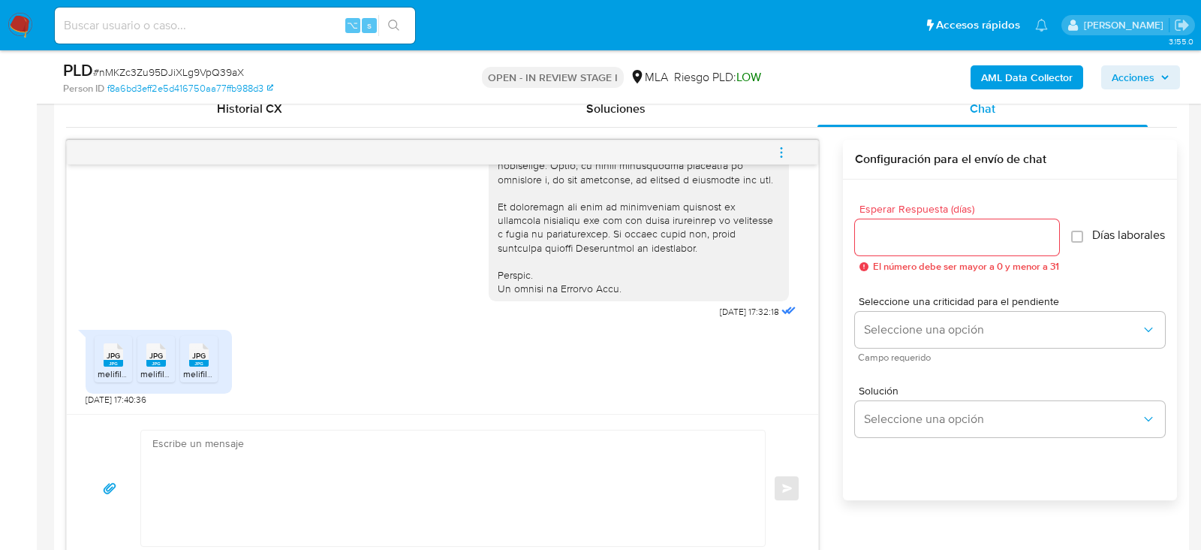
scroll to position [751, 0]
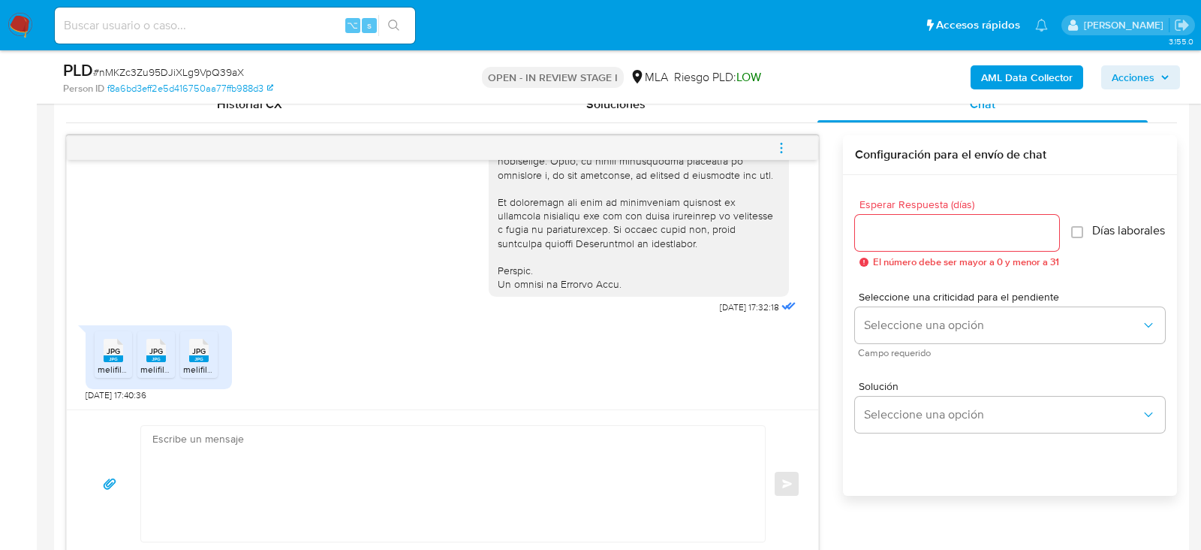
click at [534, 464] on textarea at bounding box center [449, 484] width 594 height 116
paste textarea "Hola. Muchas gracias por la documentación proporcionada. No obstante, es necesa…"
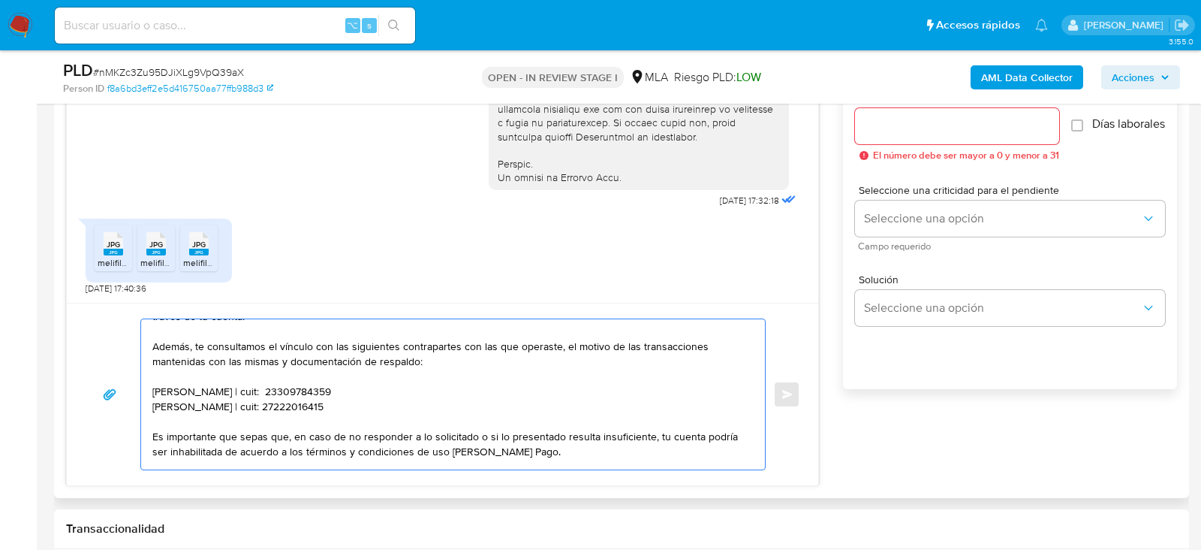
scroll to position [65, 0]
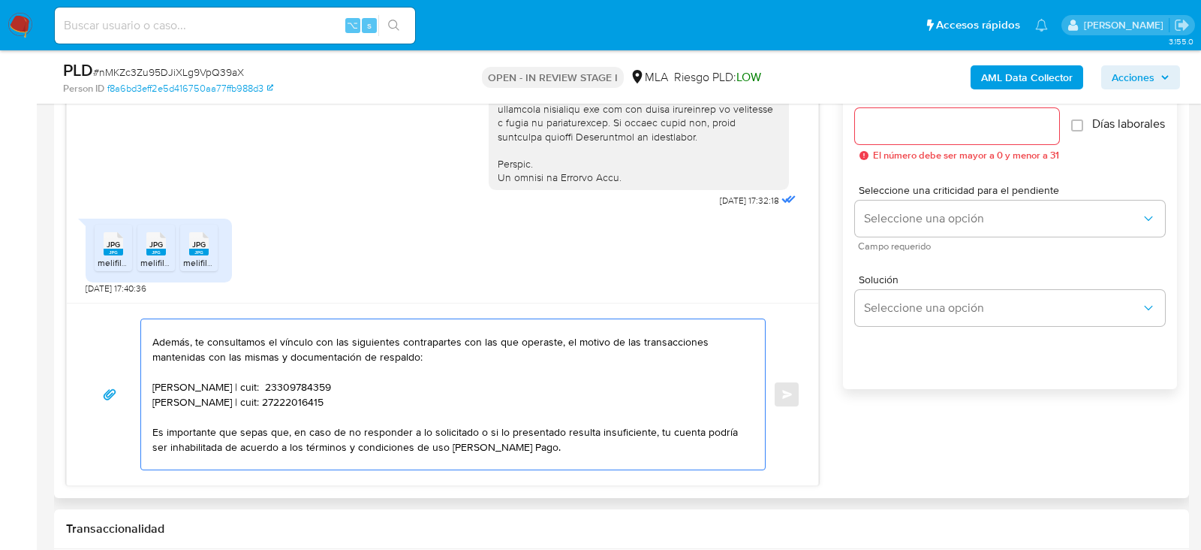
drag, startPoint x: 352, startPoint y: 406, endPoint x: 147, endPoint y: 387, distance: 205.8
click at [147, 387] on div "Hola. Muchas gracias por la documentación proporcionada. No obstante, es necesa…" at bounding box center [449, 394] width 617 height 150
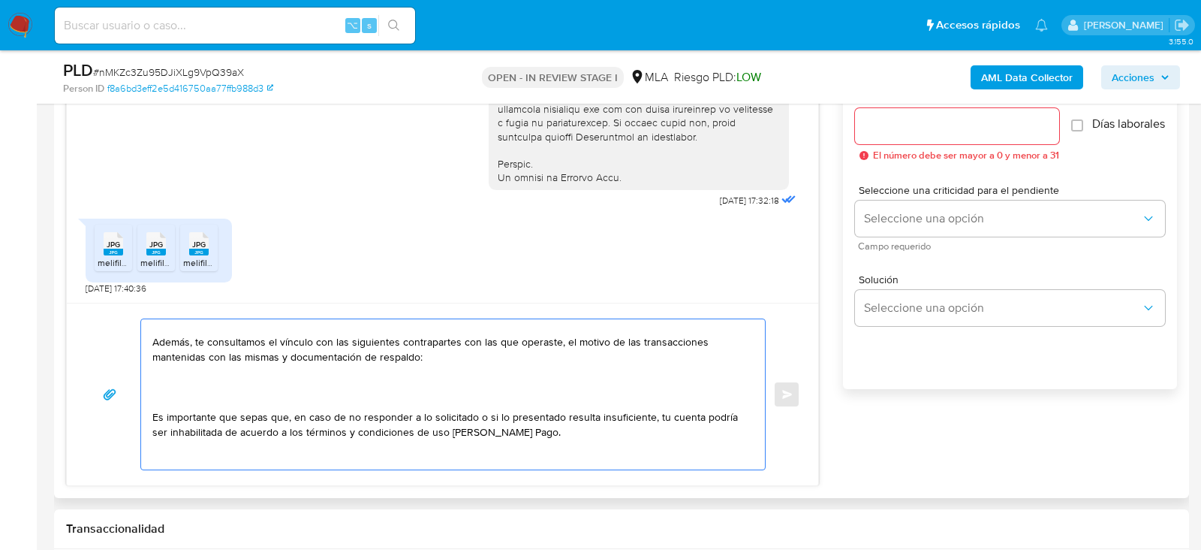
paste textarea "30717585921 name: FUPET SERVICIOS DE PAGO SA || alias:"
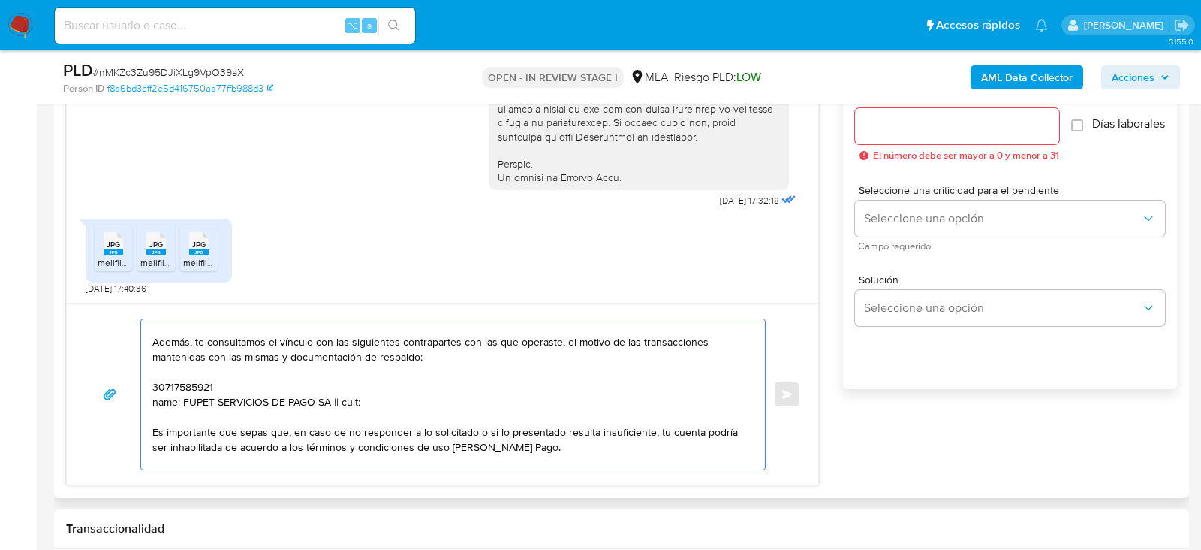
click at [177, 384] on textarea "Hola. Muchas gracias por la documentación proporcionada. No obstante, es necesa…" at bounding box center [449, 394] width 594 height 150
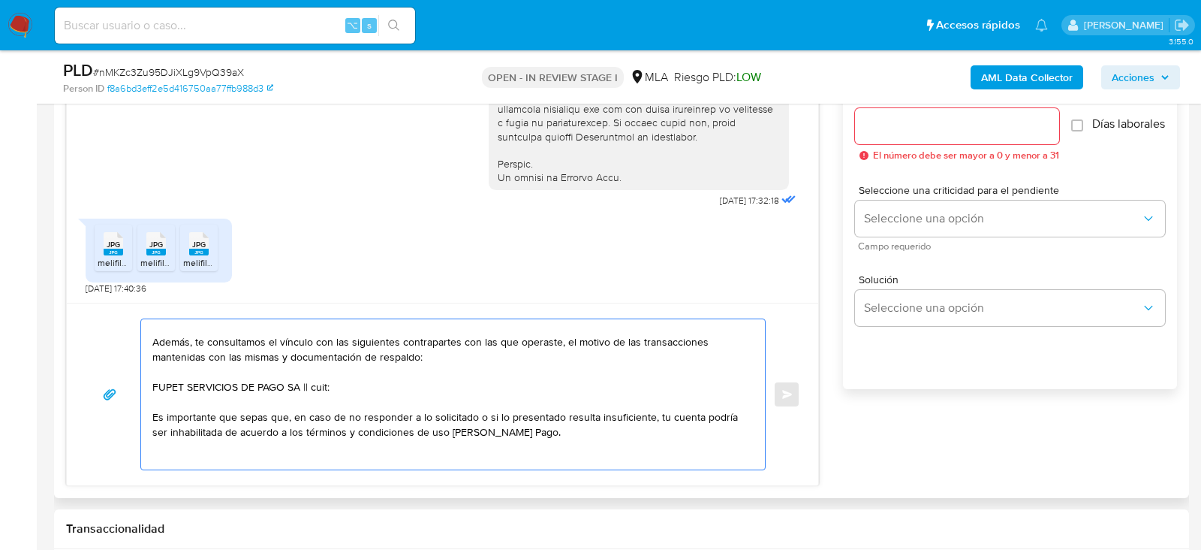
click at [390, 381] on textarea "Hola. Muchas gracias por la documentación proporcionada. No obstante, es necesa…" at bounding box center [449, 394] width 594 height 150
paste textarea "30717585921"
click at [331, 384] on textarea "Hola. Muchas gracias por la documentación proporcionada. No obstante, es necesa…" at bounding box center [449, 394] width 594 height 150
click at [488, 387] on textarea "Hola. Muchas gracias por la documentación proporcionada. No obstante, es necesa…" at bounding box center [449, 394] width 594 height 150
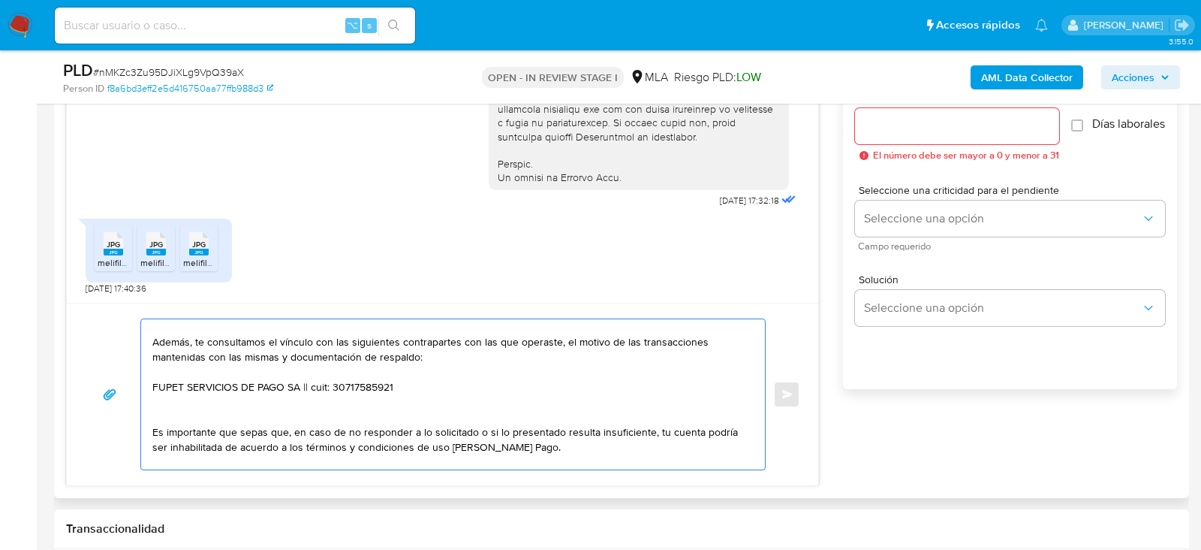
paste textarea "30717039501 name: Bpmup Srl || alias: 20313879403 name: Rosamel Eduardo Rios ||…"
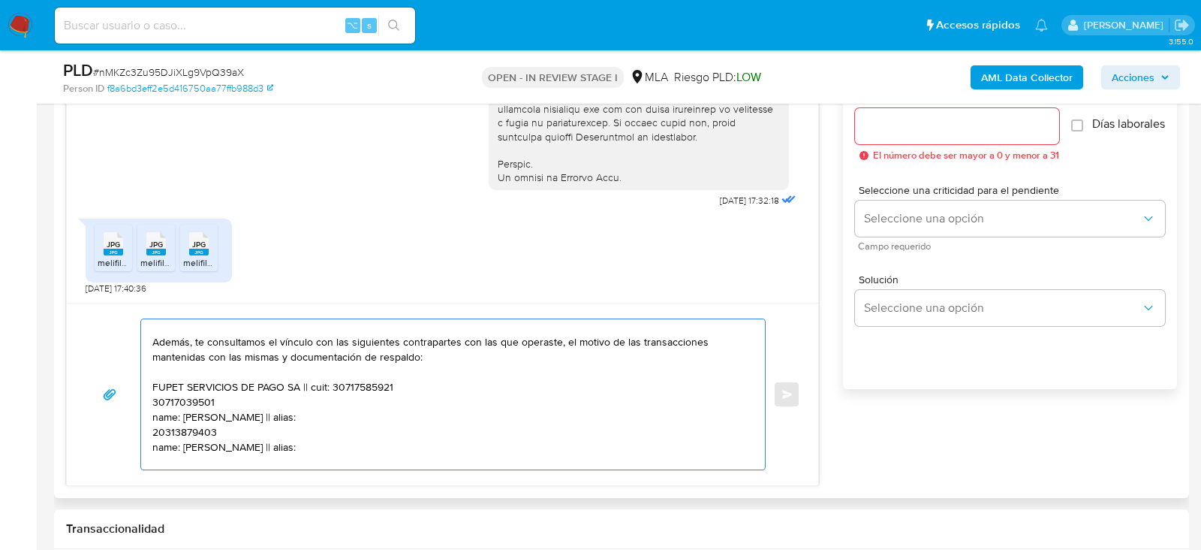
click at [191, 396] on textarea "Hola. Muchas gracias por la documentación proporcionada. No obstante, es necesa…" at bounding box center [449, 394] width 594 height 150
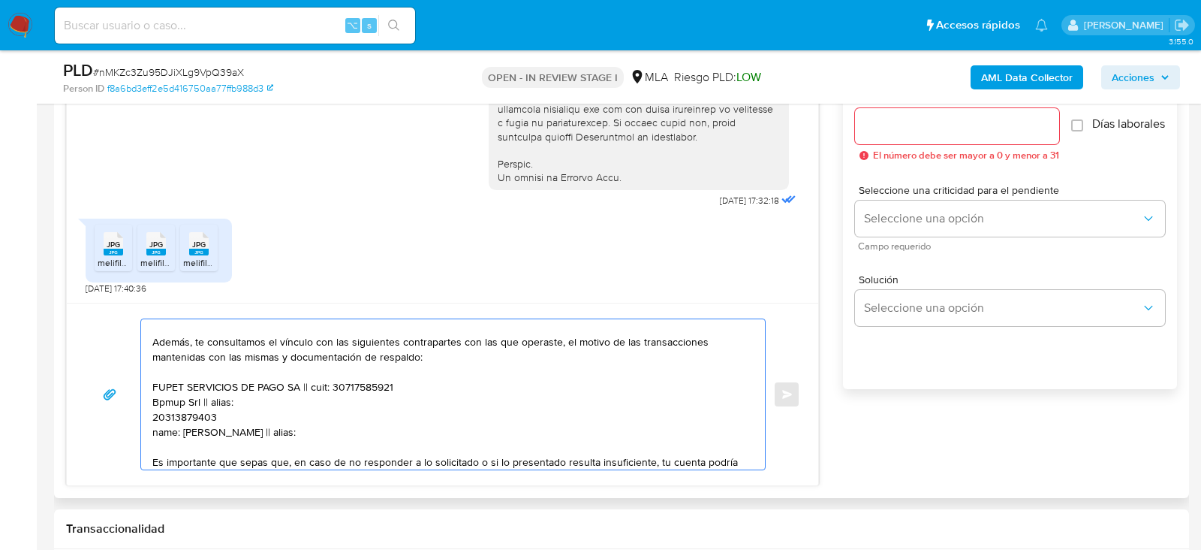
click at [219, 397] on textarea "Hola. Muchas gracias por la documentación proporcionada. No obstante, es necesa…" at bounding box center [449, 394] width 594 height 150
paste textarea "30717039501"
click at [190, 414] on textarea "Hola. Muchas gracias por la documentación proporcionada. No obstante, es necesa…" at bounding box center [449, 394] width 594 height 150
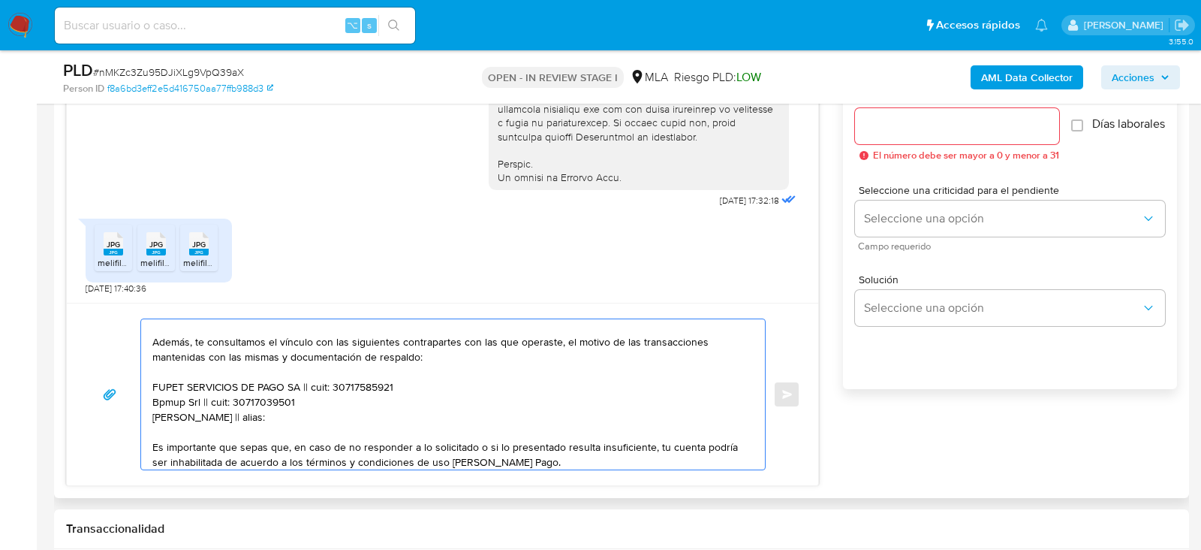
click at [270, 412] on textarea "Hola. Muchas gracias por la documentación proporcionada. No obstante, es necesa…" at bounding box center [449, 394] width 594 height 150
paste textarea "20313879403"
type textarea "Hola. Muchas gracias por la documentación proporcionada. No obstante, es necesa…"
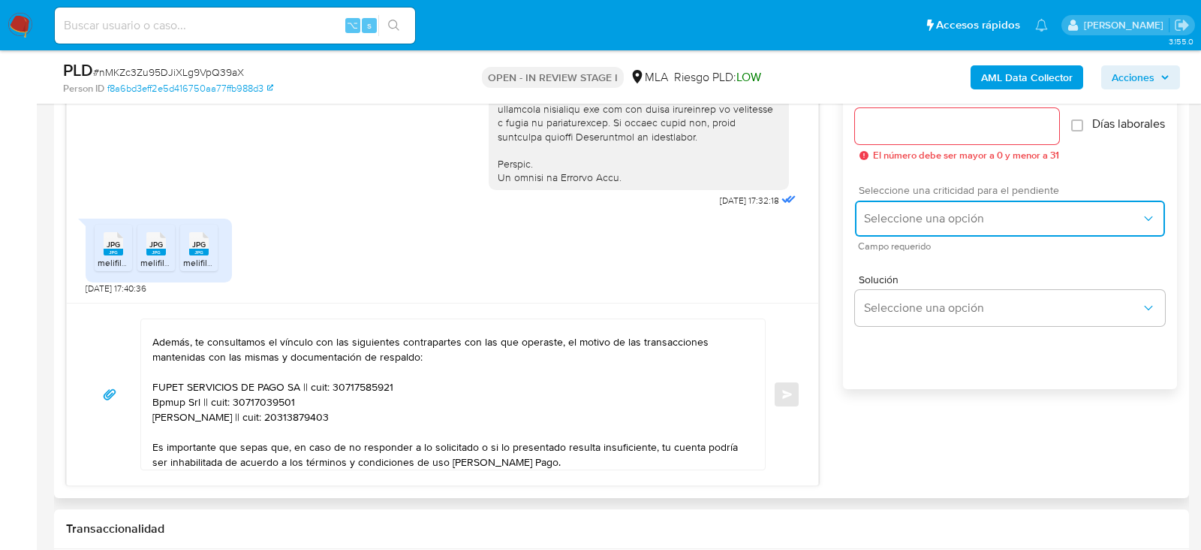
click at [990, 237] on button "Seleccione una opción" at bounding box center [1010, 218] width 310 height 36
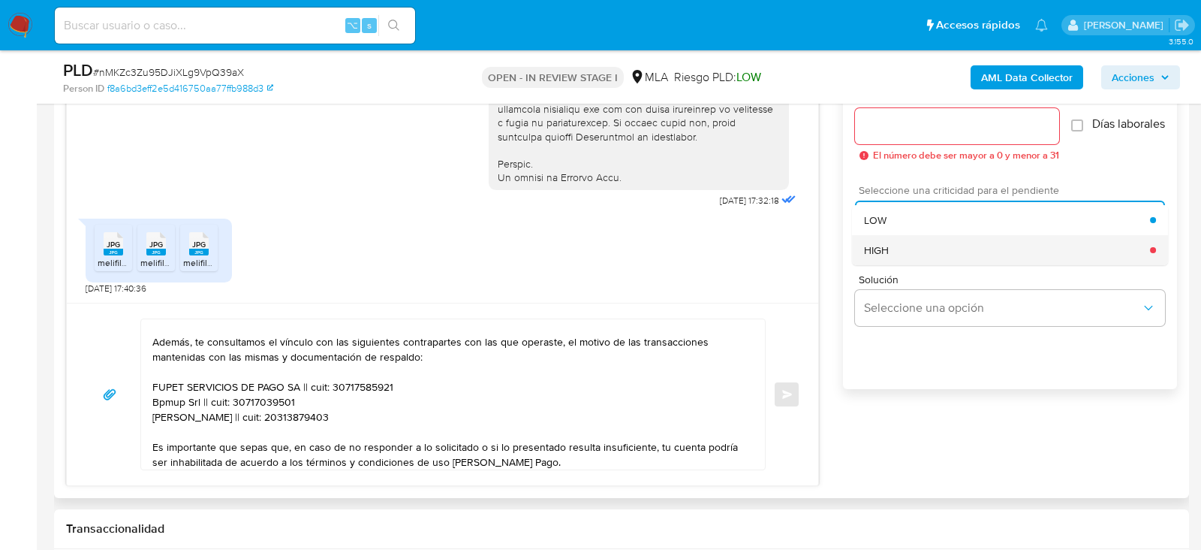
click at [961, 245] on div "HIGH" at bounding box center [1007, 250] width 286 height 30
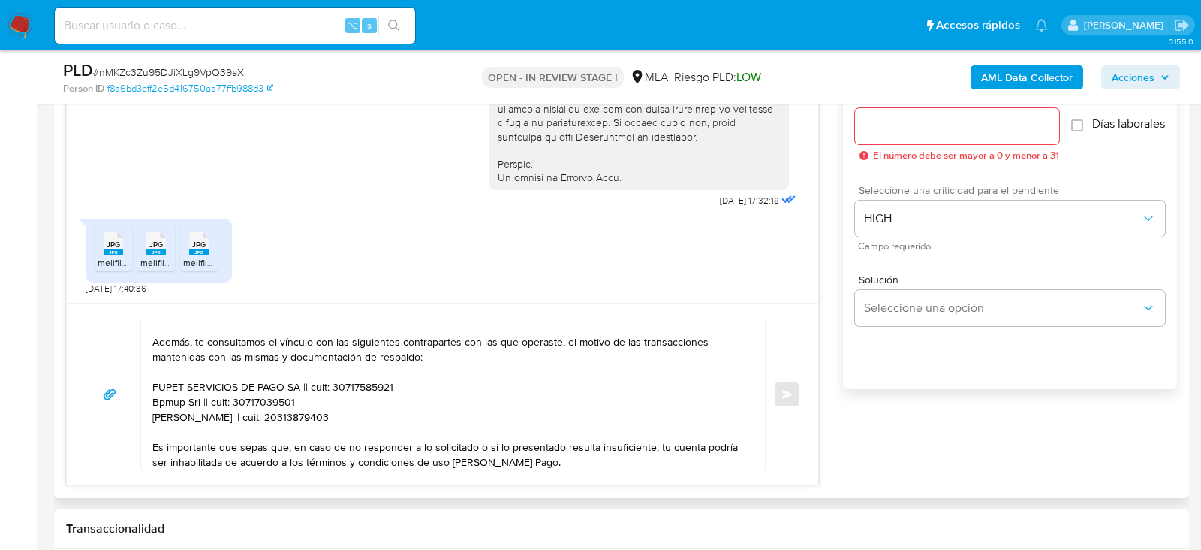
click at [945, 135] on div at bounding box center [957, 126] width 204 height 36
click at [941, 128] on input "Esperar Respuesta (días)" at bounding box center [957, 126] width 204 height 20
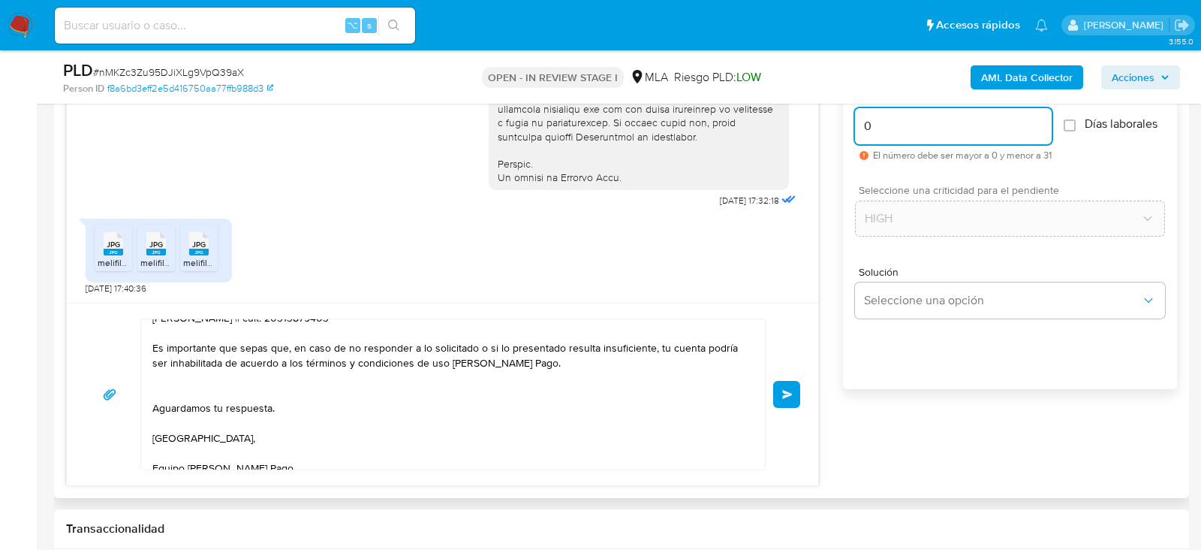
scroll to position [0, 0]
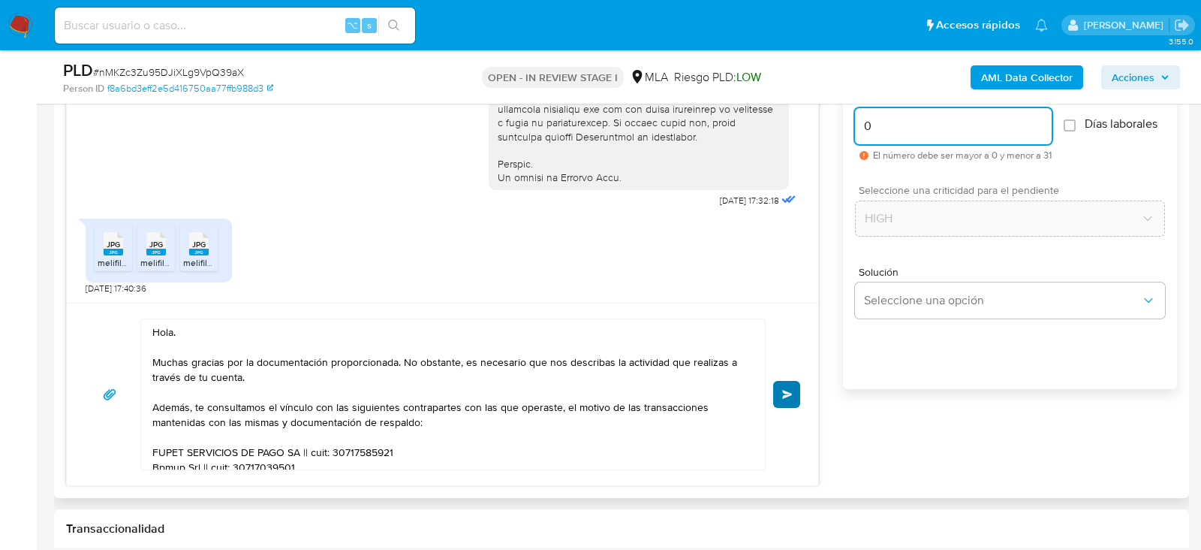
type input "0"
click at [782, 391] on button "Enviar" at bounding box center [786, 394] width 27 height 27
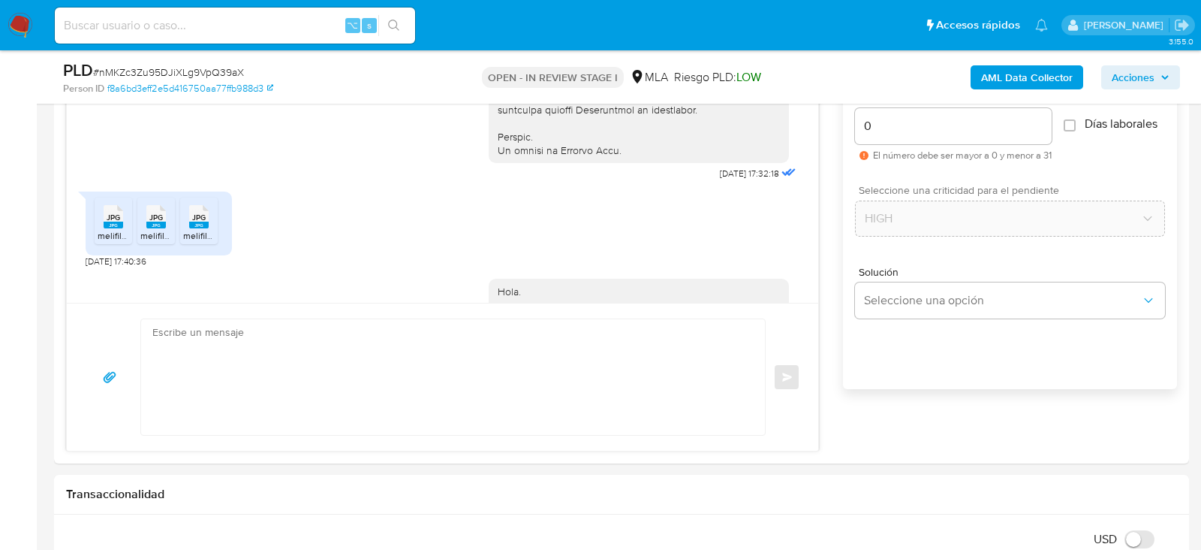
scroll to position [1097, 0]
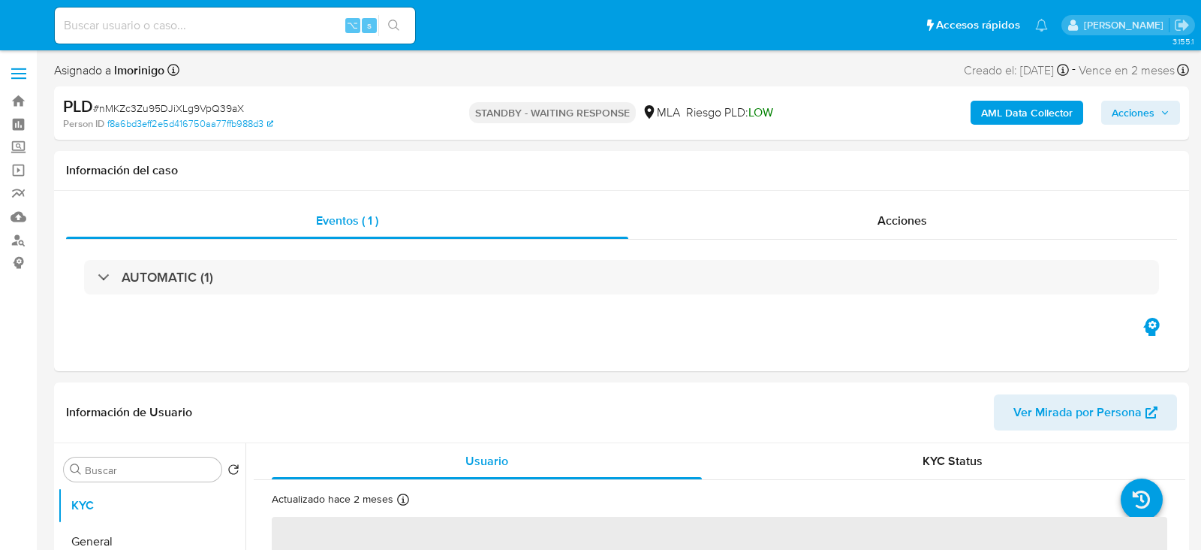
select select "10"
click at [204, 38] on div "⌥ s" at bounding box center [235, 26] width 360 height 36
click at [204, 29] on input at bounding box center [235, 26] width 360 height 20
paste input "lCkuyX0nAAb2dRJTb9UOxmUO"
type input "lCkuyX0nAAb2dRJTb9UOxmUO"
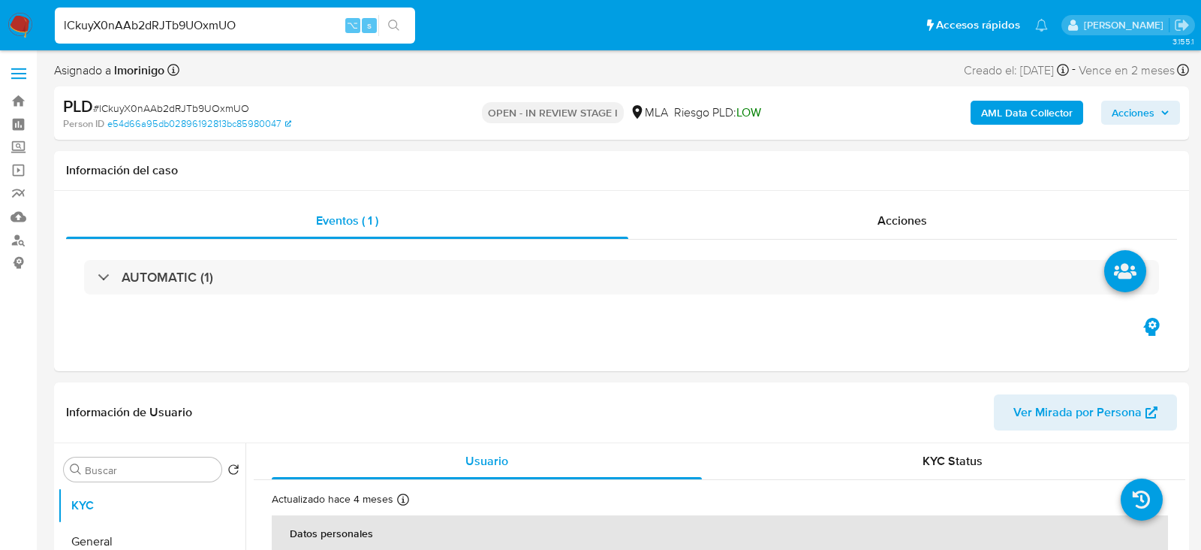
select select "10"
click at [422, 94] on div "PLD # lCkuyX0nAAb2dRJTb9UOxmUO Person ID e54d66a95db02896192813bc85980047 OPEN …" at bounding box center [621, 112] width 1135 height 53
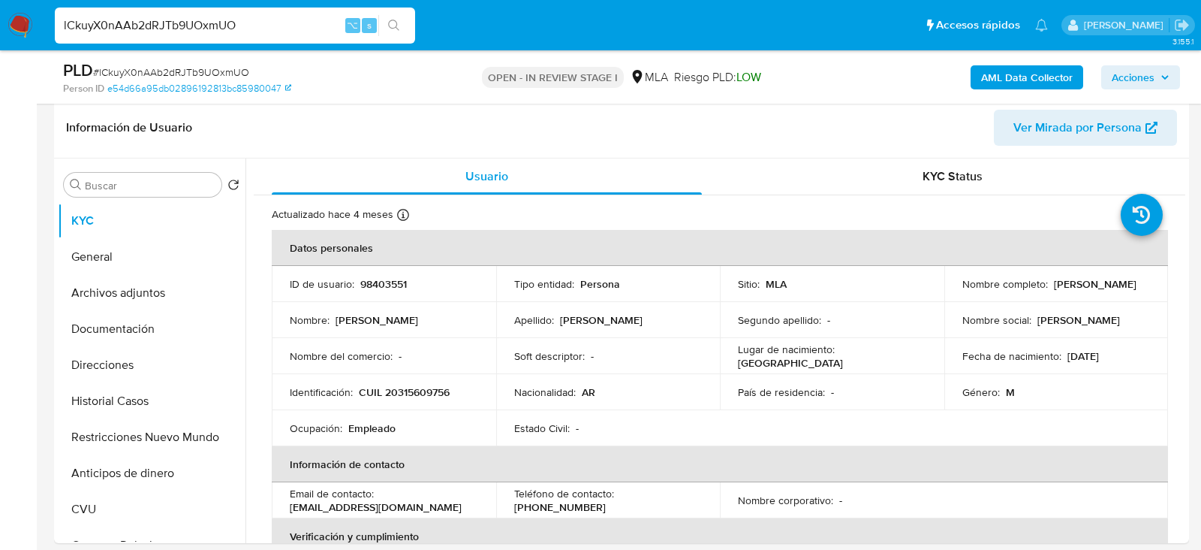
scroll to position [236, 0]
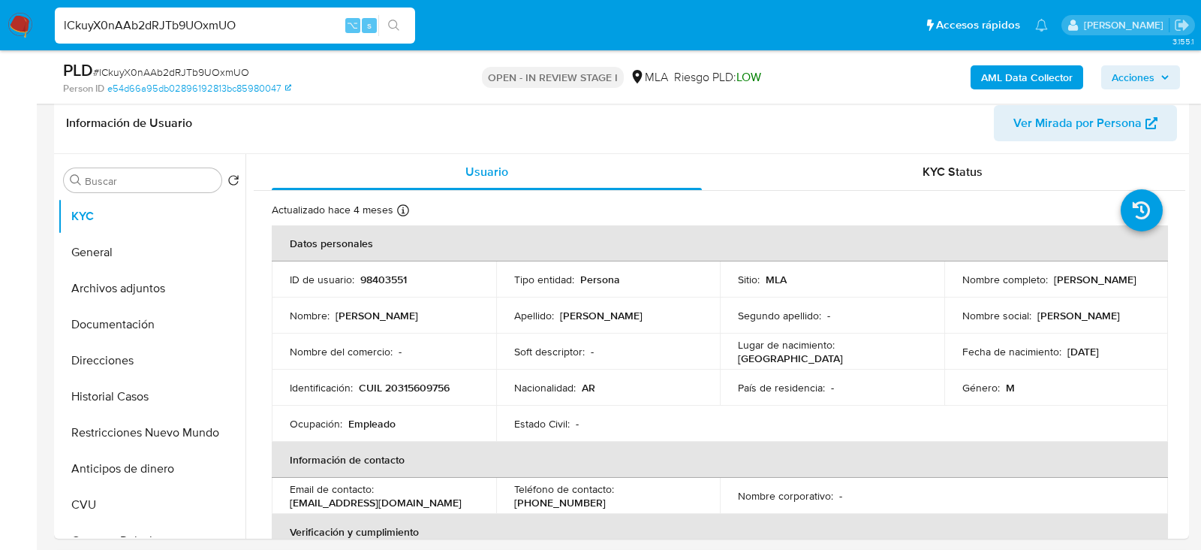
click at [244, 21] on input "lCkuyX0nAAb2dRJTb9UOxmUO" at bounding box center [235, 26] width 360 height 20
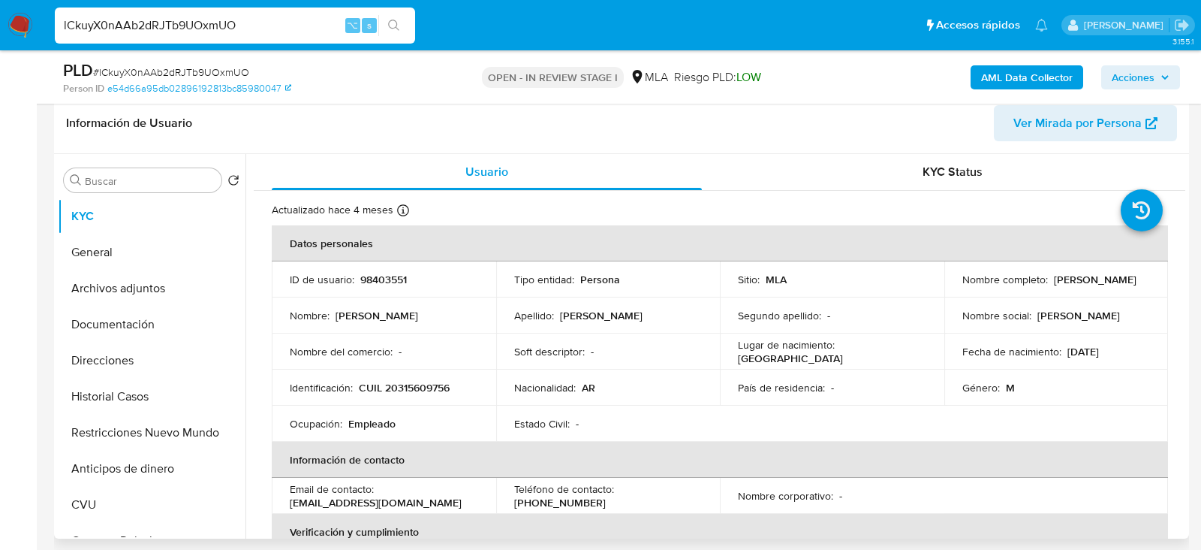
click at [390, 279] on p "98403551" at bounding box center [383, 280] width 47 height 14
copy p "98403551"
click at [415, 396] on td "Identificación : CUIL 20315609756" at bounding box center [384, 387] width 225 height 36
click at [415, 388] on p "CUIL 20315609756" at bounding box center [404, 388] width 91 height 14
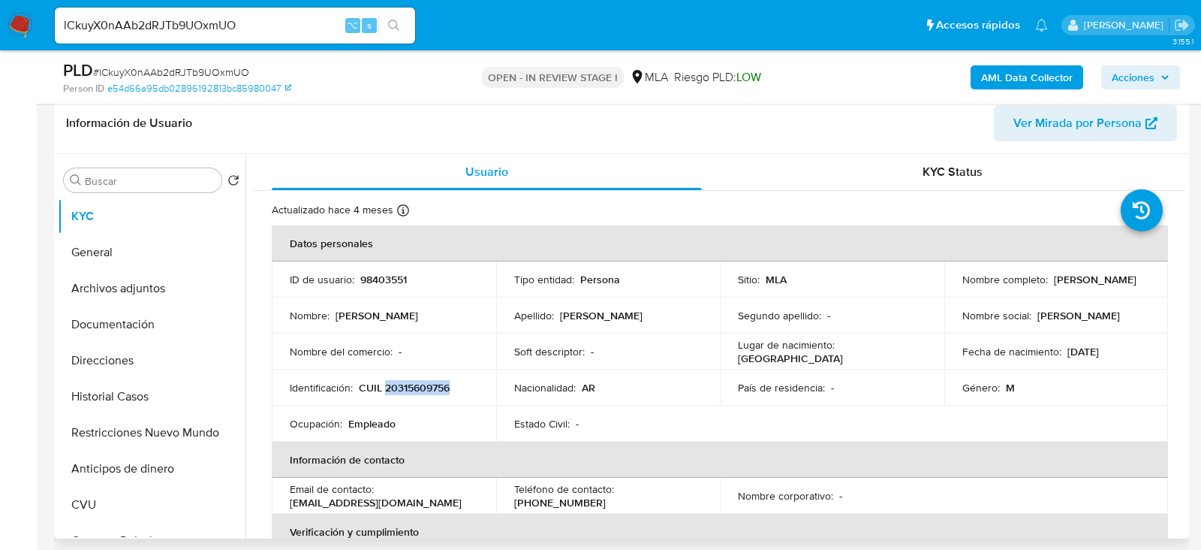
click at [415, 388] on p "CUIL 20315609756" at bounding box center [404, 388] width 91 height 14
copy p "20315609756"
click at [319, 122] on header "Información de Usuario Ver Mirada por Persona" at bounding box center [621, 123] width 1111 height 36
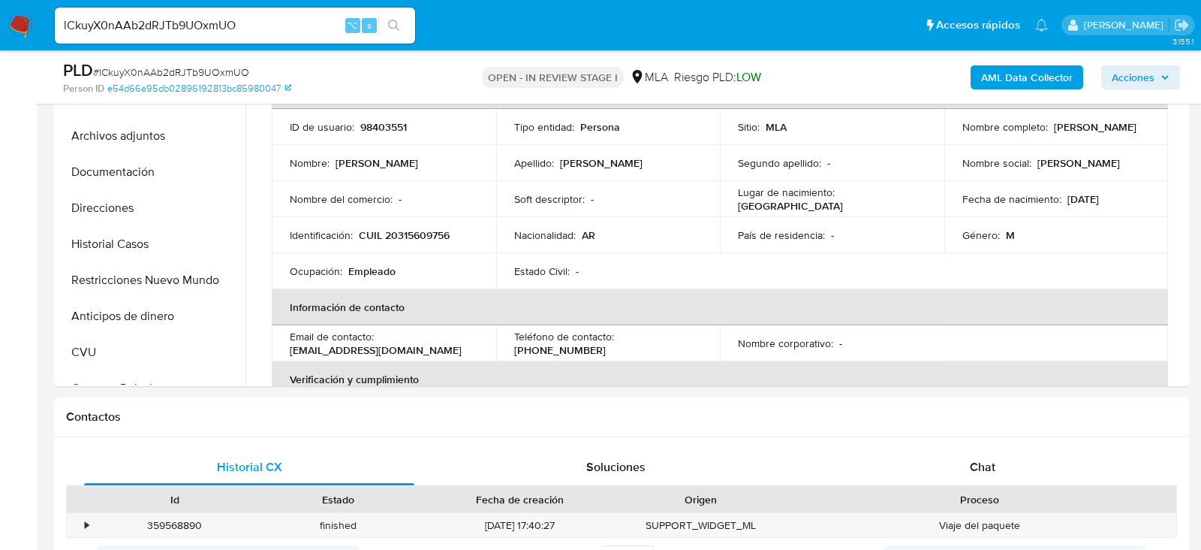
scroll to position [567, 0]
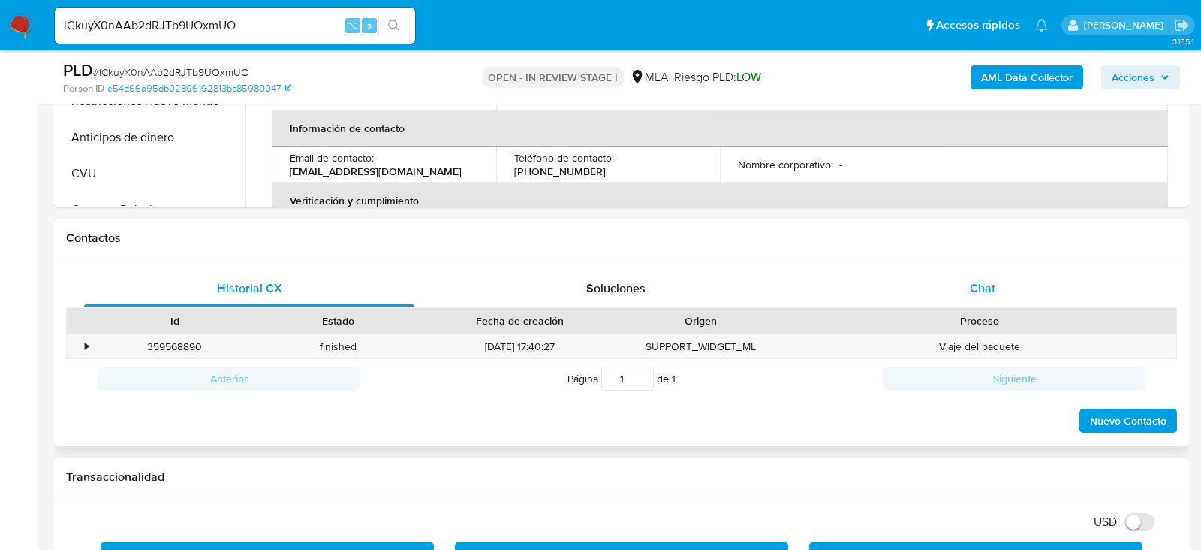
click at [1018, 282] on div "Chat" at bounding box center [983, 288] width 330 height 36
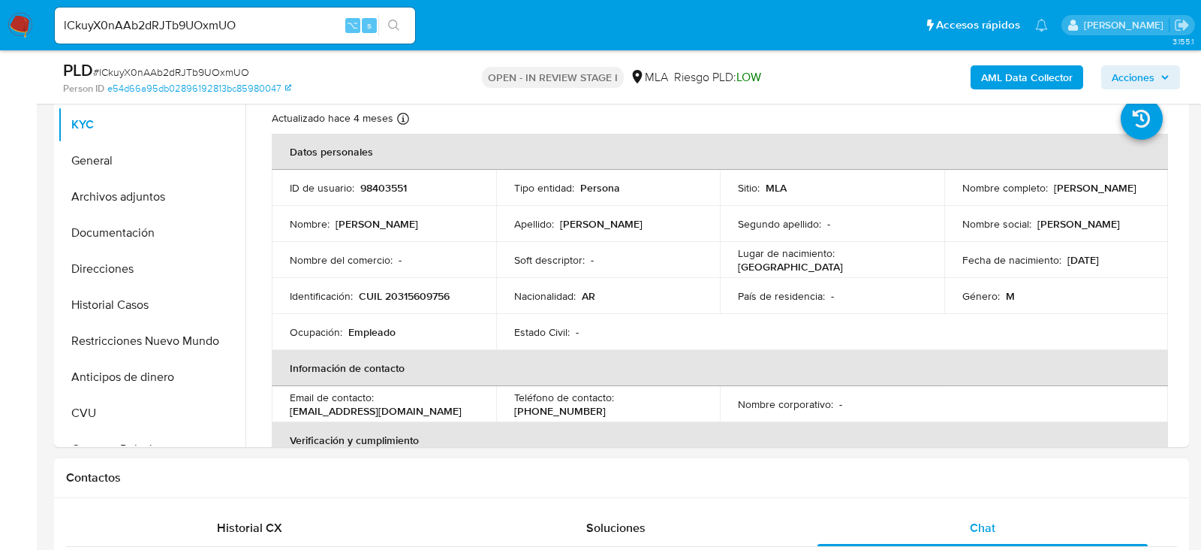
scroll to position [324, 0]
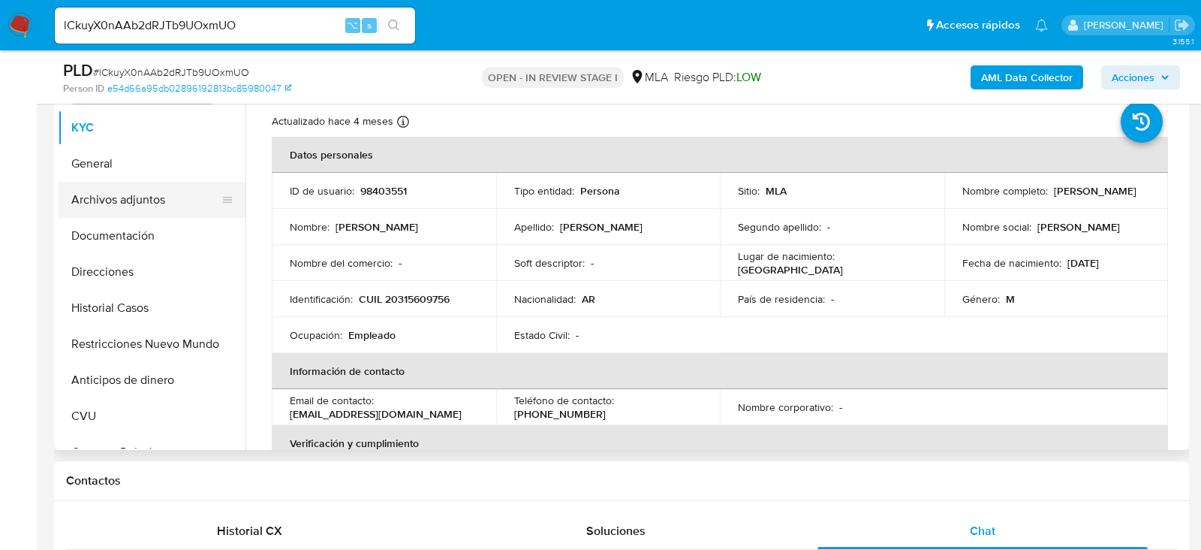
click at [105, 191] on button "Archivos adjuntos" at bounding box center [146, 200] width 176 height 36
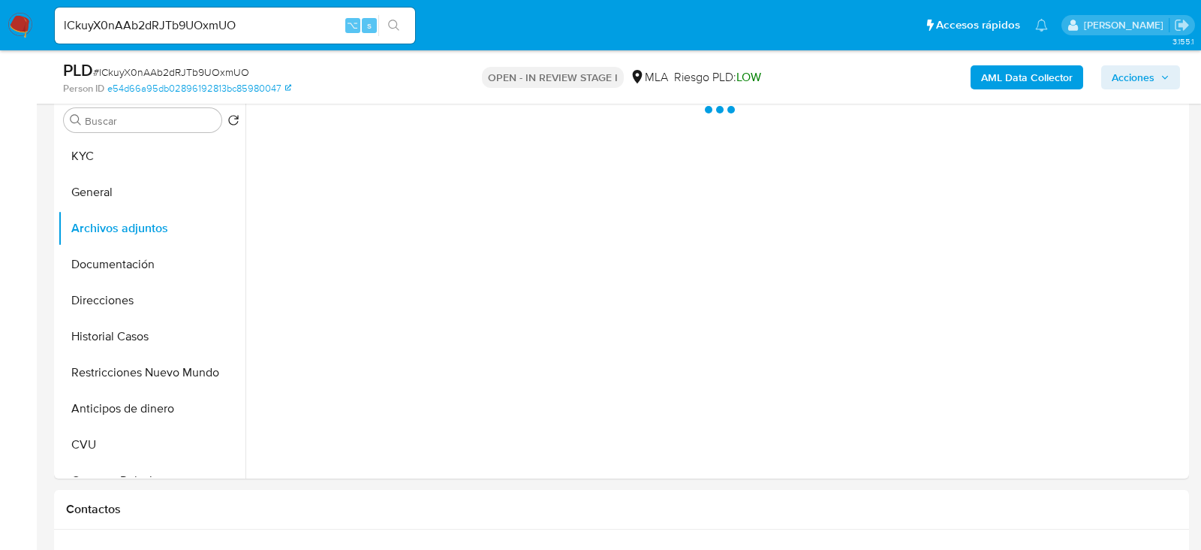
scroll to position [288, 0]
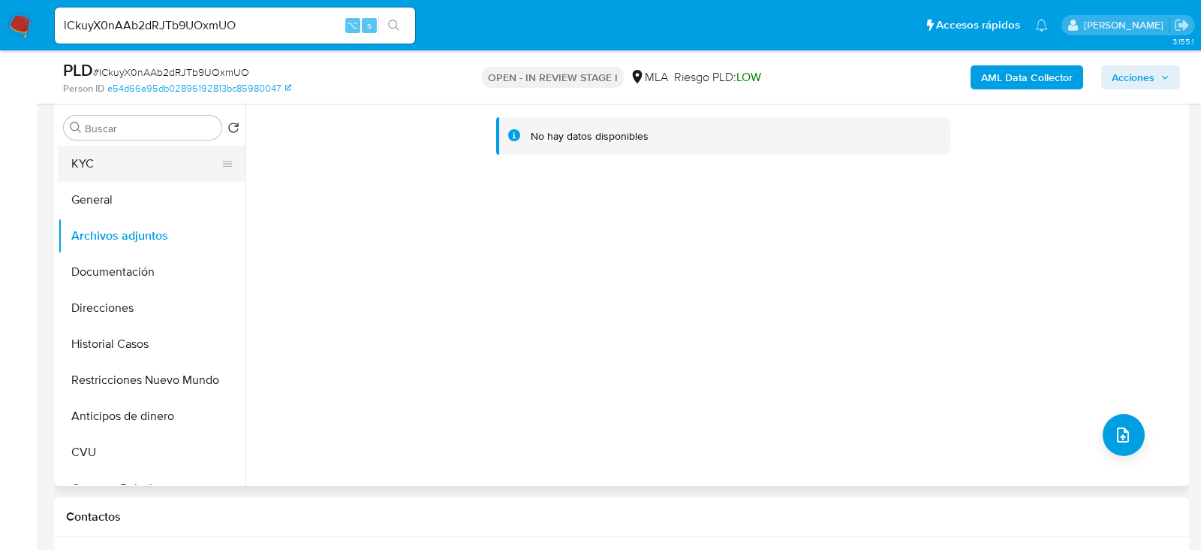
click at [93, 162] on button "KYC" at bounding box center [146, 164] width 176 height 36
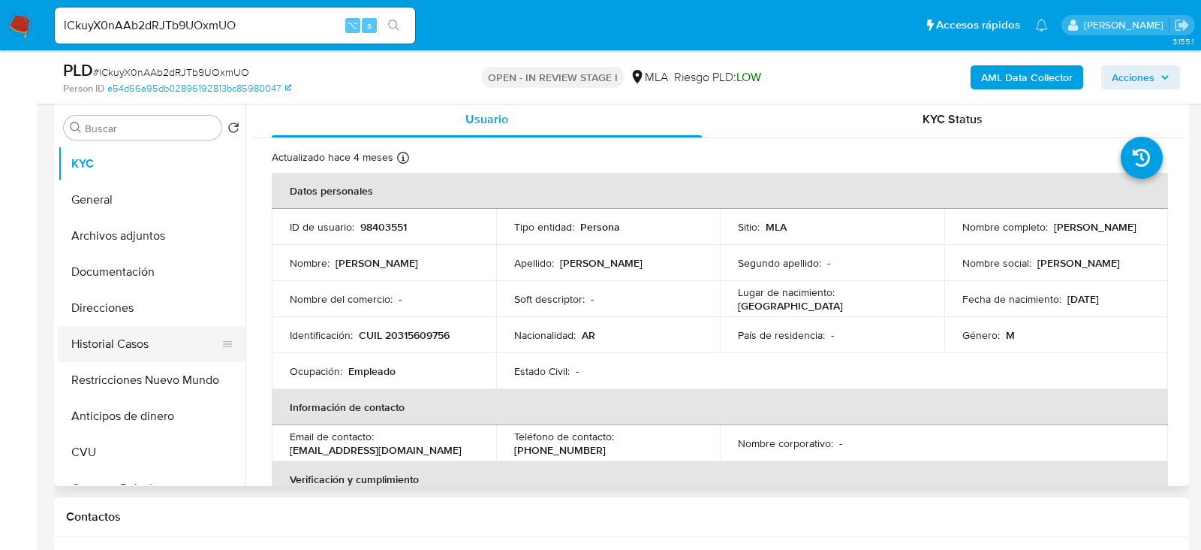
click at [133, 342] on button "Historial Casos" at bounding box center [146, 344] width 176 height 36
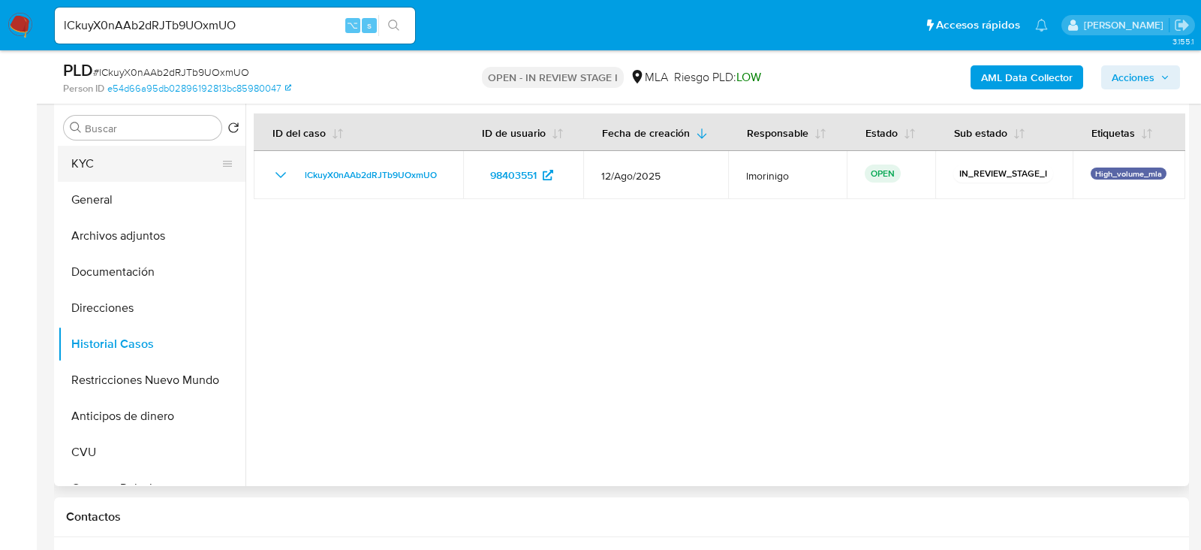
click at [93, 167] on button "KYC" at bounding box center [146, 164] width 176 height 36
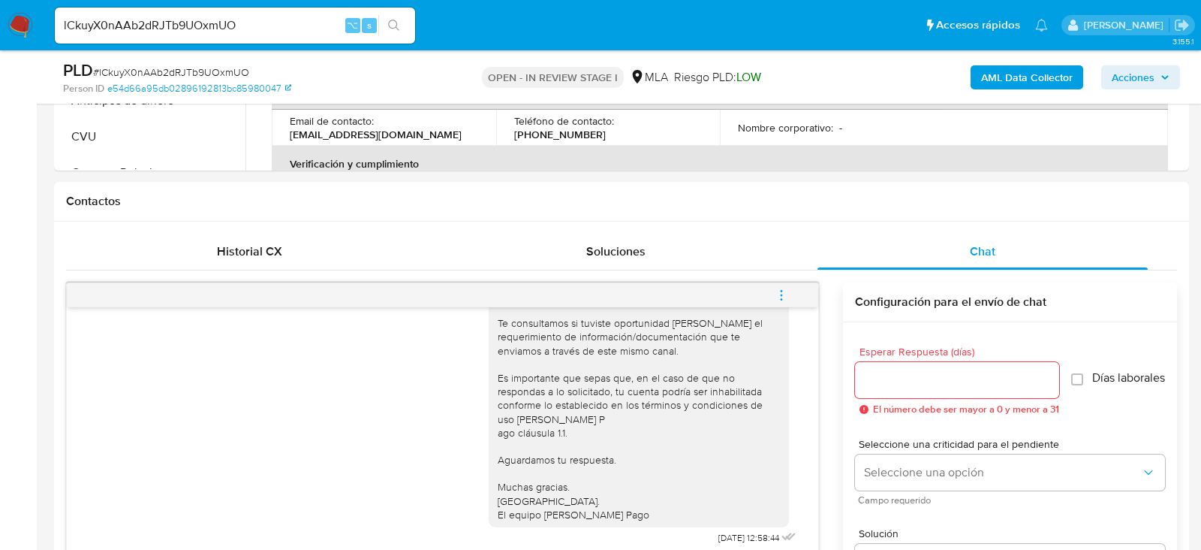
scroll to position [756, 0]
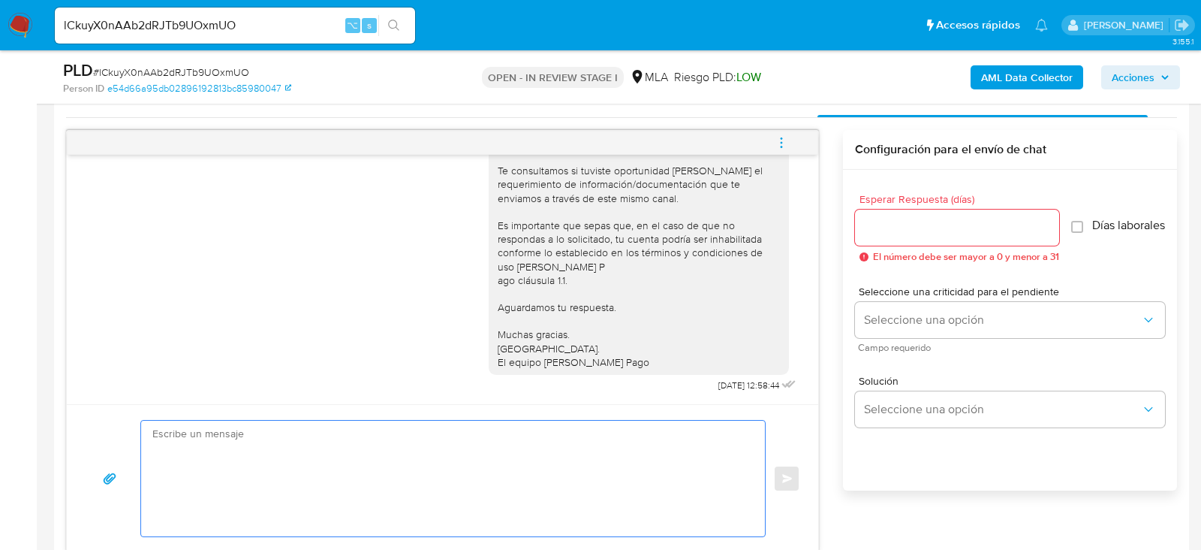
click at [246, 481] on textarea at bounding box center [449, 479] width 594 height 116
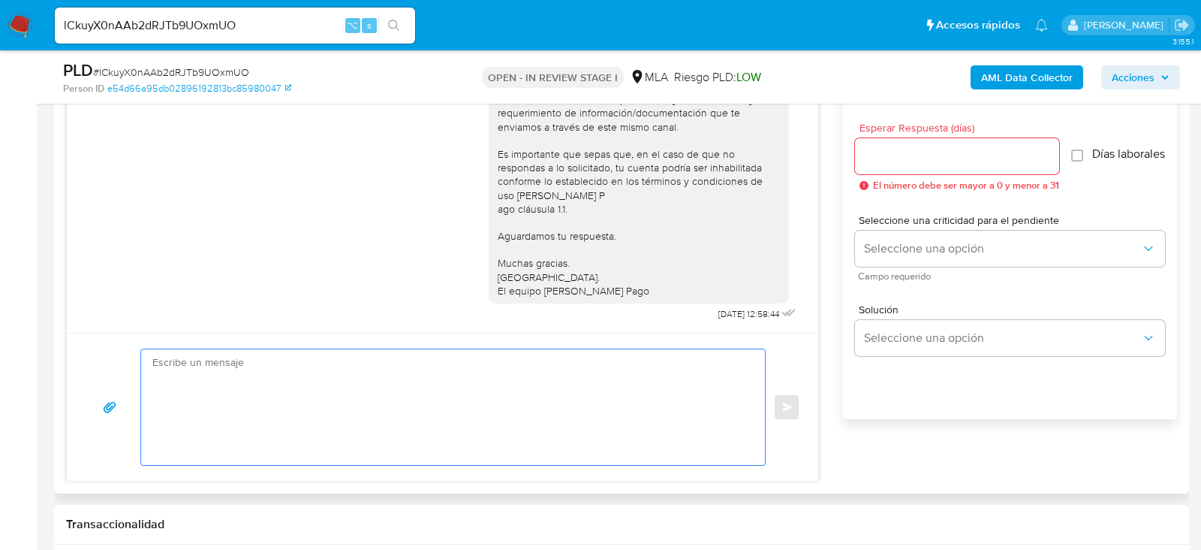
scroll to position [830, 0]
click at [184, 15] on div "lCkuyX0nAAb2dRJTb9UOxmUO ⌥ s" at bounding box center [235, 26] width 360 height 36
click at [184, 18] on input "lCkuyX0nAAb2dRJTb9UOxmUO" at bounding box center [235, 26] width 360 height 20
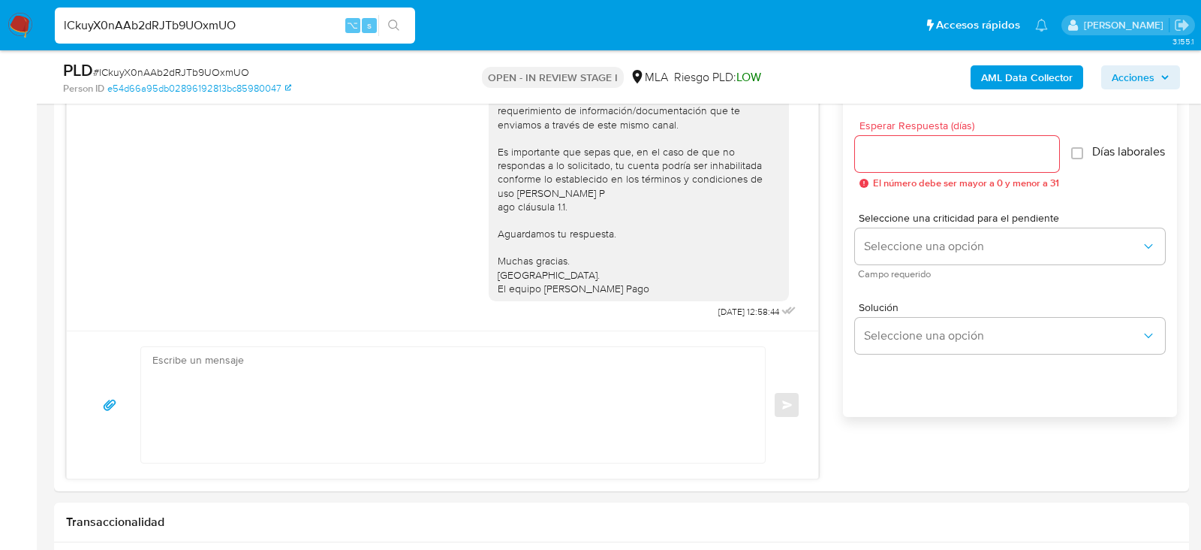
paste input "d6bHTTT2qItvJ5I4FQO1F33C"
type input "d6bHTTT2qItvJ5I4FQO1F33C"
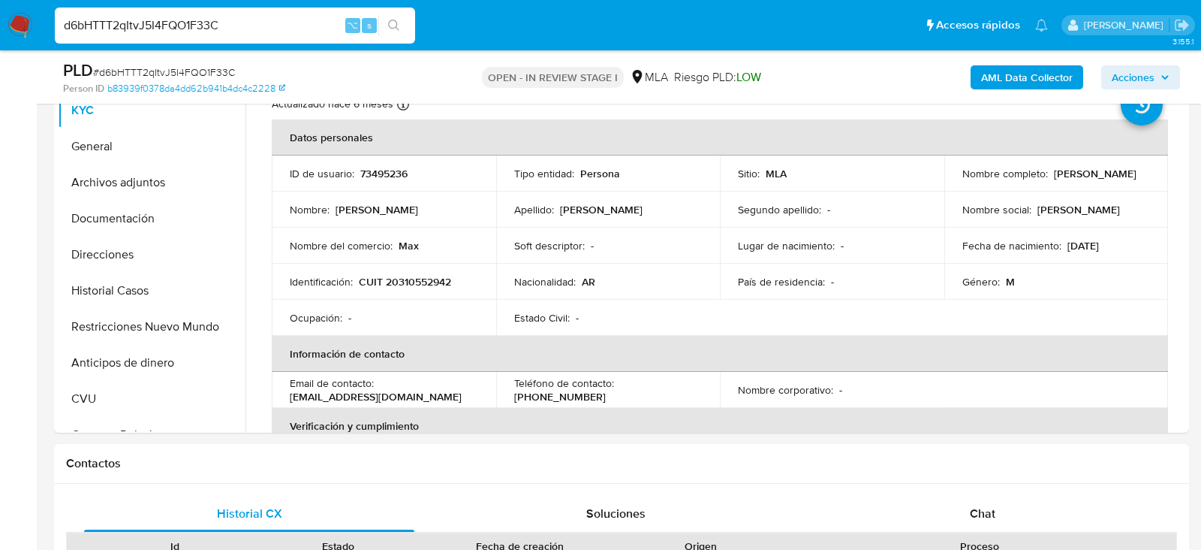
scroll to position [268, 0]
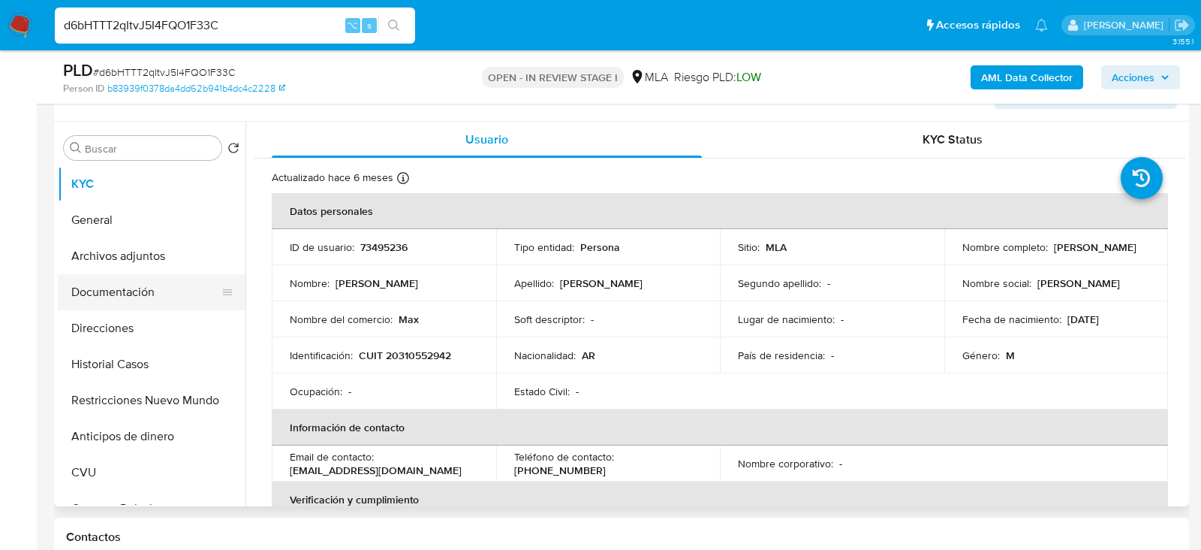
select select "10"
click at [406, 247] on p "73495236" at bounding box center [383, 247] width 47 height 14
click at [391, 246] on p "73495236" at bounding box center [383, 247] width 47 height 14
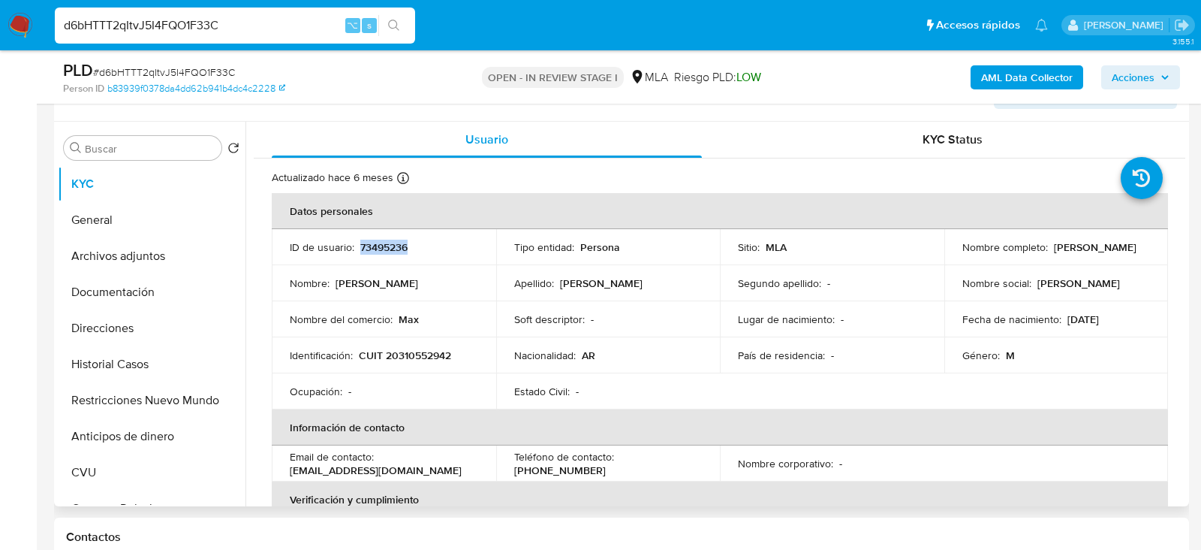
copy p "73495236"
click at [397, 345] on td "Identificación : CUIT 20310552942" at bounding box center [384, 355] width 225 height 36
click at [397, 348] on p "CUIT 20310552942" at bounding box center [405, 355] width 92 height 14
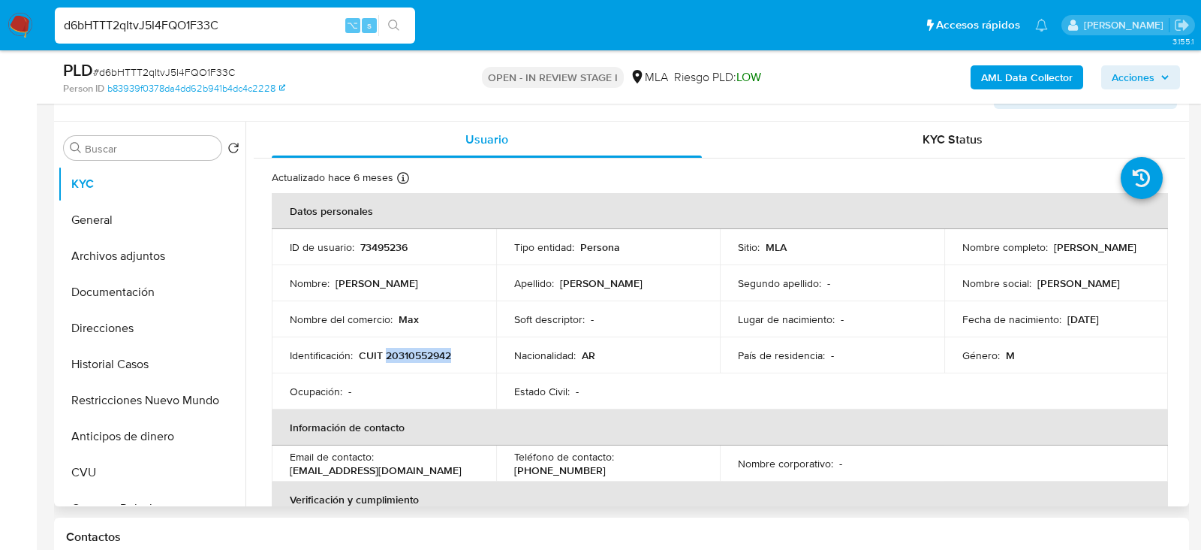
copy p "20310552942"
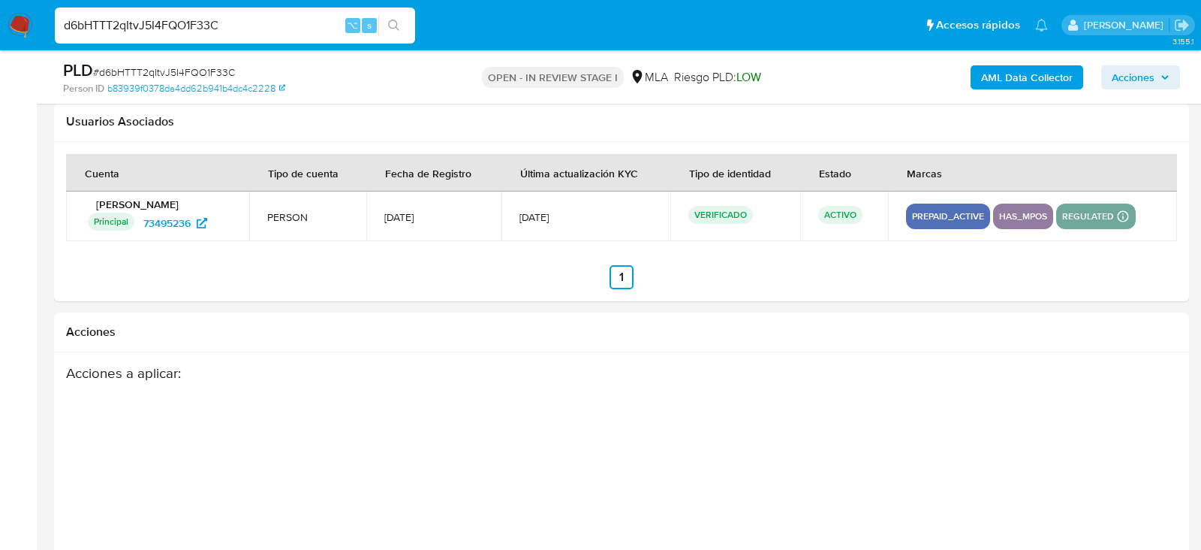
scroll to position [2347, 0]
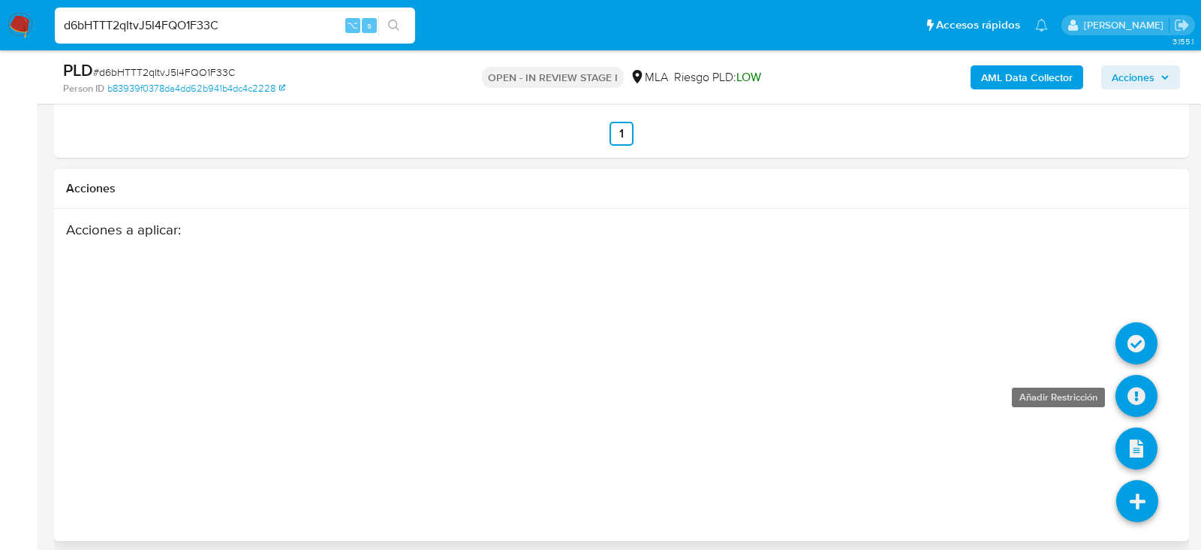
click at [1147, 390] on icon at bounding box center [1137, 396] width 42 height 42
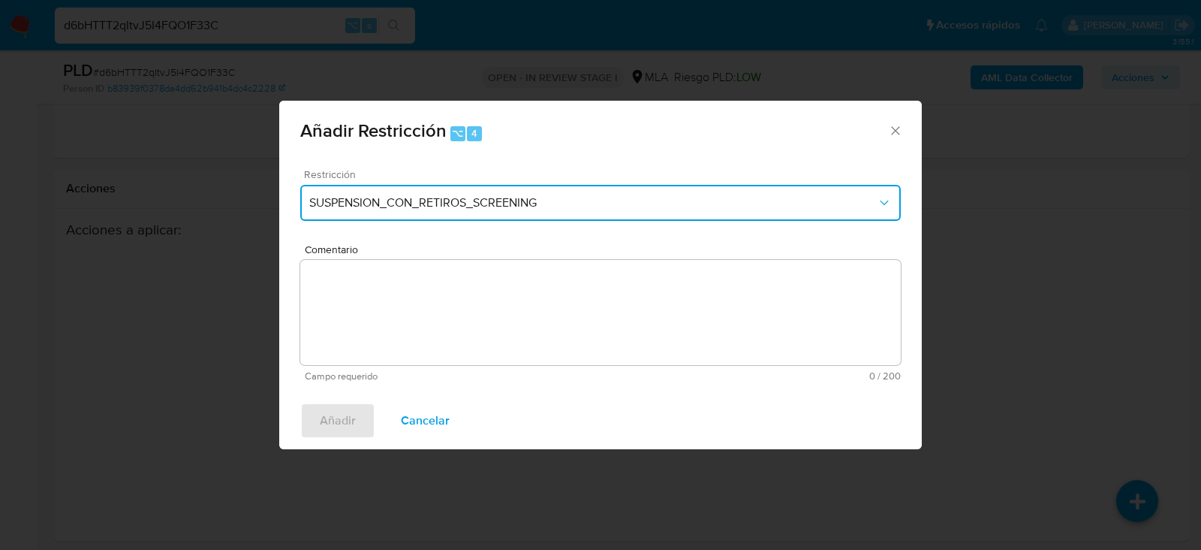
click at [392, 208] on span "SUSPENSION_CON_RETIROS_SCREENING" at bounding box center [593, 202] width 568 height 15
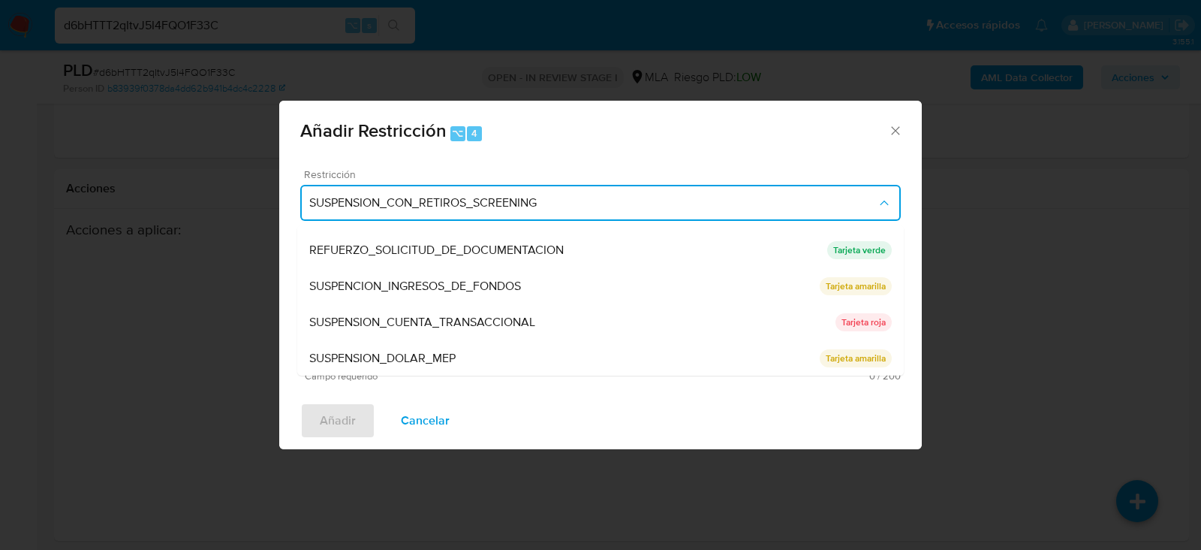
scroll to position [318, 0]
click at [404, 329] on span "SUSPENSION_CUENTA_TRANSACCIONAL" at bounding box center [422, 322] width 226 height 15
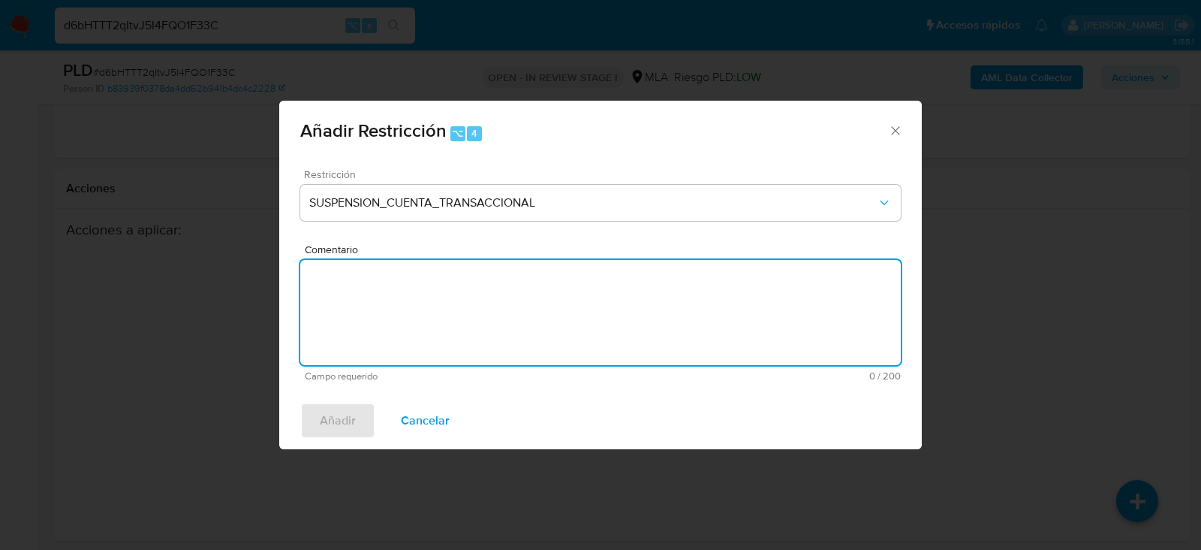
click at [404, 329] on textarea "Comentario" at bounding box center [600, 312] width 601 height 105
type textarea "aml"
click at [323, 421] on span "Añadir" at bounding box center [338, 420] width 36 height 33
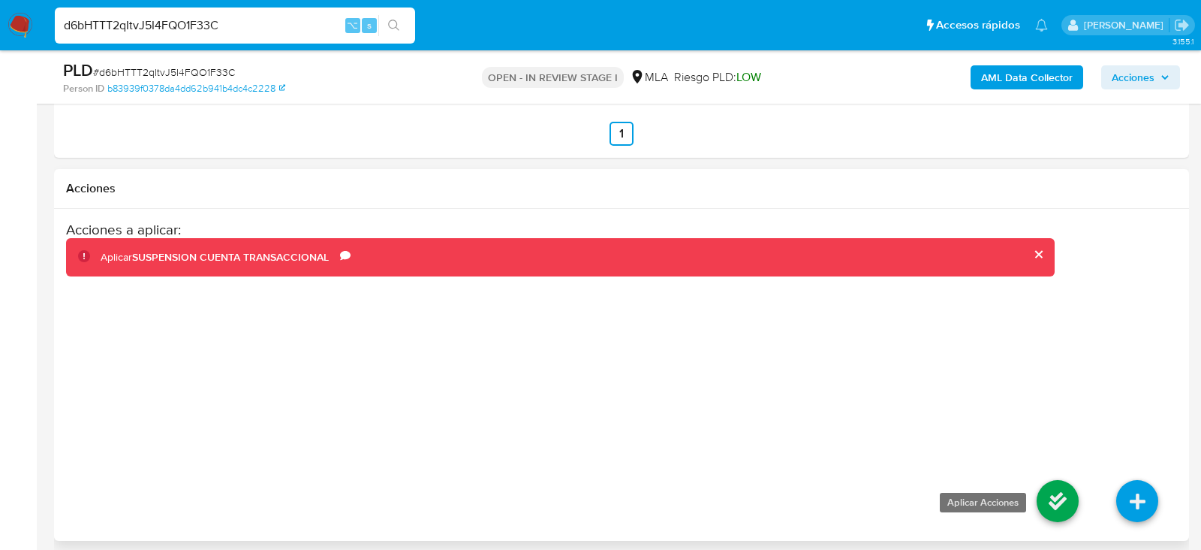
click at [1051, 498] on icon at bounding box center [1058, 501] width 42 height 42
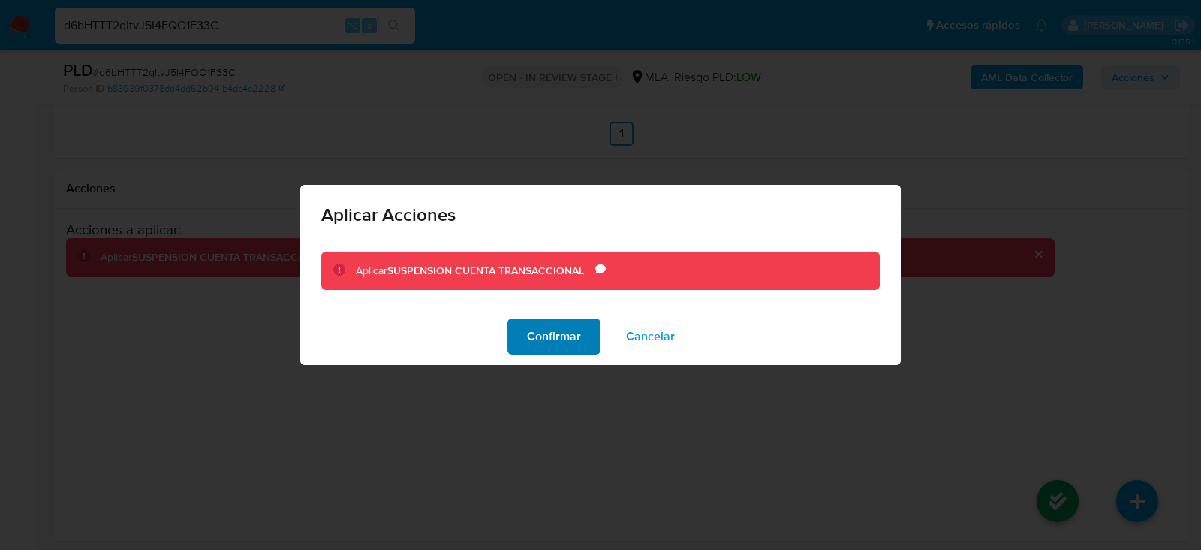
click at [541, 341] on span "Confirmar" at bounding box center [554, 336] width 54 height 33
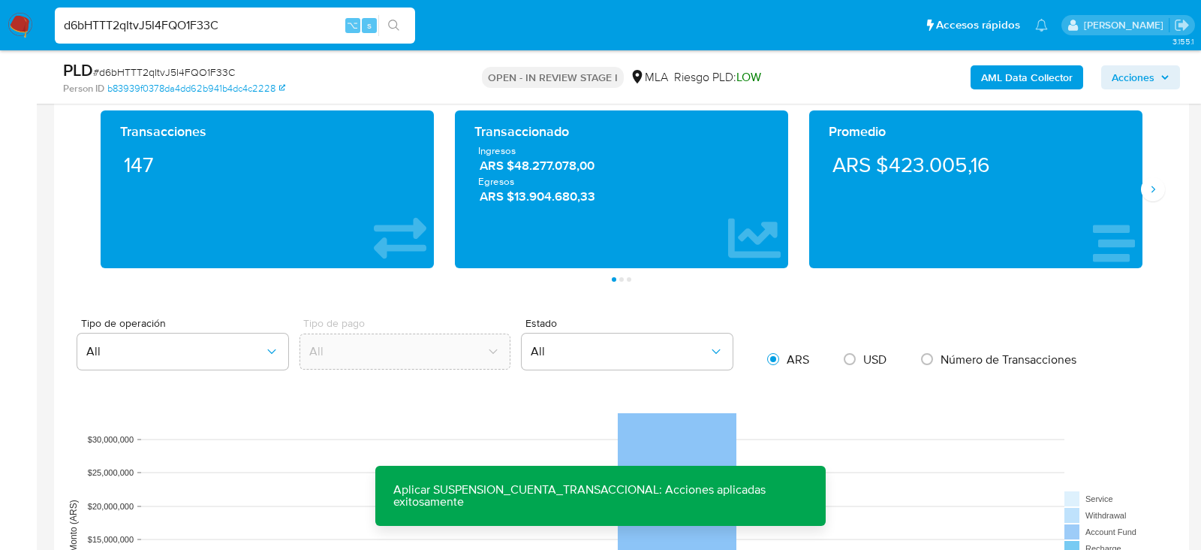
scroll to position [677, 0]
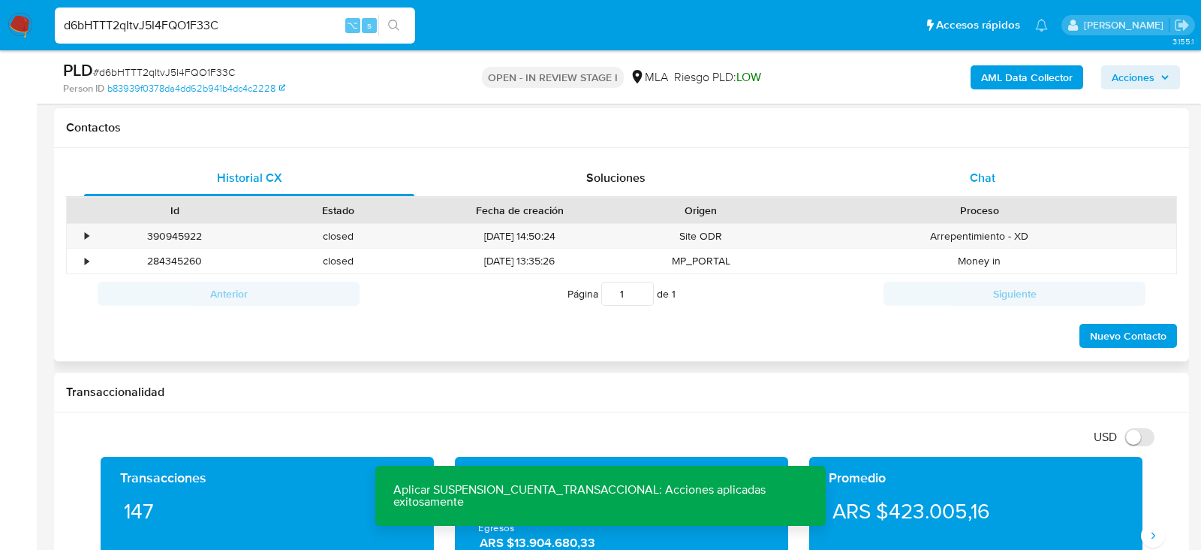
click at [1019, 185] on div "Chat" at bounding box center [983, 178] width 330 height 36
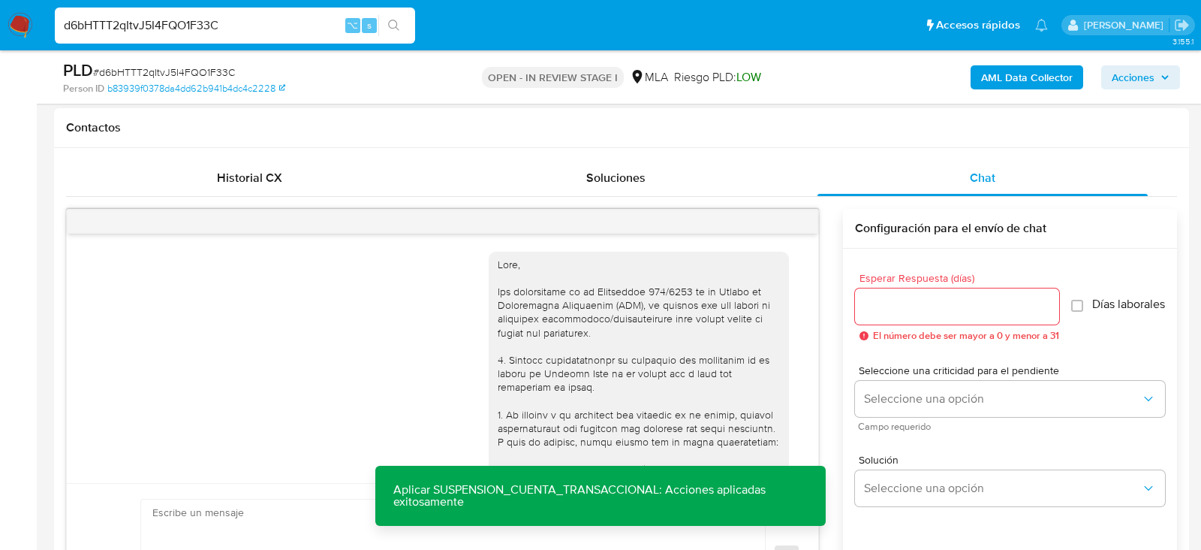
scroll to position [932, 0]
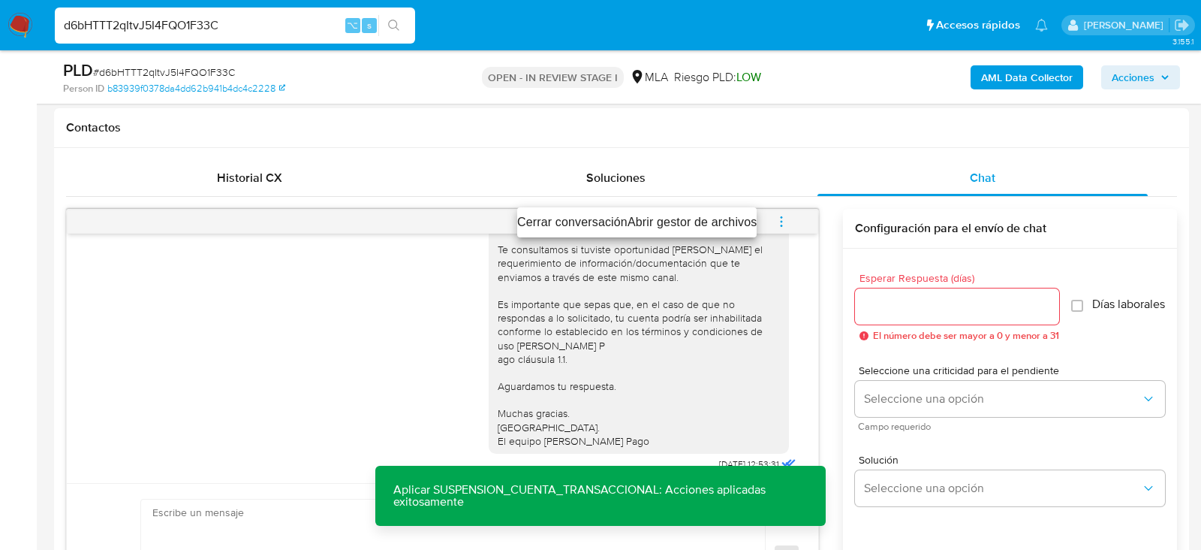
click at [604, 219] on li "Cerrar conversación" at bounding box center [572, 222] width 110 height 18
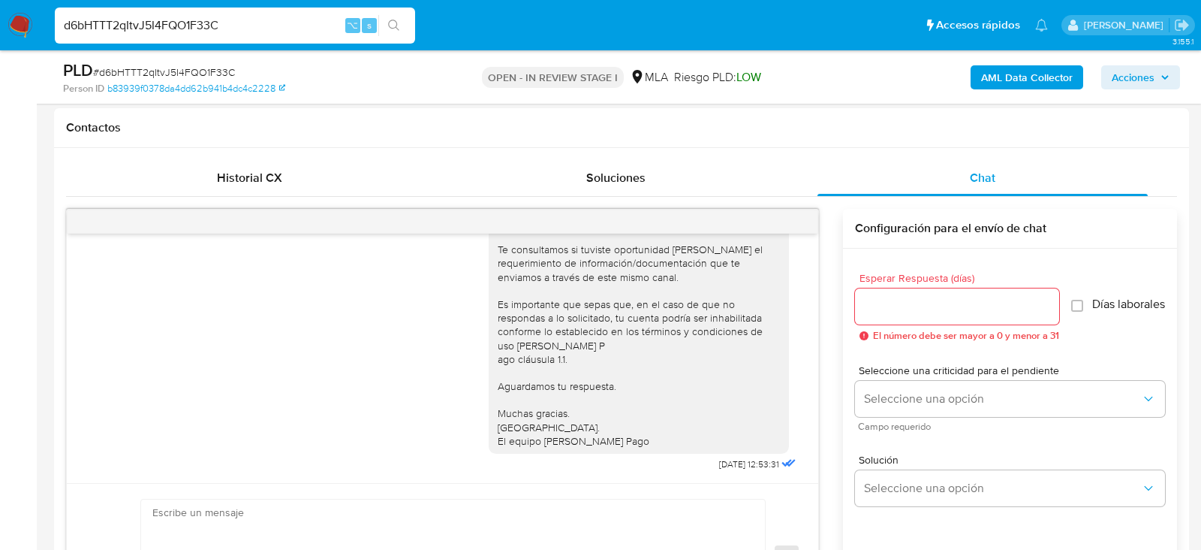
click at [225, 27] on input "d6bHTTT2qItvJ5I4FQO1F33C" at bounding box center [235, 26] width 360 height 20
paste input "PYNrpGMCDFlmjL7kbvQ05j9V"
type input "PYNrpGMCDFlmjL7kbvQ05j9V"
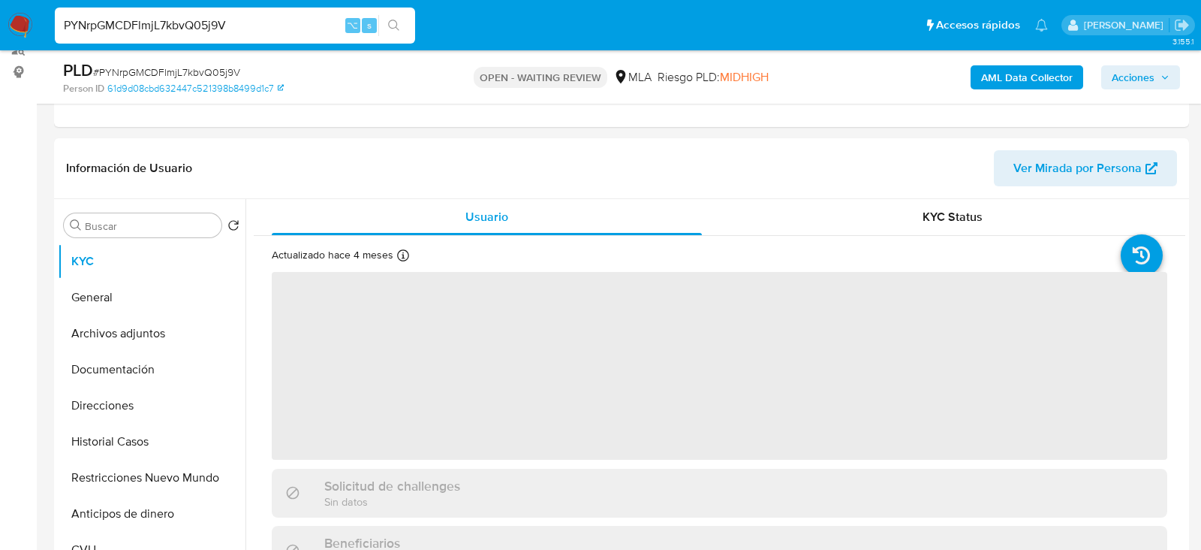
scroll to position [213, 0]
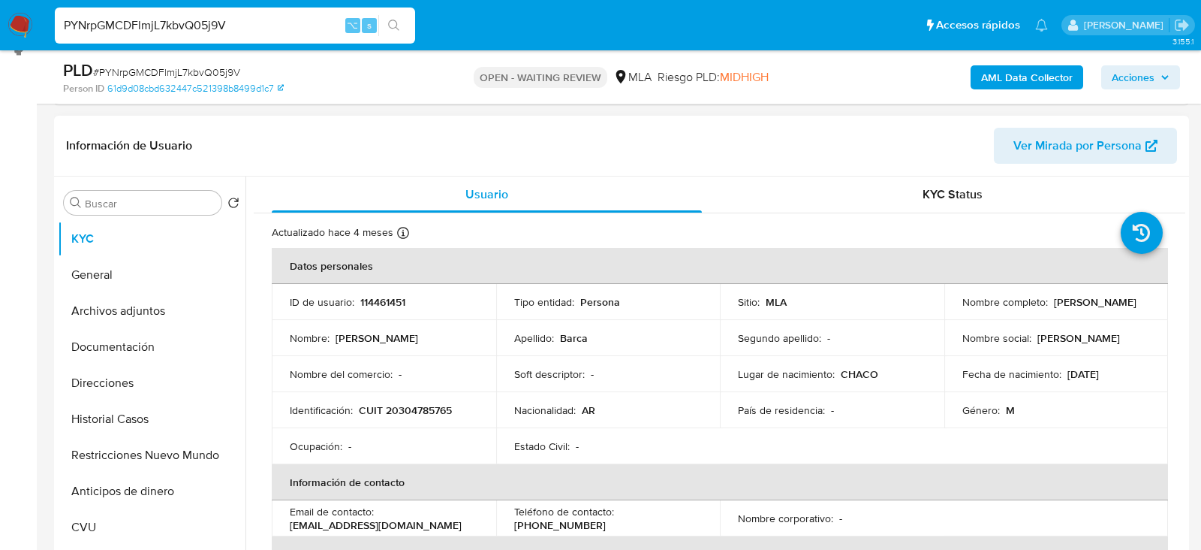
select select "10"
click at [384, 302] on p "114461451" at bounding box center [382, 302] width 45 height 14
copy p "114461451"
click at [396, 399] on td "Identificación : CUIT 20304785765" at bounding box center [384, 410] width 225 height 36
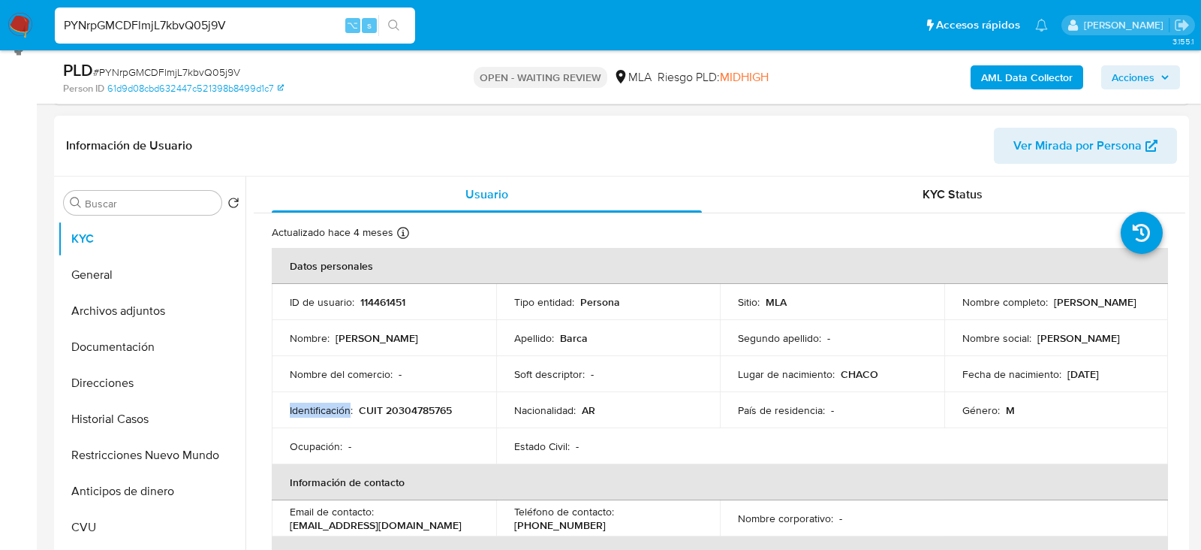
click at [396, 399] on td "Identificación : CUIT 20304785765" at bounding box center [384, 410] width 225 height 36
click at [396, 400] on td "Identificación : CUIT 20304785765" at bounding box center [384, 410] width 225 height 36
click at [396, 403] on p "CUIT 20304785765" at bounding box center [405, 410] width 93 height 14
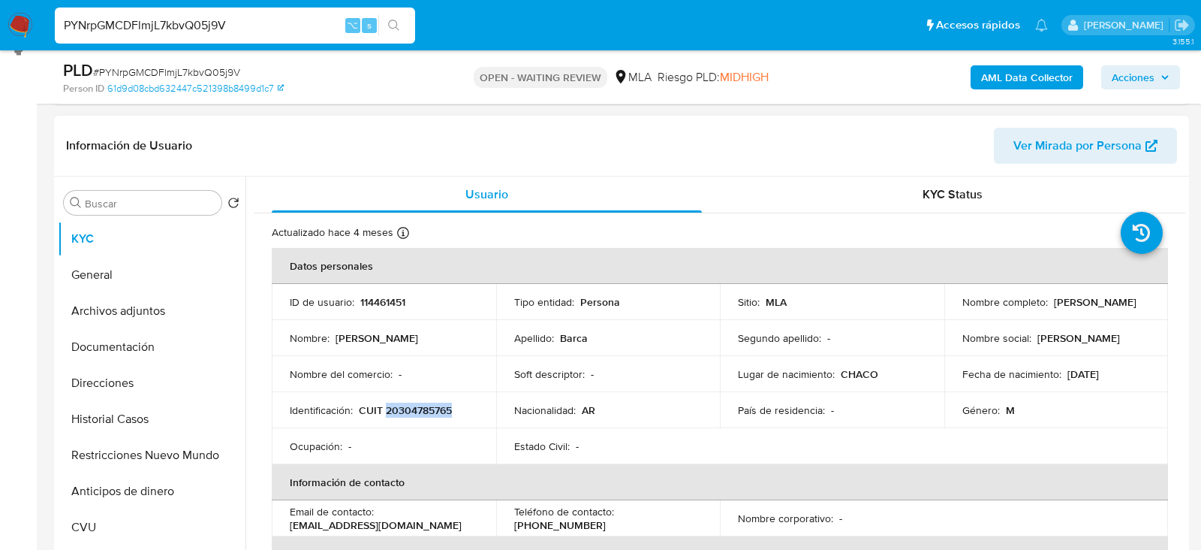
click at [396, 403] on p "CUIT 20304785765" at bounding box center [405, 410] width 93 height 14
copy p "20304785765"
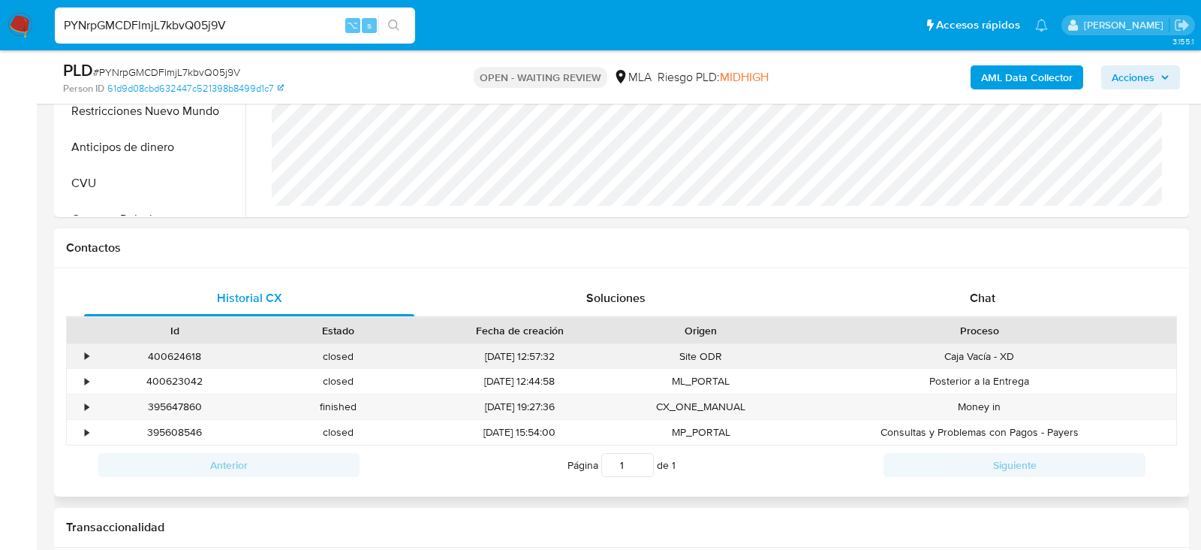
scroll to position [568, 0]
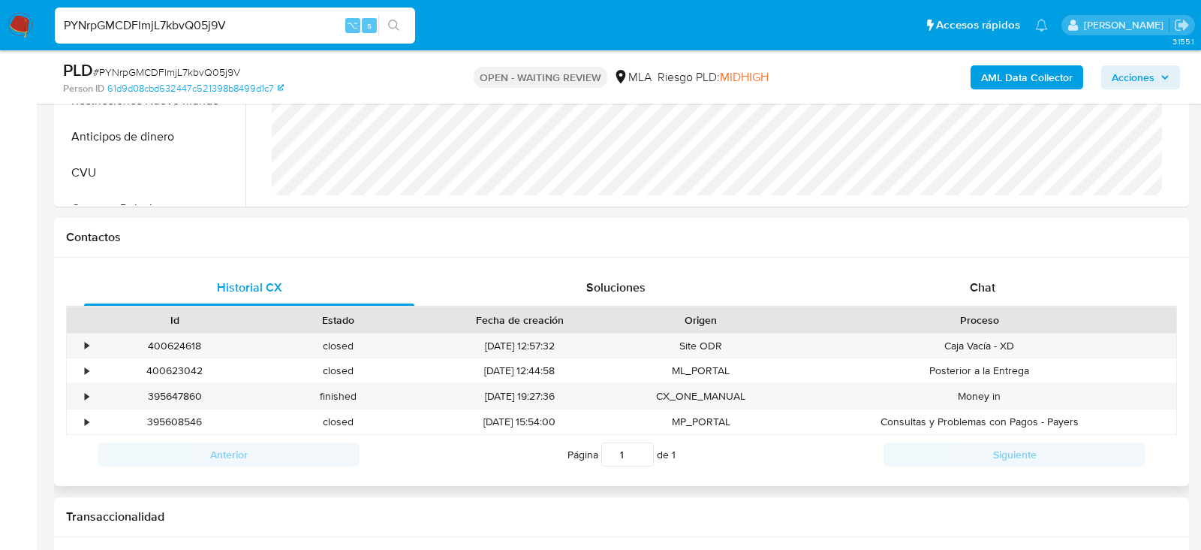
click at [983, 318] on div "Proceso" at bounding box center [980, 319] width 372 height 15
click at [975, 302] on div "Chat" at bounding box center [983, 288] width 330 height 36
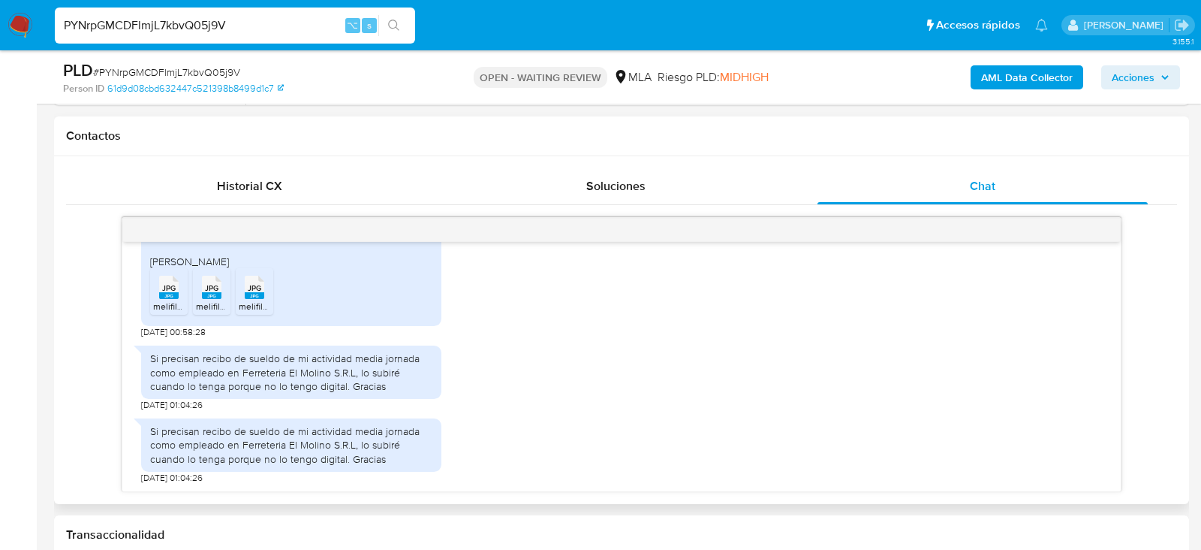
scroll to position [1042, 0]
click at [162, 71] on span "# PYNrpGMCDFlmjL7kbvQ05j9V" at bounding box center [166, 72] width 147 height 15
copy span "PYNrpGMCDFlmjL7kbvQ05j9V"
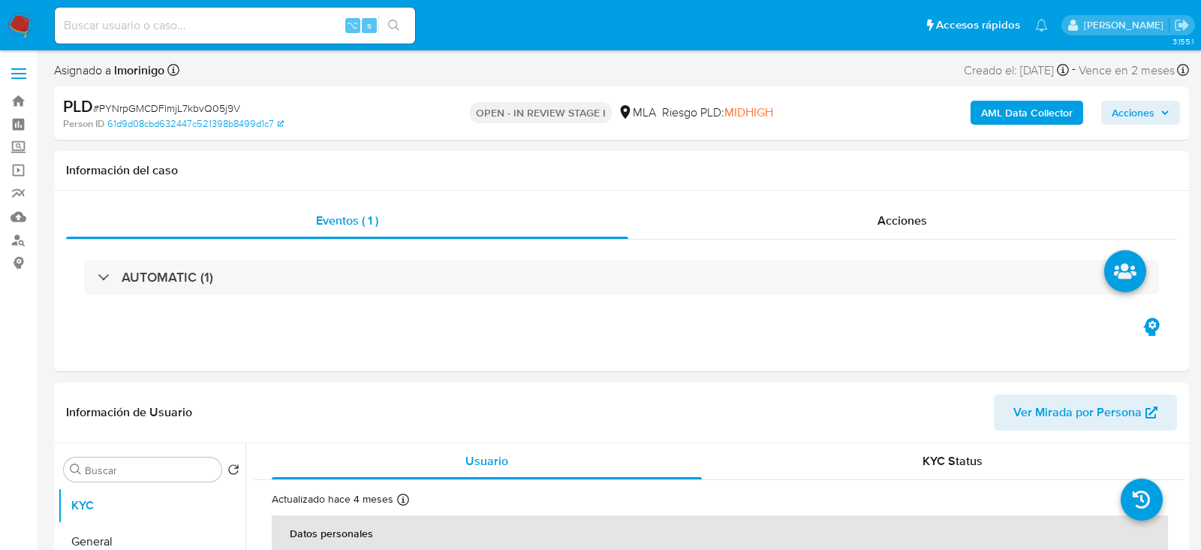
select select "10"
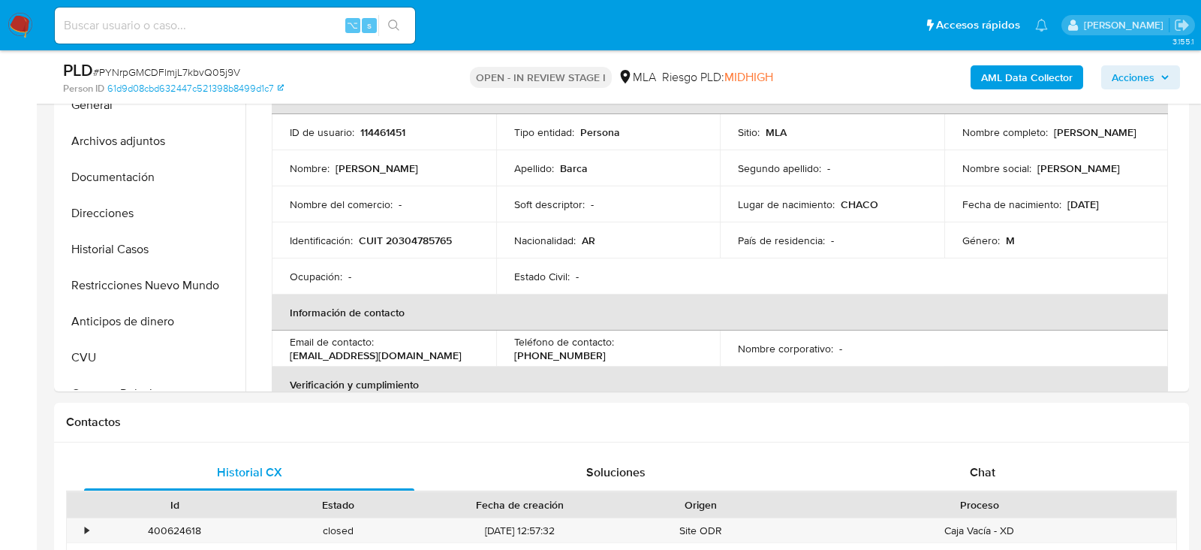
scroll to position [384, 0]
click at [985, 472] on span "Chat" at bounding box center [983, 470] width 26 height 17
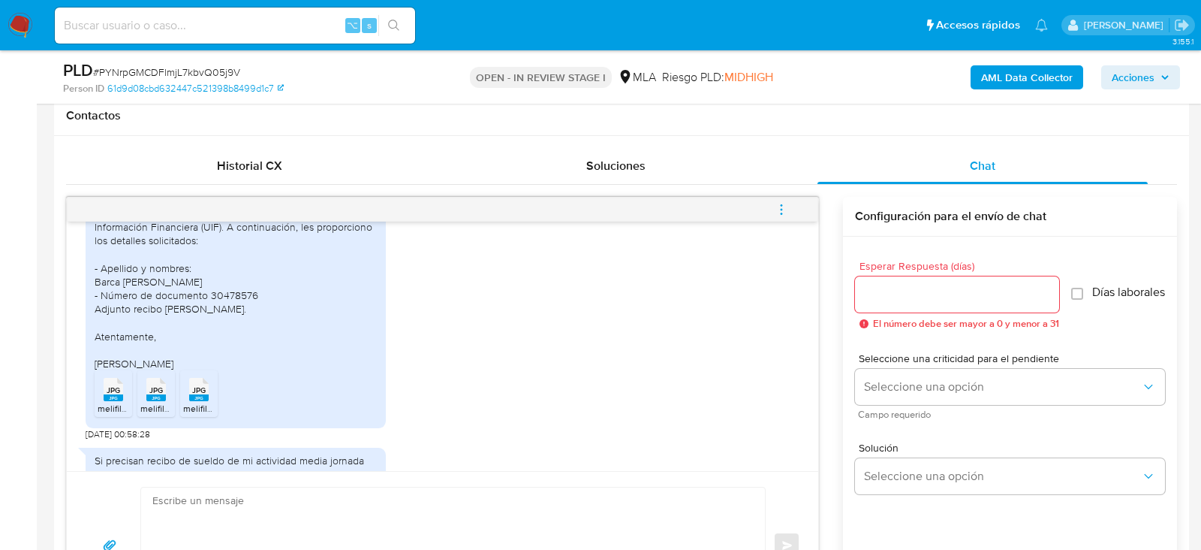
scroll to position [886, 0]
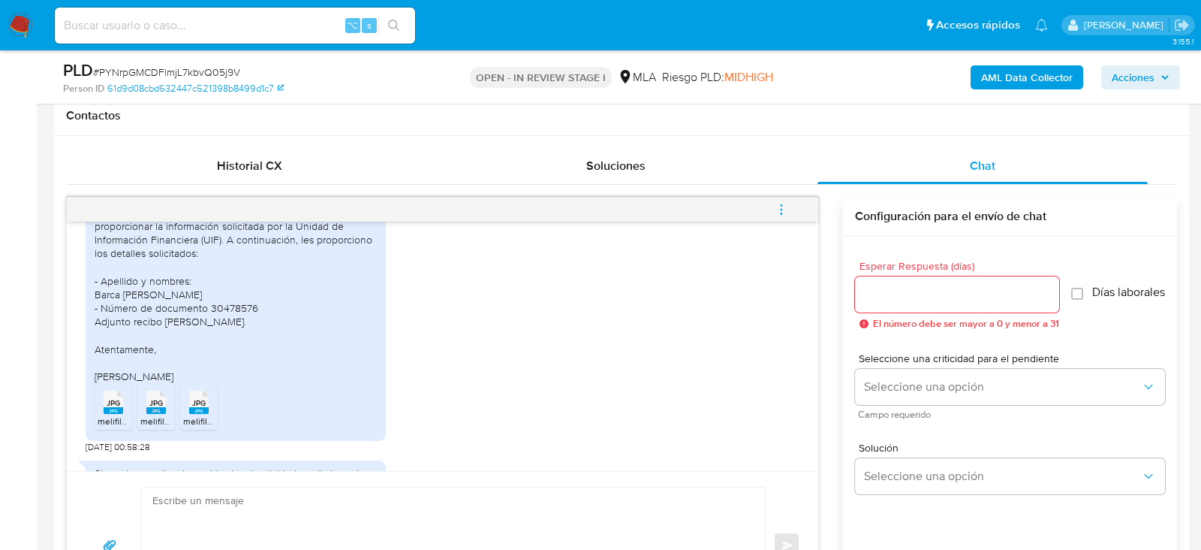
click at [123, 415] on div "JPG JPG" at bounding box center [114, 400] width 32 height 29
click at [151, 414] on rect at bounding box center [156, 410] width 20 height 7
click at [183, 415] on div "JPG JPG" at bounding box center [199, 400] width 32 height 29
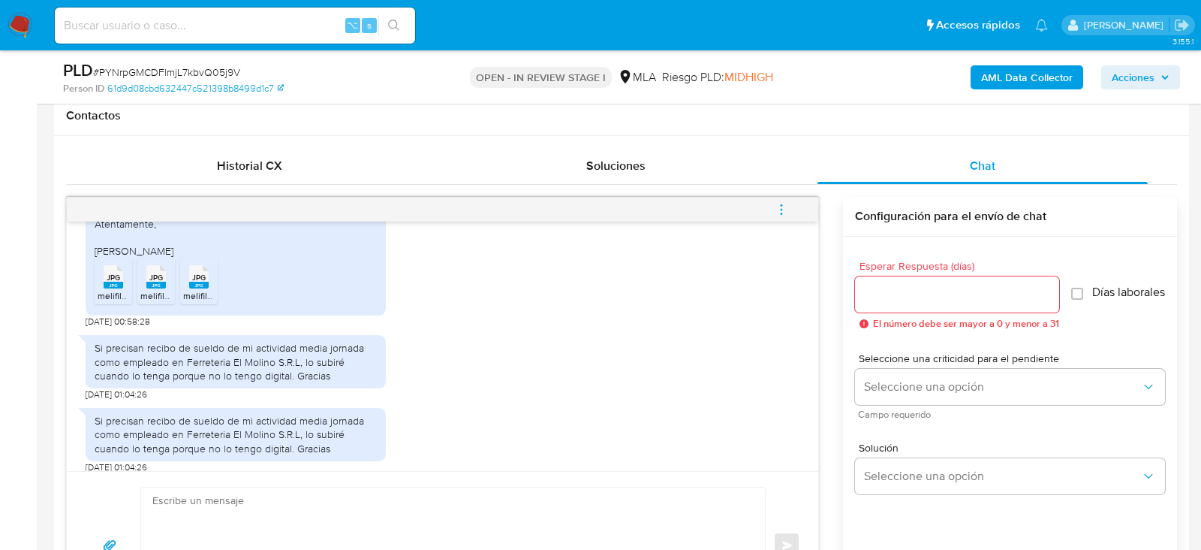
scroll to position [1048, 0]
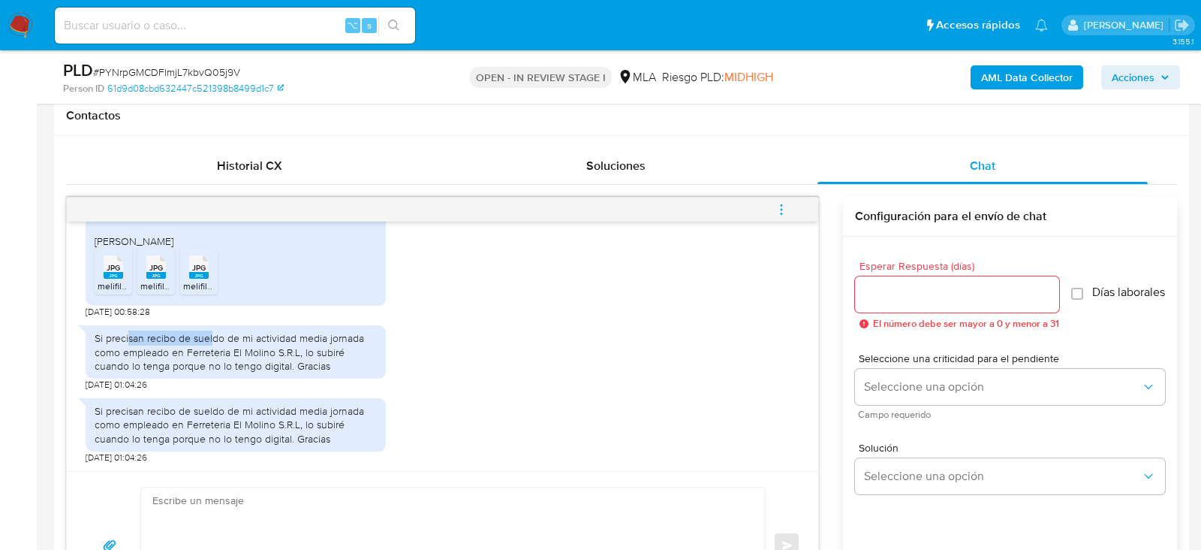
drag, startPoint x: 130, startPoint y: 337, endPoint x: 213, endPoint y: 337, distance: 83.4
click at [213, 337] on div "Si precisan recibo de sueldo de mi actividad media jornada como empleado en Fer…" at bounding box center [236, 351] width 282 height 41
click at [369, 493] on textarea at bounding box center [449, 545] width 594 height 116
paste textarea "Hola. Muchas gracias por la documentación proporcionada. No obstante, es necesa…"
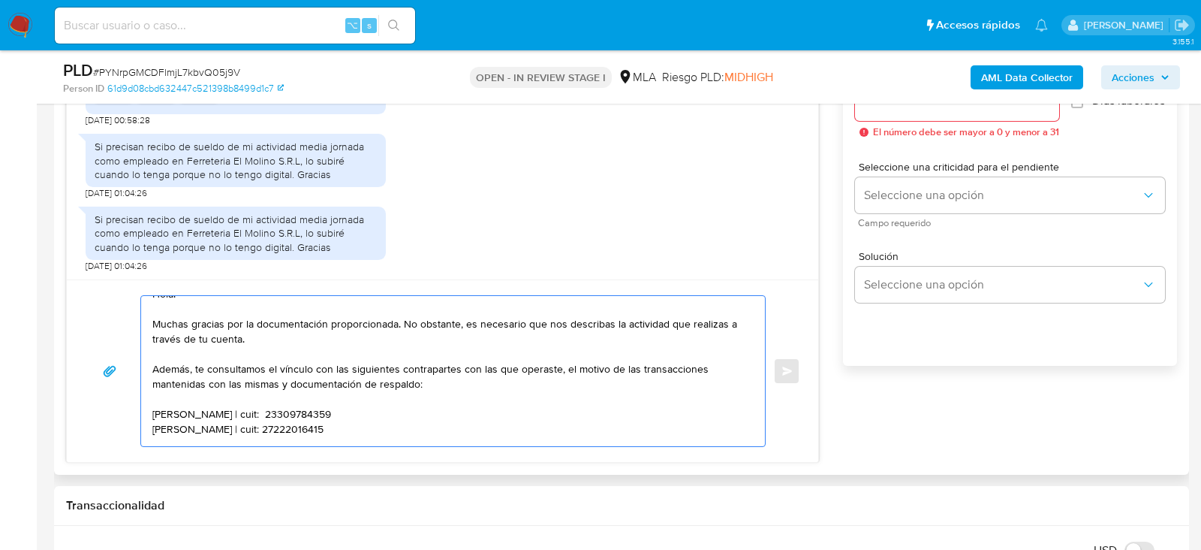
scroll to position [14, 0]
drag, startPoint x: 366, startPoint y: 421, endPoint x: 152, endPoint y: 405, distance: 214.6
click at [152, 405] on textarea "Hola. Muchas gracias por la documentación proporcionada. No obstante, es necesa…" at bounding box center [449, 371] width 594 height 150
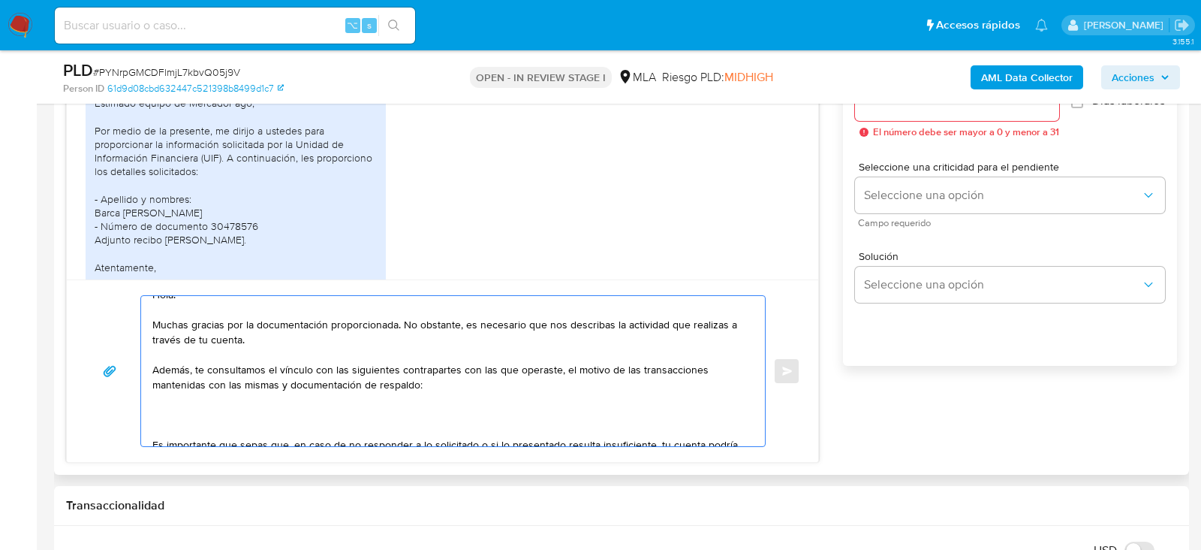
scroll to position [1048, 0]
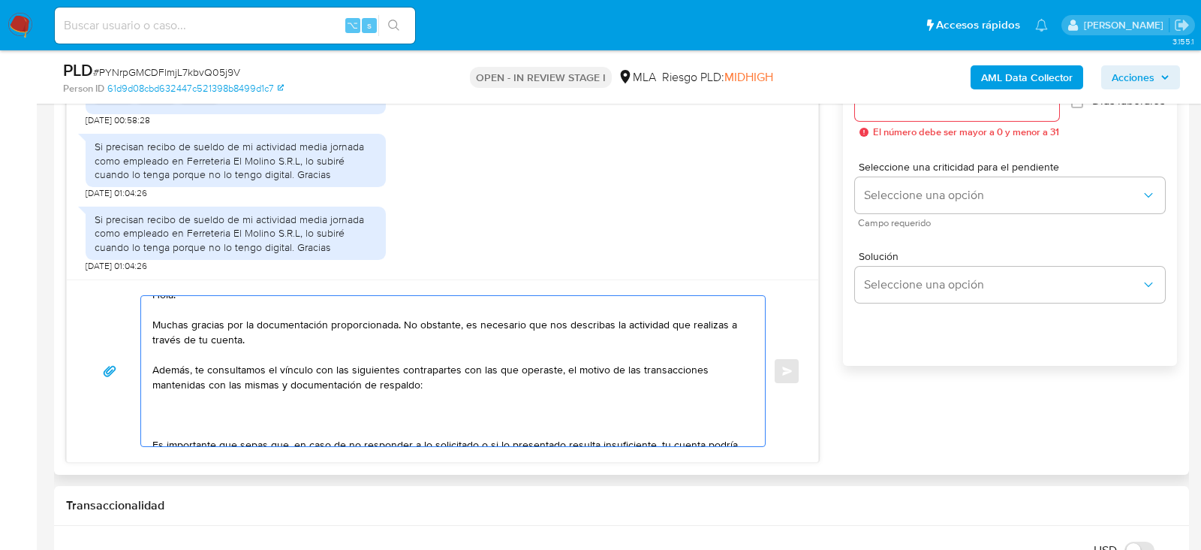
paste textarea "Ernesto Osvaldo Martin"
paste textarea "20400341525"
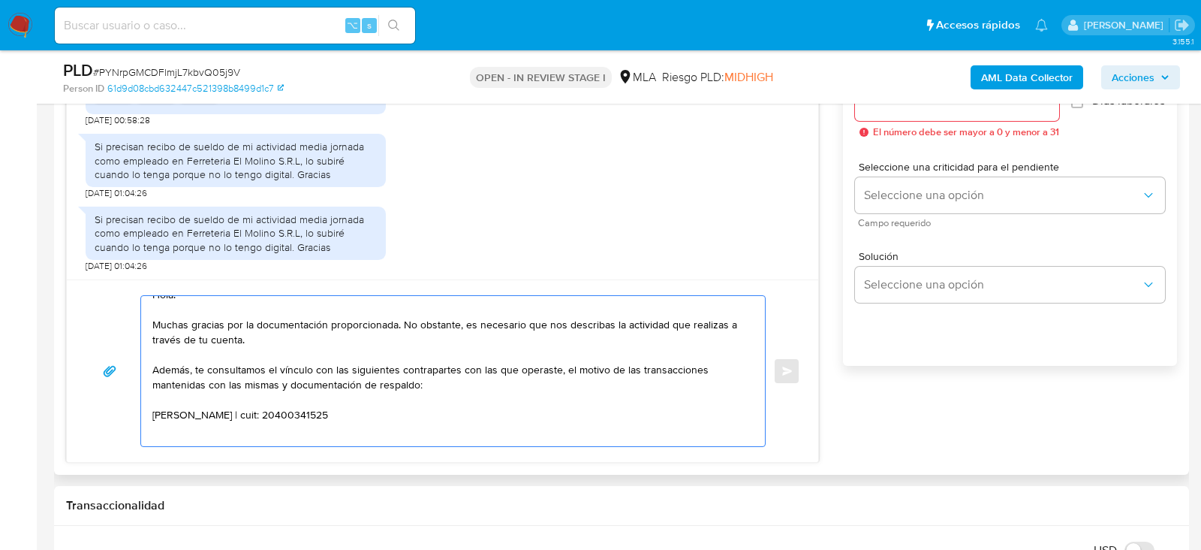
paste textarea "Jimena Magali Rodas Barca"
paste textarea "27405014853"
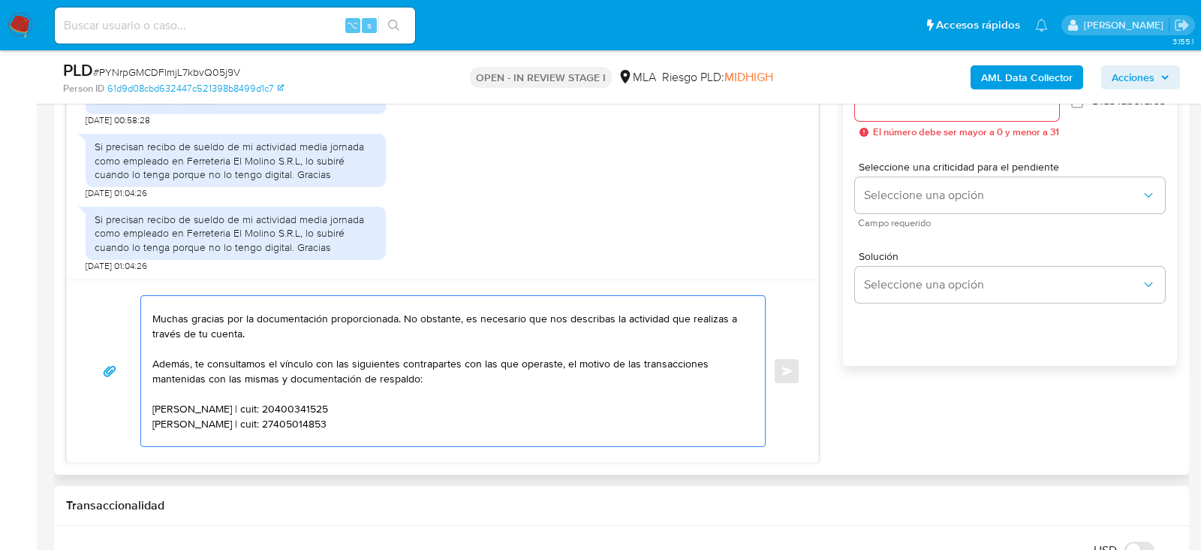
paste textarea "Santiago Ruben Cattalini Garces"
paste textarea "20365649929"
type textarea "Hola. Muchas gracias por la documentación proporcionada. No obstante, es necesa…"
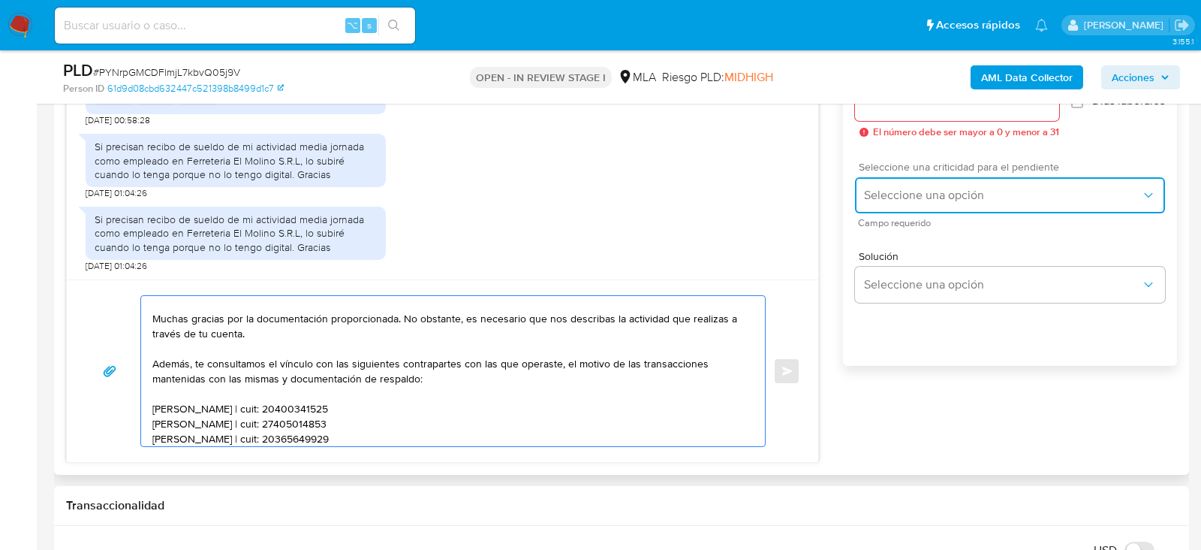
click at [909, 203] on span "Seleccione una opción" at bounding box center [1002, 195] width 277 height 15
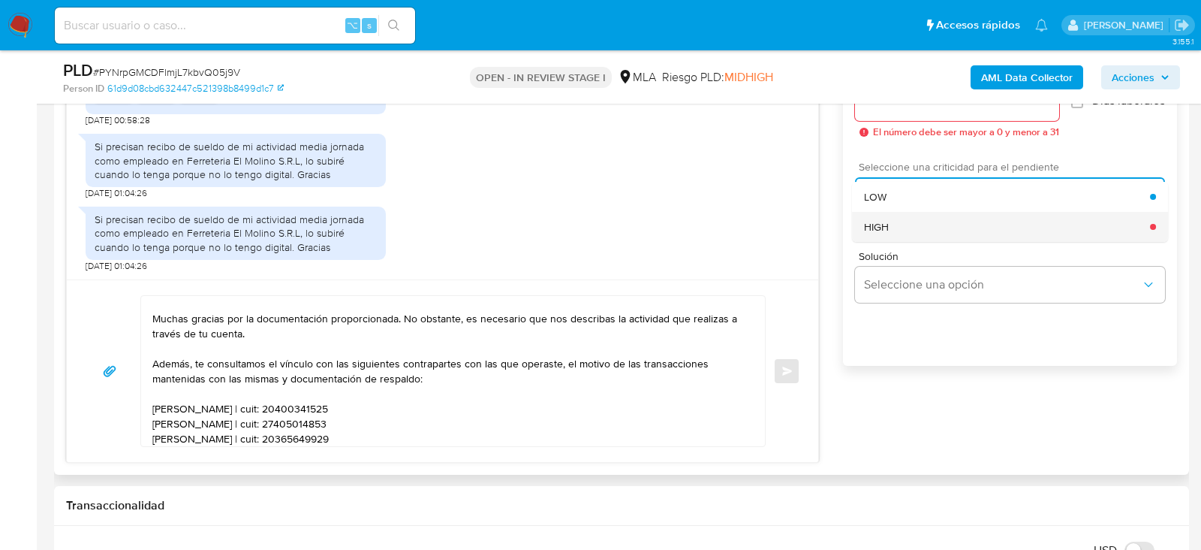
click at [885, 234] on span "HIGH" at bounding box center [876, 227] width 25 height 14
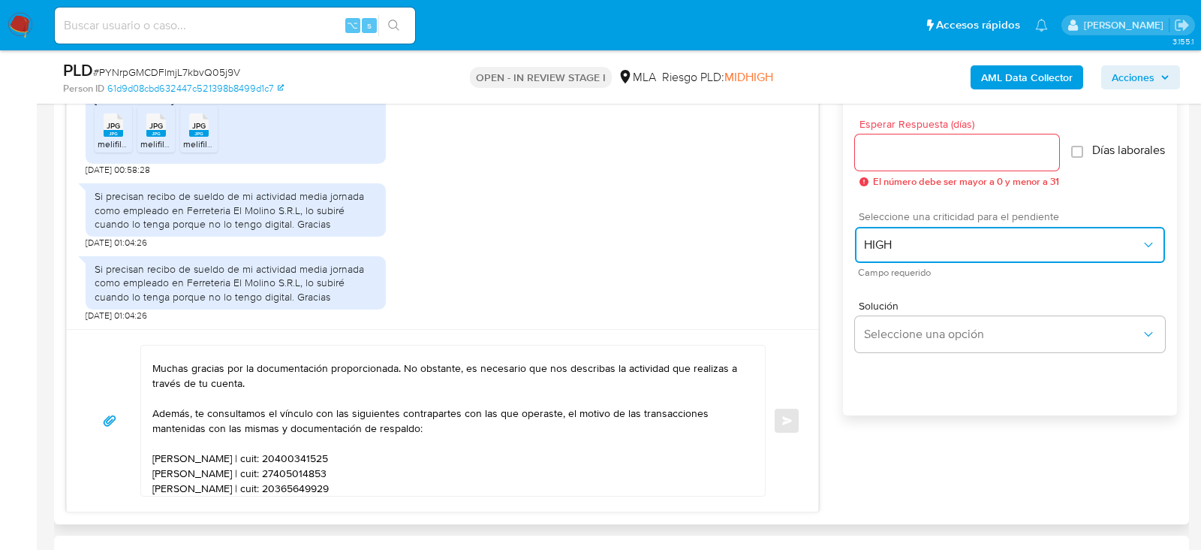
scroll to position [830, 0]
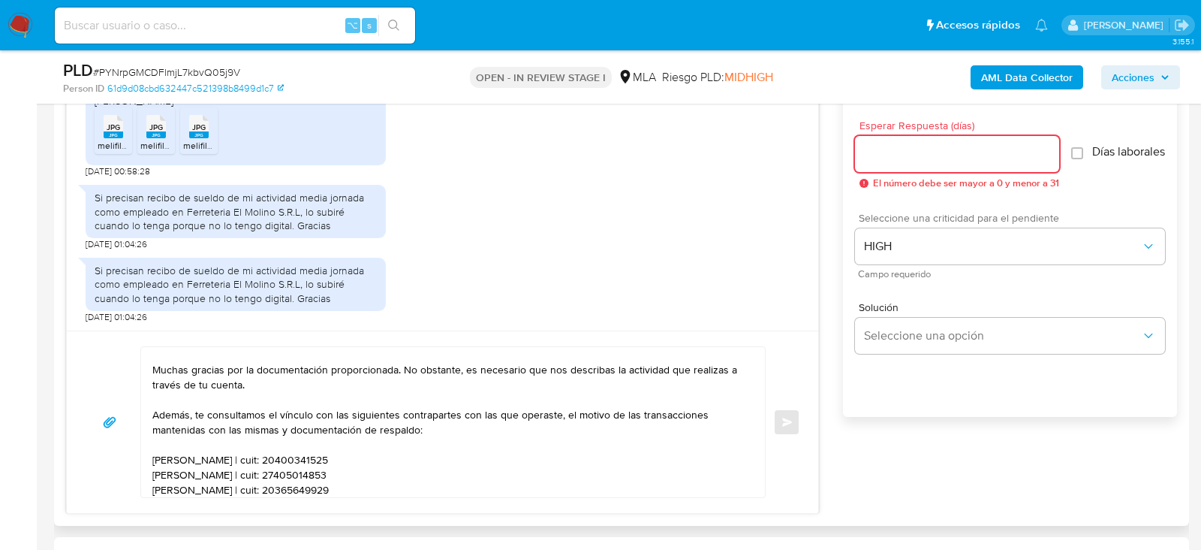
click at [885, 158] on input "Esperar Respuesta (días)" at bounding box center [957, 154] width 204 height 20
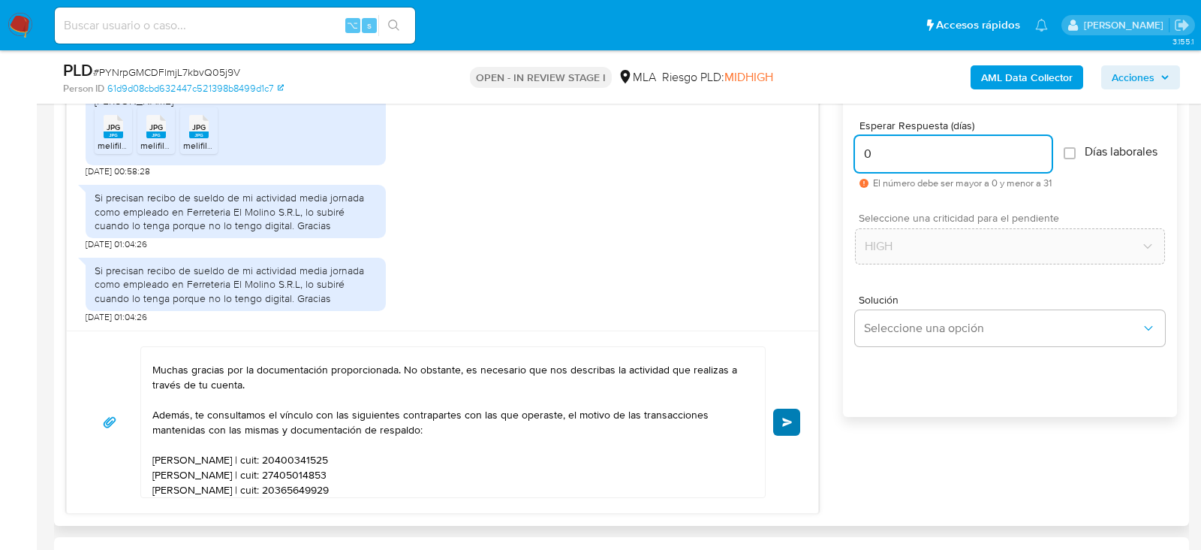
type input "0"
click at [784, 423] on span "Enviar" at bounding box center [787, 422] width 11 height 9
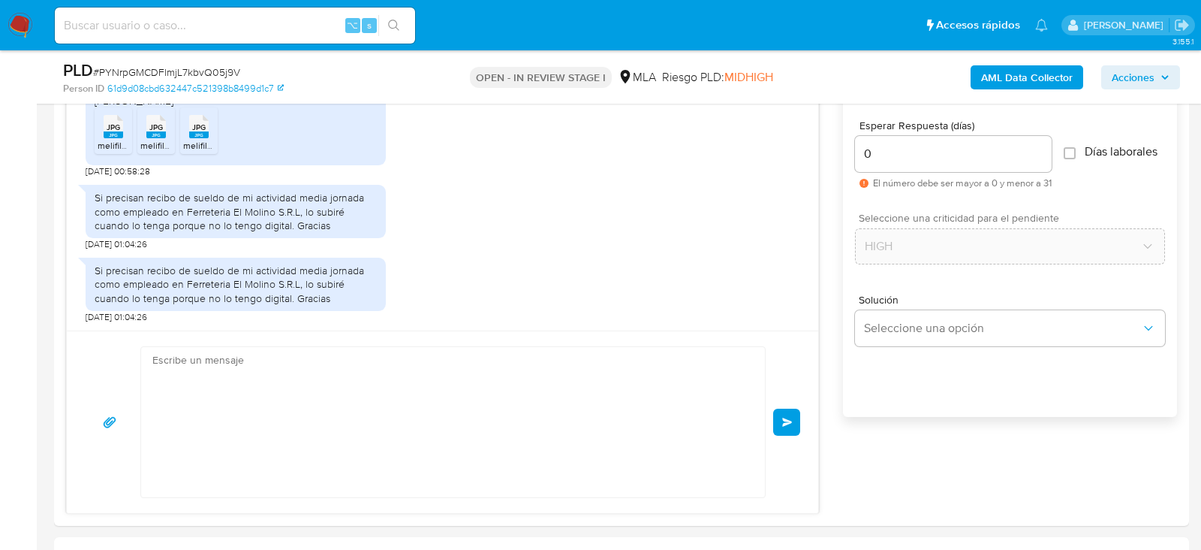
scroll to position [1447, 0]
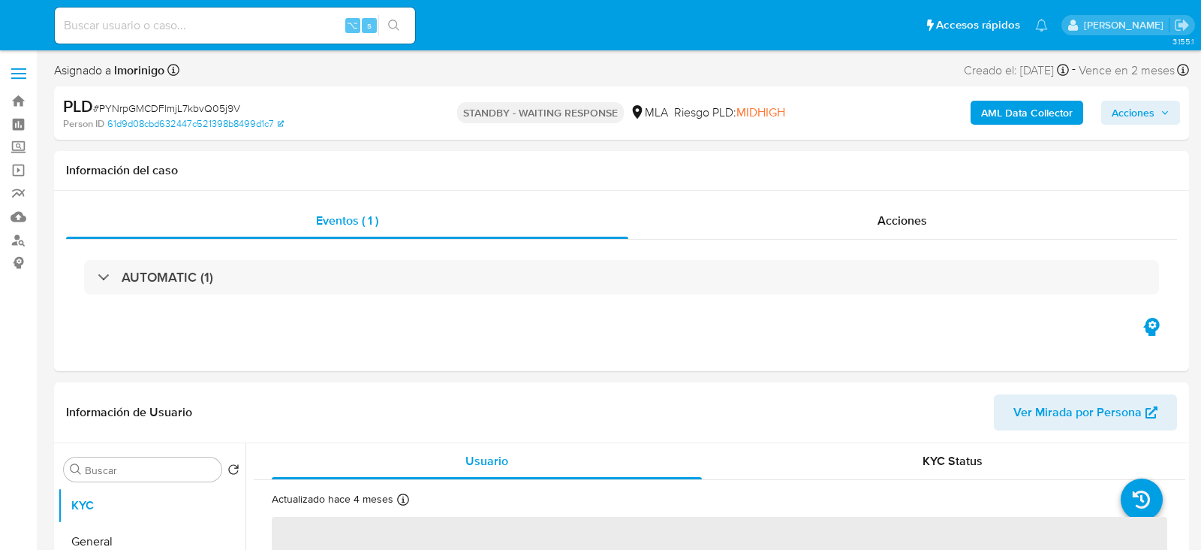
select select "10"
click at [182, 26] on input at bounding box center [235, 26] width 360 height 20
paste input "a7Kyl6jICJ0u2N3EP2WgMMlW"
type input "a7Kyl6jICJ0u2N3EP2WgMMlW"
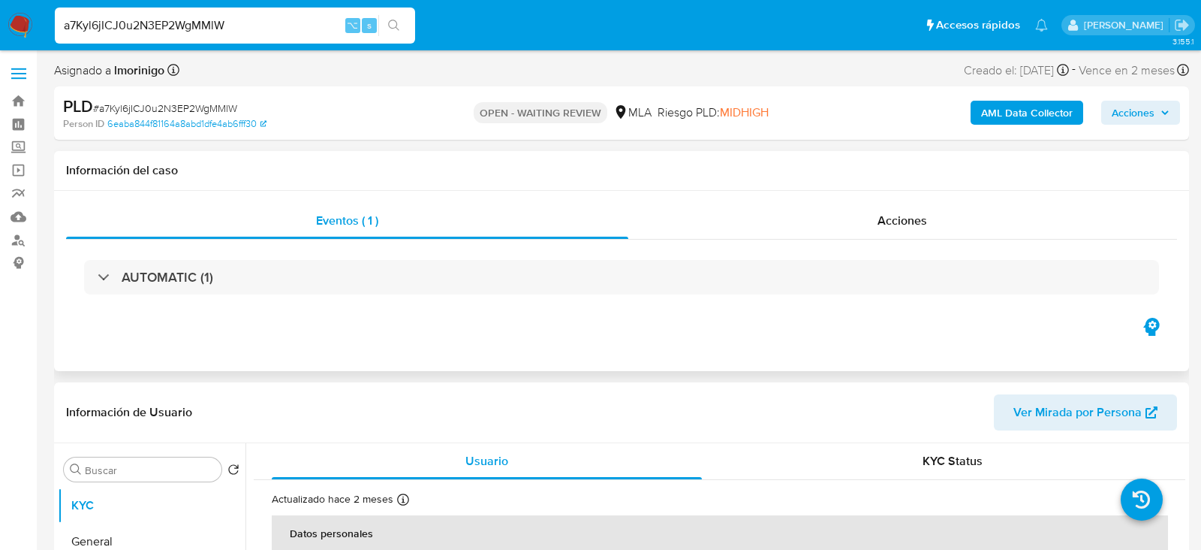
select select "10"
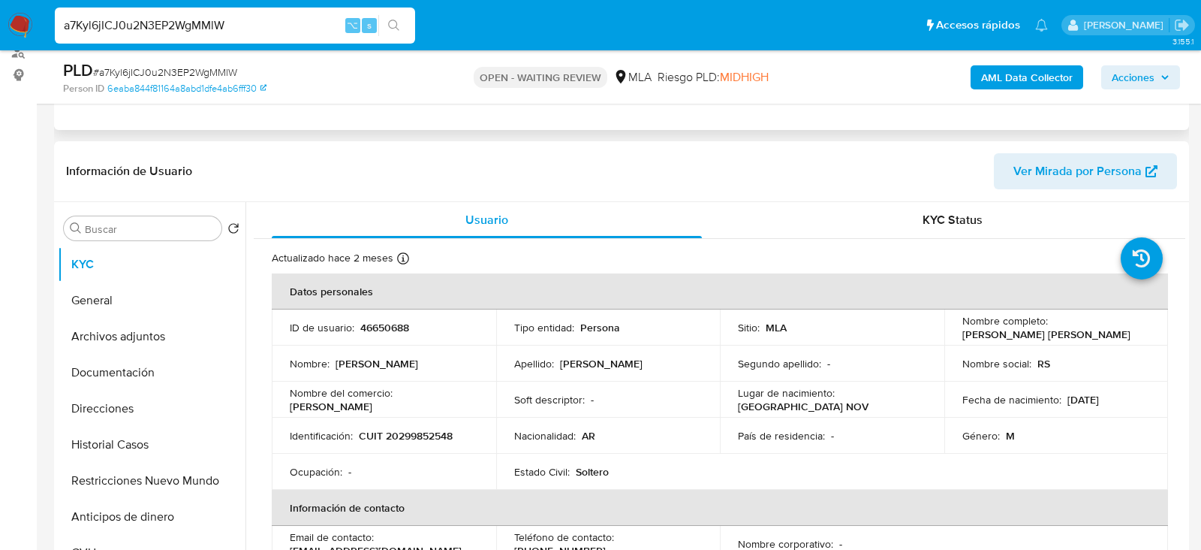
scroll to position [323, 0]
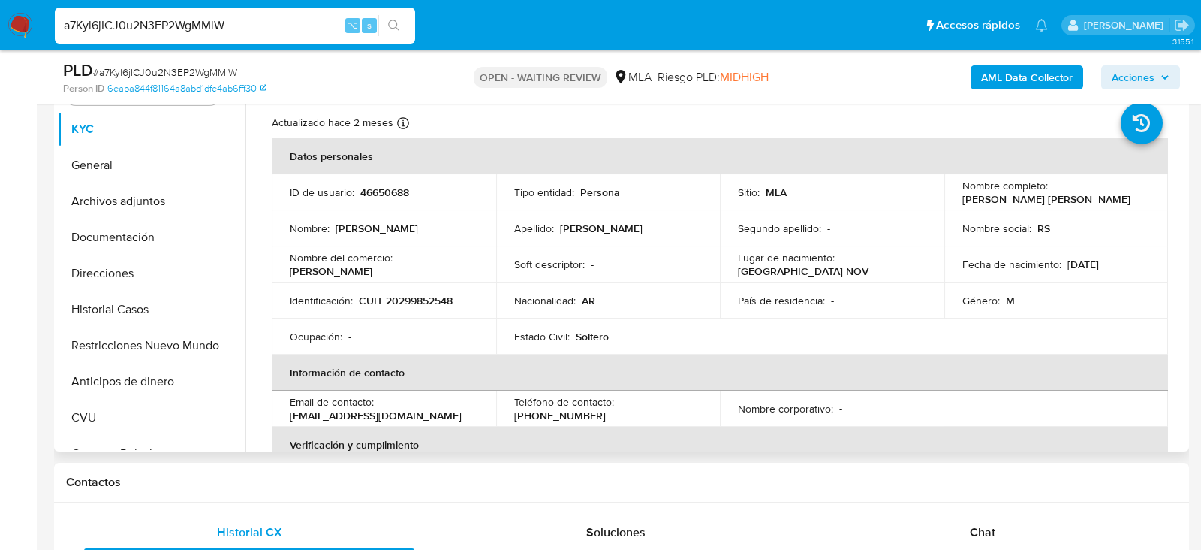
click at [390, 188] on p "46650688" at bounding box center [384, 192] width 49 height 14
copy p "46650688"
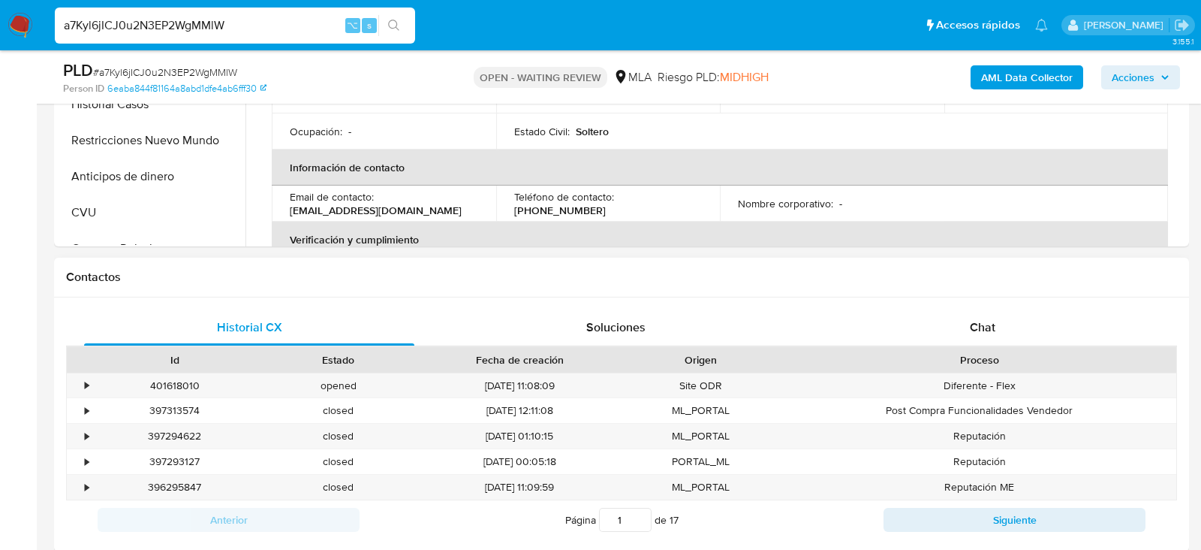
scroll to position [614, 0]
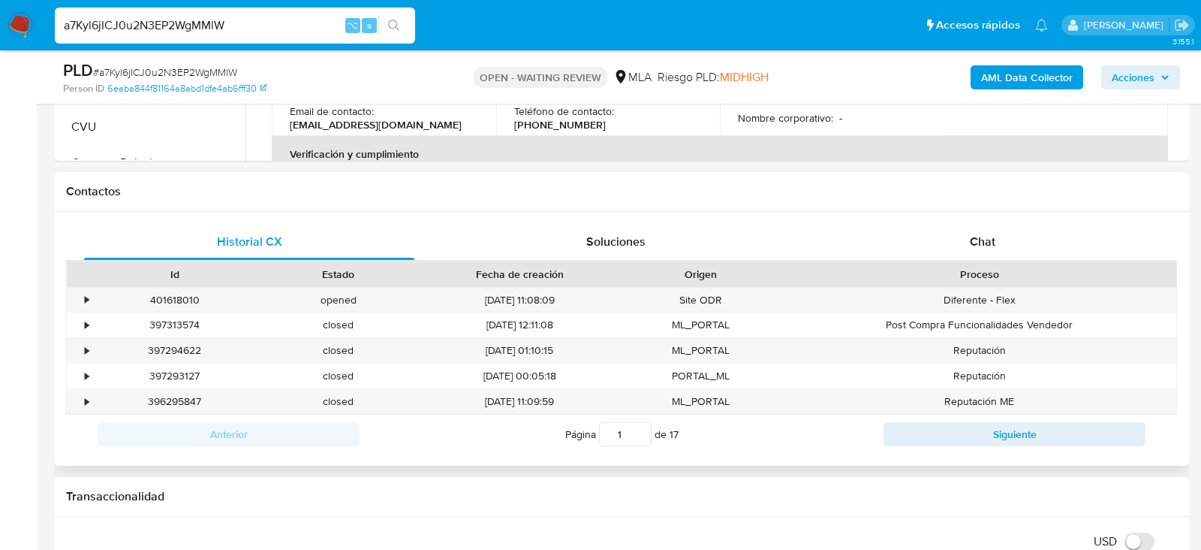
click at [1054, 207] on div "Contactos" at bounding box center [621, 192] width 1135 height 40
click at [1048, 219] on div "Historial CX Soluciones Chat Id Estado Fecha de creación Origen Proceso • 40161…" at bounding box center [621, 339] width 1135 height 254
click at [1042, 225] on div "Chat" at bounding box center [983, 242] width 330 height 36
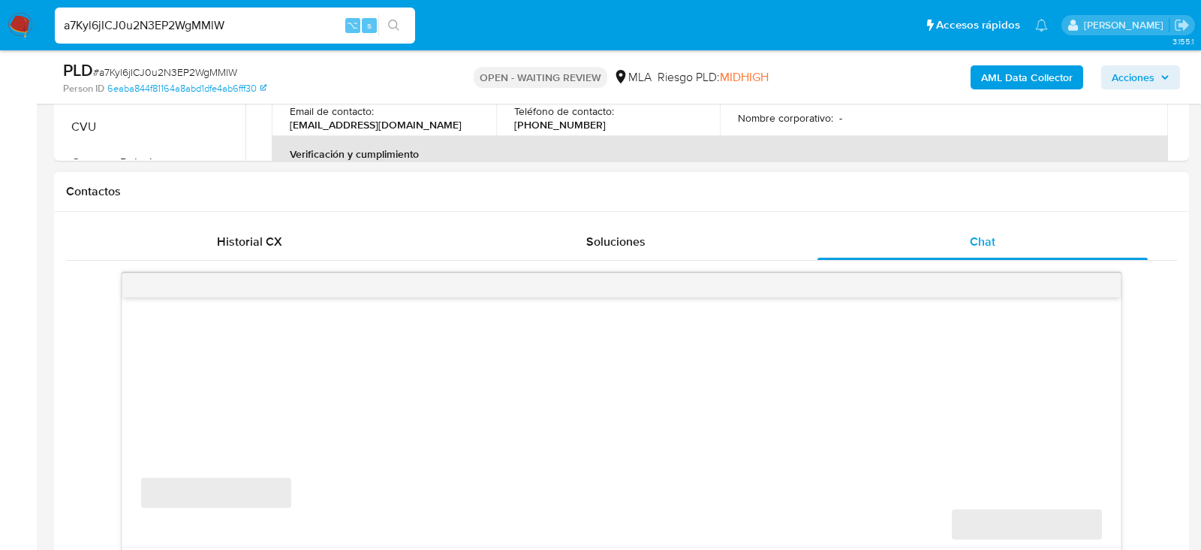
click at [680, 184] on h1 "Contactos" at bounding box center [621, 191] width 1111 height 15
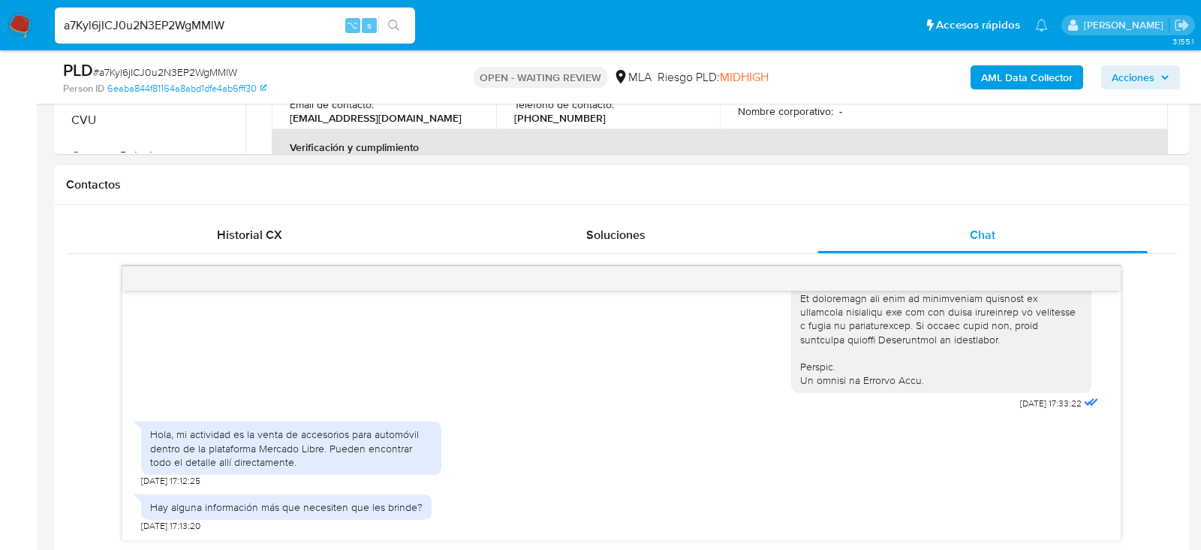
scroll to position [629, 0]
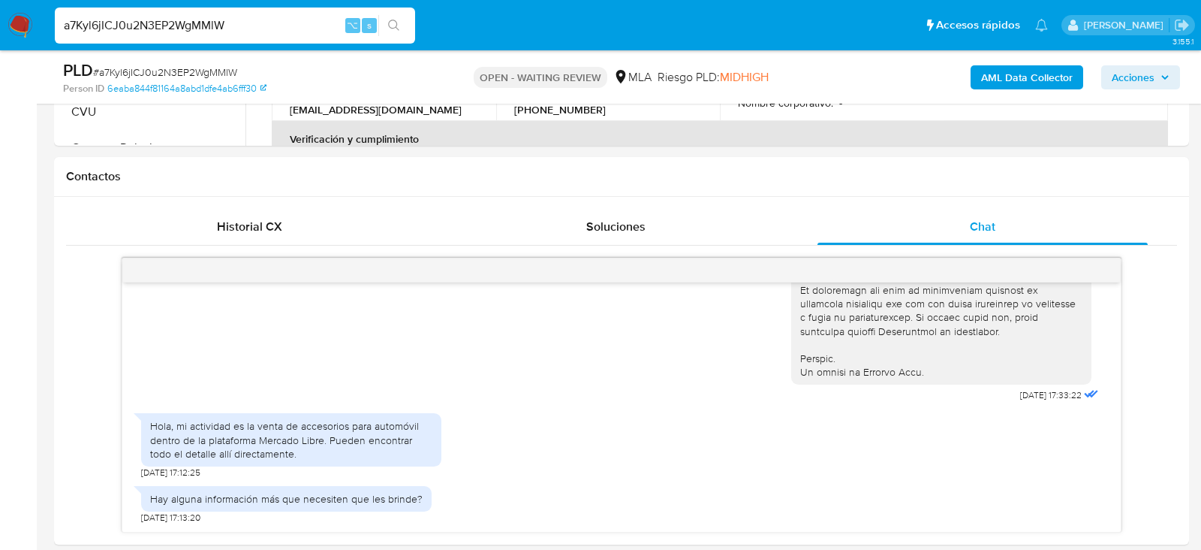
click at [219, 64] on div "PLD # a7Kyl6jICJ0u2N3EP2WgMMlW" at bounding box center [246, 70] width 367 height 23
click at [220, 68] on span "# a7Kyl6jICJ0u2N3EP2WgMMlW" at bounding box center [165, 72] width 144 height 15
copy span "a7Kyl6jICJ0u2N3EP2WgMMlW"
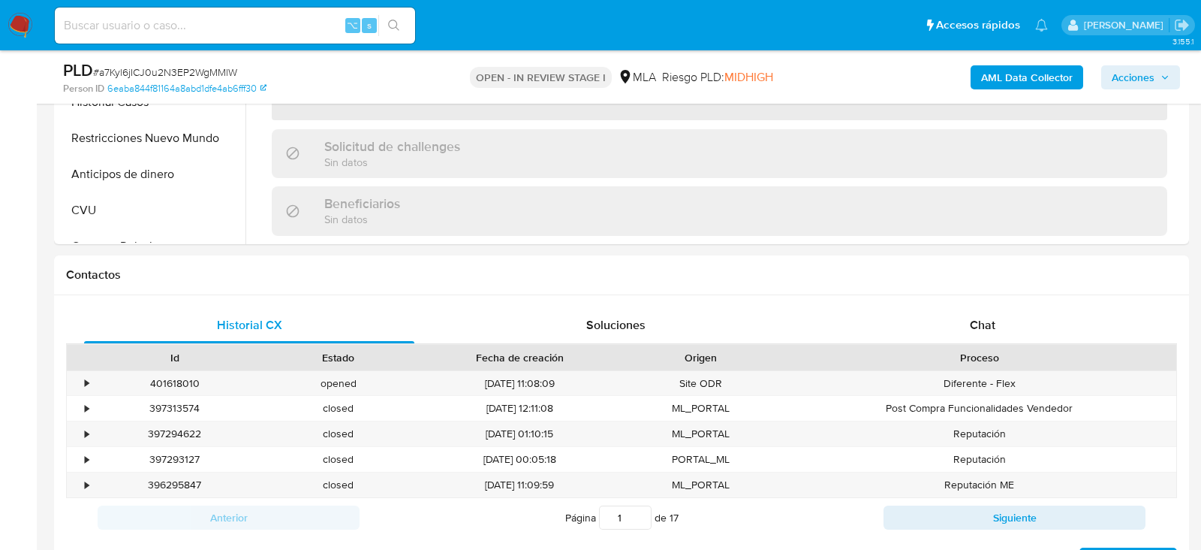
scroll to position [704, 0]
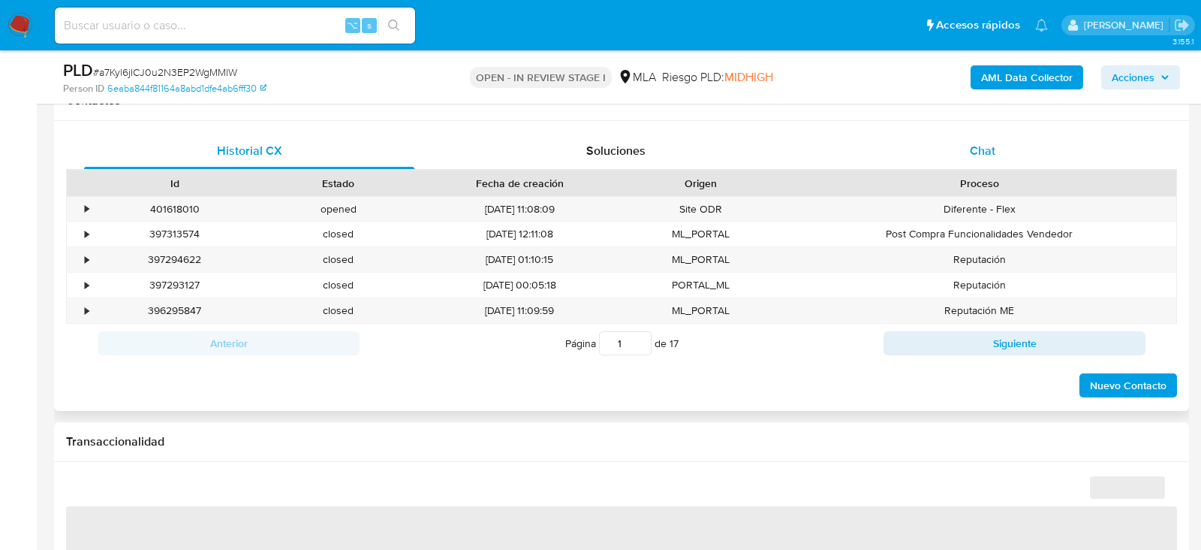
click at [969, 156] on div "Chat" at bounding box center [983, 151] width 330 height 36
select select "10"
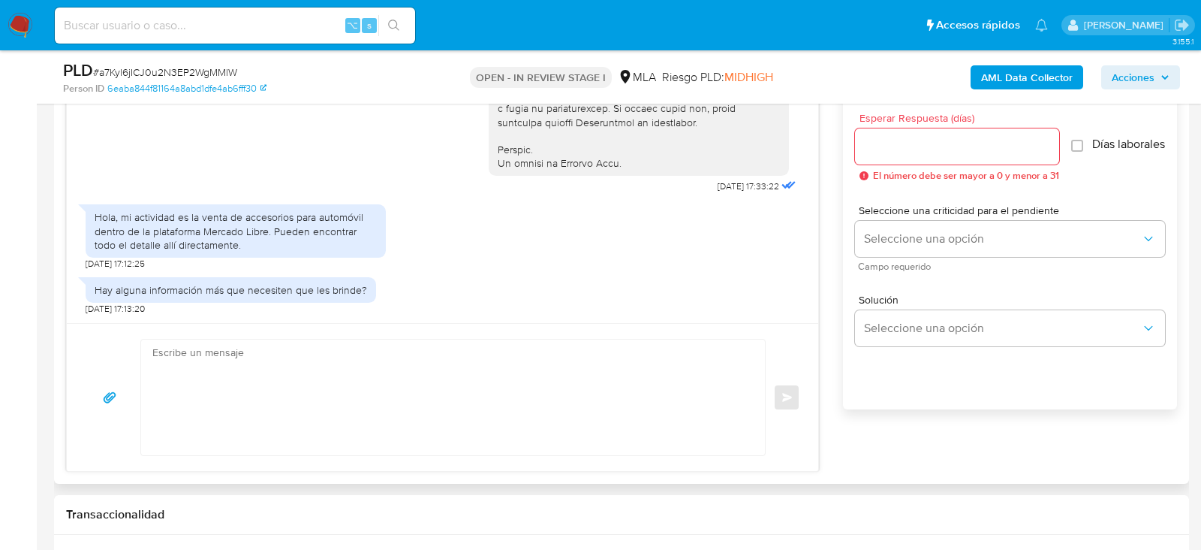
scroll to position [841, 0]
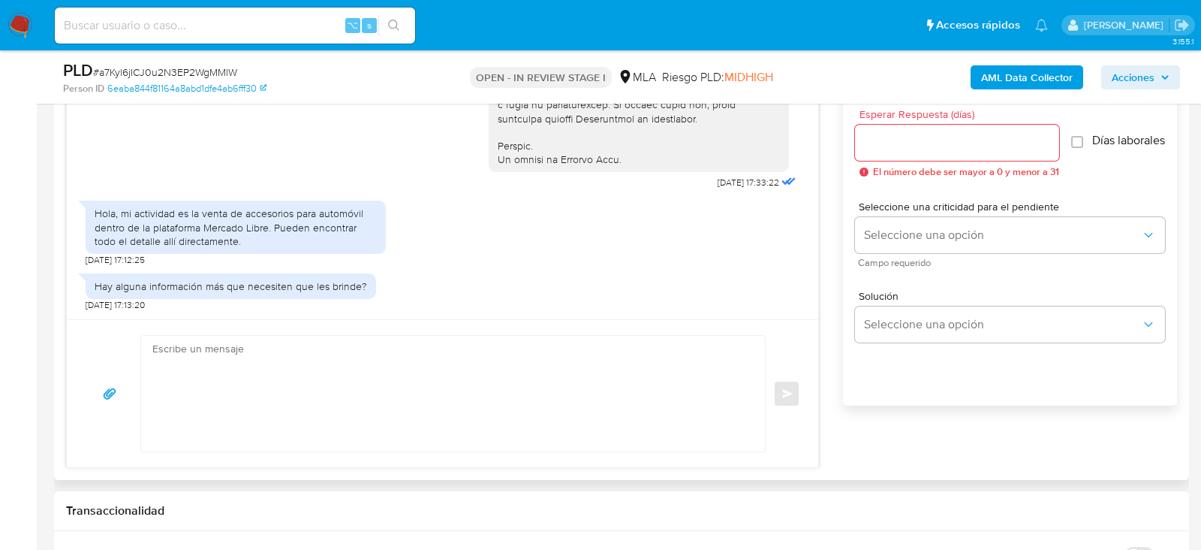
click at [442, 424] on textarea at bounding box center [449, 394] width 594 height 116
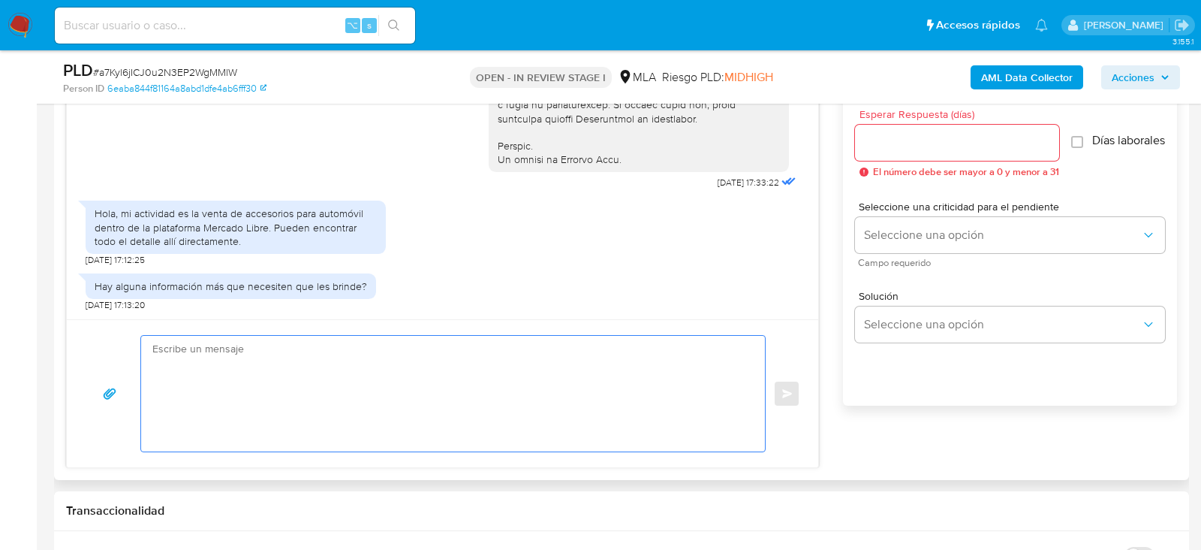
paste textarea "Lore , Ip dolorsi am con adipiscinge seddoeiusmo te in utlabo et Dolorem Aliq, …"
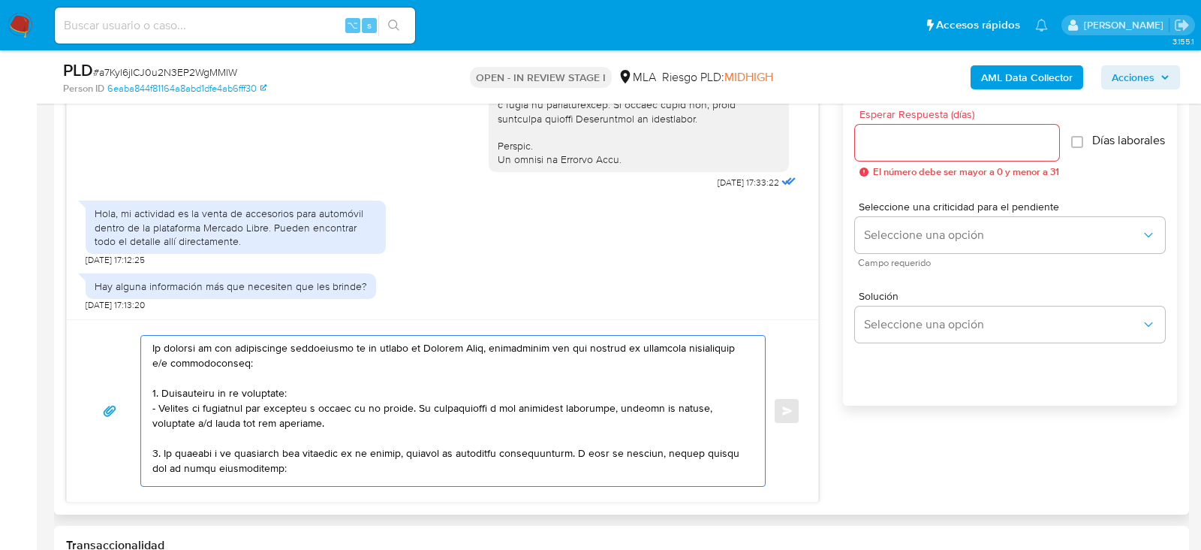
scroll to position [35, 0]
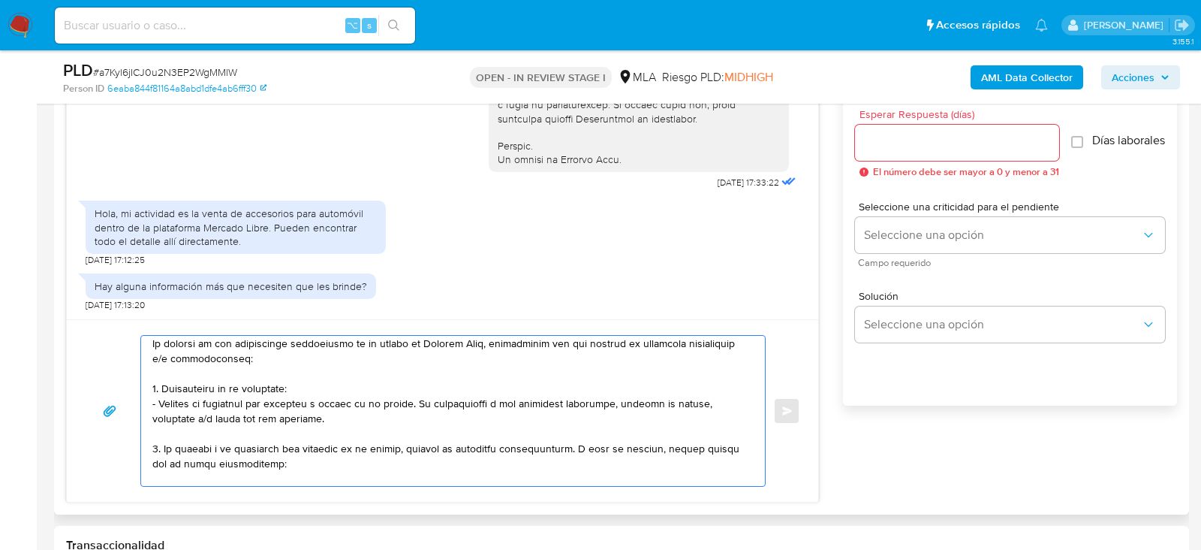
drag, startPoint x: 161, startPoint y: 384, endPoint x: 159, endPoint y: 442, distance: 57.8
click at [159, 442] on textarea at bounding box center [449, 411] width 594 height 150
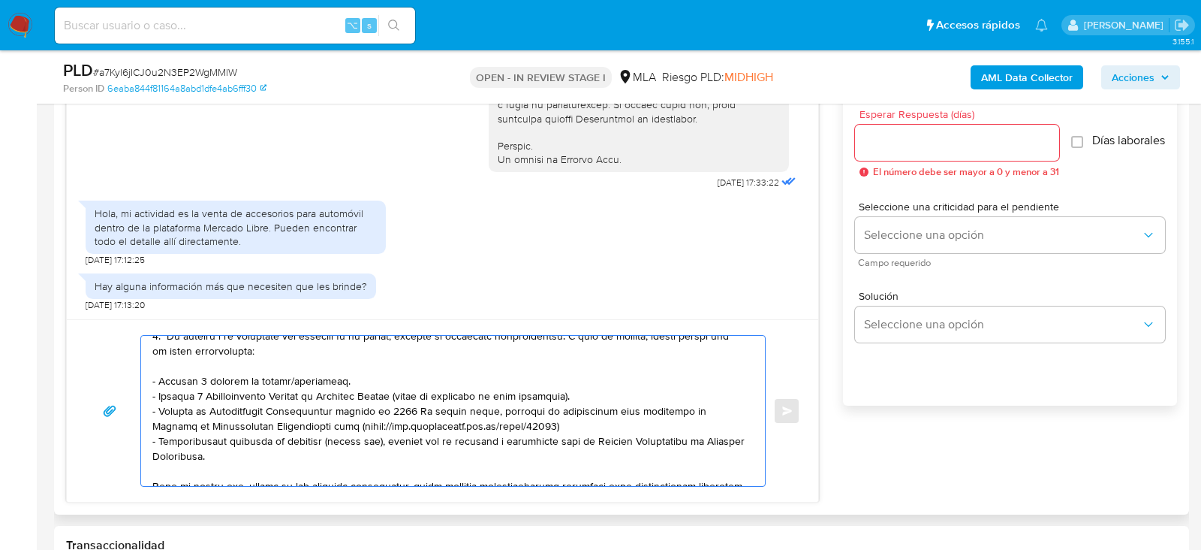
scroll to position [89, 0]
click at [219, 378] on textarea at bounding box center [449, 411] width 594 height 150
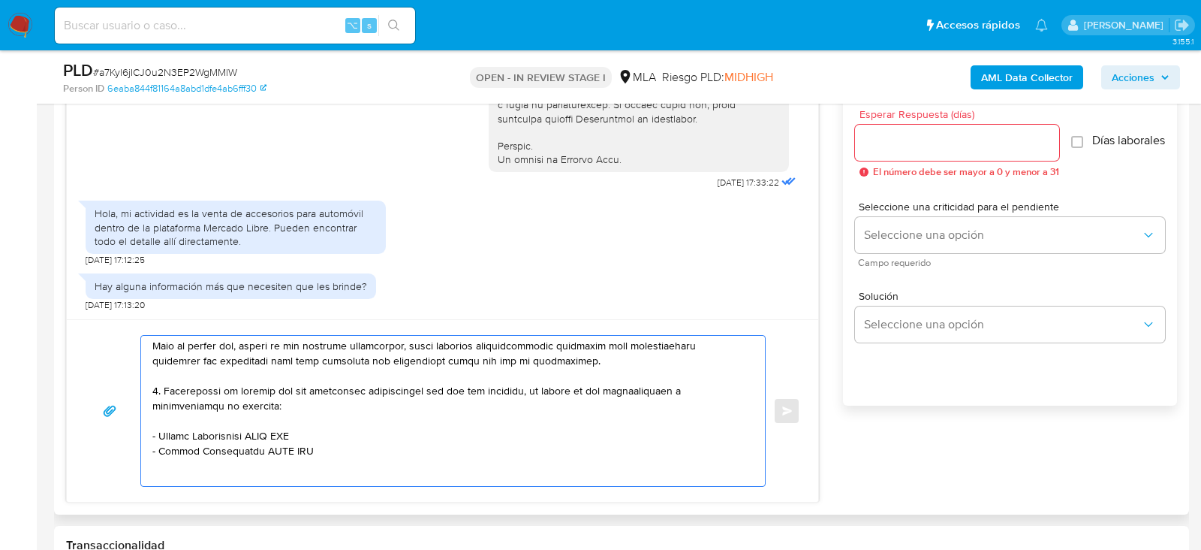
scroll to position [249, 0]
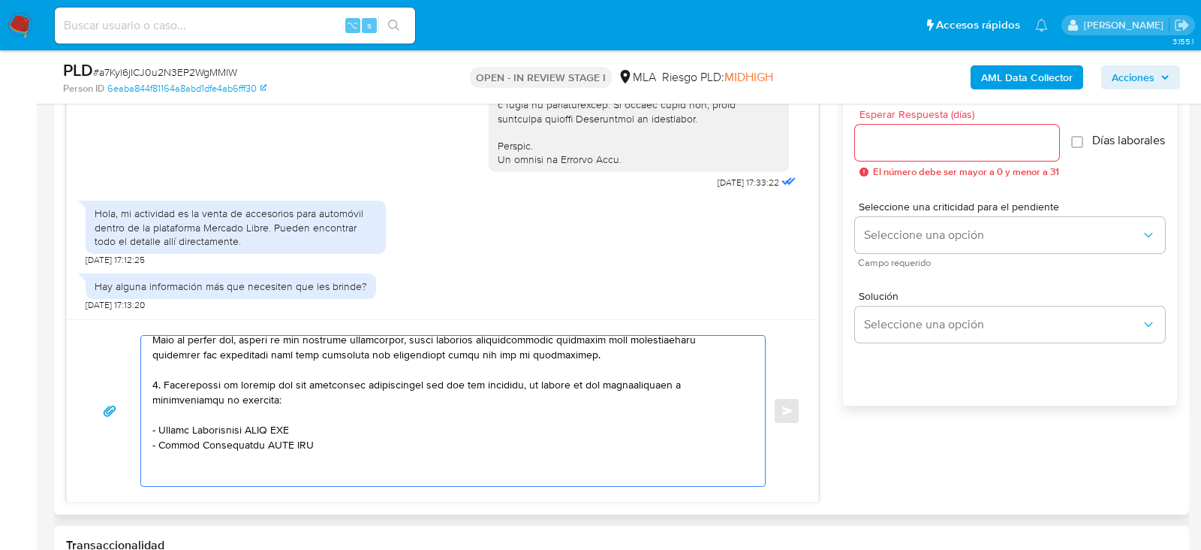
click at [154, 375] on textarea at bounding box center [449, 411] width 594 height 150
drag, startPoint x: 326, startPoint y: 441, endPoint x: 148, endPoint y: 428, distance: 178.4
click at [148, 428] on div at bounding box center [449, 411] width 617 height 150
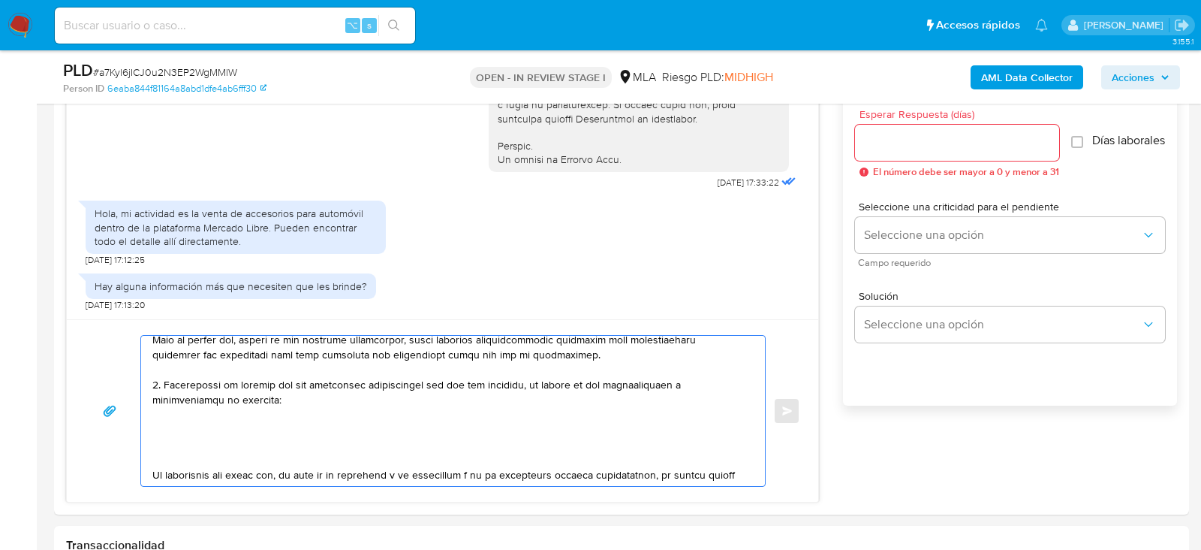
paste textarea "Claudio Javier Albala"
paste textarea "20219236035"
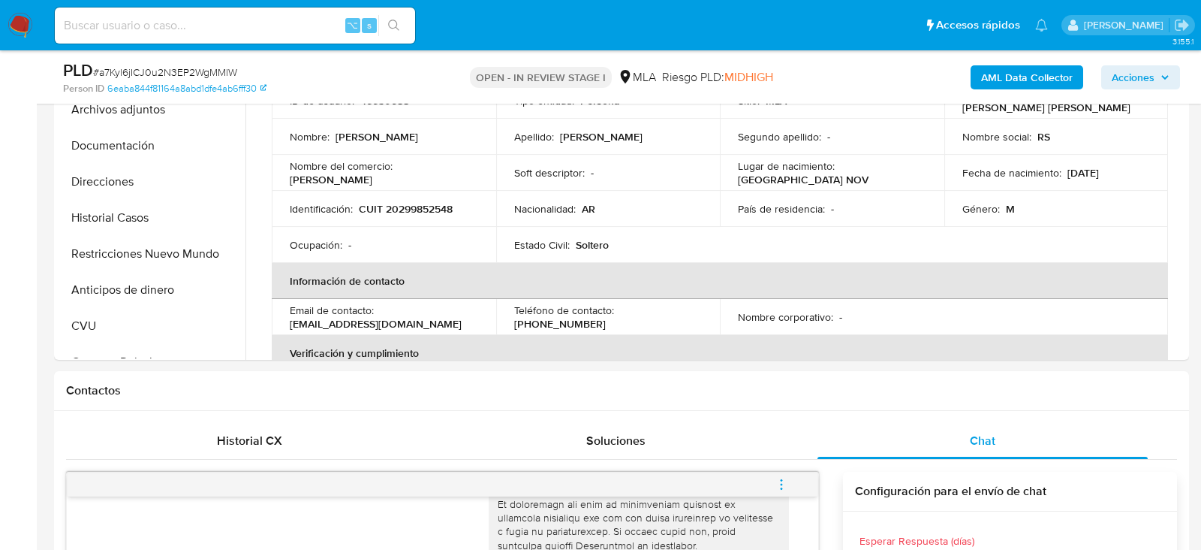
scroll to position [369, 0]
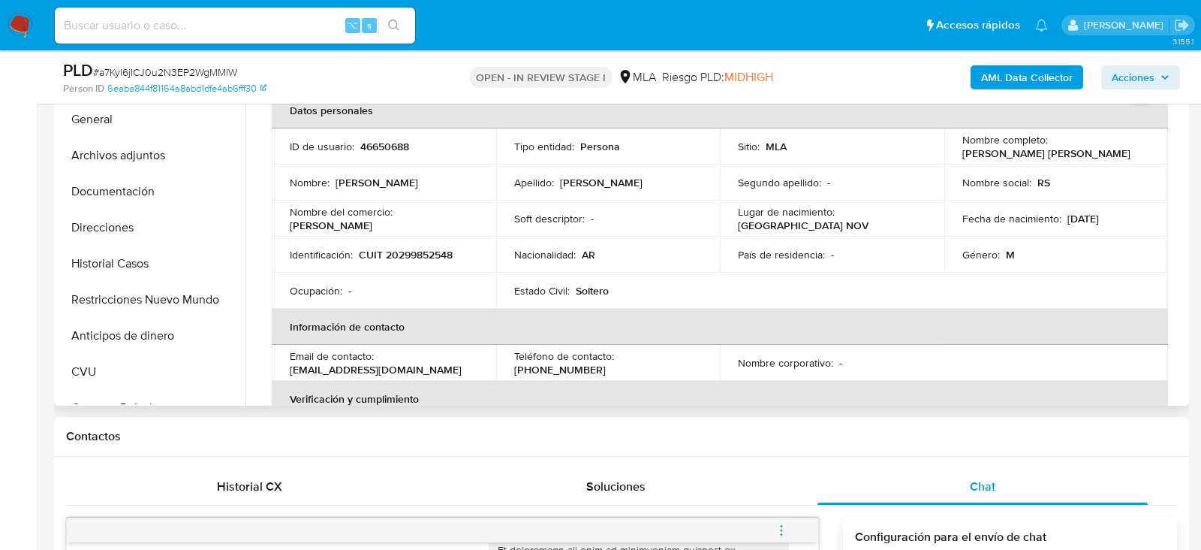
click at [424, 246] on td "Identificación : CUIT 20299852548" at bounding box center [384, 255] width 225 height 36
click at [424, 251] on p "CUIT 20299852548" at bounding box center [406, 255] width 94 height 14
copy p "20299852548"
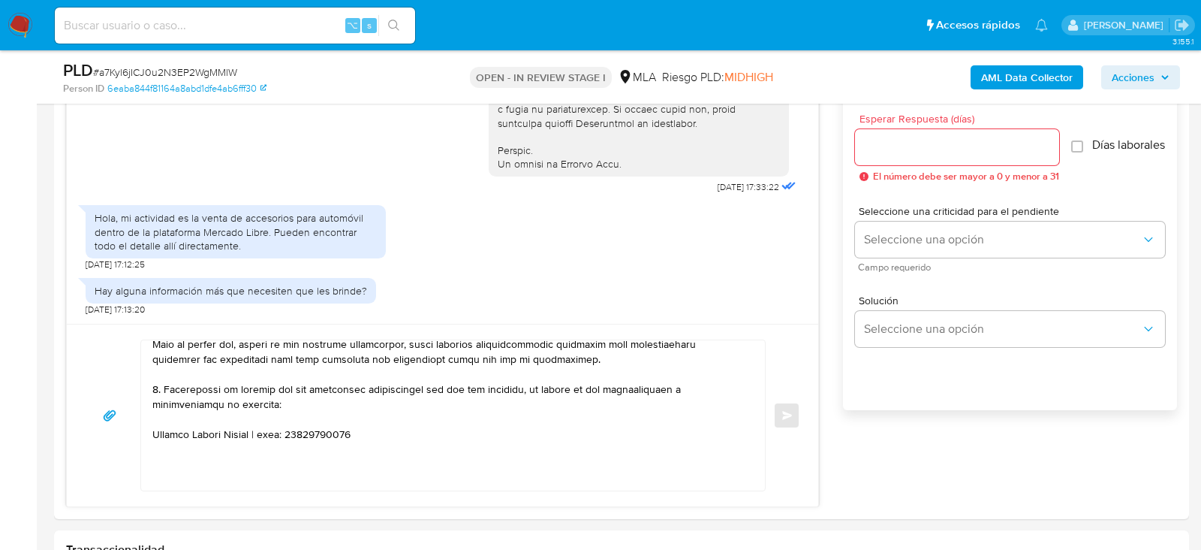
scroll to position [840, 0]
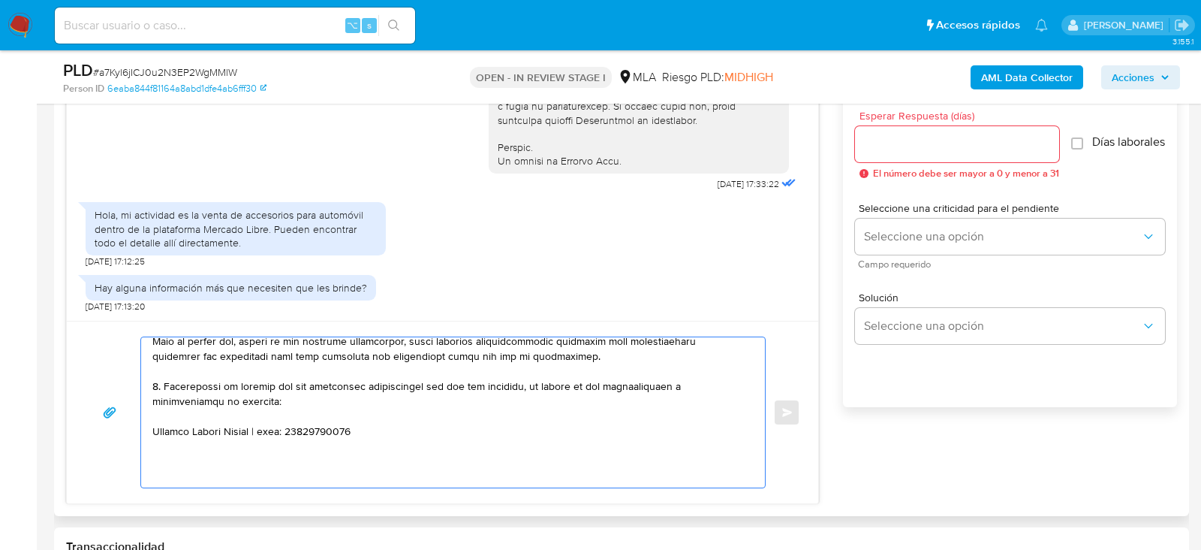
click at [414, 437] on textarea at bounding box center [449, 412] width 594 height 150
paste textarea "20422486942 name: Albala Tomas Nicolas || alias: 27943210050 Valeriana Franco O…"
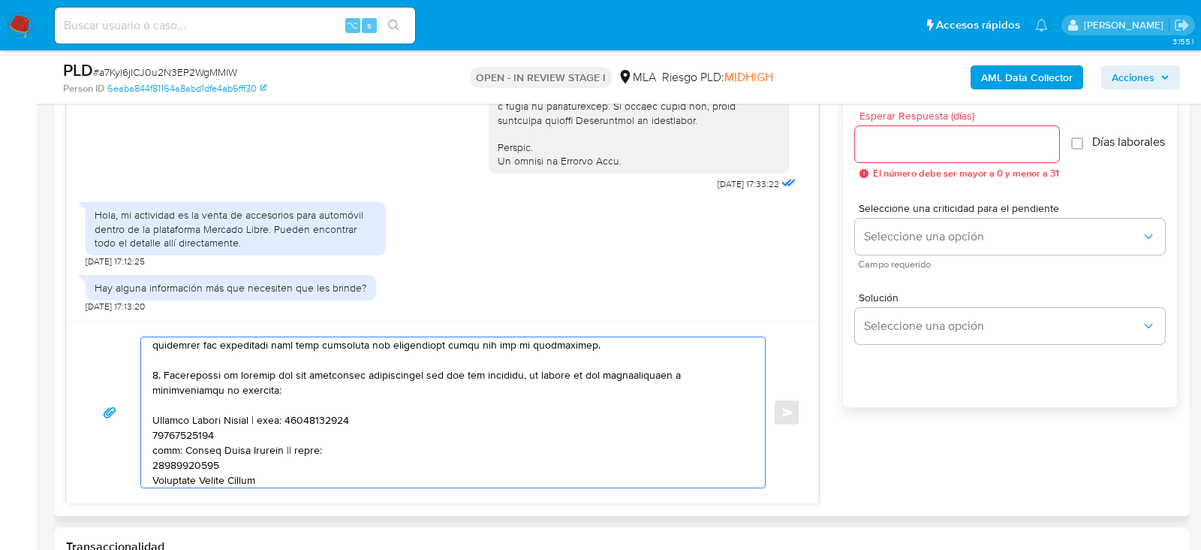
click at [197, 433] on textarea at bounding box center [449, 412] width 594 height 150
click at [264, 432] on textarea at bounding box center [449, 412] width 594 height 150
paste textarea "20422486942"
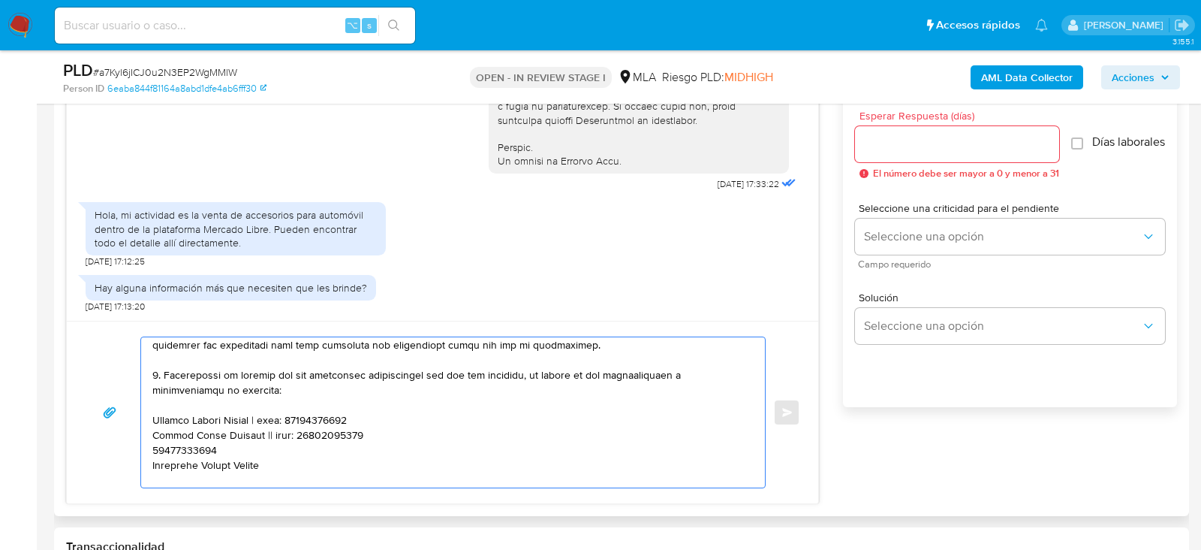
click at [175, 448] on textarea at bounding box center [449, 412] width 594 height 150
click at [303, 448] on textarea at bounding box center [449, 412] width 594 height 150
paste textarea "27943210050"
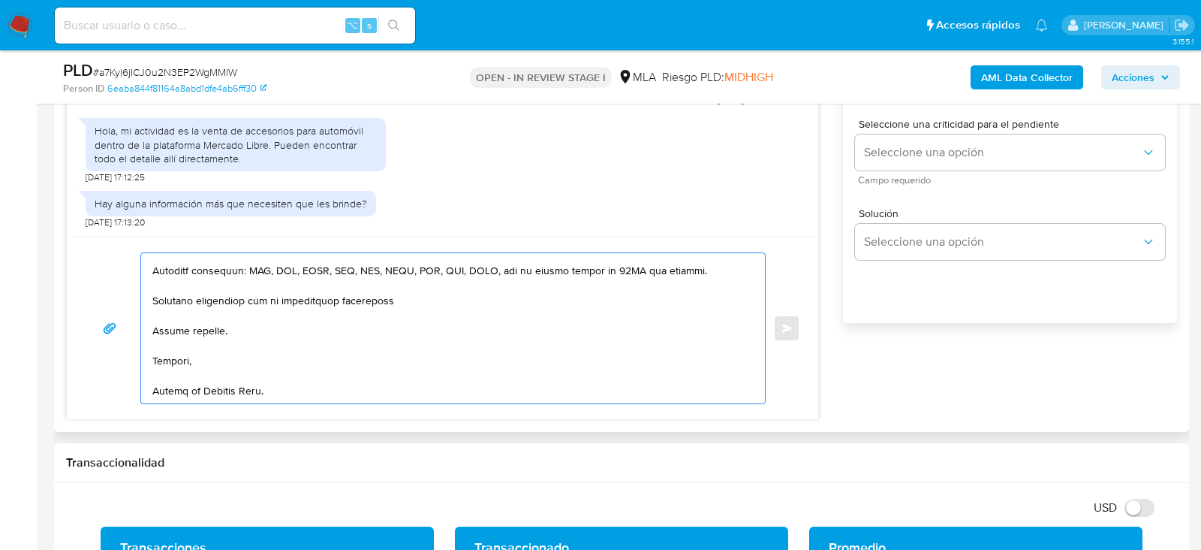
scroll to position [886, 0]
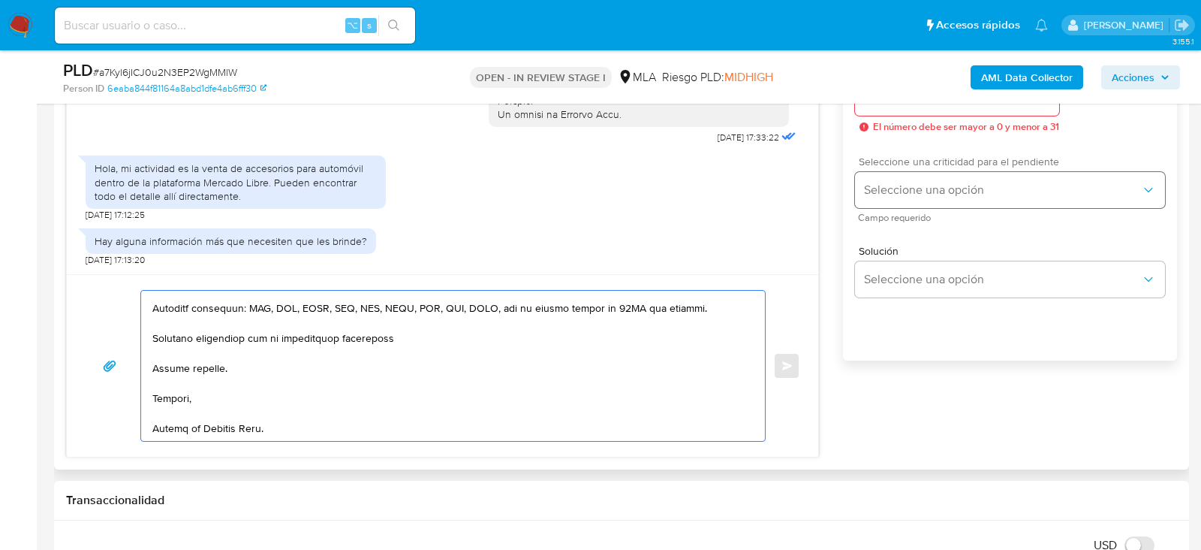
type textarea "Hola , En función de las operaciones registradas en tu cuenta de Mercado Pago, …"
click at [921, 186] on button "Seleccione una opción" at bounding box center [1010, 190] width 310 height 36
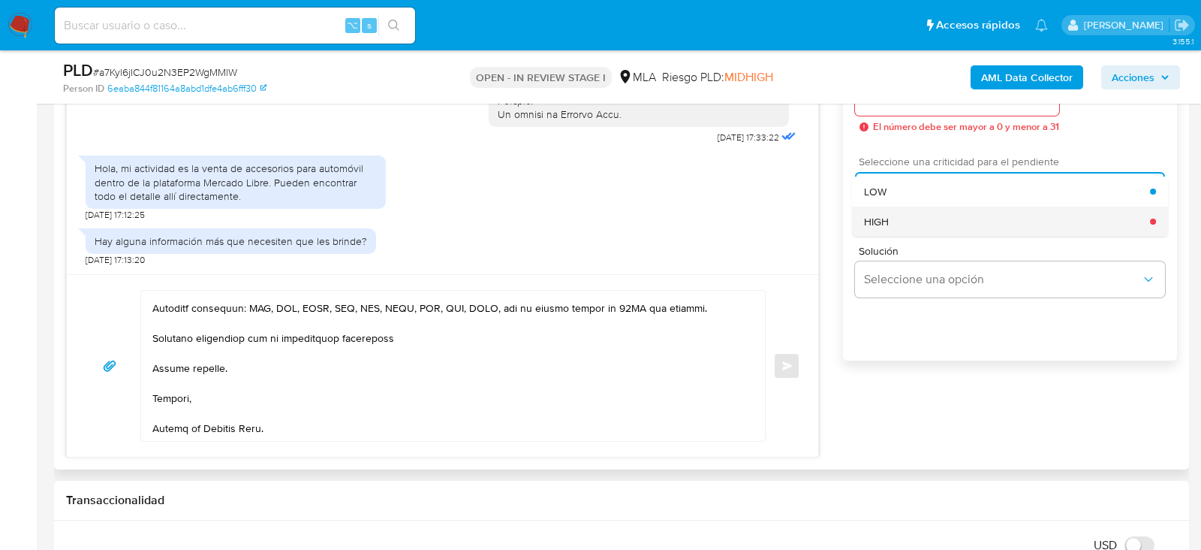
click at [894, 225] on div "HIGH" at bounding box center [1007, 222] width 286 height 30
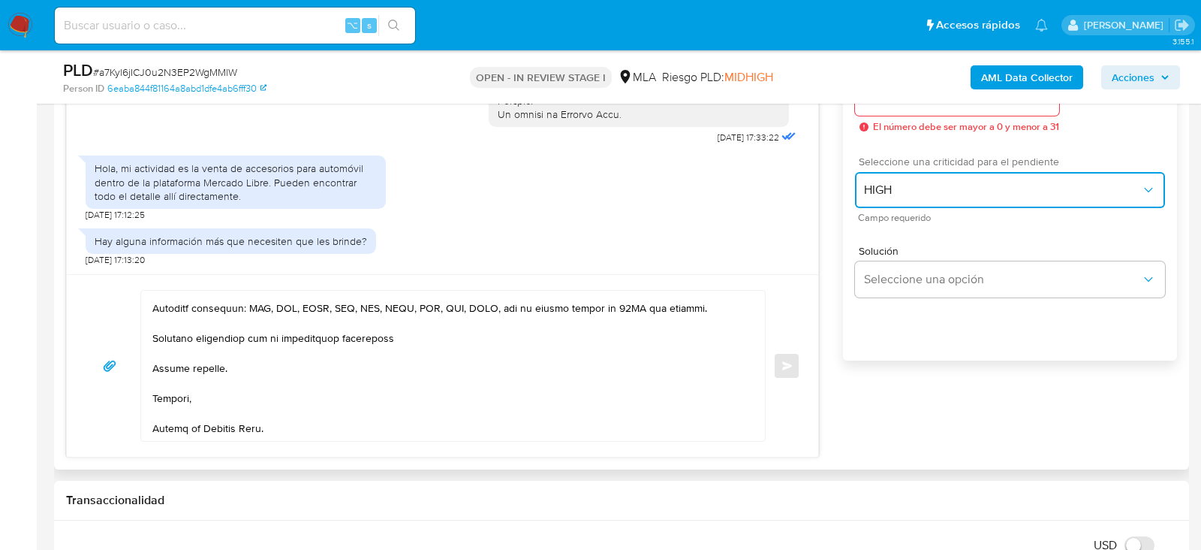
scroll to position [819, 0]
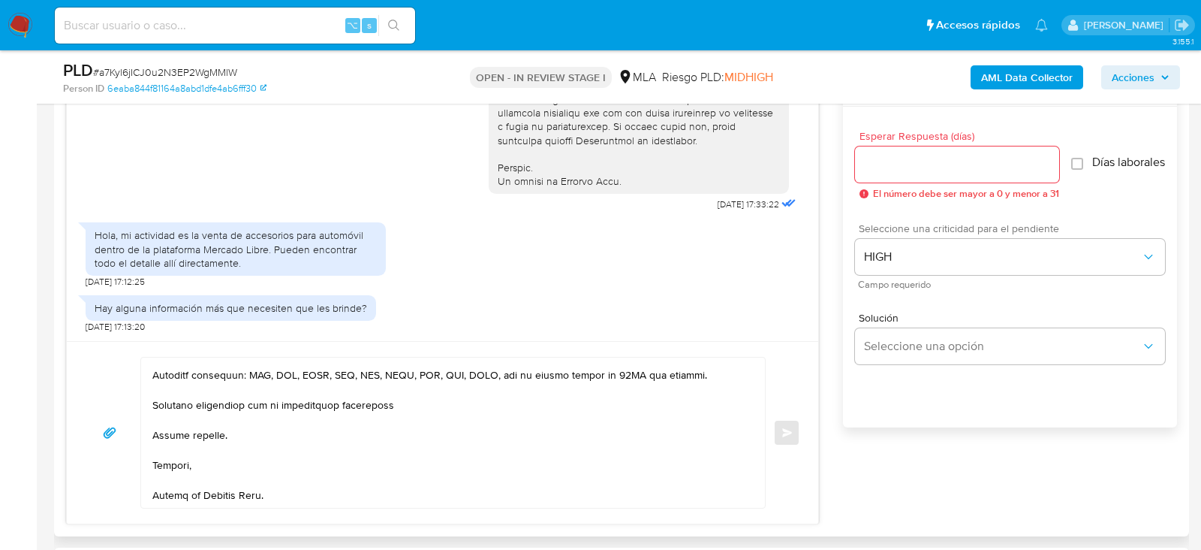
click at [902, 174] on div at bounding box center [957, 164] width 204 height 36
click at [900, 170] on input "Esperar Respuesta (días)" at bounding box center [957, 165] width 204 height 20
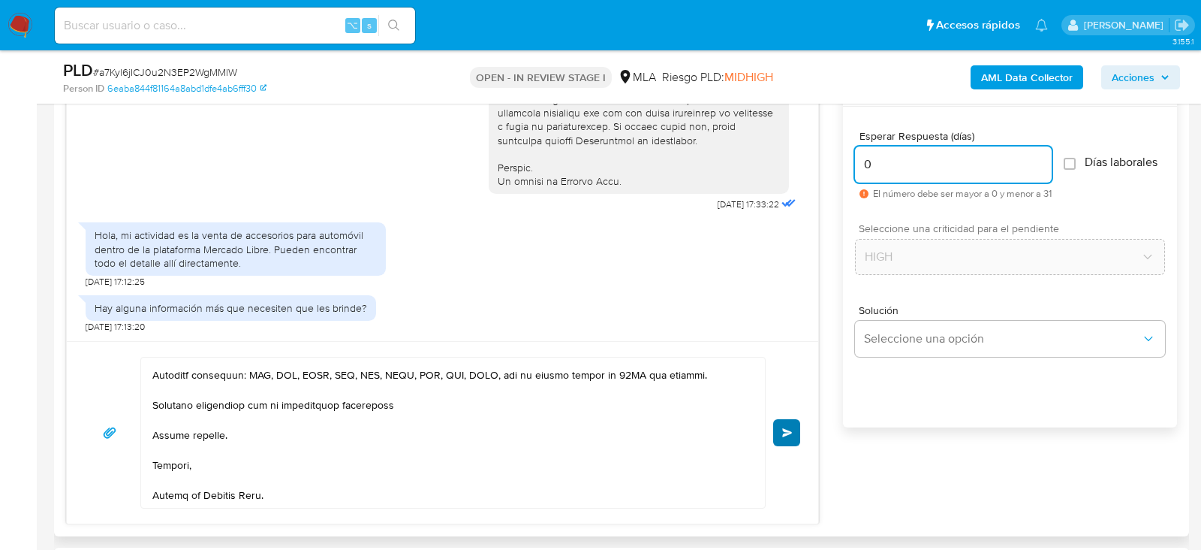
type input "0"
drag, startPoint x: 791, startPoint y: 427, endPoint x: 836, endPoint y: 422, distance: 44.6
click at [836, 422] on div "18/08/2025 17:33:22 Hola, mi actividad es la venta de accesorios para automóvil…" at bounding box center [621, 295] width 1111 height 457
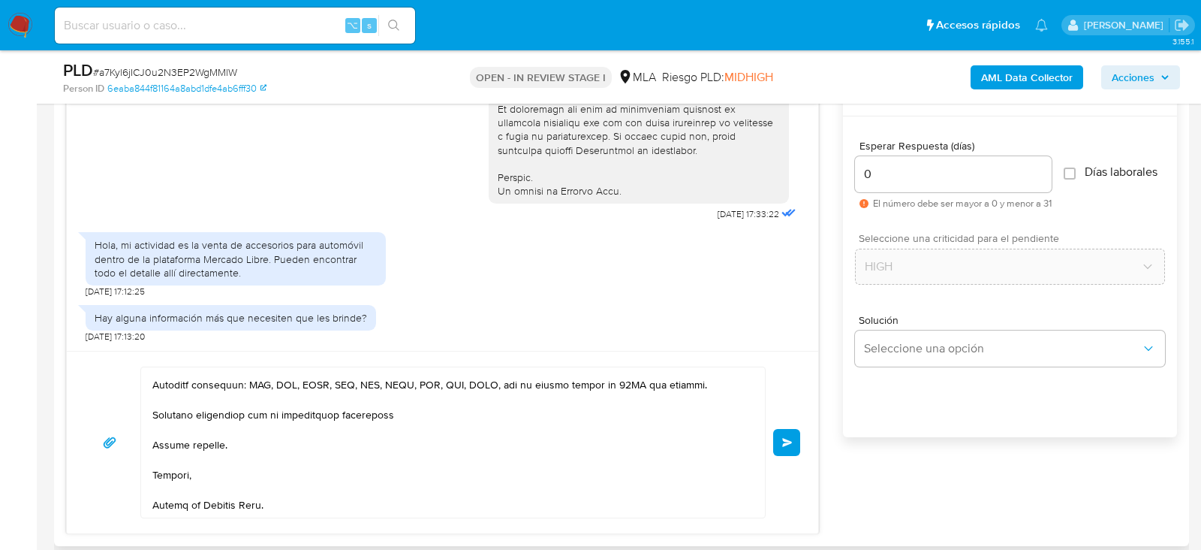
scroll to position [809, 0]
click at [797, 441] on button "Enviar" at bounding box center [786, 443] width 27 height 27
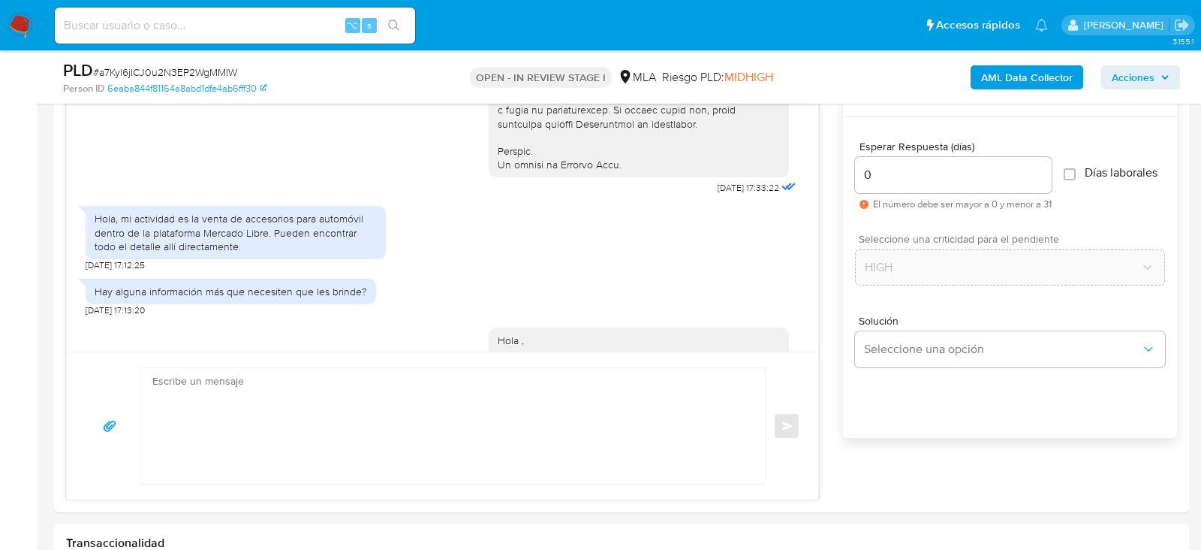
scroll to position [1459, 0]
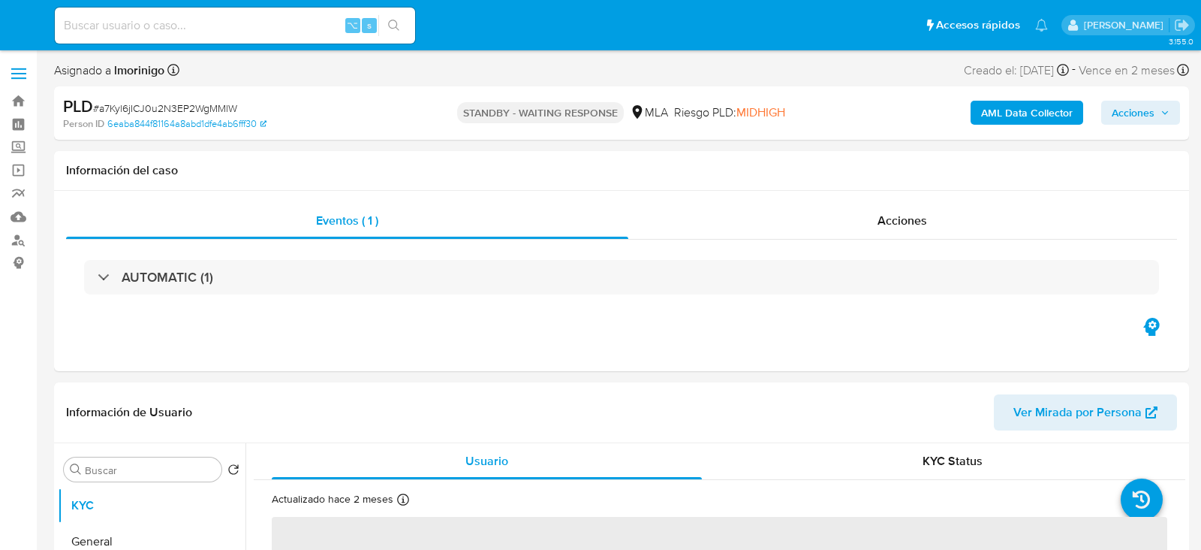
select select "10"
click at [182, 16] on input at bounding box center [235, 26] width 360 height 20
paste input "qZ1ob0mPOStFsGSvHaRh3pIc"
type input "qZ1ob0mPOStFsGSvHaRh3pIc"
select select "10"
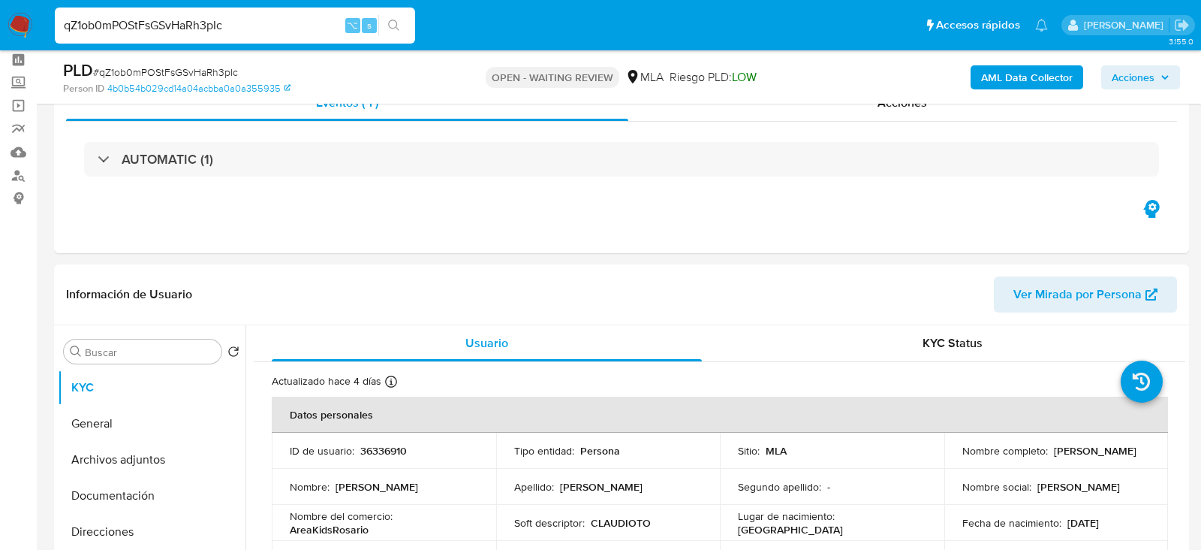
scroll to position [8, 0]
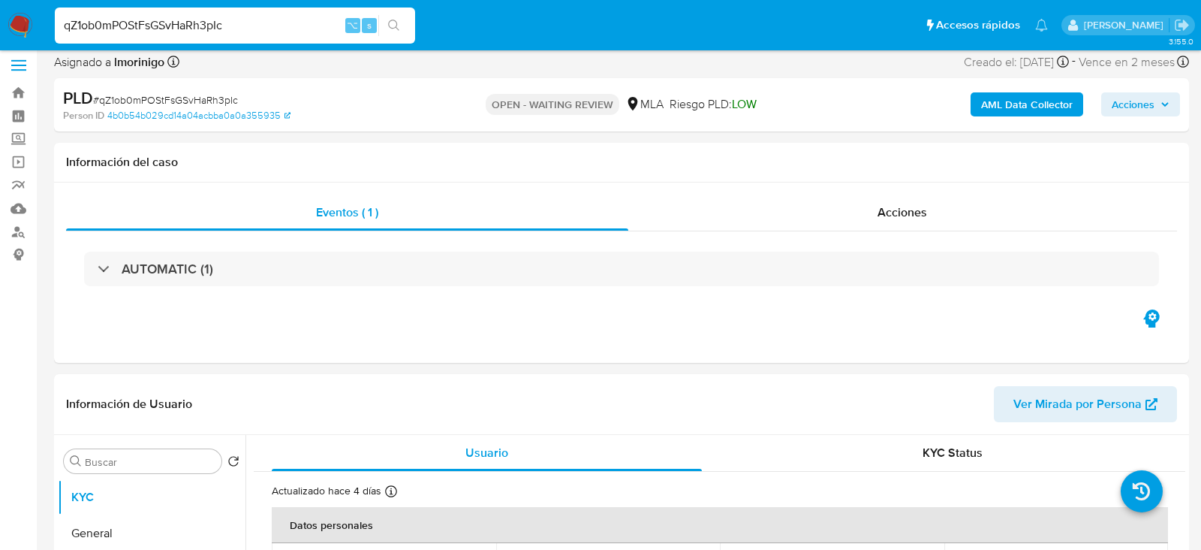
click at [237, 29] on input "qZ1ob0mPOStFsGSvHaRh3pIc" at bounding box center [235, 26] width 360 height 20
paste input "107096639"
type input "107096639"
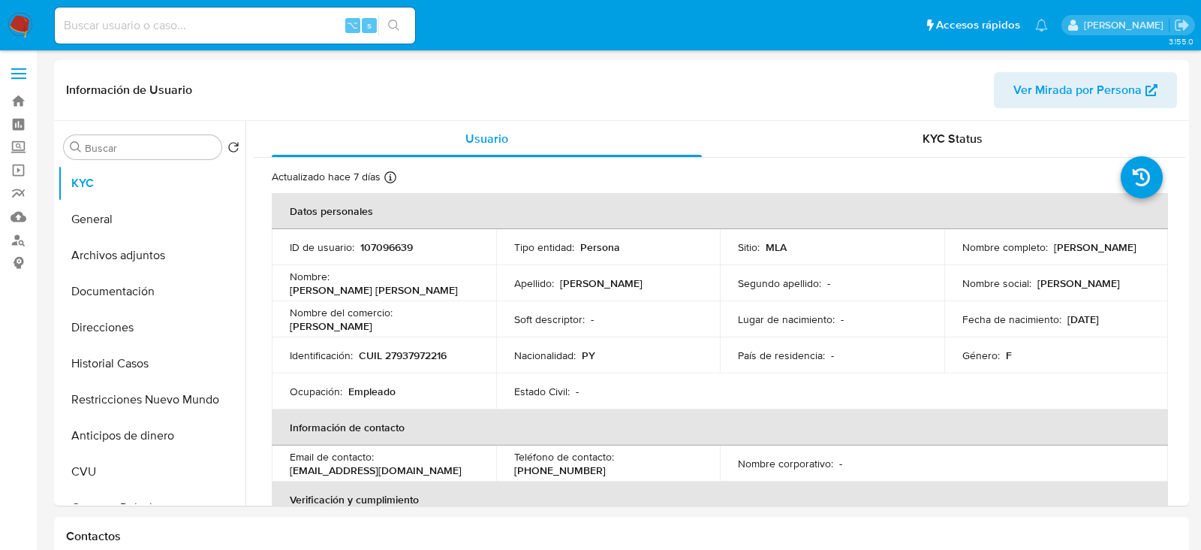
select select "10"
click at [243, 32] on input at bounding box center [235, 26] width 360 height 20
paste input "IKG6IpgpXDQWroS9nn9lvKVx"
type input "IKG6IpgpXDQWroS9nn9lvKVx"
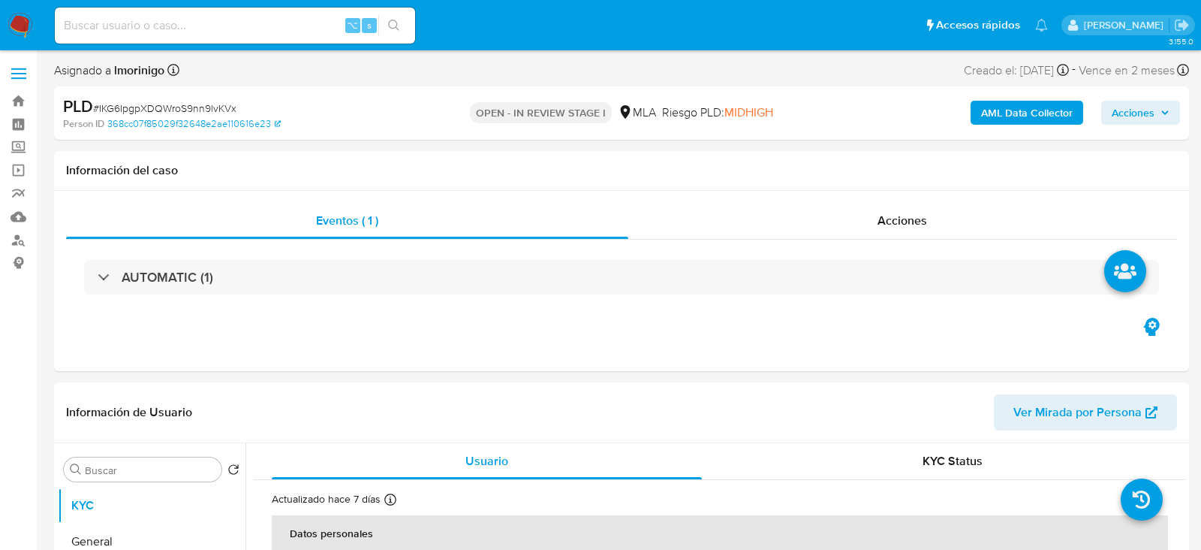
select select "10"
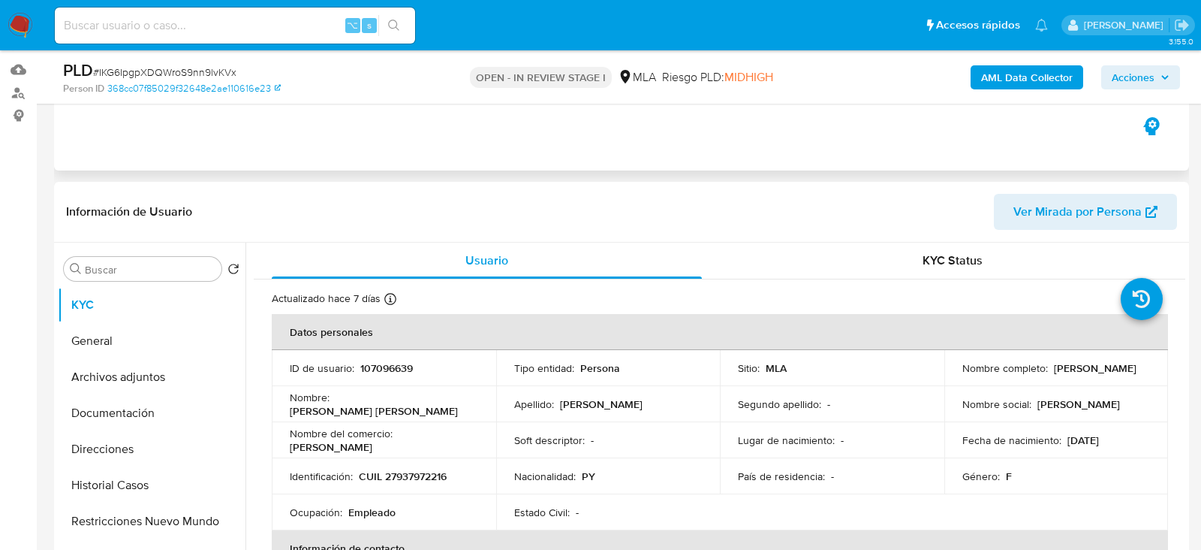
scroll to position [310, 0]
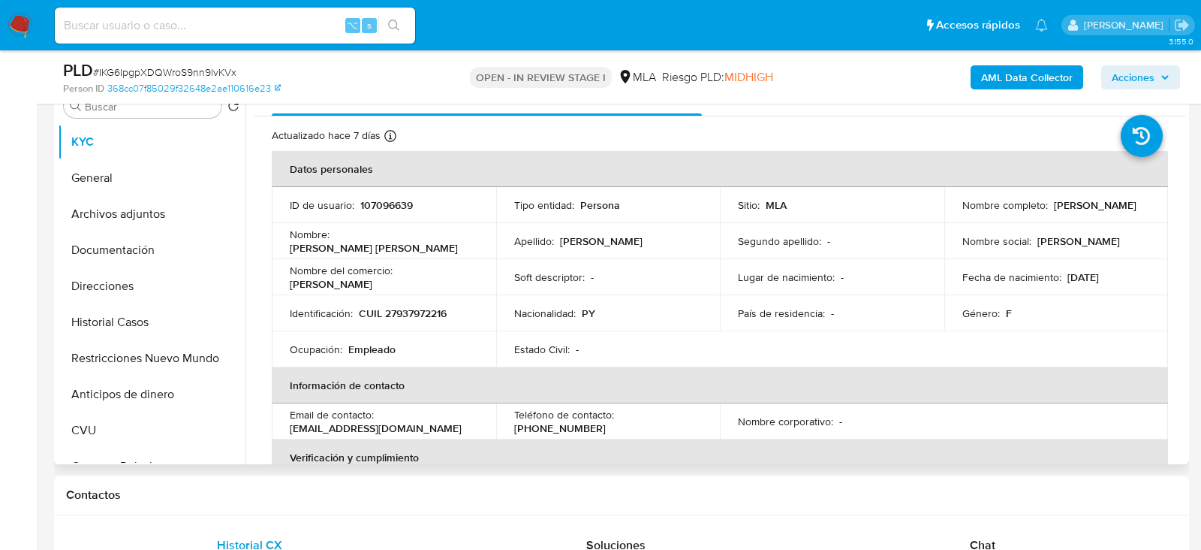
click at [388, 203] on p "107096639" at bounding box center [386, 205] width 53 height 14
copy p "107096639"
click at [129, 330] on button "Historial Casos" at bounding box center [146, 322] width 176 height 36
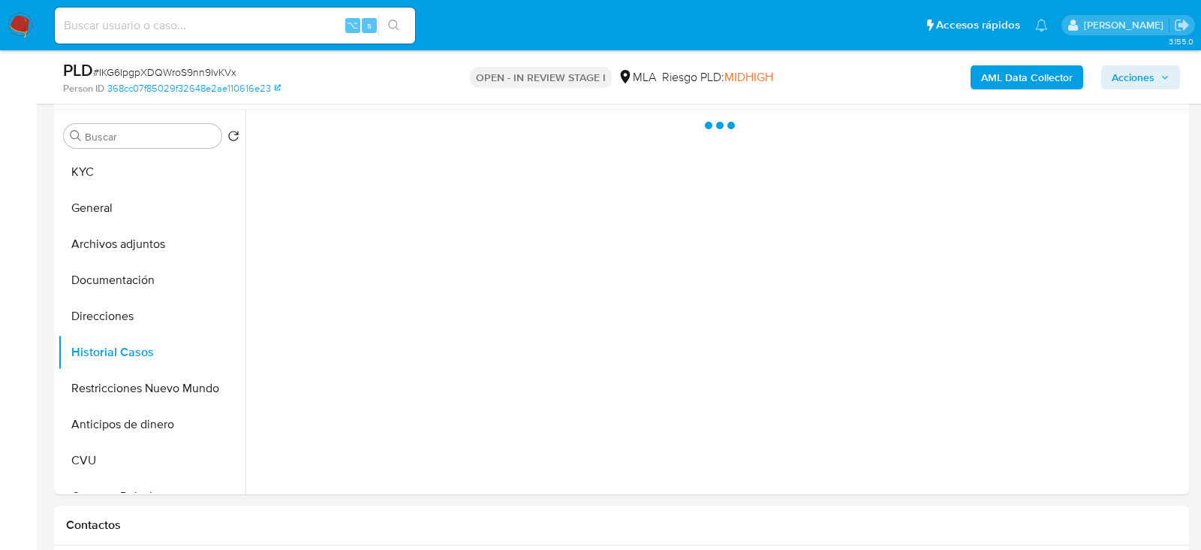
scroll to position [274, 0]
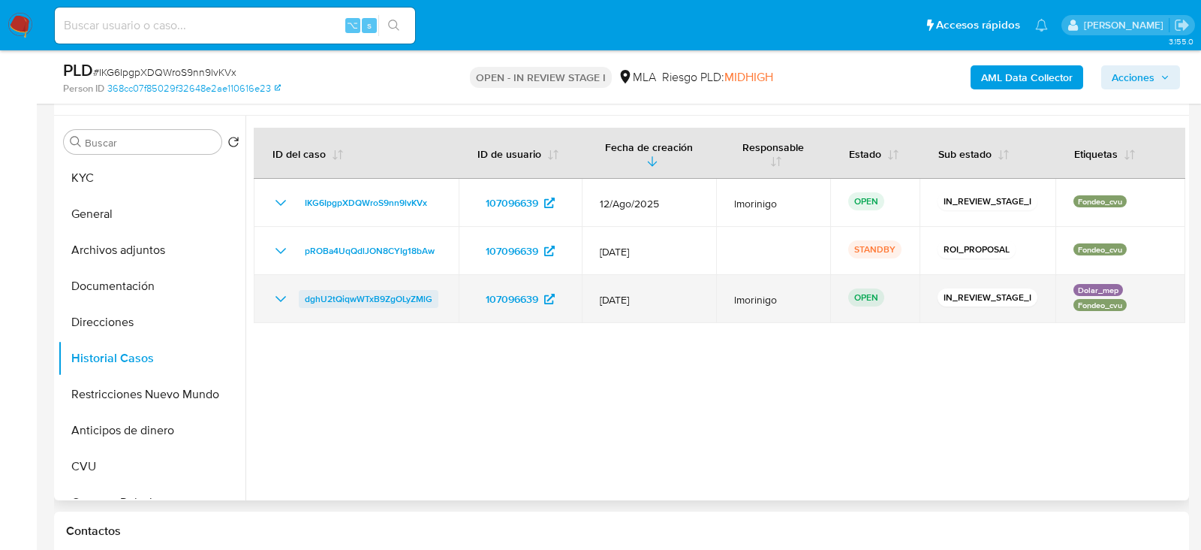
drag, startPoint x: 438, startPoint y: 296, endPoint x: 304, endPoint y: 297, distance: 133.7
click at [303, 297] on div "dghU2tQiqwWTxB9ZgOLyZMlG" at bounding box center [356, 299] width 169 height 18
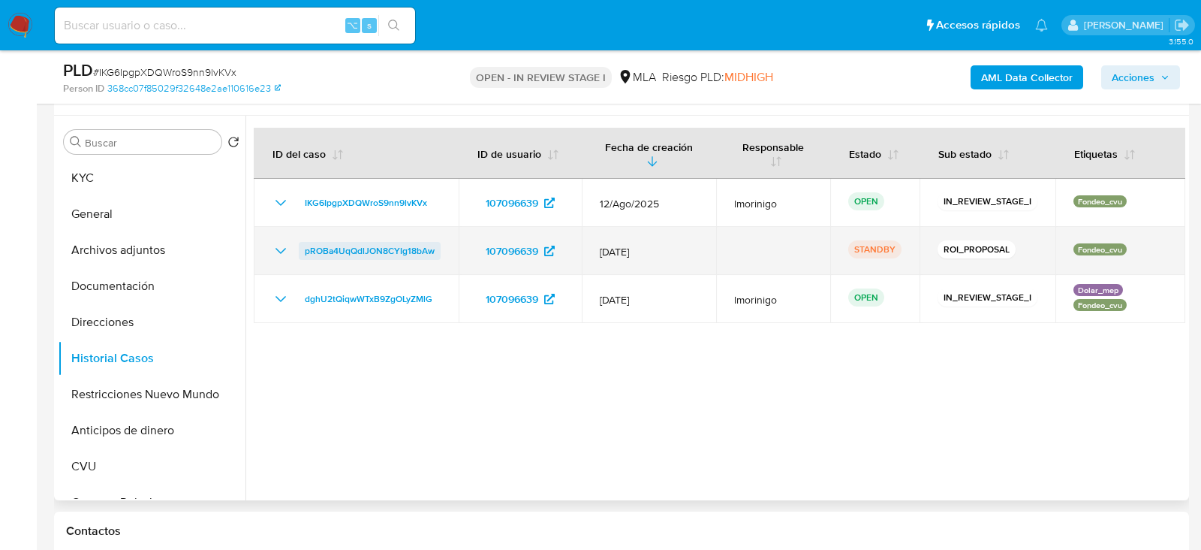
drag, startPoint x: 445, startPoint y: 249, endPoint x: 303, endPoint y: 249, distance: 141.9
click at [303, 249] on td "pROBa4UqQdlJON8CYIg18bAw" at bounding box center [356, 251] width 205 height 48
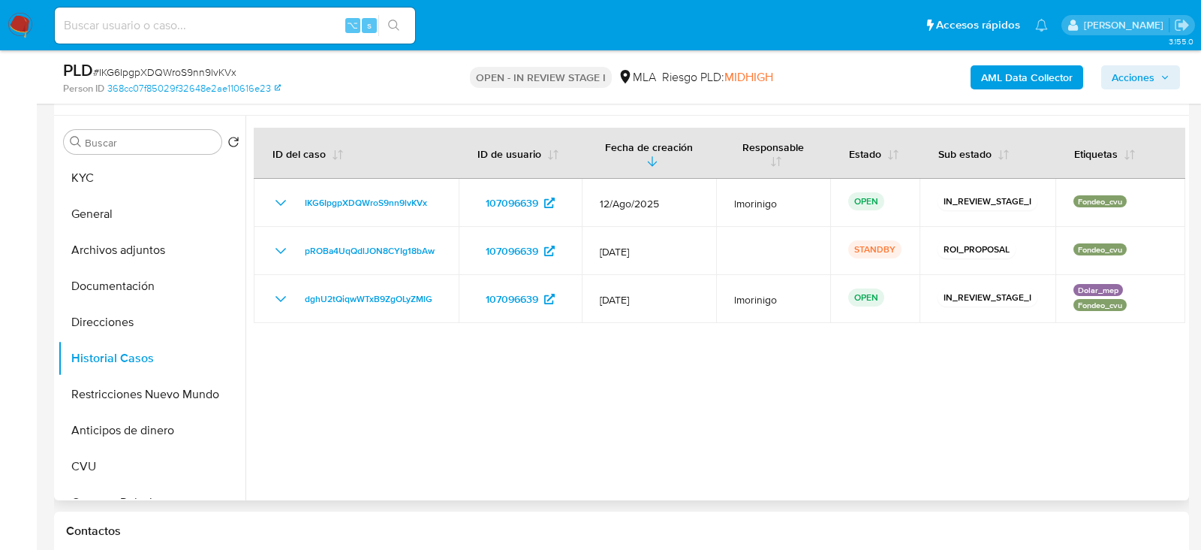
click at [947, 374] on div at bounding box center [716, 308] width 940 height 384
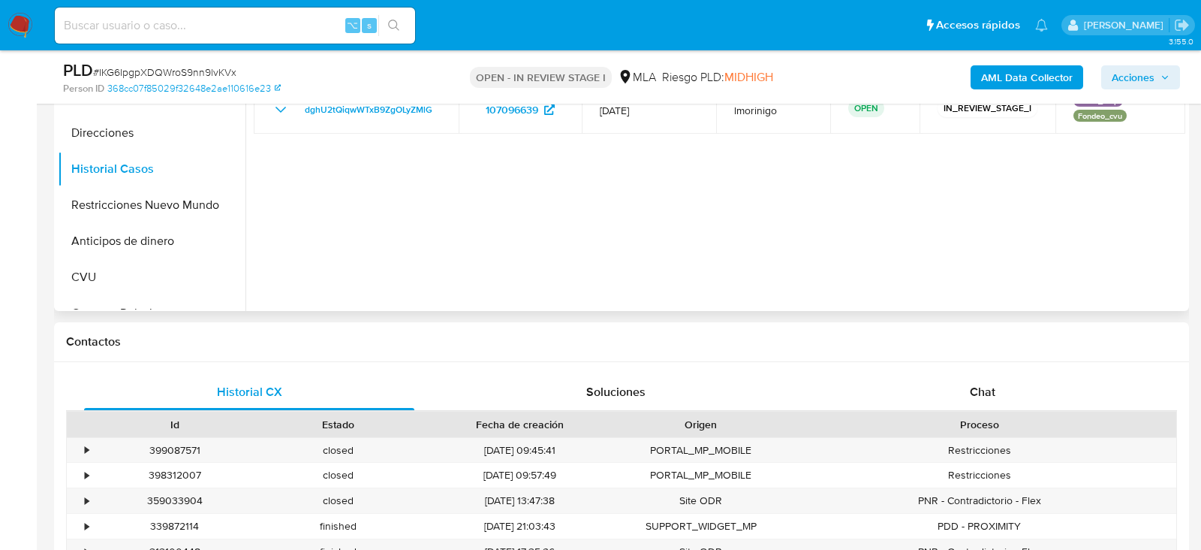
scroll to position [706, 0]
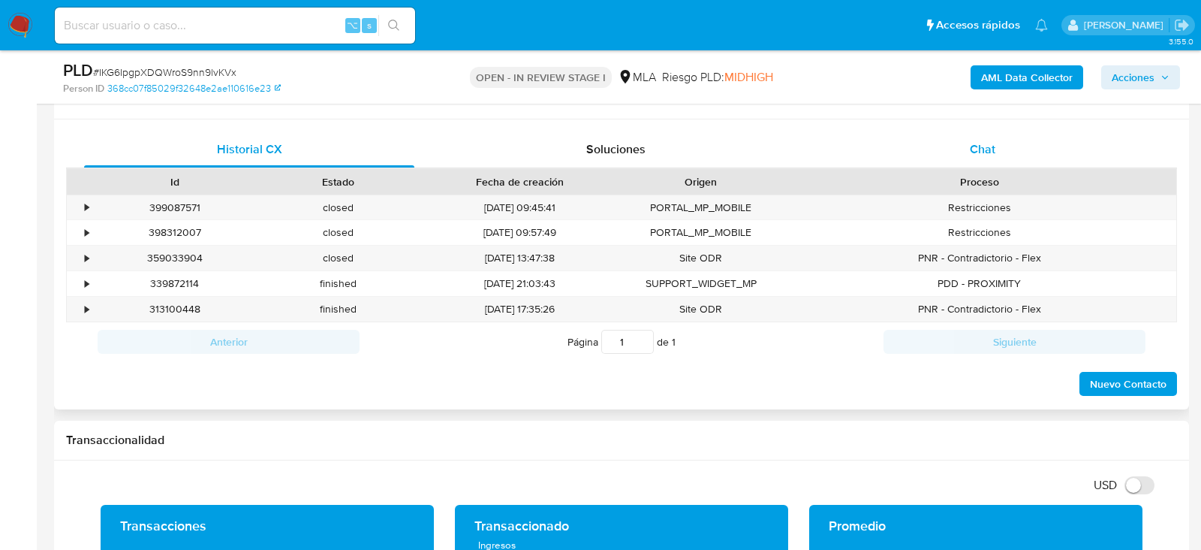
click at [965, 147] on div "Chat" at bounding box center [983, 149] width 330 height 36
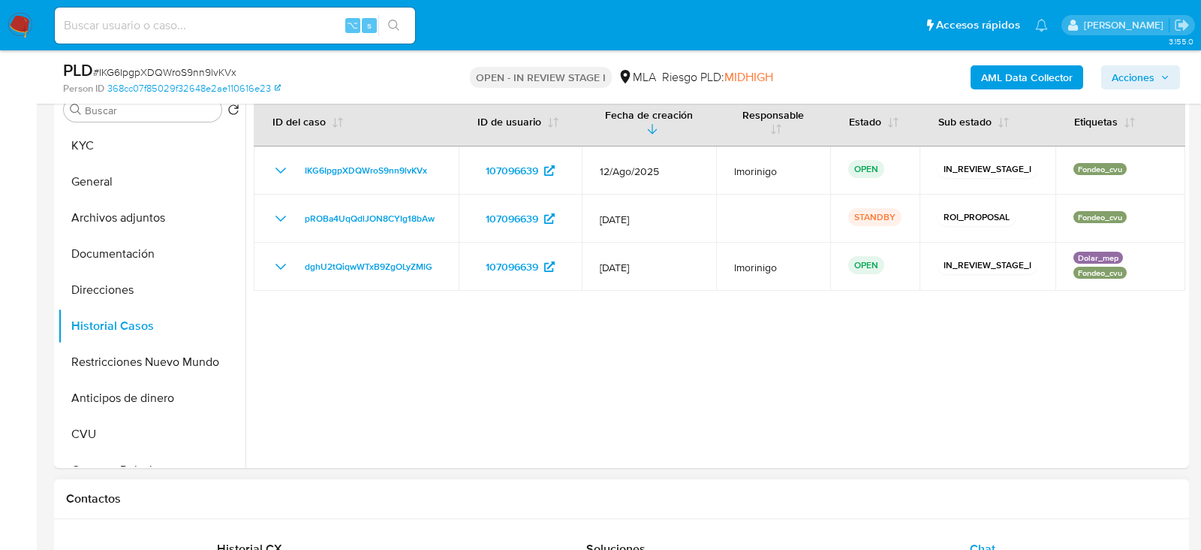
scroll to position [288, 0]
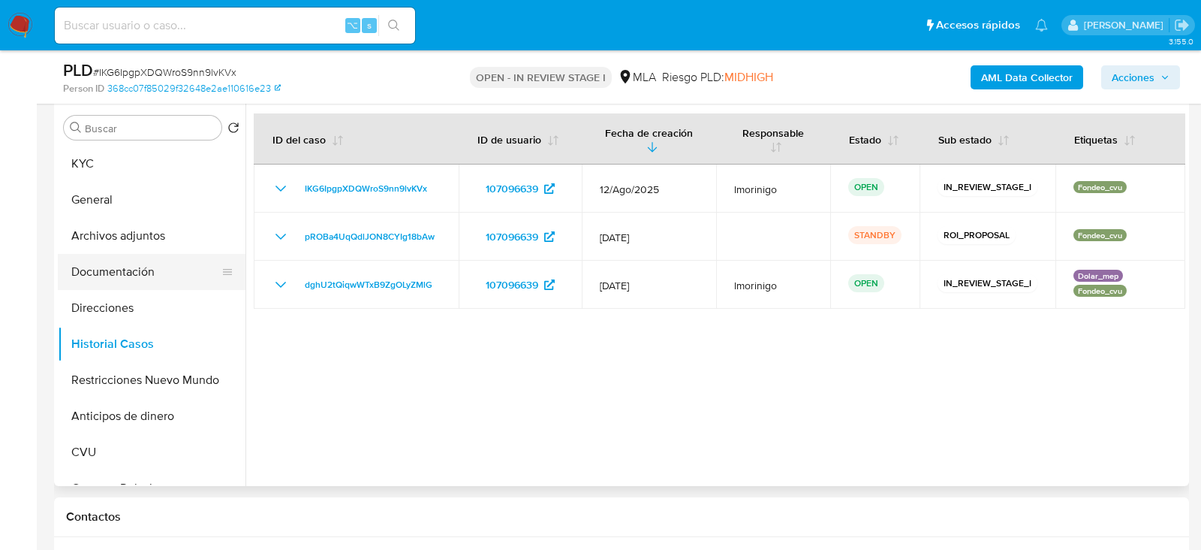
click at [124, 257] on button "Documentación" at bounding box center [146, 272] width 176 height 36
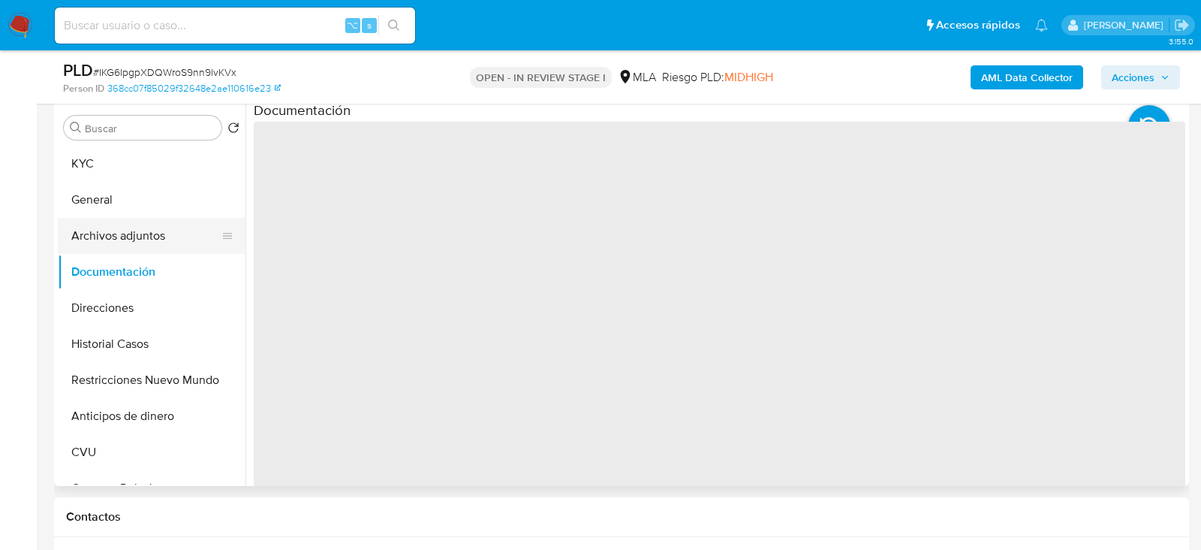
click at [121, 234] on button "Archivos adjuntos" at bounding box center [146, 236] width 176 height 36
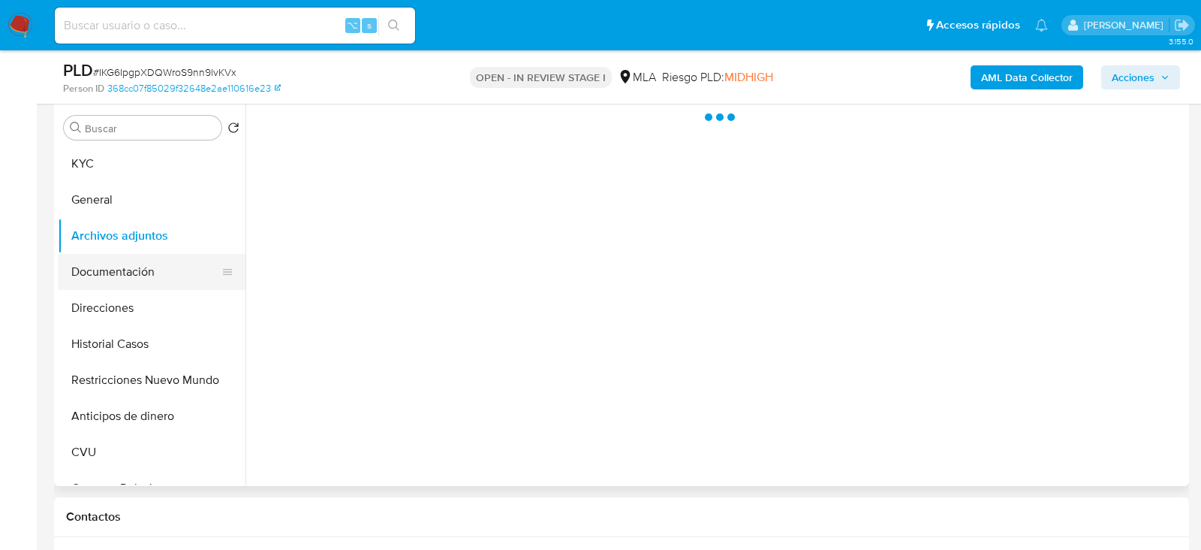
click at [122, 277] on button "Documentación" at bounding box center [146, 272] width 176 height 36
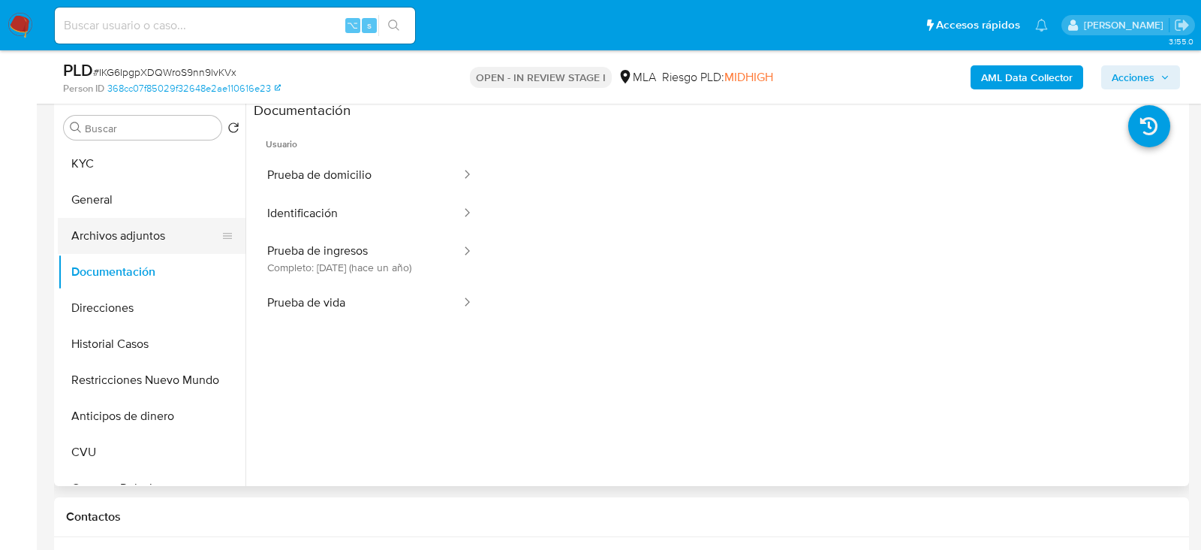
click at [125, 237] on button "Archivos adjuntos" at bounding box center [146, 236] width 176 height 36
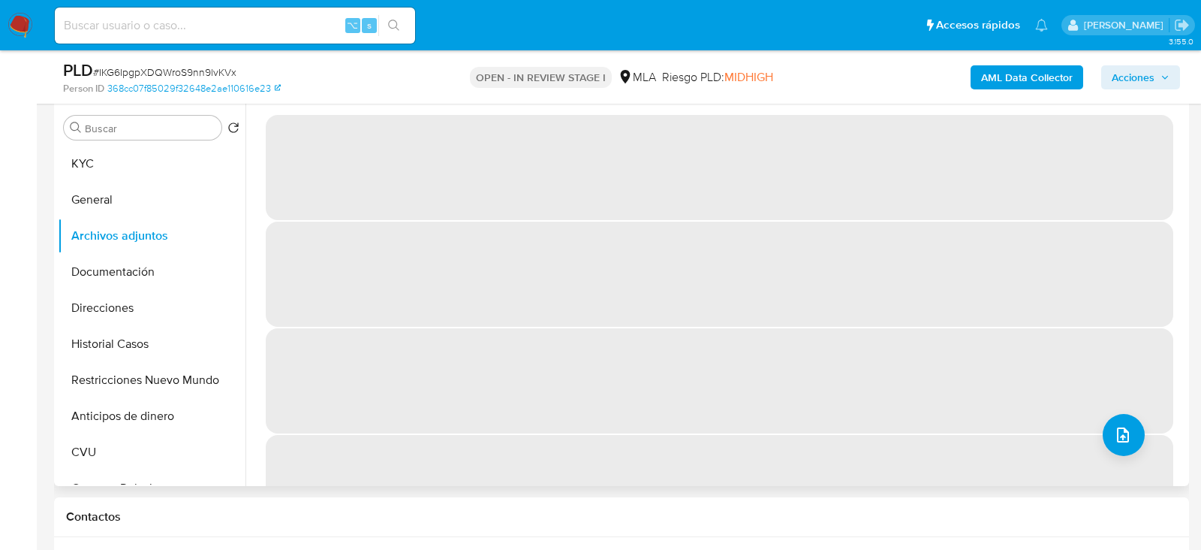
scroll to position [281, 0]
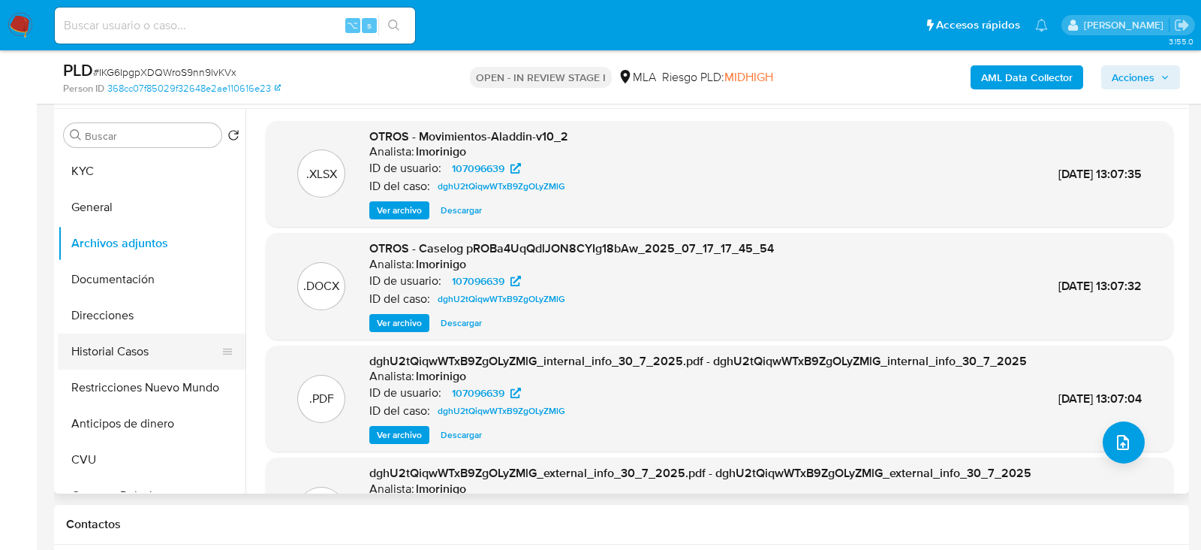
click at [135, 341] on button "Historial Casos" at bounding box center [146, 351] width 176 height 36
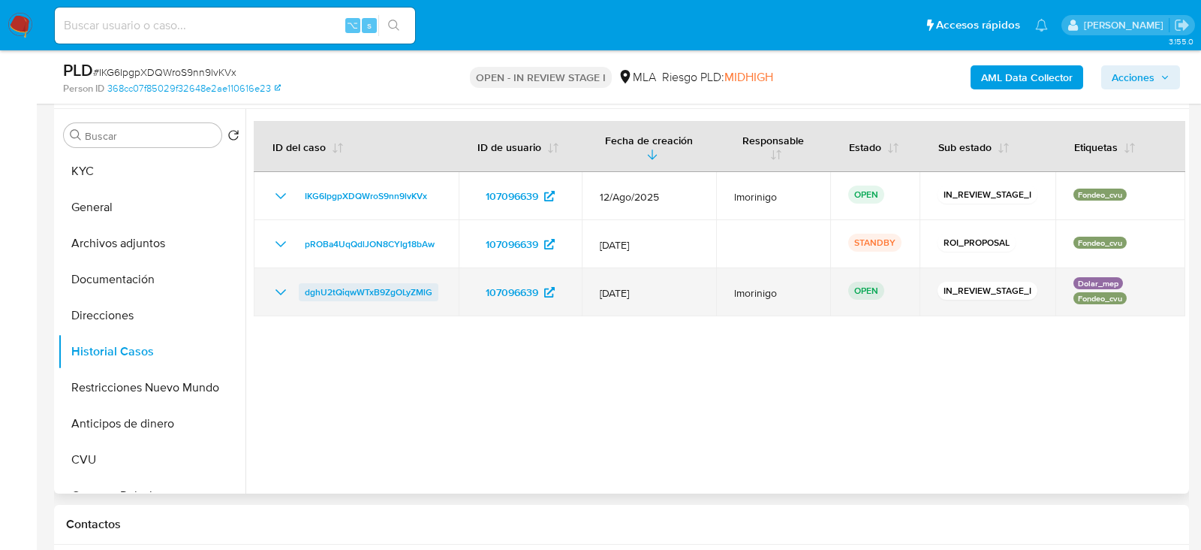
click at [390, 287] on span "dghU2tQiqwWTxB9ZgOLyZMlG" at bounding box center [369, 292] width 128 height 18
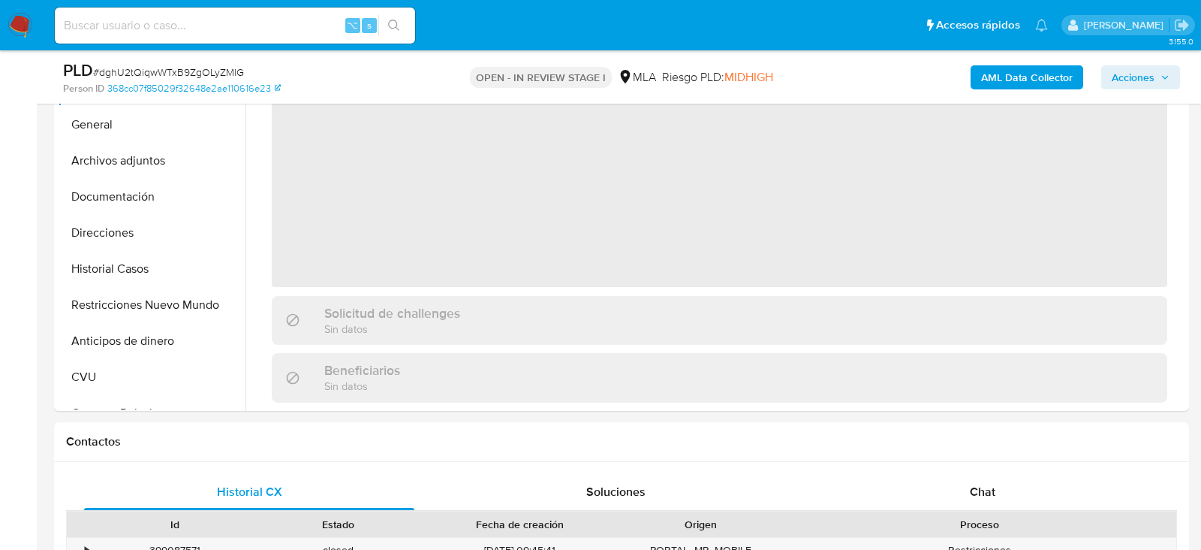
scroll to position [419, 0]
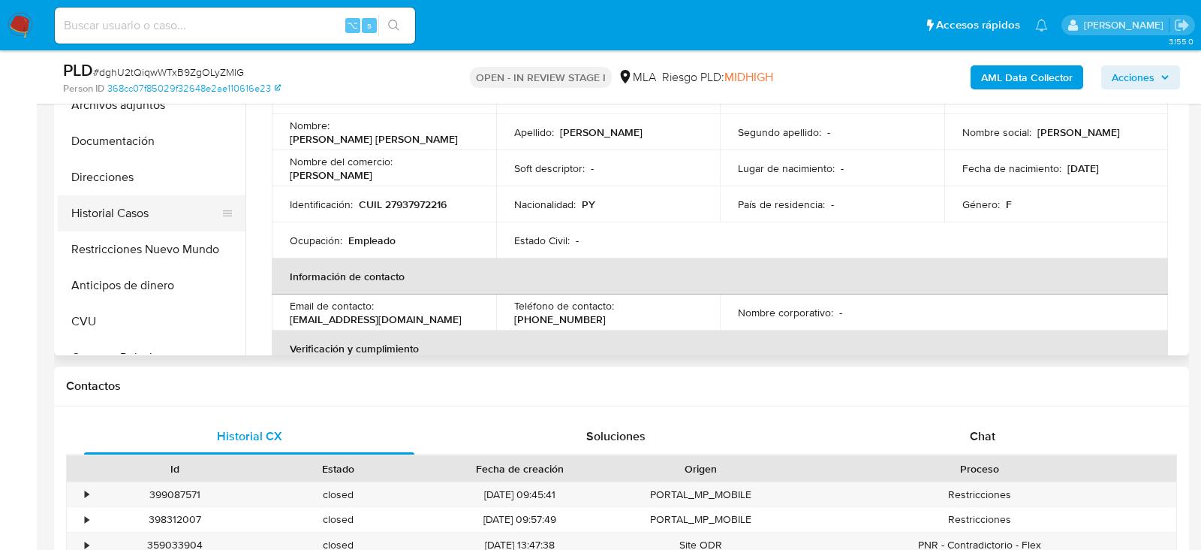
click at [122, 217] on button "Historial Casos" at bounding box center [146, 213] width 176 height 36
select select "10"
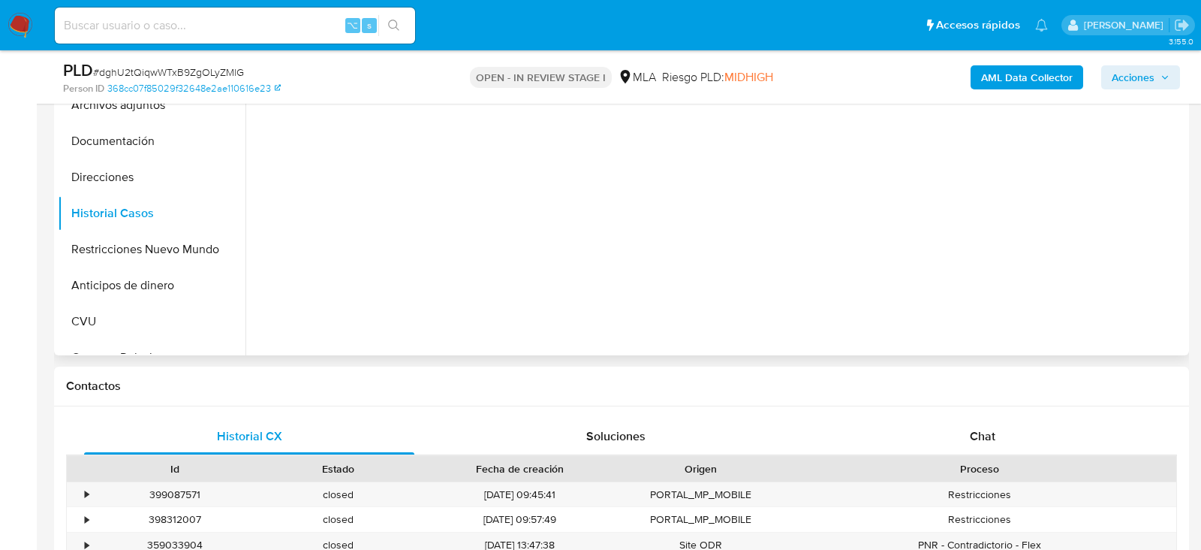
scroll to position [399, 0]
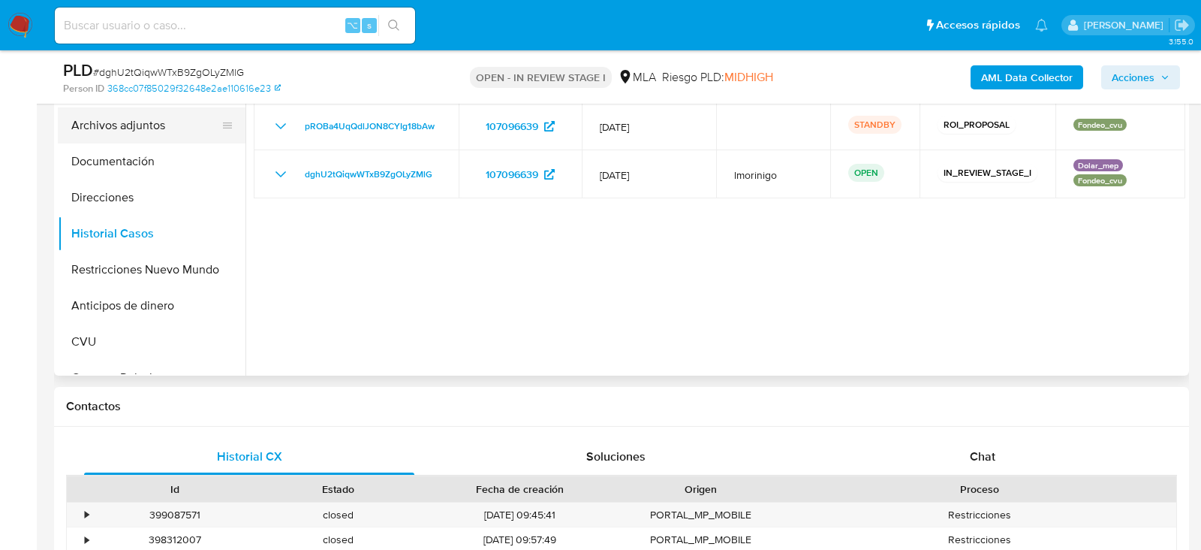
click at [137, 138] on button "Archivos adjuntos" at bounding box center [146, 125] width 176 height 36
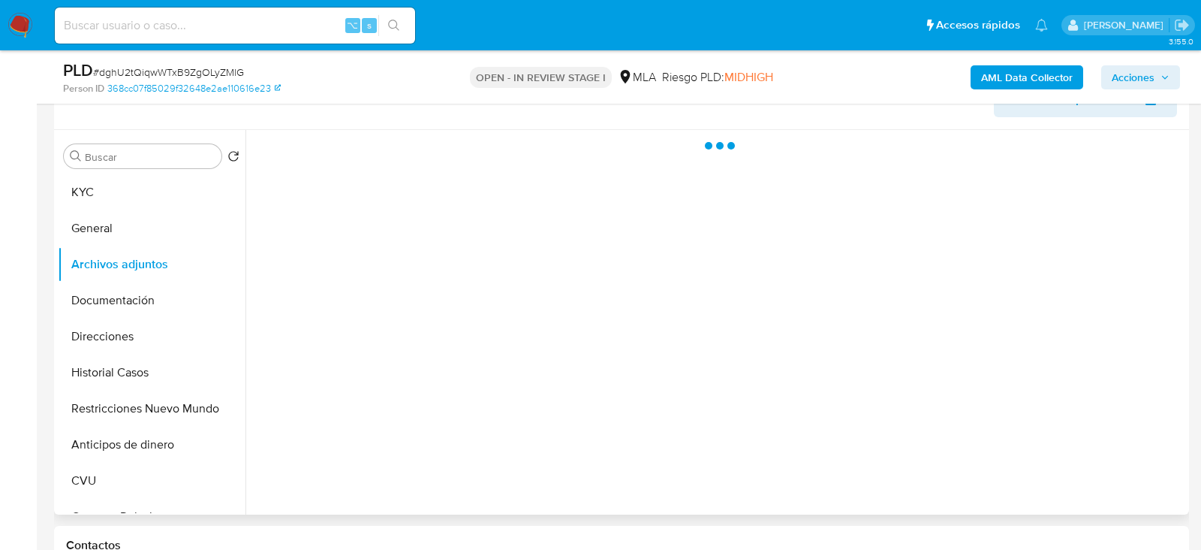
scroll to position [233, 0]
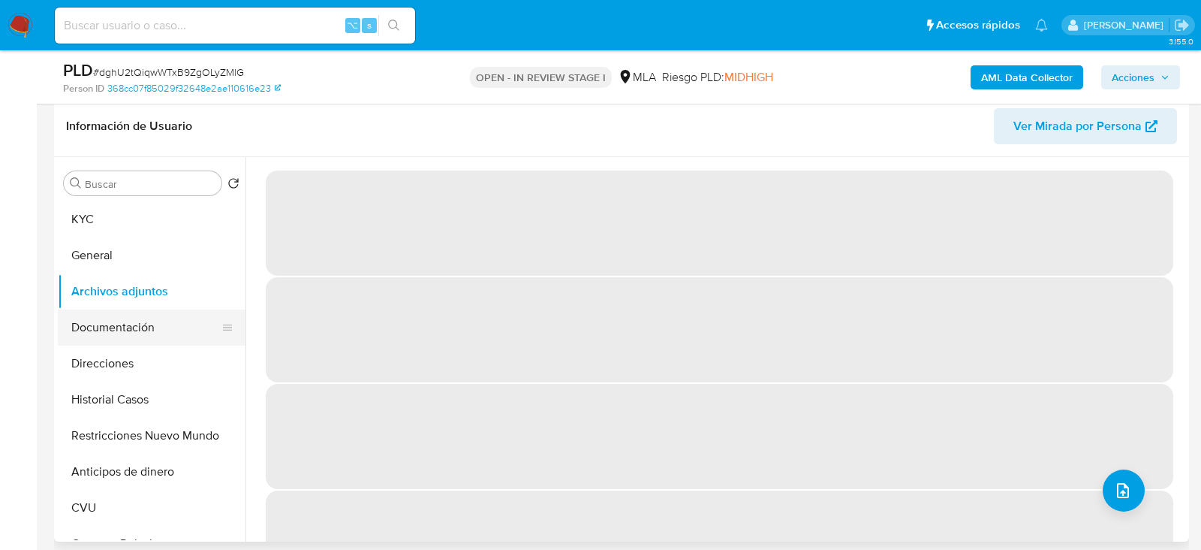
click at [124, 324] on button "Documentación" at bounding box center [146, 327] width 176 height 36
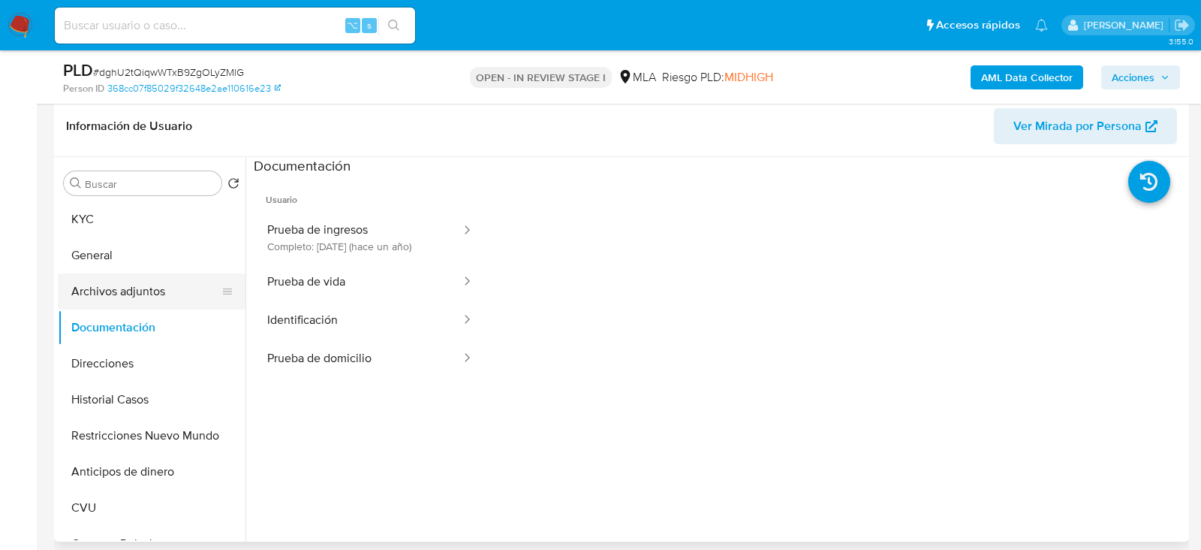
click at [122, 288] on button "Archivos adjuntos" at bounding box center [146, 291] width 176 height 36
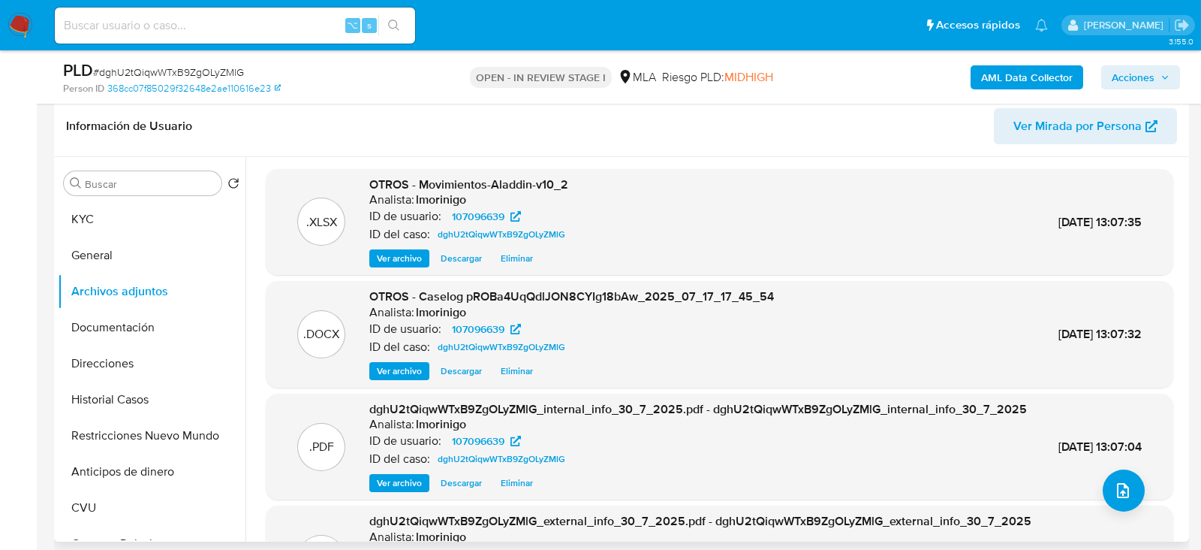
click at [513, 260] on span "Eliminar" at bounding box center [517, 258] width 32 height 15
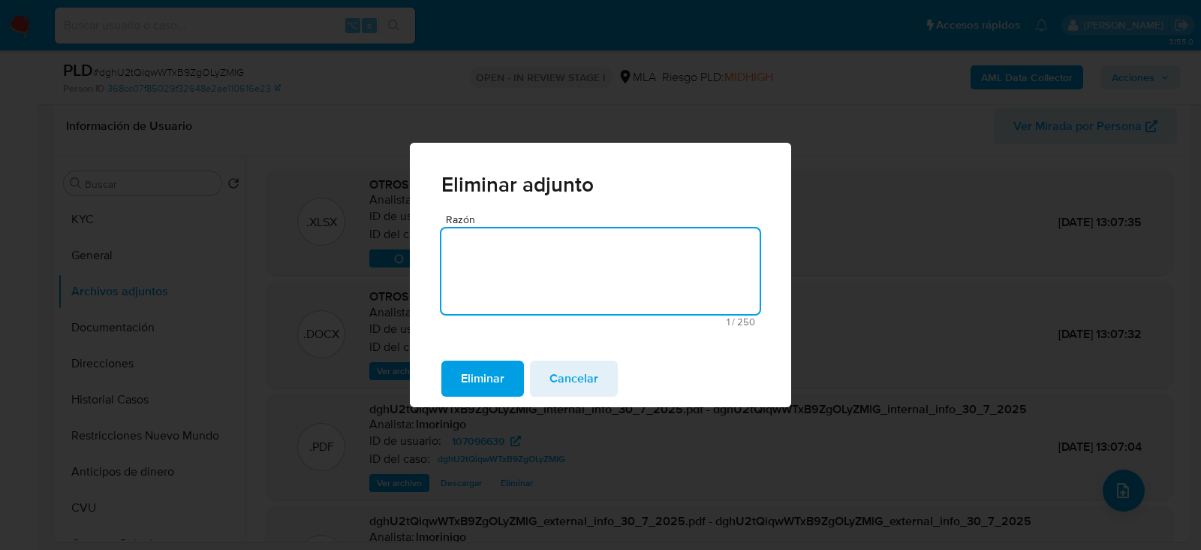
click at [497, 376] on span "Eliminar" at bounding box center [483, 378] width 44 height 33
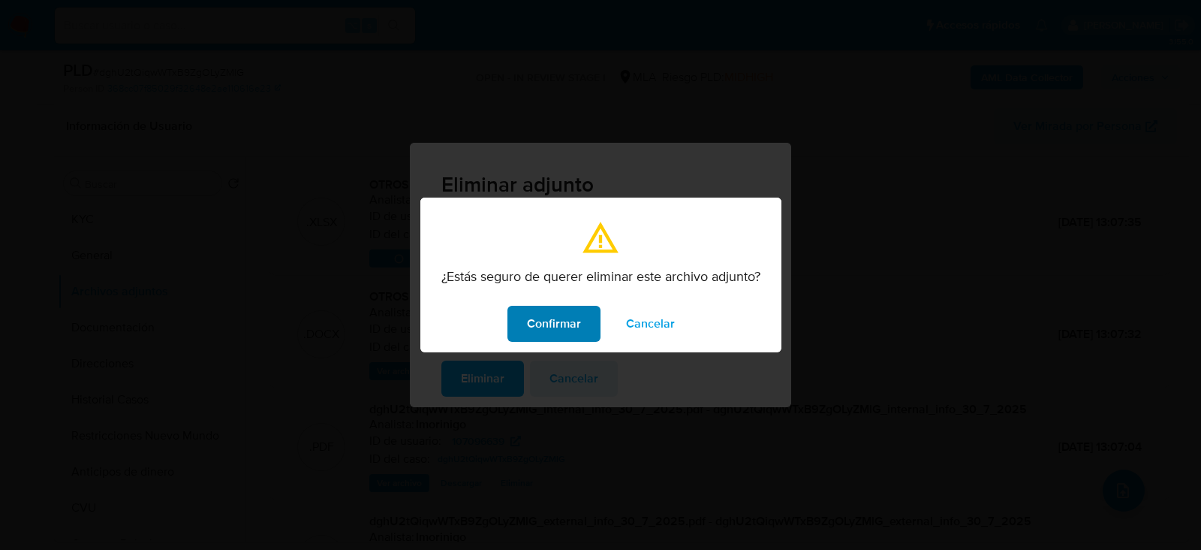
click at [529, 325] on span "Confirmar" at bounding box center [554, 323] width 54 height 33
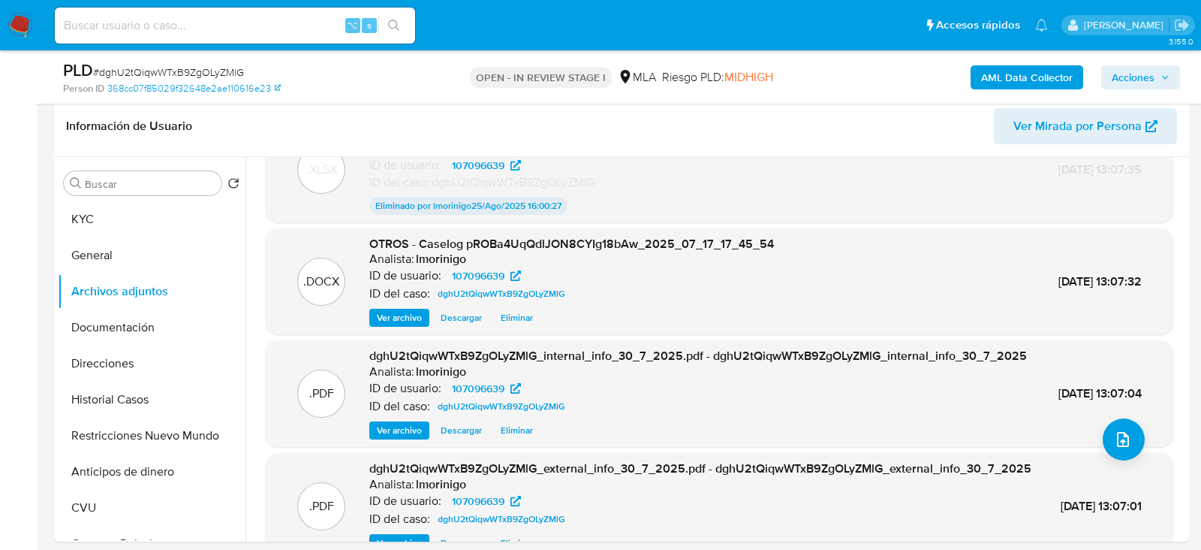
scroll to position [55, 0]
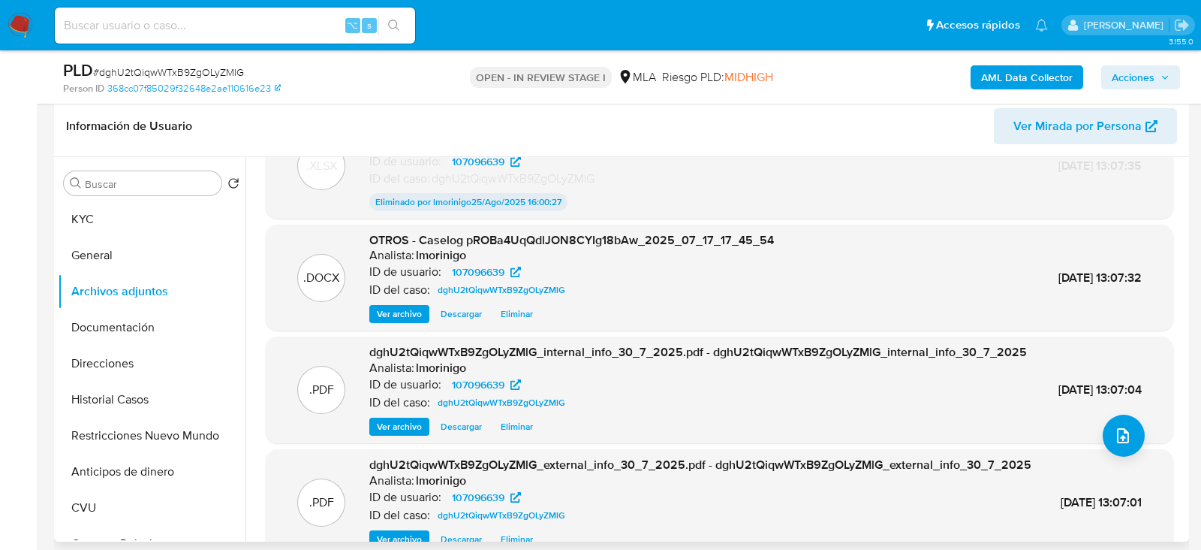
click at [525, 316] on span "Eliminar" at bounding box center [517, 313] width 32 height 15
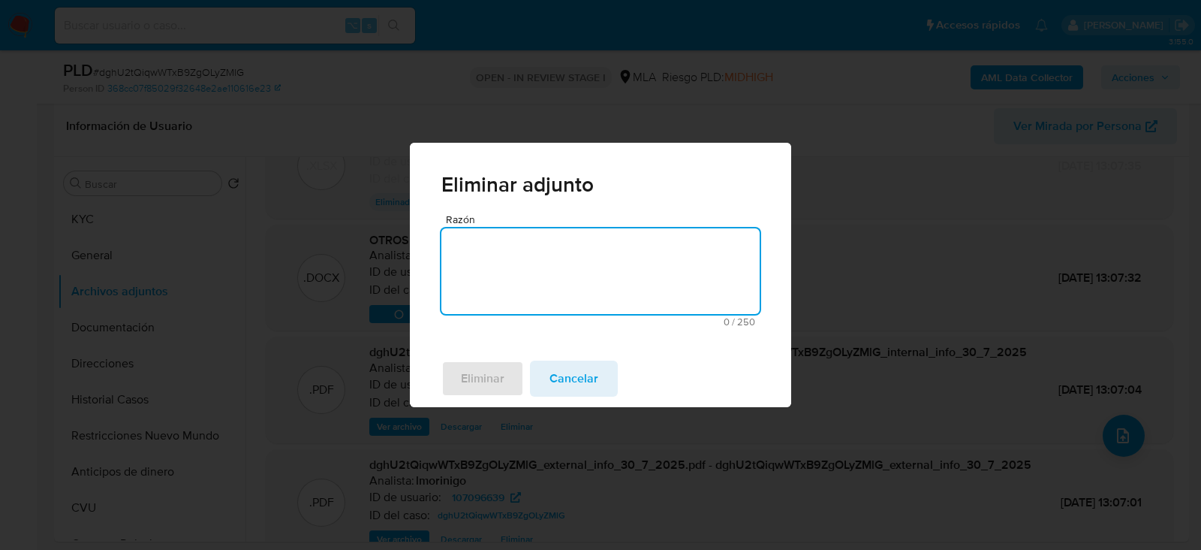
click at [499, 288] on textarea "Razón" at bounding box center [601, 271] width 318 height 86
click at [490, 362] on span "Eliminar" at bounding box center [483, 378] width 44 height 33
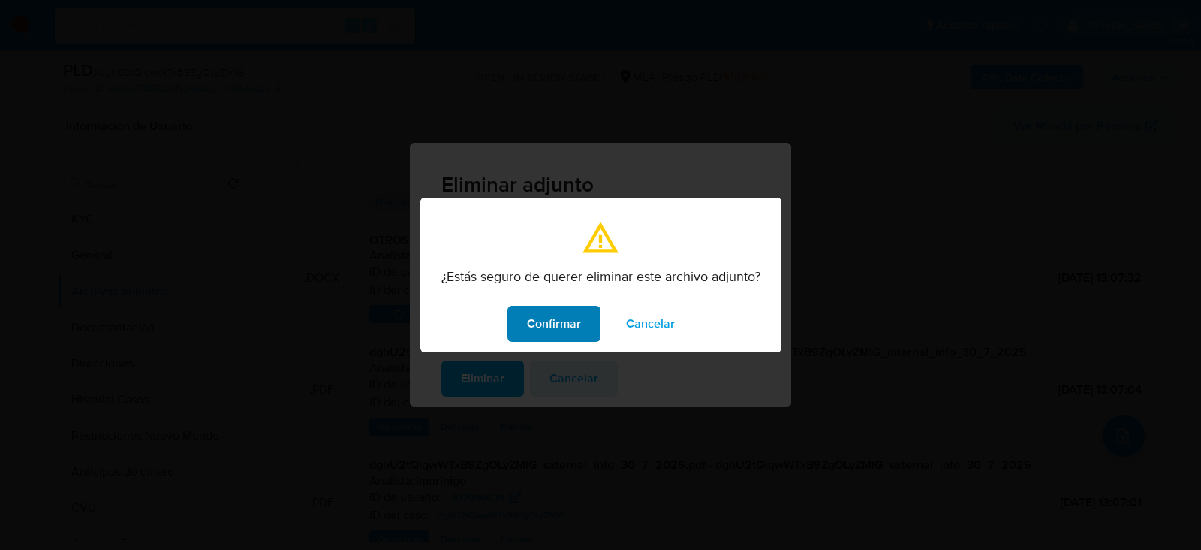
click at [535, 322] on span "Confirmar" at bounding box center [554, 323] width 54 height 33
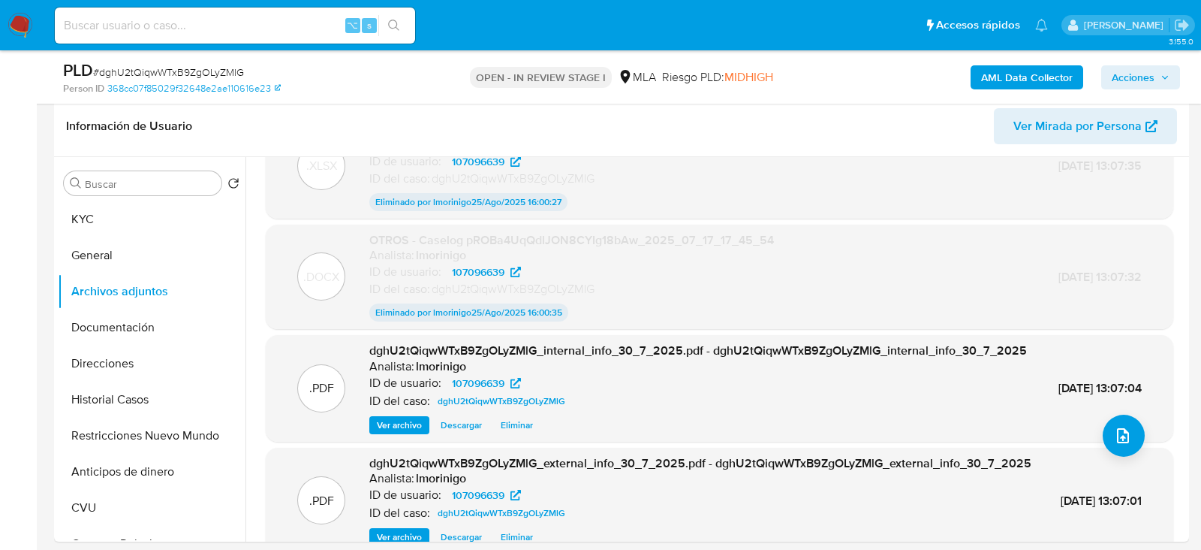
scroll to position [276, 0]
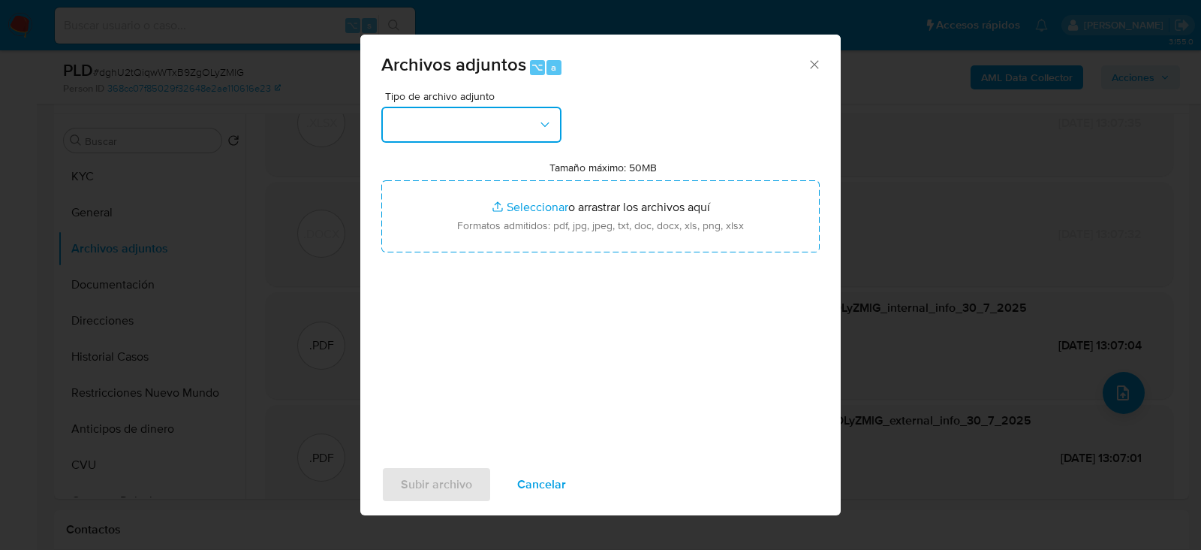
click at [480, 123] on button "button" at bounding box center [471, 125] width 180 height 36
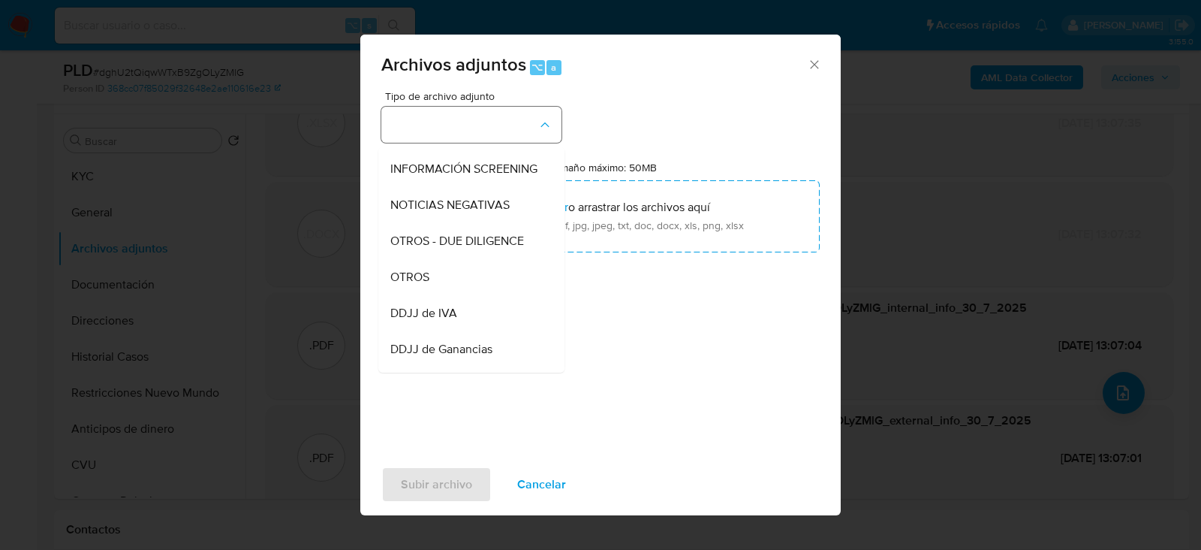
scroll to position [268, 0]
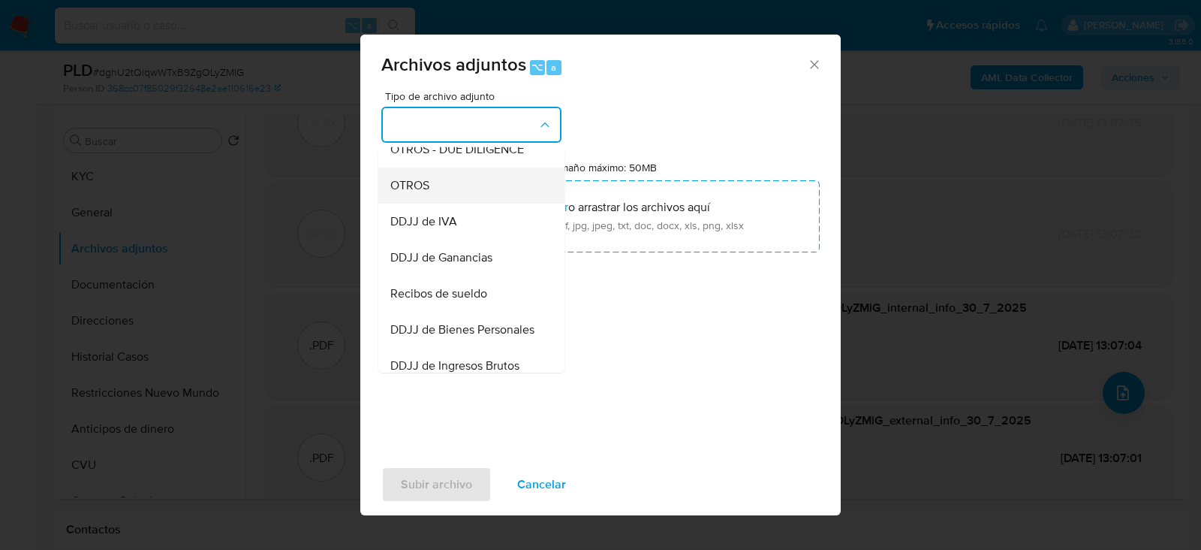
click at [445, 178] on div "OTROS" at bounding box center [466, 185] width 153 height 36
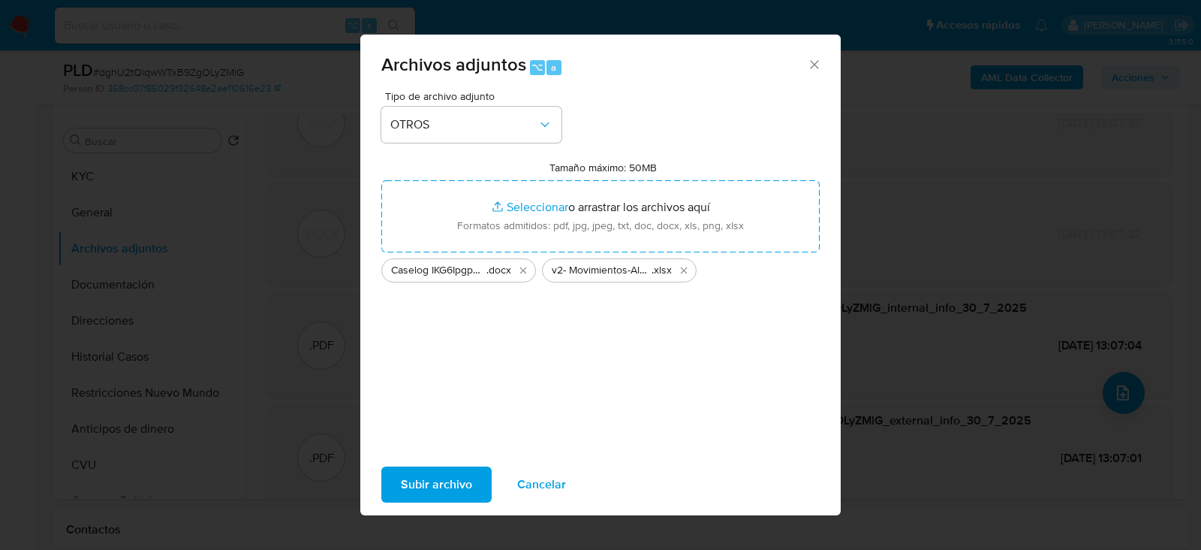
click at [427, 479] on span "Subir archivo" at bounding box center [436, 484] width 71 height 33
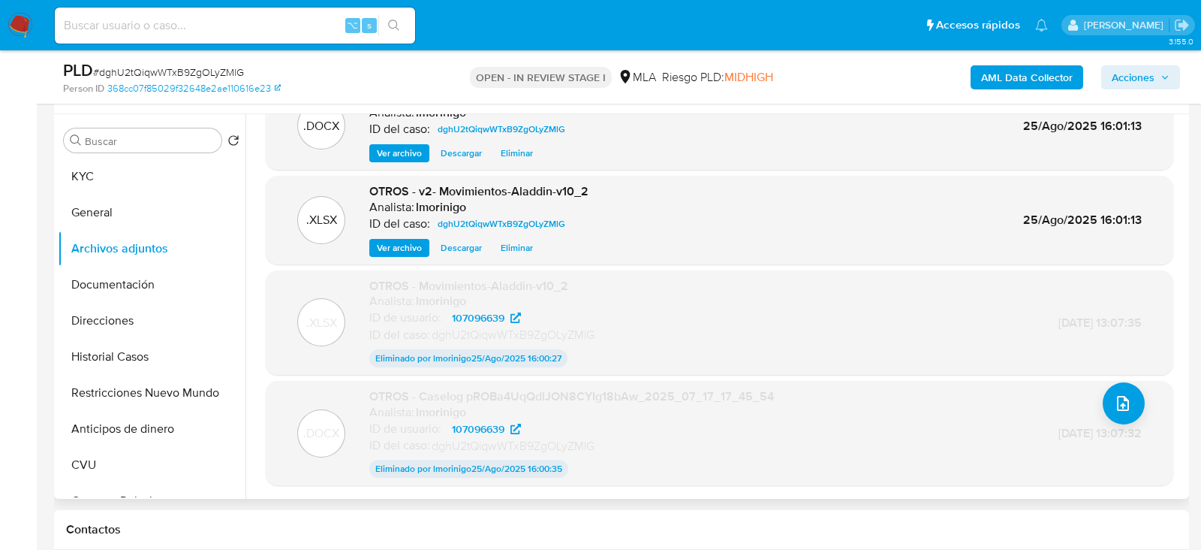
scroll to position [0, 0]
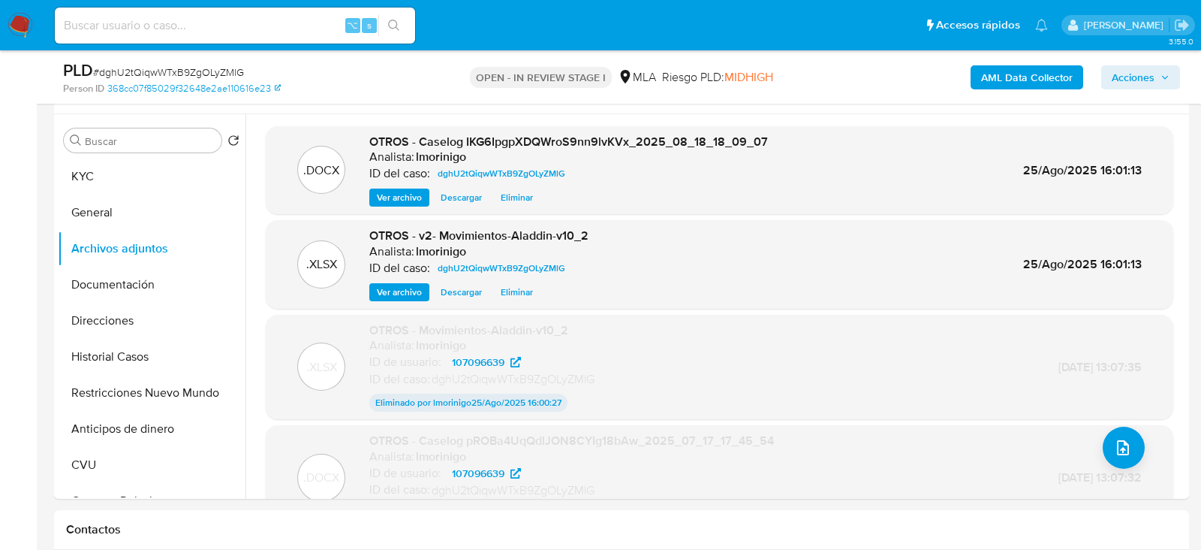
click at [1146, 77] on span "Acciones" at bounding box center [1133, 77] width 43 height 24
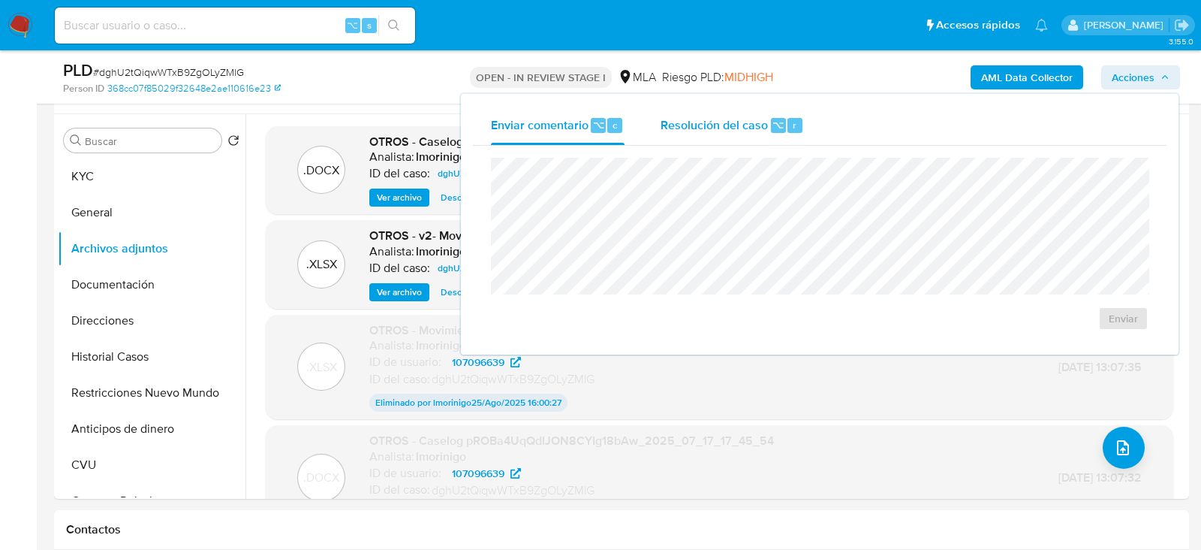
click at [784, 111] on div "Resolución del caso ⌥ r" at bounding box center [732, 125] width 143 height 39
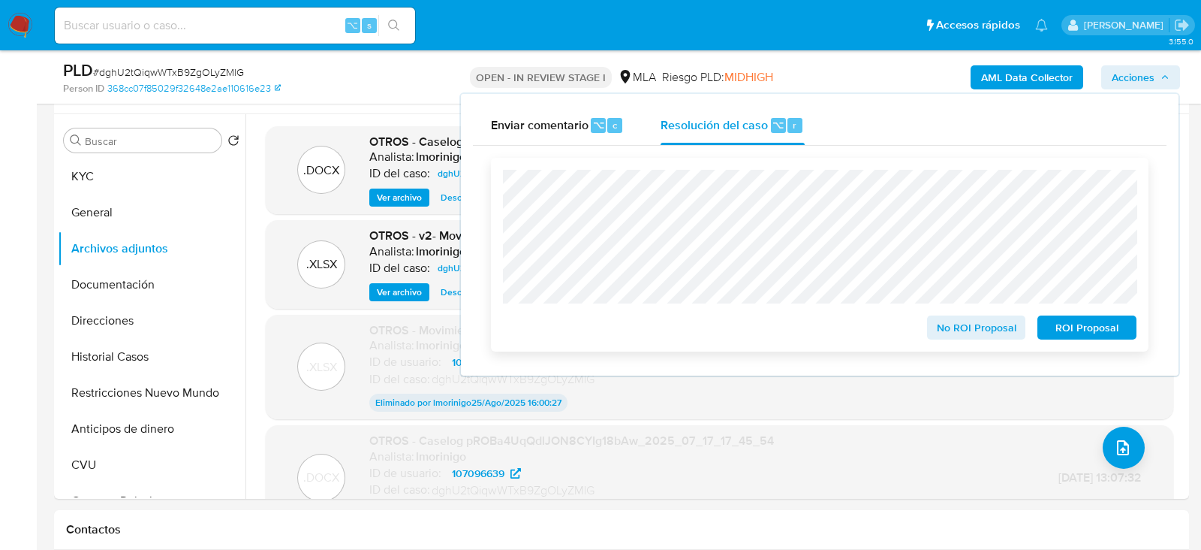
click at [1093, 332] on span "ROI Proposal" at bounding box center [1087, 327] width 78 height 21
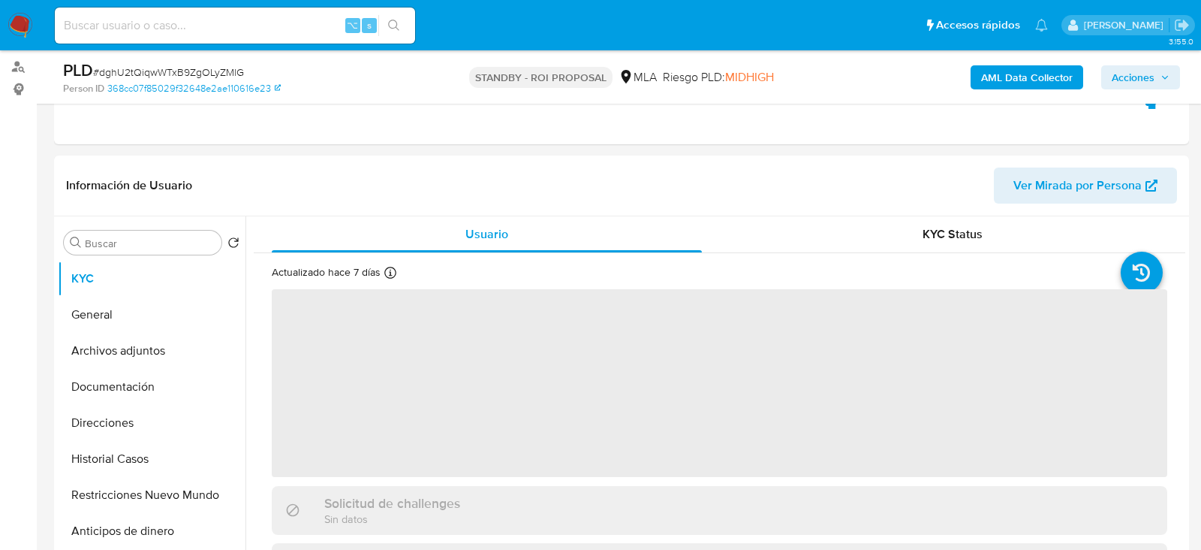
scroll to position [341, 0]
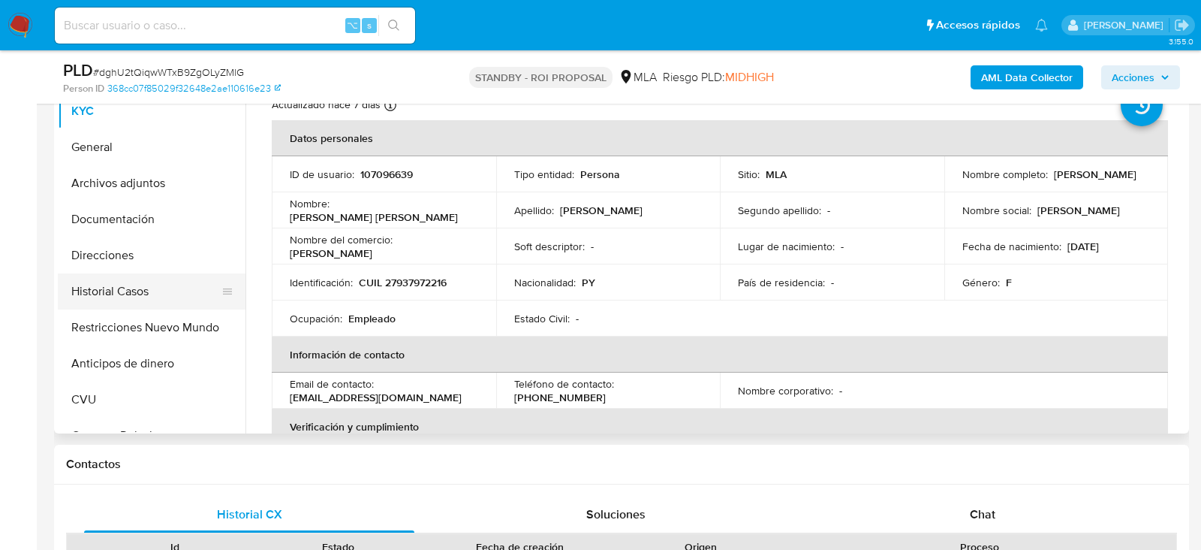
click at [110, 295] on button "Historial Casos" at bounding box center [146, 291] width 176 height 36
select select "10"
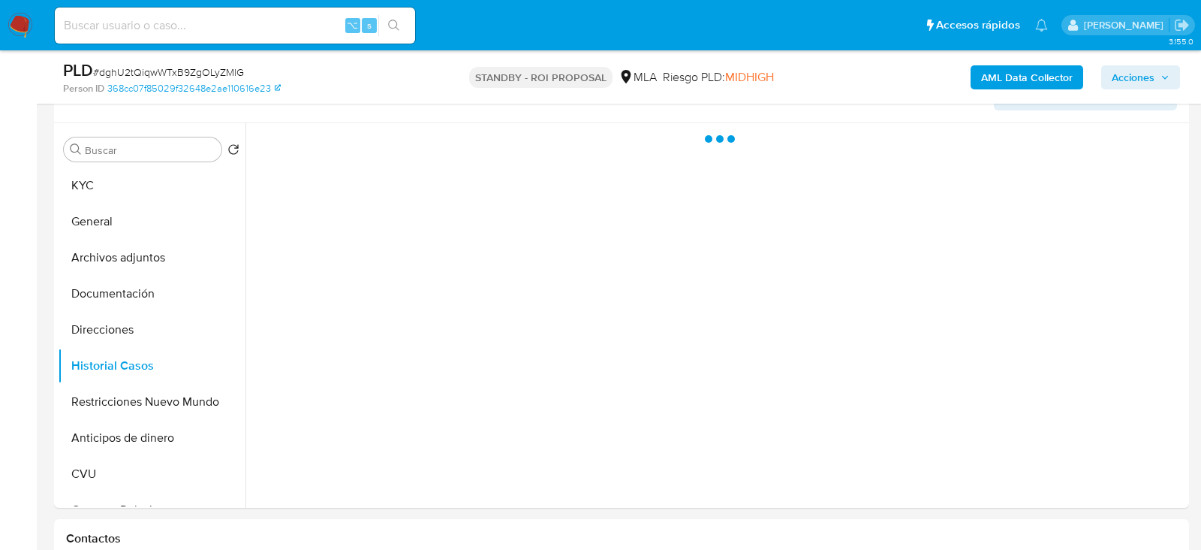
scroll to position [252, 0]
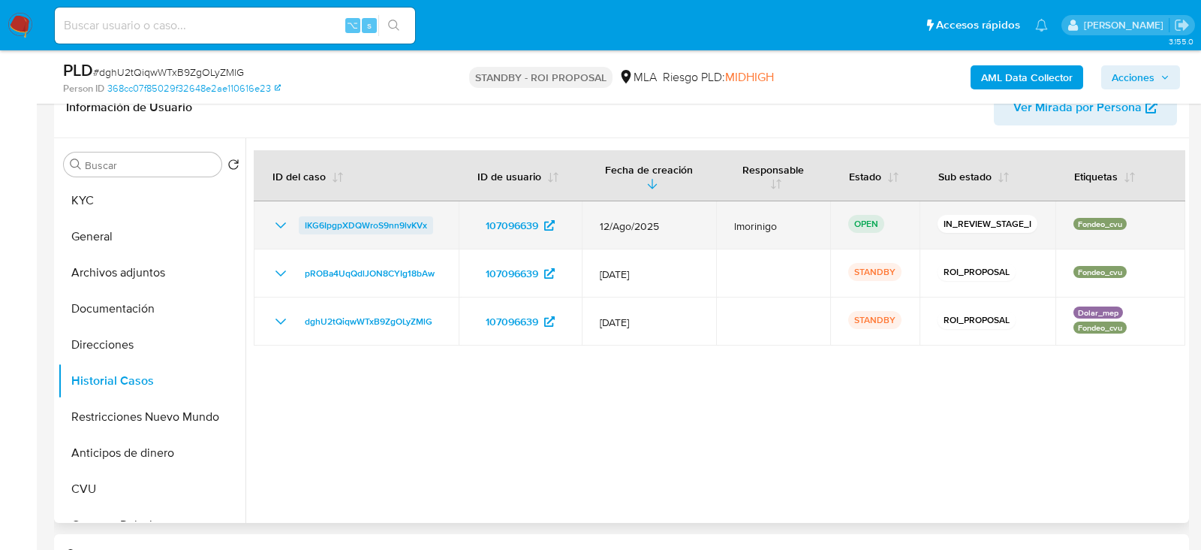
click at [403, 223] on span "IKG6IpgpXDQWroS9nn9lvKVx" at bounding box center [366, 225] width 122 height 18
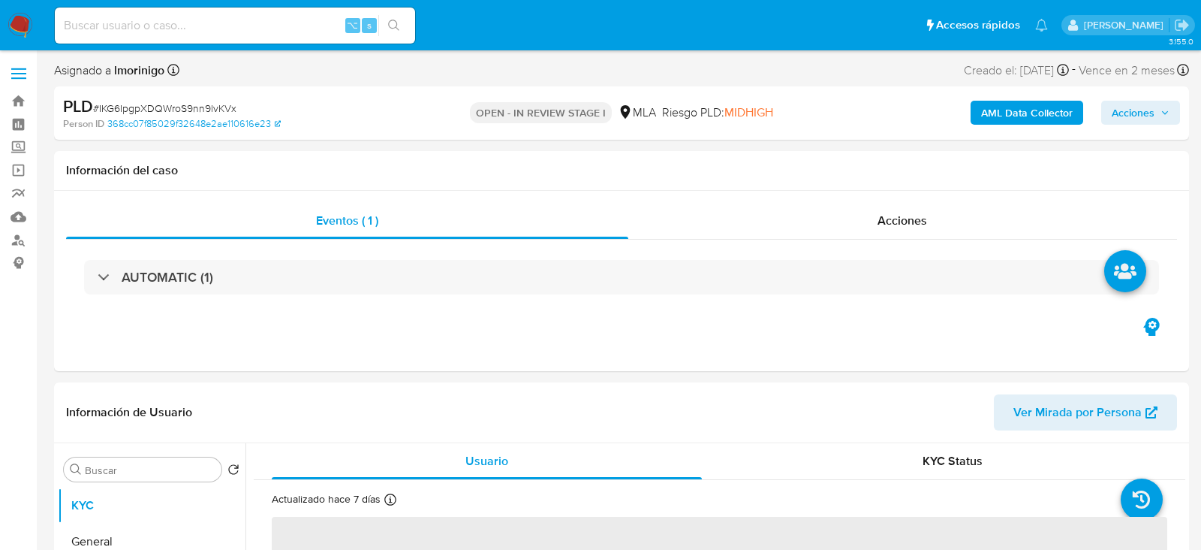
click at [1134, 117] on span "Acciones" at bounding box center [1133, 113] width 43 height 24
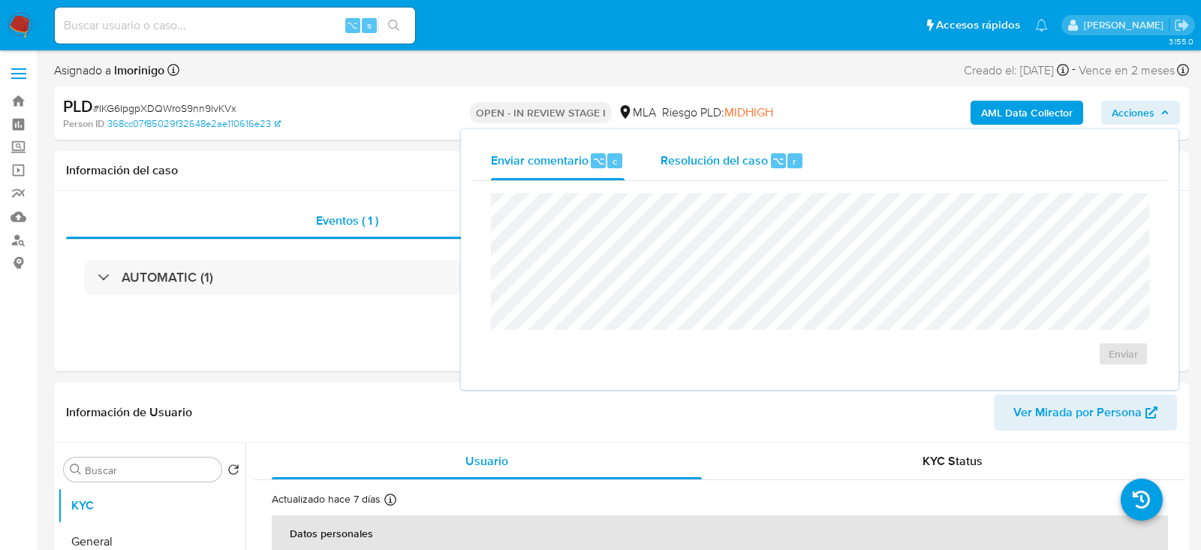
click at [733, 163] on span "Resolución del caso" at bounding box center [714, 160] width 107 height 17
select select "10"
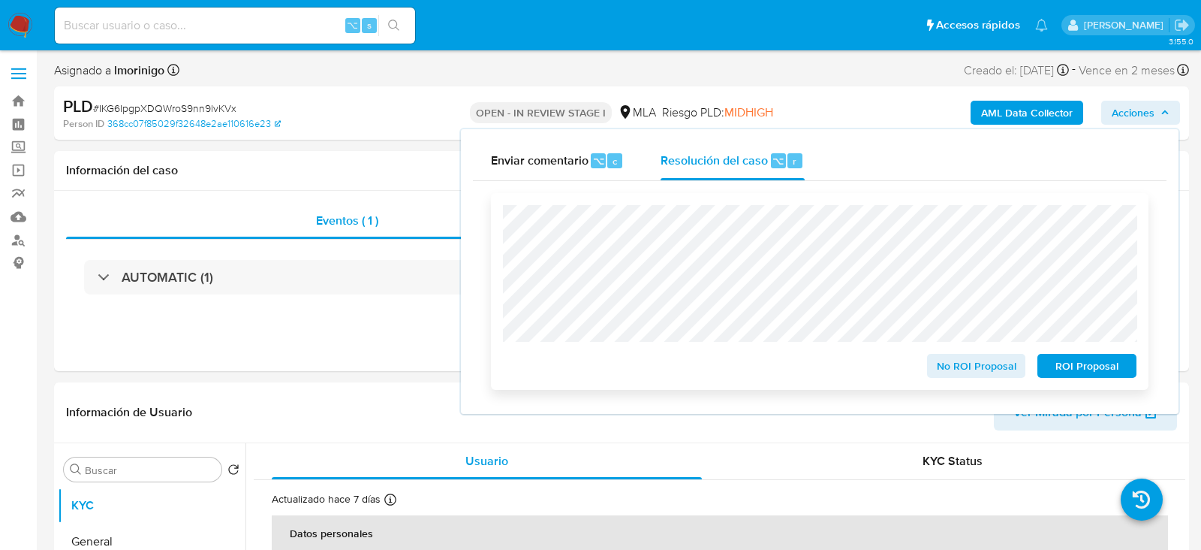
click at [1069, 374] on span "ROI Proposal" at bounding box center [1087, 365] width 78 height 21
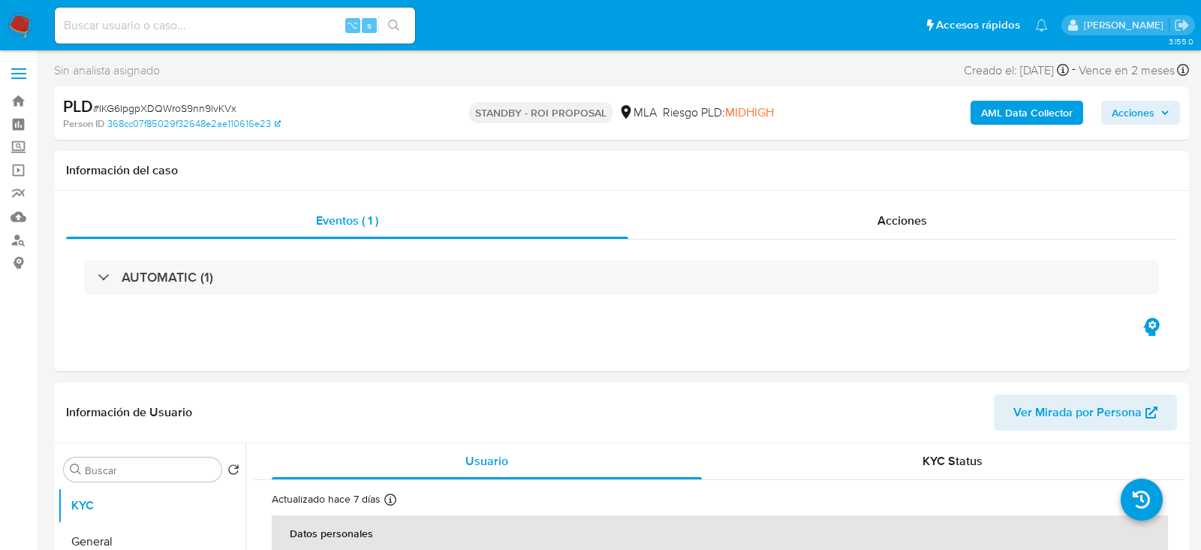
select select "10"
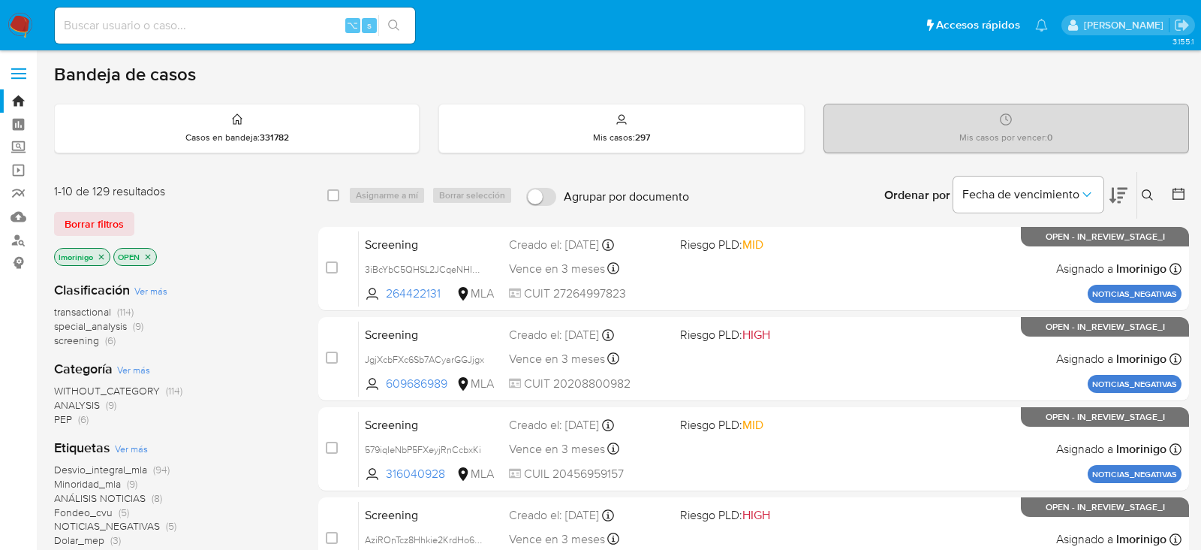
click at [187, 37] on div "⌥ s" at bounding box center [235, 26] width 360 height 36
click at [183, 27] on input at bounding box center [235, 26] width 360 height 20
paste input "qZ1ob0mPOStFsGSvHaRh3pIc"
type input "qZ1ob0mPOStFsGSvHaRh3pIc"
click at [251, 25] on input "qZ1ob0mPOStFsGSvHaRh3pIc" at bounding box center [235, 26] width 360 height 20
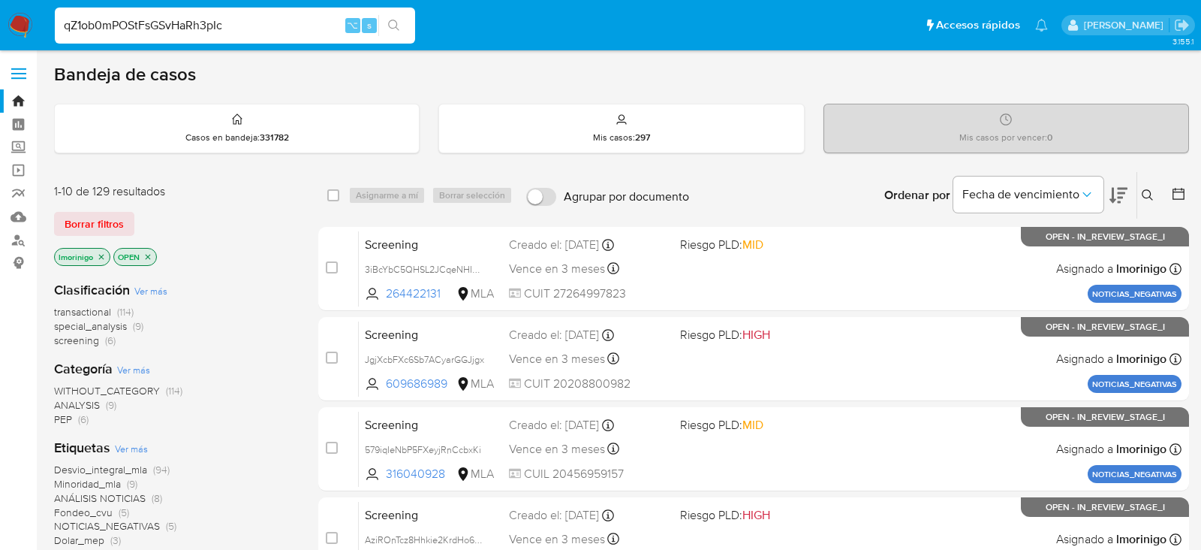
click at [251, 25] on input "qZ1ob0mPOStFsGSvHaRh3pIc" at bounding box center [235, 26] width 360 height 20
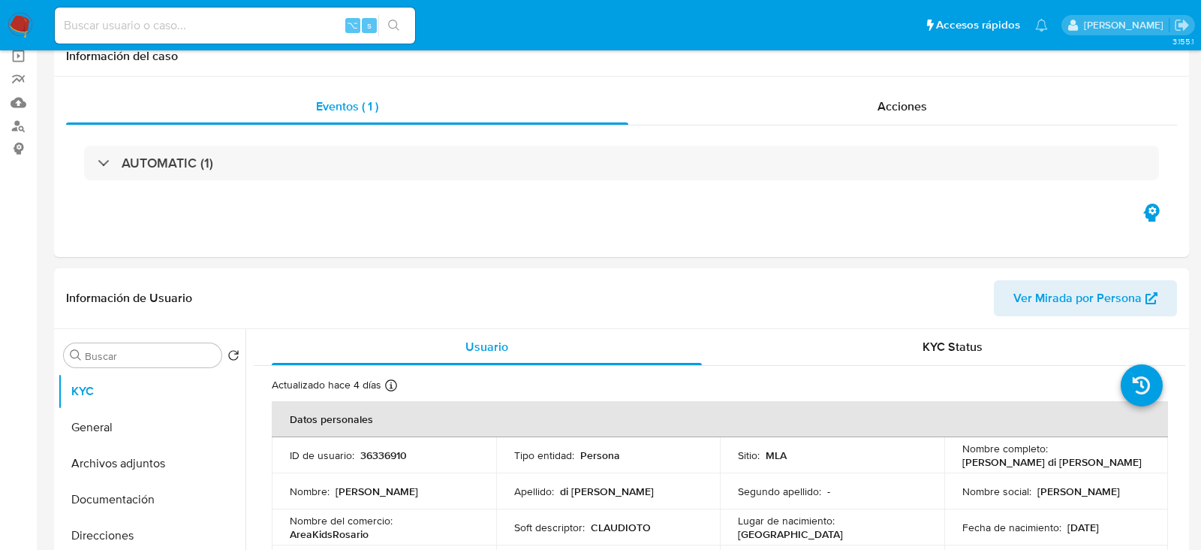
select select "10"
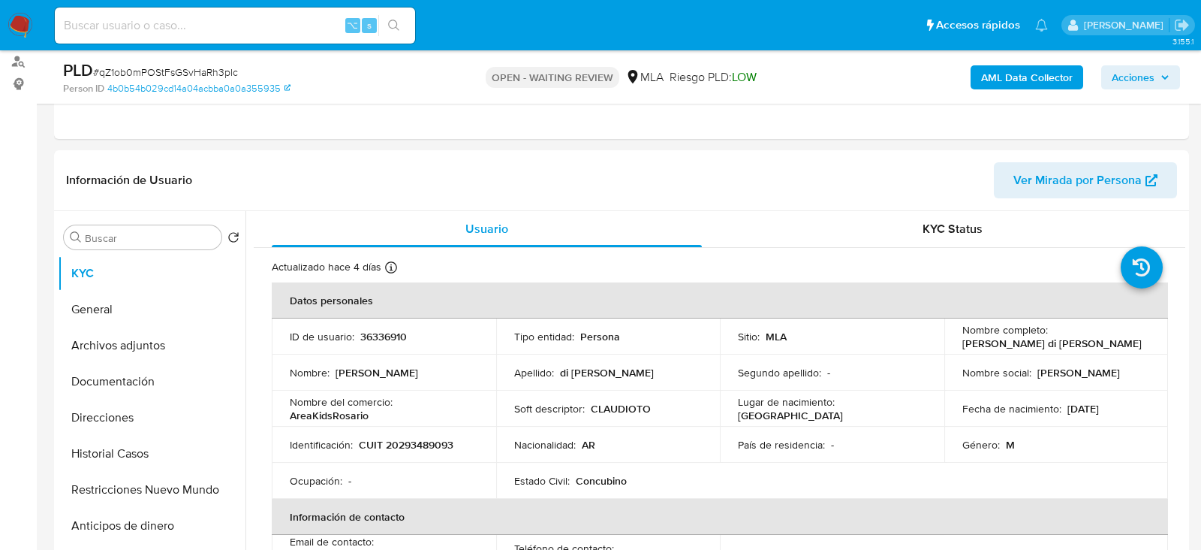
scroll to position [207, 0]
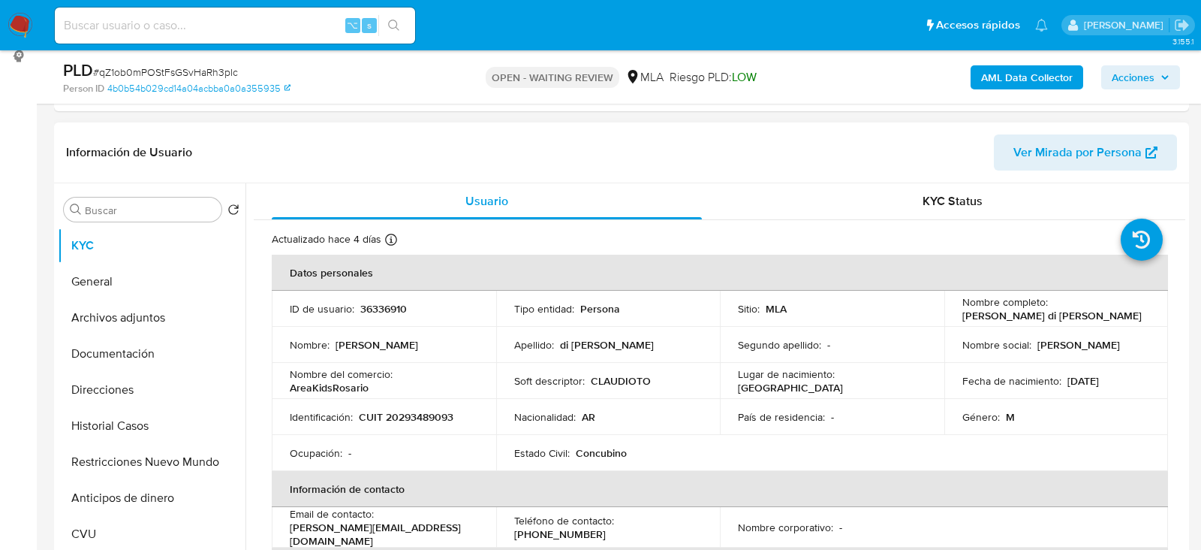
click at [372, 307] on p "36336910" at bounding box center [383, 309] width 47 height 14
copy p "36336910"
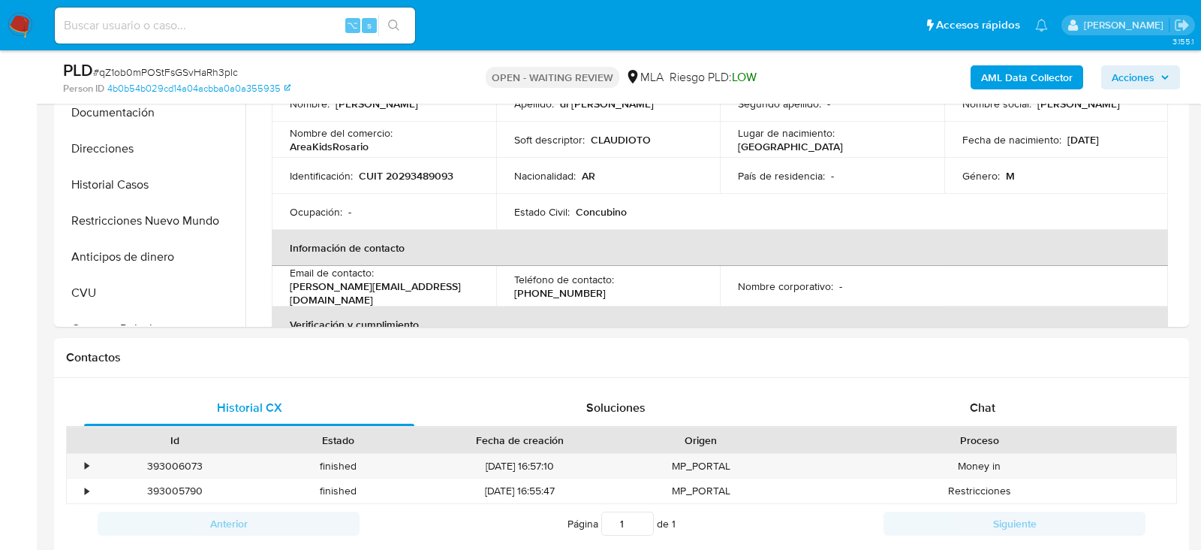
scroll to position [499, 0]
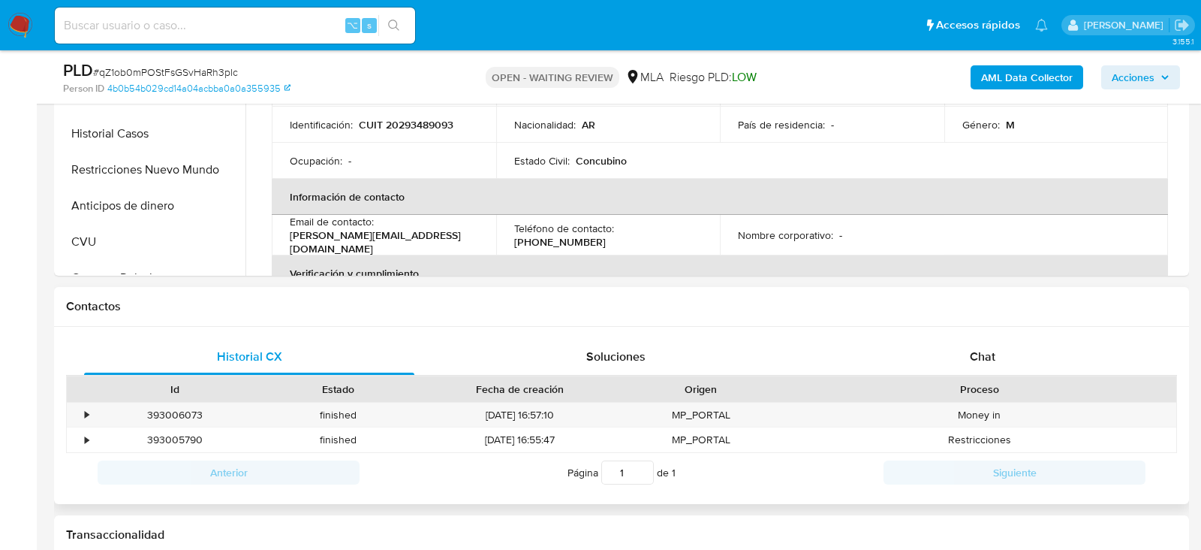
click at [933, 331] on div "Historial CX Soluciones Chat Id Estado Fecha de creación Origen Proceso • 39300…" at bounding box center [621, 416] width 1135 height 178
click at [928, 360] on div "Chat" at bounding box center [983, 357] width 330 height 36
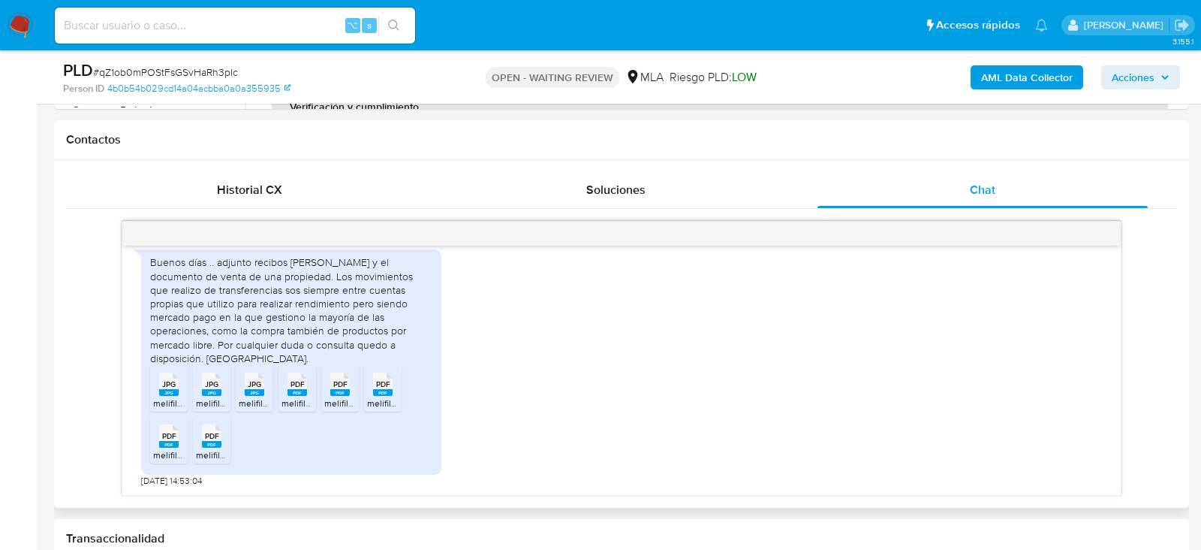
scroll to position [688, 0]
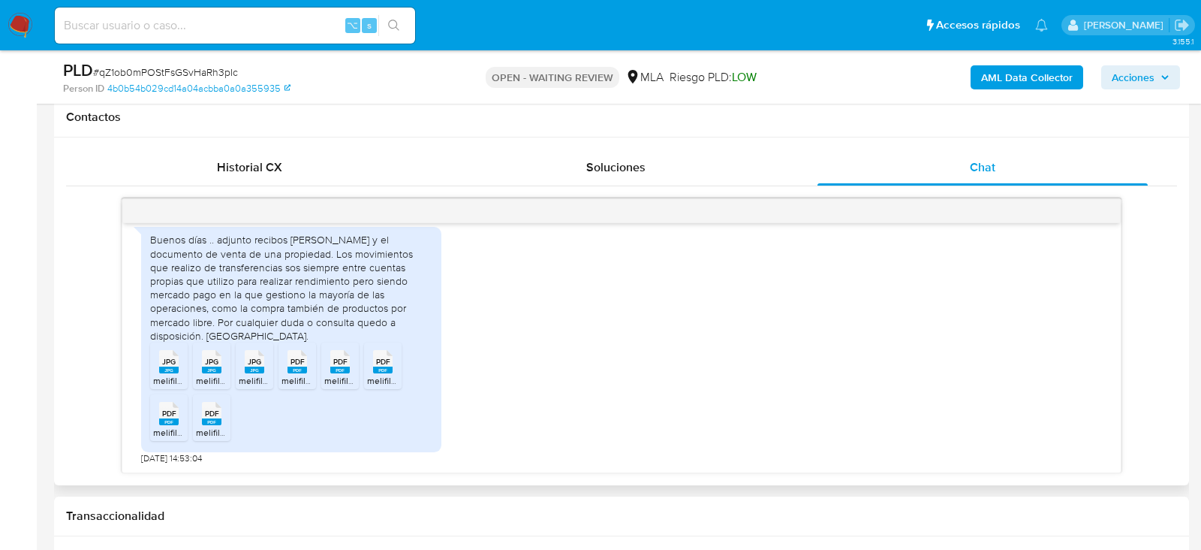
click at [174, 363] on span "JPG" at bounding box center [169, 362] width 14 height 10
click at [226, 367] on div "JPG JPG" at bounding box center [212, 360] width 32 height 29
click at [267, 371] on div "JPG JPG" at bounding box center [255, 360] width 32 height 29
click at [294, 375] on span "melifile1484441001734749009.pdf" at bounding box center [350, 381] width 136 height 13
click at [327, 375] on span "melifile1260561312121616720.pdf" at bounding box center [389, 381] width 130 height 13
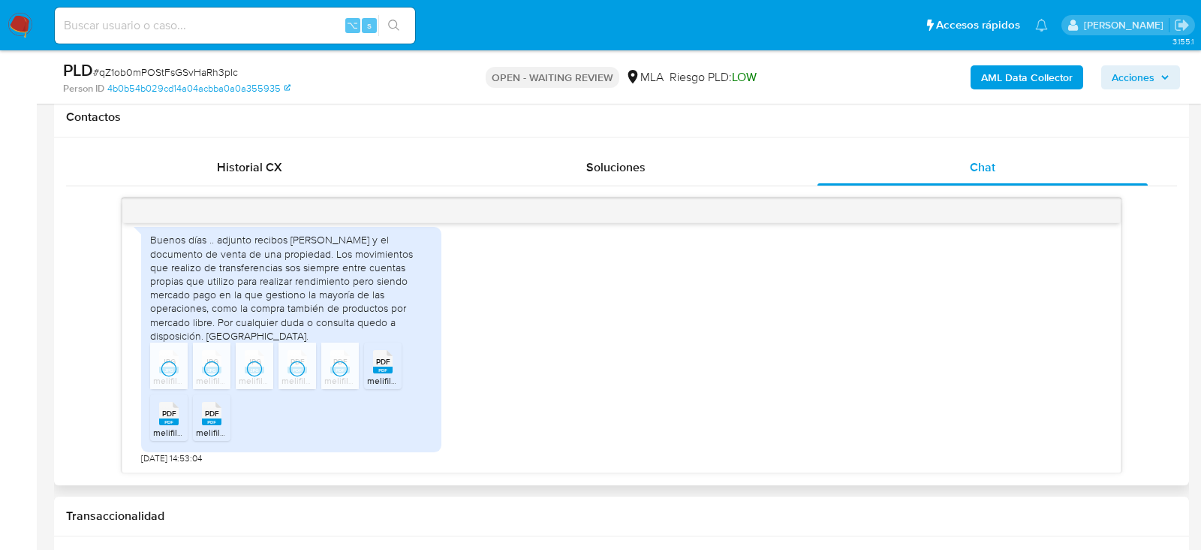
click at [359, 375] on ul "JPG JPG melifile6905789007370647129.jpg JPG JPG melifile320612025334960653.jpg …" at bounding box center [291, 395] width 282 height 104
click at [374, 375] on span "melifile8021001858084227550.pdf" at bounding box center [436, 381] width 139 height 13
click at [166, 413] on span "PDF" at bounding box center [169, 414] width 14 height 10
click at [218, 421] on rect at bounding box center [212, 422] width 20 height 7
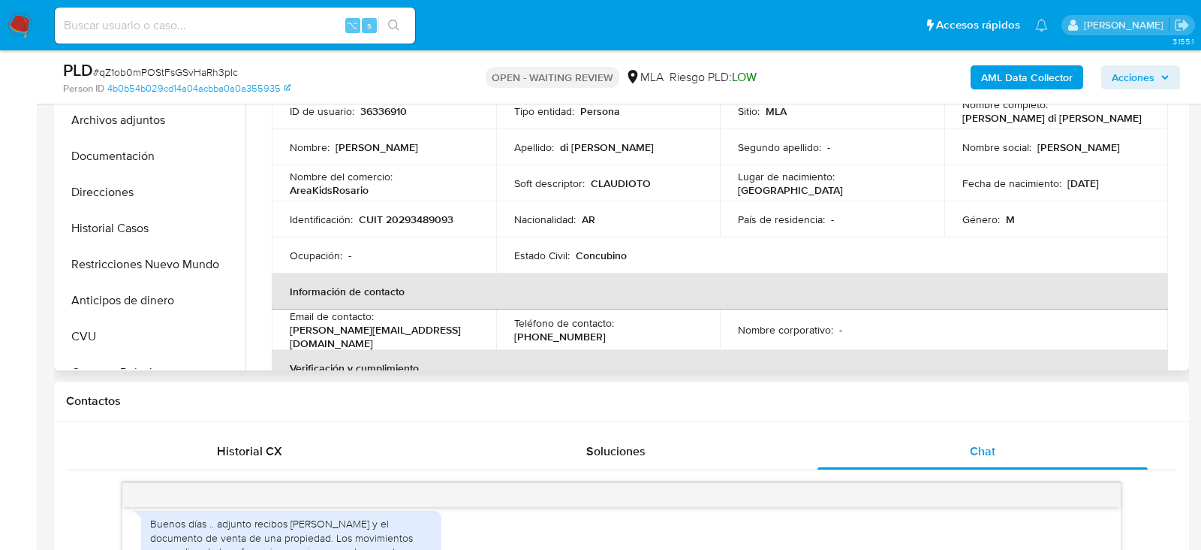
scroll to position [398, 0]
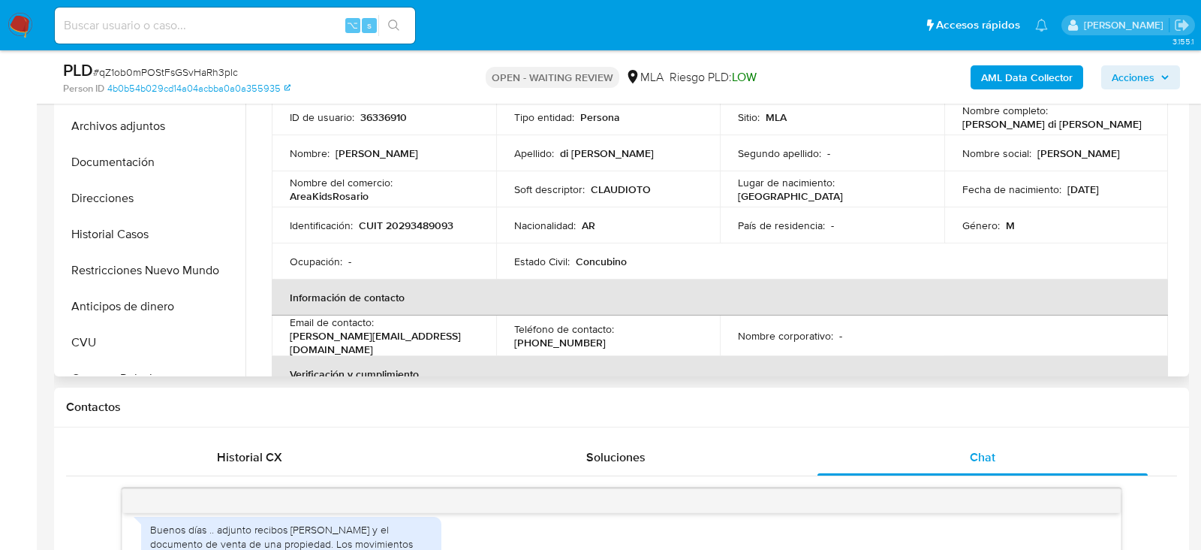
click at [457, 224] on div "Identificación : CUIT 20293489093" at bounding box center [384, 226] width 188 height 14
click at [444, 224] on p "CUIT 20293489093" at bounding box center [406, 226] width 95 height 14
copy p "20293489093"
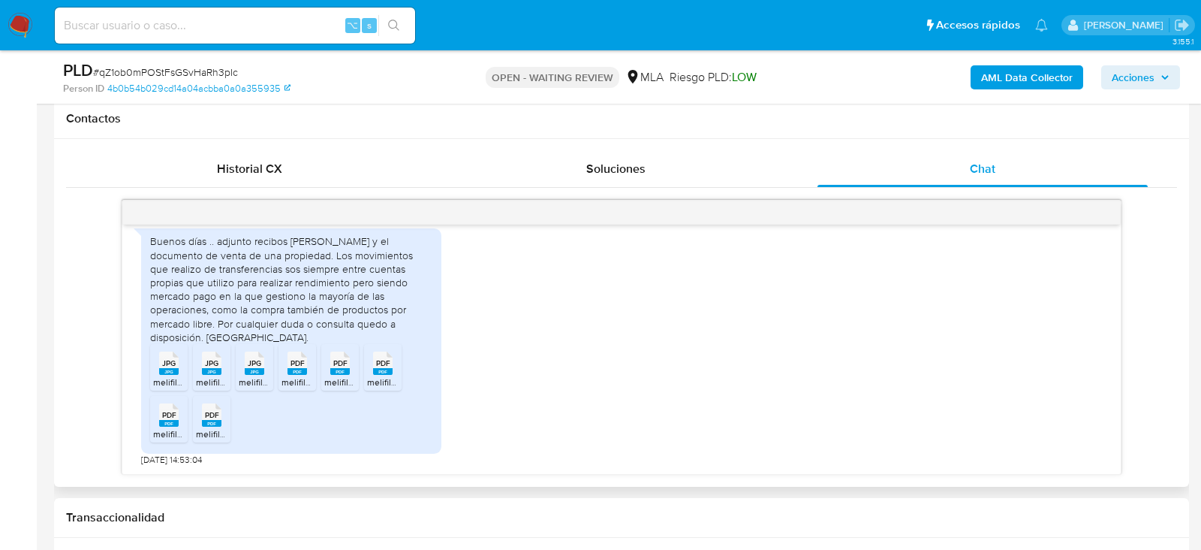
scroll to position [737, 0]
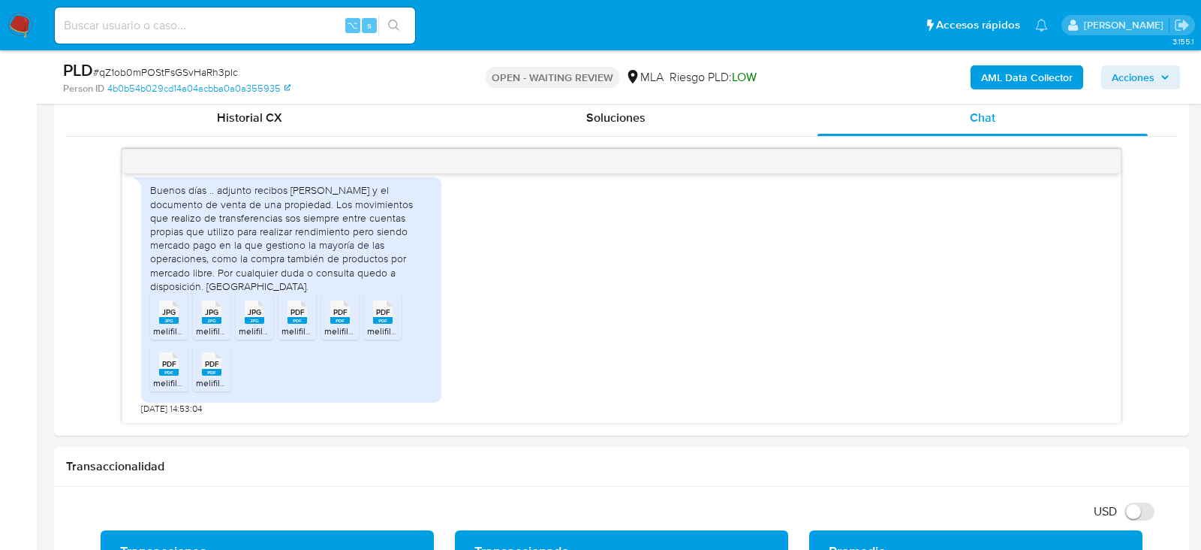
click at [191, 26] on input at bounding box center [235, 26] width 360 height 20
paste input "dRJEtIHaYTVSGWN3aTbf6Hdu"
type input "dRJEtIHaYTVSGWN3aTbf6Hdu"
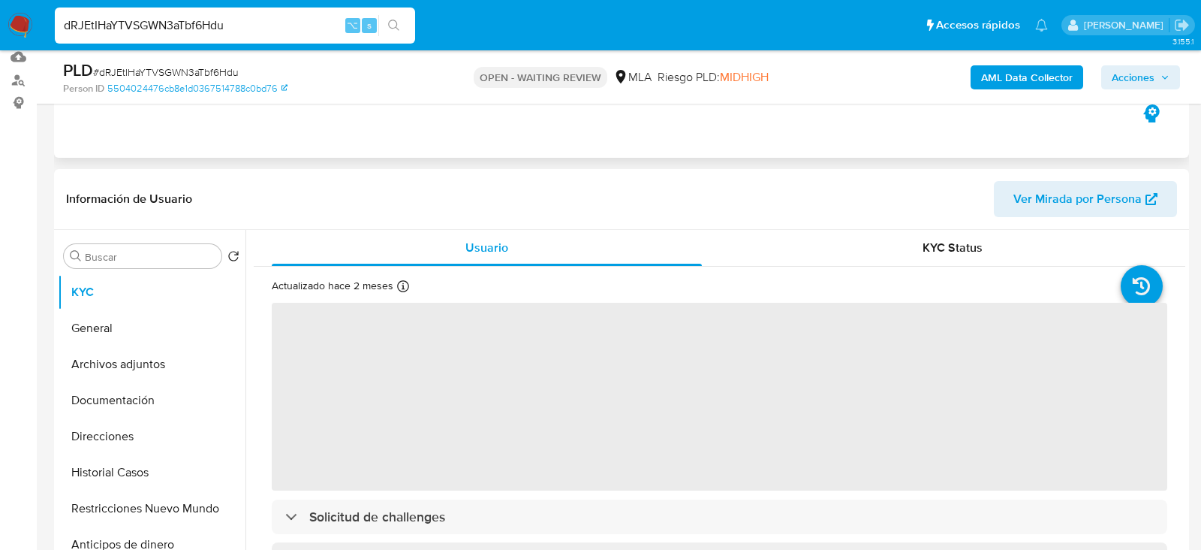
scroll to position [270, 0]
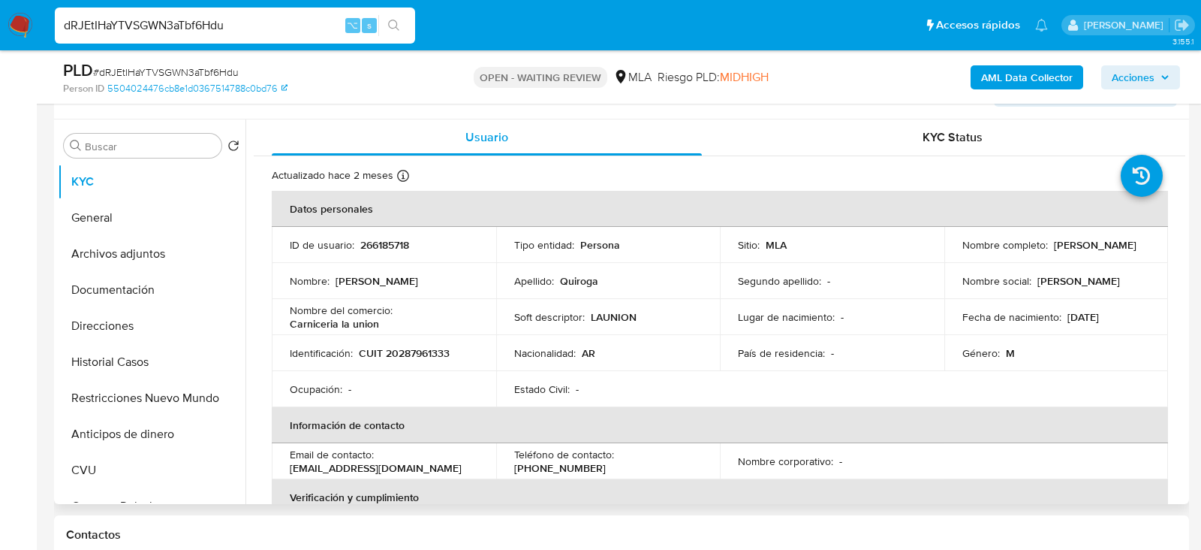
click at [386, 232] on td "ID de usuario : 266185718" at bounding box center [384, 245] width 225 height 36
select select "10"
click at [386, 238] on p "266185718" at bounding box center [384, 245] width 49 height 14
copy p "266185718"
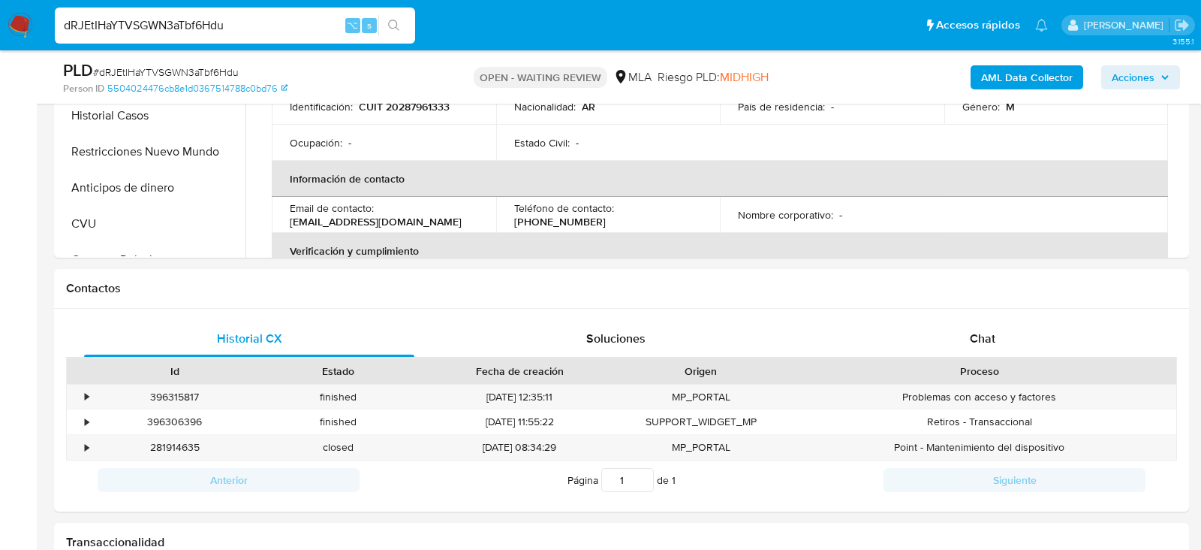
scroll to position [522, 0]
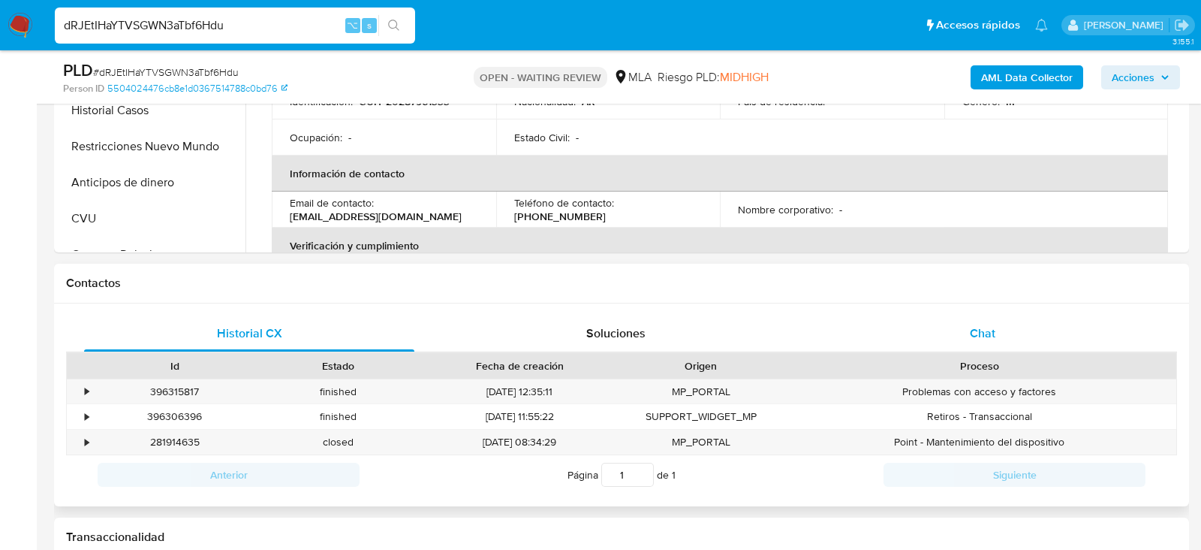
click at [999, 327] on div "Chat" at bounding box center [983, 333] width 330 height 36
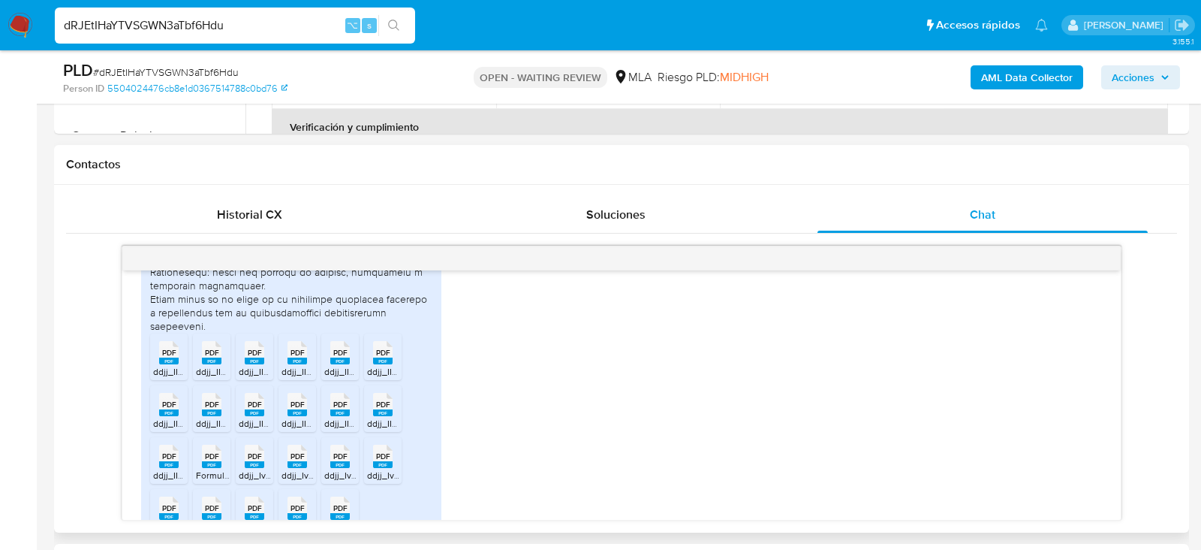
scroll to position [1346, 0]
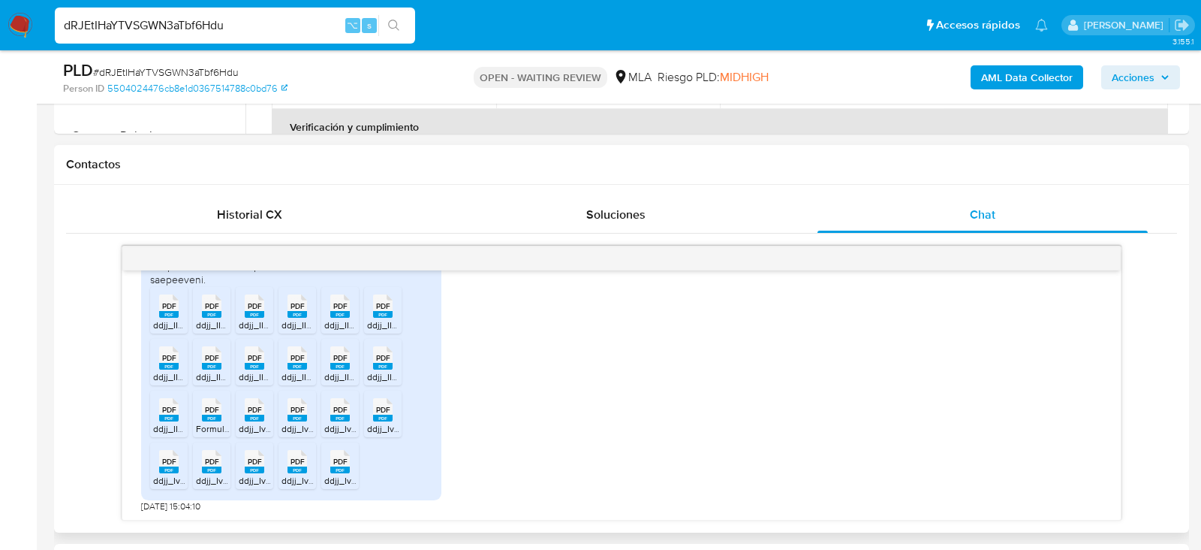
click at [176, 313] on rect at bounding box center [169, 314] width 20 height 7
click at [203, 313] on rect at bounding box center [212, 314] width 20 height 7
click at [252, 321] on span "ddjj_IIBB_Feb-2025_0_0.pdf" at bounding box center [298, 324] width 118 height 13
click at [297, 312] on rect at bounding box center [298, 314] width 20 height 7
click at [338, 313] on rect at bounding box center [340, 314] width 20 height 7
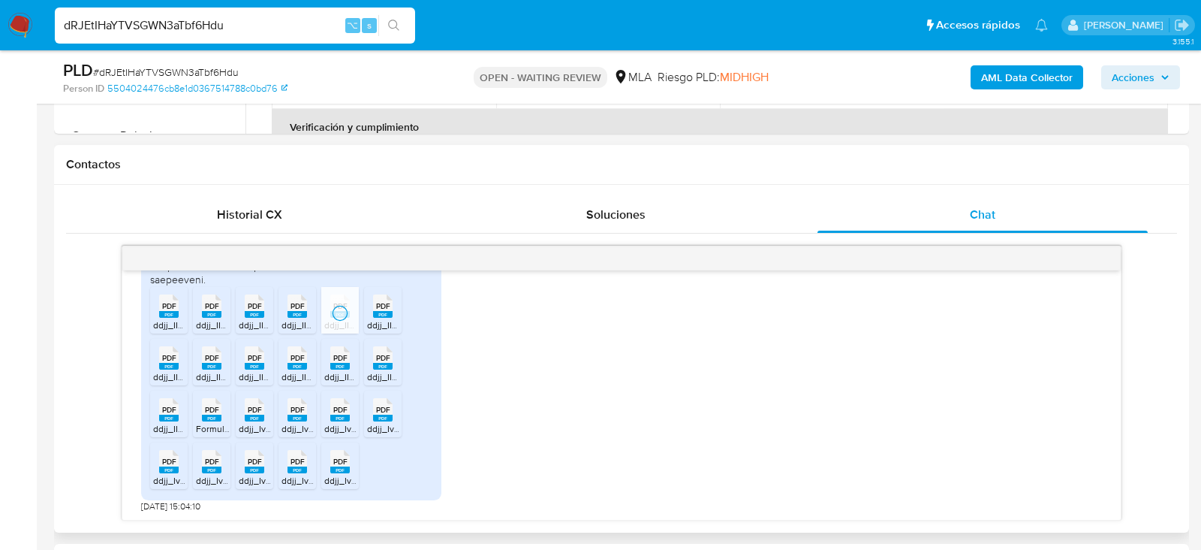
click at [380, 311] on rect at bounding box center [383, 314] width 20 height 7
click at [171, 363] on rect at bounding box center [169, 366] width 20 height 7
click at [215, 364] on rect at bounding box center [212, 366] width 20 height 7
click at [262, 364] on rect at bounding box center [255, 366] width 20 height 7
click at [291, 365] on rect at bounding box center [298, 366] width 20 height 7
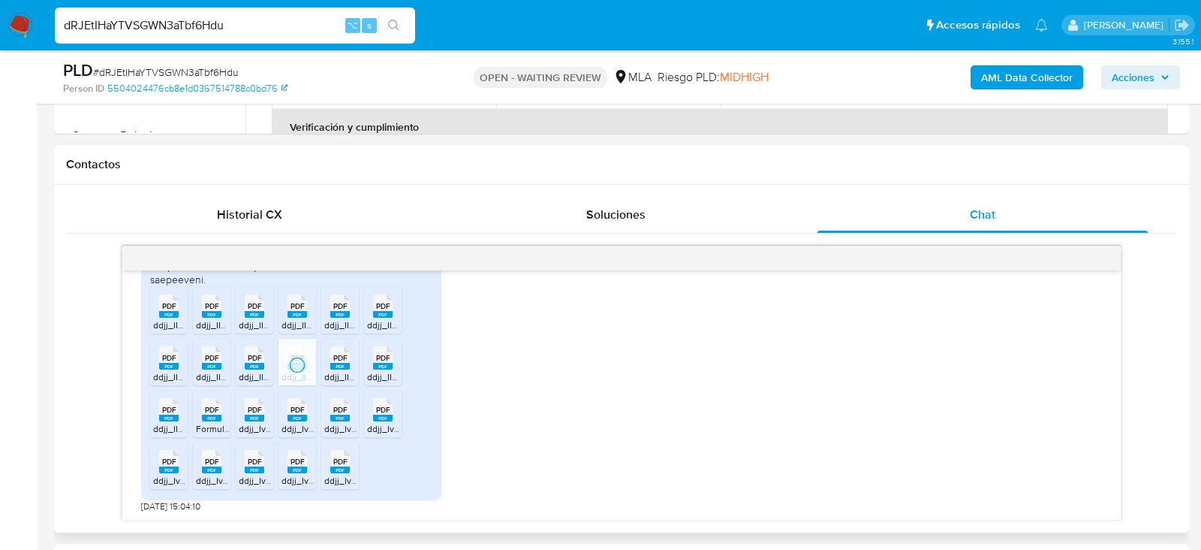
click at [327, 366] on div "PDF PDF" at bounding box center [340, 356] width 32 height 29
click at [402, 369] on ul "PDF PDF ddjj_IIBB_Dic-2024_0_0.pdf PDF PDF ddjj_IIBB_Abr-2025_0_0.pdf PDF PDF d…" at bounding box center [291, 390] width 282 height 207
click at [391, 370] on span "ddjj_IIBB_Jul-2025_0_0.pdf" at bounding box center [431, 376] width 128 height 13
click at [175, 422] on span "ddjj_IIBB_Sep-2024_0_0.pdf" at bounding box center [212, 428] width 118 height 13
click at [197, 422] on span "Formulario de Impresión de Constancia de Inscripción.pdf" at bounding box center [313, 428] width 234 height 13
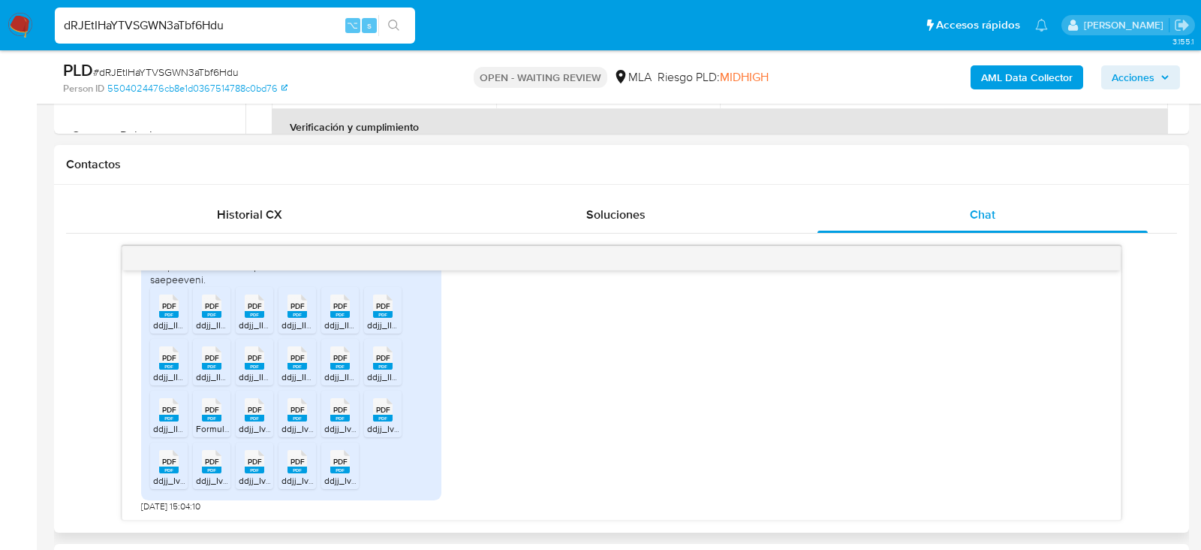
click at [243, 422] on span "ddjj_Iva_Sep-2024_0_0.pdf" at bounding box center [295, 428] width 113 height 13
click at [293, 422] on span "ddjj_Iva_Dic-2024_0_0.pdf" at bounding box center [337, 428] width 110 height 13
click at [335, 419] on icon "PDF" at bounding box center [340, 409] width 20 height 26
click at [372, 419] on div "PDF PDF" at bounding box center [383, 407] width 32 height 29
click at [170, 469] on rect at bounding box center [169, 469] width 20 height 7
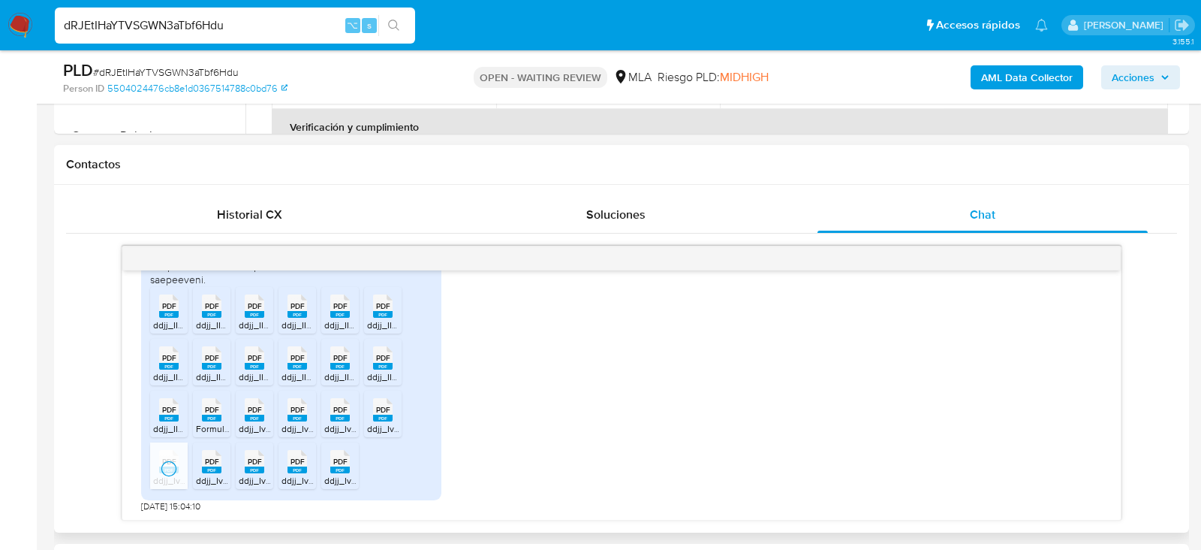
click at [207, 475] on span "ddjj_Iva_Abr-2025_0_0.pdf" at bounding box center [251, 480] width 111 height 13
click at [252, 475] on span "ddjj_Iva_Ago-2024_0_0.pdf" at bounding box center [295, 480] width 113 height 13
click at [285, 474] on span "ddjj_Iva_Mar-2025_0_0.pdf" at bounding box center [338, 480] width 112 height 13
click at [336, 474] on span "ddjj_Iva_Jun-2025_0_0.pdf" at bounding box center [380, 480] width 112 height 13
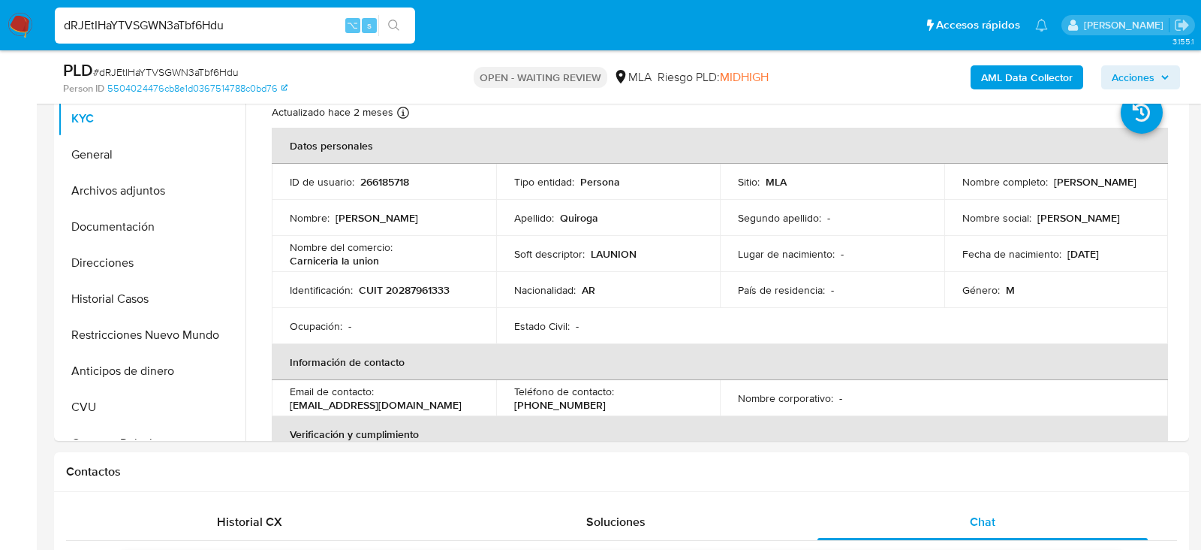
scroll to position [296, 0]
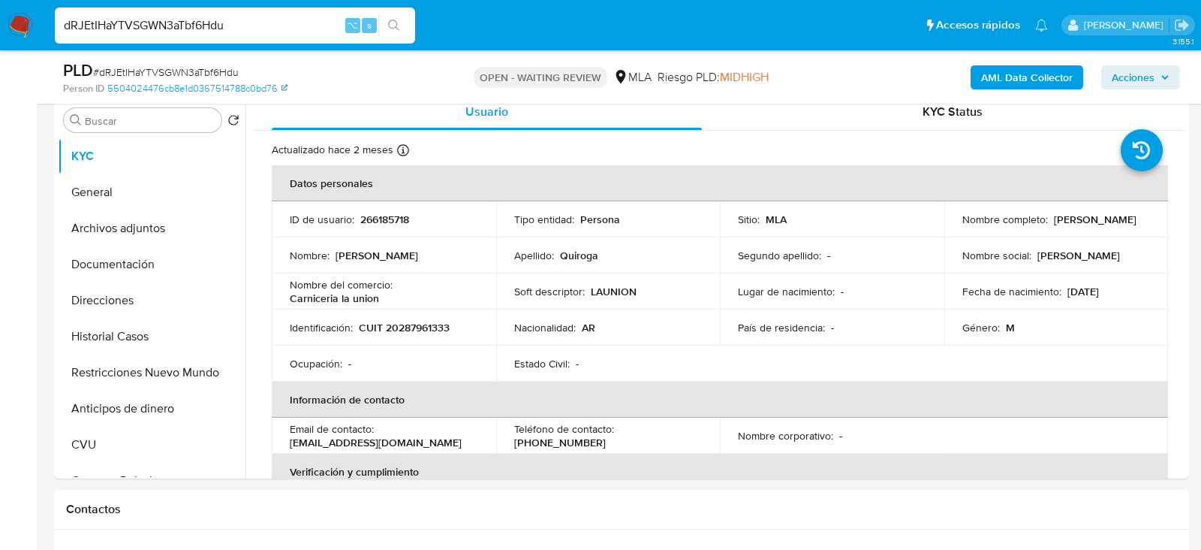
click at [285, 20] on input "dRJEtIHaYTVSGWN3aTbf6Hdu" at bounding box center [235, 26] width 360 height 20
paste input "v0XHIhx88LNIeQOWSeT4ykEv"
type input "v0XHIhx88LNIeQOWSeT4ykEv"
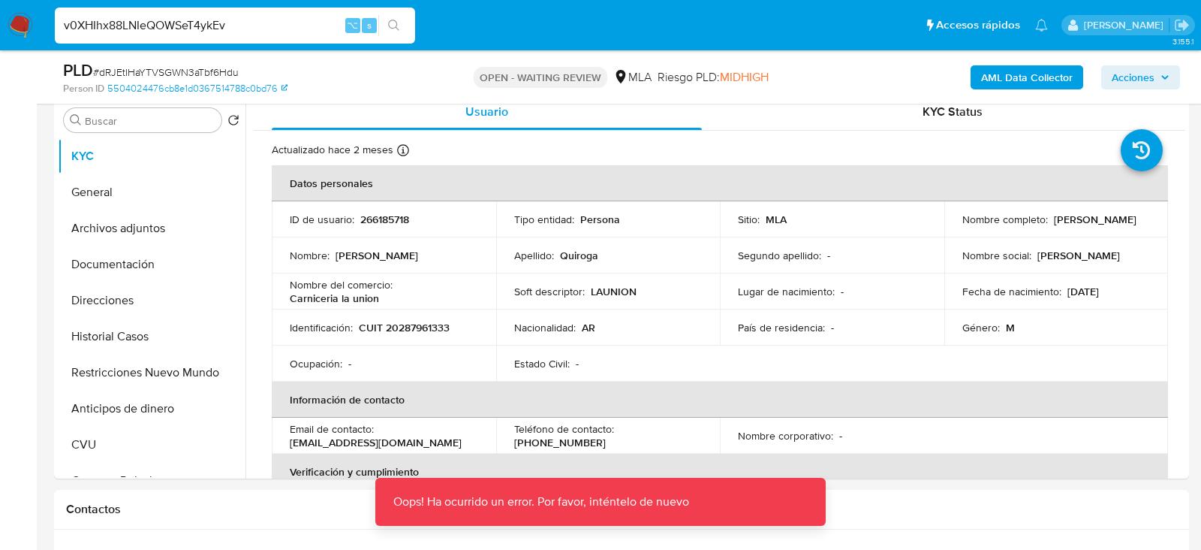
click at [255, 41] on div "v0XHIhx88LNIeQOWSeT4ykEv ⌥ s" at bounding box center [235, 26] width 360 height 36
click at [255, 35] on input "v0XHIhx88LNIeQOWSeT4ykEv" at bounding box center [235, 26] width 360 height 20
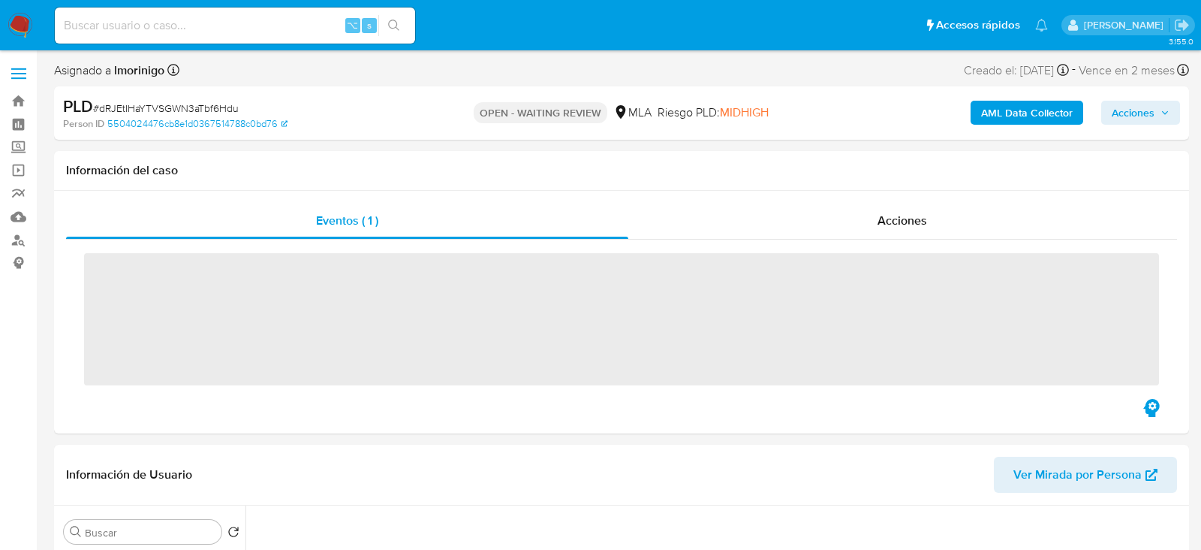
click at [167, 28] on input at bounding box center [235, 26] width 360 height 20
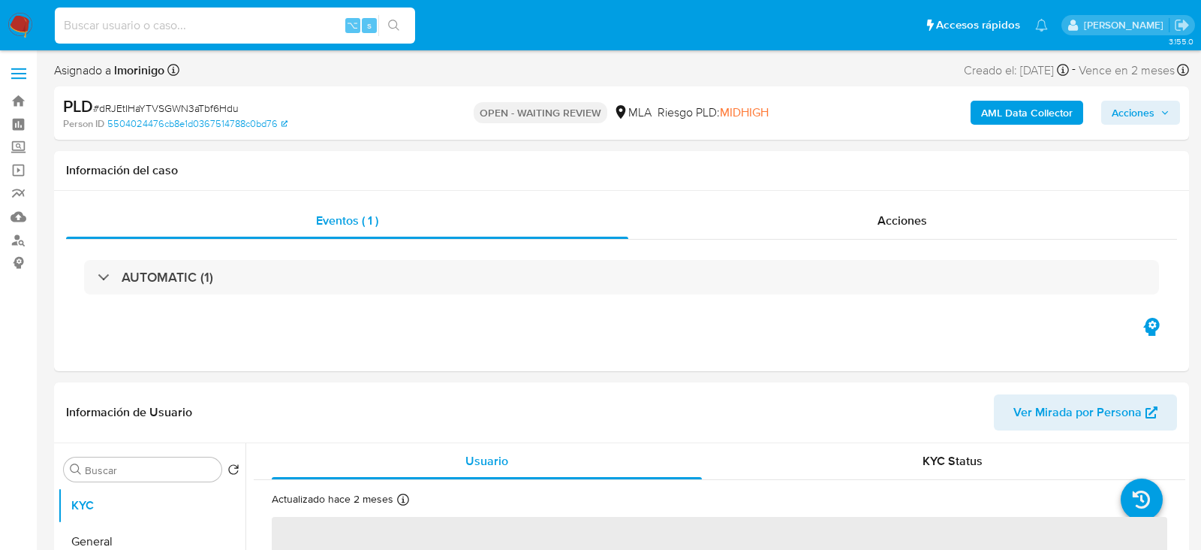
paste input "v0XHIhx88LNIeQOWSeT4ykEv"
type input "v0XHIhx88LNIeQOWSeT4ykEv"
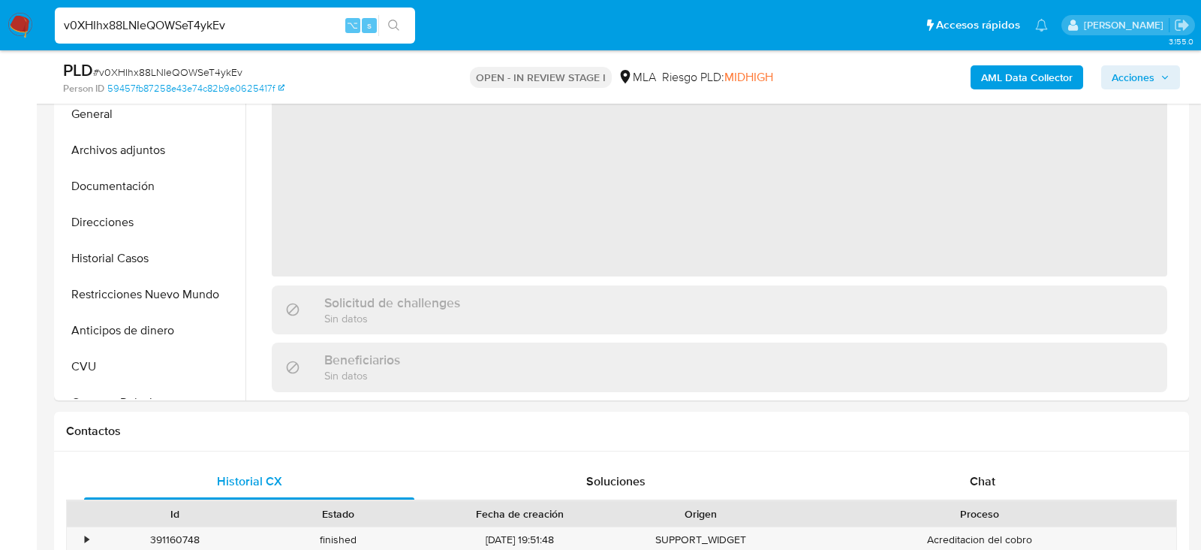
scroll to position [653, 0]
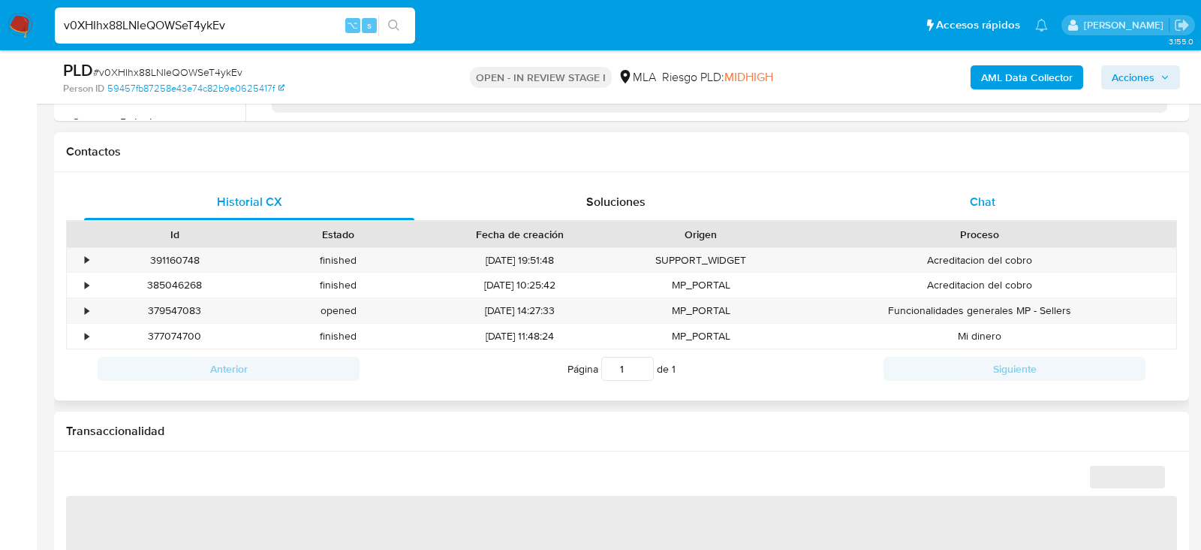
click at [996, 203] on div "Chat" at bounding box center [983, 202] width 330 height 36
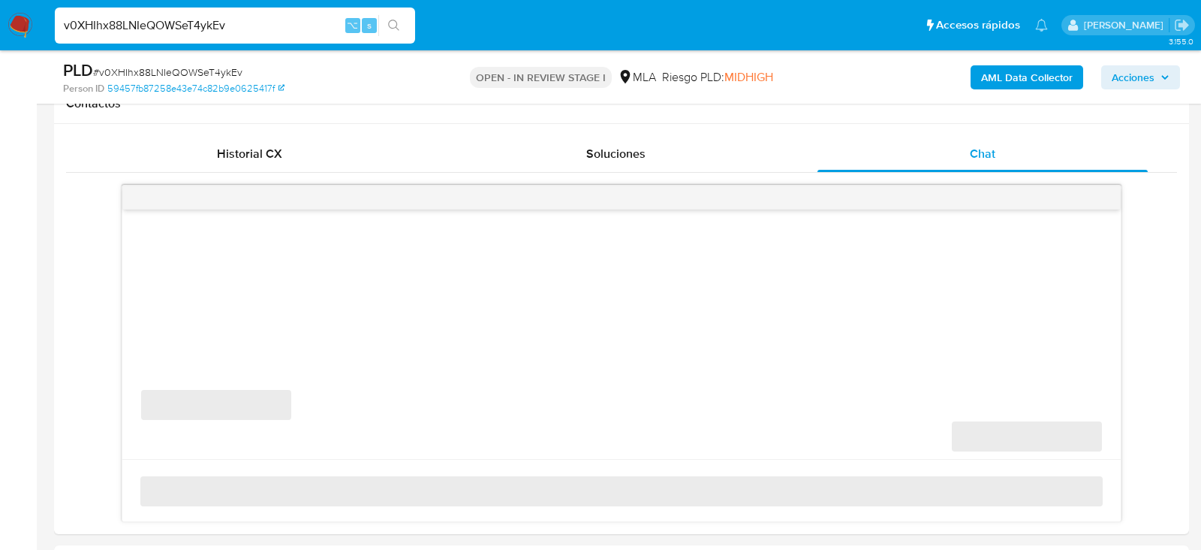
select select "10"
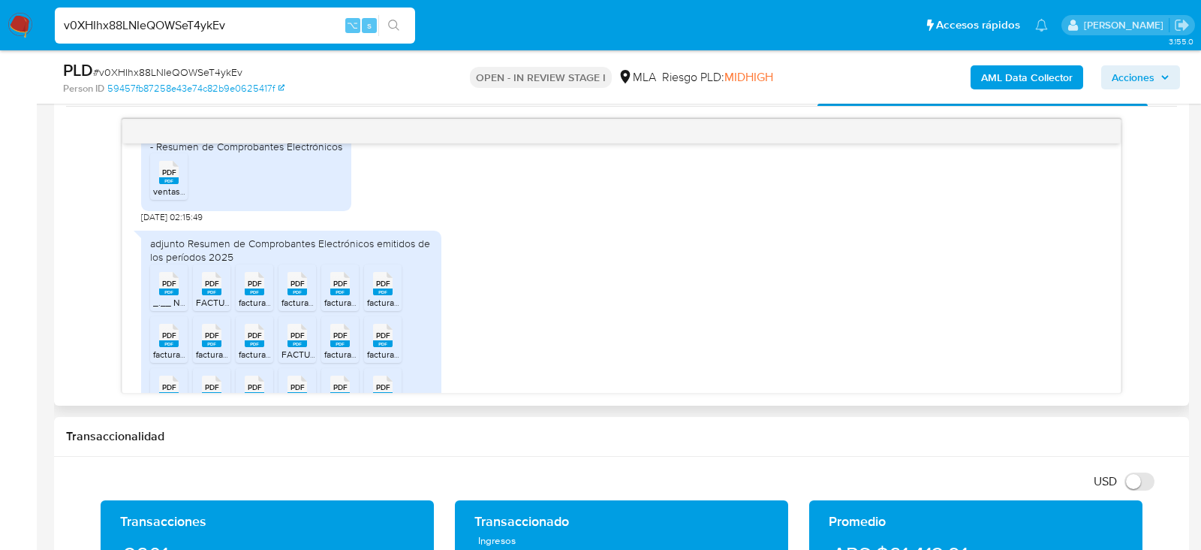
scroll to position [1491, 0]
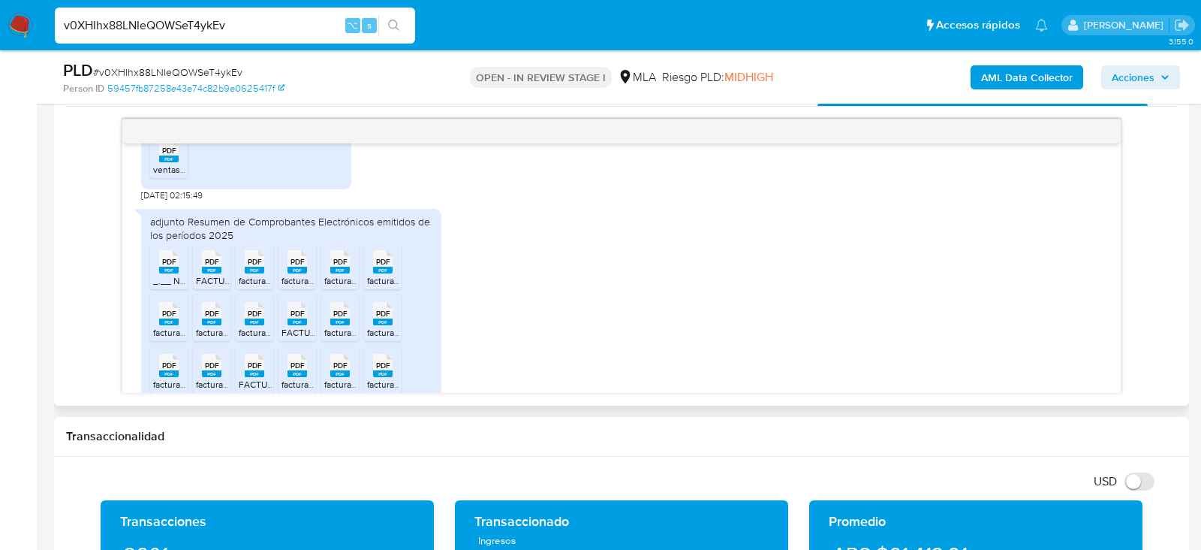
click at [170, 176] on span "ventas en pdf.pdf" at bounding box center [187, 169] width 69 height 13
click at [173, 273] on rect at bounding box center [169, 270] width 20 height 7
click at [214, 273] on rect at bounding box center [212, 270] width 20 height 7
click at [262, 287] on span "facturas parte 21 Mis Comprobantes.pdf" at bounding box center [318, 280] width 159 height 13
click at [294, 287] on span "facturas parte 20 Mis Comprobantes.pdf" at bounding box center [362, 280] width 161 height 13
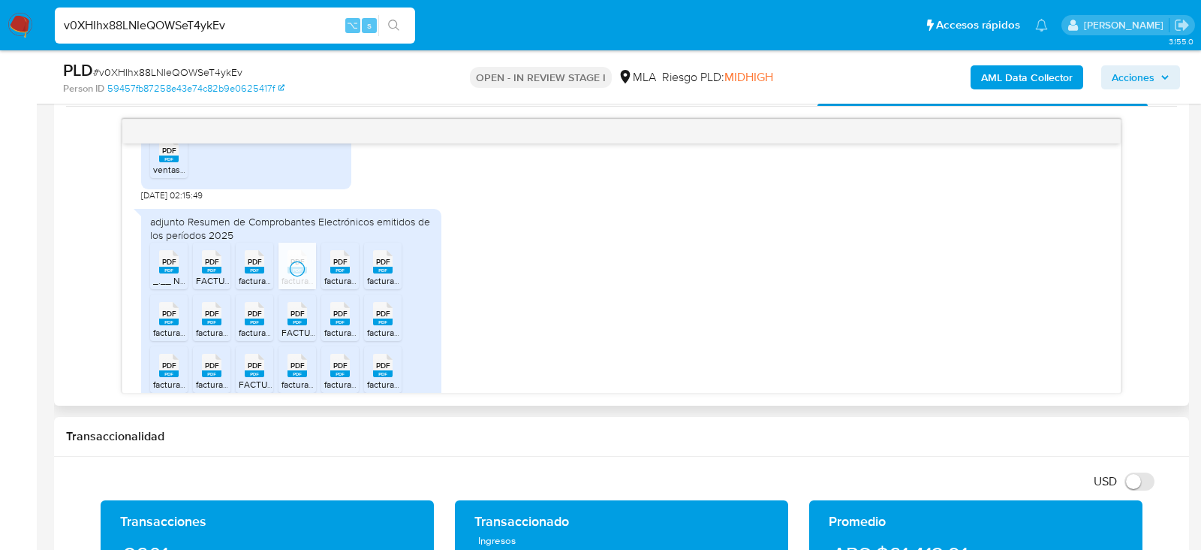
click at [333, 287] on span "facturas parte 19 Mis Comprobantes.pdf" at bounding box center [403, 280] width 159 height 13
click at [375, 287] on span "facturas parte 18 Mis Comprobantes.pdf" at bounding box center [446, 280] width 159 height 13
click at [176, 325] on rect at bounding box center [169, 321] width 20 height 7
click at [198, 327] on div "PDF PDF" at bounding box center [212, 311] width 32 height 29
click at [265, 327] on div "PDF PDF" at bounding box center [255, 311] width 32 height 29
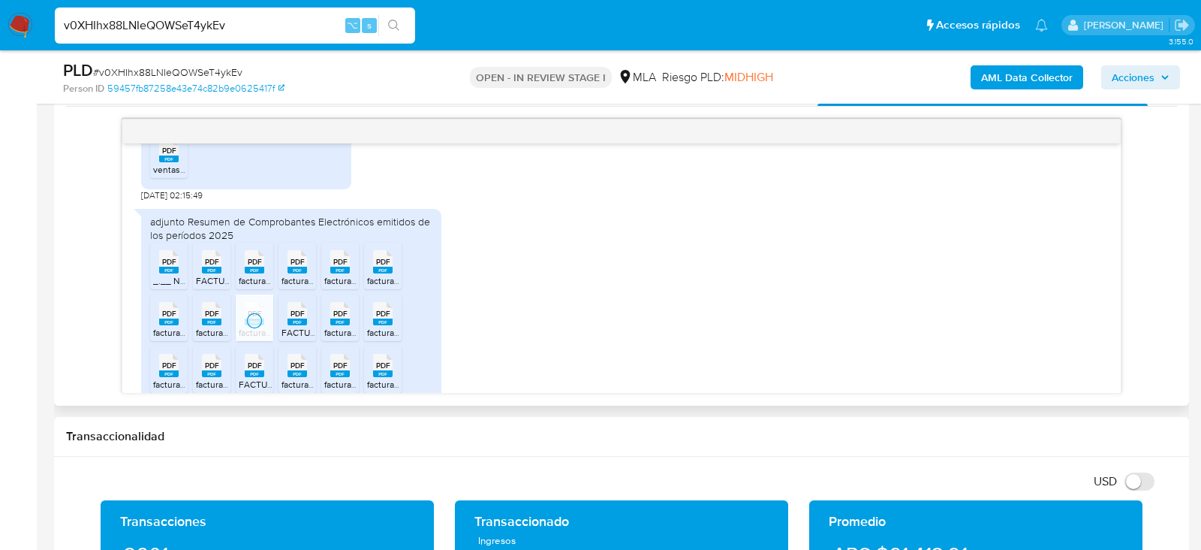
click at [289, 327] on icon "PDF" at bounding box center [298, 313] width 20 height 26
click at [339, 339] on span "facturas parte 8 Mis Comprobantes.pdf" at bounding box center [402, 332] width 156 height 13
click at [383, 339] on span "facturas parte 13 Mis Comprobantes.pdf" at bounding box center [446, 332] width 159 height 13
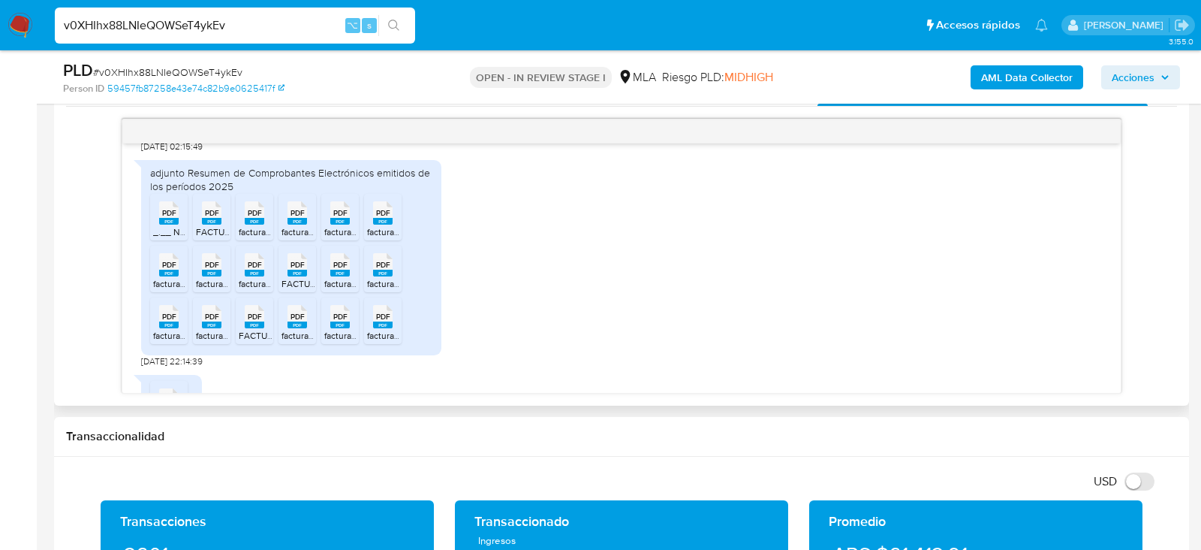
click at [169, 328] on rect at bounding box center [169, 324] width 20 height 7
click at [220, 342] on span "facturas parte 11 Mis Comprobantes.pdf" at bounding box center [274, 335] width 157 height 13
click at [251, 342] on span "FACTURAS PARTE 3 Mis Comprobantes.pdf" at bounding box center [326, 335] width 175 height 13
click at [290, 342] on span "facturas parte 5 Mis Comprobantes.pdf" at bounding box center [360, 335] width 156 height 13
click at [339, 342] on span "facturas parte 12 Mis Comprobantes.pdf" at bounding box center [403, 335] width 159 height 13
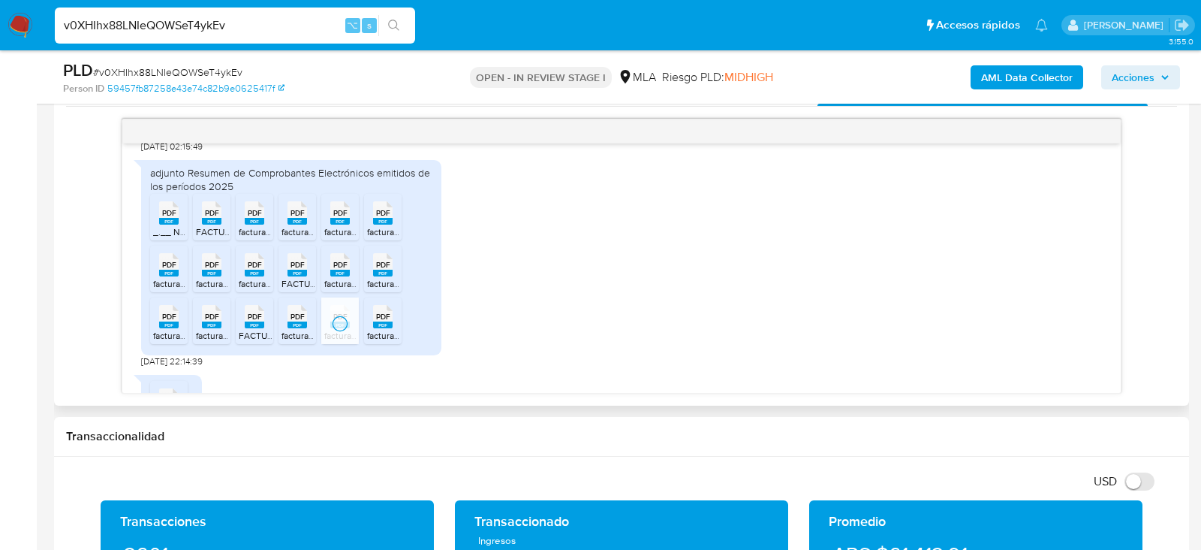
click at [377, 342] on span "facturas parte 6 Mis Comprobantes.pdf" at bounding box center [445, 335] width 156 height 13
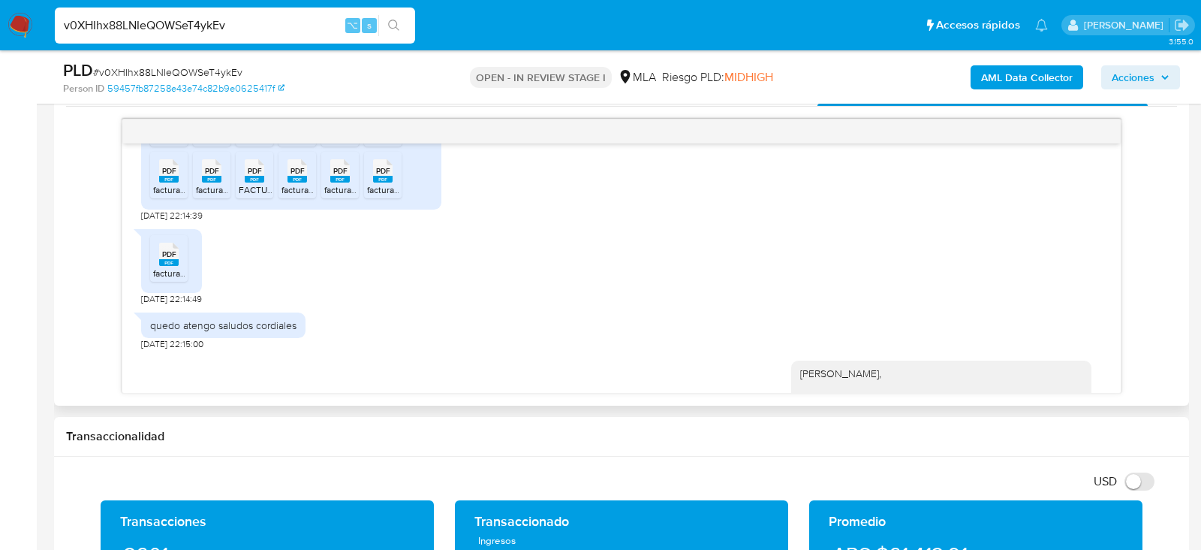
click at [181, 279] on span "facturas parte 10 Mis Comprobantes.pdf" at bounding box center [232, 273] width 159 height 13
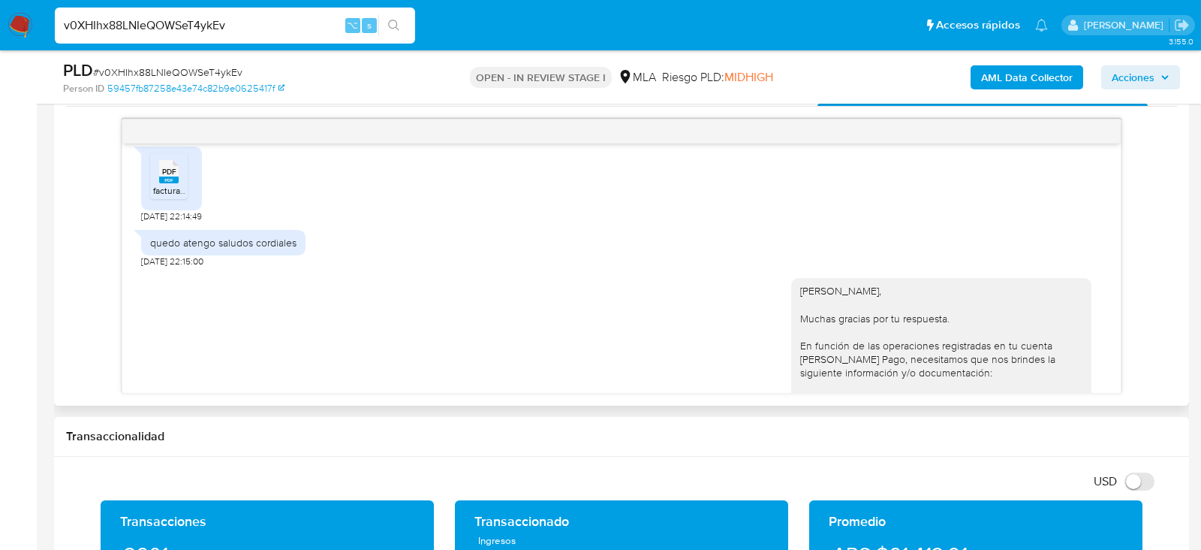
scroll to position [1780, 0]
